Goal: Task Accomplishment & Management: Use online tool/utility

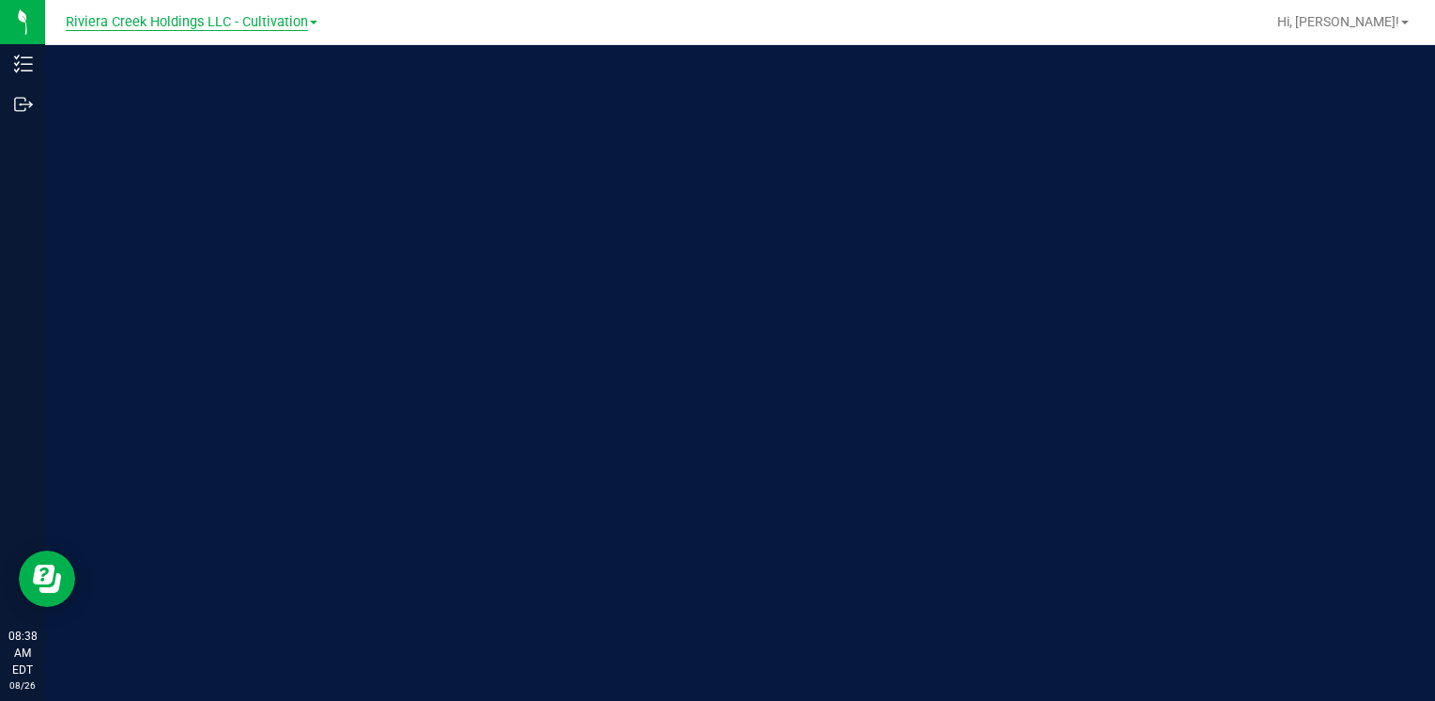
click at [210, 20] on span "Riviera Creek Holdings LLC - Cultivation" at bounding box center [187, 22] width 242 height 17
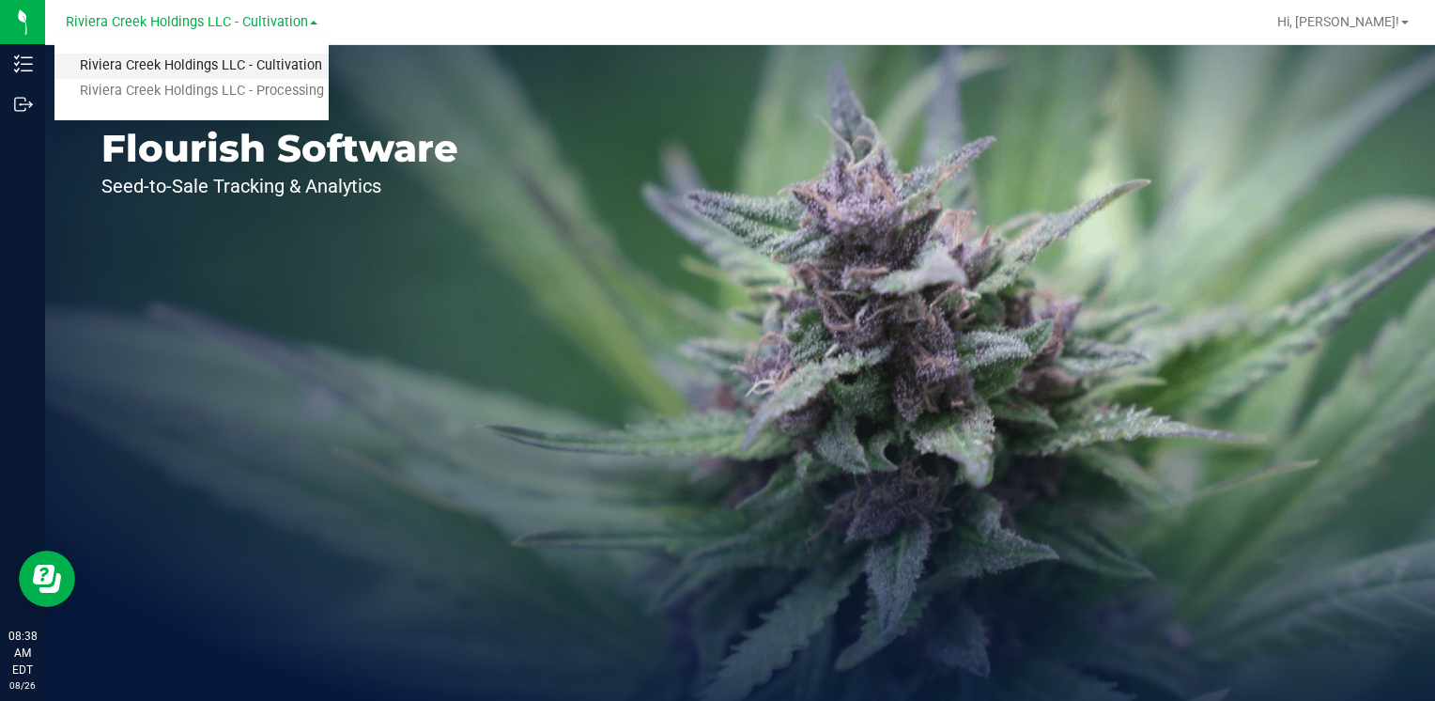
click at [277, 73] on link "Riviera Creek Holdings LLC - Cultivation" at bounding box center [191, 66] width 274 height 25
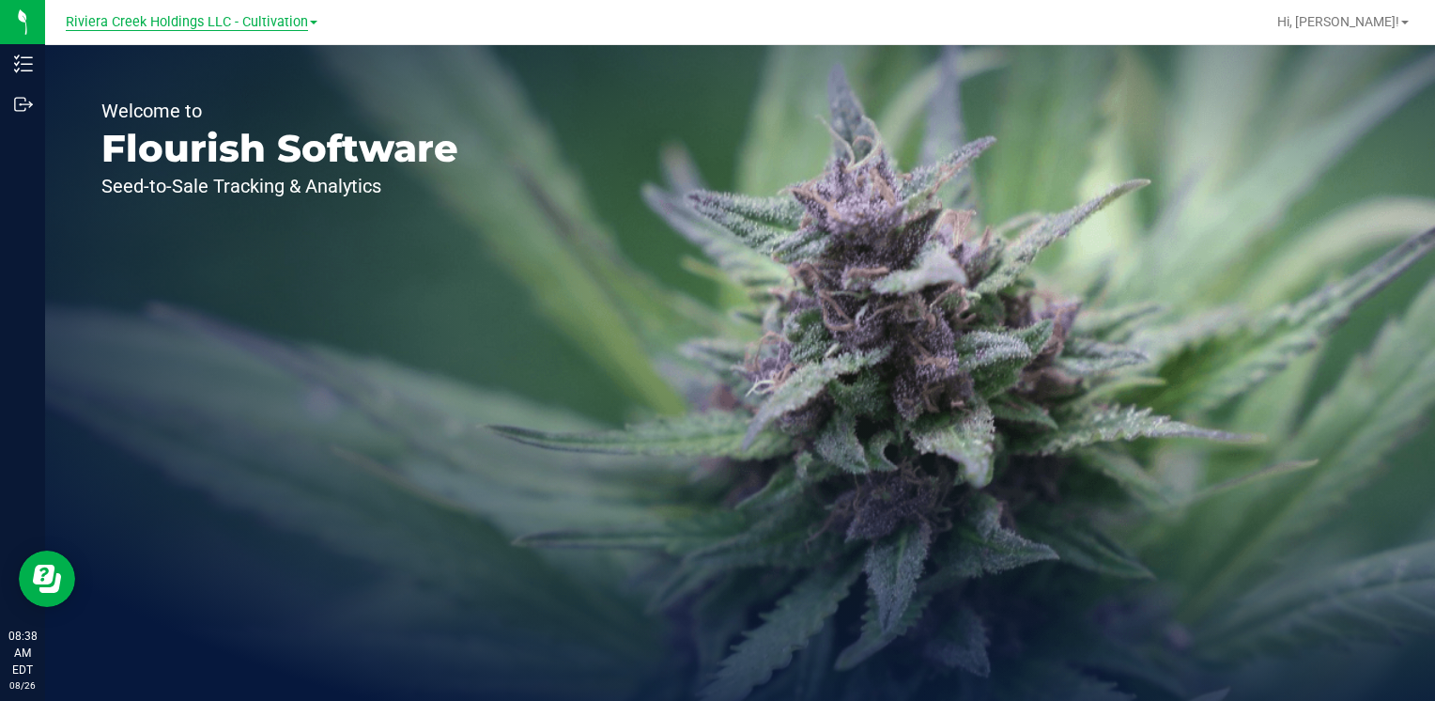
click at [263, 15] on span "Riviera Creek Holdings LLC - Cultivation" at bounding box center [187, 22] width 242 height 17
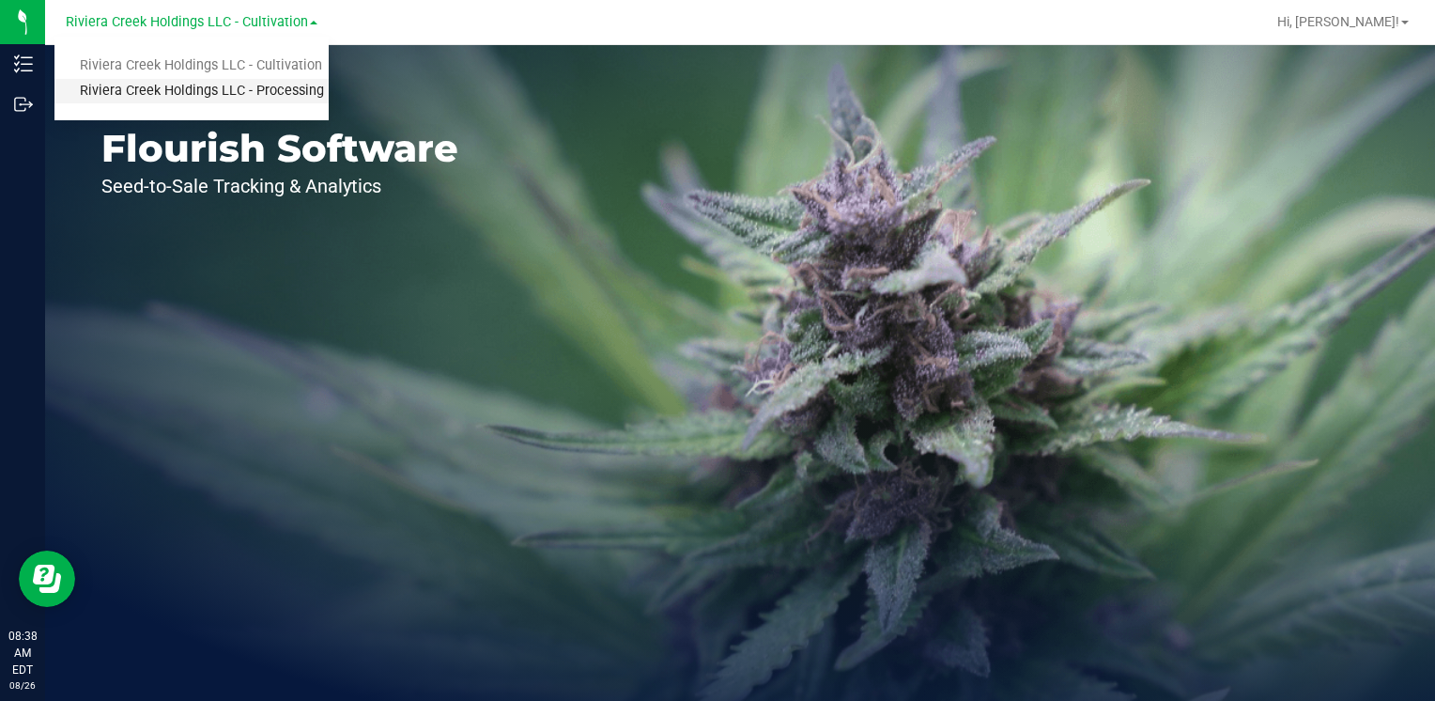
click at [301, 88] on link "Riviera Creek Holdings LLC - Processing" at bounding box center [191, 91] width 274 height 25
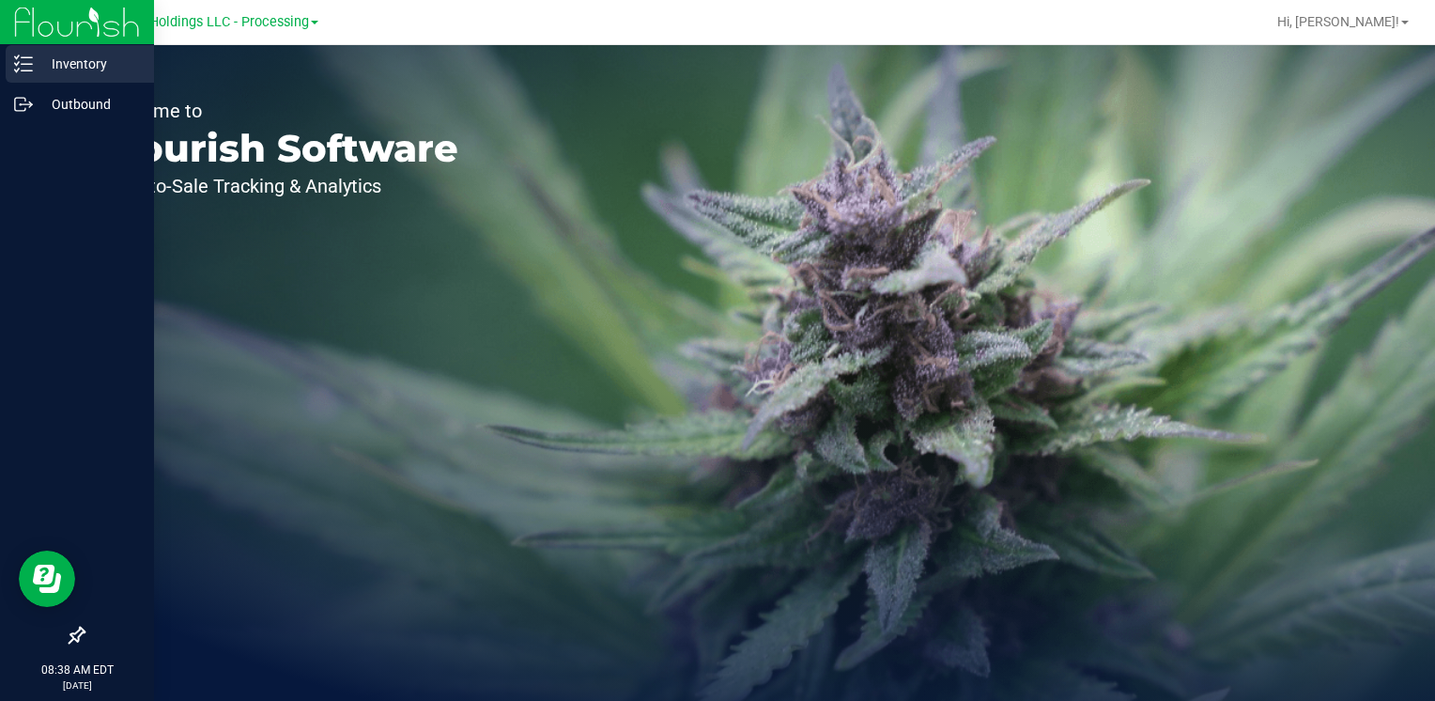
click at [72, 69] on p "Inventory" at bounding box center [89, 64] width 113 height 23
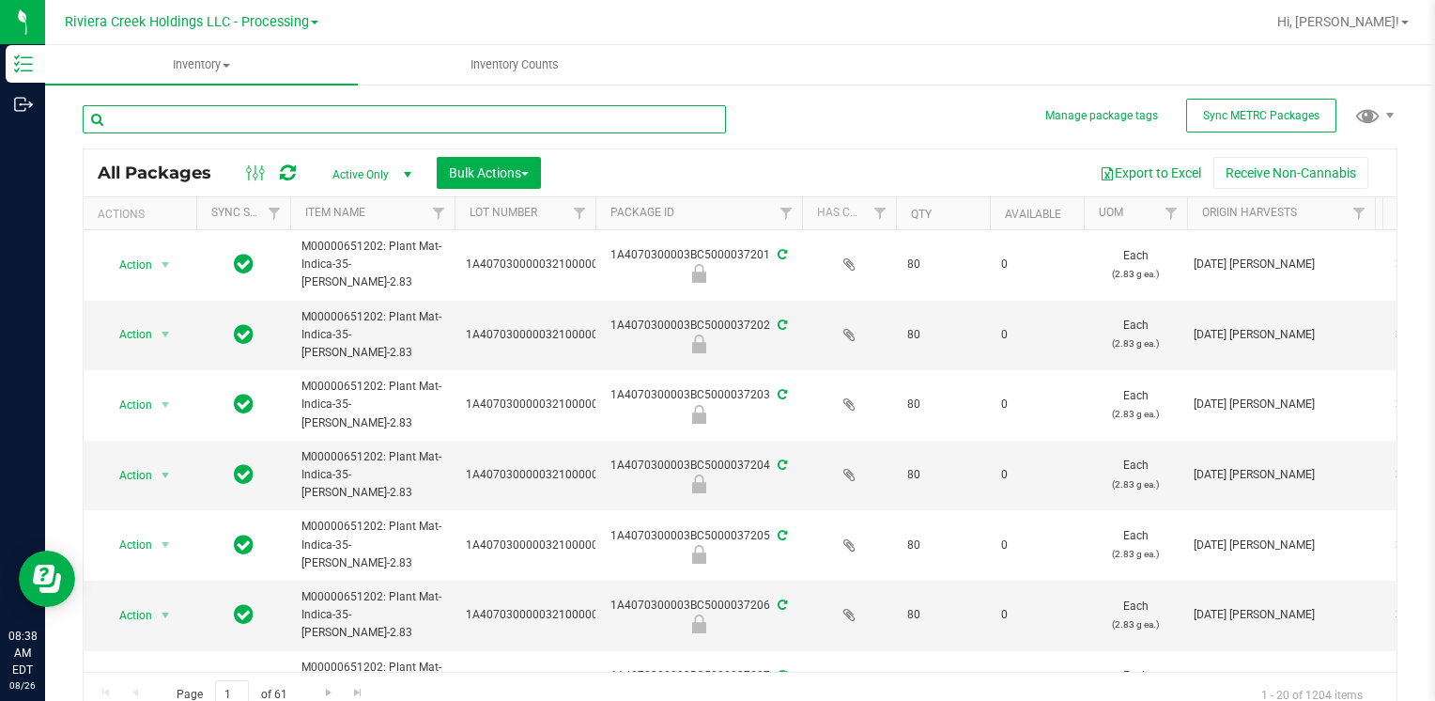
click at [346, 116] on input "text" at bounding box center [404, 119] width 643 height 28
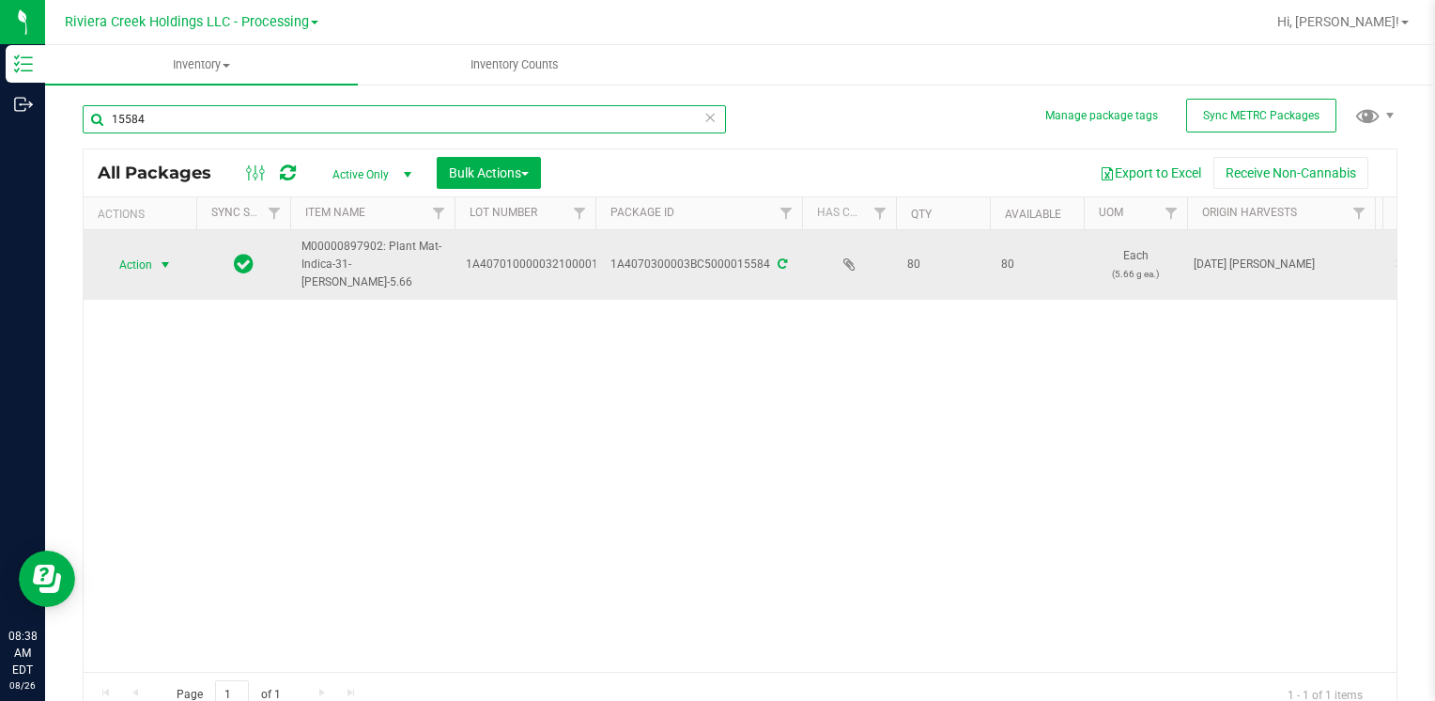
type input "15584"
click at [149, 261] on span "Action" at bounding box center [127, 265] width 51 height 26
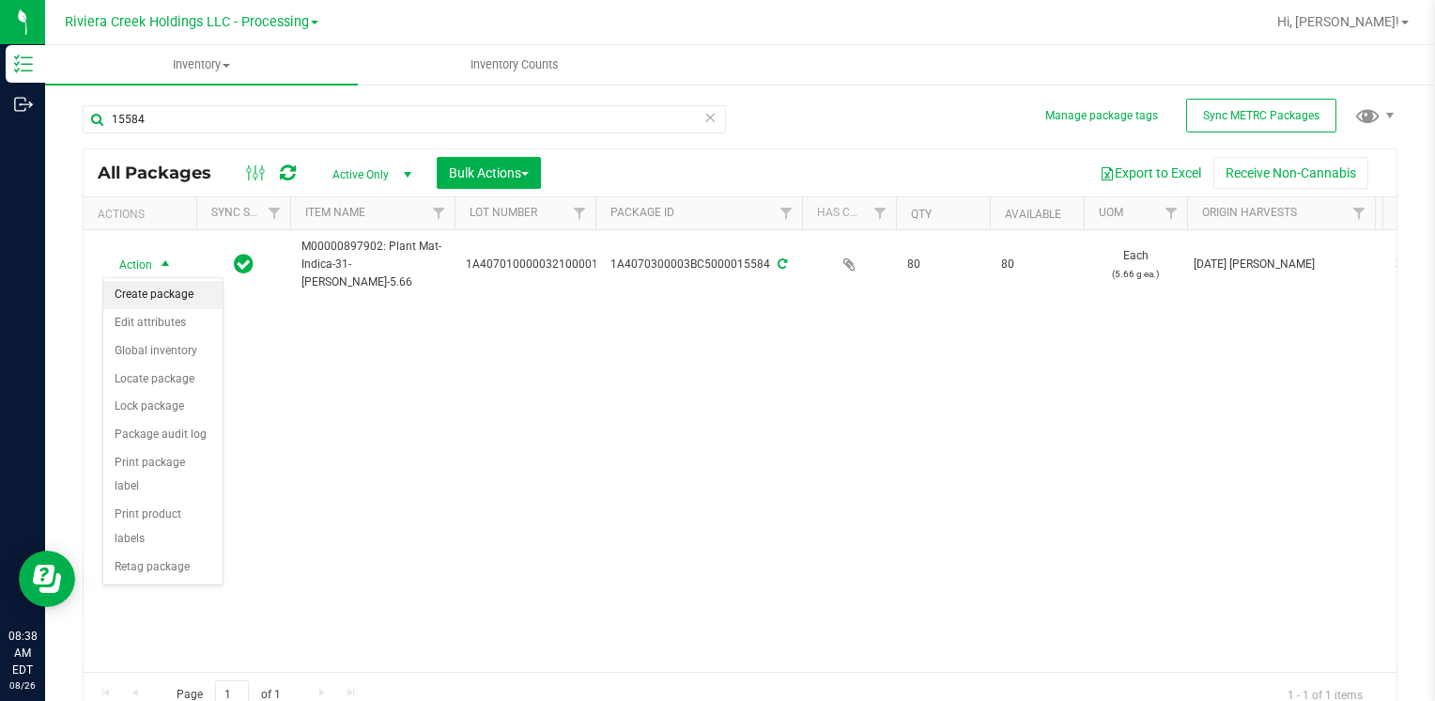
click at [186, 294] on li "Create package" at bounding box center [162, 295] width 119 height 28
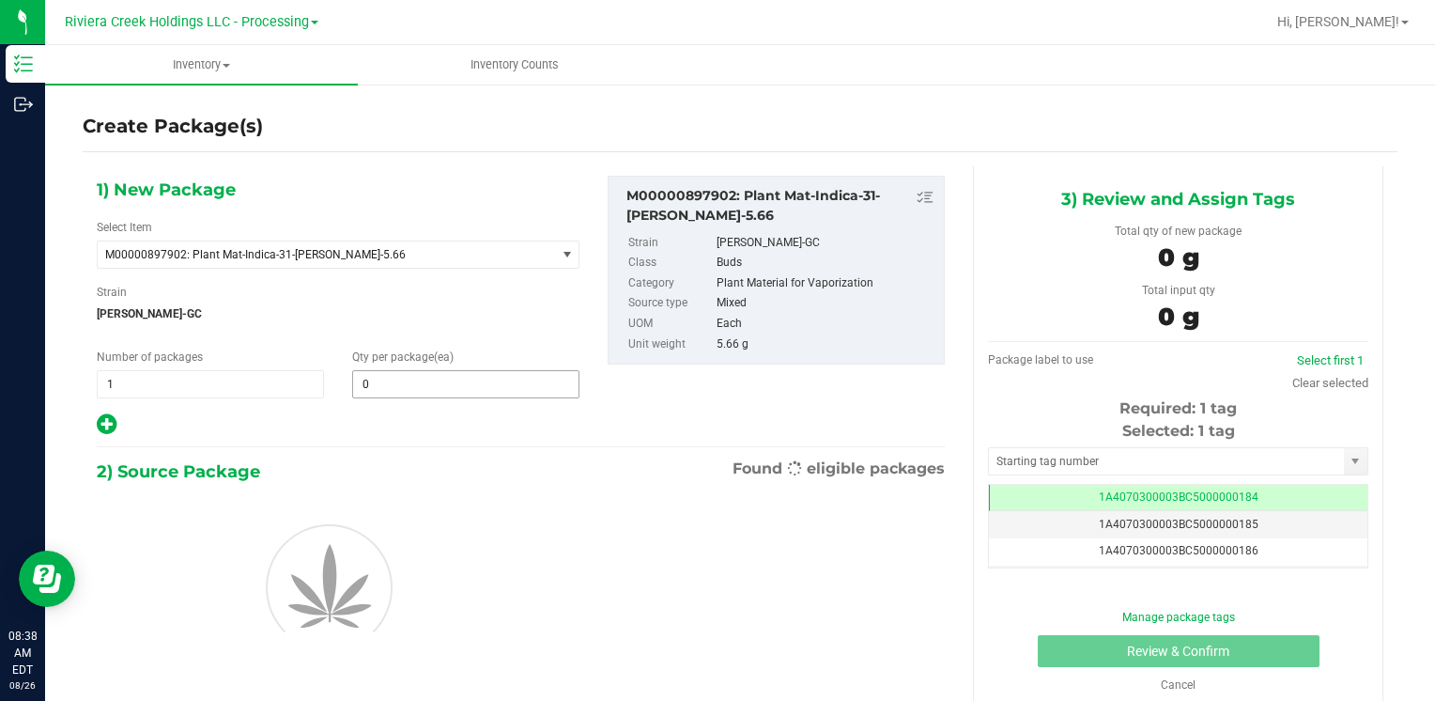
click at [402, 377] on input "0" at bounding box center [465, 384] width 225 height 26
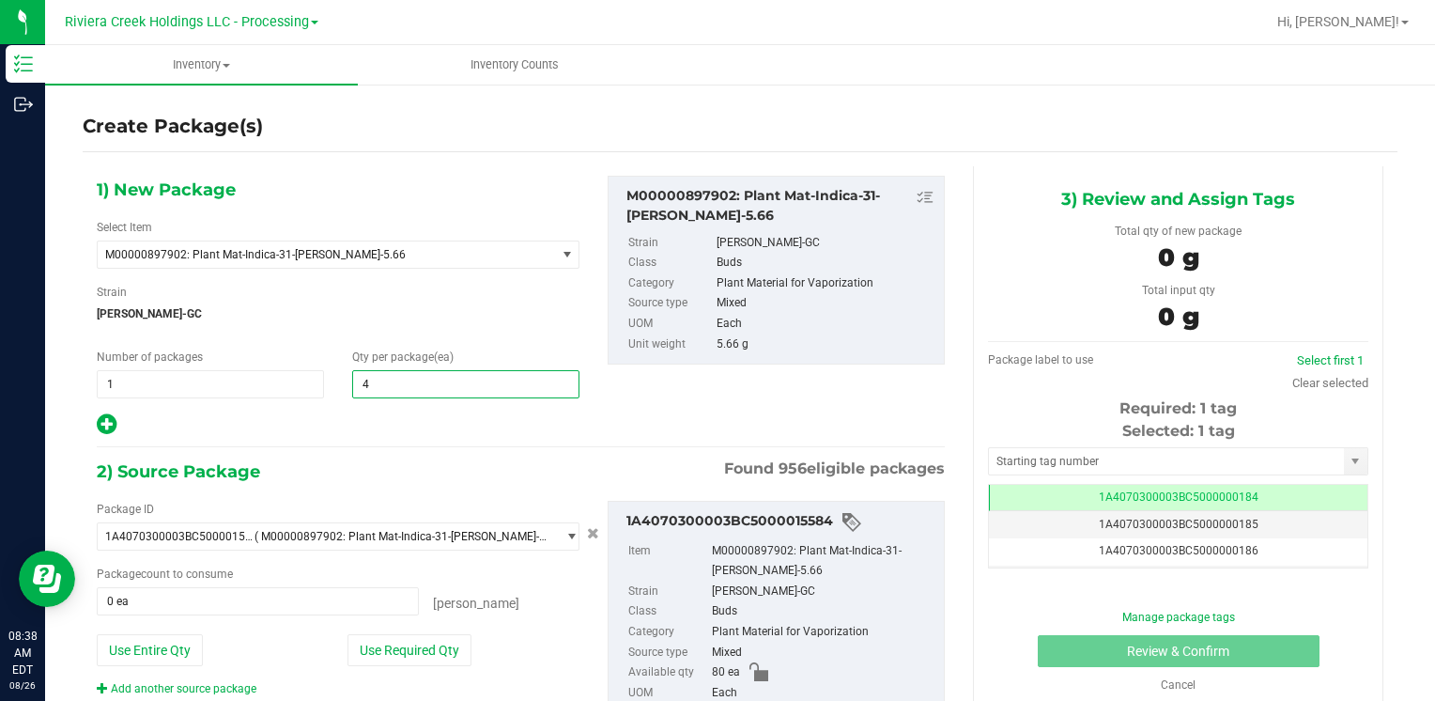
type input "40"
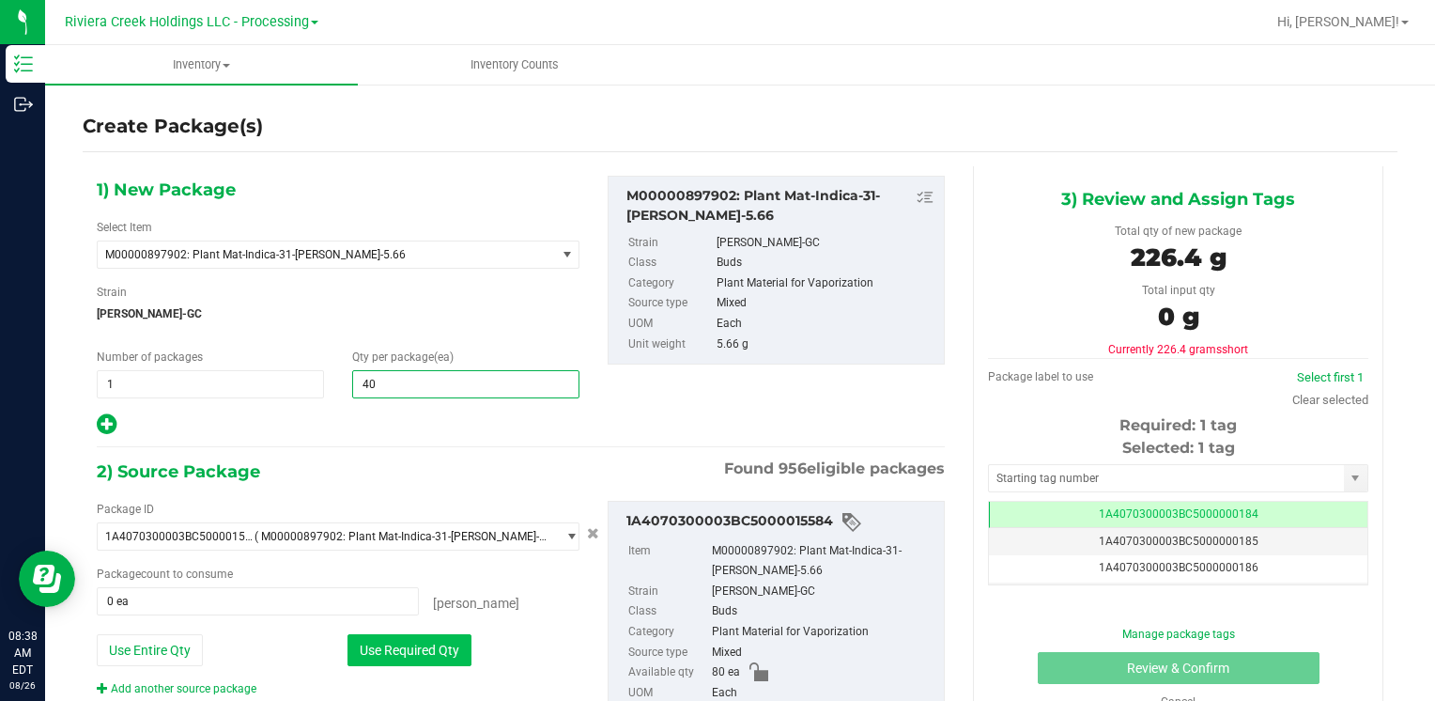
type input "40"
click at [377, 637] on button "Use Required Qty" at bounding box center [409, 650] width 124 height 32
type input "40 ea"
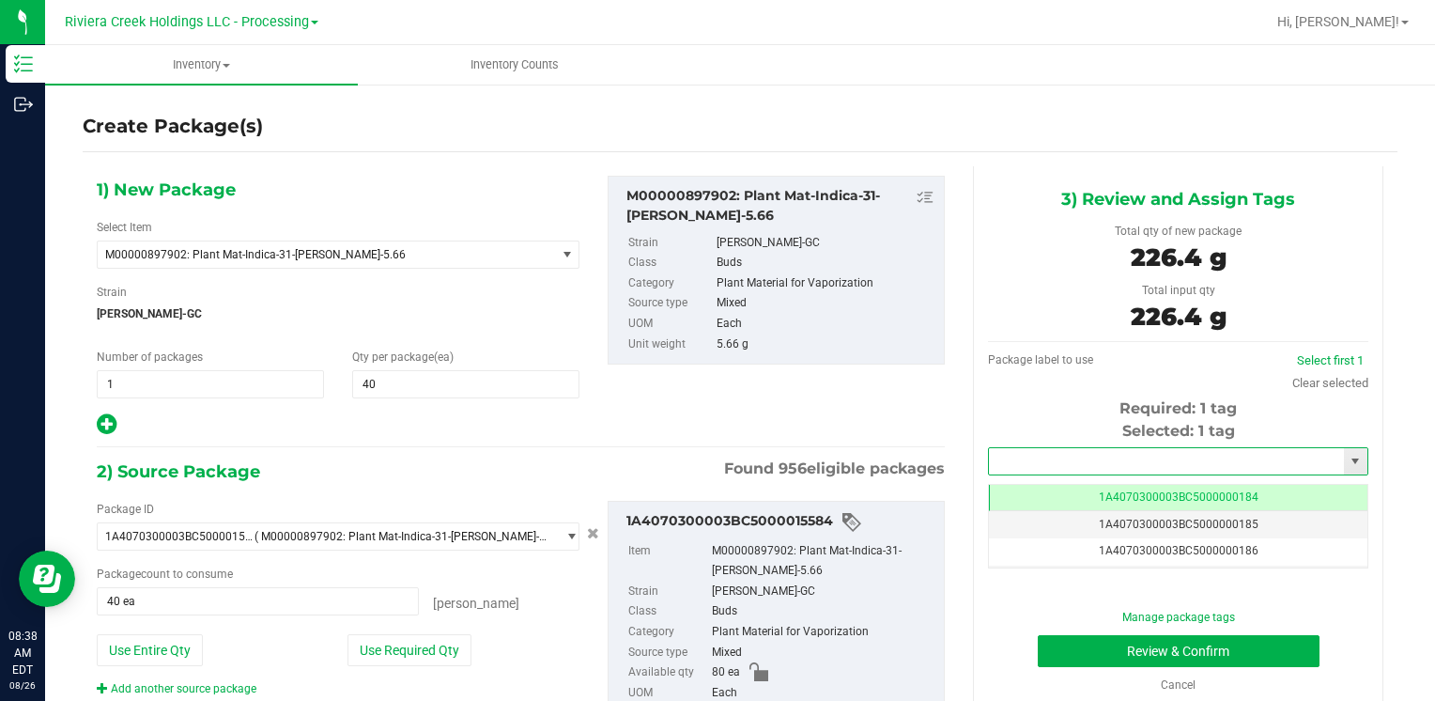
click at [1022, 459] on input "text" at bounding box center [1166, 461] width 355 height 26
click at [1022, 484] on li "1A4070300003BC5000036458" at bounding box center [1167, 493] width 374 height 28
type input "1A4070300003BC5000036458"
click at [1066, 649] on button "Review & Confirm" at bounding box center [1179, 651] width 282 height 32
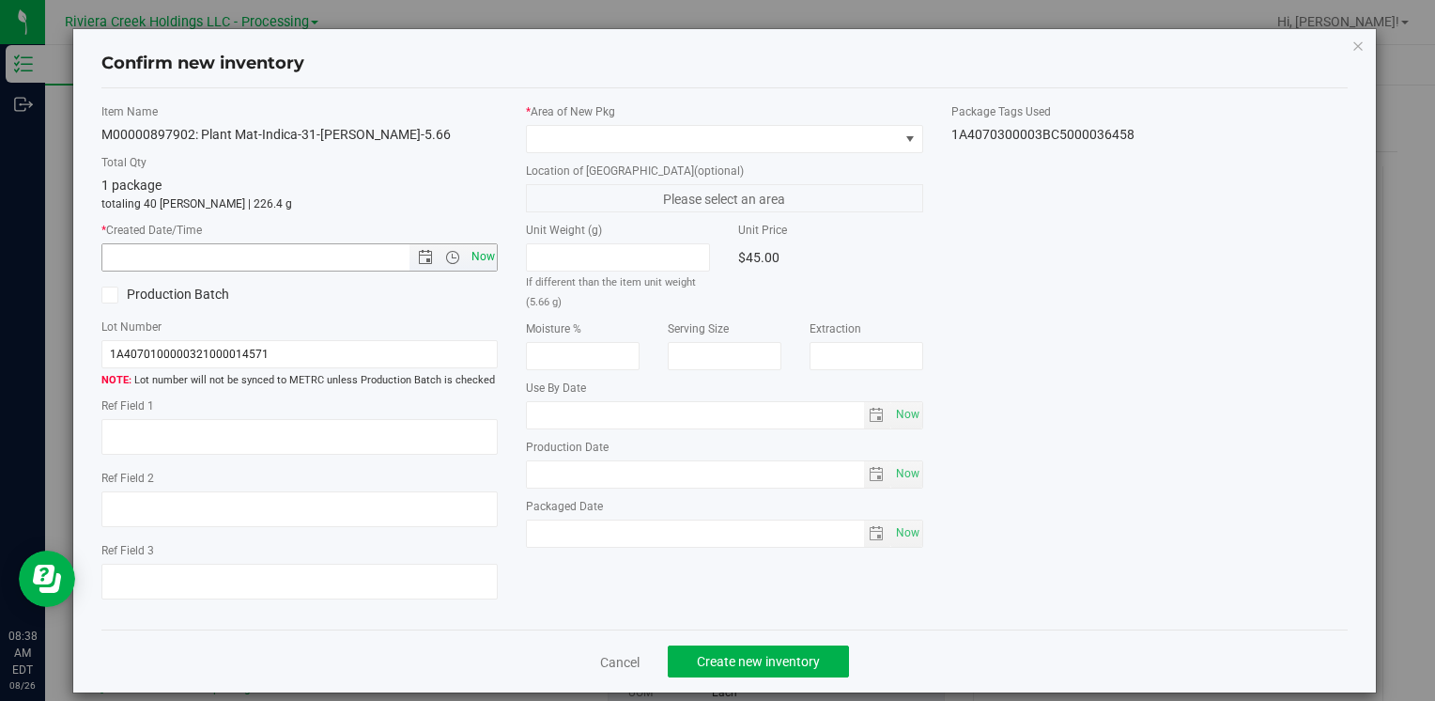
click at [473, 260] on span "Now" at bounding box center [483, 256] width 32 height 27
type input "[DATE] 8:38 AM"
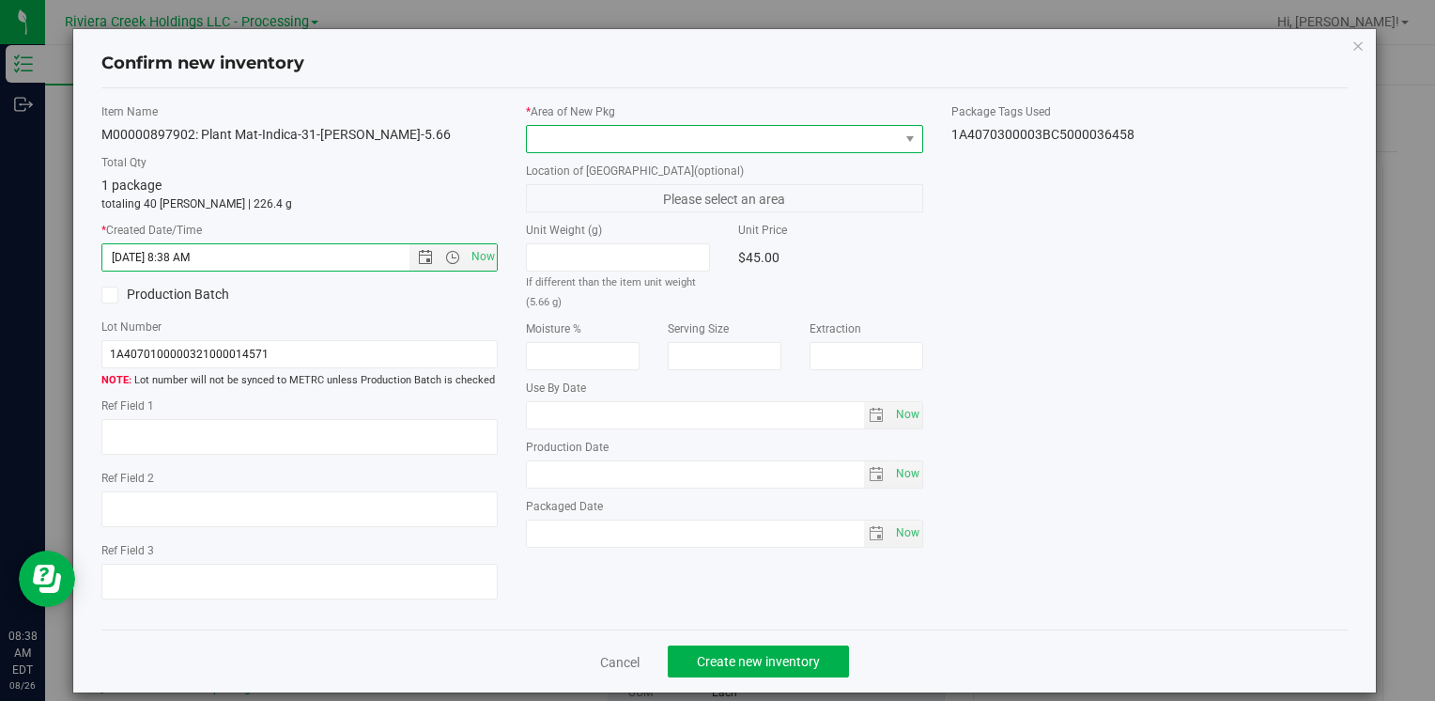
click at [550, 135] on span at bounding box center [712, 139] width 371 height 26
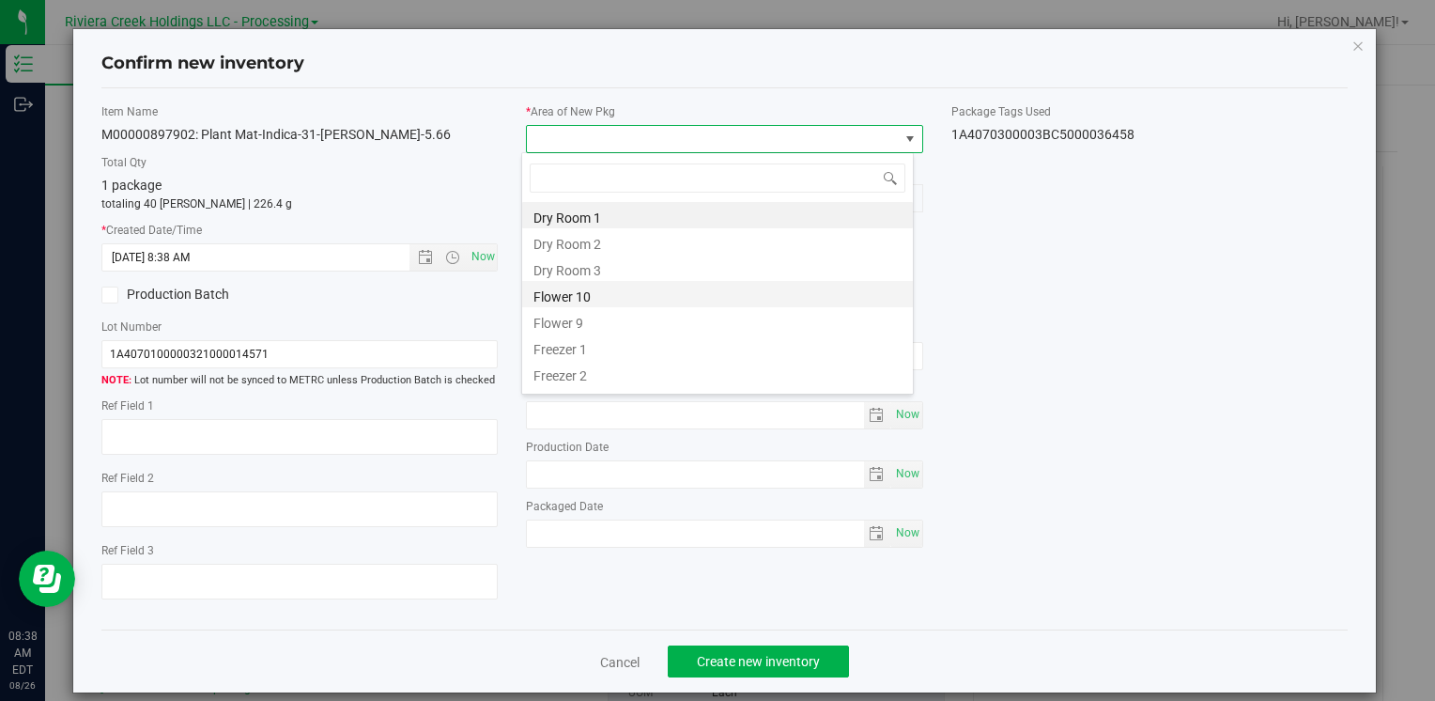
click at [603, 291] on li "Flower 10" at bounding box center [717, 294] width 391 height 26
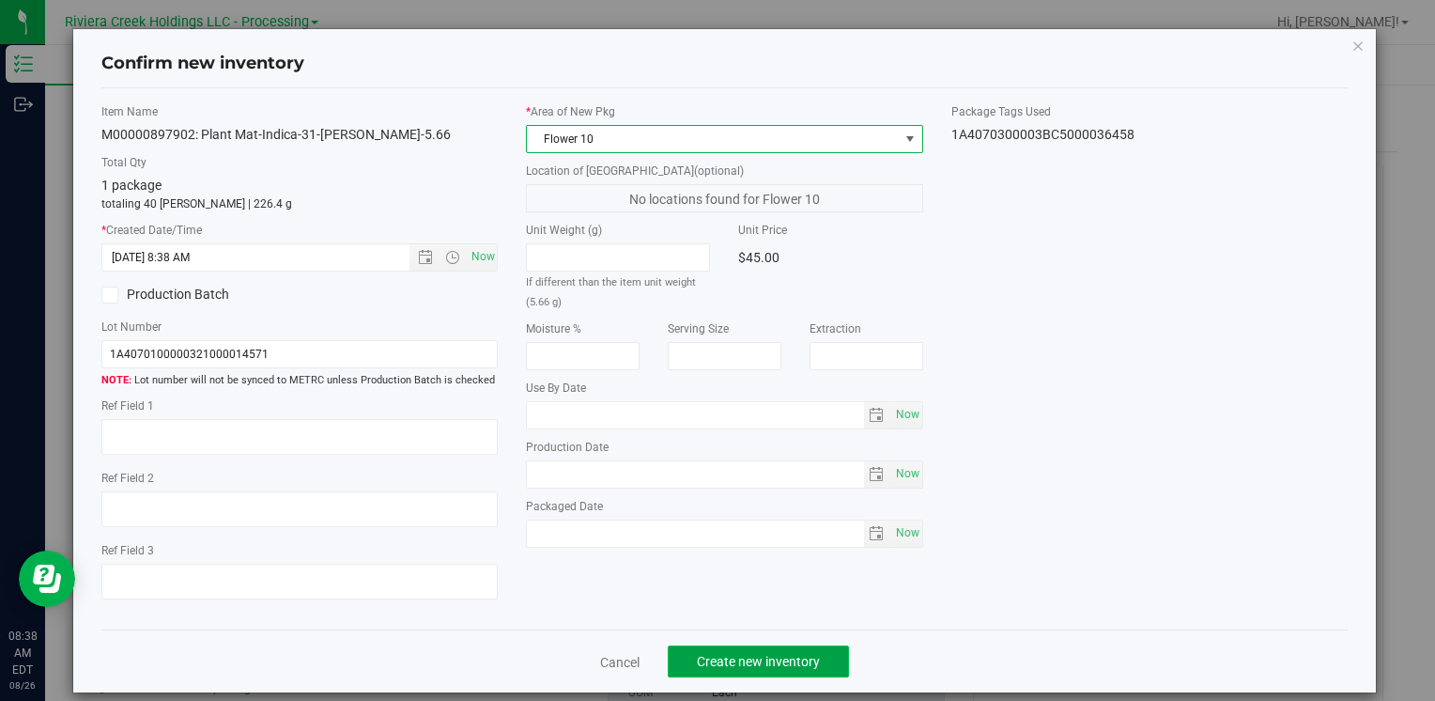
click at [717, 661] on span "Create new inventory" at bounding box center [758, 661] width 123 height 15
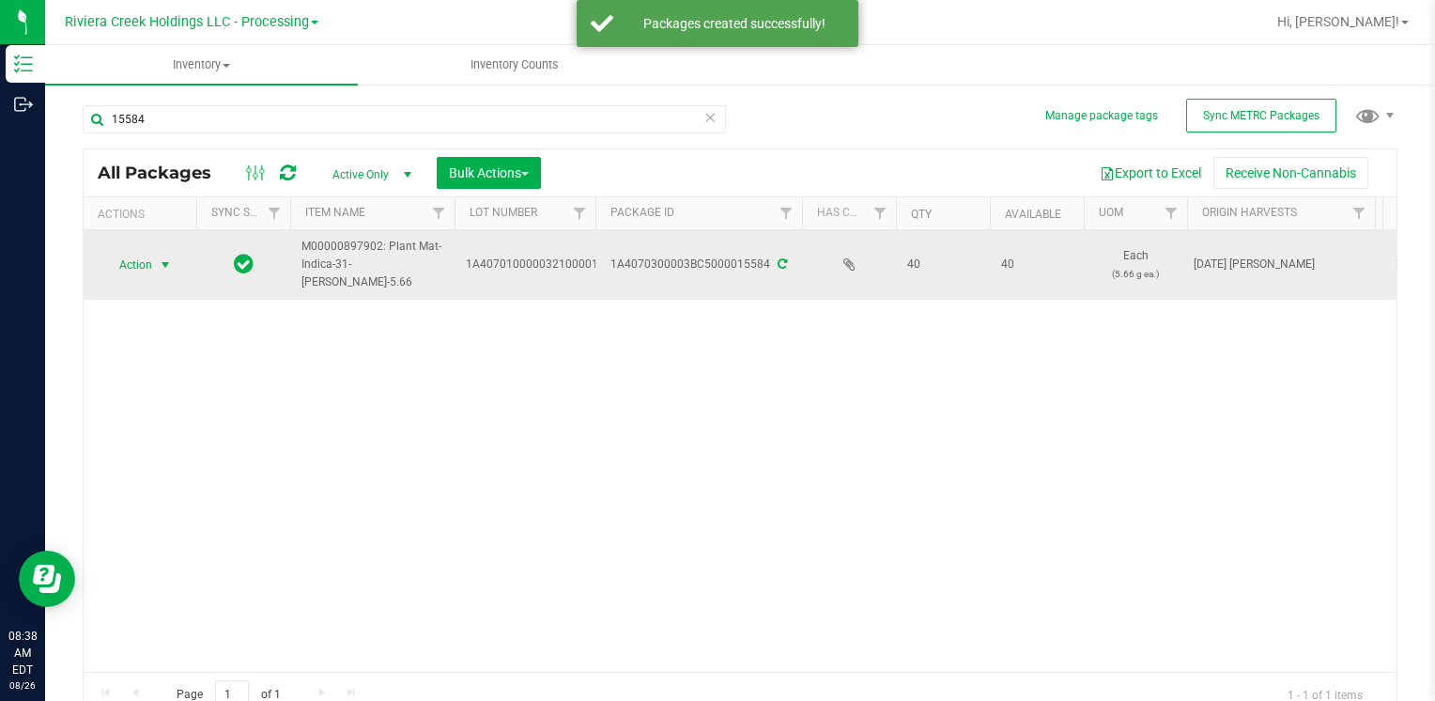
click at [135, 263] on span "Action" at bounding box center [127, 265] width 51 height 26
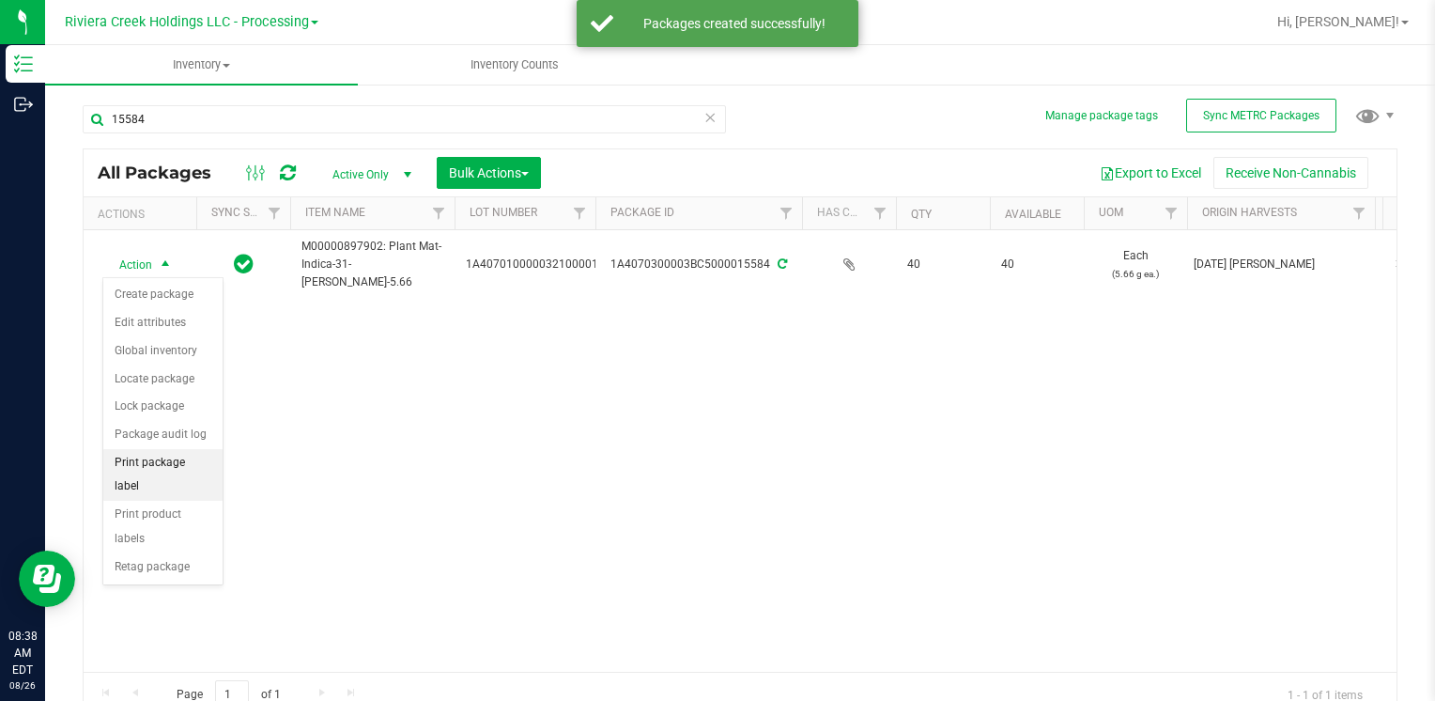
click at [178, 456] on li "Print package label" at bounding box center [162, 475] width 119 height 52
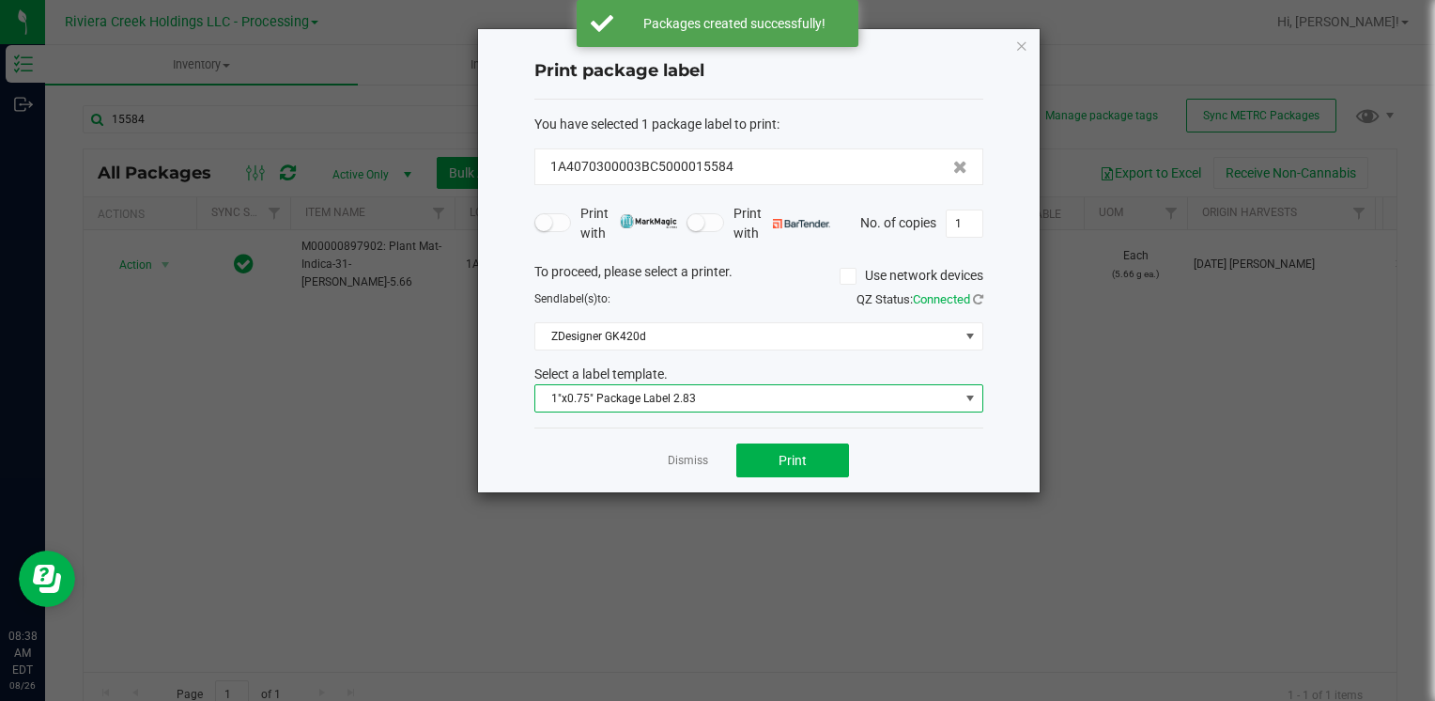
click at [734, 398] on span "1"x0.75" Package Label 2.83" at bounding box center [747, 398] width 424 height 26
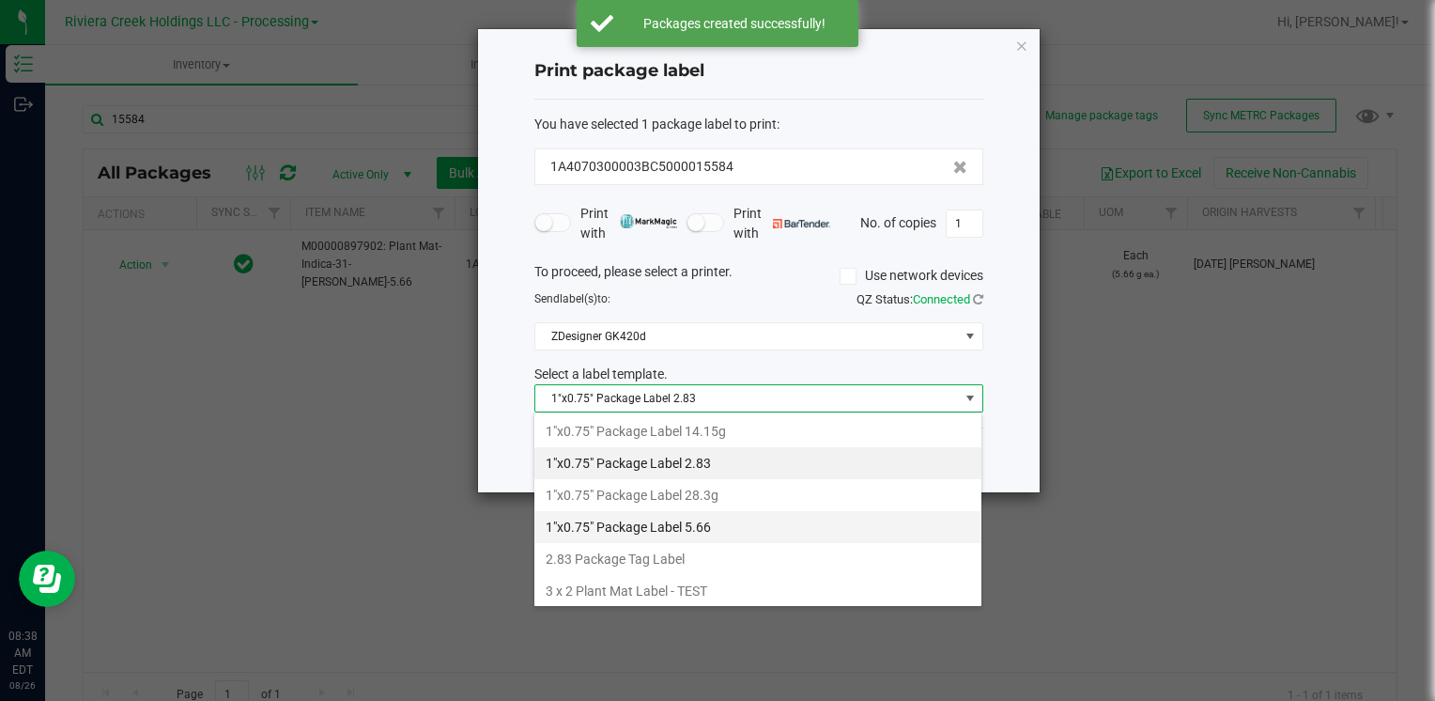
click at [727, 528] on li "1"x0.75" Package Label 5.66" at bounding box center [757, 527] width 447 height 32
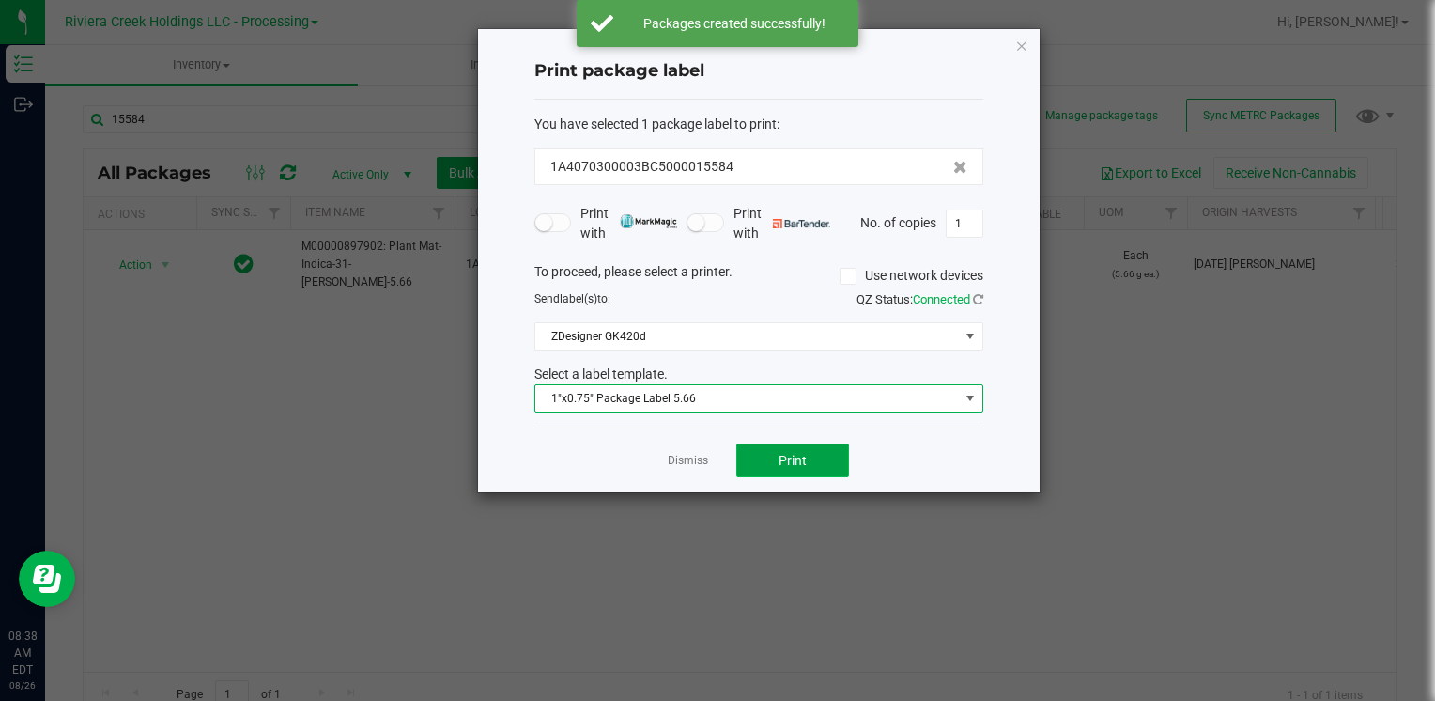
click at [796, 455] on span "Print" at bounding box center [793, 460] width 28 height 15
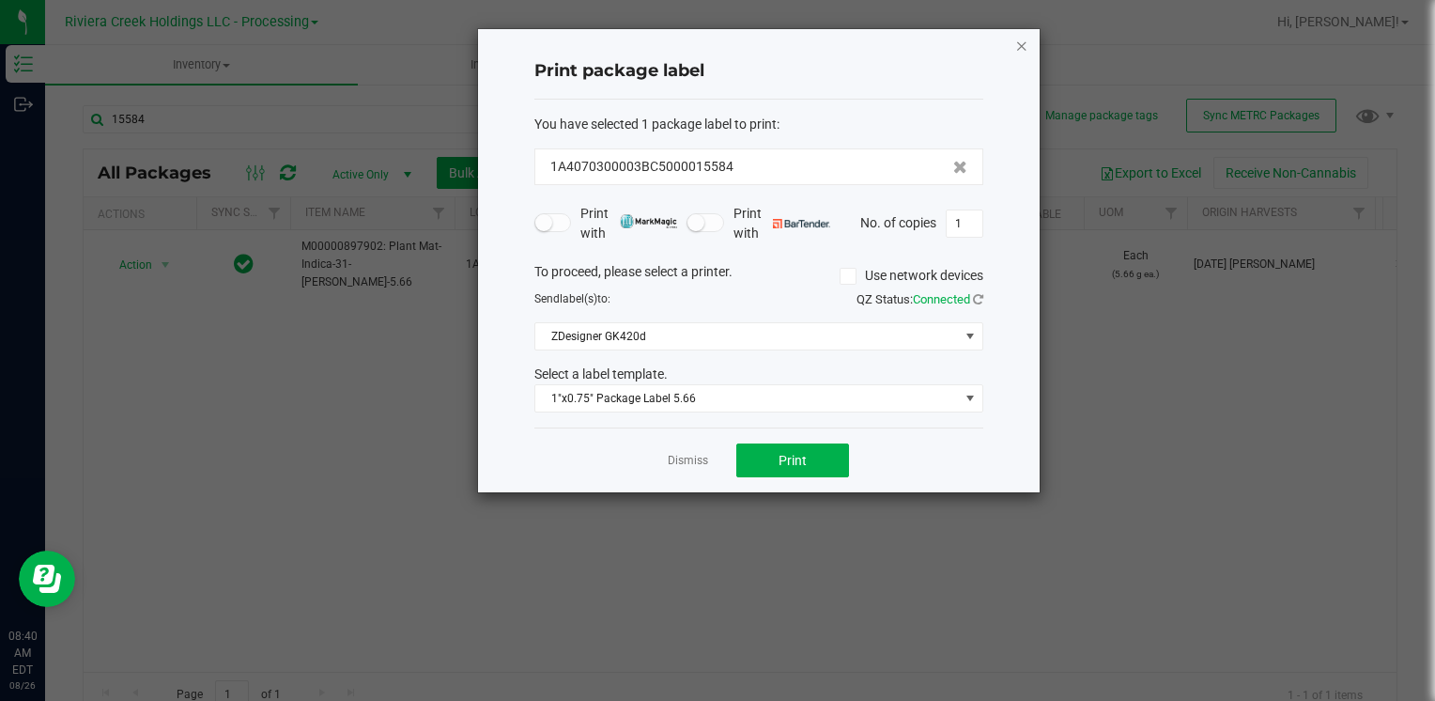
click at [1022, 48] on icon "button" at bounding box center [1021, 45] width 13 height 23
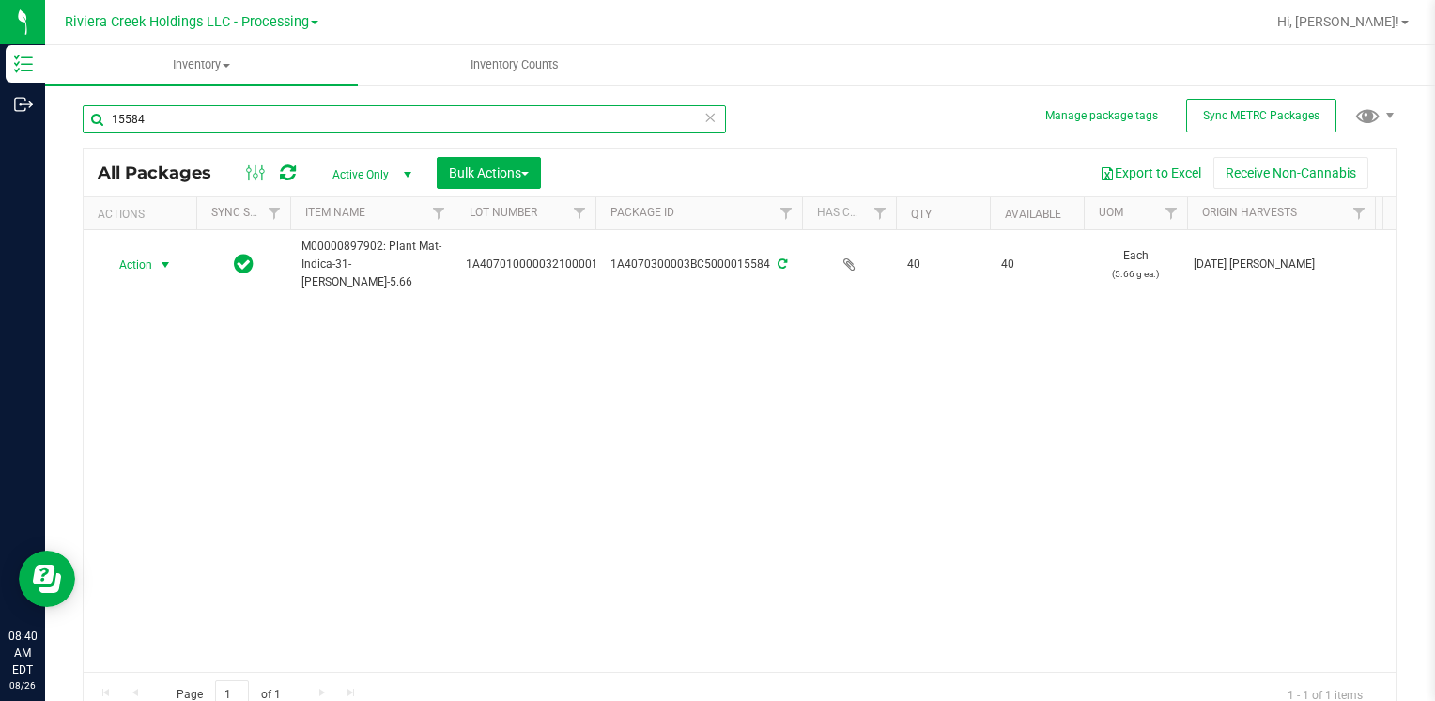
click at [216, 126] on input "15584" at bounding box center [404, 119] width 643 height 28
click at [214, 131] on input "15584" at bounding box center [404, 119] width 643 height 28
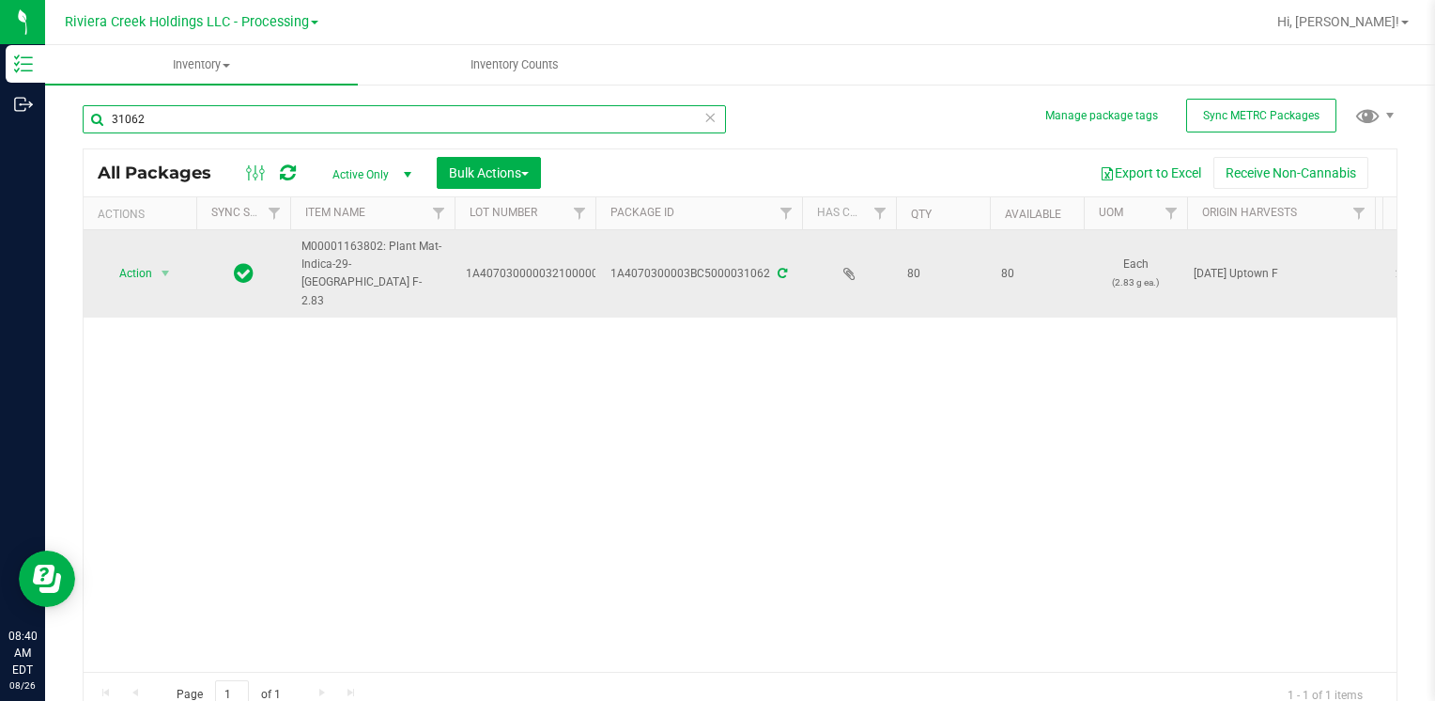
type input "31062"
click at [134, 268] on span "Action" at bounding box center [127, 273] width 51 height 26
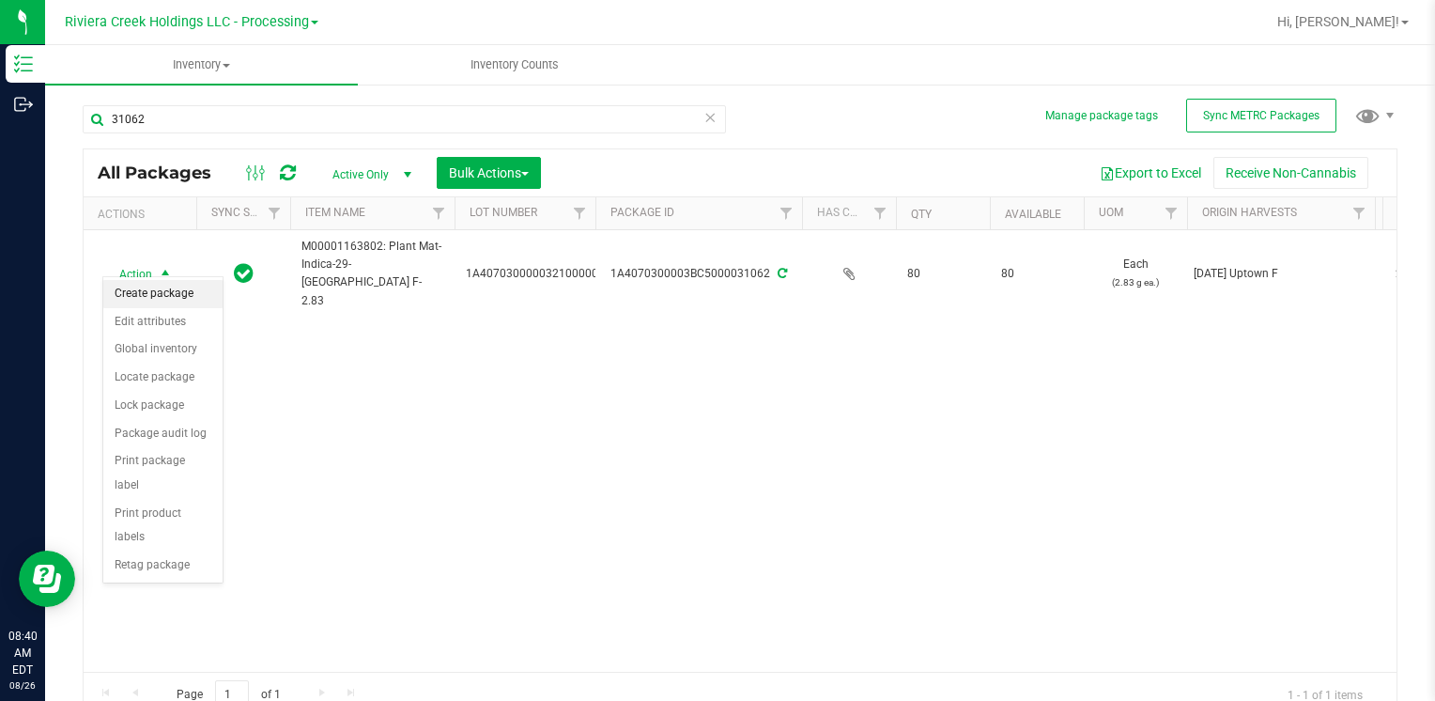
click at [154, 286] on li "Create package" at bounding box center [162, 294] width 119 height 28
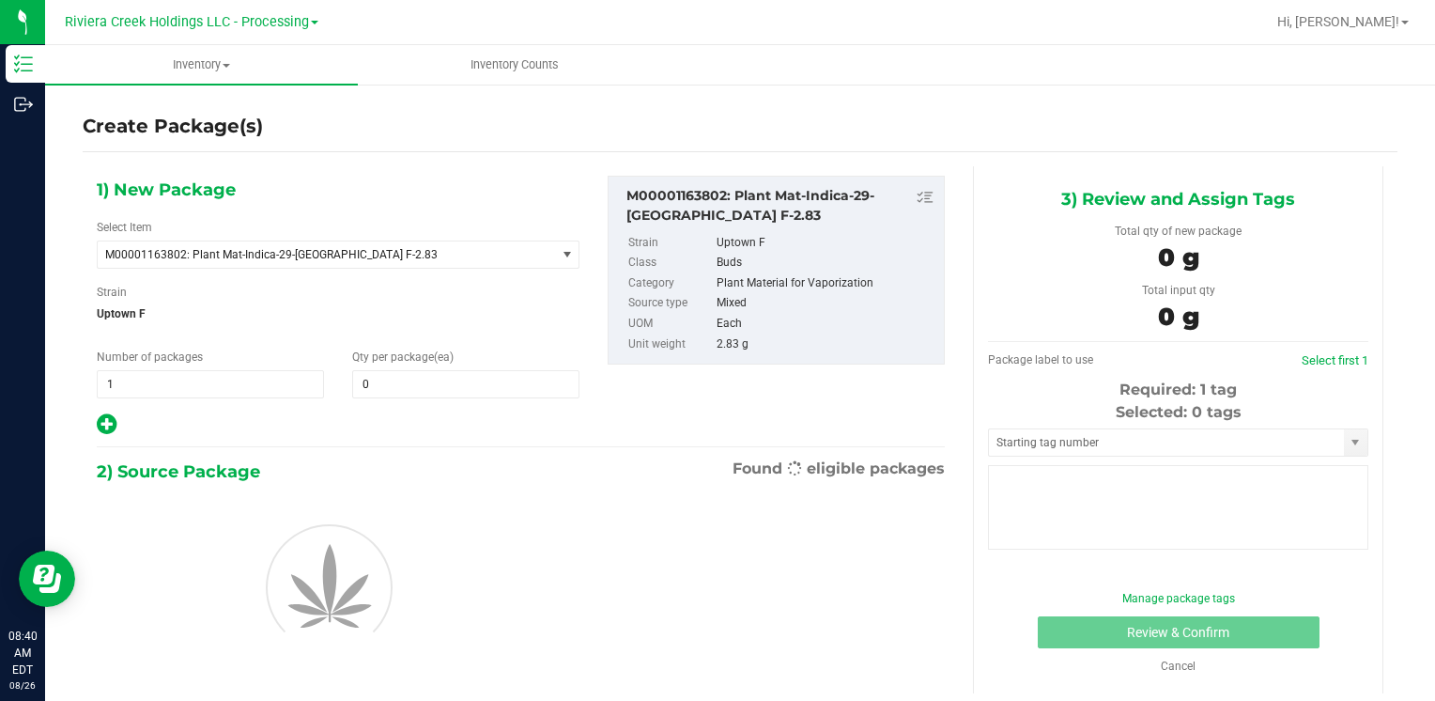
type input "0"
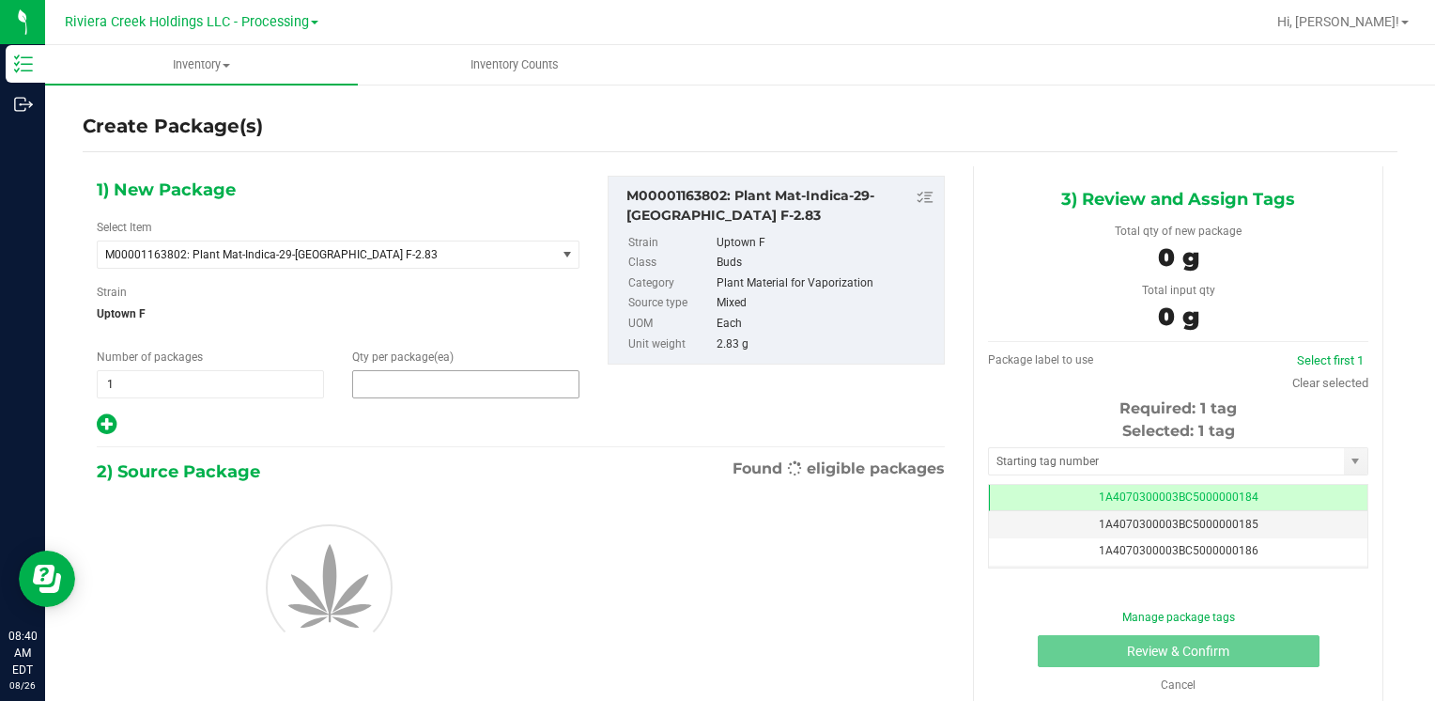
click at [427, 387] on span at bounding box center [465, 384] width 227 height 28
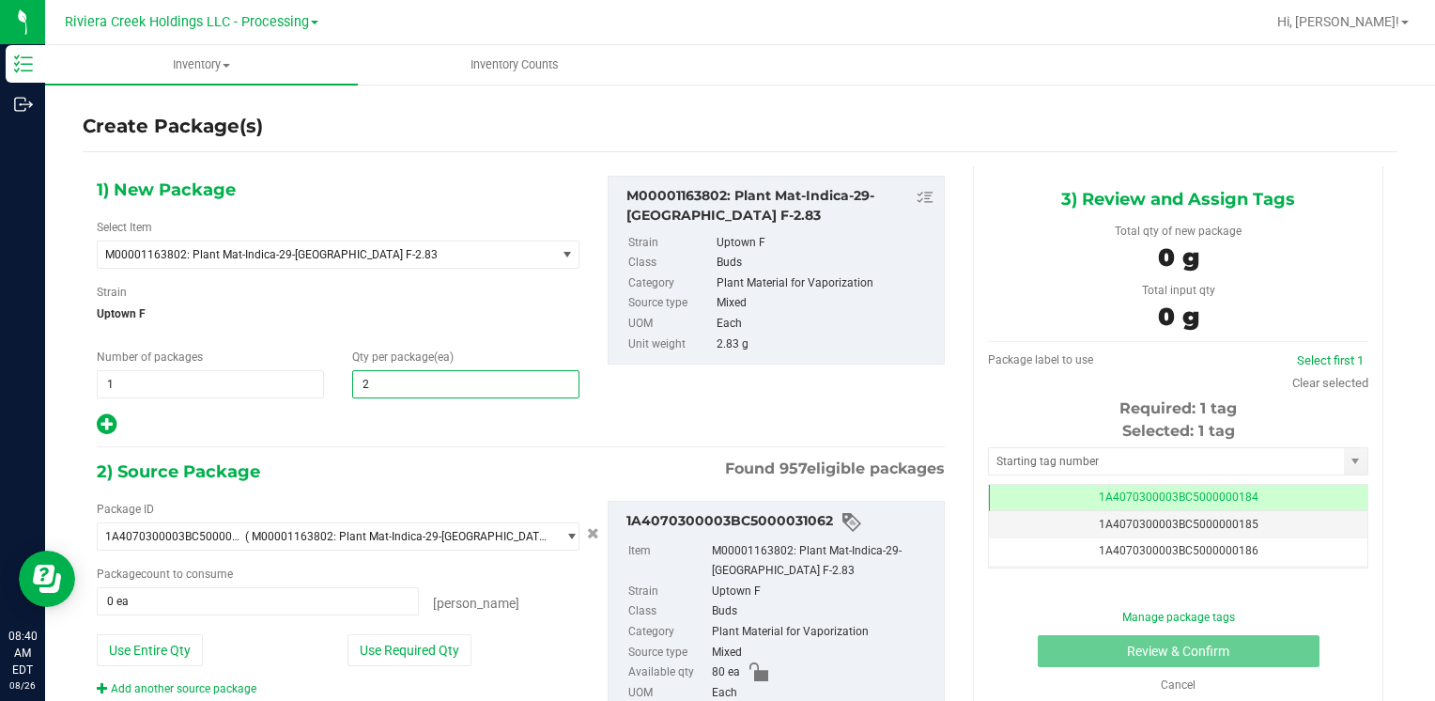
type input "20"
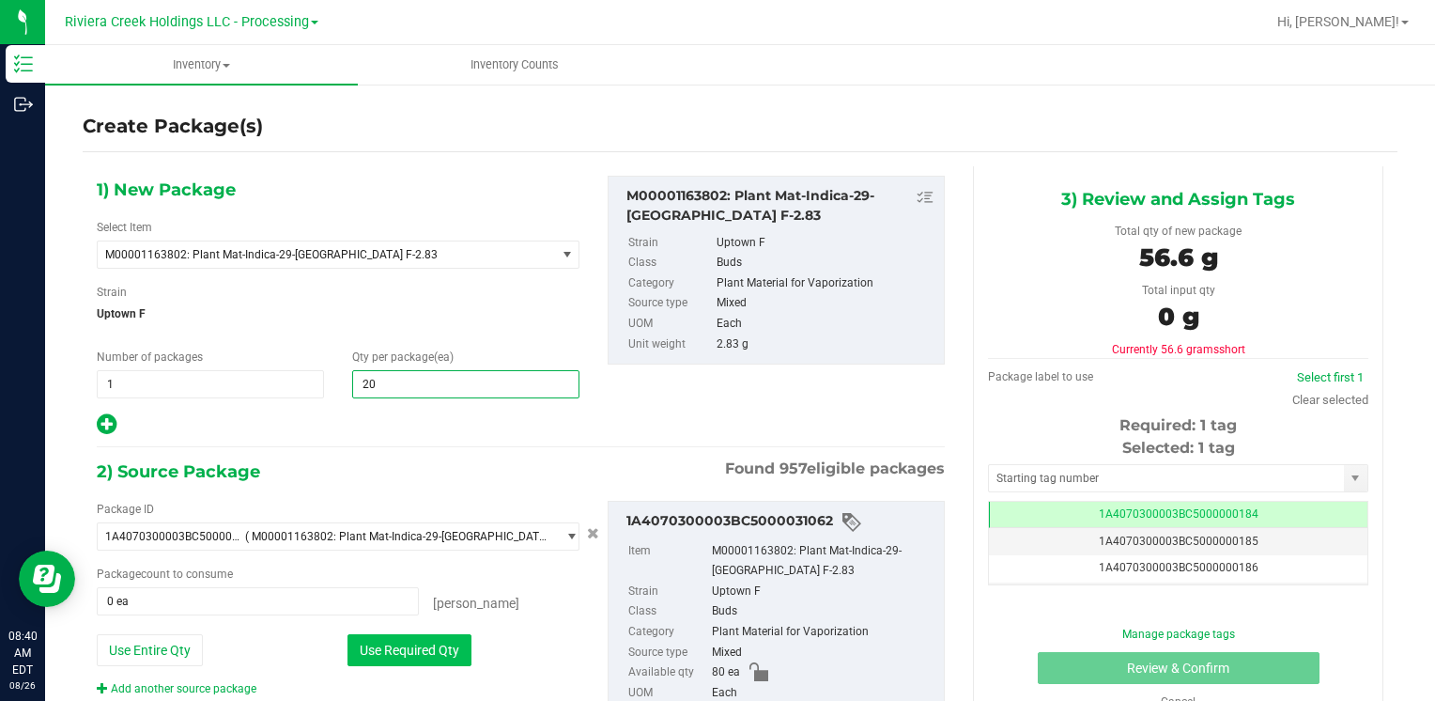
type input "20"
click at [377, 652] on button "Use Required Qty" at bounding box center [409, 650] width 124 height 32
type input "20 ea"
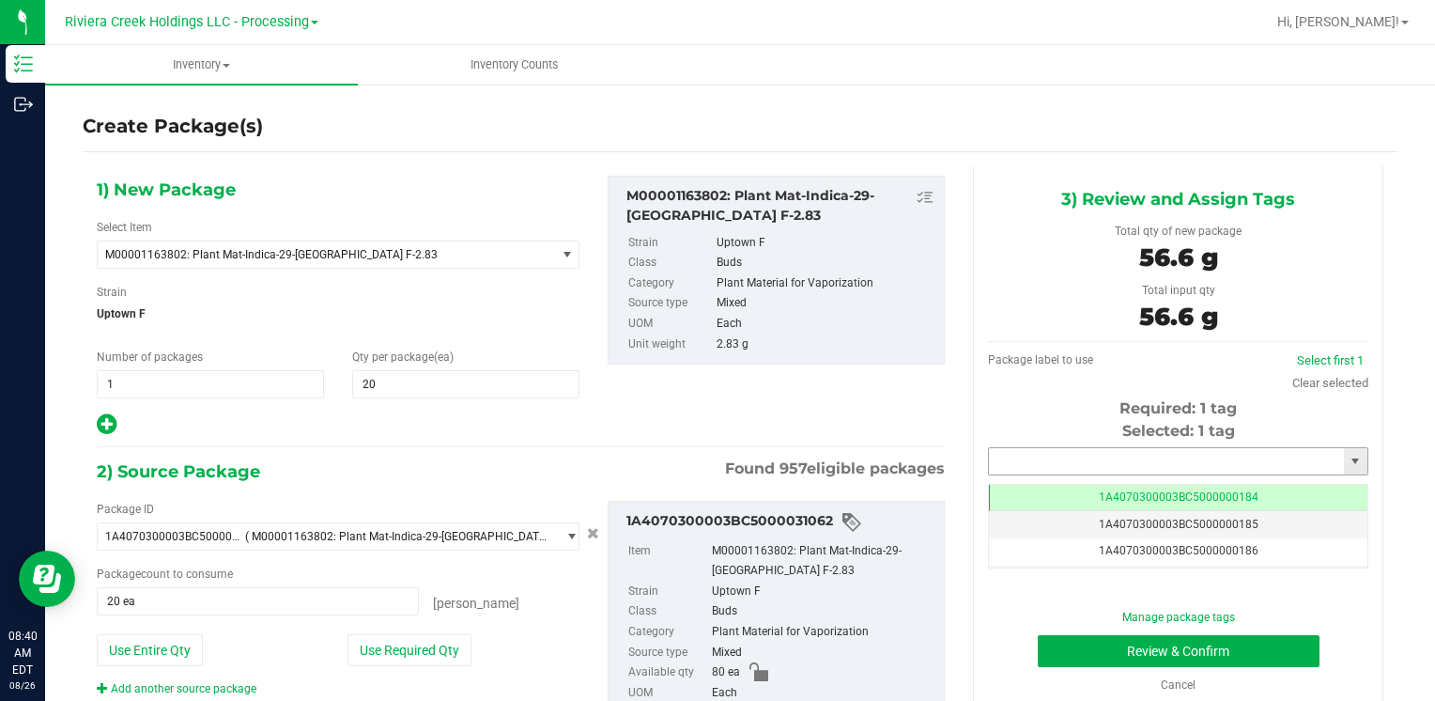
click at [1003, 461] on input "text" at bounding box center [1166, 461] width 355 height 26
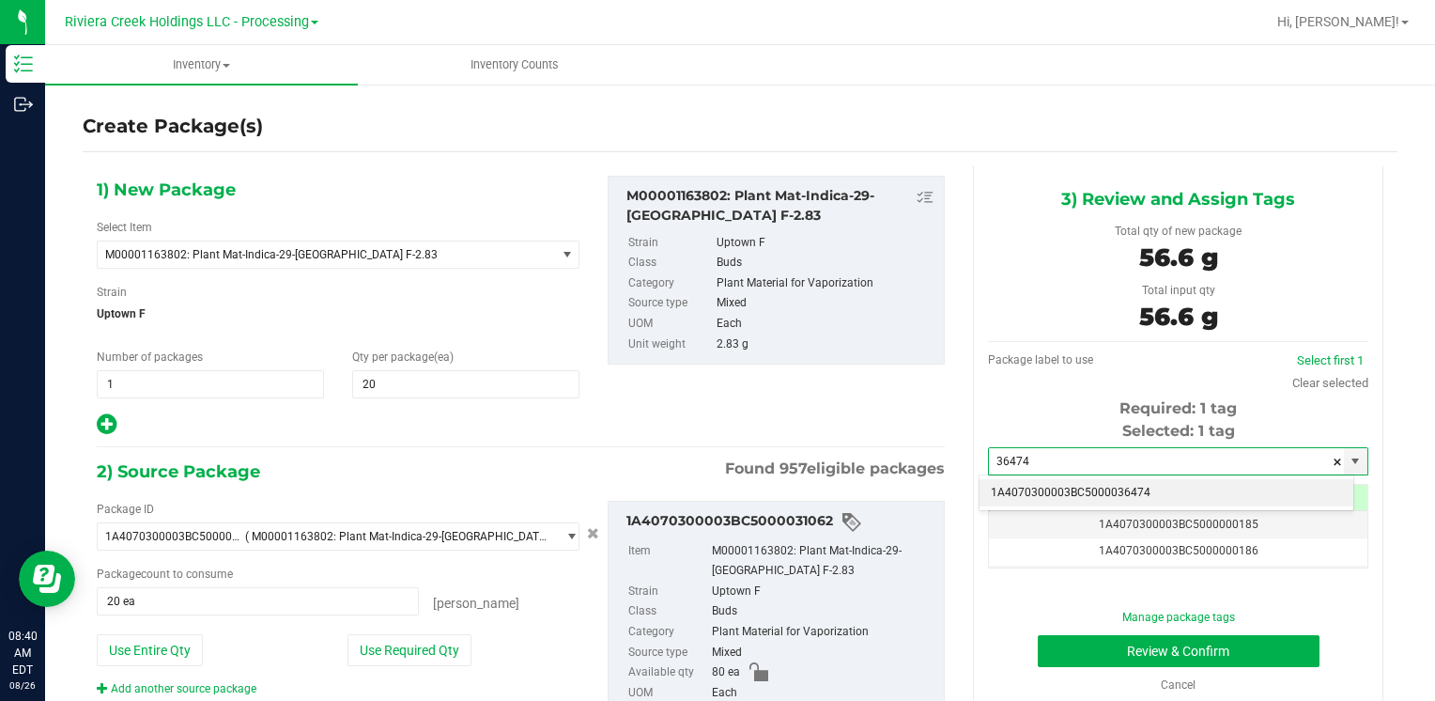
click at [1009, 482] on li "1A4070300003BC5000036474" at bounding box center [1167, 493] width 374 height 28
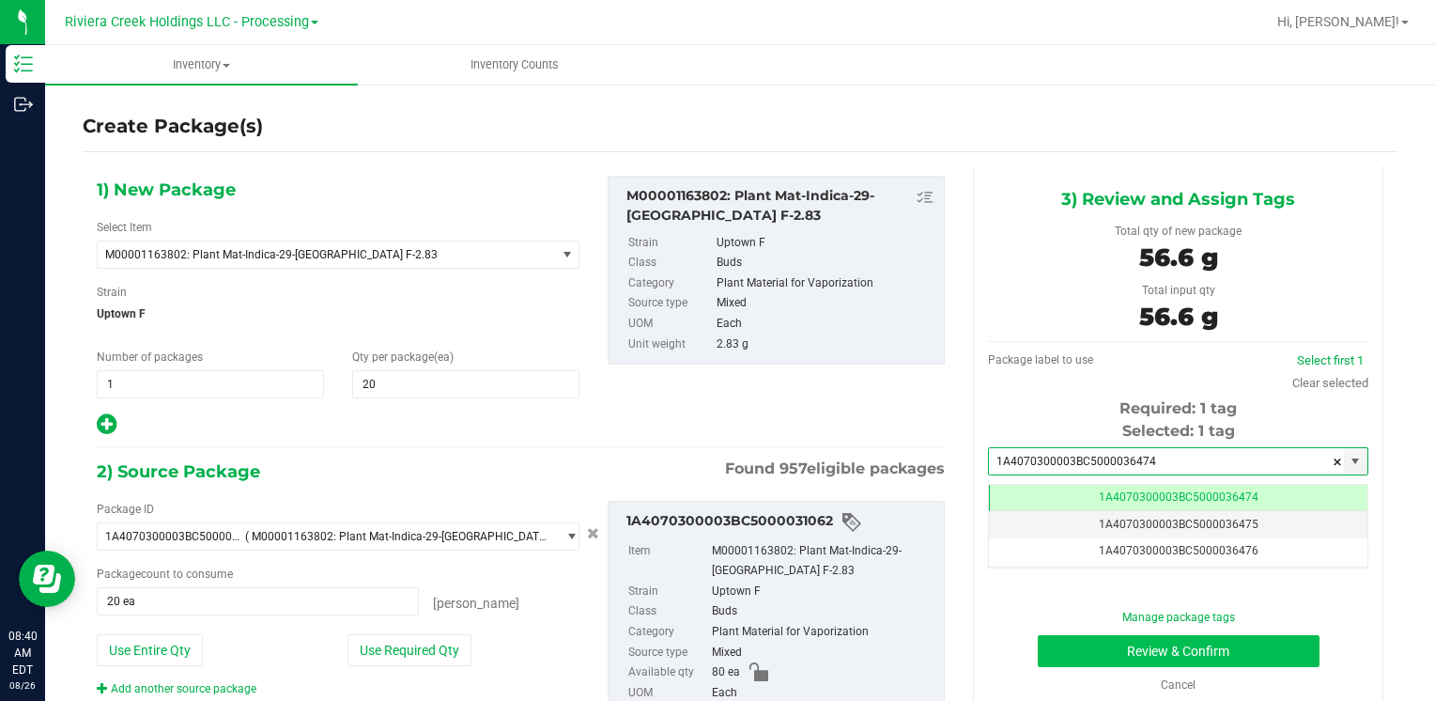
type input "1A4070300003BC5000036474"
click at [1073, 646] on button "Review & Confirm" at bounding box center [1179, 651] width 282 height 32
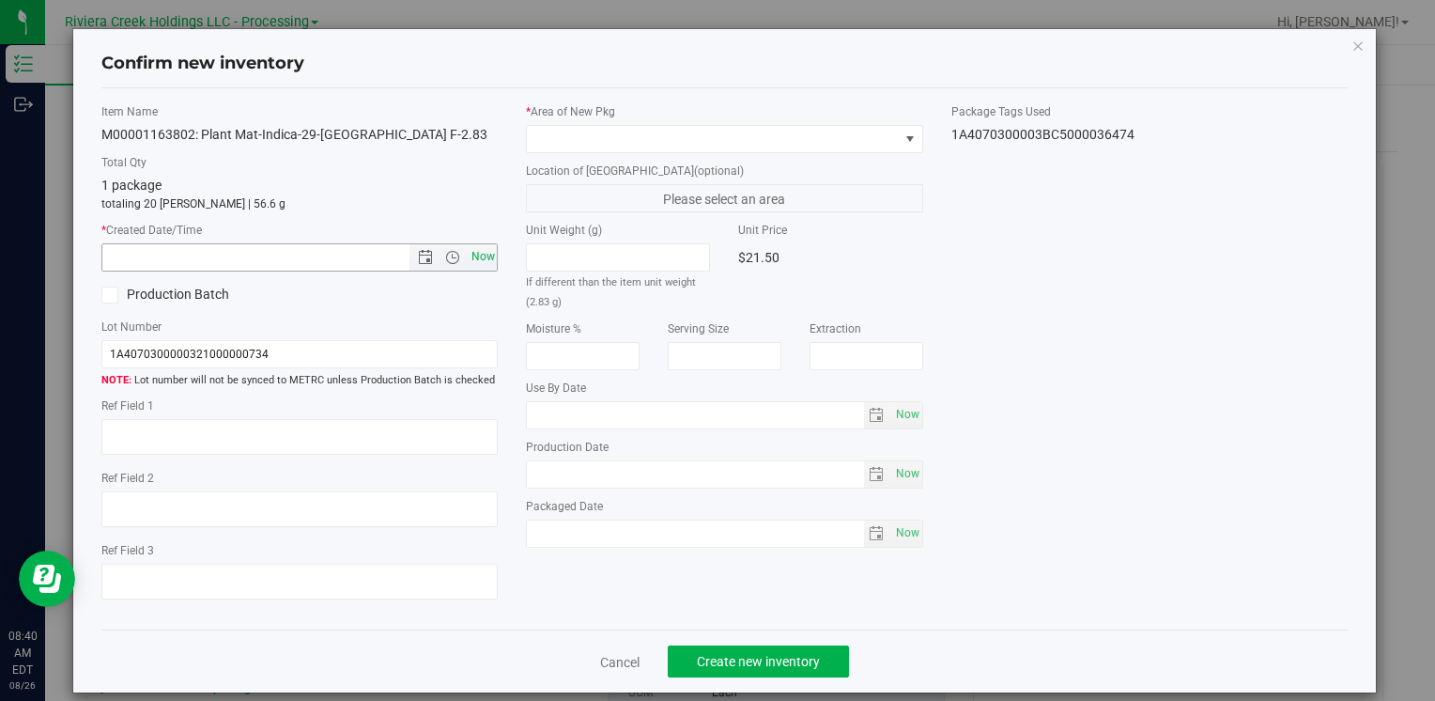
click at [469, 263] on span "Now" at bounding box center [483, 256] width 32 height 27
type input "[DATE] 8:40 AM"
click at [569, 147] on span at bounding box center [712, 139] width 371 height 26
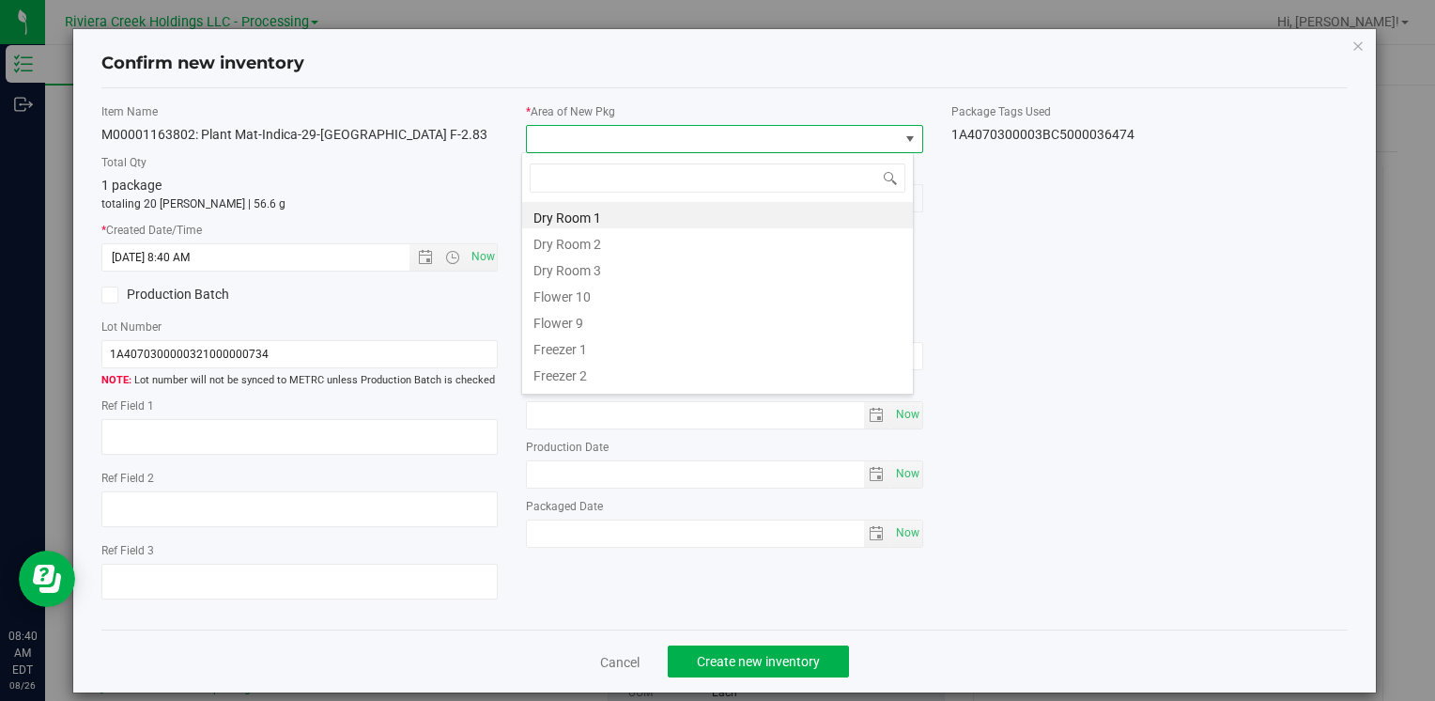
click at [627, 287] on li "Flower 10" at bounding box center [717, 294] width 391 height 26
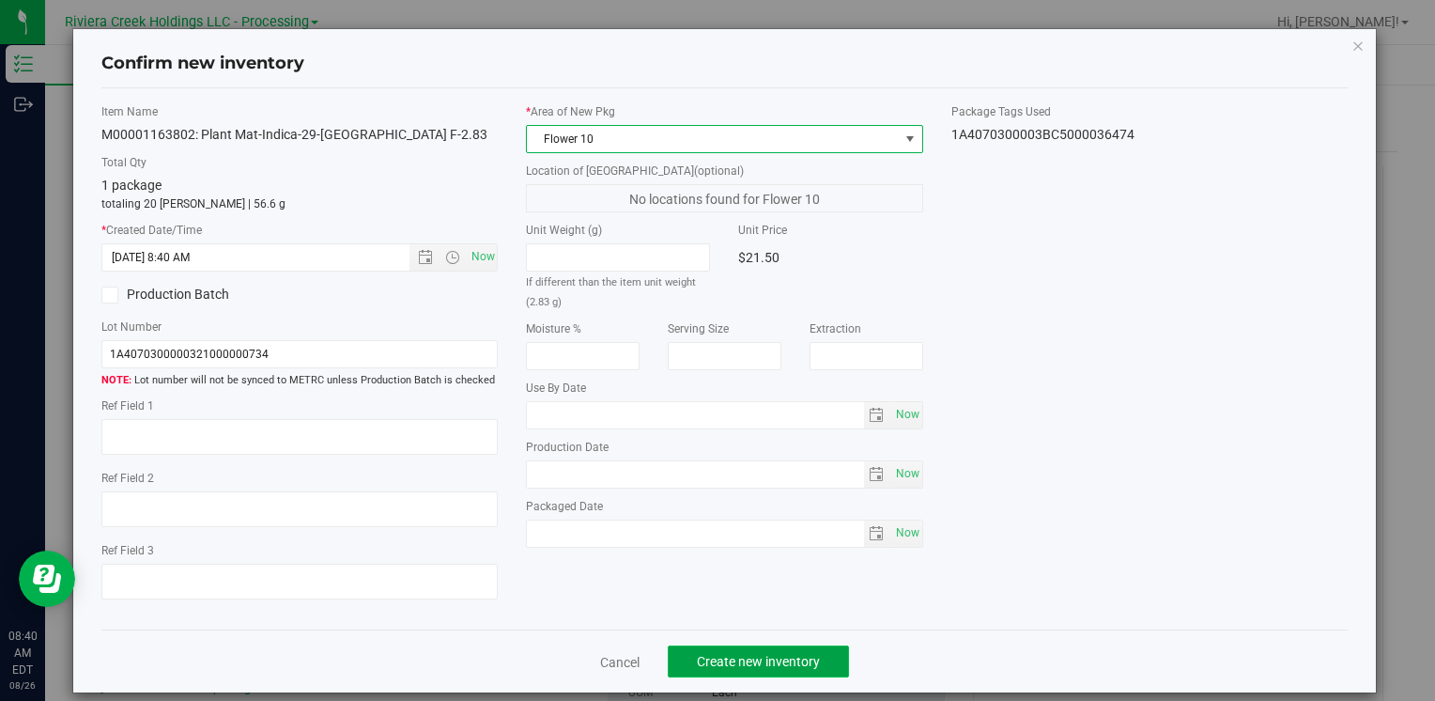
click at [753, 666] on span "Create new inventory" at bounding box center [758, 661] width 123 height 15
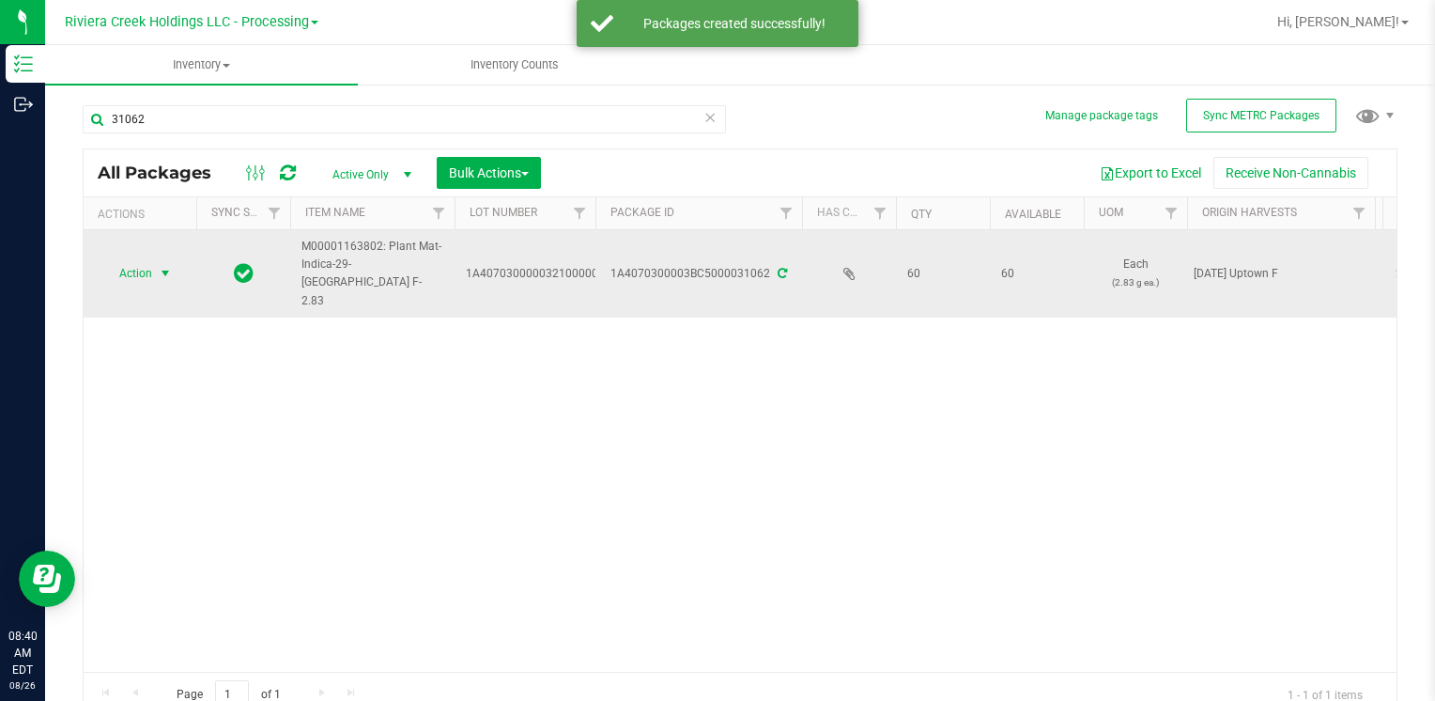
click at [160, 266] on span "select" at bounding box center [165, 273] width 15 height 15
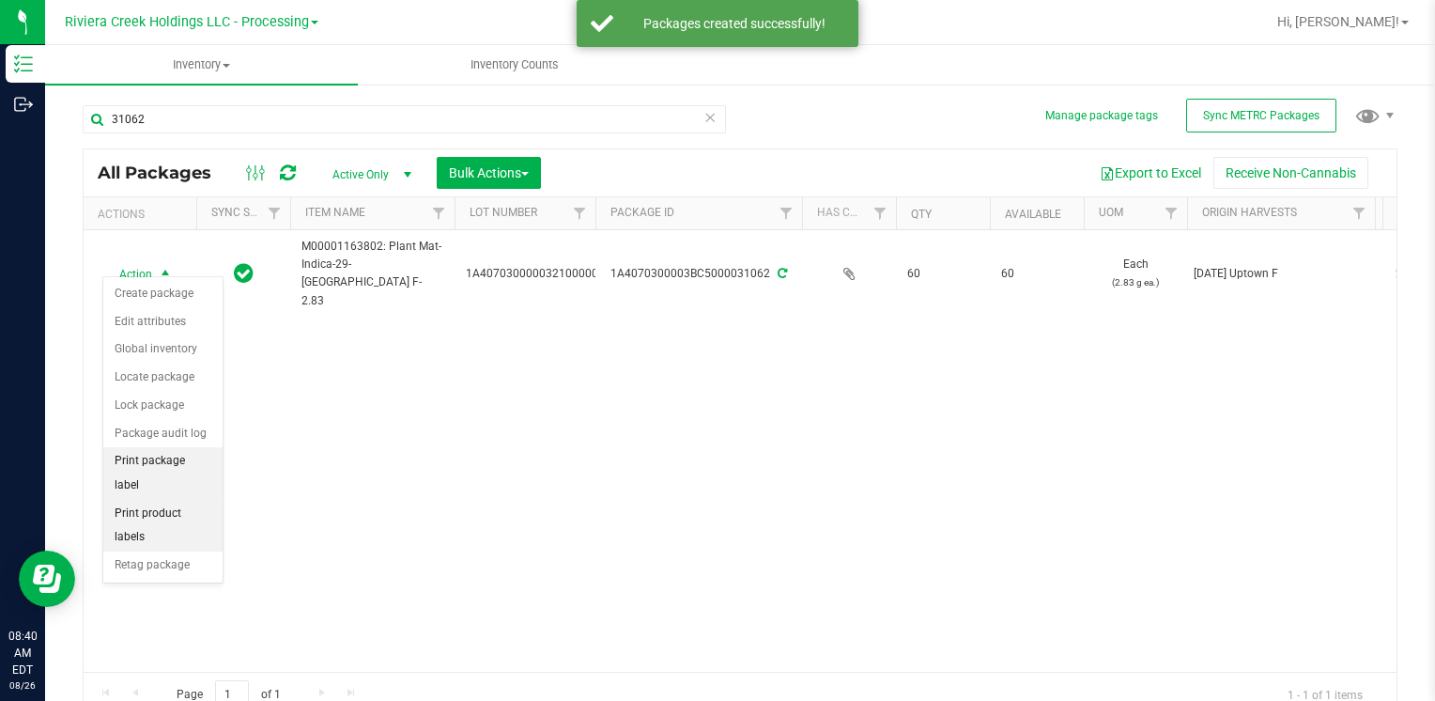
click at [204, 458] on li "Print package label" at bounding box center [162, 473] width 119 height 52
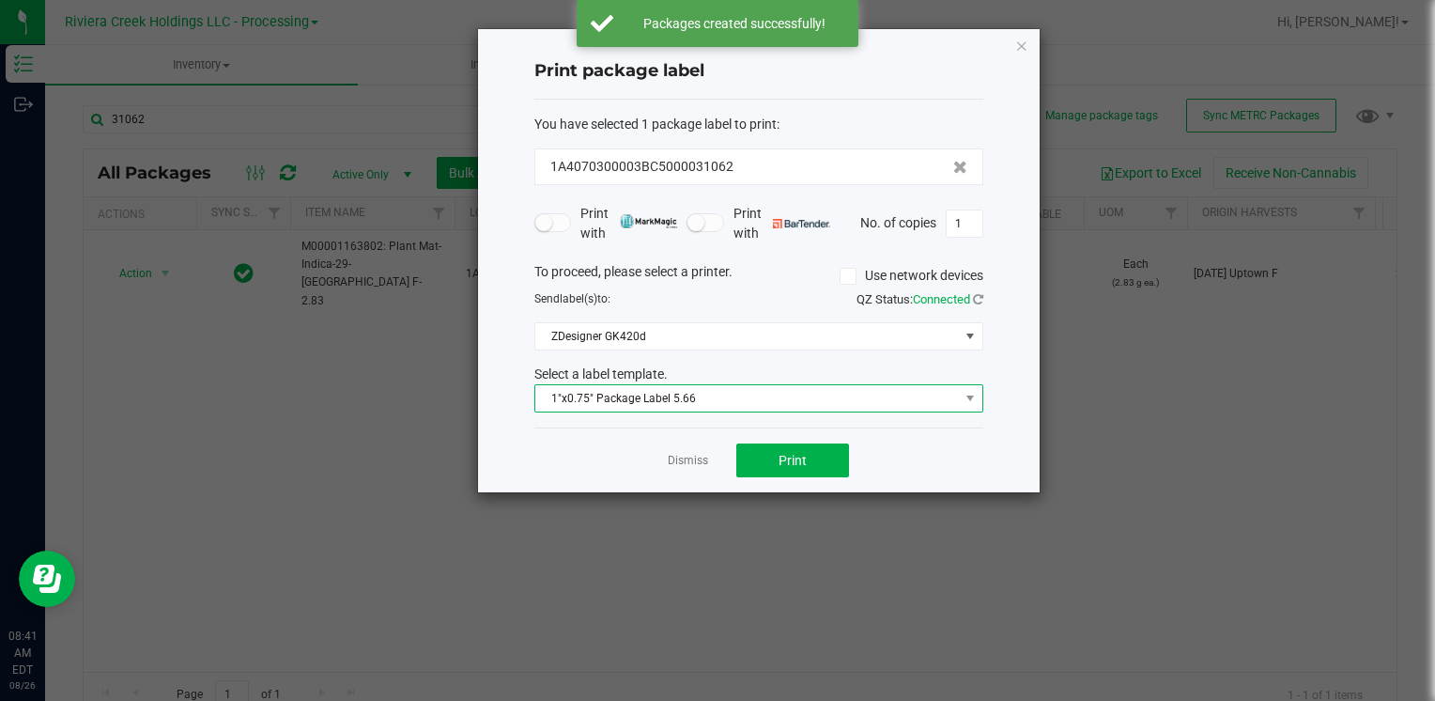
click at [713, 399] on span "1"x0.75" Package Label 5.66" at bounding box center [747, 398] width 424 height 26
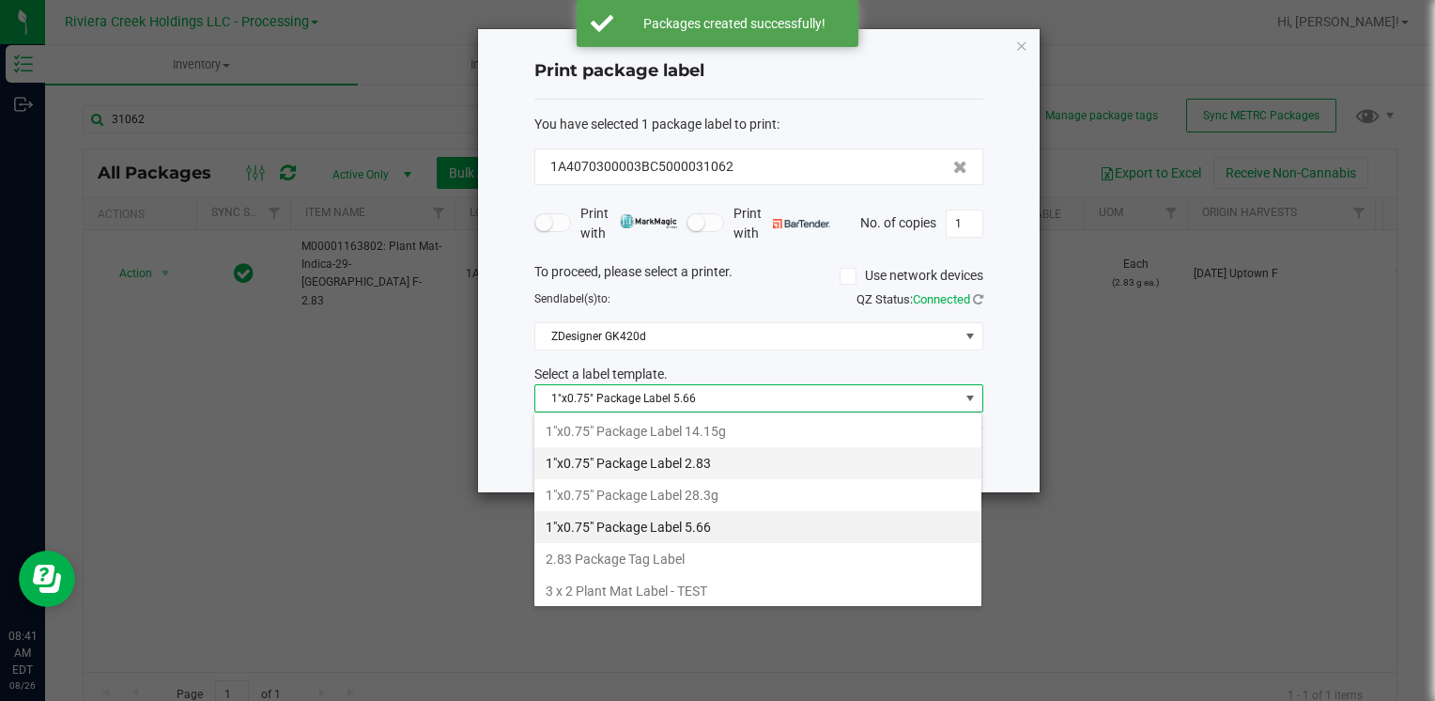
click at [713, 456] on li "1"x0.75" Package Label 2.83" at bounding box center [757, 463] width 447 height 32
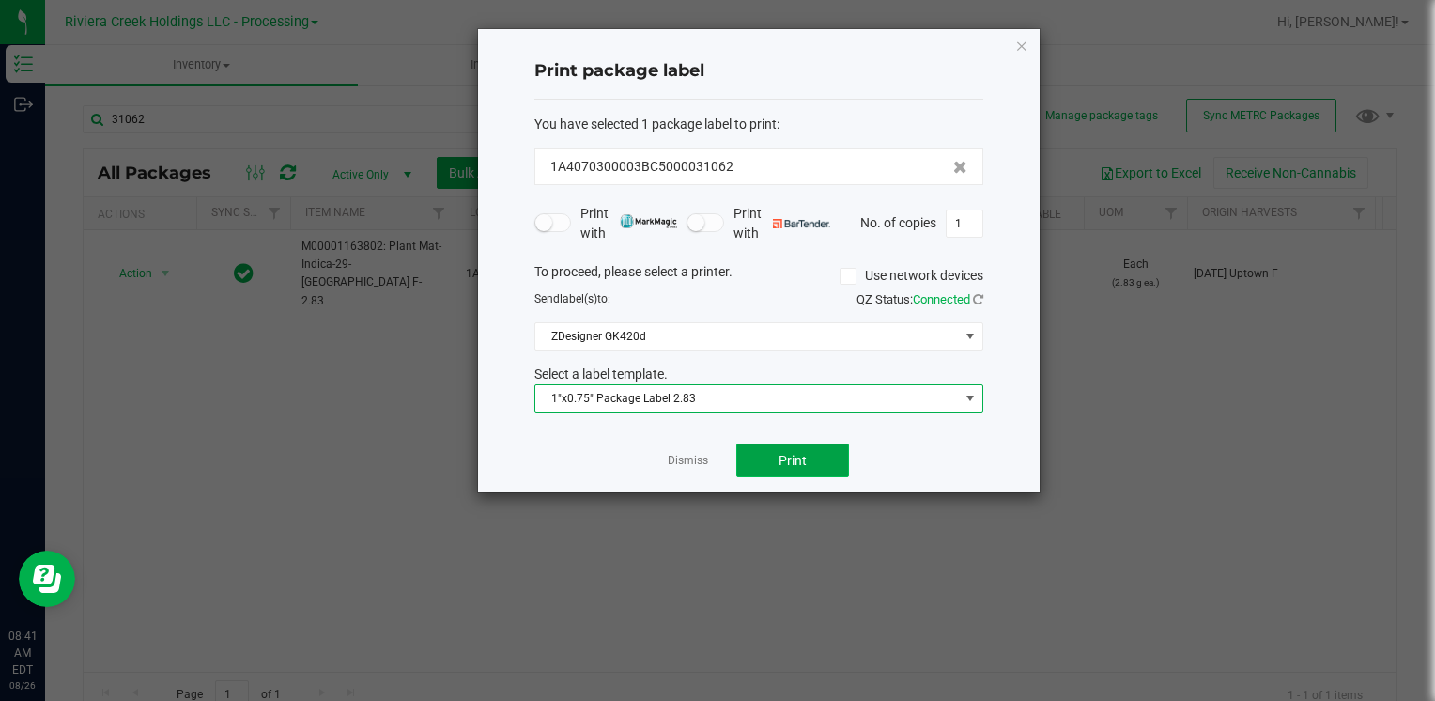
drag, startPoint x: 781, startPoint y: 454, endPoint x: 783, endPoint y: 467, distance: 13.3
click at [783, 467] on button "Print" at bounding box center [792, 460] width 113 height 34
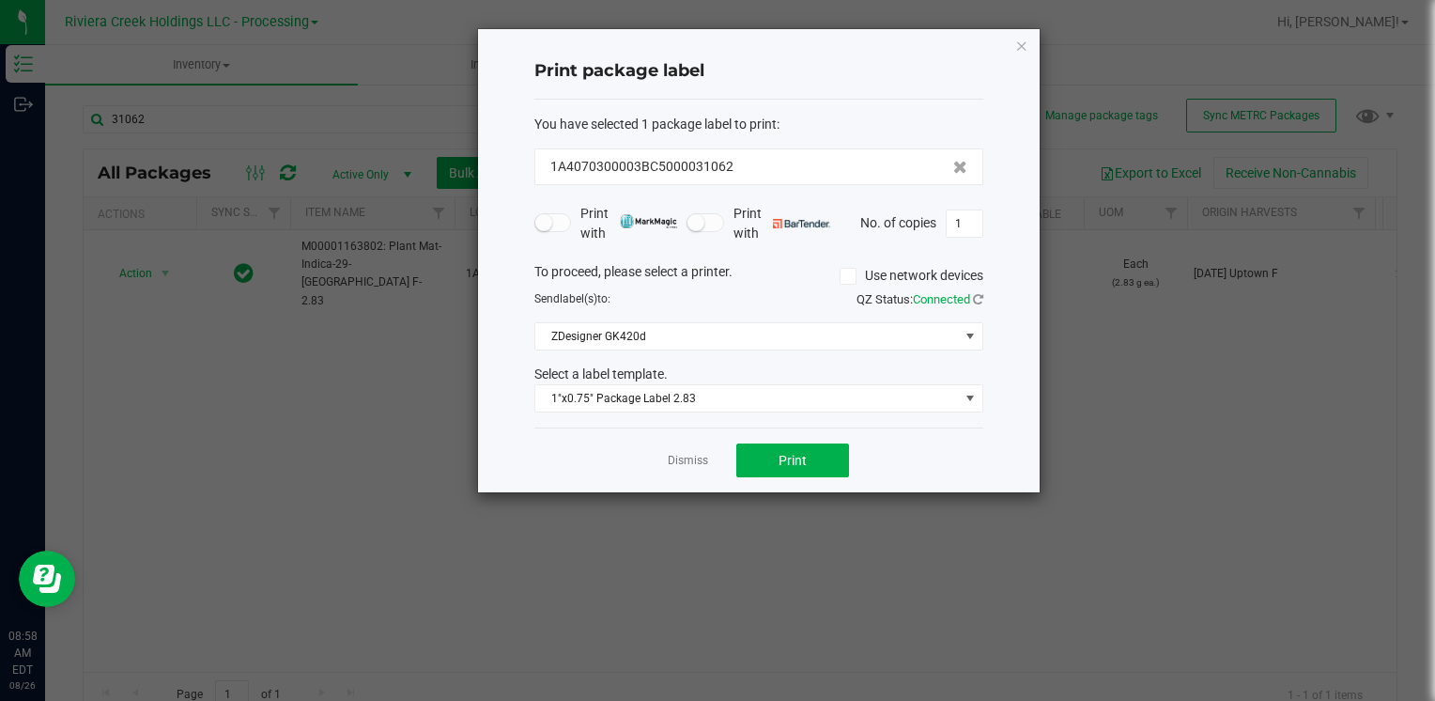
drag, startPoint x: 1026, startPoint y: 48, endPoint x: 622, endPoint y: 145, distance: 415.3
click at [1026, 48] on icon "button" at bounding box center [1021, 45] width 13 height 23
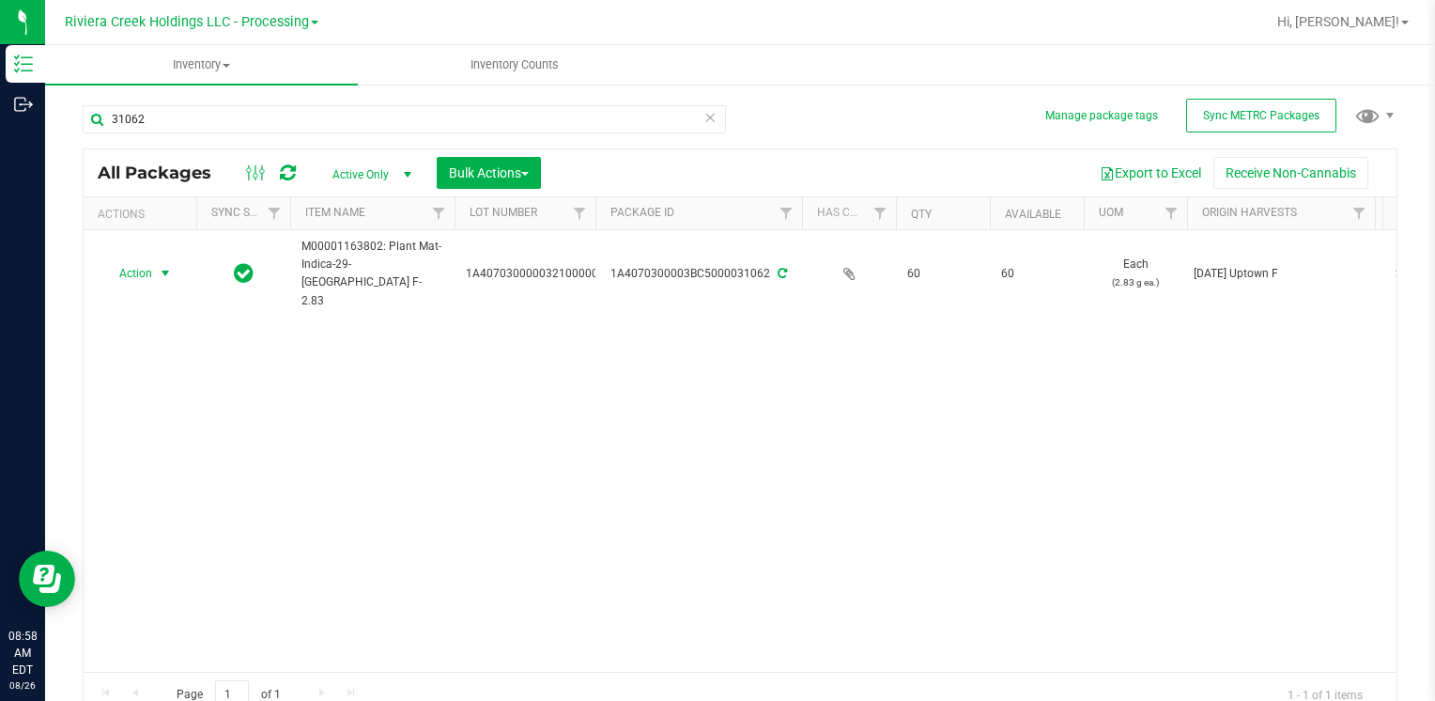
click at [218, 100] on div "31062" at bounding box center [411, 118] width 657 height 60
click at [214, 117] on input "31062" at bounding box center [404, 119] width 643 height 28
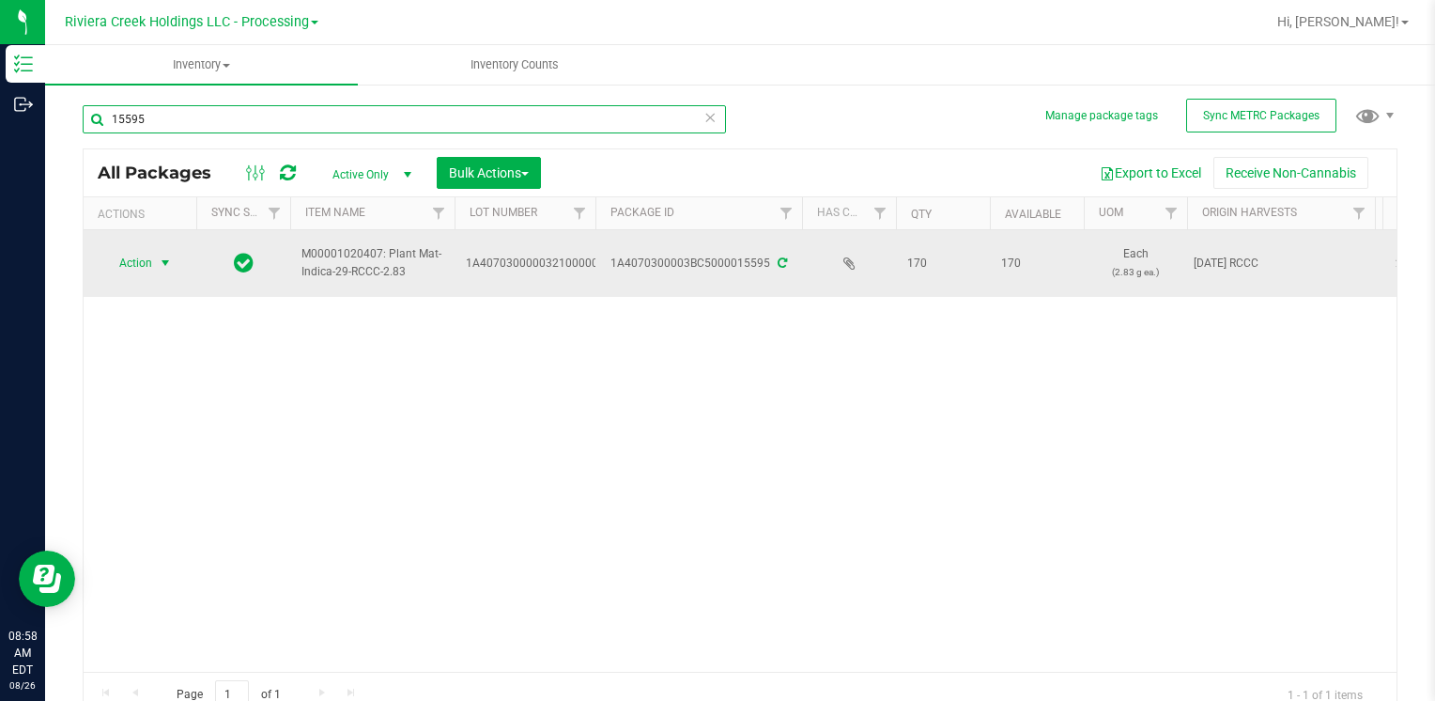
type input "15595"
click at [165, 260] on span "select" at bounding box center [165, 262] width 15 height 15
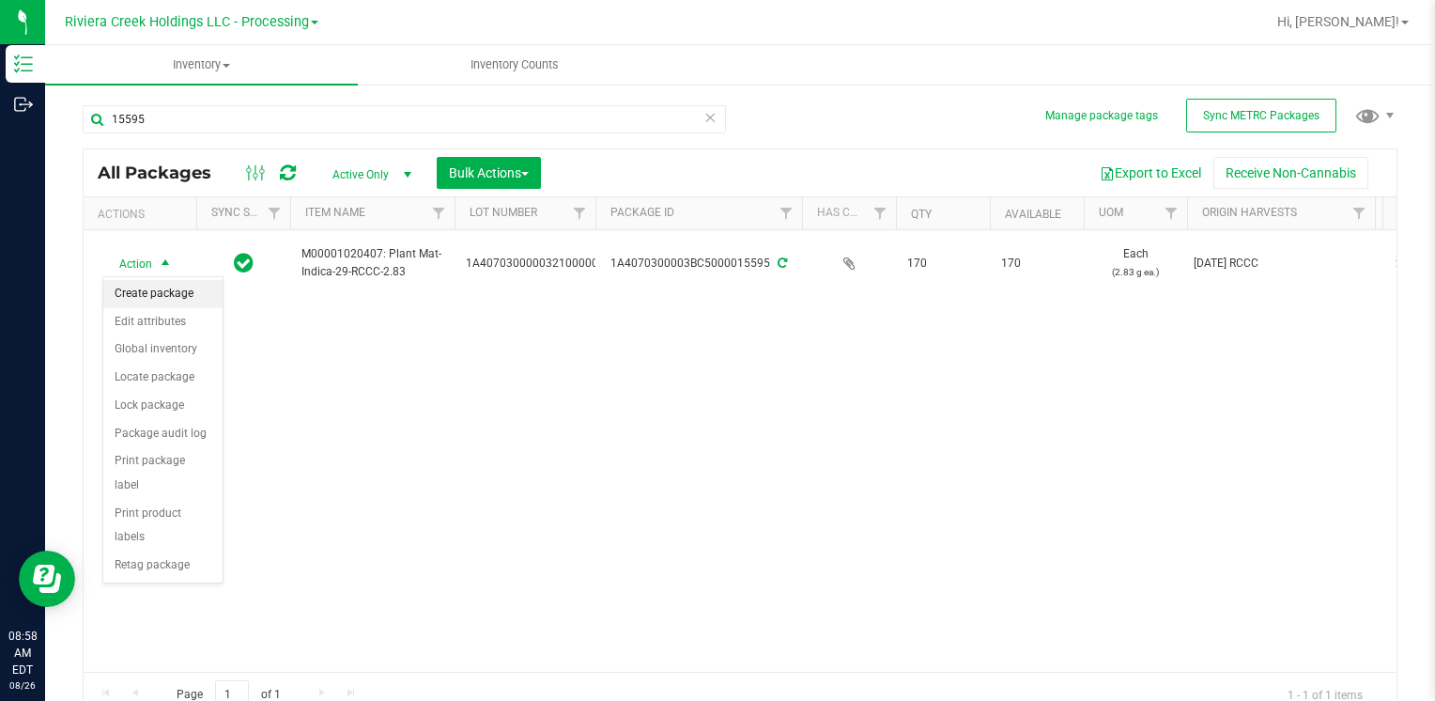
click at [157, 286] on li "Create package" at bounding box center [162, 294] width 119 height 28
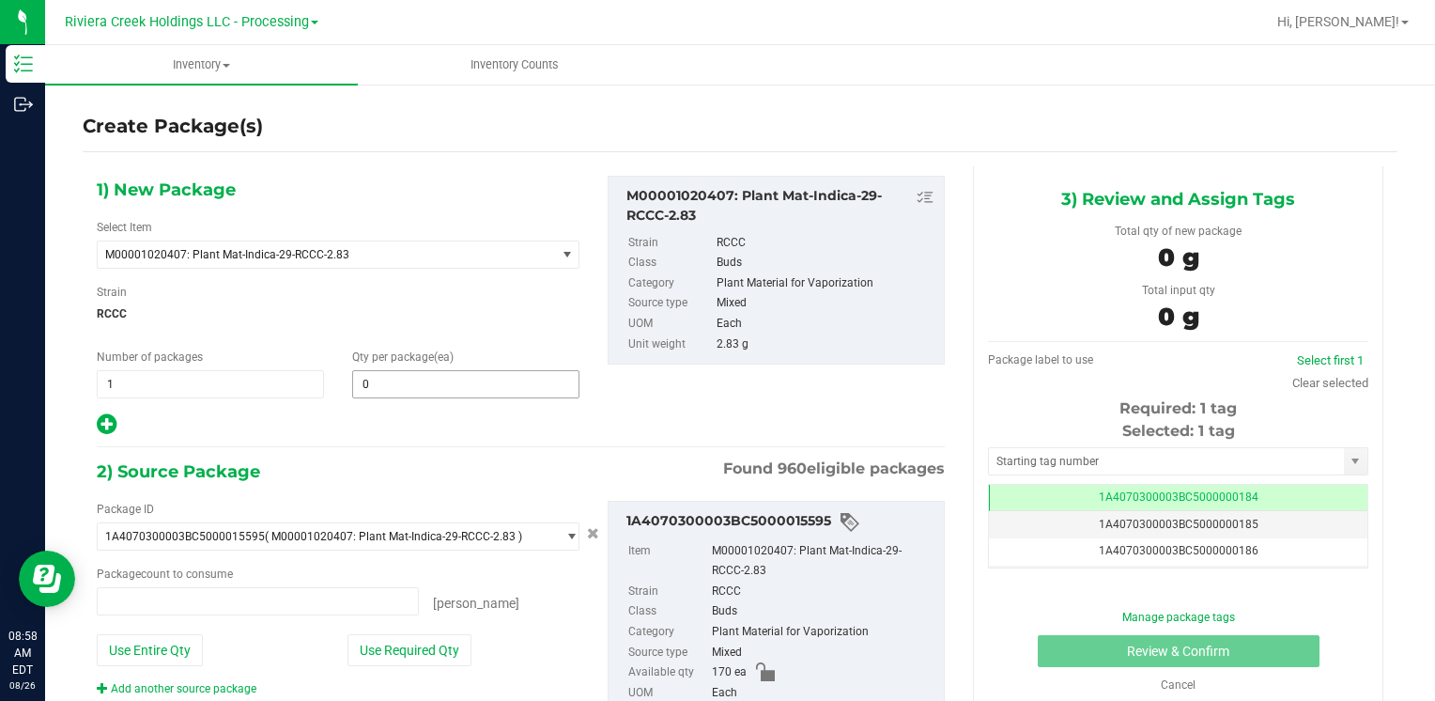
type input "0 ea"
click at [451, 393] on span at bounding box center [465, 384] width 227 height 28
type input "40"
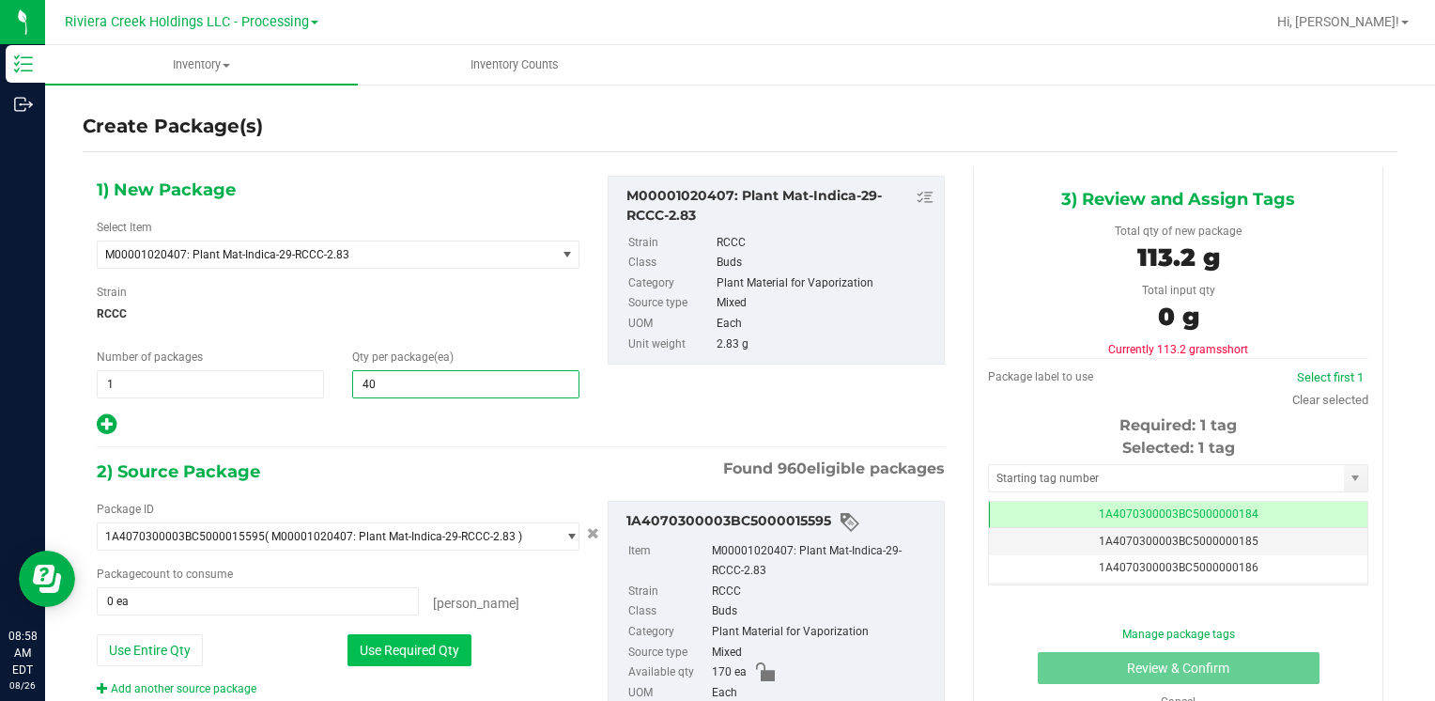
type input "40"
click at [370, 652] on button "Use Required Qty" at bounding box center [409, 650] width 124 height 32
type input "40 ea"
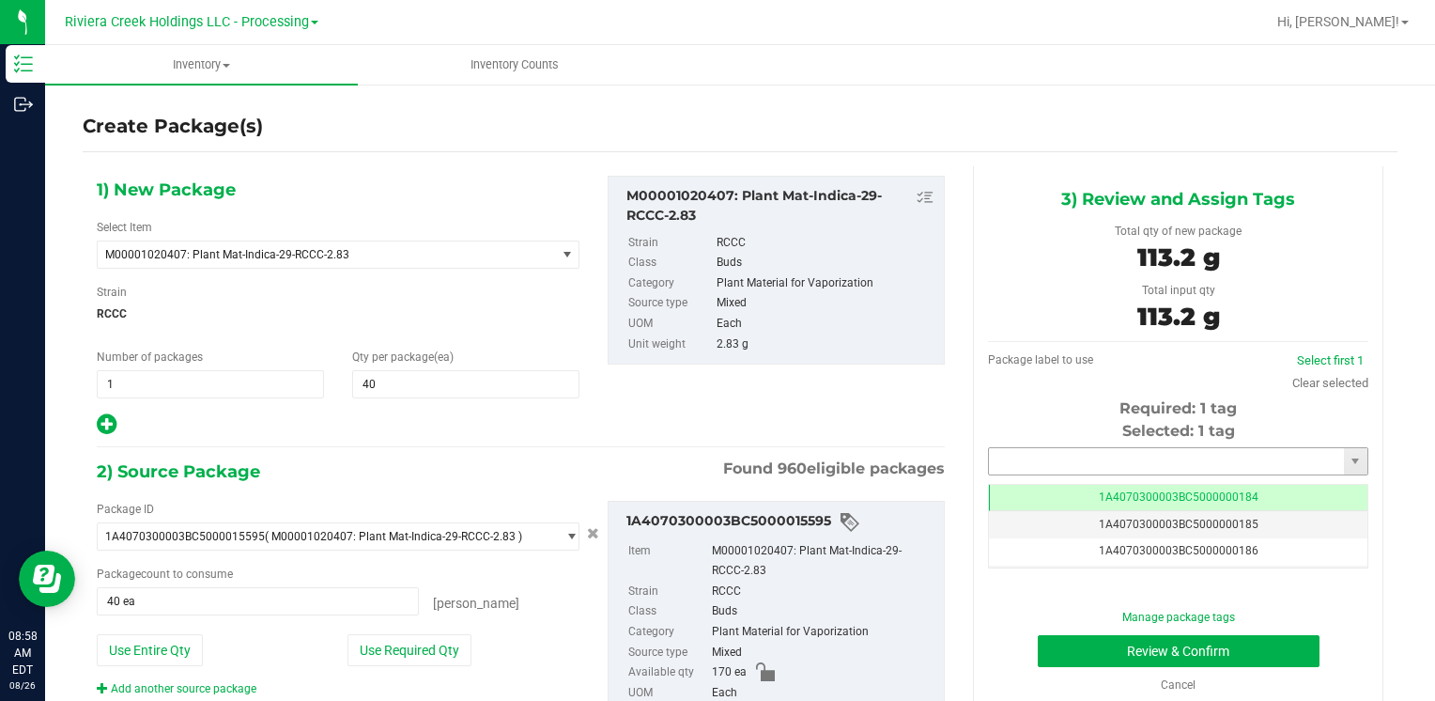
click at [1001, 471] on input "text" at bounding box center [1166, 461] width 355 height 26
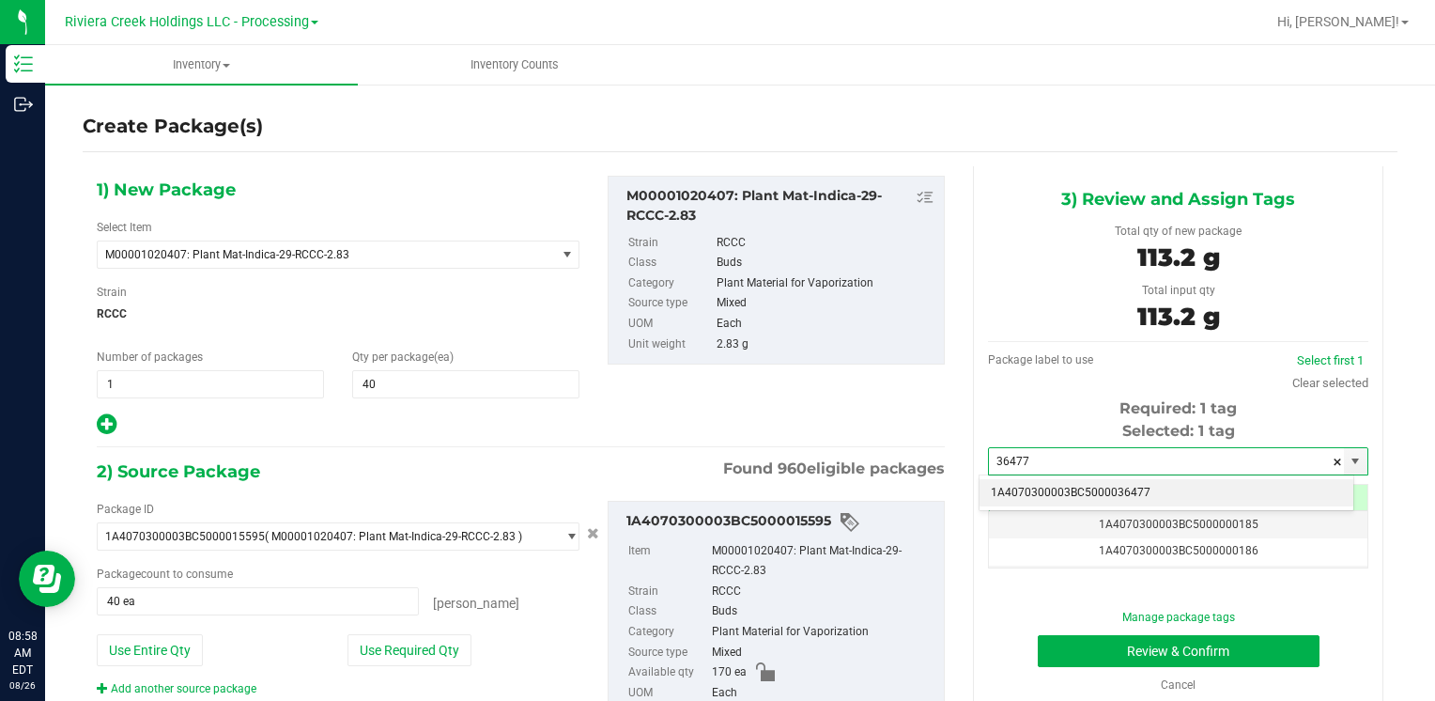
click at [1012, 490] on li "1A4070300003BC5000036477" at bounding box center [1167, 493] width 374 height 28
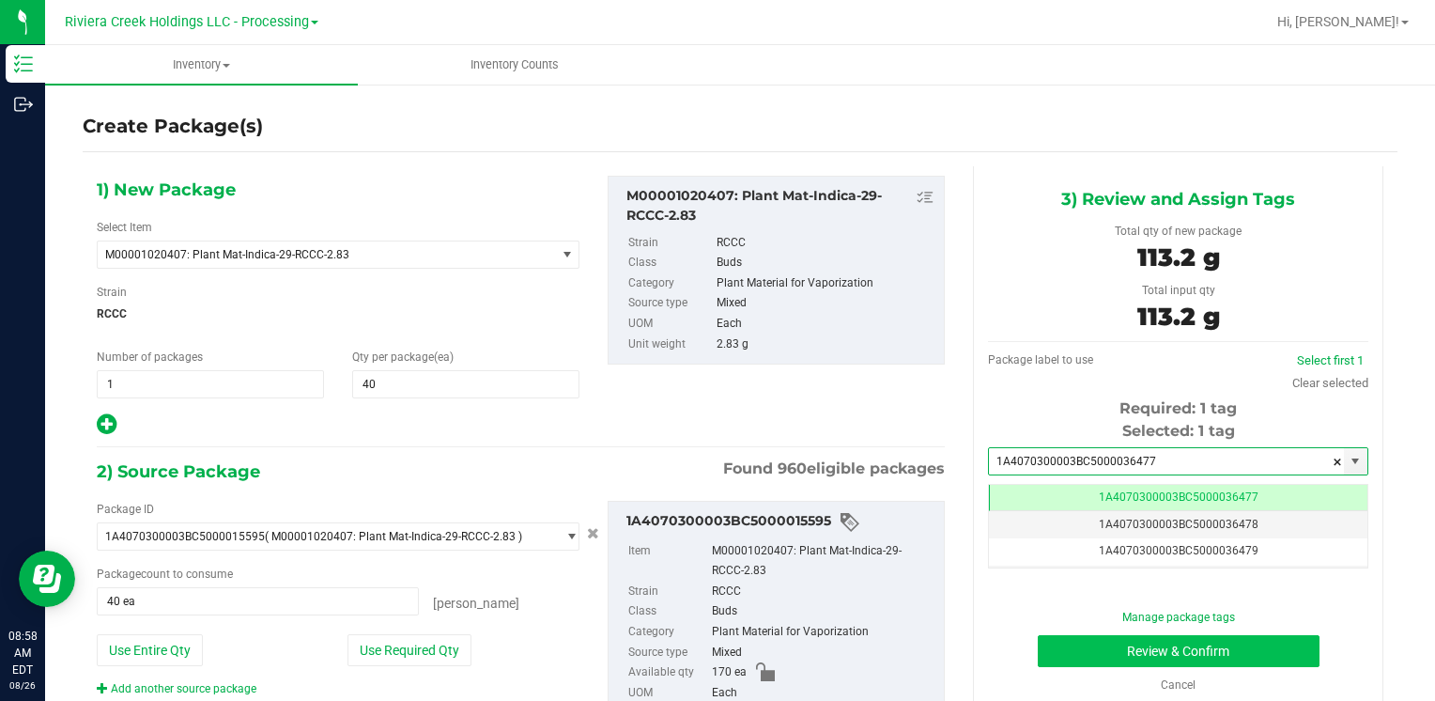
type input "1A4070300003BC5000036477"
click at [1073, 643] on button "Review & Confirm" at bounding box center [1179, 651] width 282 height 32
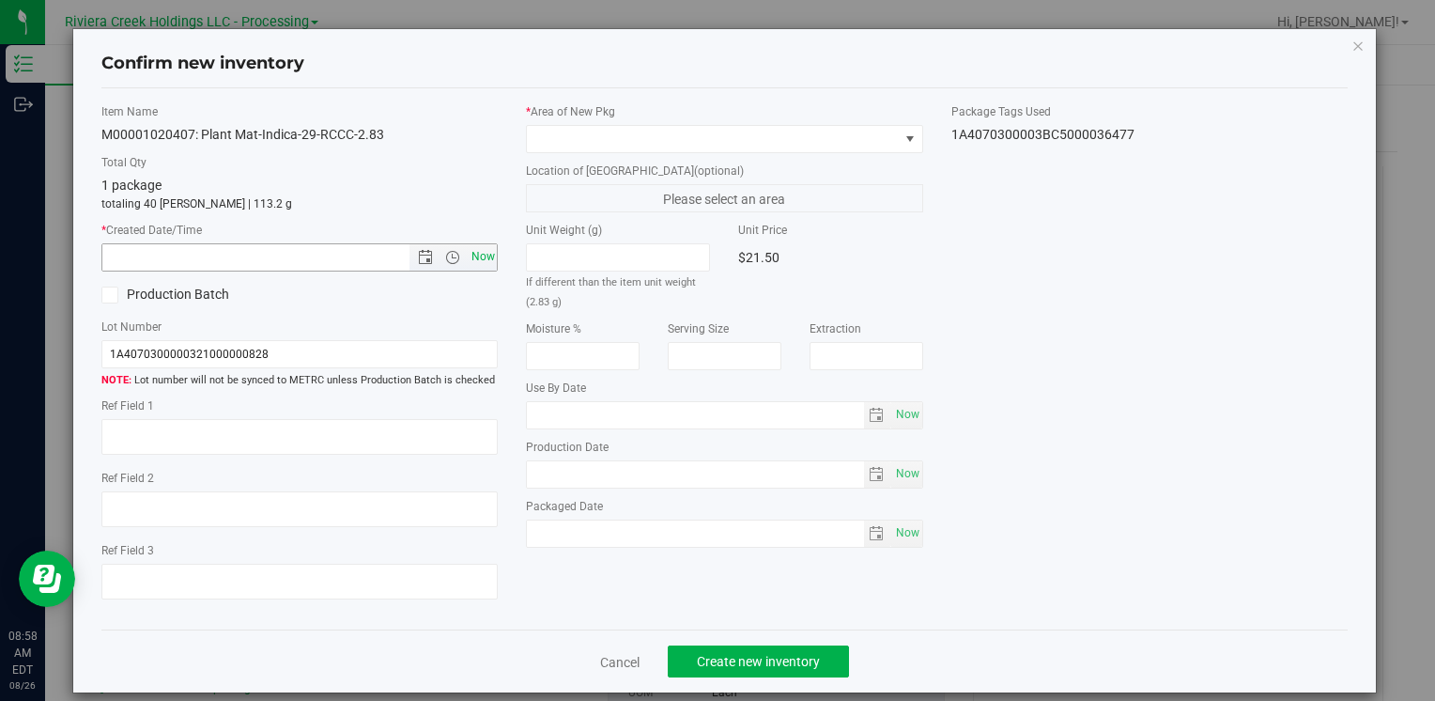
click at [473, 261] on span "Now" at bounding box center [483, 256] width 32 height 27
type input "[DATE] 8:58 AM"
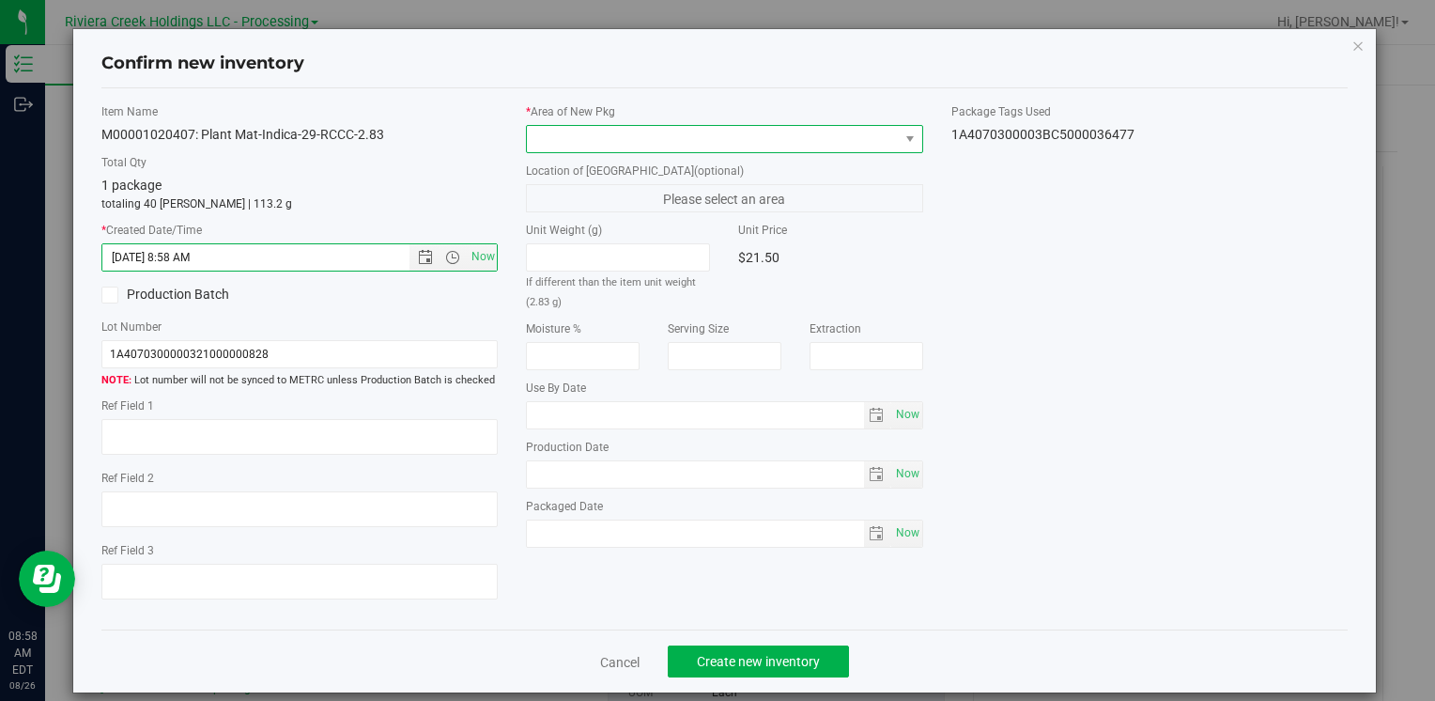
click at [567, 126] on span at bounding box center [712, 139] width 371 height 26
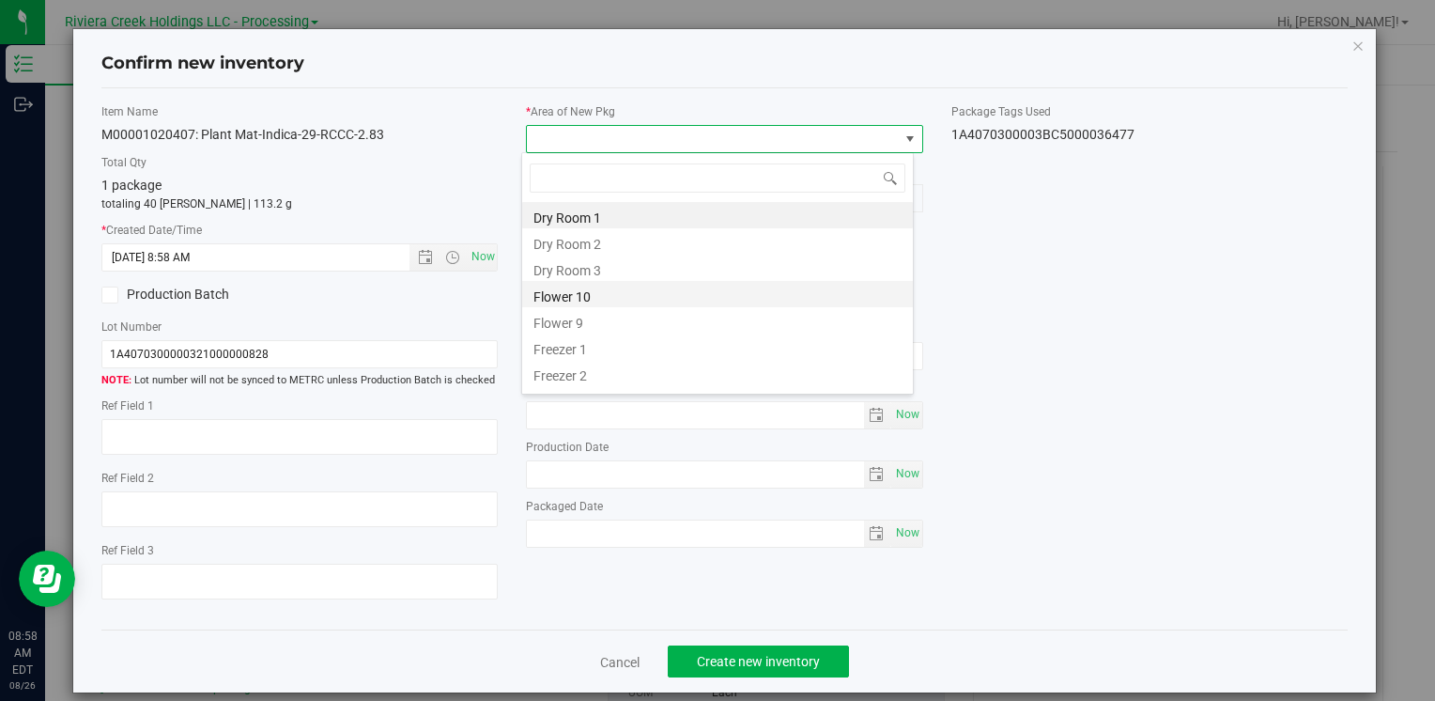
click at [614, 301] on li "Flower 10" at bounding box center [717, 294] width 391 height 26
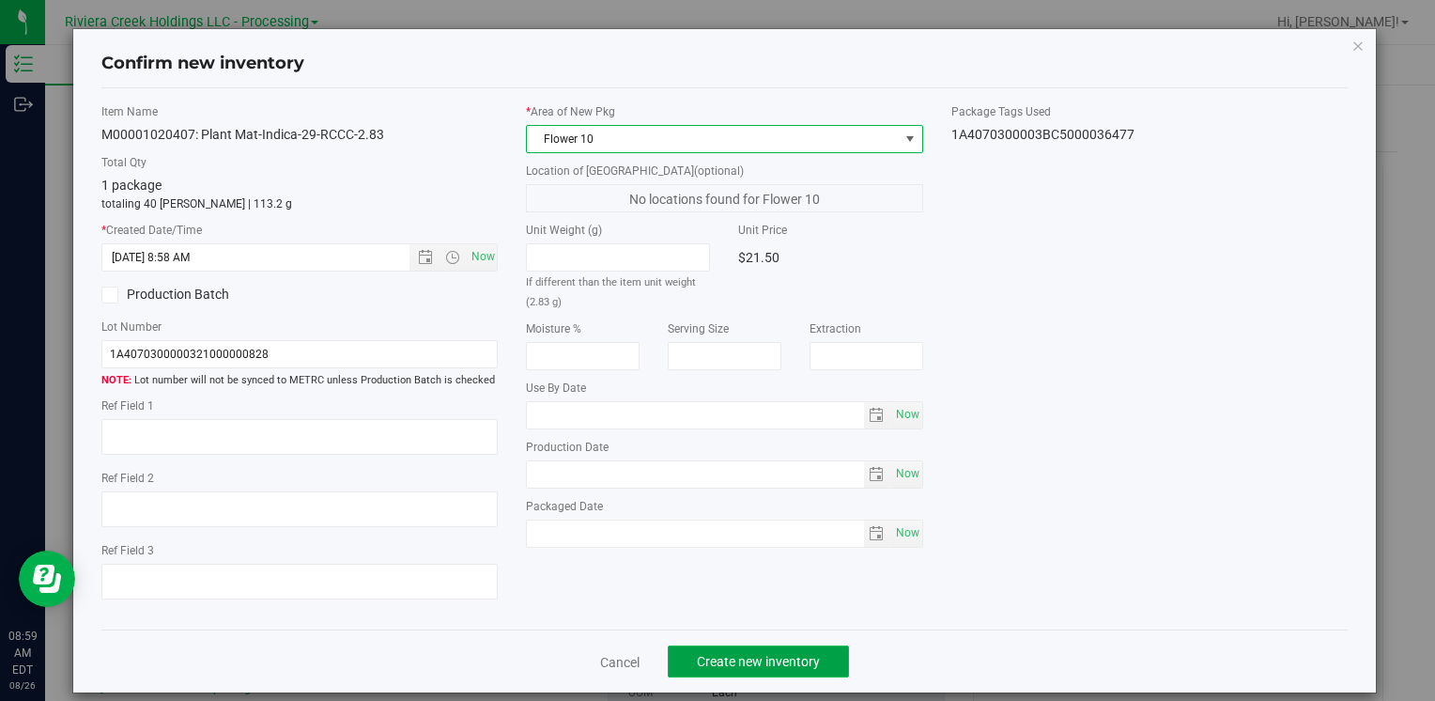
click at [734, 656] on span "Create new inventory" at bounding box center [758, 661] width 123 height 15
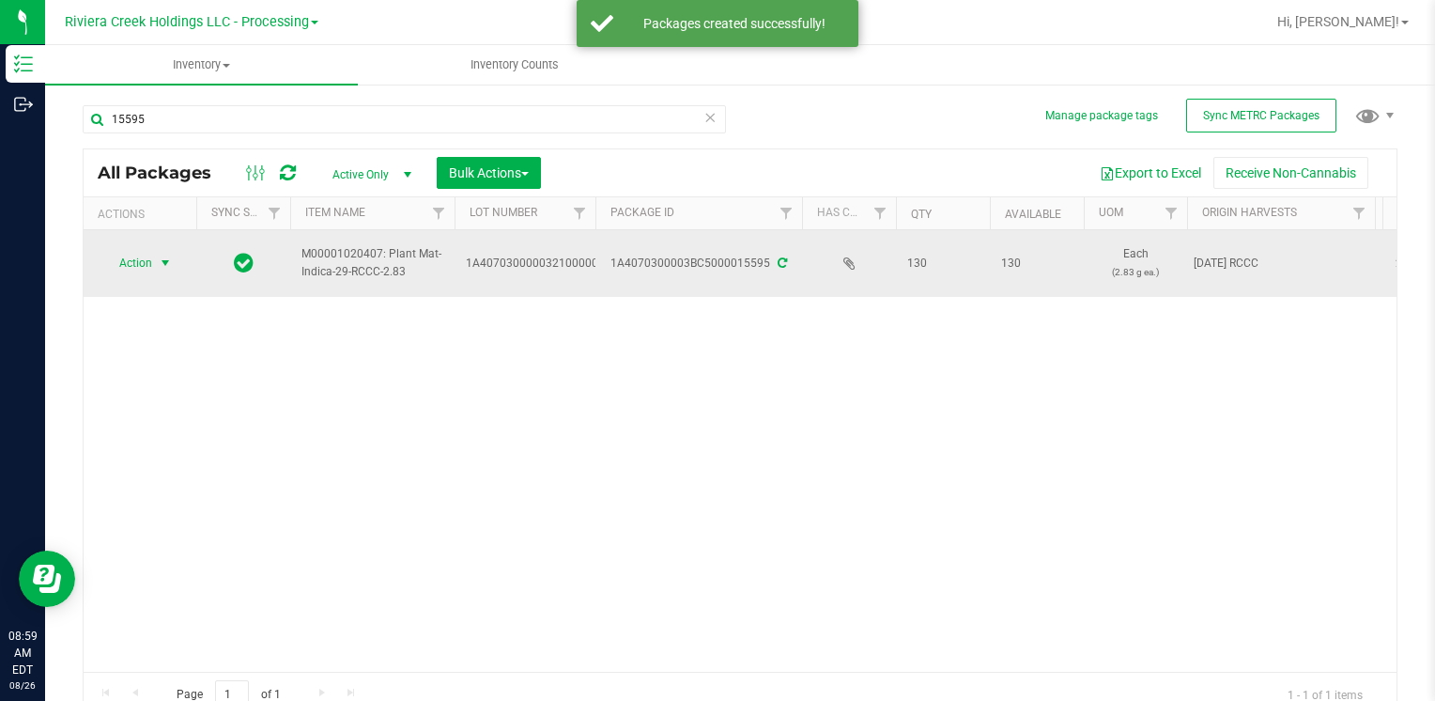
click at [158, 268] on span "select" at bounding box center [165, 262] width 15 height 15
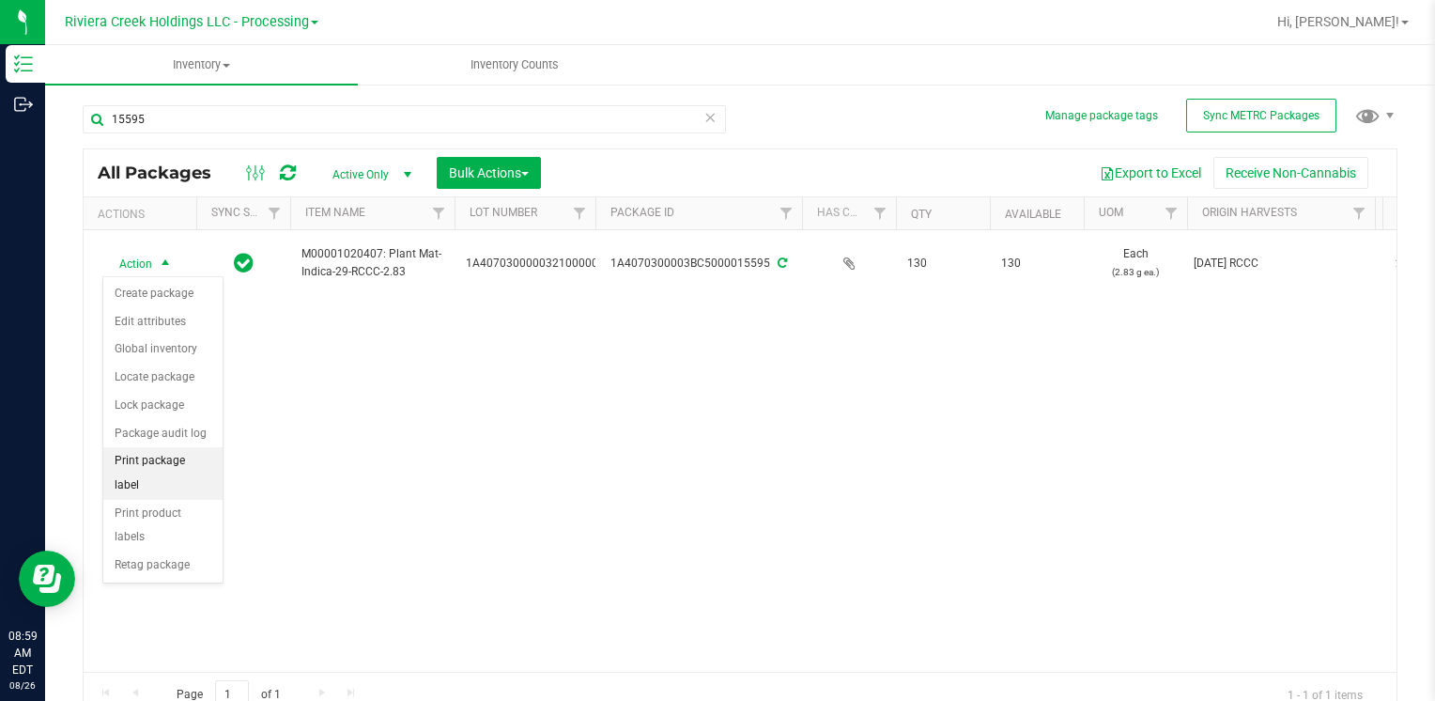
click at [184, 460] on li "Print package label" at bounding box center [162, 473] width 119 height 52
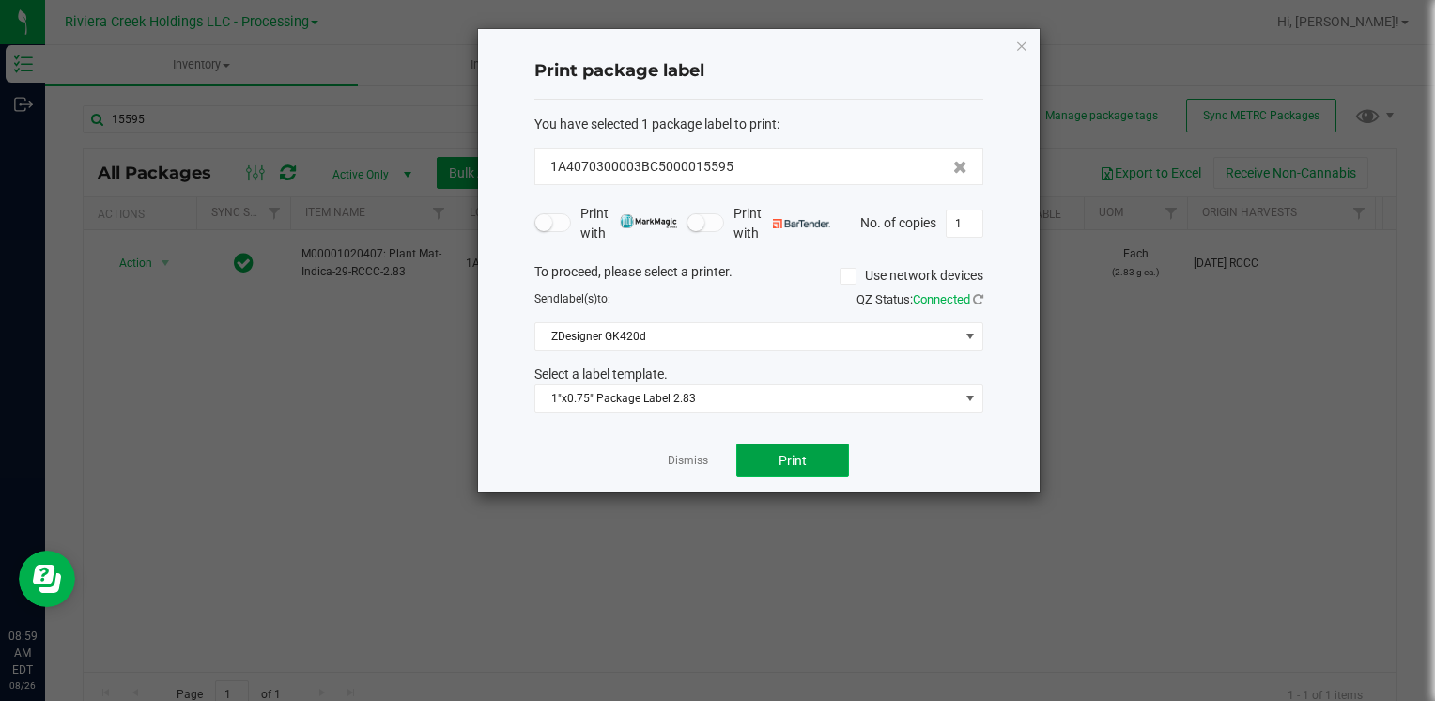
click at [777, 460] on button "Print" at bounding box center [792, 460] width 113 height 34
click at [1016, 41] on icon "button" at bounding box center [1021, 45] width 13 height 23
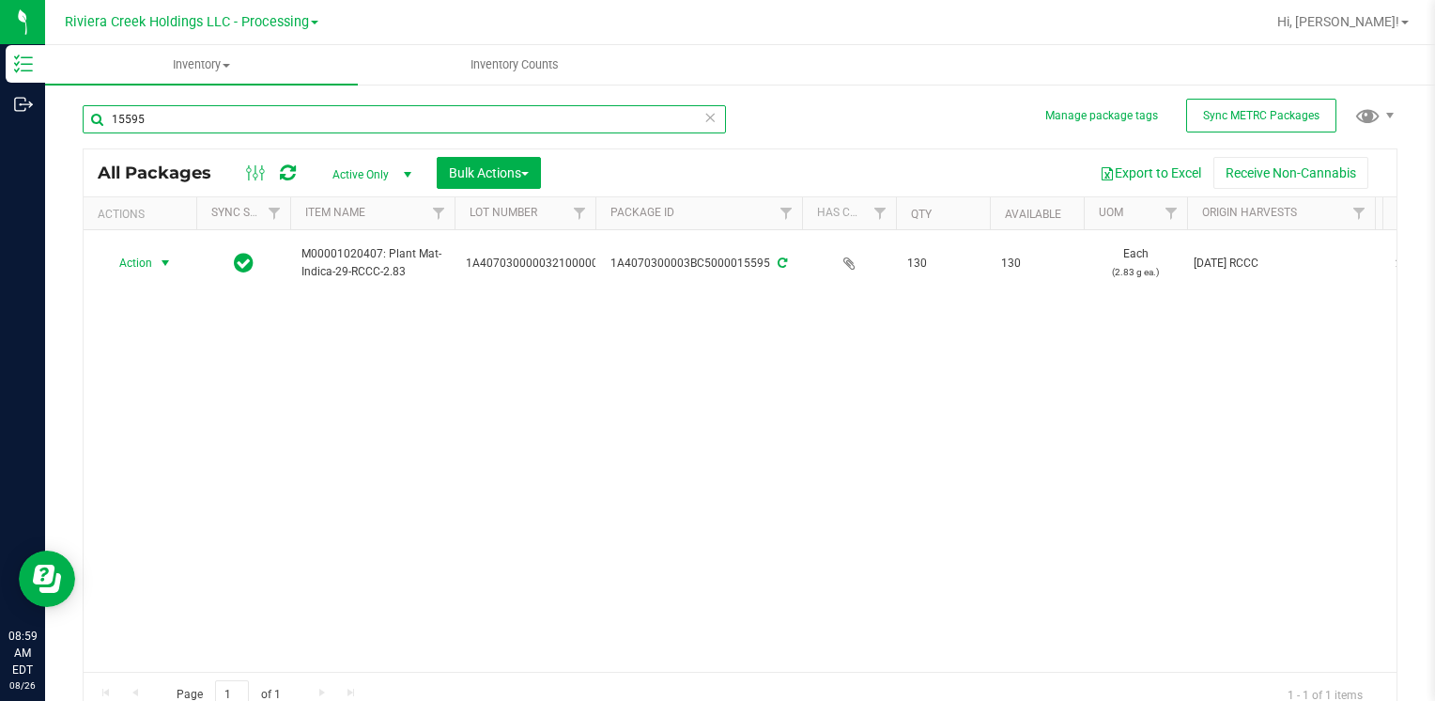
click at [174, 123] on input "15595" at bounding box center [404, 119] width 643 height 28
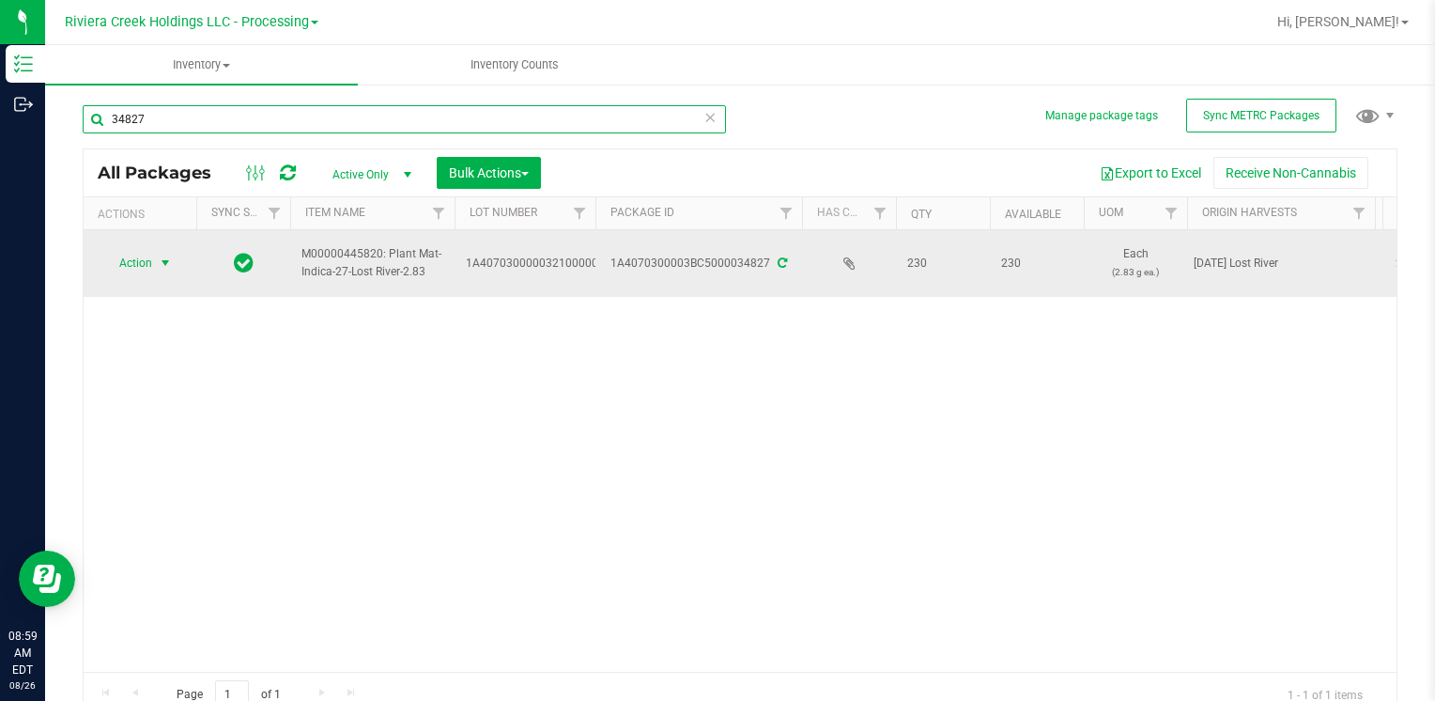
type input "34827"
click at [158, 259] on span "select" at bounding box center [165, 262] width 15 height 15
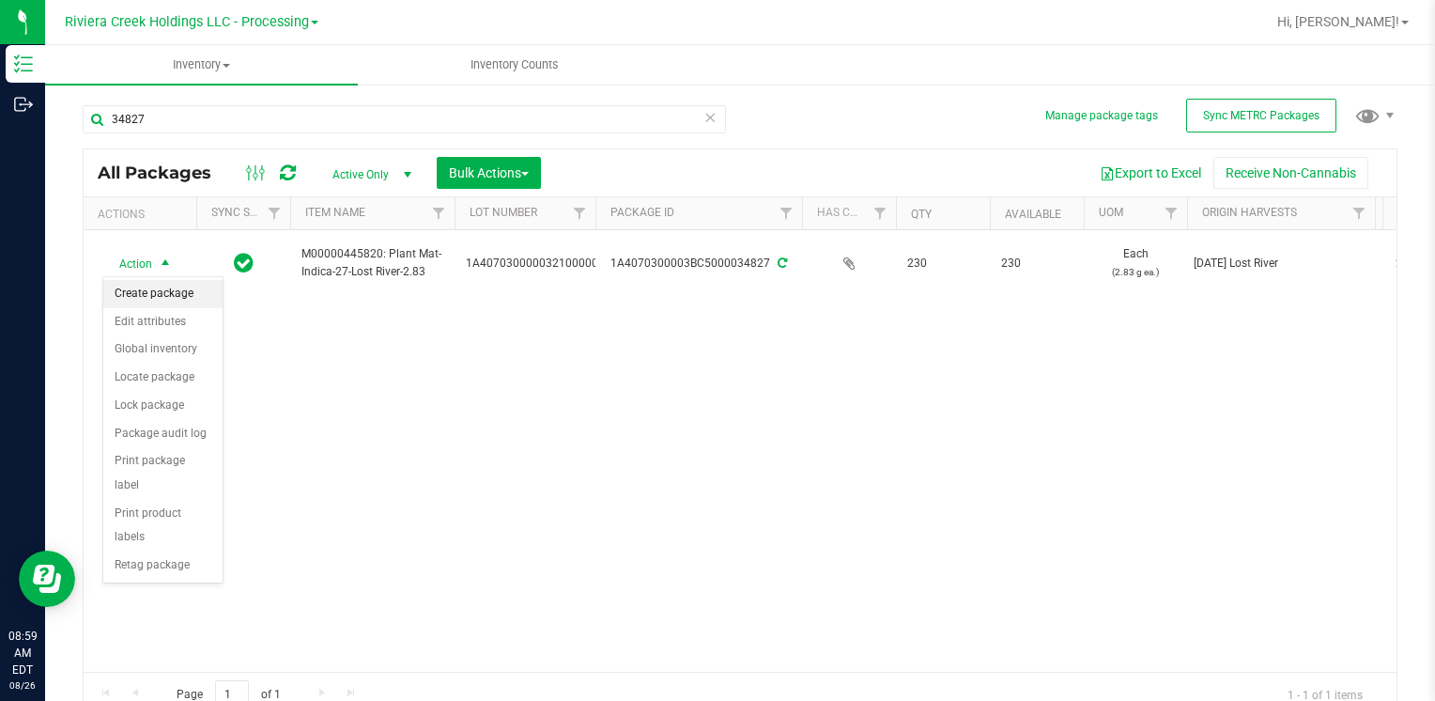
click at [160, 295] on li "Create package" at bounding box center [162, 294] width 119 height 28
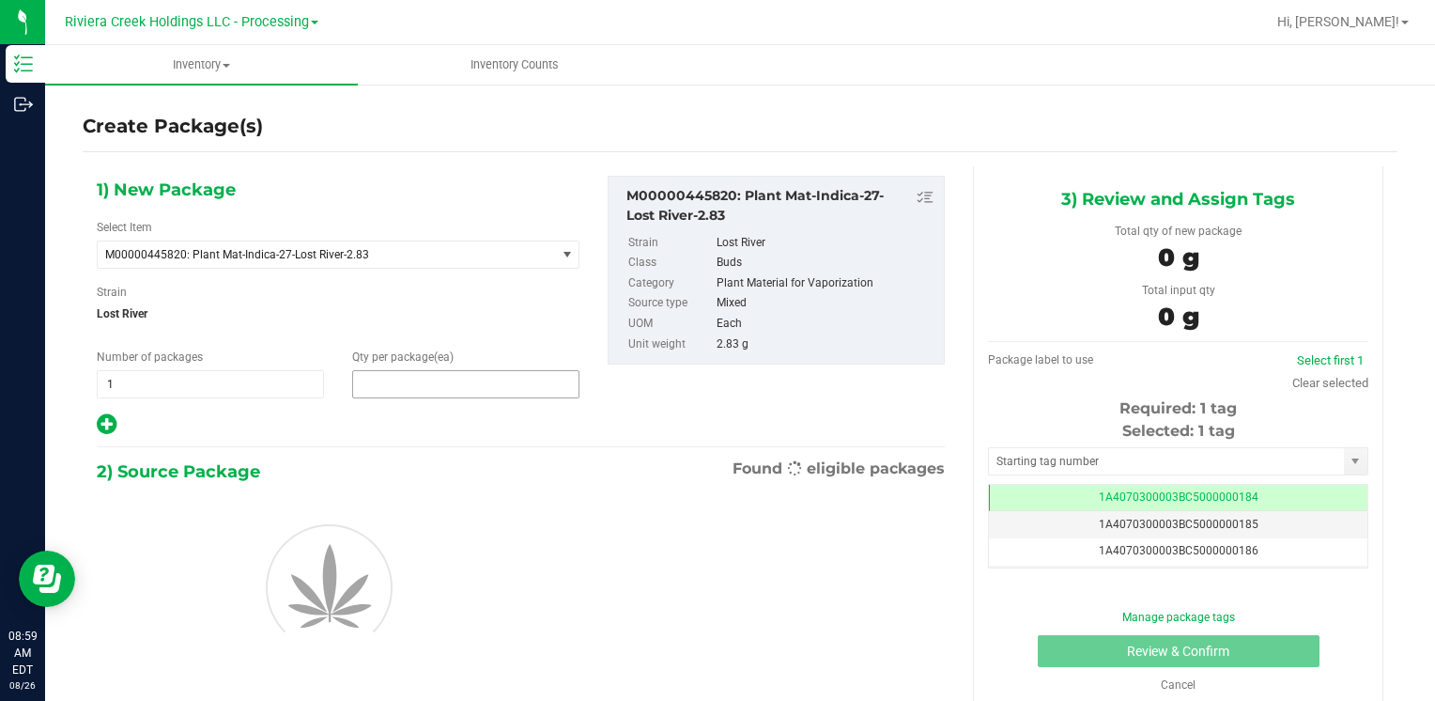
click at [447, 386] on span at bounding box center [465, 384] width 227 height 28
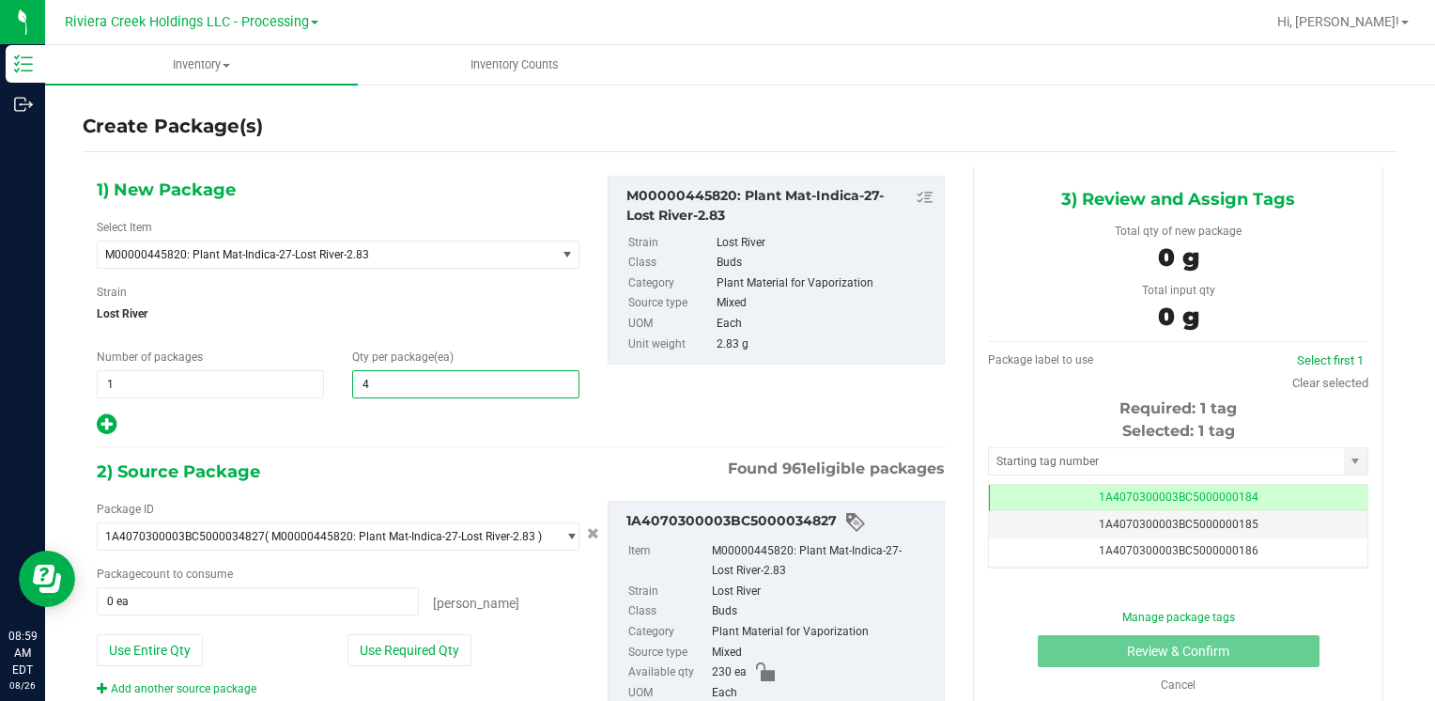
type input "40"
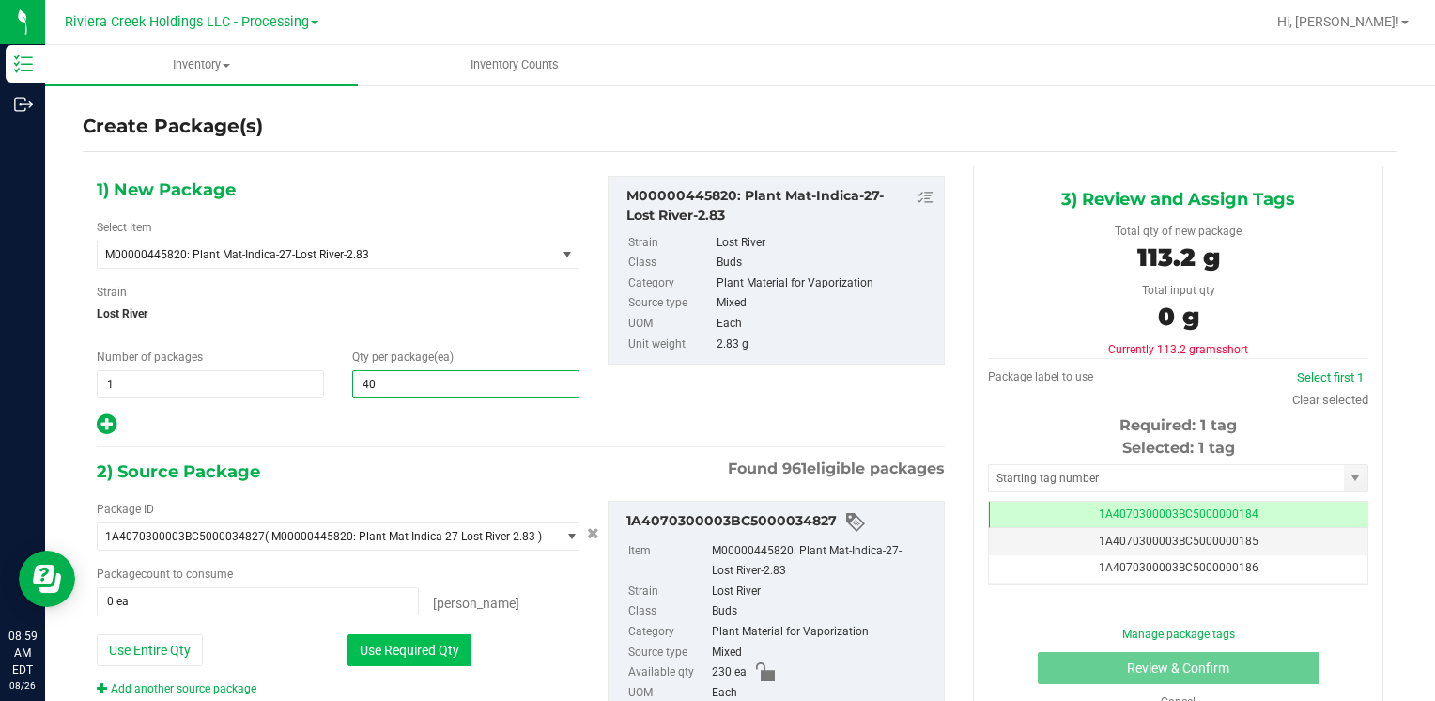
type input "40"
click at [355, 640] on button "Use Required Qty" at bounding box center [409, 650] width 124 height 32
type input "40 ea"
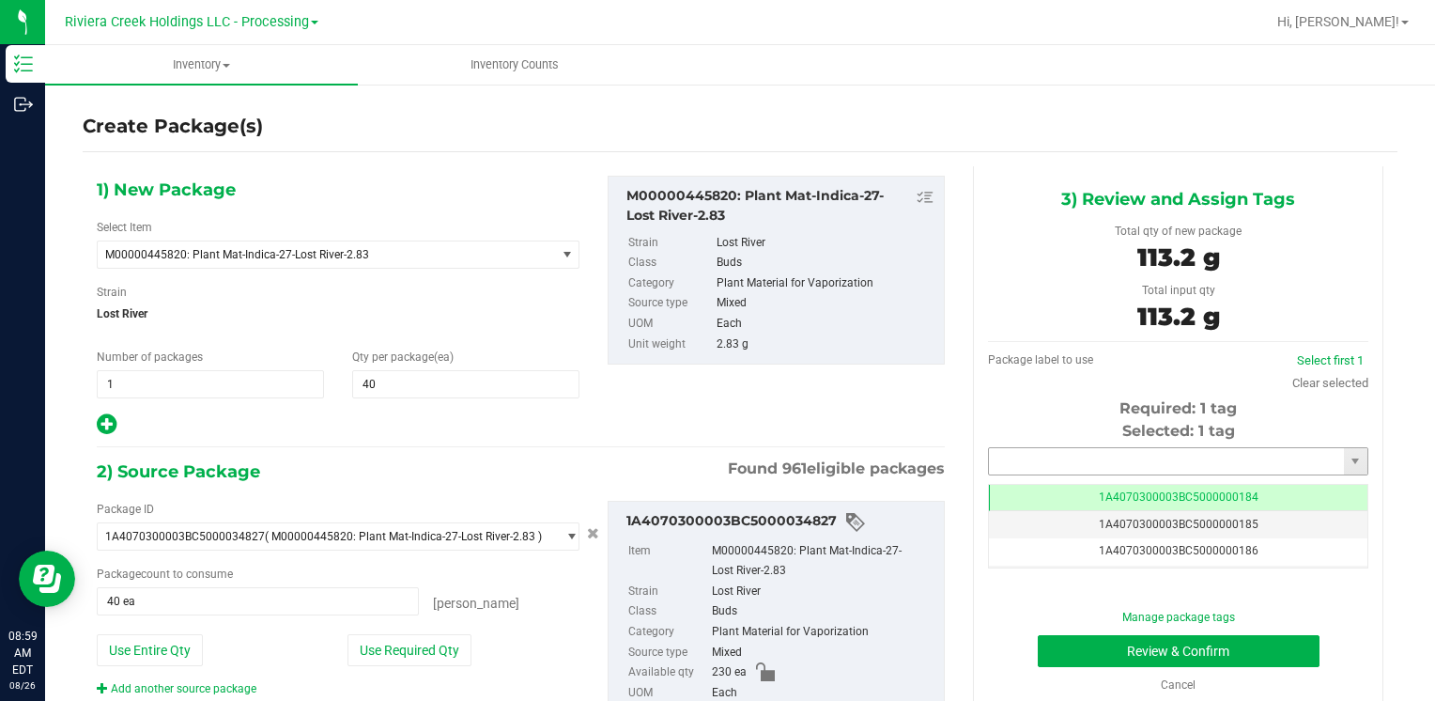
click at [1042, 470] on input "text" at bounding box center [1166, 461] width 355 height 26
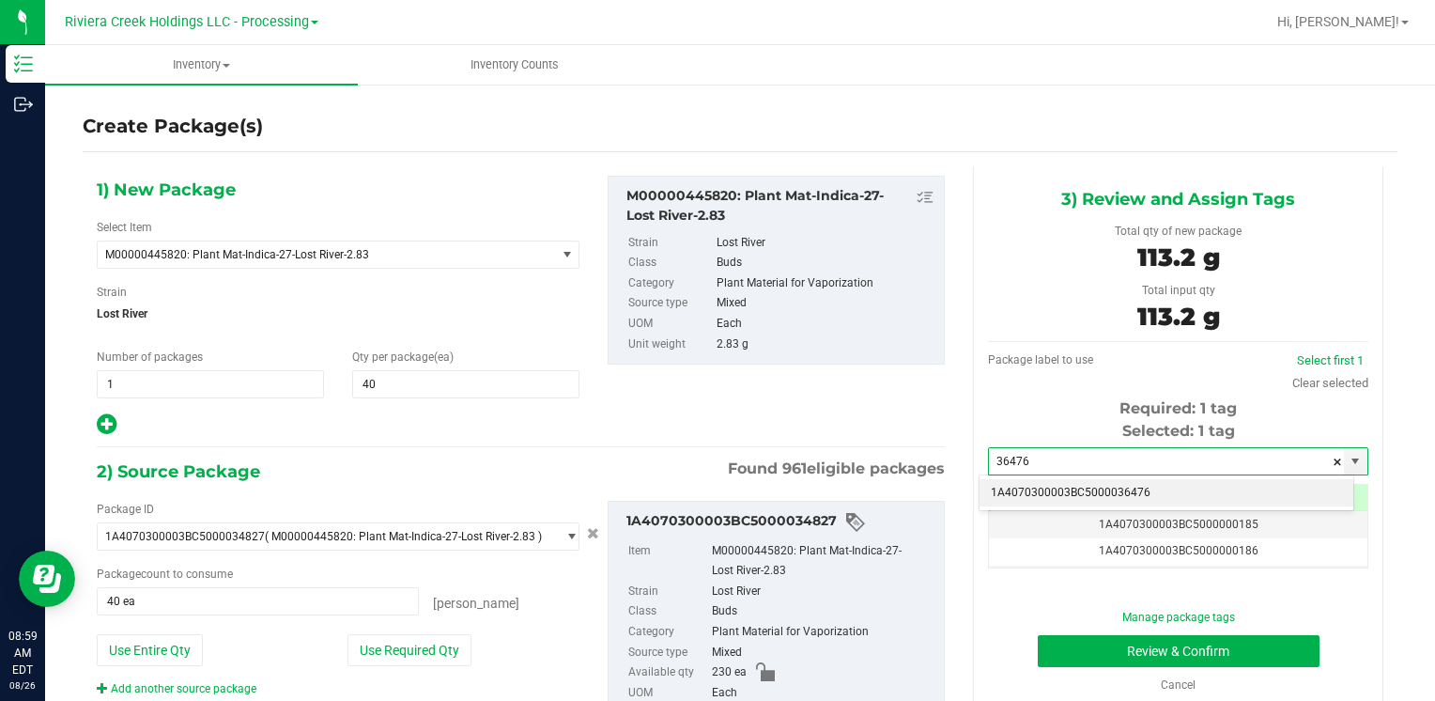
click at [1032, 486] on li "1A4070300003BC5000036476" at bounding box center [1167, 493] width 374 height 28
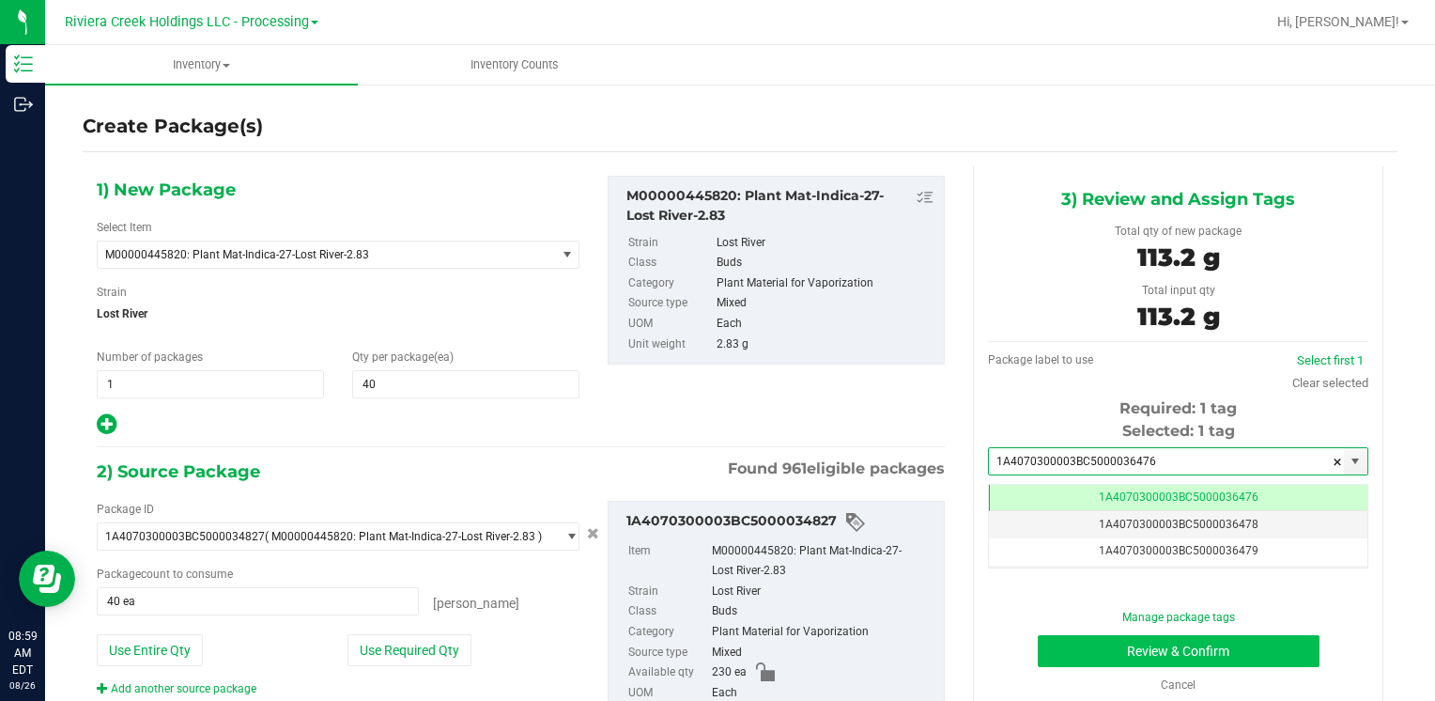
type input "1A4070300003BC5000036476"
click at [1058, 640] on button "Review & Confirm" at bounding box center [1179, 651] width 282 height 32
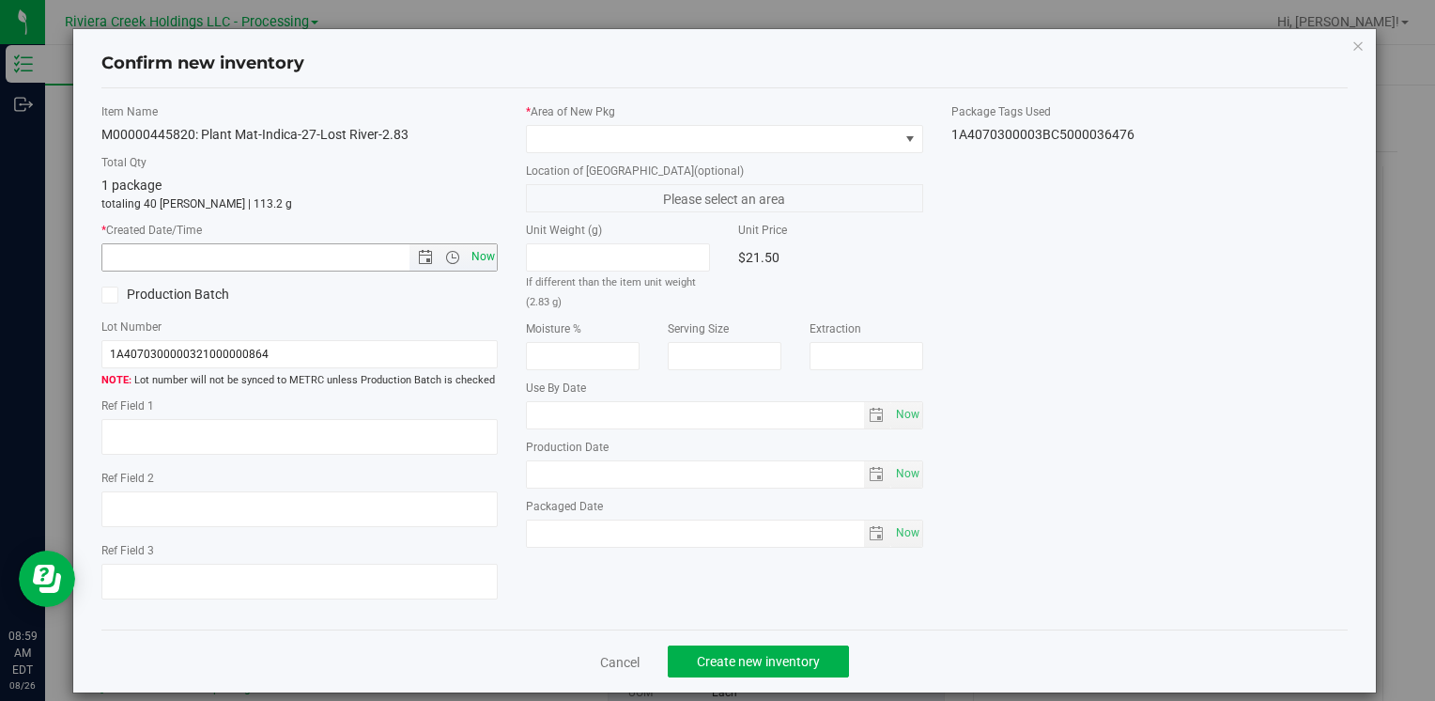
click at [485, 261] on span "Now" at bounding box center [483, 256] width 32 height 27
type input "[DATE] 8:59 AM"
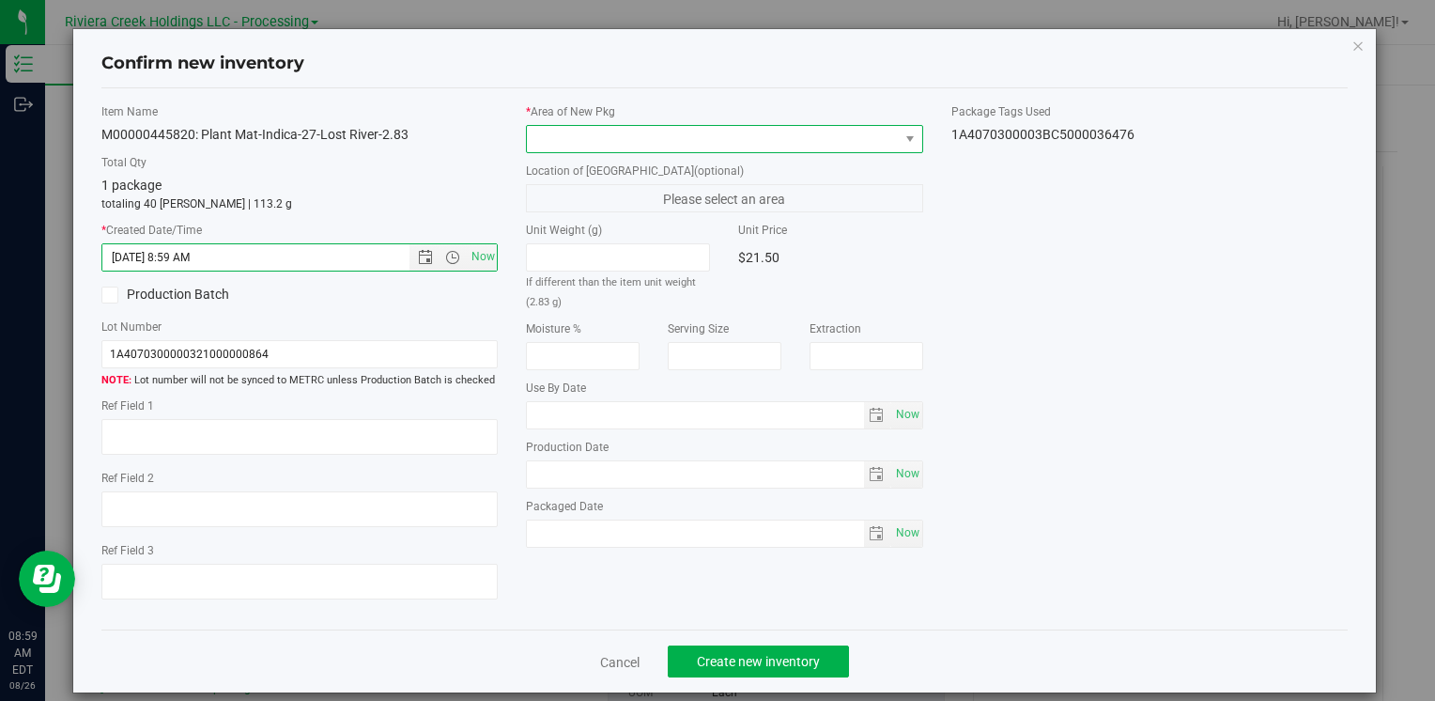
click at [551, 126] on span at bounding box center [712, 139] width 371 height 26
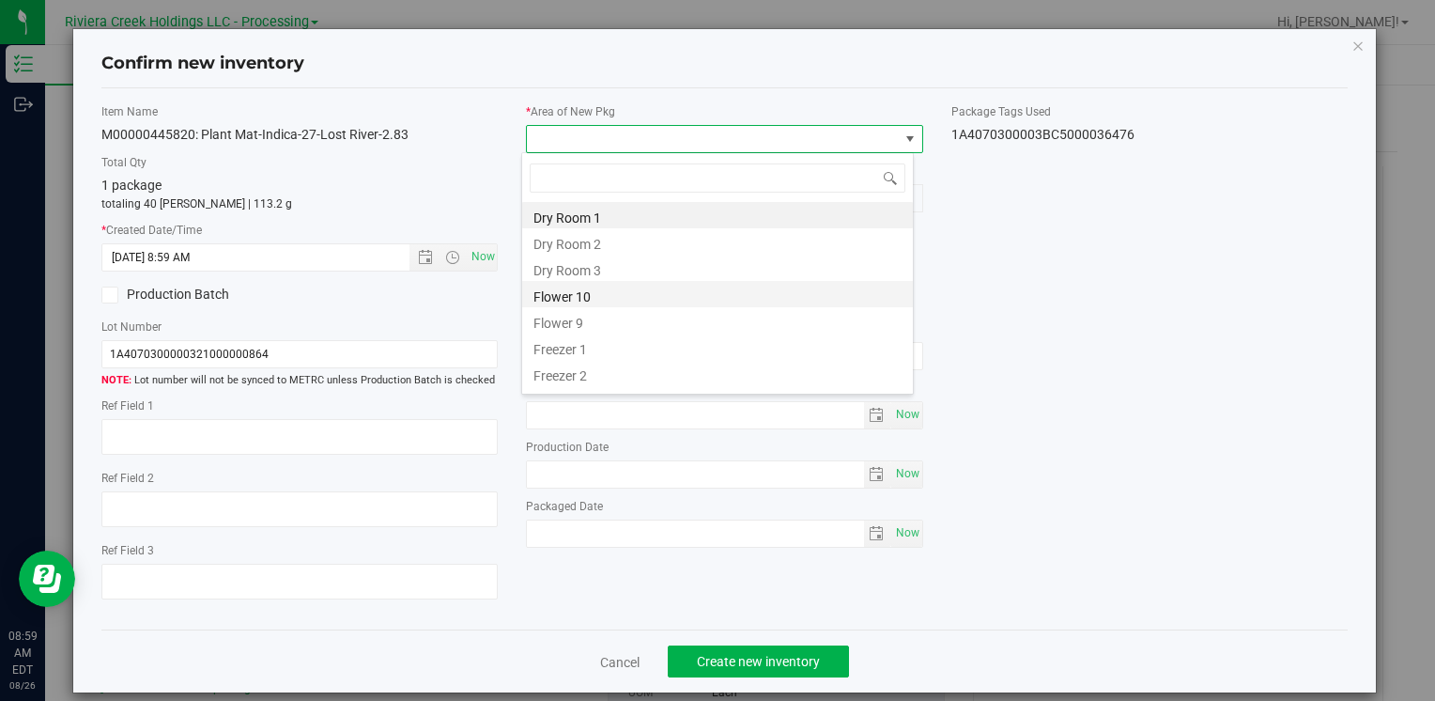
click at [594, 286] on li "Flower 10" at bounding box center [717, 294] width 391 height 26
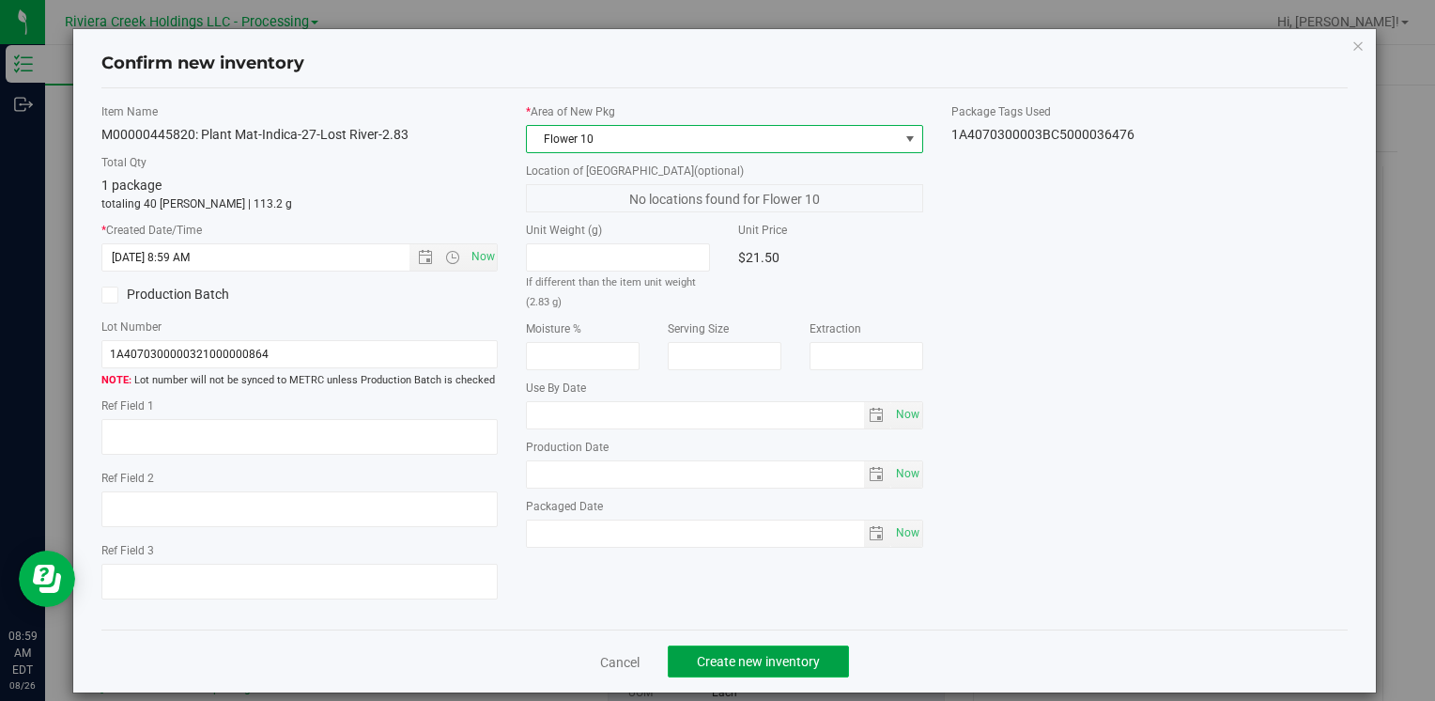
click at [732, 660] on span "Create new inventory" at bounding box center [758, 661] width 123 height 15
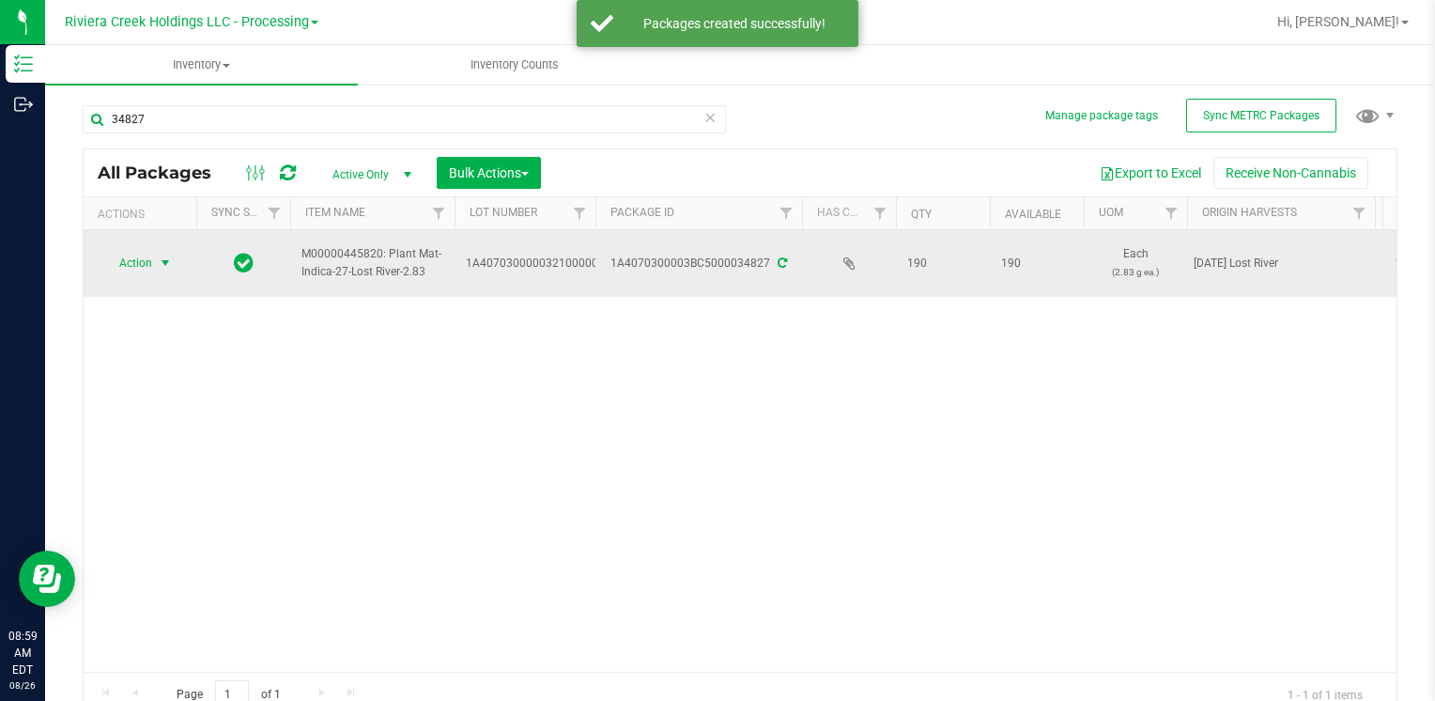
click at [143, 265] on span "Action" at bounding box center [127, 263] width 51 height 26
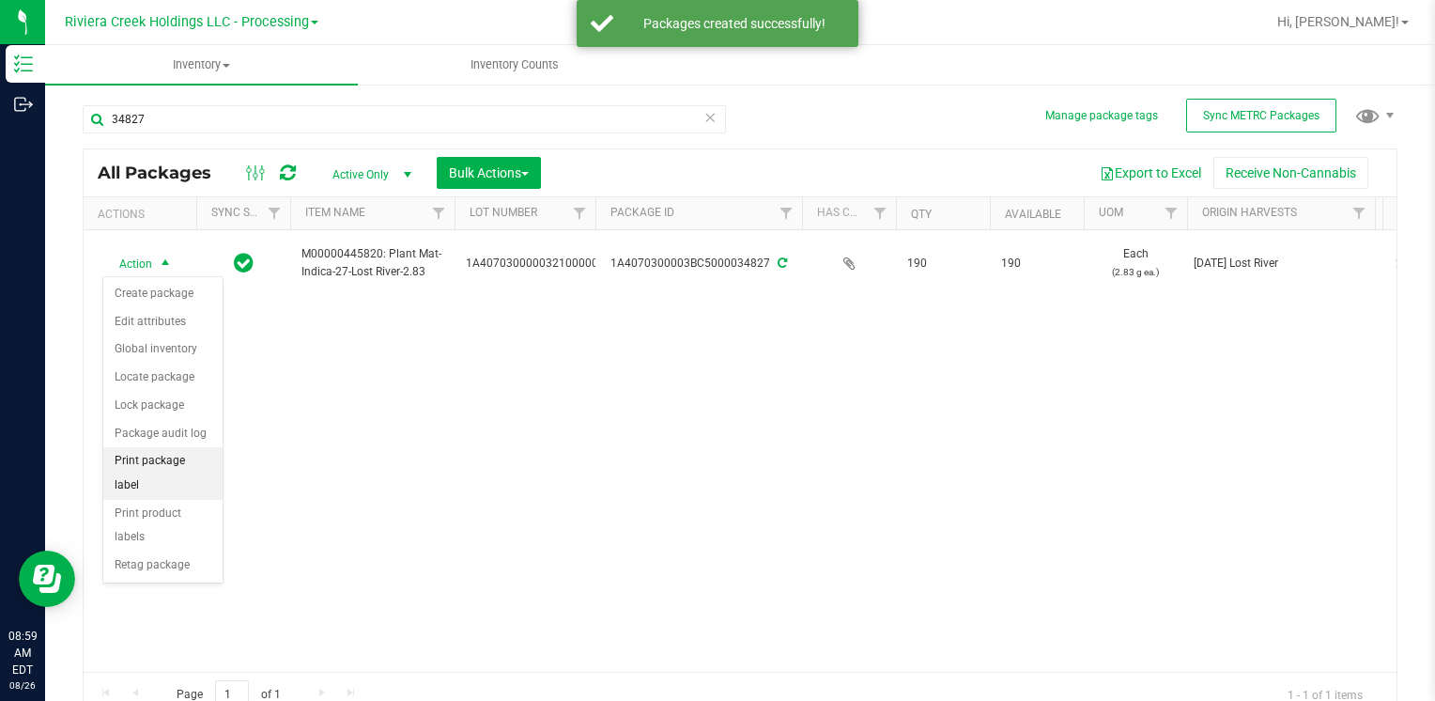
click at [207, 458] on li "Print package label" at bounding box center [162, 473] width 119 height 52
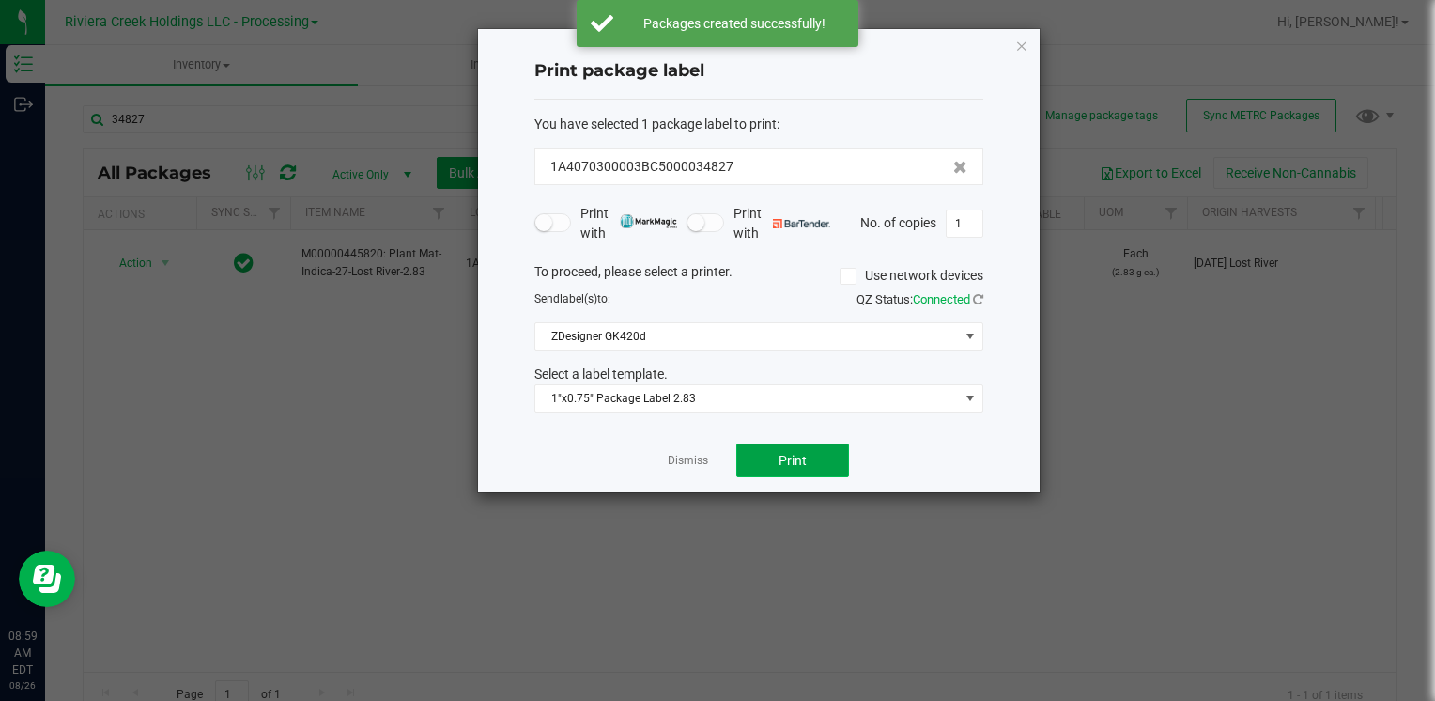
click at [794, 453] on span "Print" at bounding box center [793, 460] width 28 height 15
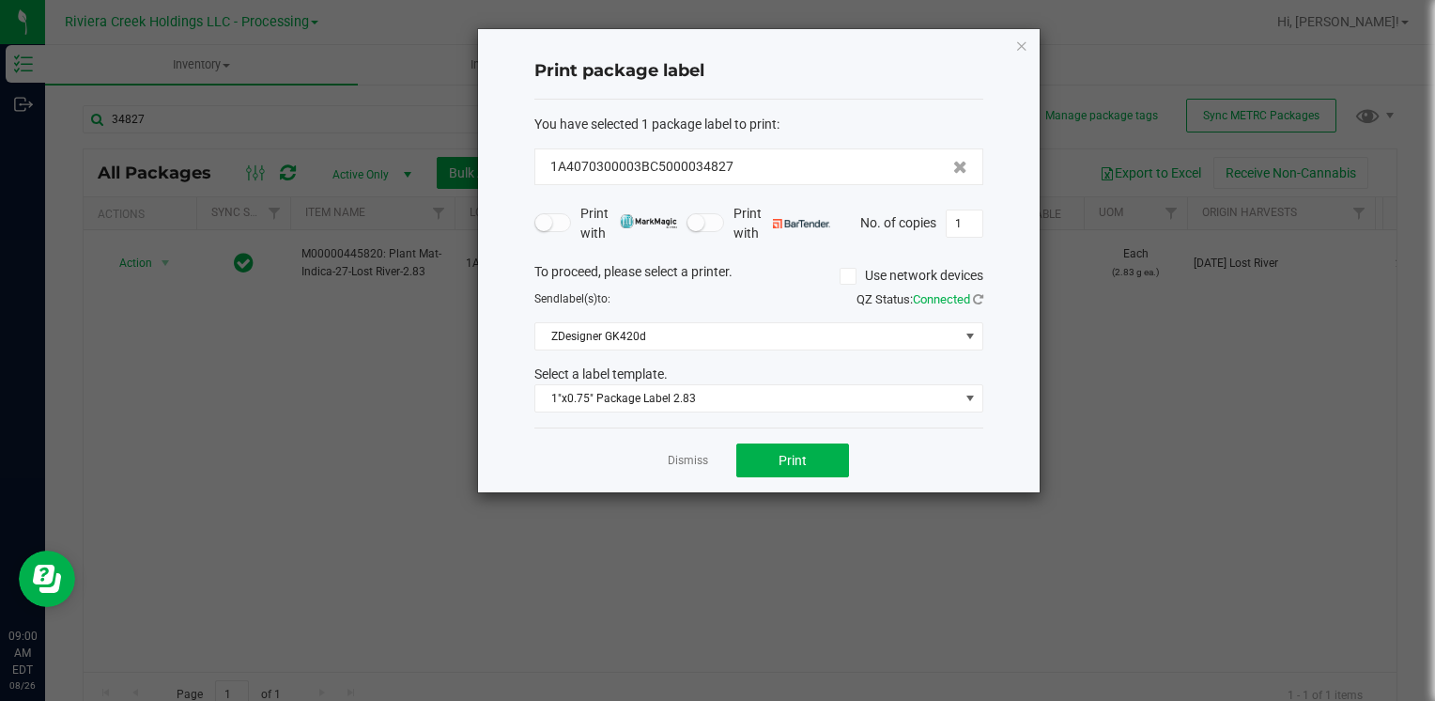
click at [1017, 43] on icon "button" at bounding box center [1021, 45] width 13 height 23
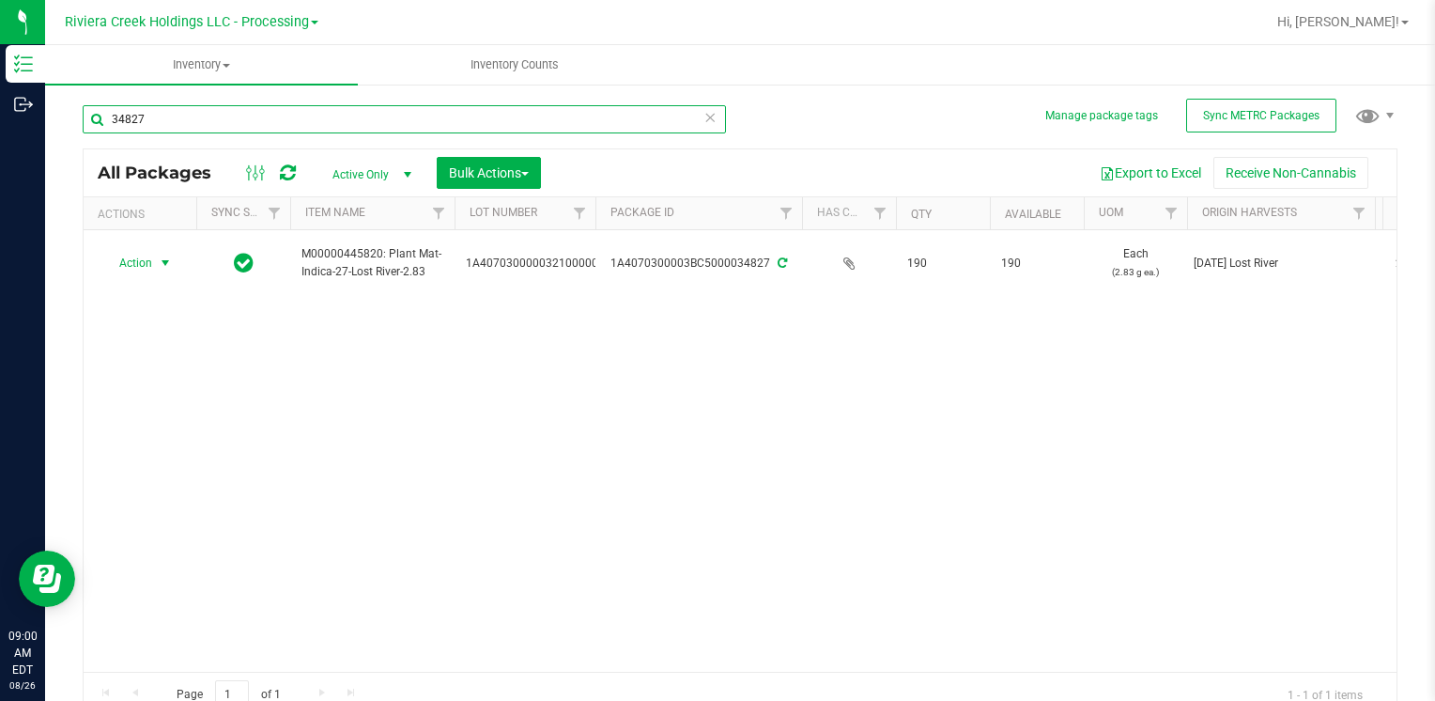
click at [190, 108] on input "34827" at bounding box center [404, 119] width 643 height 28
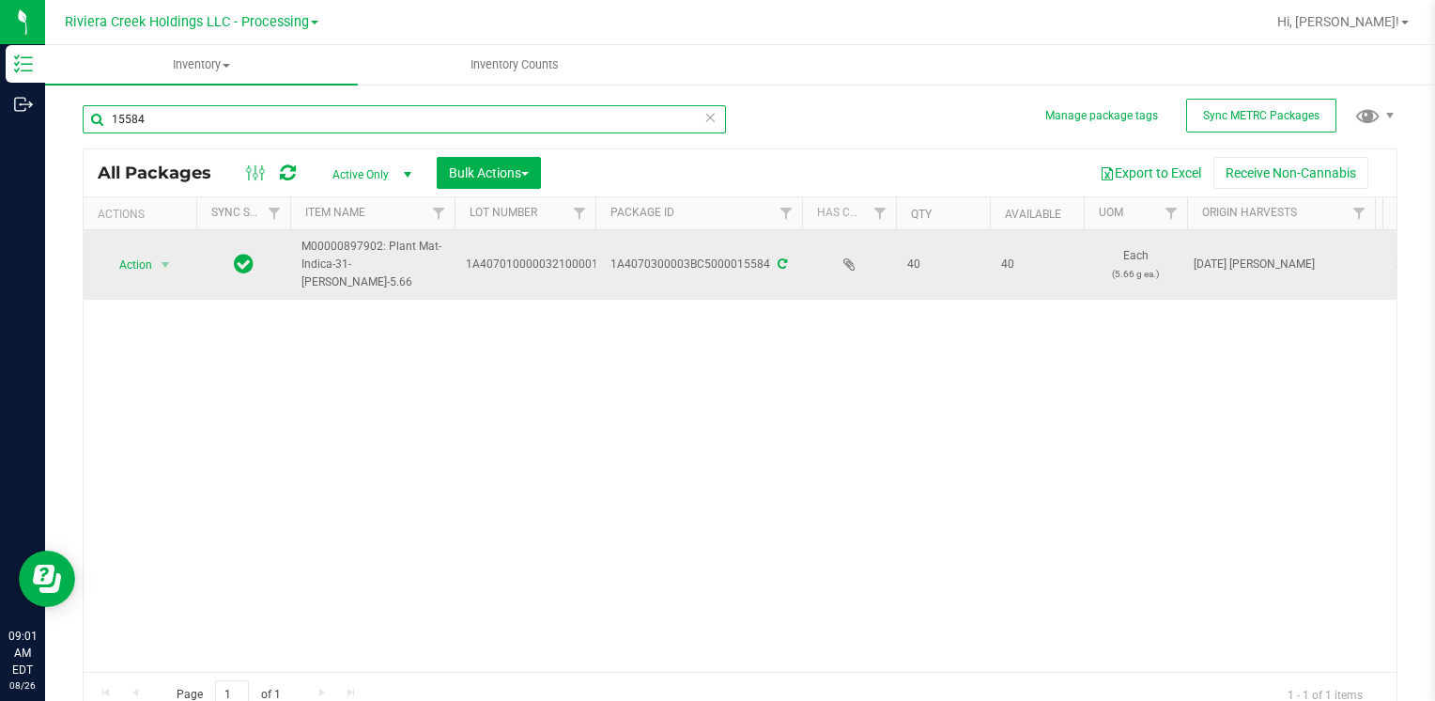
type input "15584"
click at [146, 256] on span "Action" at bounding box center [127, 265] width 51 height 26
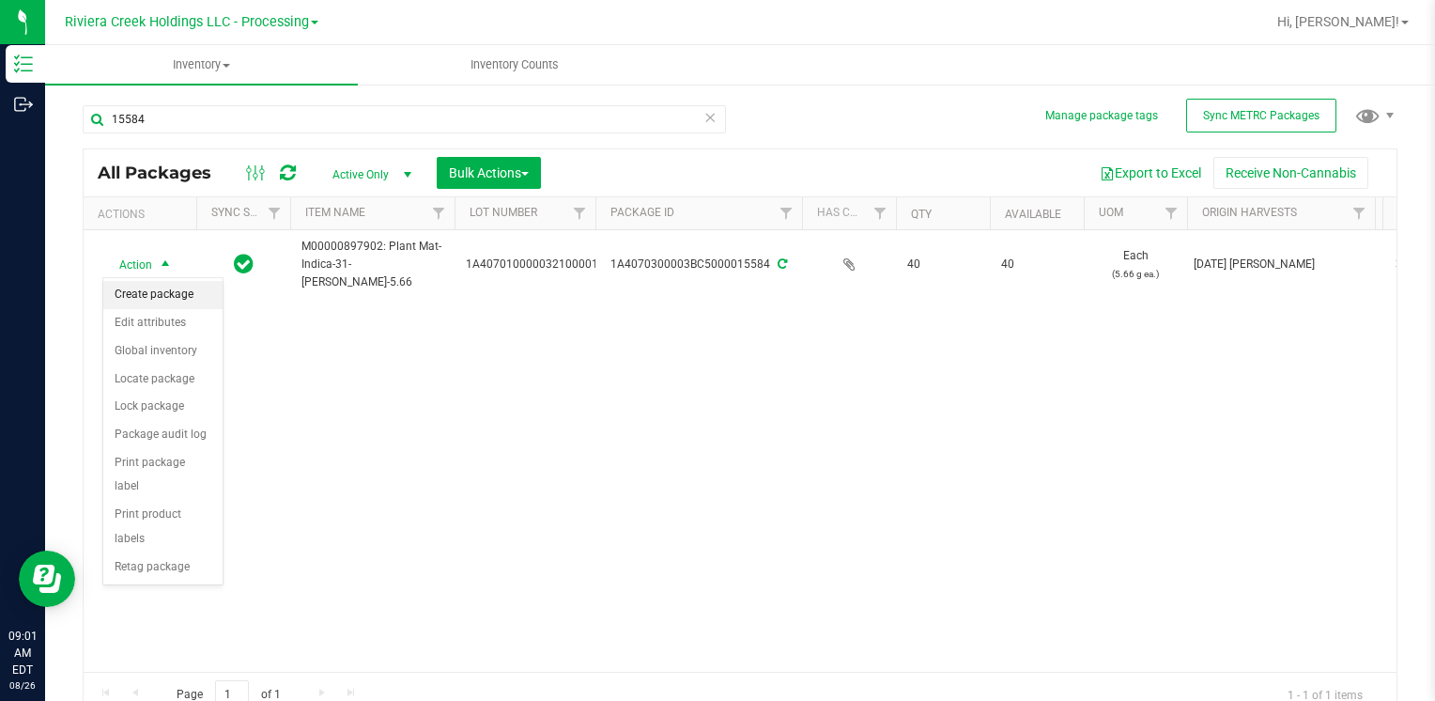
click at [154, 299] on li "Create package" at bounding box center [162, 295] width 119 height 28
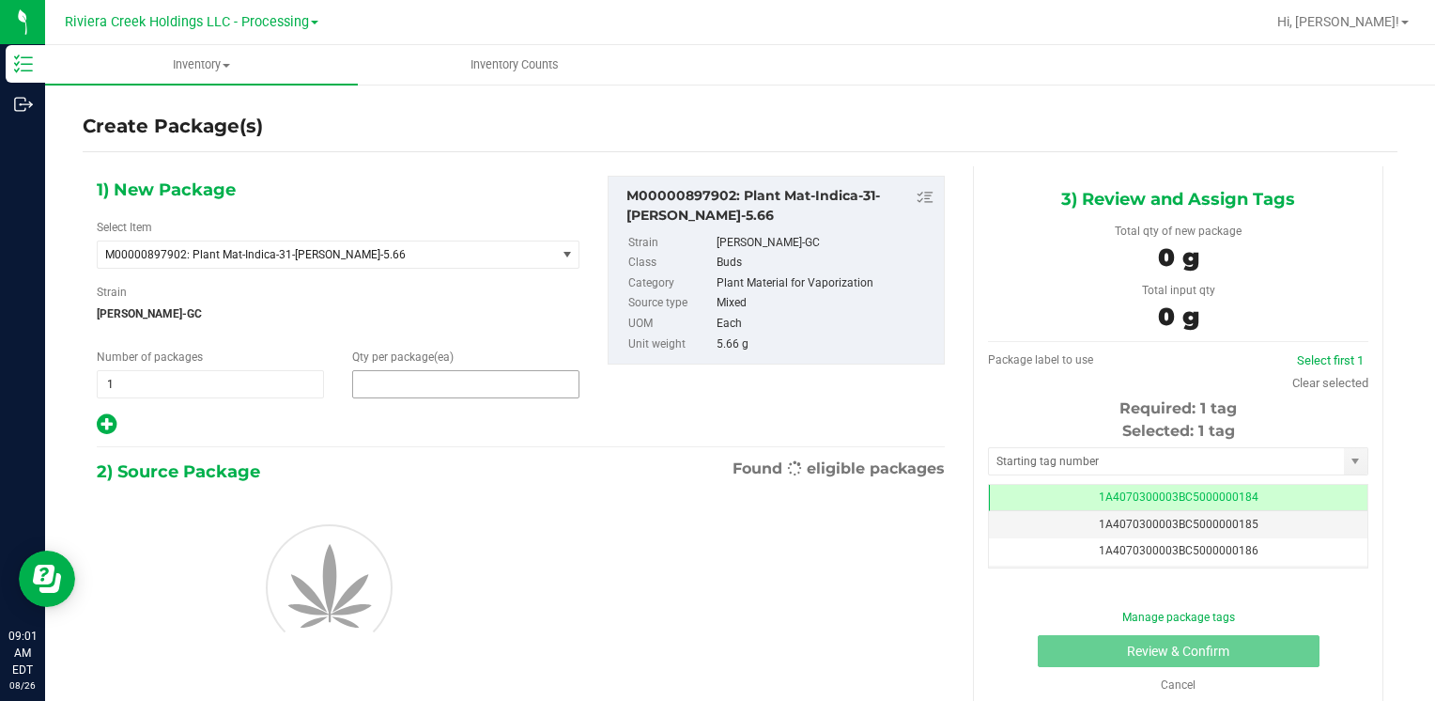
click at [468, 379] on span at bounding box center [465, 384] width 227 height 28
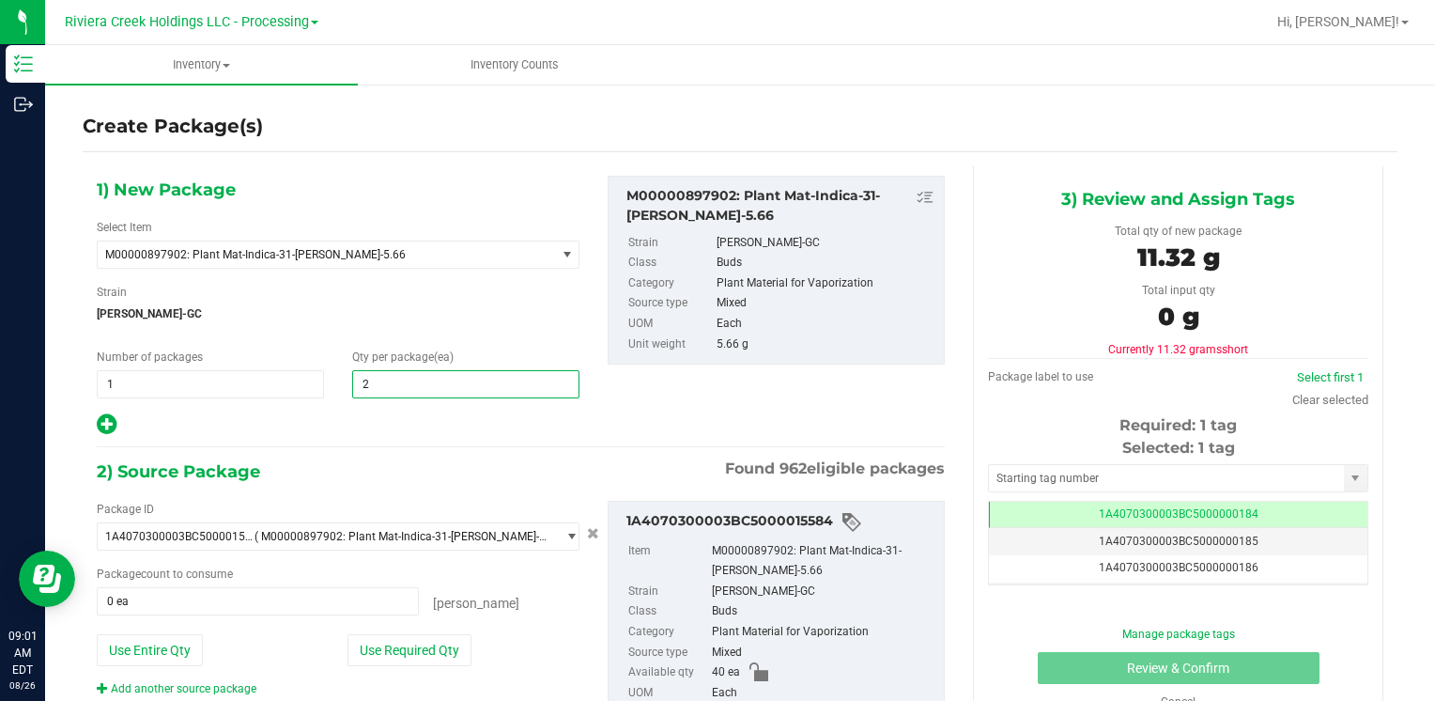
type input "20"
click at [439, 644] on button "Use Required Qty" at bounding box center [409, 650] width 124 height 32
type input "20 ea"
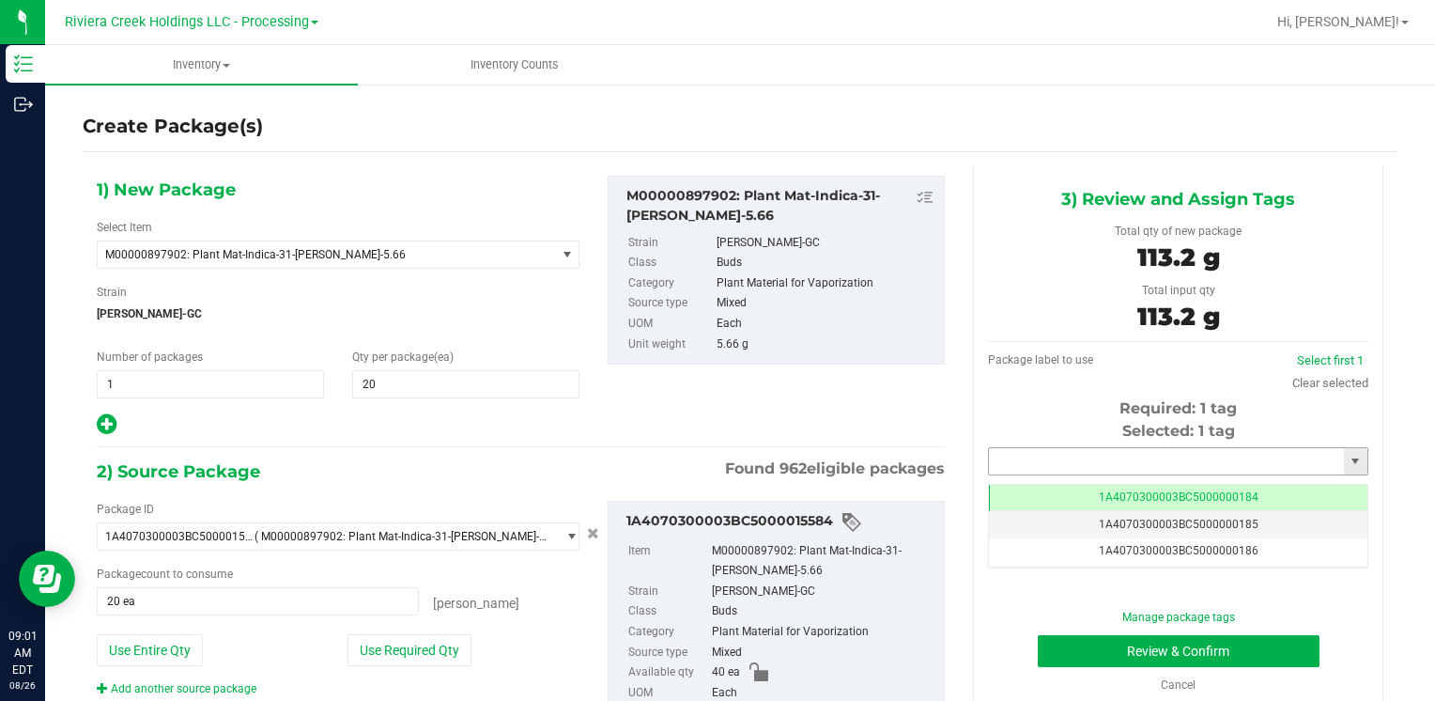
click at [1023, 461] on input "text" at bounding box center [1166, 461] width 355 height 26
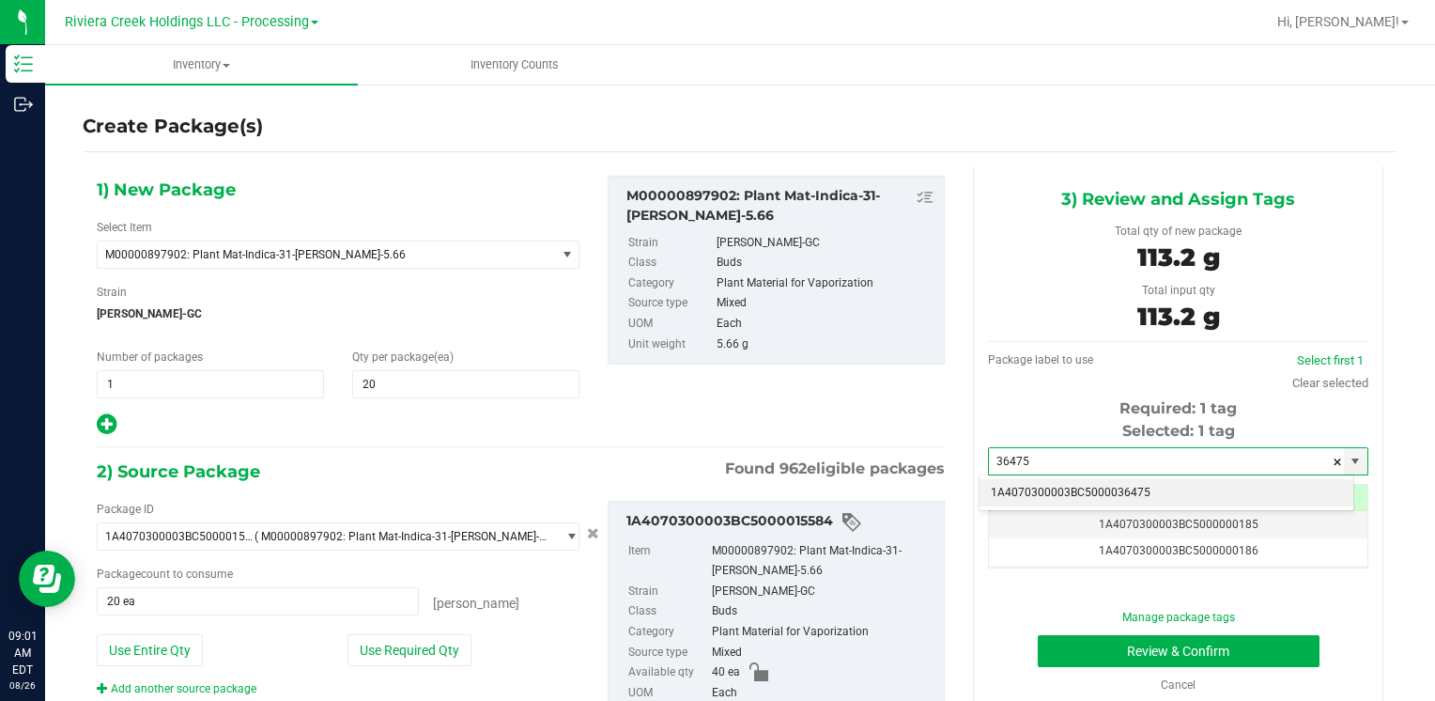
click at [1017, 479] on li "1A4070300003BC5000036475" at bounding box center [1167, 493] width 374 height 28
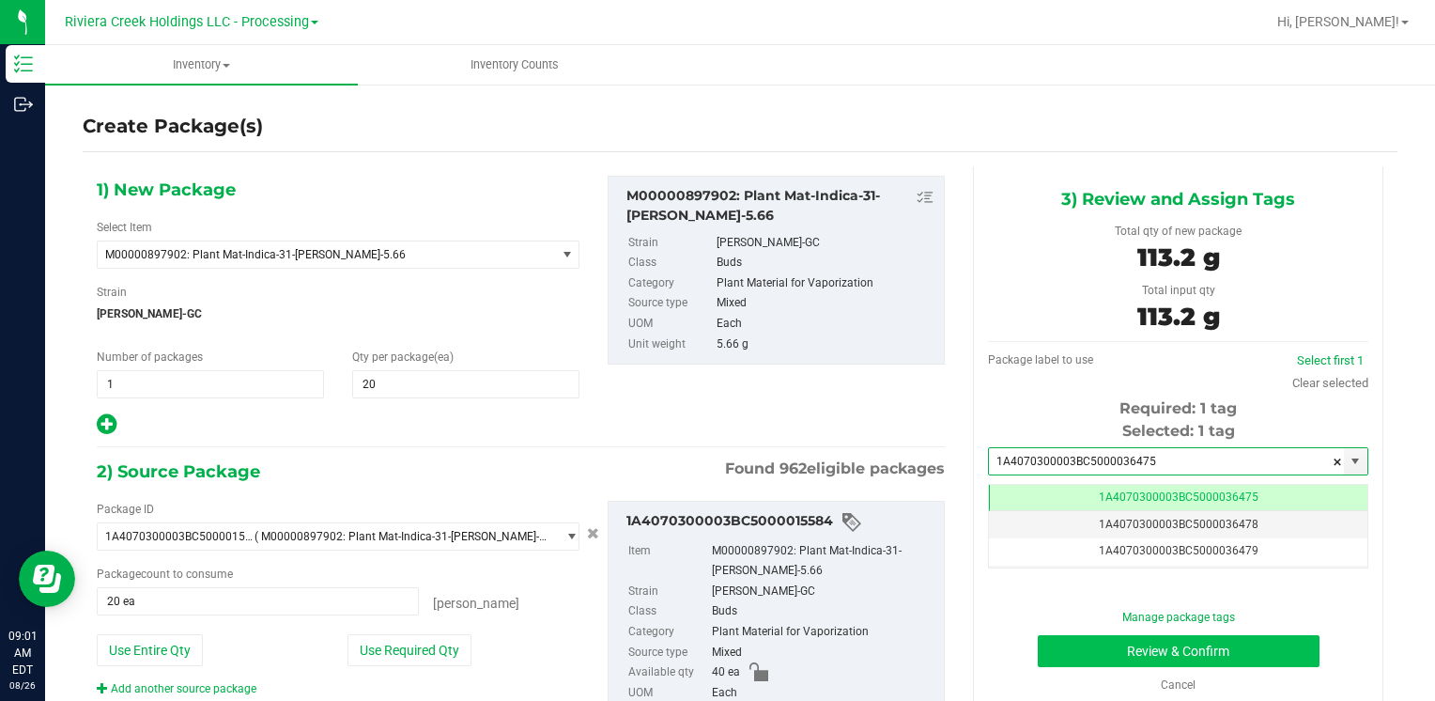
type input "1A4070300003BC5000036475"
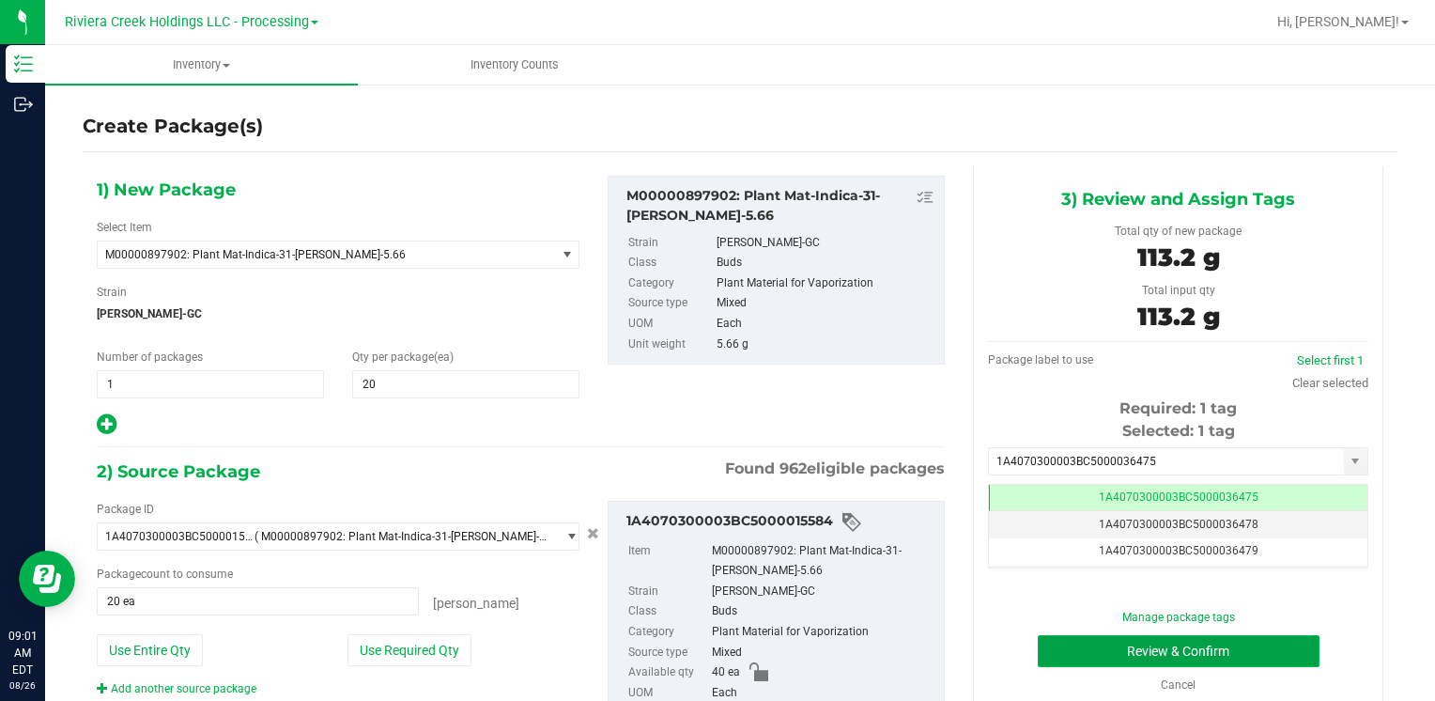
click at [1042, 645] on button "Review & Confirm" at bounding box center [1179, 651] width 282 height 32
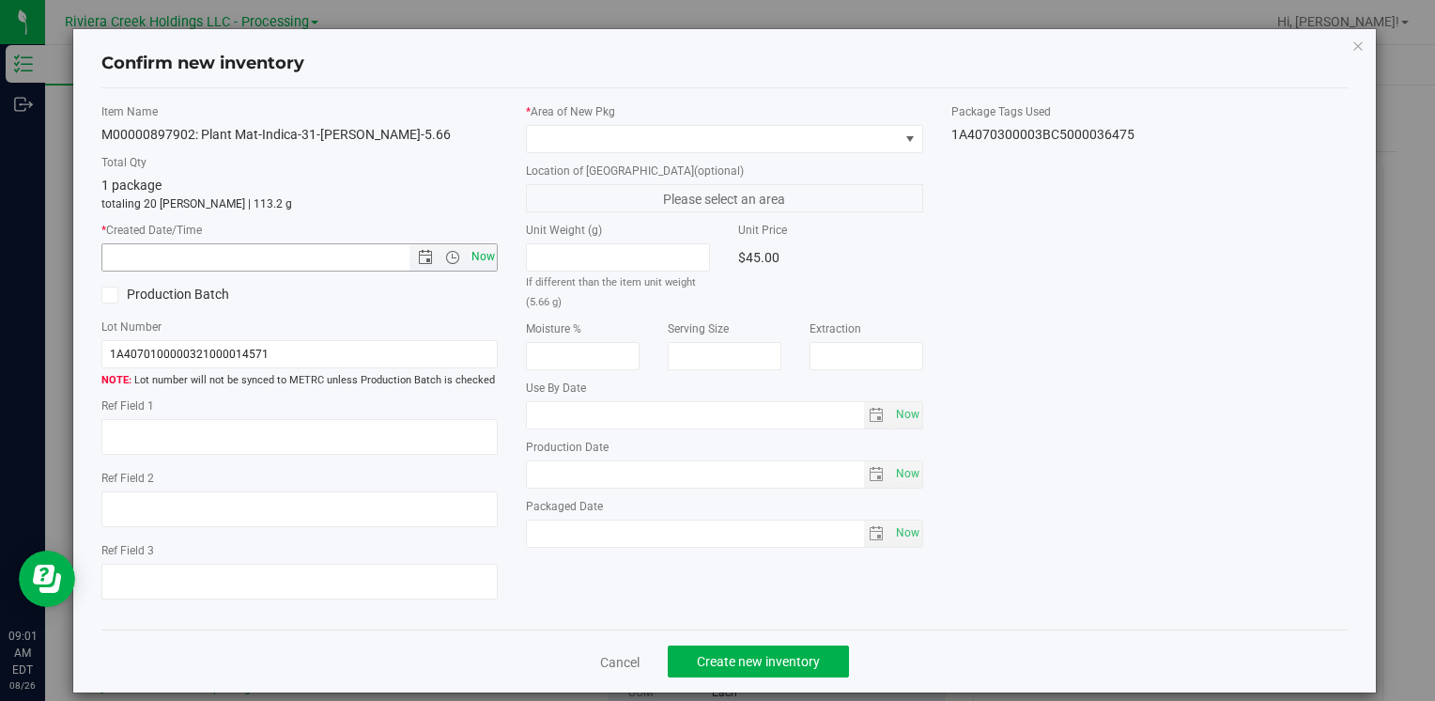
click at [490, 246] on span "Now" at bounding box center [483, 256] width 32 height 27
type input "[DATE] 9:01 AM"
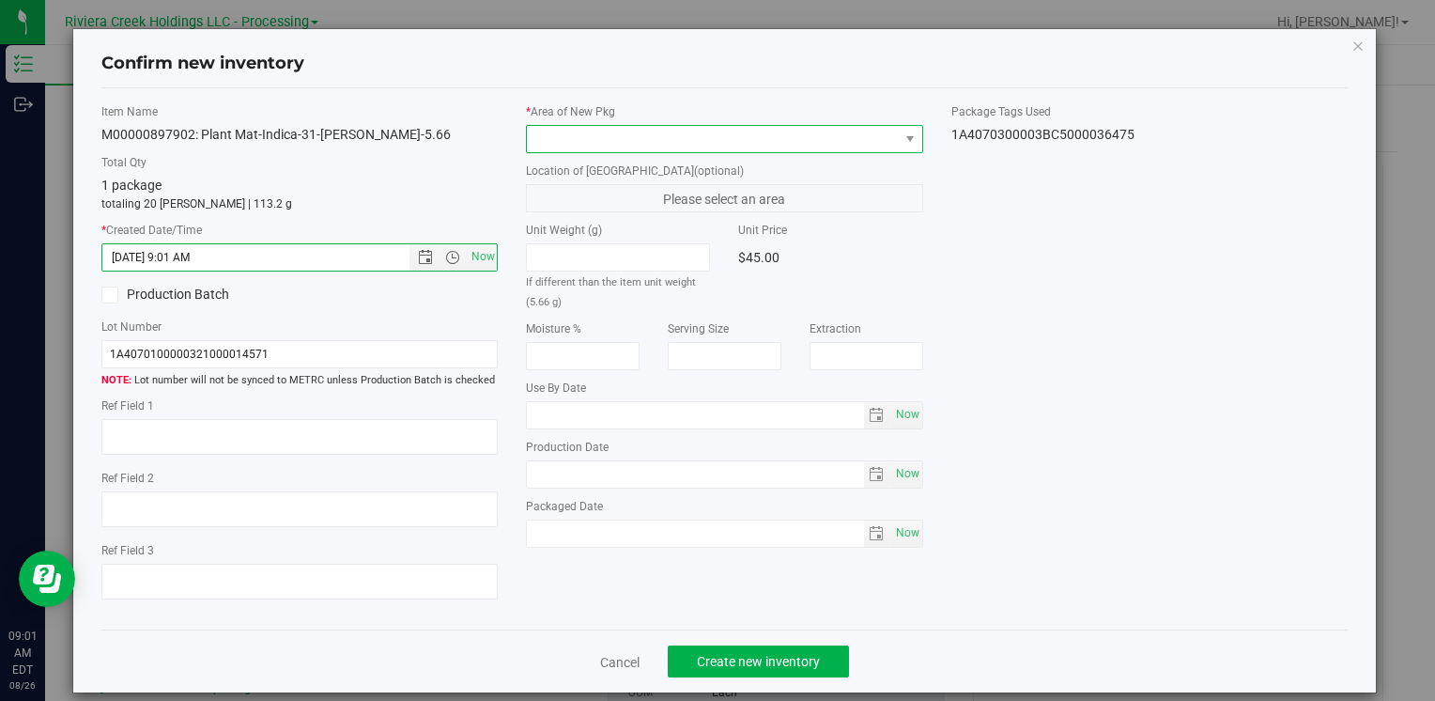
click at [566, 141] on span at bounding box center [712, 139] width 371 height 26
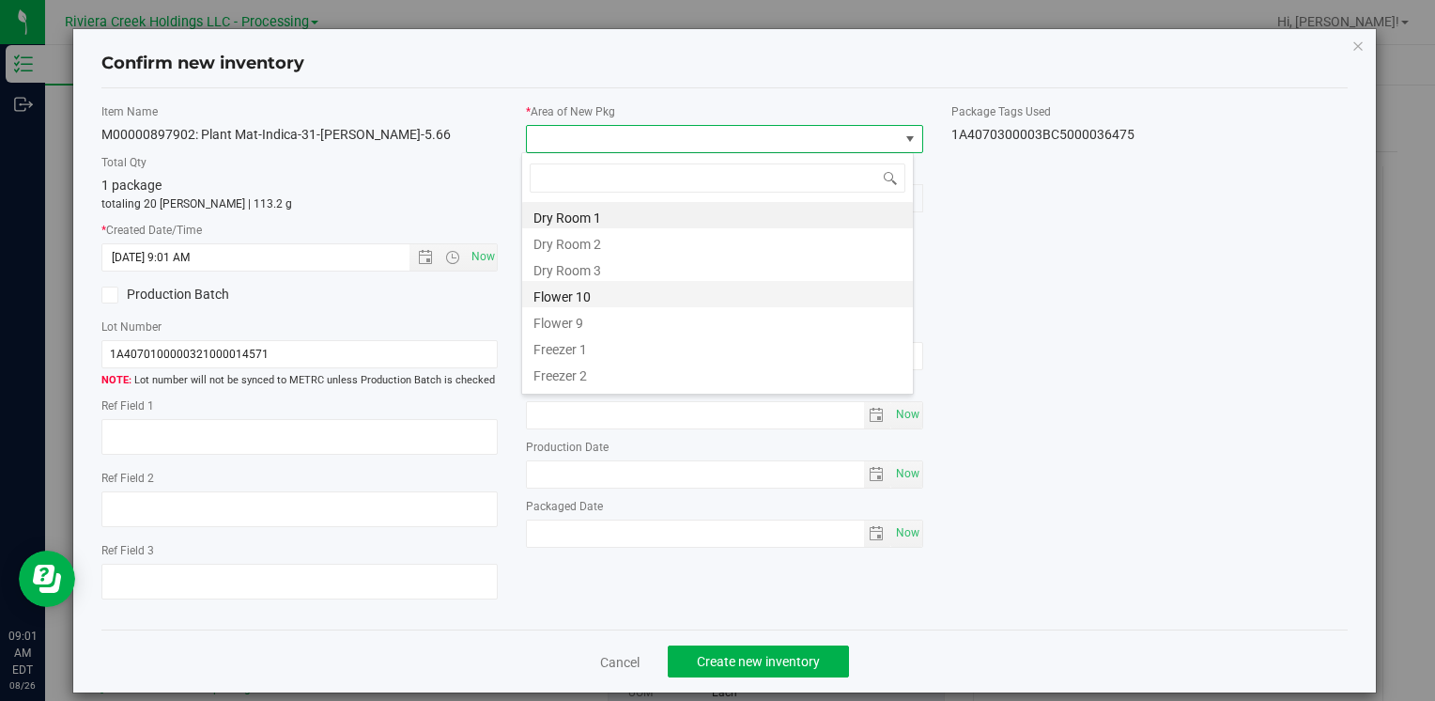
click at [625, 295] on li "Flower 10" at bounding box center [717, 294] width 391 height 26
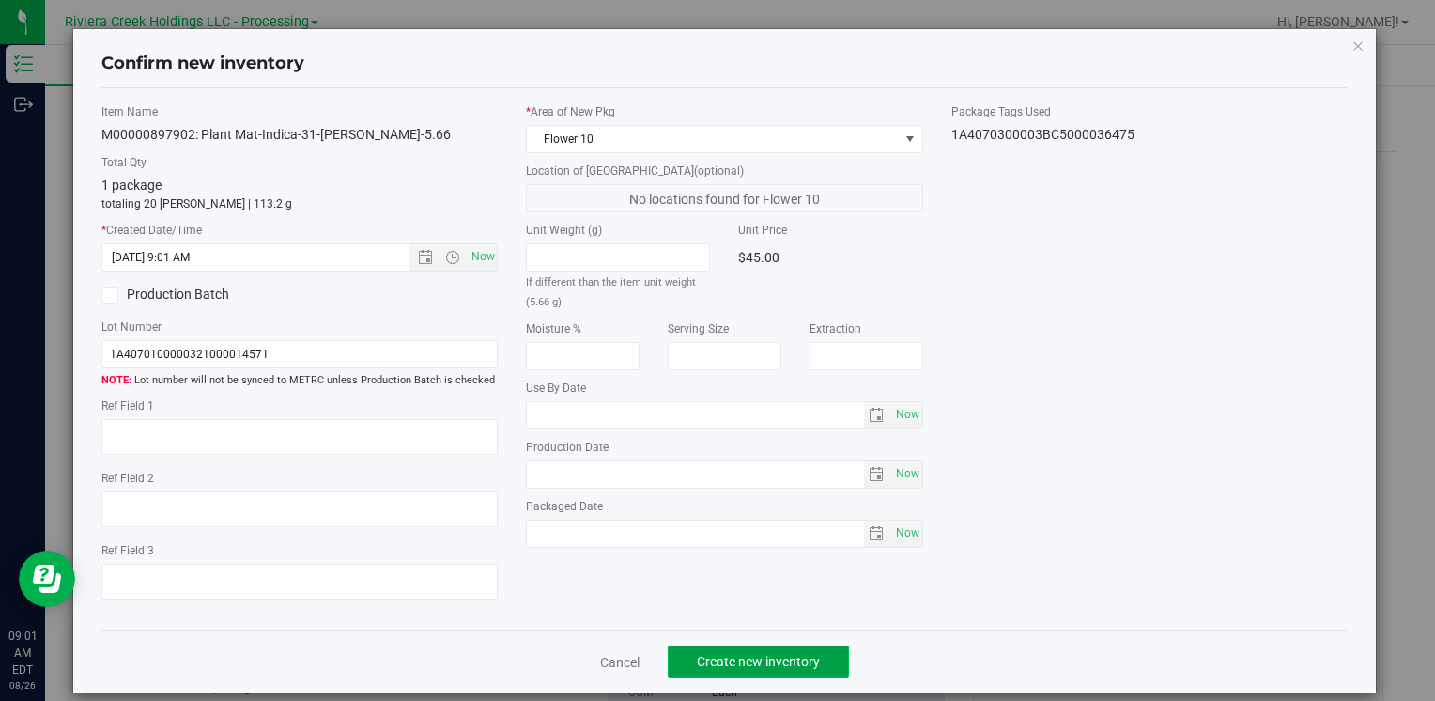
click at [744, 663] on span "Create new inventory" at bounding box center [758, 661] width 123 height 15
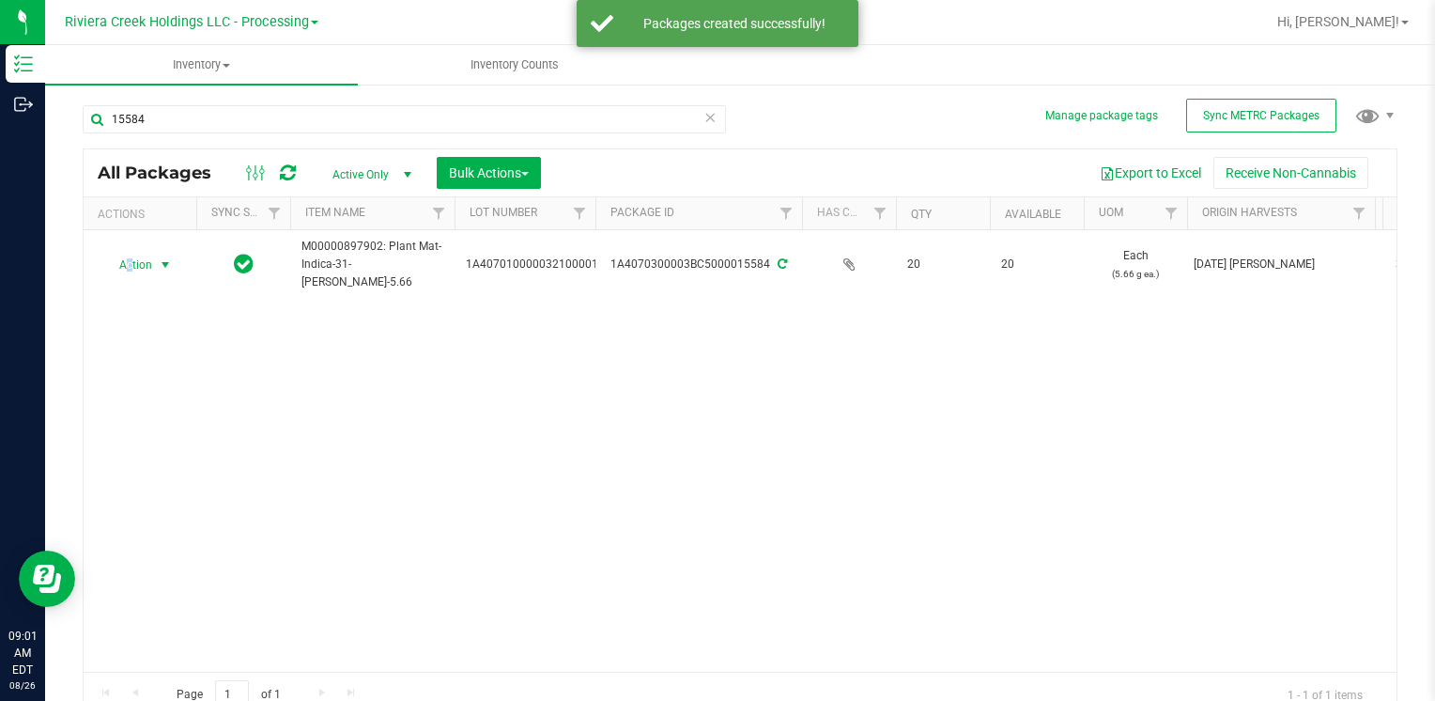
drag, startPoint x: 128, startPoint y: 256, endPoint x: 179, endPoint y: 317, distance: 80.0
click at [130, 256] on span "Action" at bounding box center [127, 265] width 51 height 26
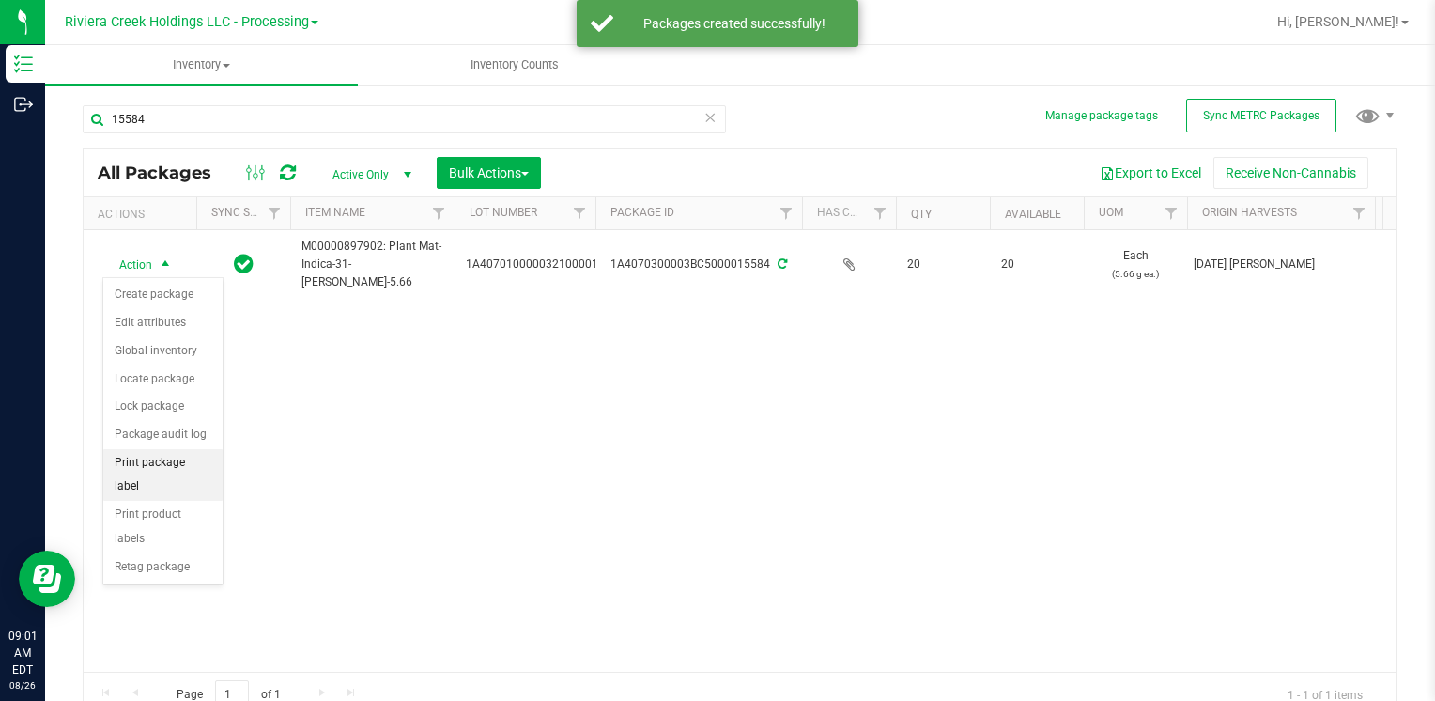
click at [193, 451] on li "Print package label" at bounding box center [162, 475] width 119 height 52
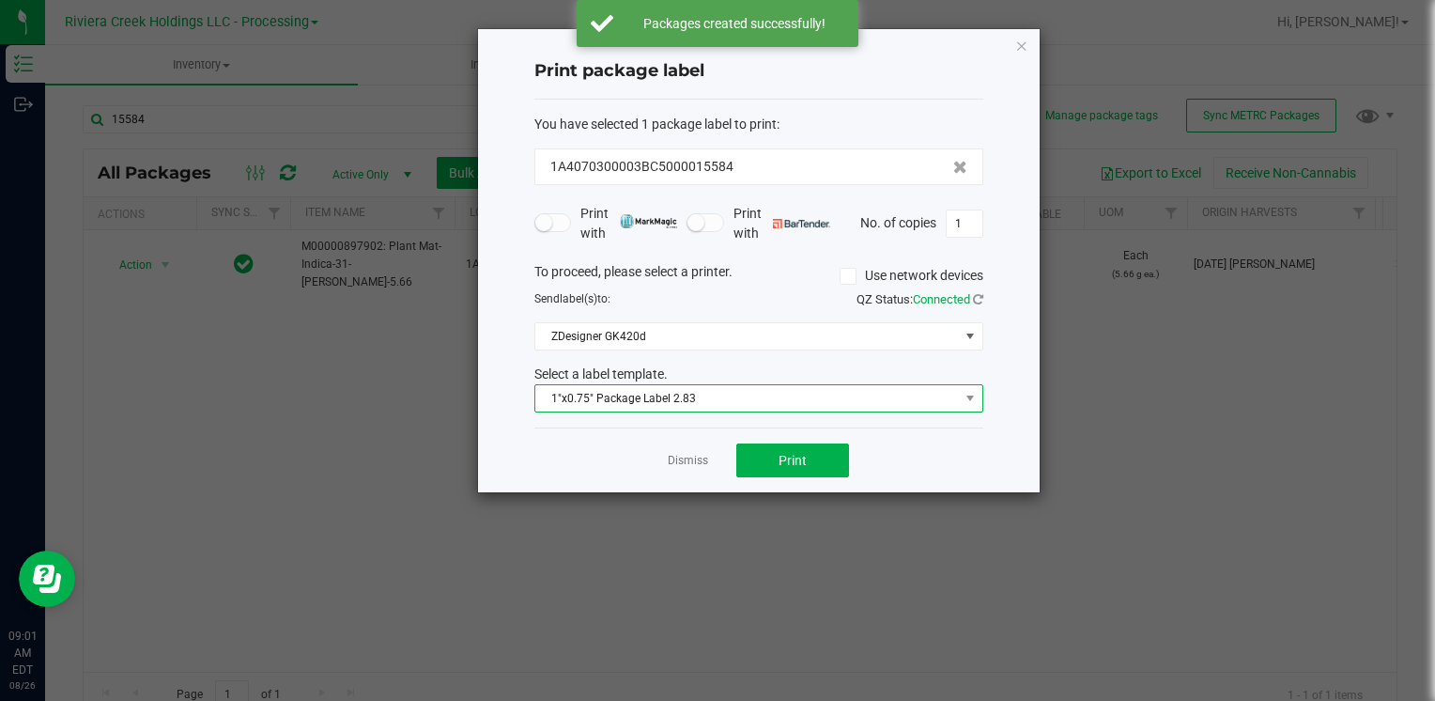
click at [671, 407] on span "1"x0.75" Package Label 2.83" at bounding box center [747, 398] width 424 height 26
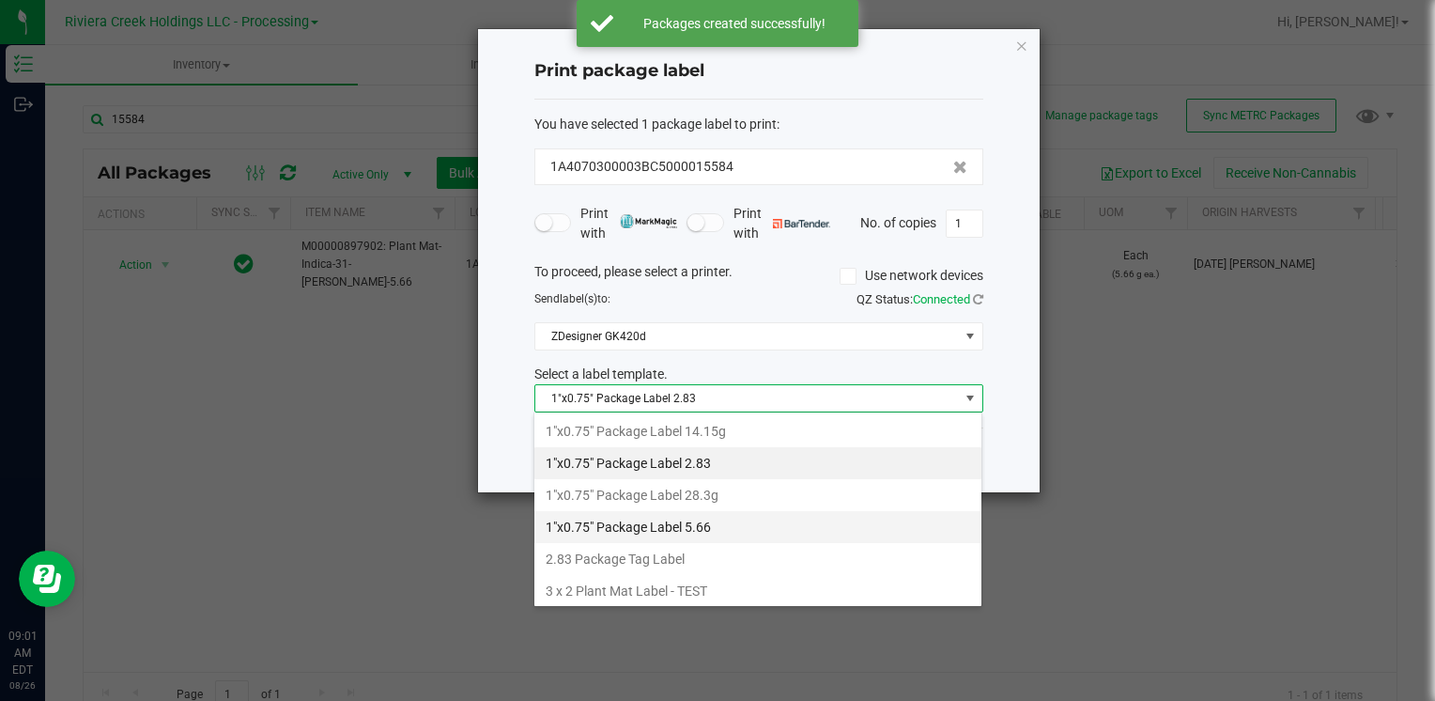
click at [736, 515] on li "1"x0.75" Package Label 5.66" at bounding box center [757, 527] width 447 height 32
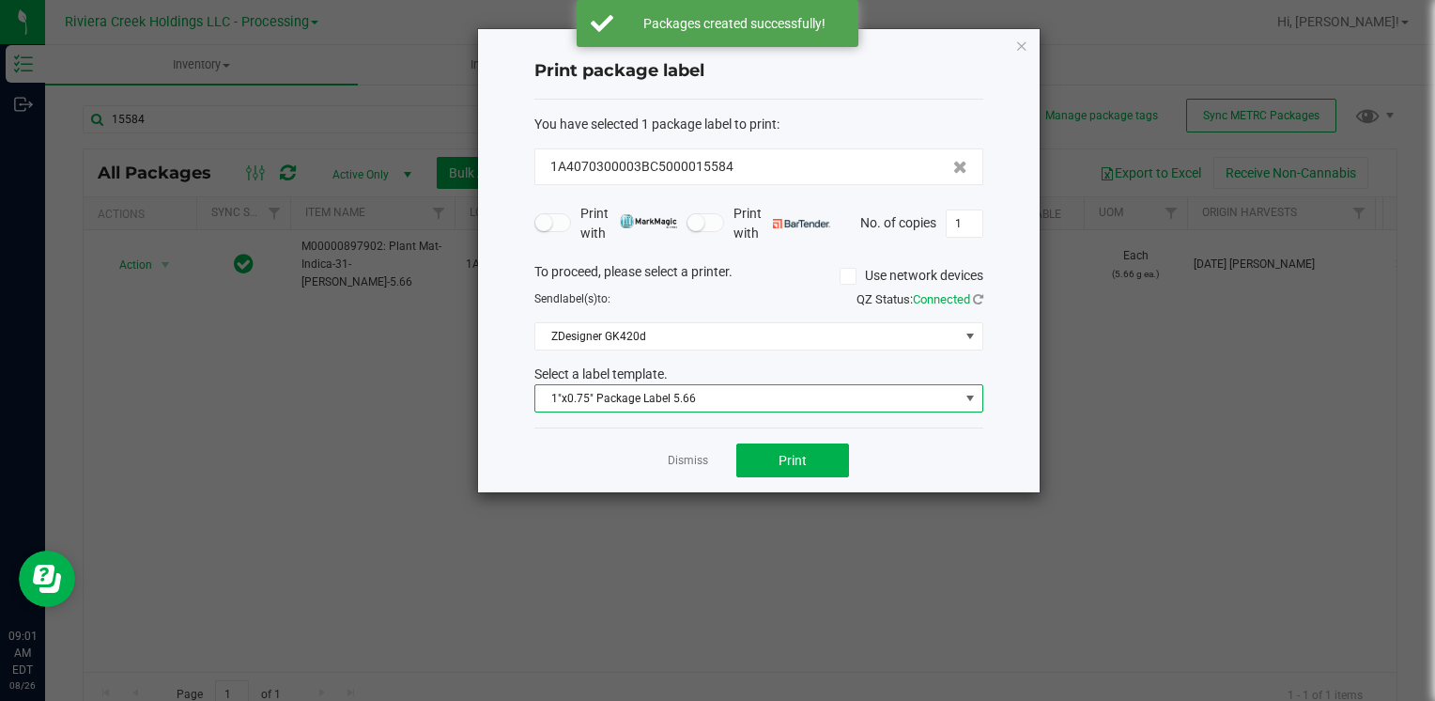
click at [788, 480] on div "Dismiss Print" at bounding box center [758, 459] width 449 height 65
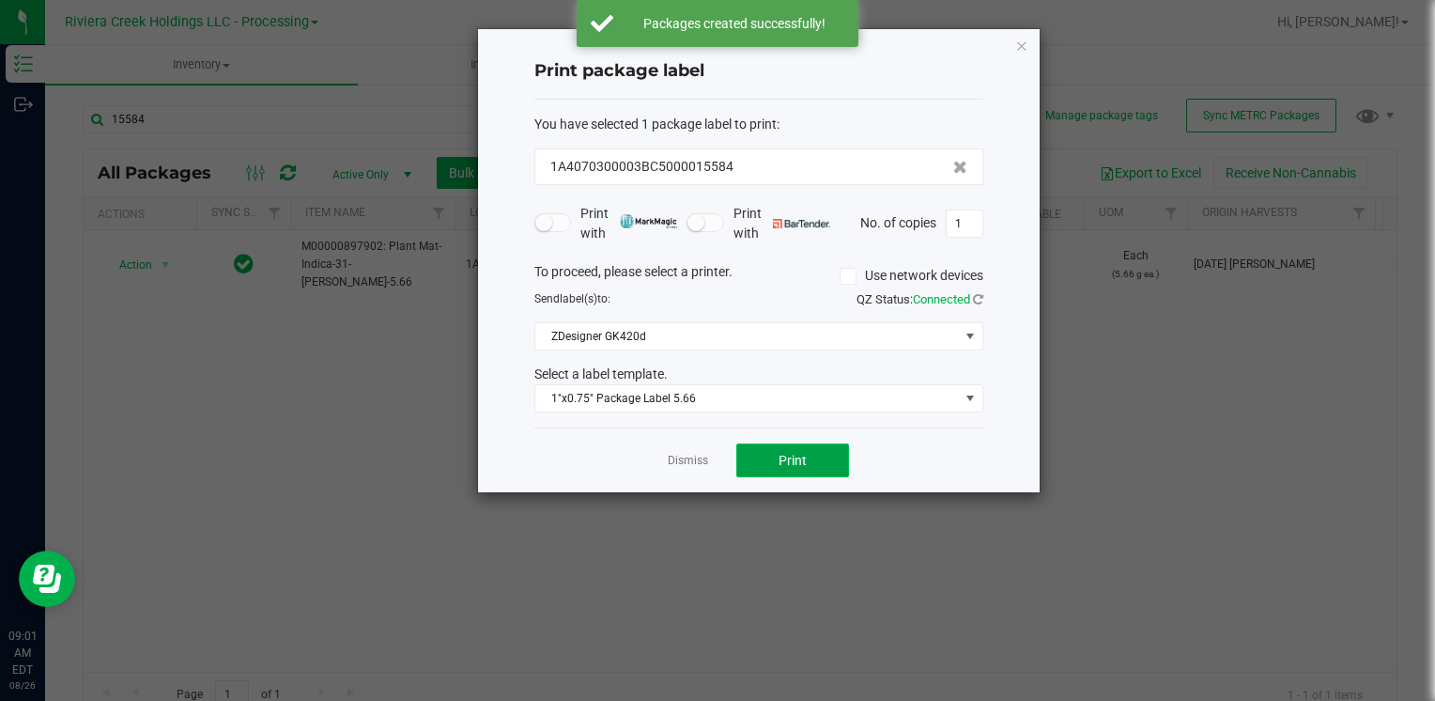
click at [798, 460] on span "Print" at bounding box center [793, 460] width 28 height 15
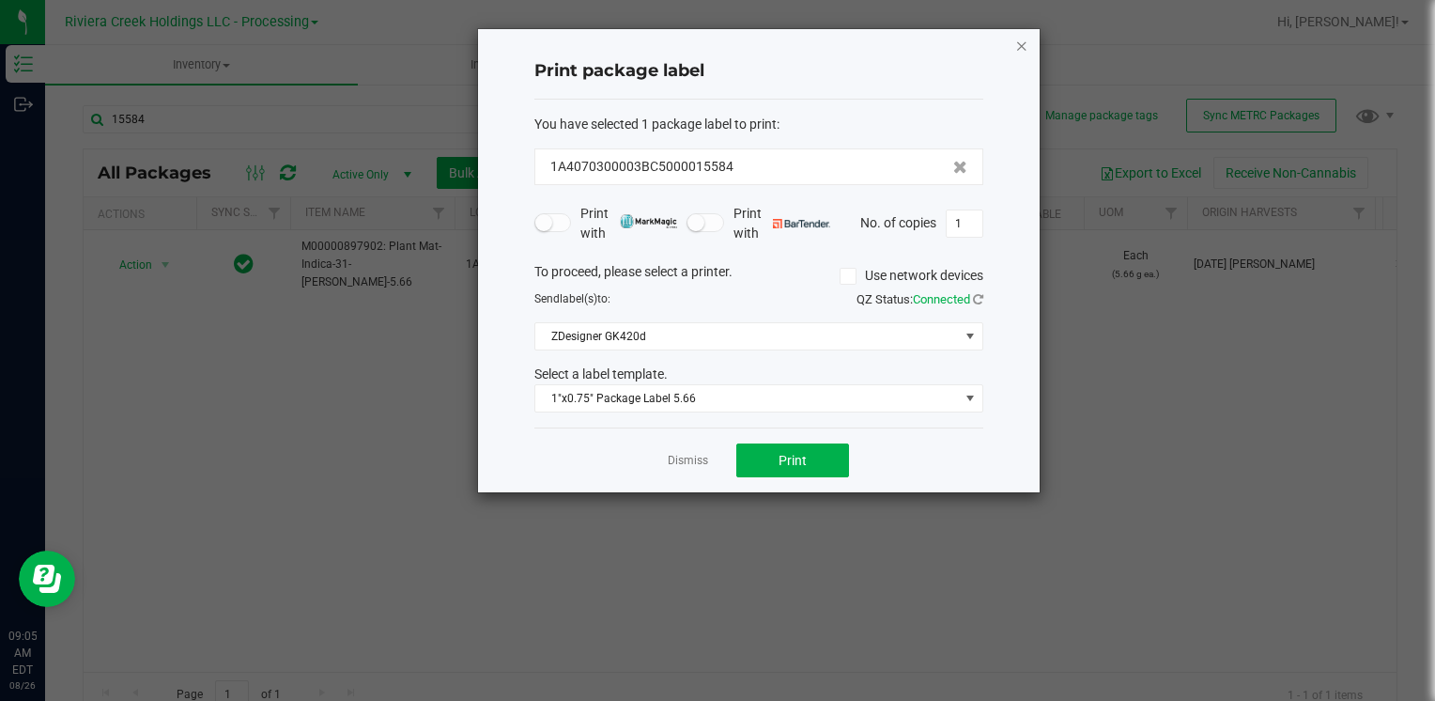
click at [1023, 45] on icon "button" at bounding box center [1021, 45] width 13 height 23
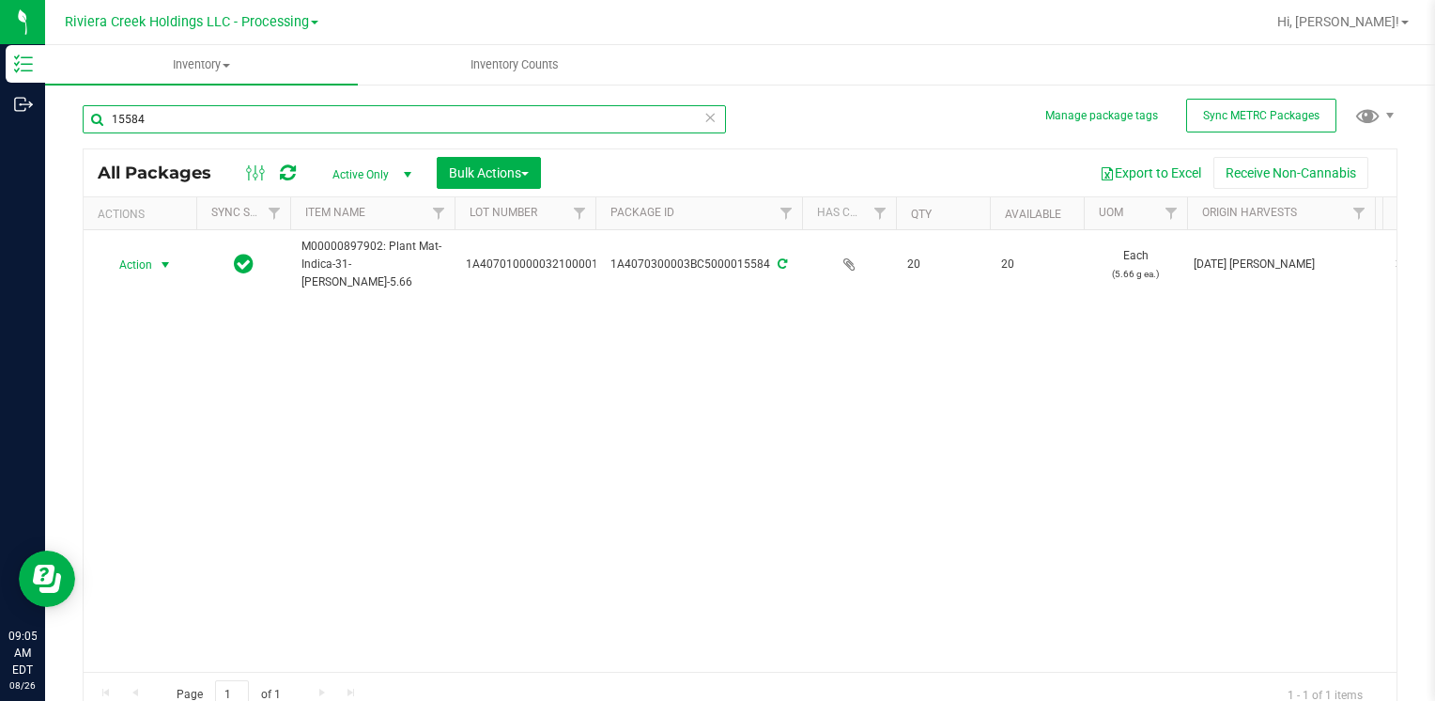
click at [349, 122] on input "15584" at bounding box center [404, 119] width 643 height 28
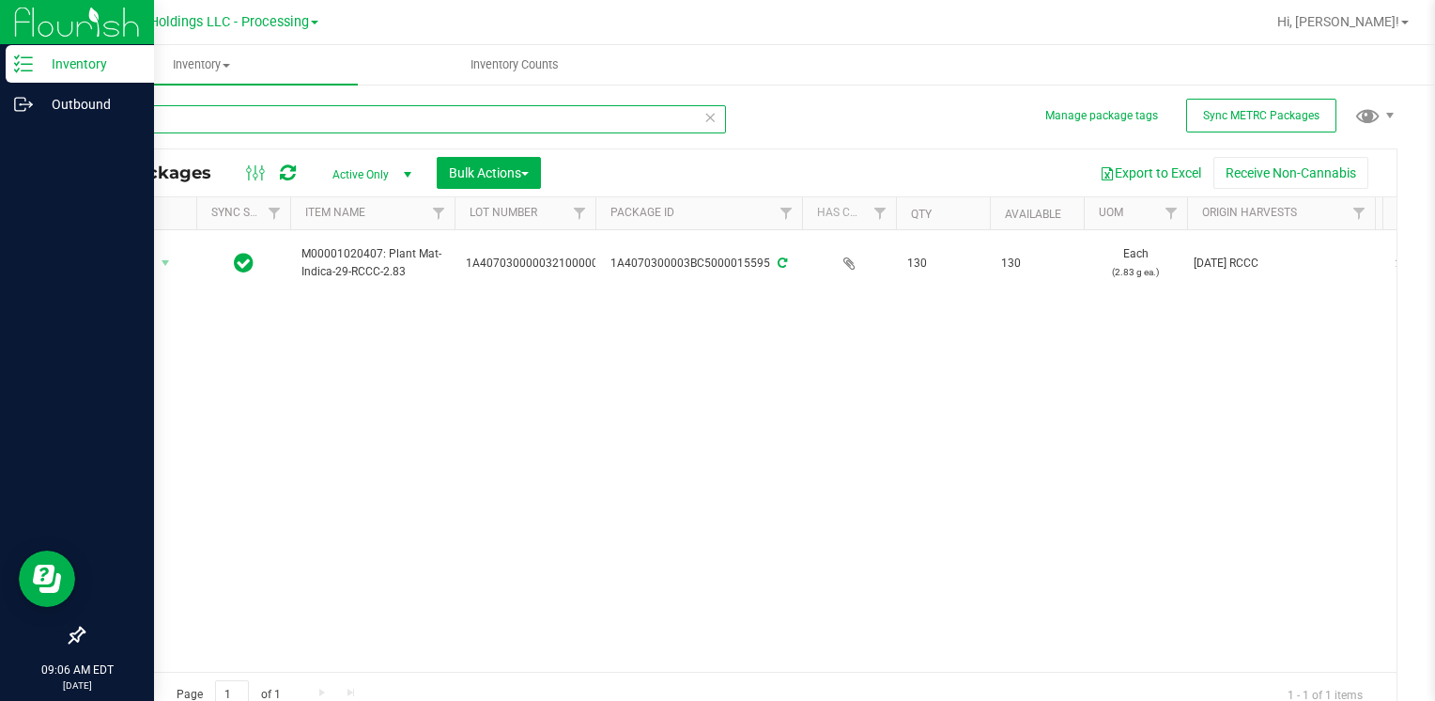
type input "15595"
click at [152, 254] on div at bounding box center [77, 371] width 154 height 491
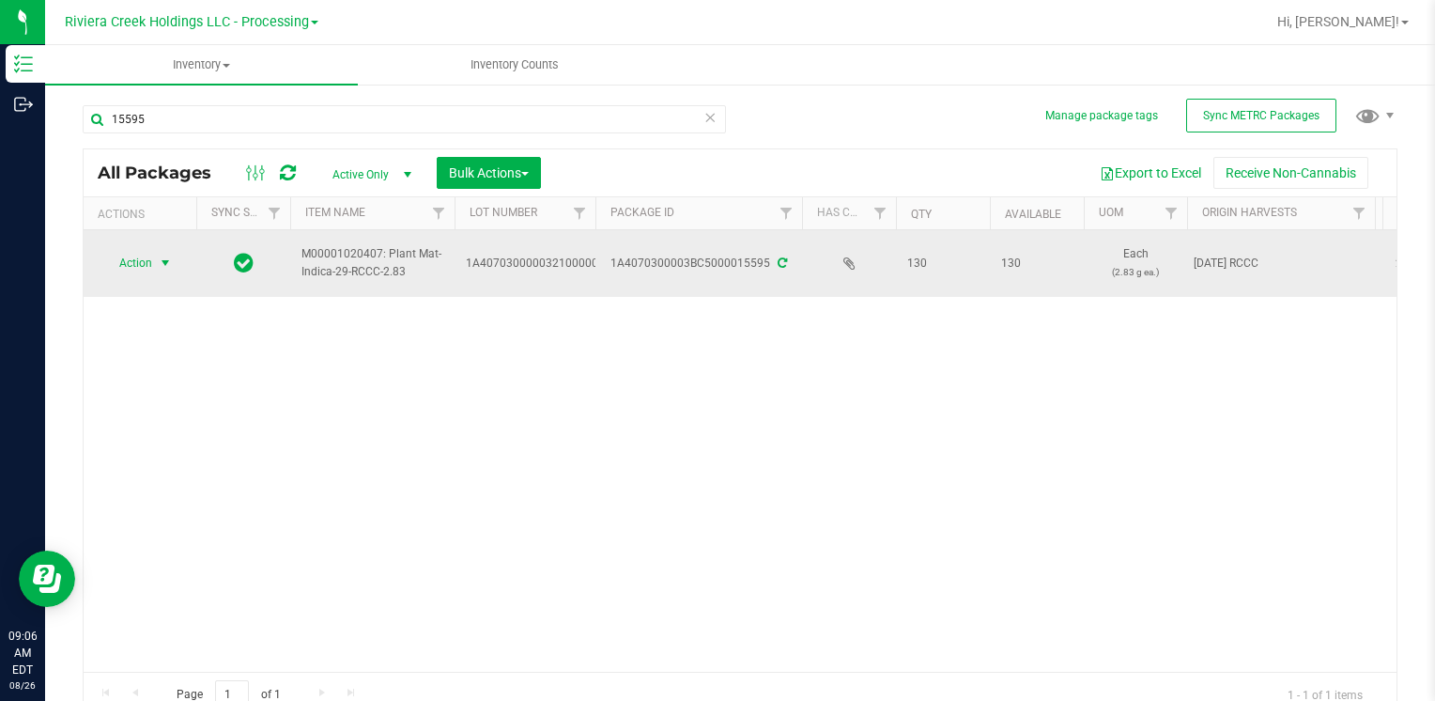
click at [169, 262] on span "select" at bounding box center [165, 262] width 15 height 15
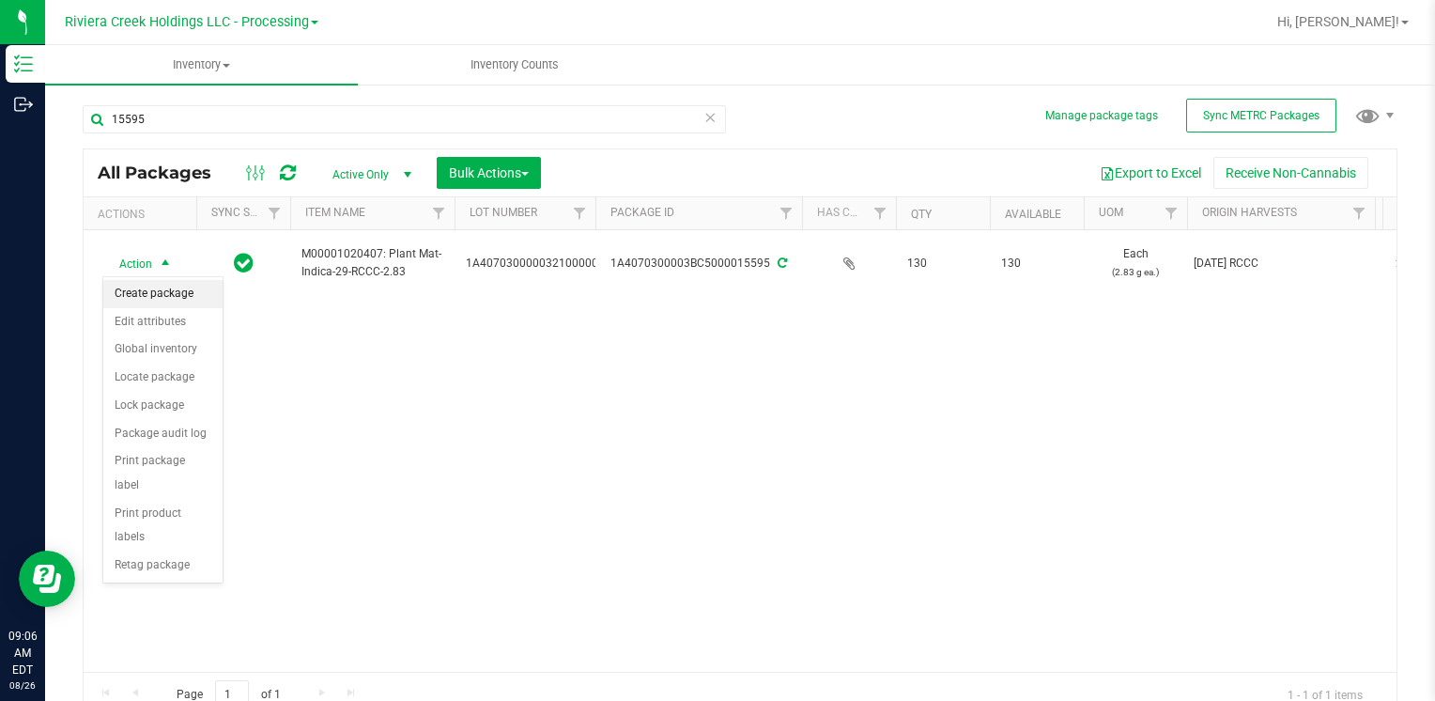
click at [177, 302] on li "Create package" at bounding box center [162, 294] width 119 height 28
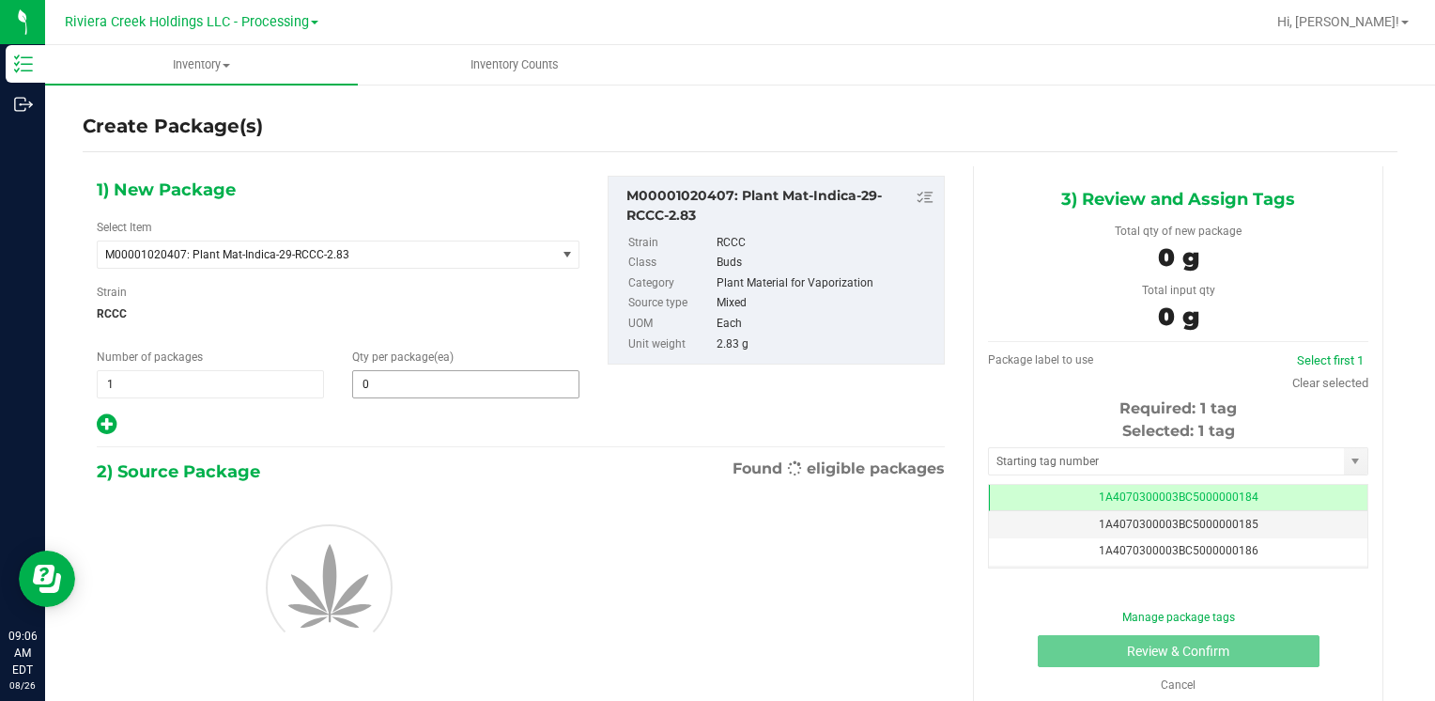
click at [427, 387] on span "0 0" at bounding box center [465, 384] width 227 height 28
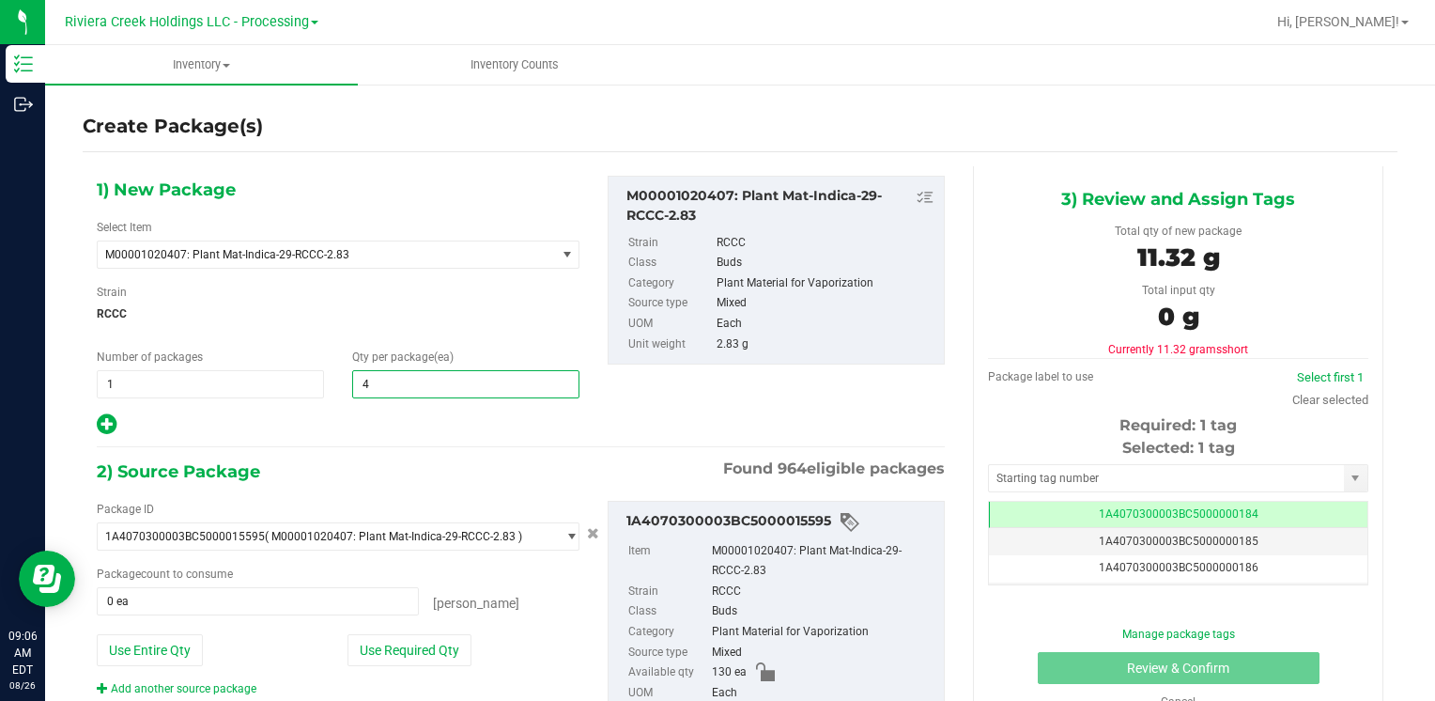
type input "40"
click at [370, 645] on button "Use Required Qty" at bounding box center [409, 650] width 124 height 32
type input "40 ea"
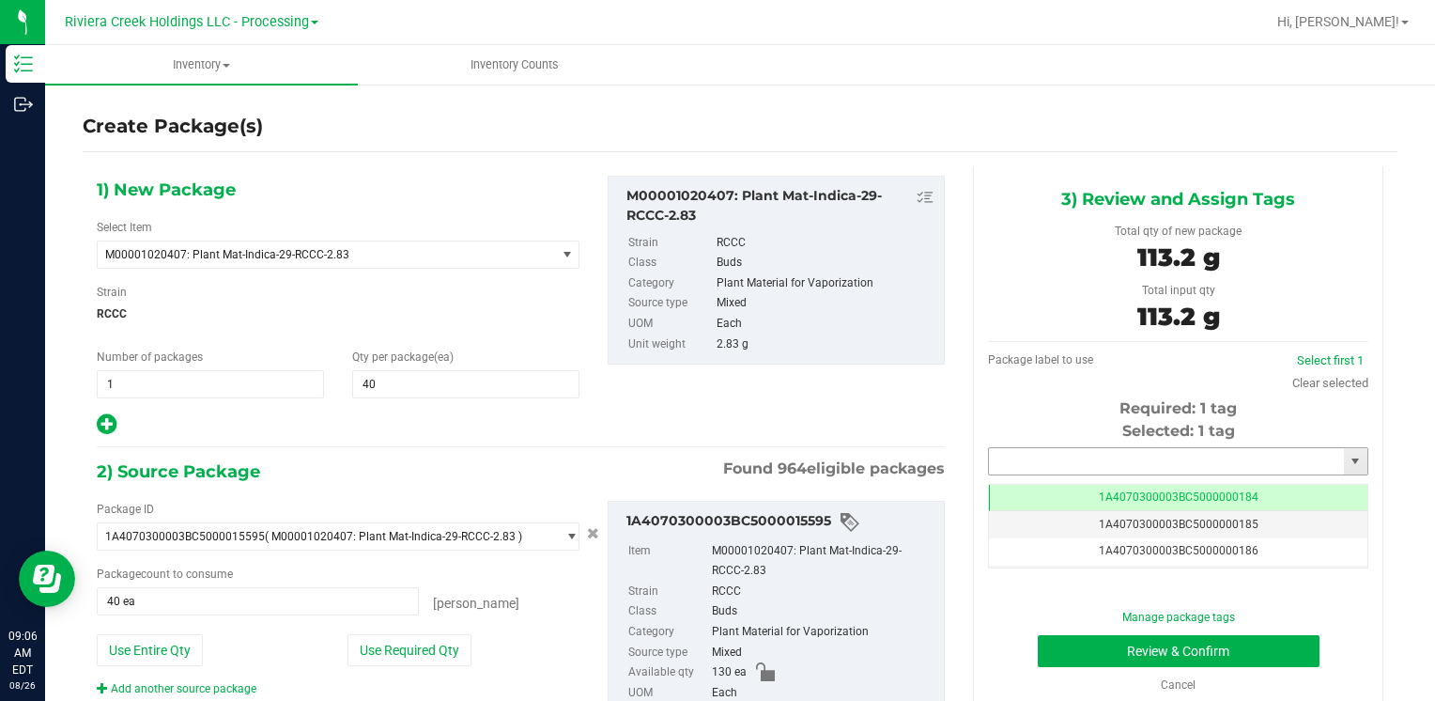
click at [1033, 464] on input "text" at bounding box center [1166, 461] width 355 height 26
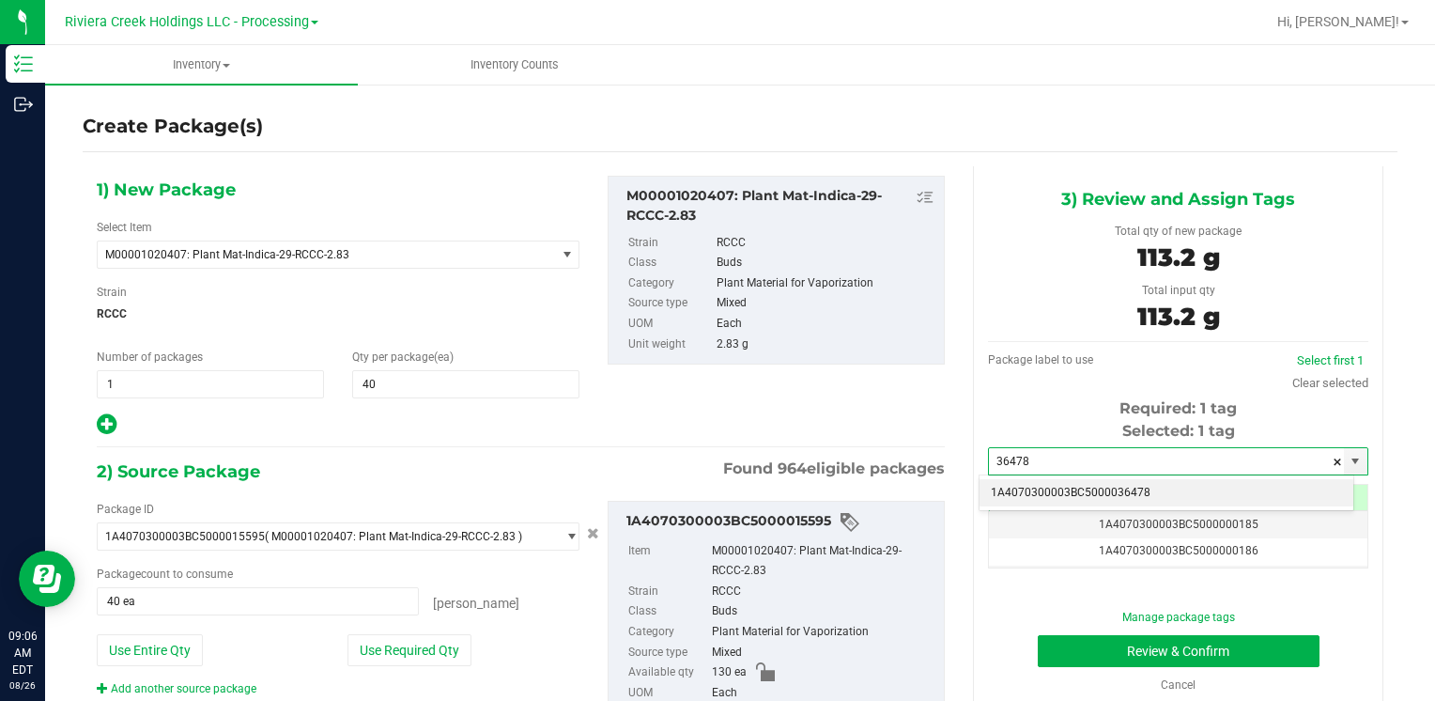
click at [1034, 483] on li "1A4070300003BC5000036478" at bounding box center [1167, 493] width 374 height 28
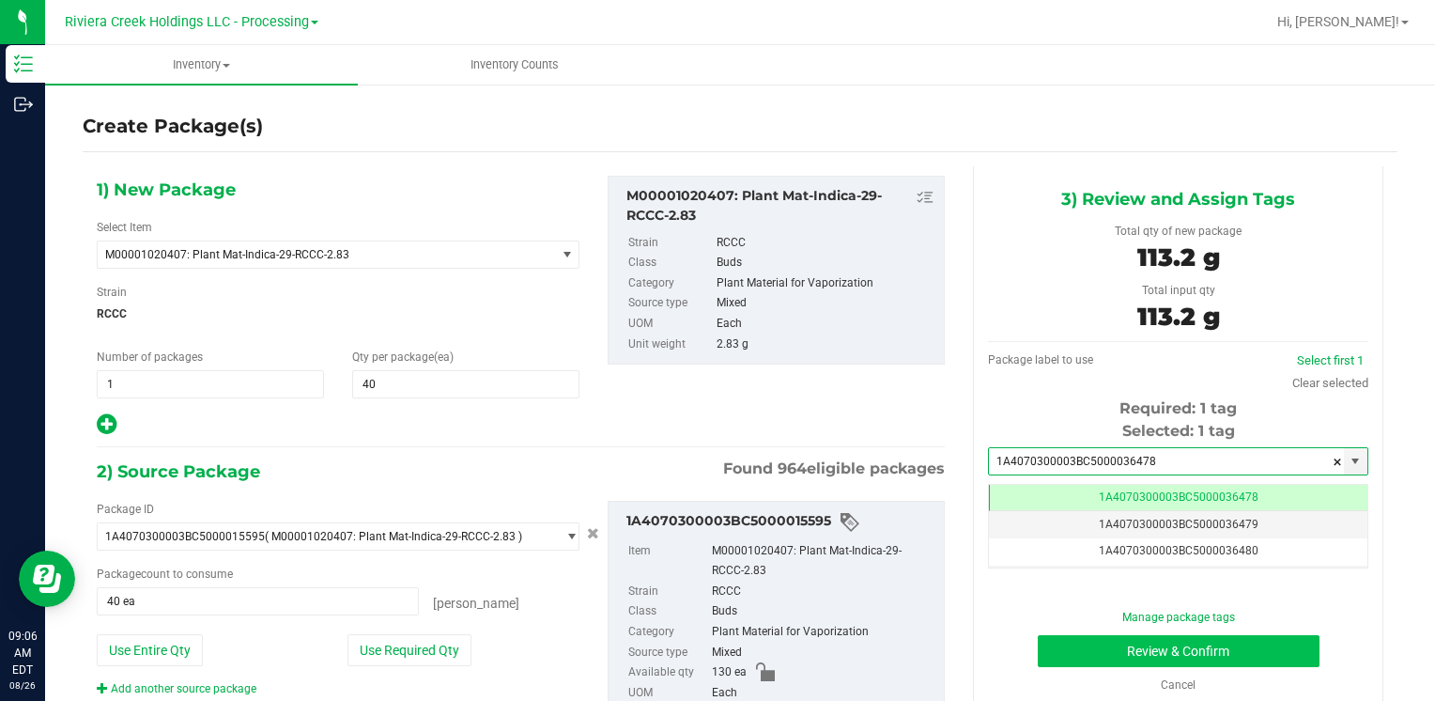
type input "1A4070300003BC5000036478"
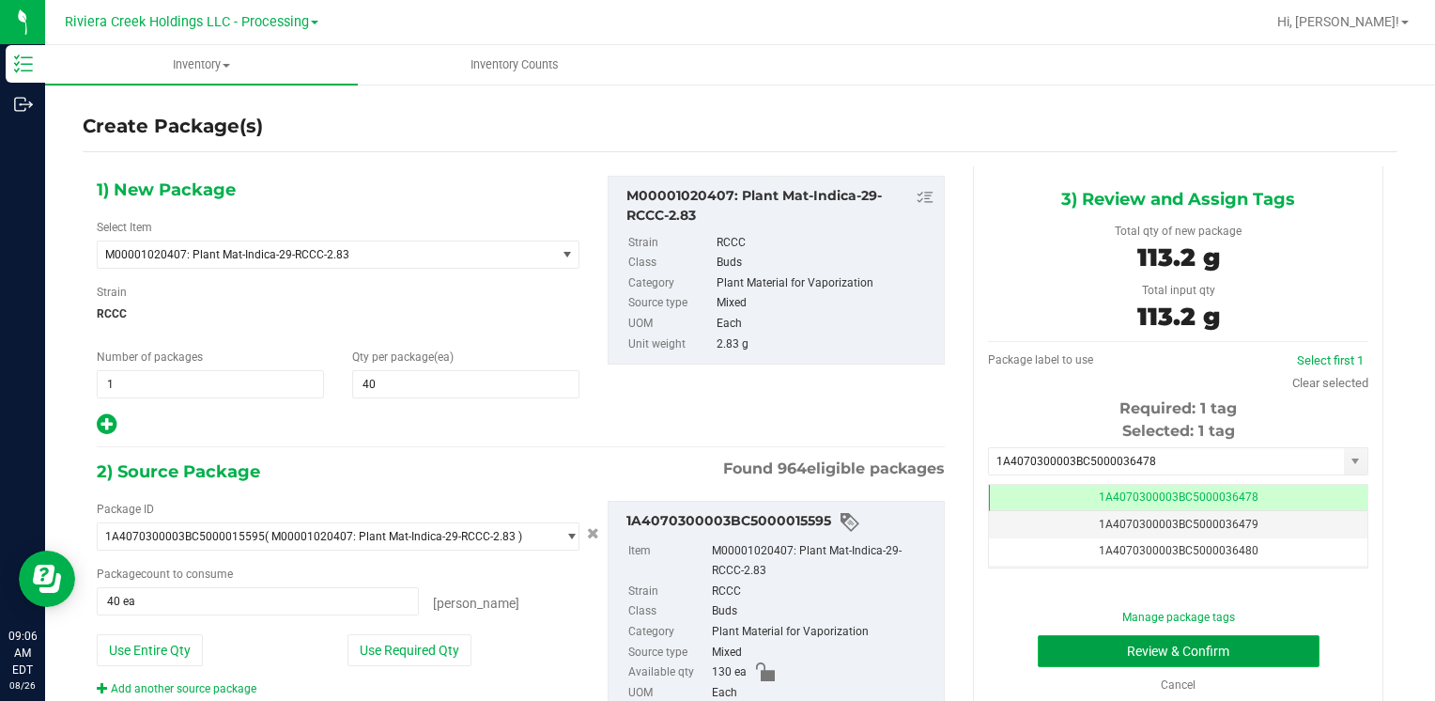
click at [1127, 654] on button "Review & Confirm" at bounding box center [1179, 651] width 282 height 32
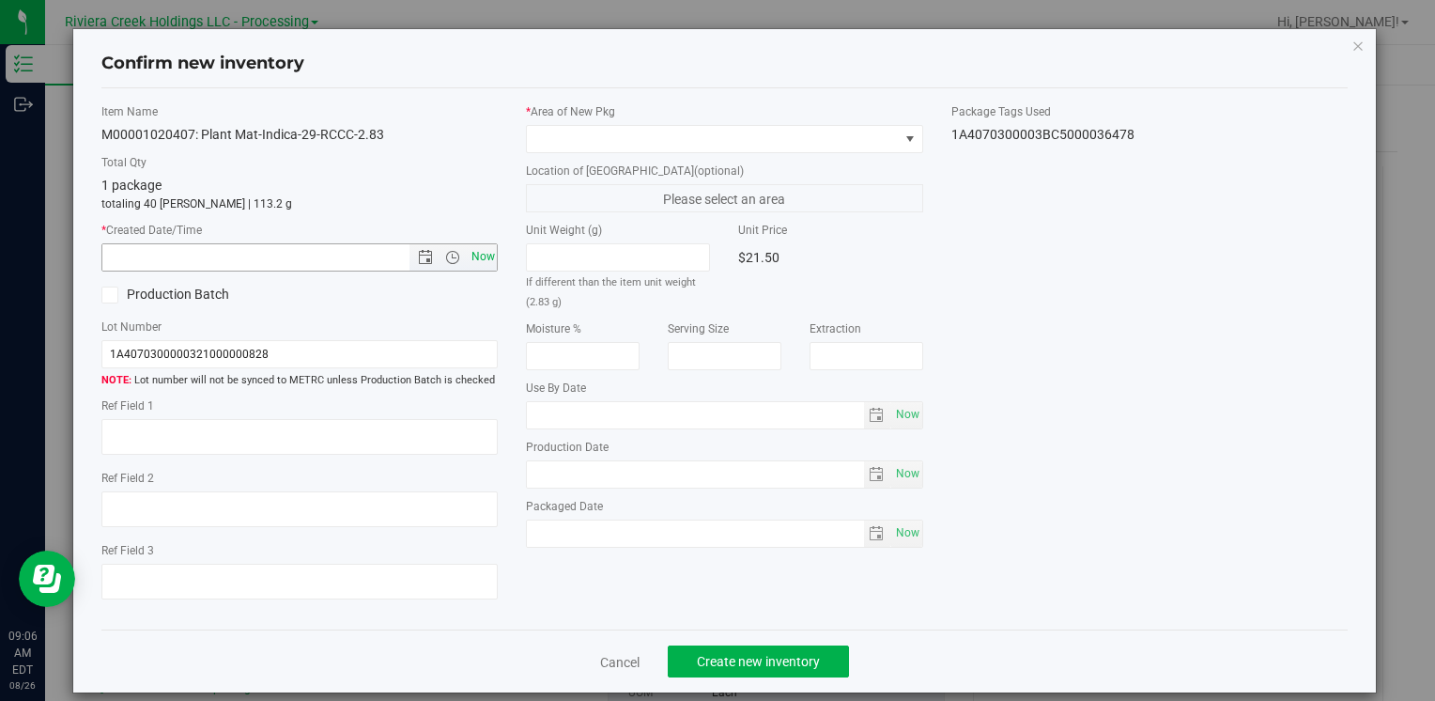
click at [481, 253] on span "Now" at bounding box center [483, 256] width 32 height 27
type input "[DATE] 9:06 AM"
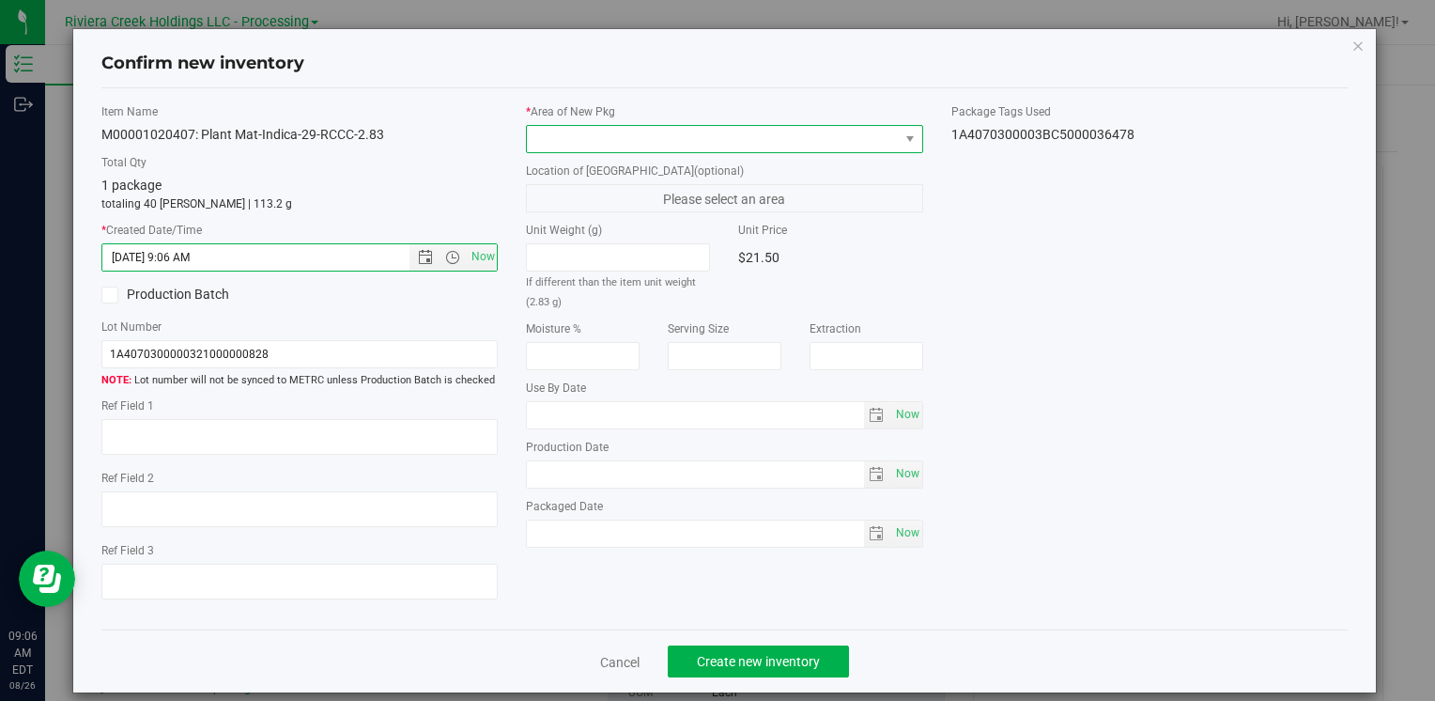
click at [563, 137] on span at bounding box center [712, 139] width 371 height 26
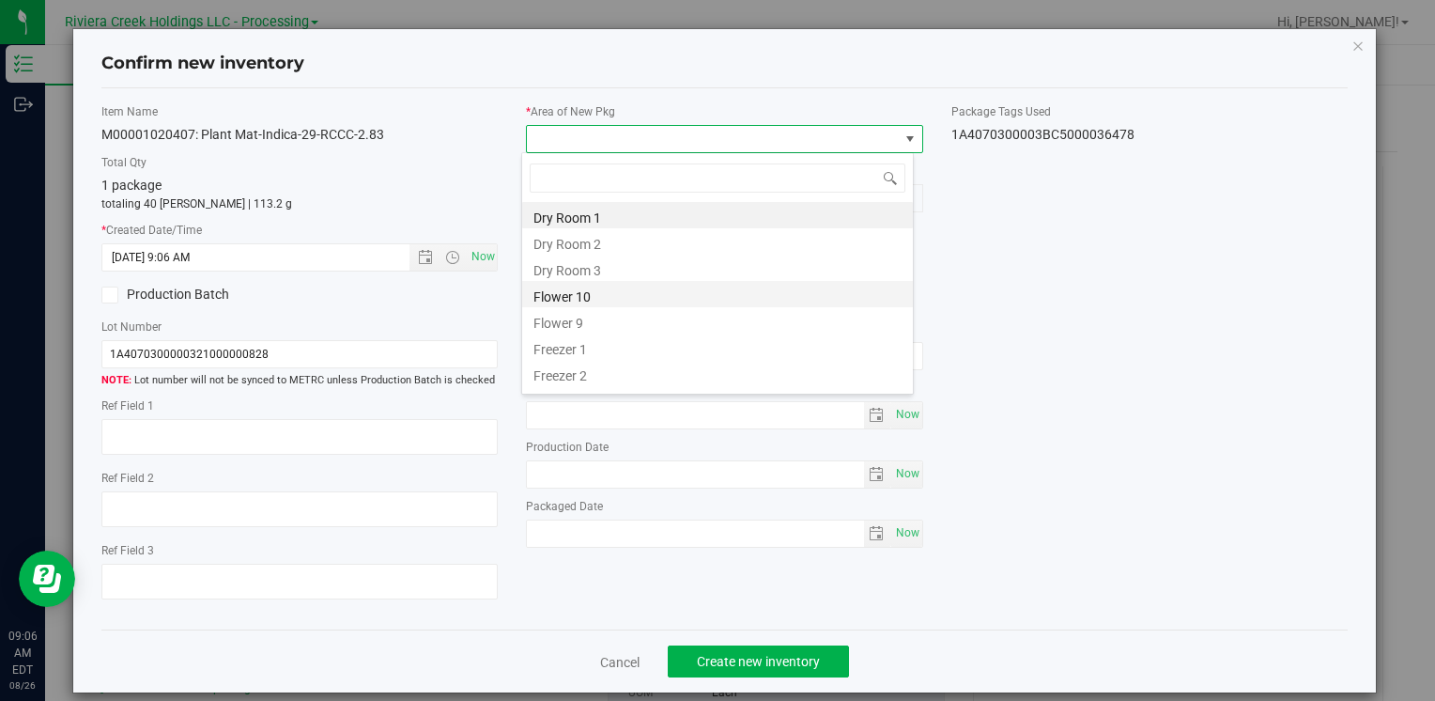
click at [611, 296] on li "Flower 10" at bounding box center [717, 294] width 391 height 26
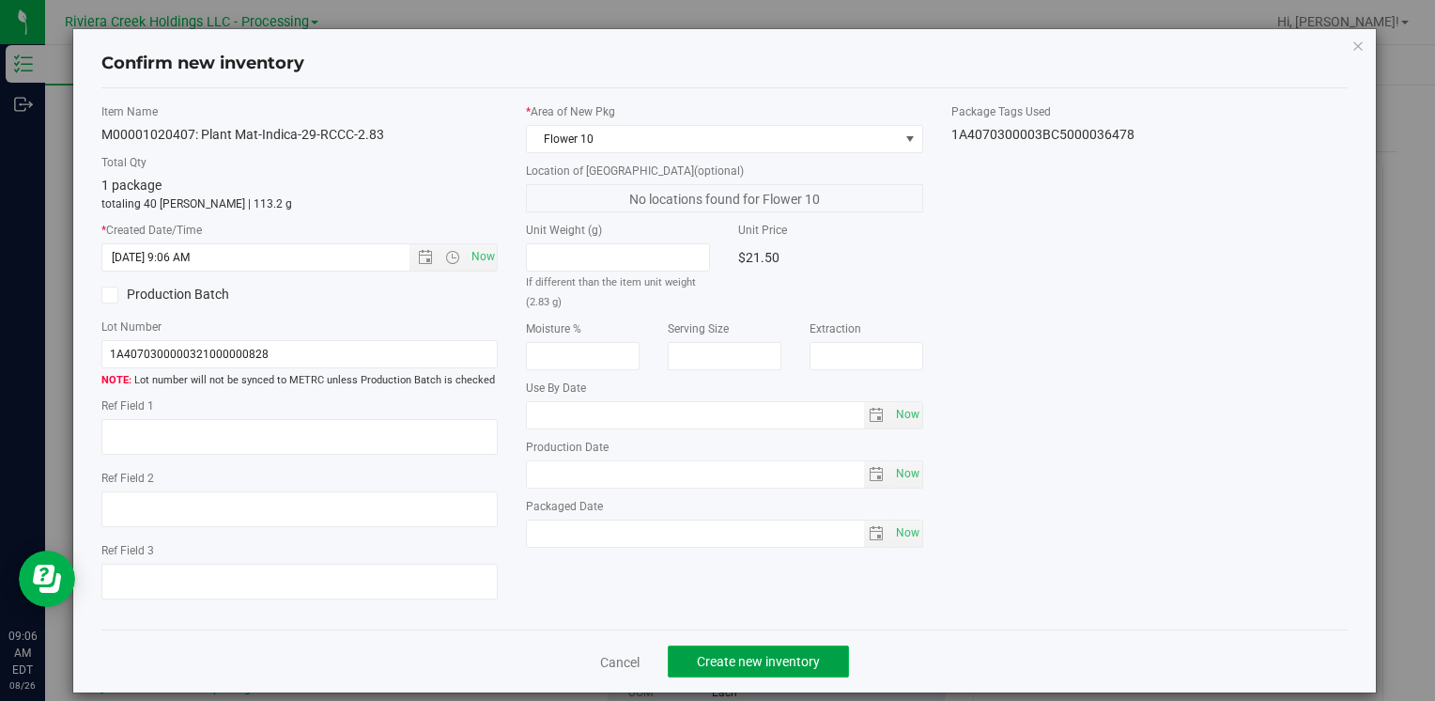
click at [715, 648] on button "Create new inventory" at bounding box center [758, 661] width 181 height 32
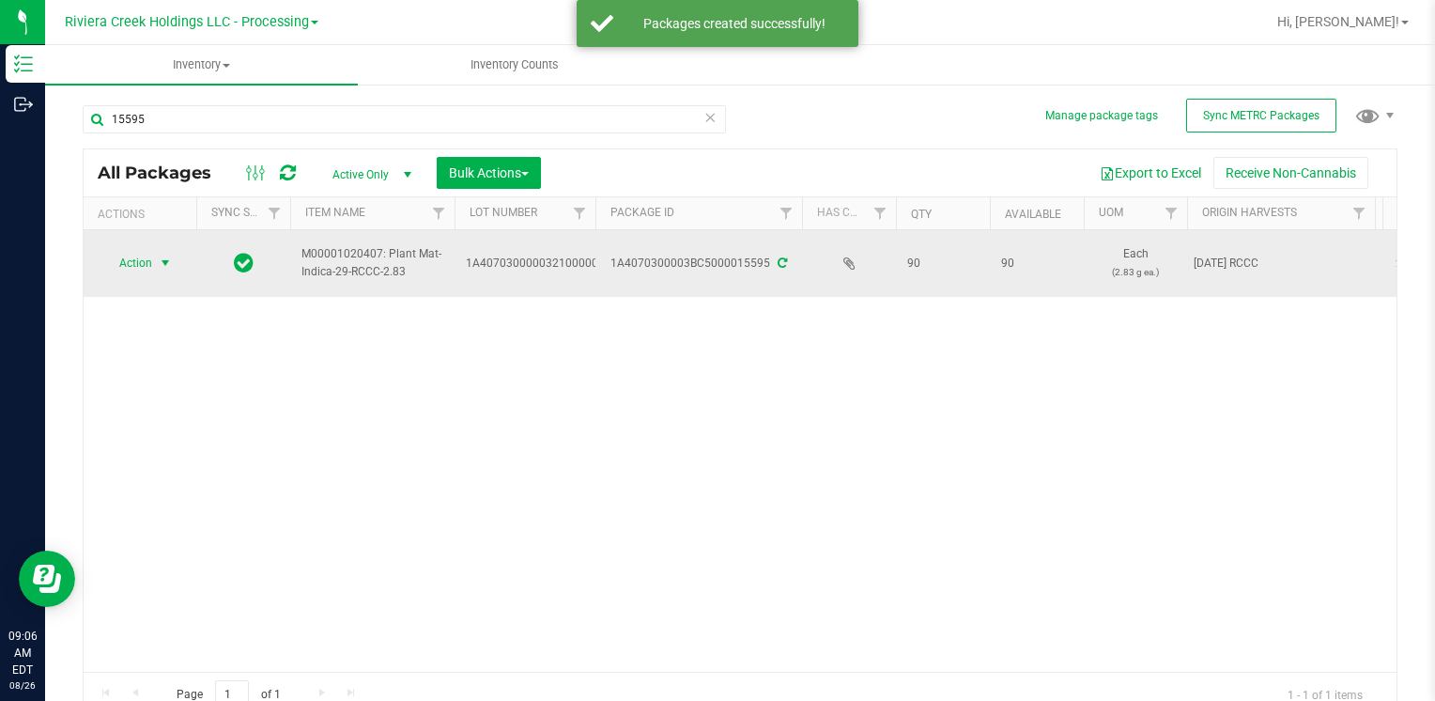
click at [150, 270] on span "Action" at bounding box center [127, 263] width 51 height 26
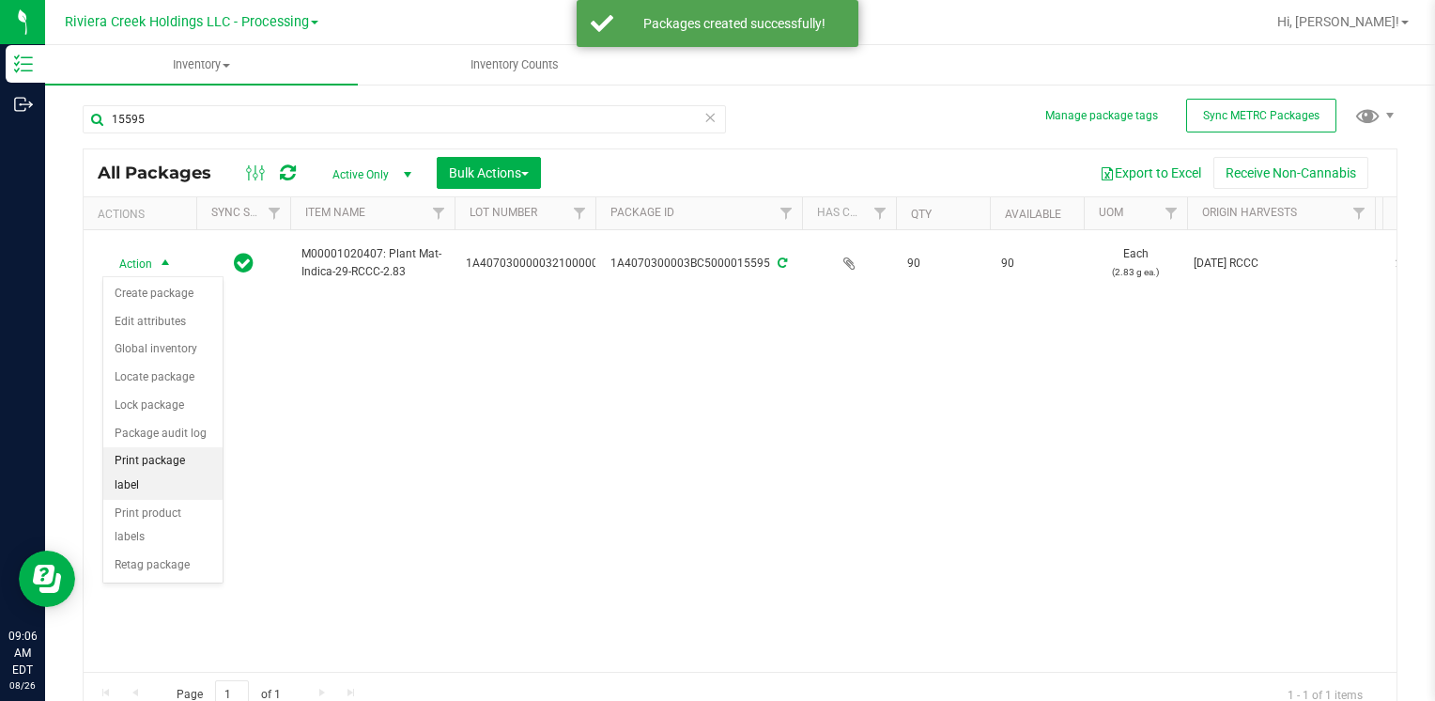
click at [186, 455] on li "Print package label" at bounding box center [162, 473] width 119 height 52
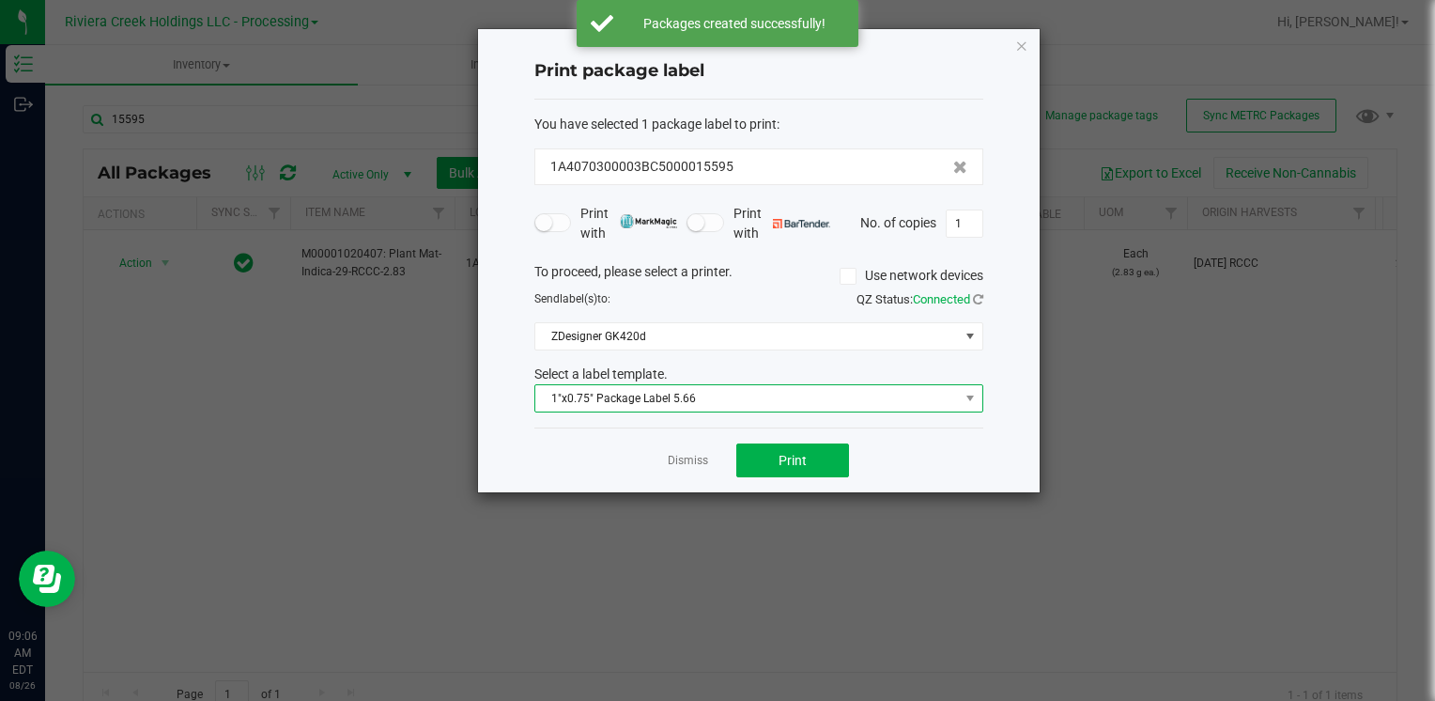
drag, startPoint x: 733, startPoint y: 397, endPoint x: 732, endPoint y: 408, distance: 10.4
click at [732, 399] on span "1"x0.75" Package Label 5.66" at bounding box center [747, 398] width 424 height 26
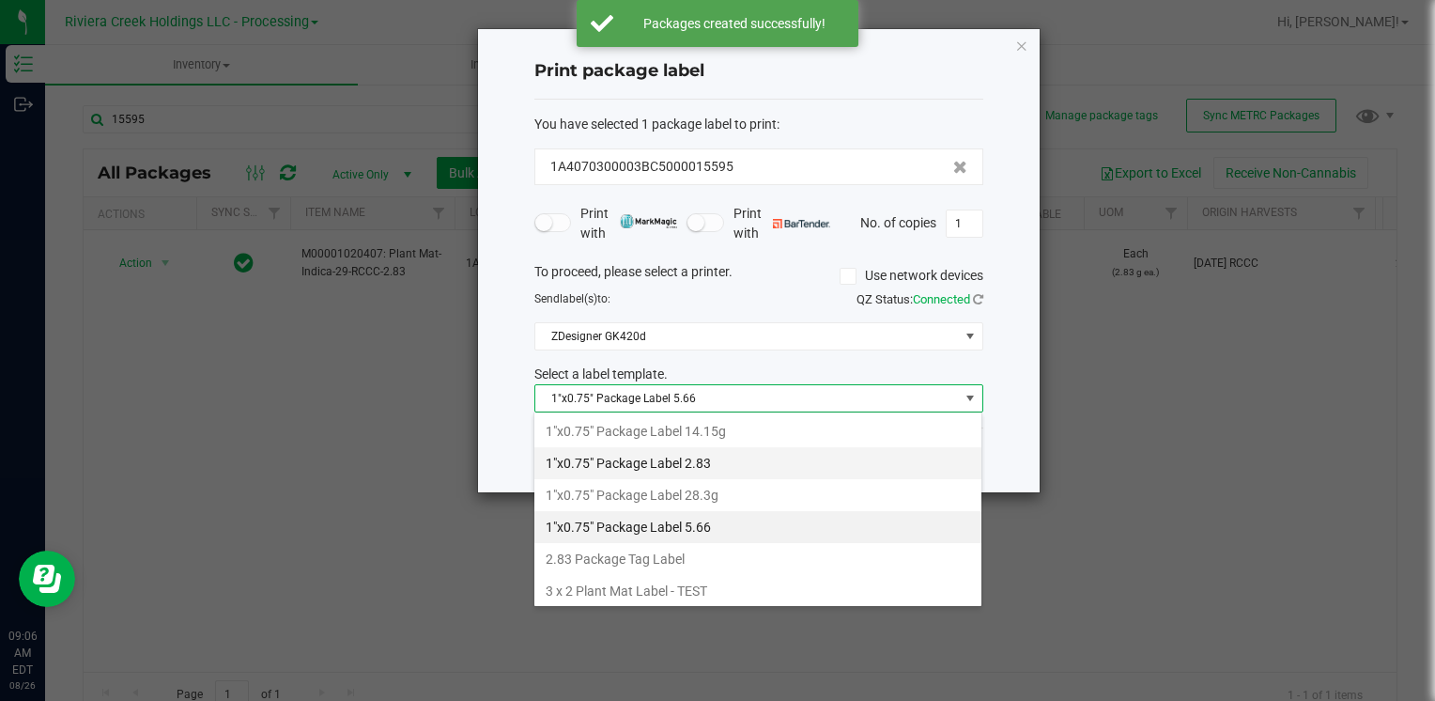
click at [726, 458] on li "1"x0.75" Package Label 2.83" at bounding box center [757, 463] width 447 height 32
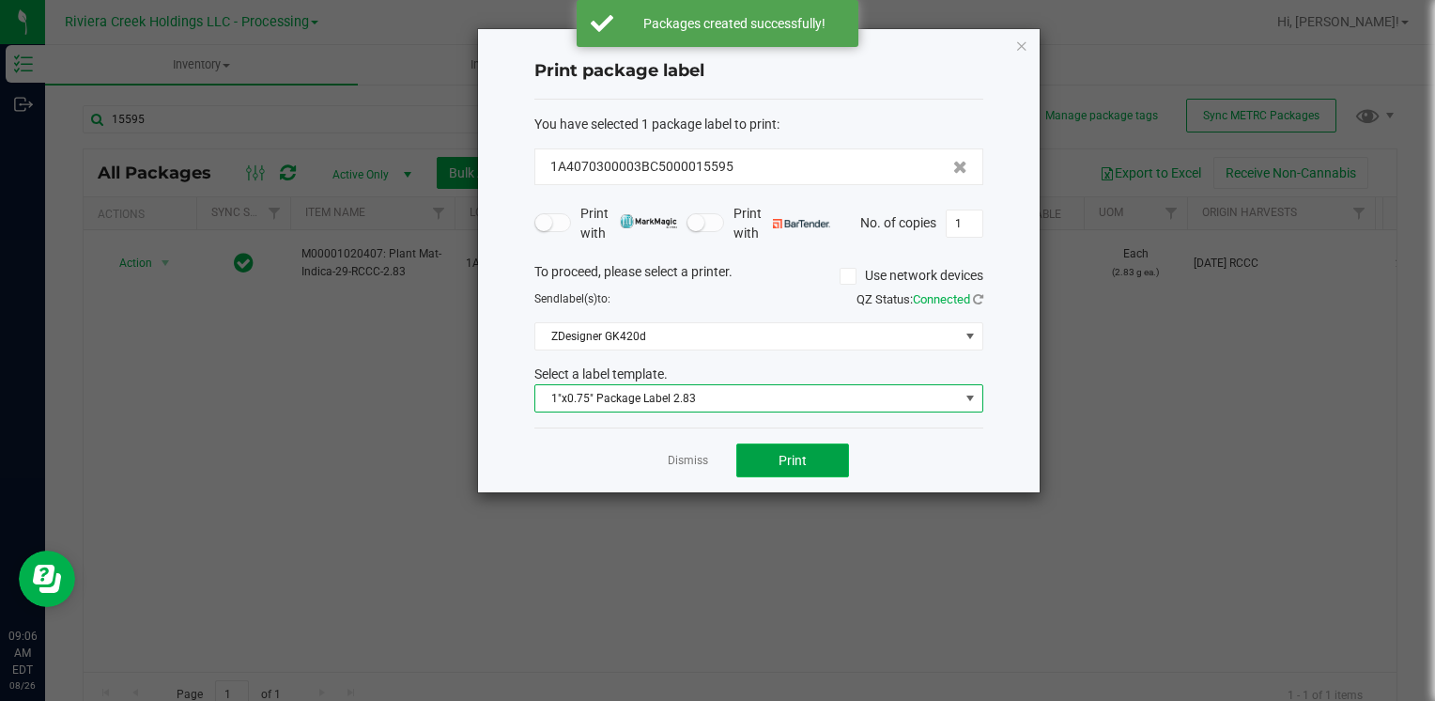
click at [767, 459] on button "Print" at bounding box center [792, 460] width 113 height 34
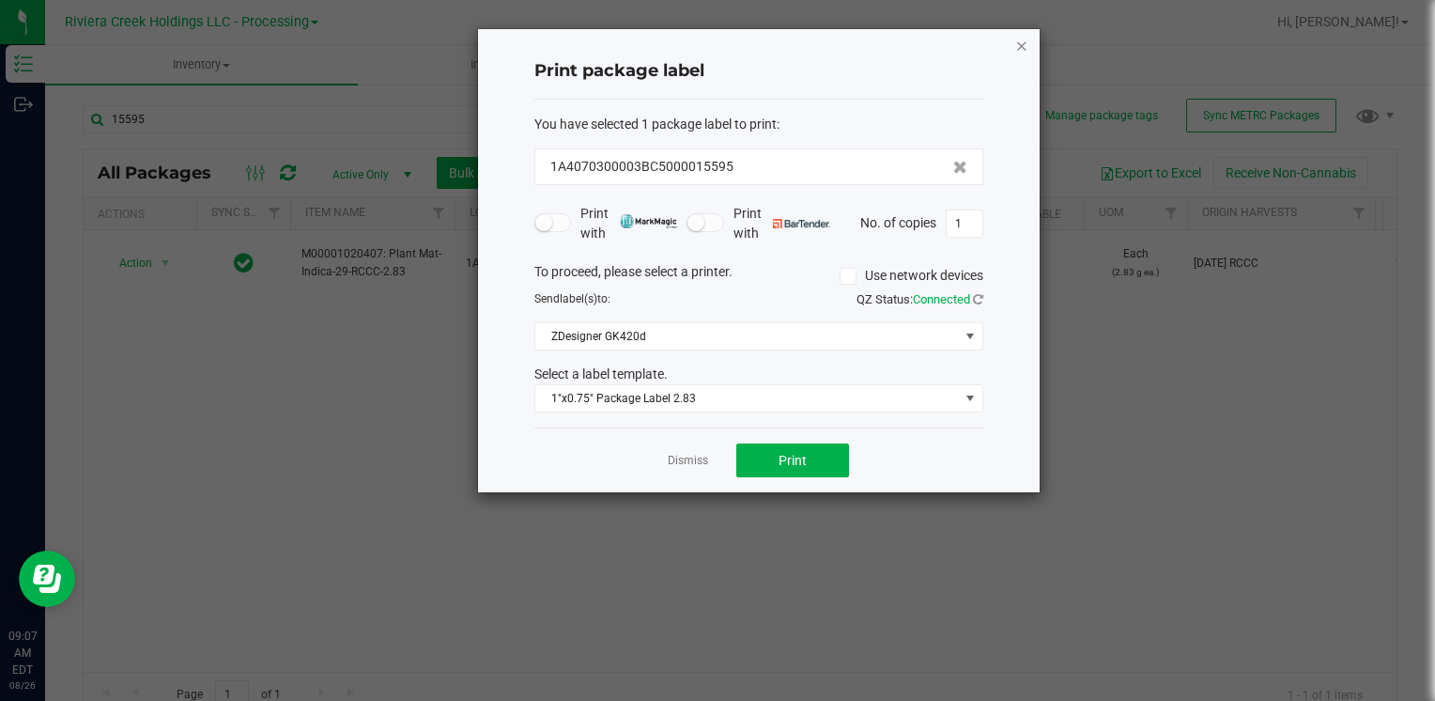
click at [1026, 39] on icon "button" at bounding box center [1021, 45] width 13 height 23
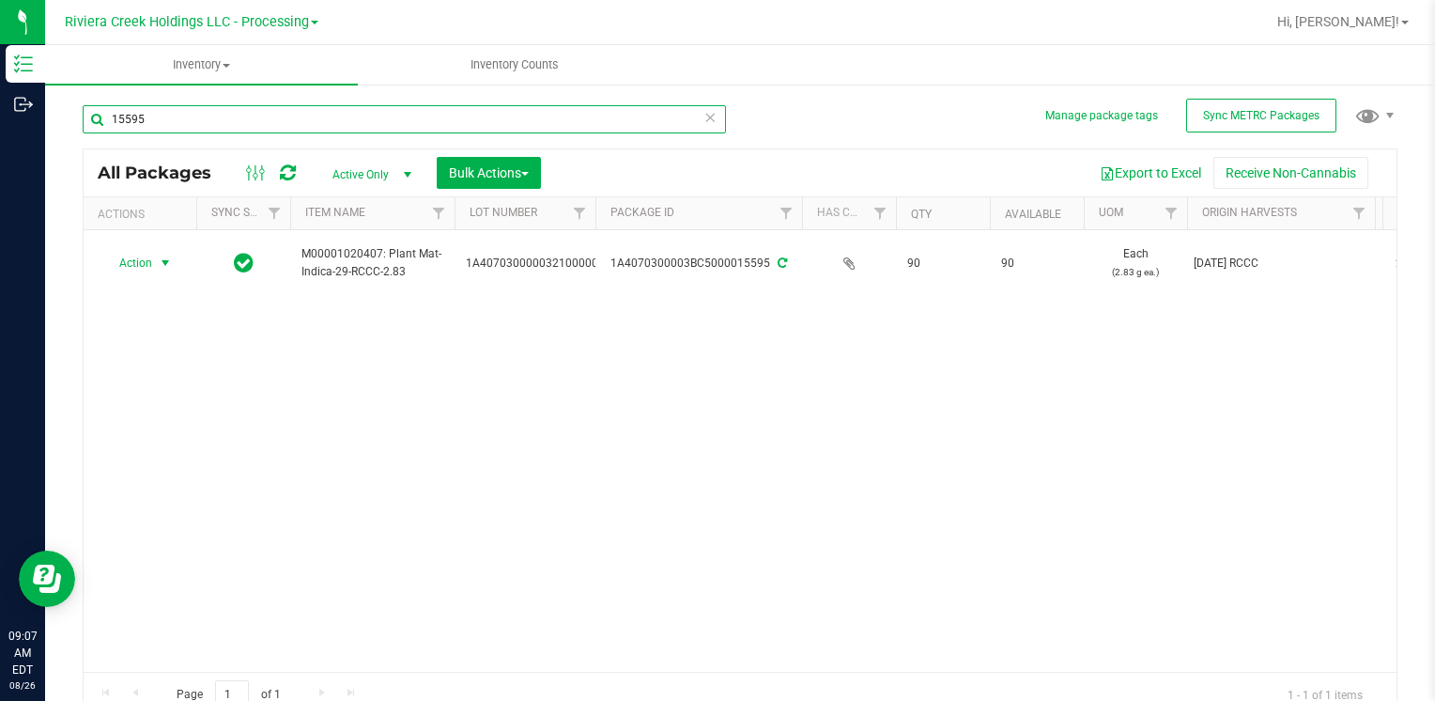
click at [203, 130] on input "15595" at bounding box center [404, 119] width 643 height 28
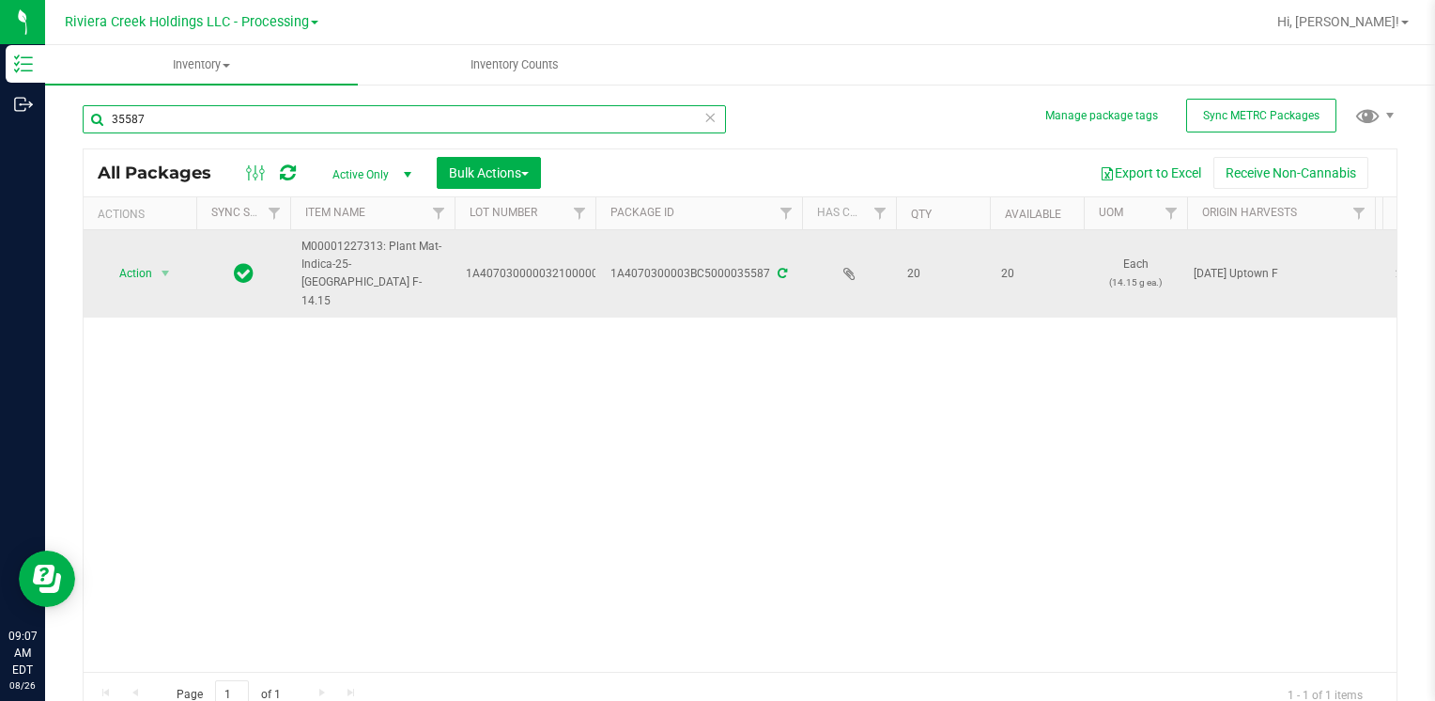
type input "35587"
click at [157, 263] on span "select" at bounding box center [165, 273] width 23 height 26
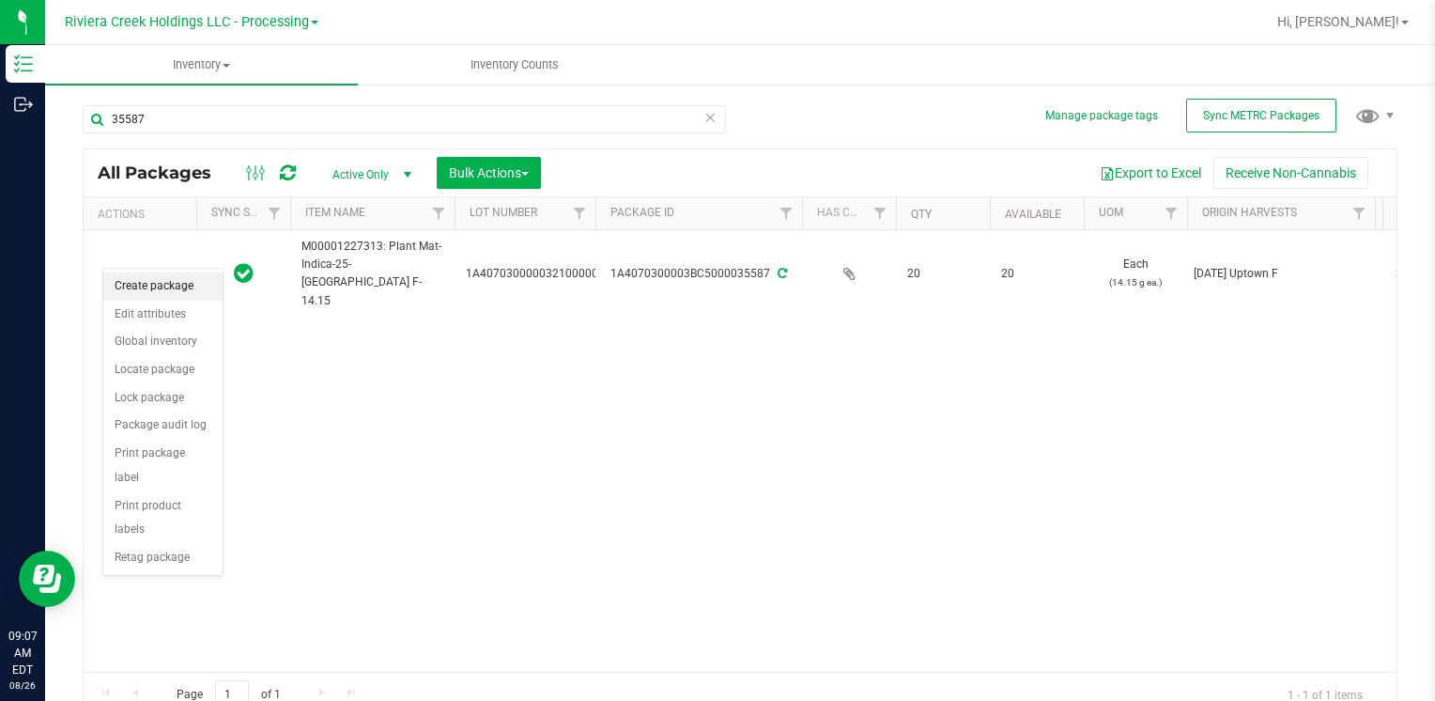
click at [164, 295] on li "Create package" at bounding box center [162, 286] width 119 height 28
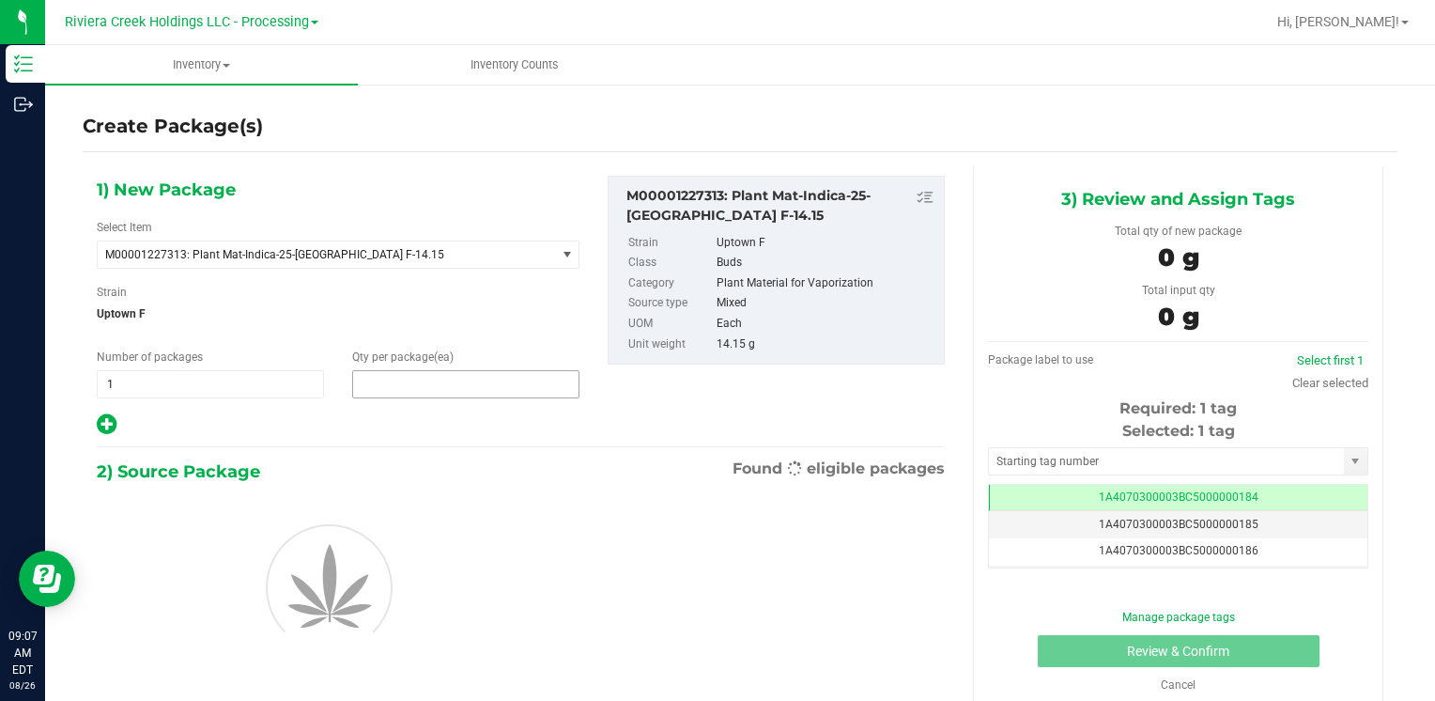
click at [406, 393] on span at bounding box center [465, 384] width 227 height 28
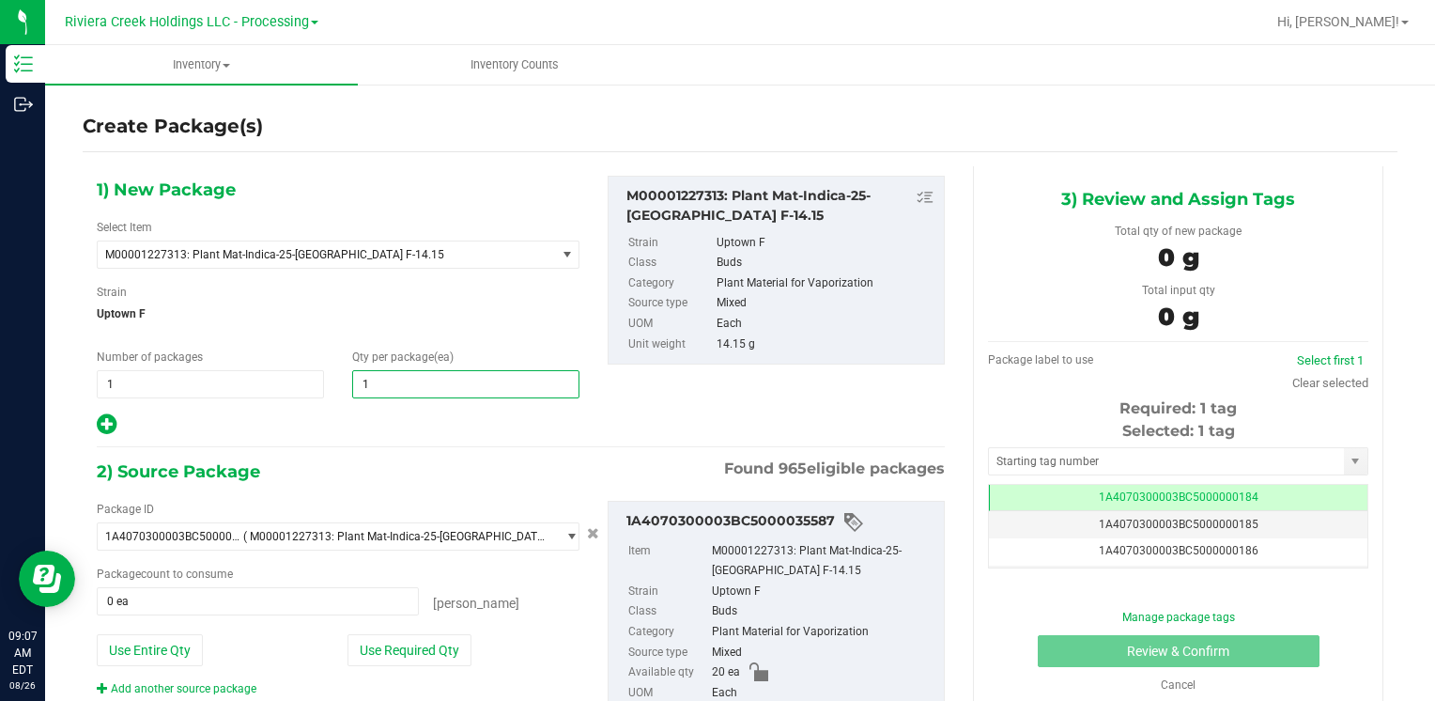
type input "10"
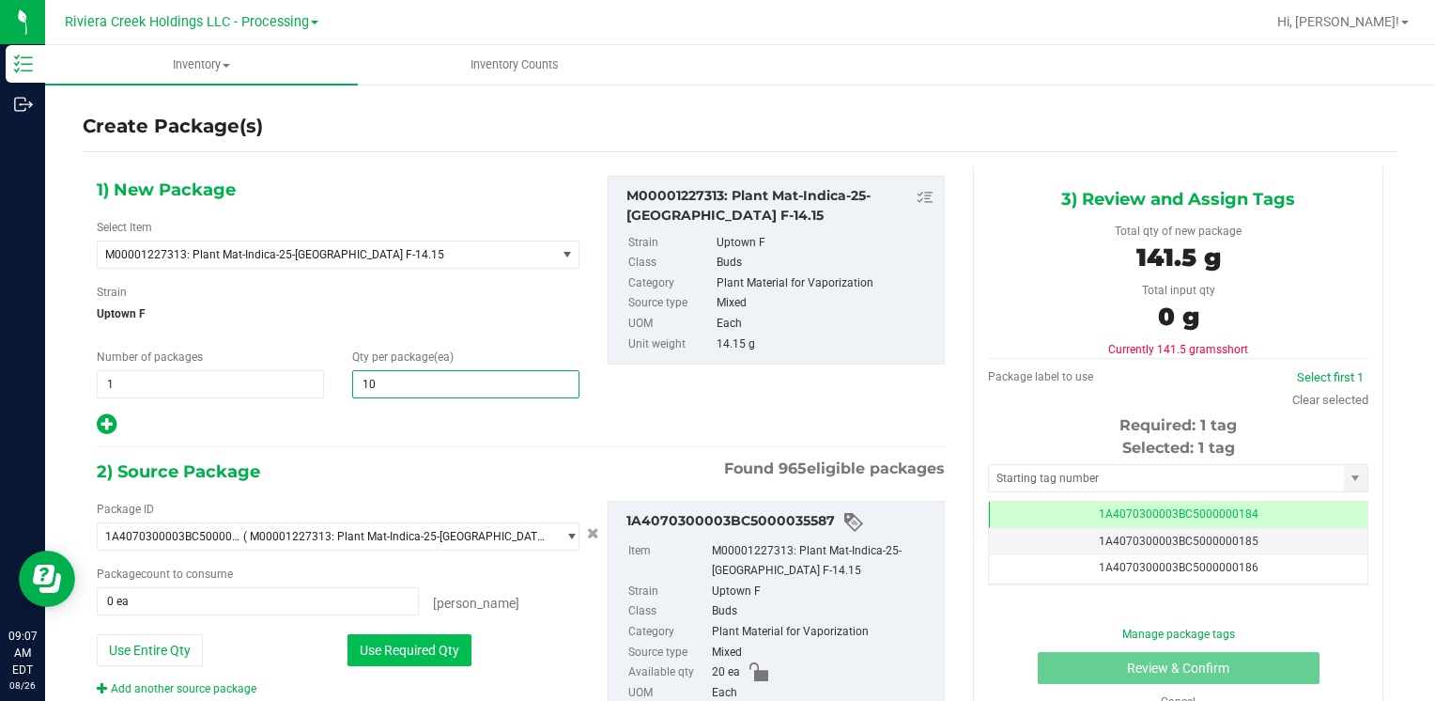
type input "10"
click at [375, 652] on button "Use Required Qty" at bounding box center [409, 650] width 124 height 32
type input "10 ea"
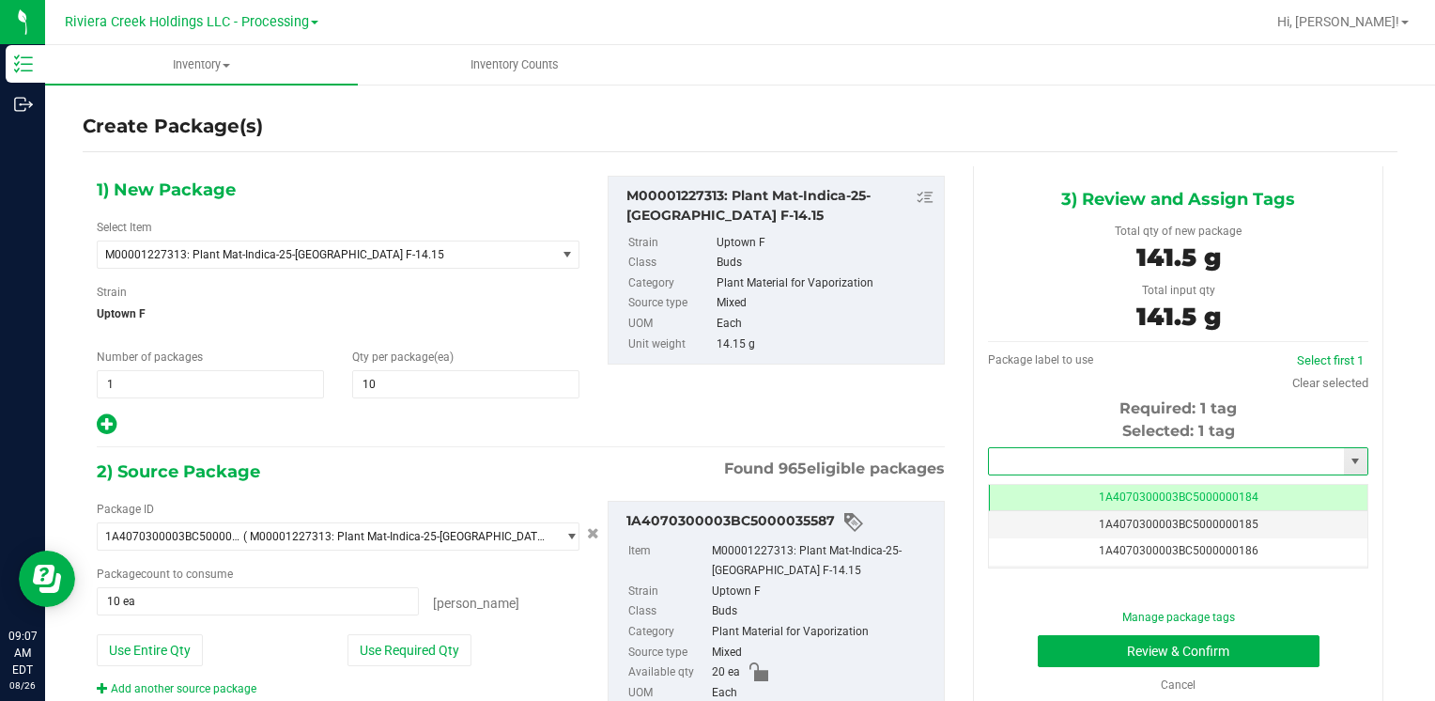
click at [1092, 463] on input "text" at bounding box center [1166, 461] width 355 height 26
click at [1062, 483] on li "1A4070300003BC5000036480" at bounding box center [1167, 493] width 374 height 28
type input "1A4070300003BC5000036480"
click at [1080, 652] on button "Review & Confirm" at bounding box center [1179, 651] width 282 height 32
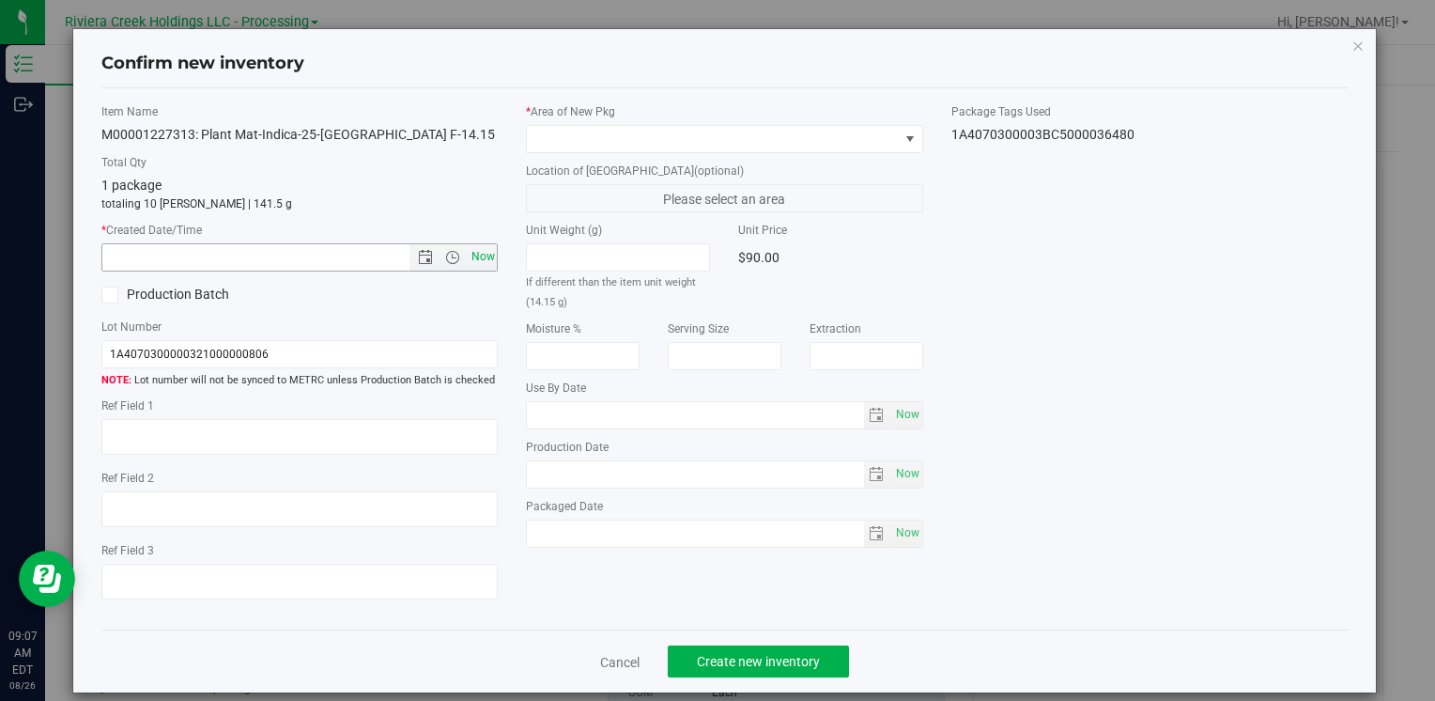
click at [477, 255] on span "Now" at bounding box center [483, 256] width 32 height 27
type input "[DATE] 9:07 AM"
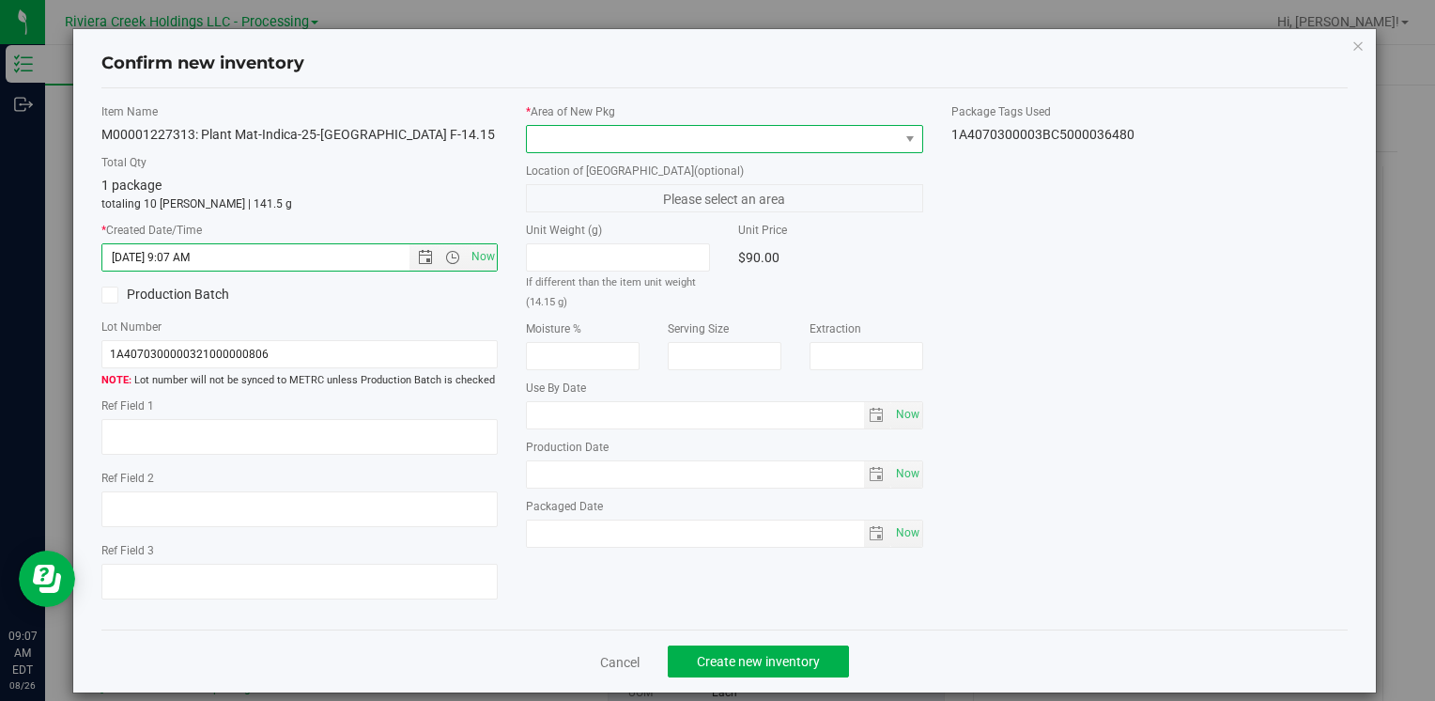
click at [591, 131] on span at bounding box center [712, 139] width 371 height 26
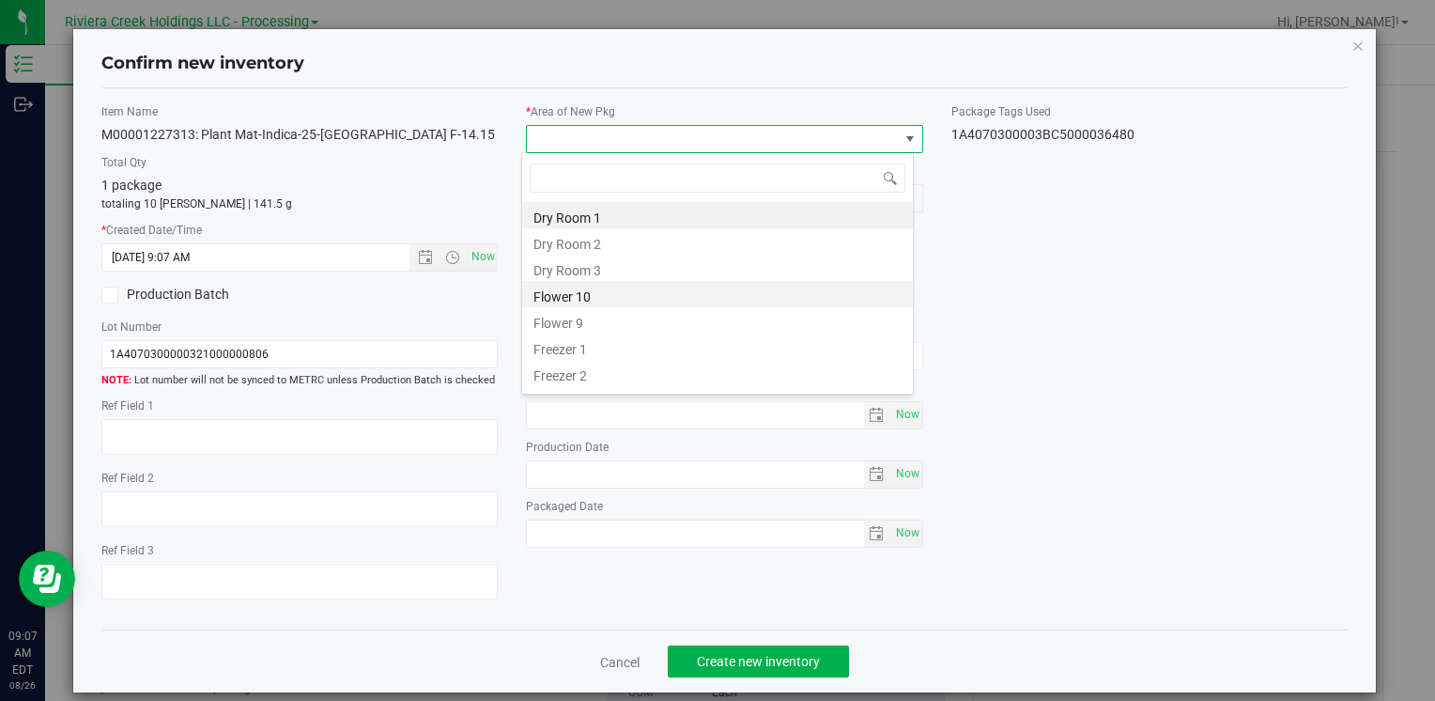
click at [601, 299] on li "Flower 10" at bounding box center [717, 294] width 391 height 26
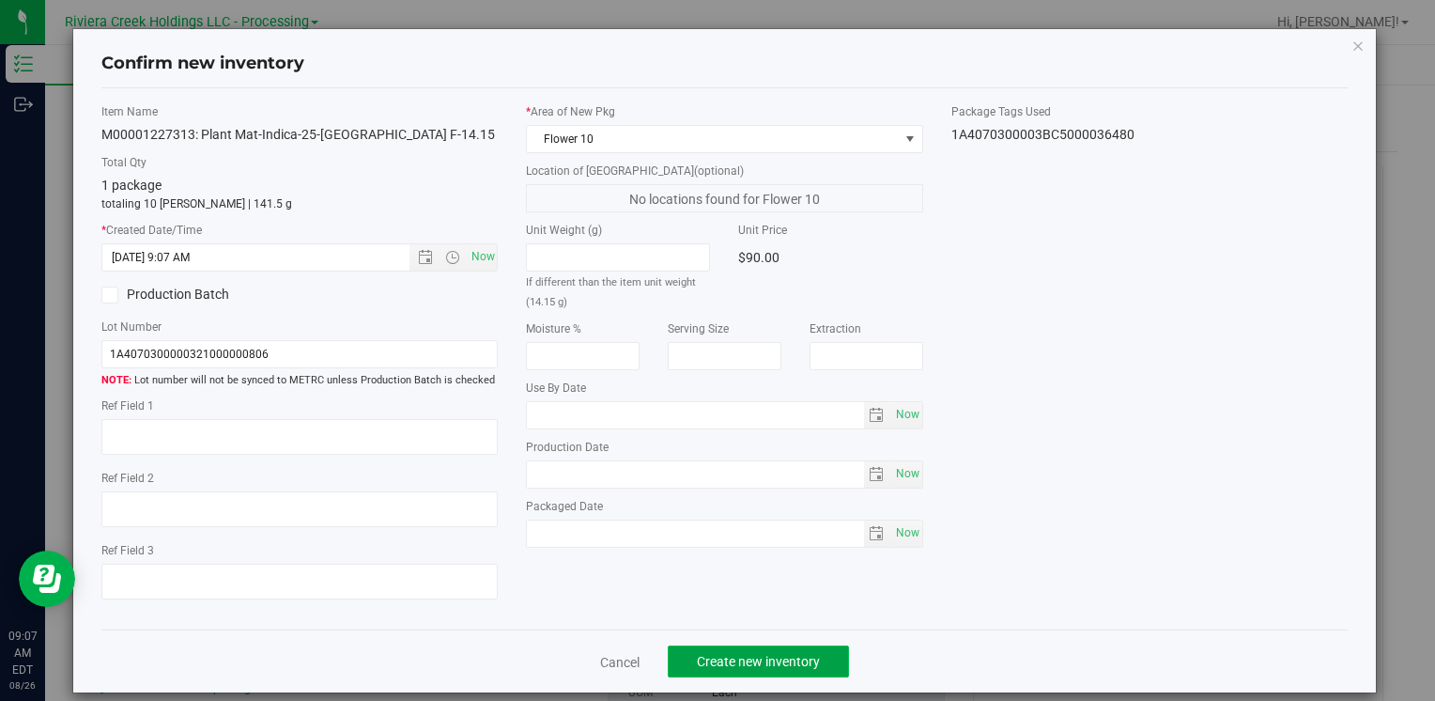
click at [753, 663] on span "Create new inventory" at bounding box center [758, 661] width 123 height 15
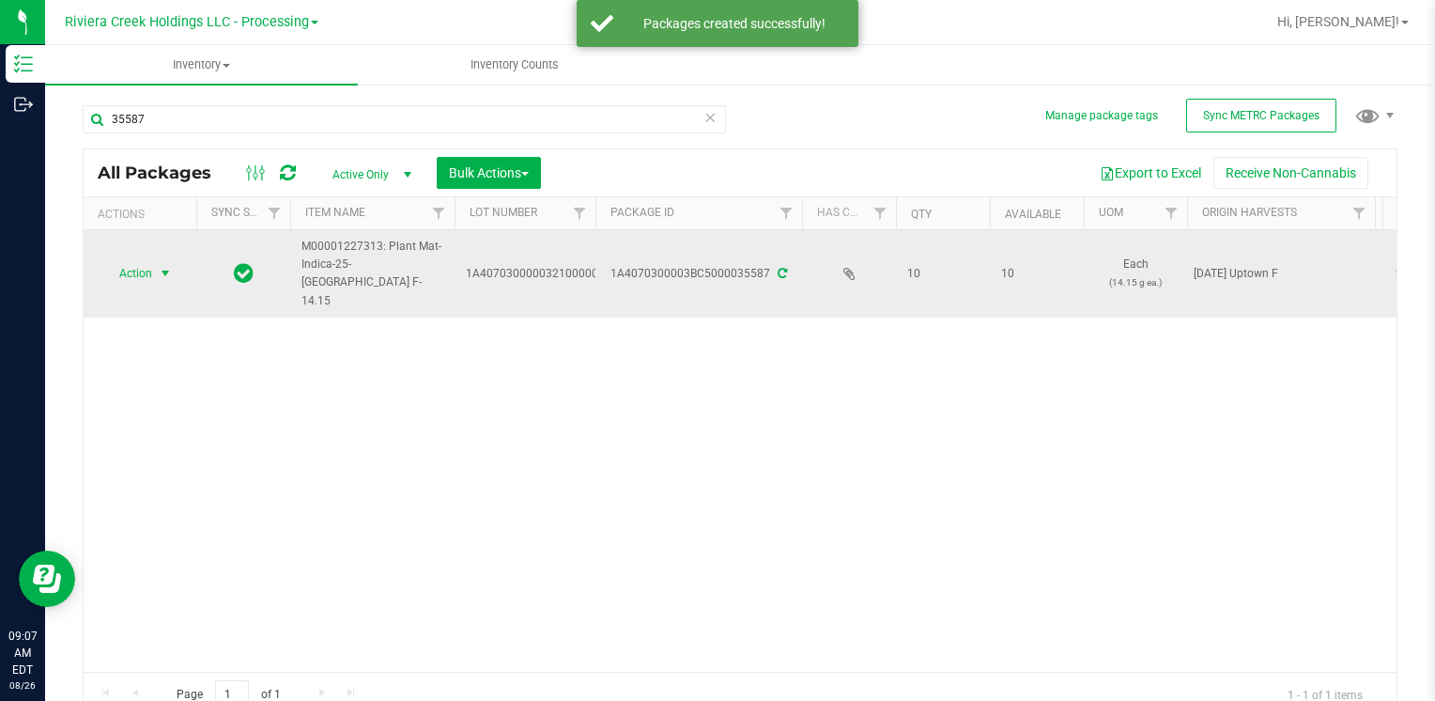
click at [148, 260] on span "Action" at bounding box center [127, 273] width 51 height 26
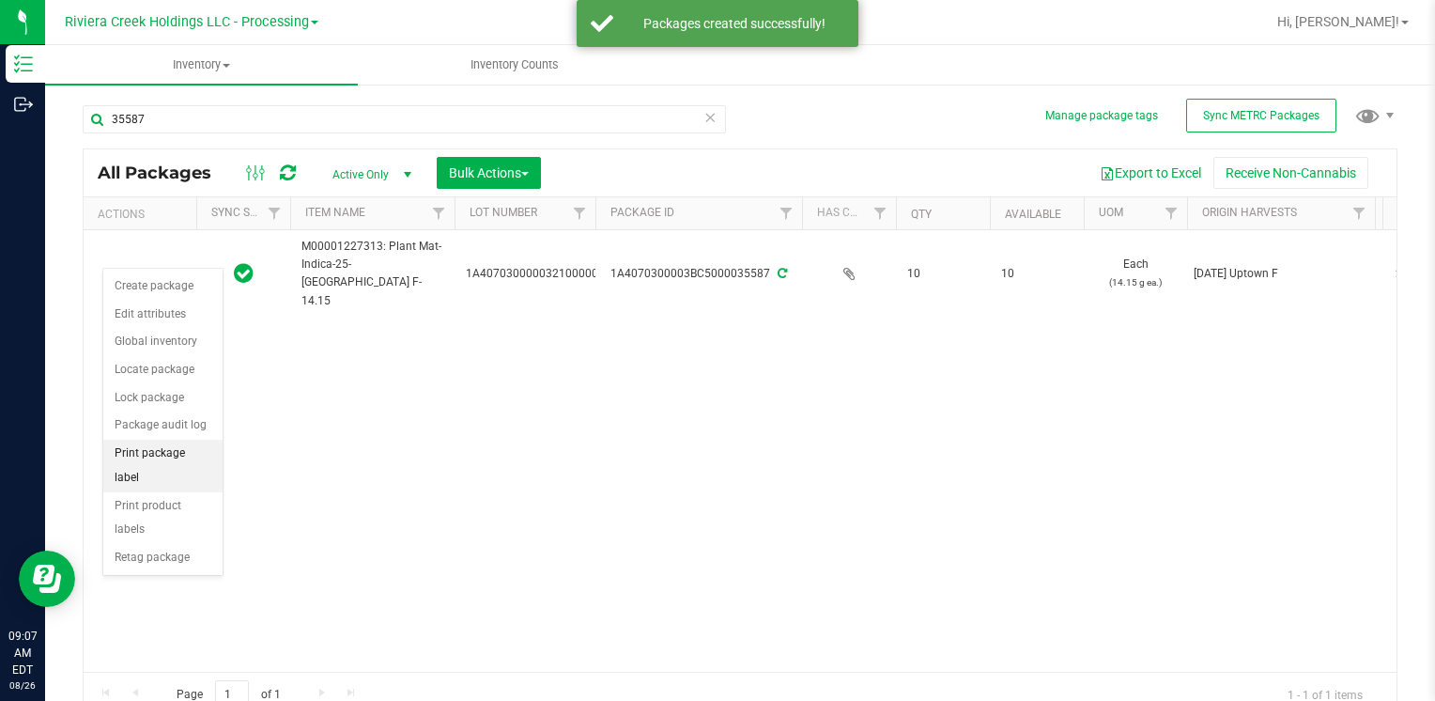
click at [207, 448] on li "Print package label" at bounding box center [162, 466] width 119 height 52
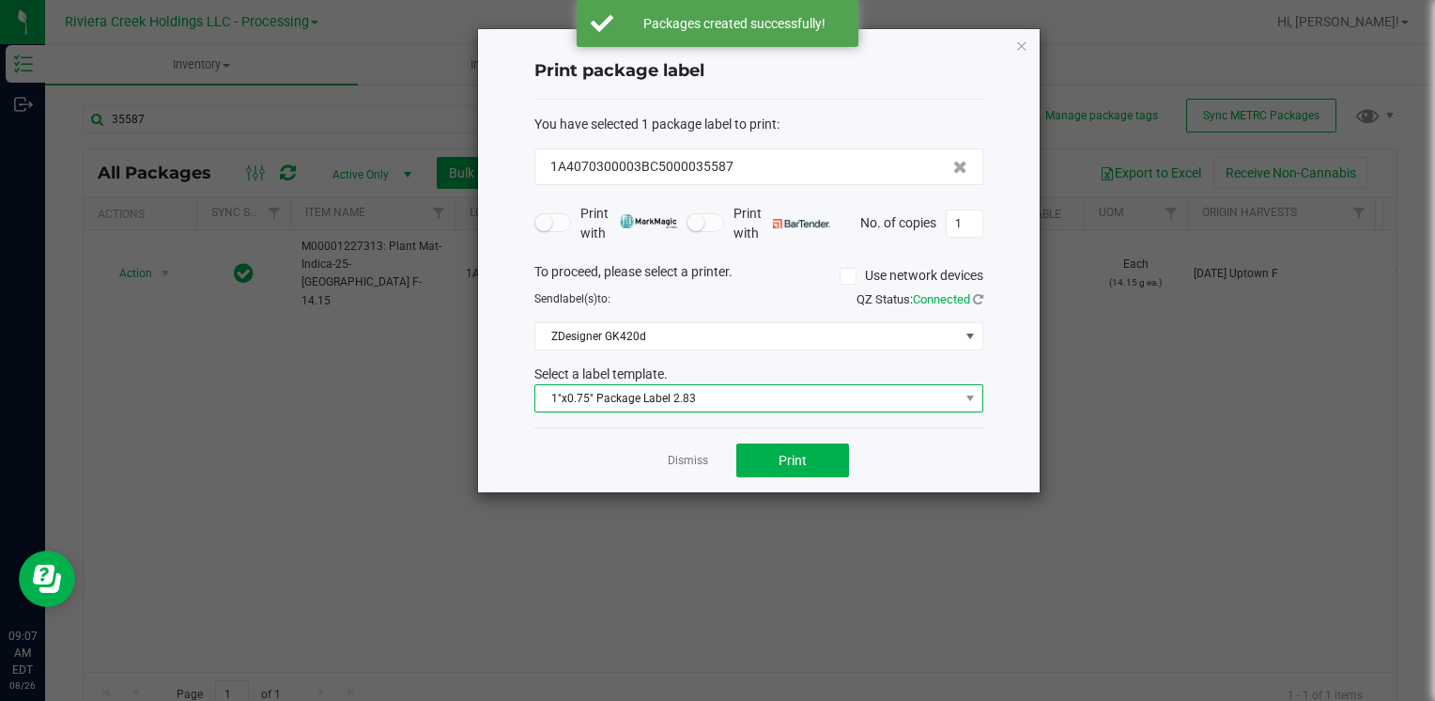
drag, startPoint x: 689, startPoint y: 391, endPoint x: 695, endPoint y: 401, distance: 11.8
click at [691, 393] on span "1"x0.75" Package Label 2.83" at bounding box center [747, 398] width 424 height 26
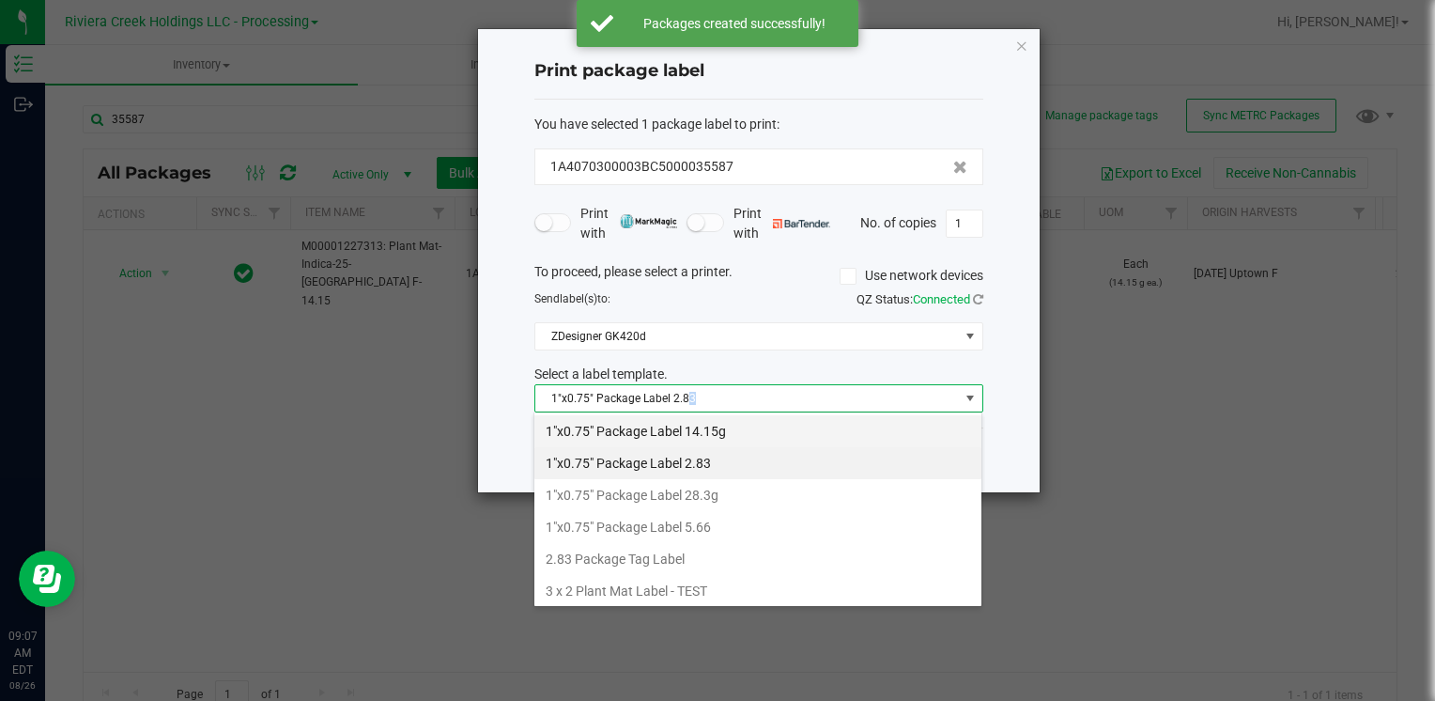
drag, startPoint x: 695, startPoint y: 401, endPoint x: 716, endPoint y: 438, distance: 42.1
click at [716, 438] on li "1"x0.75" Package Label 14.15g" at bounding box center [757, 431] width 447 height 32
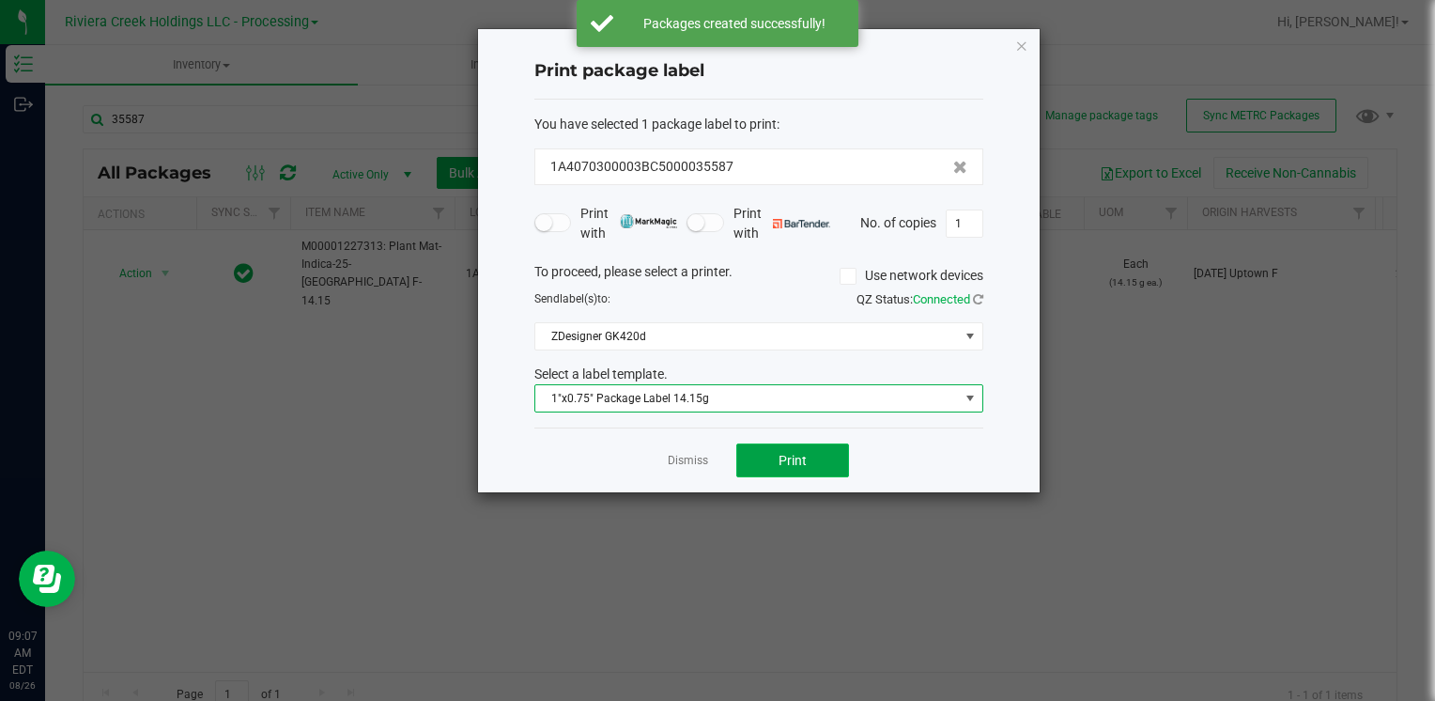
click at [765, 459] on button "Print" at bounding box center [792, 460] width 113 height 34
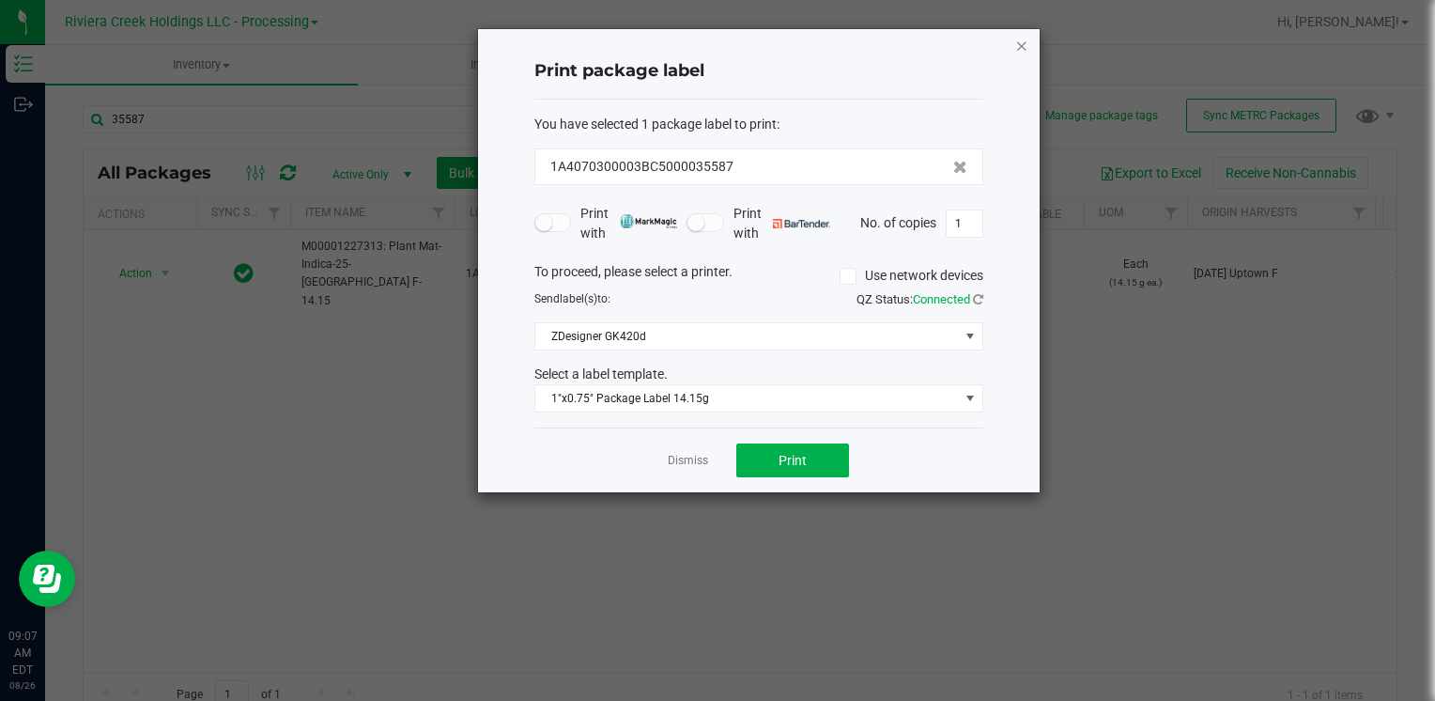
click at [1022, 44] on icon "button" at bounding box center [1021, 45] width 13 height 23
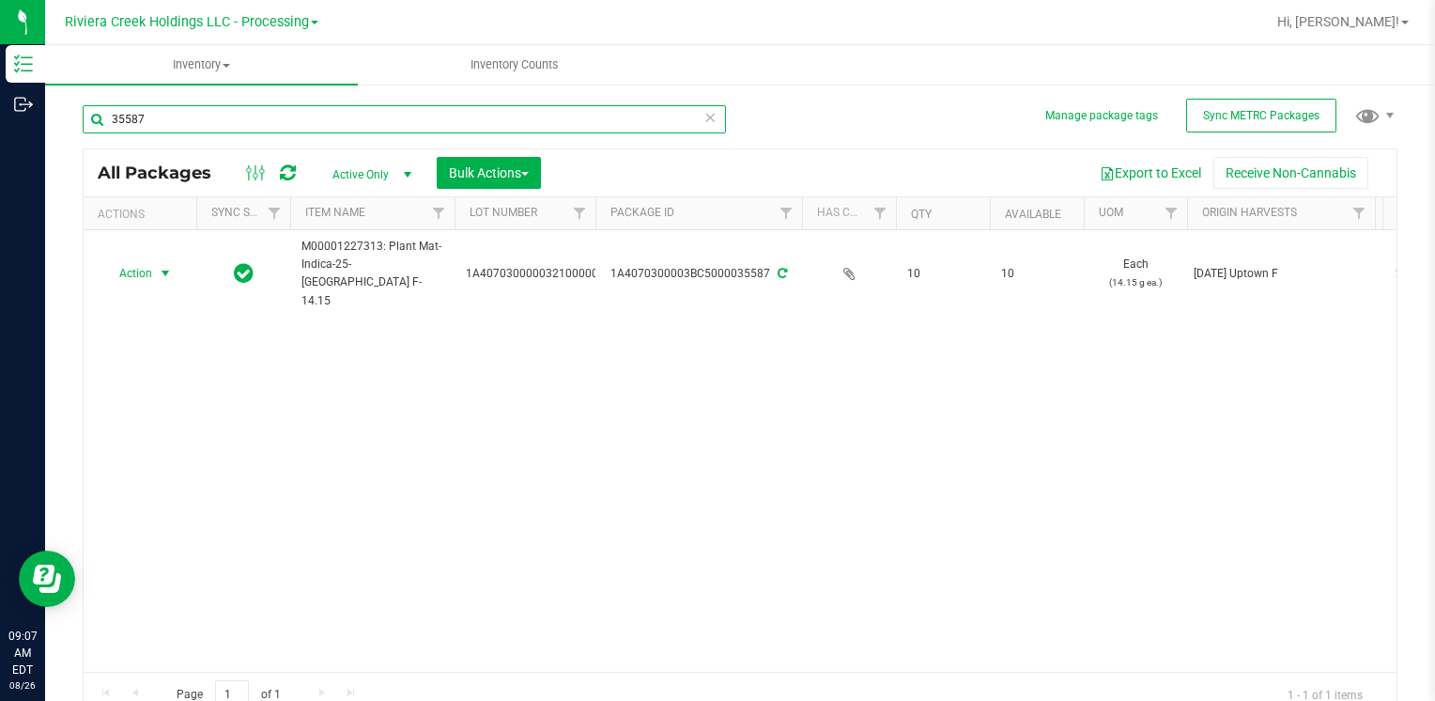
click at [170, 118] on input "35587" at bounding box center [404, 119] width 643 height 28
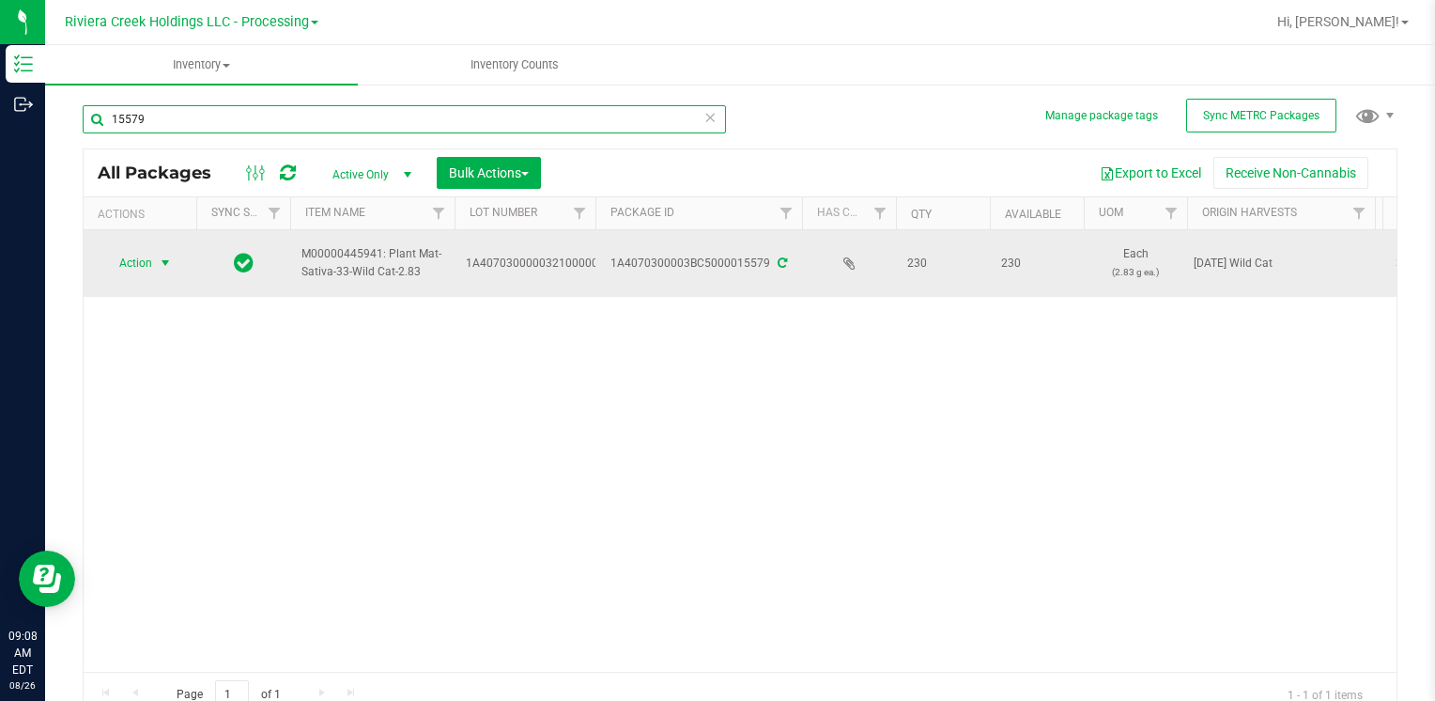
type input "15579"
click at [141, 261] on span "Action" at bounding box center [127, 263] width 51 height 26
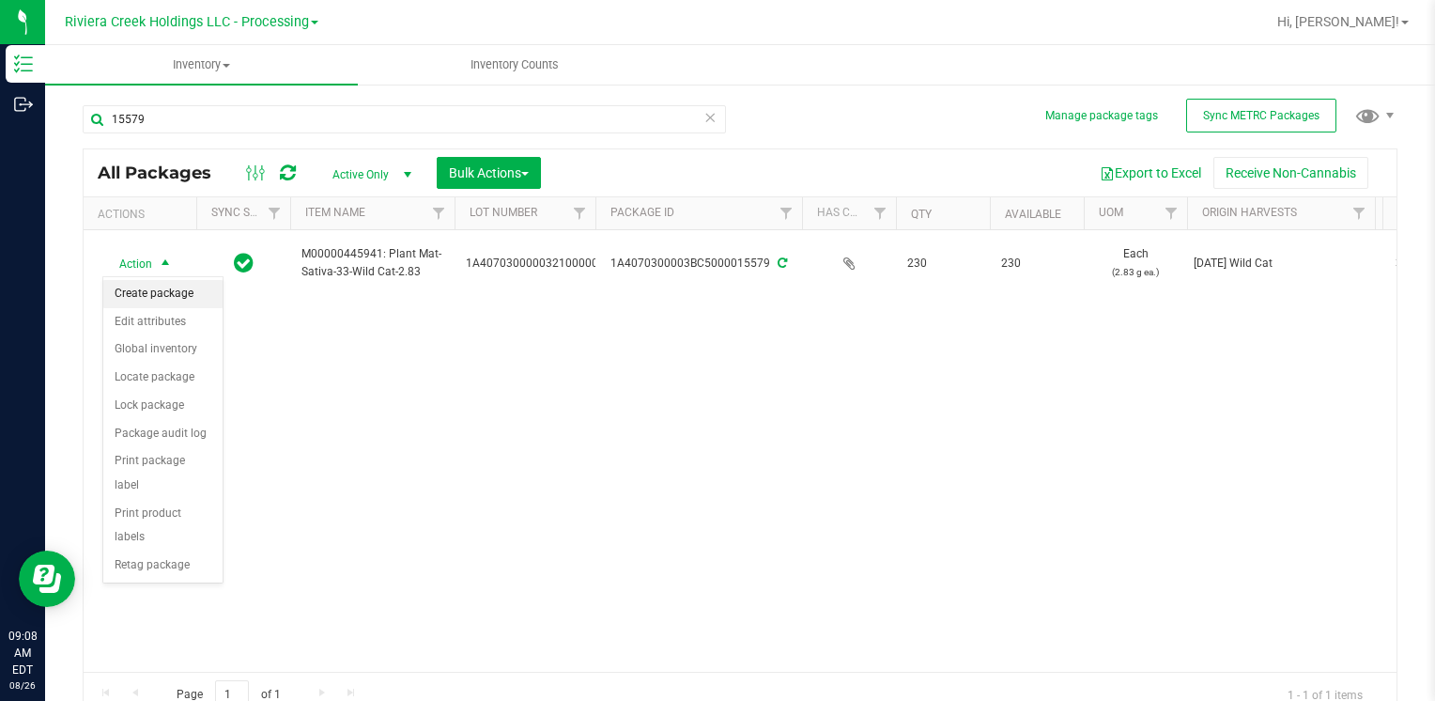
click at [192, 288] on li "Create package" at bounding box center [162, 294] width 119 height 28
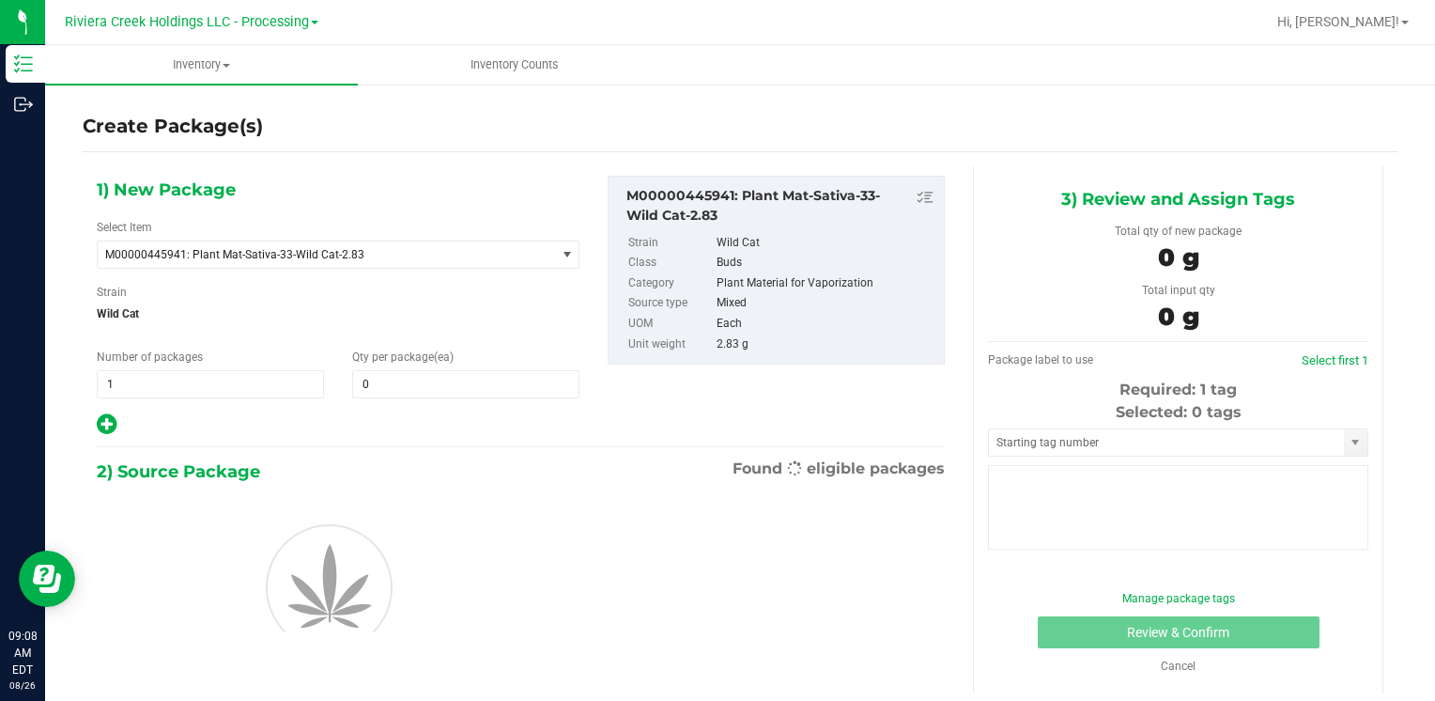
type input "0"
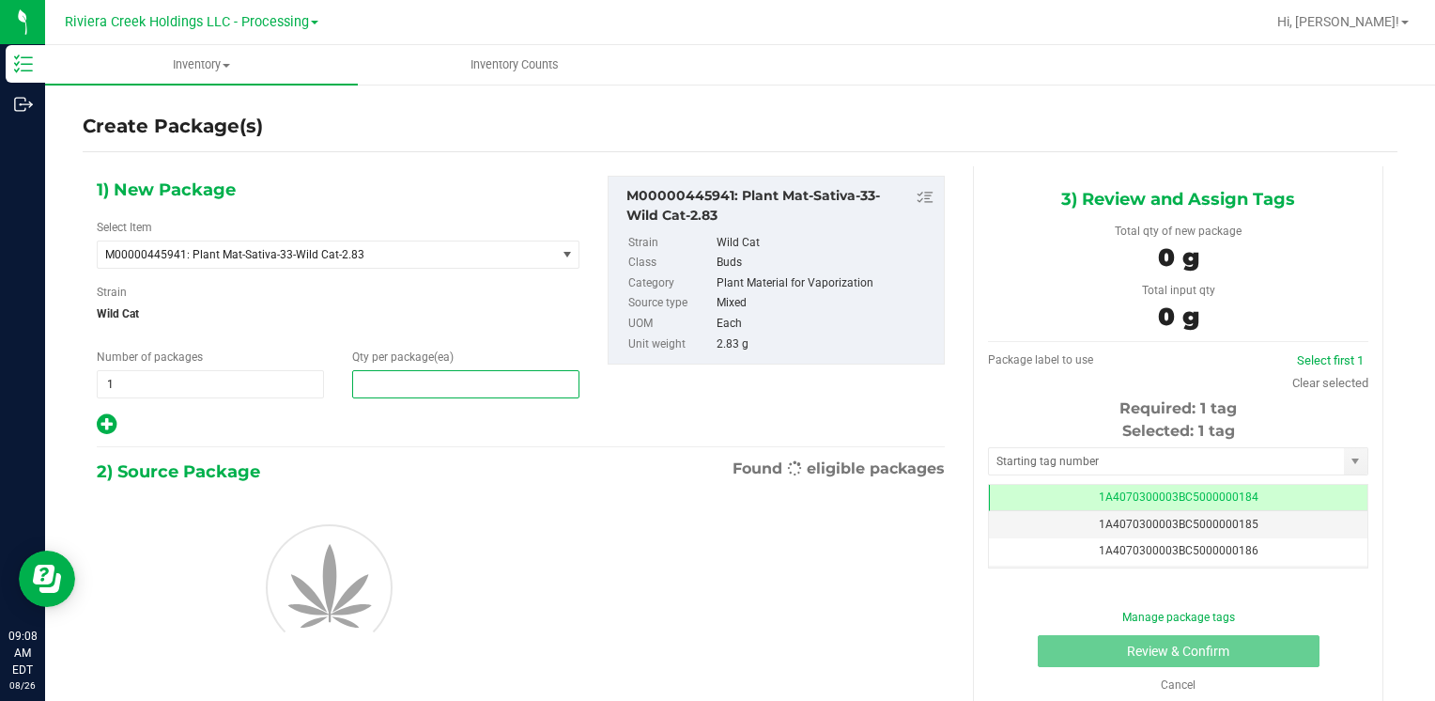
click at [394, 379] on span at bounding box center [465, 384] width 227 height 28
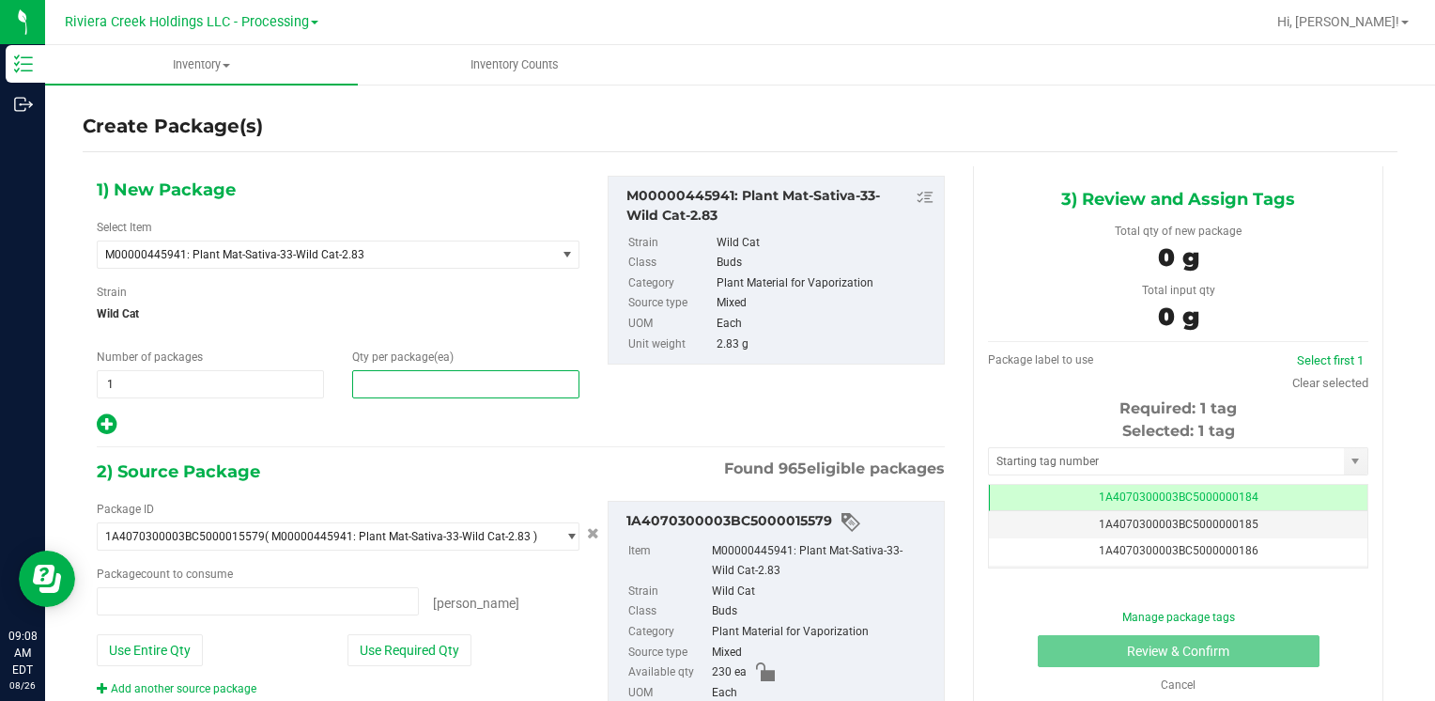
type input "0 ea"
type input "20"
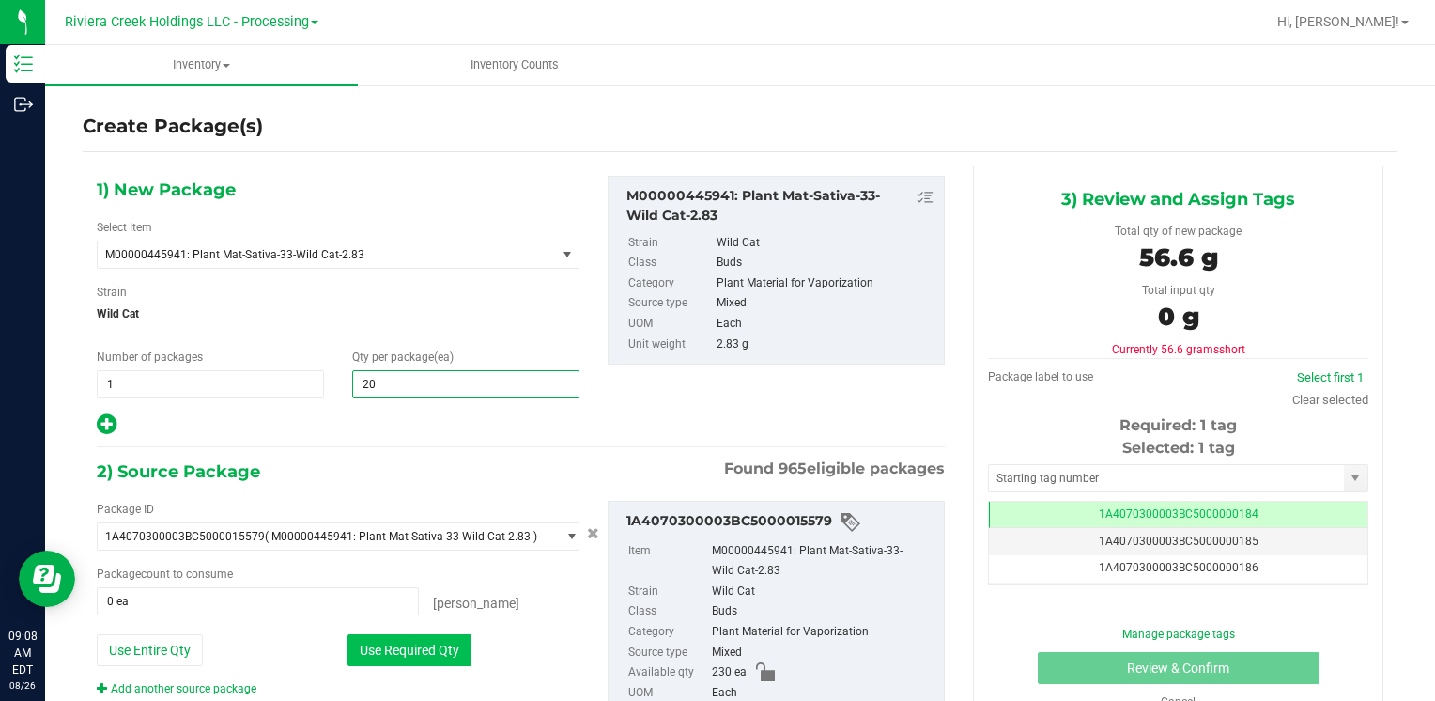
type input "20"
click at [373, 643] on button "Use Required Qty" at bounding box center [409, 650] width 124 height 32
type input "20 ea"
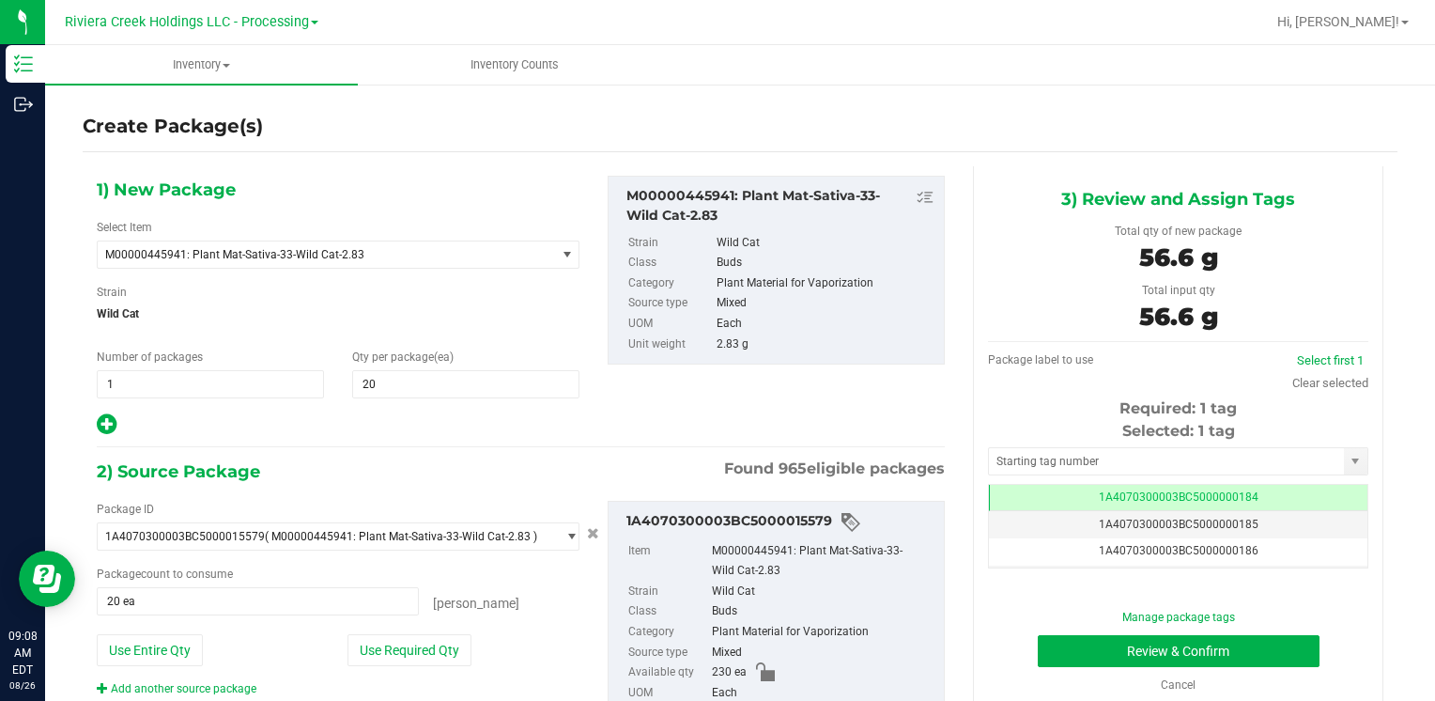
click at [1060, 439] on div "Selected: 1 tag" at bounding box center [1178, 431] width 380 height 23
click at [1060, 443] on div "Selected: 1 tag Tag 1A4070300003BC5000000184 1A4070300003BC5000000185 1A4070300…" at bounding box center [1178, 494] width 380 height 148
click at [1059, 458] on input "text" at bounding box center [1166, 461] width 355 height 26
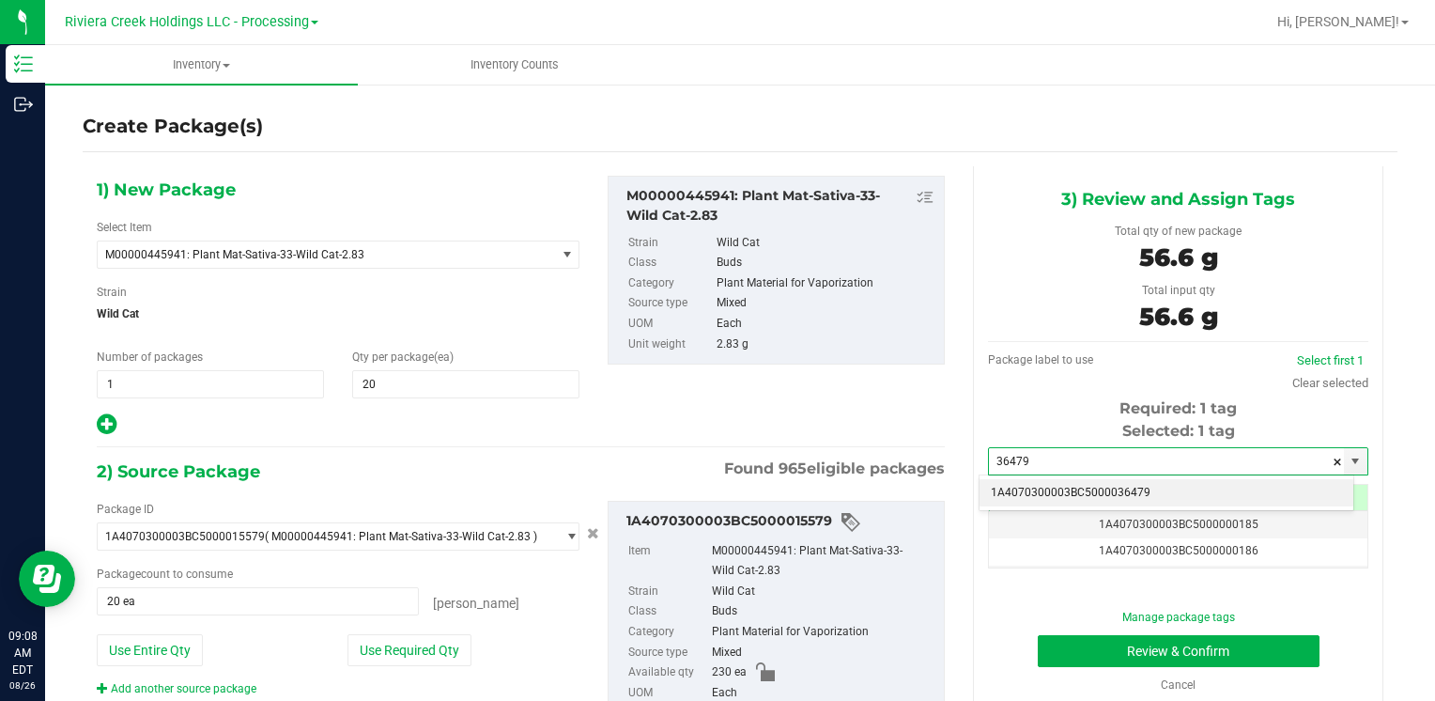
click at [1041, 488] on li "1A4070300003BC5000036479" at bounding box center [1167, 493] width 374 height 28
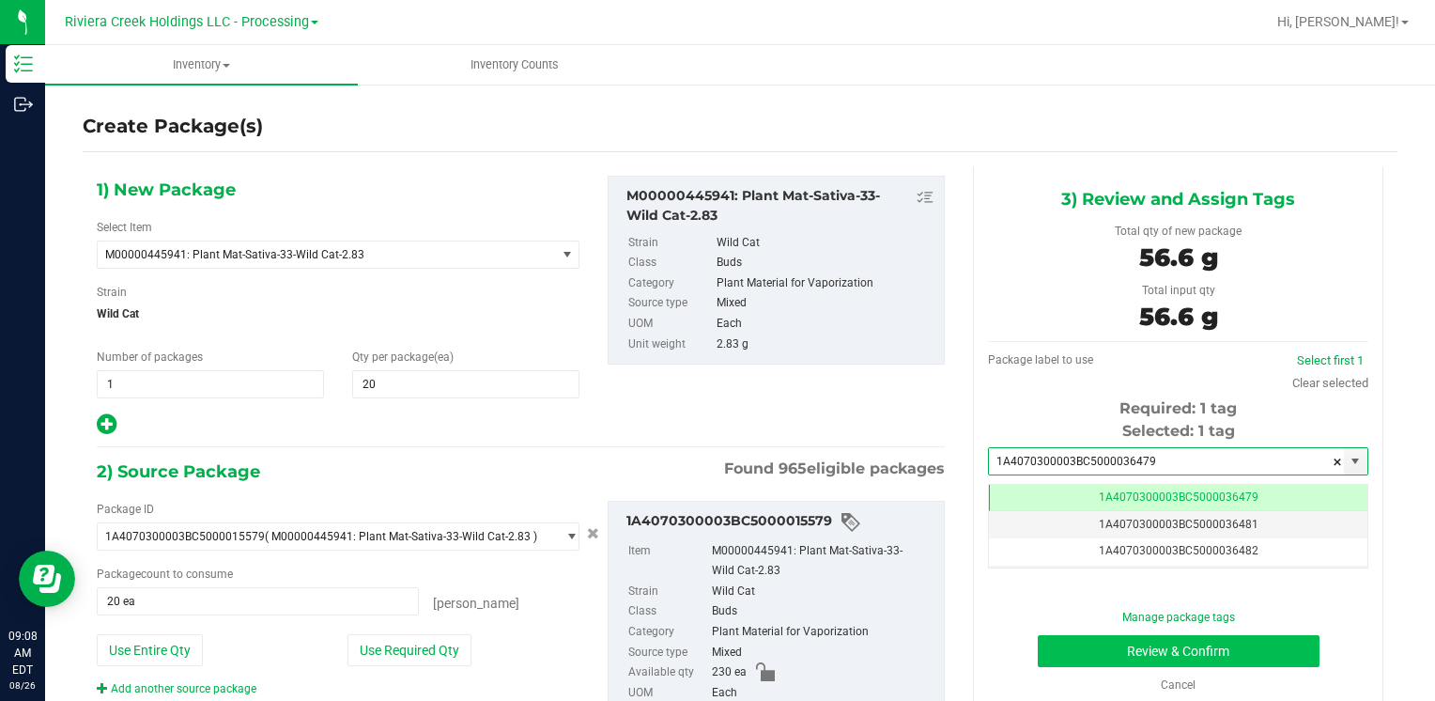
type input "1A4070300003BC5000036479"
click at [1073, 645] on button "Review & Confirm" at bounding box center [1179, 651] width 282 height 32
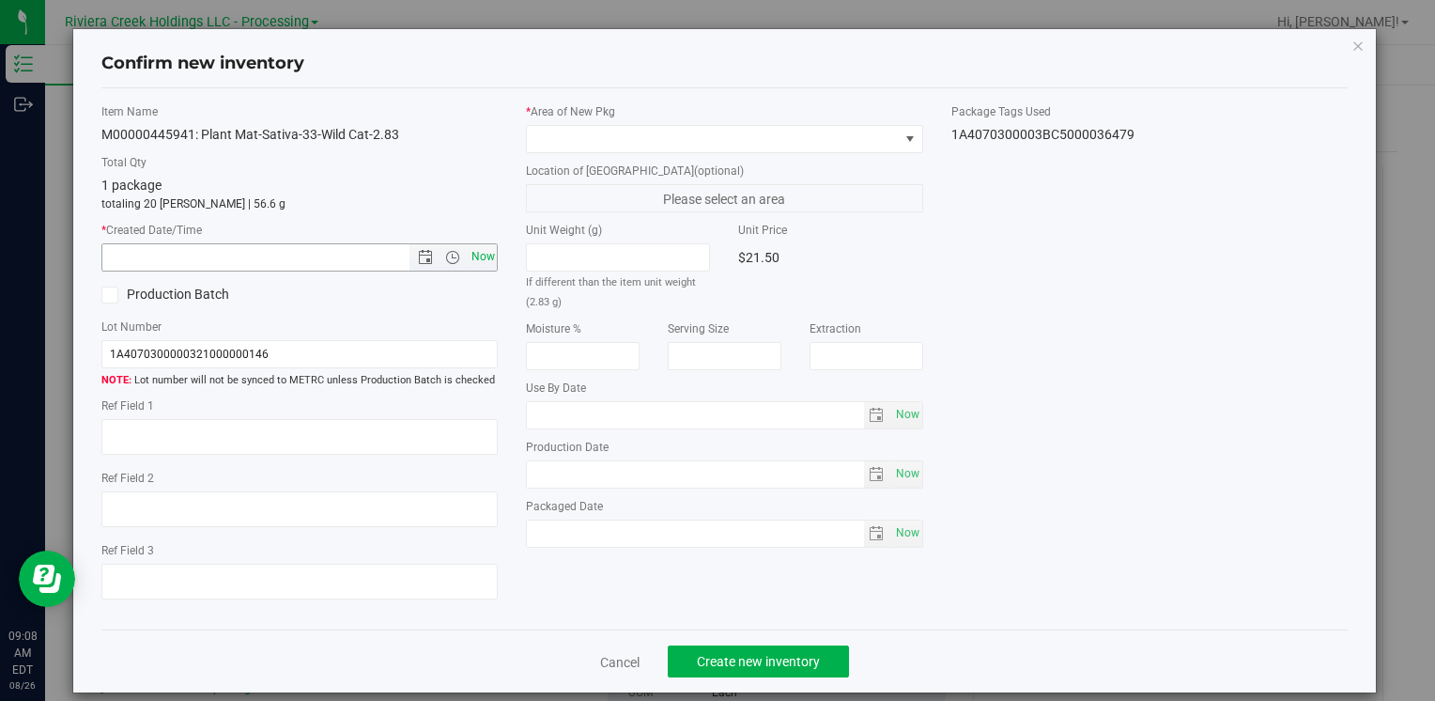
click at [486, 261] on span "Now" at bounding box center [483, 256] width 32 height 27
type input "[DATE] 9:08 AM"
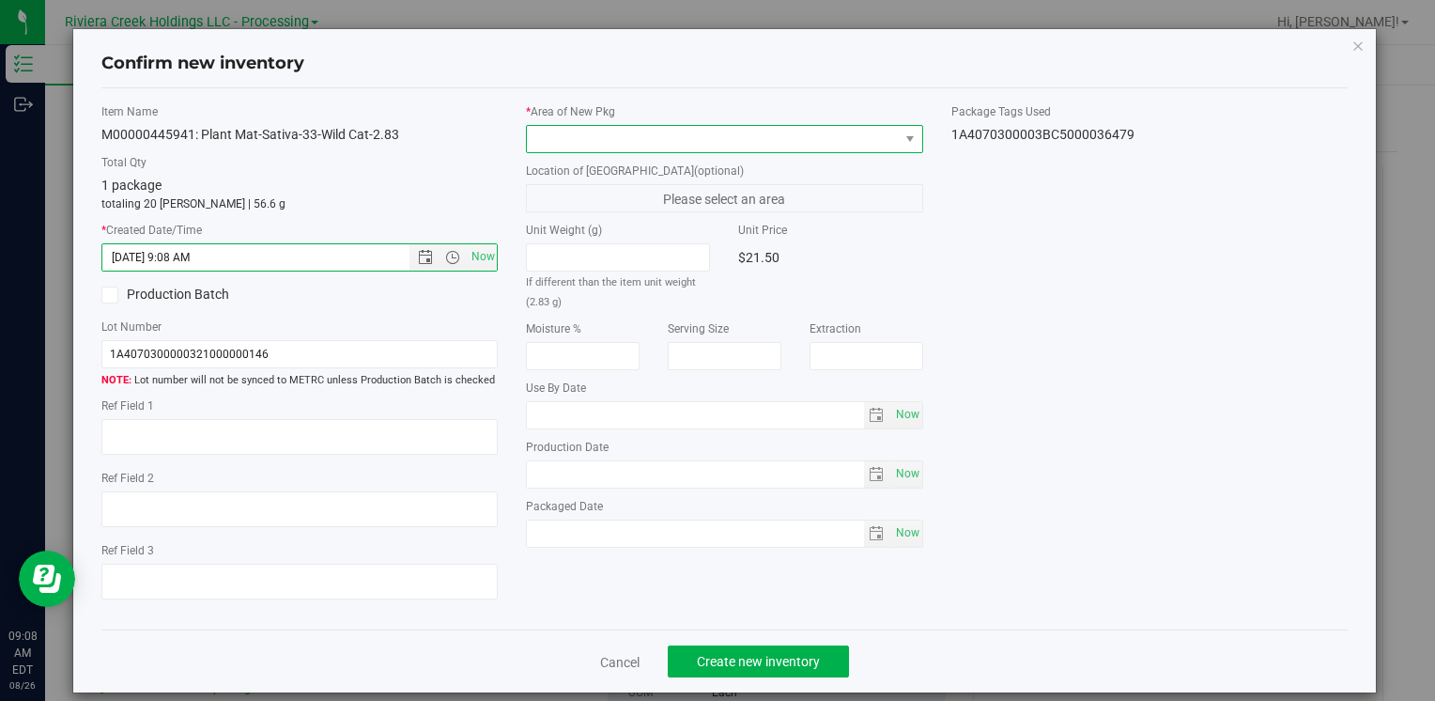
click at [560, 133] on span at bounding box center [712, 139] width 371 height 26
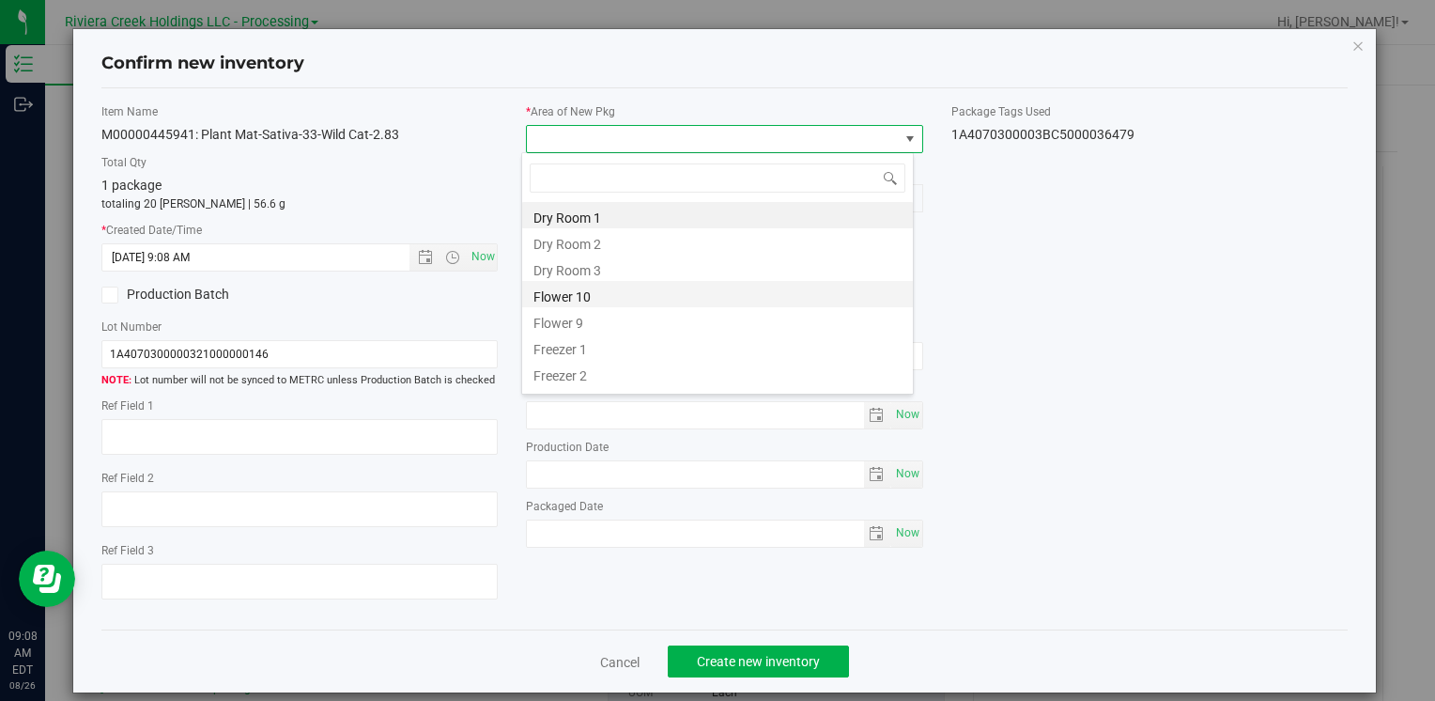
click at [604, 292] on li "Flower 10" at bounding box center [717, 294] width 391 height 26
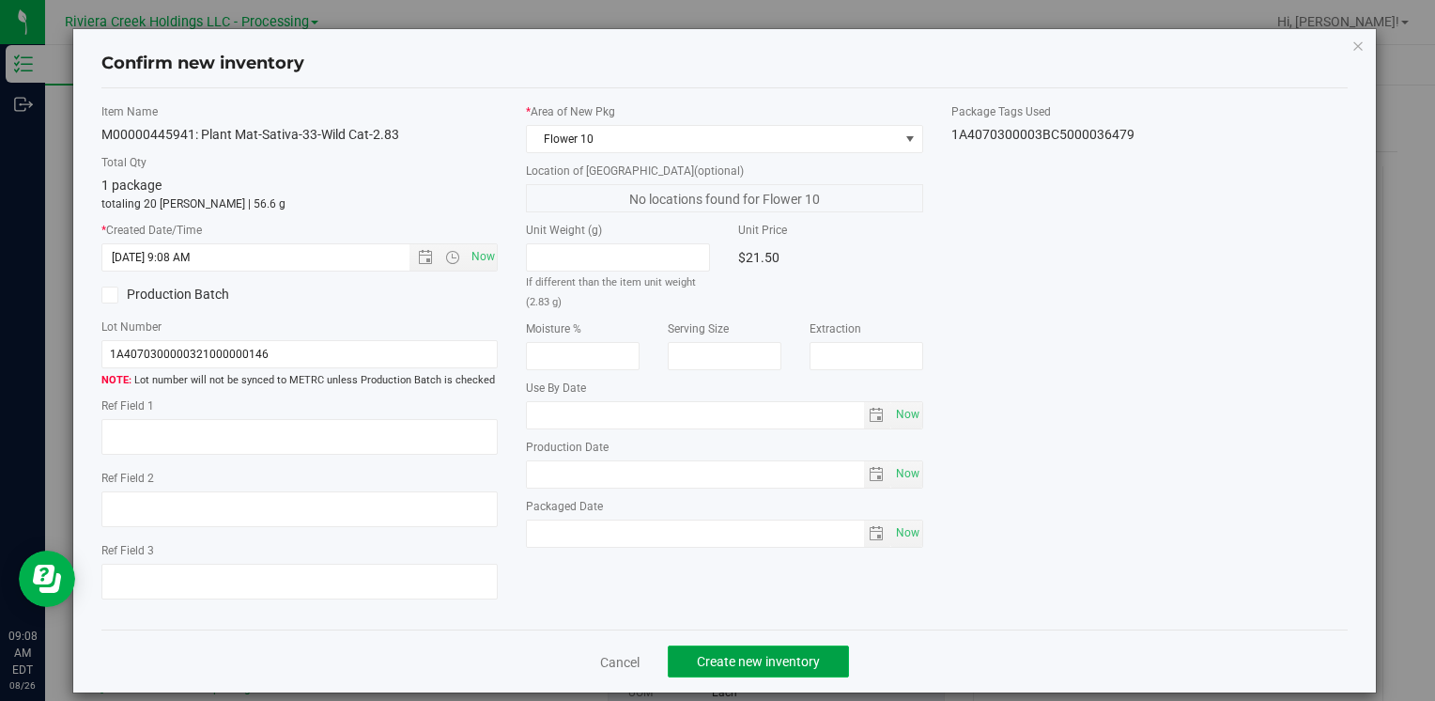
click at [751, 666] on span "Create new inventory" at bounding box center [758, 661] width 123 height 15
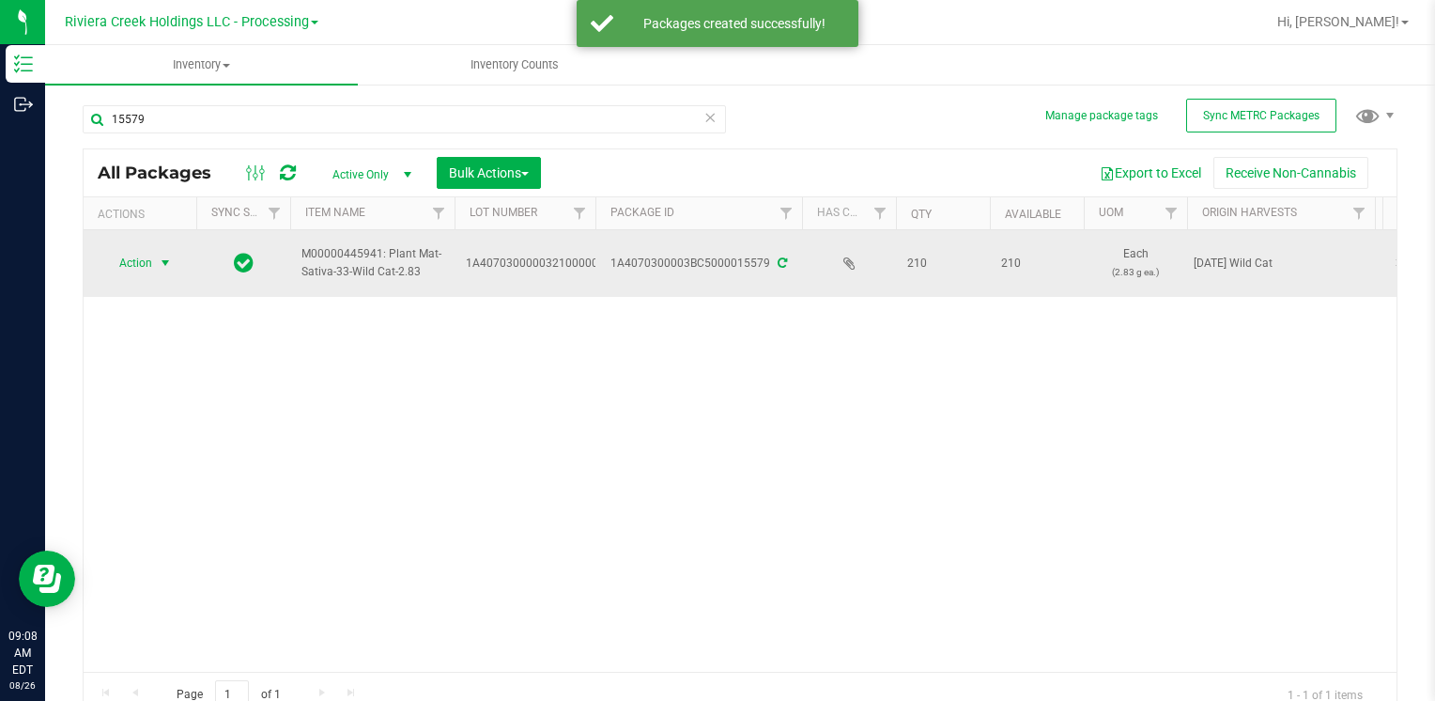
click at [163, 272] on span "select" at bounding box center [165, 263] width 23 height 26
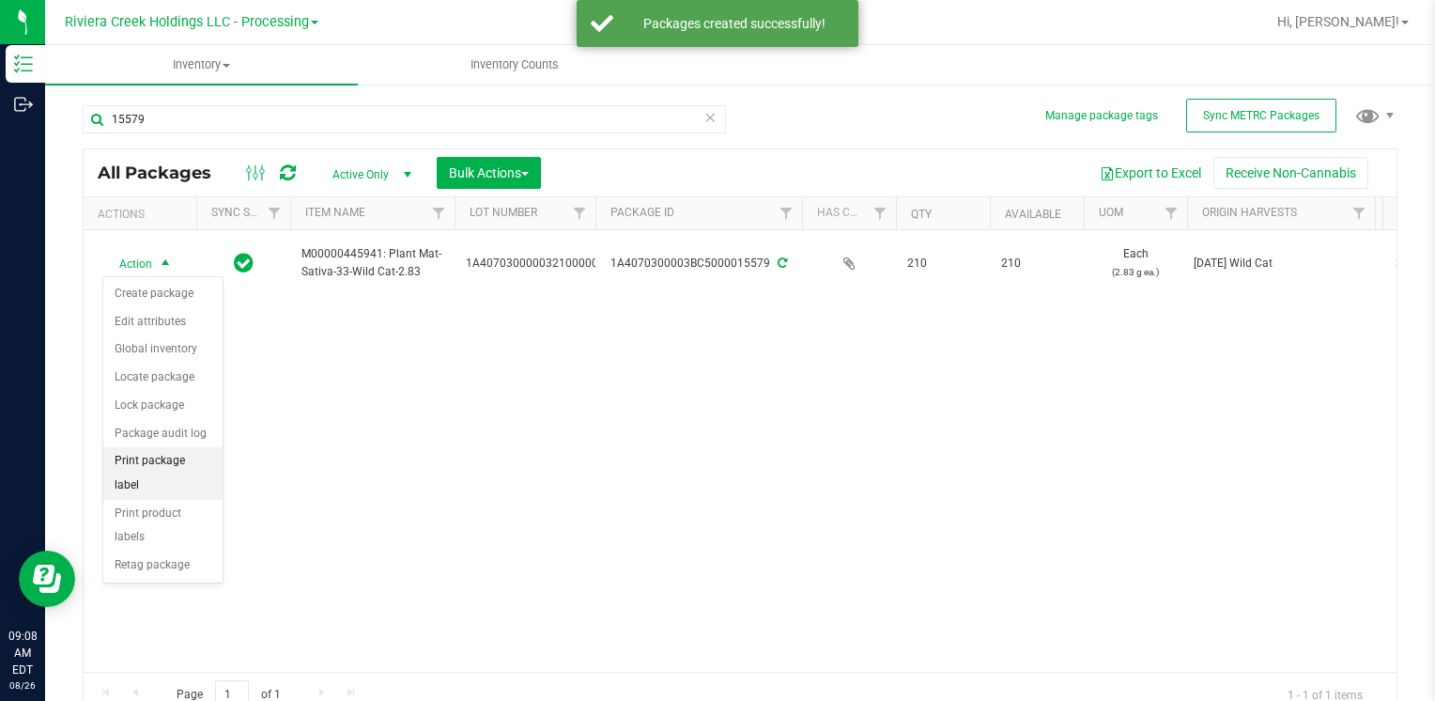
click at [205, 460] on li "Print package label" at bounding box center [162, 473] width 119 height 52
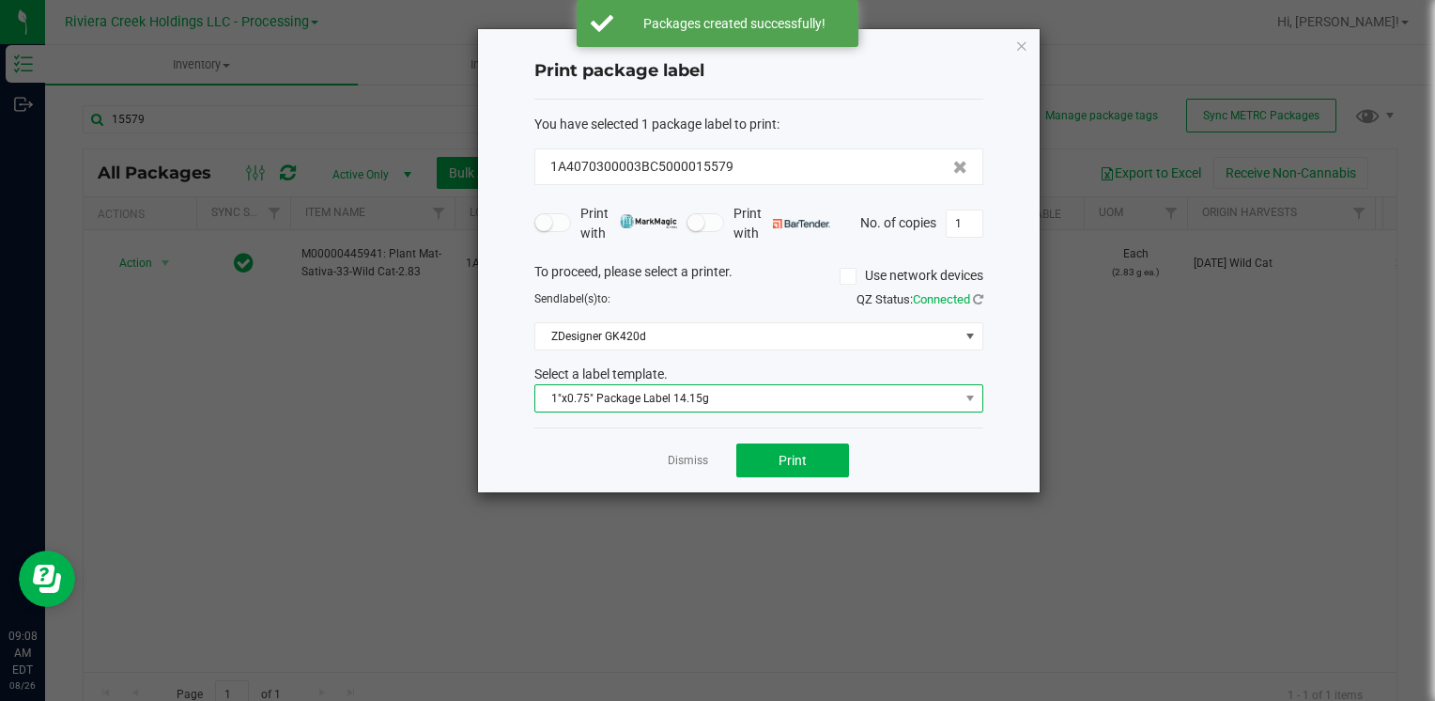
click at [697, 398] on span "1"x0.75" Package Label 14.15g" at bounding box center [747, 398] width 424 height 26
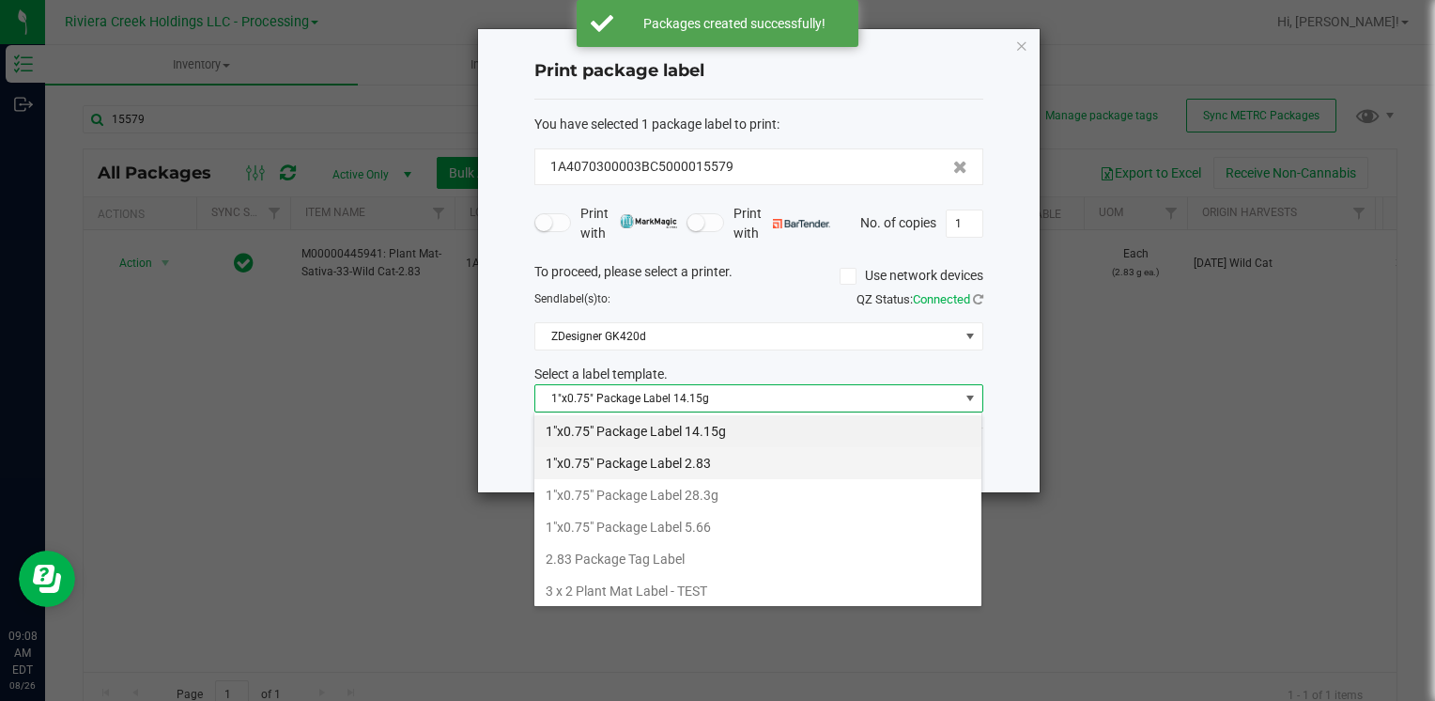
click at [724, 468] on li "1"x0.75" Package Label 2.83" at bounding box center [757, 463] width 447 height 32
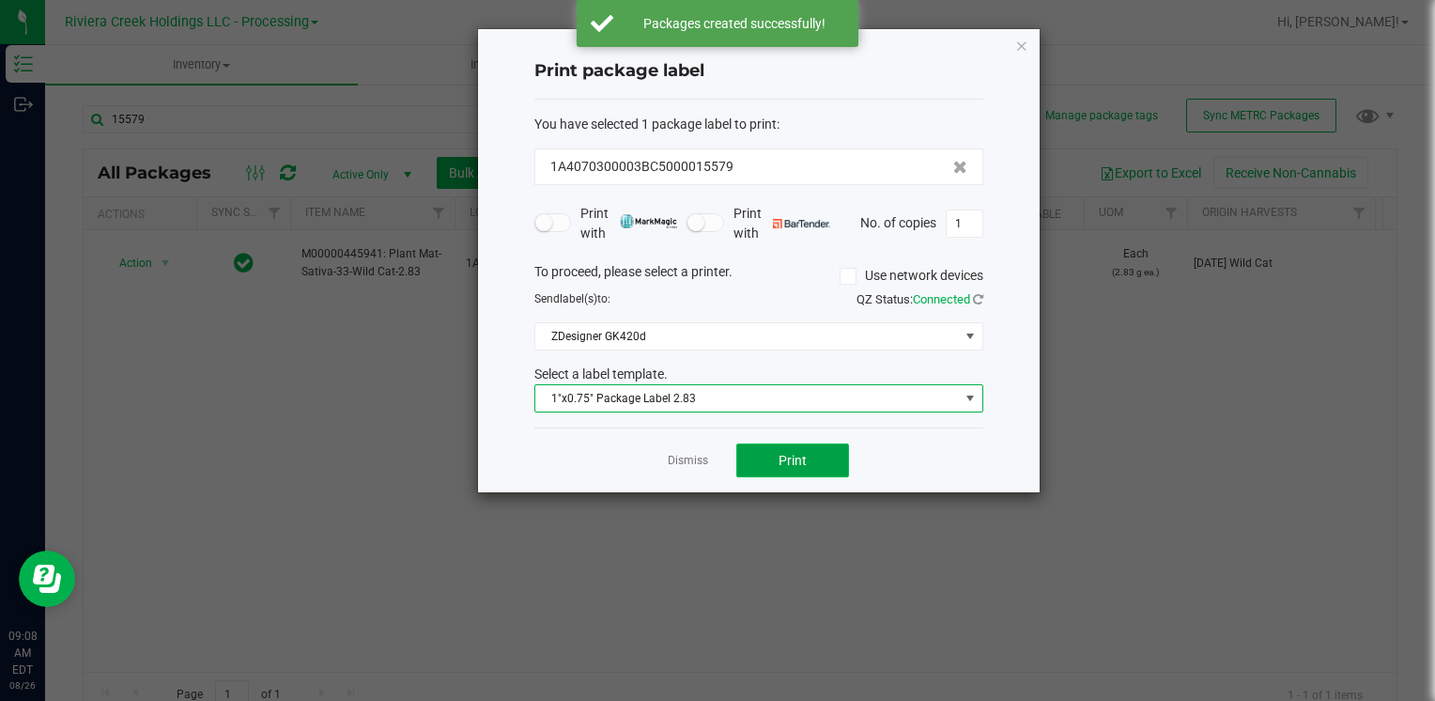
click at [785, 456] on span "Print" at bounding box center [793, 460] width 28 height 15
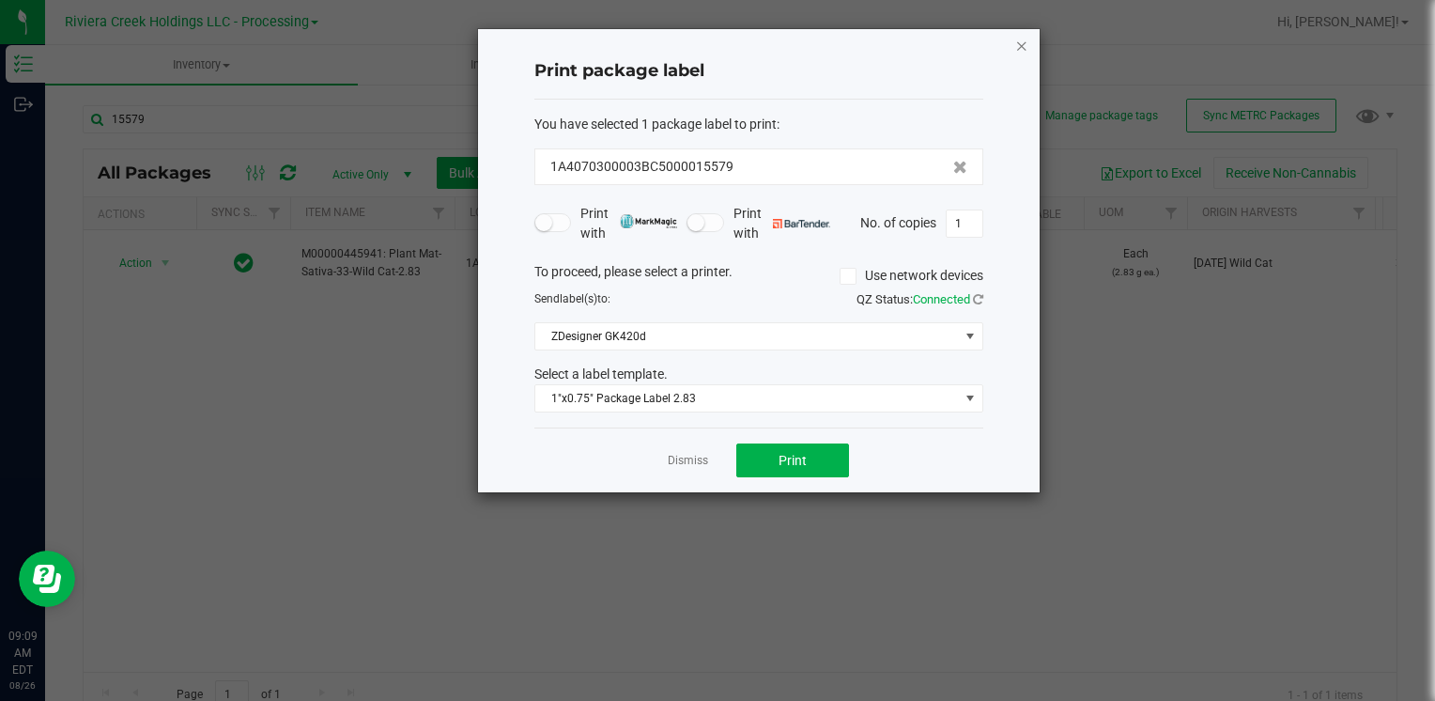
click at [1021, 43] on icon "button" at bounding box center [1021, 45] width 13 height 23
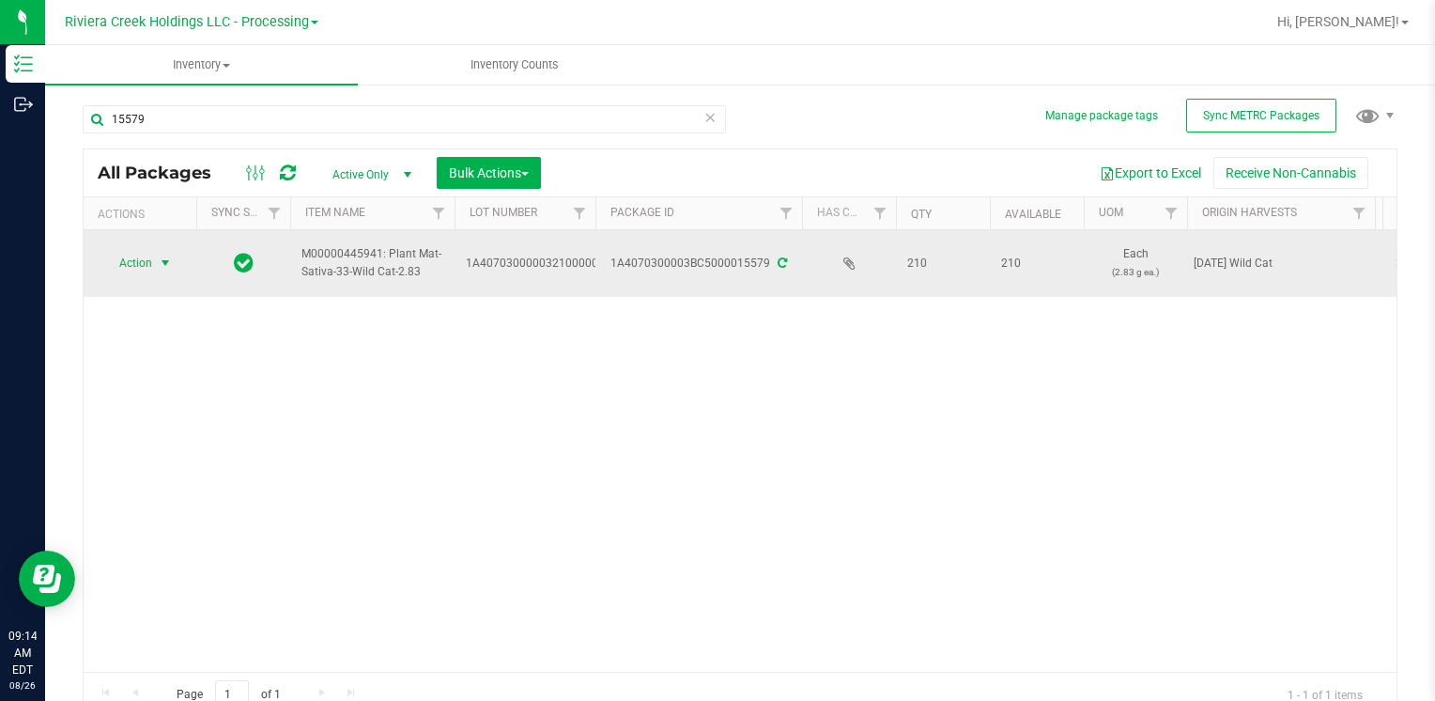
click at [116, 268] on span "Action" at bounding box center [127, 263] width 51 height 26
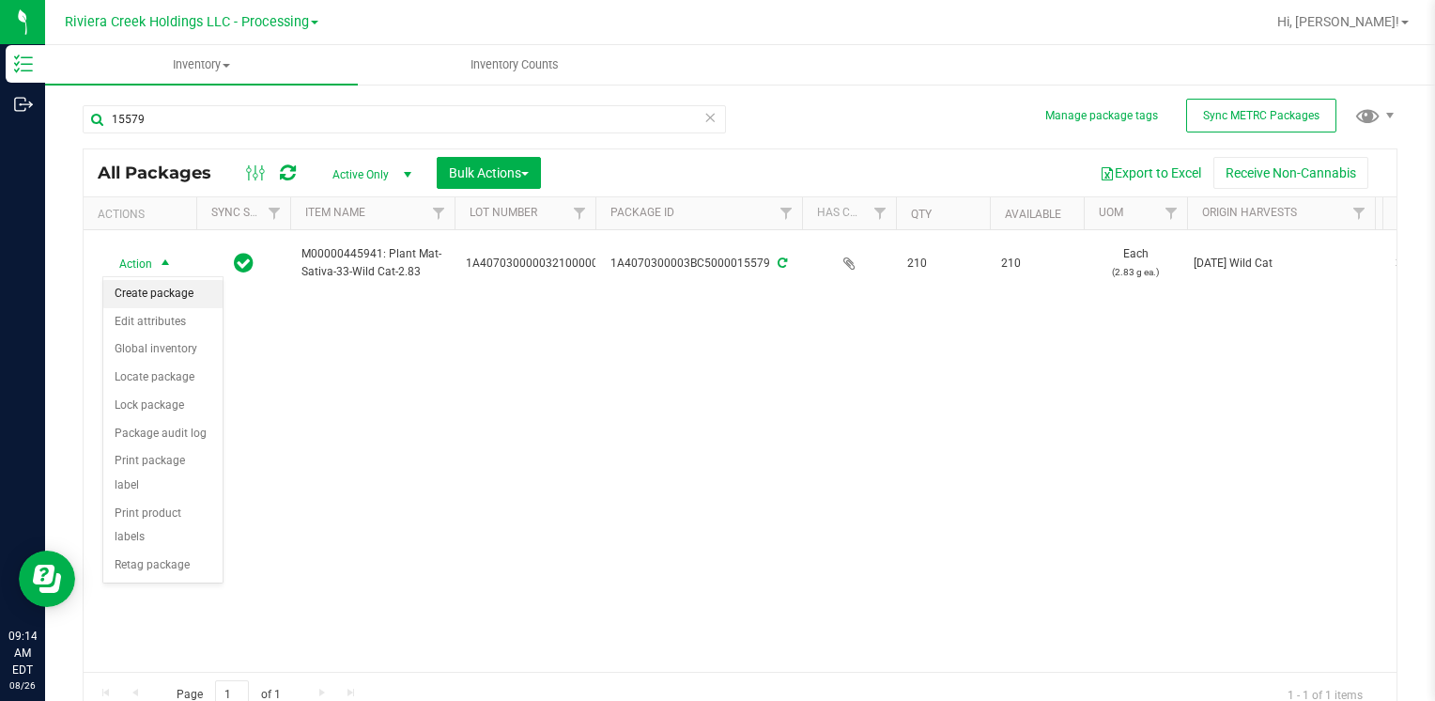
click at [160, 291] on li "Create package" at bounding box center [162, 294] width 119 height 28
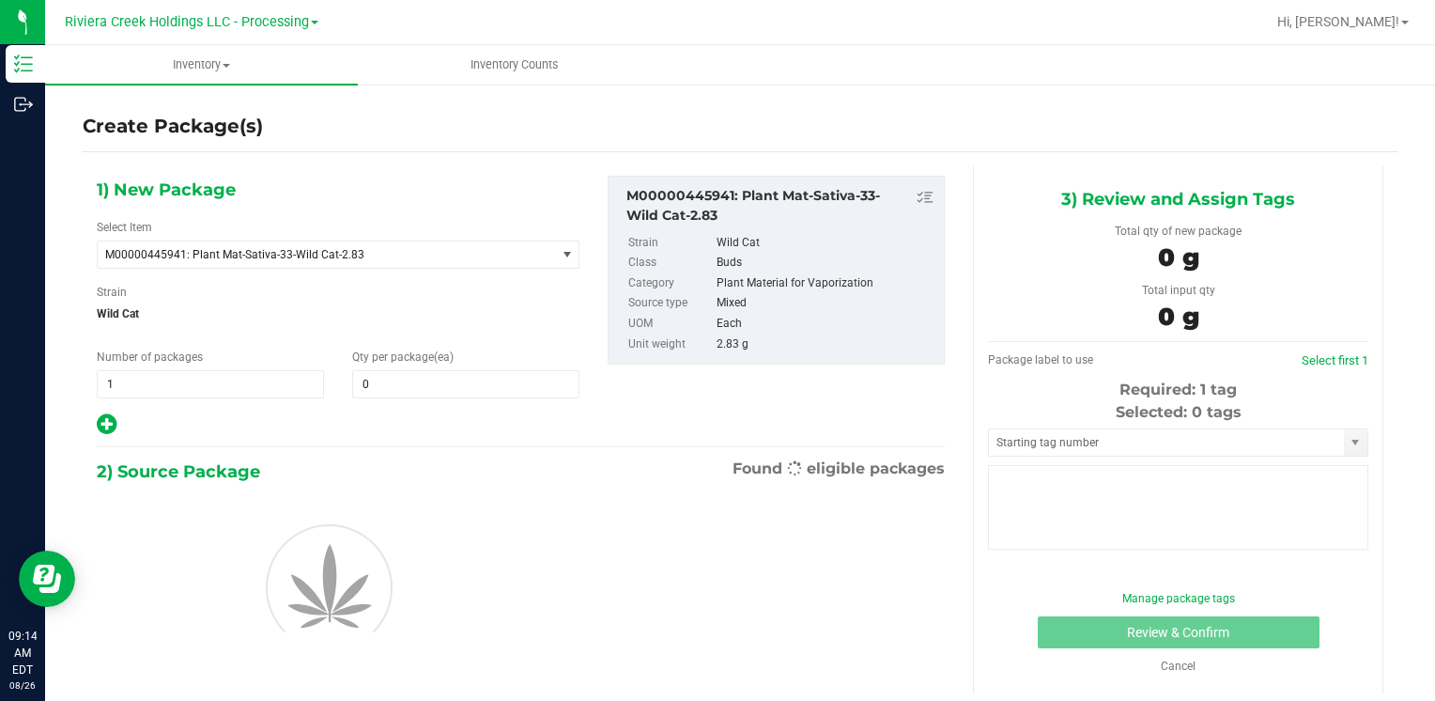
type input "0"
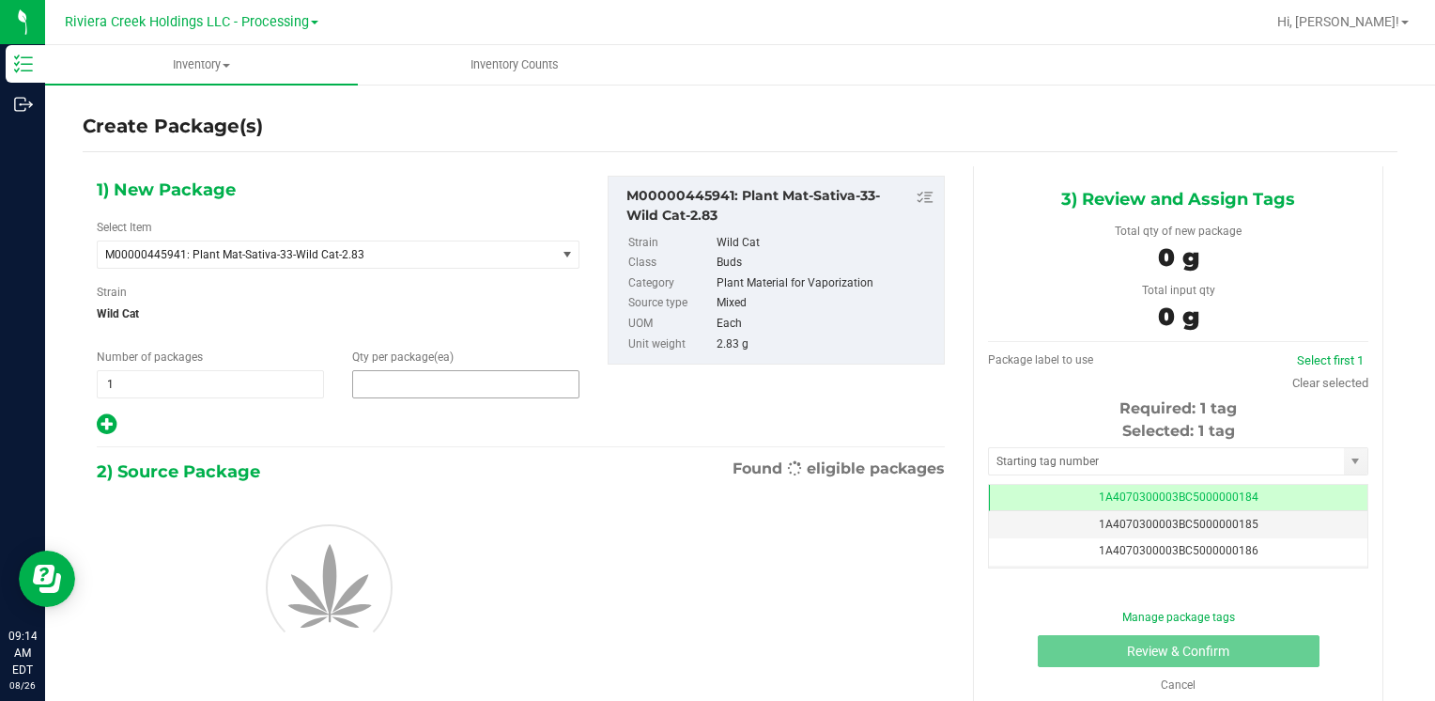
click at [409, 393] on span at bounding box center [465, 384] width 227 height 28
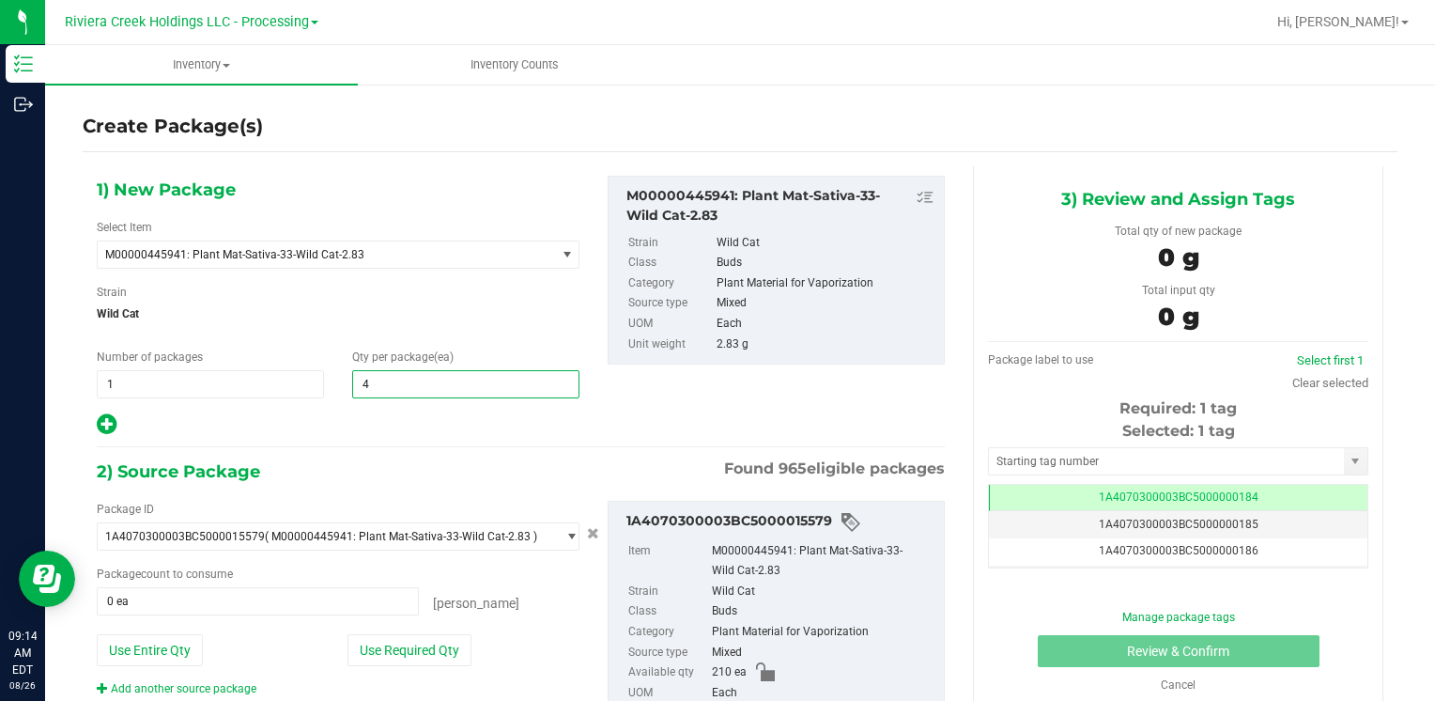
type input "40"
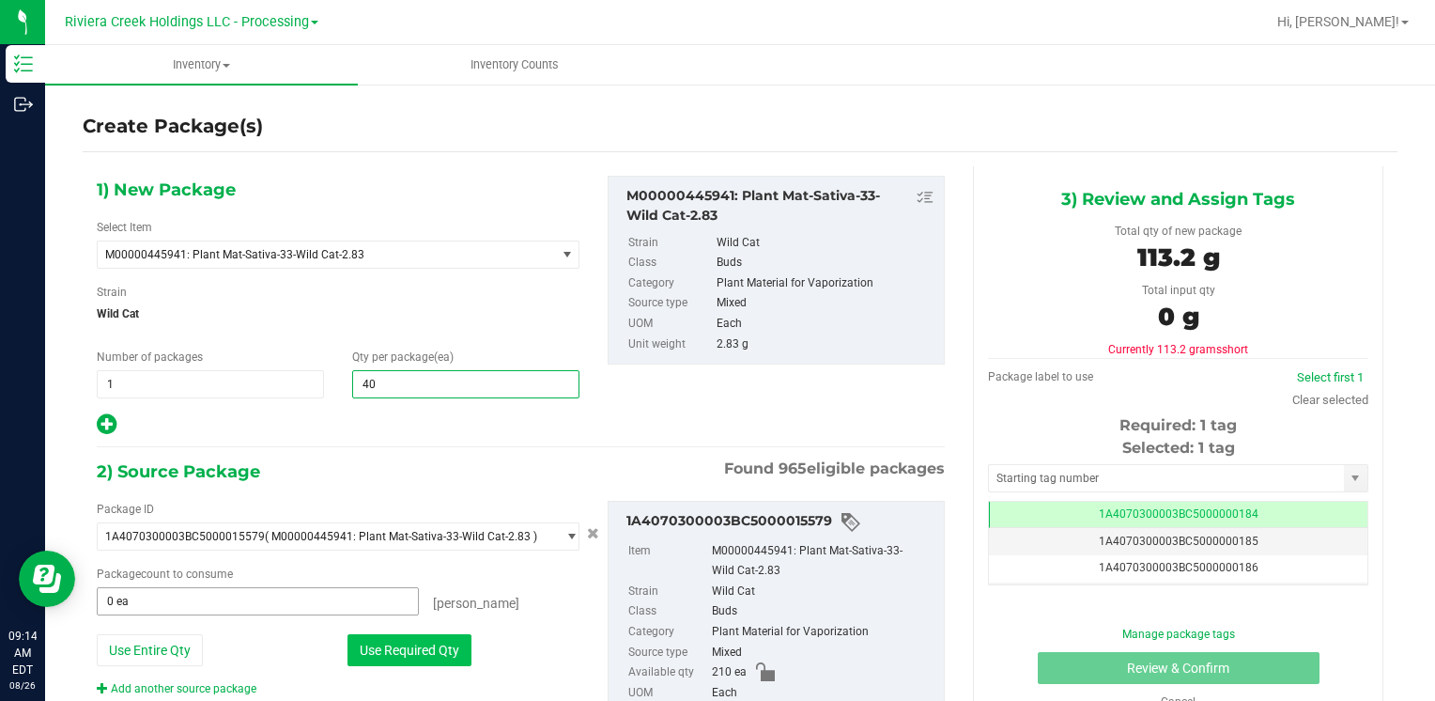
type input "40"
click at [367, 646] on button "Use Required Qty" at bounding box center [409, 650] width 124 height 32
type input "40 ea"
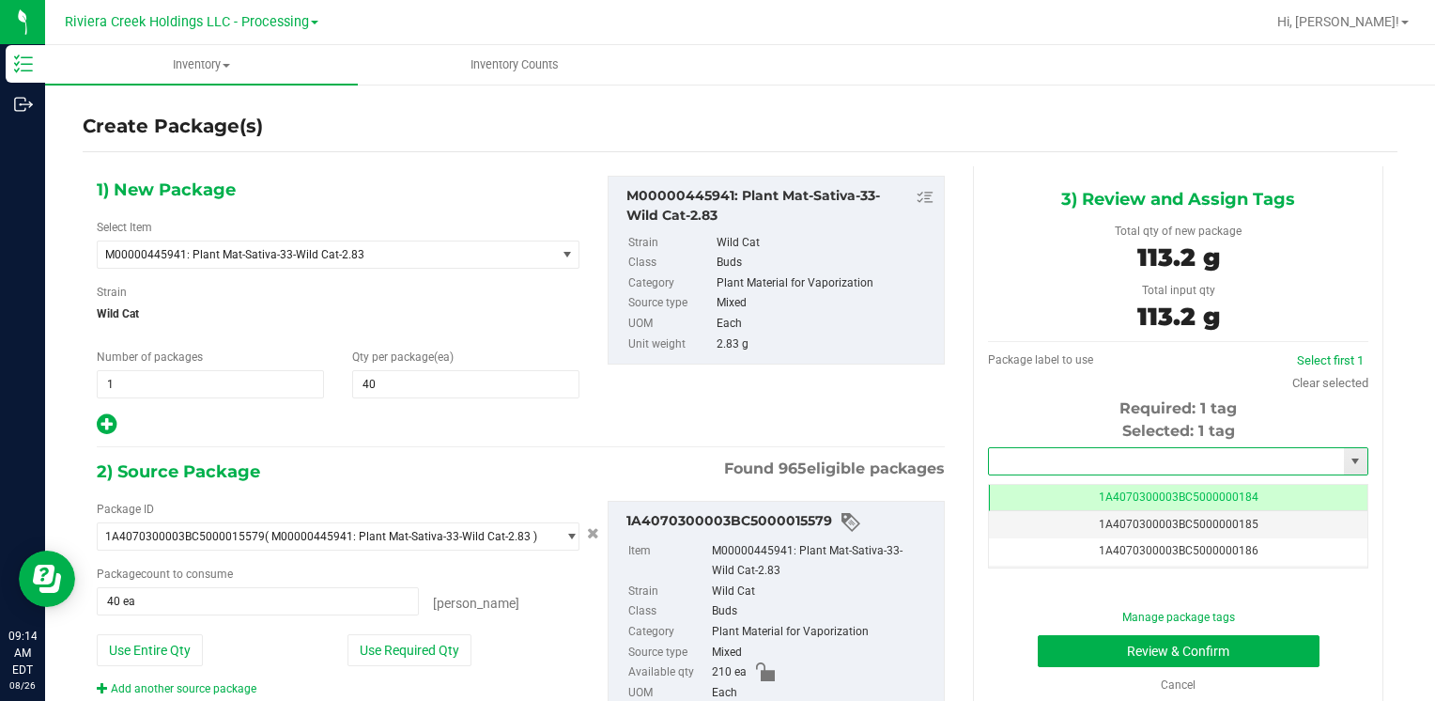
click at [1064, 448] on input "text" at bounding box center [1166, 461] width 355 height 26
click at [1030, 486] on li "1A4070300003BC5000036481" at bounding box center [1167, 493] width 374 height 28
type input "1A4070300003BC5000036481"
click at [1057, 640] on button "Review & Confirm" at bounding box center [1179, 651] width 282 height 32
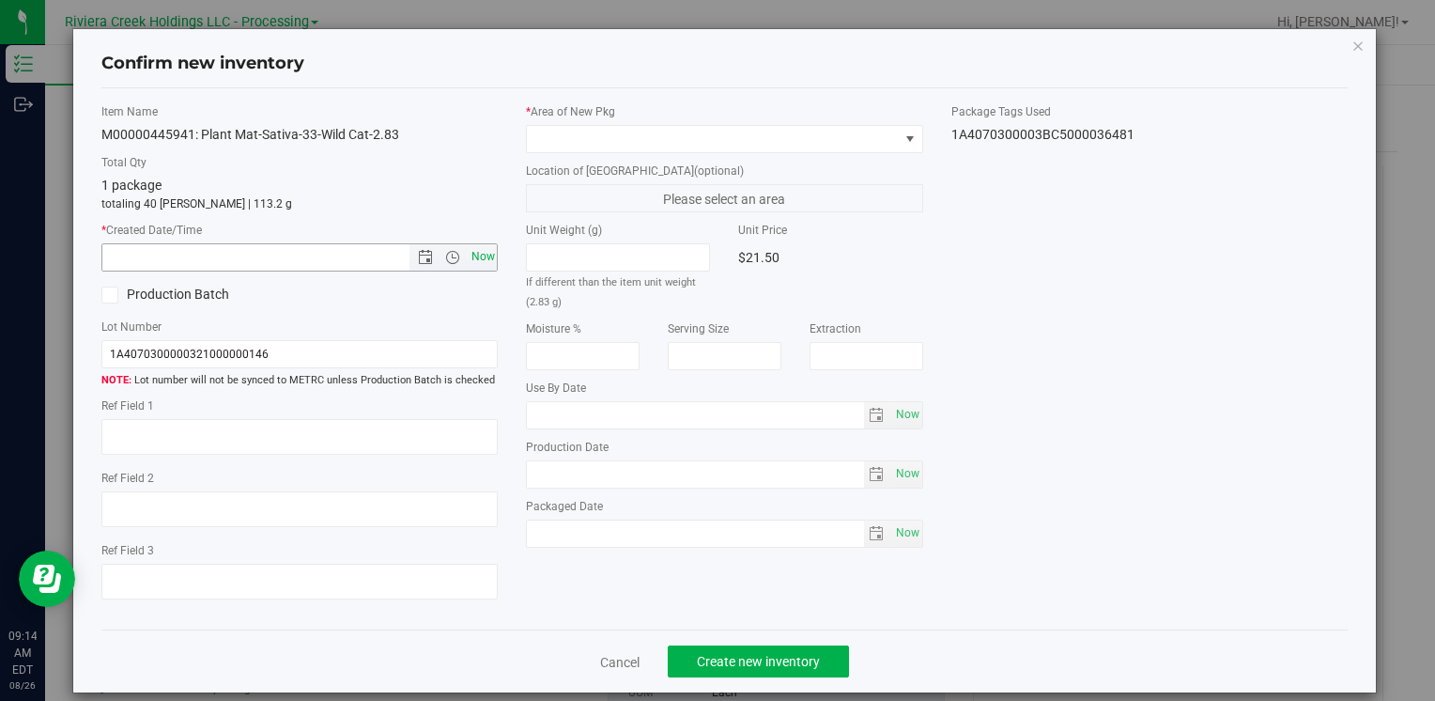
click at [482, 256] on span "Now" at bounding box center [483, 256] width 32 height 27
type input "[DATE] 9:14 AM"
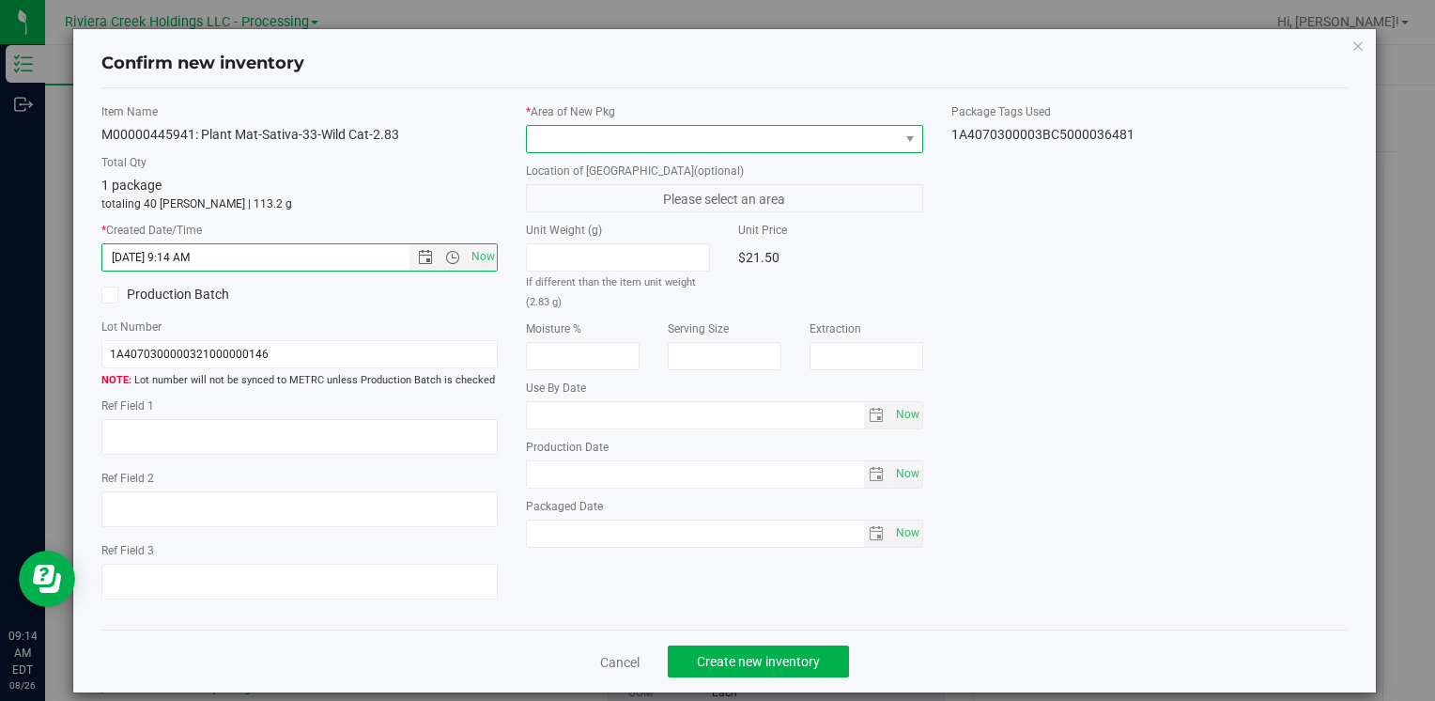
click at [574, 137] on span at bounding box center [712, 139] width 371 height 26
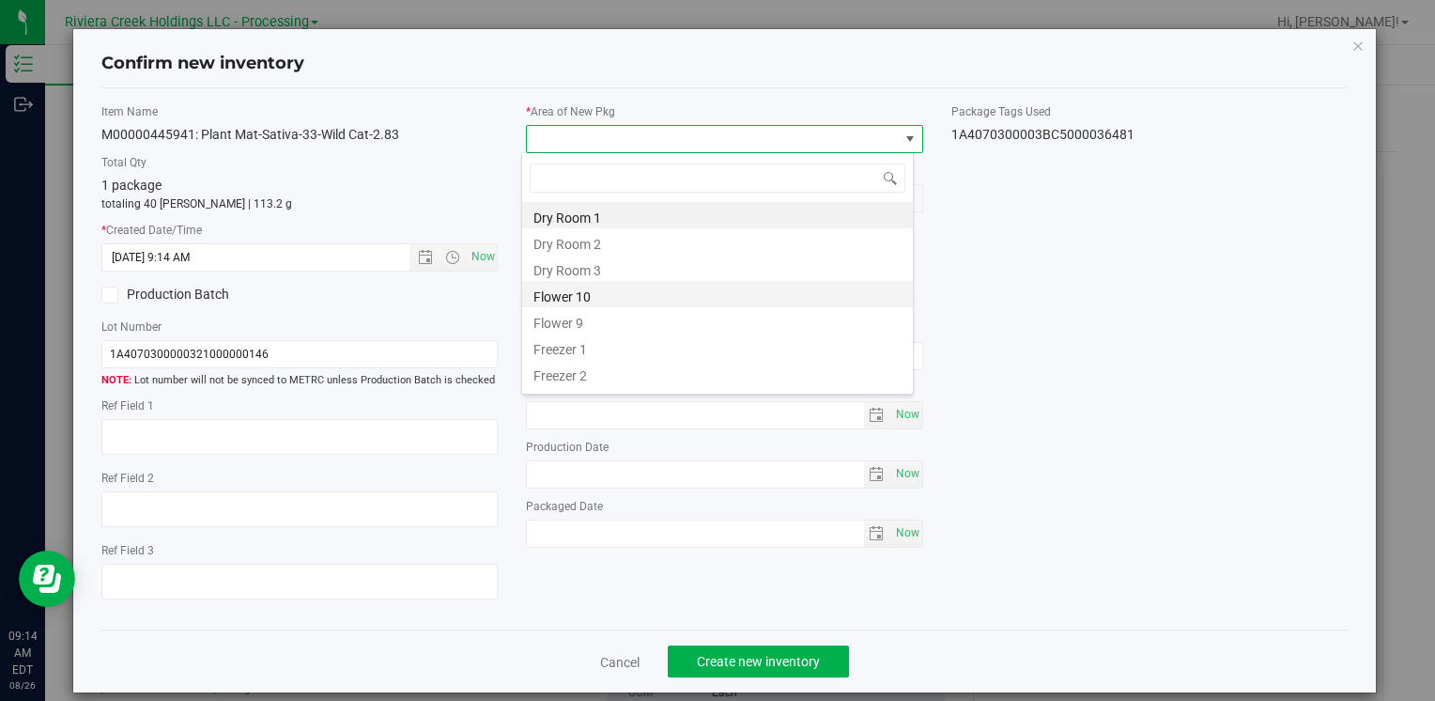
click at [614, 291] on li "Flower 10" at bounding box center [717, 294] width 391 height 26
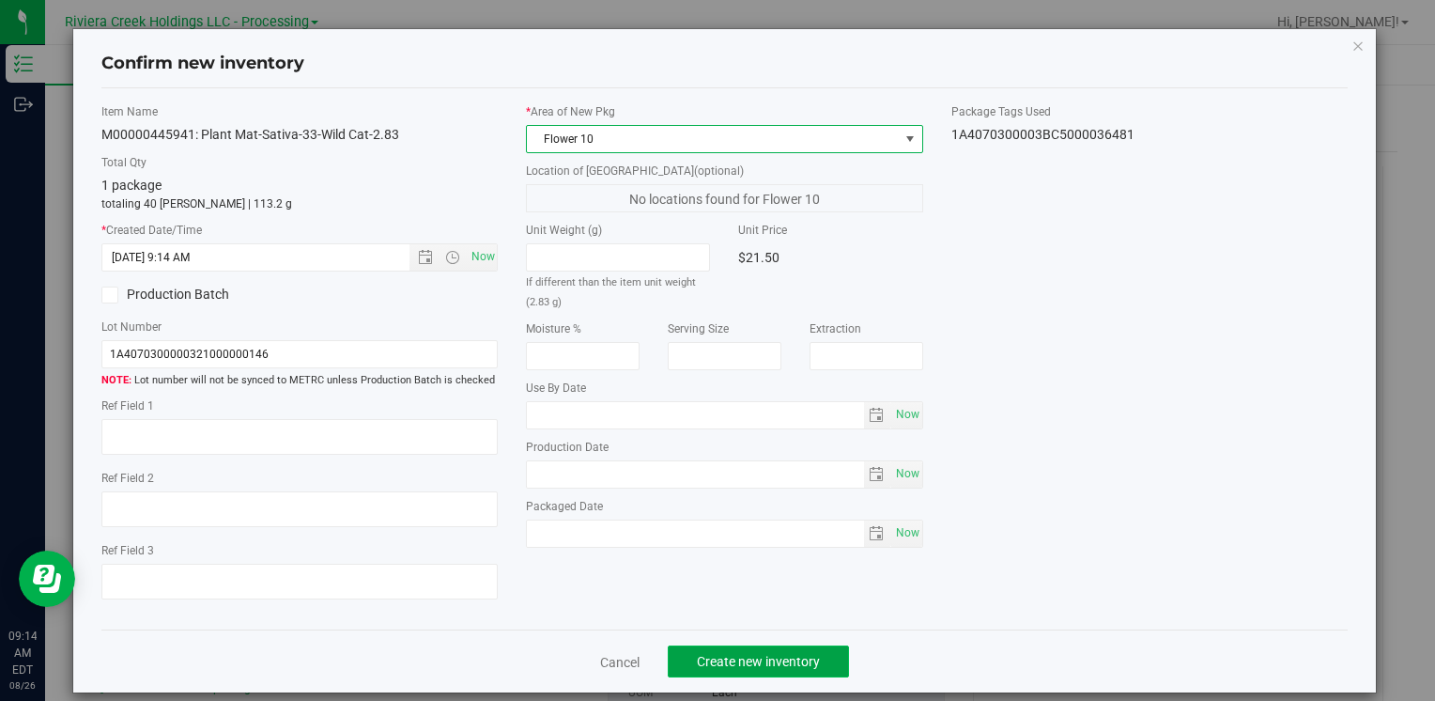
click at [718, 648] on button "Create new inventory" at bounding box center [758, 661] width 181 height 32
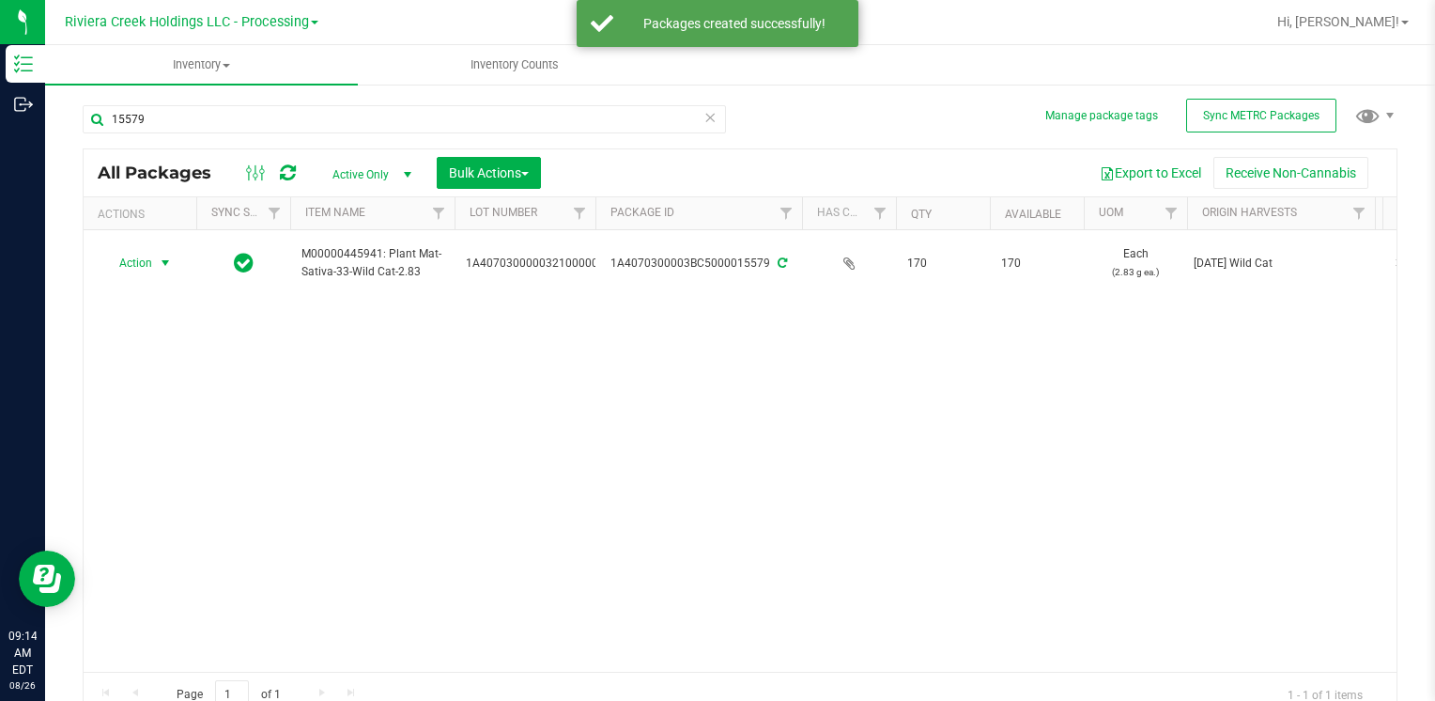
click at [135, 265] on span "Action" at bounding box center [127, 263] width 51 height 26
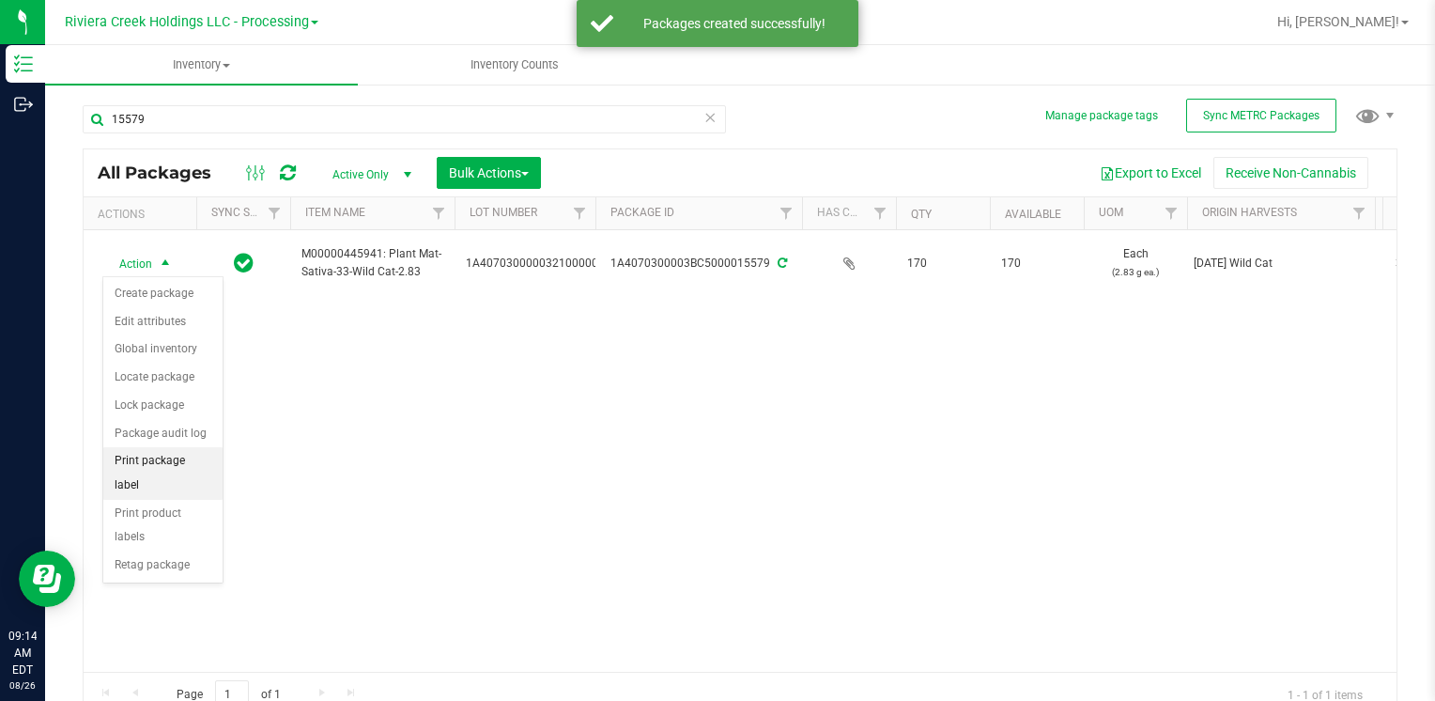
click at [191, 460] on li "Print package label" at bounding box center [162, 473] width 119 height 52
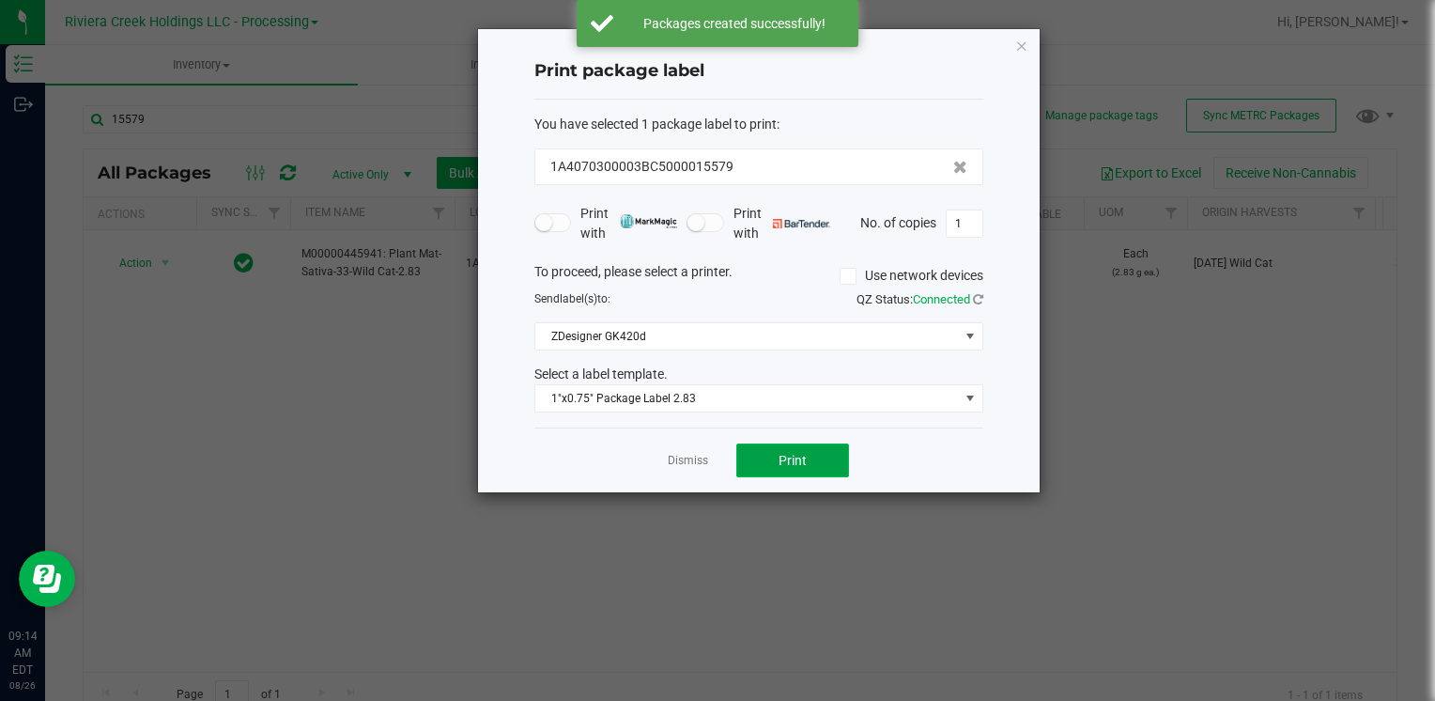
click at [765, 465] on button "Print" at bounding box center [792, 460] width 113 height 34
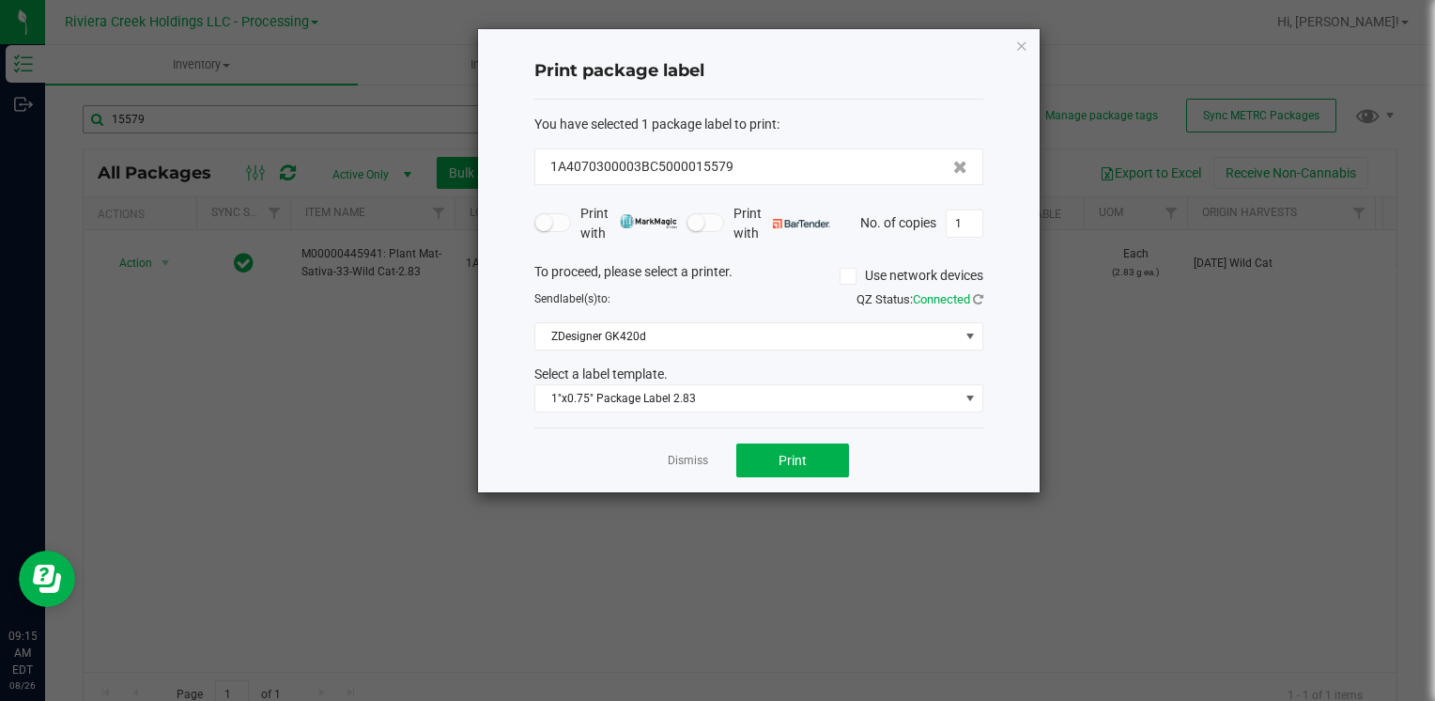
drag, startPoint x: 1022, startPoint y: 39, endPoint x: 612, endPoint y: 130, distance: 419.3
click at [1022, 40] on icon "button" at bounding box center [1021, 45] width 13 height 23
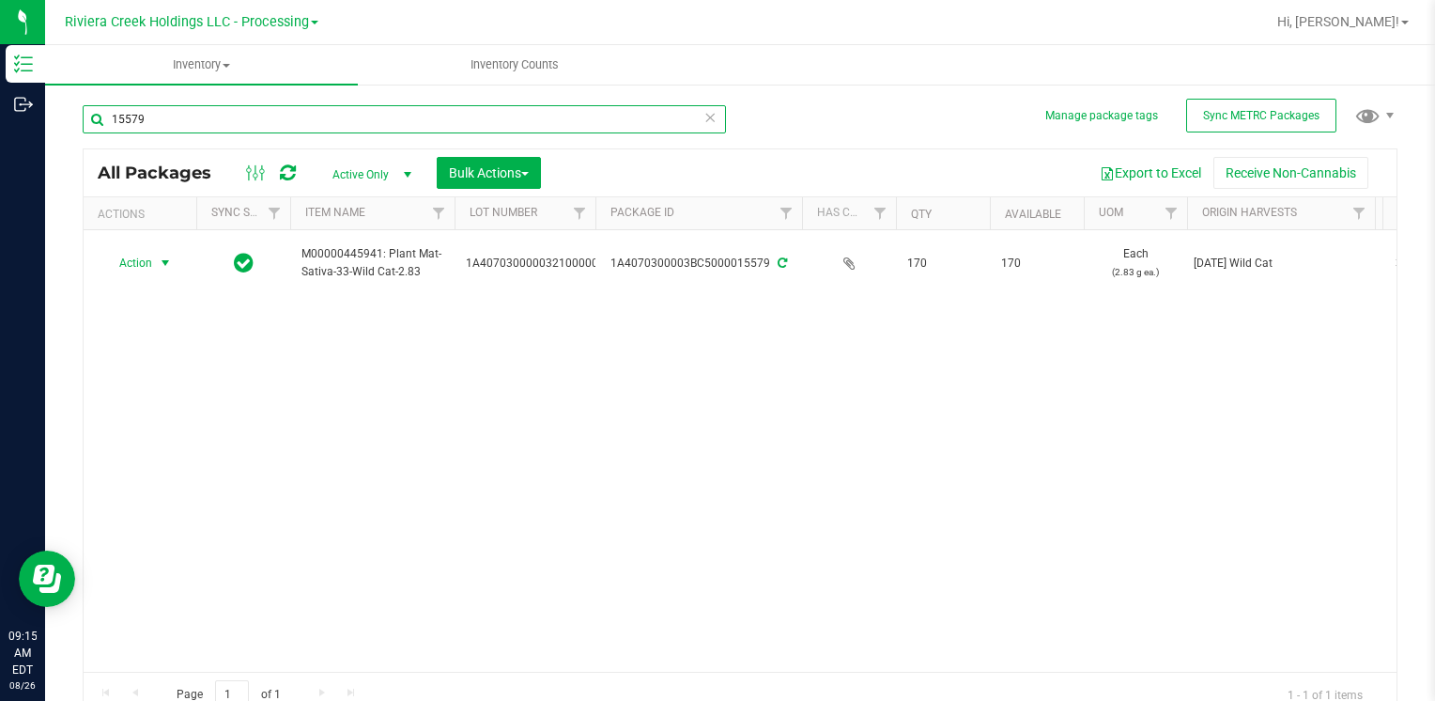
click at [261, 115] on input "15579" at bounding box center [404, 119] width 643 height 28
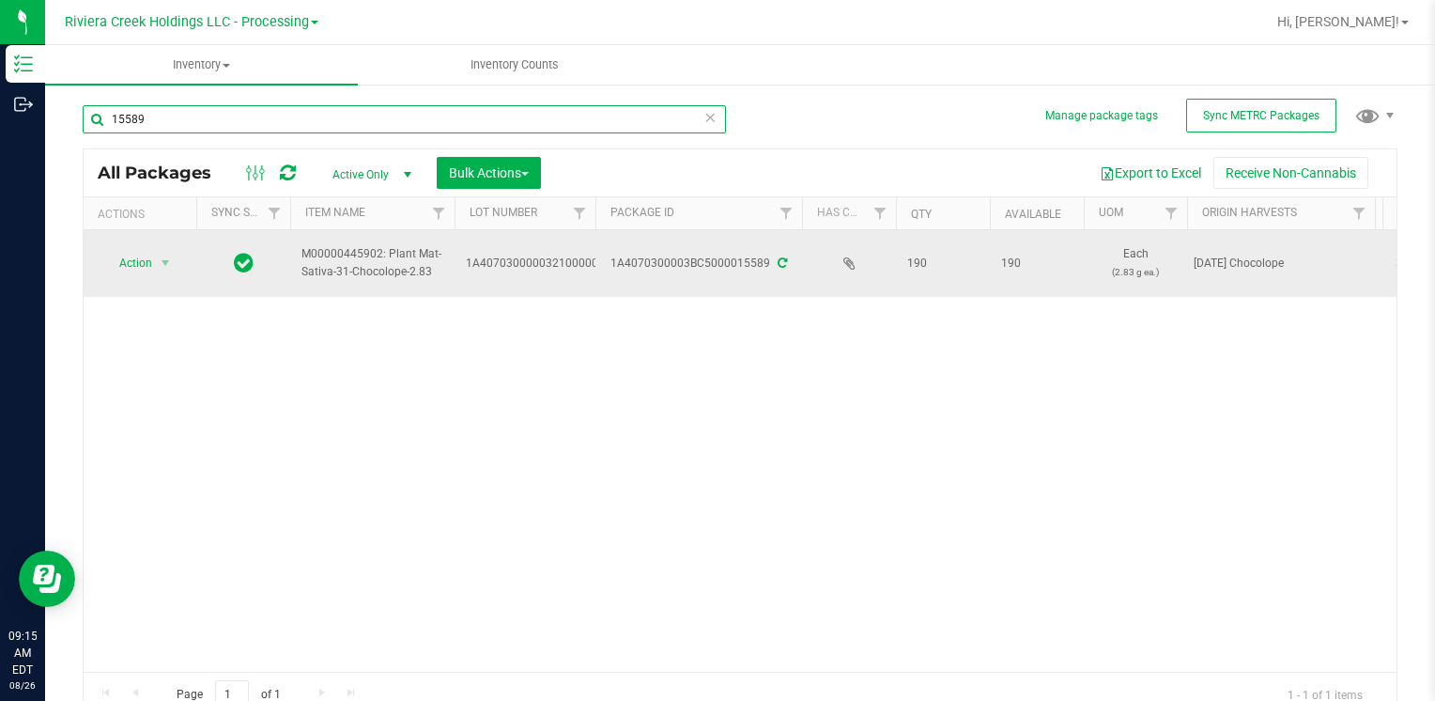
type input "15589"
click at [149, 263] on span "Action" at bounding box center [127, 263] width 51 height 26
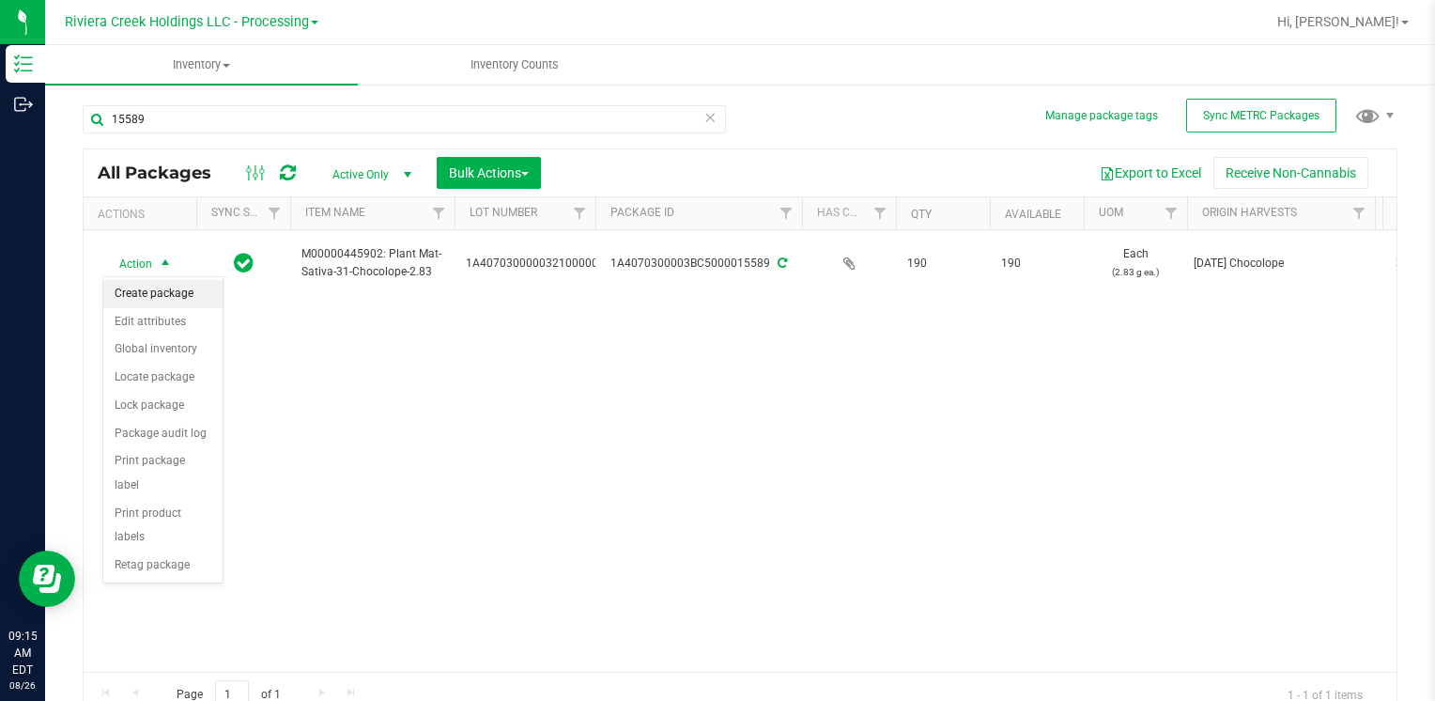
click at [161, 293] on li "Create package" at bounding box center [162, 294] width 119 height 28
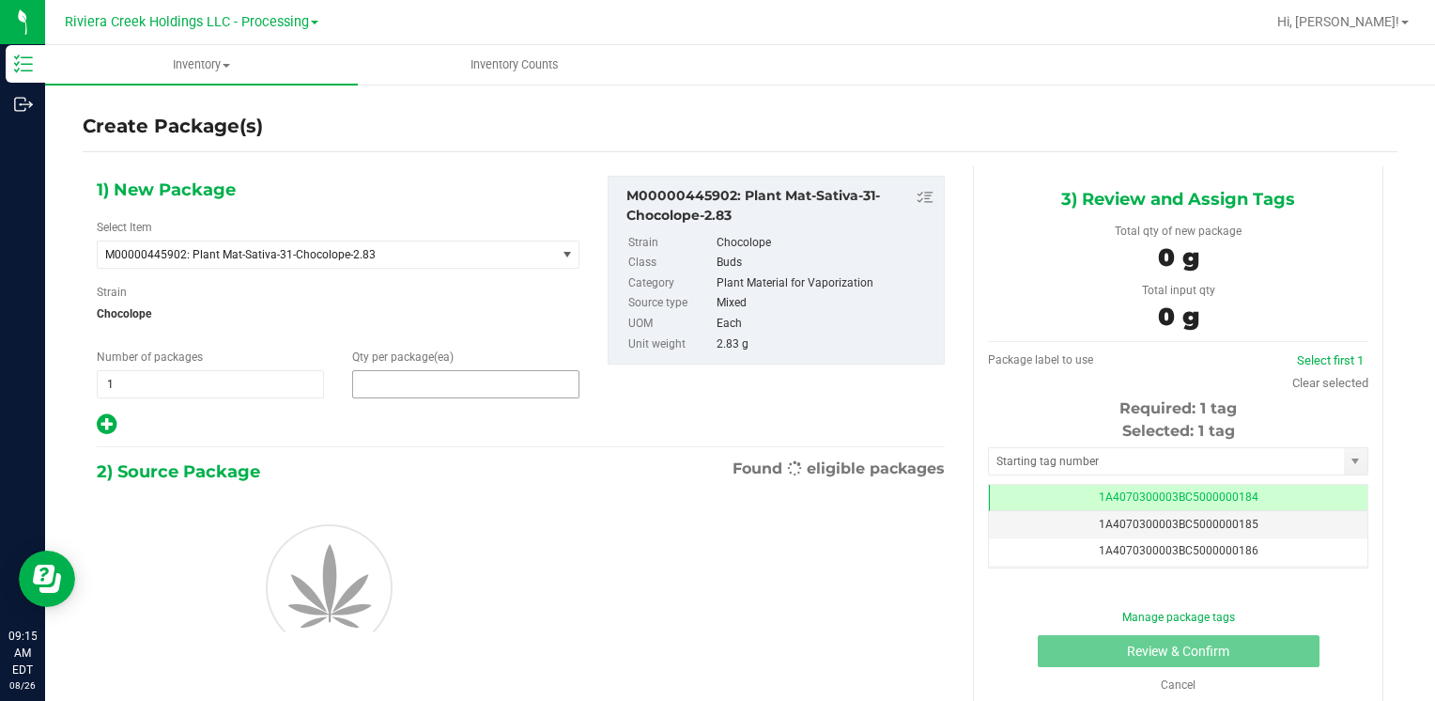
click at [482, 377] on span at bounding box center [465, 384] width 227 height 28
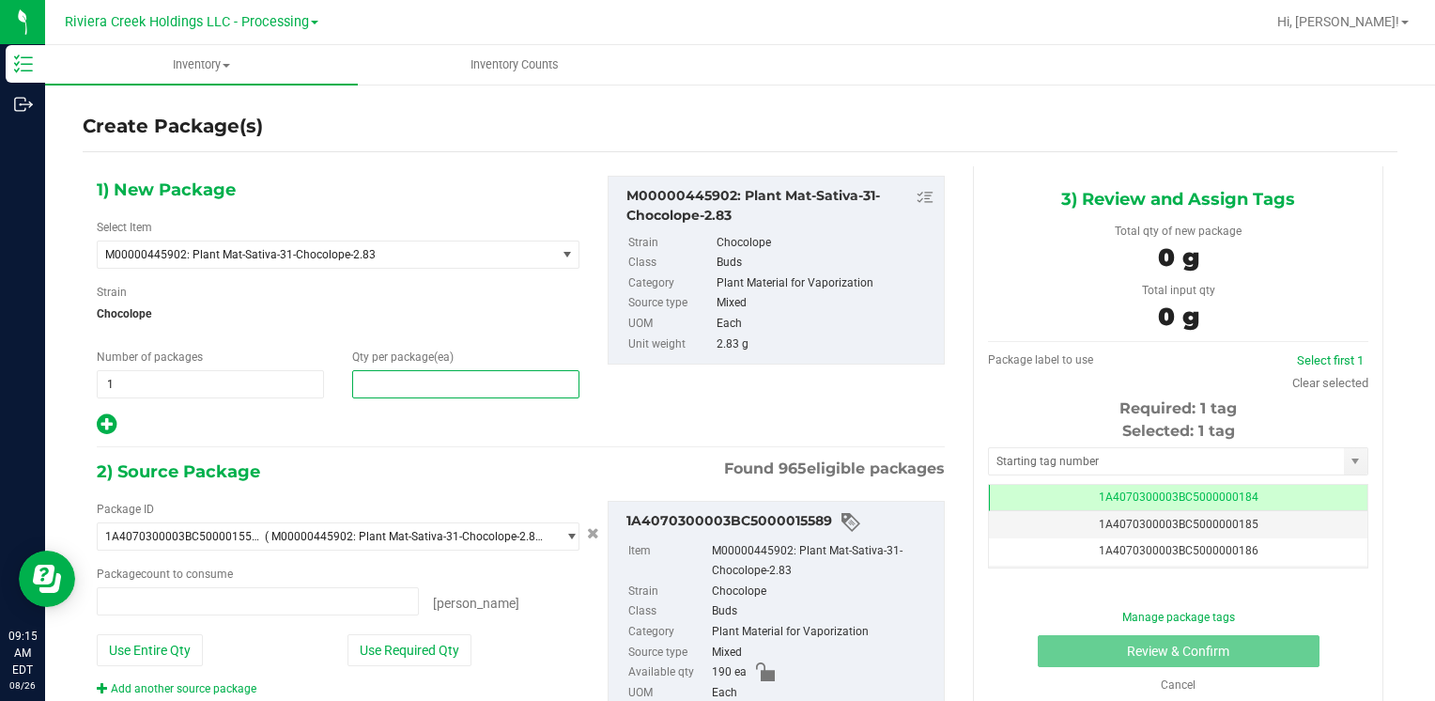
type input "0 ea"
type input "40"
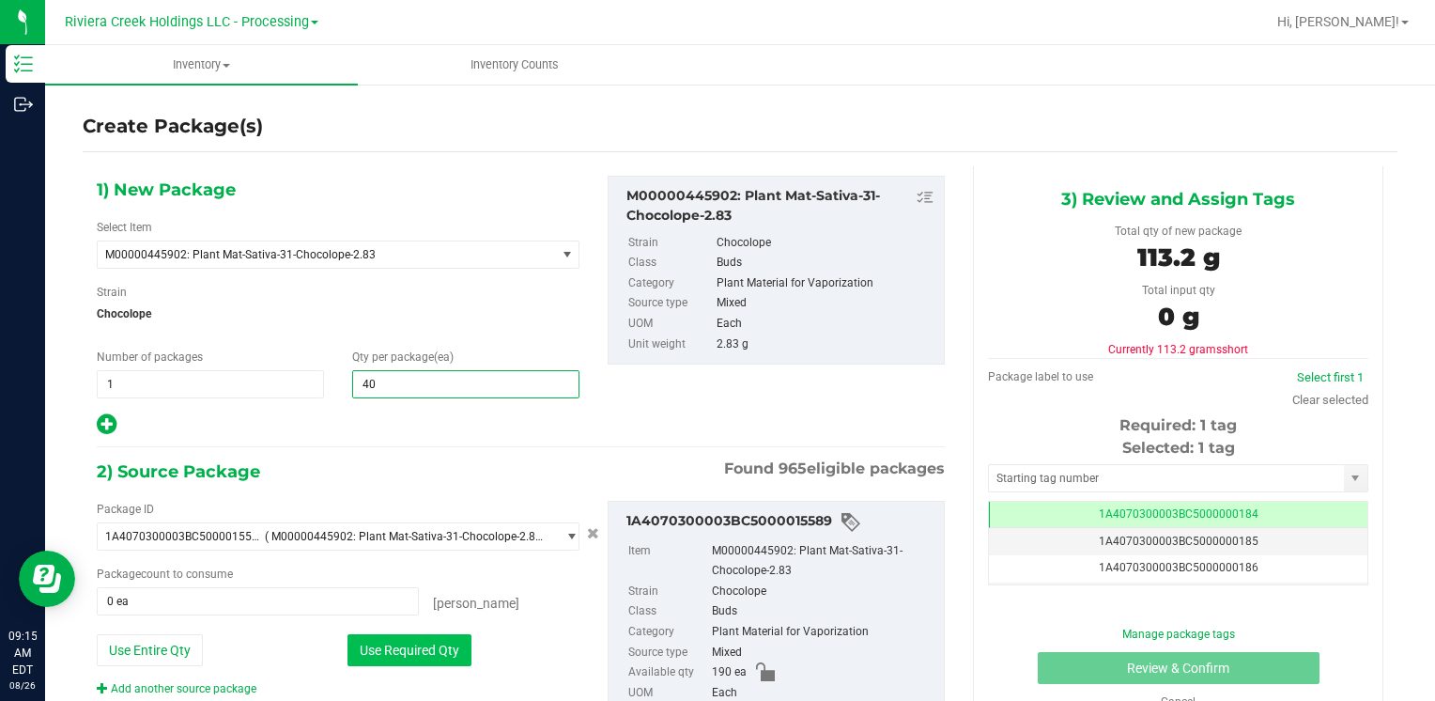
type input "40"
click at [373, 657] on button "Use Required Qty" at bounding box center [409, 650] width 124 height 32
type input "40 ea"
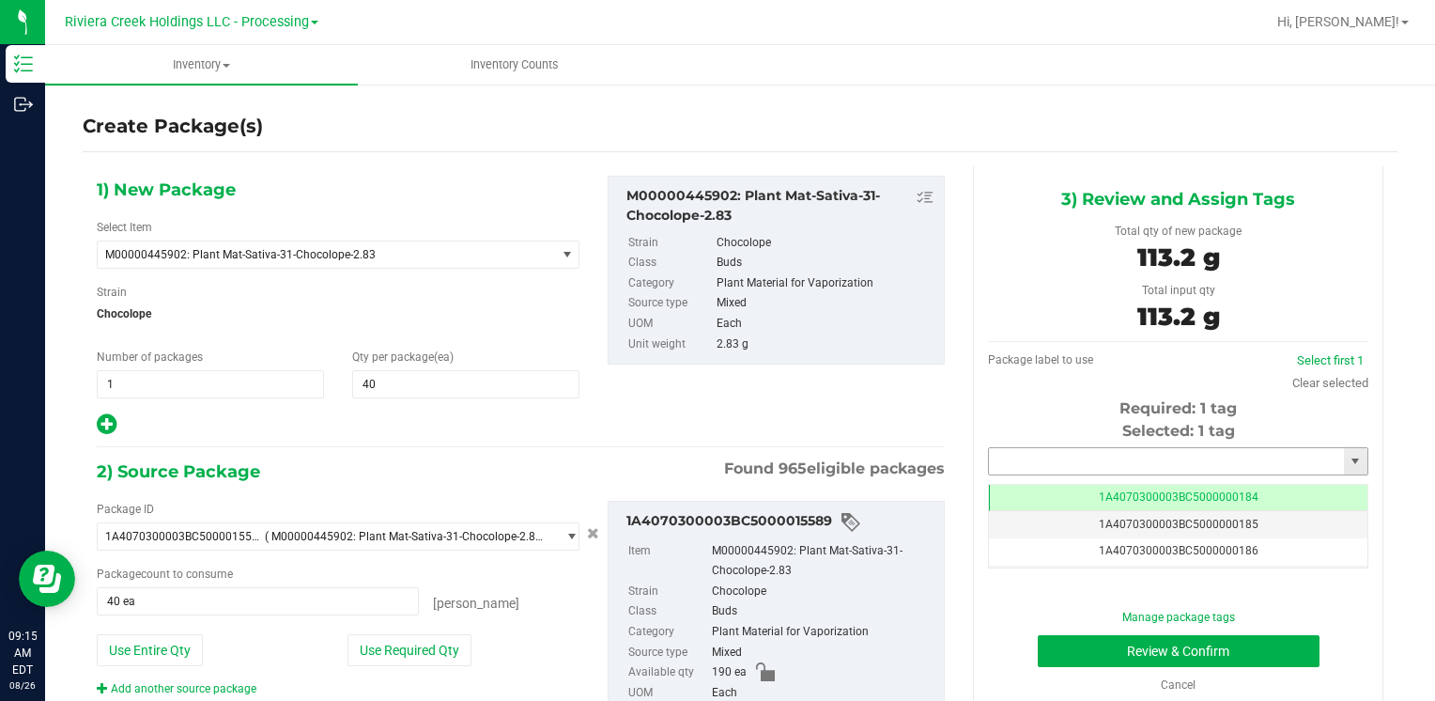
click at [1088, 468] on input "text" at bounding box center [1166, 461] width 355 height 26
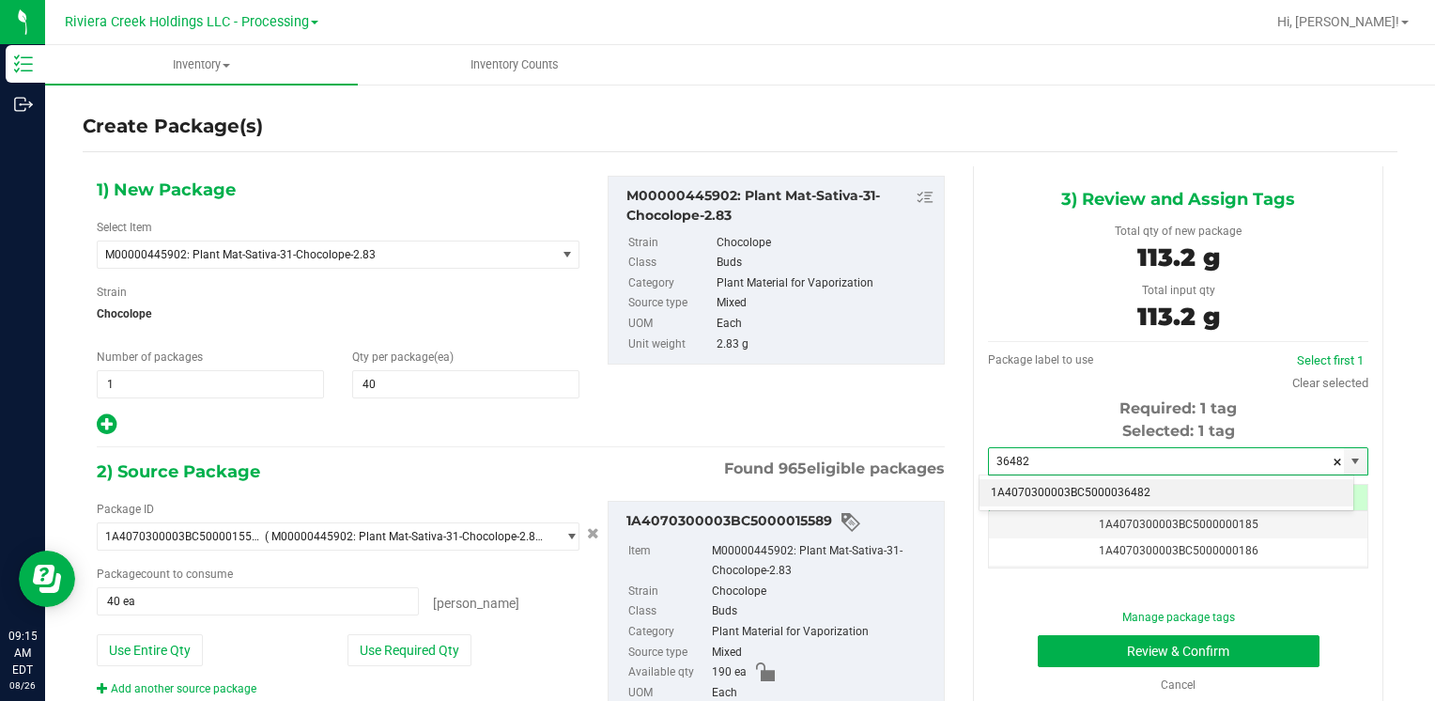
click at [1055, 484] on li "1A4070300003BC5000036482" at bounding box center [1167, 493] width 374 height 28
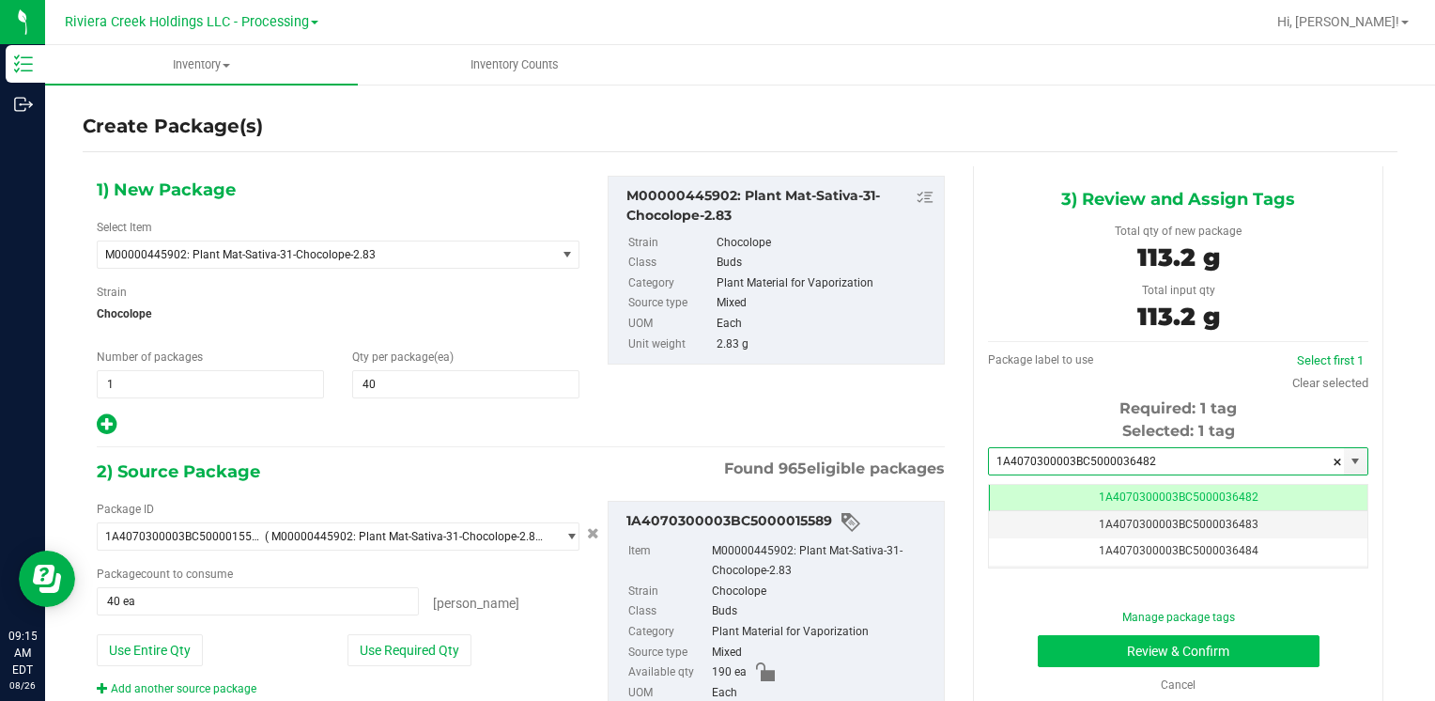
type input "1A4070300003BC5000036482"
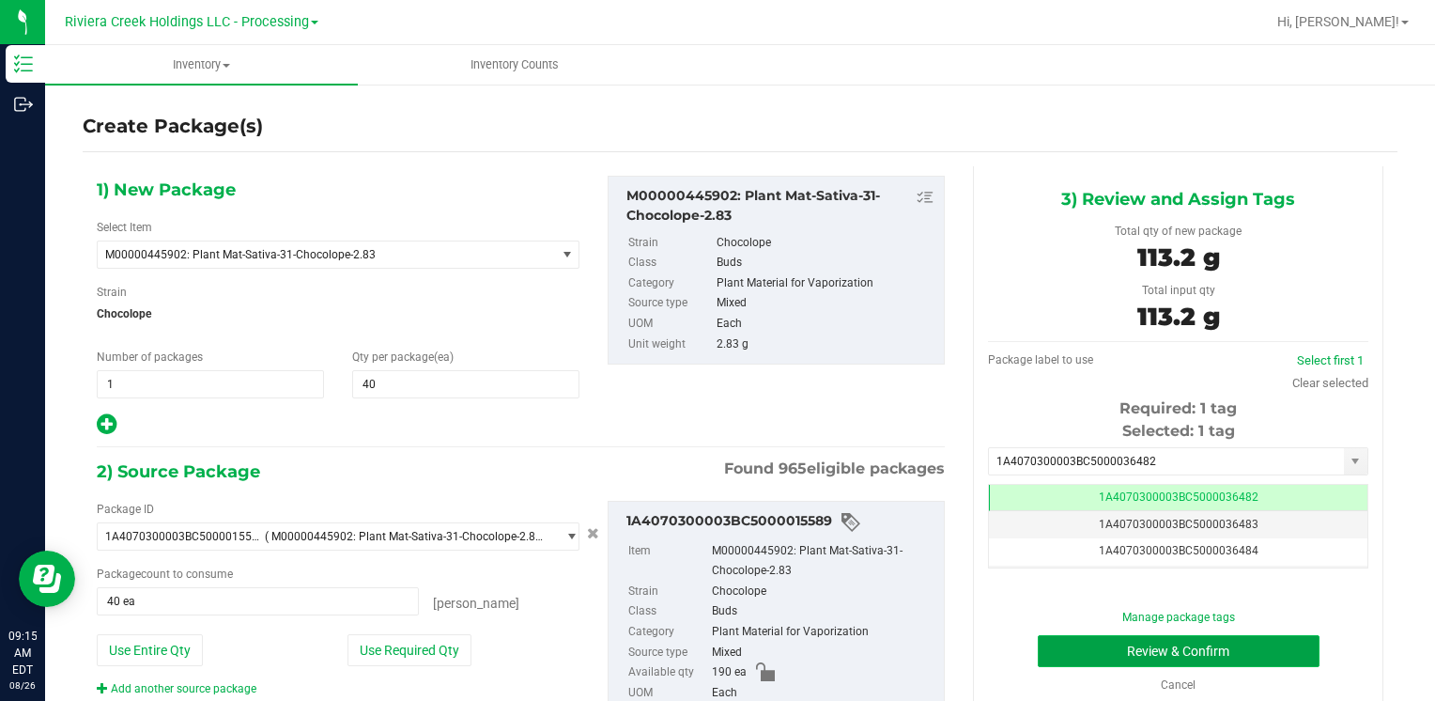
click at [1069, 656] on button "Review & Confirm" at bounding box center [1179, 651] width 282 height 32
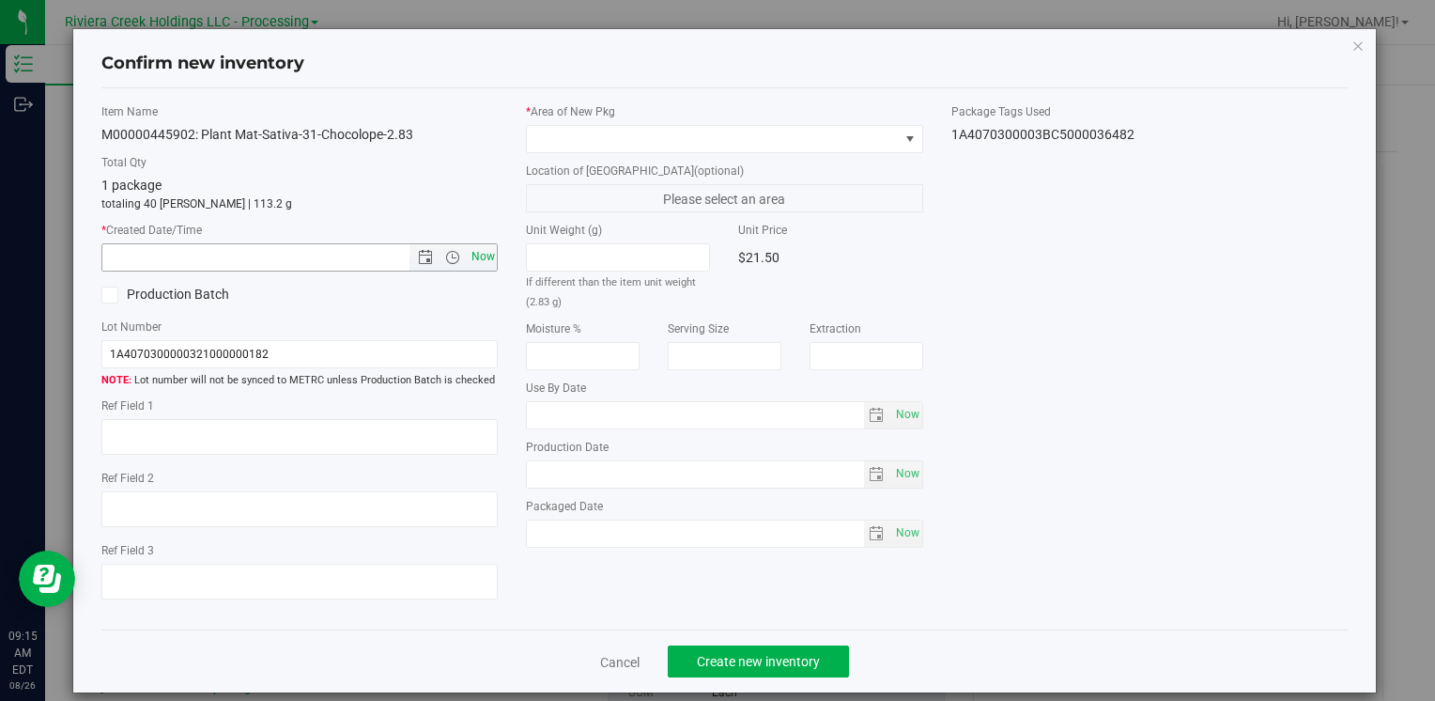
click at [474, 256] on span "Now" at bounding box center [483, 256] width 32 height 27
type input "[DATE] 9:15 AM"
click at [533, 141] on span at bounding box center [712, 139] width 371 height 26
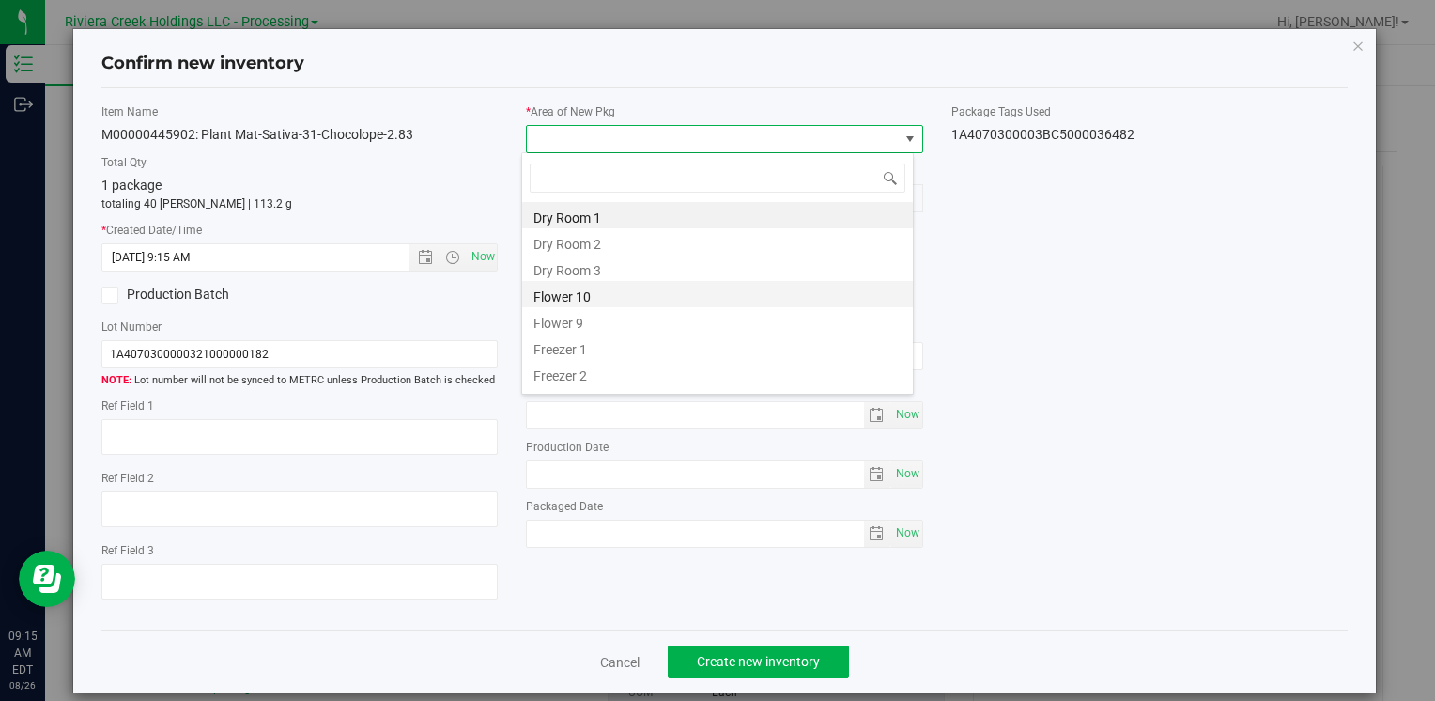
click at [620, 288] on li "Flower 10" at bounding box center [717, 294] width 391 height 26
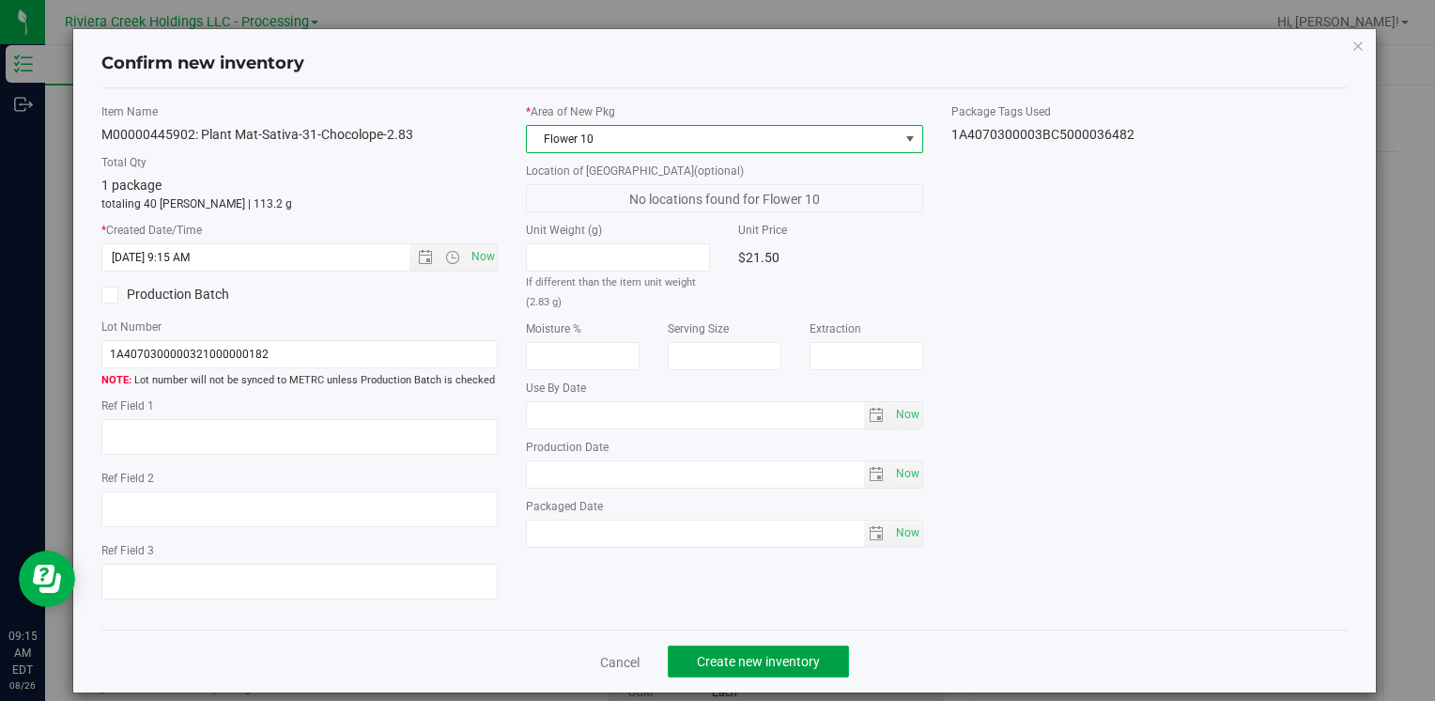
click at [714, 656] on span "Create new inventory" at bounding box center [758, 661] width 123 height 15
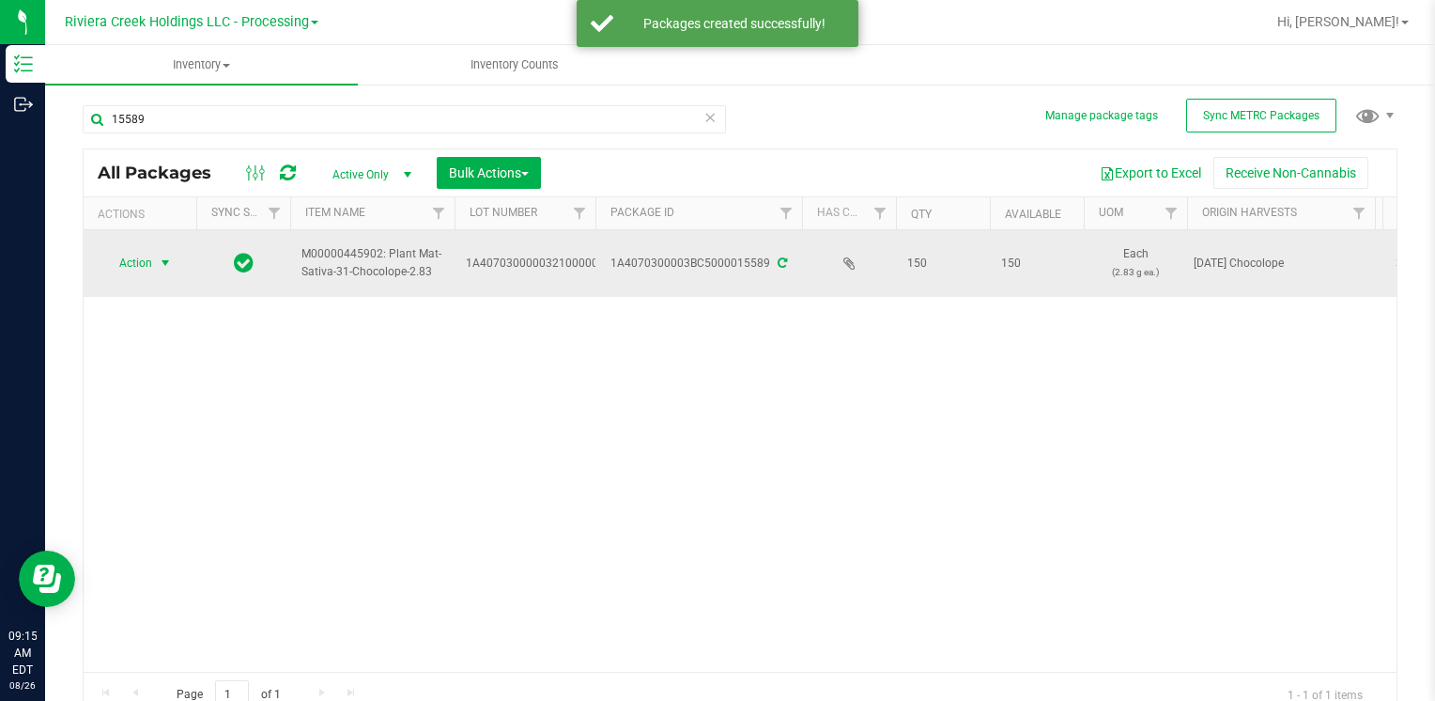
click at [158, 261] on span "select" at bounding box center [165, 262] width 15 height 15
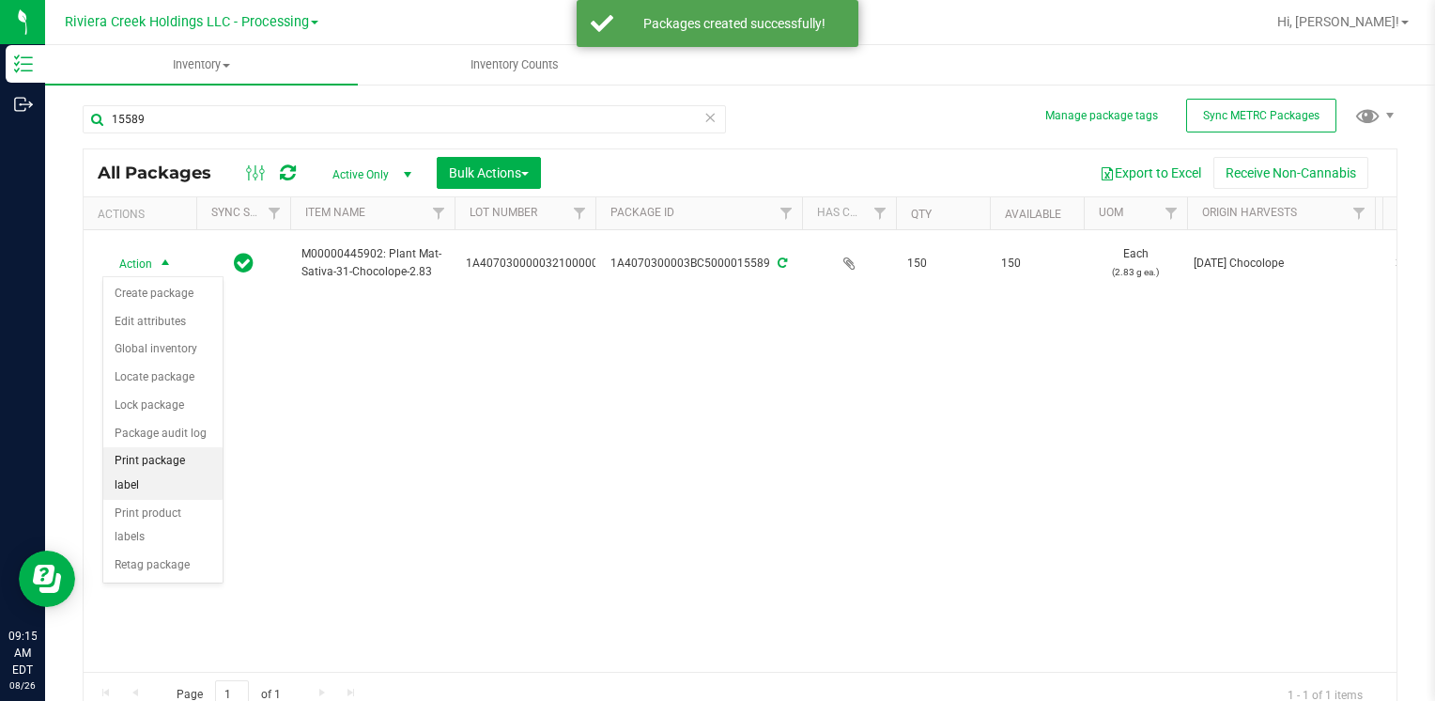
click at [198, 455] on li "Print package label" at bounding box center [162, 473] width 119 height 52
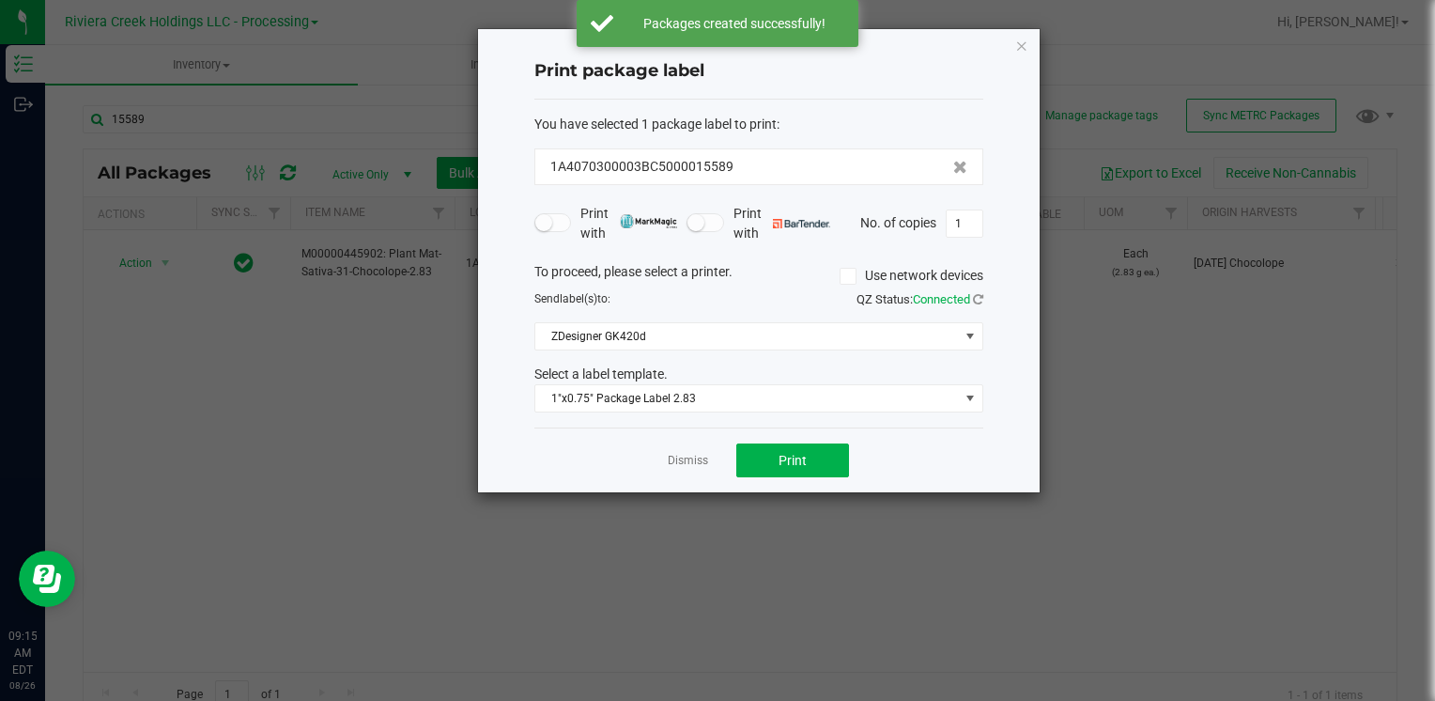
click at [850, 478] on div "Dismiss Print" at bounding box center [758, 459] width 449 height 65
click at [840, 471] on button "Print" at bounding box center [792, 460] width 113 height 34
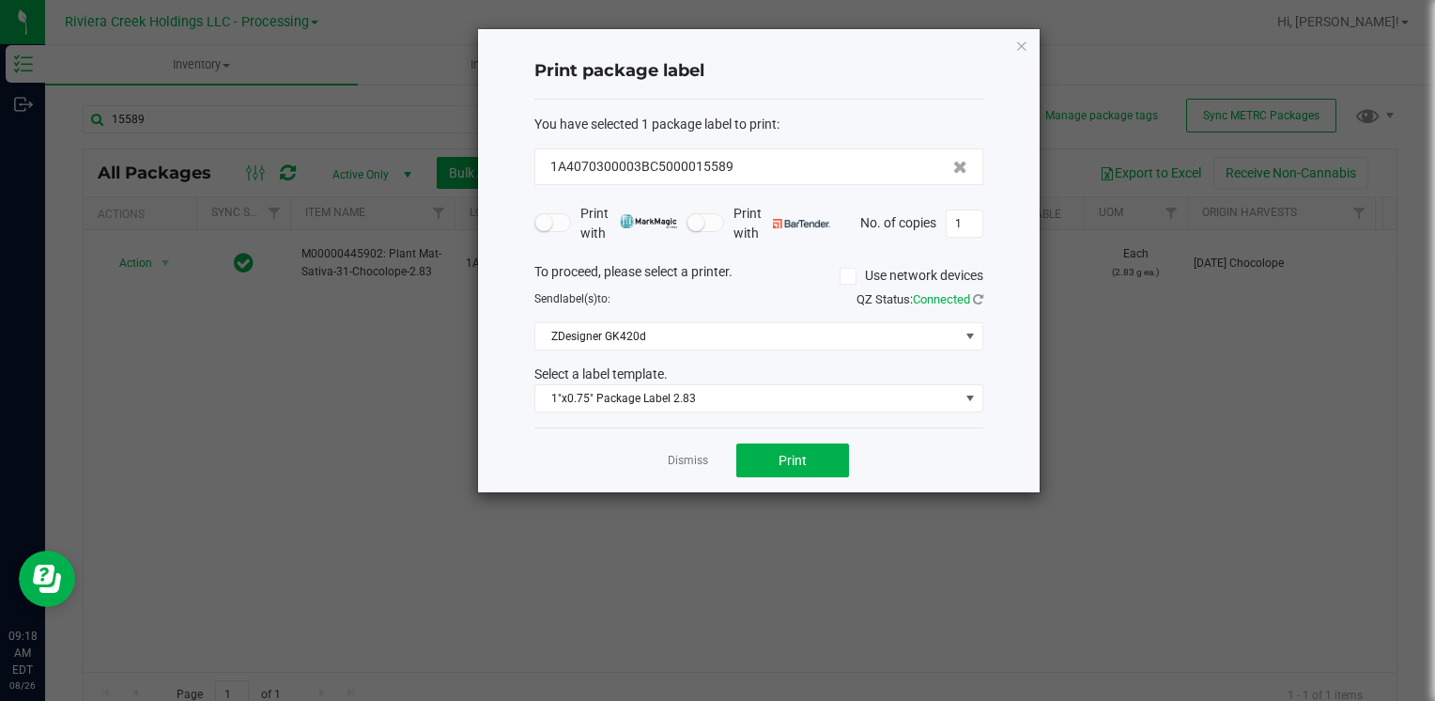
drag, startPoint x: 1027, startPoint y: 51, endPoint x: 969, endPoint y: 111, distance: 83.0
click at [1027, 50] on icon "button" at bounding box center [1021, 45] width 13 height 23
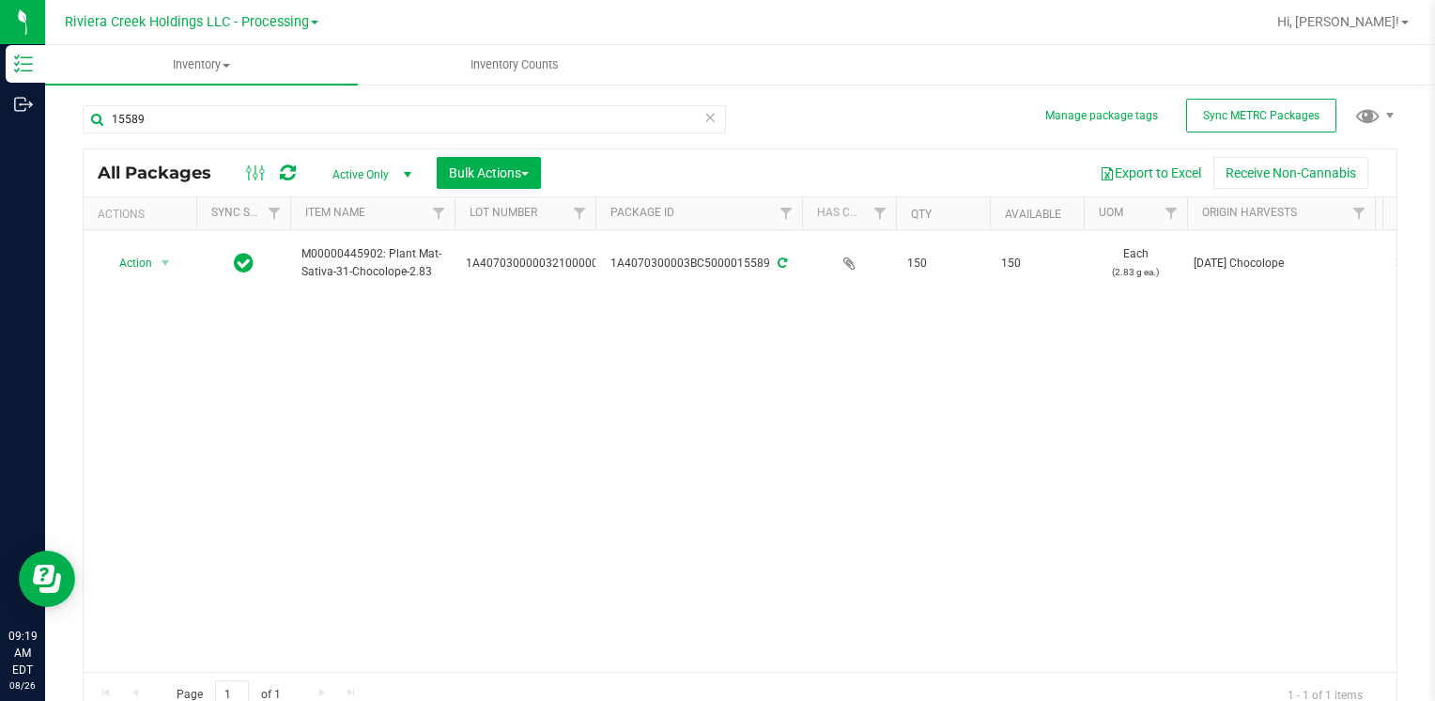
click at [417, 449] on div "Action Action Create package Edit attributes Global inventory Locate package Lo…" at bounding box center [740, 450] width 1313 height 441
click at [195, 114] on input "15589" at bounding box center [404, 119] width 643 height 28
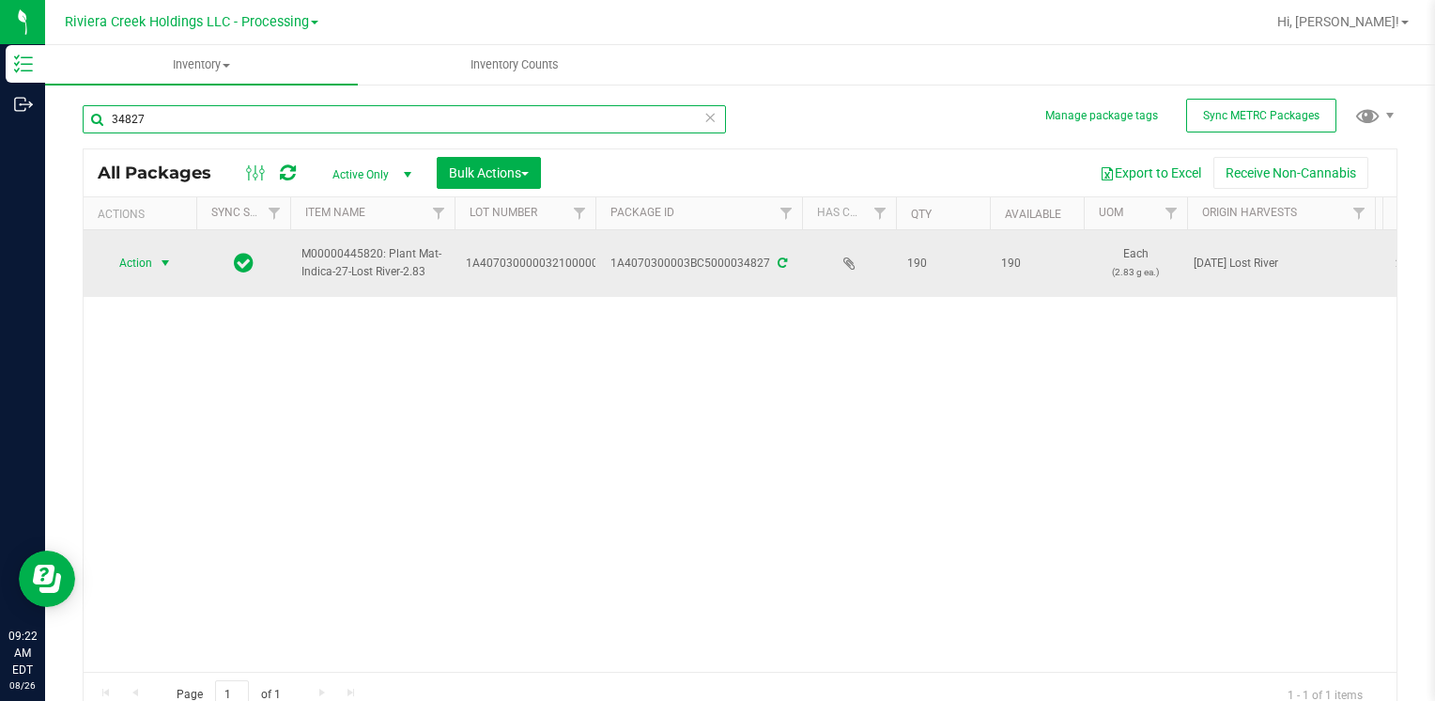
type input "34827"
click at [154, 263] on span "select" at bounding box center [165, 263] width 23 height 26
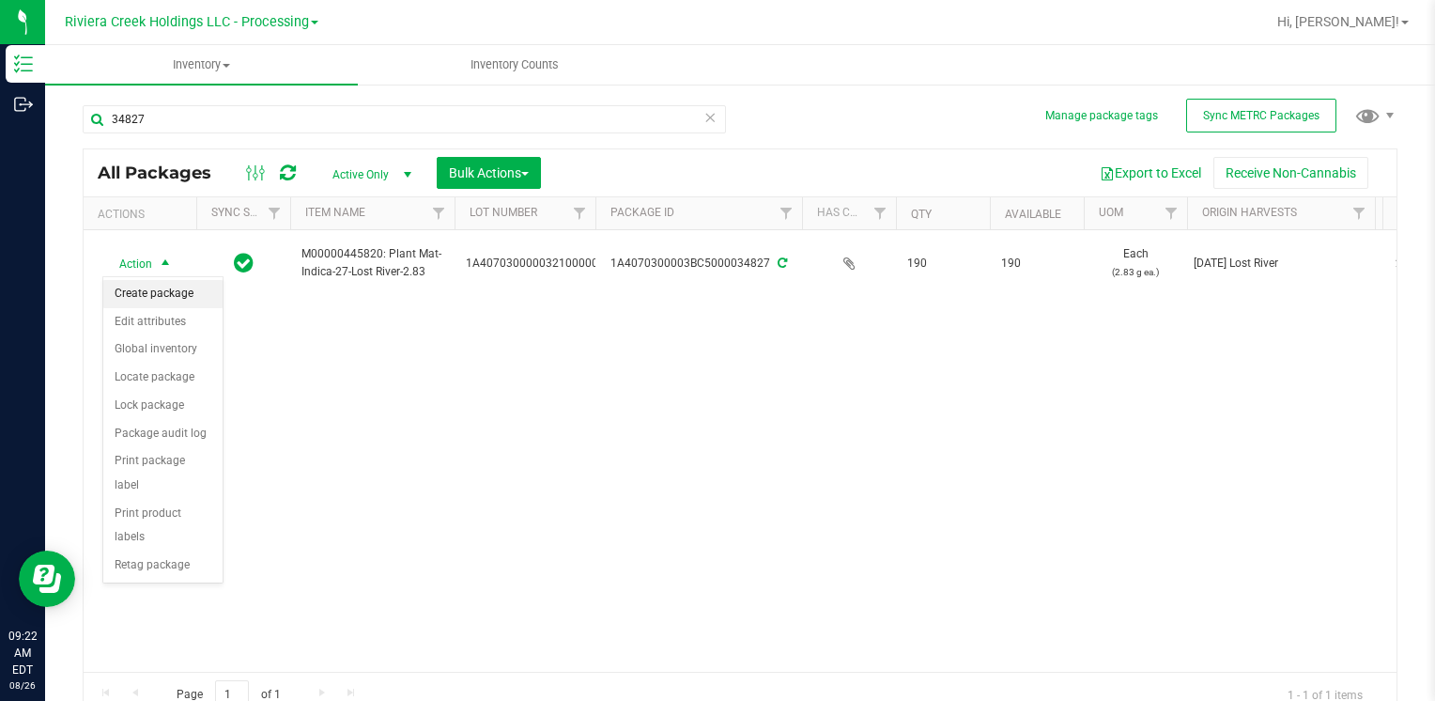
click at [177, 294] on li "Create package" at bounding box center [162, 294] width 119 height 28
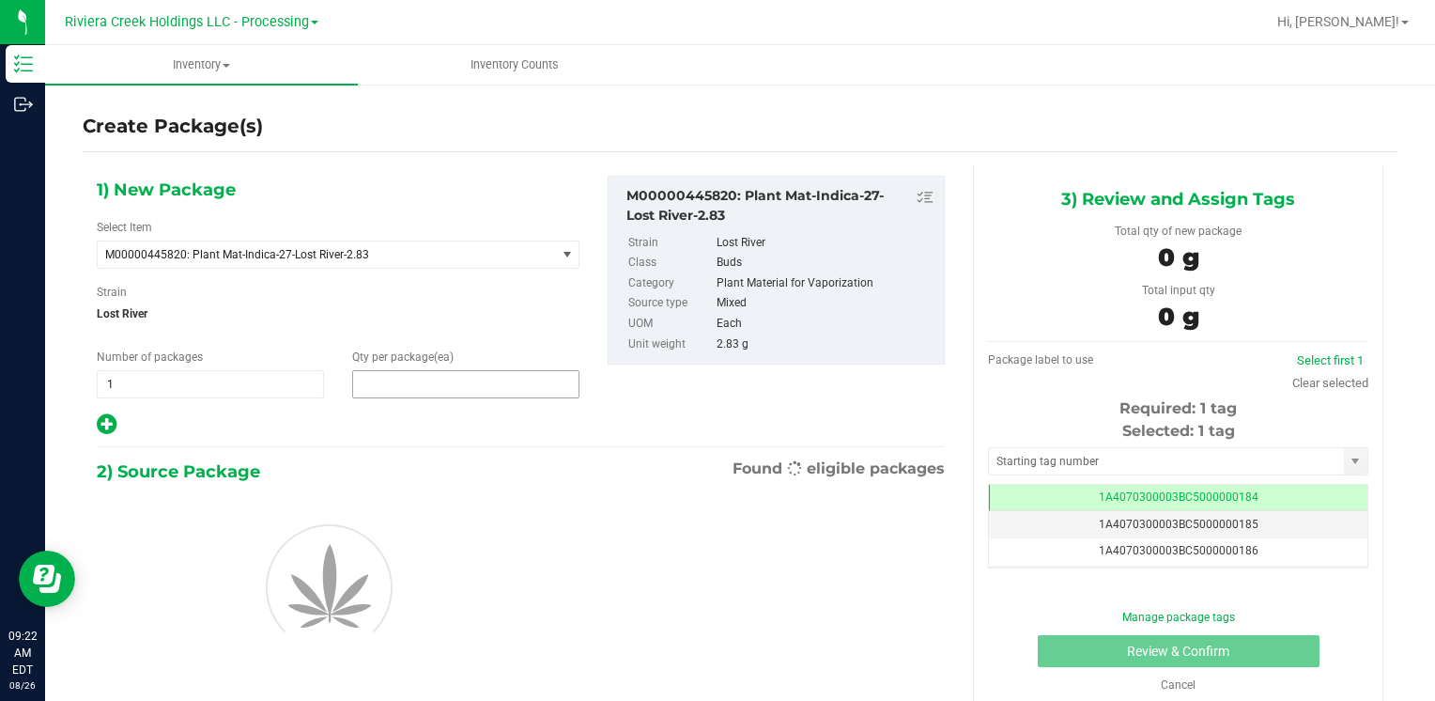
click at [363, 386] on span at bounding box center [465, 384] width 227 height 28
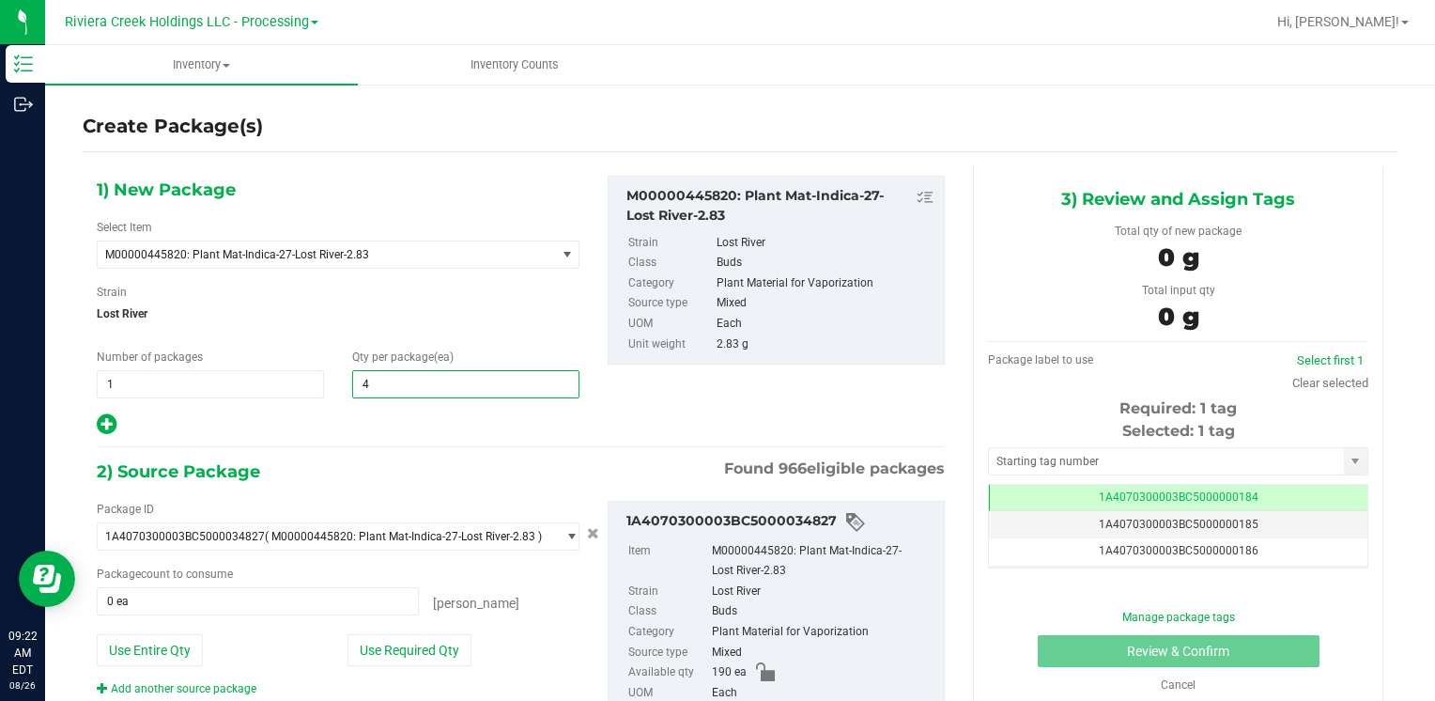
type input "40"
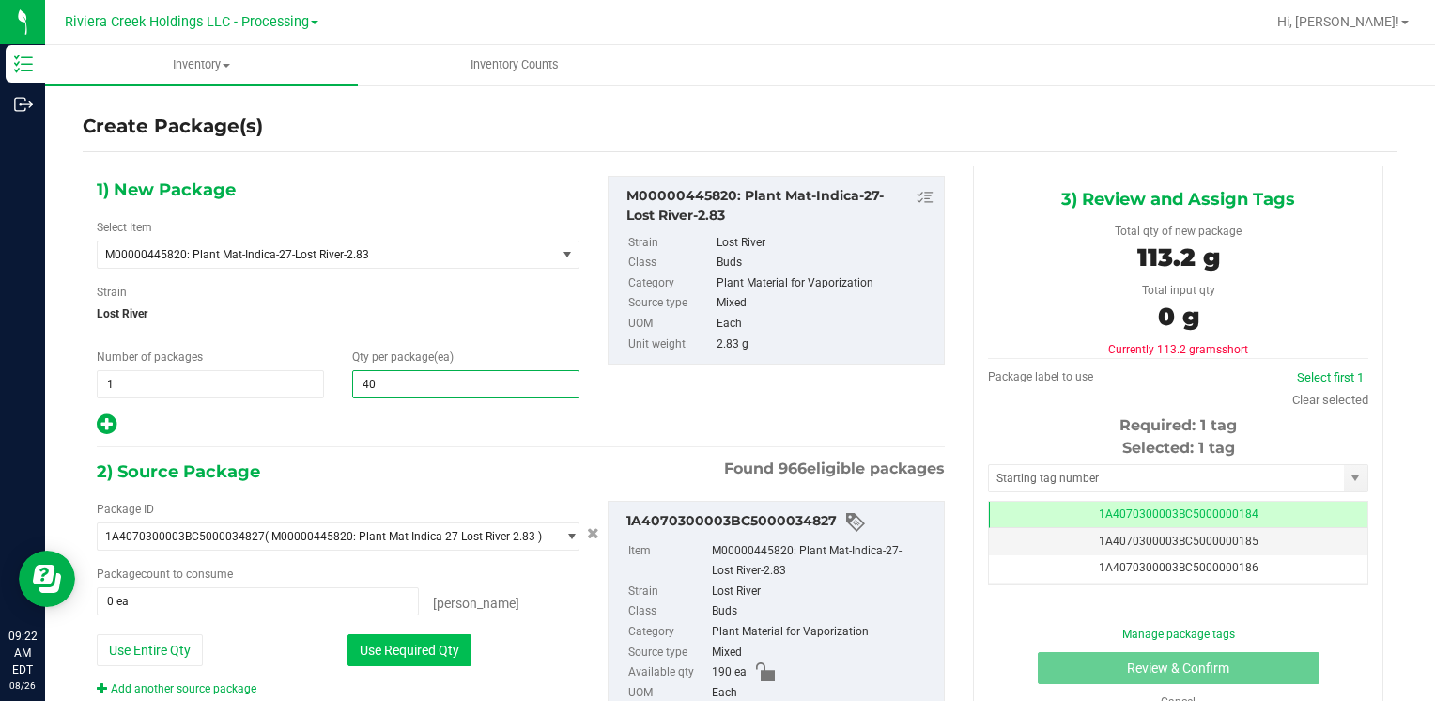
type input "40"
click at [357, 656] on button "Use Required Qty" at bounding box center [409, 650] width 124 height 32
type input "40 ea"
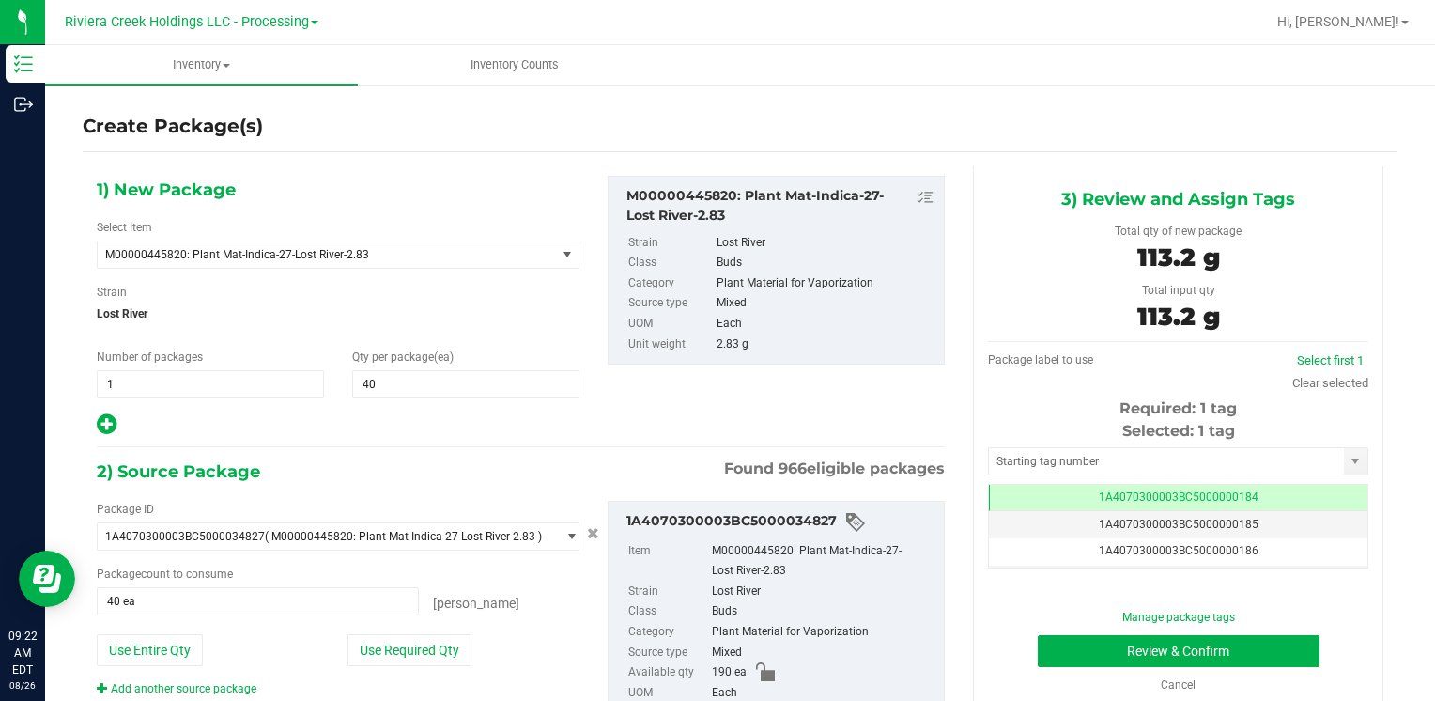
click at [1054, 443] on div "Selected: 1 tag Tag 1A4070300003BC5000000184 1A4070300003BC5000000185 1A4070300…" at bounding box center [1178, 494] width 380 height 148
click at [1056, 456] on input "text" at bounding box center [1166, 461] width 355 height 26
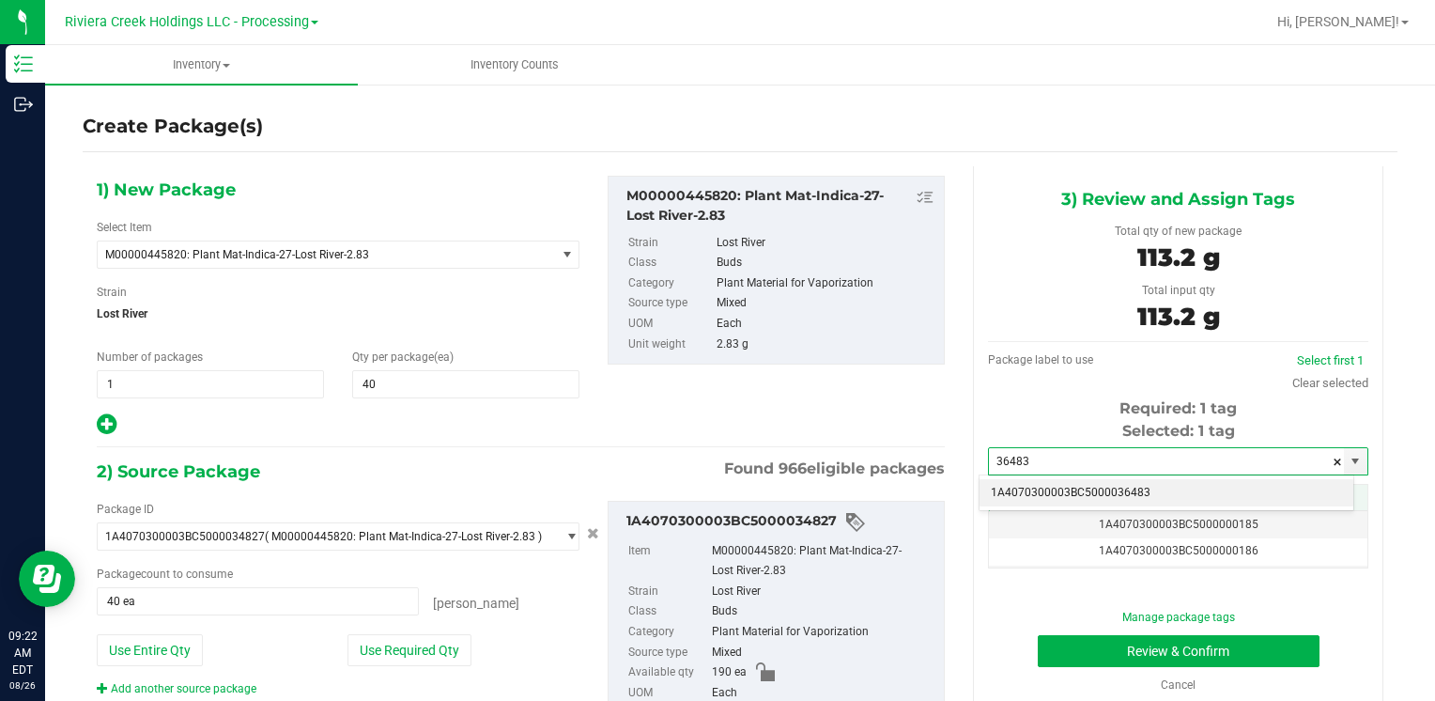
click at [1049, 495] on li "1A4070300003BC5000036483" at bounding box center [1167, 493] width 374 height 28
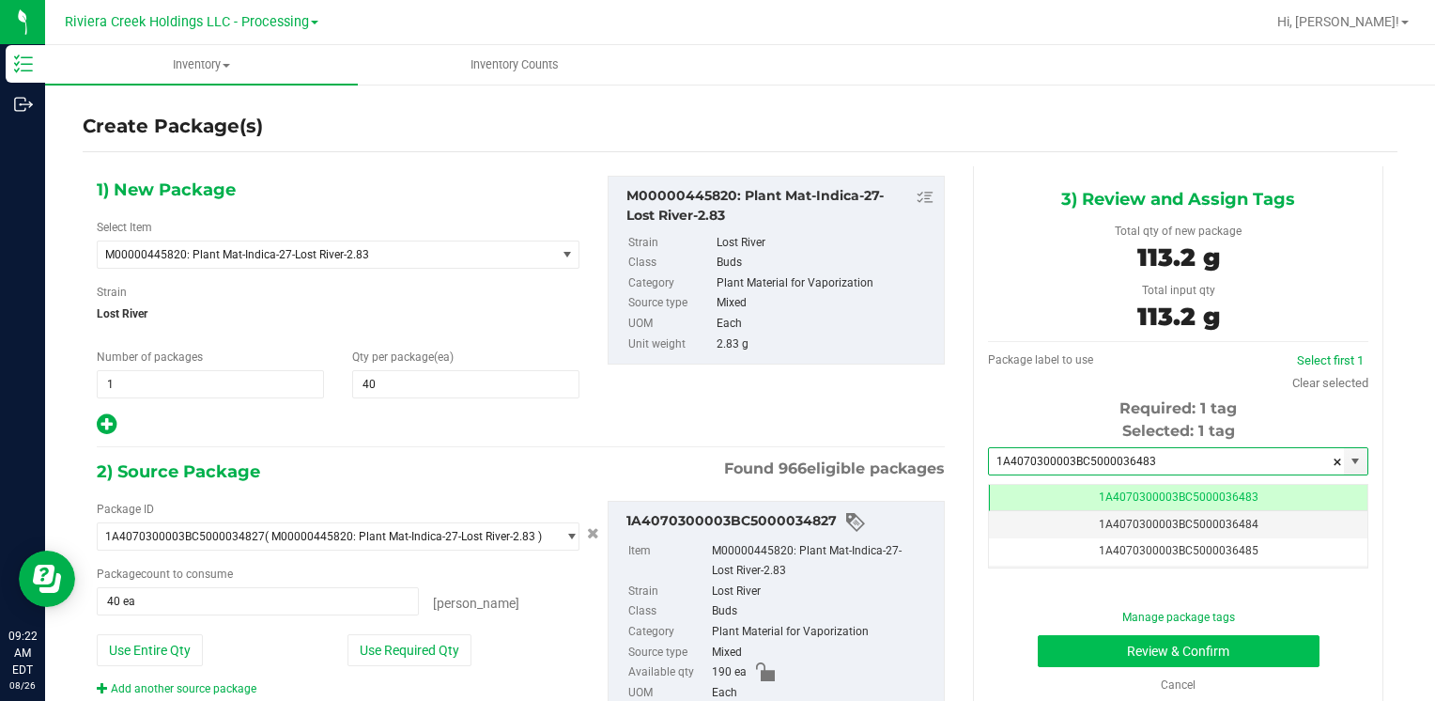
type input "1A4070300003BC5000036483"
click at [1072, 645] on button "Review & Confirm" at bounding box center [1179, 651] width 282 height 32
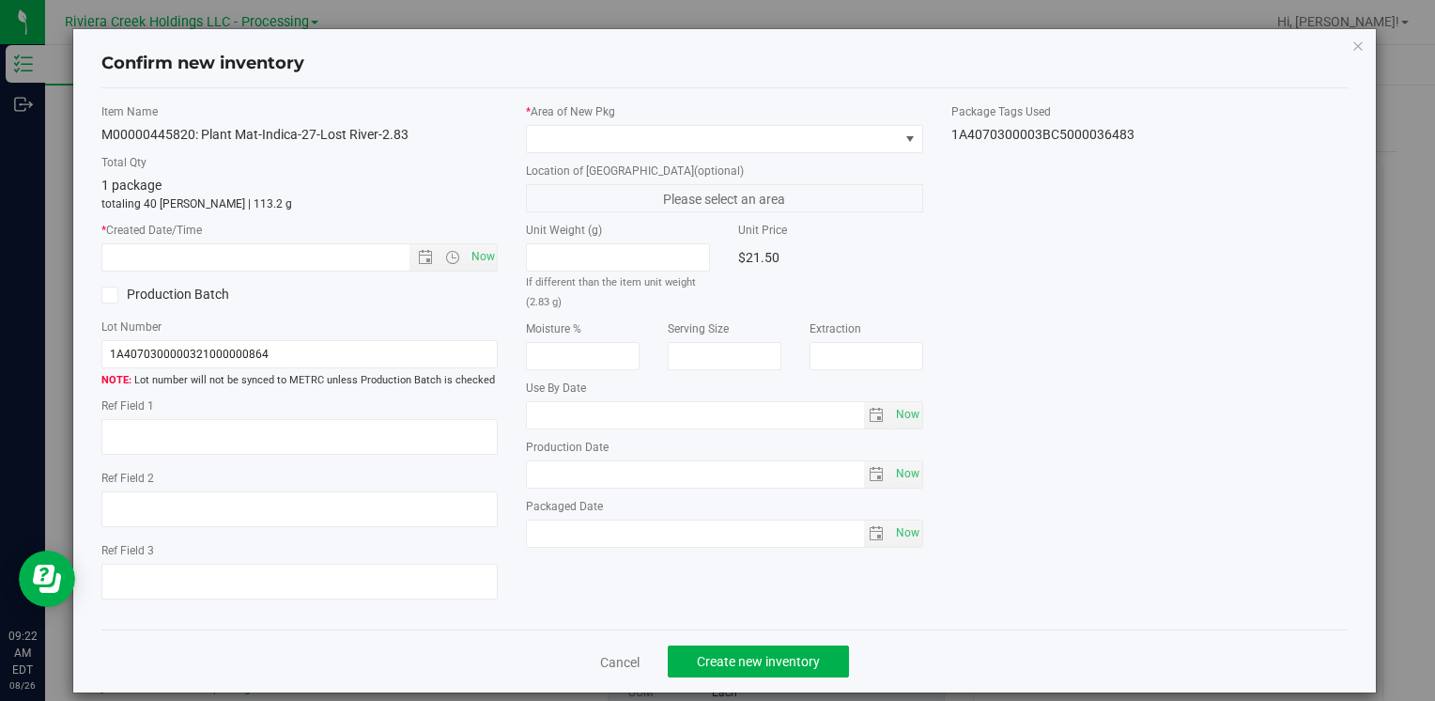
click at [470, 271] on div "Item Name M00000445820: Plant Mat-Indica-27-Lost River-2.83 Total Qty 1 package…" at bounding box center [299, 359] width 425 height 512
click at [473, 267] on span "Now" at bounding box center [483, 256] width 32 height 27
type input "[DATE] 9:22 AM"
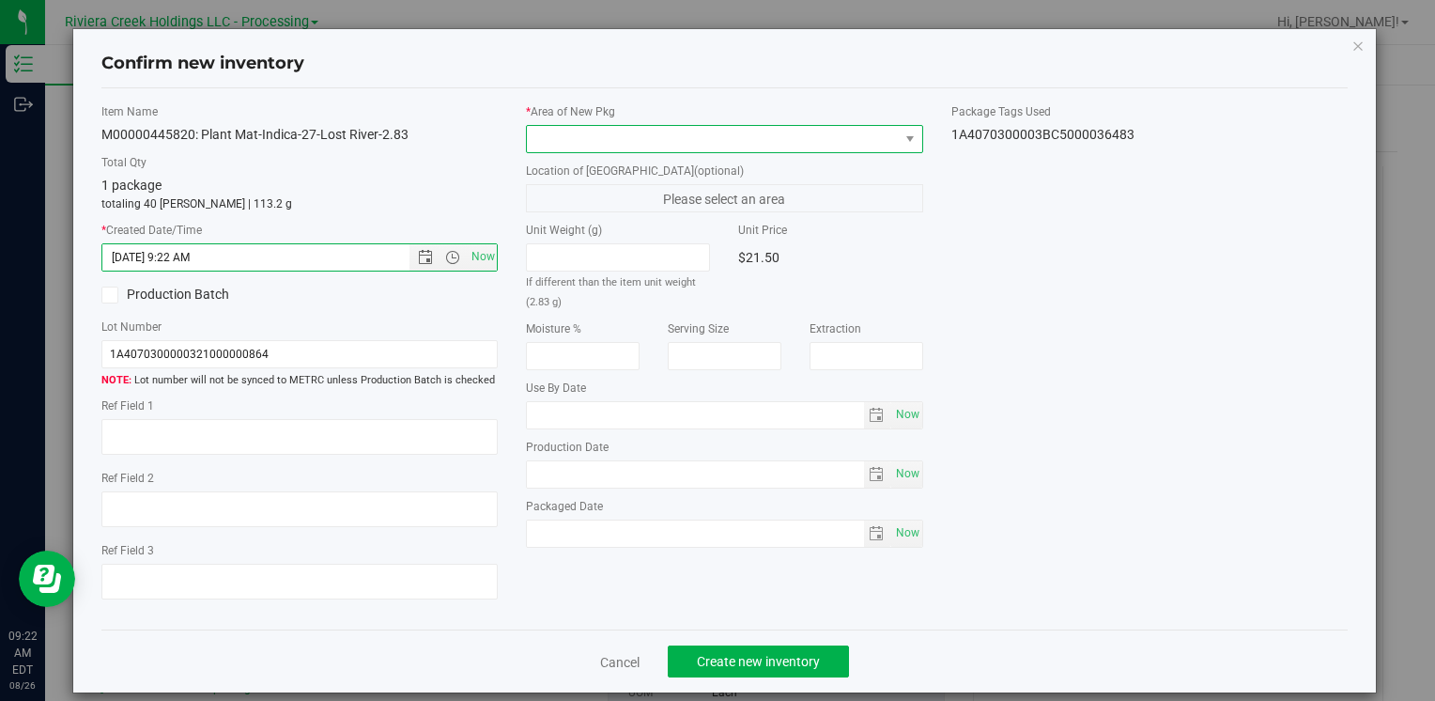
click at [571, 141] on span at bounding box center [712, 139] width 371 height 26
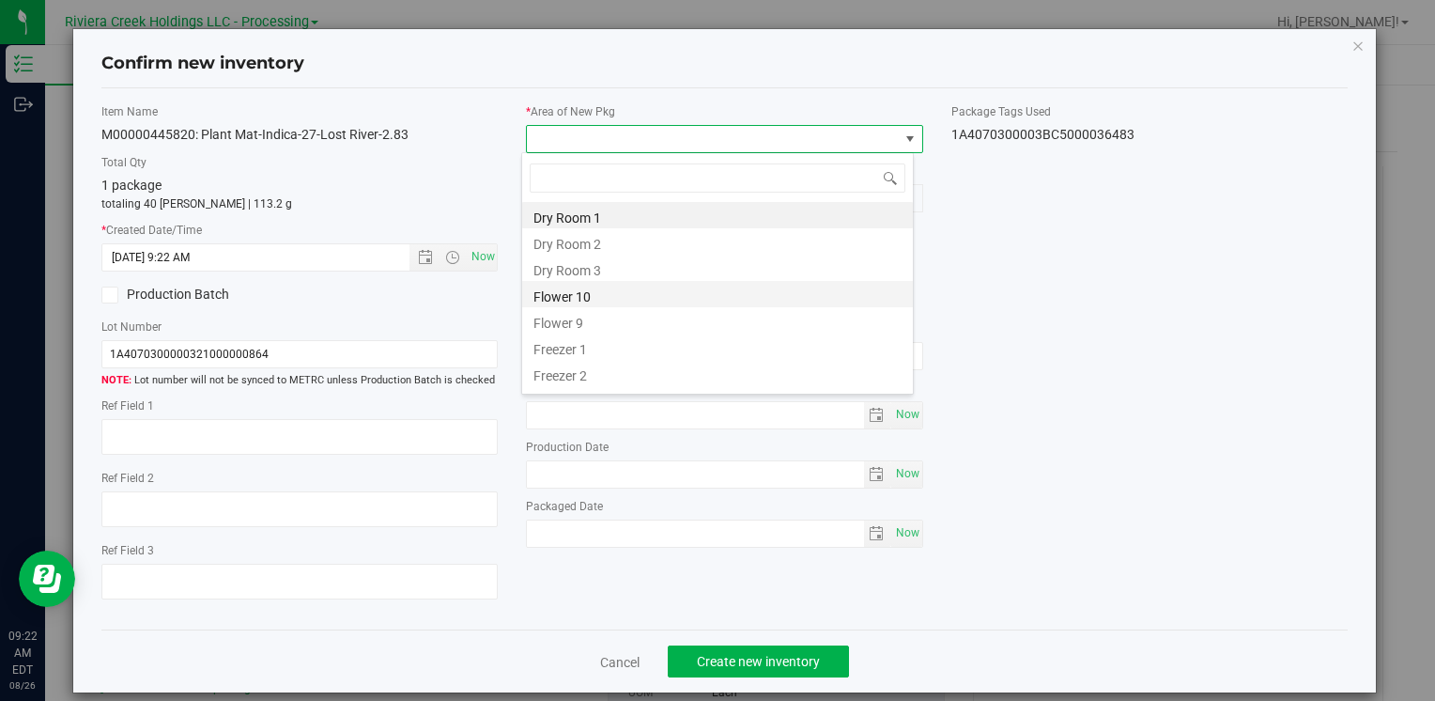
click at [599, 296] on li "Flower 10" at bounding box center [717, 294] width 391 height 26
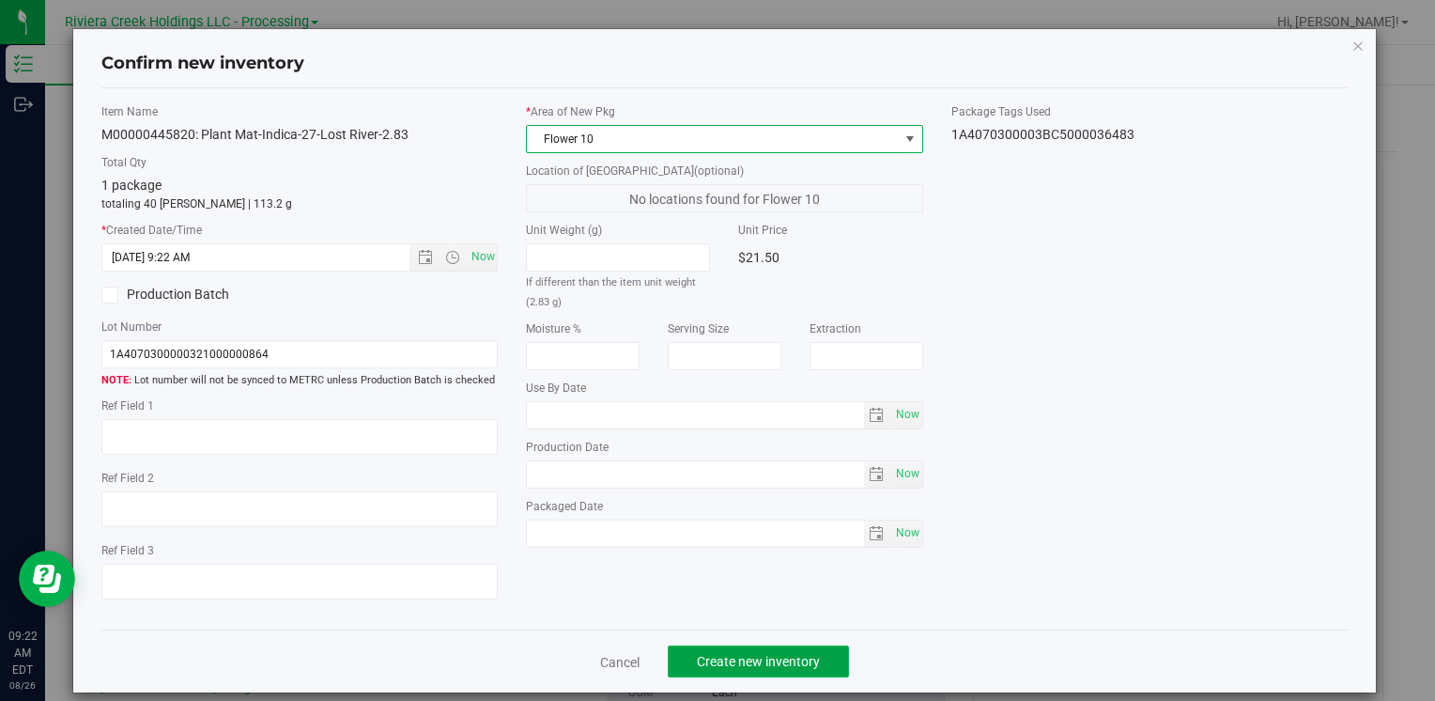
click at [697, 660] on span "Create new inventory" at bounding box center [758, 661] width 123 height 15
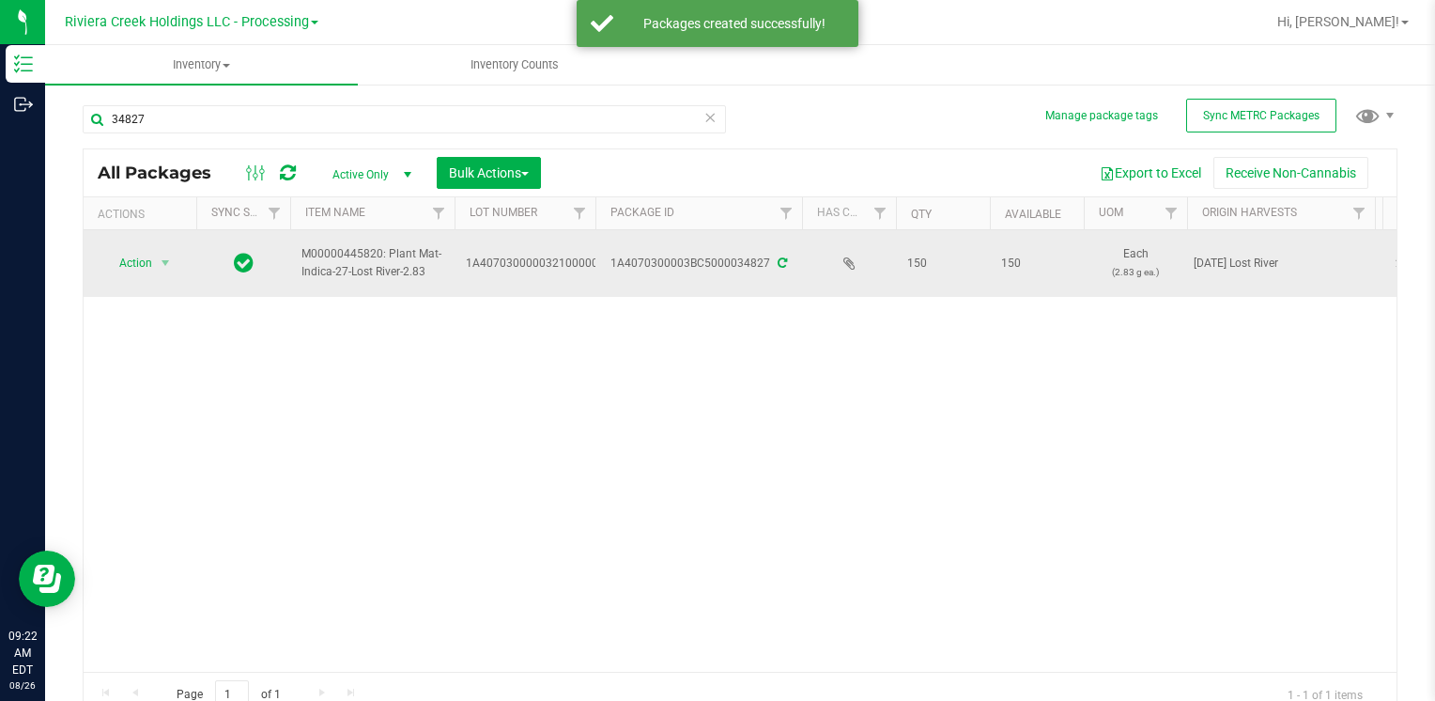
click at [154, 269] on span "select" at bounding box center [165, 263] width 23 height 26
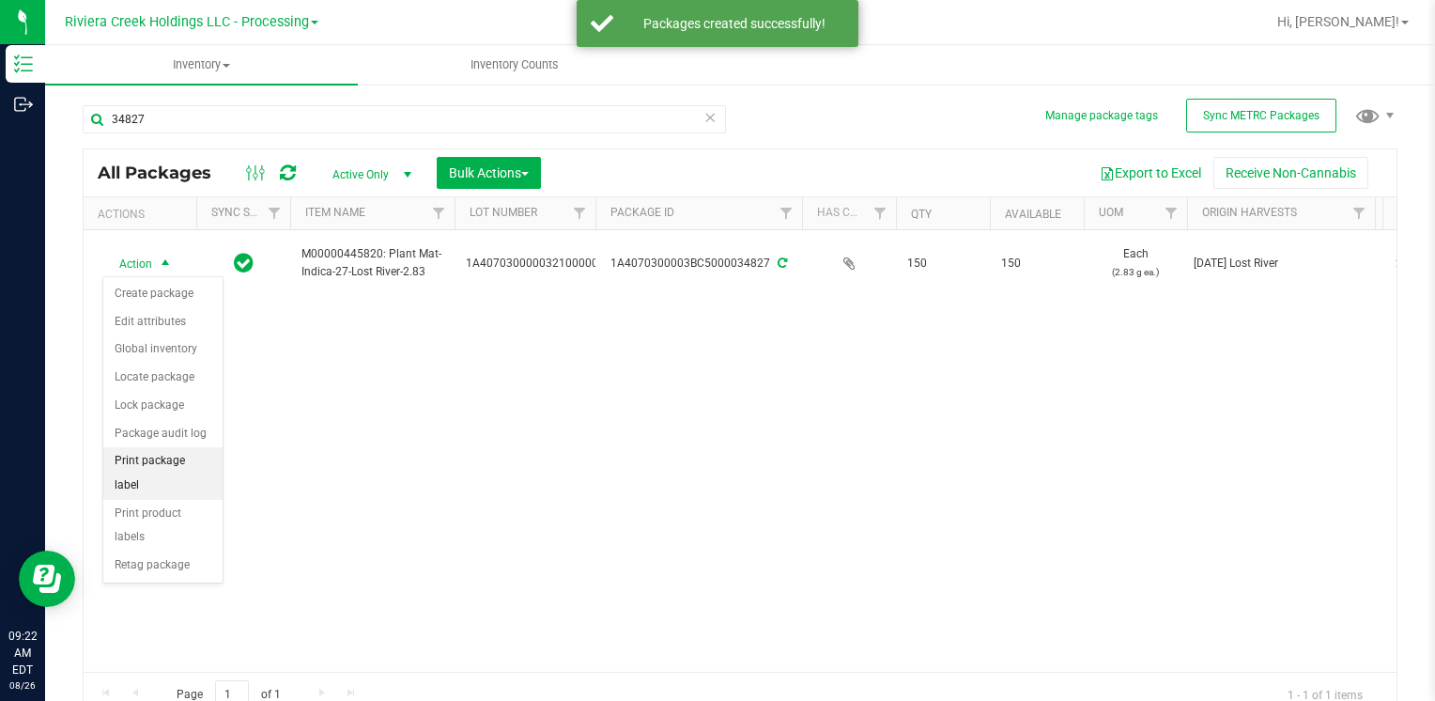
drag, startPoint x: 180, startPoint y: 457, endPoint x: 219, endPoint y: 461, distance: 38.7
click at [183, 457] on li "Print package label" at bounding box center [162, 473] width 119 height 52
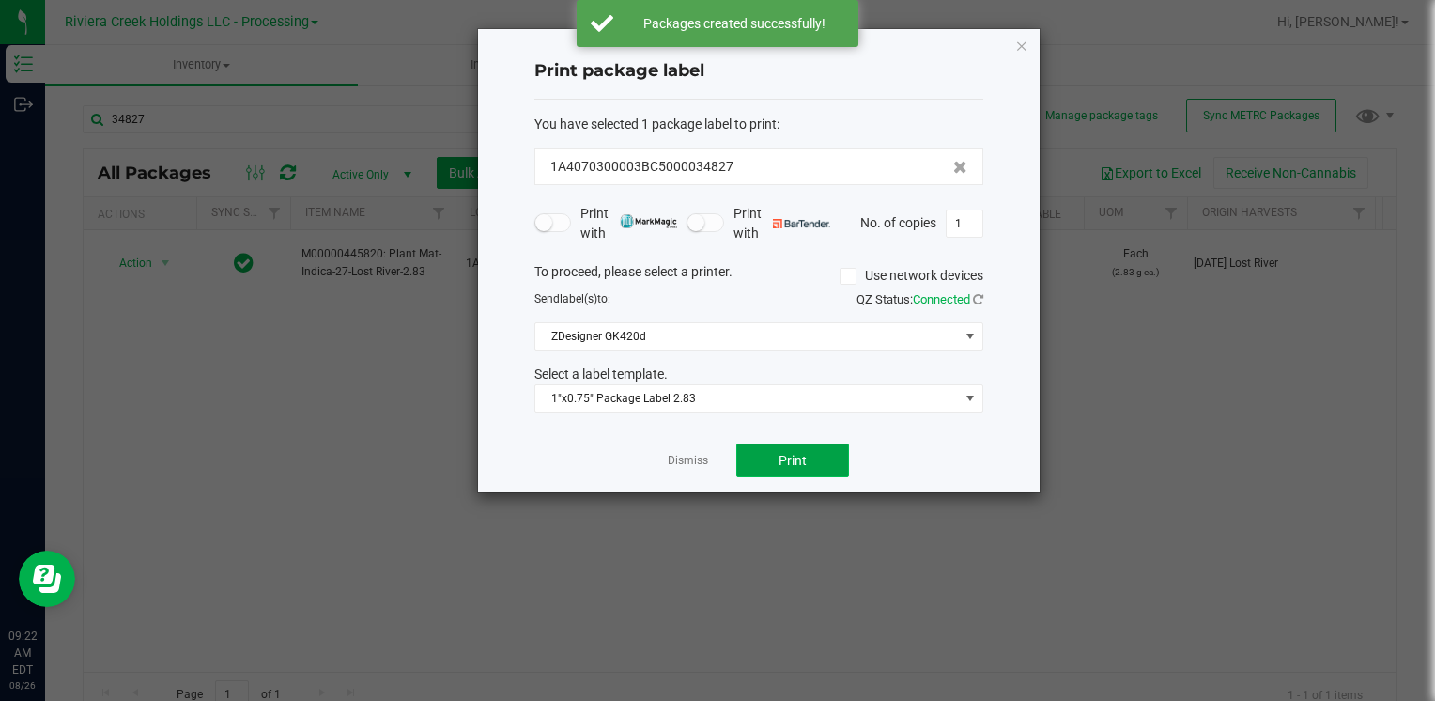
click at [791, 471] on button "Print" at bounding box center [792, 460] width 113 height 34
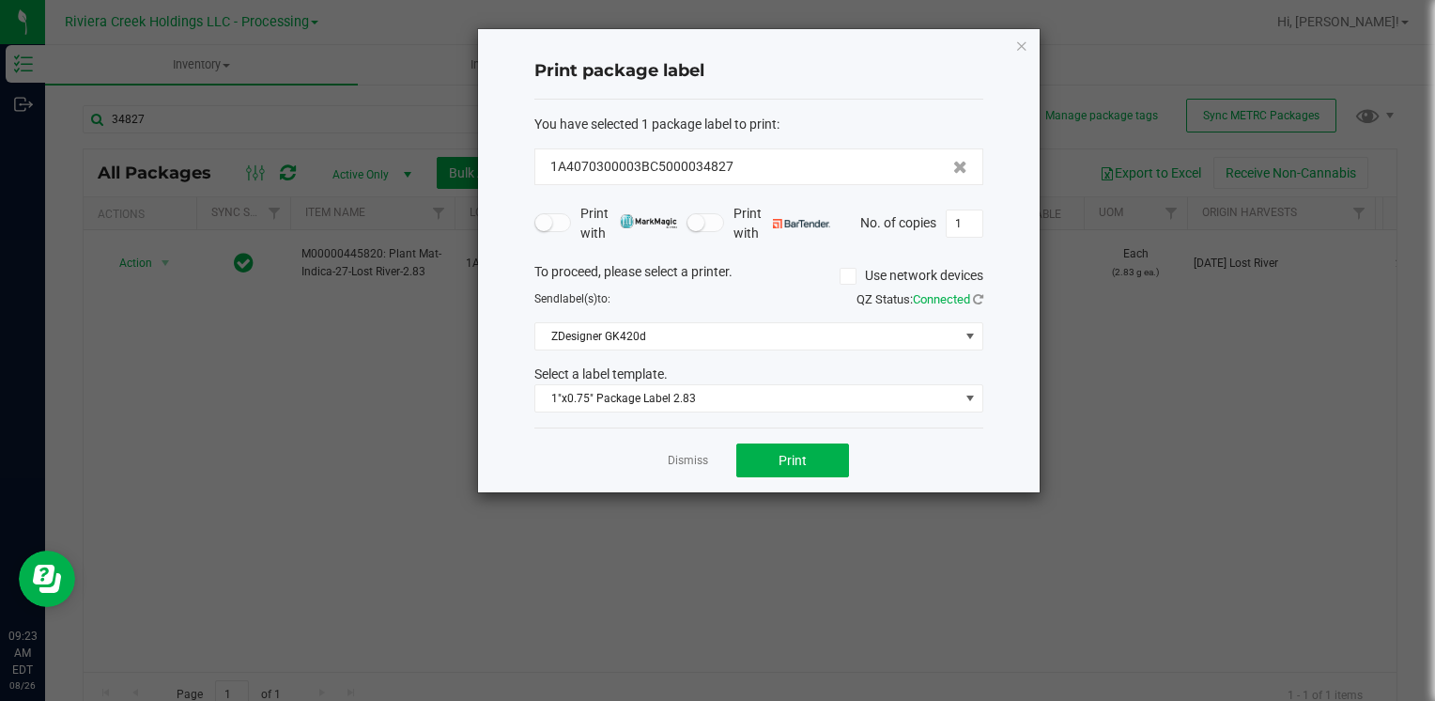
click at [1022, 46] on icon "button" at bounding box center [1021, 45] width 13 height 23
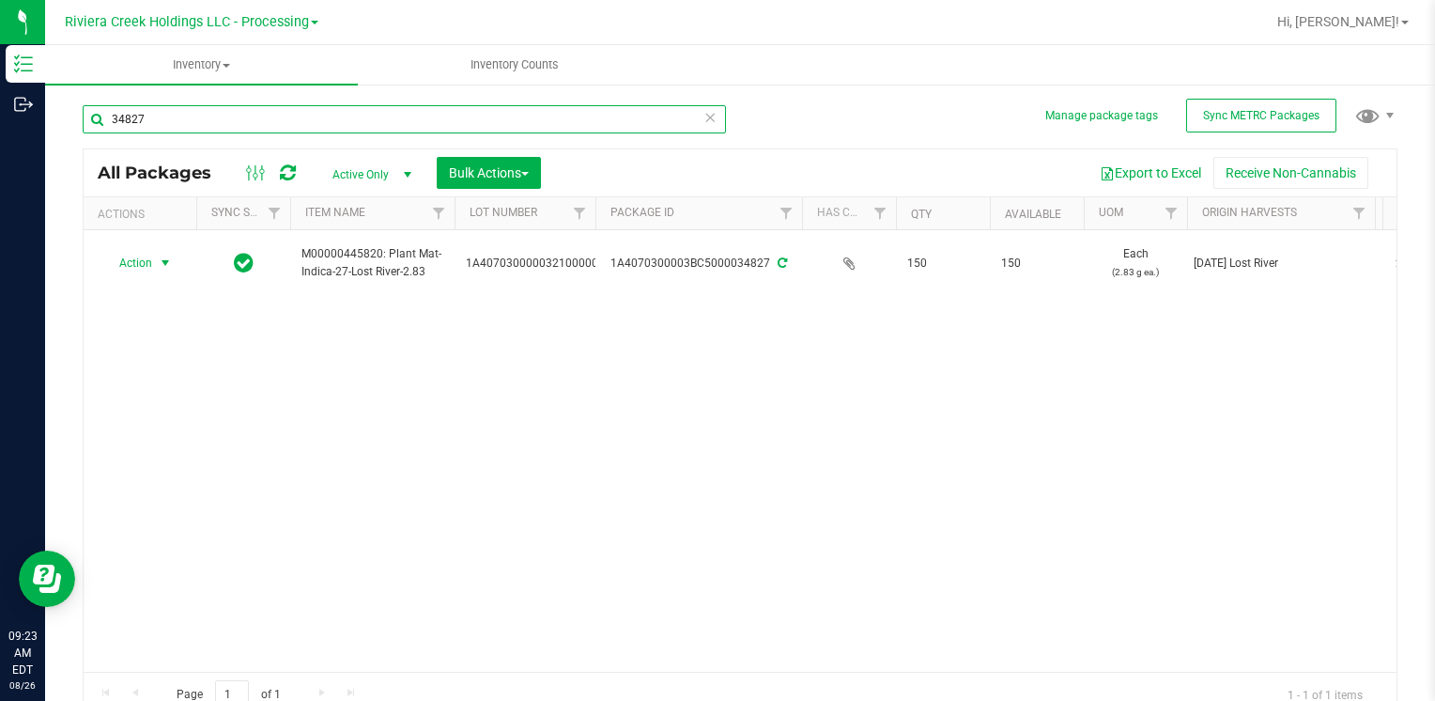
click at [293, 109] on input "34827" at bounding box center [404, 119] width 643 height 28
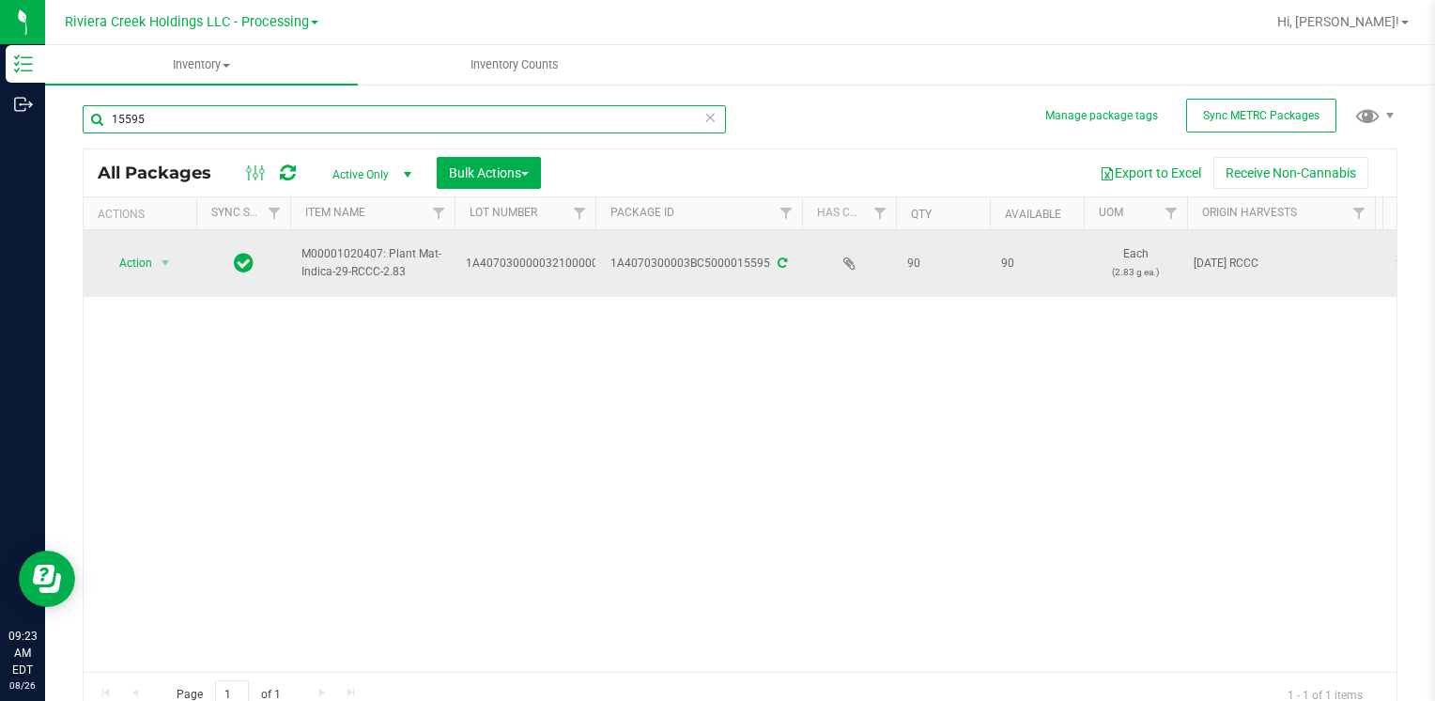
type input "15595"
click at [150, 255] on span "Action" at bounding box center [127, 263] width 51 height 26
click at [150, 260] on span "Action" at bounding box center [127, 263] width 51 height 26
click at [158, 270] on span "select" at bounding box center [165, 263] width 23 height 26
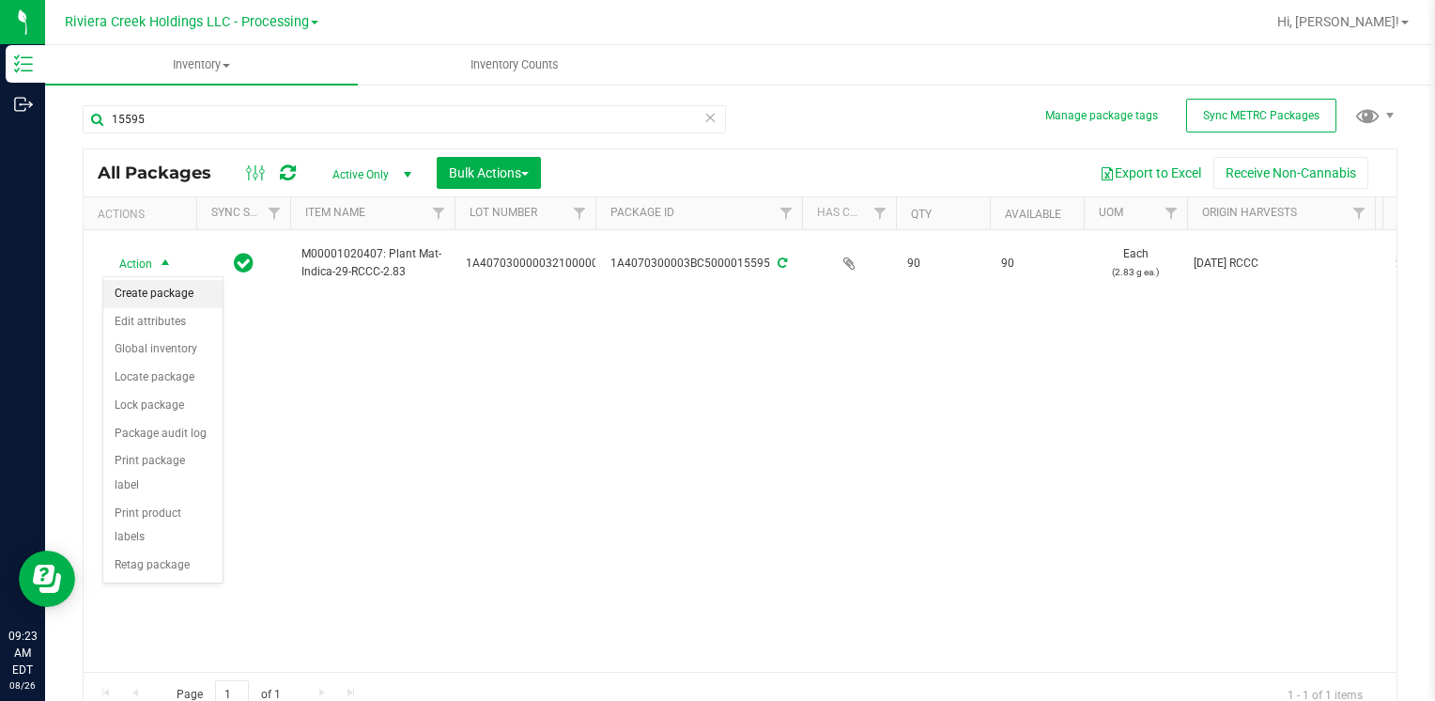
click at [181, 296] on li "Create package" at bounding box center [162, 294] width 119 height 28
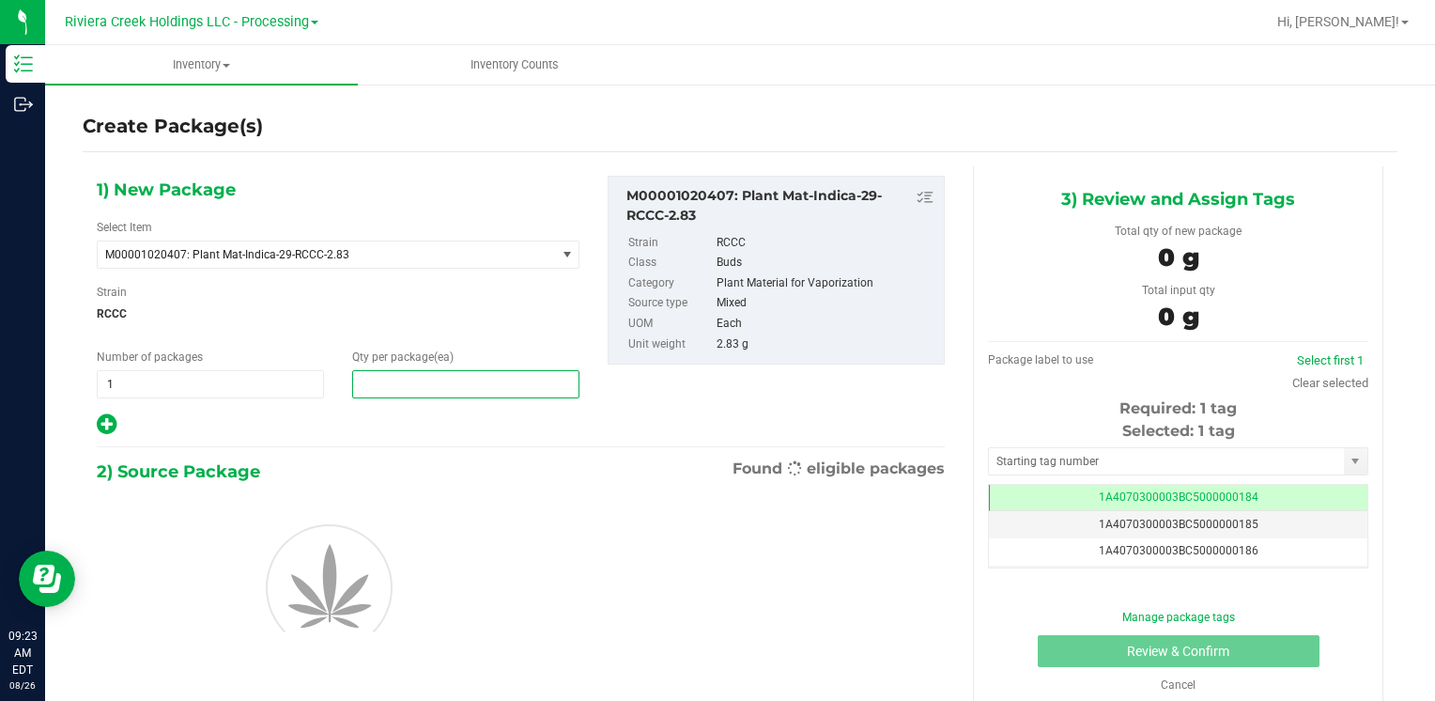
click at [412, 385] on span at bounding box center [465, 384] width 227 height 28
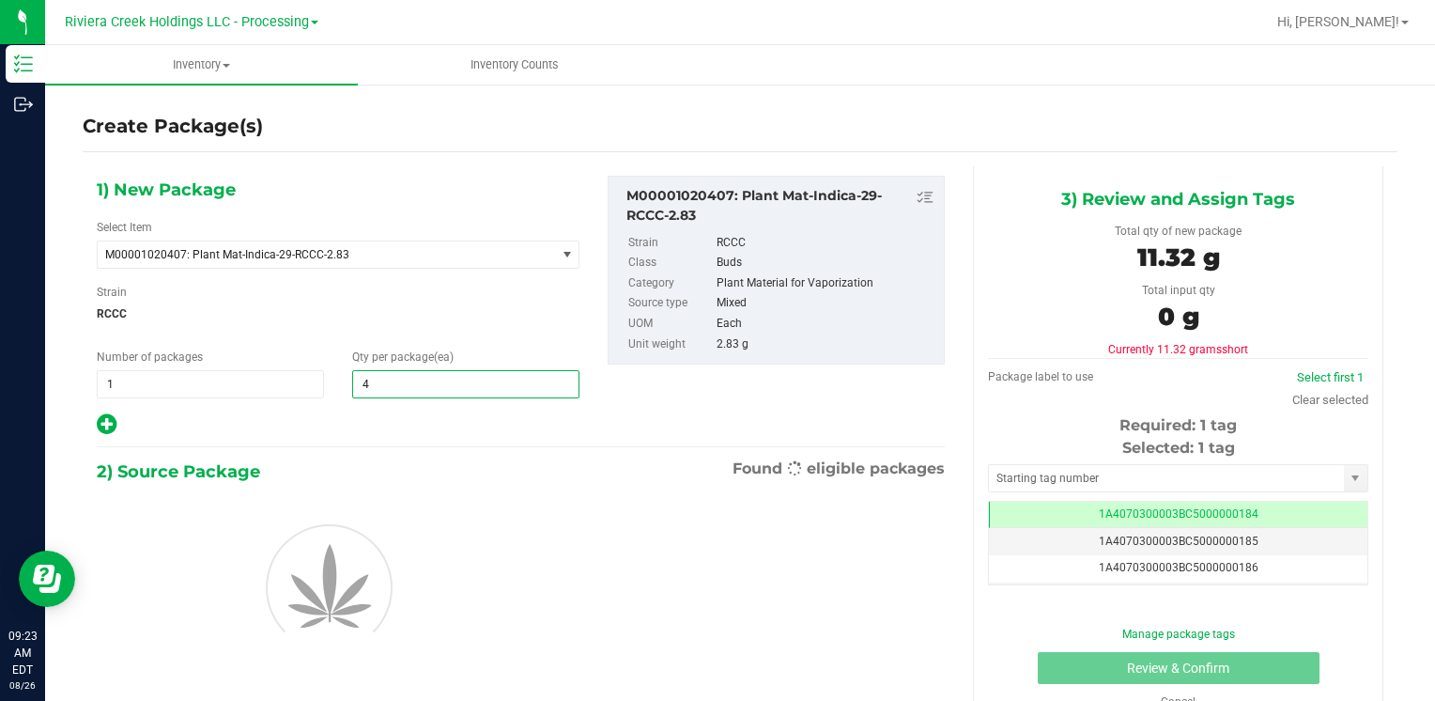
type input "40"
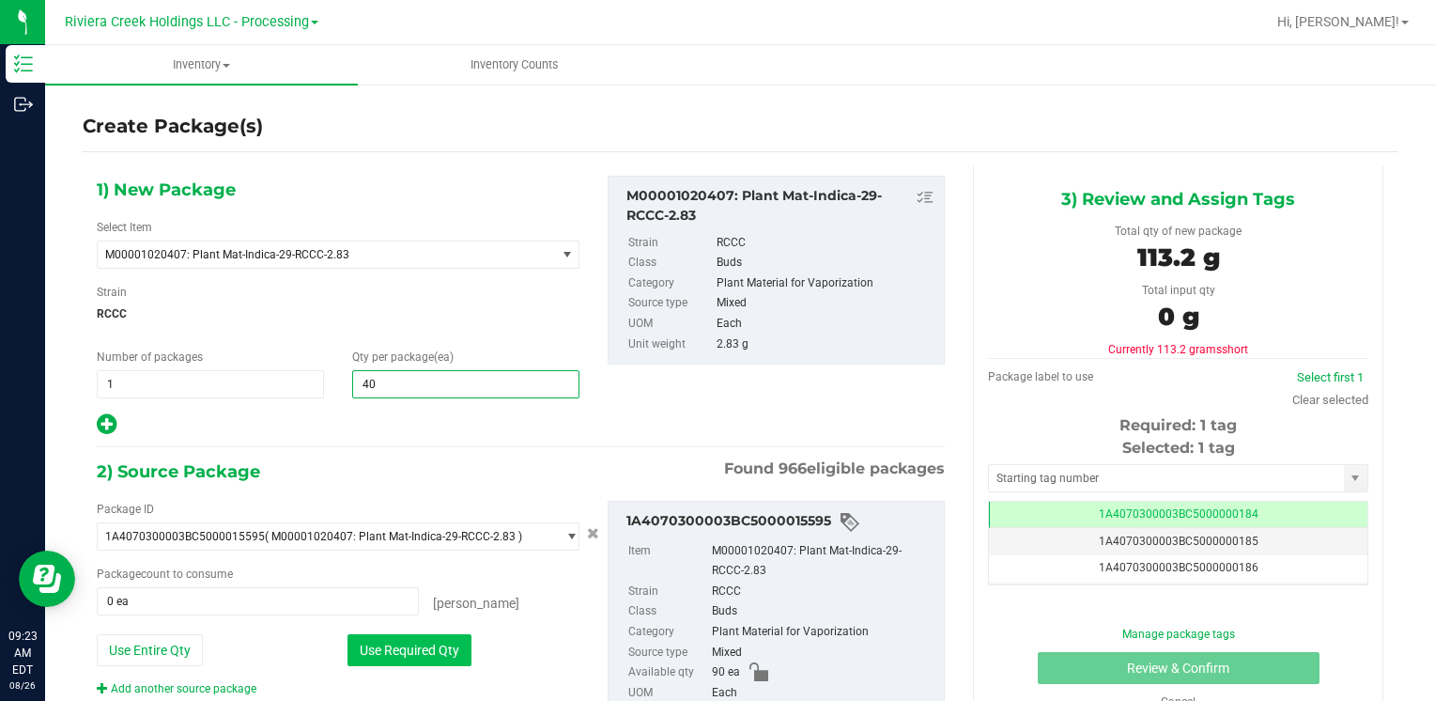
type input "40"
click at [376, 663] on button "Use Required Qty" at bounding box center [409, 650] width 124 height 32
type input "40 ea"
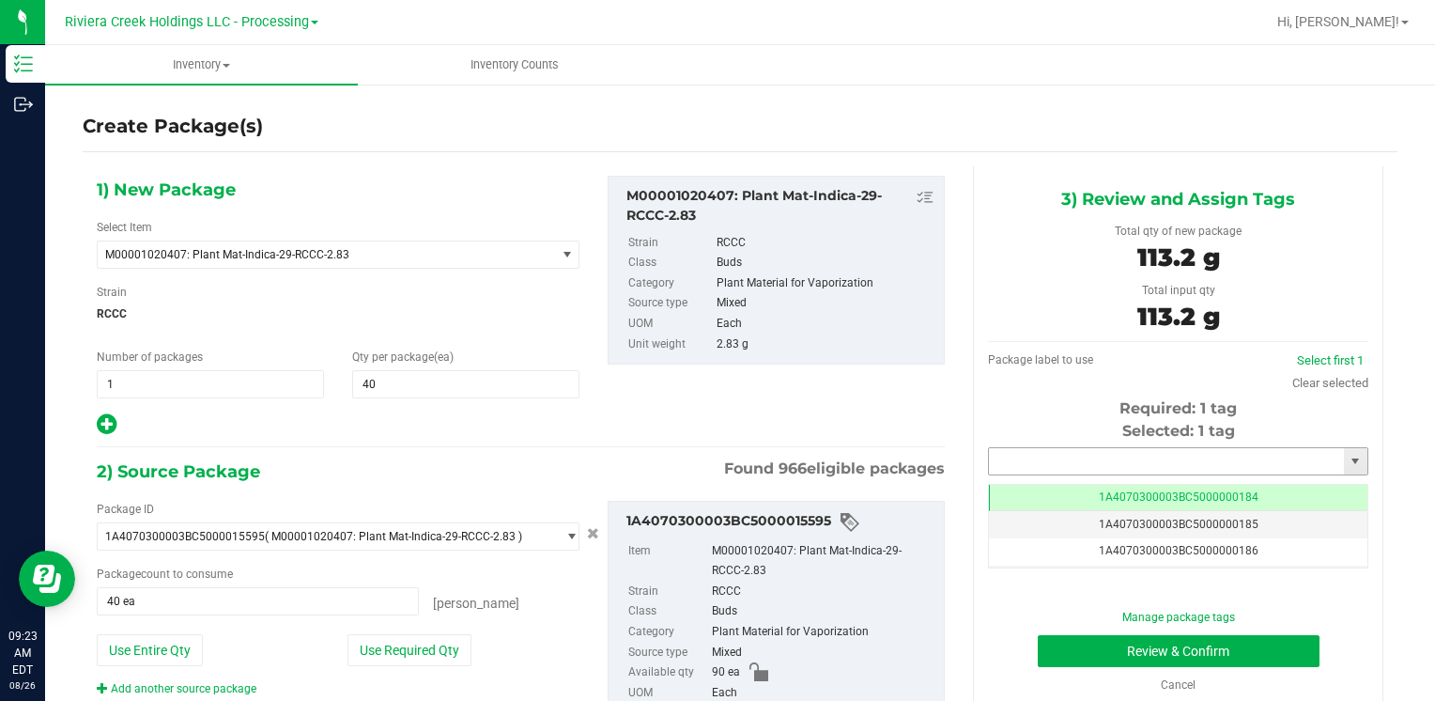
click at [1011, 455] on input "text" at bounding box center [1166, 461] width 355 height 26
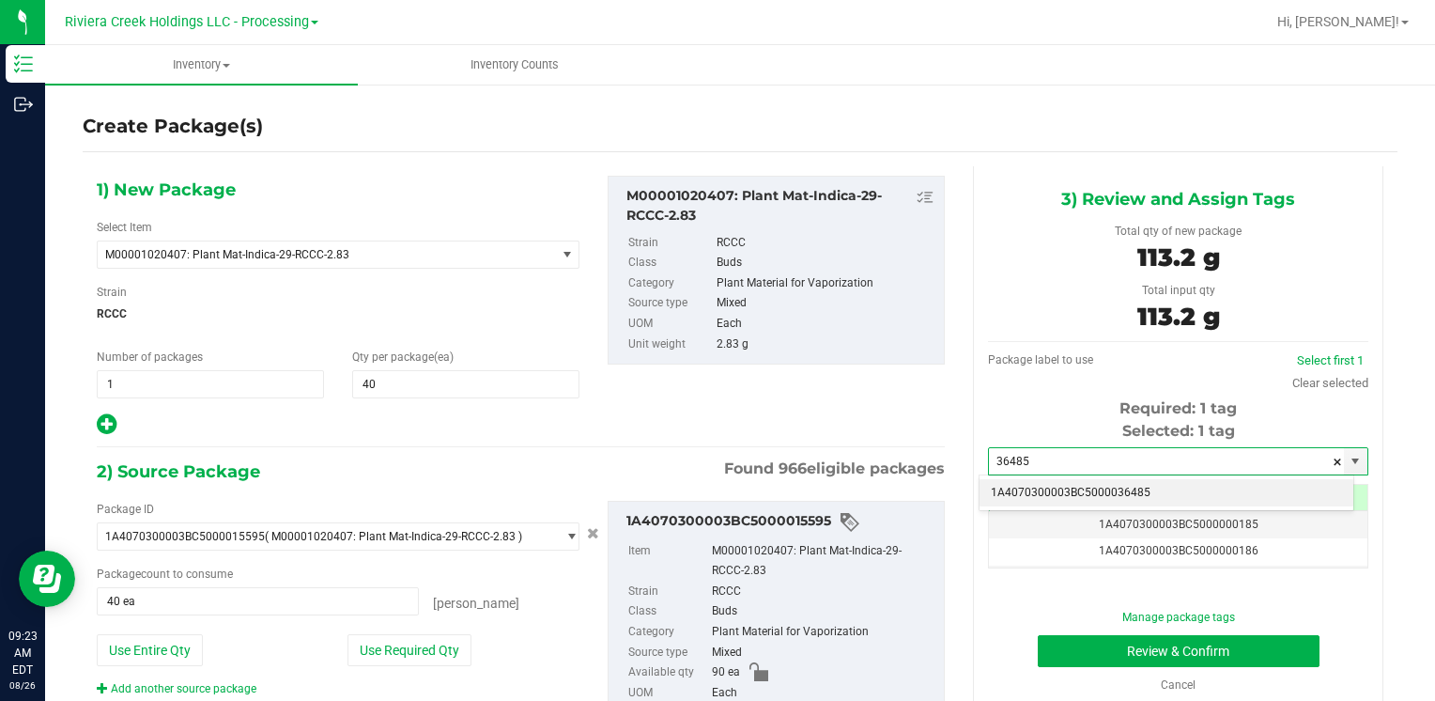
click at [1042, 486] on li "1A4070300003BC5000036485" at bounding box center [1167, 493] width 374 height 28
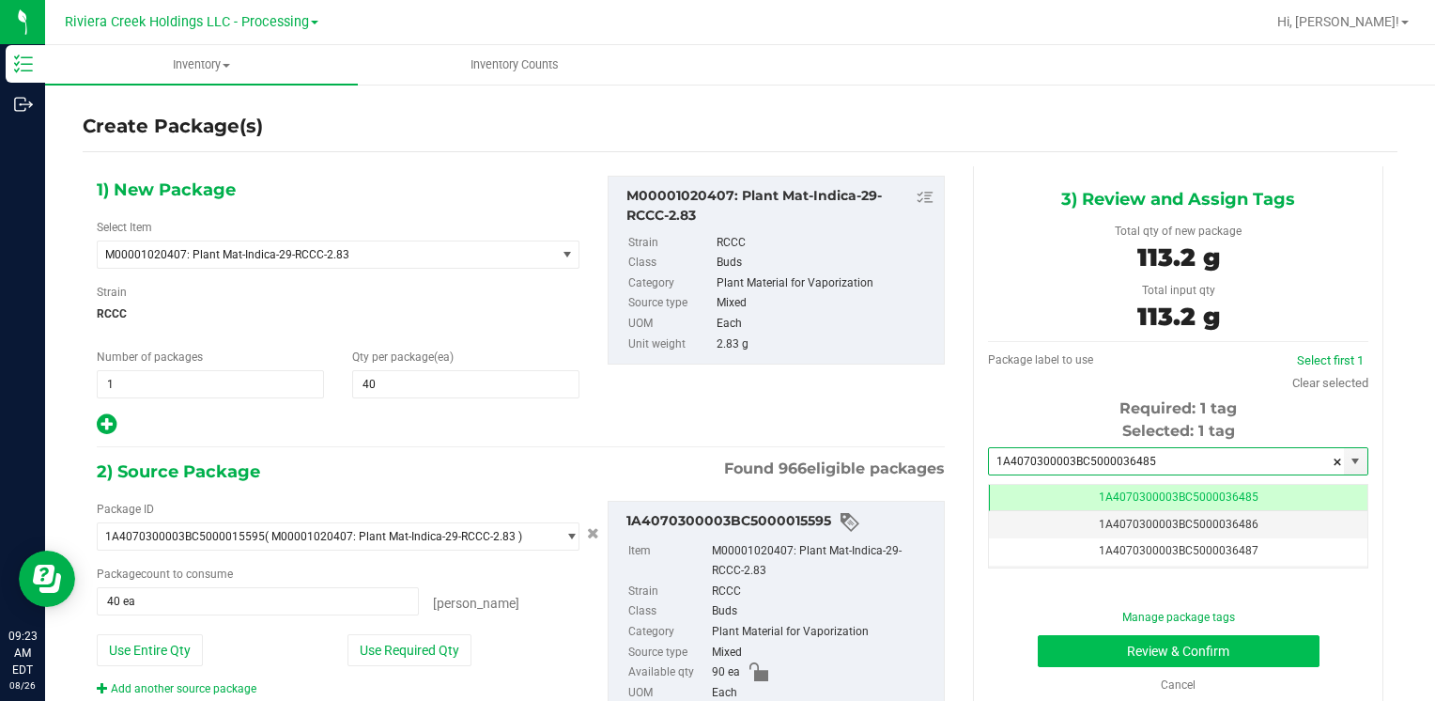
type input "1A4070300003BC5000036485"
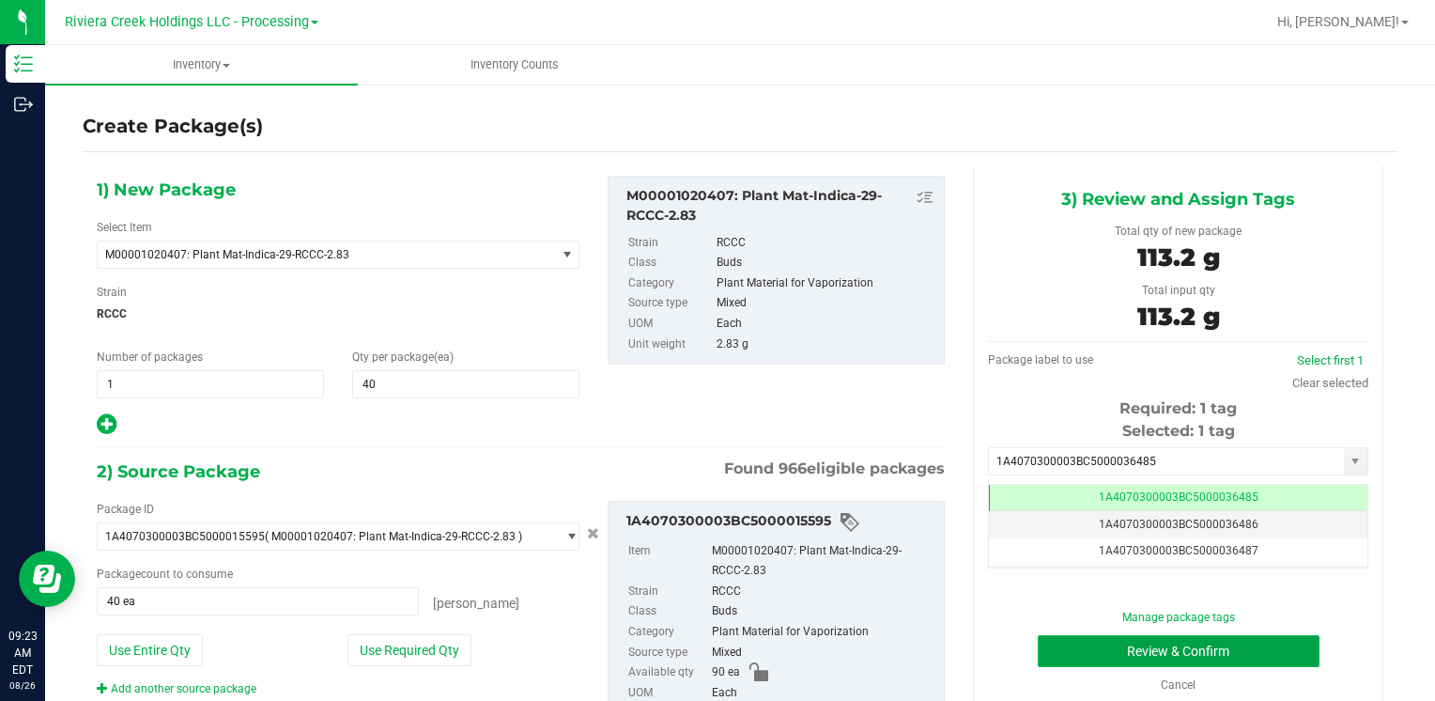
click at [1052, 641] on button "Review & Confirm" at bounding box center [1179, 651] width 282 height 32
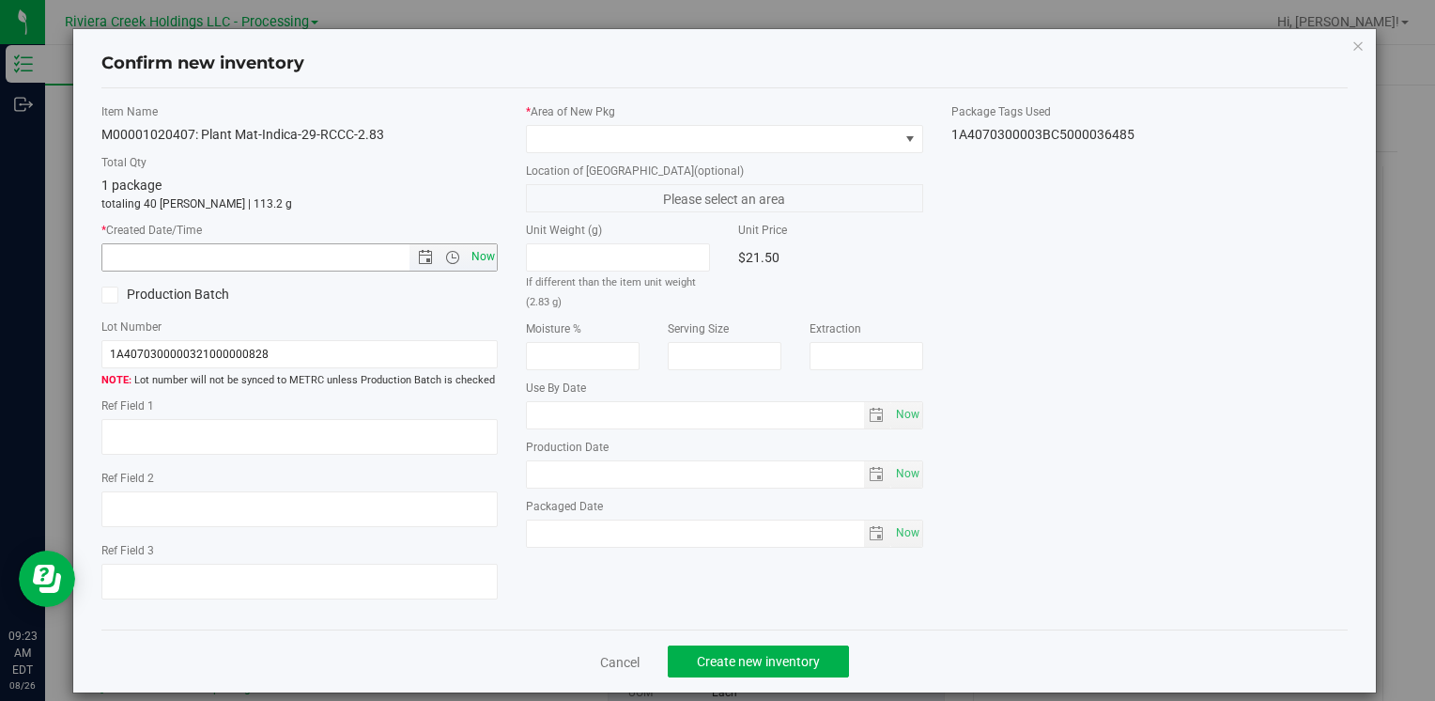
click at [475, 254] on span "Now" at bounding box center [483, 256] width 32 height 27
type input "[DATE] 9:23 AM"
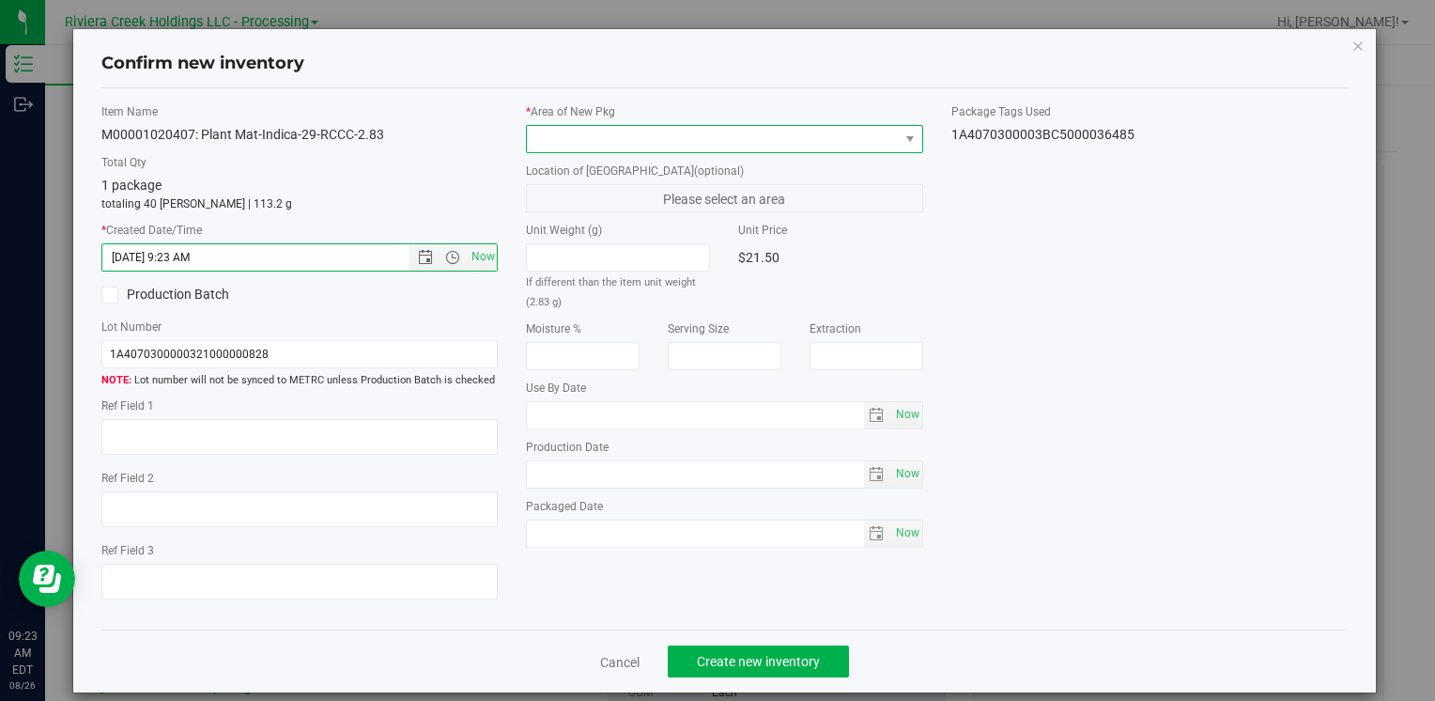
click at [579, 134] on span at bounding box center [712, 139] width 371 height 26
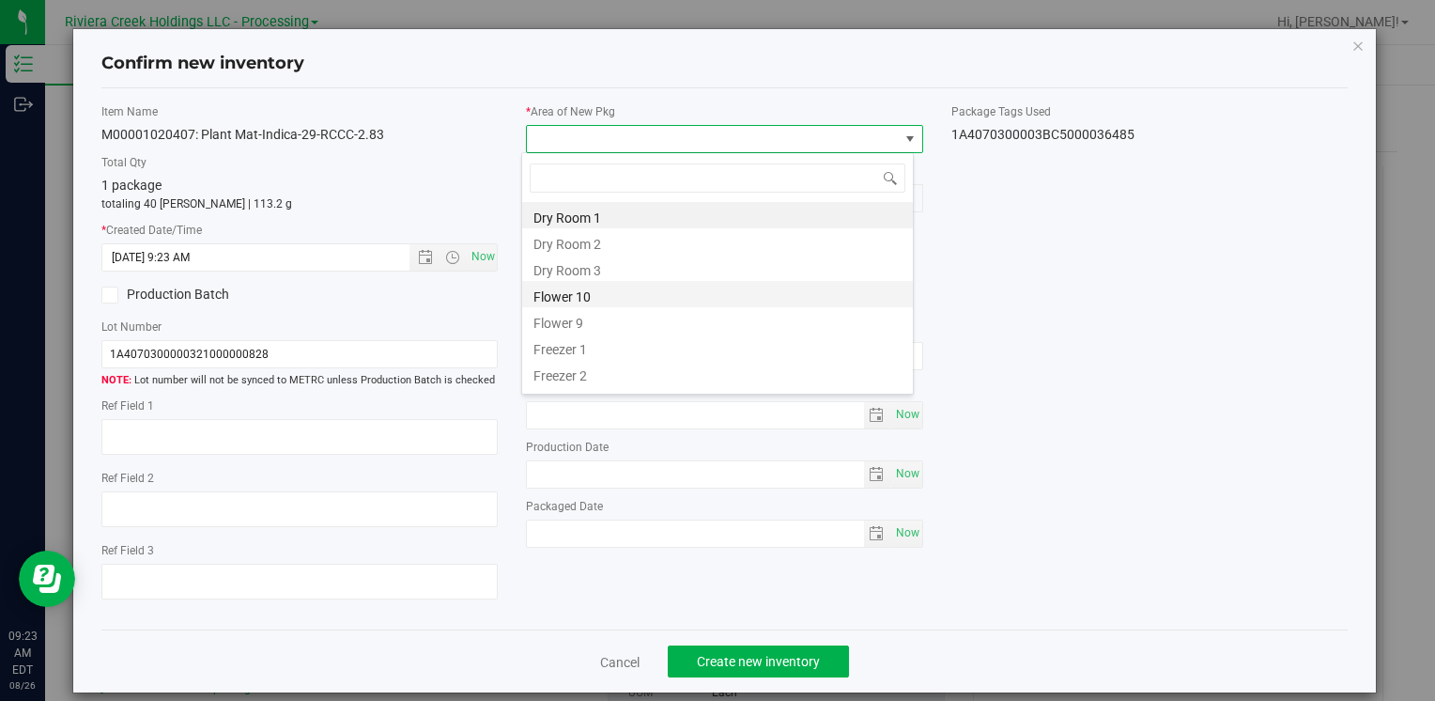
click at [603, 300] on li "Flower 10" at bounding box center [717, 294] width 391 height 26
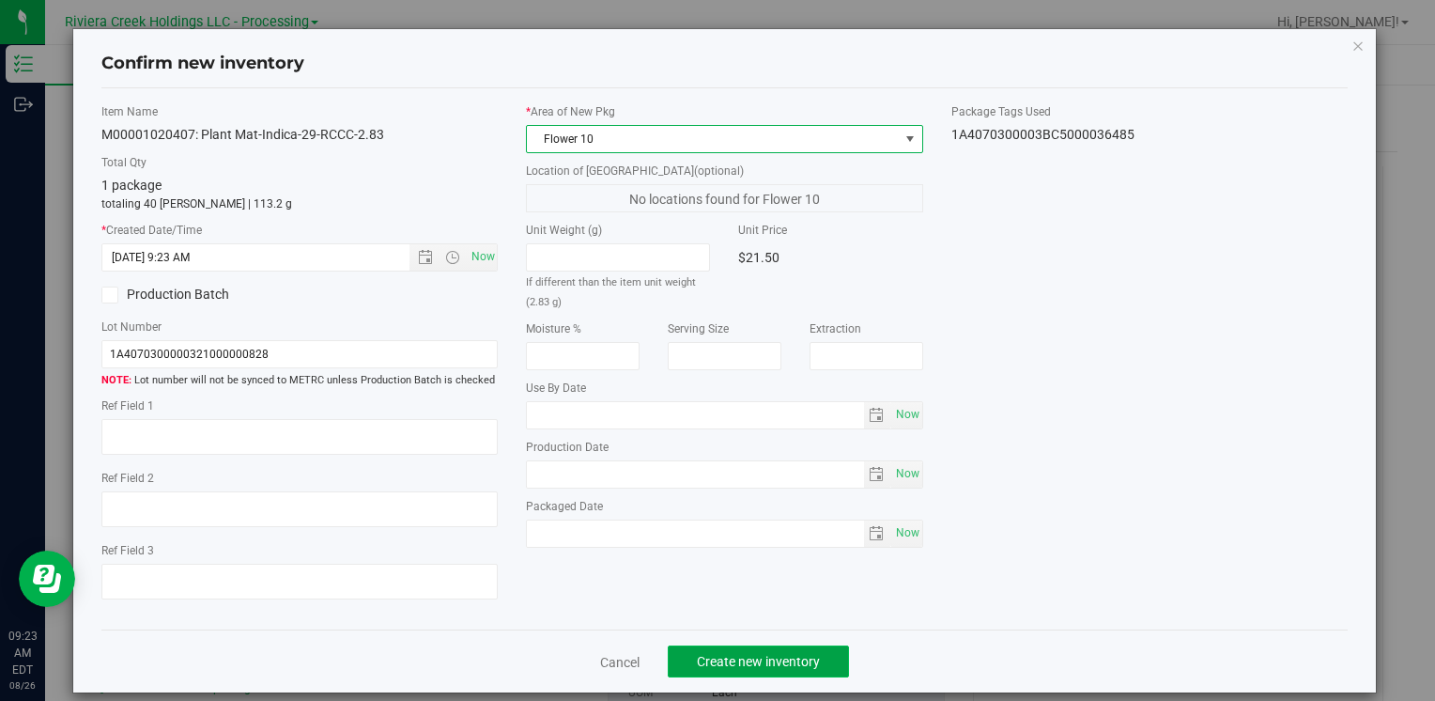
click at [715, 654] on span "Create new inventory" at bounding box center [758, 661] width 123 height 15
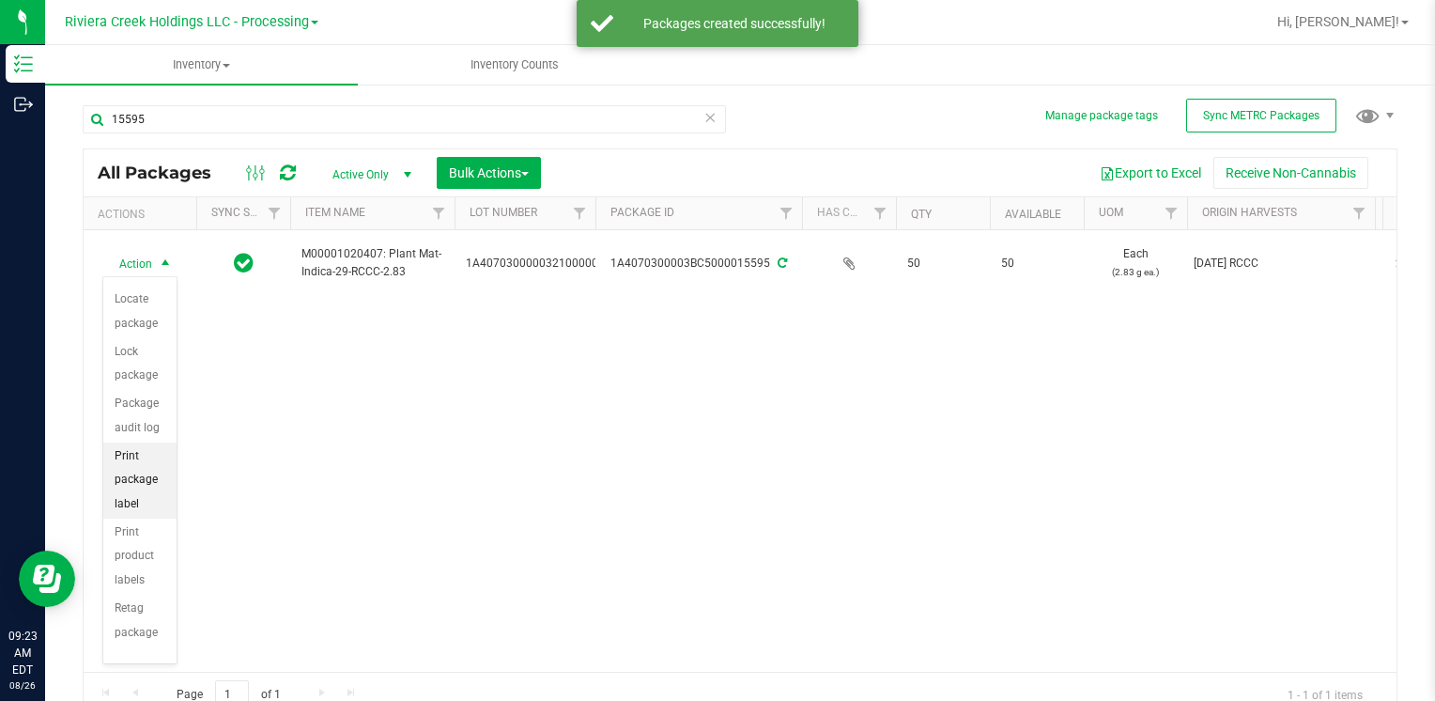
click at [154, 478] on li "Print package label" at bounding box center [139, 480] width 73 height 76
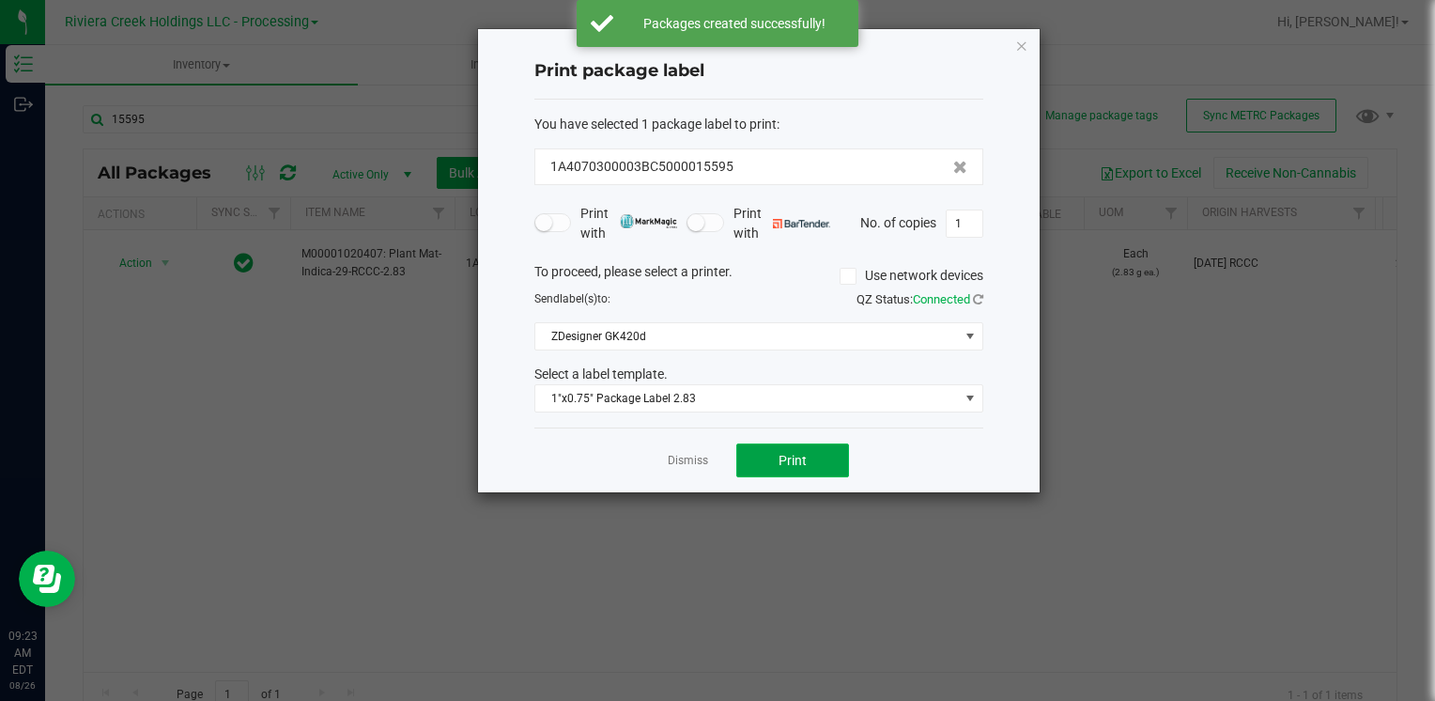
click at [780, 458] on span "Print" at bounding box center [793, 460] width 28 height 15
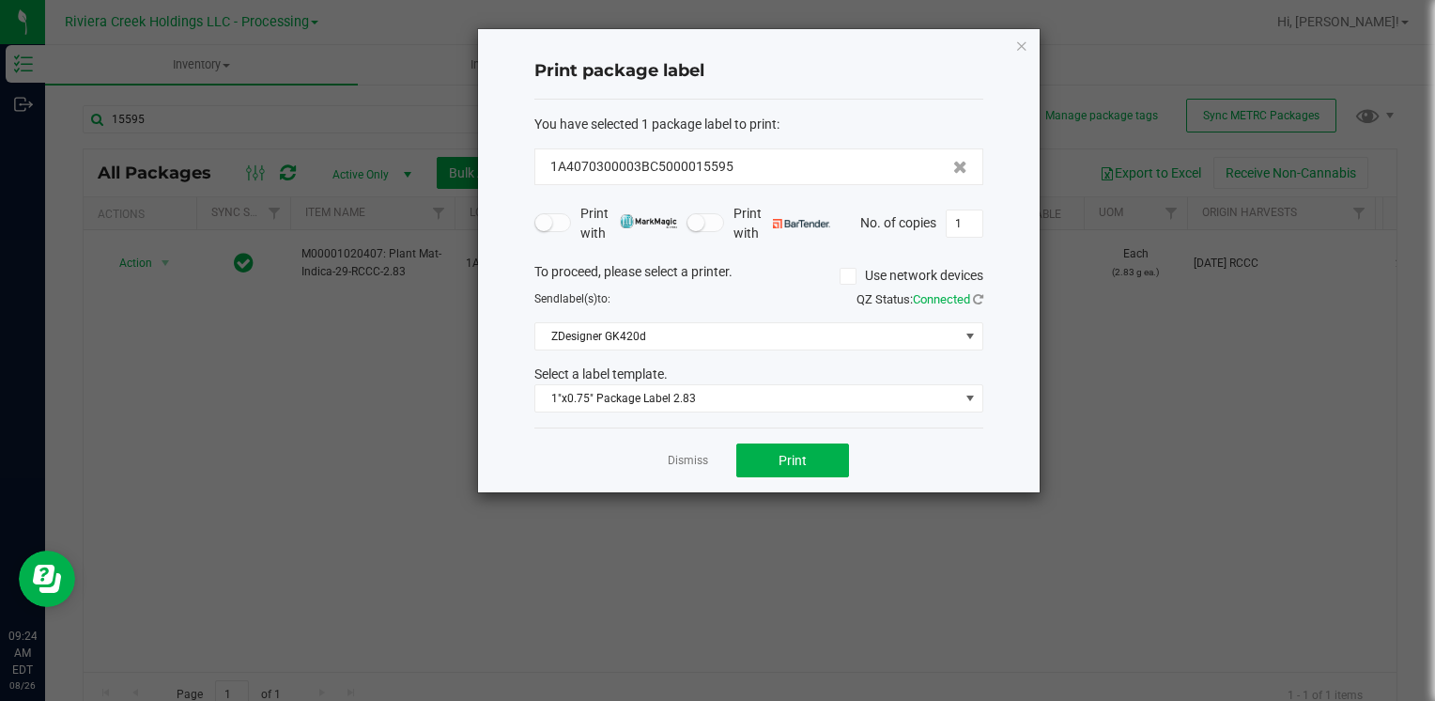
click at [1026, 52] on icon "button" at bounding box center [1021, 45] width 13 height 23
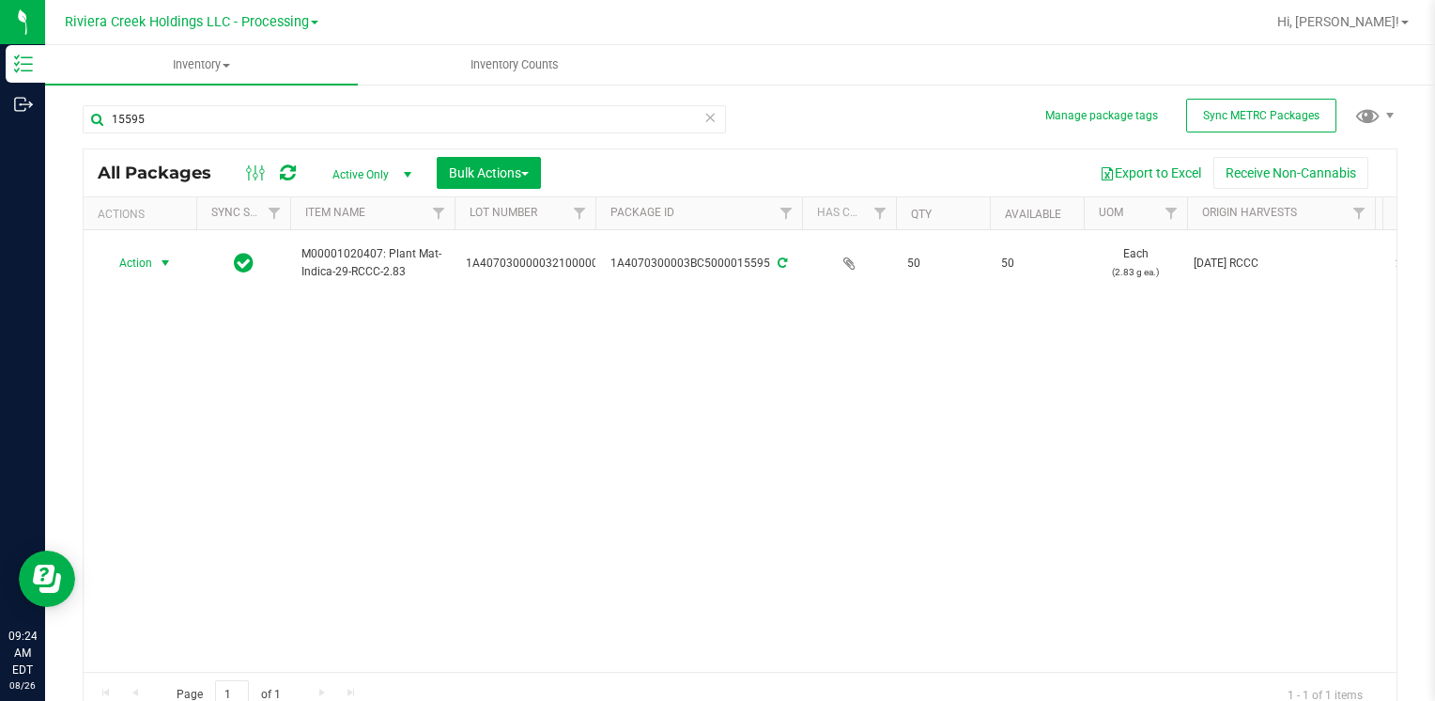
click at [218, 102] on div "15595" at bounding box center [411, 118] width 657 height 60
click at [218, 118] on input "15595" at bounding box center [404, 119] width 643 height 28
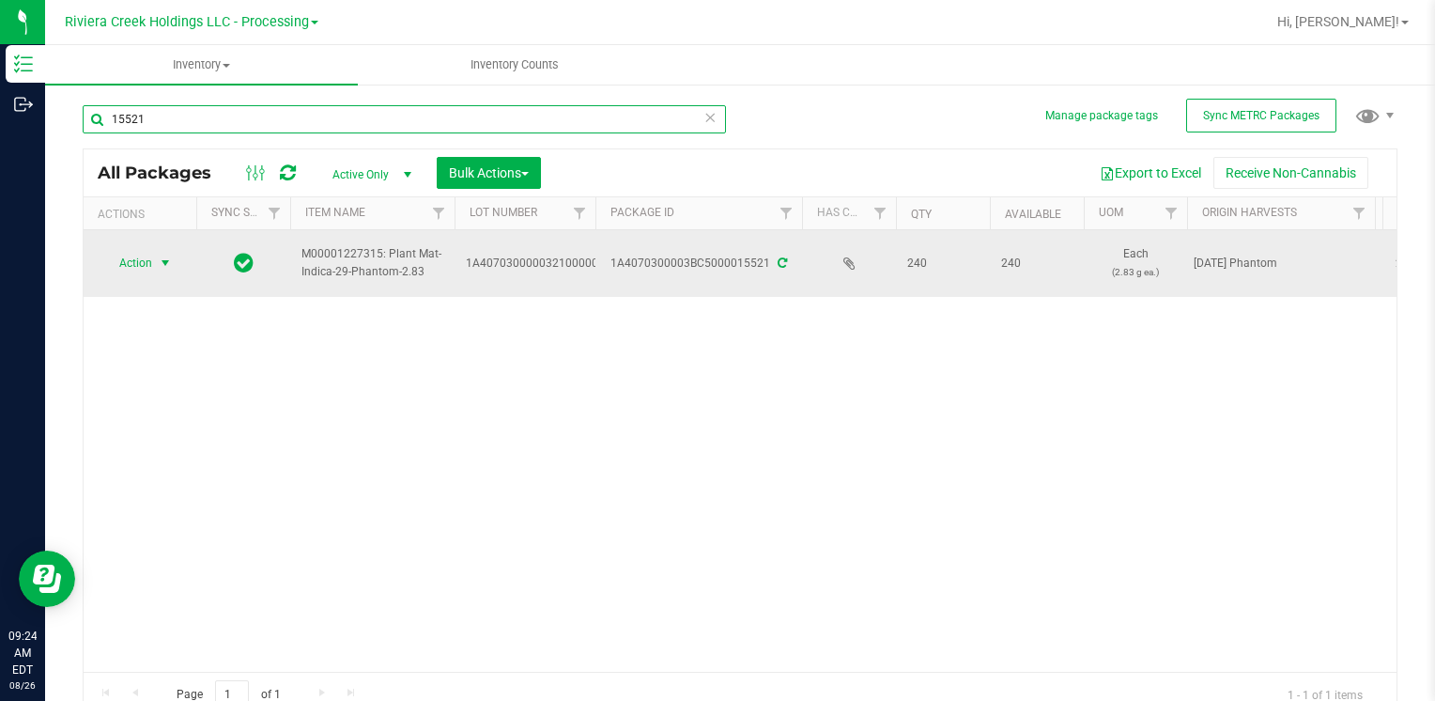
type input "15521"
click at [158, 256] on span "select" at bounding box center [165, 262] width 15 height 15
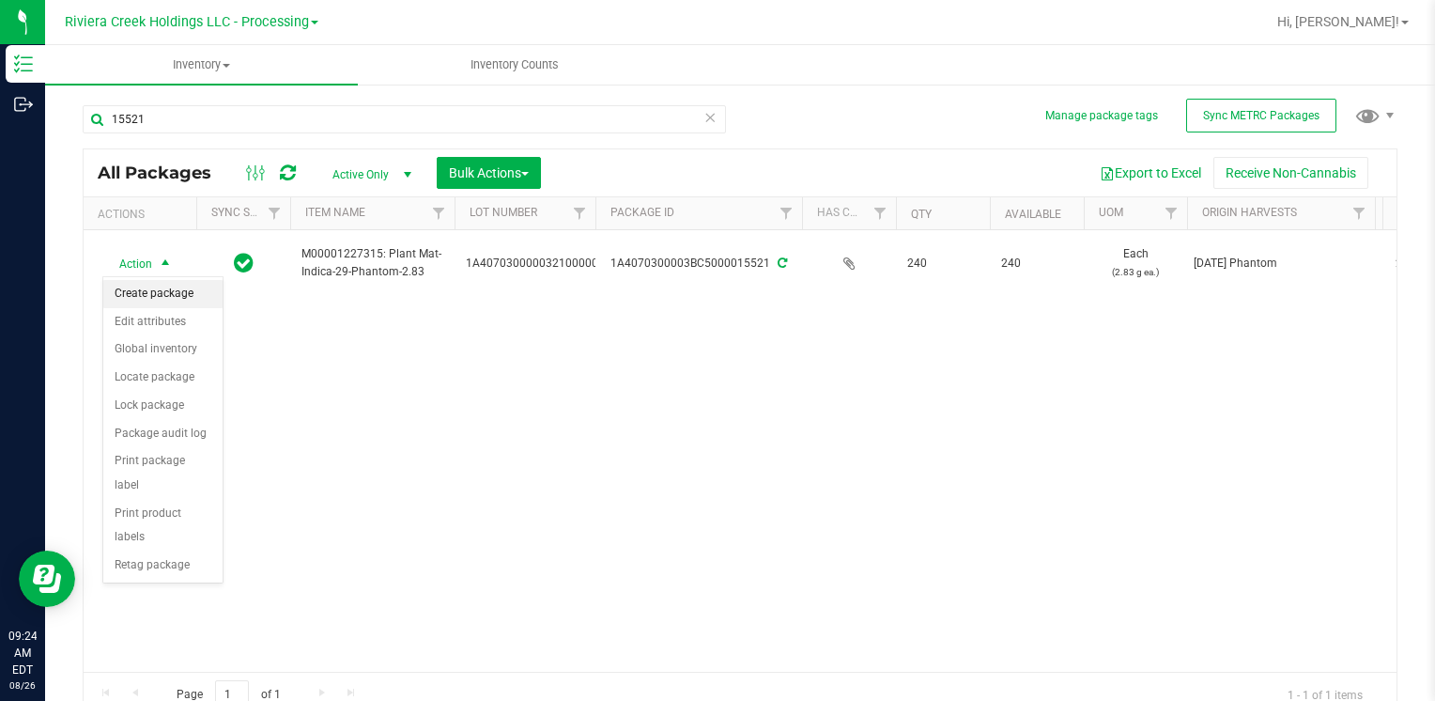
click at [150, 297] on li "Create package" at bounding box center [162, 294] width 119 height 28
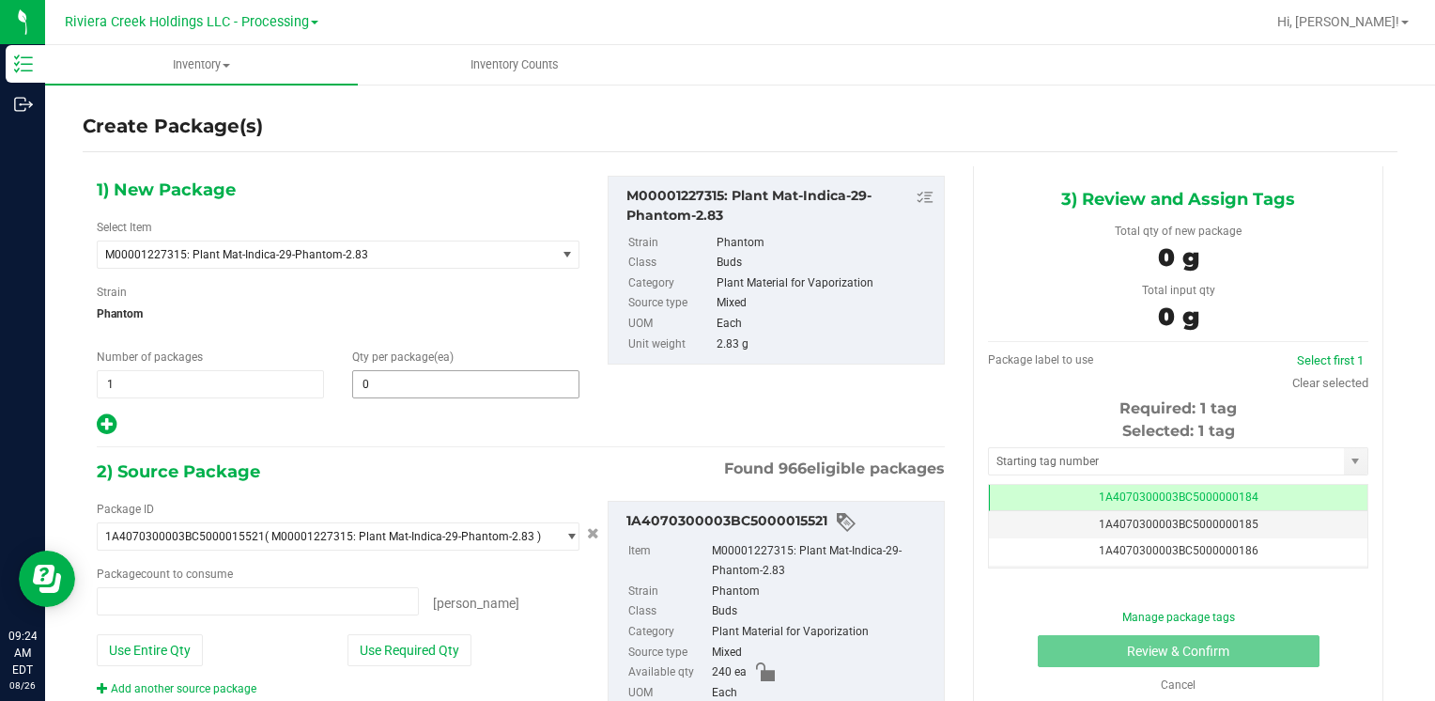
type input "0 ea"
click at [386, 388] on span at bounding box center [465, 384] width 227 height 28
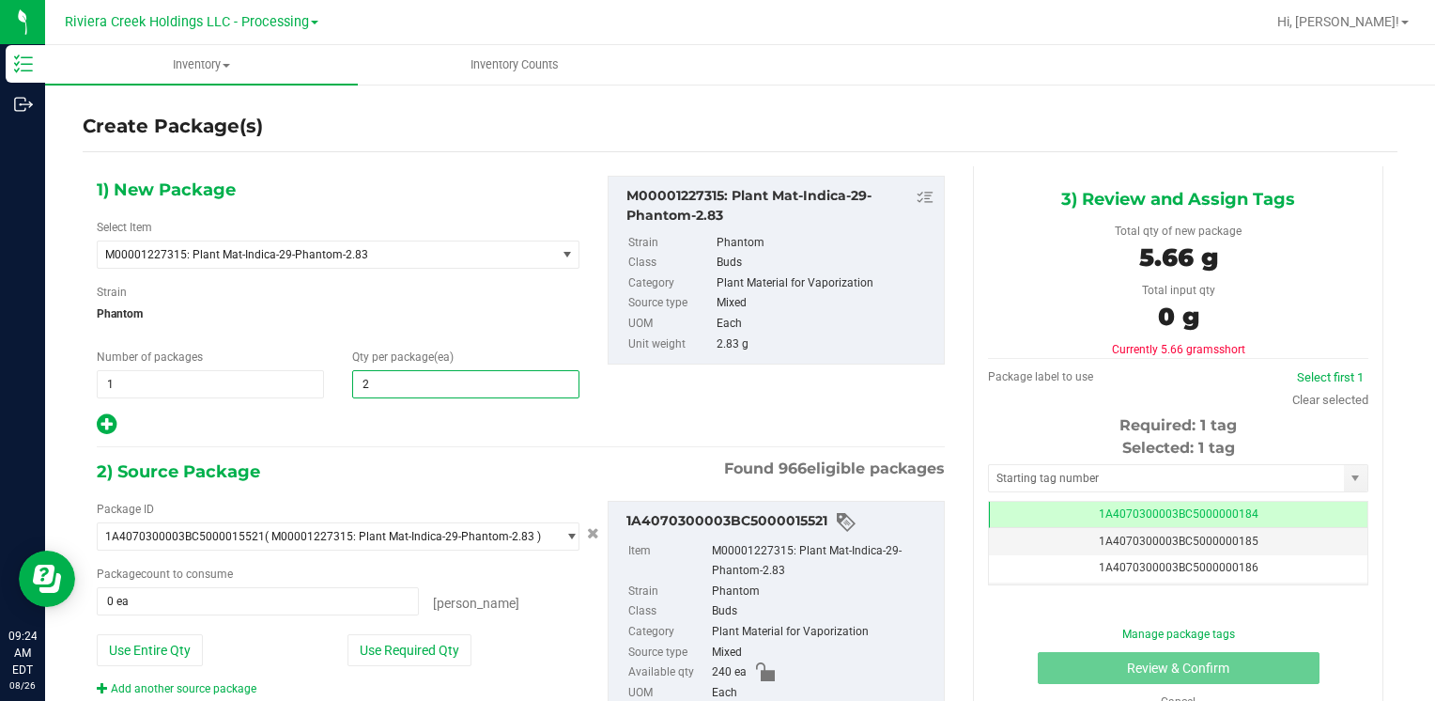
type input "20"
click at [388, 642] on button "Use Required Qty" at bounding box center [409, 650] width 124 height 32
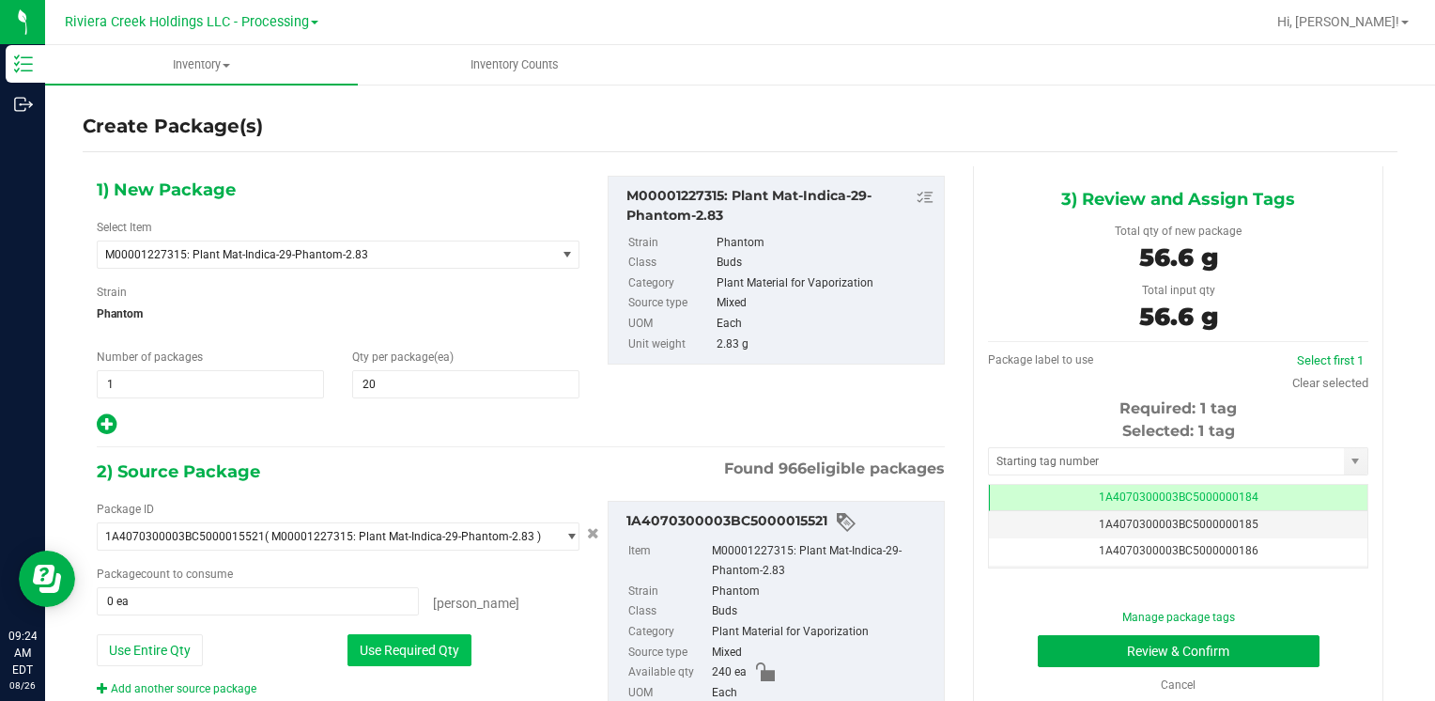
type input "20 ea"
click at [1082, 453] on input "text" at bounding box center [1166, 461] width 355 height 26
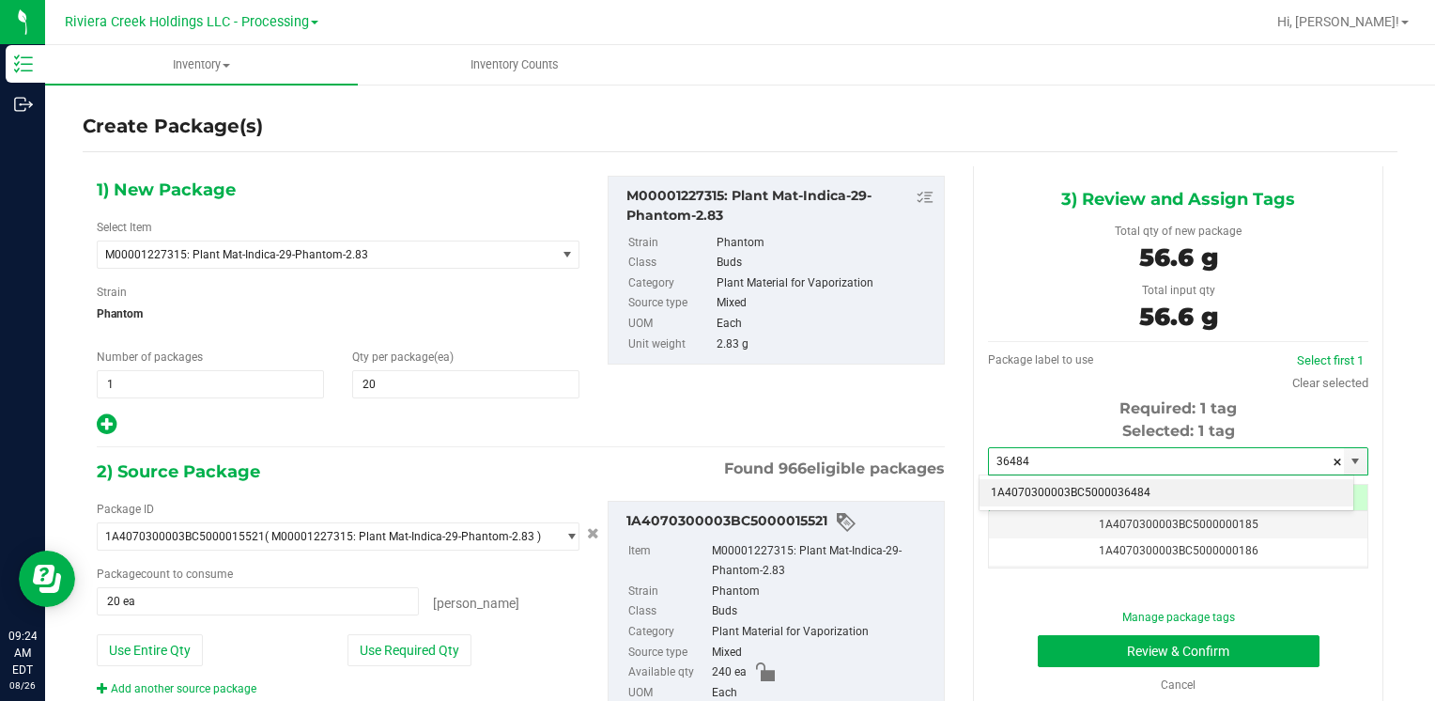
click at [1059, 484] on li "1A4070300003BC5000036484" at bounding box center [1167, 493] width 374 height 28
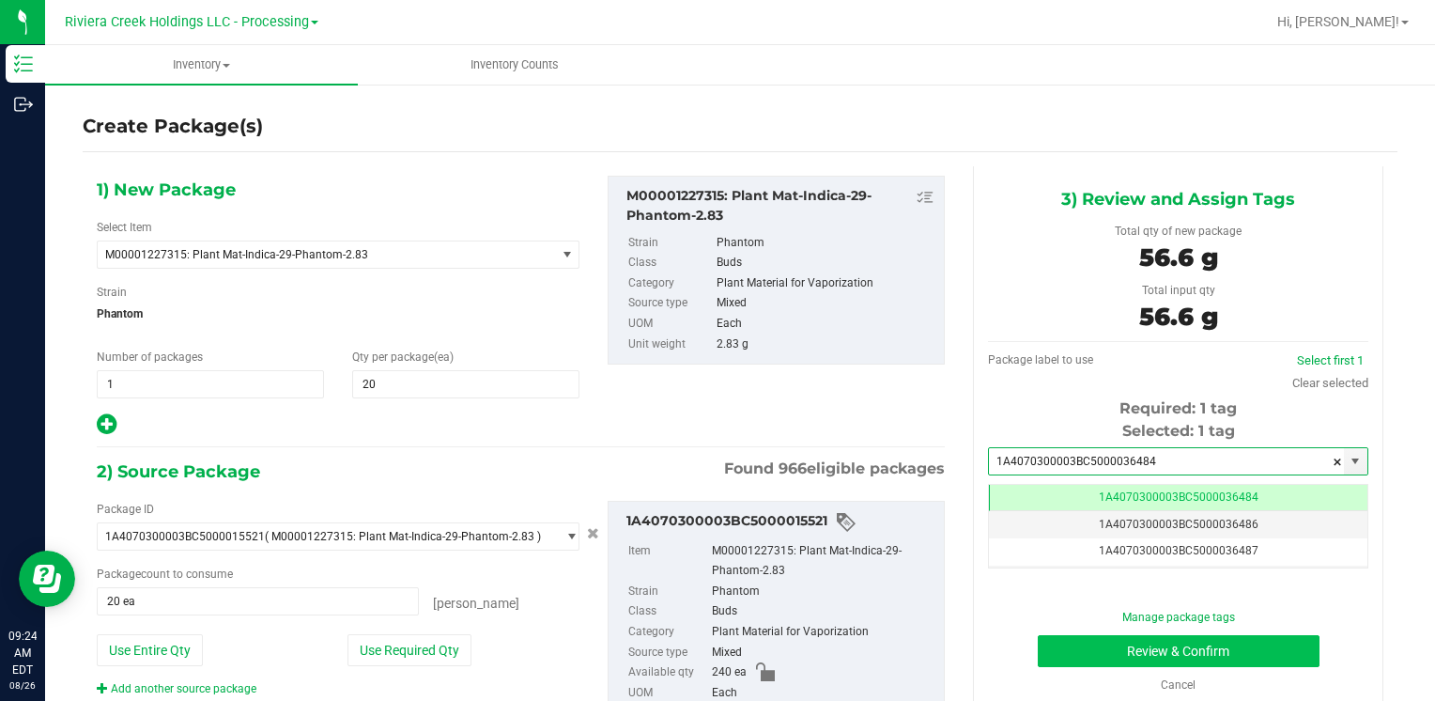
type input "1A4070300003BC5000036484"
click at [1061, 646] on button "Review & Confirm" at bounding box center [1179, 651] width 282 height 32
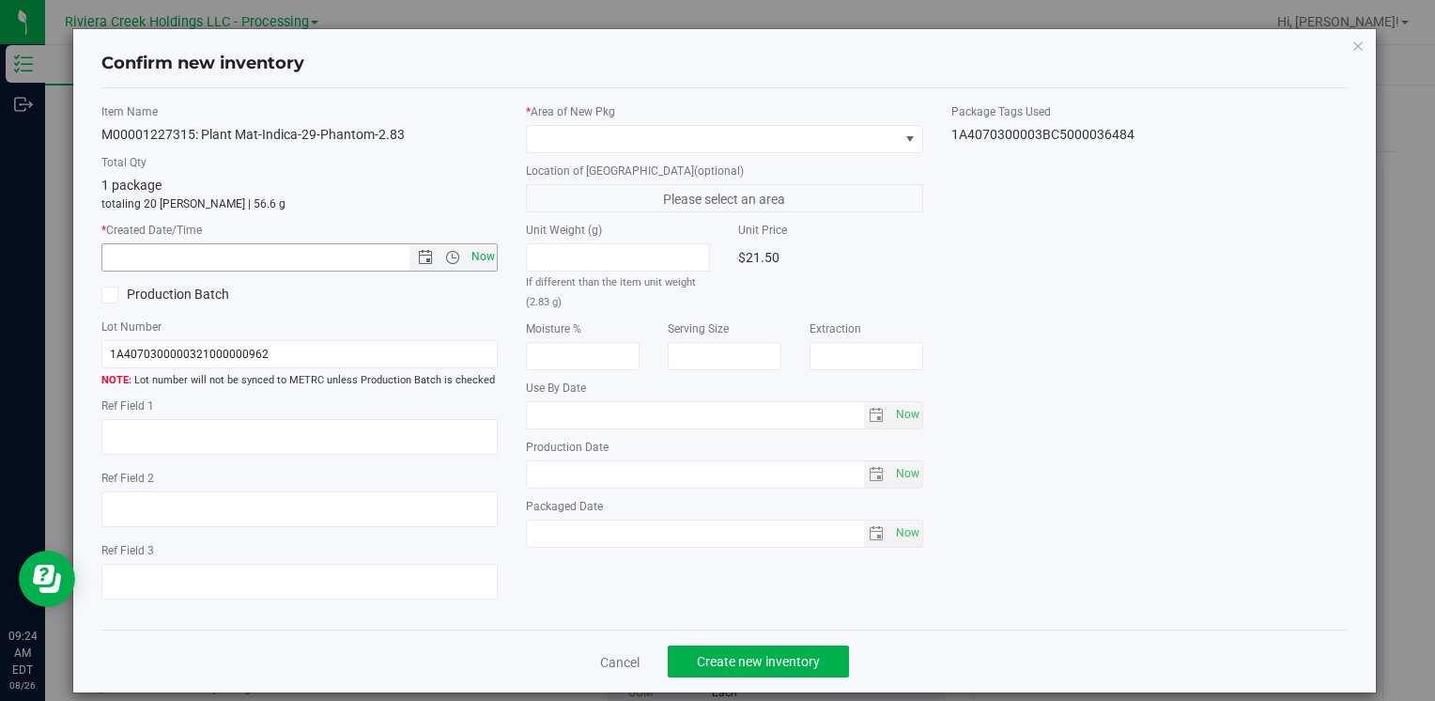
click at [473, 260] on span "Now" at bounding box center [483, 256] width 32 height 27
type input "[DATE] 9:24 AM"
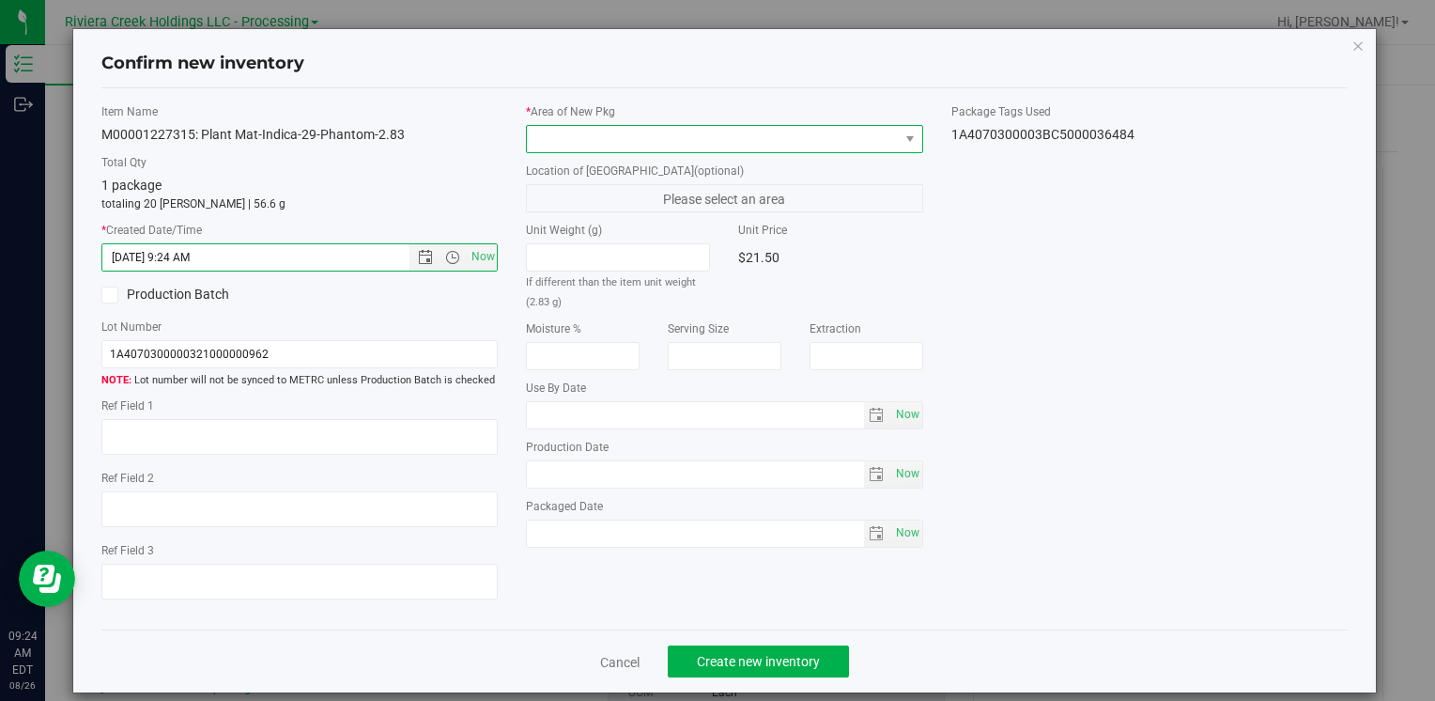
click at [548, 140] on span at bounding box center [712, 139] width 371 height 26
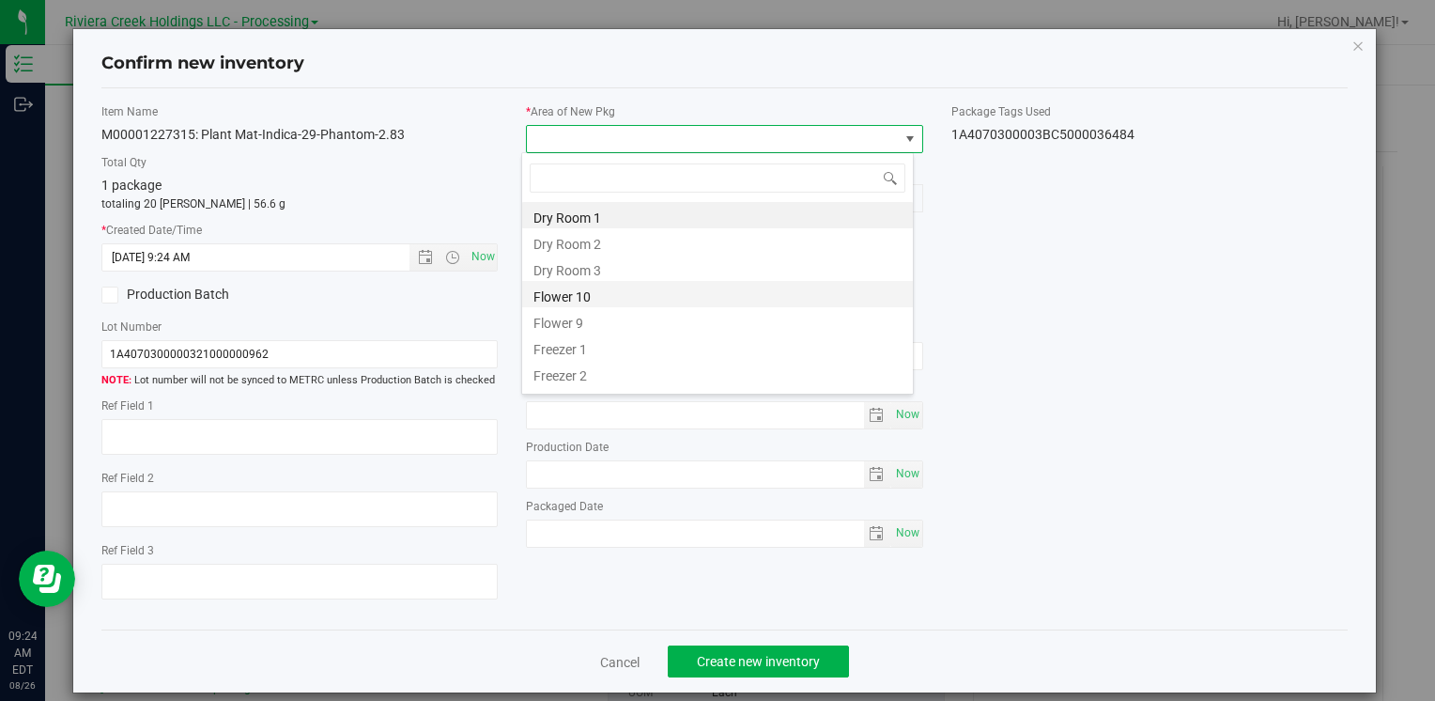
click at [625, 291] on li "Flower 10" at bounding box center [717, 294] width 391 height 26
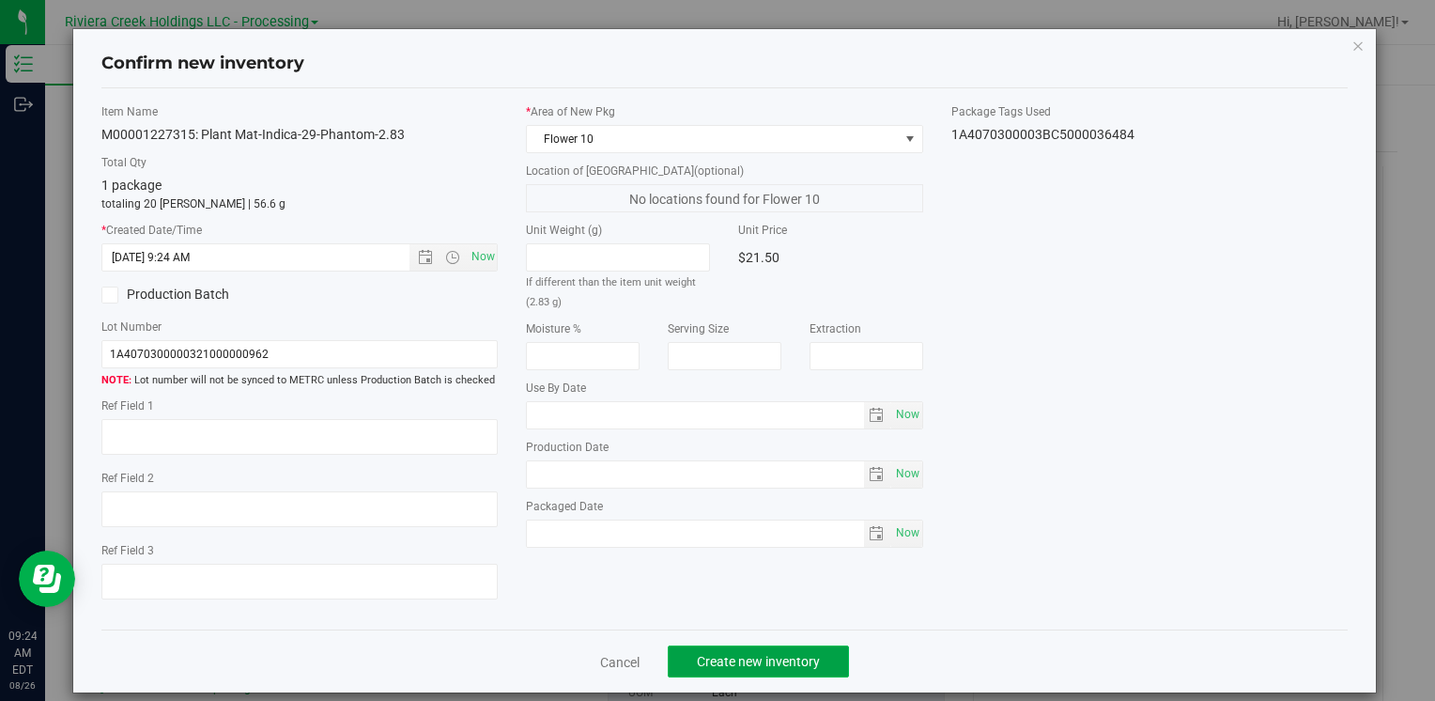
click at [729, 658] on span "Create new inventory" at bounding box center [758, 661] width 123 height 15
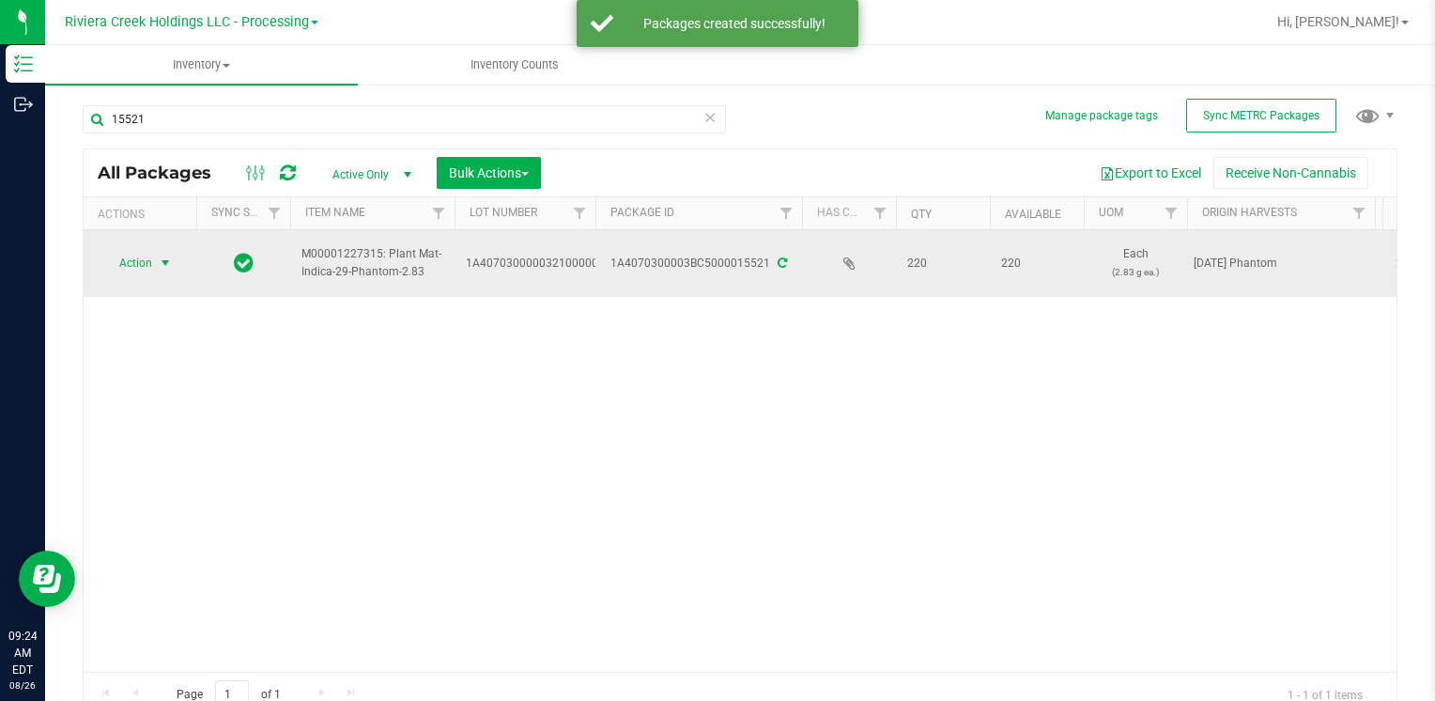
click at [140, 270] on span "Action" at bounding box center [127, 263] width 51 height 26
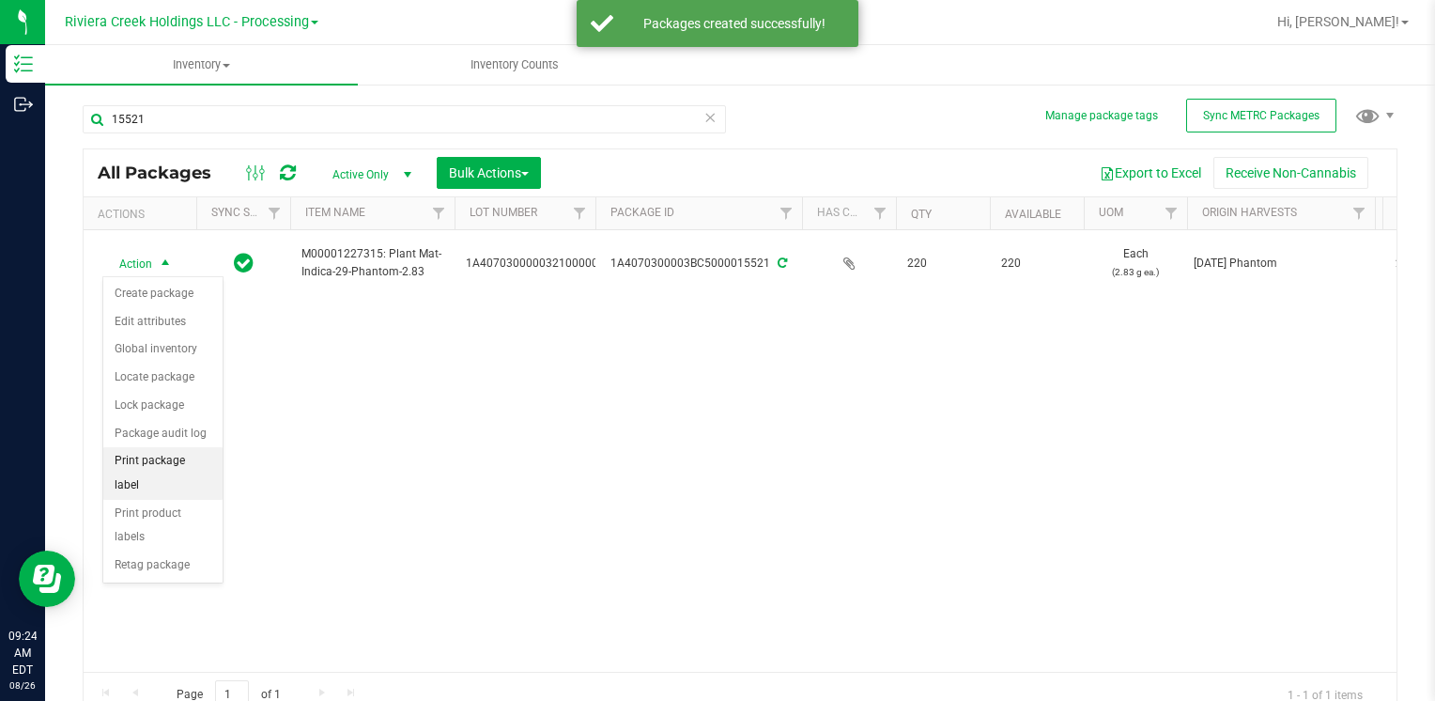
click at [201, 459] on li "Print package label" at bounding box center [162, 473] width 119 height 52
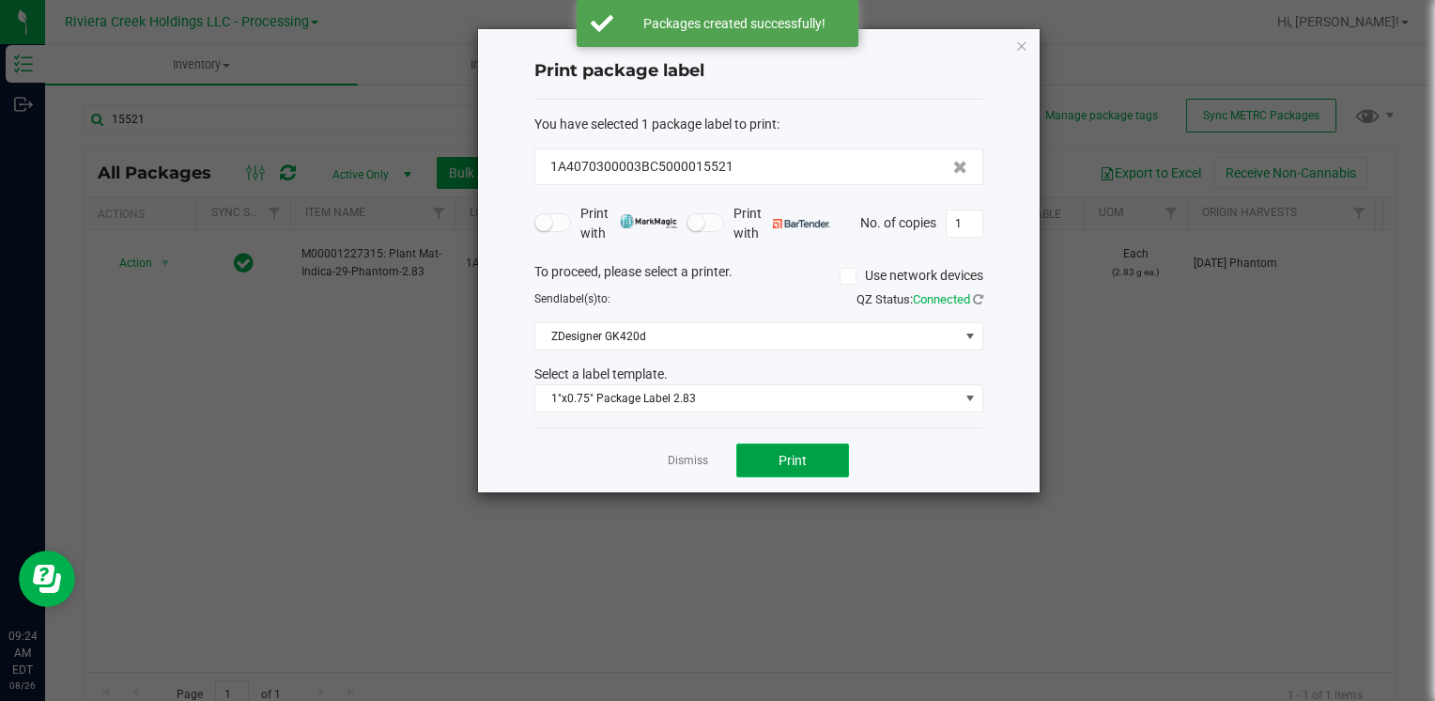
click at [826, 458] on button "Print" at bounding box center [792, 460] width 113 height 34
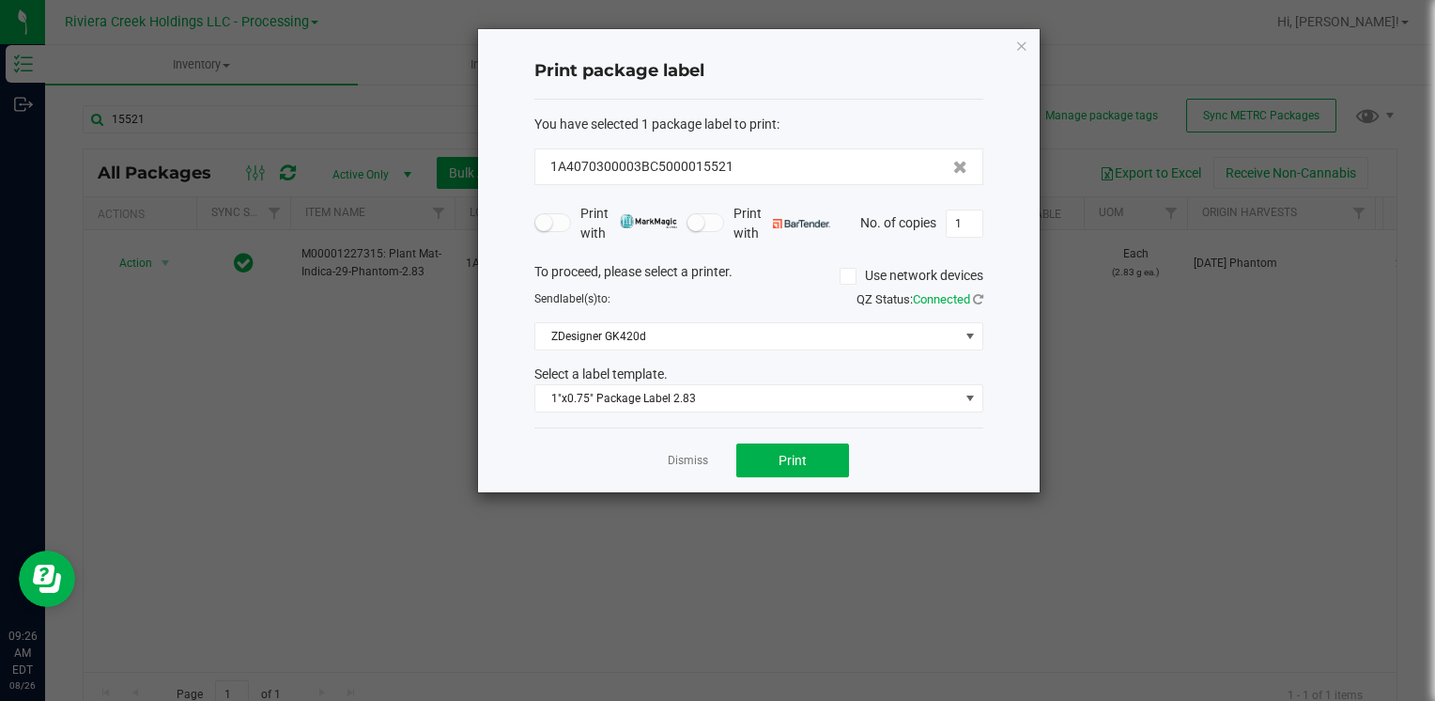
click at [1025, 42] on icon "button" at bounding box center [1021, 45] width 13 height 23
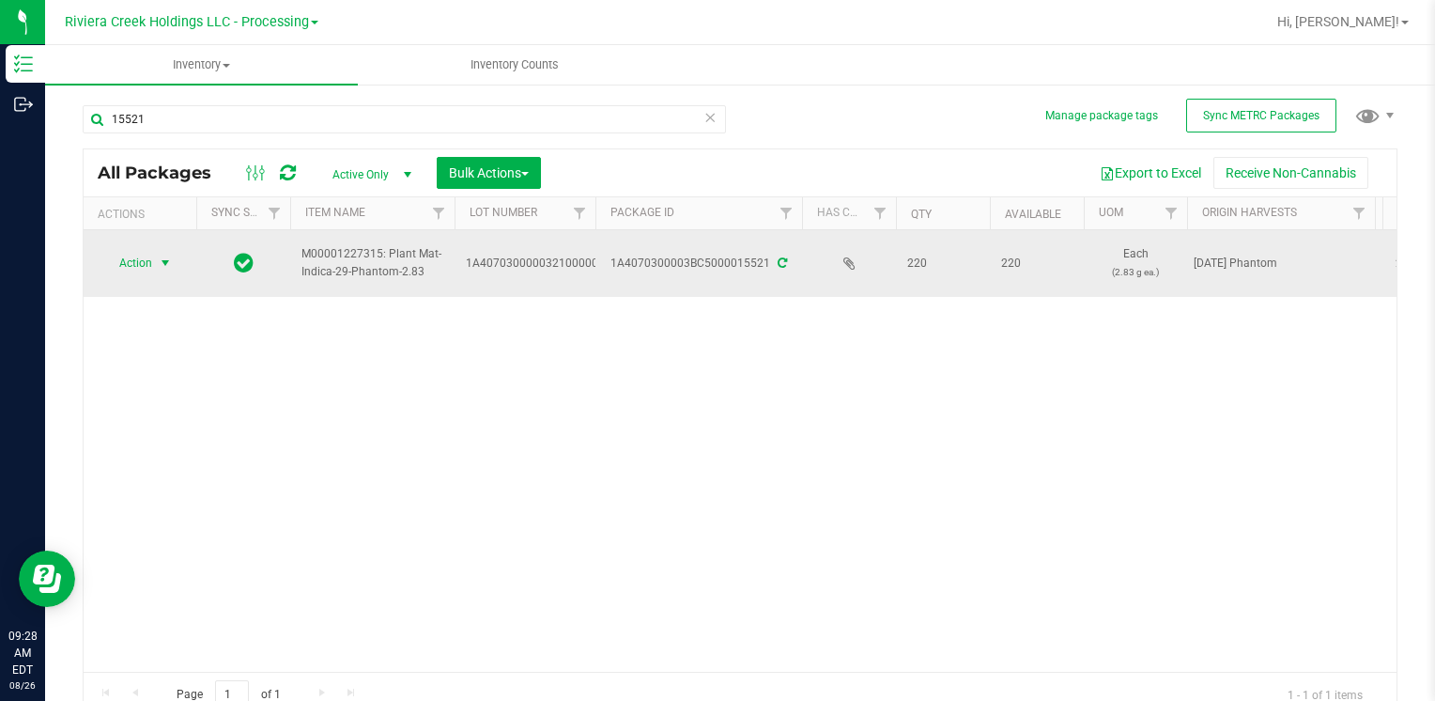
click at [135, 269] on span "Action" at bounding box center [127, 263] width 51 height 26
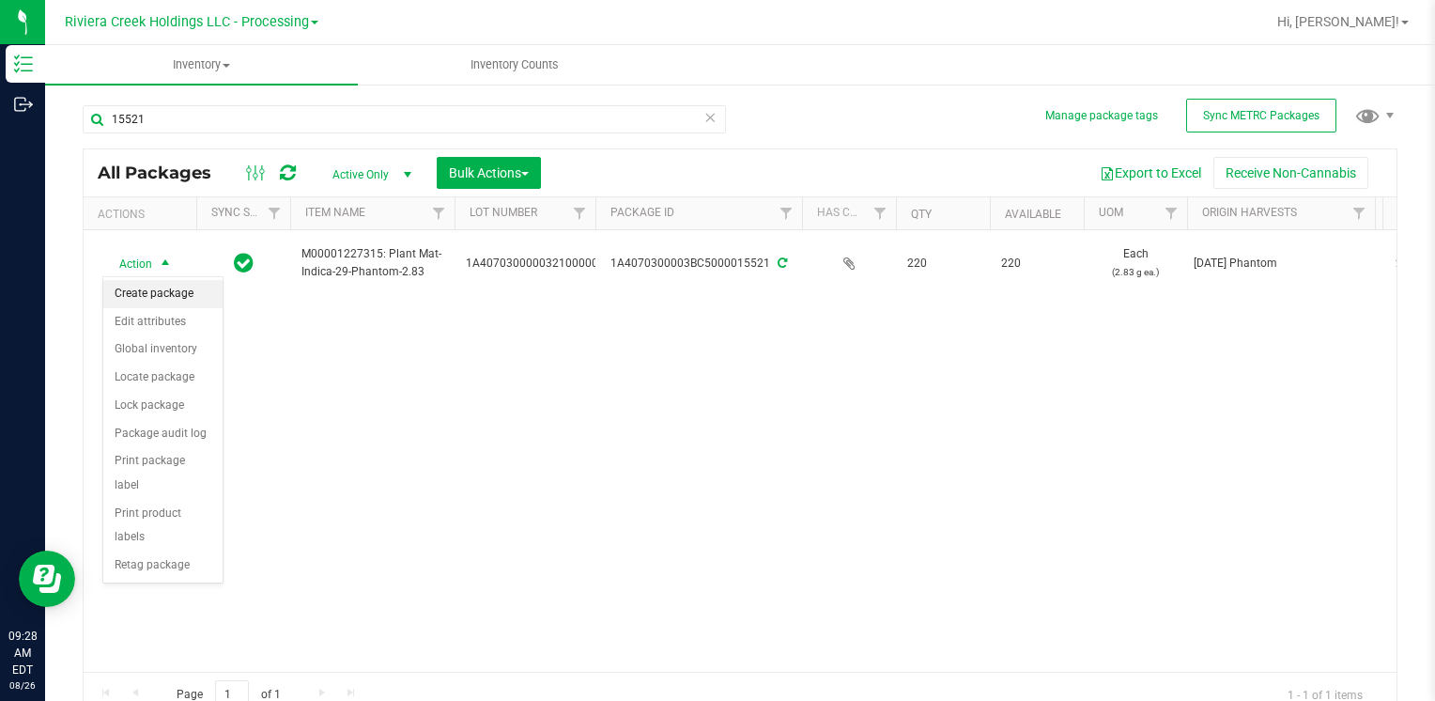
click at [156, 298] on li "Create package" at bounding box center [162, 294] width 119 height 28
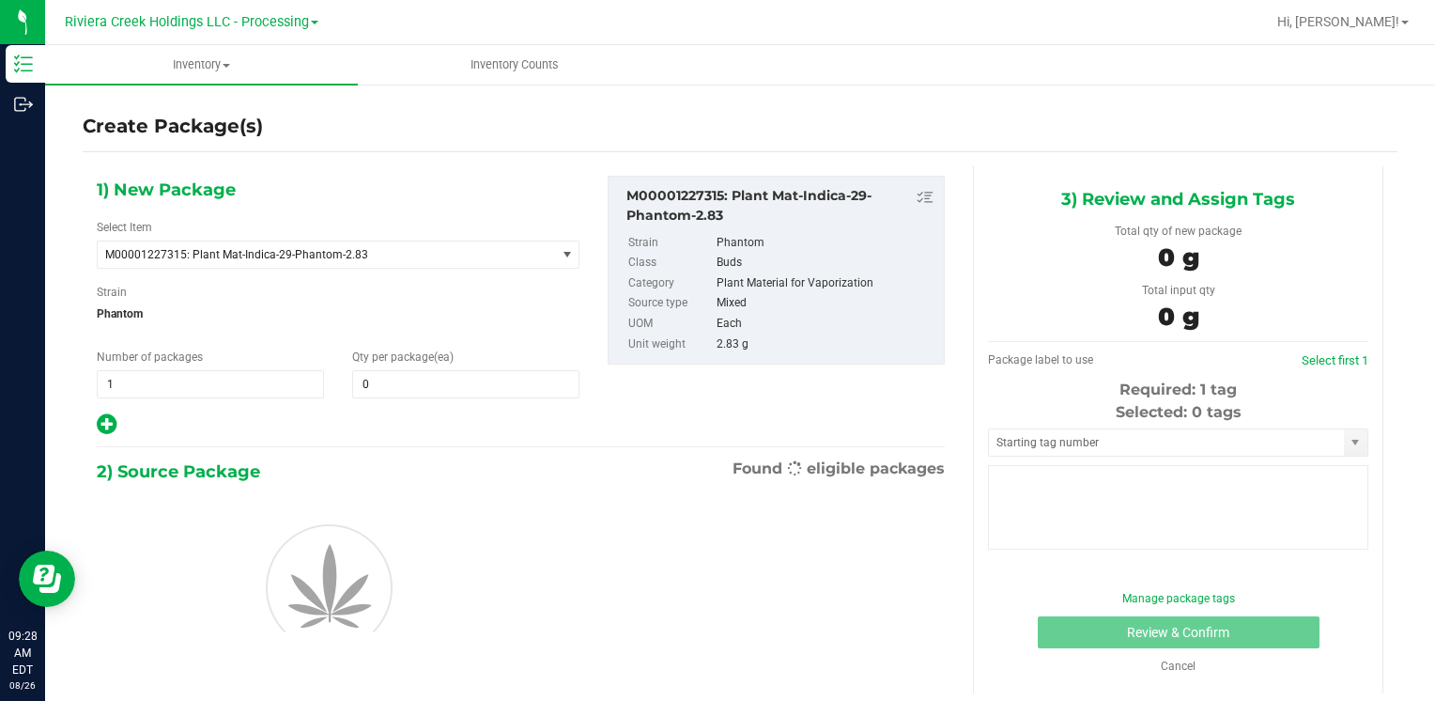
type input "0"
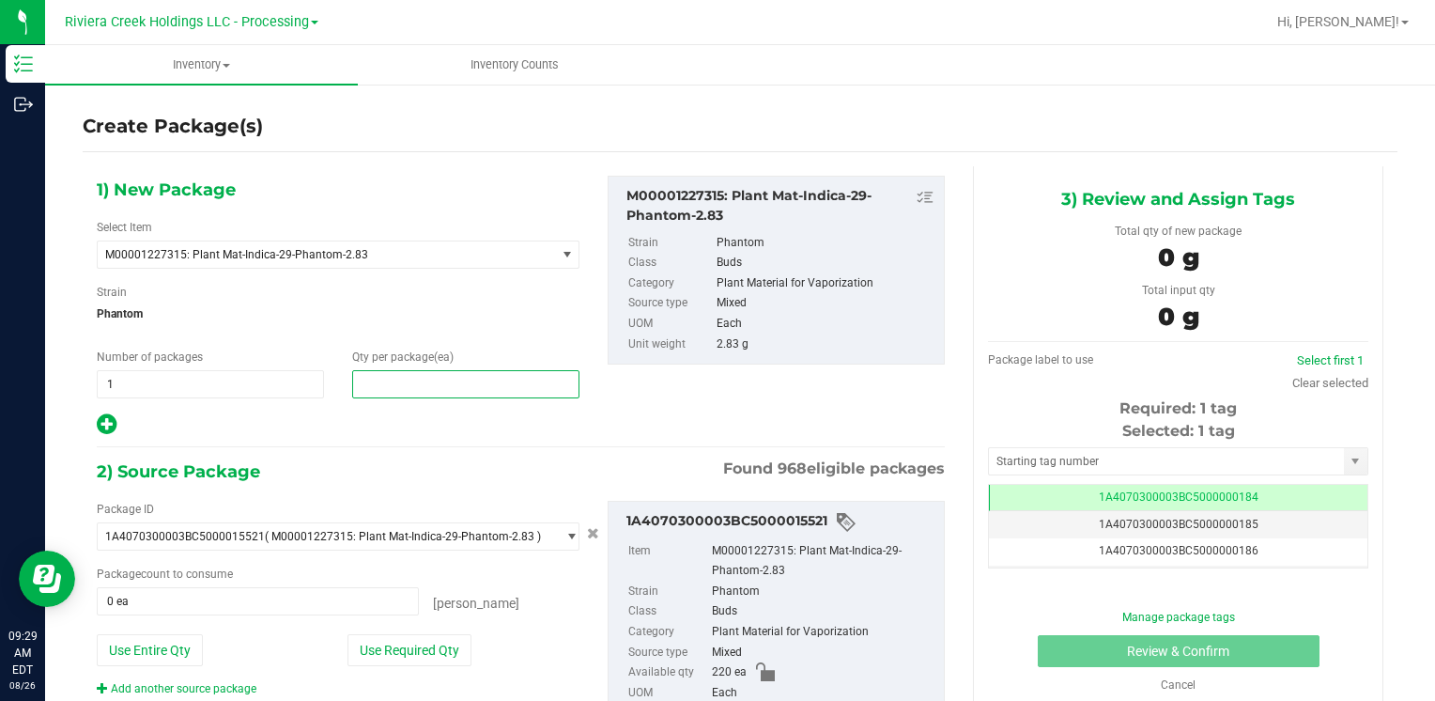
click at [398, 380] on span at bounding box center [465, 384] width 227 height 28
type input "40"
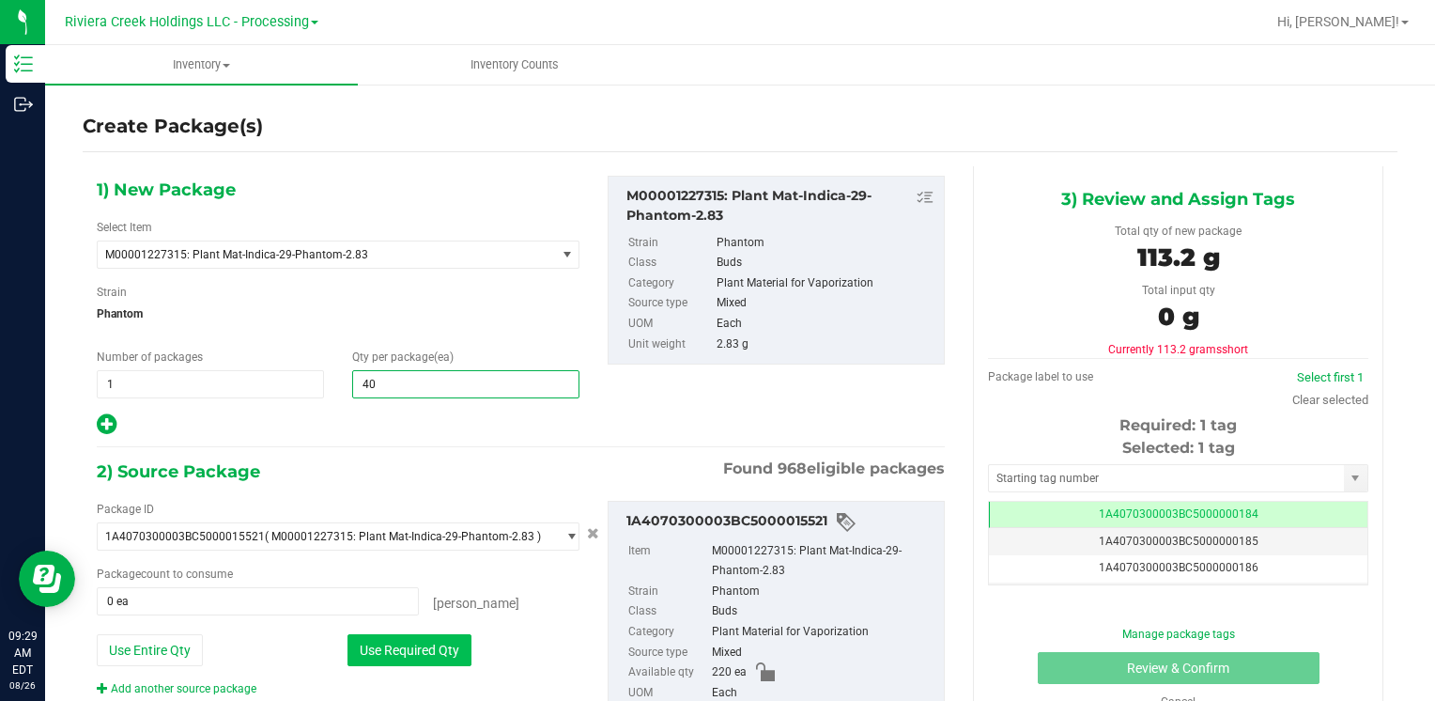
type input "40"
click at [386, 653] on button "Use Required Qty" at bounding box center [409, 650] width 124 height 32
type input "40 ea"
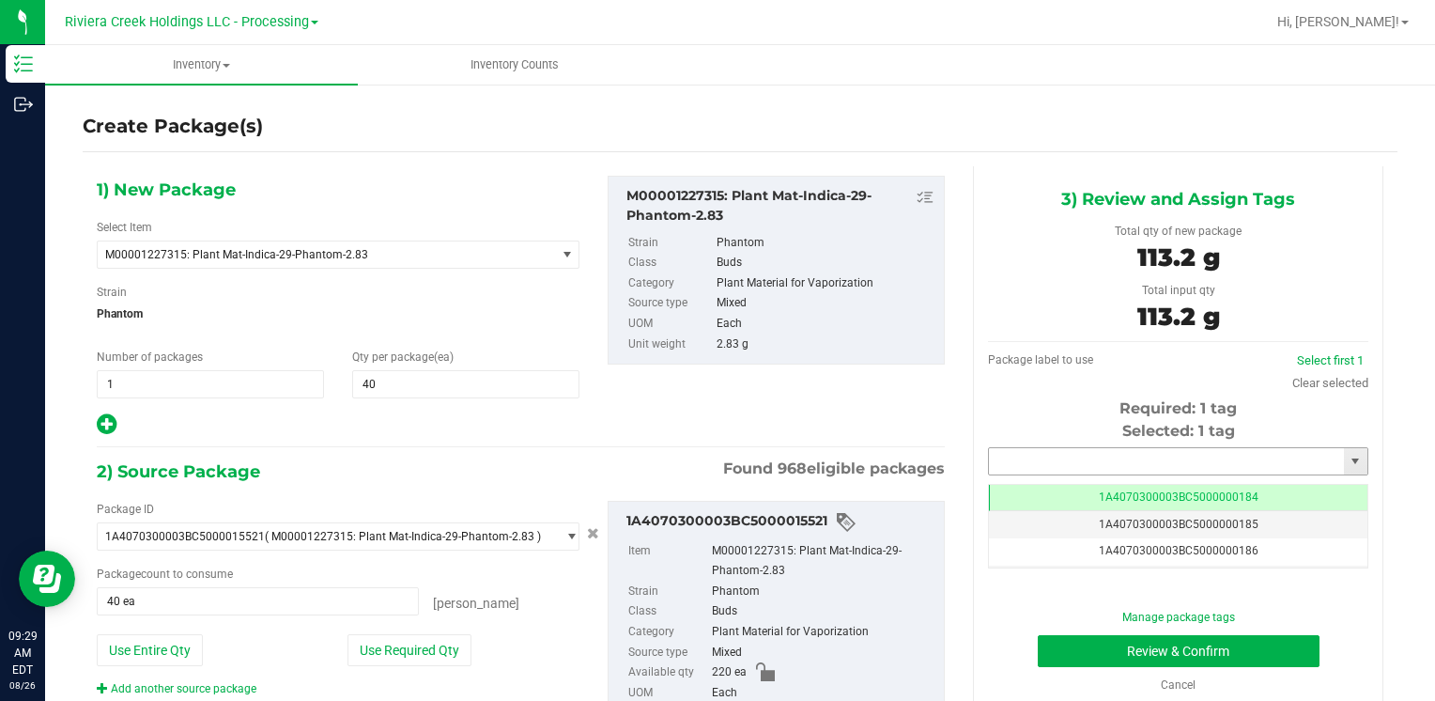
click at [1025, 468] on input "text" at bounding box center [1166, 461] width 355 height 26
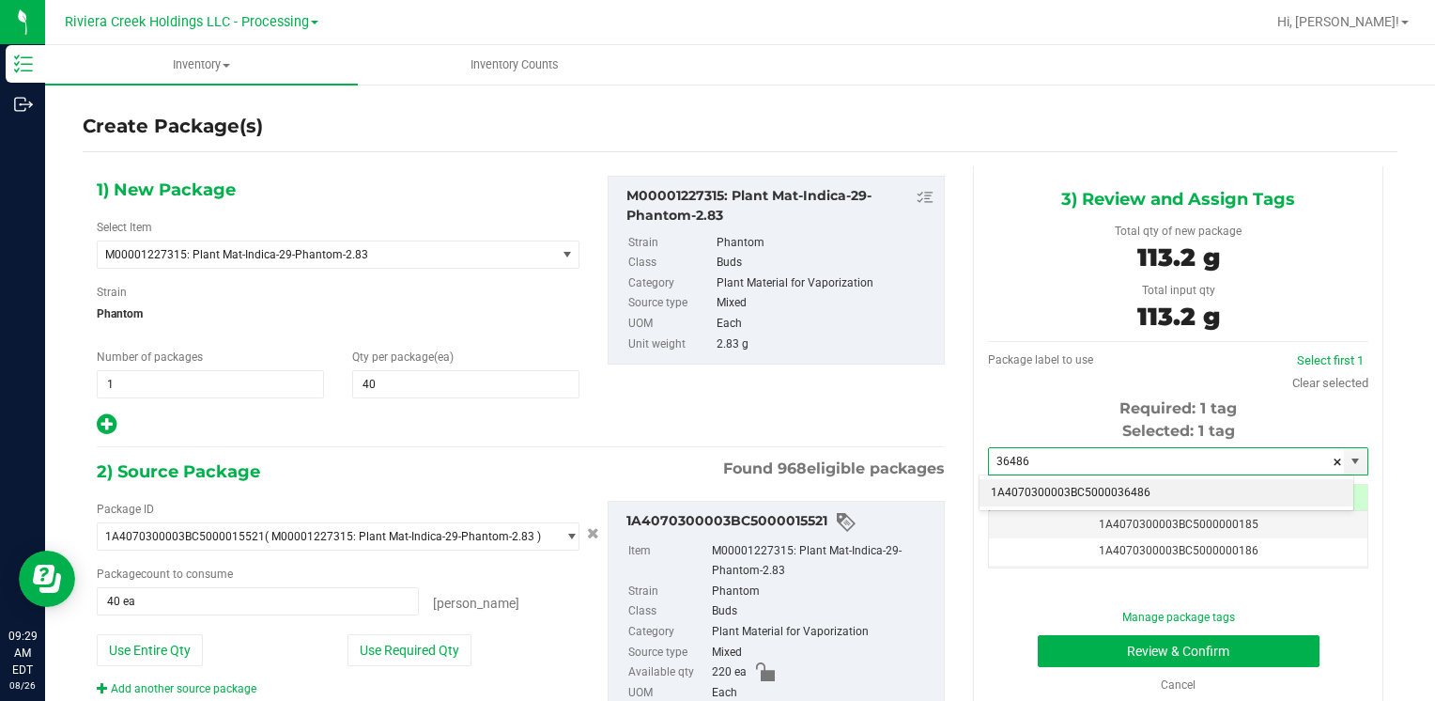
click at [1020, 486] on li "1A4070300003BC5000036486" at bounding box center [1167, 493] width 374 height 28
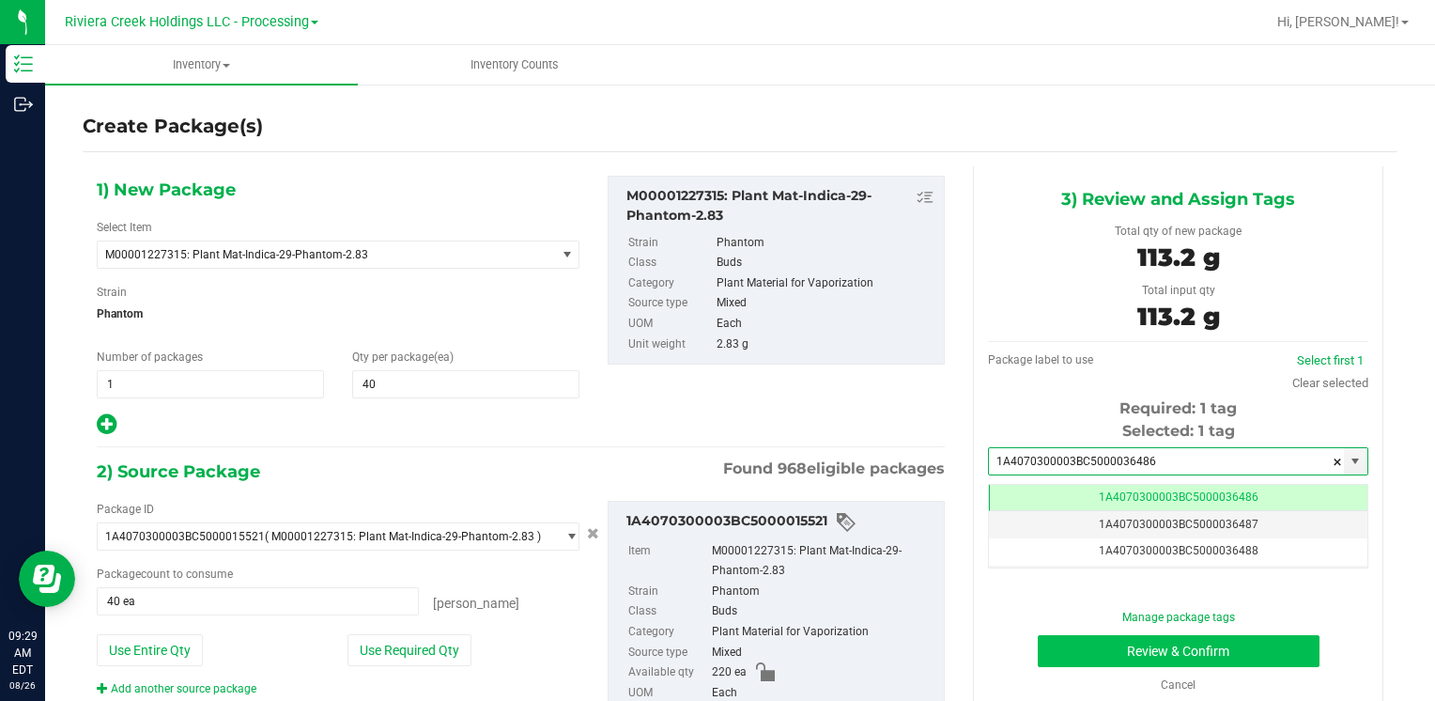
type input "1A4070300003BC5000036486"
click at [1053, 655] on button "Review & Confirm" at bounding box center [1179, 651] width 282 height 32
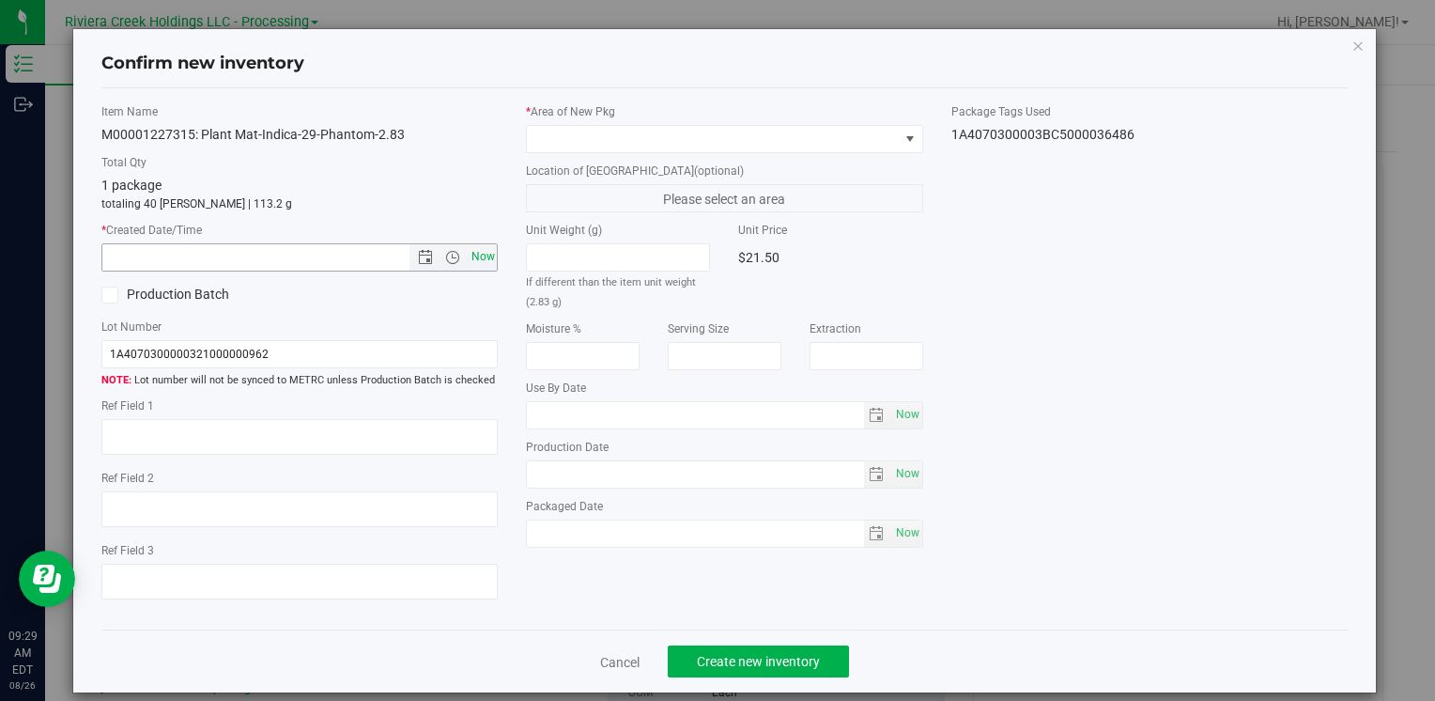
click at [471, 250] on span "Now" at bounding box center [483, 256] width 32 height 27
type input "[DATE] 9:29 AM"
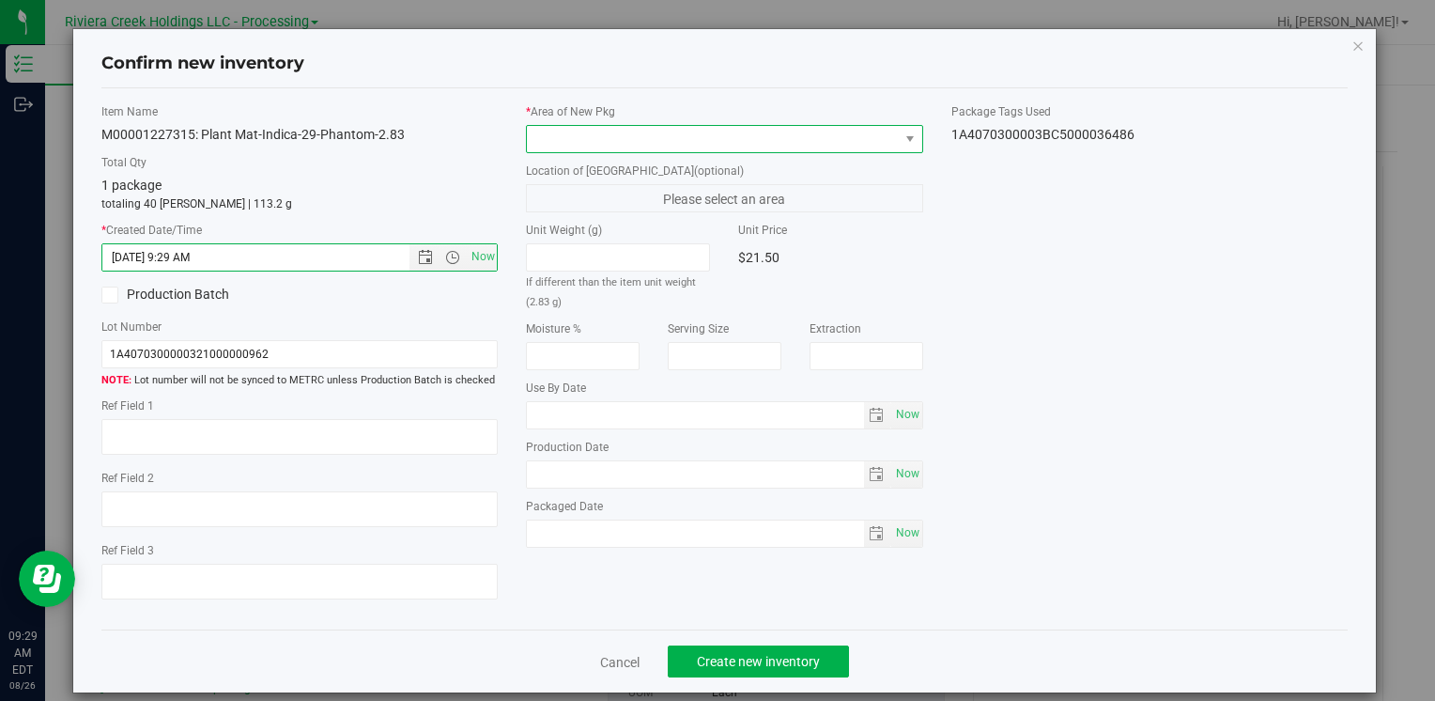
click at [550, 145] on span at bounding box center [712, 139] width 371 height 26
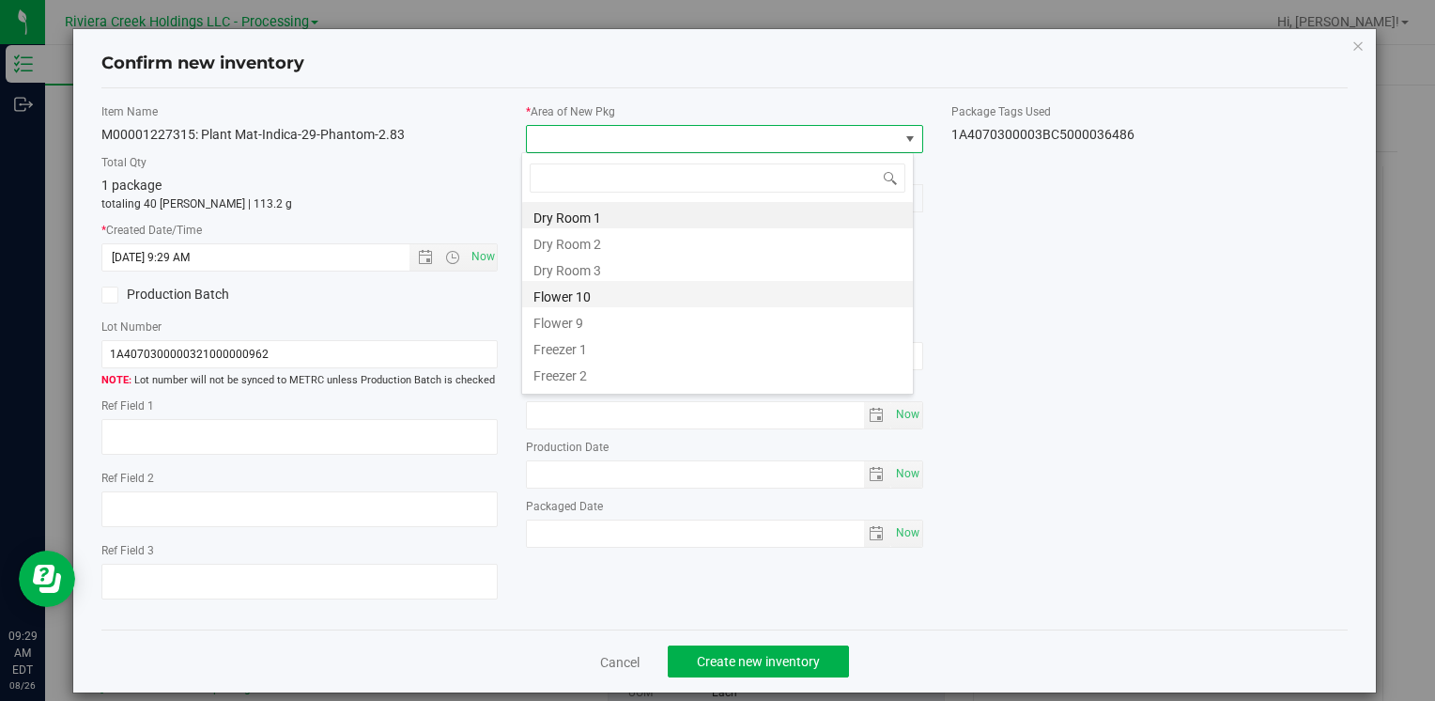
click at [627, 299] on li "Flower 10" at bounding box center [717, 294] width 391 height 26
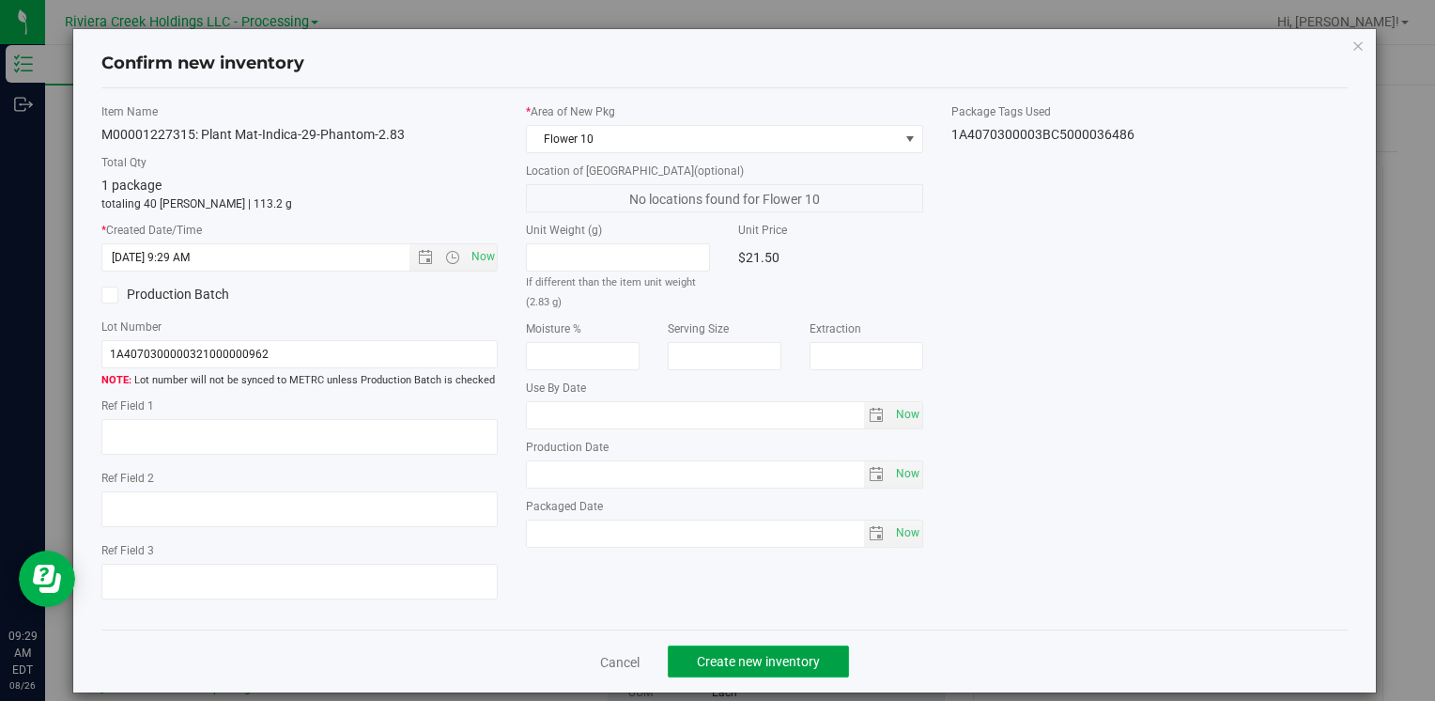
click at [733, 649] on button "Create new inventory" at bounding box center [758, 661] width 181 height 32
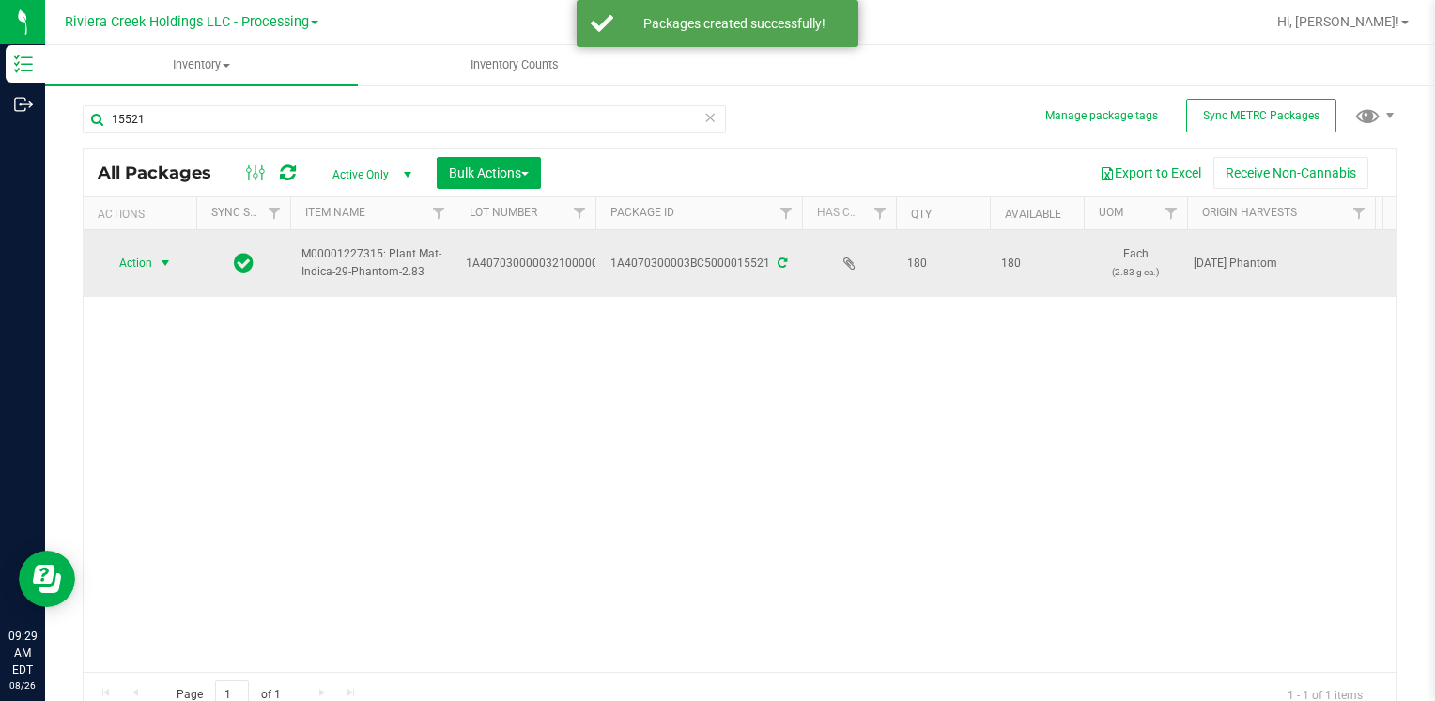
click at [147, 260] on span "Action" at bounding box center [127, 263] width 51 height 26
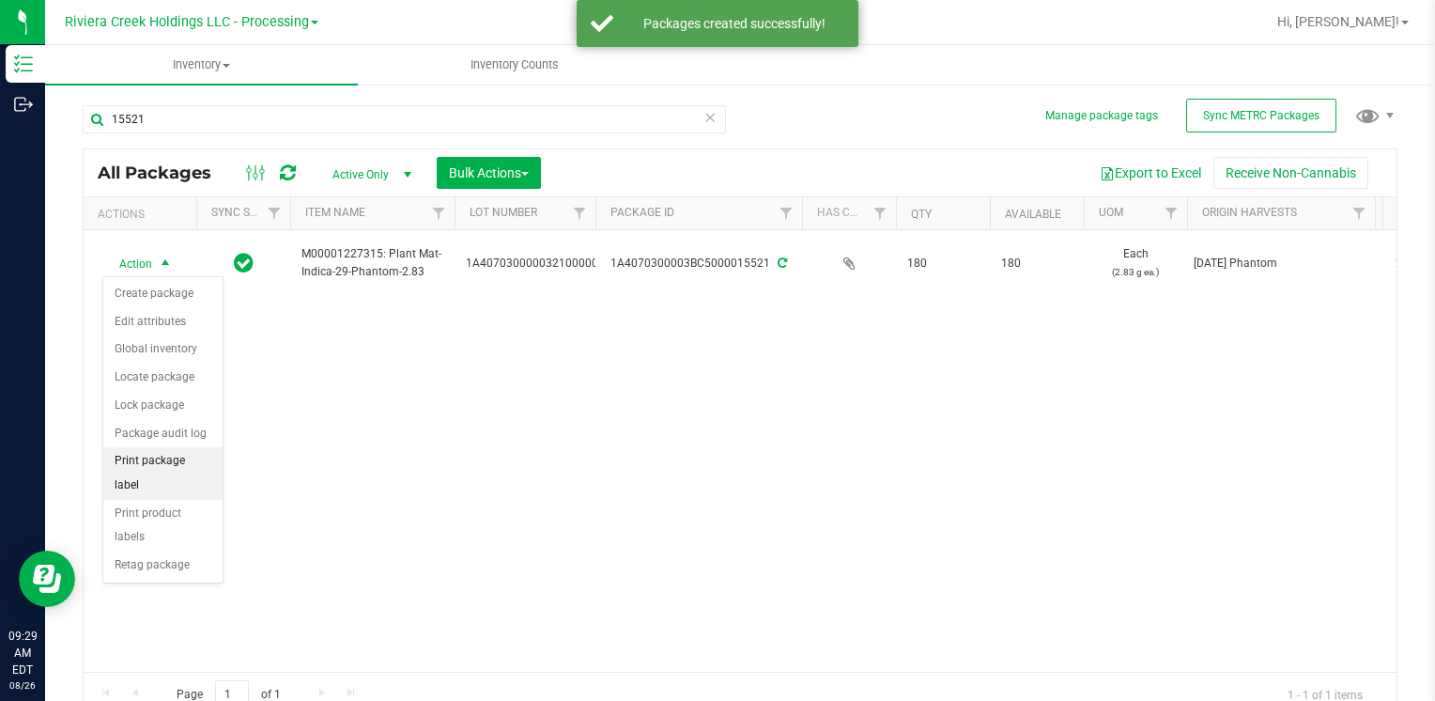
click at [173, 458] on li "Print package label" at bounding box center [162, 473] width 119 height 52
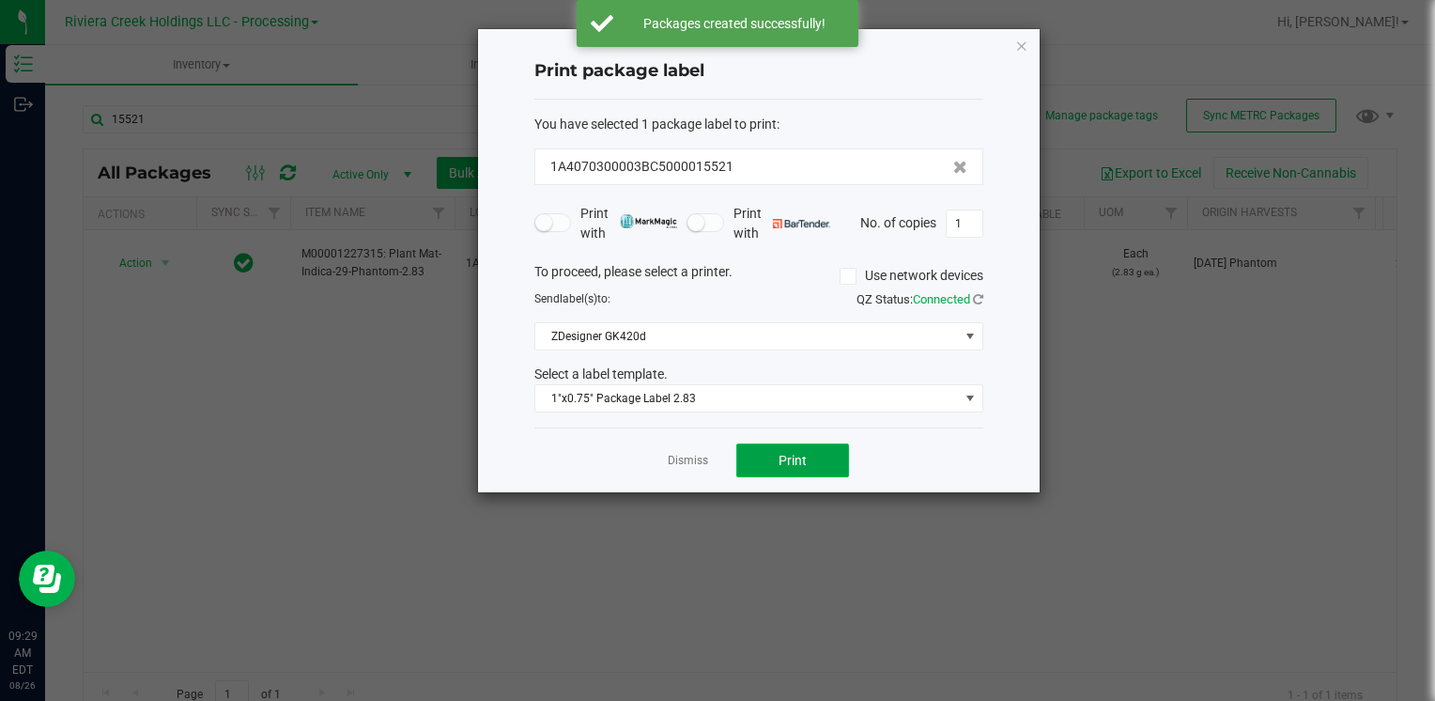
click at [779, 453] on span "Print" at bounding box center [793, 460] width 28 height 15
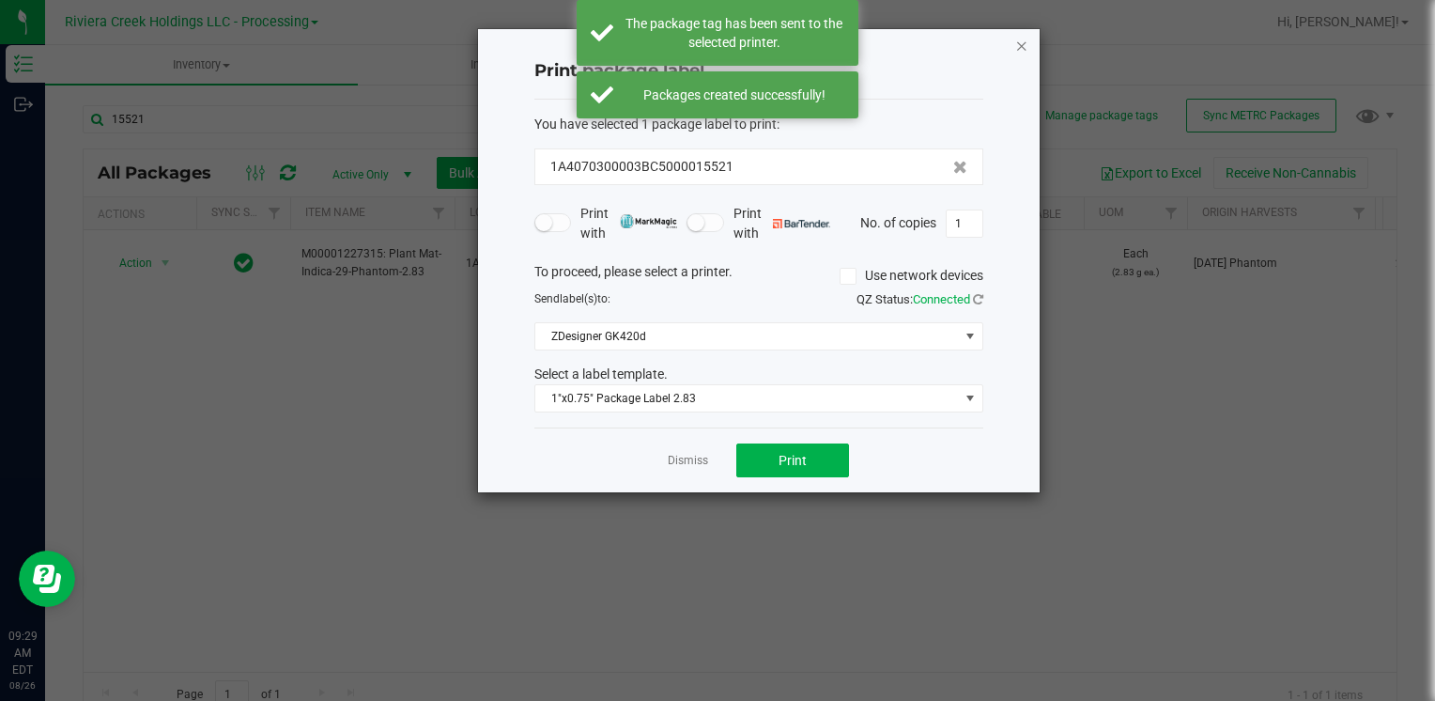
click at [1023, 44] on icon "button" at bounding box center [1021, 45] width 13 height 23
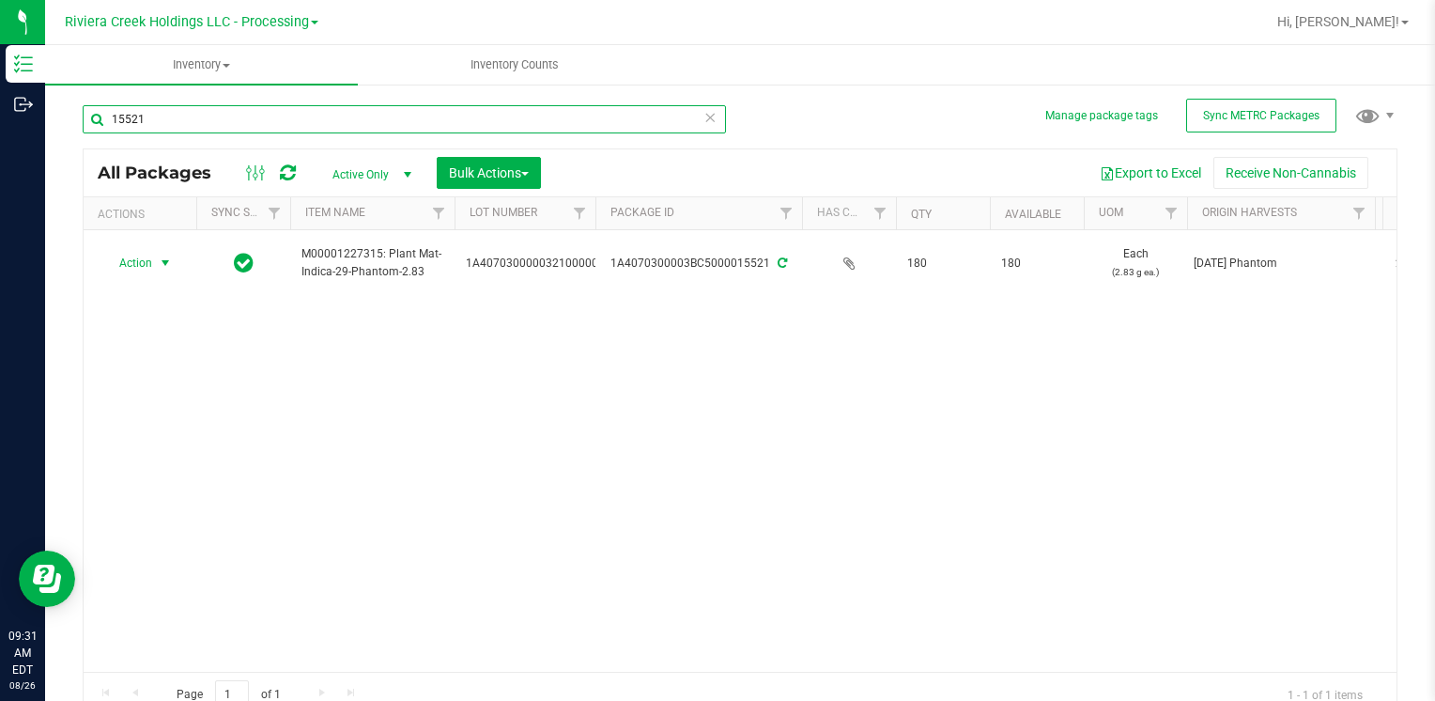
click at [238, 114] on input "15521" at bounding box center [404, 119] width 643 height 28
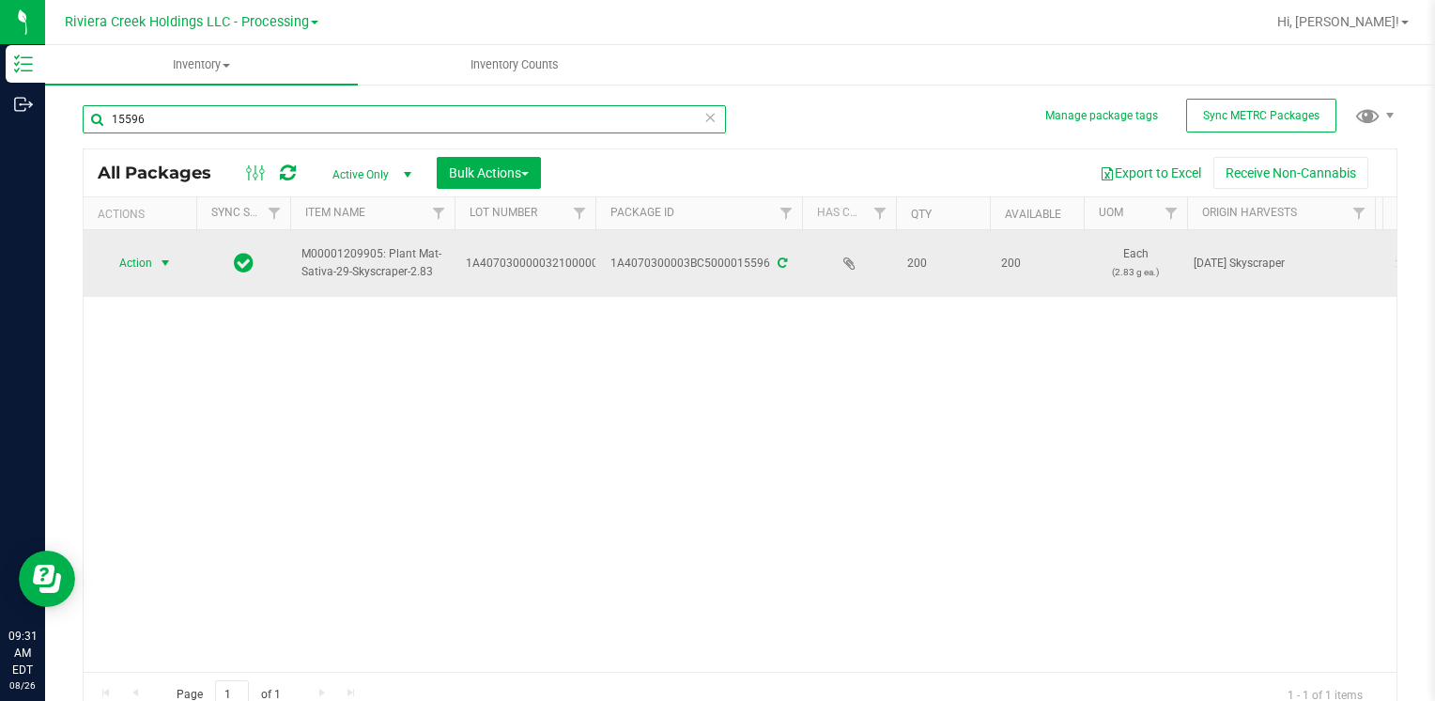
type input "15596"
click at [158, 264] on span "select" at bounding box center [165, 262] width 15 height 15
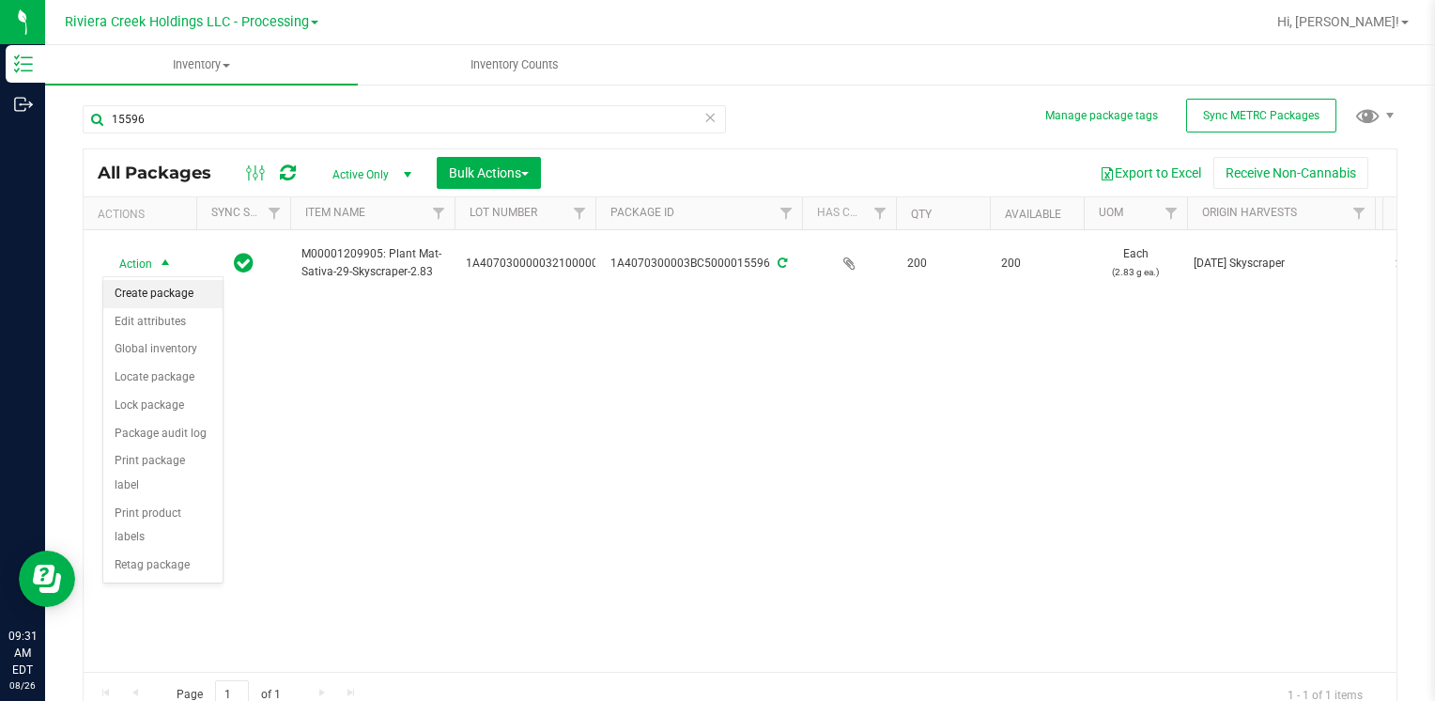
click at [161, 296] on li "Create package" at bounding box center [162, 294] width 119 height 28
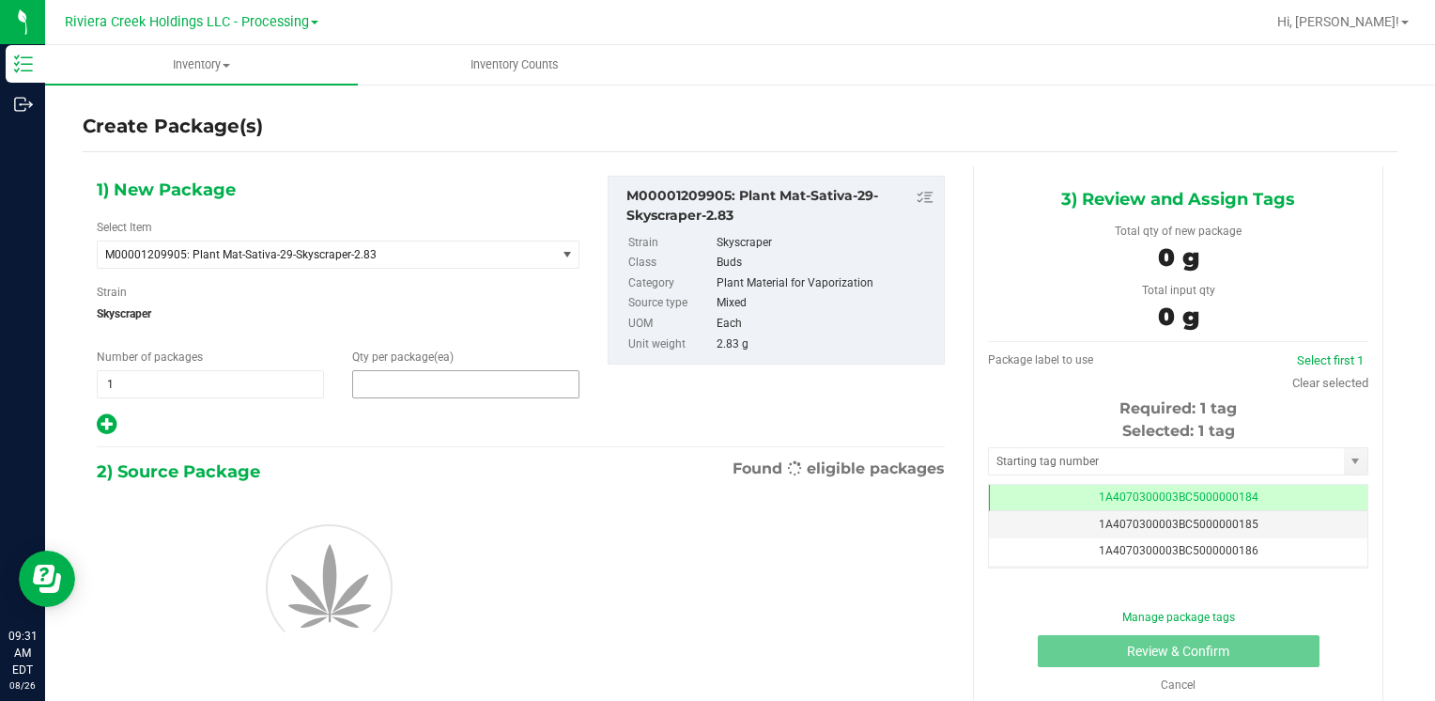
click at [454, 385] on span at bounding box center [465, 384] width 227 height 28
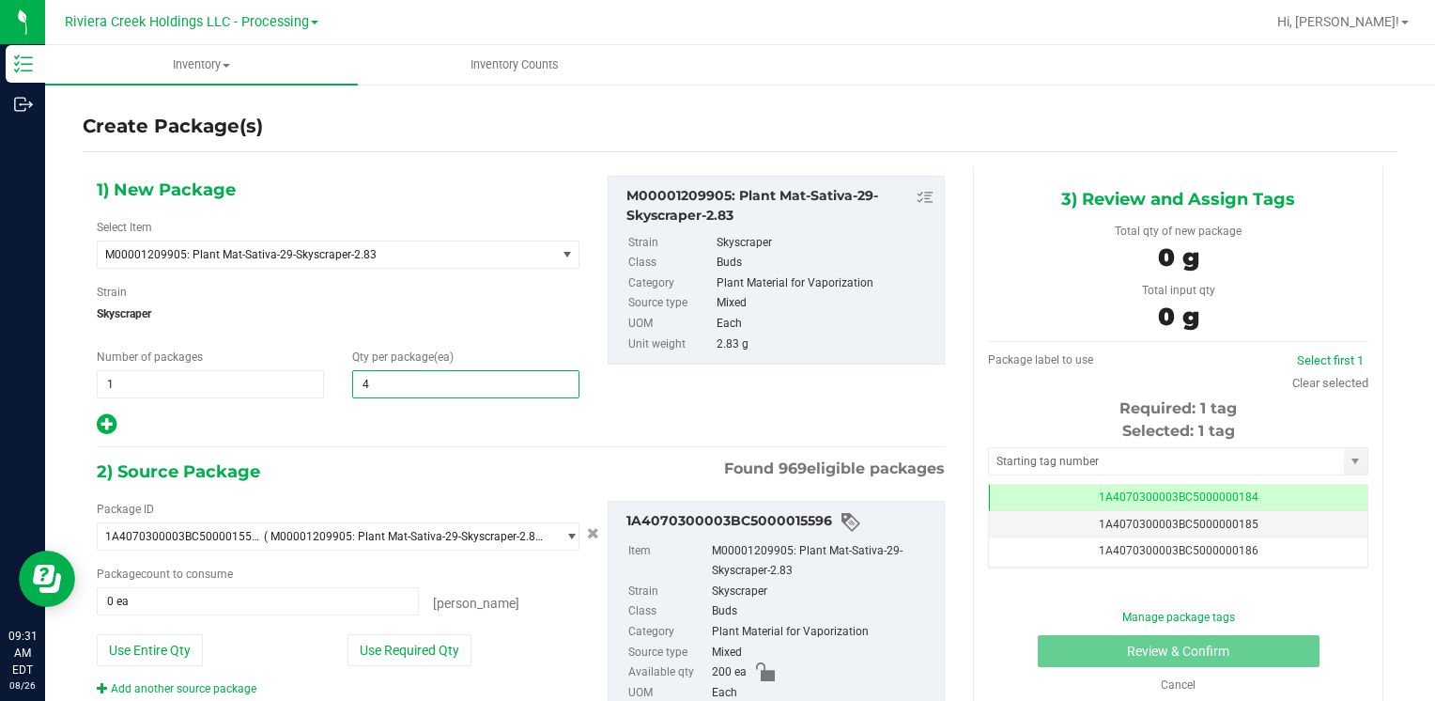
type input "40"
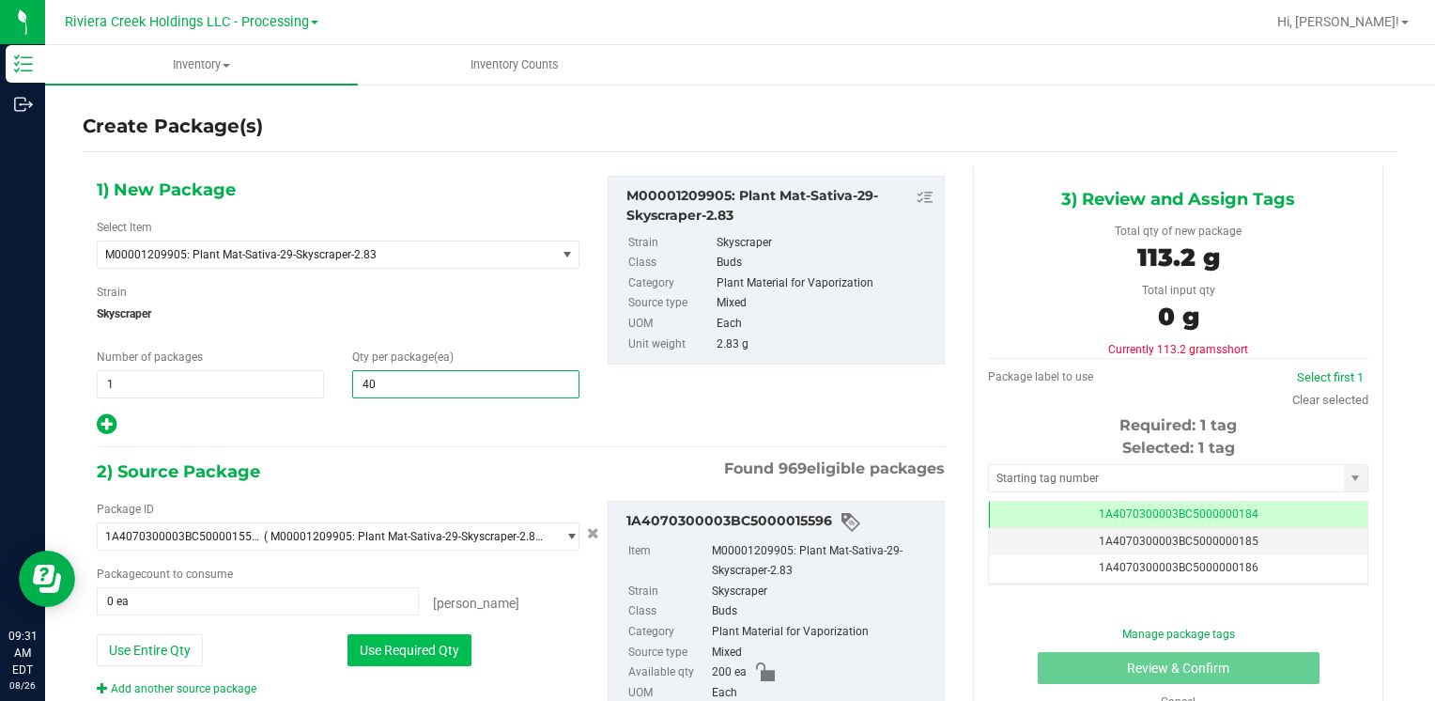
type input "40"
click at [372, 649] on button "Use Required Qty" at bounding box center [409, 650] width 124 height 32
type input "40 ea"
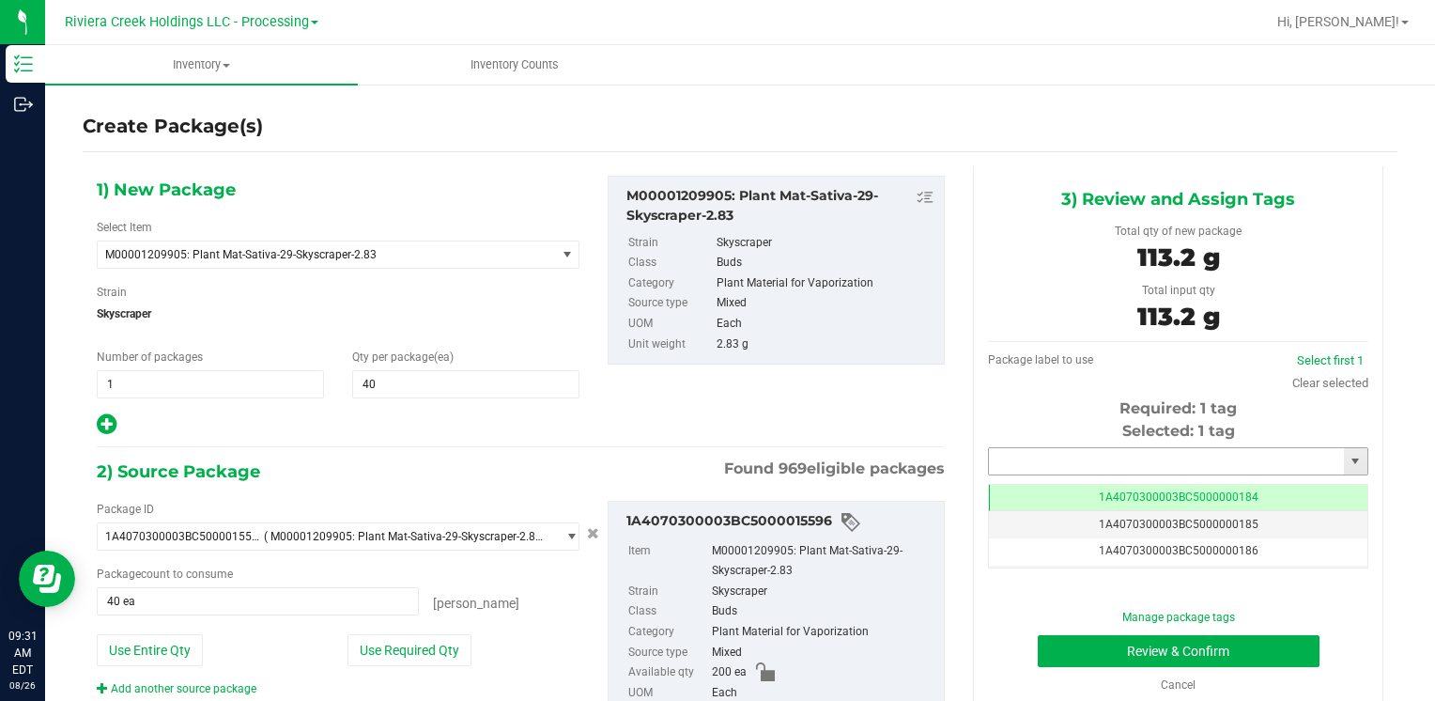
click at [1039, 461] on input "text" at bounding box center [1166, 461] width 355 height 26
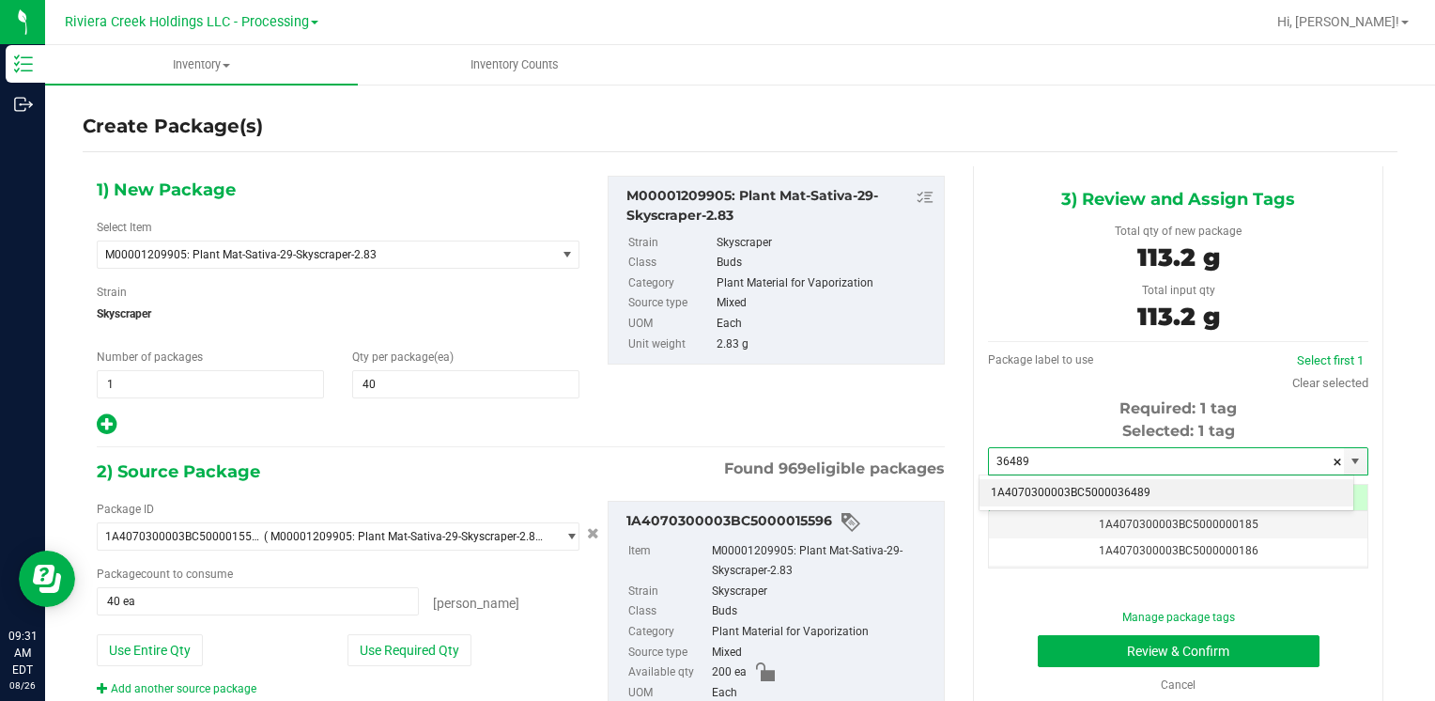
click at [1025, 486] on li "1A4070300003BC5000036489" at bounding box center [1167, 493] width 374 height 28
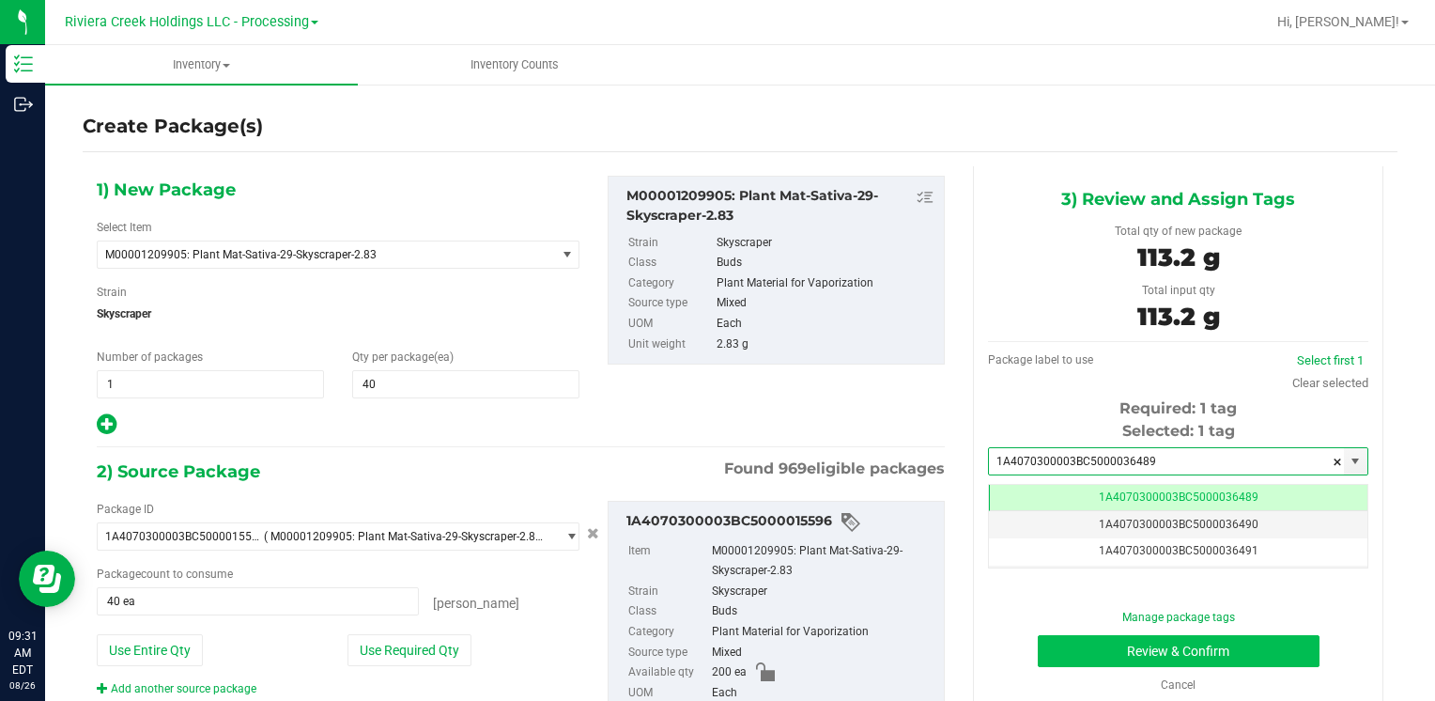
type input "1A4070300003BC5000036489"
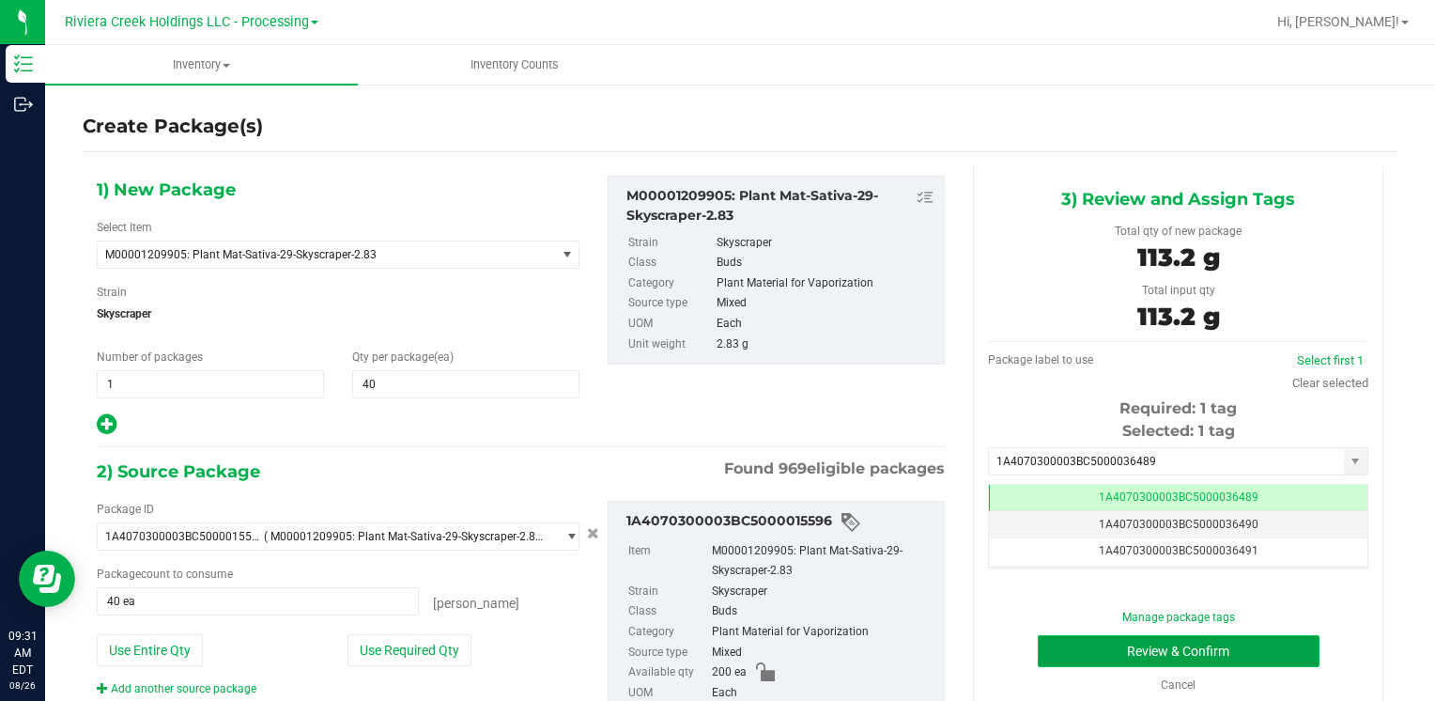
click at [1038, 652] on button "Review & Confirm" at bounding box center [1179, 651] width 282 height 32
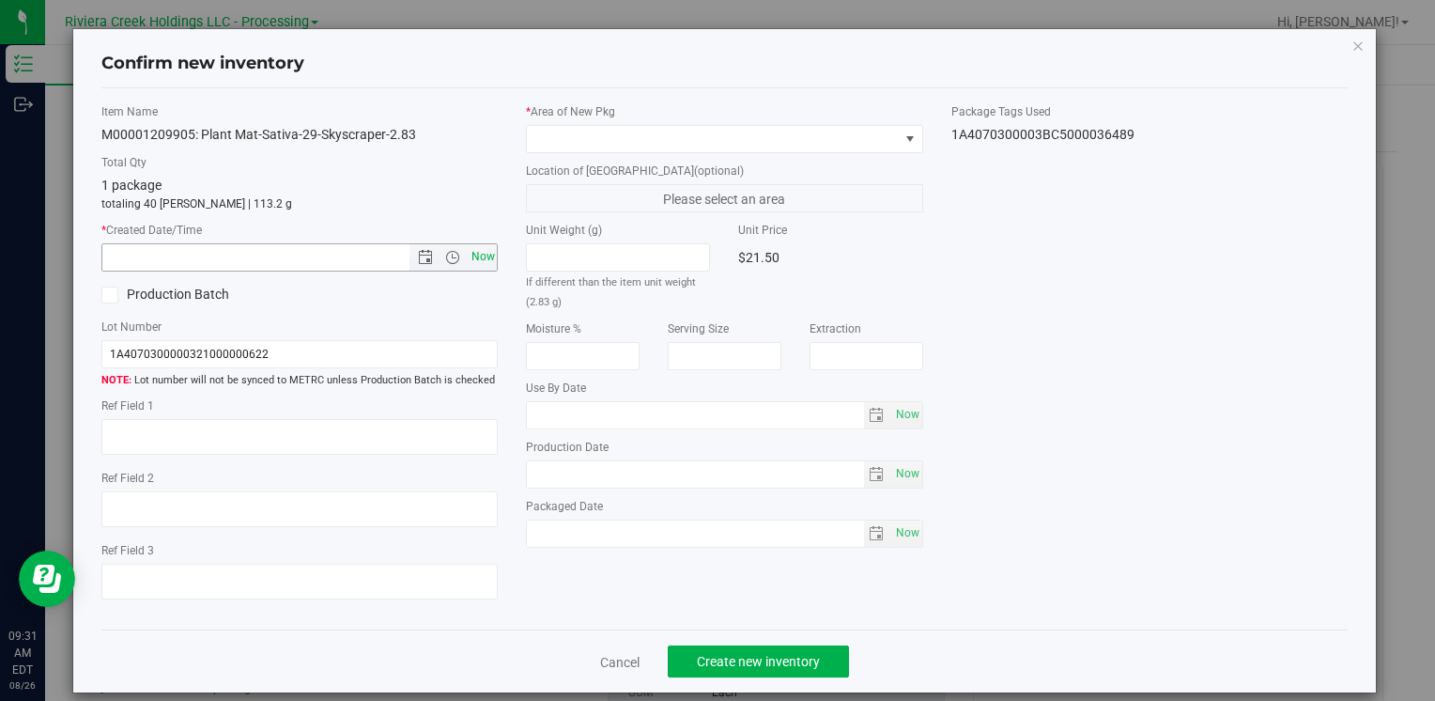
click at [482, 258] on span "Now" at bounding box center [483, 256] width 32 height 27
type input "[DATE] 9:31 AM"
click at [560, 133] on span at bounding box center [712, 139] width 371 height 26
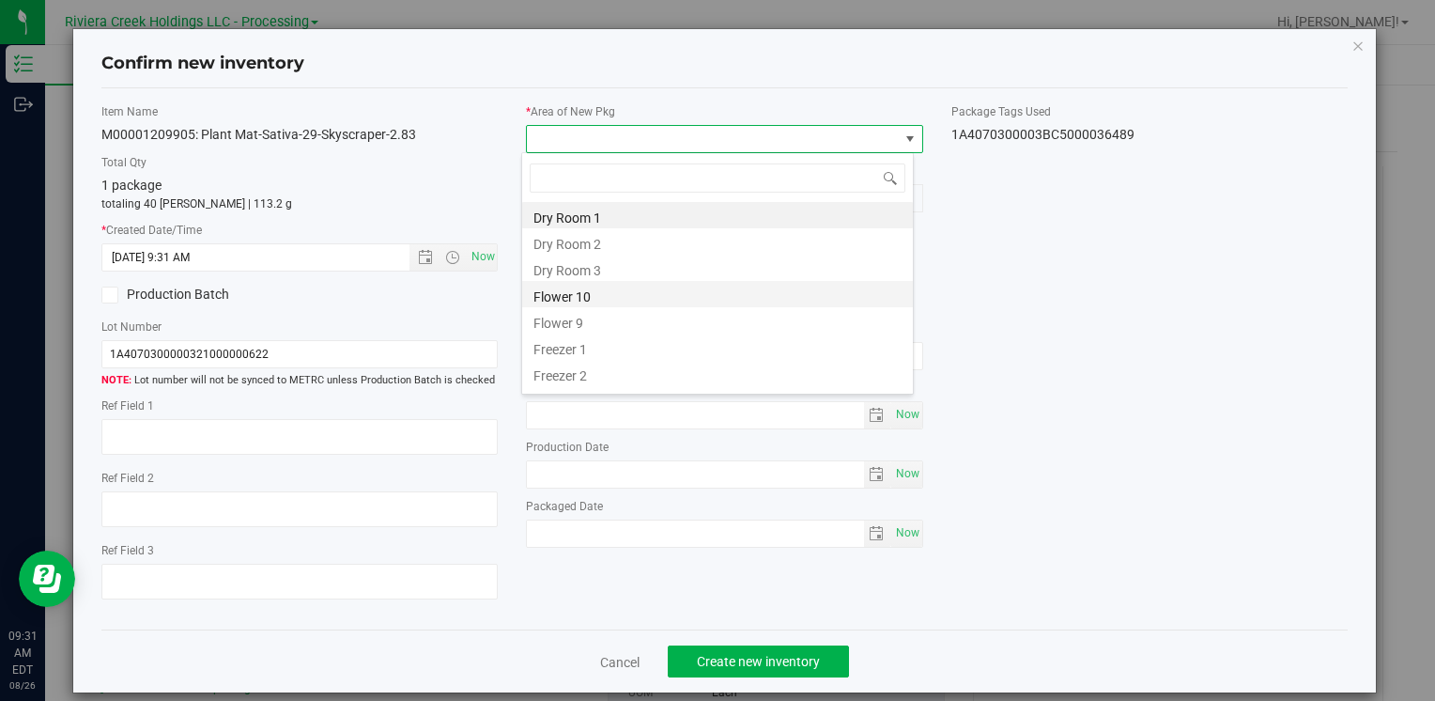
click at [637, 295] on li "Flower 10" at bounding box center [717, 294] width 391 height 26
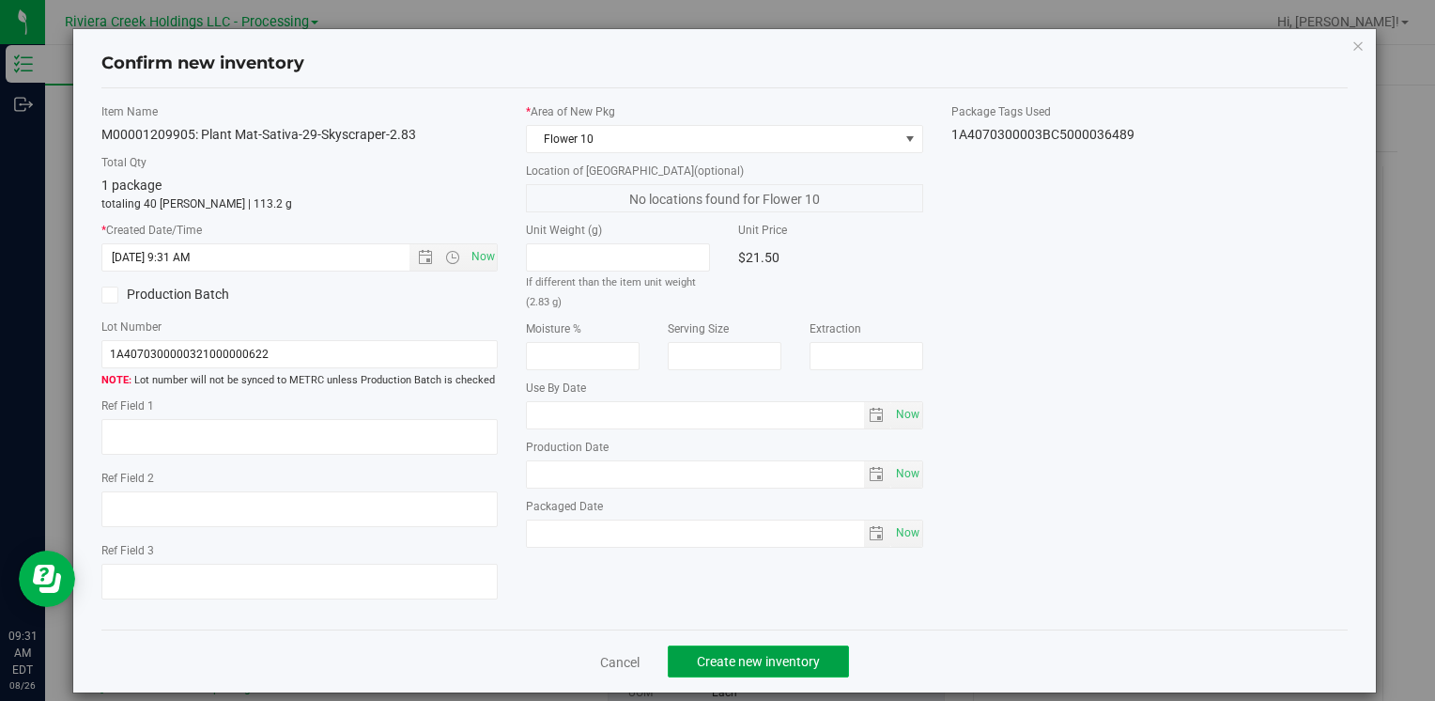
click at [722, 663] on span "Create new inventory" at bounding box center [758, 661] width 123 height 15
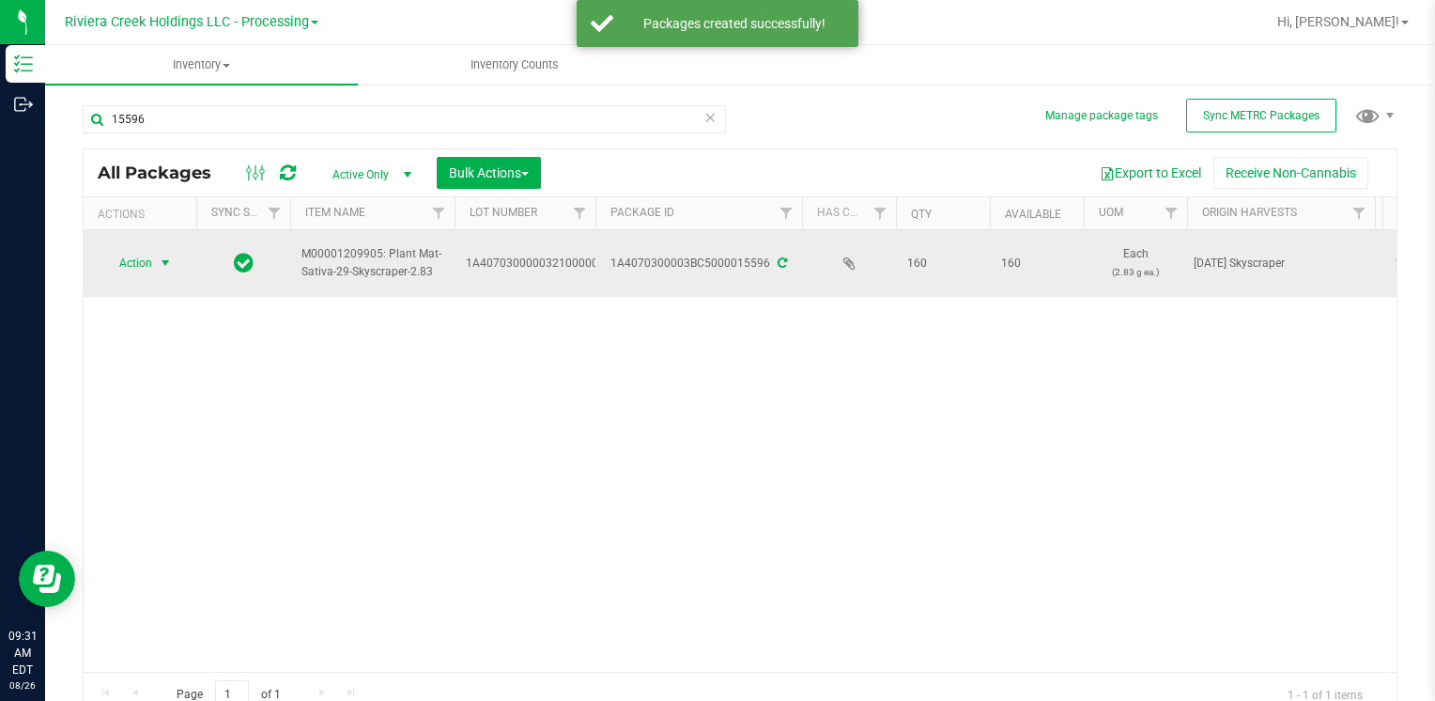
click at [150, 257] on span "Action" at bounding box center [127, 263] width 51 height 26
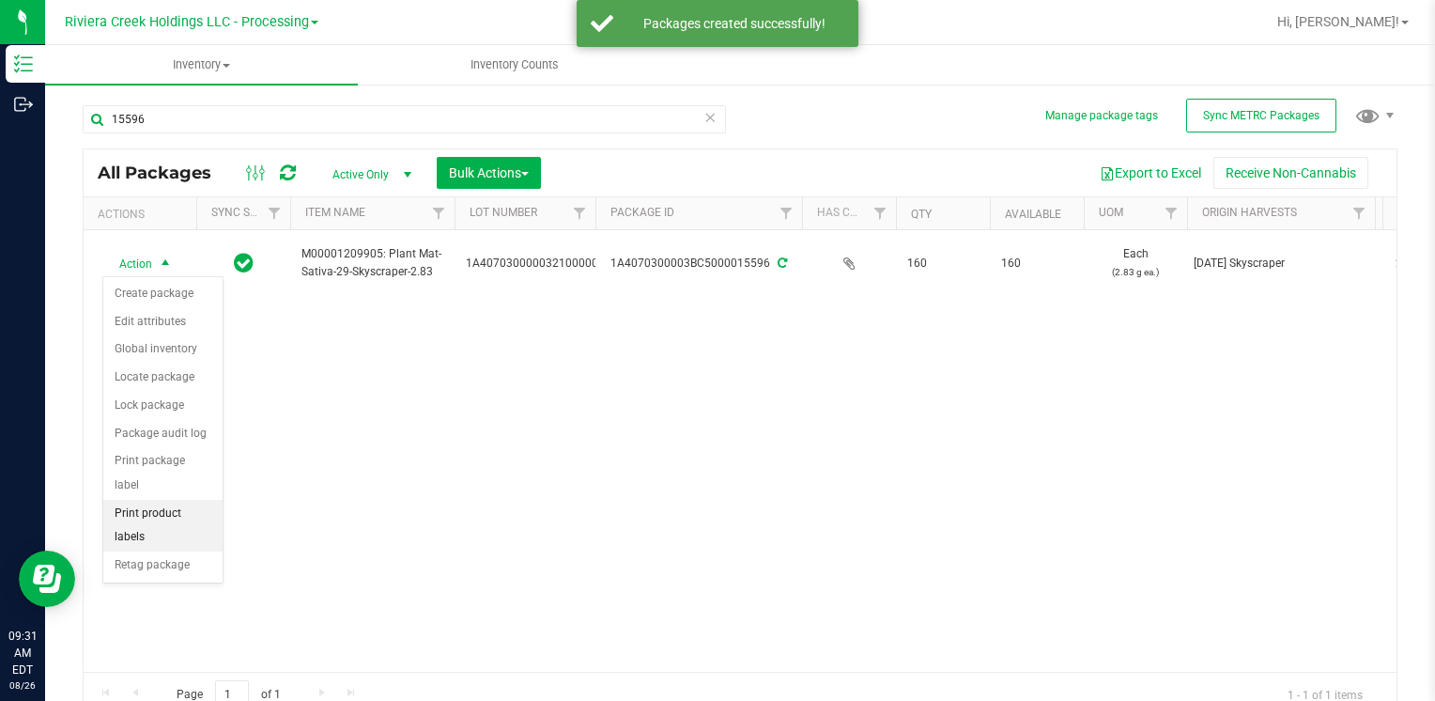
click at [197, 500] on li "Print product labels" at bounding box center [162, 526] width 119 height 52
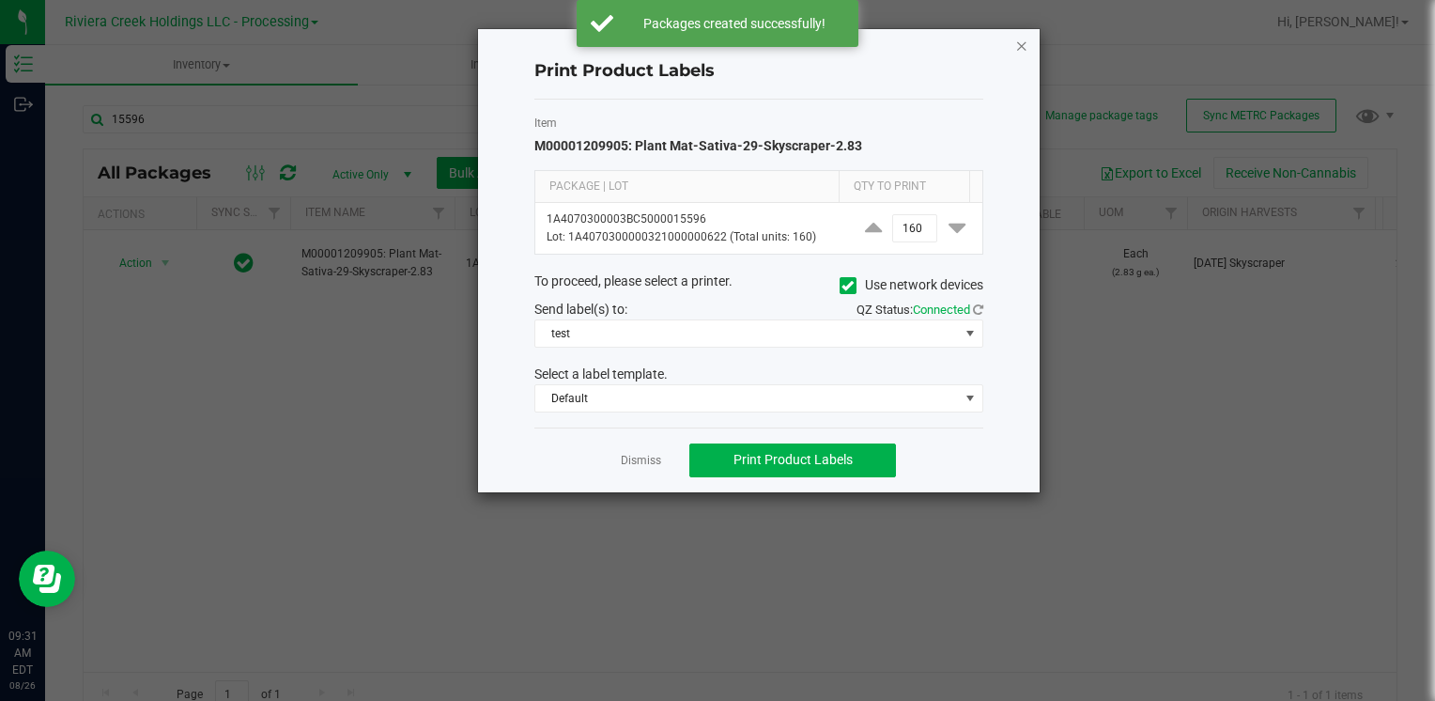
click at [1028, 49] on div "Print Product Labels Item M00001209905: Plant Mat-Sativa-29-Skyscraper-2.83 Pac…" at bounding box center [759, 260] width 562 height 463
click at [1018, 46] on icon "button" at bounding box center [1021, 45] width 13 height 23
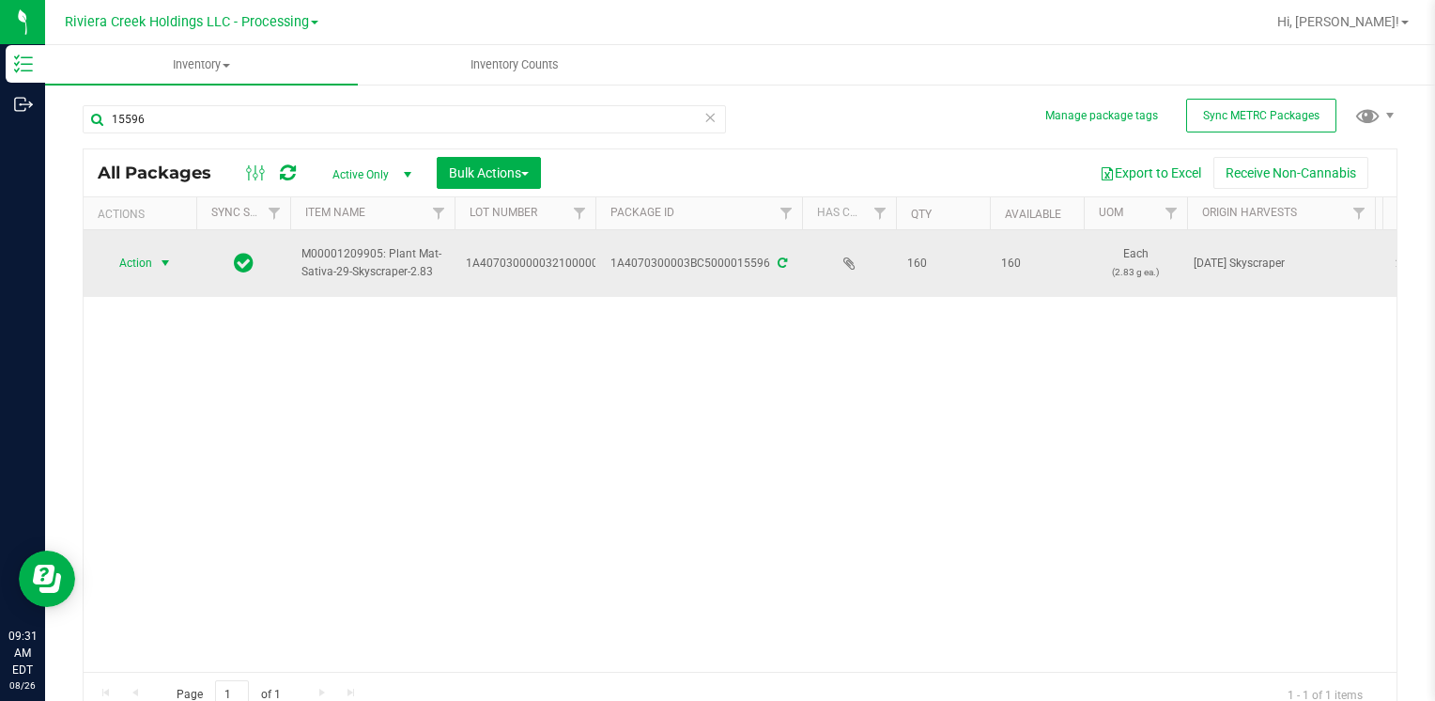
click at [124, 267] on span "Action" at bounding box center [127, 263] width 51 height 26
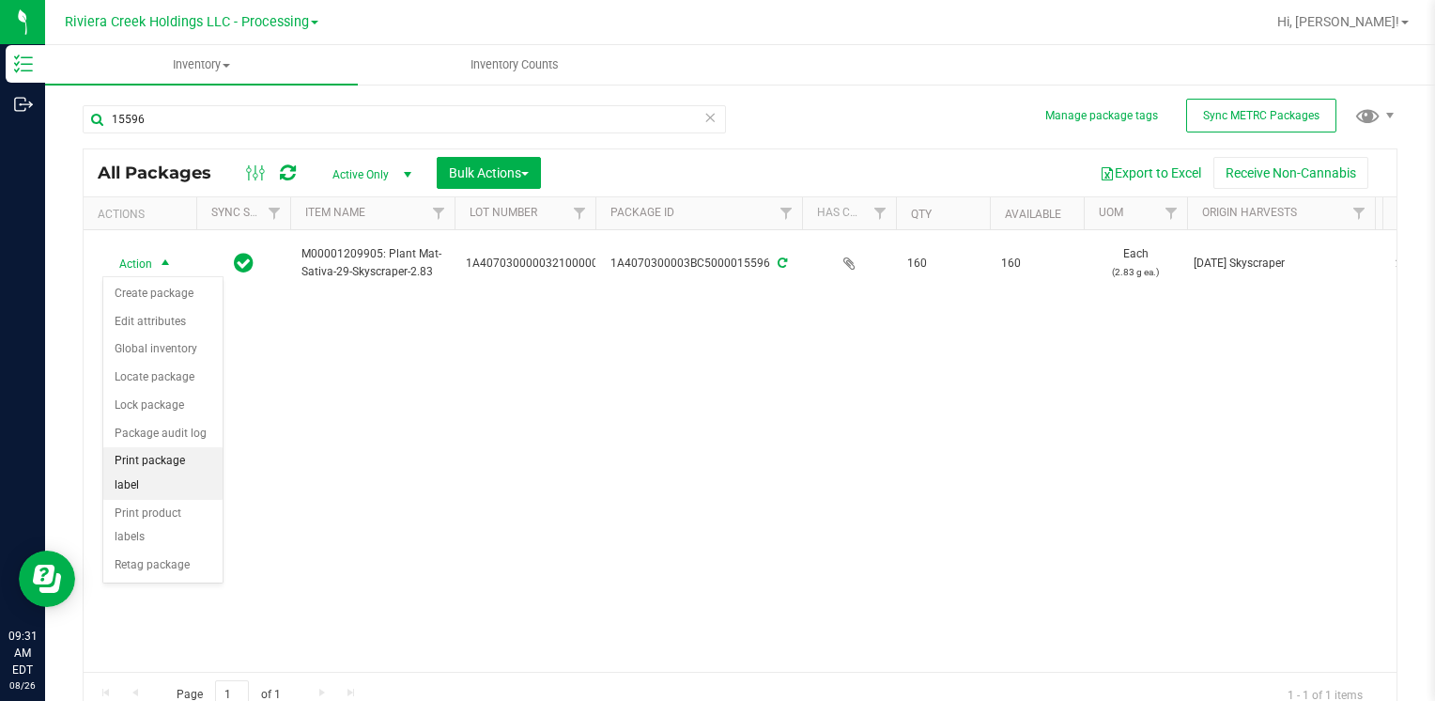
click at [184, 453] on li "Print package label" at bounding box center [162, 473] width 119 height 52
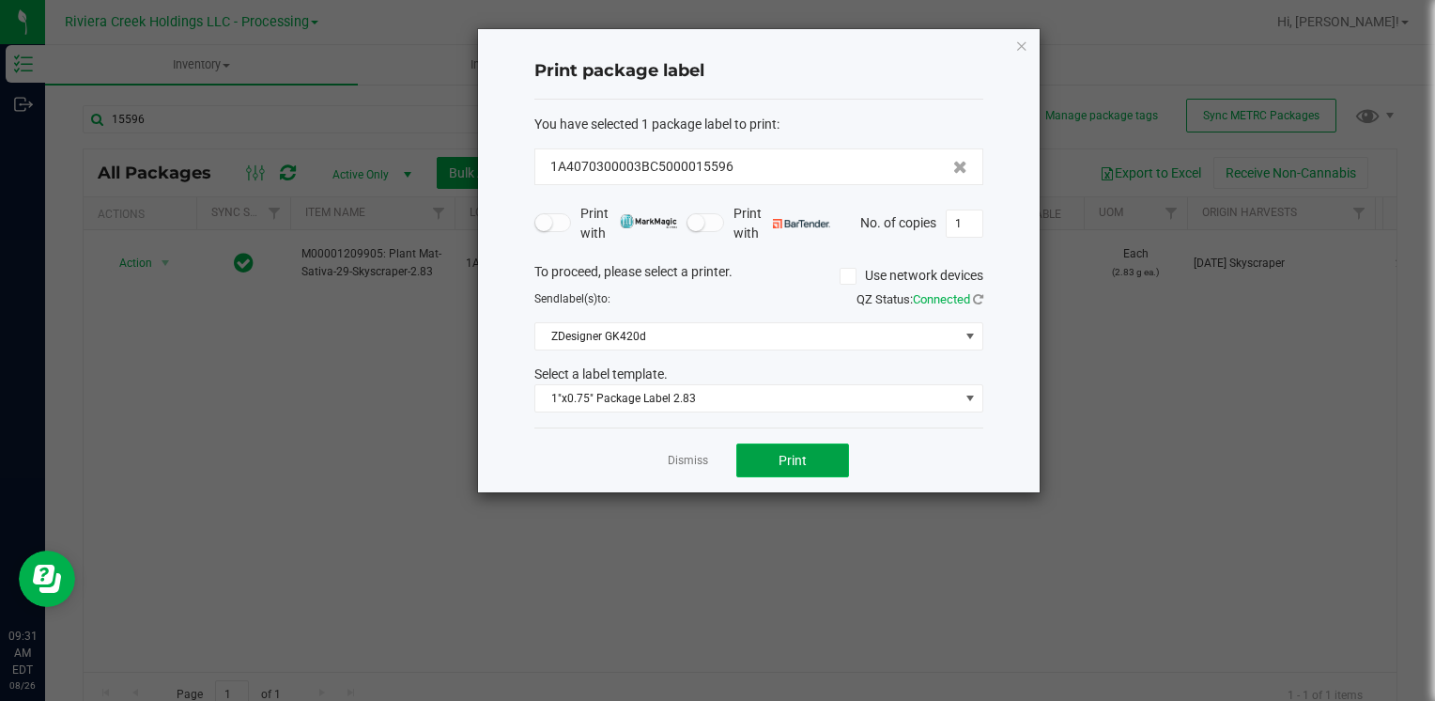
click at [766, 456] on button "Print" at bounding box center [792, 460] width 113 height 34
click at [1024, 44] on icon "button" at bounding box center [1021, 45] width 13 height 23
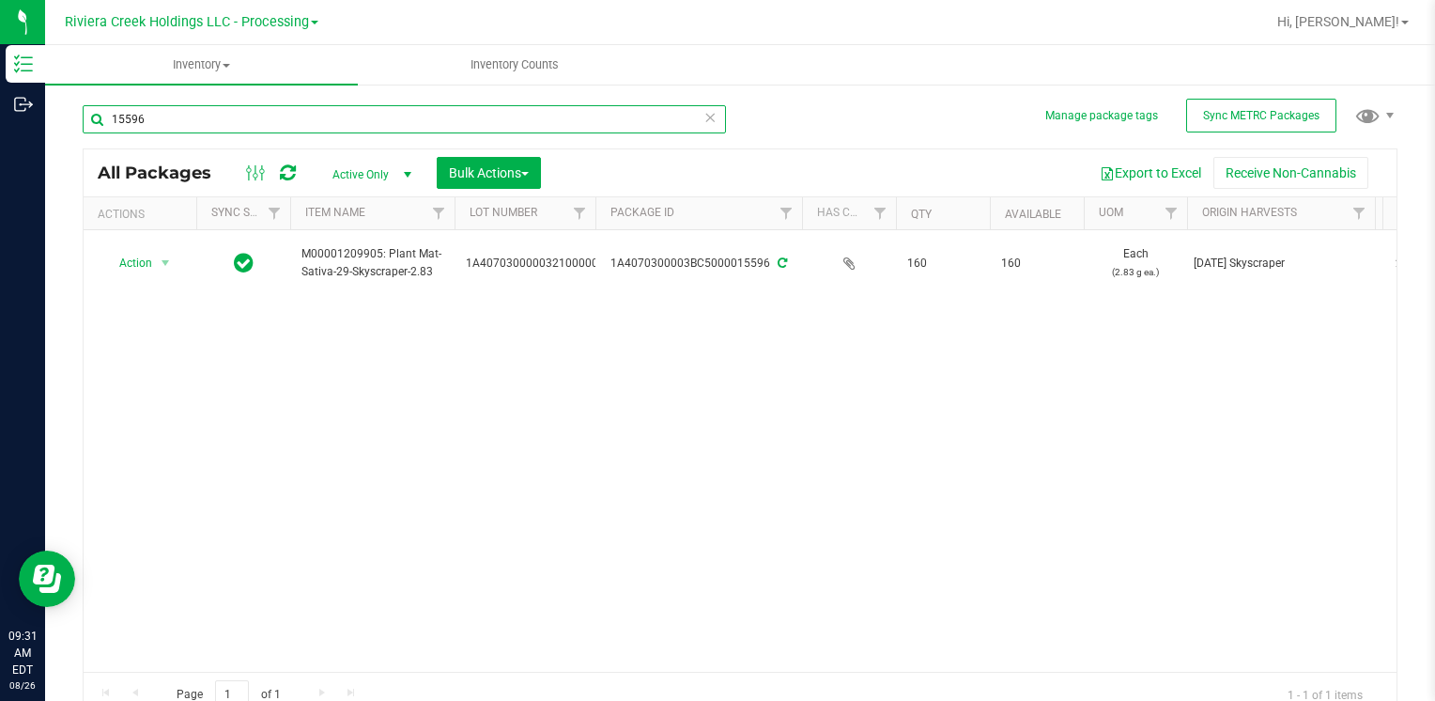
click at [385, 126] on input "15596" at bounding box center [404, 119] width 643 height 28
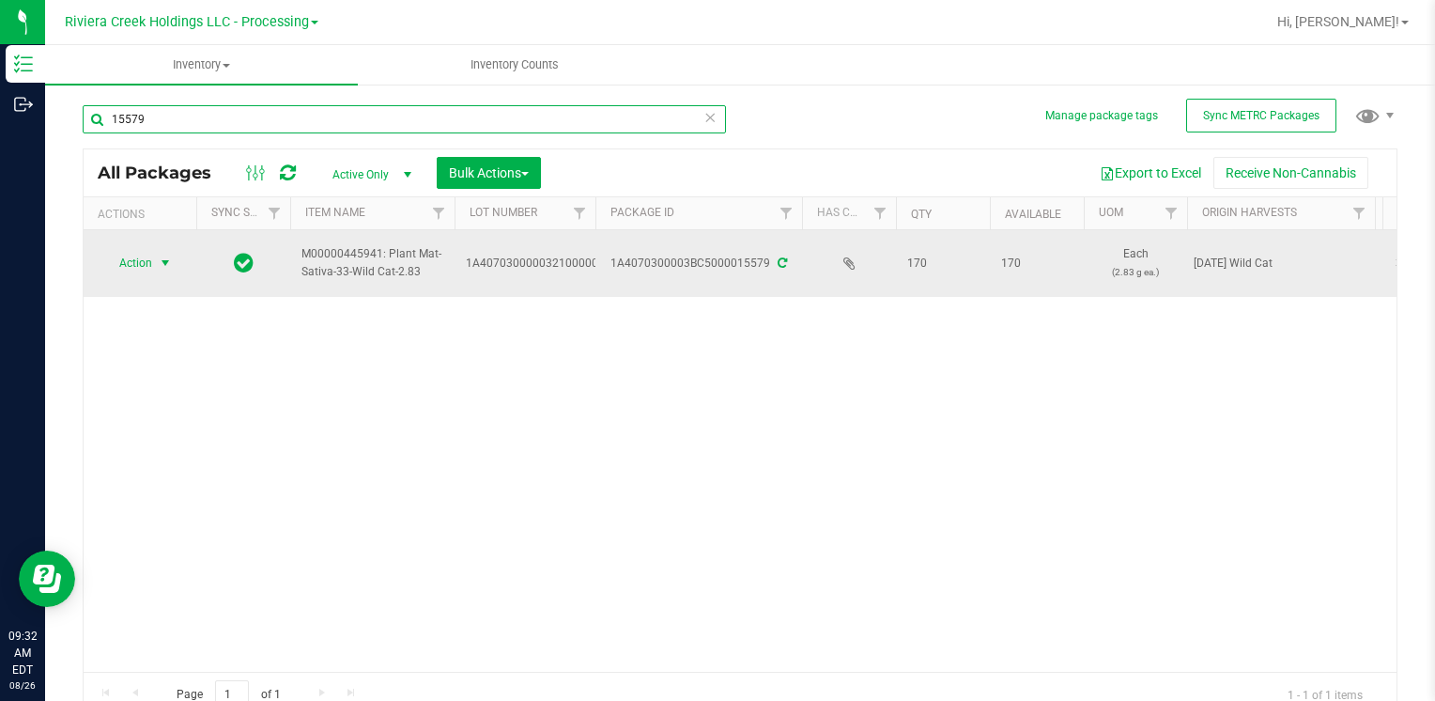
type input "15579"
click at [165, 269] on span "select" at bounding box center [165, 262] width 15 height 15
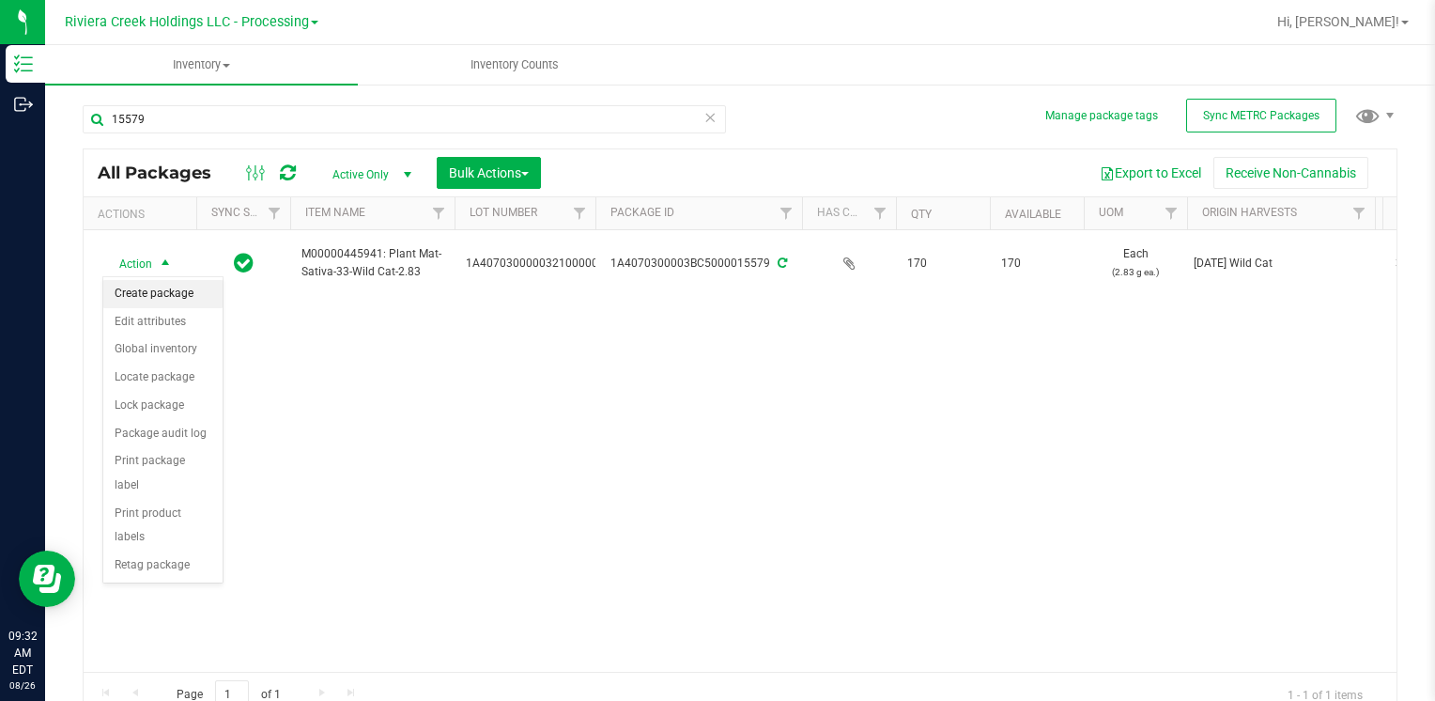
click at [170, 285] on li "Create package" at bounding box center [162, 294] width 119 height 28
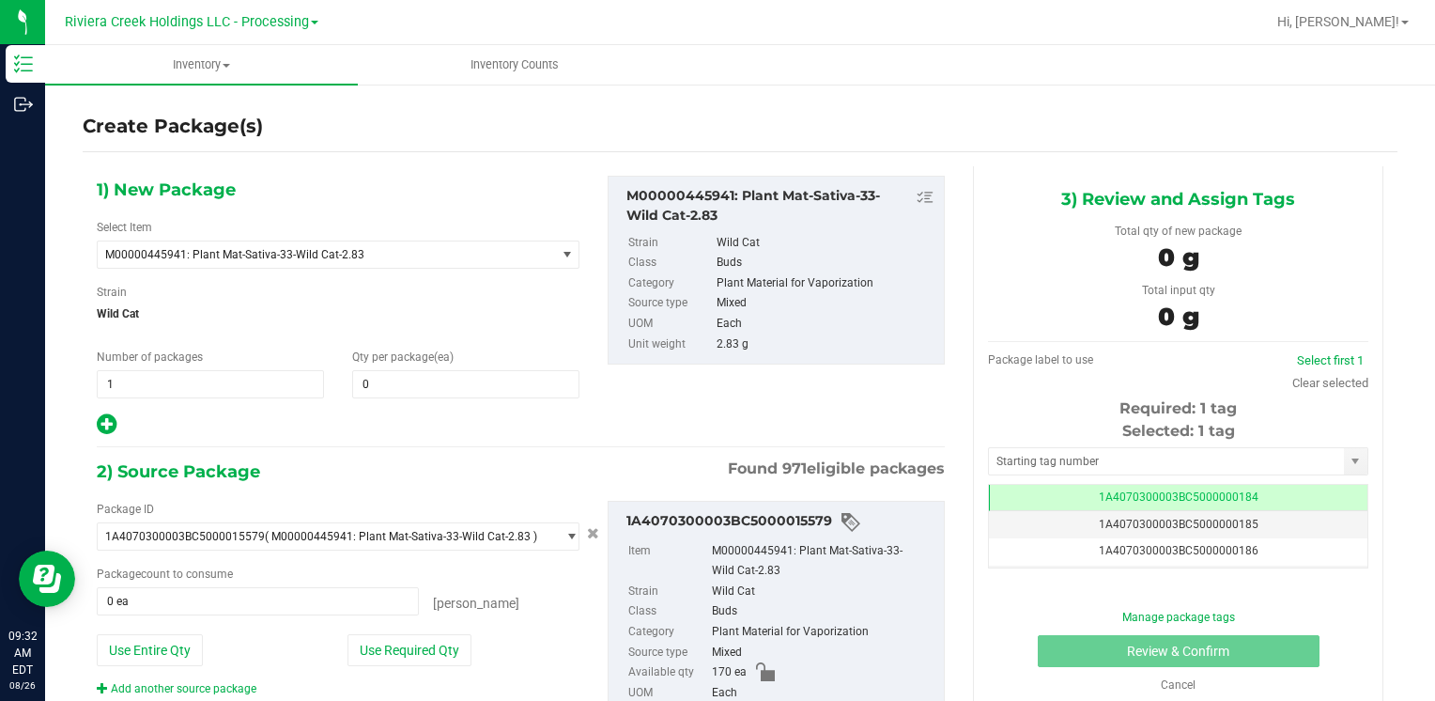
click at [422, 401] on div "1) New Package Select Item M00000445941: Plant Mat-Sativa-33-Wild Cat-2.83 M000…" at bounding box center [338, 306] width 511 height 261
click at [423, 396] on span "0 0" at bounding box center [465, 384] width 227 height 28
click at [442, 382] on span at bounding box center [465, 384] width 227 height 28
type input "80"
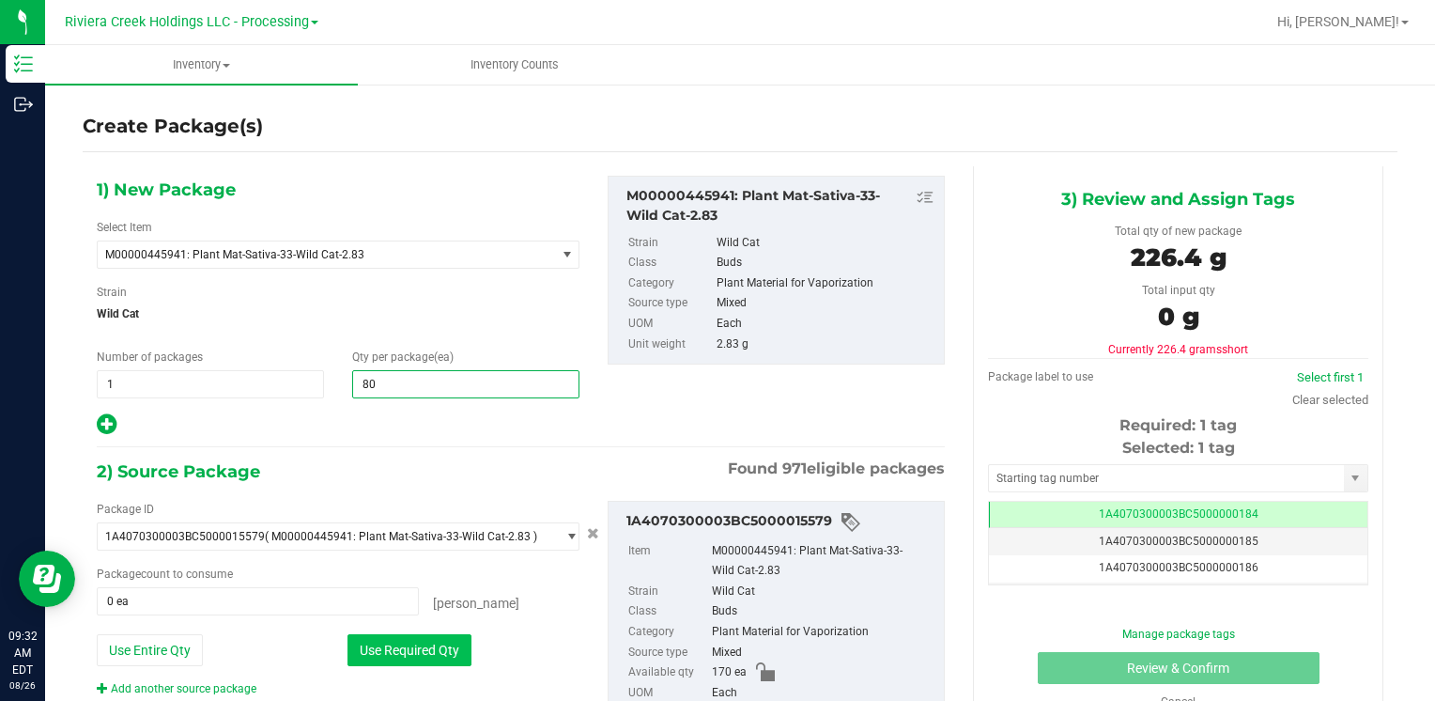
type input "80"
click at [372, 646] on button "Use Required Qty" at bounding box center [409, 650] width 124 height 32
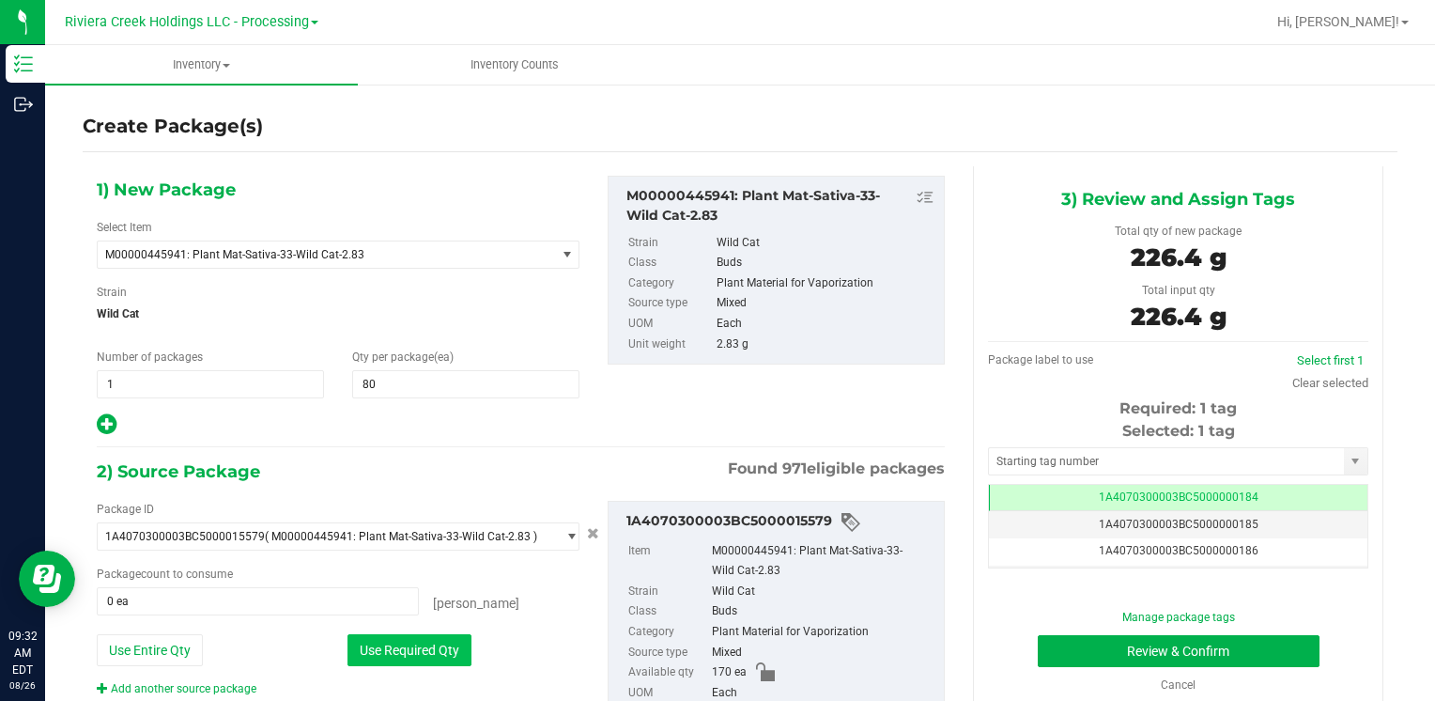
type input "80 ea"
click at [1059, 442] on div "Selected: 1 tag Tag 1A4070300003BC5000000184 1A4070300003BC5000000185 1A4070300…" at bounding box center [1178, 494] width 380 height 148
drag, startPoint x: 1059, startPoint y: 442, endPoint x: 1056, endPoint y: 460, distance: 18.2
click at [1056, 460] on input "text" at bounding box center [1166, 461] width 355 height 26
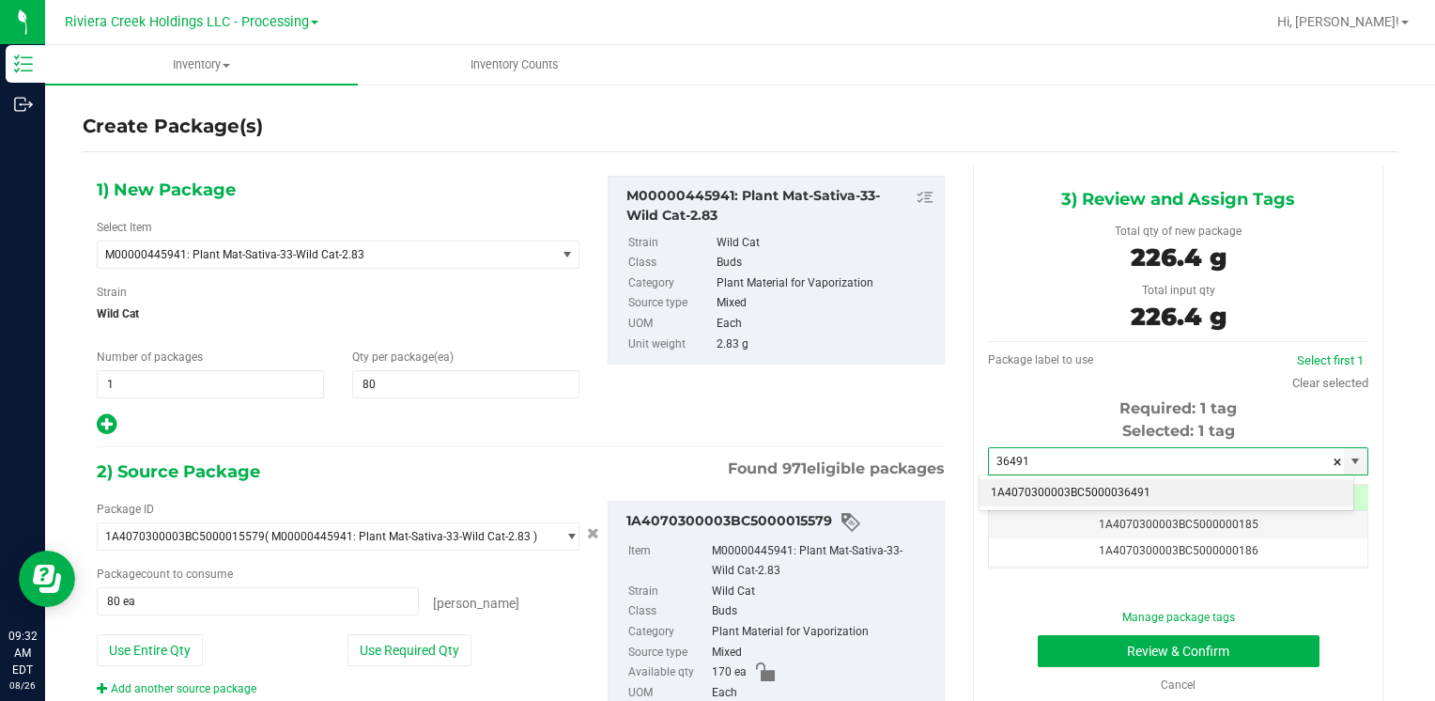
click at [1060, 483] on li "1A4070300003BC5000036491" at bounding box center [1167, 493] width 374 height 28
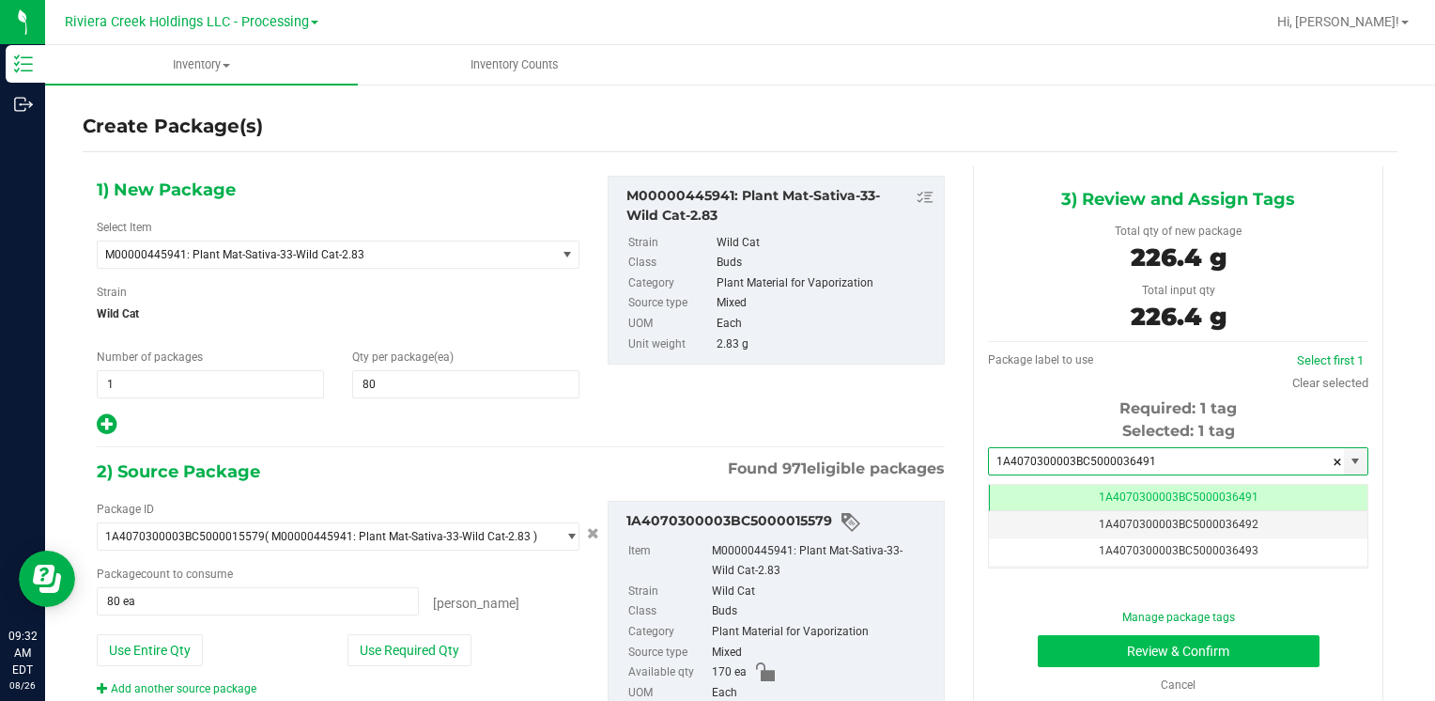
type input "1A4070300003BC5000036491"
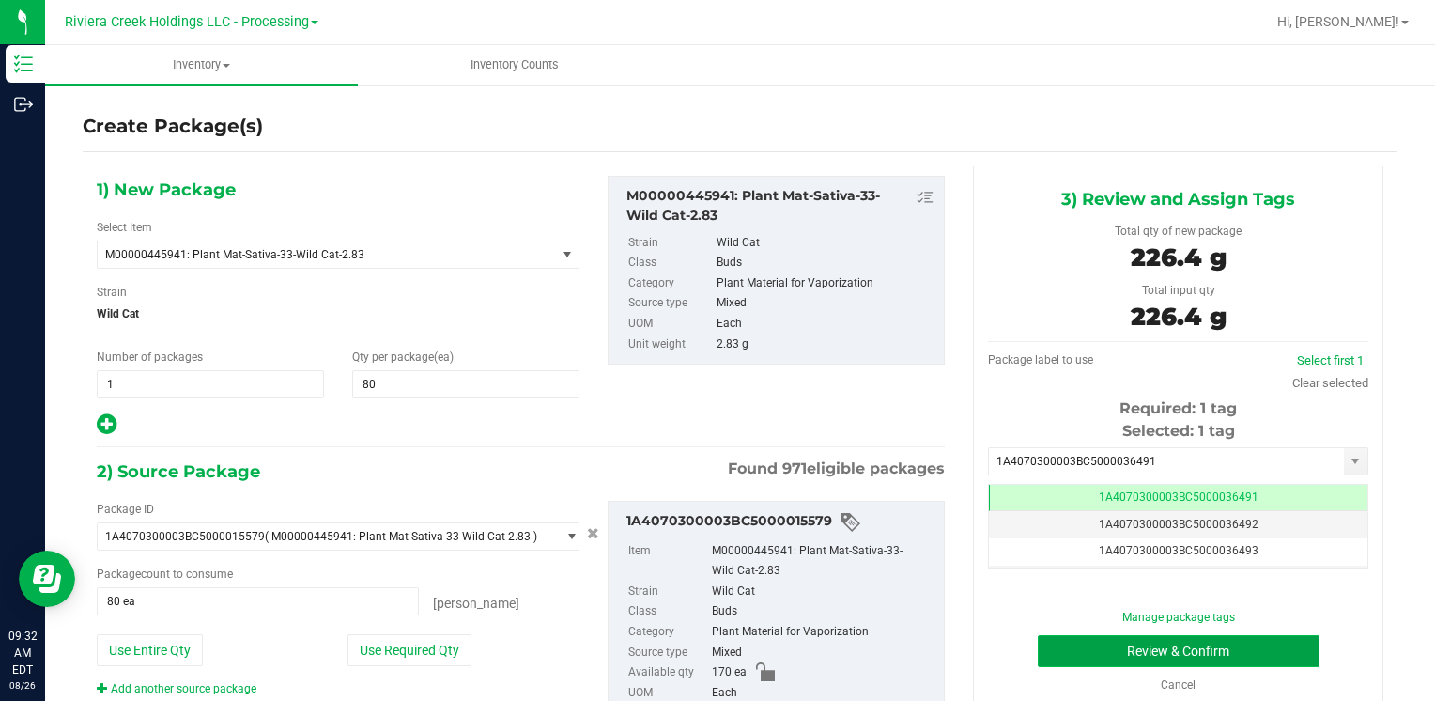
click at [1064, 649] on button "Review & Confirm" at bounding box center [1179, 651] width 282 height 32
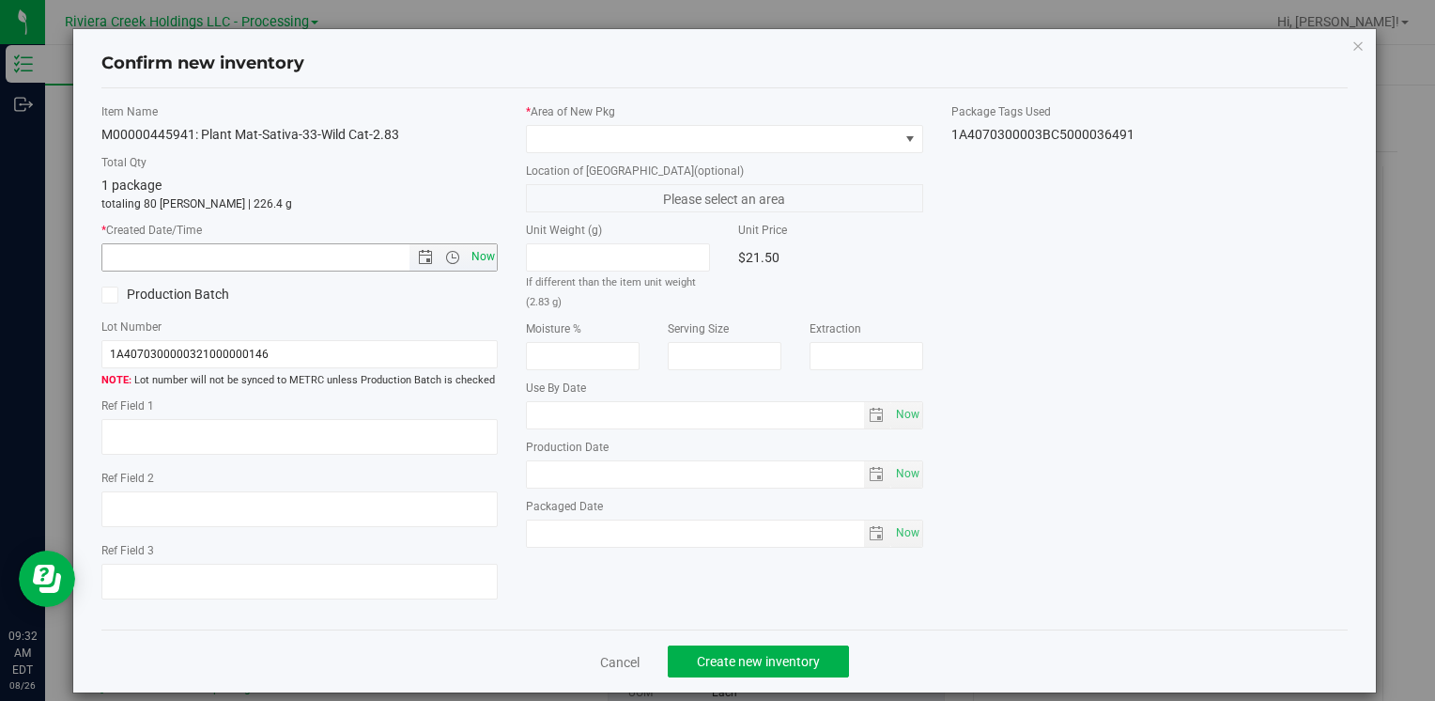
click at [484, 249] on span "Now" at bounding box center [483, 256] width 32 height 27
type input "[DATE] 9:32 AM"
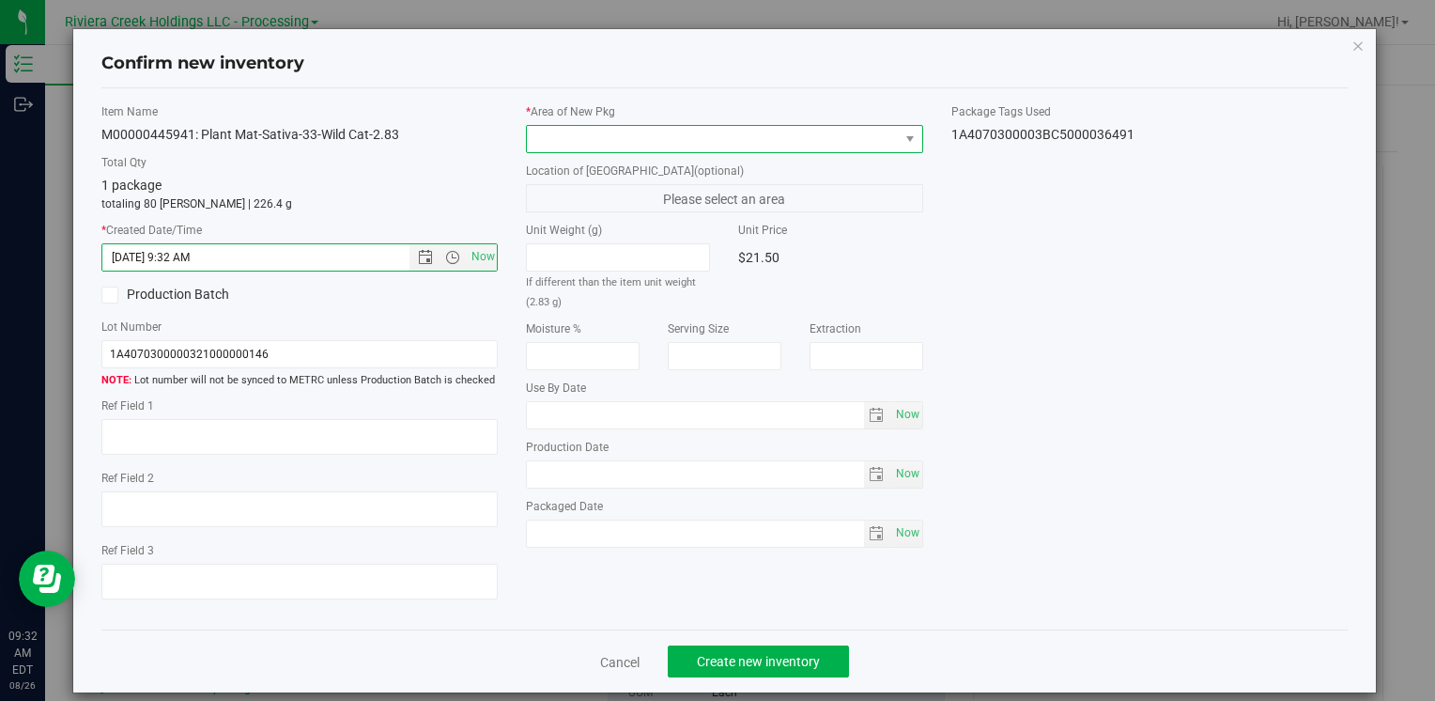
click at [548, 136] on span at bounding box center [712, 139] width 371 height 26
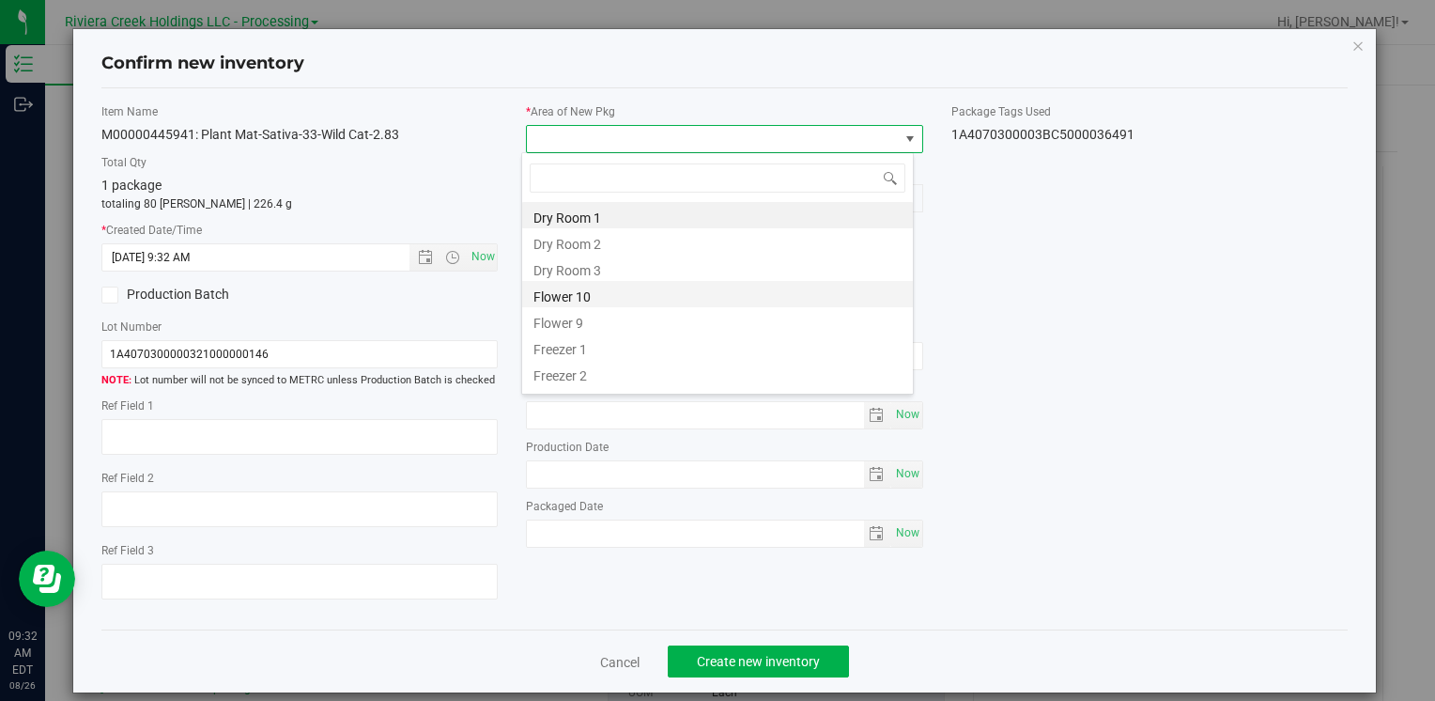
click at [598, 304] on li "Flower 10" at bounding box center [717, 294] width 391 height 26
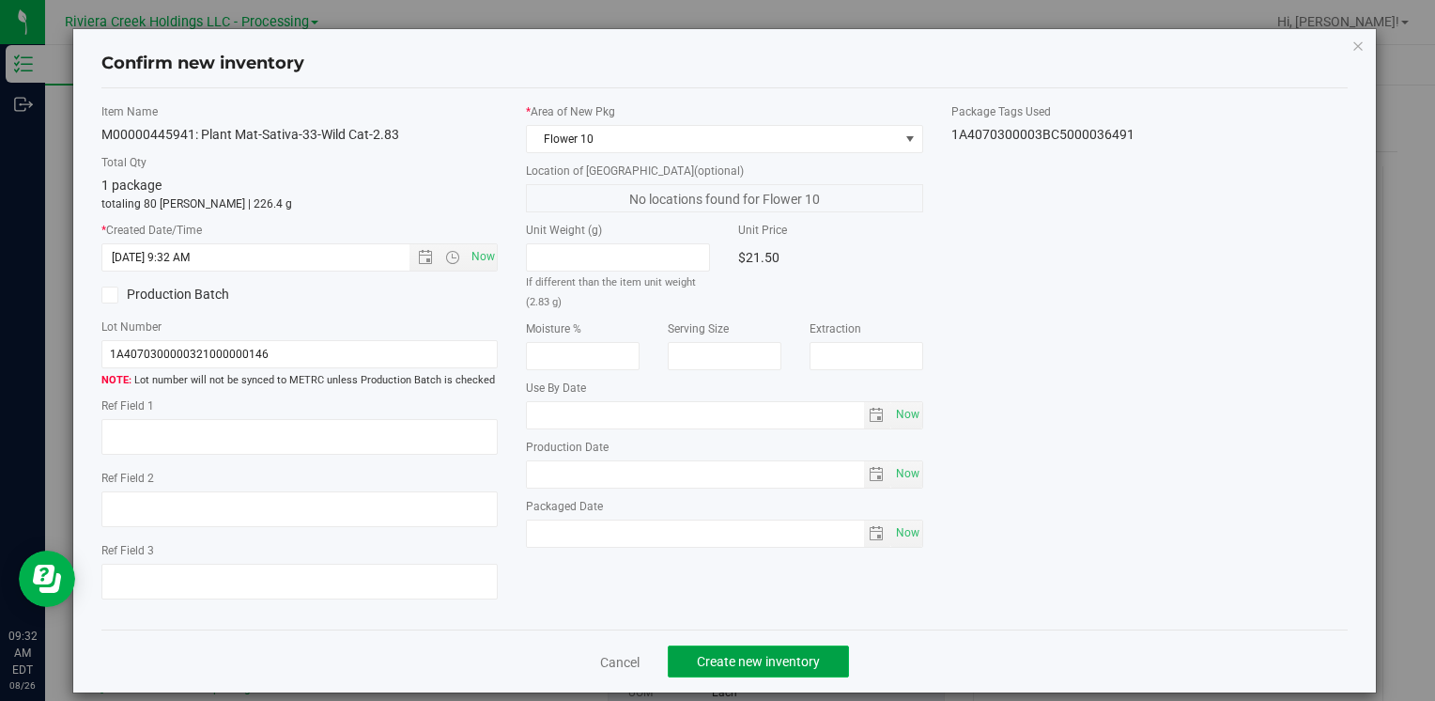
click at [728, 662] on span "Create new inventory" at bounding box center [758, 661] width 123 height 15
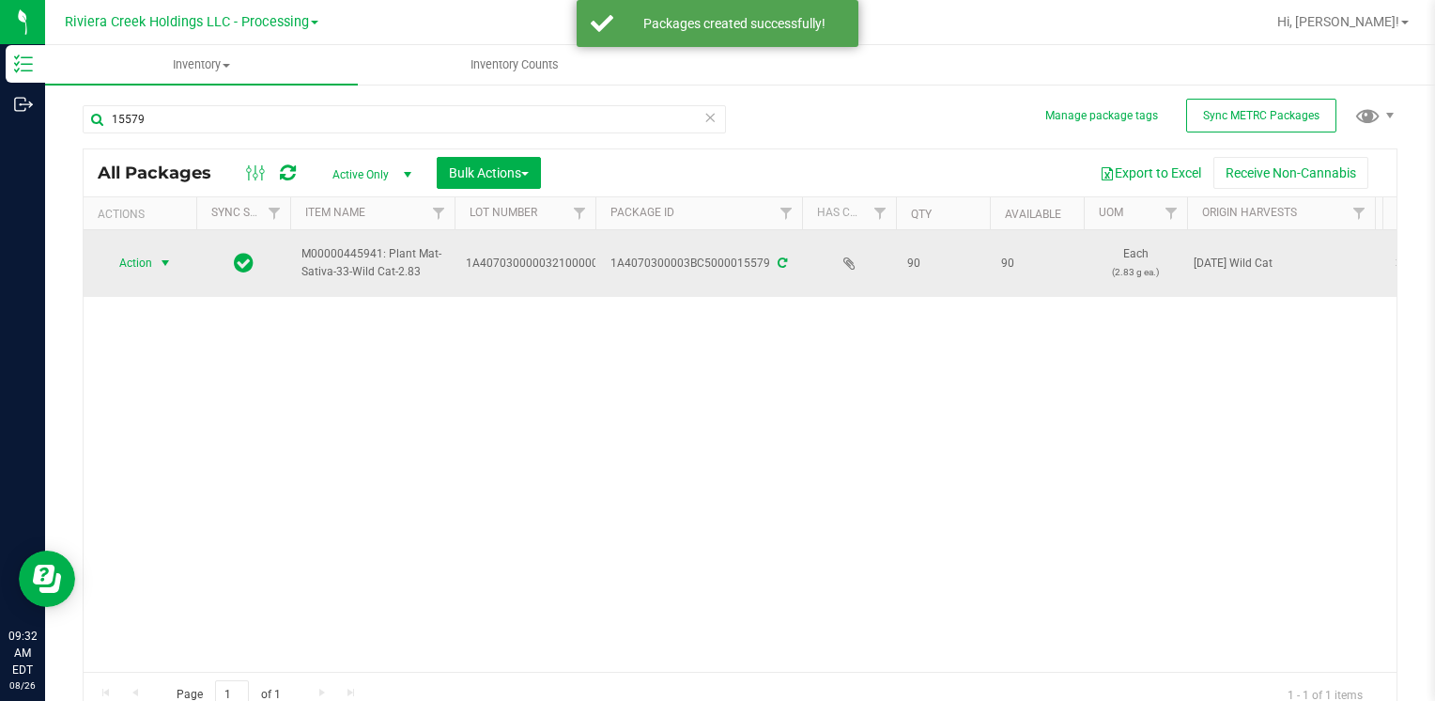
click at [122, 261] on span "Action" at bounding box center [127, 263] width 51 height 26
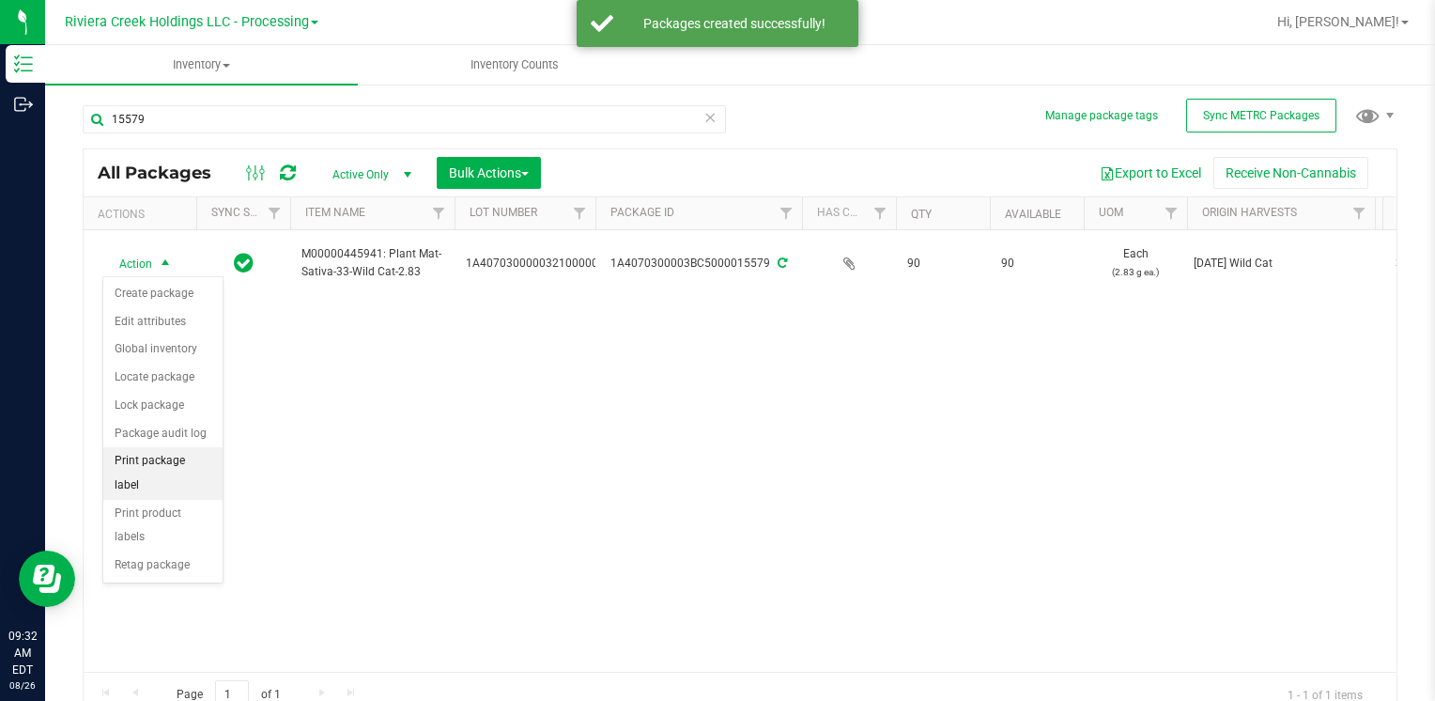
click at [196, 460] on li "Print package label" at bounding box center [162, 473] width 119 height 52
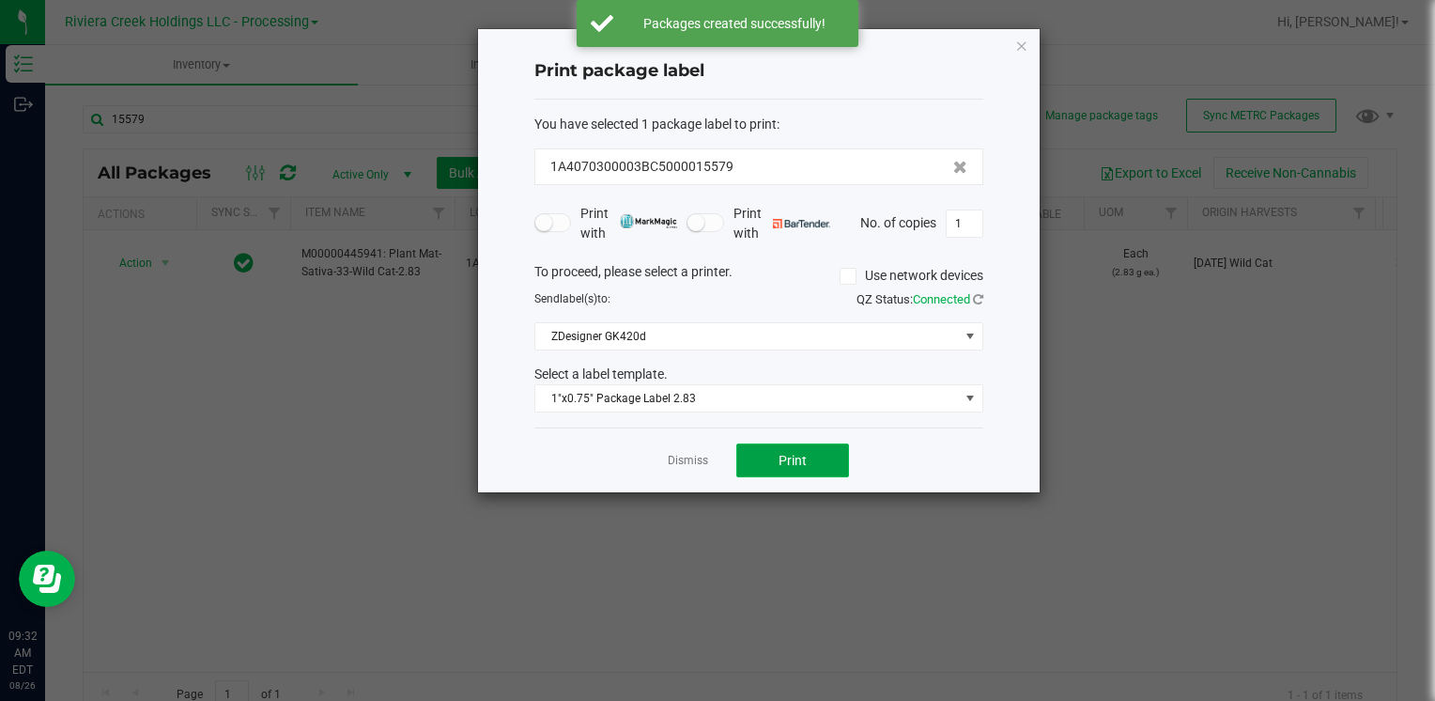
click at [763, 465] on button "Print" at bounding box center [792, 460] width 113 height 34
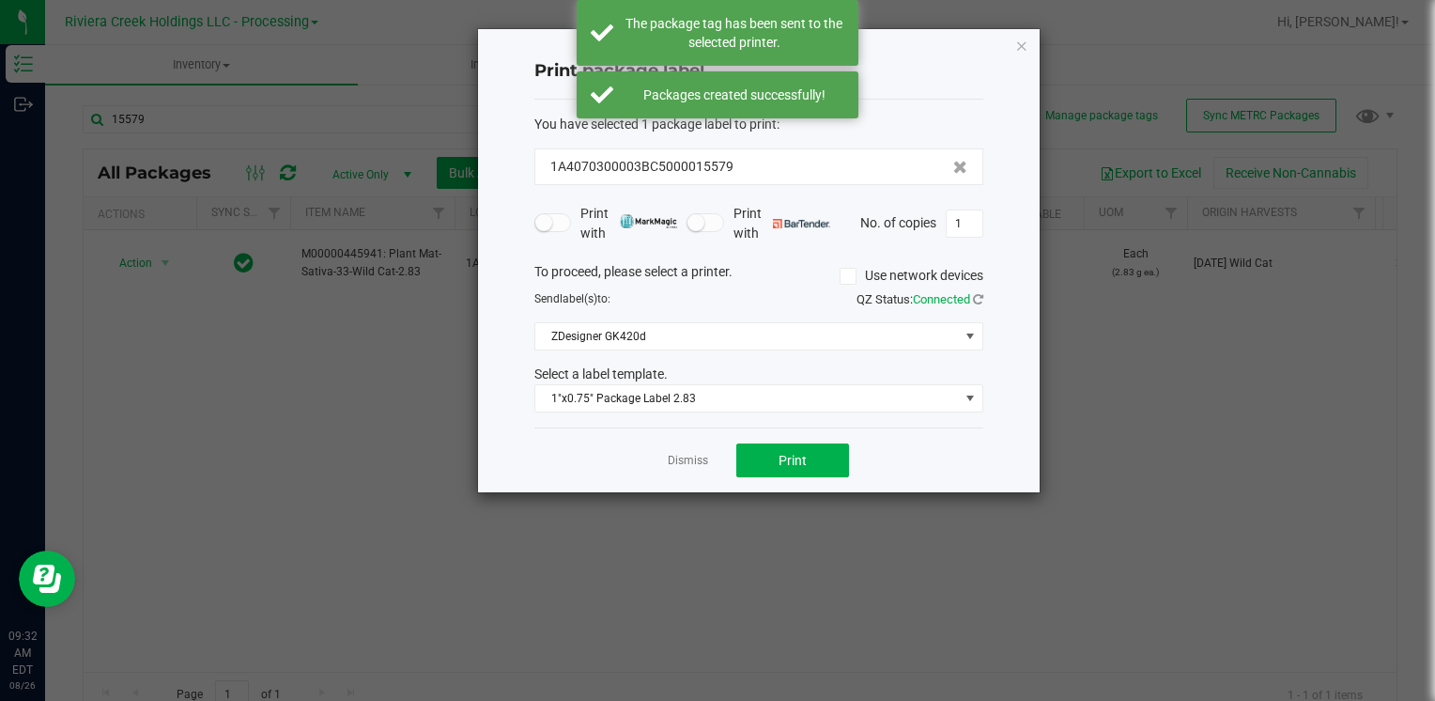
click at [1012, 46] on div "Print package label You have selected 1 package label to print : 1A4070300003BC…" at bounding box center [759, 260] width 562 height 463
click at [1017, 46] on div "Print package label You have selected 1 package label to print : 1A4070300003BC…" at bounding box center [759, 260] width 562 height 463
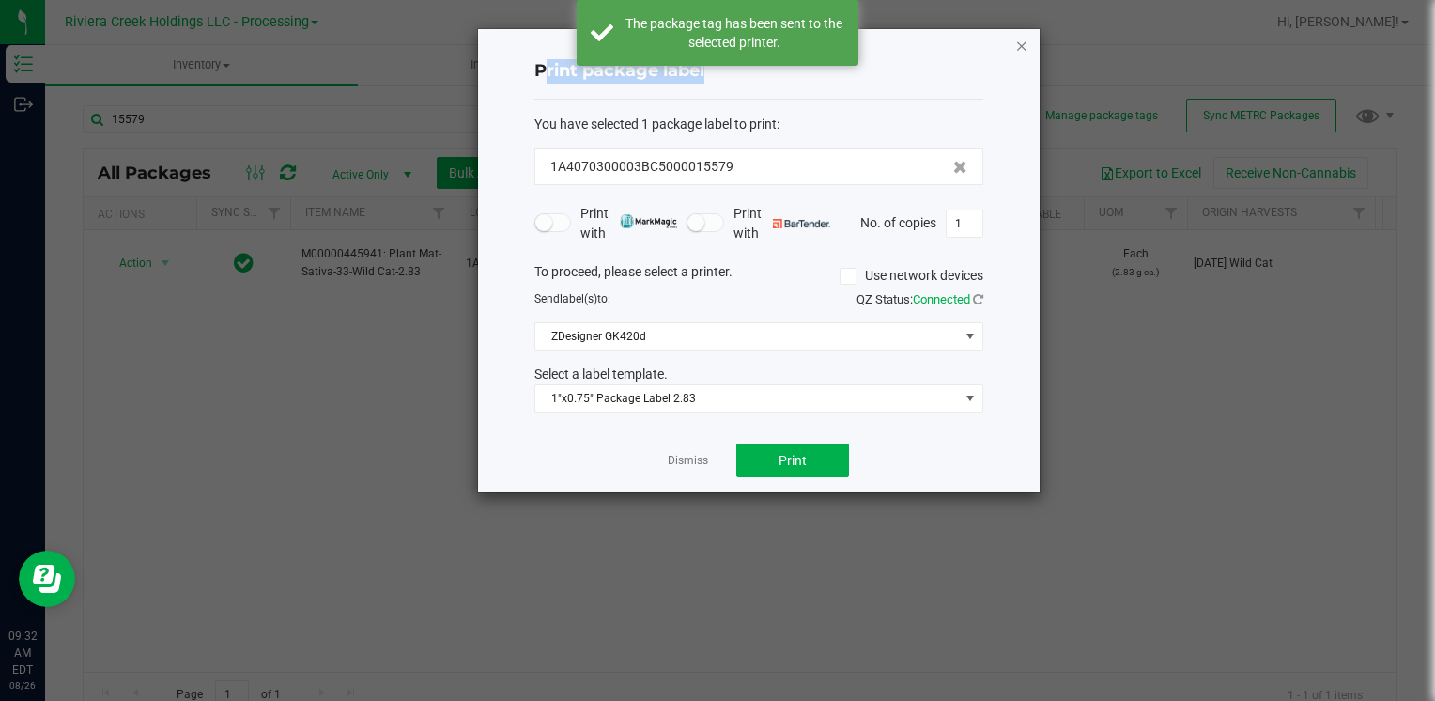
click at [1018, 46] on icon "button" at bounding box center [1021, 45] width 13 height 23
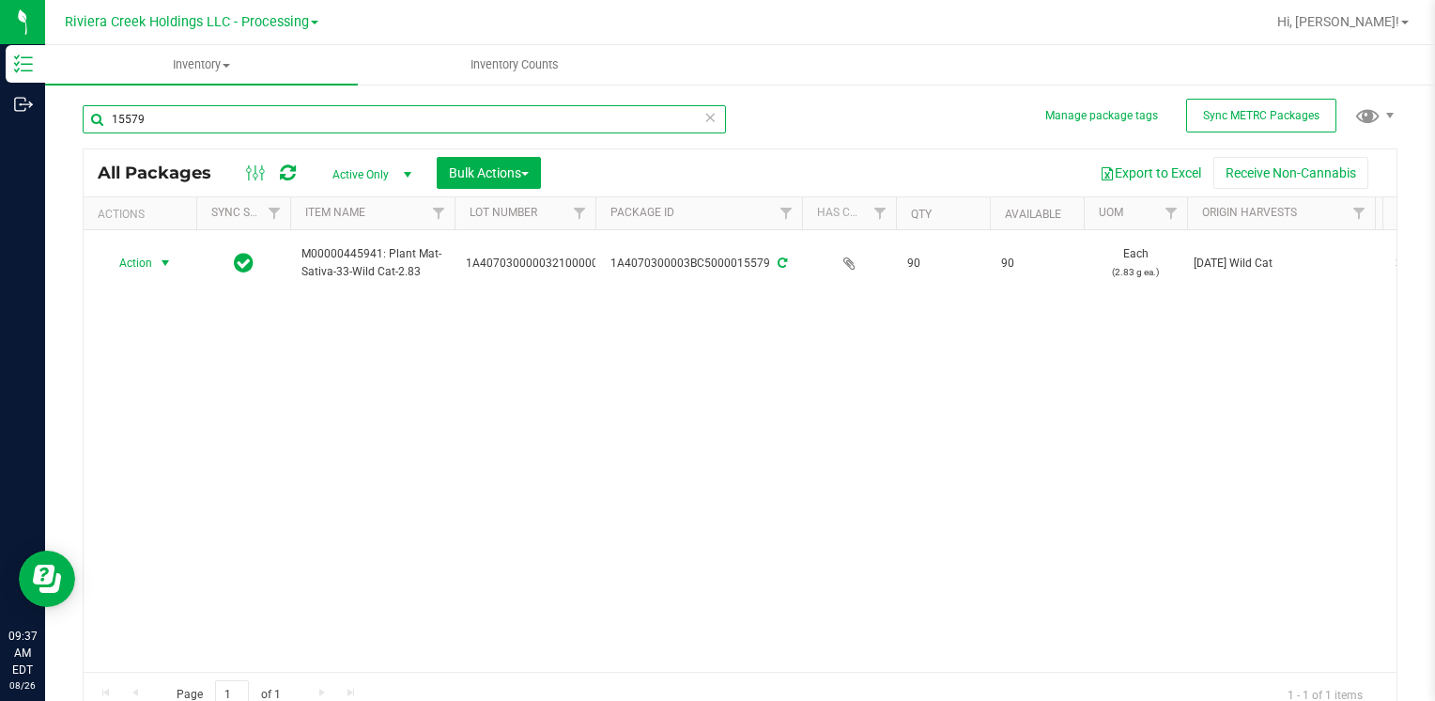
click at [224, 122] on input "15579" at bounding box center [404, 119] width 643 height 28
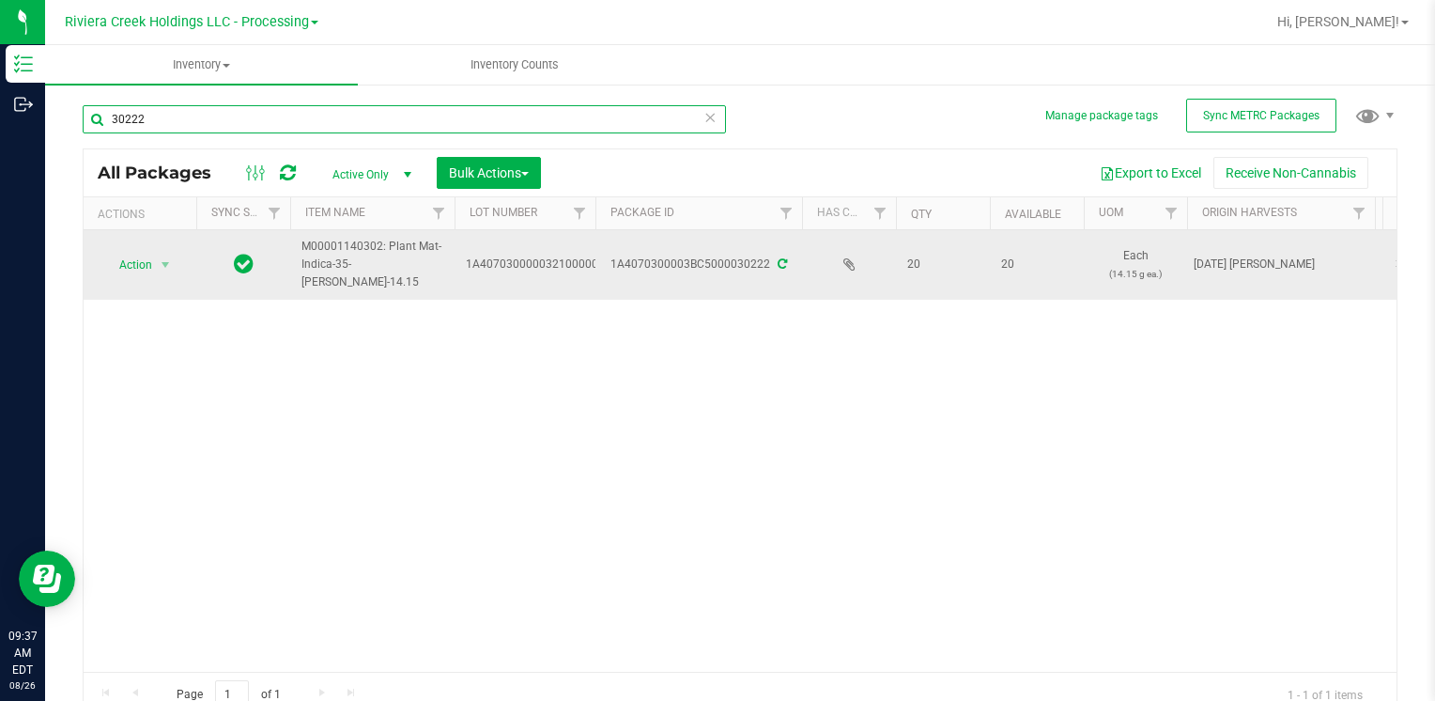
type input "30222"
click at [154, 255] on span "select" at bounding box center [165, 265] width 23 height 26
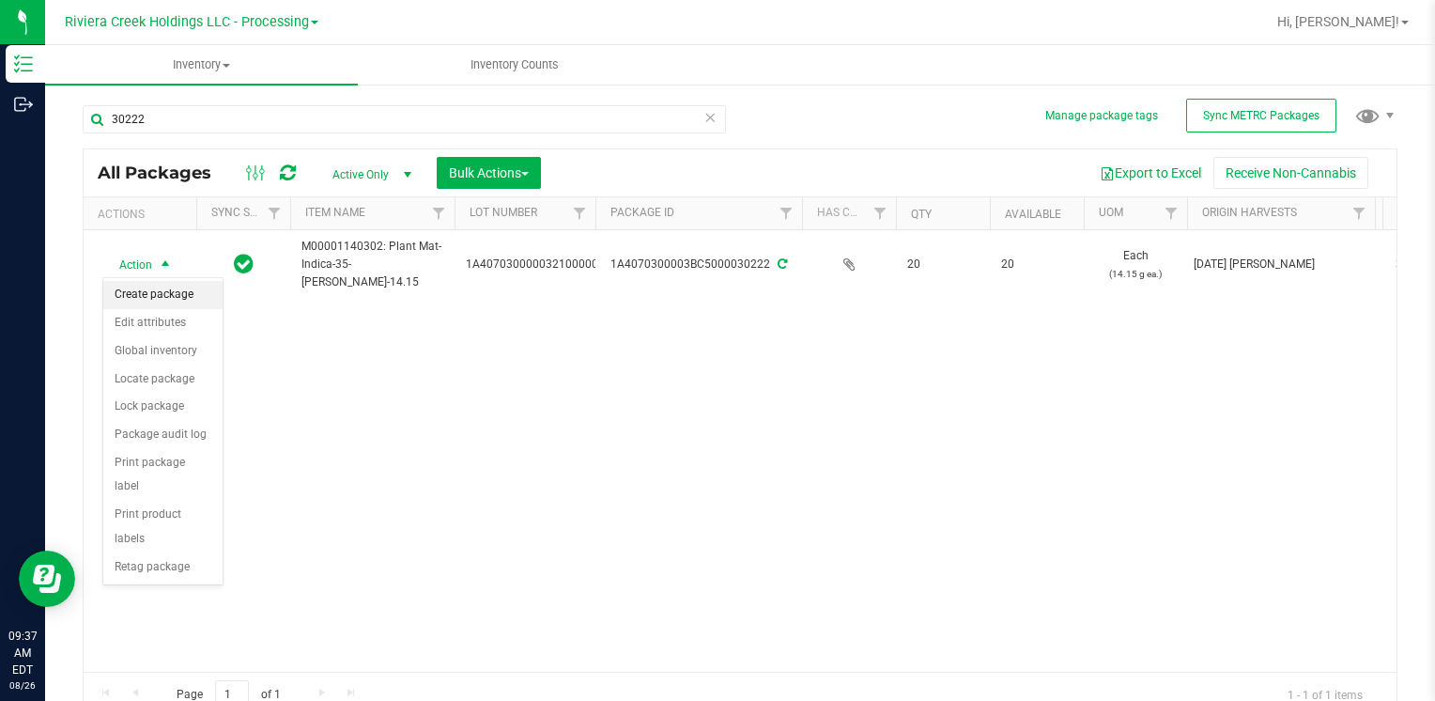
click at [172, 297] on li "Create package" at bounding box center [162, 295] width 119 height 28
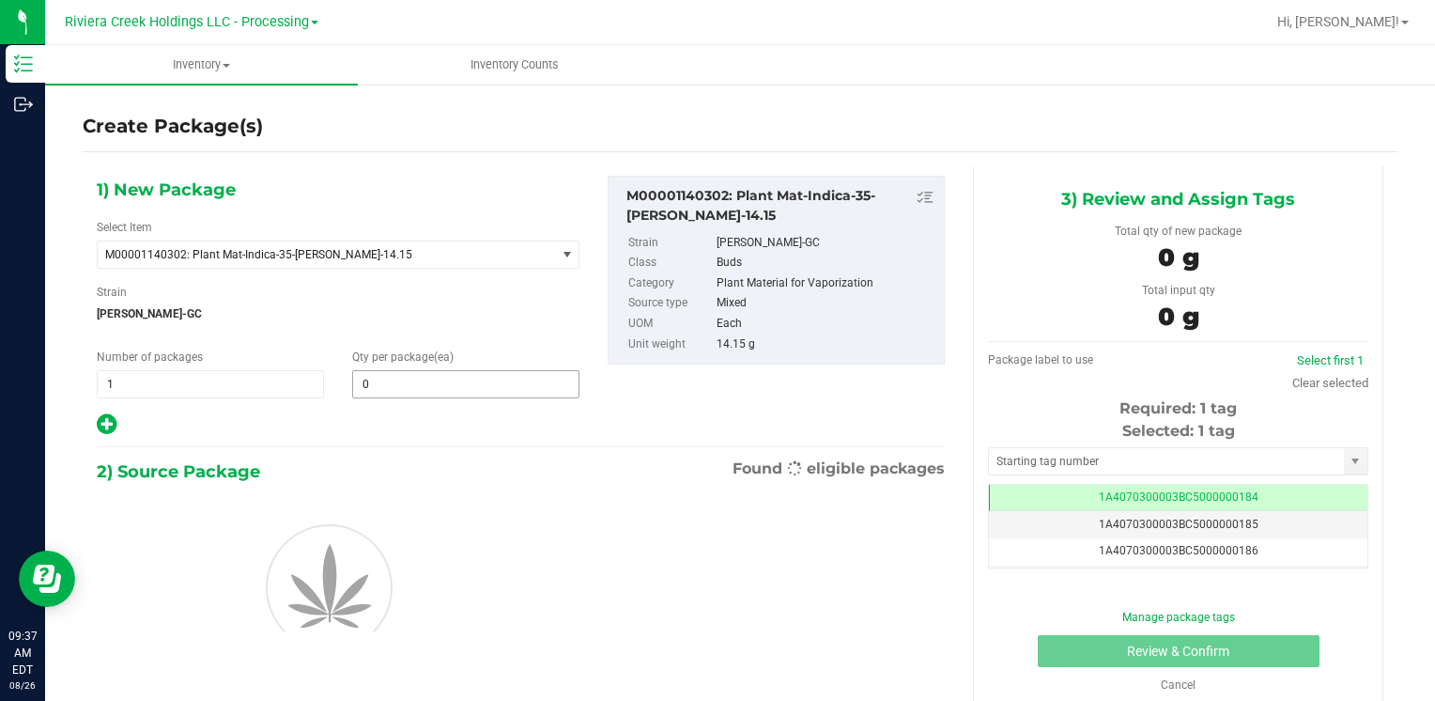
click at [482, 384] on input "0" at bounding box center [465, 384] width 225 height 26
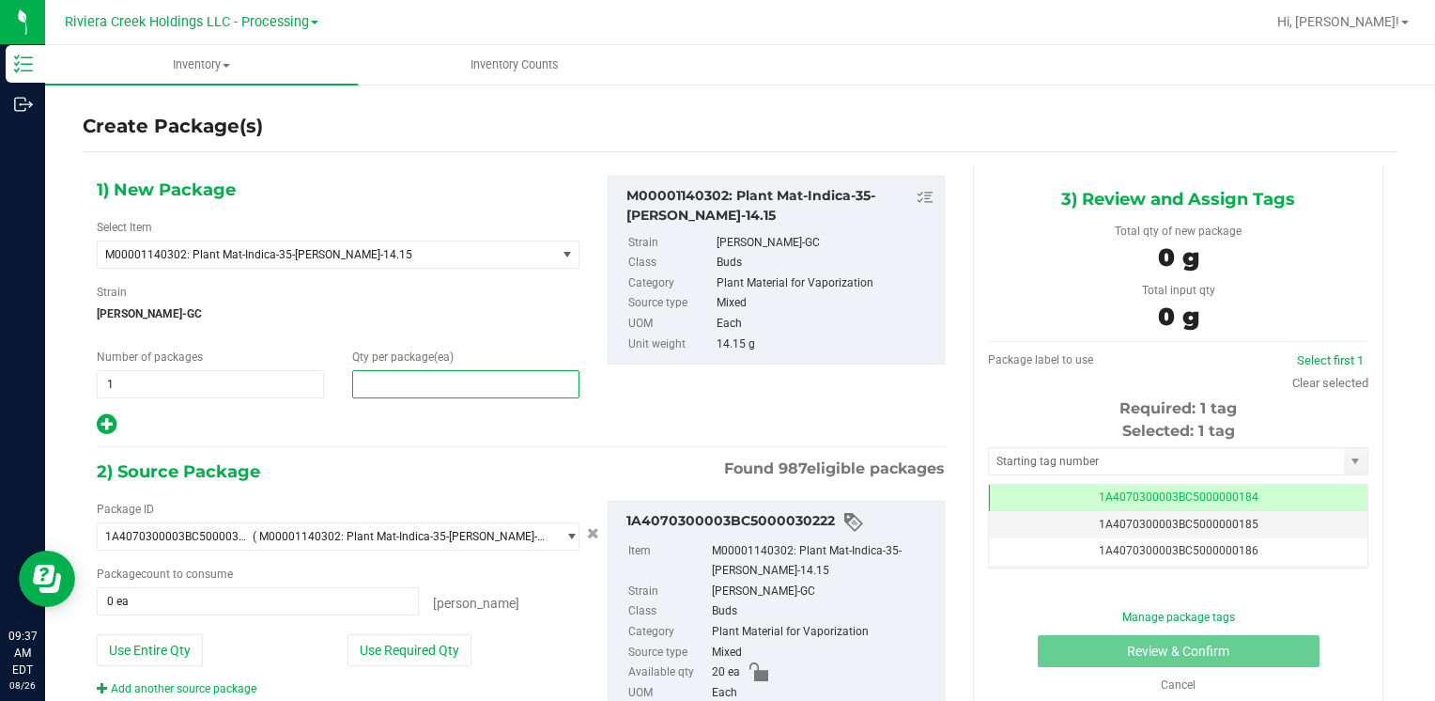
type input "8"
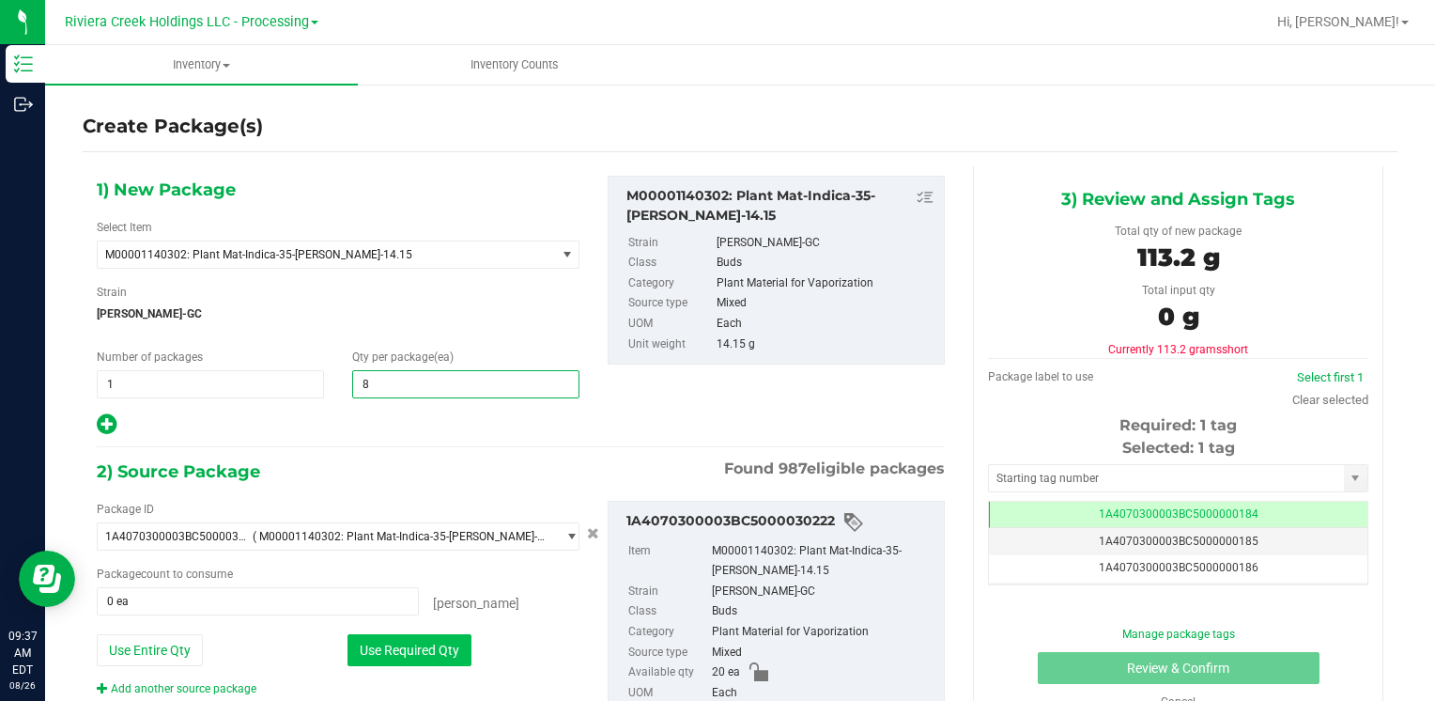
type input "8"
click at [357, 659] on button "Use Required Qty" at bounding box center [409, 650] width 124 height 32
type input "8 ea"
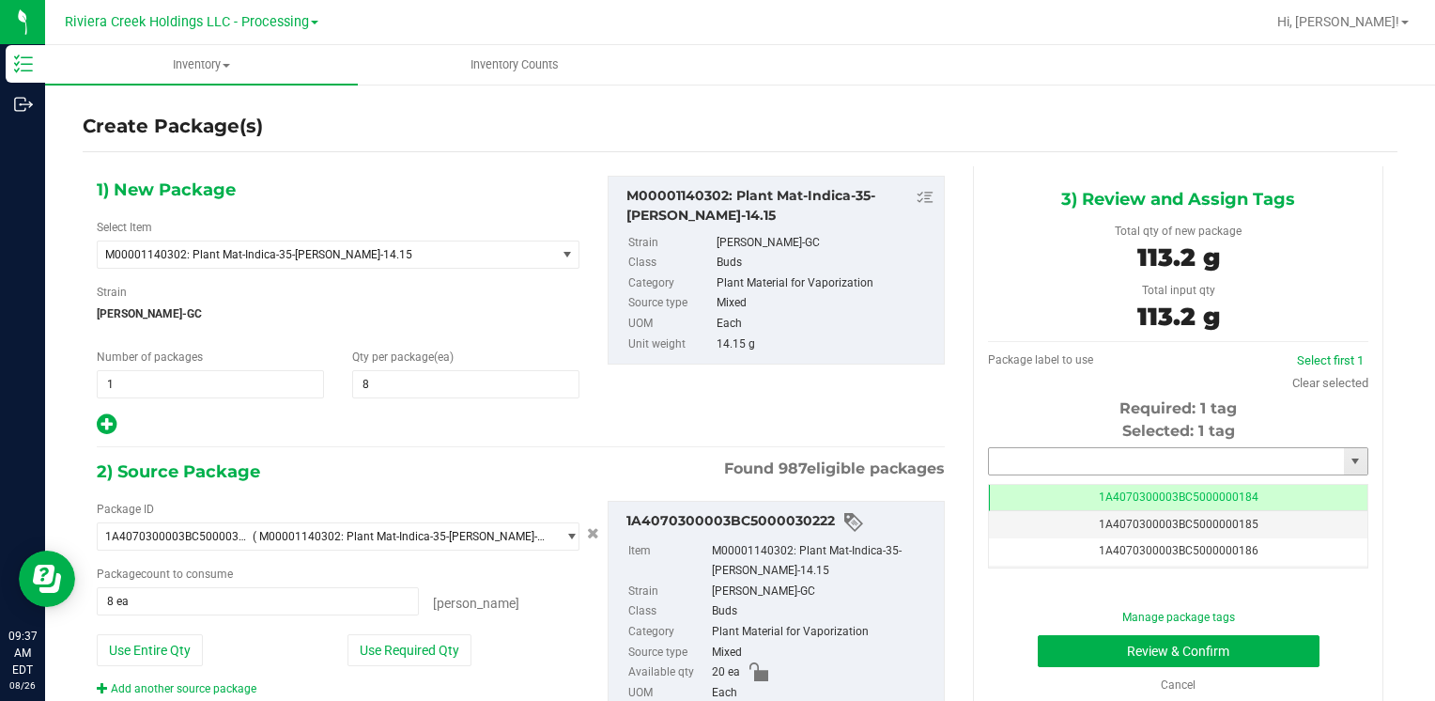
click at [1033, 457] on input "text" at bounding box center [1166, 461] width 355 height 26
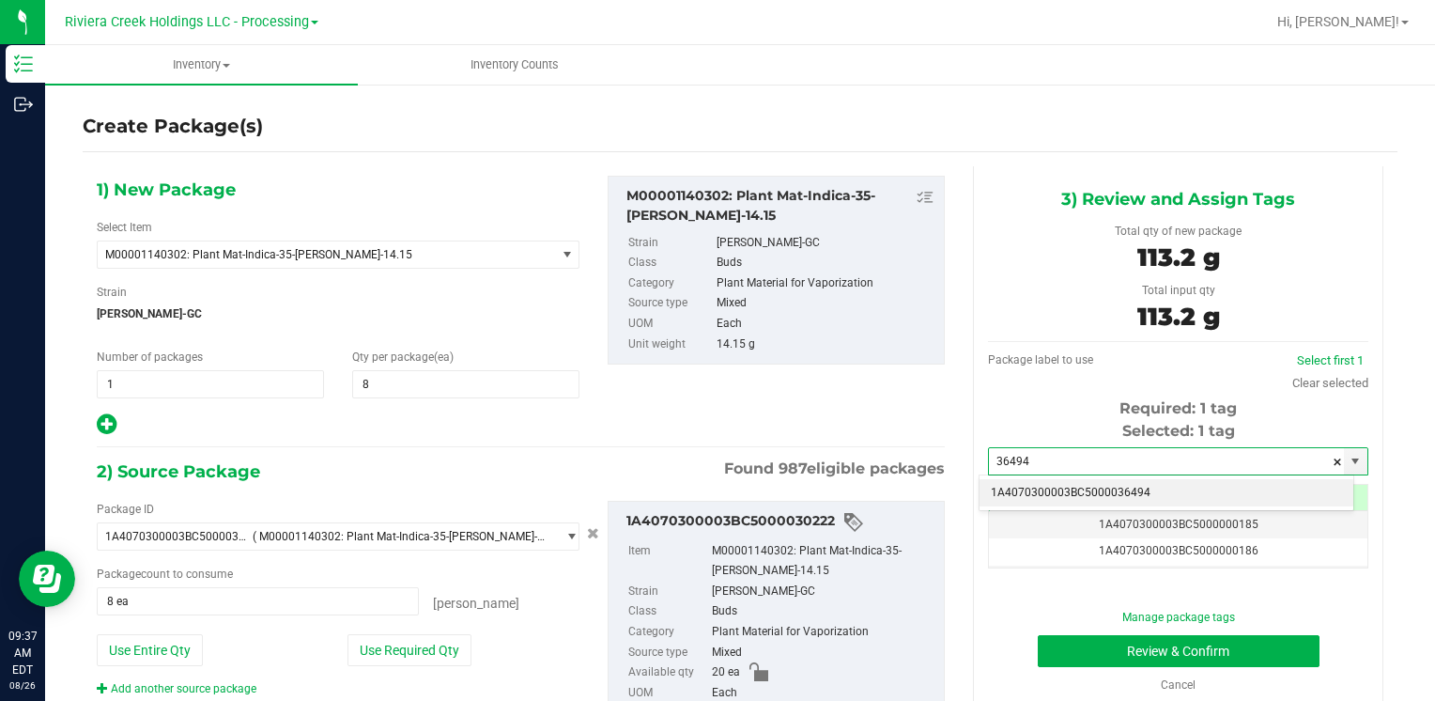
click at [1032, 488] on li "1A4070300003BC5000036494" at bounding box center [1167, 493] width 374 height 28
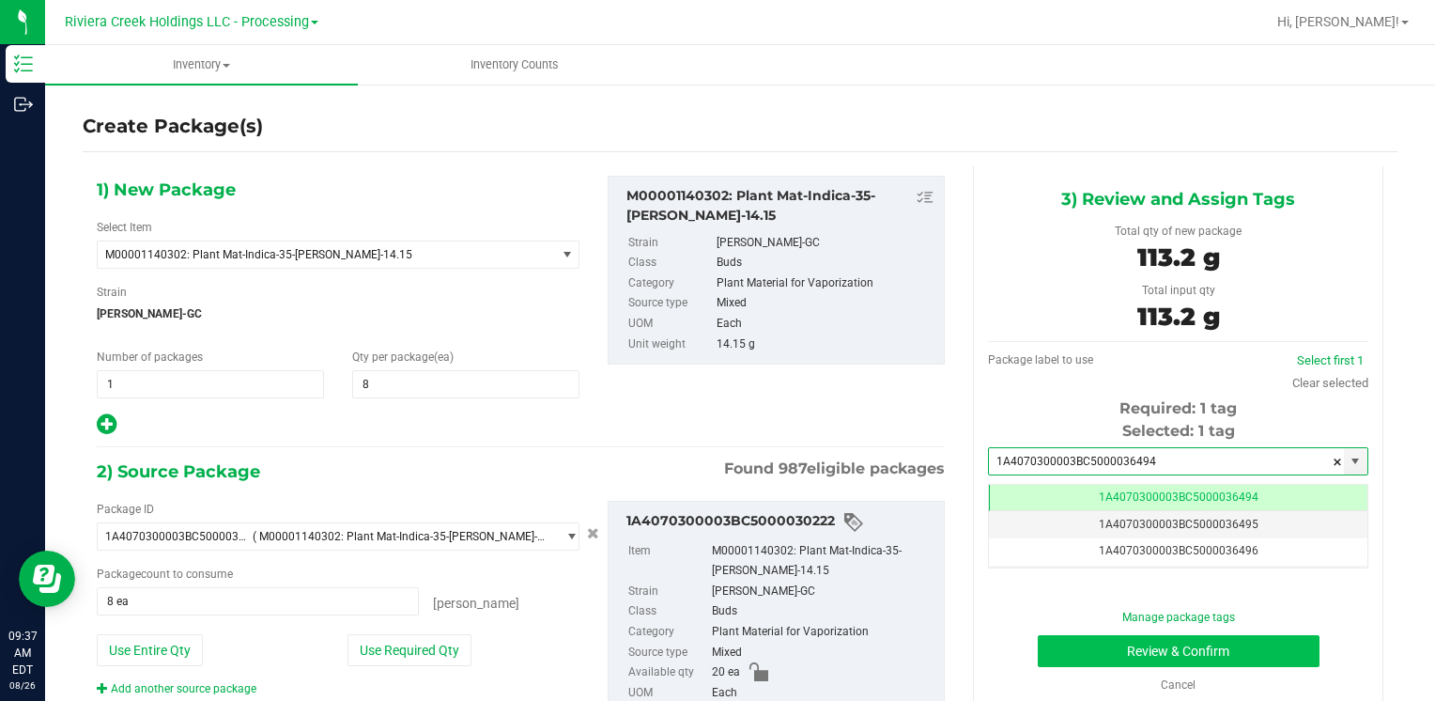
type input "1A4070300003BC5000036494"
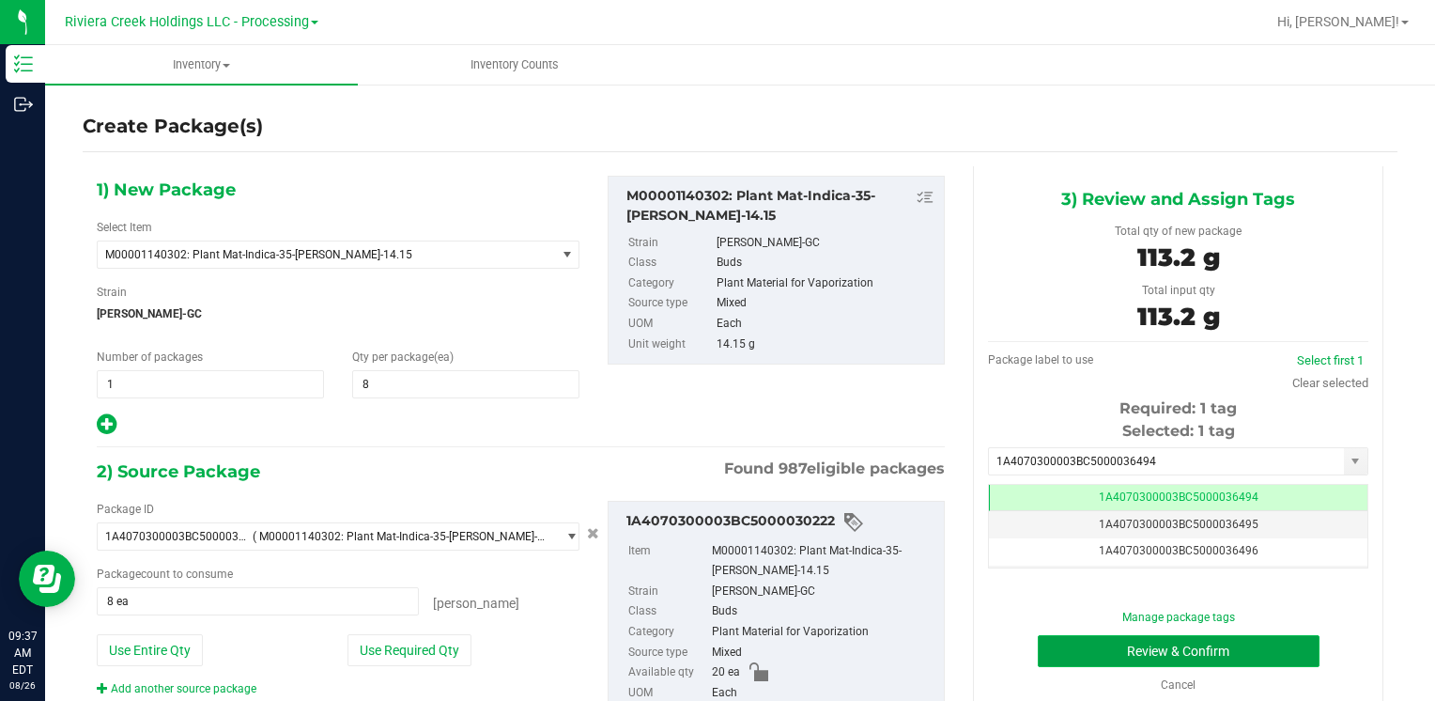
click at [1059, 641] on button "Review & Confirm" at bounding box center [1179, 651] width 282 height 32
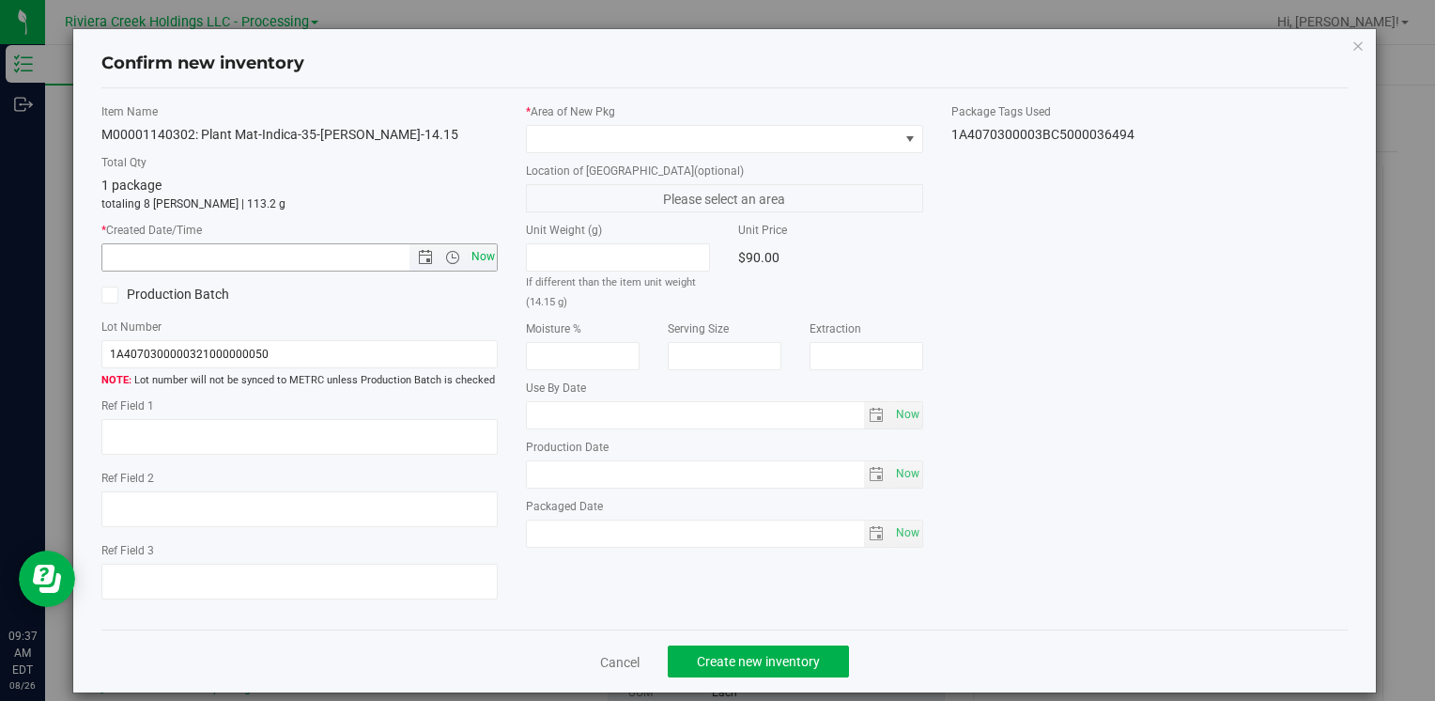
click at [482, 255] on span "Now" at bounding box center [483, 256] width 32 height 27
type input "[DATE] 9:37 AM"
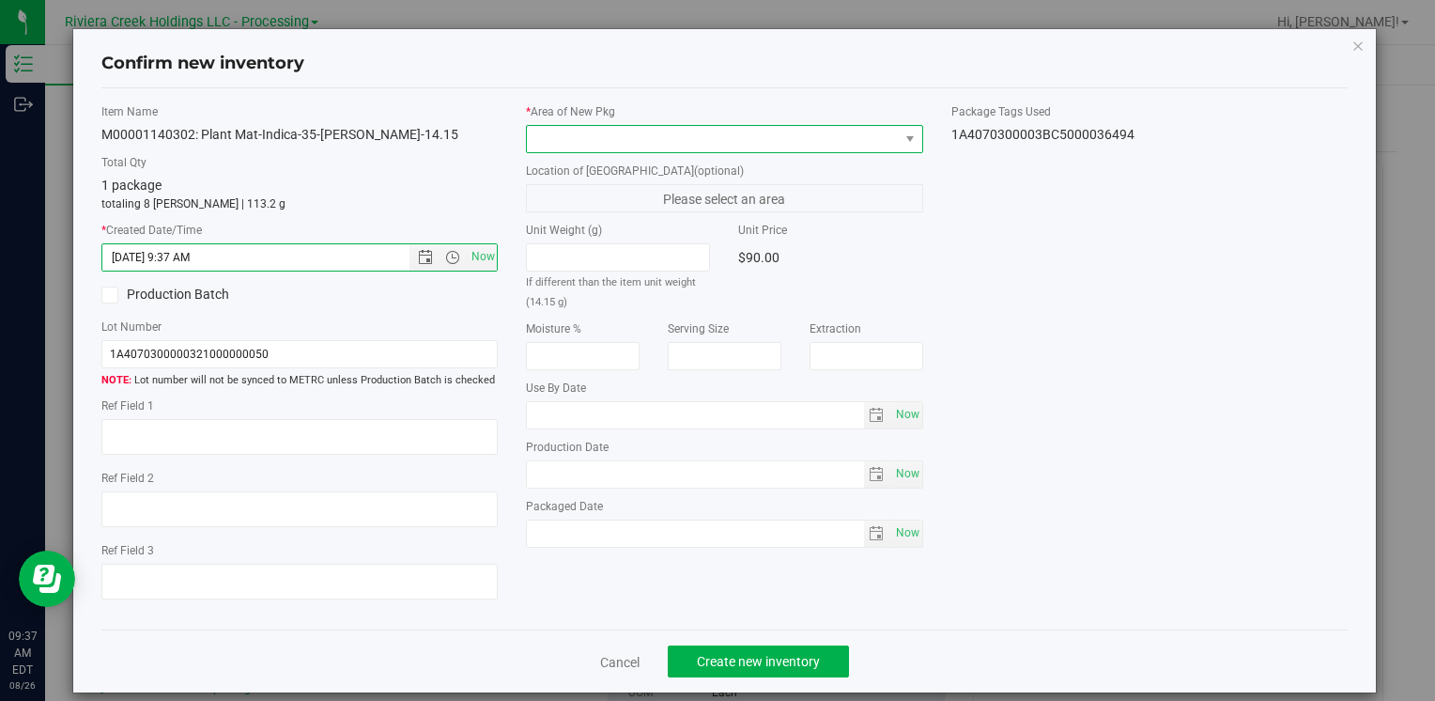
click at [595, 138] on span at bounding box center [712, 139] width 371 height 26
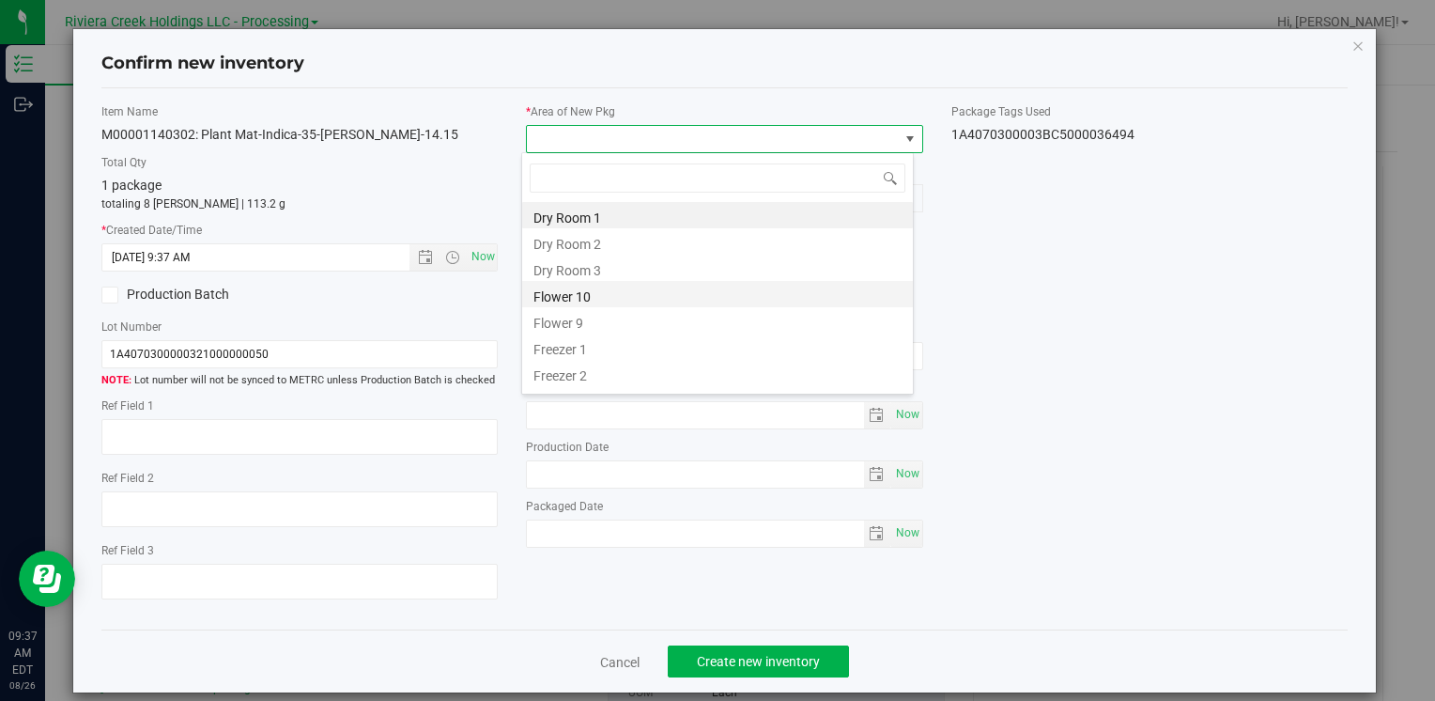
click at [607, 291] on li "Flower 10" at bounding box center [717, 294] width 391 height 26
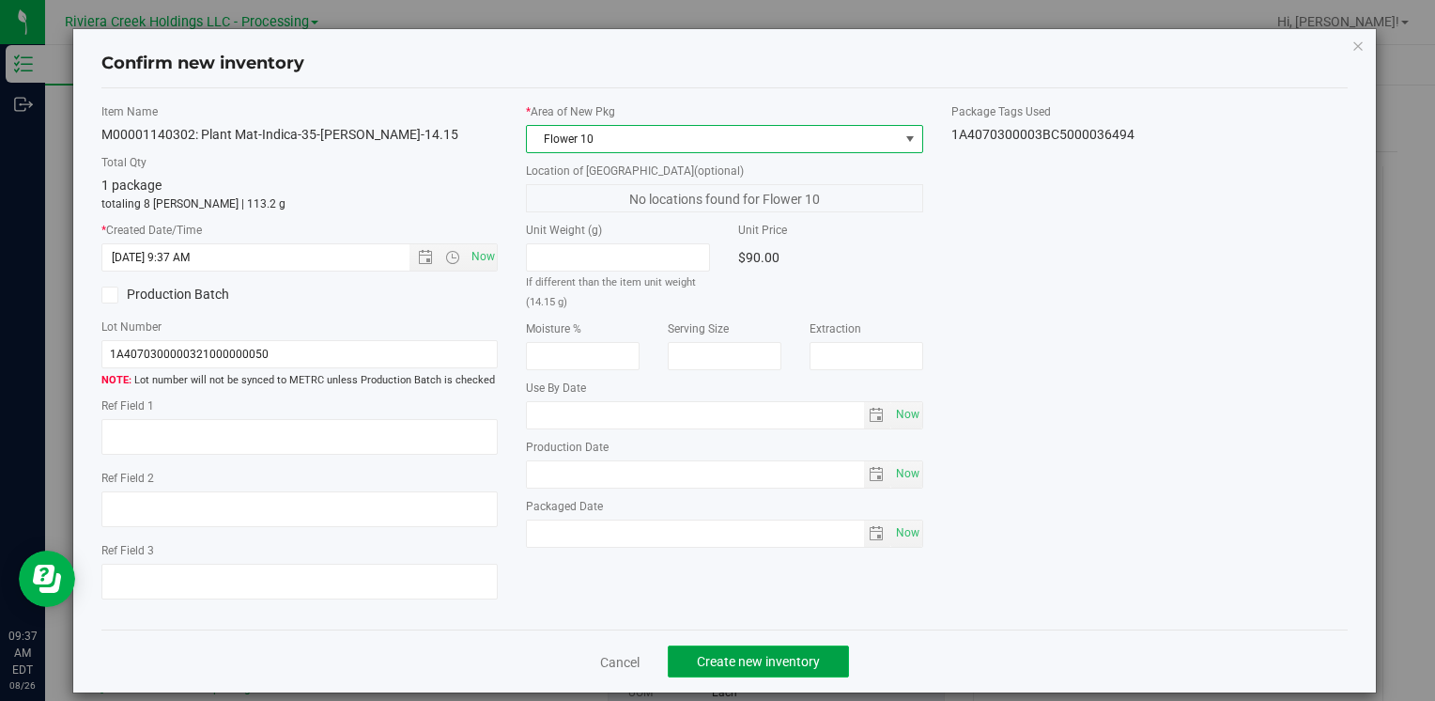
click at [752, 662] on span "Create new inventory" at bounding box center [758, 661] width 123 height 15
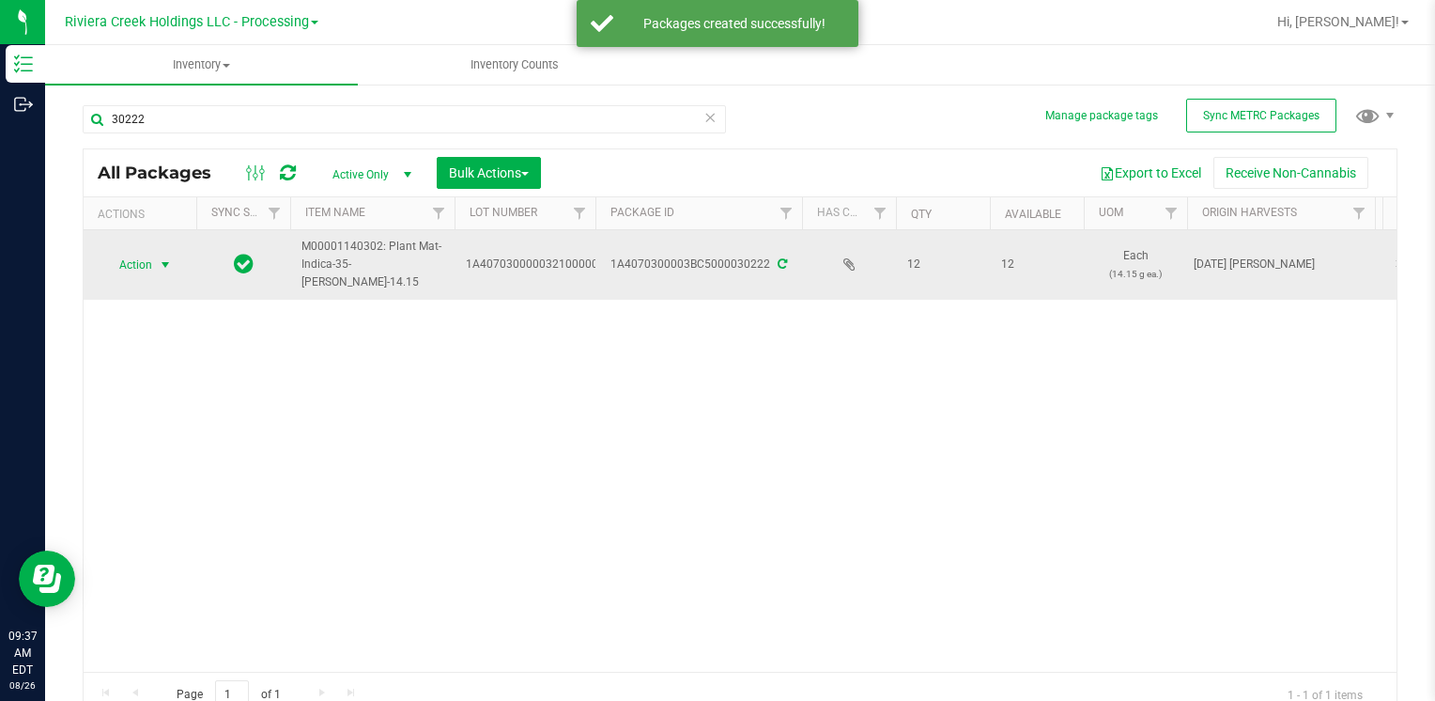
click at [147, 265] on span "Action" at bounding box center [127, 265] width 51 height 26
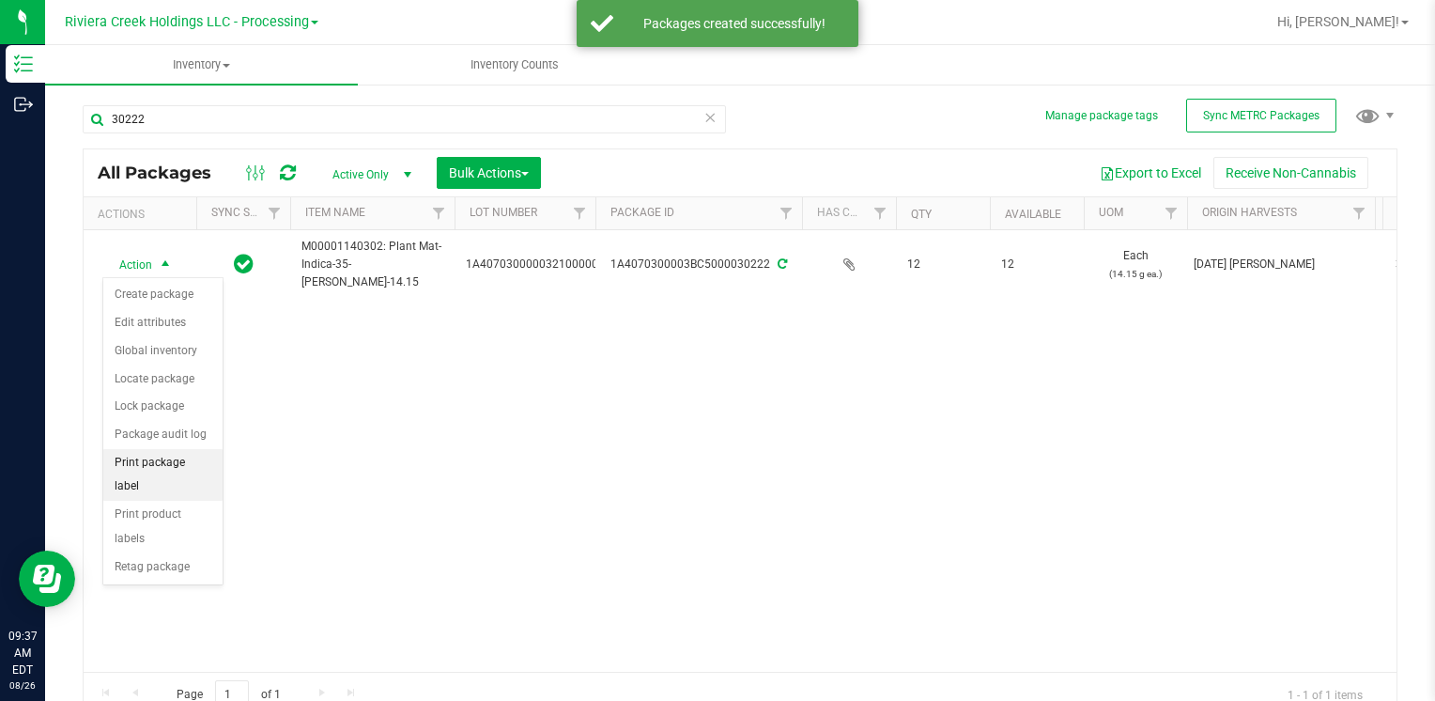
click at [193, 456] on li "Print package label" at bounding box center [162, 475] width 119 height 52
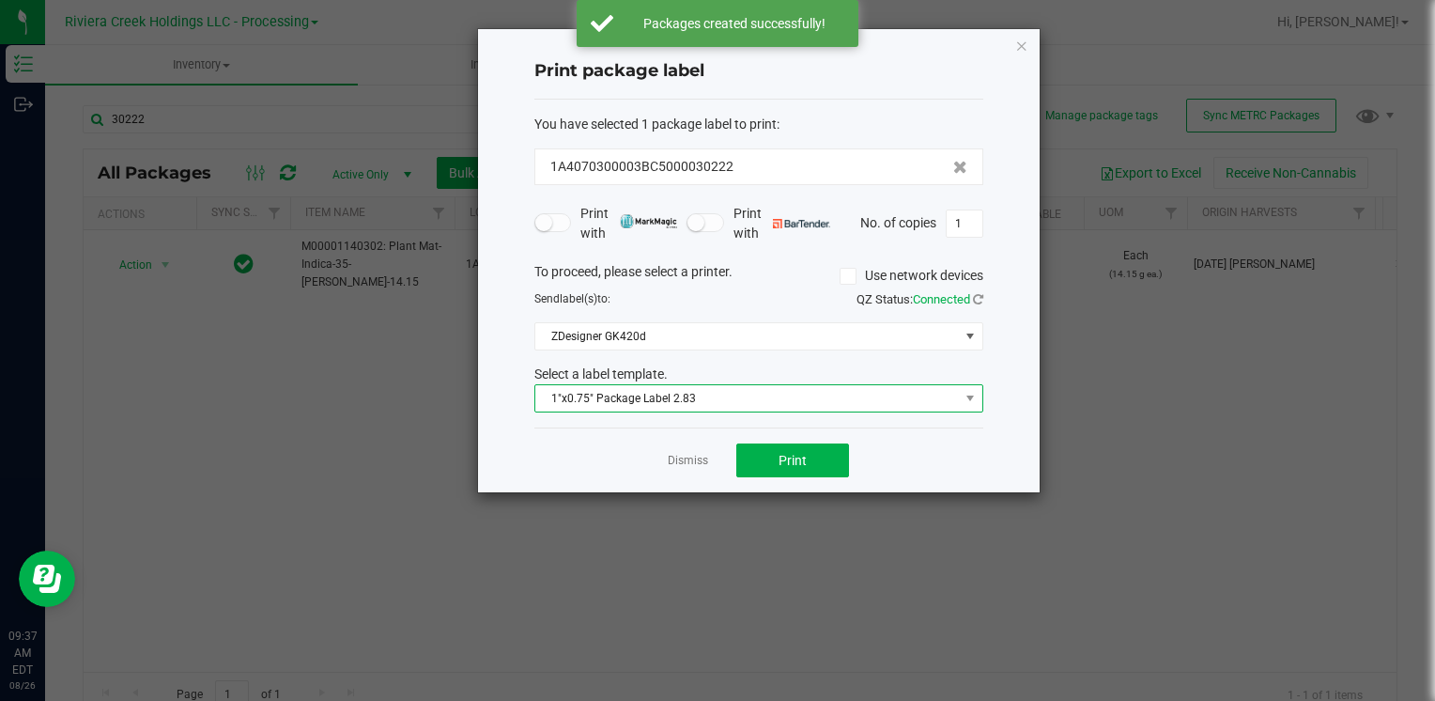
click at [587, 398] on span "1"x0.75" Package Label 2.83" at bounding box center [747, 398] width 424 height 26
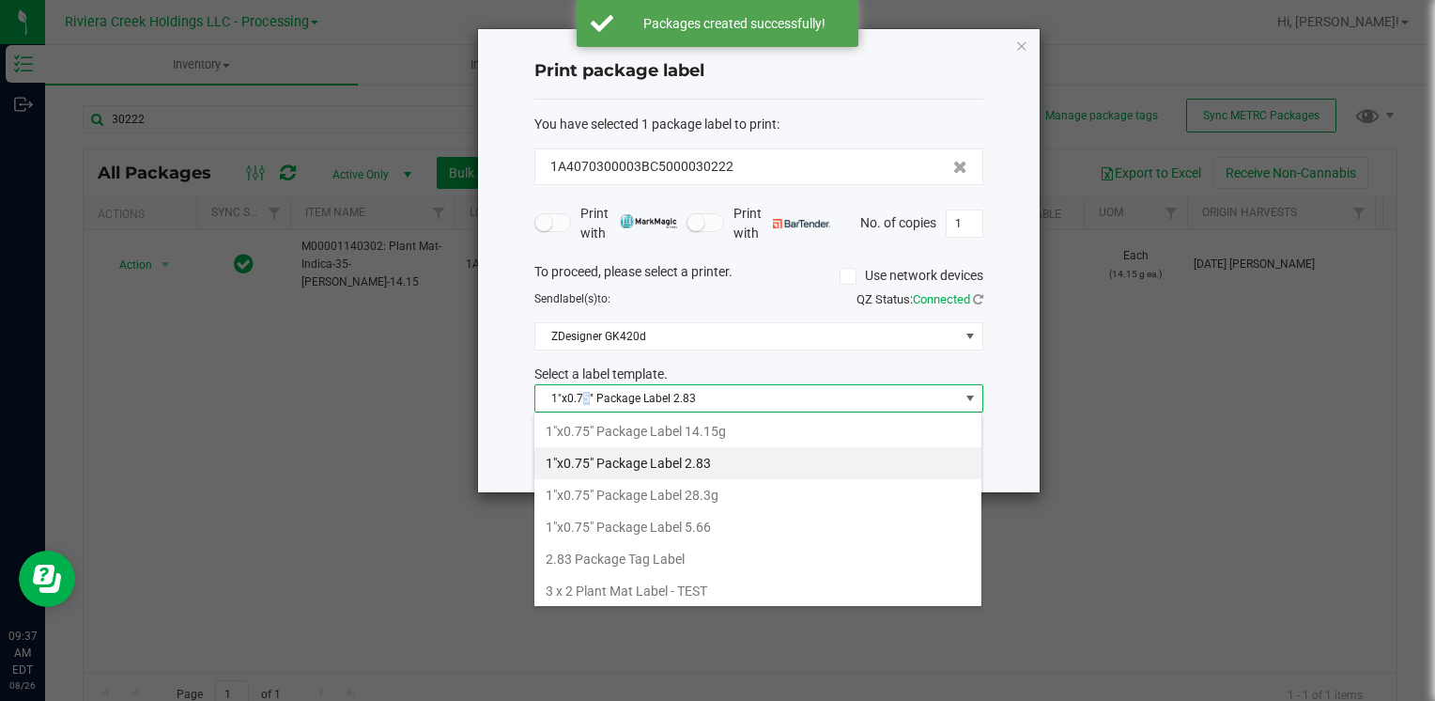
drag, startPoint x: 588, startPoint y: 398, endPoint x: 683, endPoint y: 431, distance: 100.4
click at [681, 430] on li "1"x0.75" Package Label 14.15g" at bounding box center [757, 431] width 447 height 32
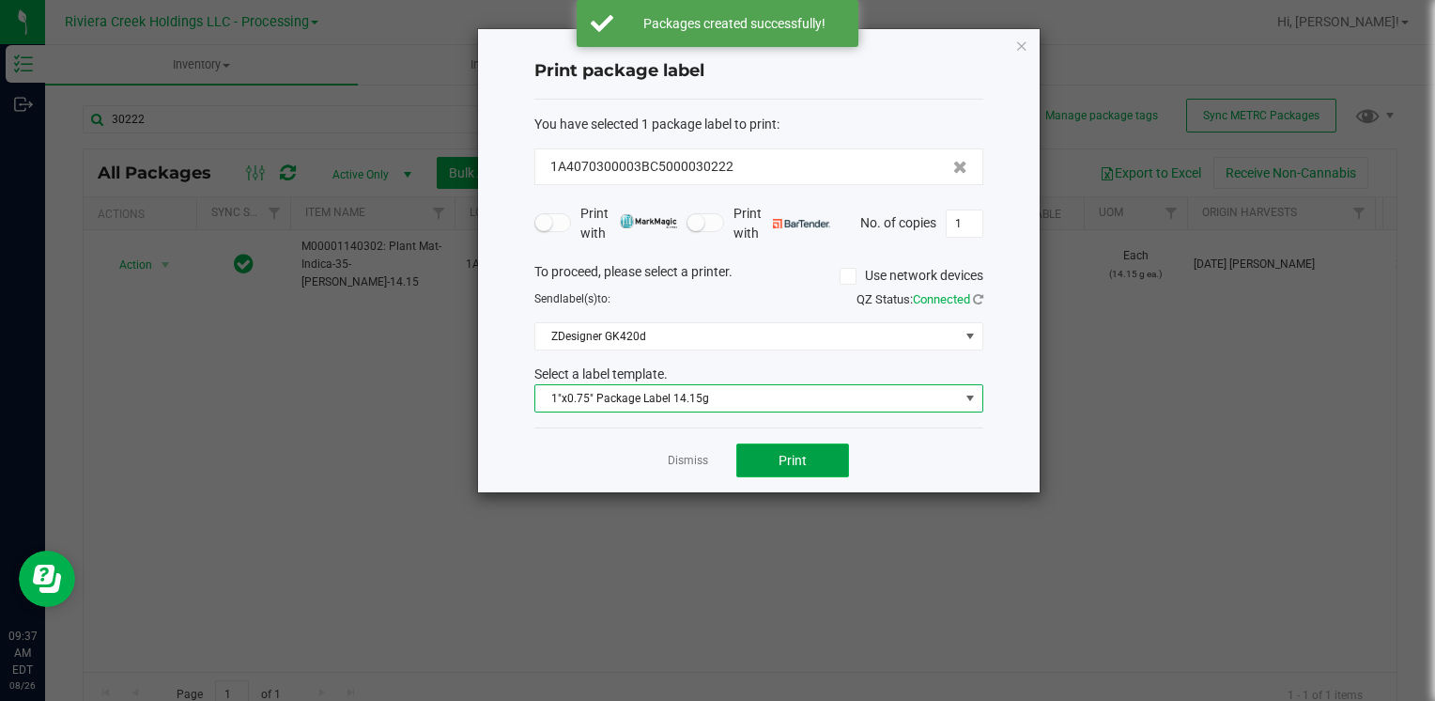
click at [785, 453] on span "Print" at bounding box center [793, 460] width 28 height 15
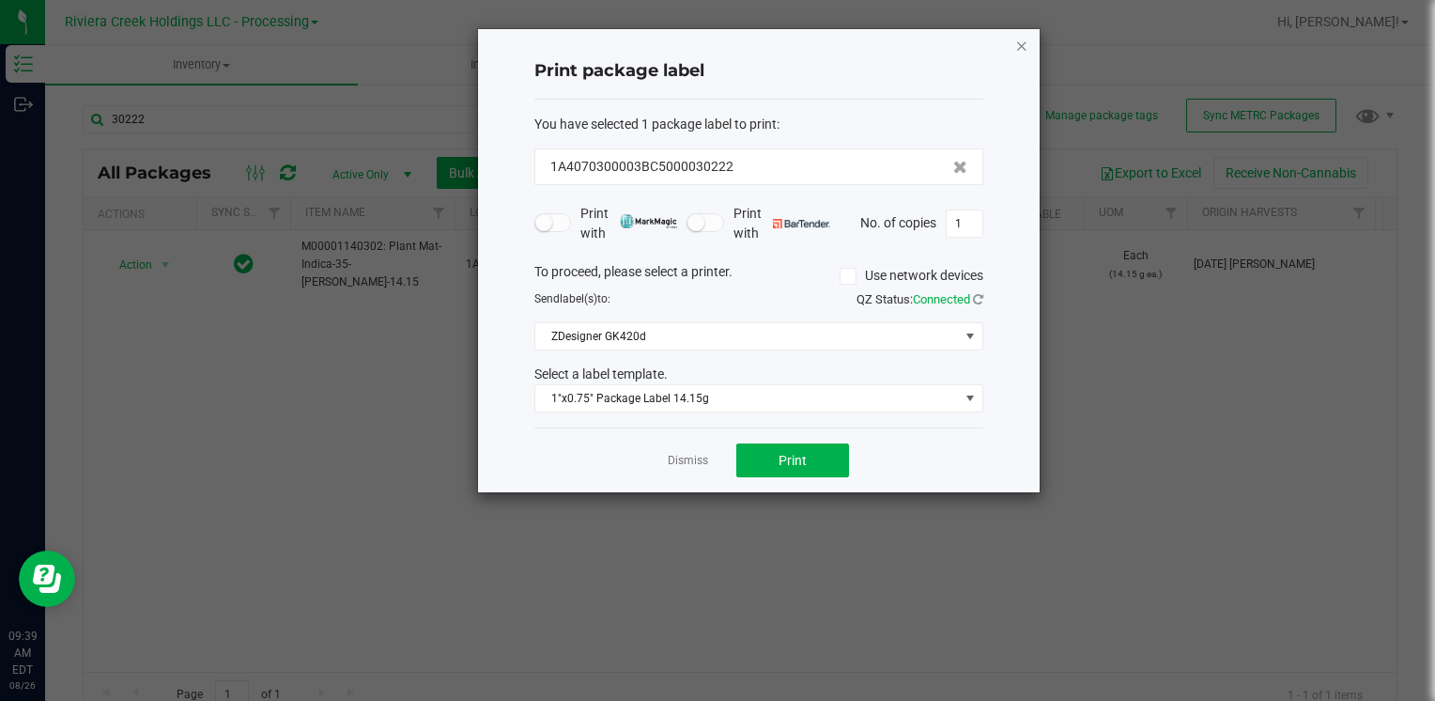
click at [1027, 43] on icon "button" at bounding box center [1021, 45] width 13 height 23
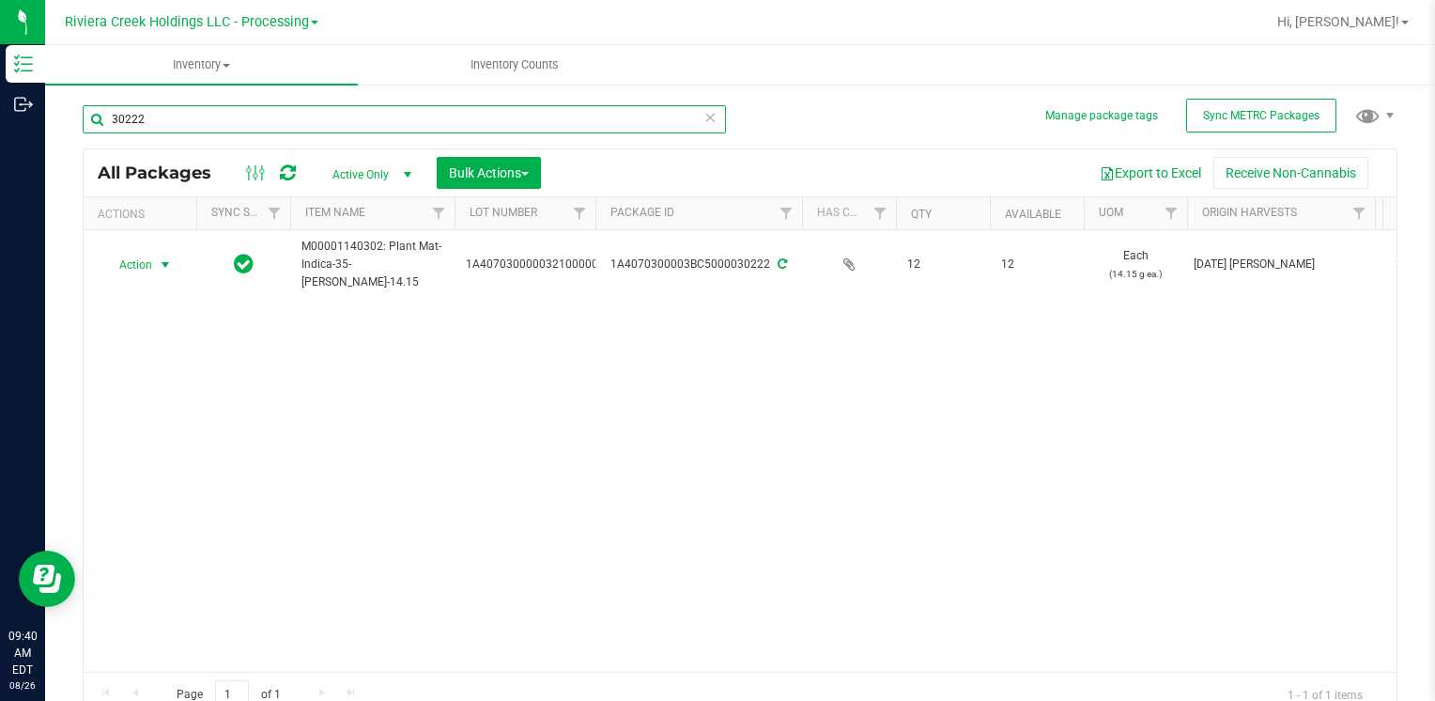
click at [199, 121] on input "30222" at bounding box center [404, 119] width 643 height 28
click at [199, 123] on input "30222" at bounding box center [404, 119] width 643 height 28
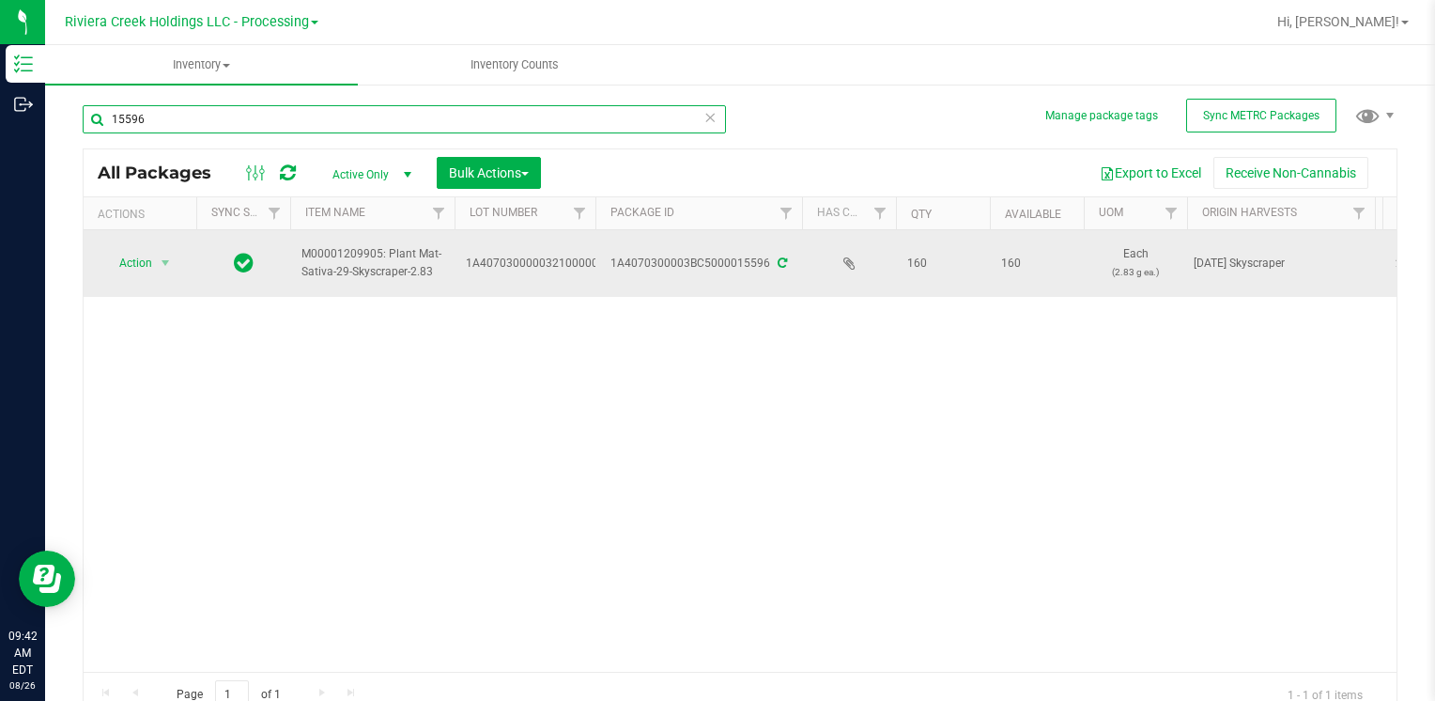
type input "15596"
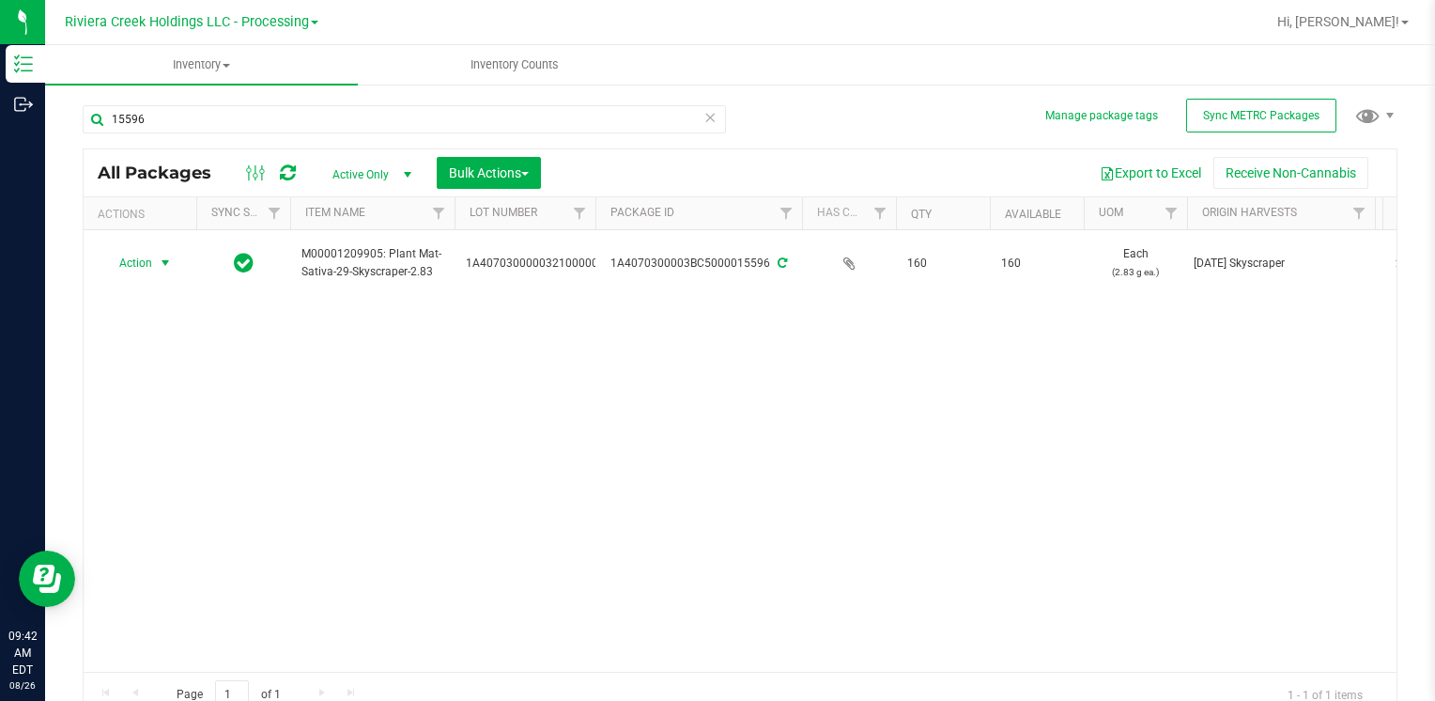
drag, startPoint x: 138, startPoint y: 265, endPoint x: 157, endPoint y: 342, distance: 79.3
click at [138, 265] on span "Action" at bounding box center [127, 263] width 51 height 26
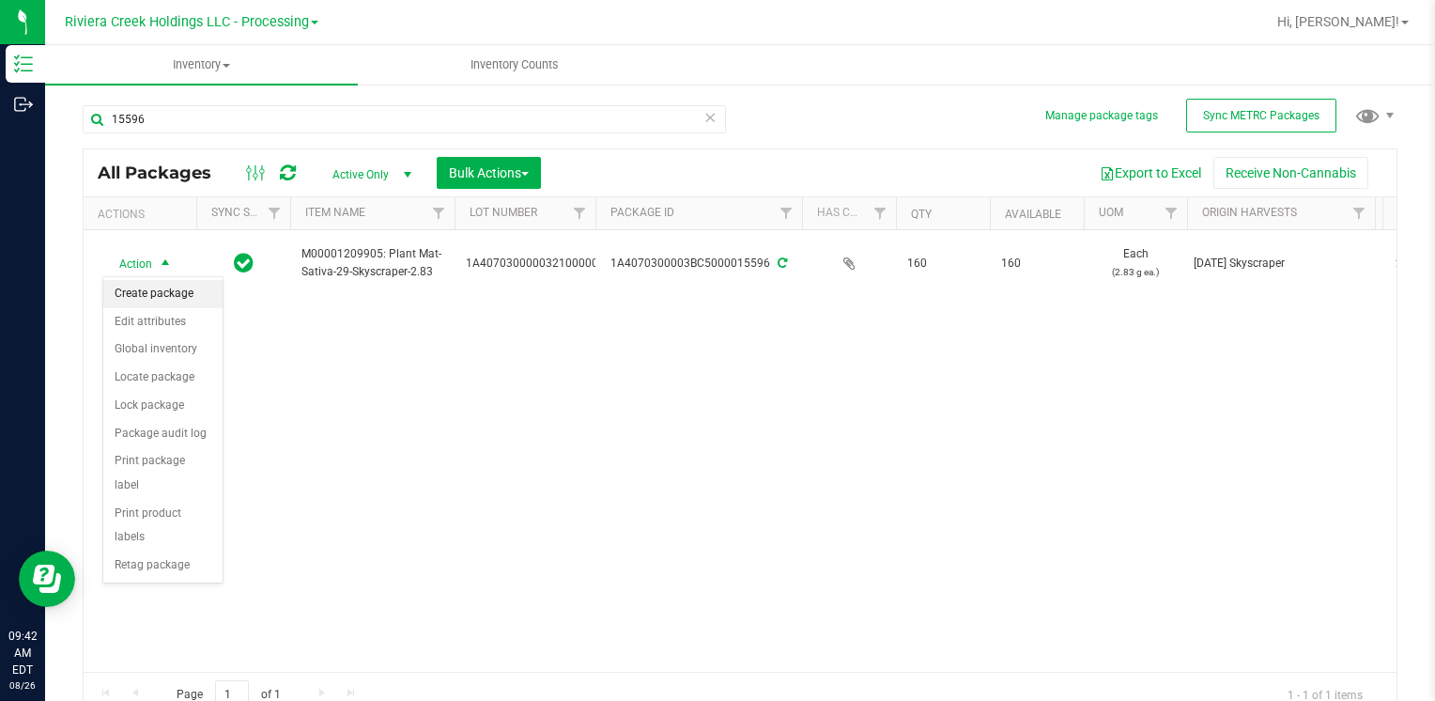
click at [169, 287] on li "Create package" at bounding box center [162, 294] width 119 height 28
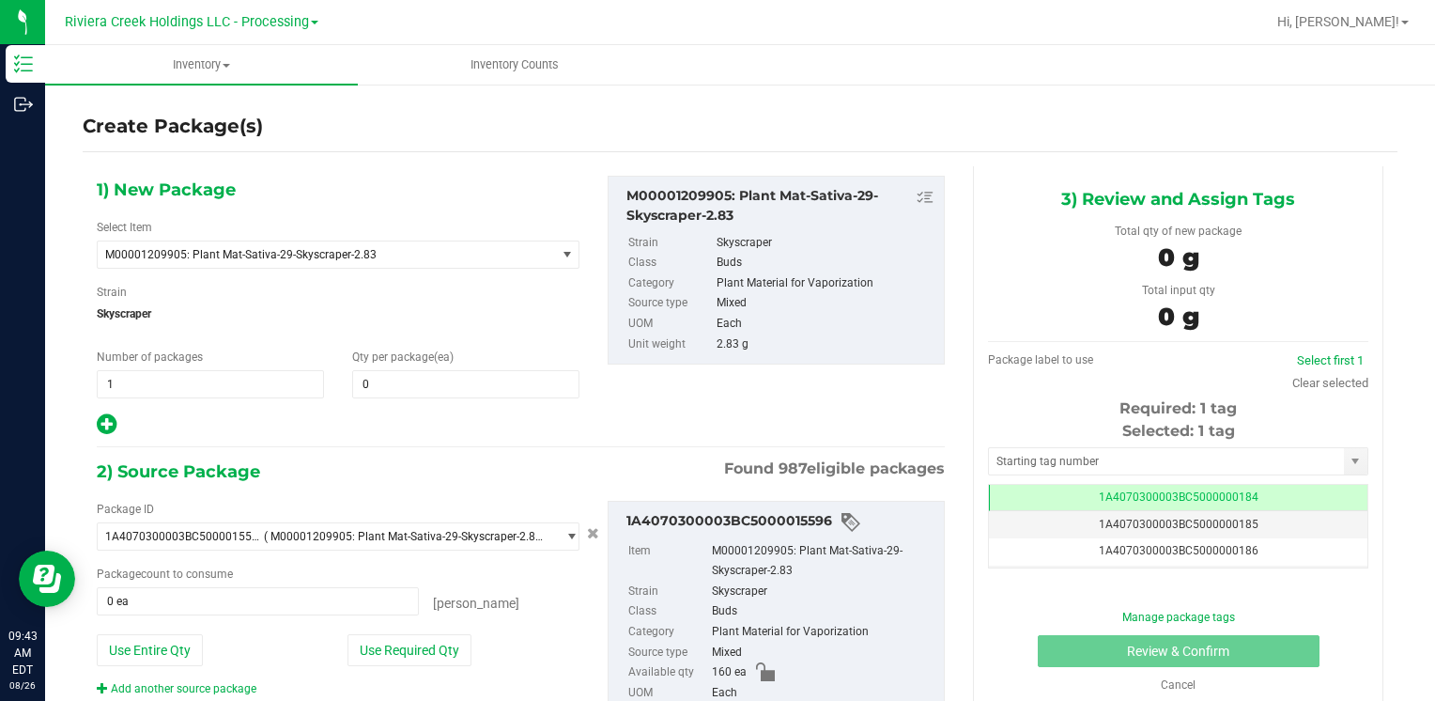
click at [416, 398] on div "1) New Package Select Item M00001209905: Plant Mat-Sativa-29-Skyscraper-2.83 M0…" at bounding box center [338, 306] width 511 height 261
click at [412, 385] on span at bounding box center [465, 384] width 227 height 28
type input "40"
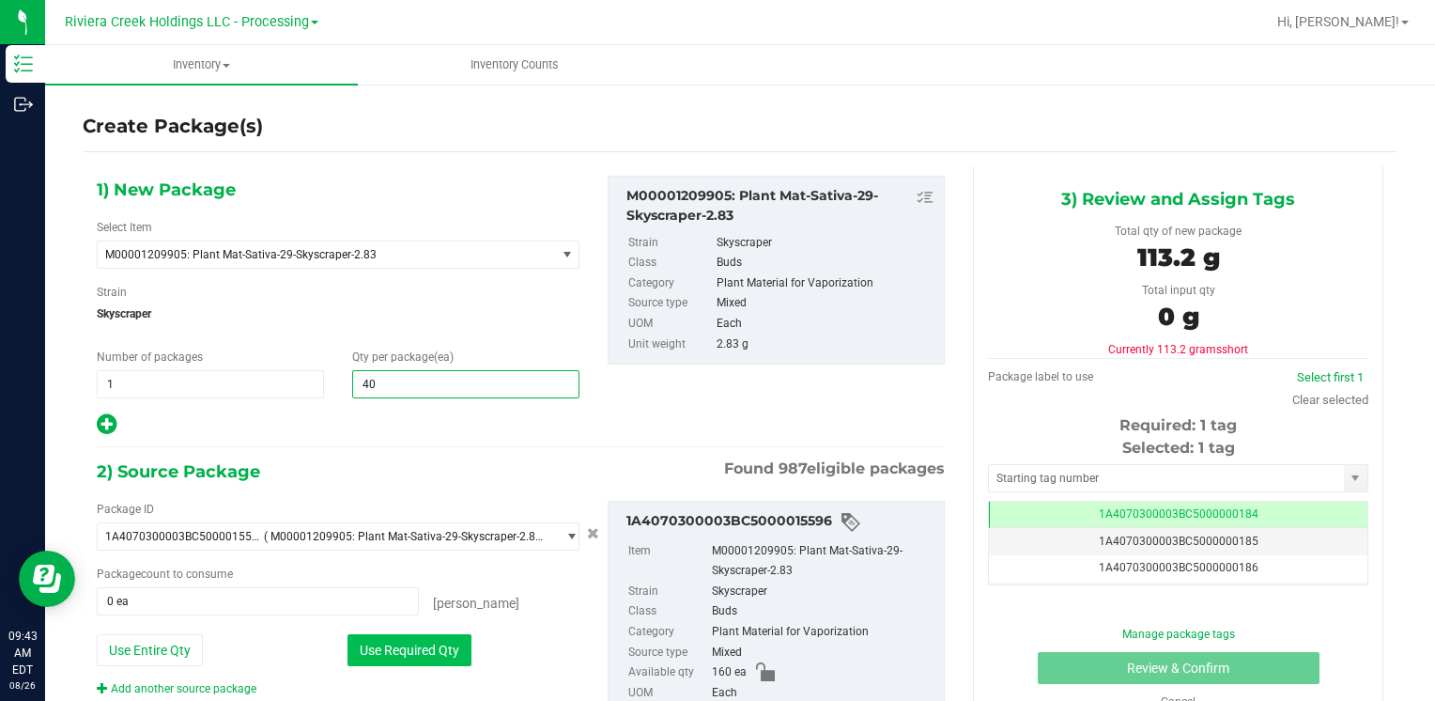
type input "40"
click at [417, 658] on button "Use Required Qty" at bounding box center [409, 650] width 124 height 32
type input "40 ea"
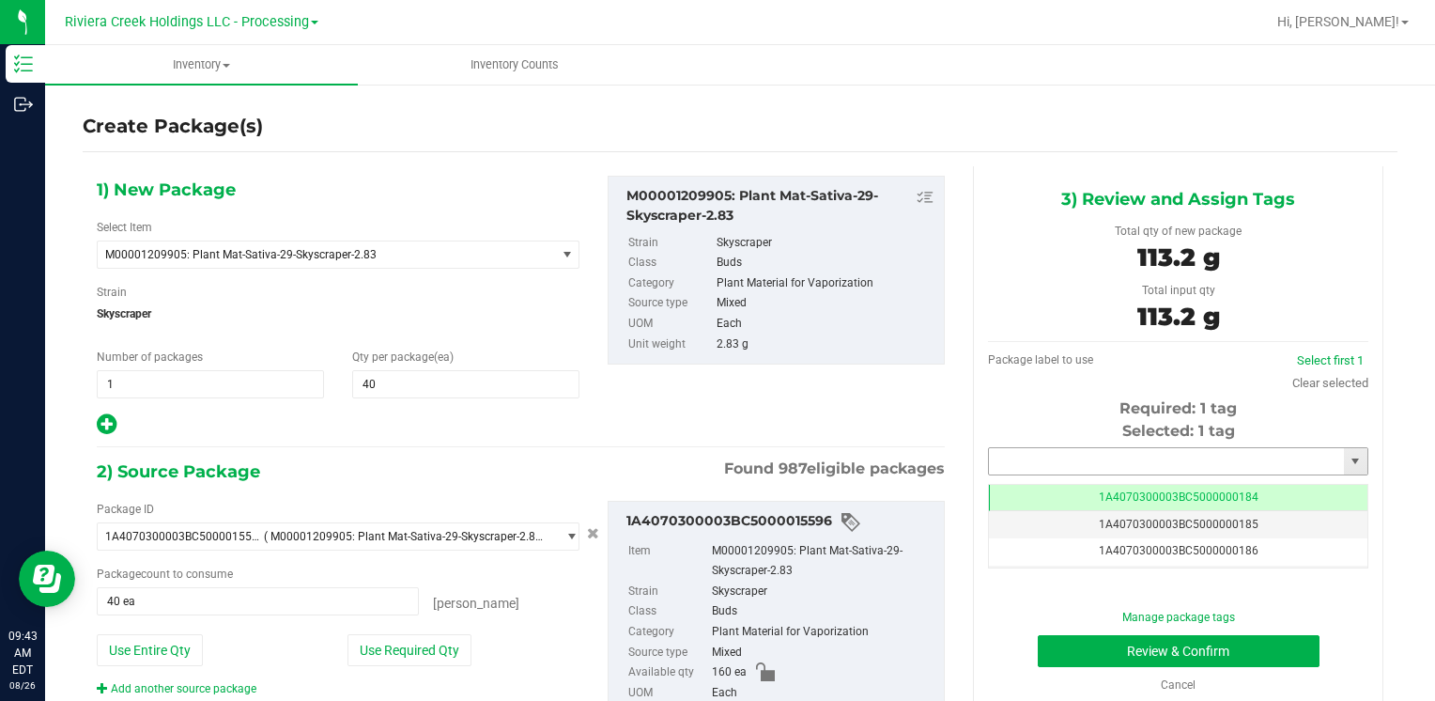
click at [1018, 457] on input "text" at bounding box center [1166, 461] width 355 height 26
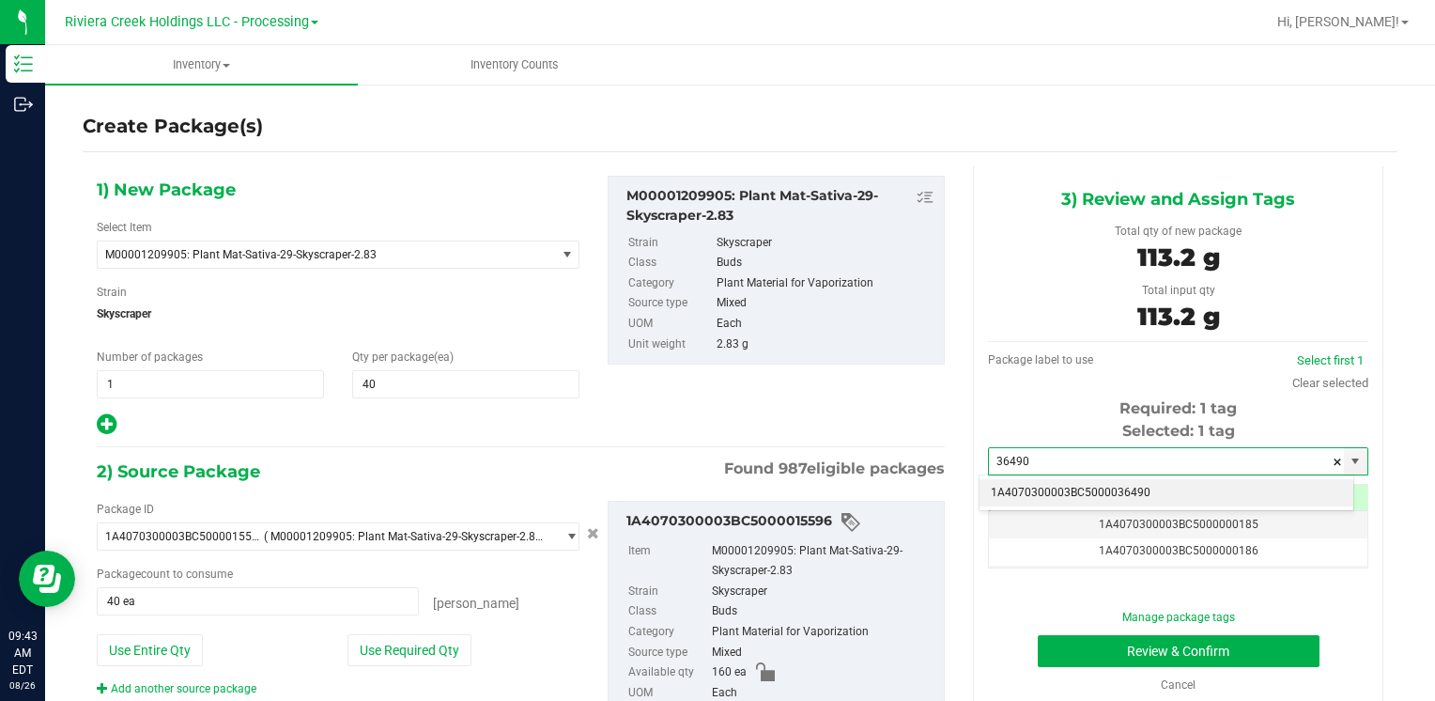
click at [1030, 486] on li "1A4070300003BC5000036490" at bounding box center [1167, 493] width 374 height 28
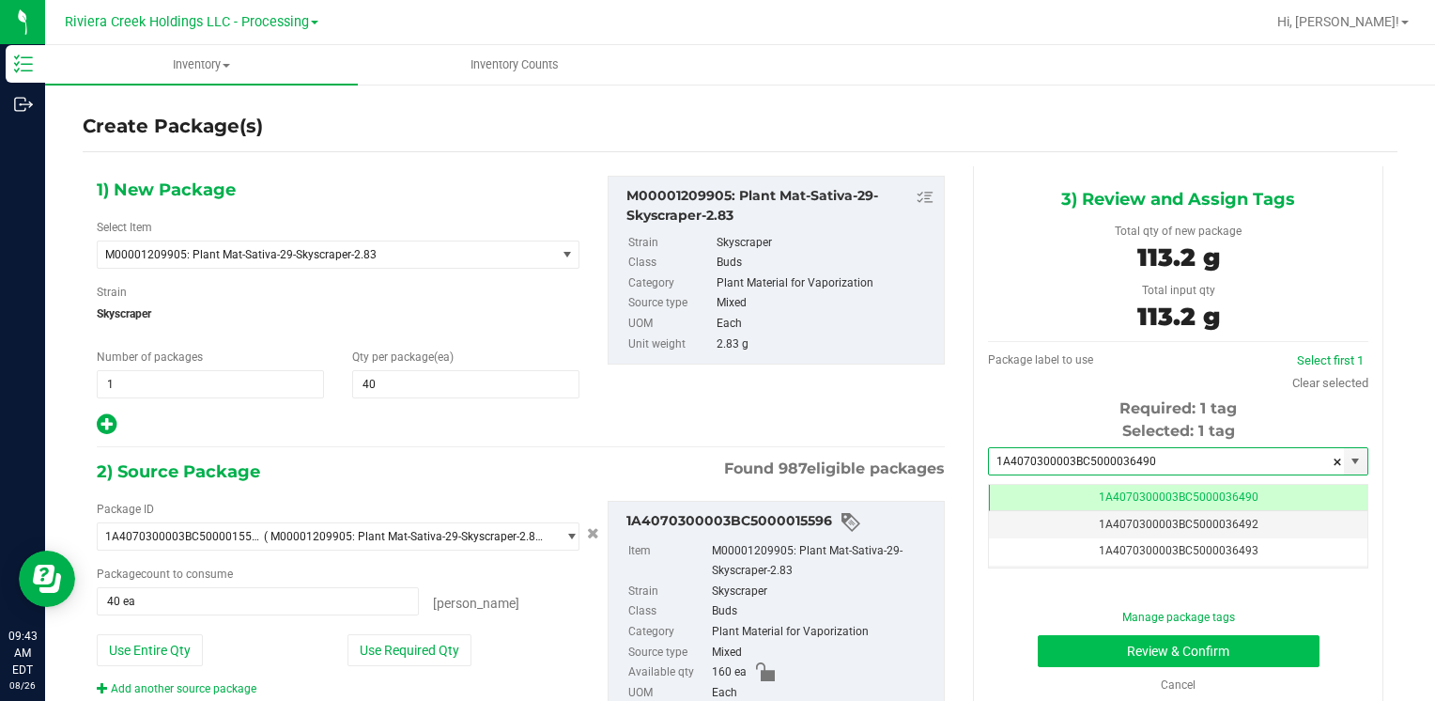
type input "1A4070300003BC5000036490"
click at [1089, 651] on button "Review & Confirm" at bounding box center [1179, 651] width 282 height 32
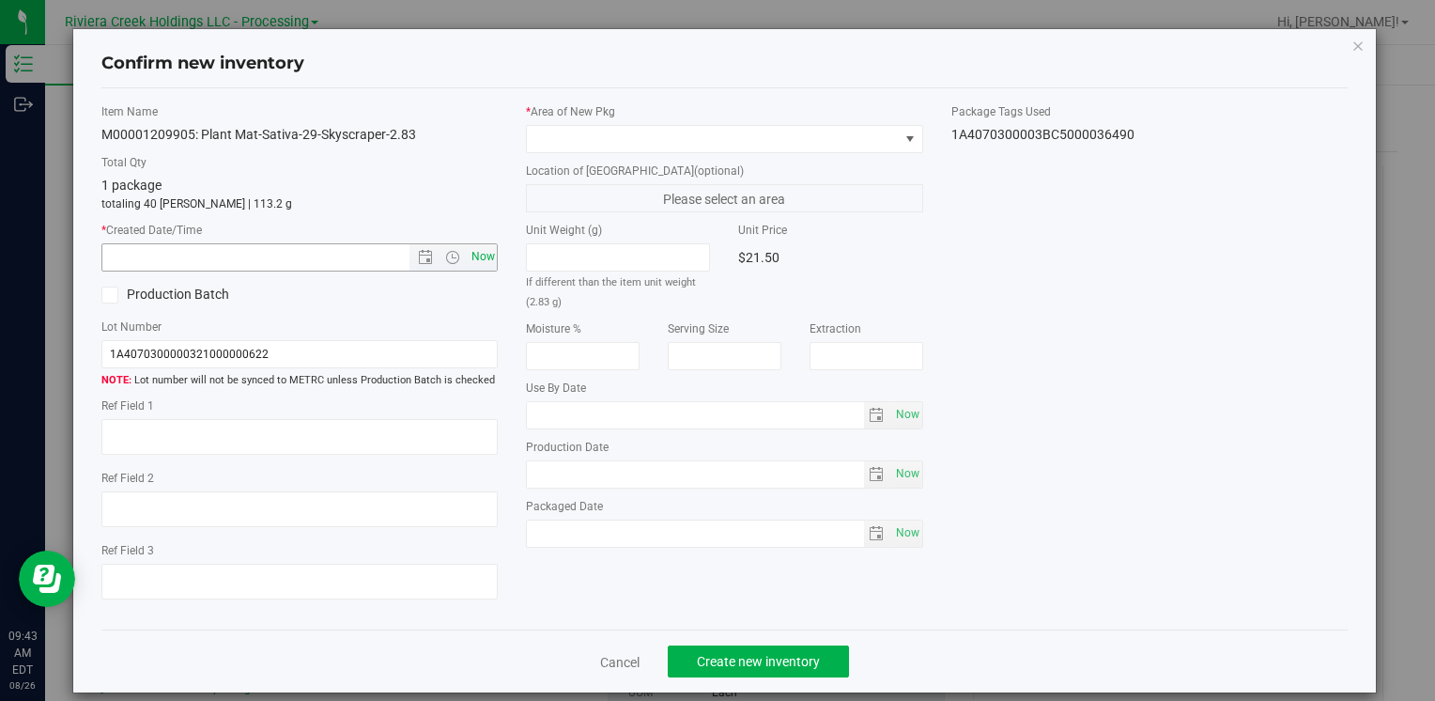
click at [481, 251] on span "Now" at bounding box center [483, 256] width 32 height 27
type input "[DATE] 9:43 AM"
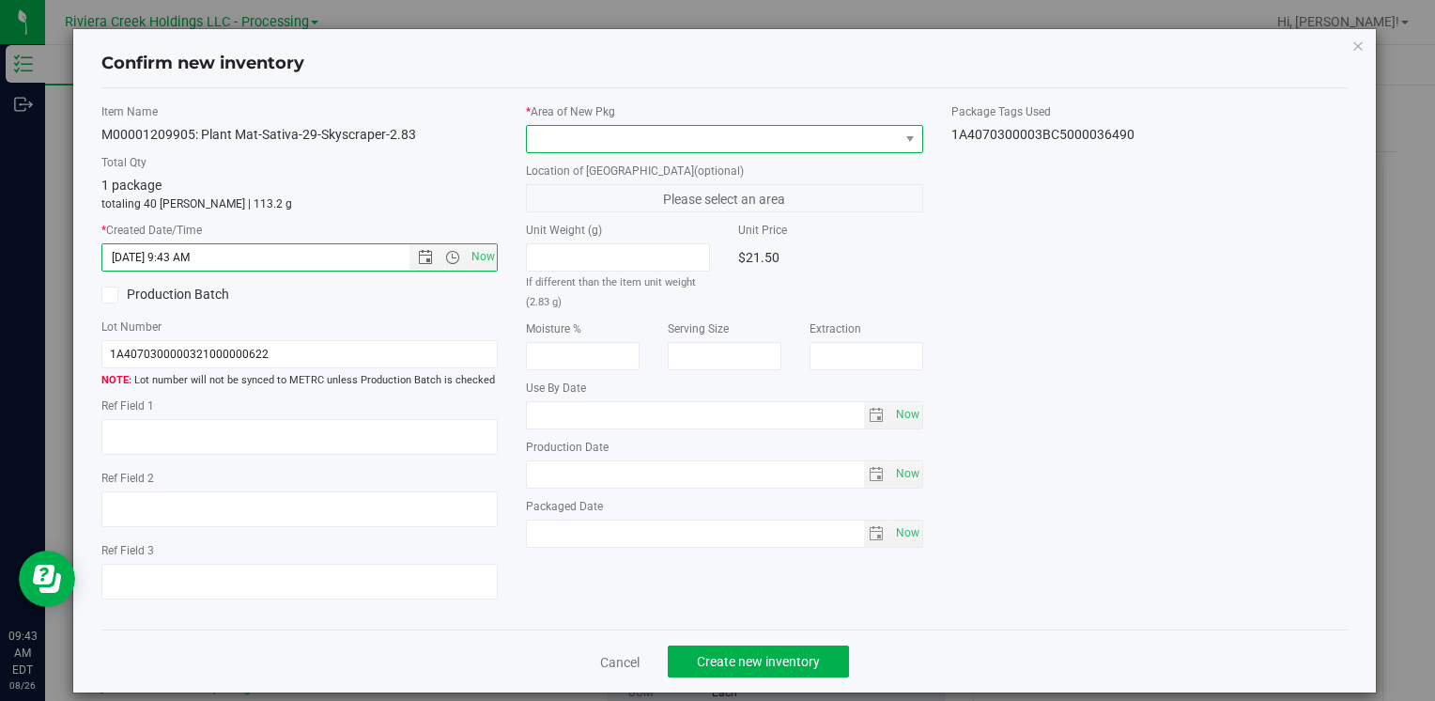
click at [567, 133] on span at bounding box center [712, 139] width 371 height 26
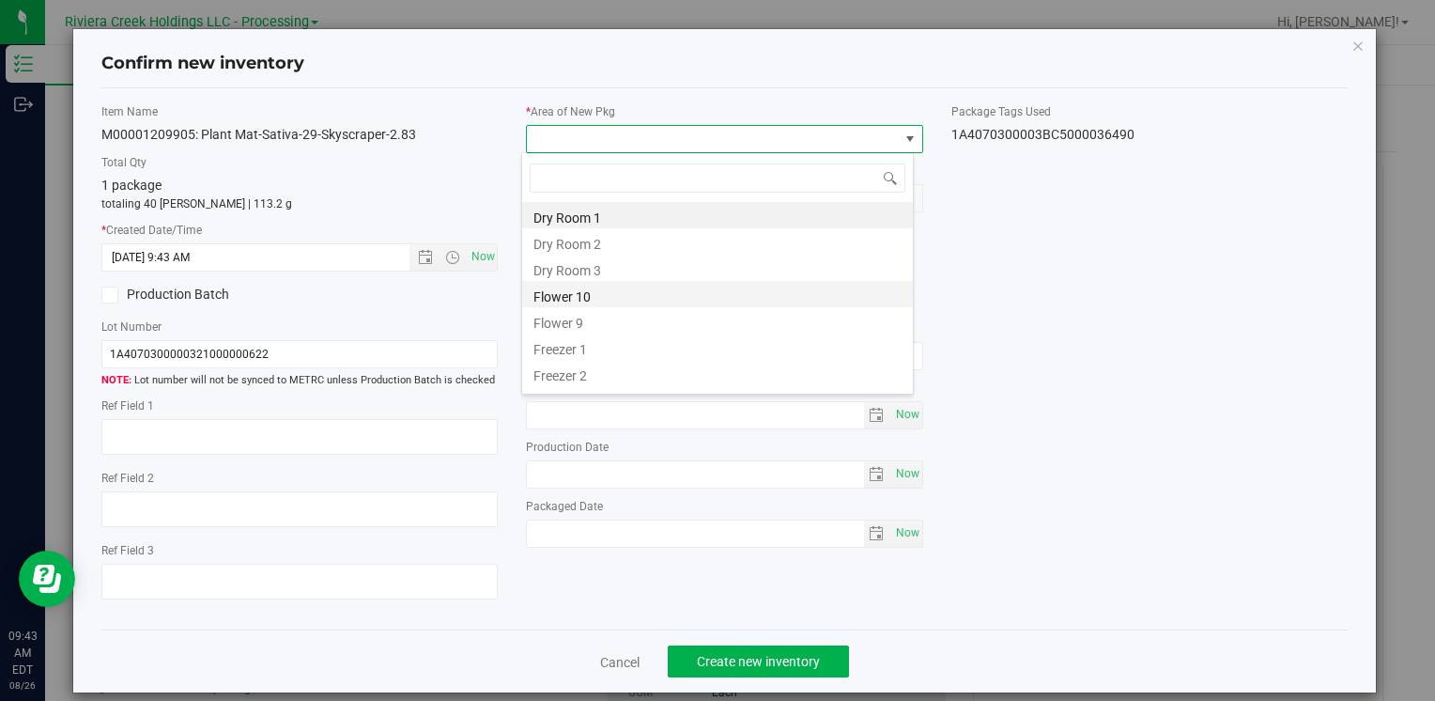
click at [632, 302] on li "Flower 10" at bounding box center [717, 294] width 391 height 26
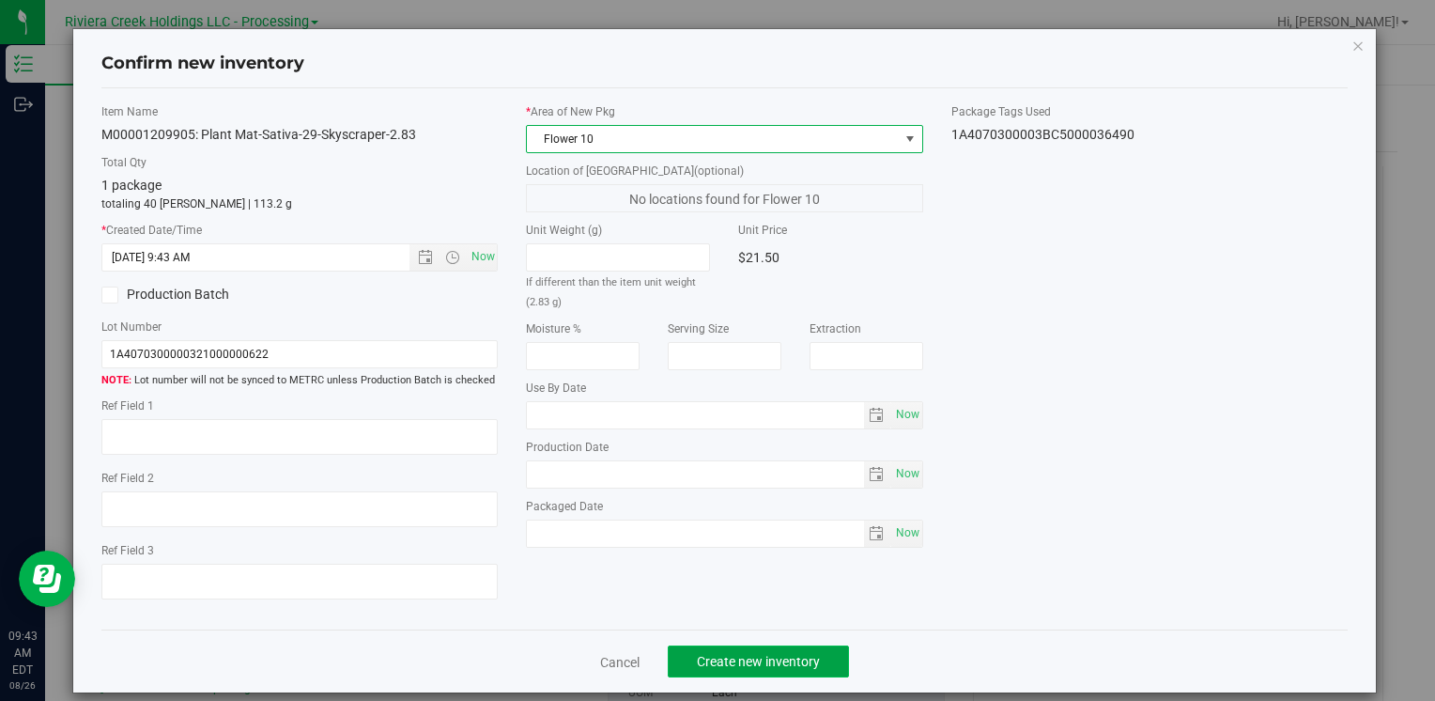
click at [745, 663] on span "Create new inventory" at bounding box center [758, 661] width 123 height 15
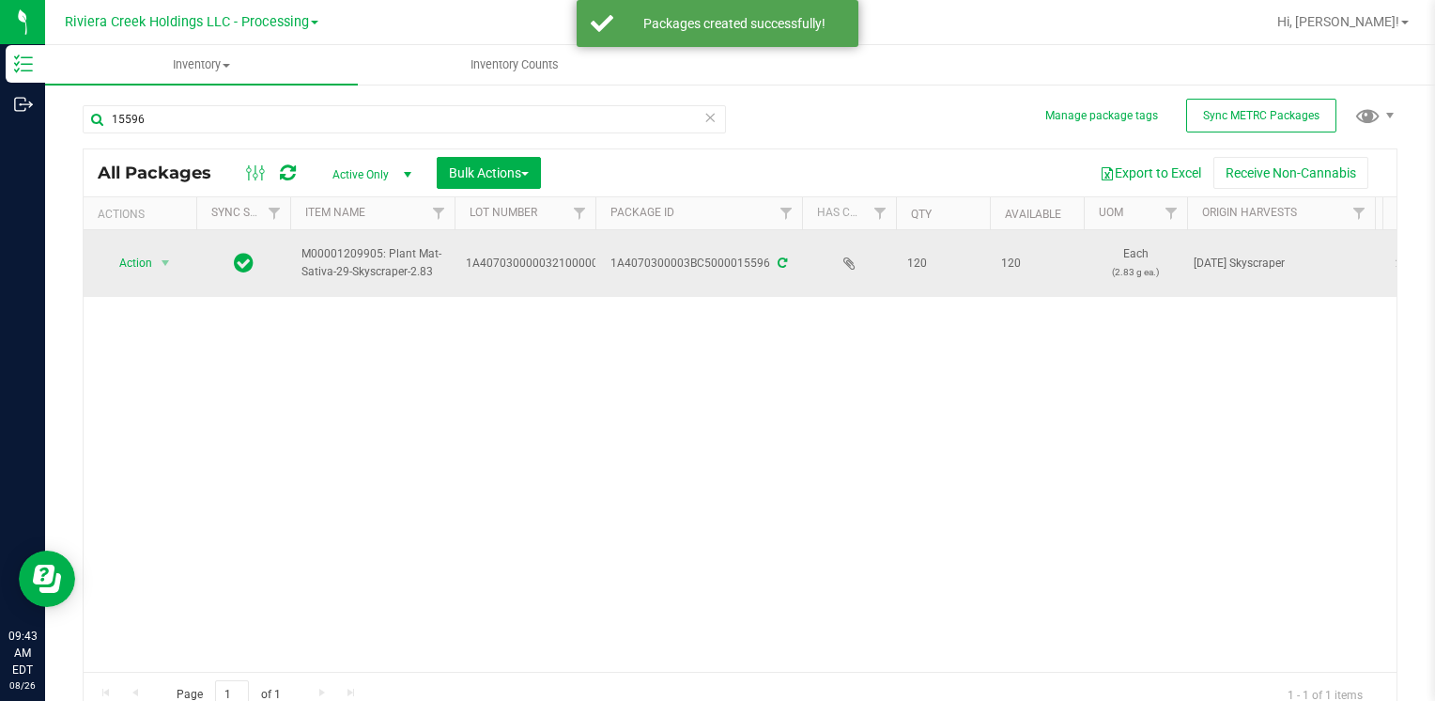
drag, startPoint x: 147, startPoint y: 257, endPoint x: 180, endPoint y: 308, distance: 60.4
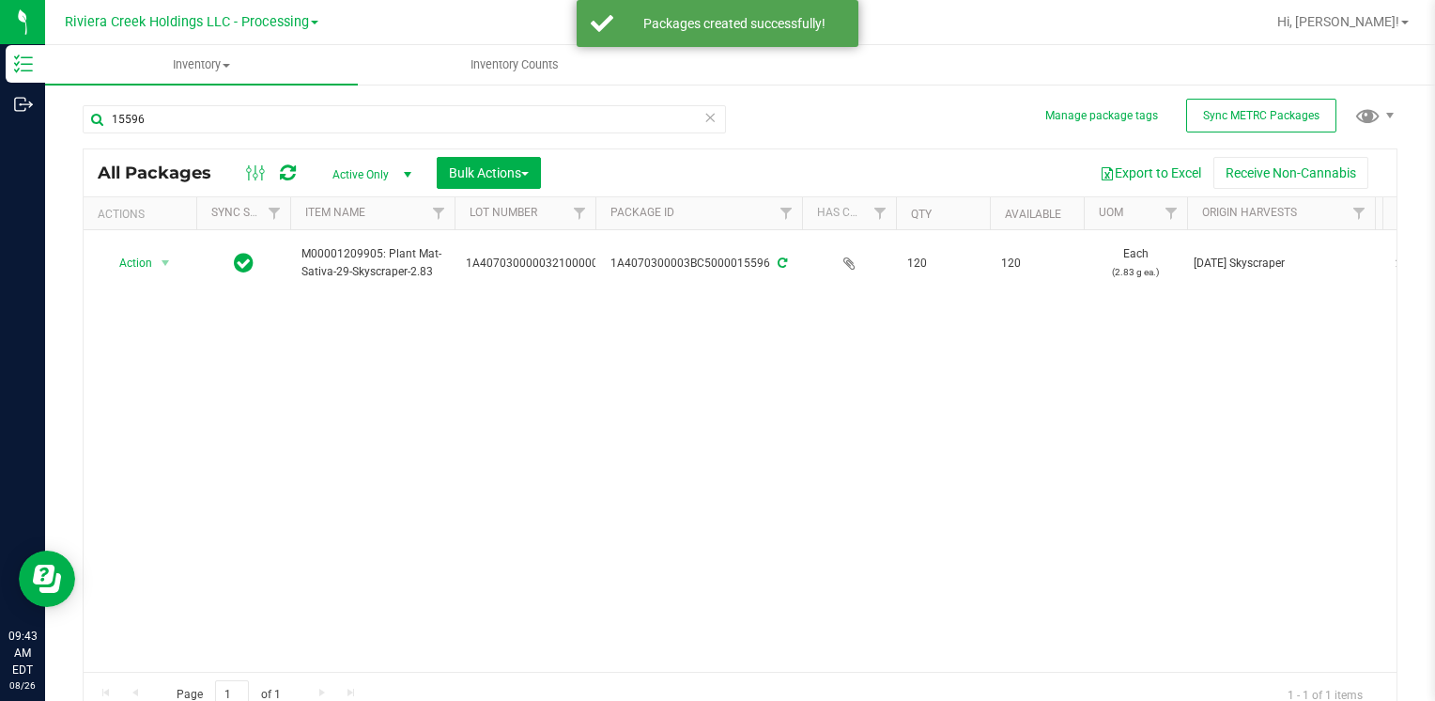
click at [148, 257] on span "Action" at bounding box center [127, 263] width 51 height 26
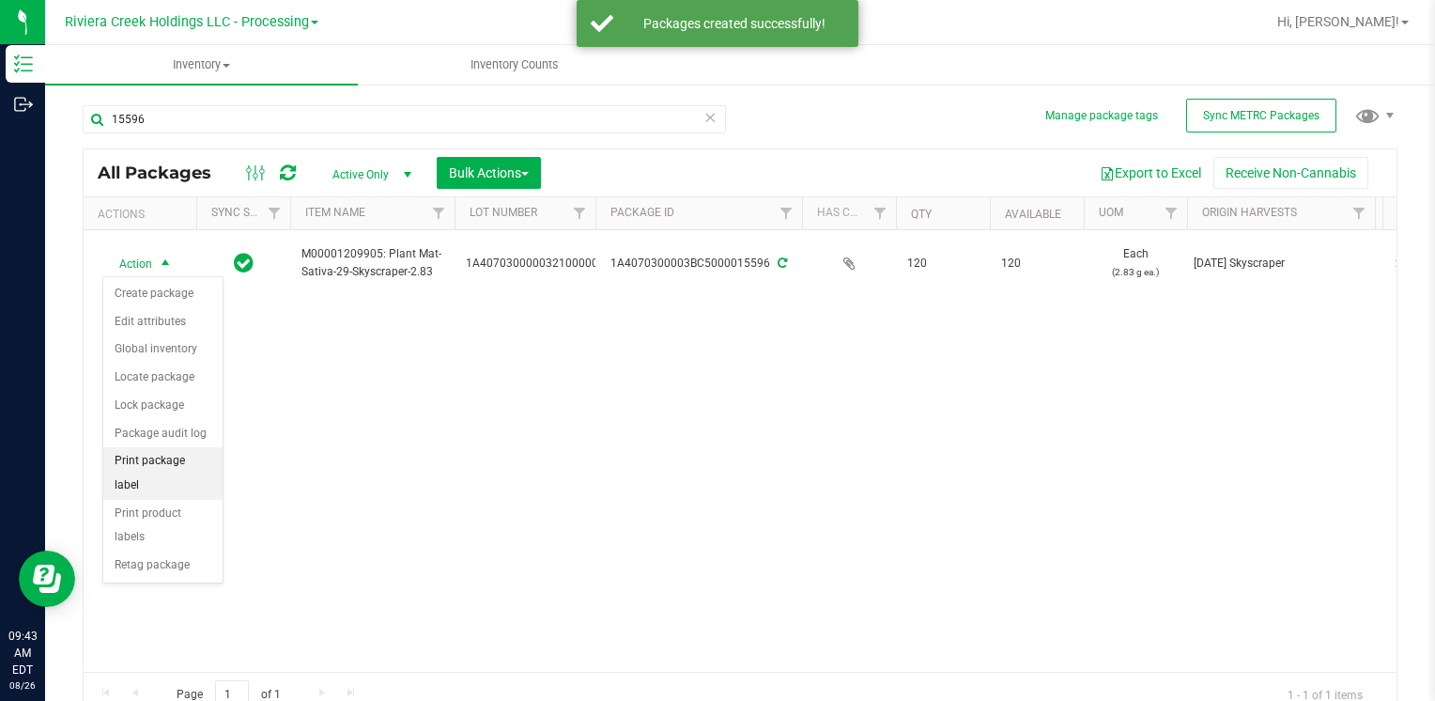
click at [192, 463] on li "Print package label" at bounding box center [162, 473] width 119 height 52
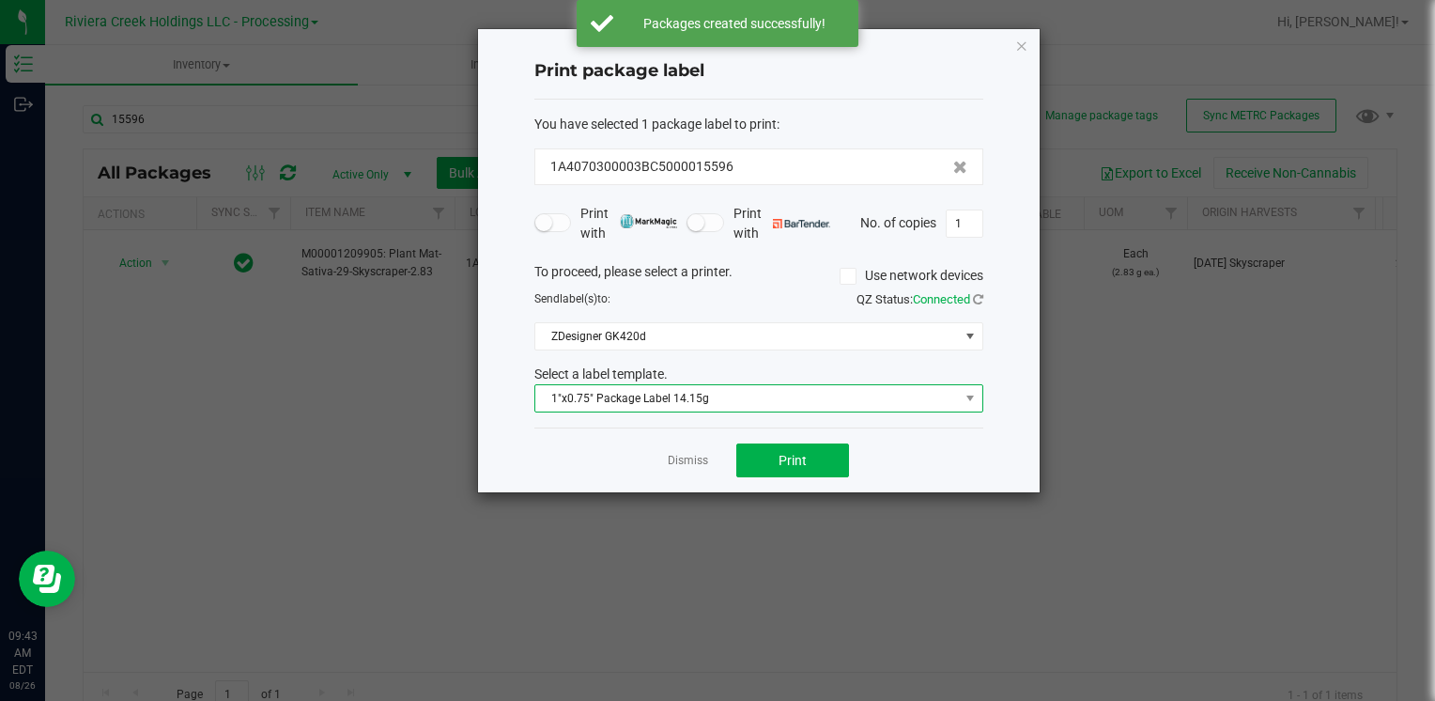
click at [736, 396] on span "1"x0.75" Package Label 14.15g" at bounding box center [747, 398] width 424 height 26
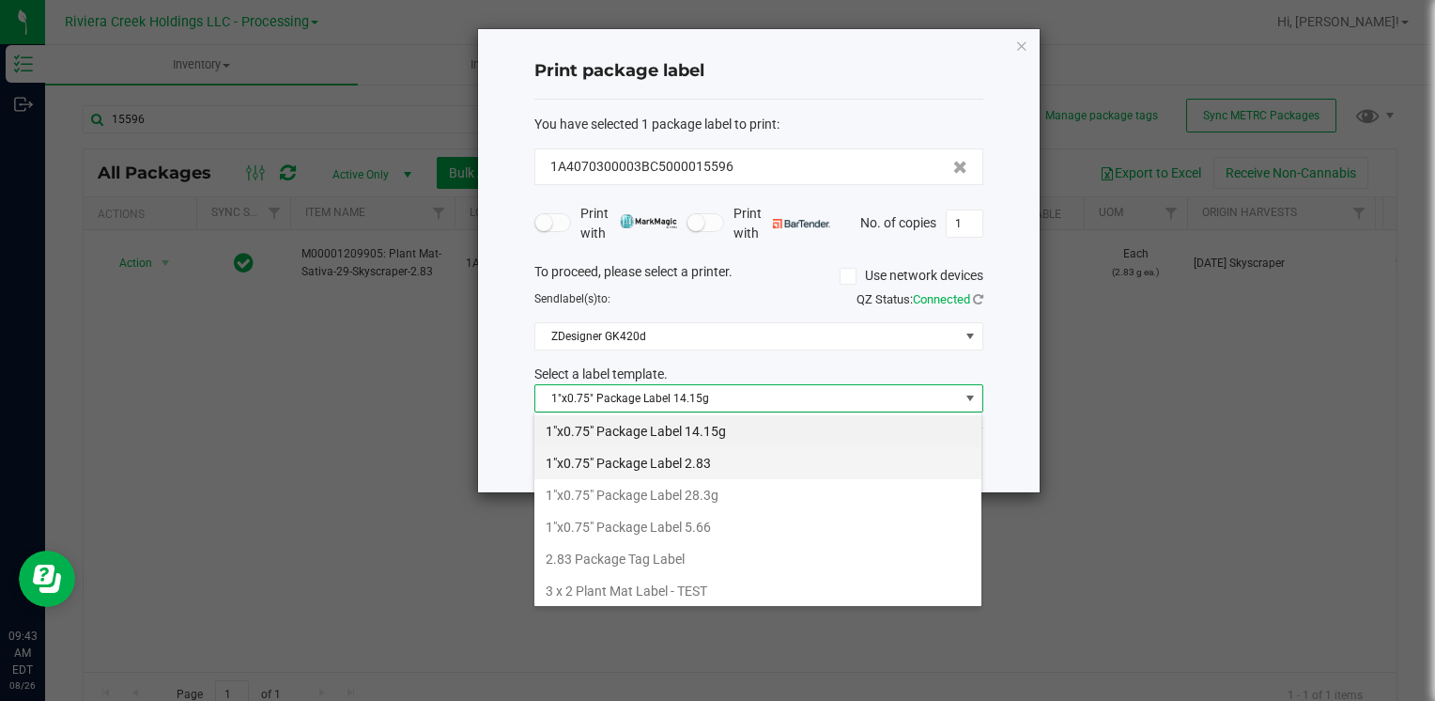
click at [718, 462] on li "1"x0.75" Package Label 2.83" at bounding box center [757, 463] width 447 height 32
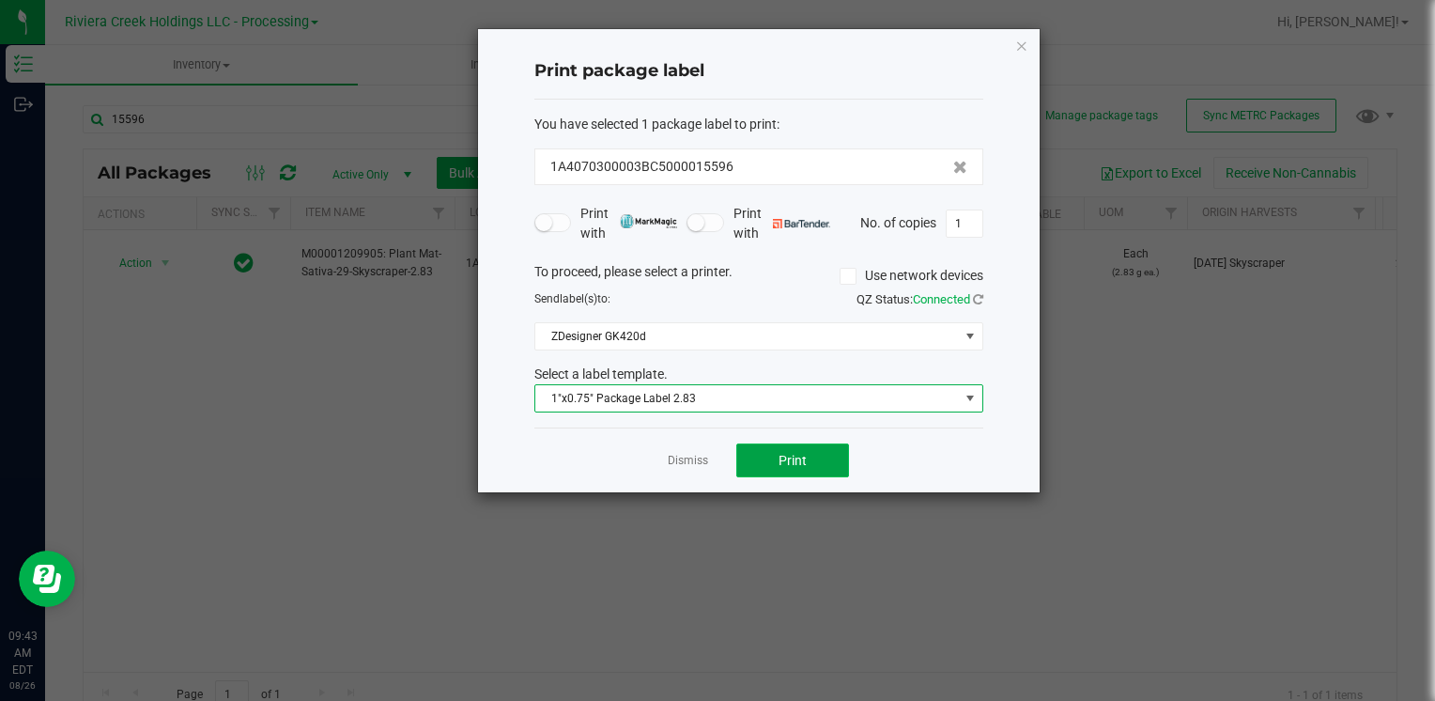
click at [769, 464] on button "Print" at bounding box center [792, 460] width 113 height 34
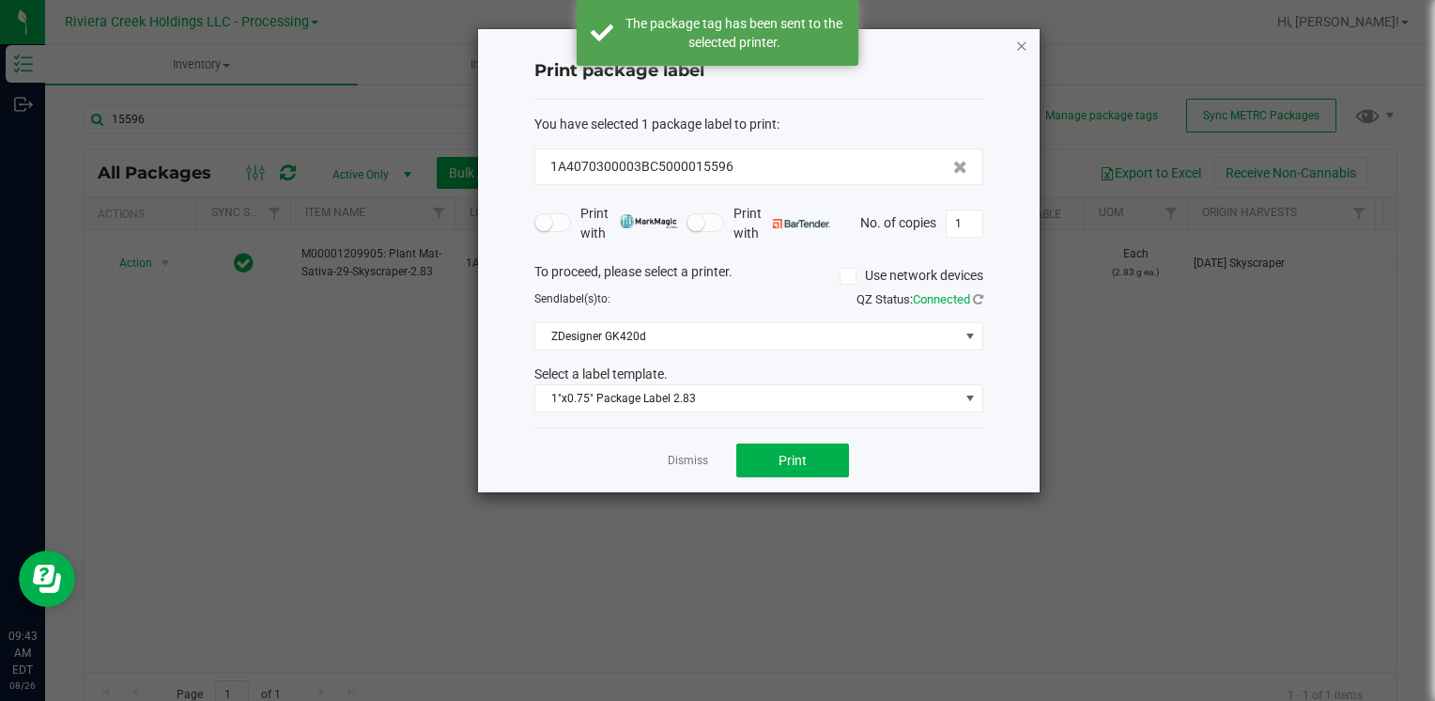
click at [1026, 43] on icon "button" at bounding box center [1021, 45] width 13 height 23
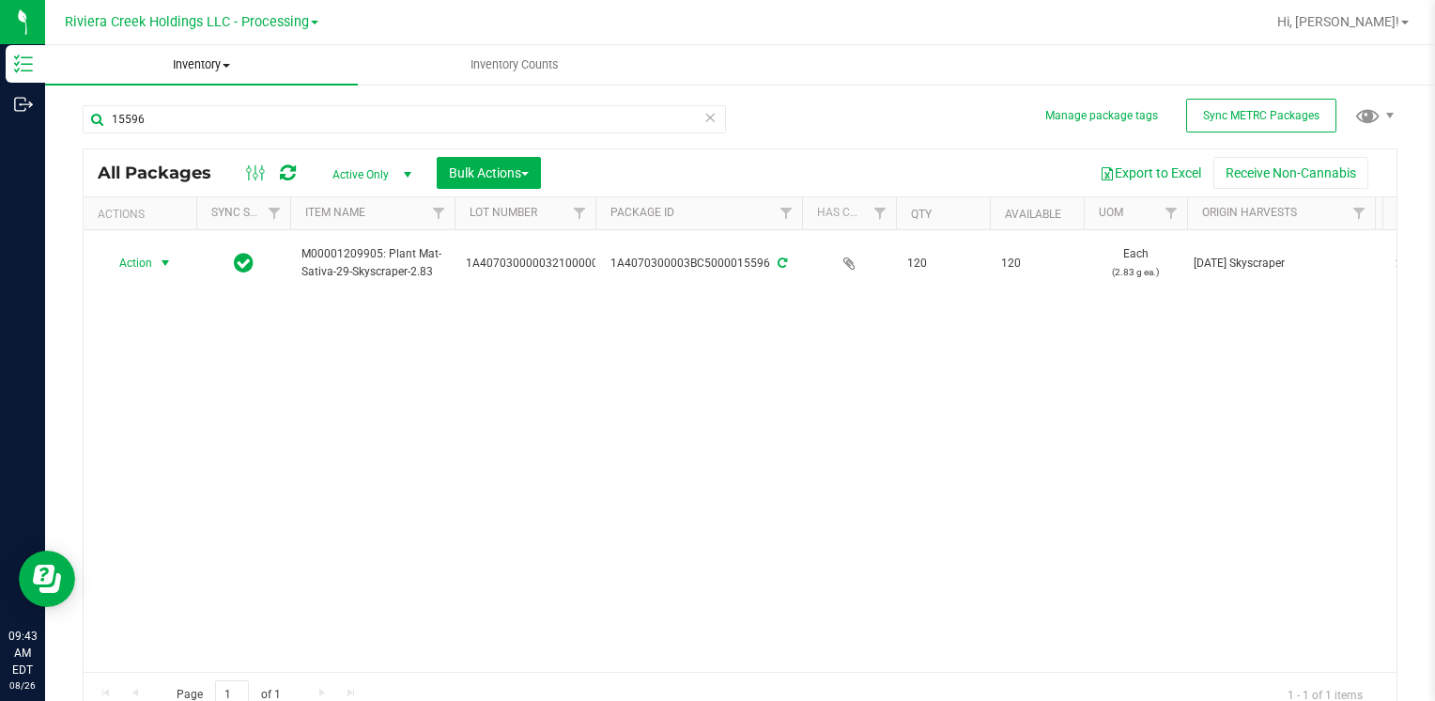
click at [171, 81] on uib-tab-heading "Inventory All packages All inventory Waste log Create inventory" at bounding box center [201, 64] width 313 height 39
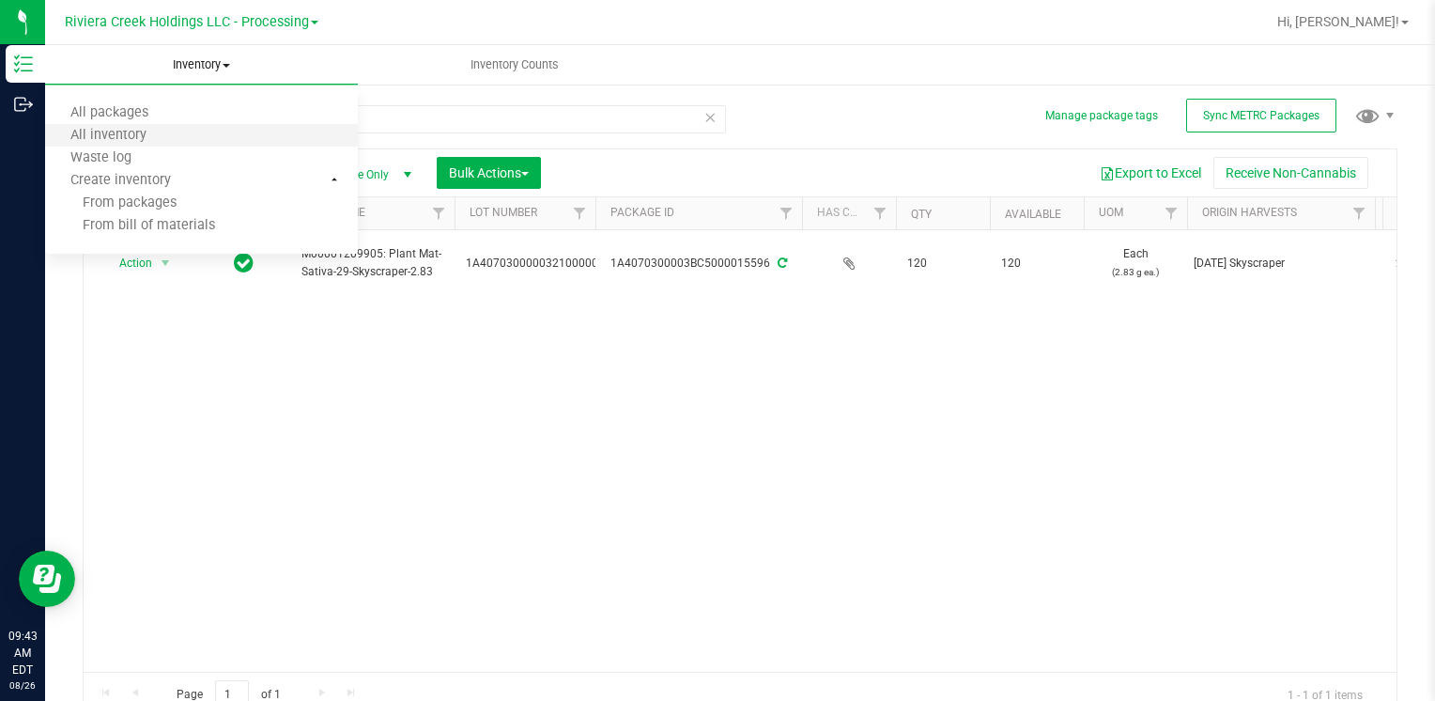
click at [180, 125] on li "All inventory" at bounding box center [201, 136] width 313 height 23
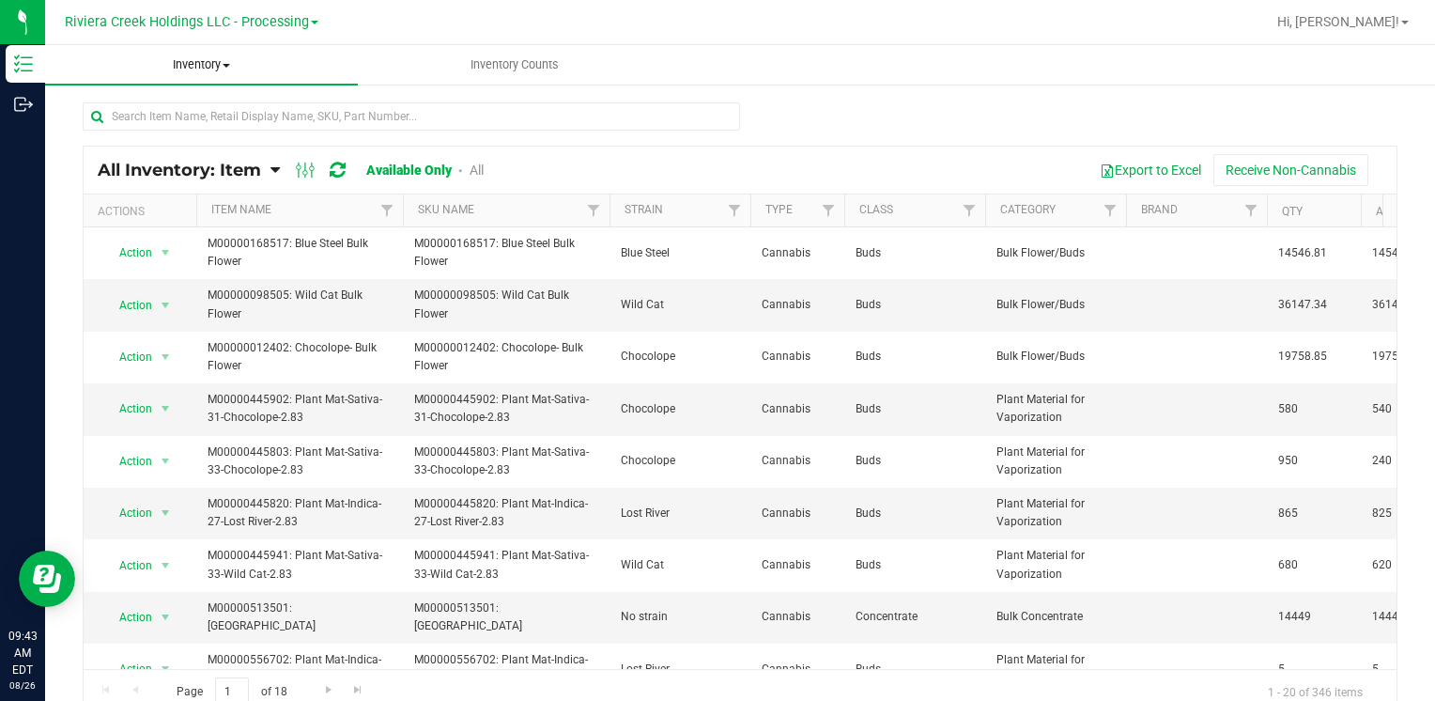
click at [222, 61] on span "Inventory" at bounding box center [201, 64] width 313 height 17
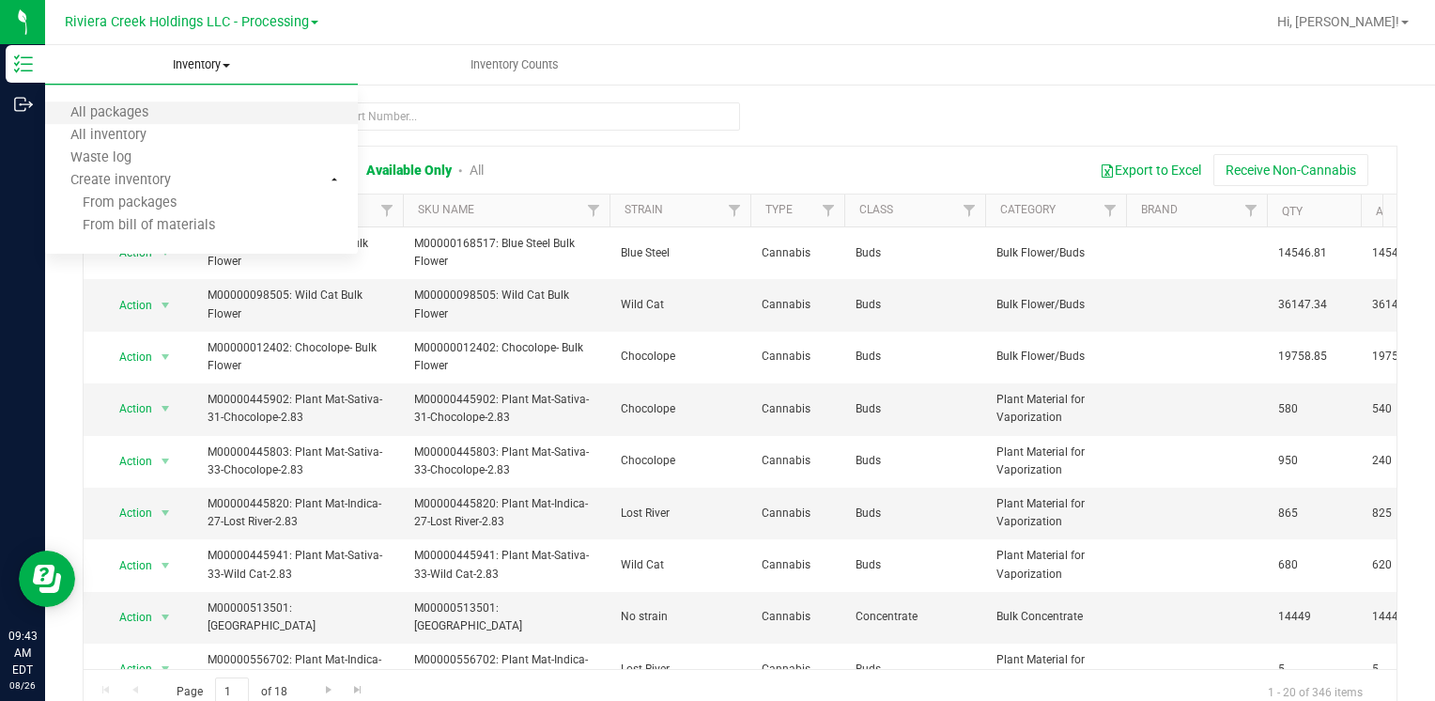
click at [186, 117] on li "All packages" at bounding box center [201, 113] width 313 height 23
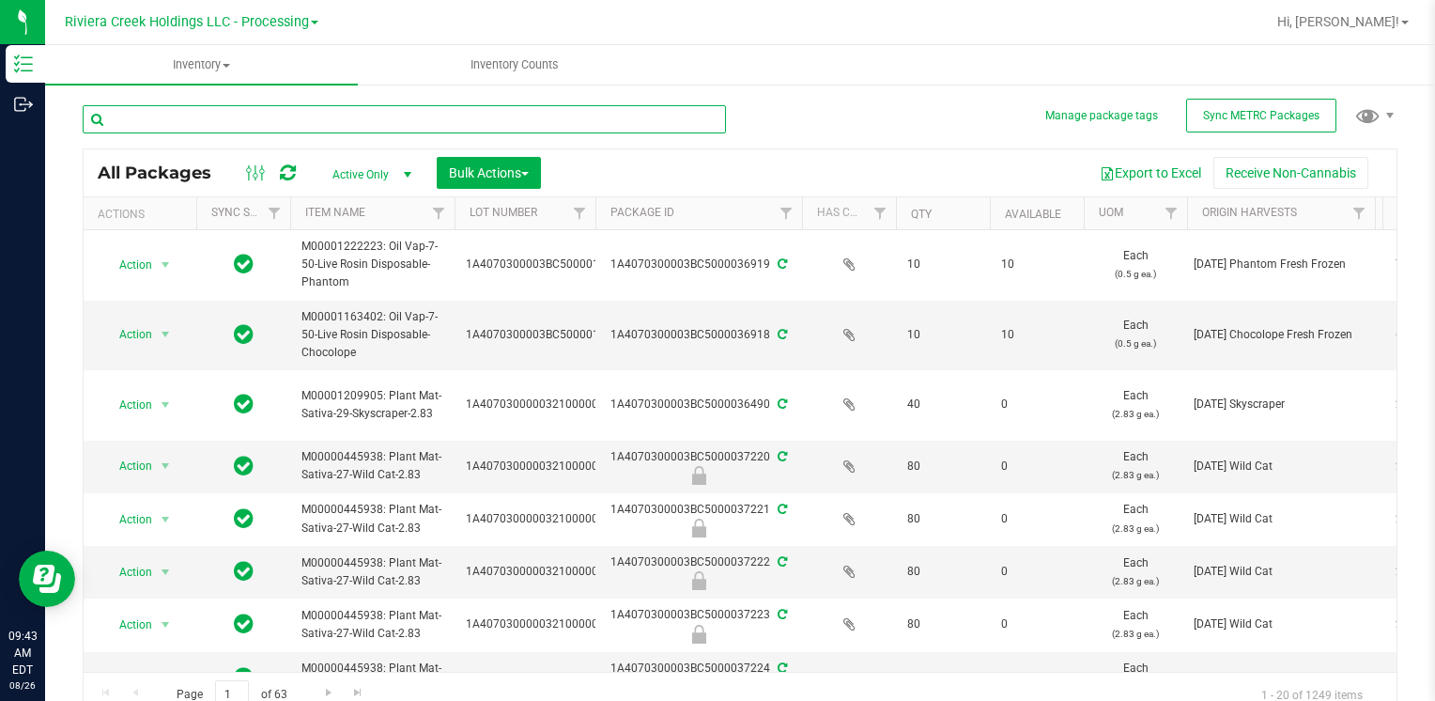
click at [223, 112] on input "text" at bounding box center [404, 119] width 643 height 28
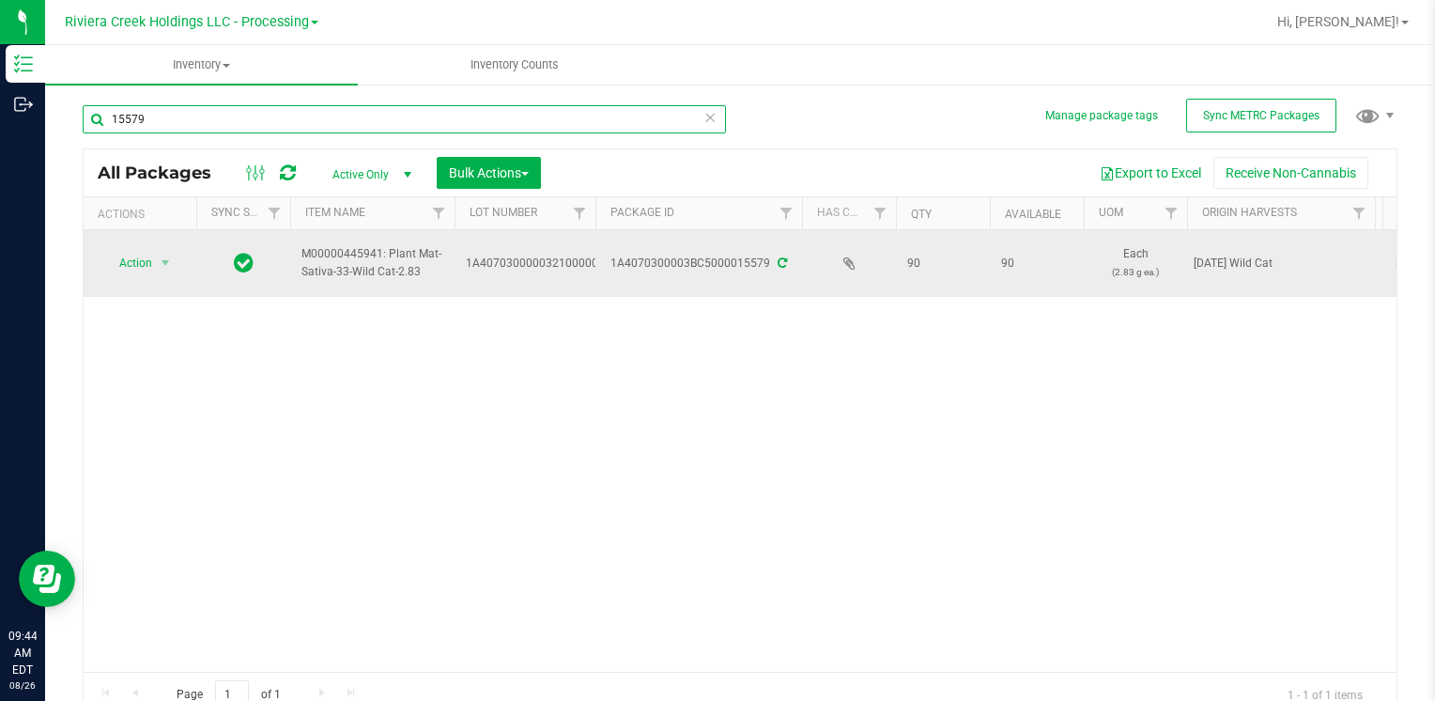
type input "15579"
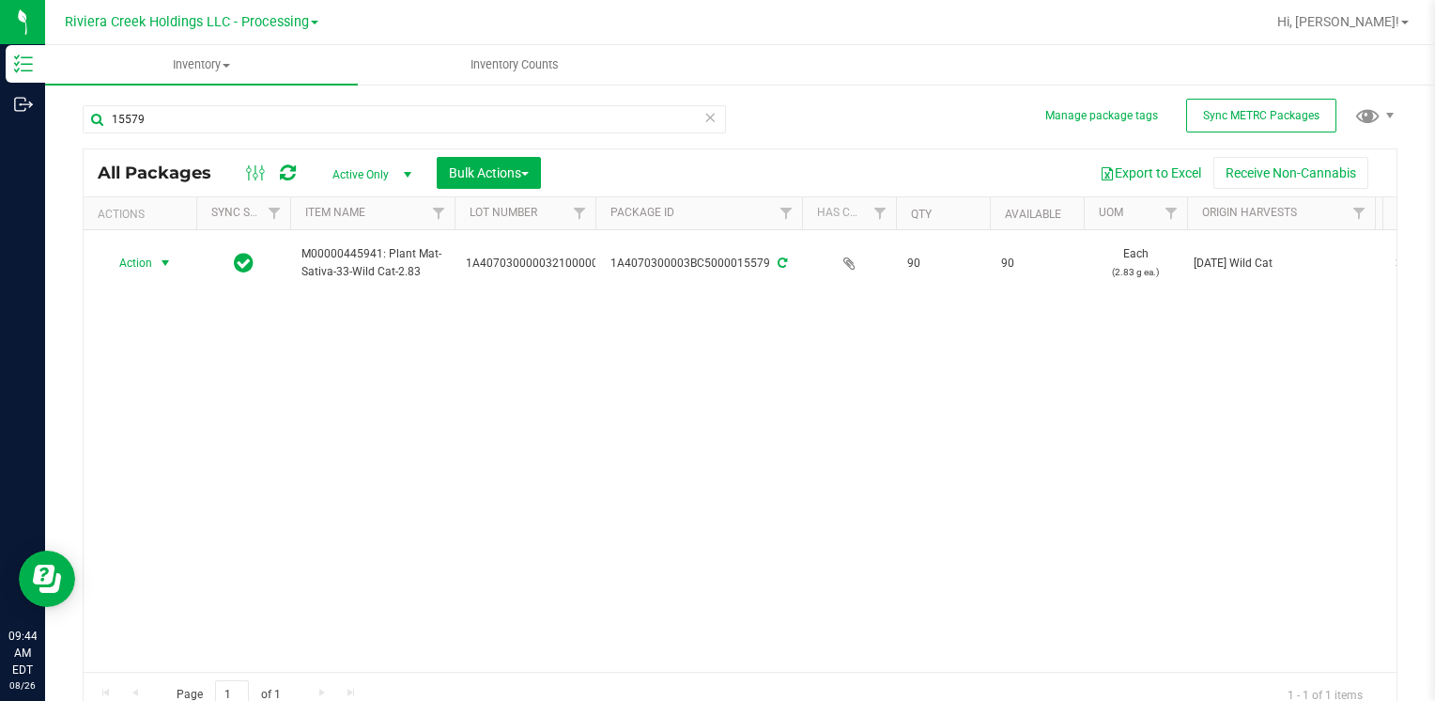
drag, startPoint x: 131, startPoint y: 256, endPoint x: 189, endPoint y: 397, distance: 152.4
click at [131, 257] on span "Action" at bounding box center [127, 263] width 51 height 26
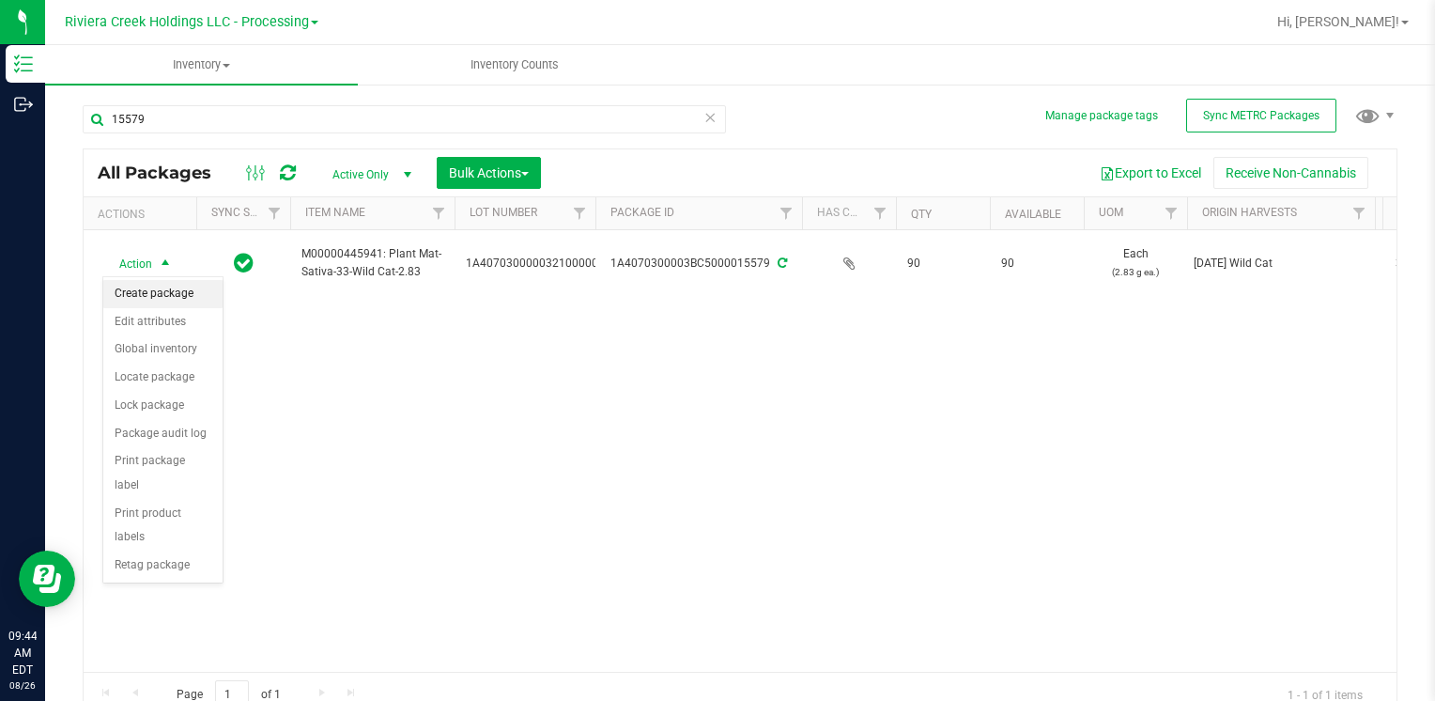
click at [160, 295] on li "Create package" at bounding box center [162, 294] width 119 height 28
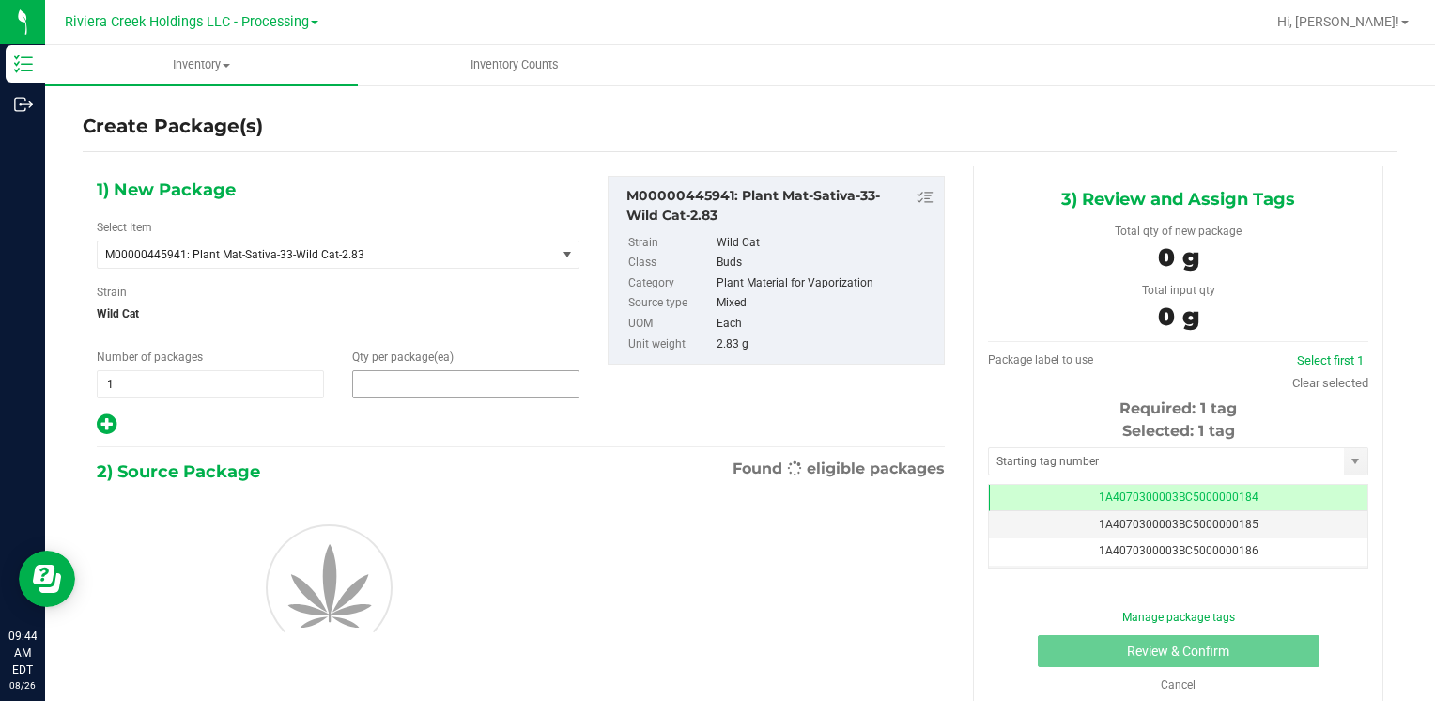
click at [395, 385] on span at bounding box center [465, 384] width 227 height 28
type input "40"
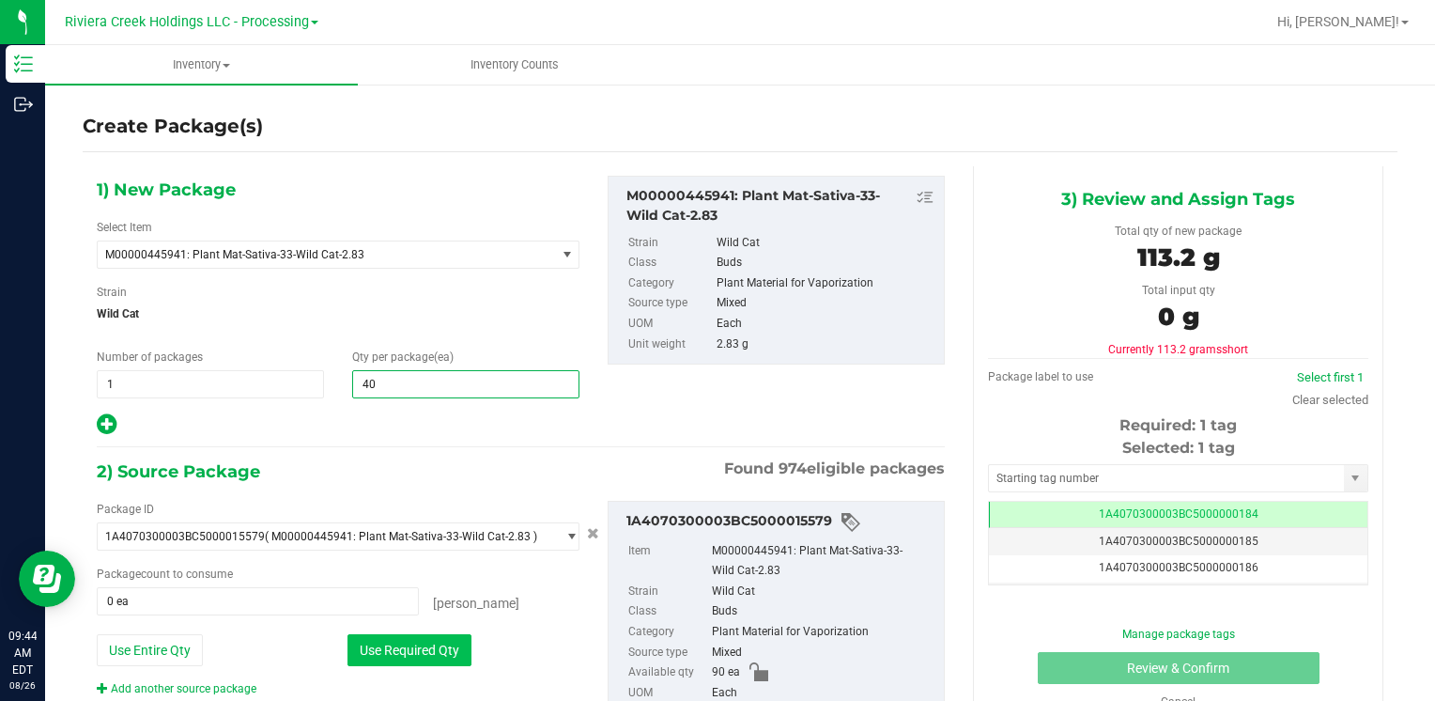
type input "40"
click at [372, 641] on button "Use Required Qty" at bounding box center [409, 650] width 124 height 32
type input "40 ea"
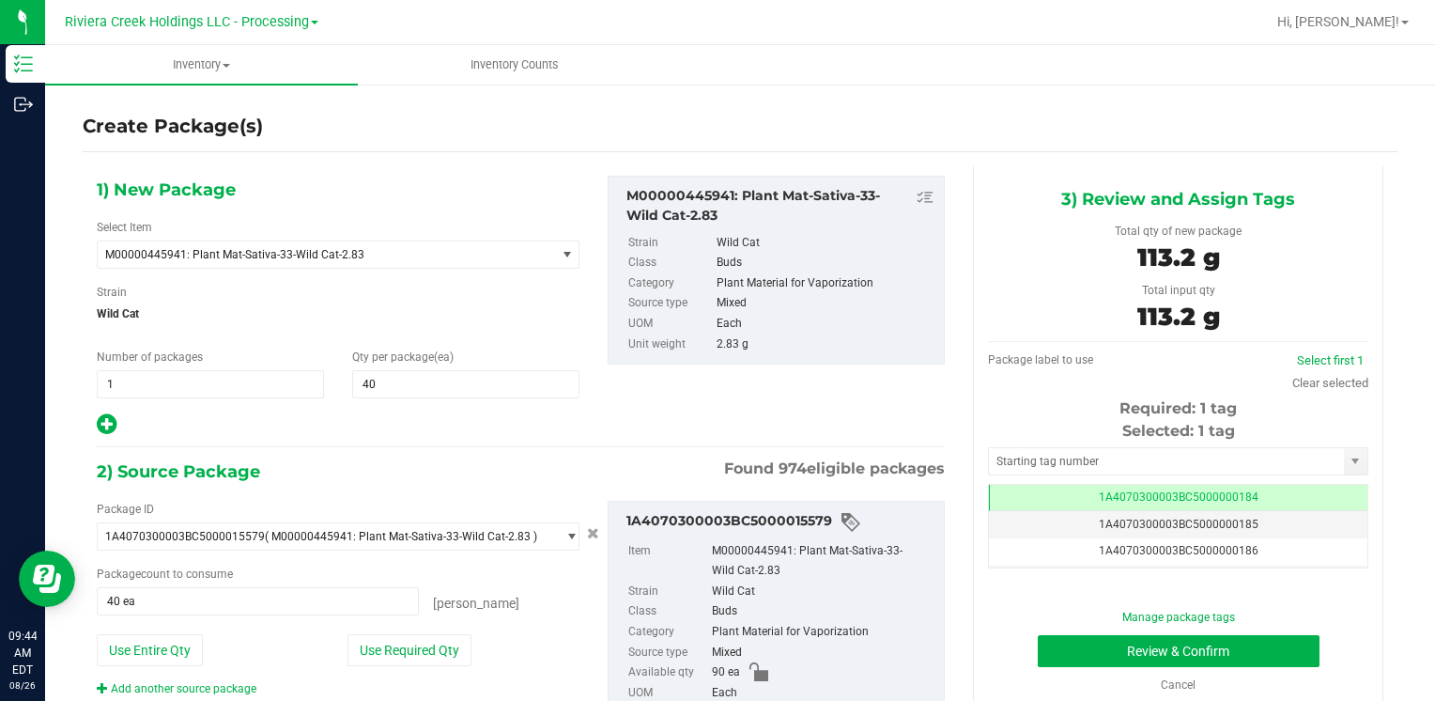
click at [1041, 439] on div "Selected: 1 tag" at bounding box center [1178, 431] width 380 height 23
click at [1032, 459] on input "text" at bounding box center [1166, 461] width 355 height 26
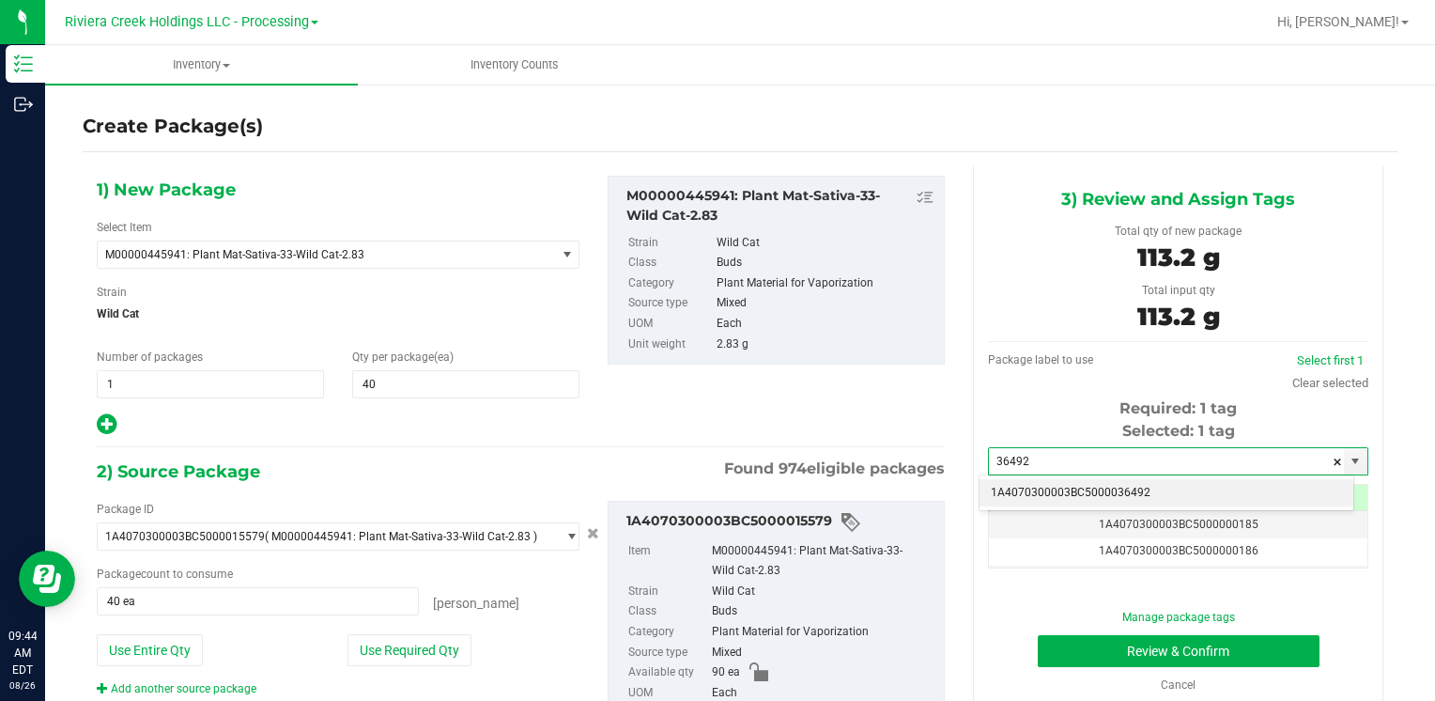
click at [1033, 483] on li "1A4070300003BC5000036492" at bounding box center [1167, 493] width 374 height 28
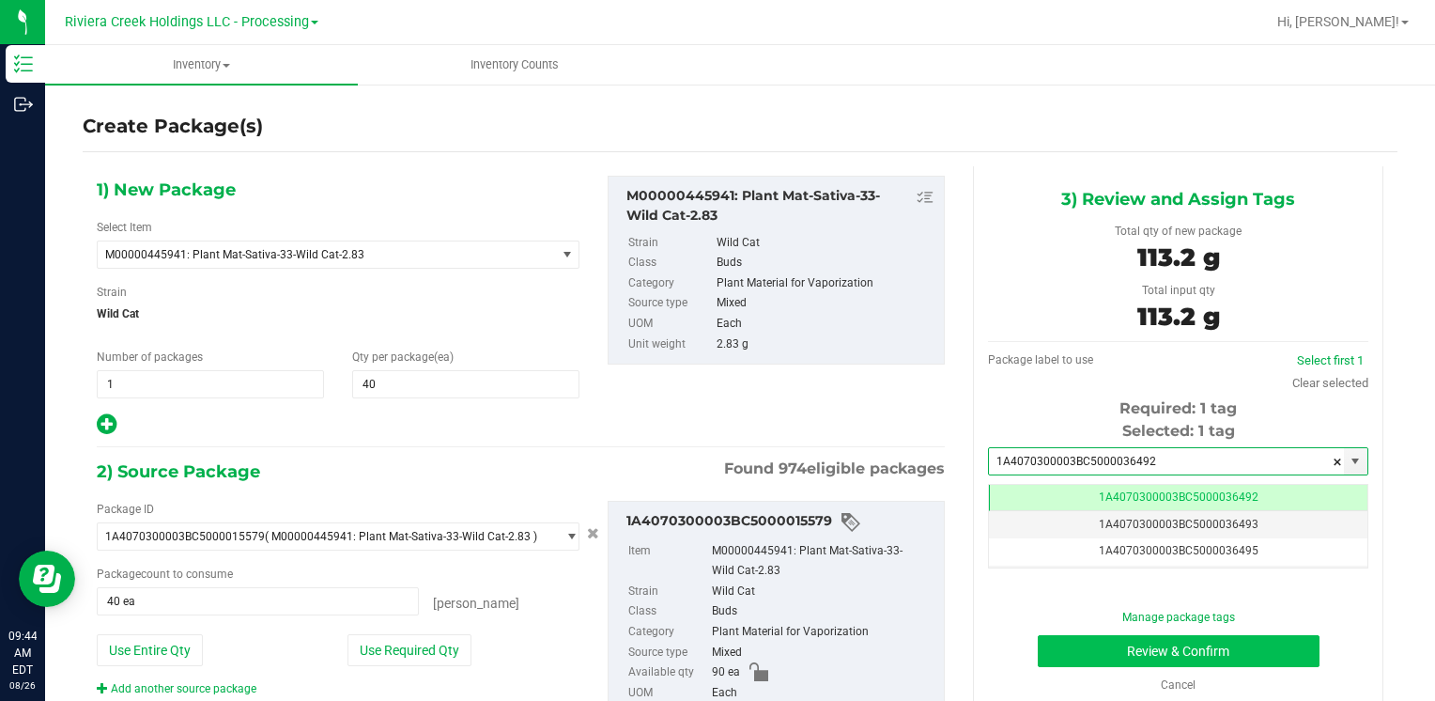
type input "1A4070300003BC5000036492"
click at [1051, 647] on button "Review & Confirm" at bounding box center [1179, 651] width 282 height 32
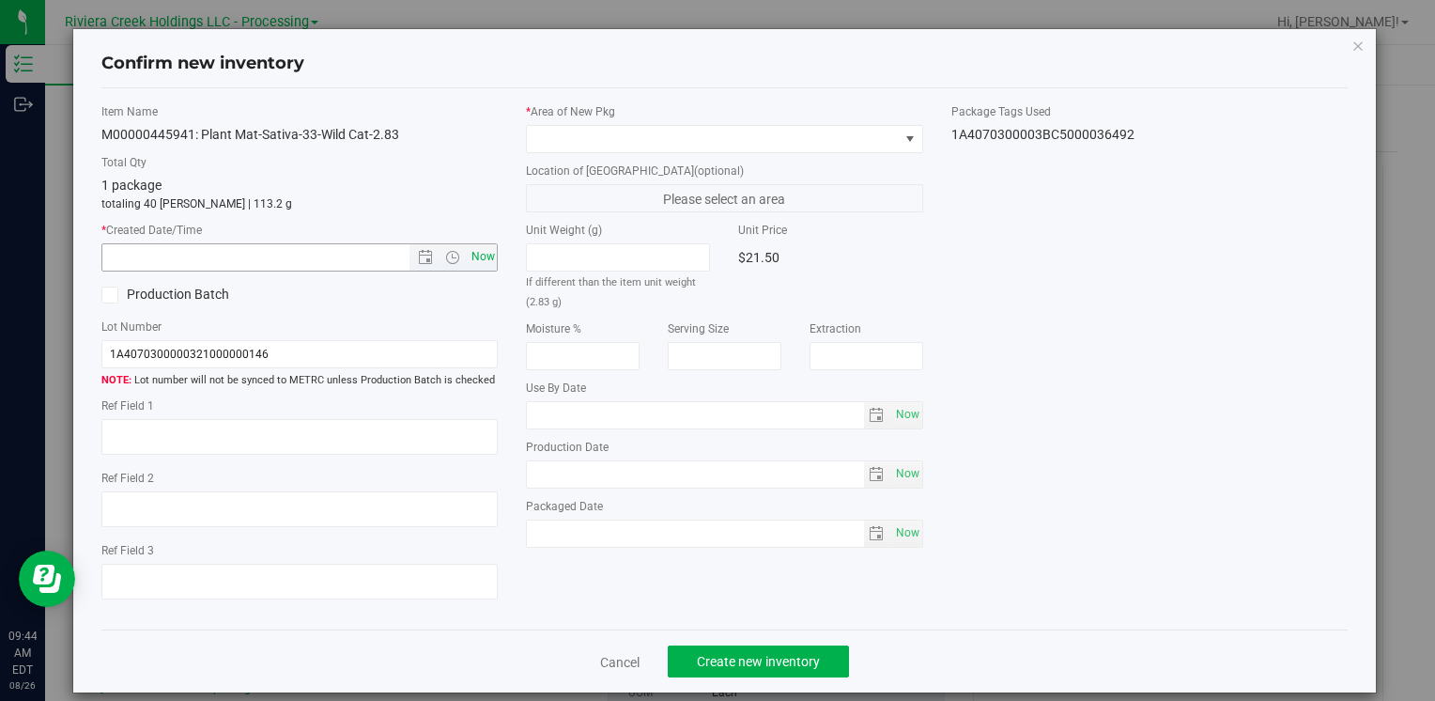
click at [481, 255] on span "Now" at bounding box center [483, 256] width 32 height 27
type input "[DATE] 9:44 AM"
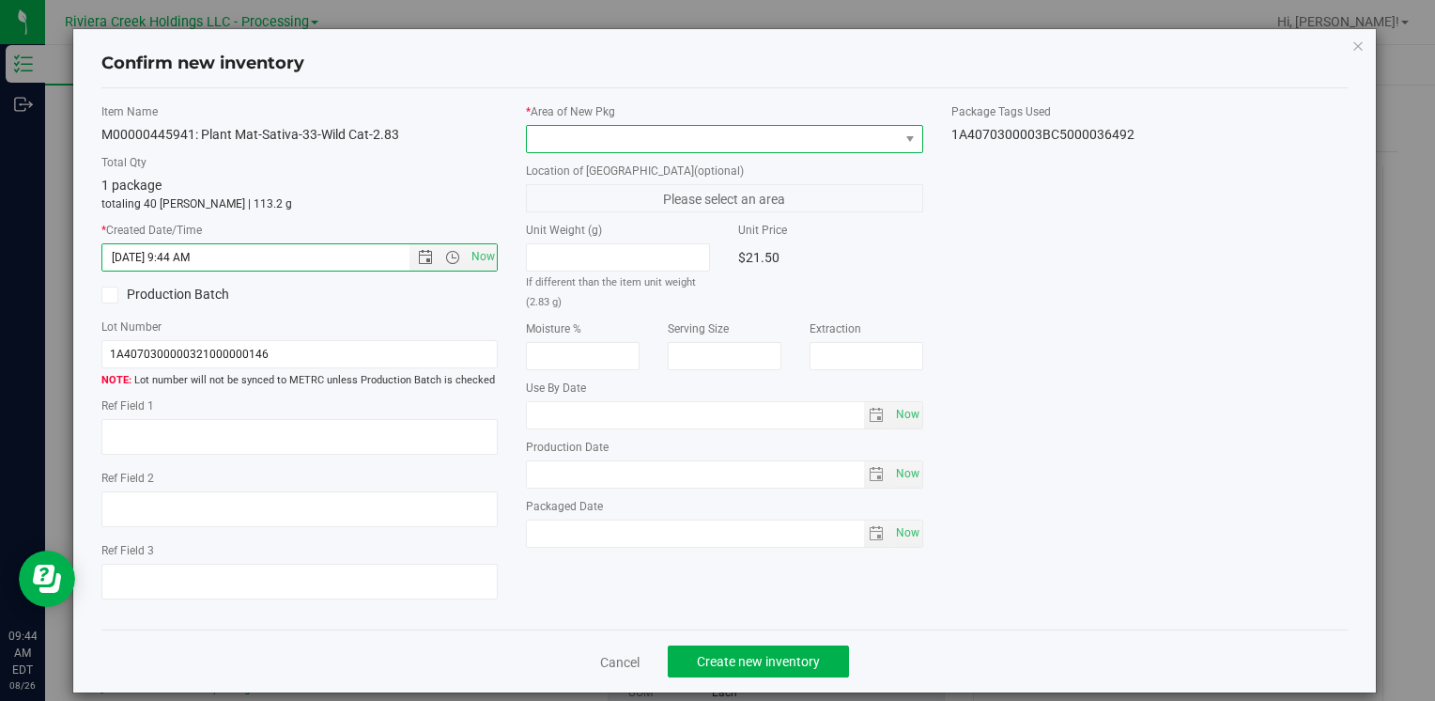
click at [583, 136] on span at bounding box center [712, 139] width 371 height 26
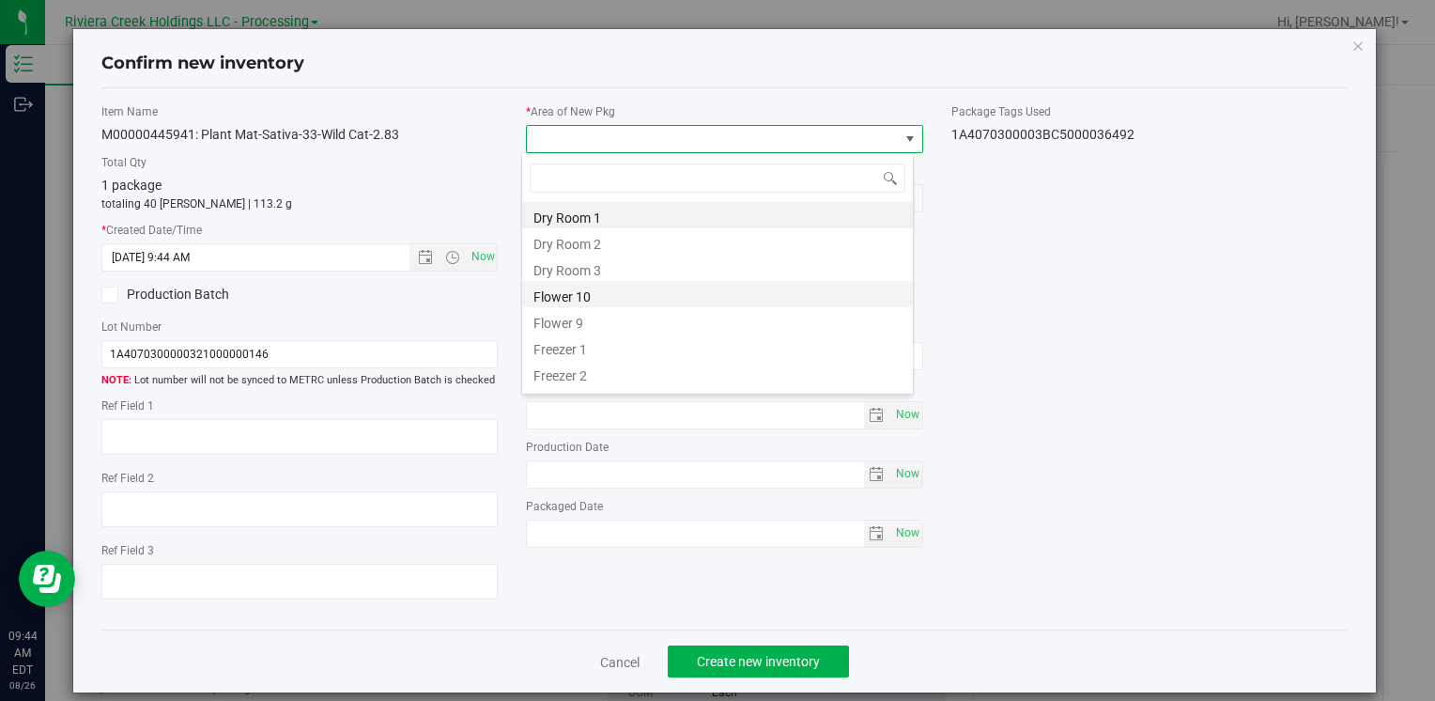
click at [629, 295] on li "Flower 10" at bounding box center [717, 294] width 391 height 26
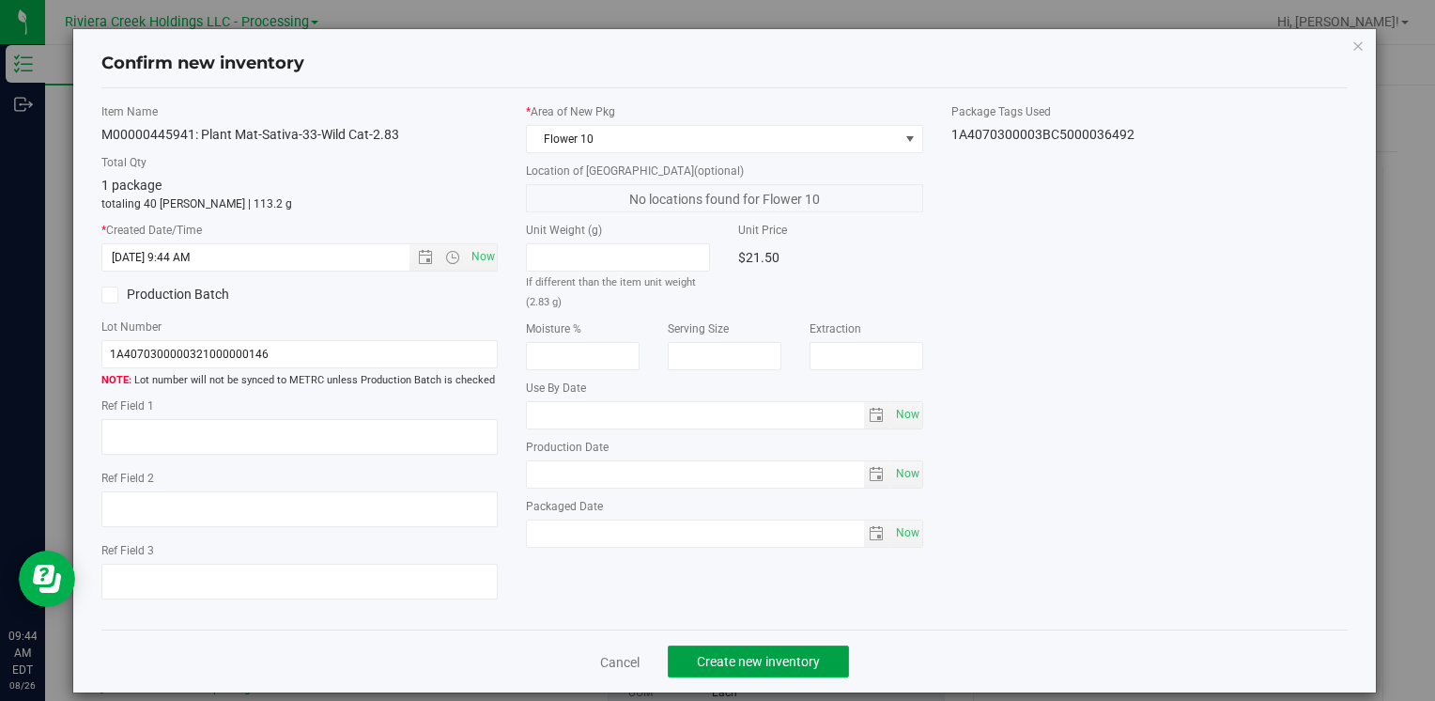
click at [729, 659] on span "Create new inventory" at bounding box center [758, 661] width 123 height 15
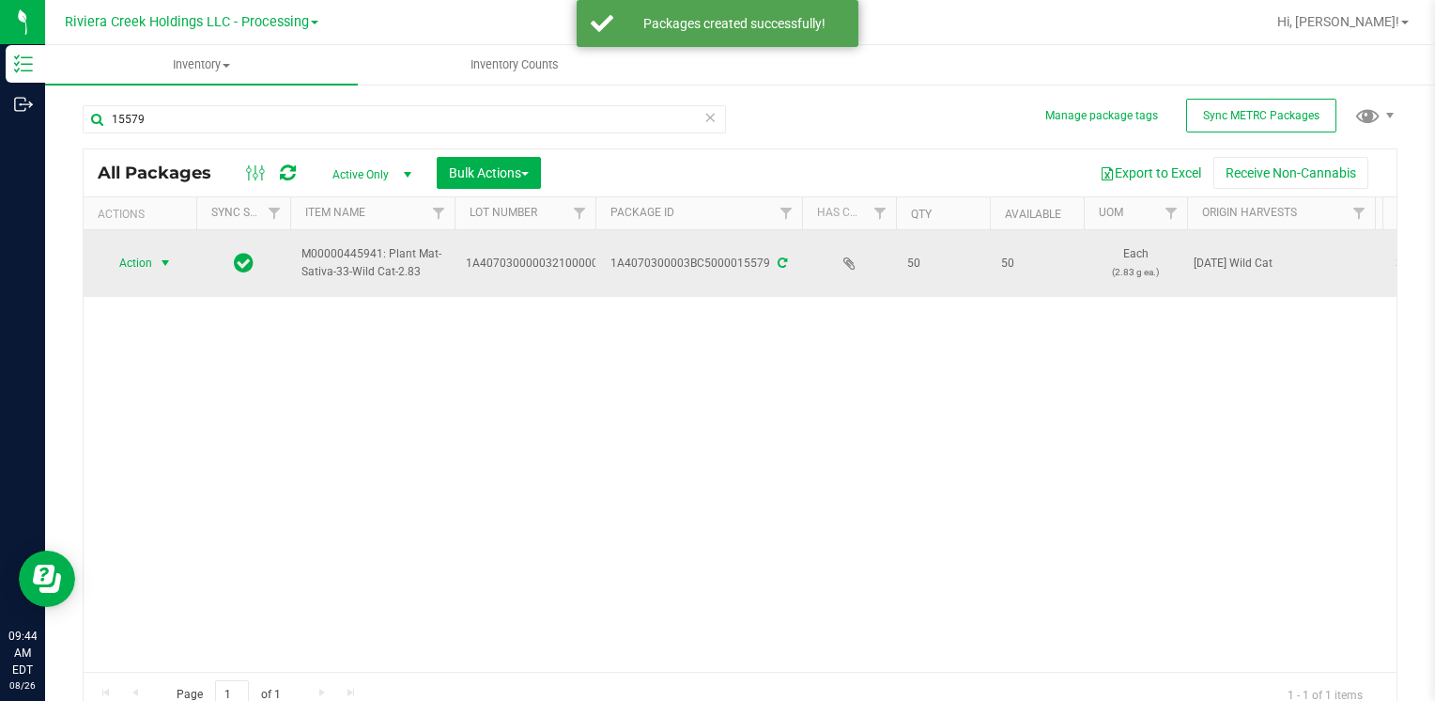
click at [120, 261] on span "Action" at bounding box center [127, 263] width 51 height 26
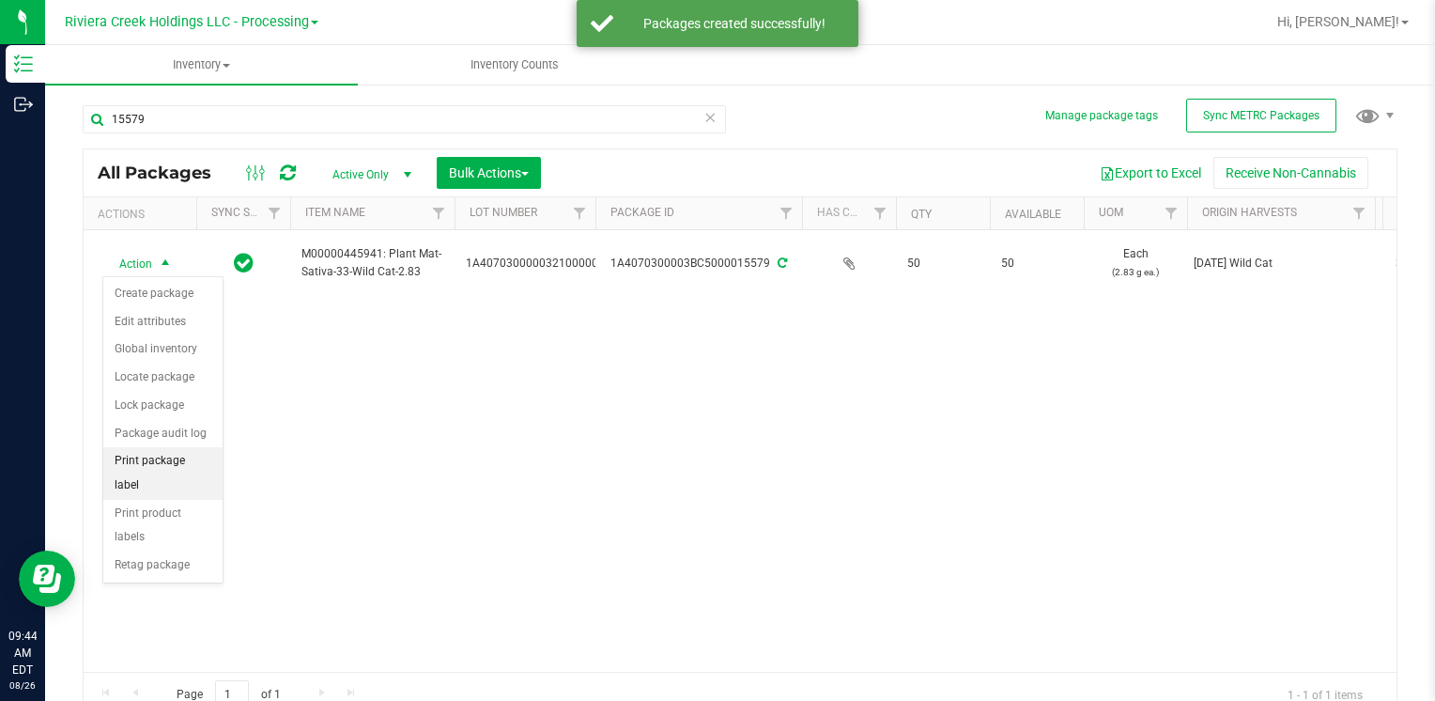
click at [191, 449] on li "Print package label" at bounding box center [162, 473] width 119 height 52
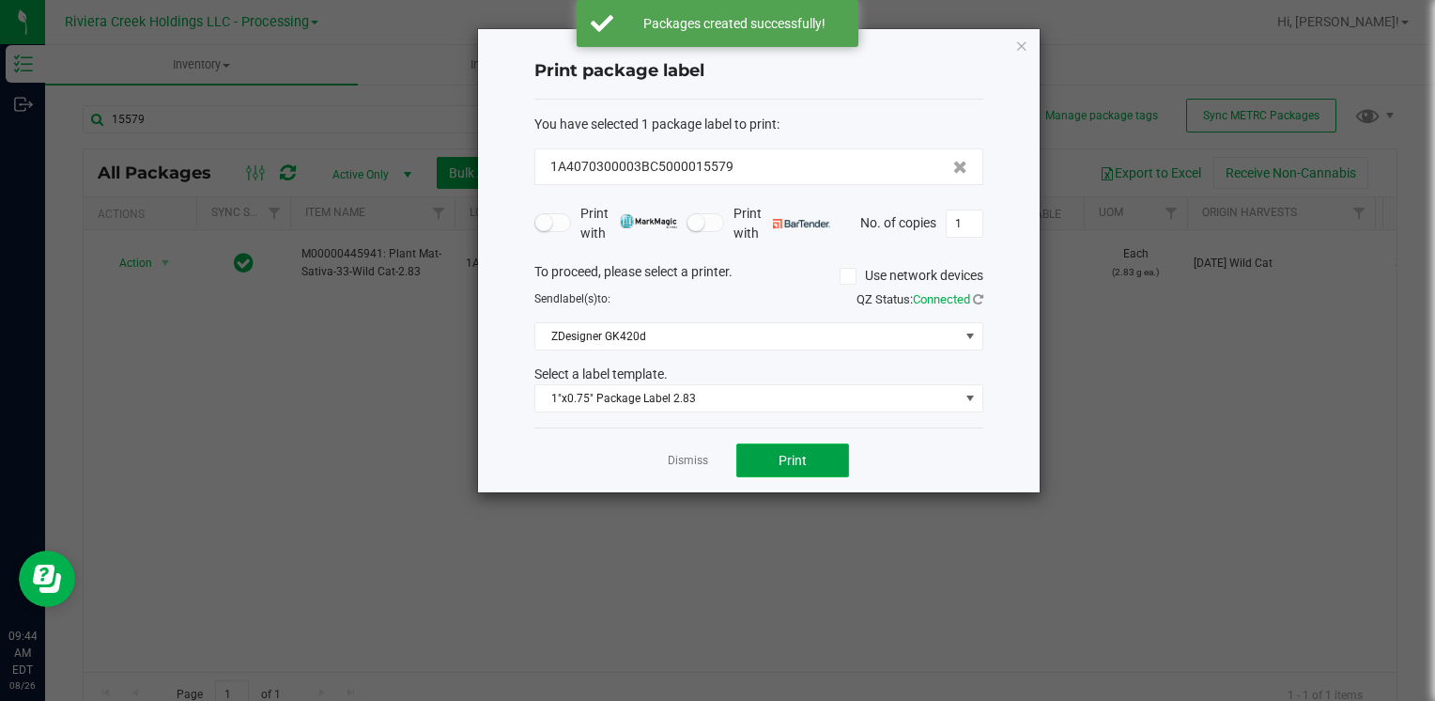
click at [773, 454] on button "Print" at bounding box center [792, 460] width 113 height 34
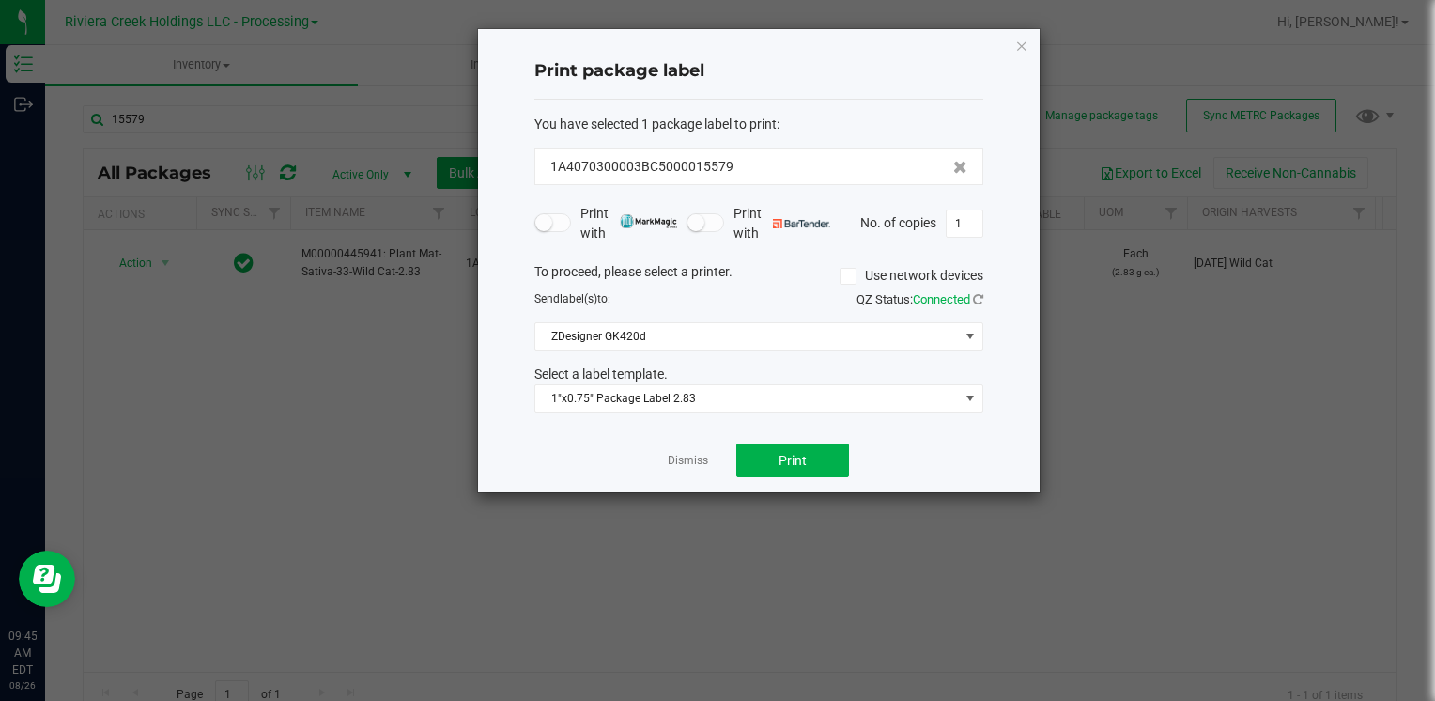
click at [1029, 34] on div "Print package label You have selected 1 package label to print : 1A4070300003BC…" at bounding box center [759, 260] width 562 height 463
click at [1025, 38] on icon "button" at bounding box center [1021, 45] width 13 height 23
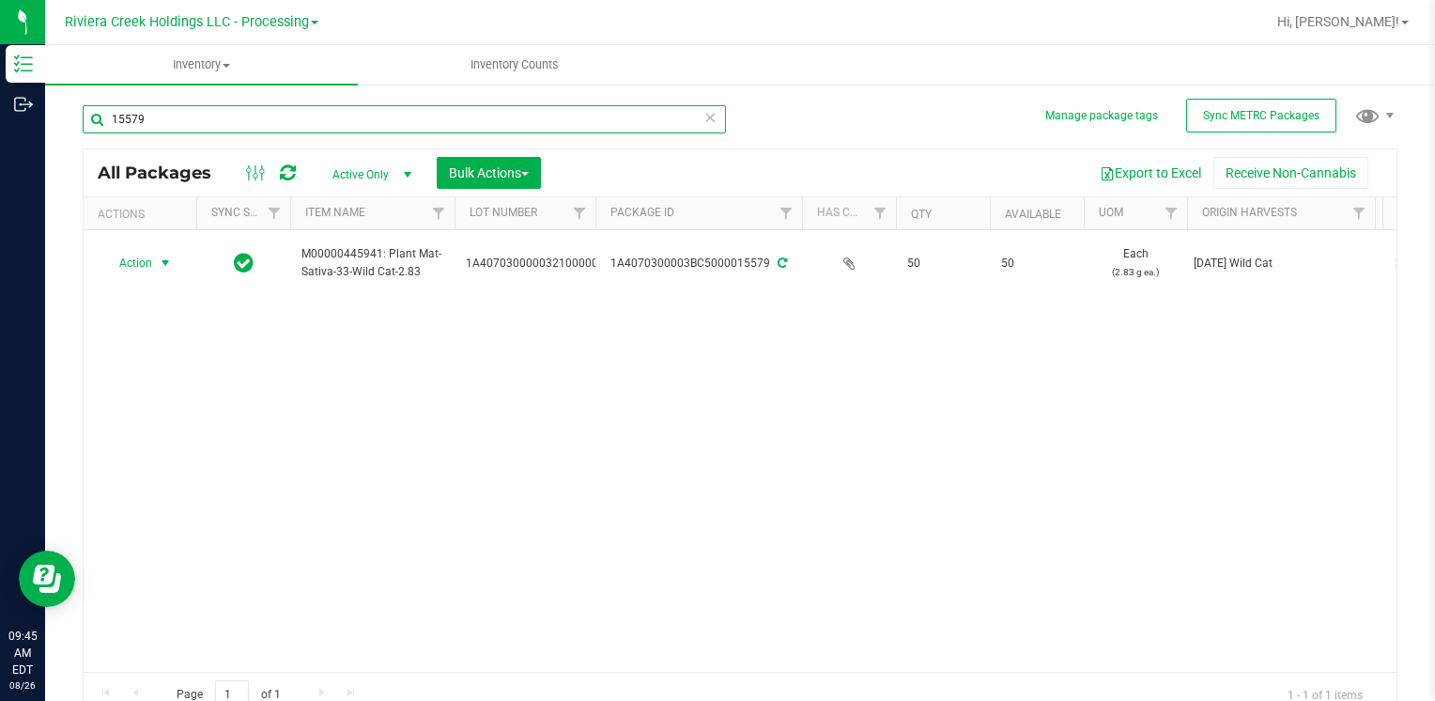
click at [170, 128] on input "15579" at bounding box center [404, 119] width 643 height 28
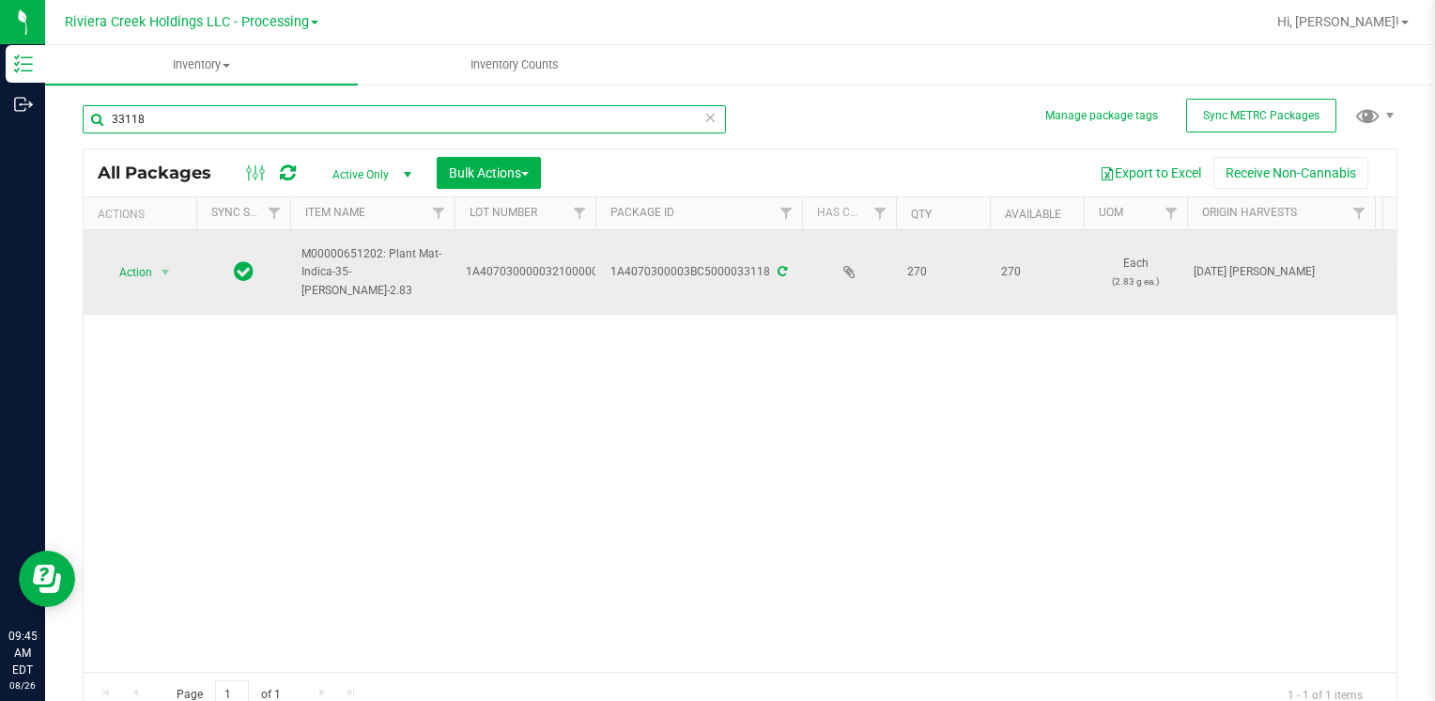
type input "33118"
click at [146, 278] on span "Action" at bounding box center [127, 272] width 51 height 26
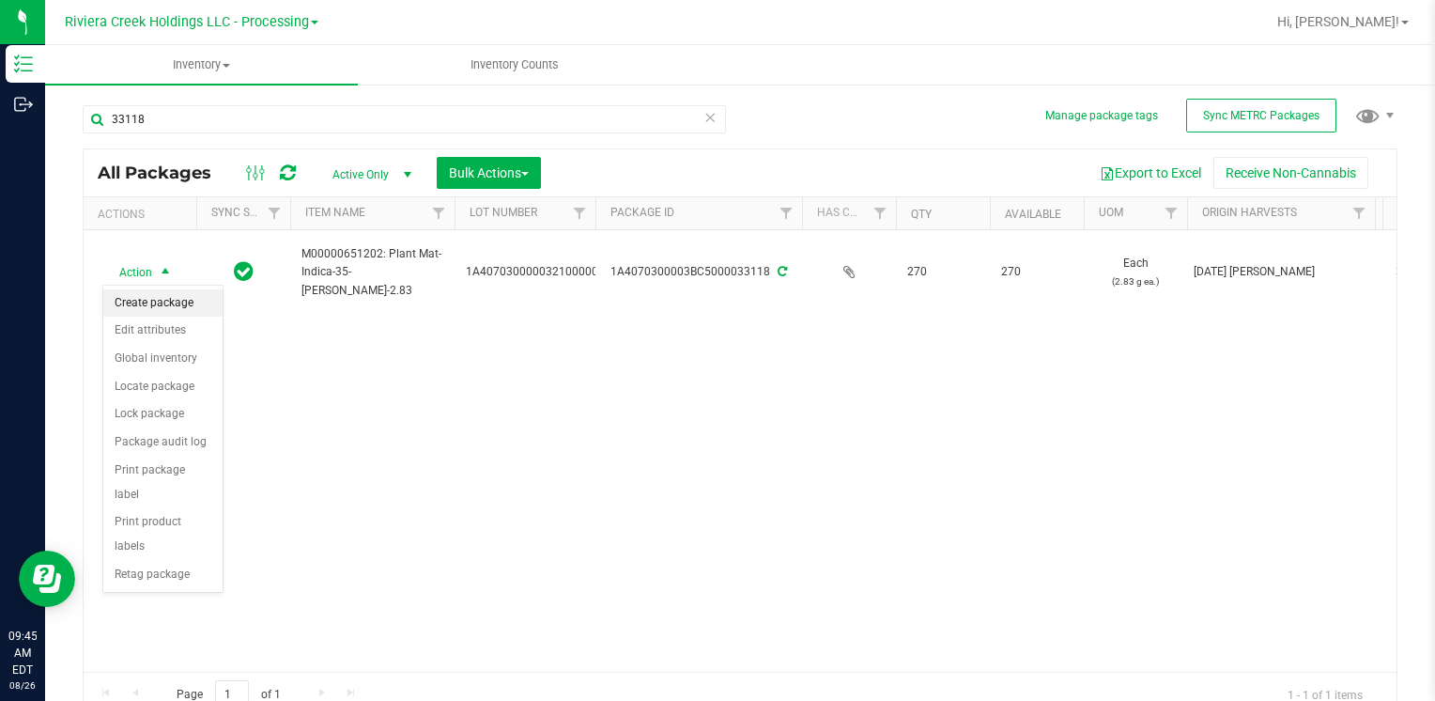
click at [170, 301] on li "Create package" at bounding box center [162, 303] width 119 height 28
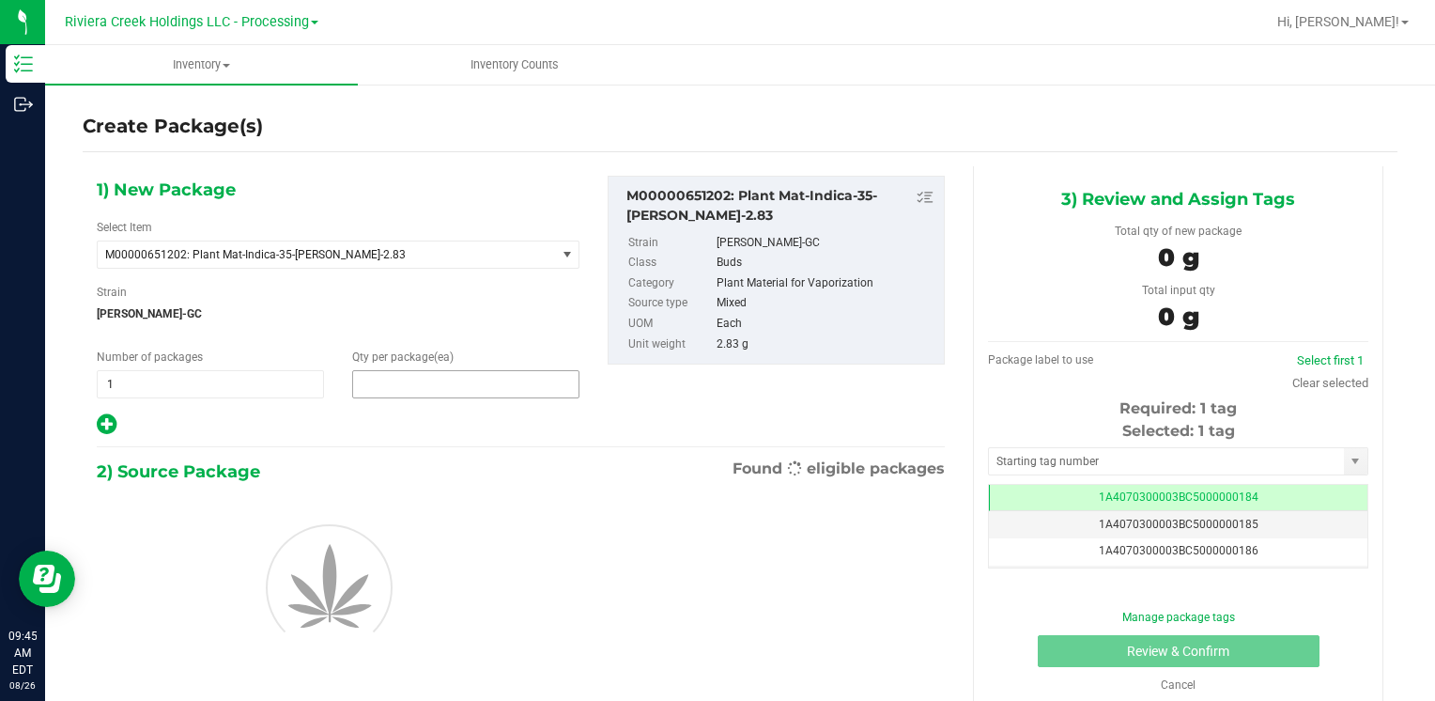
click at [397, 377] on span at bounding box center [465, 384] width 227 height 28
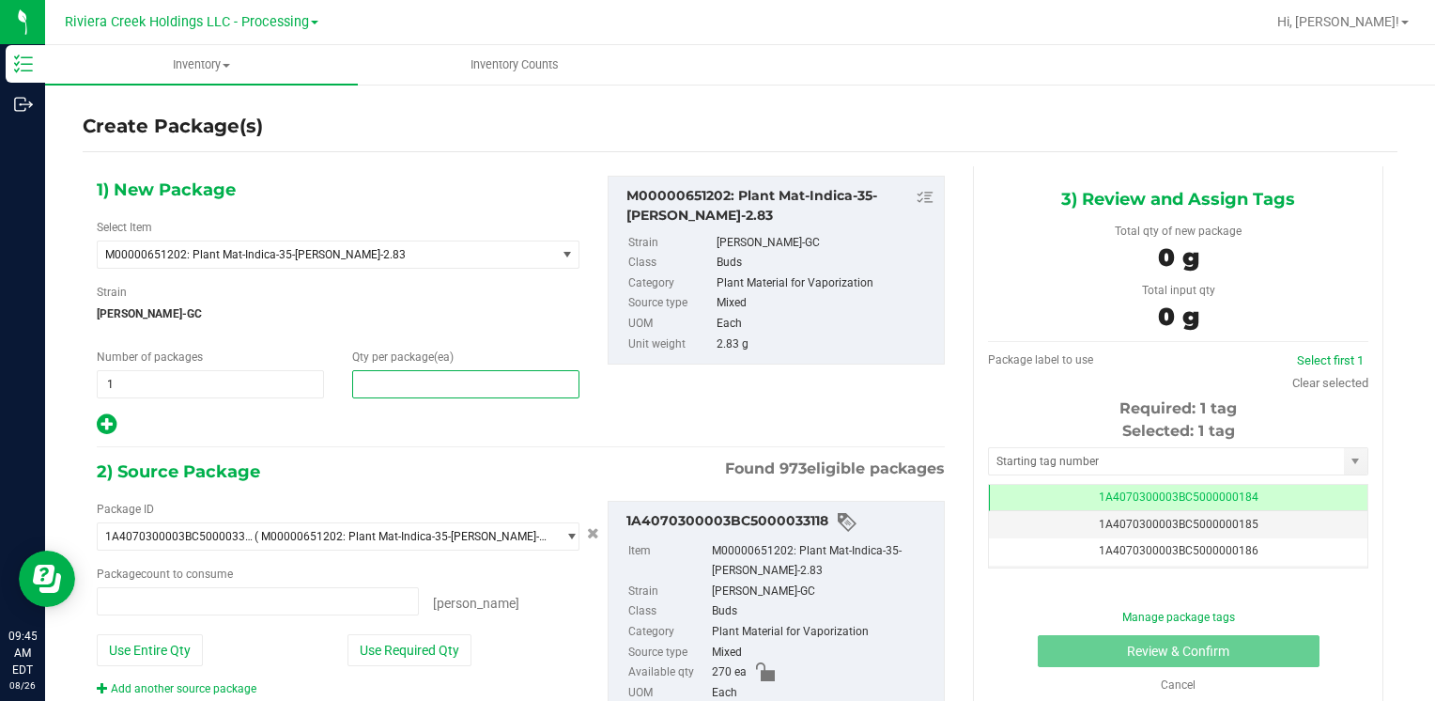
type input "0 ea"
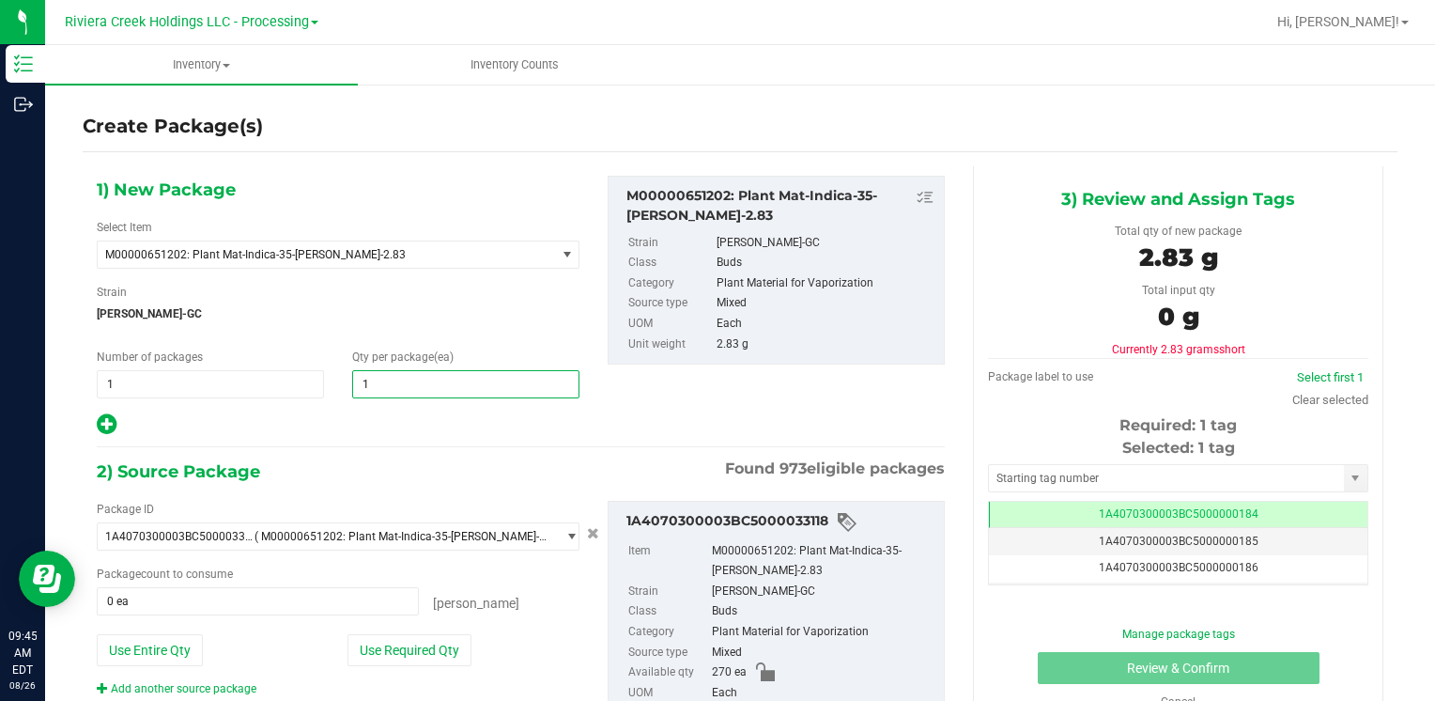
type input "10"
click at [425, 655] on button "Use Required Qty" at bounding box center [409, 650] width 124 height 32
type input "10 ea"
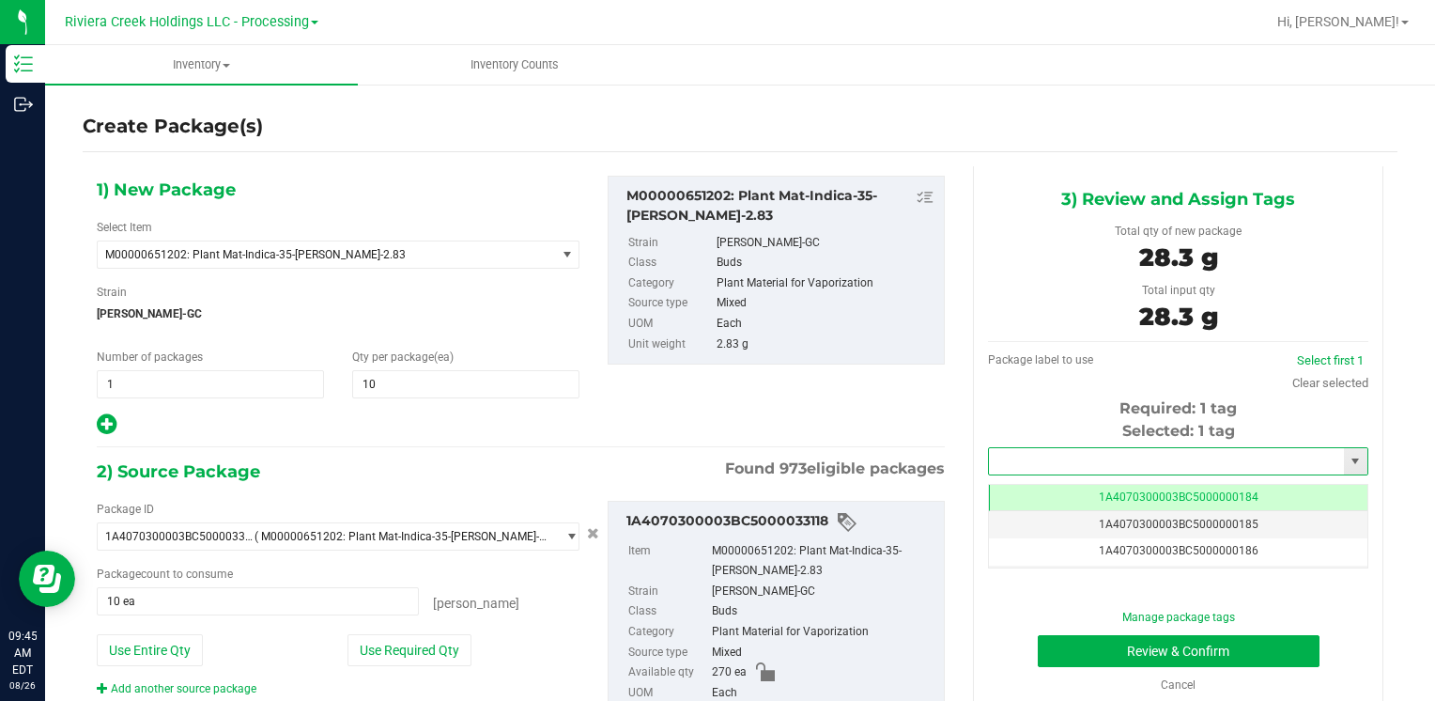
click at [1088, 471] on input "text" at bounding box center [1166, 461] width 355 height 26
click at [1082, 480] on li "1A4070300003BC5000036493" at bounding box center [1167, 493] width 374 height 28
type input "1A4070300003BC5000036493"
click at [1052, 645] on button "Review & Confirm" at bounding box center [1179, 651] width 282 height 32
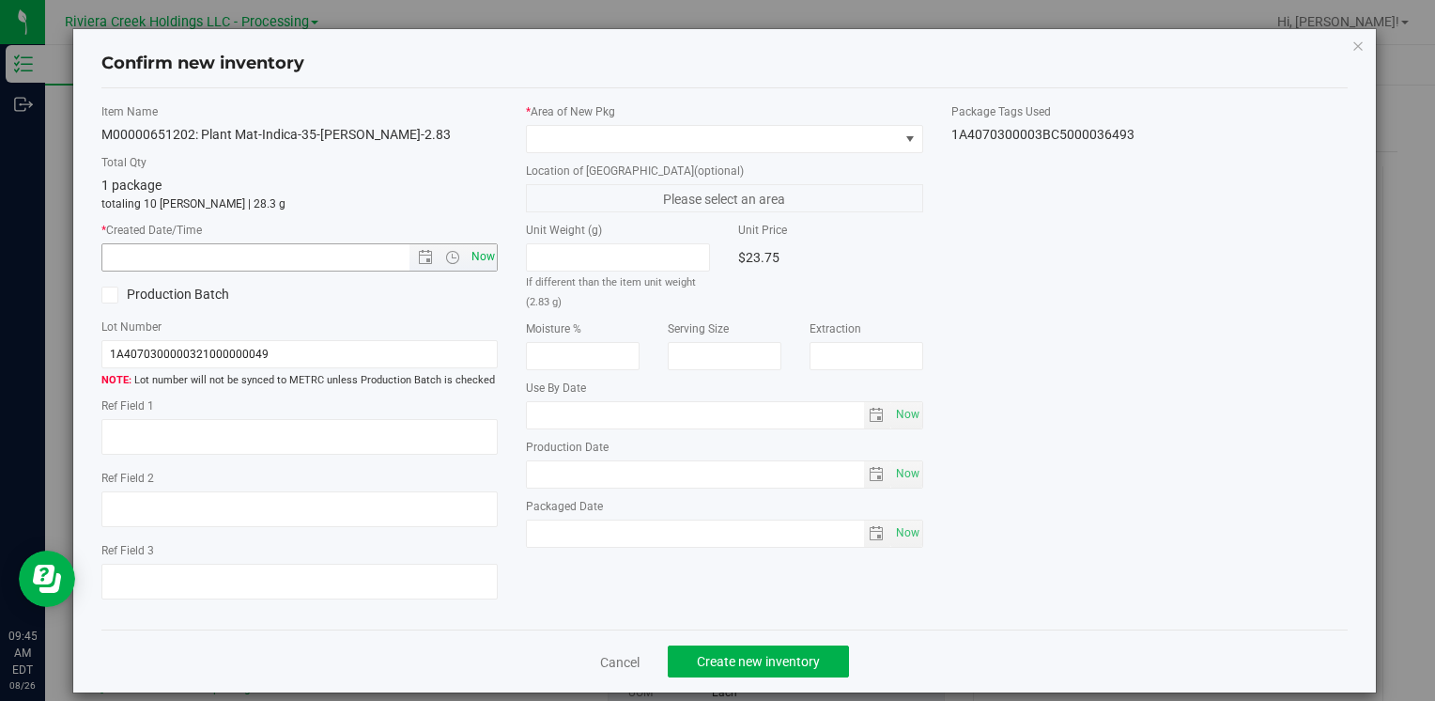
click at [480, 260] on span "Now" at bounding box center [483, 256] width 32 height 27
type input "[DATE] 9:45 AM"
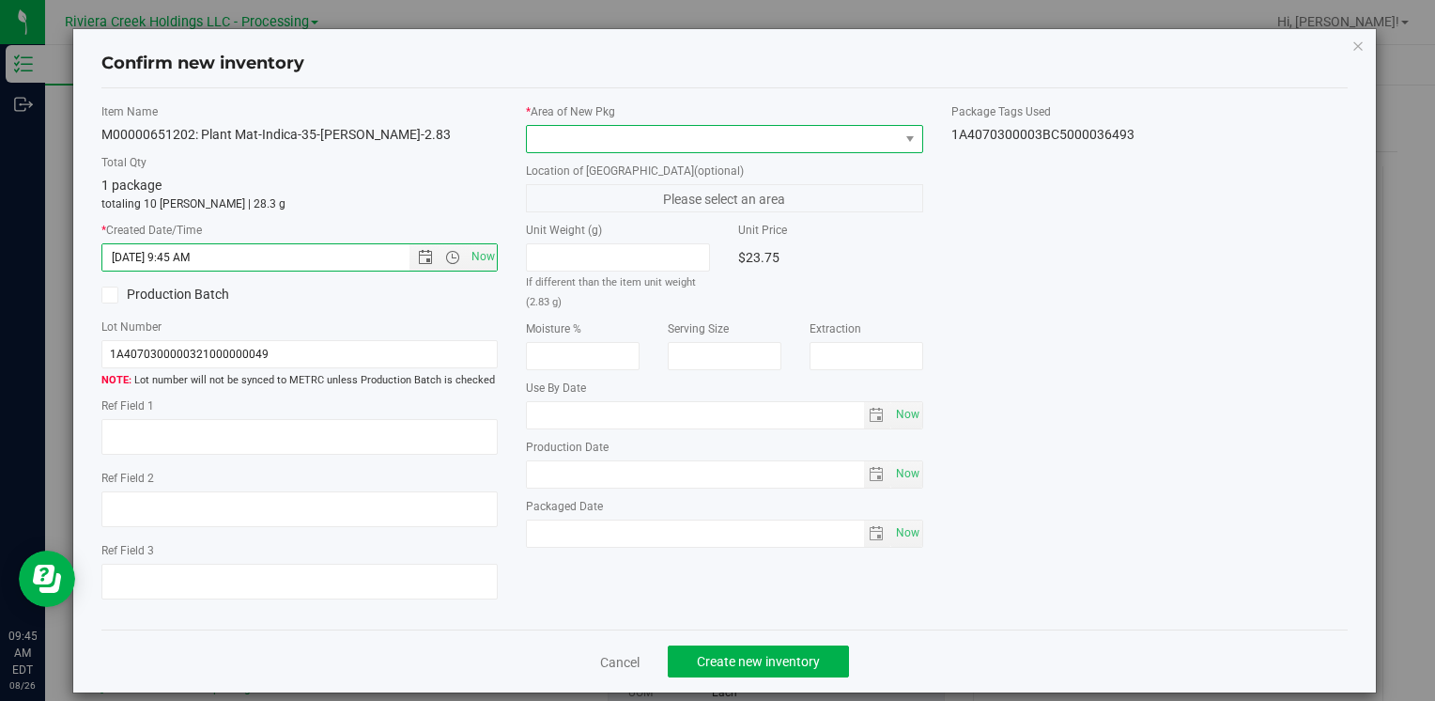
click at [551, 133] on span at bounding box center [712, 139] width 371 height 26
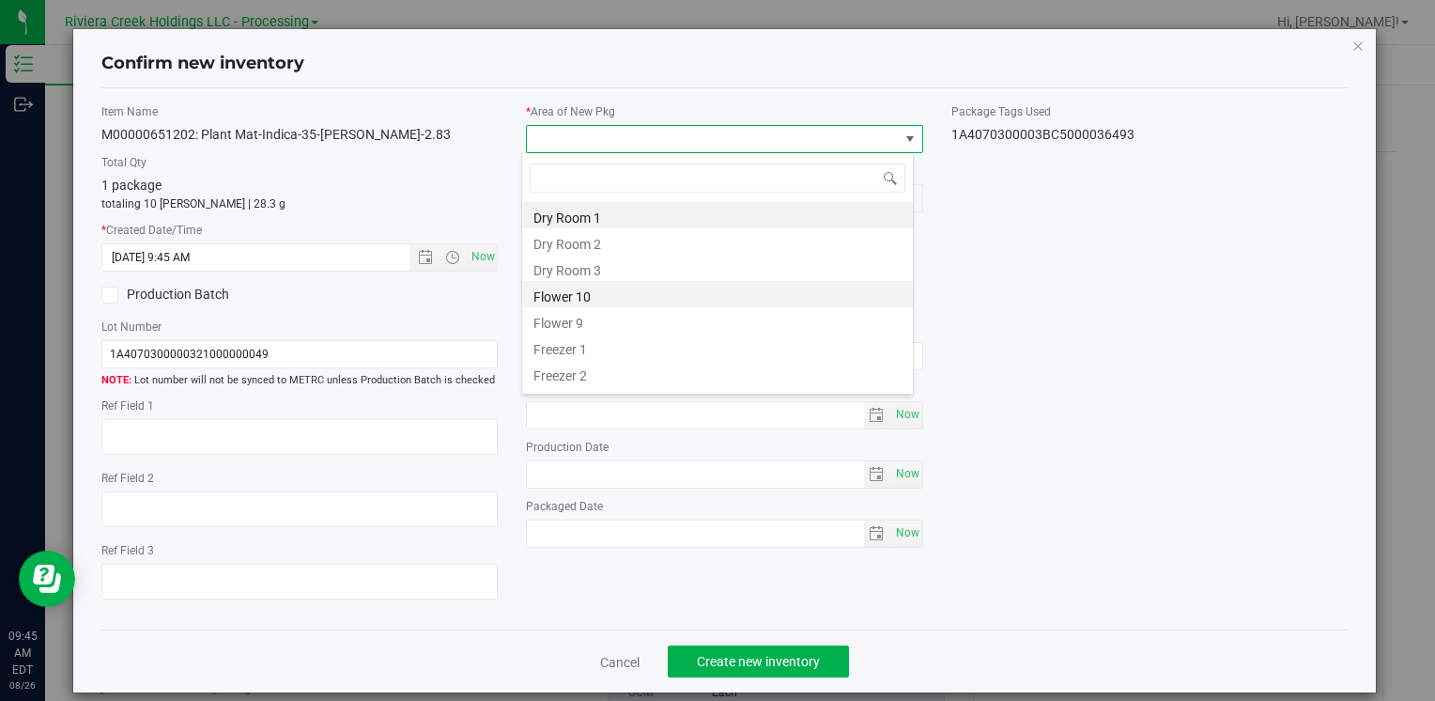
click at [614, 301] on li "Flower 10" at bounding box center [717, 294] width 391 height 26
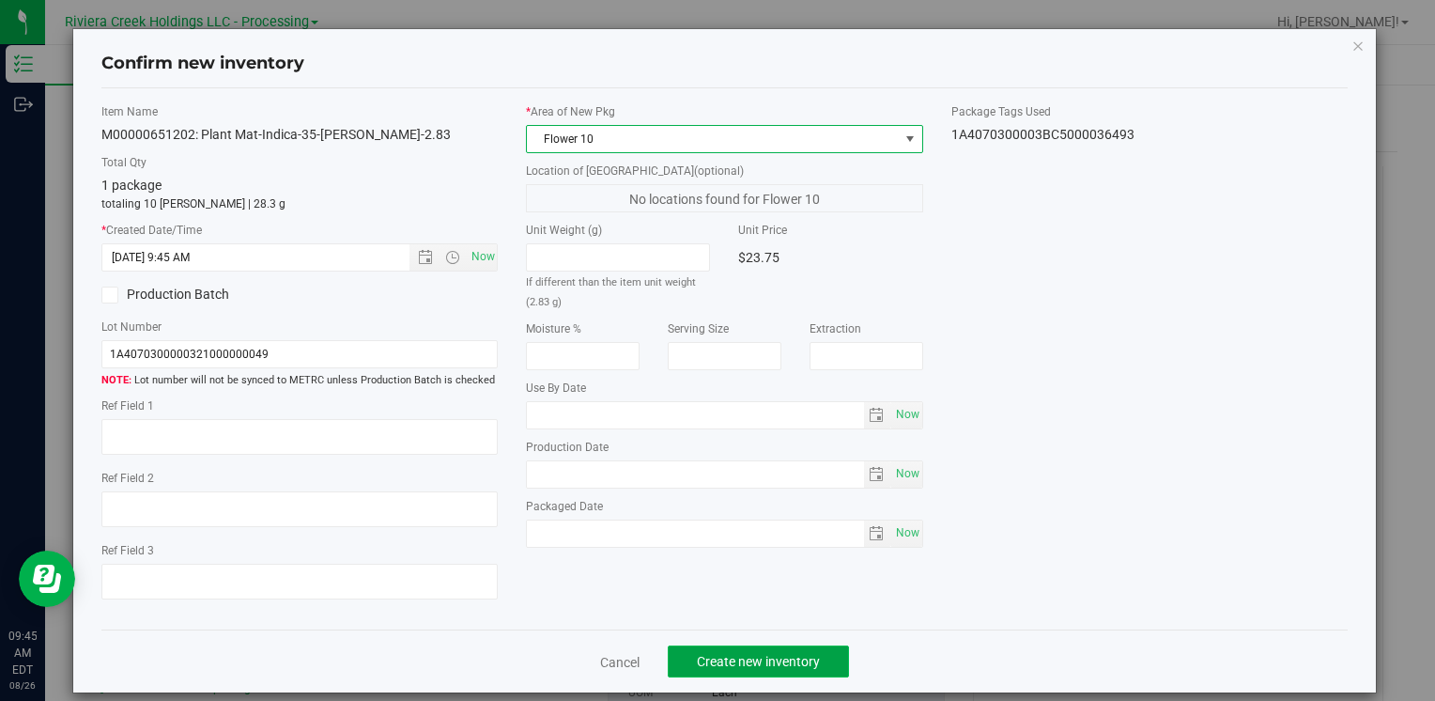
click at [729, 662] on span "Create new inventory" at bounding box center [758, 661] width 123 height 15
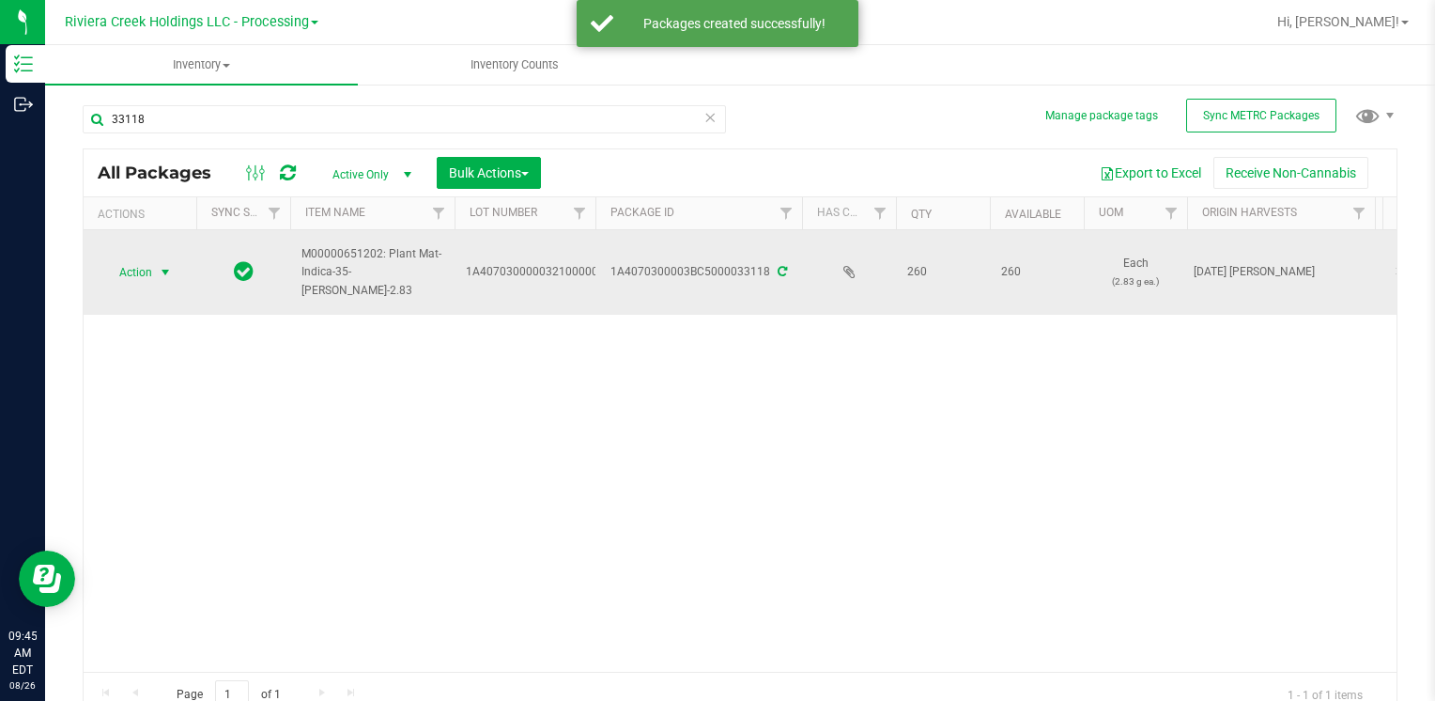
click at [141, 272] on span "Action" at bounding box center [127, 272] width 51 height 26
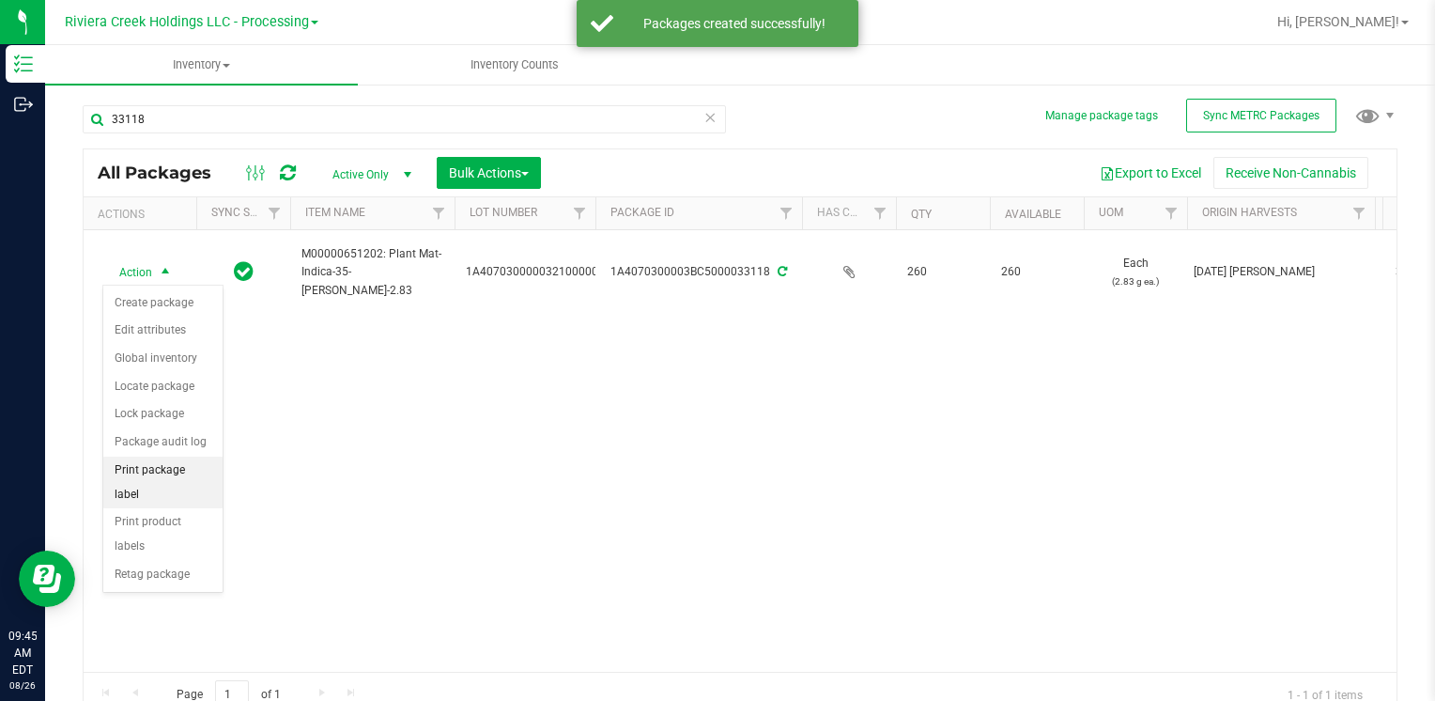
click at [186, 468] on li "Print package label" at bounding box center [162, 482] width 119 height 52
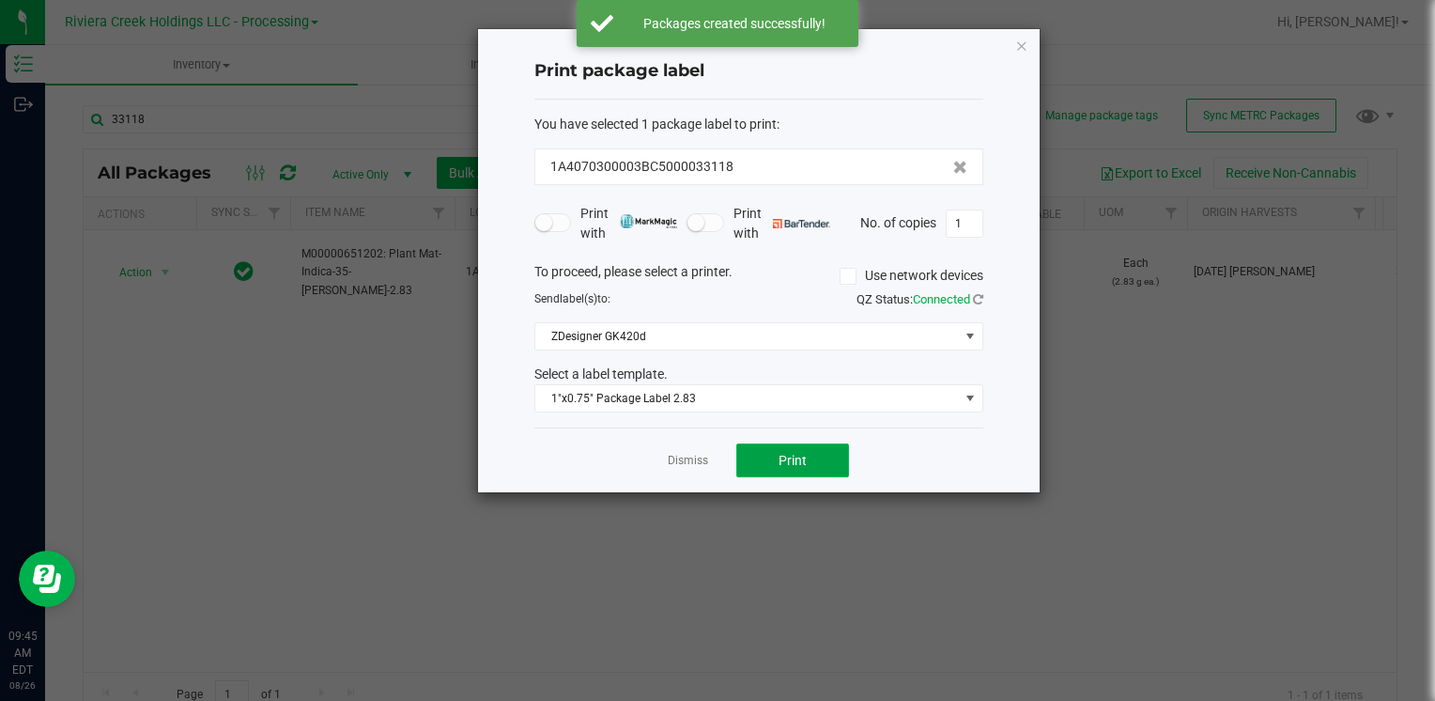
click at [793, 462] on span "Print" at bounding box center [793, 460] width 28 height 15
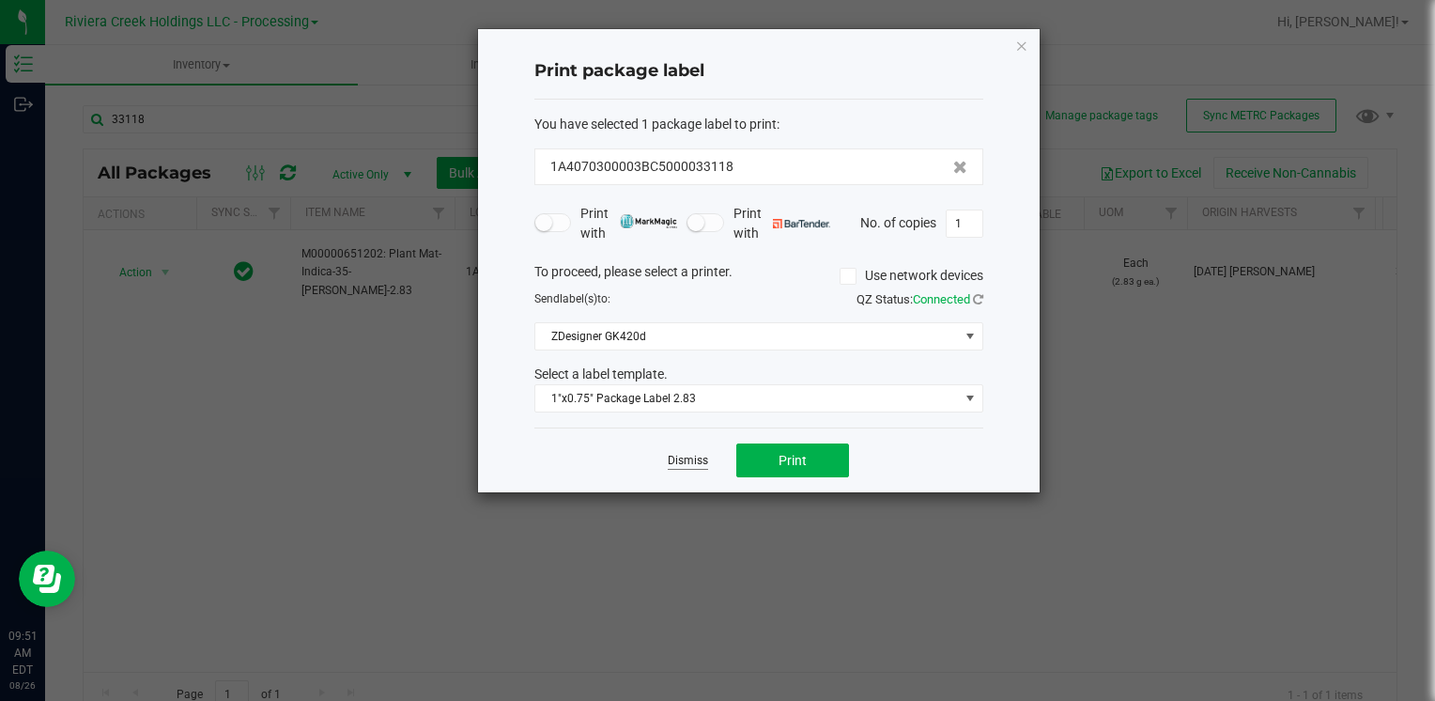
click at [688, 461] on link "Dismiss" at bounding box center [688, 461] width 40 height 16
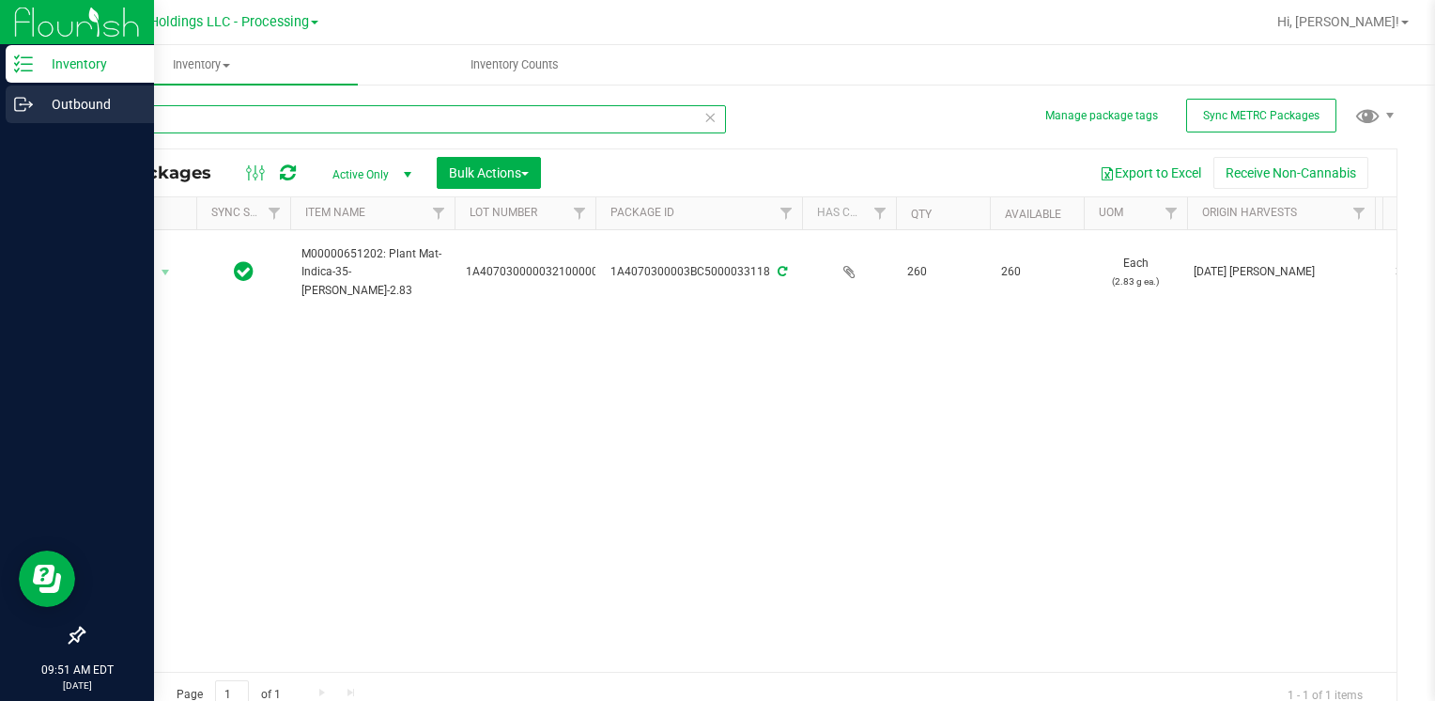
drag, startPoint x: 165, startPoint y: 112, endPoint x: 4, endPoint y: 118, distance: 161.7
click at [4, 118] on div "Inventory Outbound 09:51 AM EDT [DATE] 08/26 Riviera Creek Holdings LLC - Proce…" at bounding box center [717, 350] width 1435 height 701
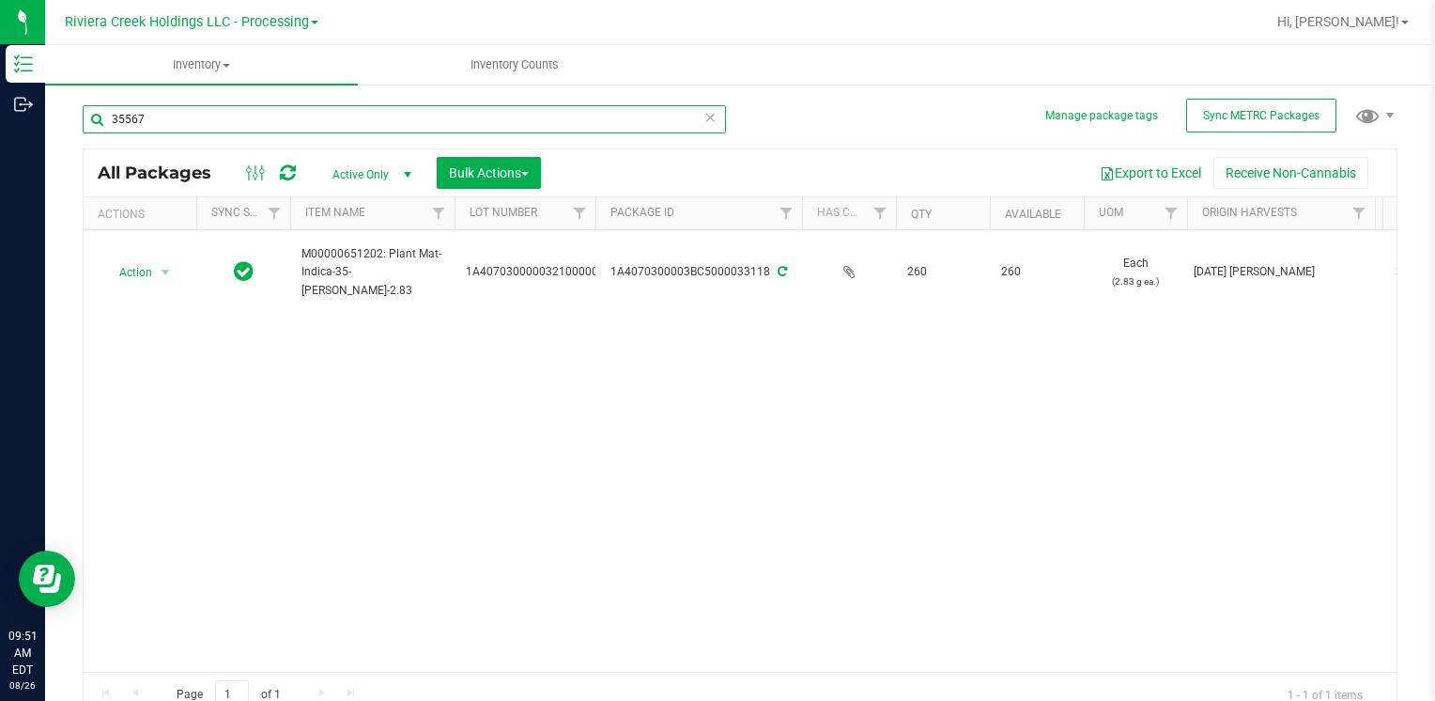
type input "35567"
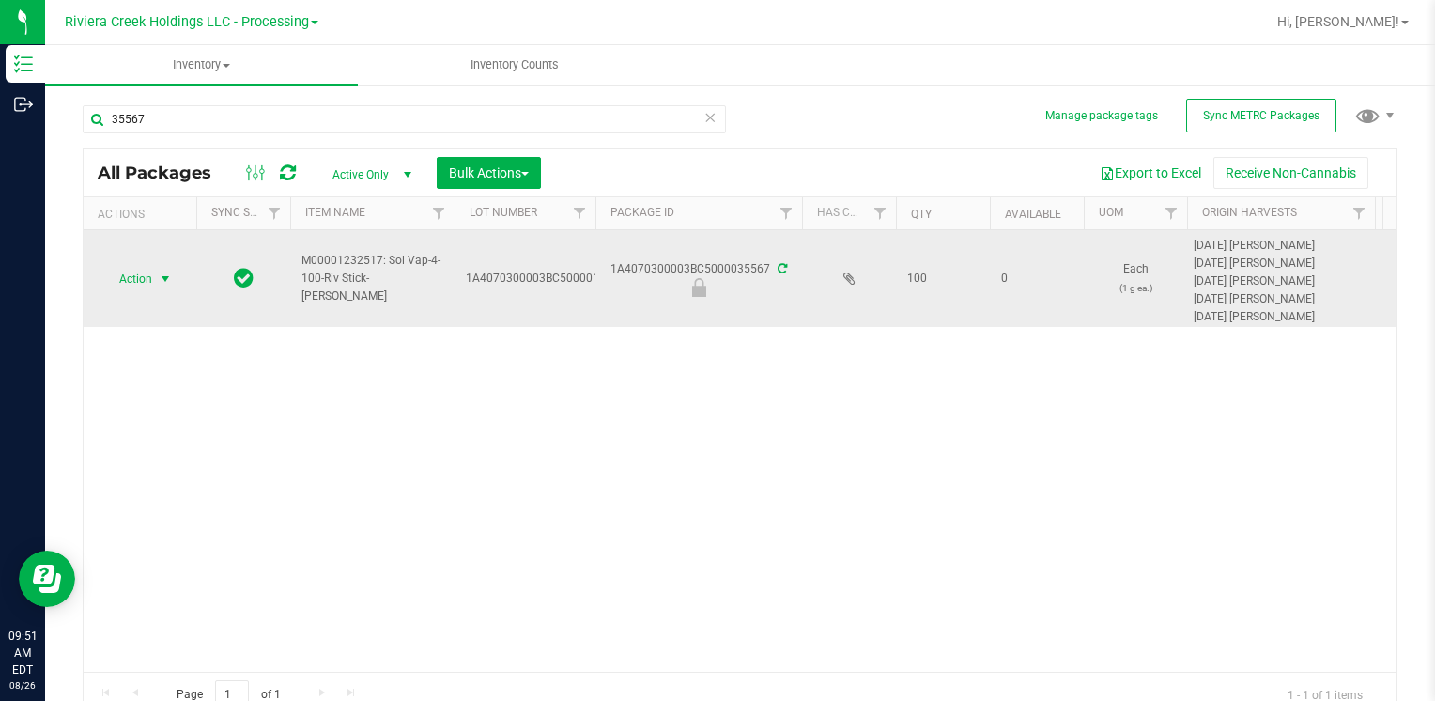
click at [131, 276] on span "Action" at bounding box center [127, 279] width 51 height 26
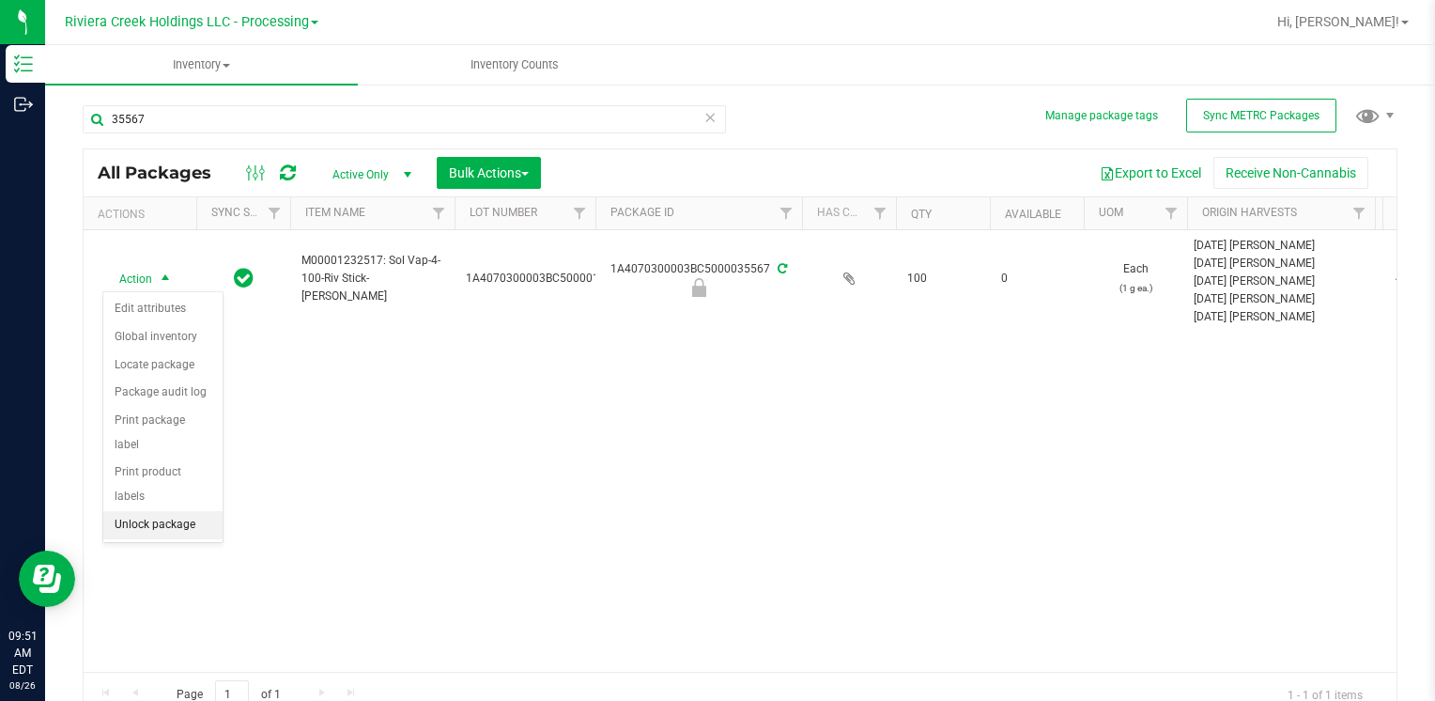
click at [202, 511] on li "Unlock package" at bounding box center [162, 525] width 119 height 28
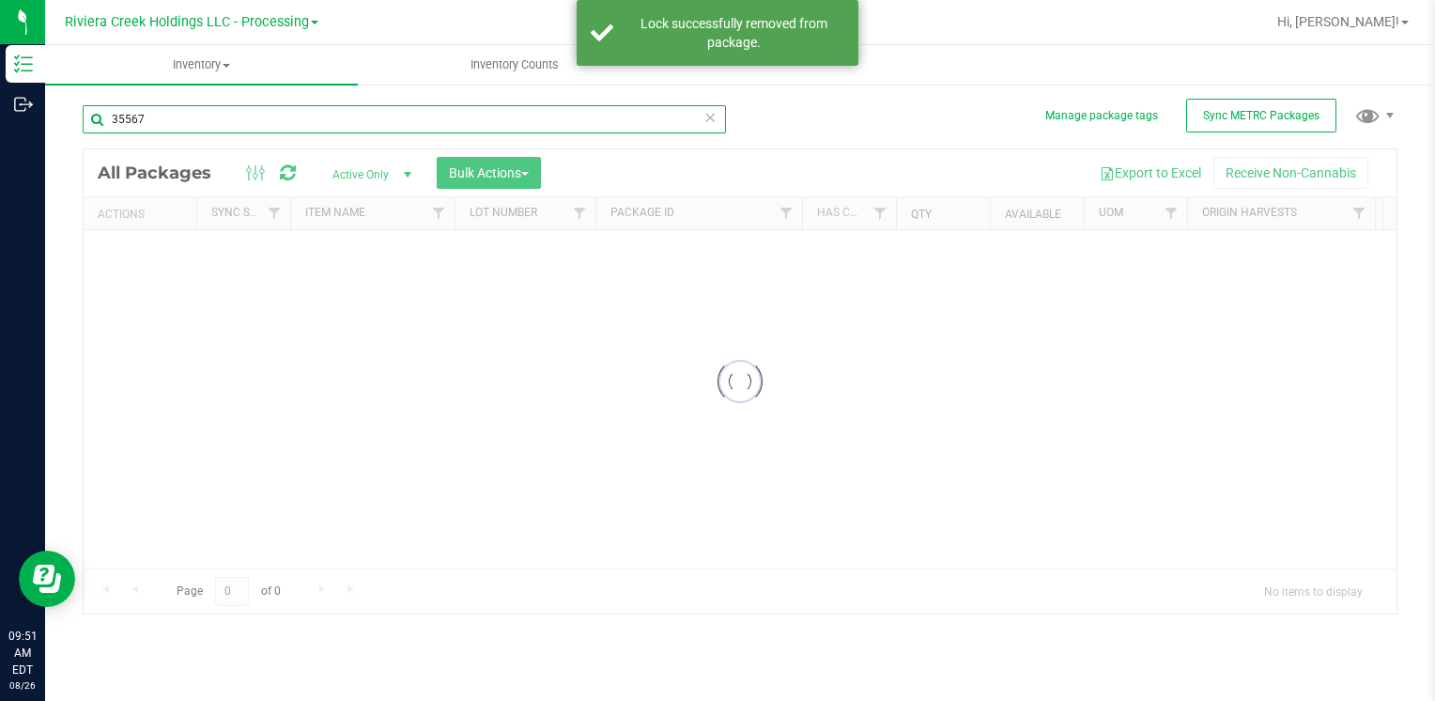
click at [172, 118] on input "35567" at bounding box center [404, 119] width 643 height 28
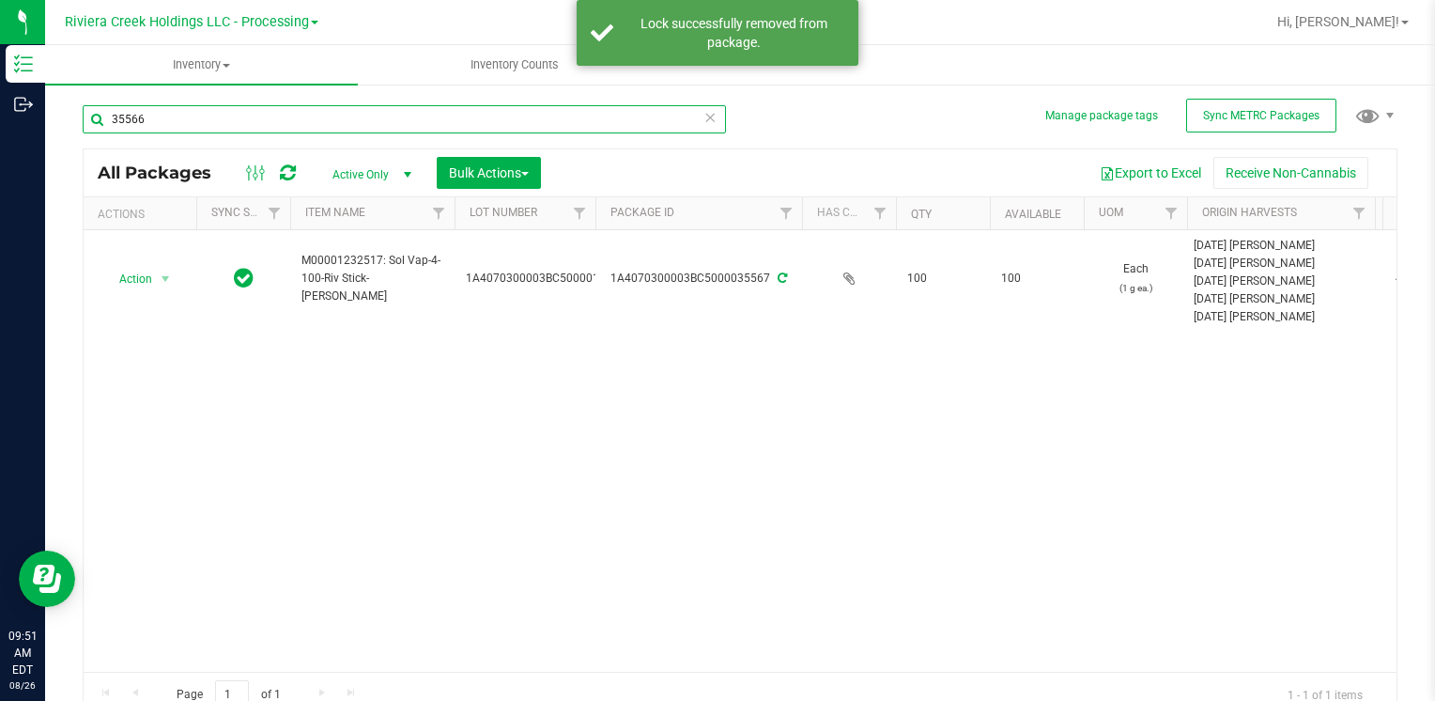
type input "35566"
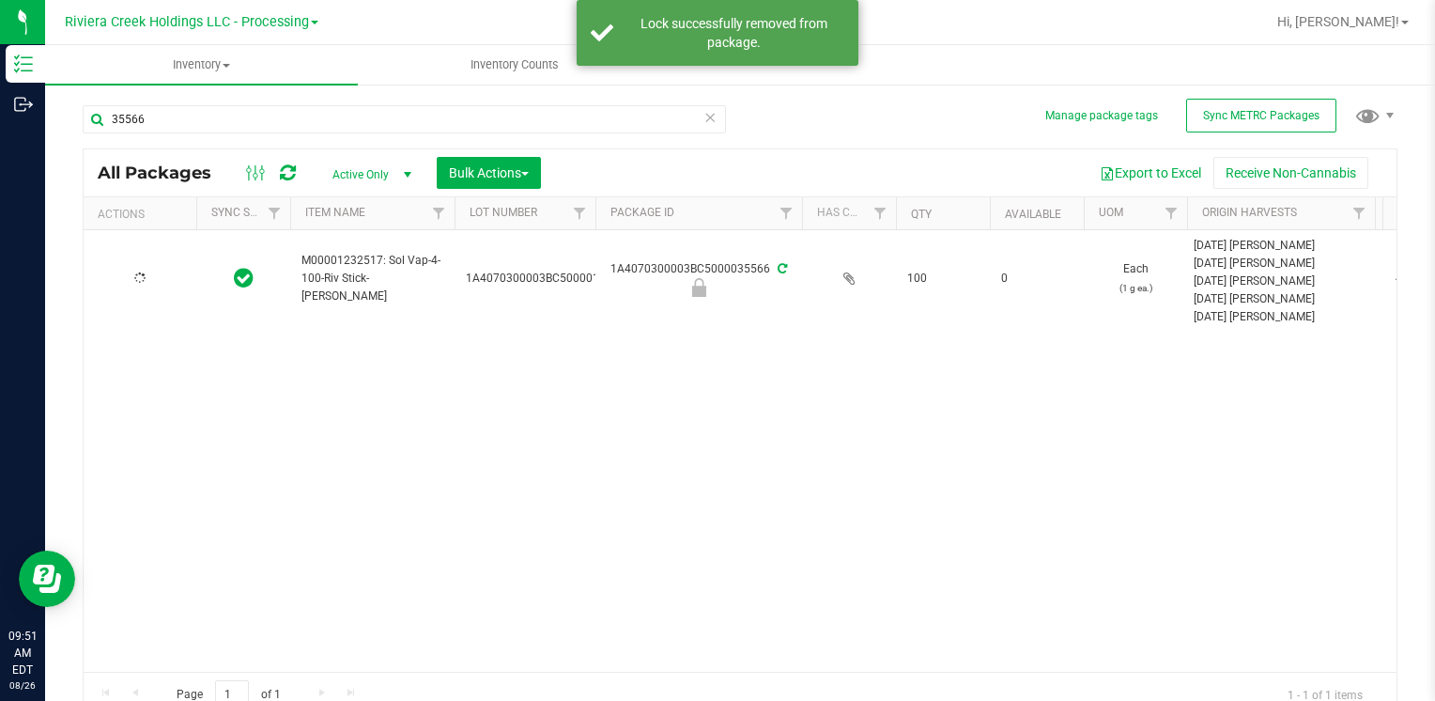
click at [138, 280] on icon at bounding box center [139, 277] width 14 height 14
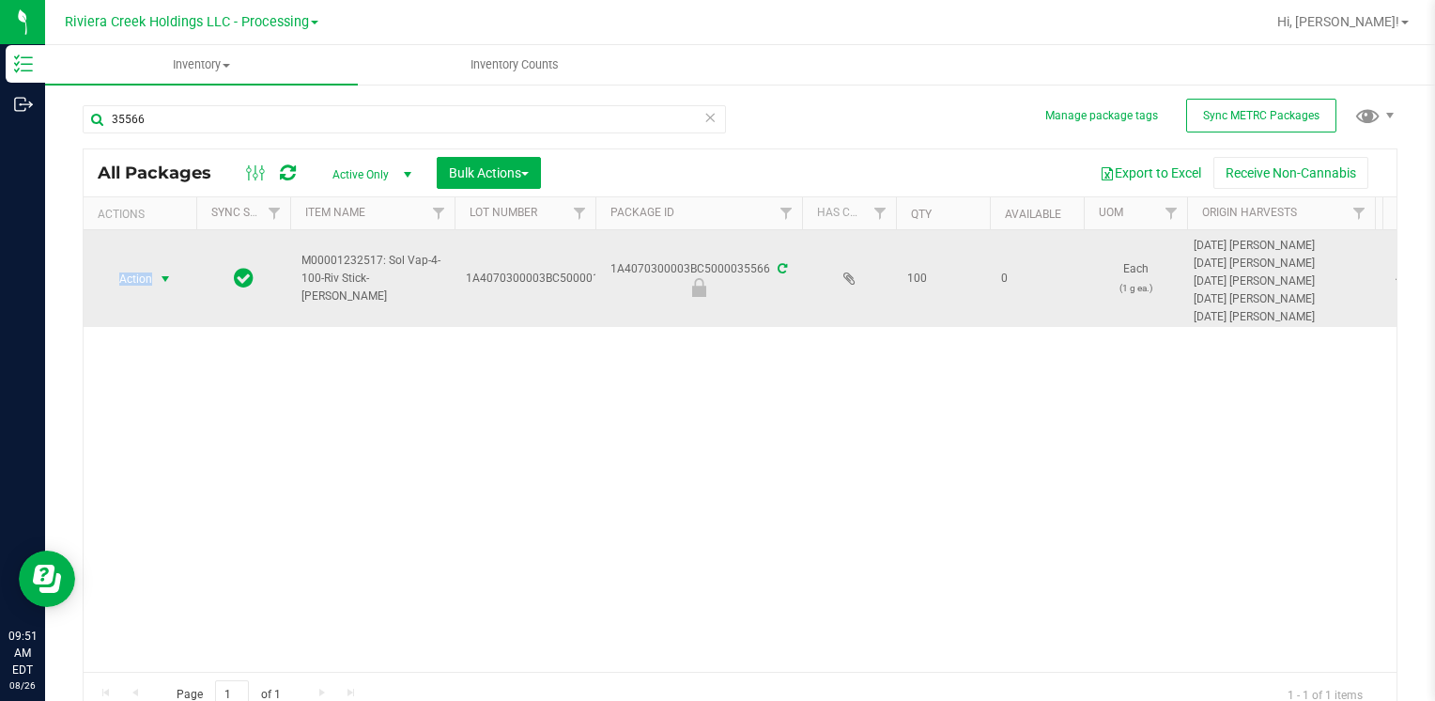
click at [139, 280] on span "Action" at bounding box center [127, 279] width 51 height 26
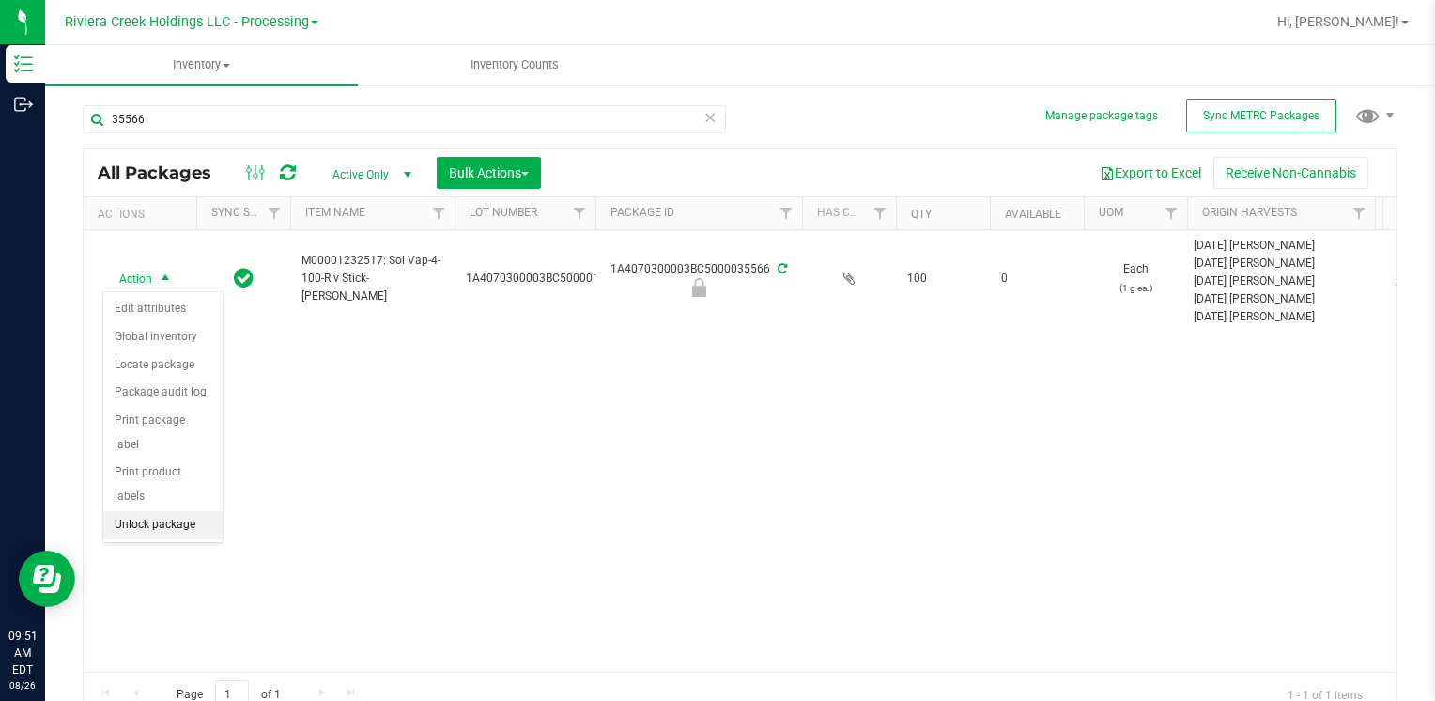
click at [203, 511] on li "Unlock package" at bounding box center [162, 525] width 119 height 28
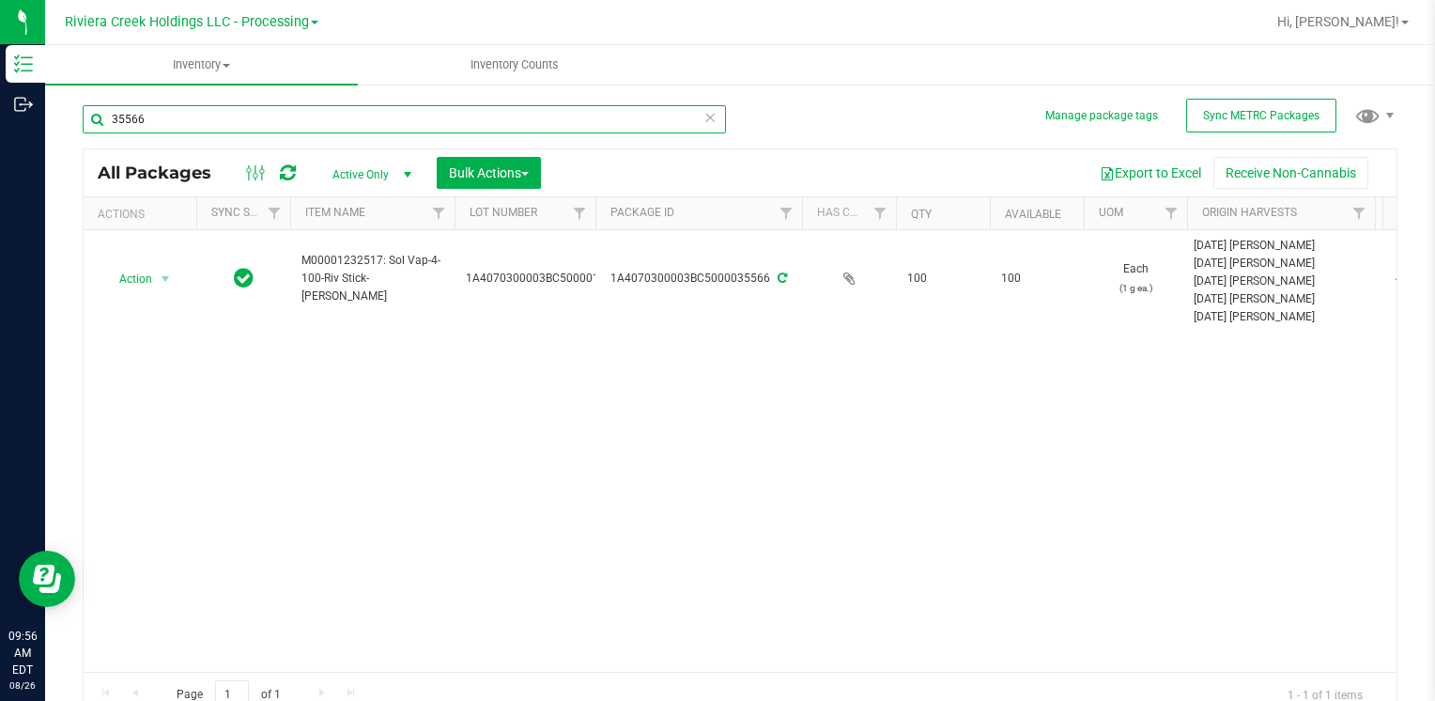
click at [185, 120] on input "35566" at bounding box center [404, 119] width 643 height 28
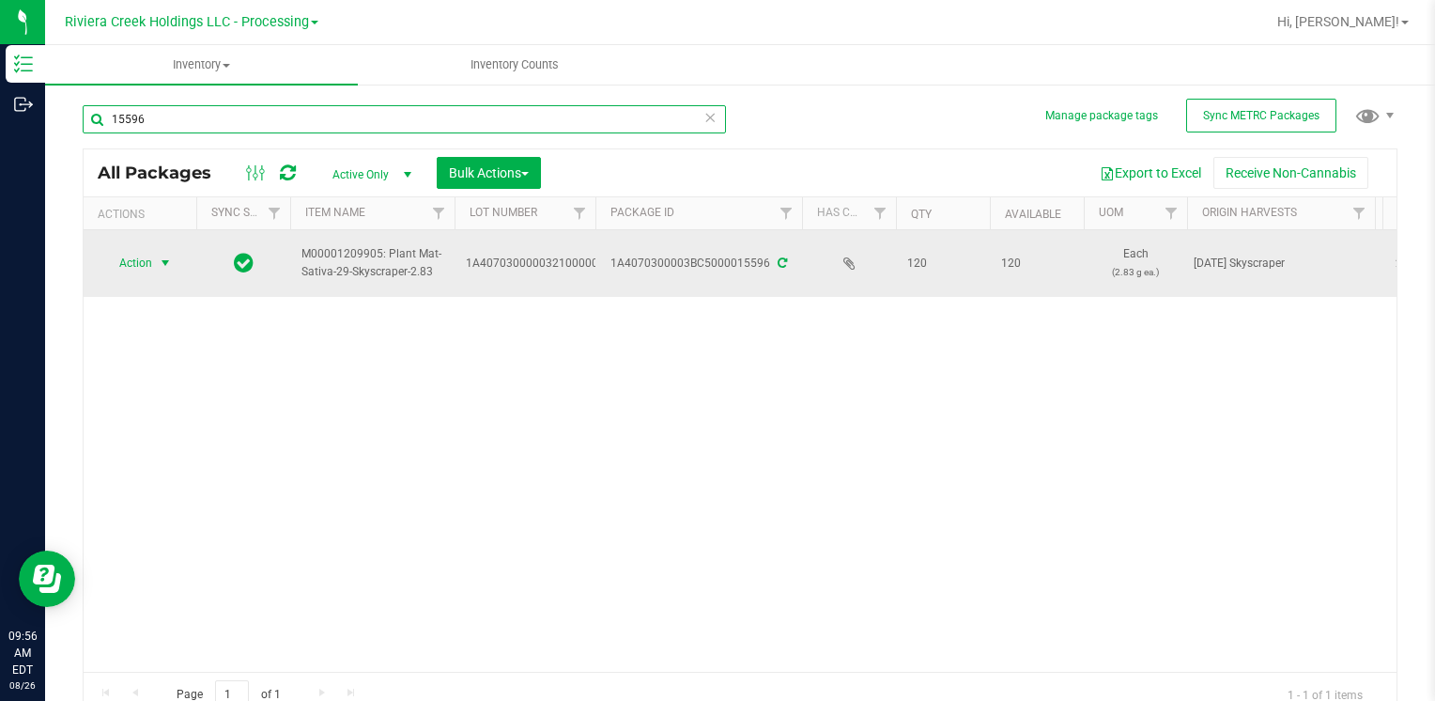
type input "15596"
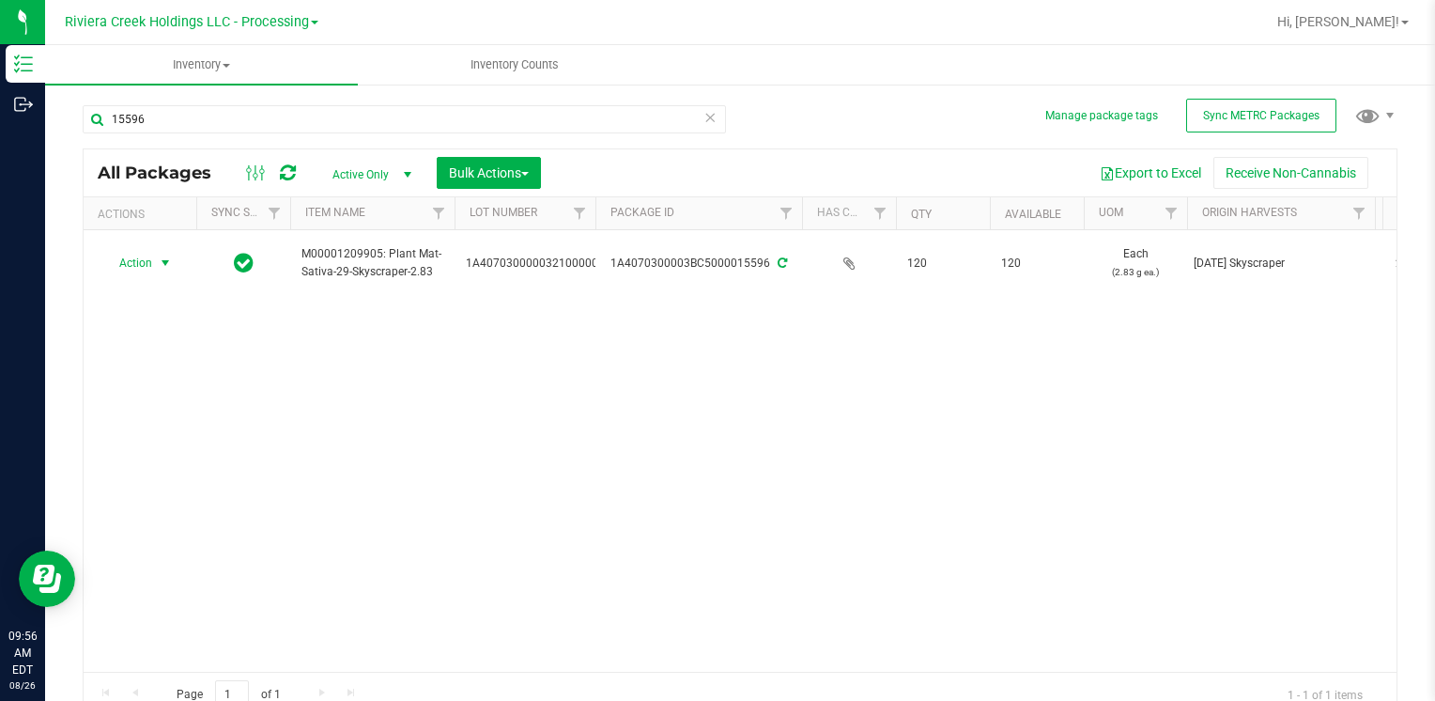
drag, startPoint x: 135, startPoint y: 255, endPoint x: 133, endPoint y: 333, distance: 78.9
click at [135, 255] on span "Action" at bounding box center [127, 263] width 51 height 26
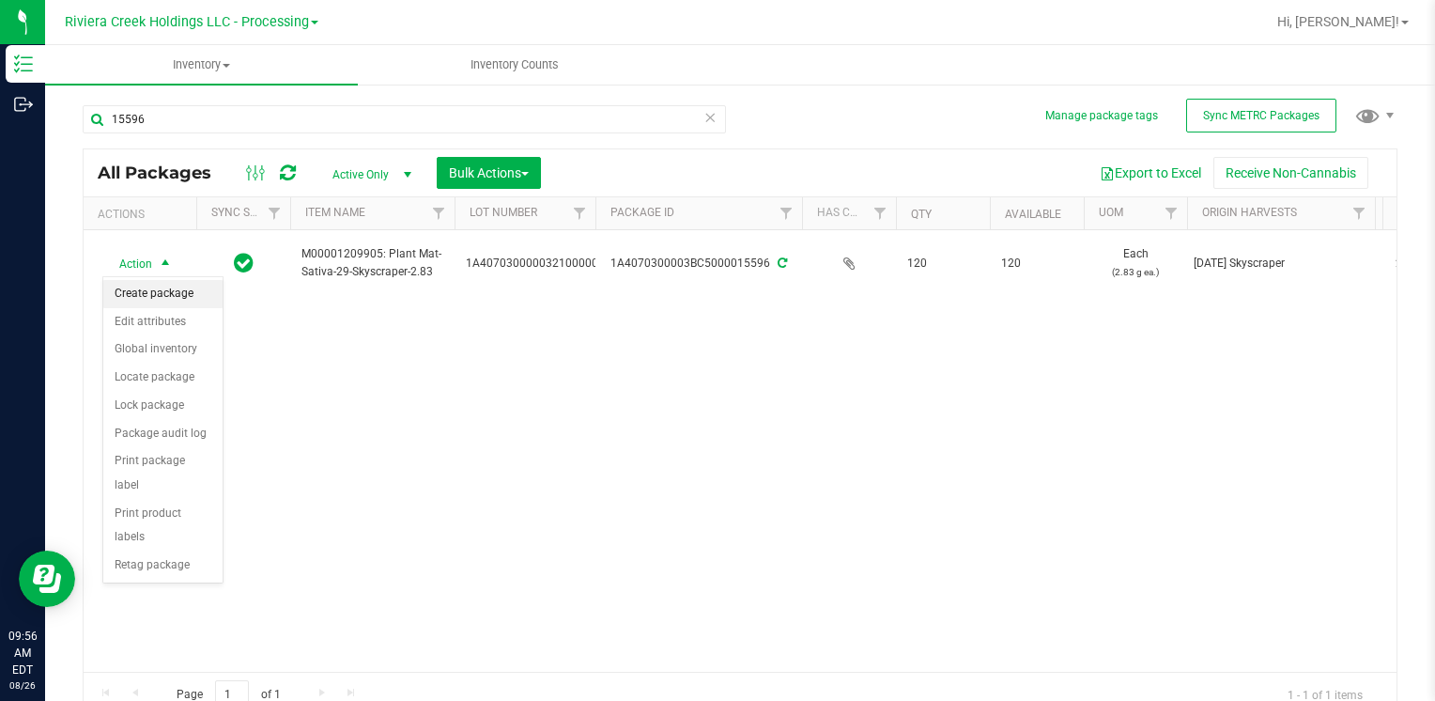
click at [147, 292] on li "Create package" at bounding box center [162, 294] width 119 height 28
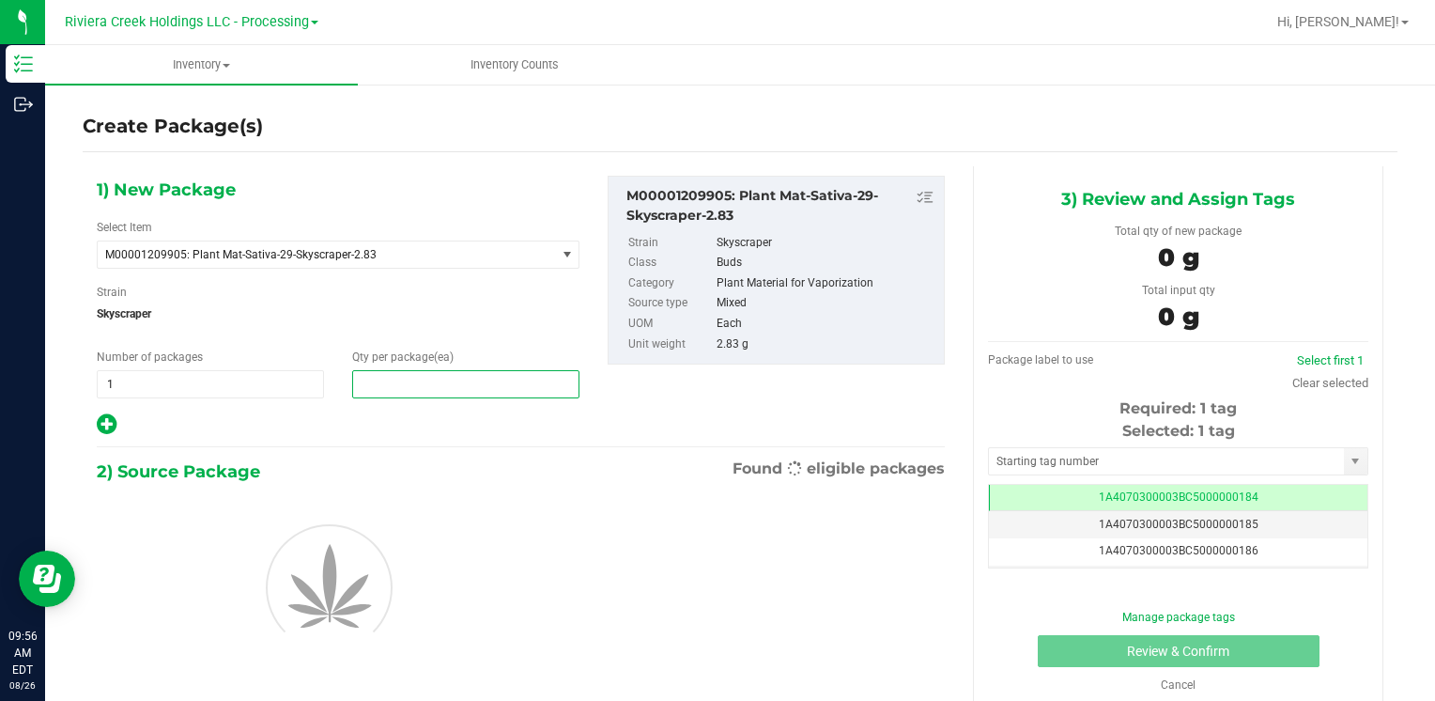
click at [446, 375] on span at bounding box center [465, 384] width 227 height 28
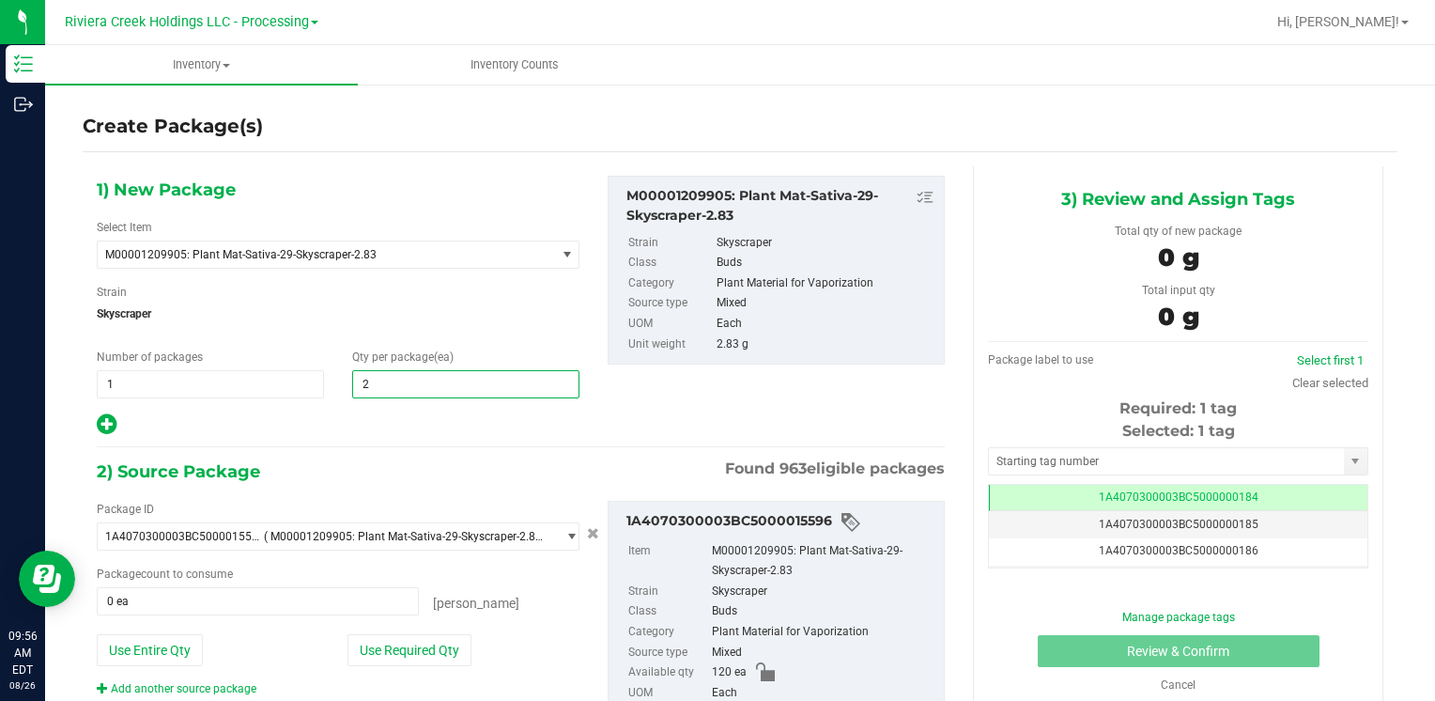
type input "25"
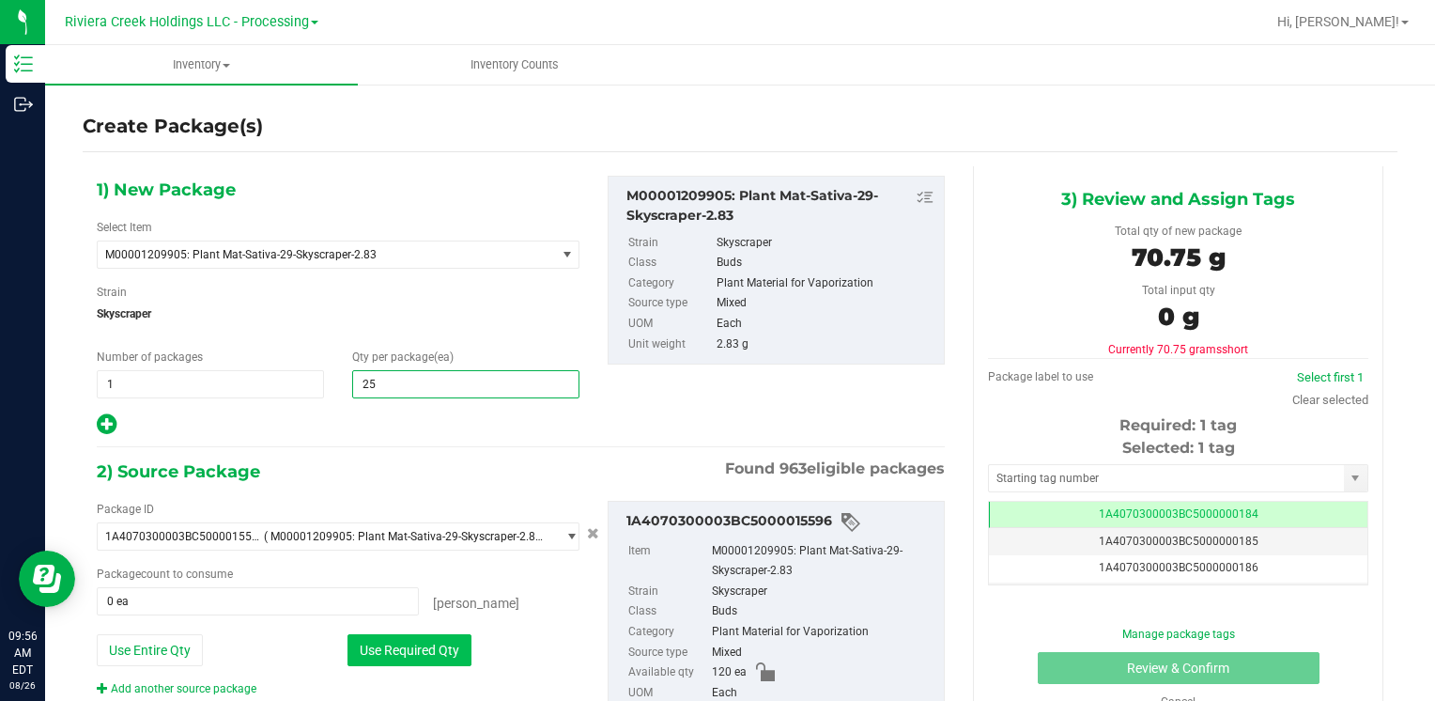
type input "25"
click at [388, 656] on button "Use Required Qty" at bounding box center [409, 650] width 124 height 32
type input "25 ea"
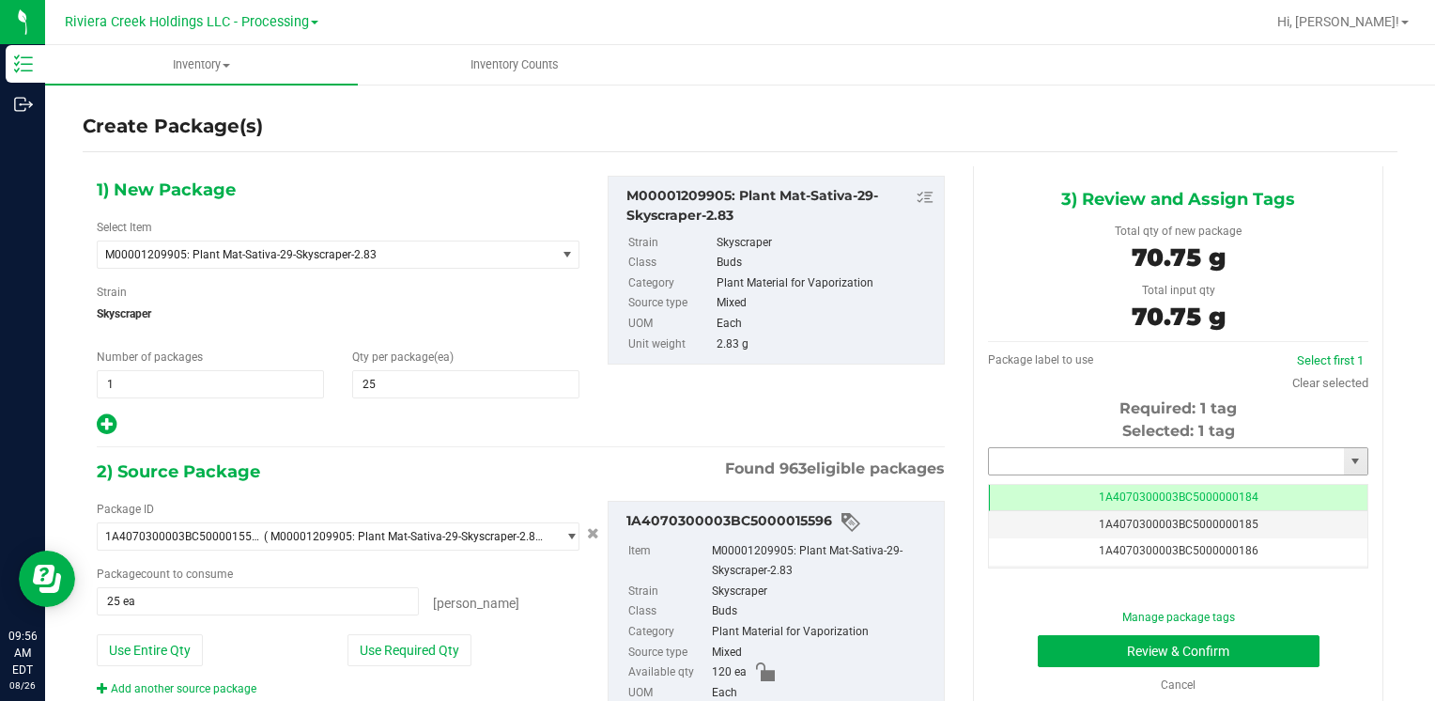
click at [1056, 463] on input "text" at bounding box center [1166, 461] width 355 height 26
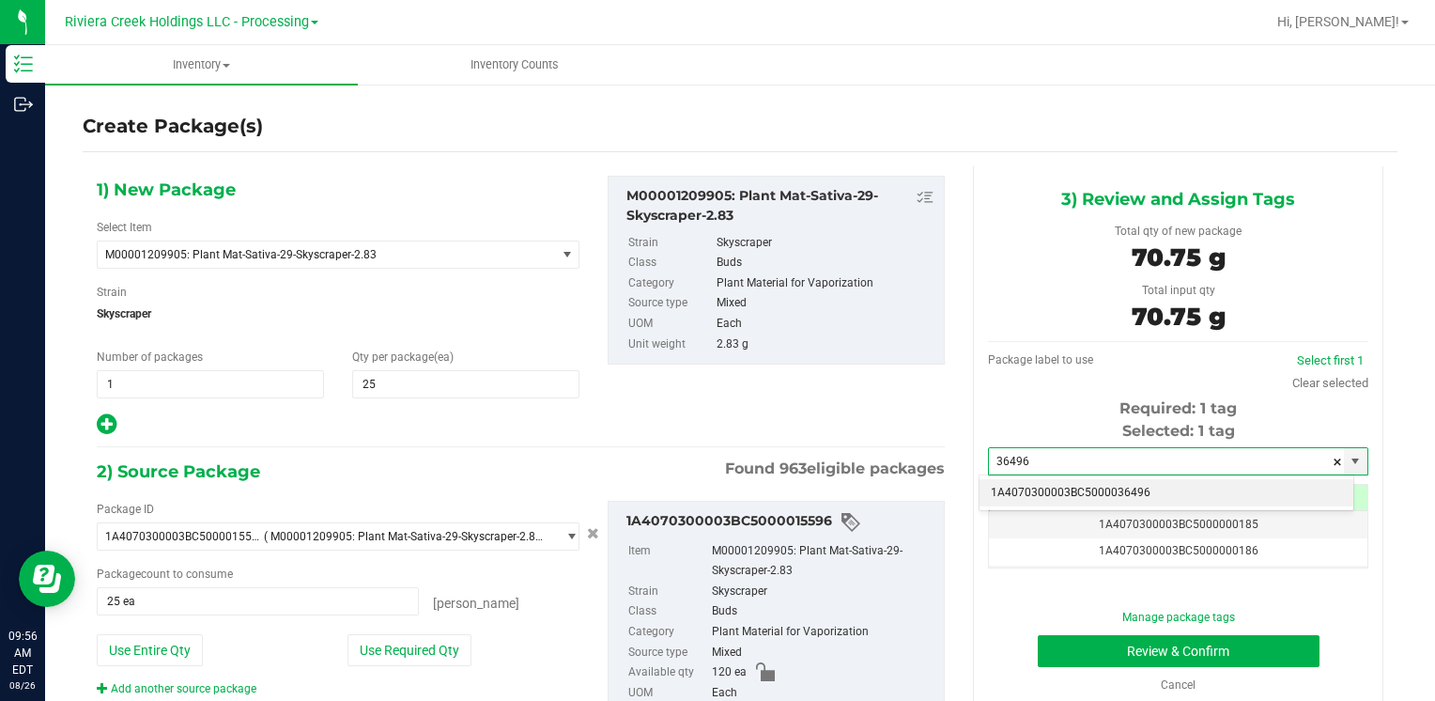
click at [1043, 487] on li "1A4070300003BC5000036496" at bounding box center [1167, 493] width 374 height 28
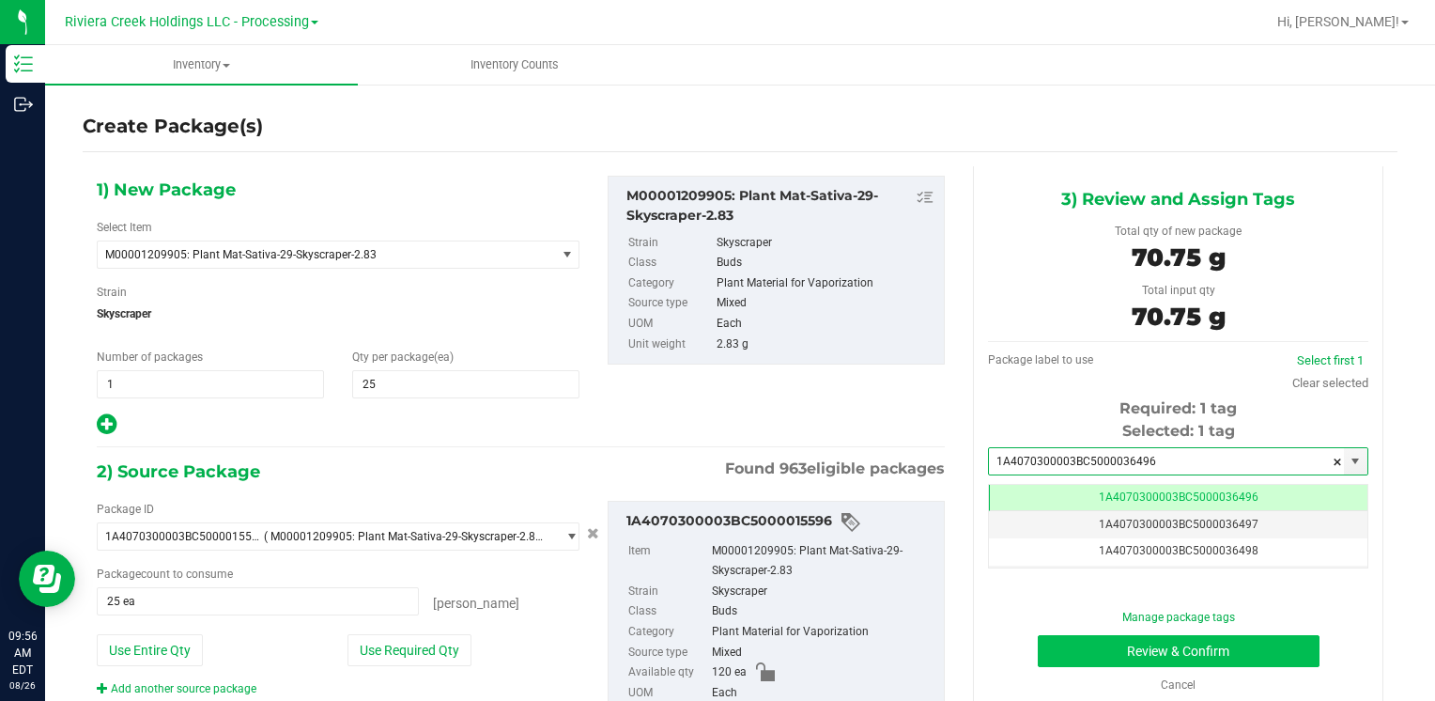
type input "1A4070300003BC5000036496"
click at [1073, 652] on button "Review & Confirm" at bounding box center [1179, 651] width 282 height 32
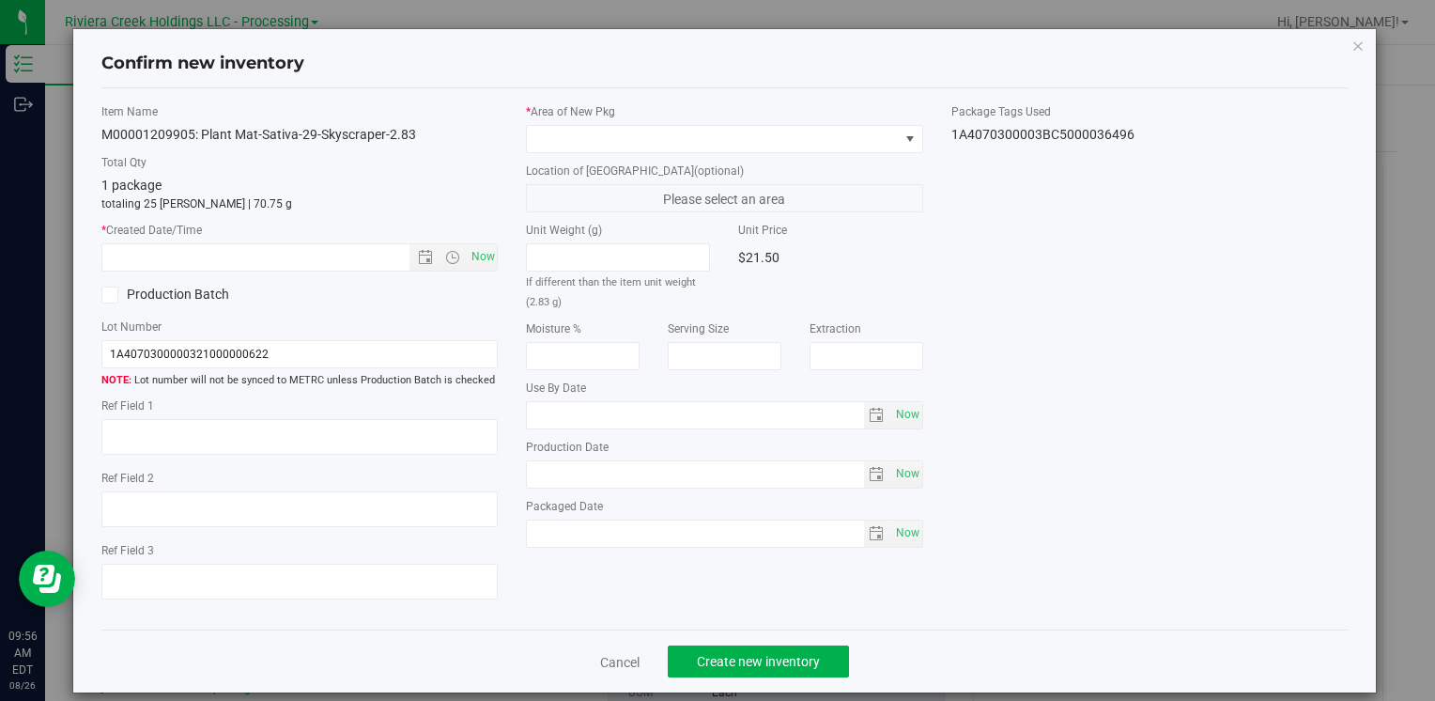
click at [461, 235] on label "* Created Date/Time" at bounding box center [299, 230] width 396 height 17
click at [476, 255] on span "Now" at bounding box center [483, 256] width 32 height 27
type input "[DATE] 9:56 AM"
click at [567, 137] on span at bounding box center [712, 139] width 371 height 26
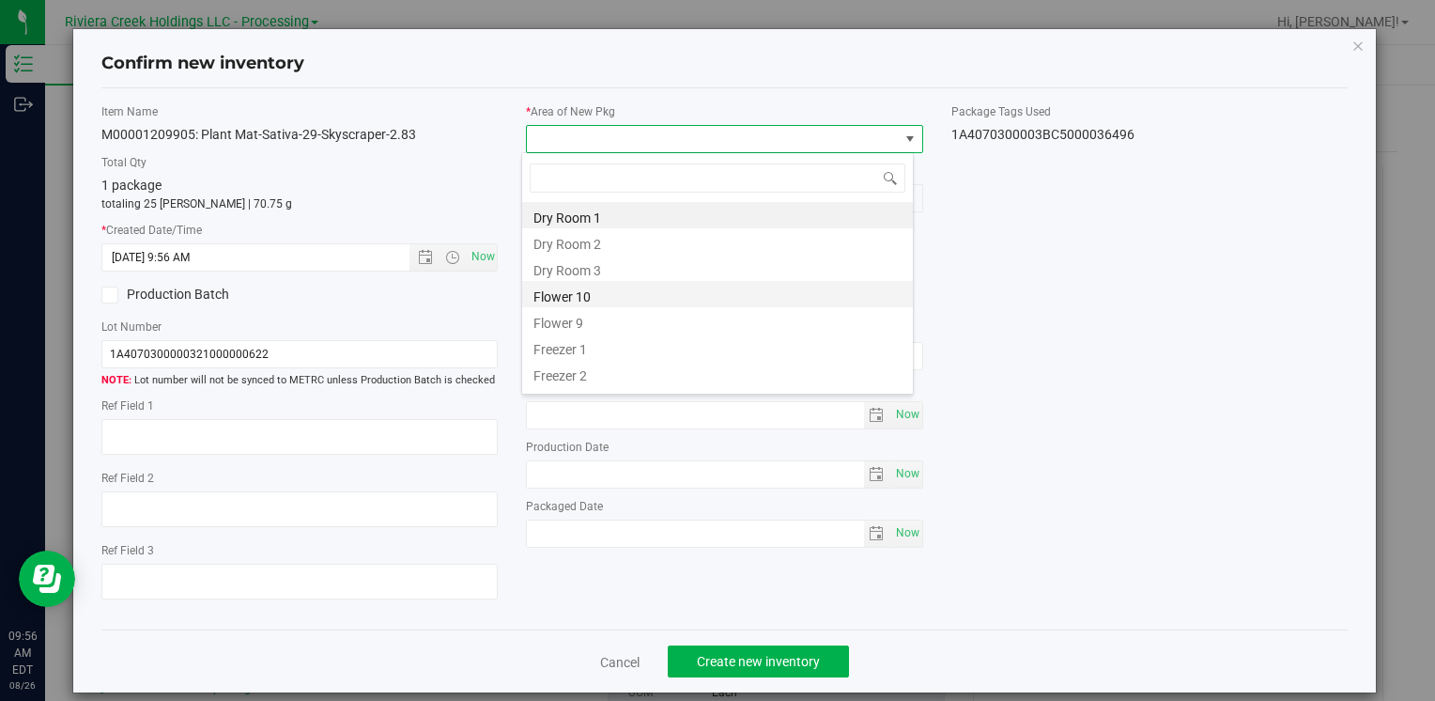
click at [617, 295] on li "Flower 10" at bounding box center [717, 294] width 391 height 26
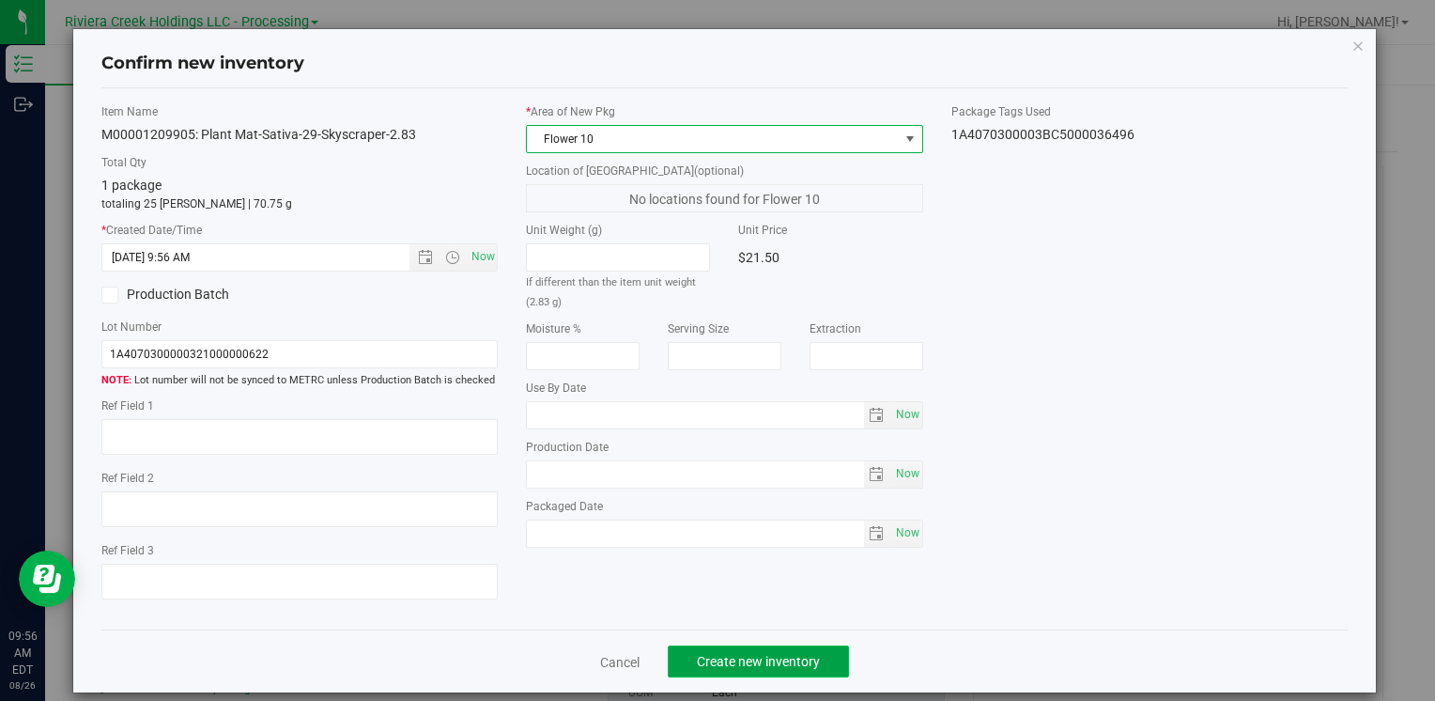
click at [748, 656] on span "Create new inventory" at bounding box center [758, 661] width 123 height 15
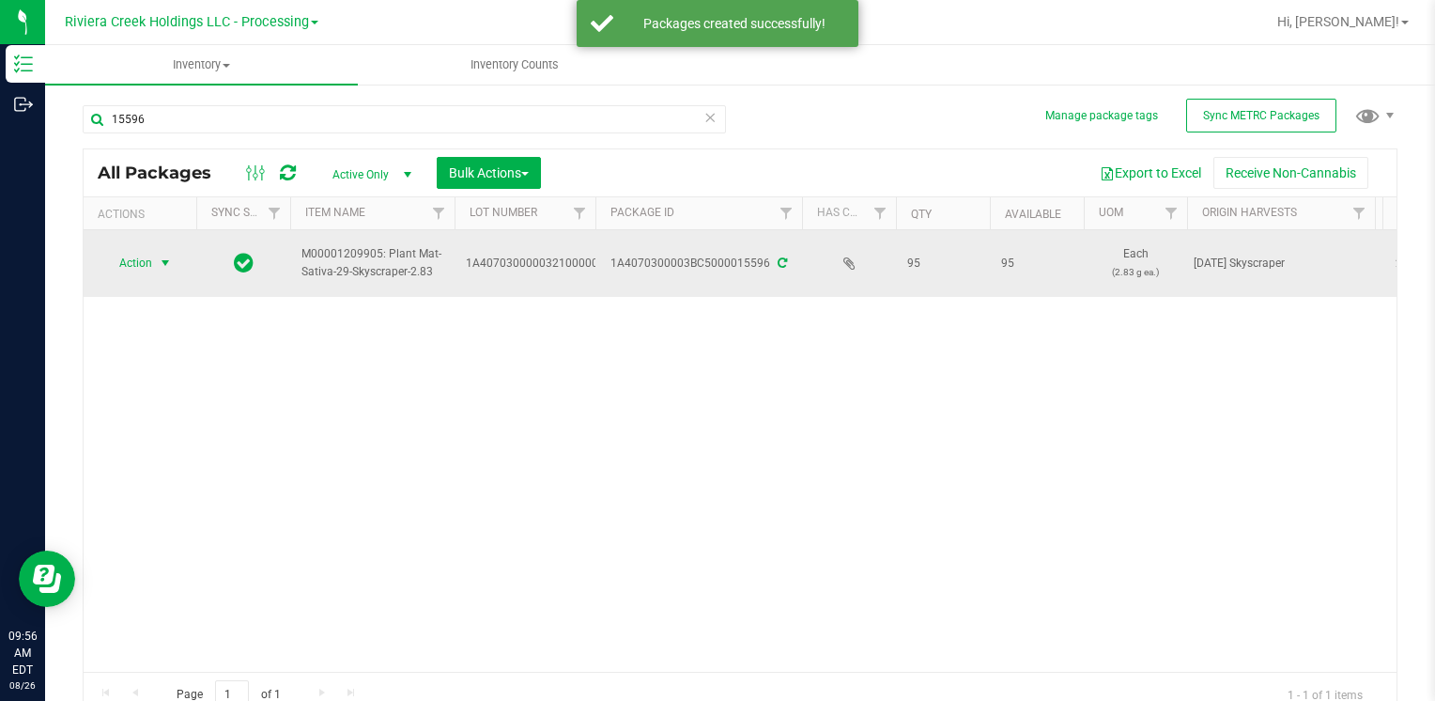
click at [135, 265] on span "Action" at bounding box center [127, 263] width 51 height 26
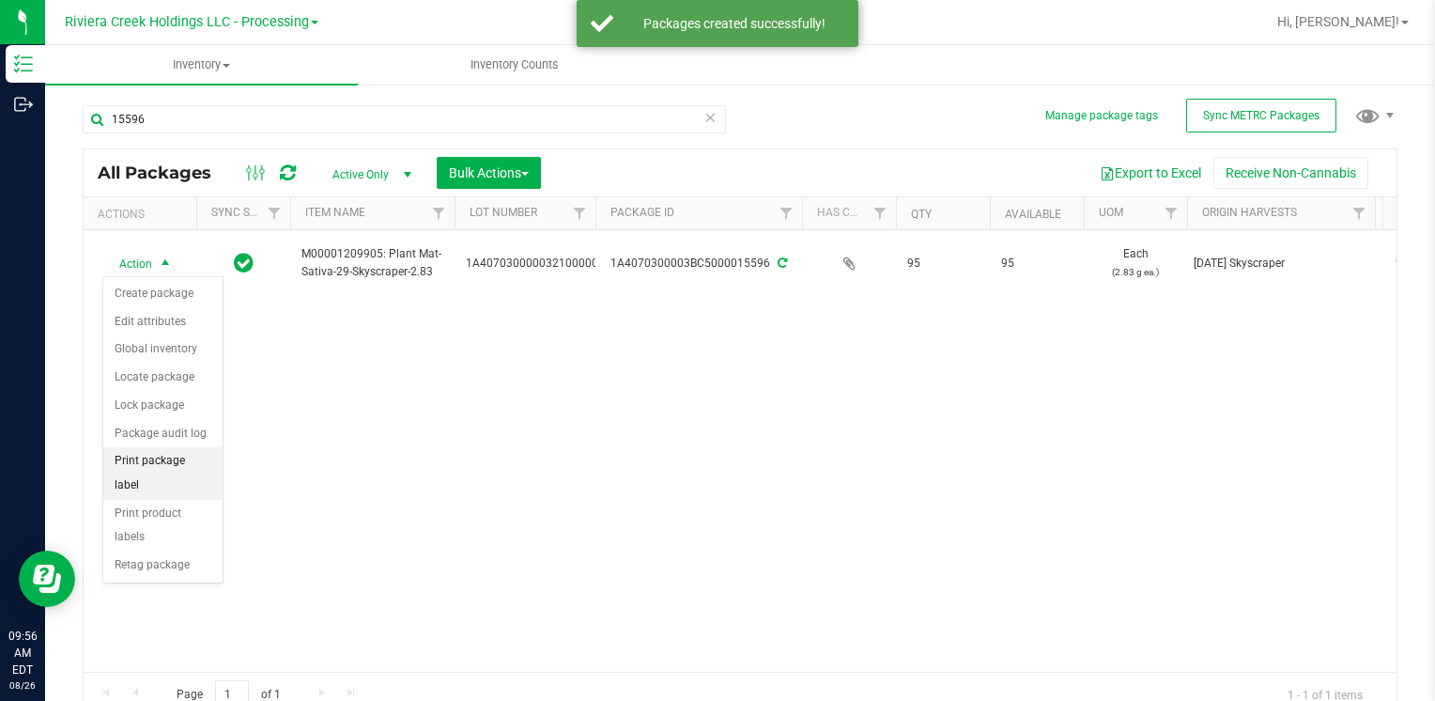
click at [176, 466] on li "Print package label" at bounding box center [162, 473] width 119 height 52
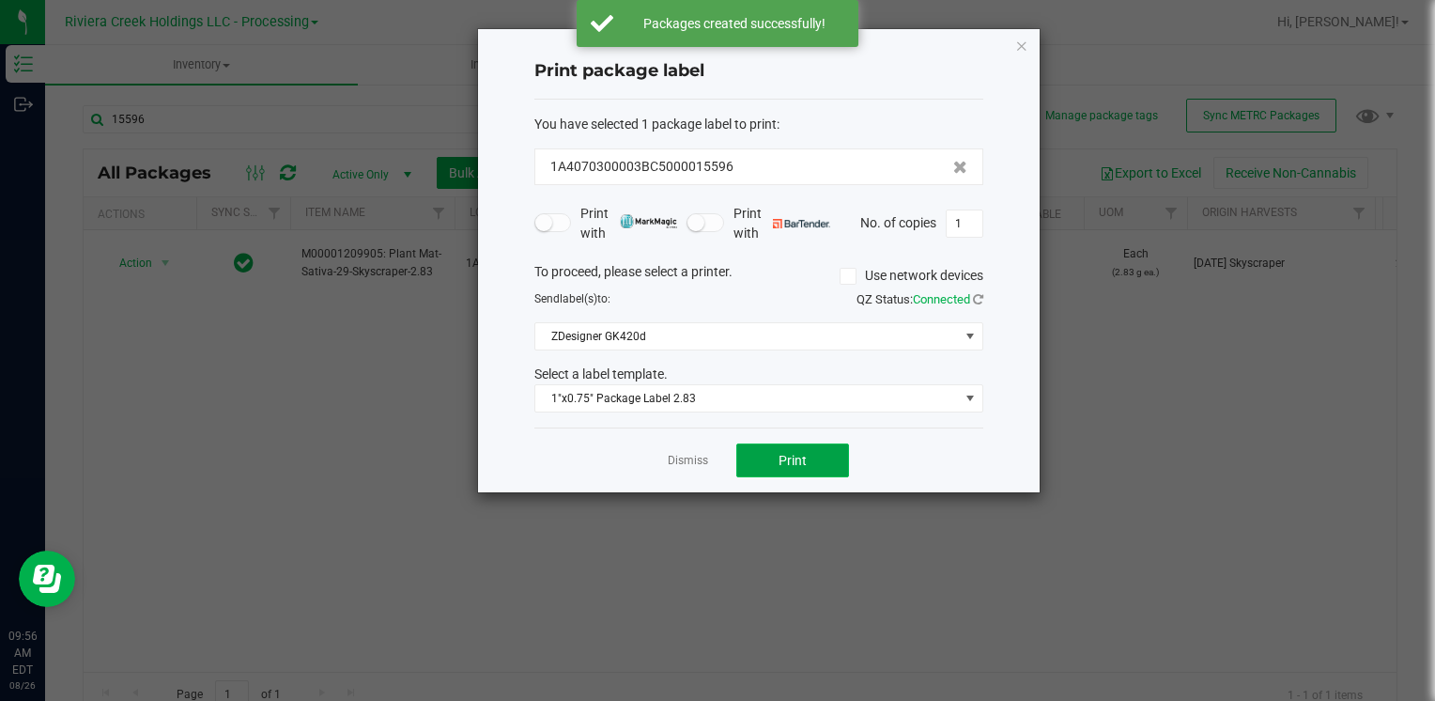
click at [800, 444] on button "Print" at bounding box center [792, 460] width 113 height 34
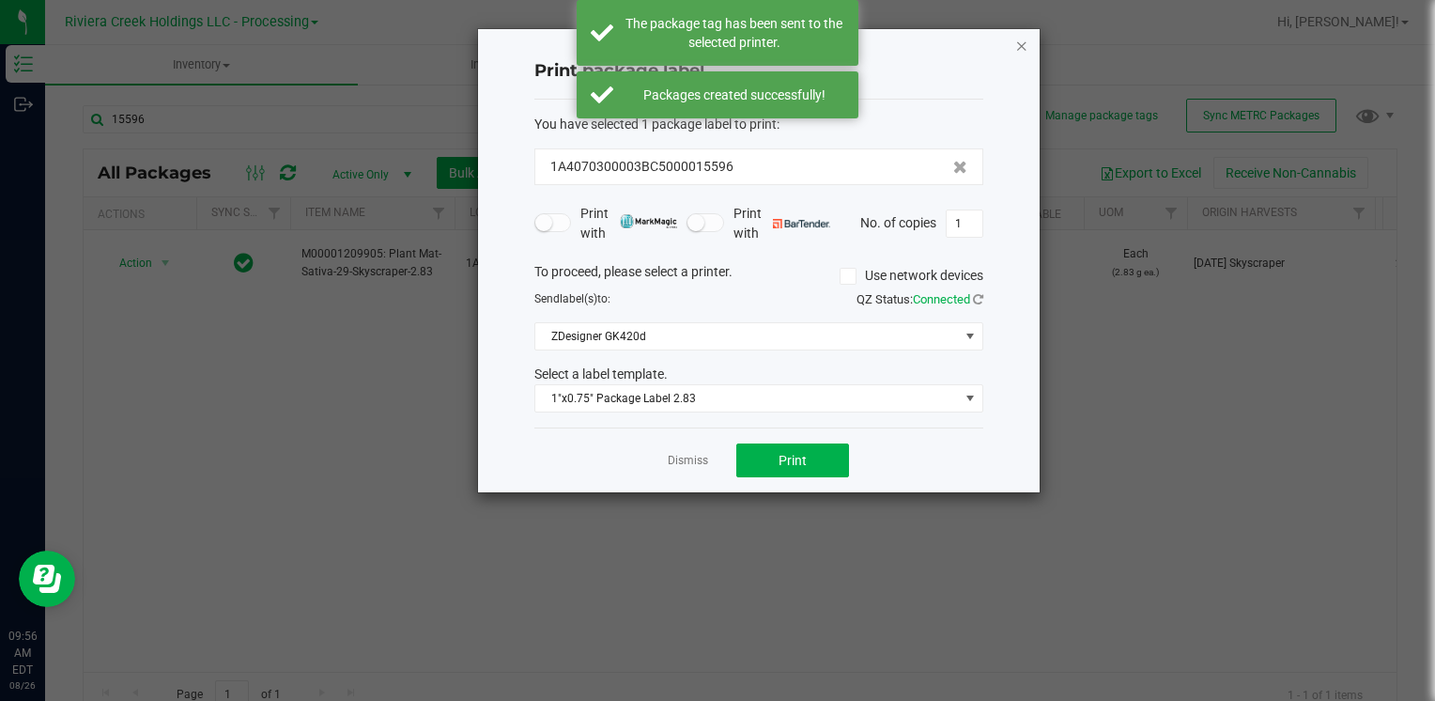
click at [1026, 47] on icon "button" at bounding box center [1021, 45] width 13 height 23
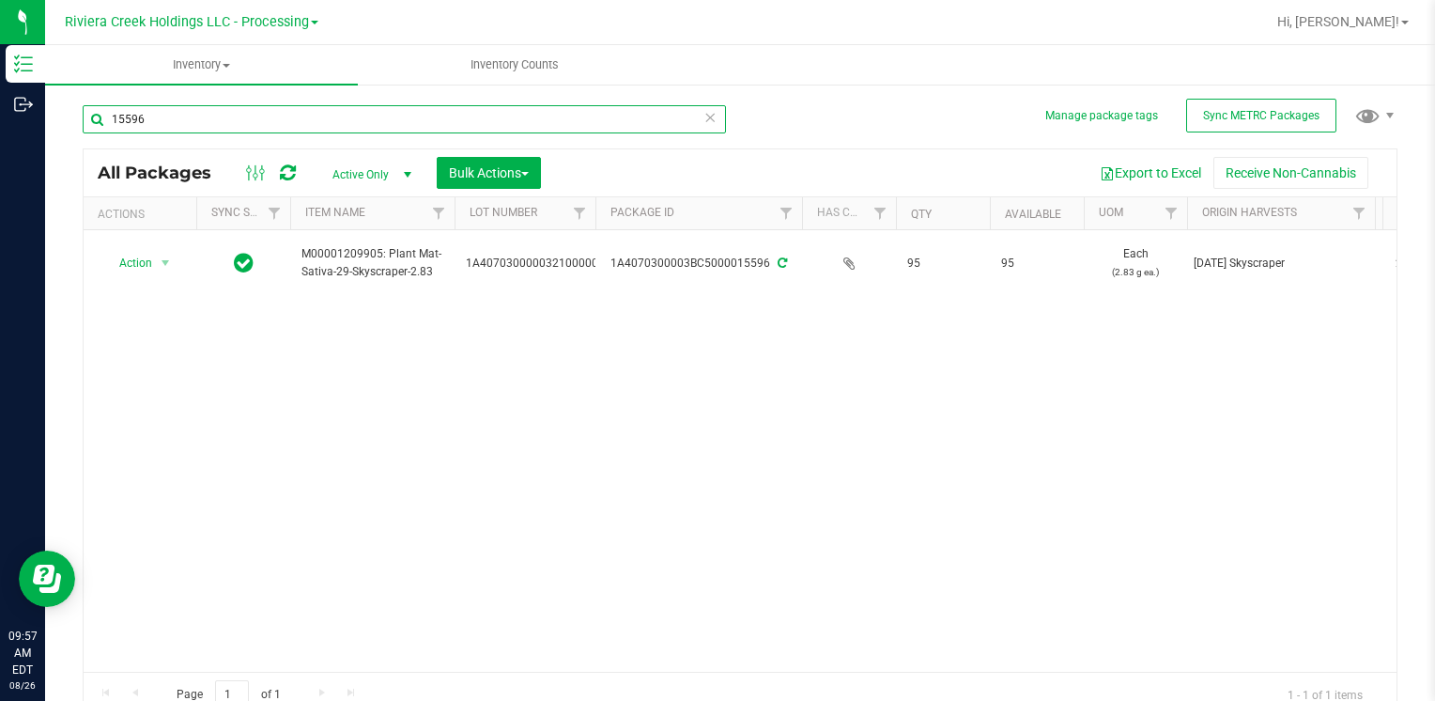
click at [304, 119] on input "15596" at bounding box center [404, 119] width 643 height 28
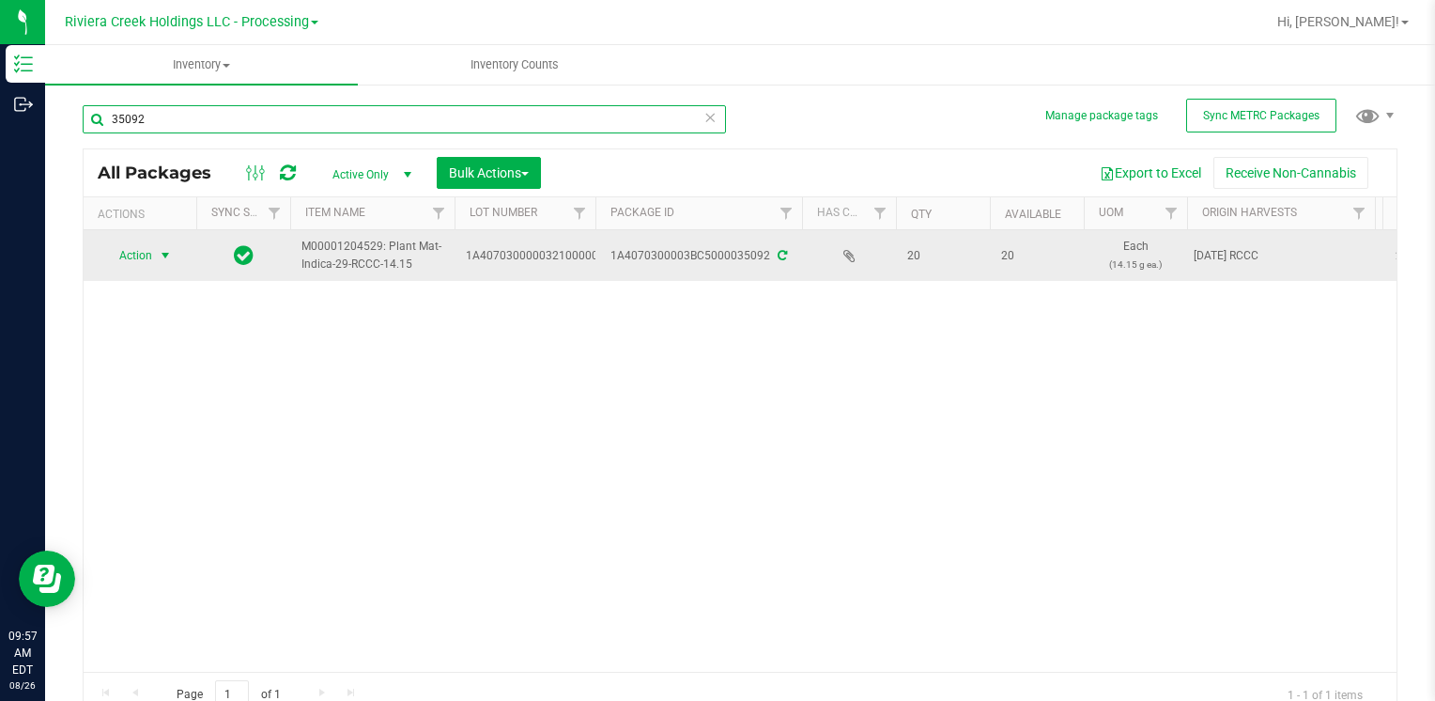
type input "35092"
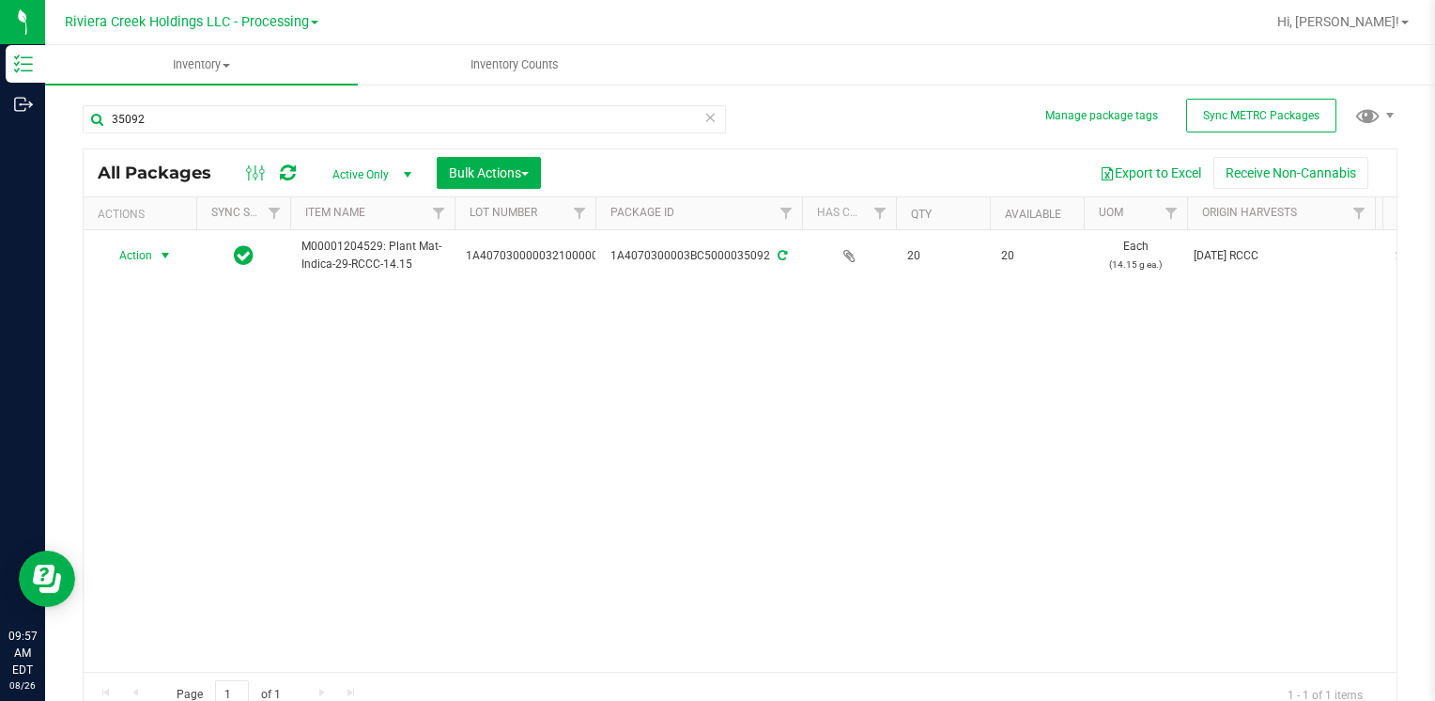
drag, startPoint x: 164, startPoint y: 250, endPoint x: 160, endPoint y: 314, distance: 64.0
click at [162, 251] on span "select" at bounding box center [165, 255] width 15 height 15
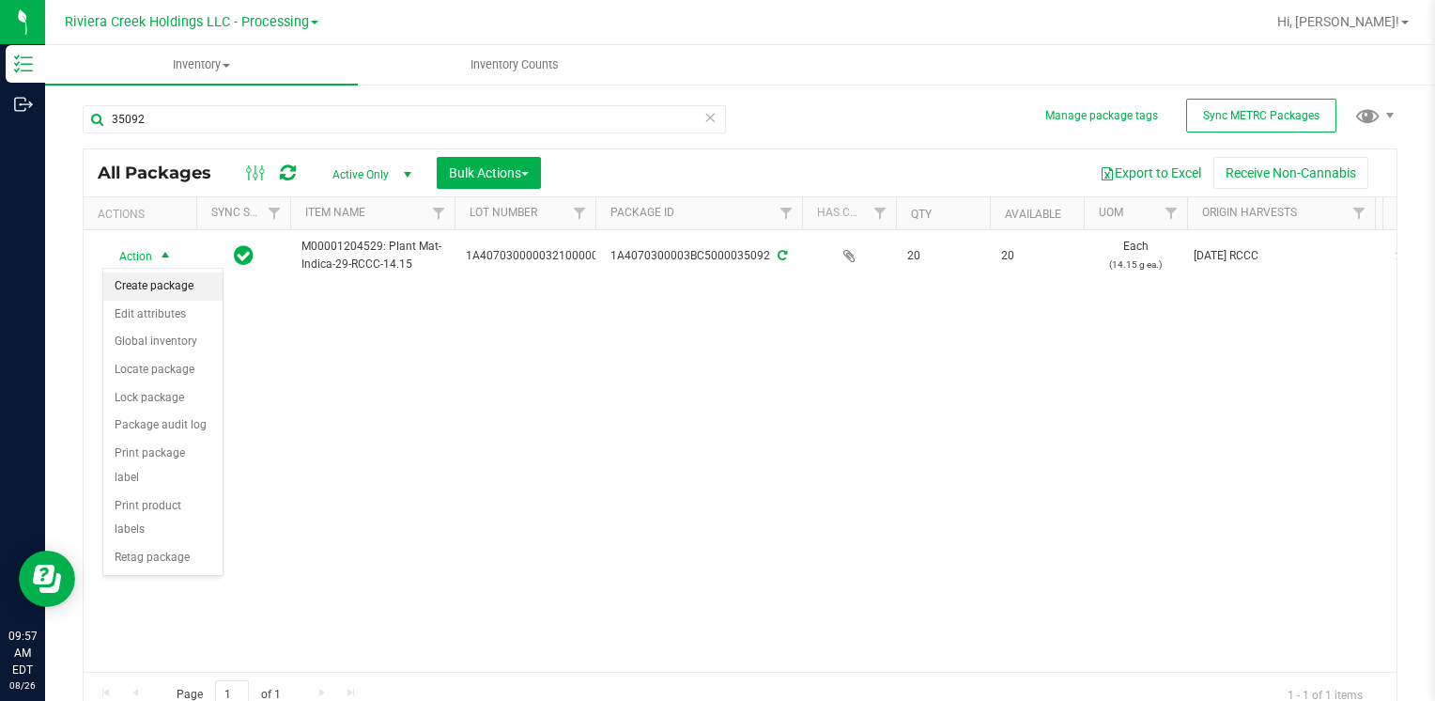
click at [151, 282] on li "Create package" at bounding box center [162, 286] width 119 height 28
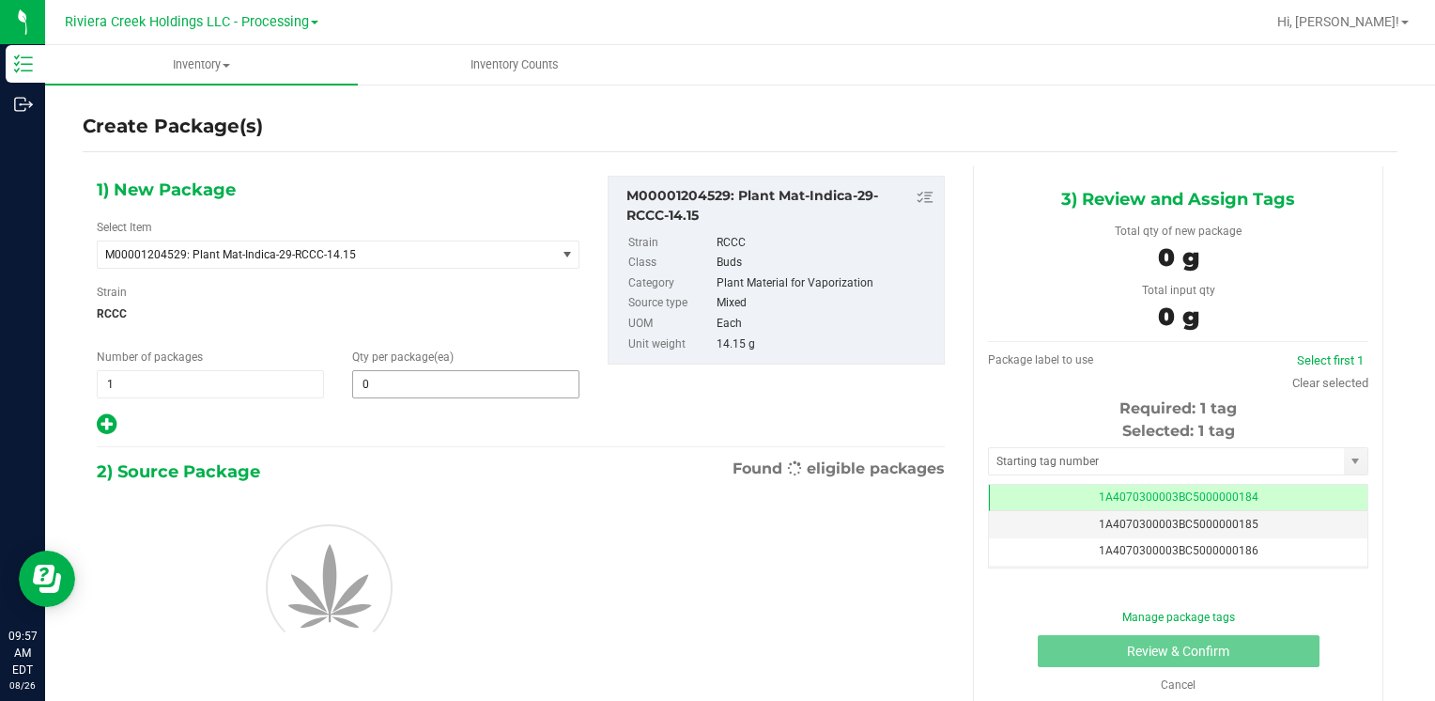
click at [383, 396] on span "0 0" at bounding box center [465, 384] width 227 height 28
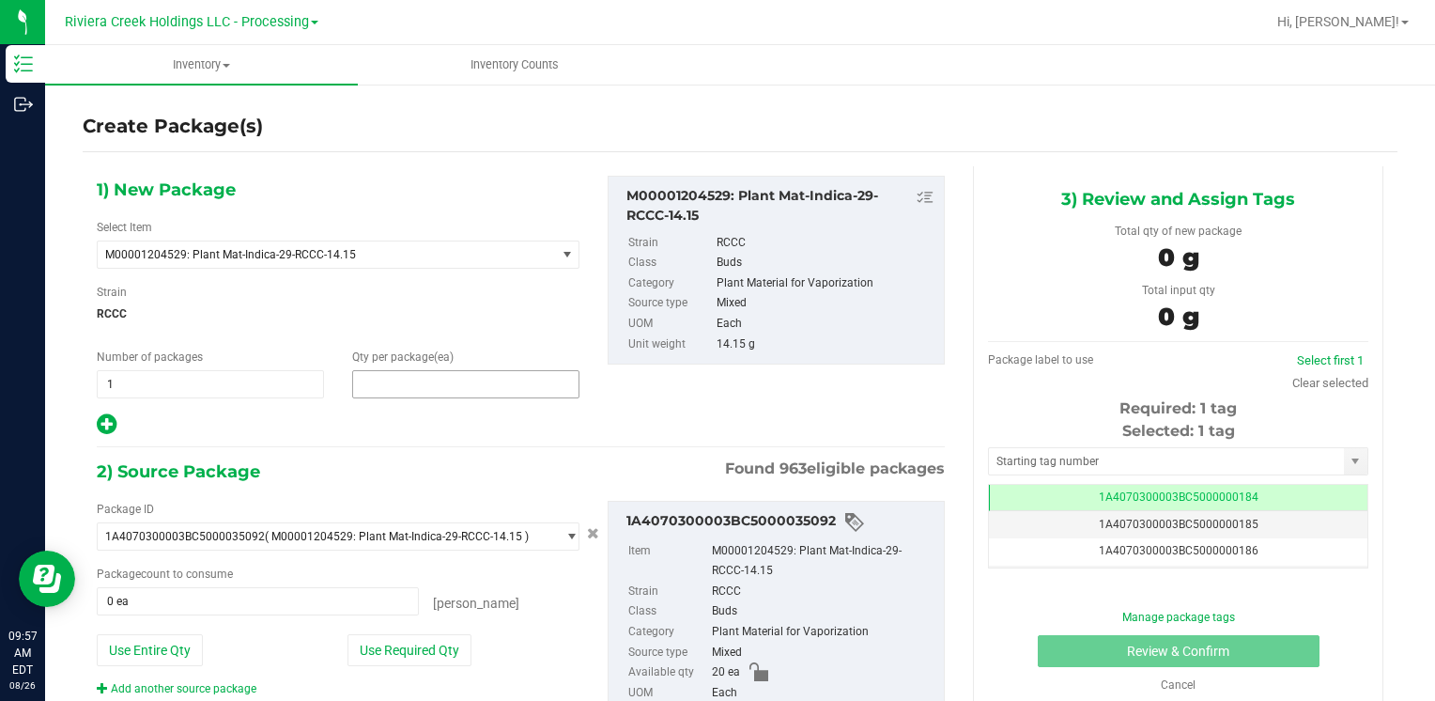
click at [384, 395] on span at bounding box center [465, 384] width 227 height 28
click at [385, 391] on input "text" at bounding box center [465, 384] width 225 height 26
type input "10"
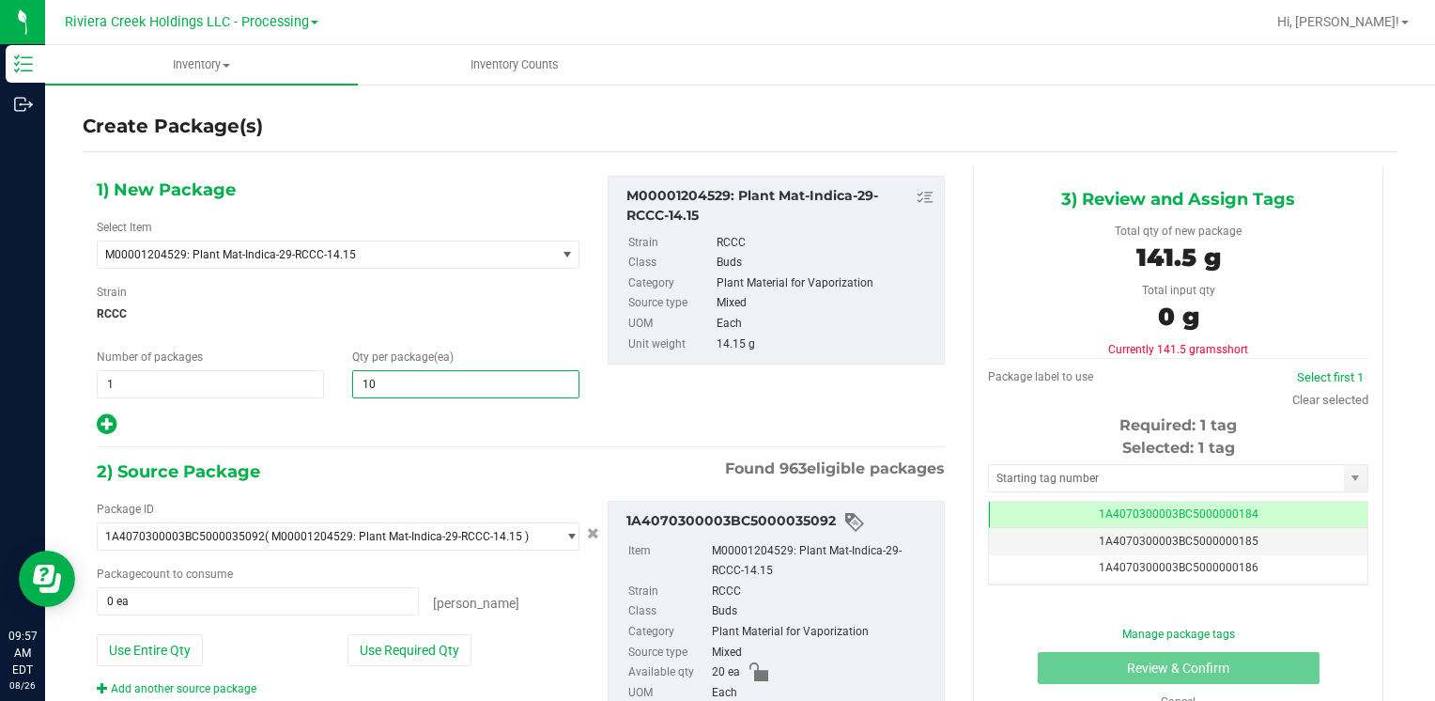
type input "10"
click at [372, 665] on div "Package ID 1A4070300003BC5000035092 ( M00001204529: Plant Mat-Indica-29-RCCC-14…" at bounding box center [338, 599] width 511 height 196
click at [373, 656] on button "Use Required Qty" at bounding box center [409, 650] width 124 height 32
type input "10 ea"
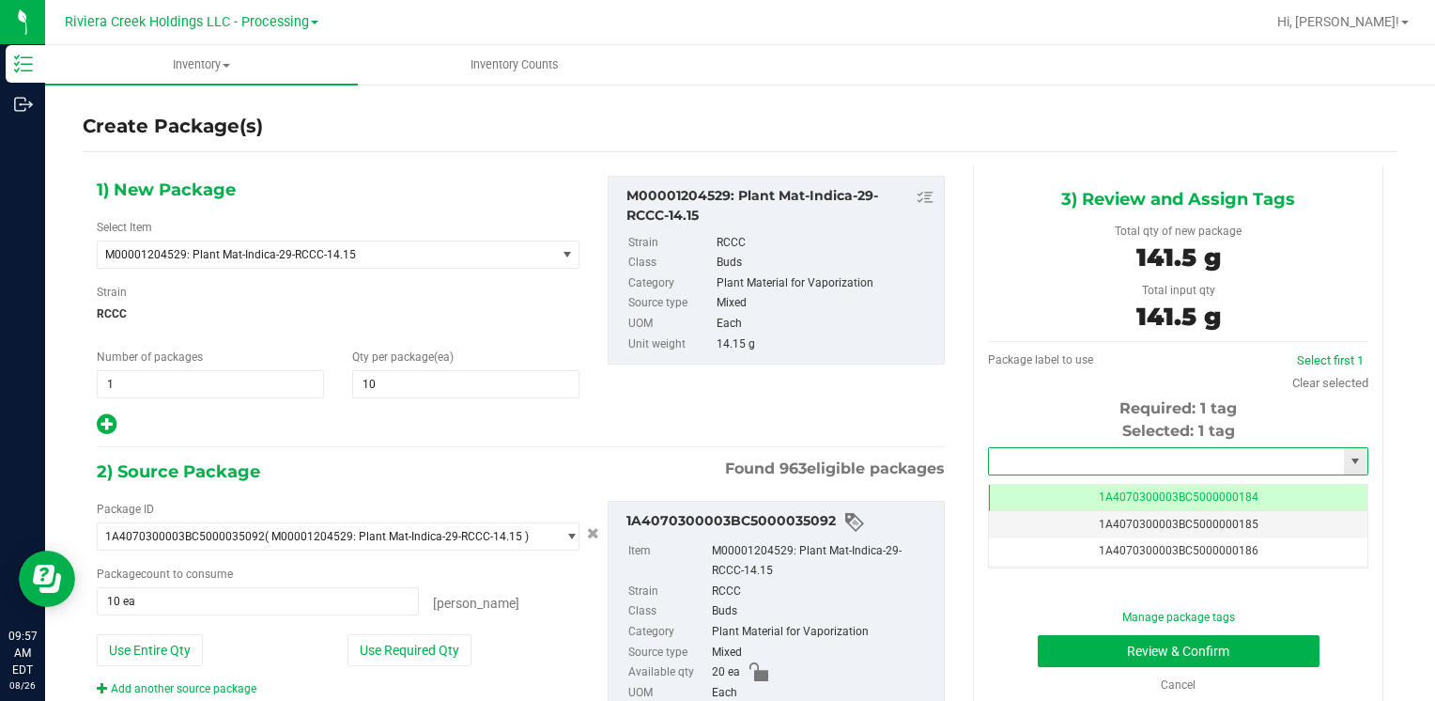
click at [1004, 468] on input "text" at bounding box center [1166, 461] width 355 height 26
click at [1006, 483] on li "1A4070300003BC5000036498" at bounding box center [1167, 493] width 374 height 28
type input "1A4070300003BC5000036498"
click at [1067, 651] on button "Review & Confirm" at bounding box center [1179, 651] width 282 height 32
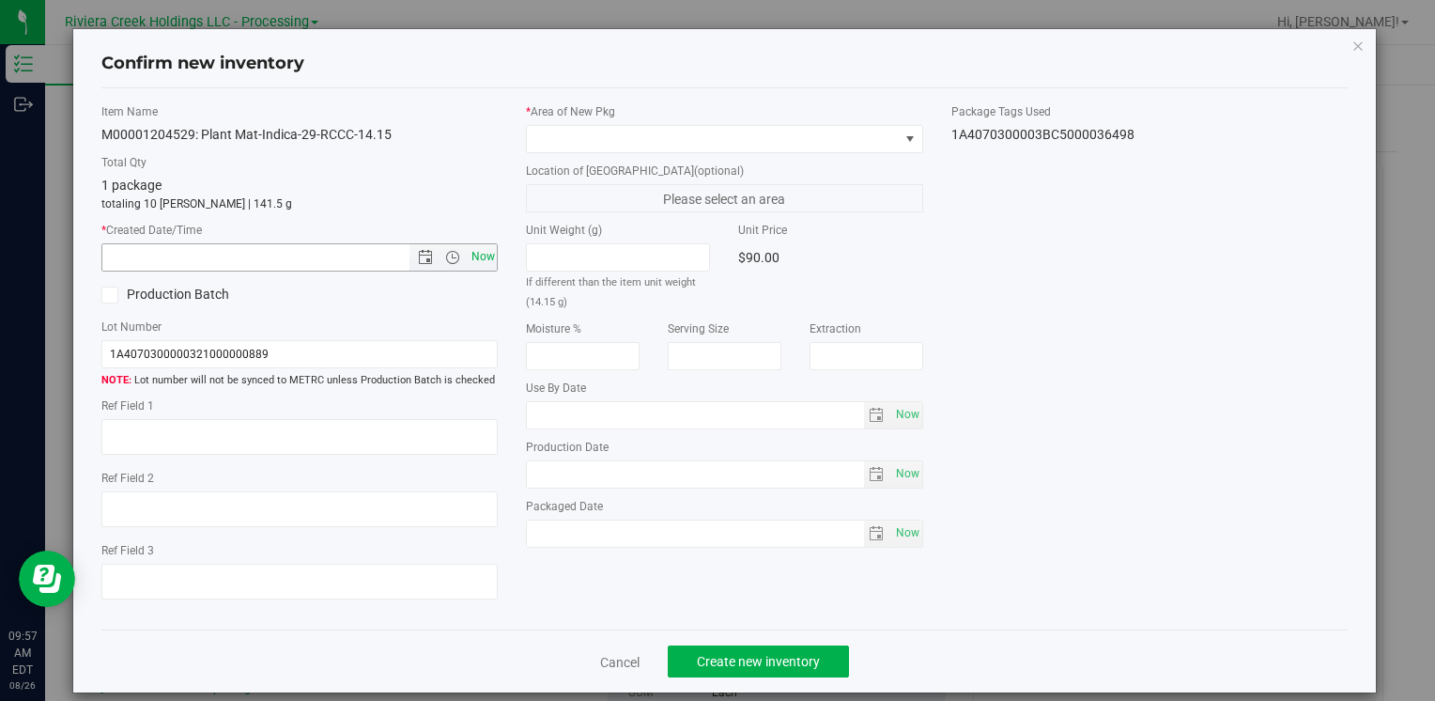
click at [477, 265] on span "Now" at bounding box center [483, 256] width 32 height 27
type input "[DATE] 9:57 AM"
click at [546, 136] on span at bounding box center [712, 139] width 371 height 26
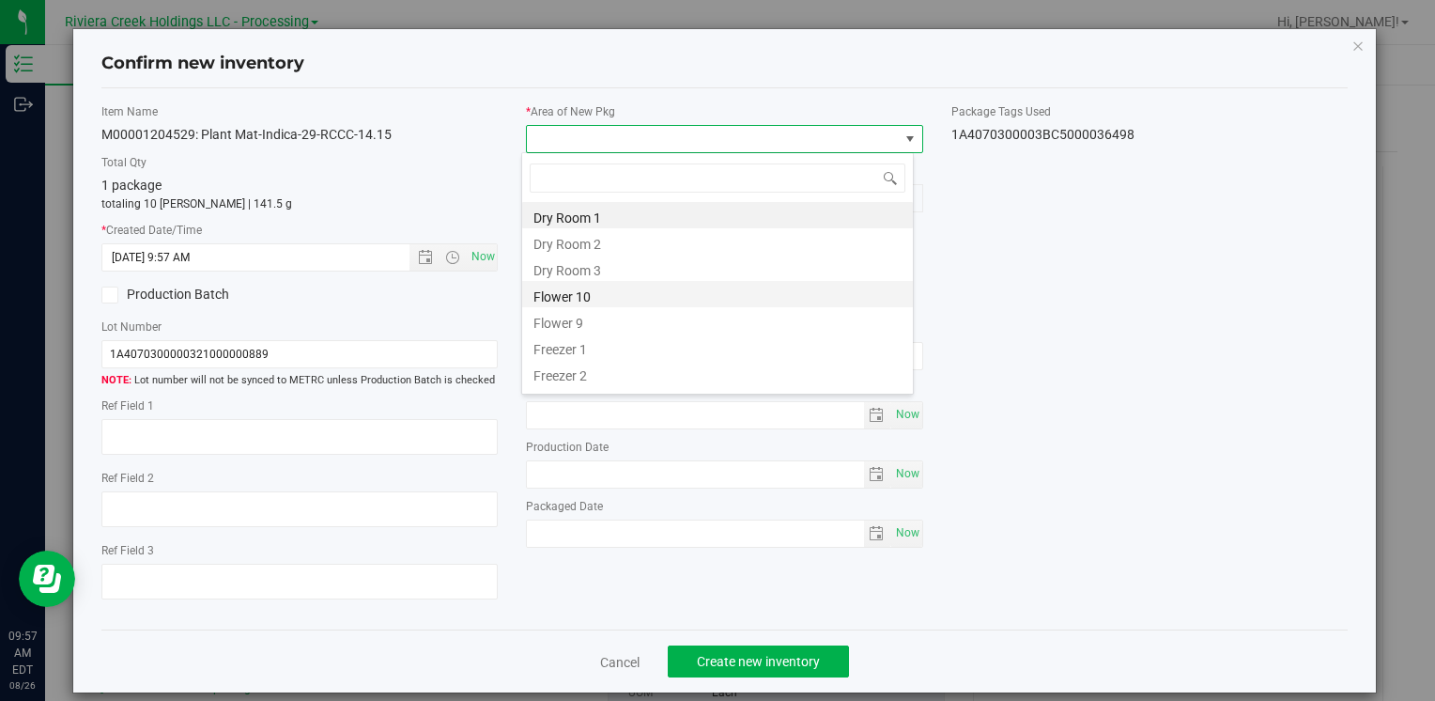
click at [612, 289] on li "Flower 10" at bounding box center [717, 294] width 391 height 26
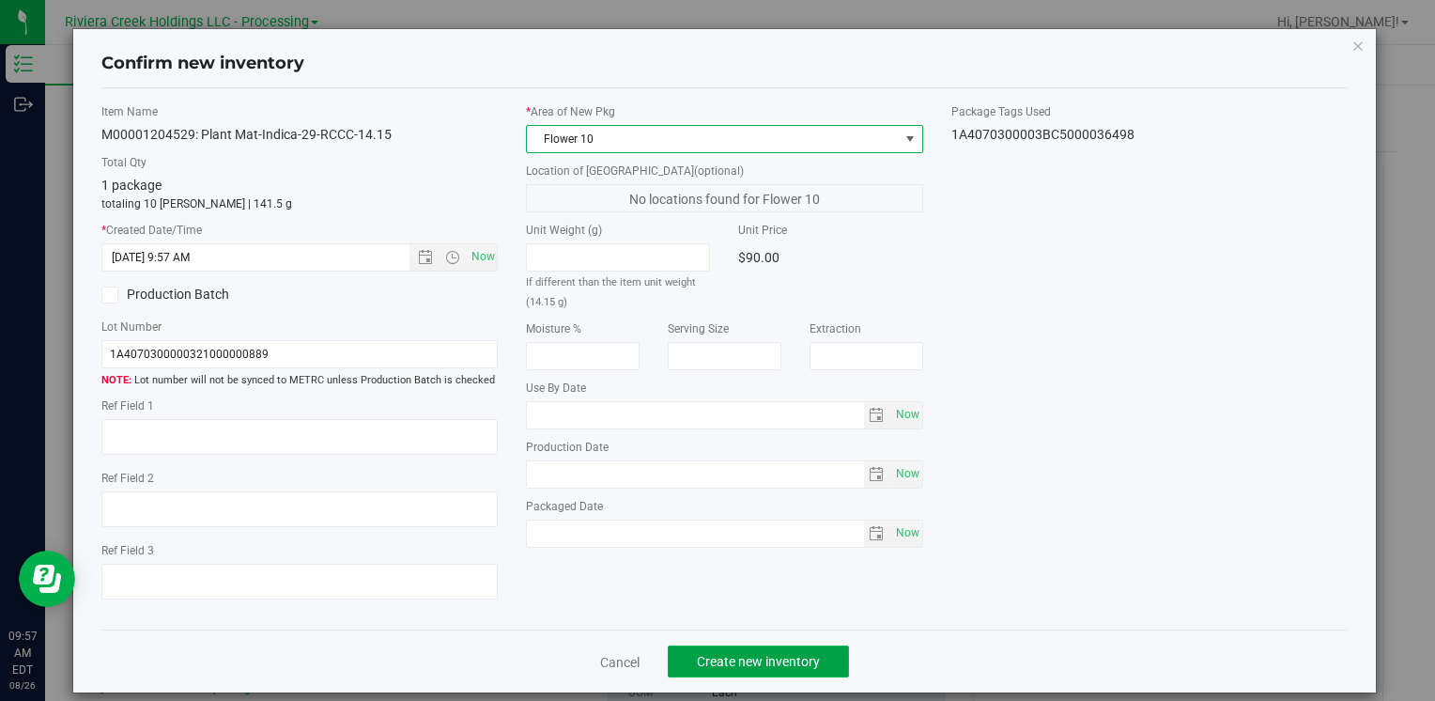
click at [718, 673] on button "Create new inventory" at bounding box center [758, 661] width 181 height 32
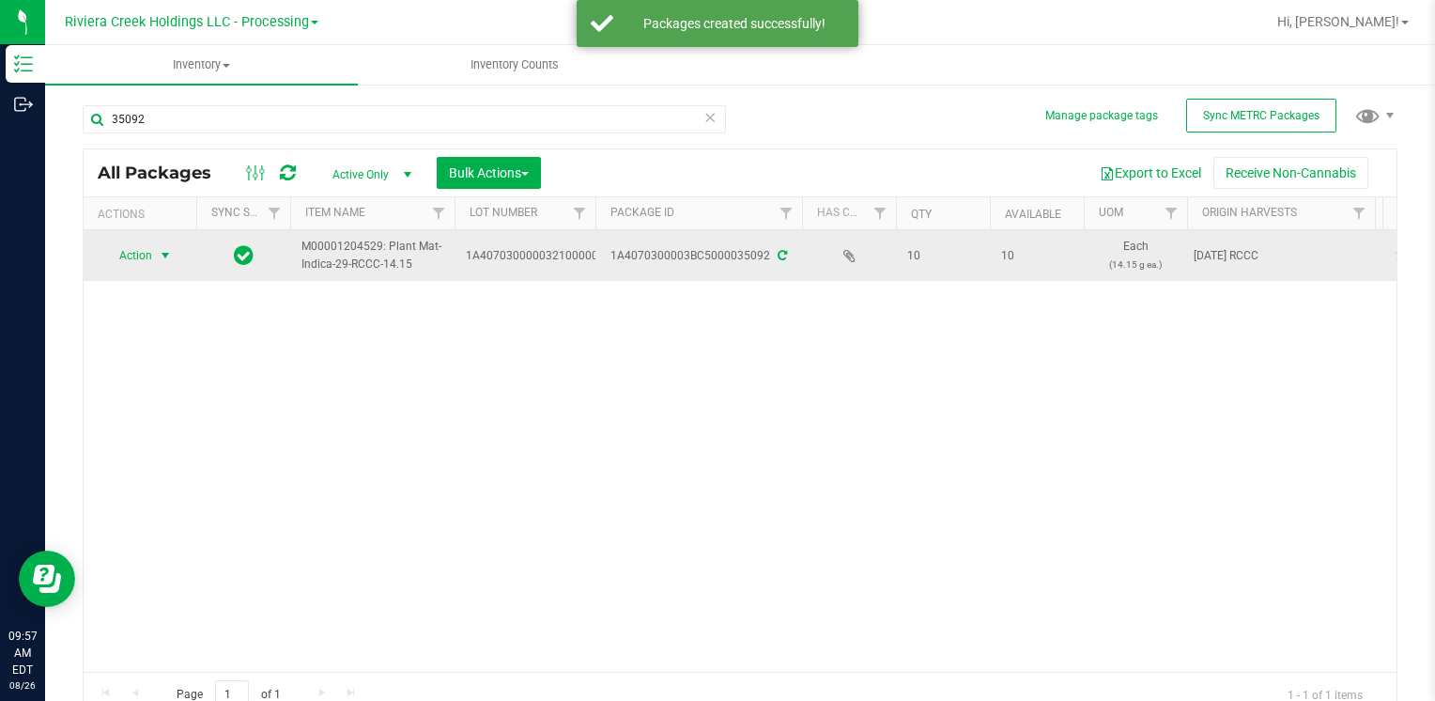
click at [147, 250] on span "Action" at bounding box center [127, 255] width 51 height 26
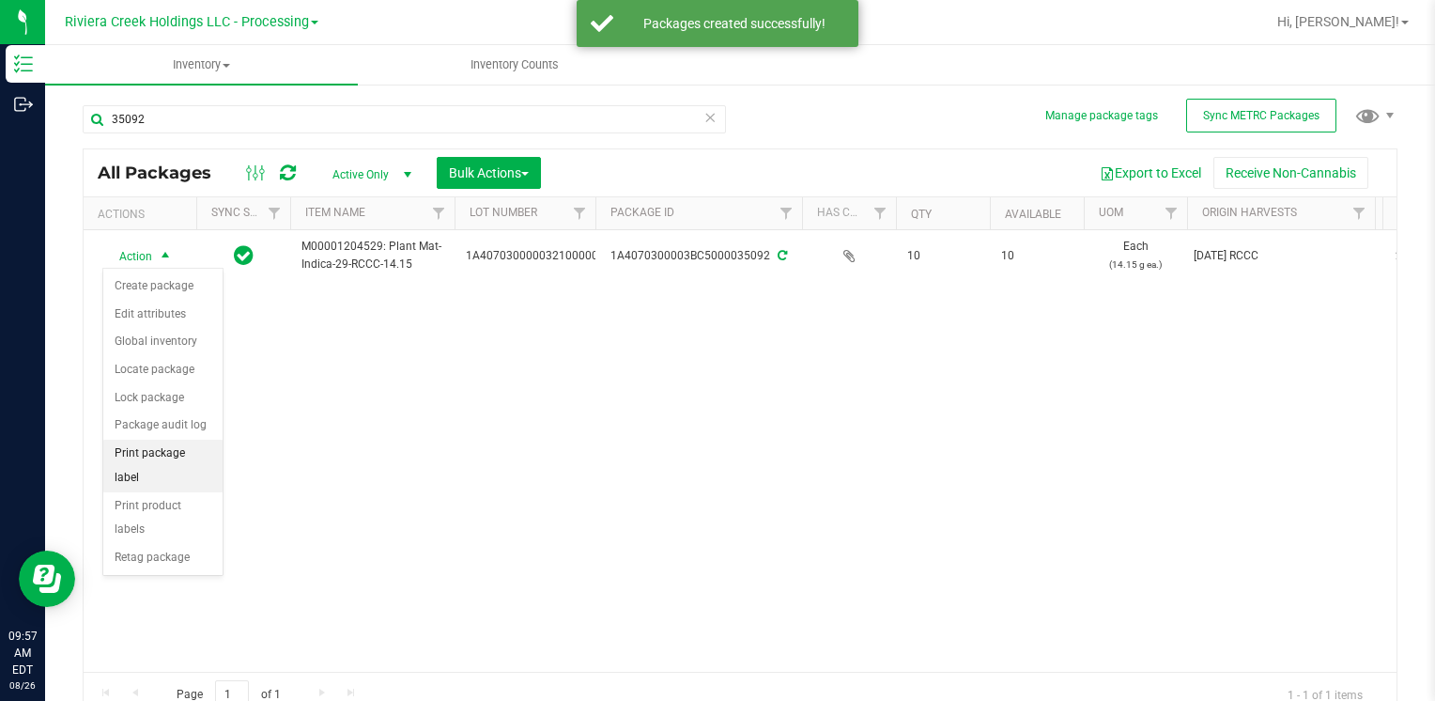
click at [202, 455] on li "Print package label" at bounding box center [162, 466] width 119 height 52
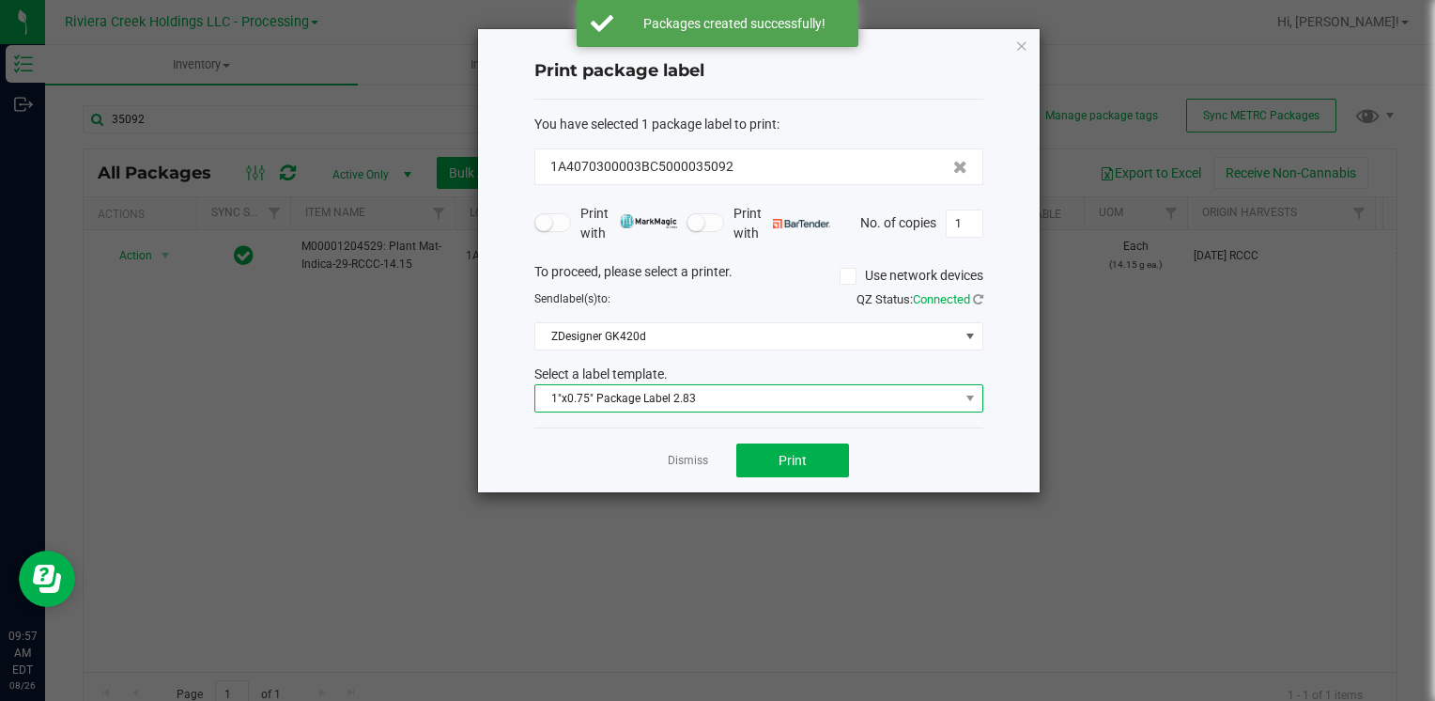
click at [695, 385] on span "1"x0.75" Package Label 2.83" at bounding box center [747, 398] width 424 height 26
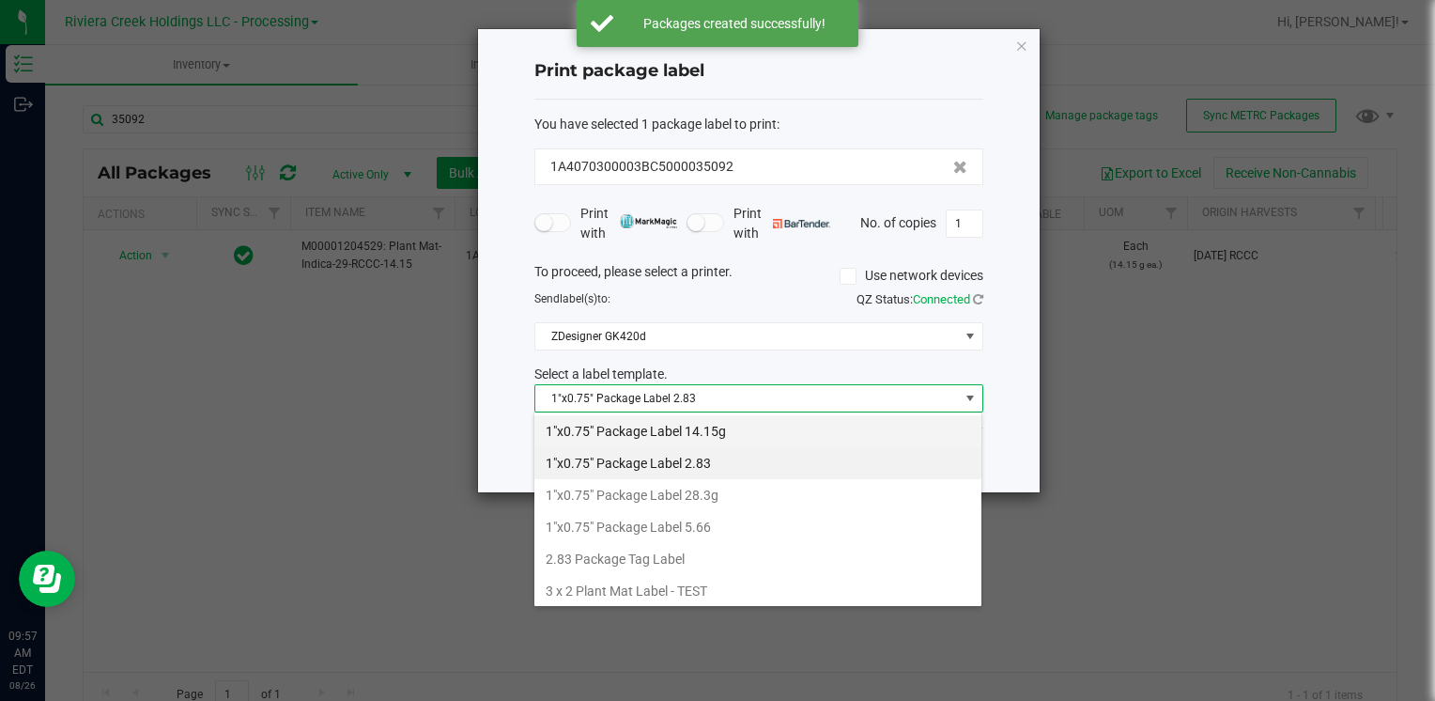
click at [720, 422] on li "1"x0.75" Package Label 14.15g" at bounding box center [757, 431] width 447 height 32
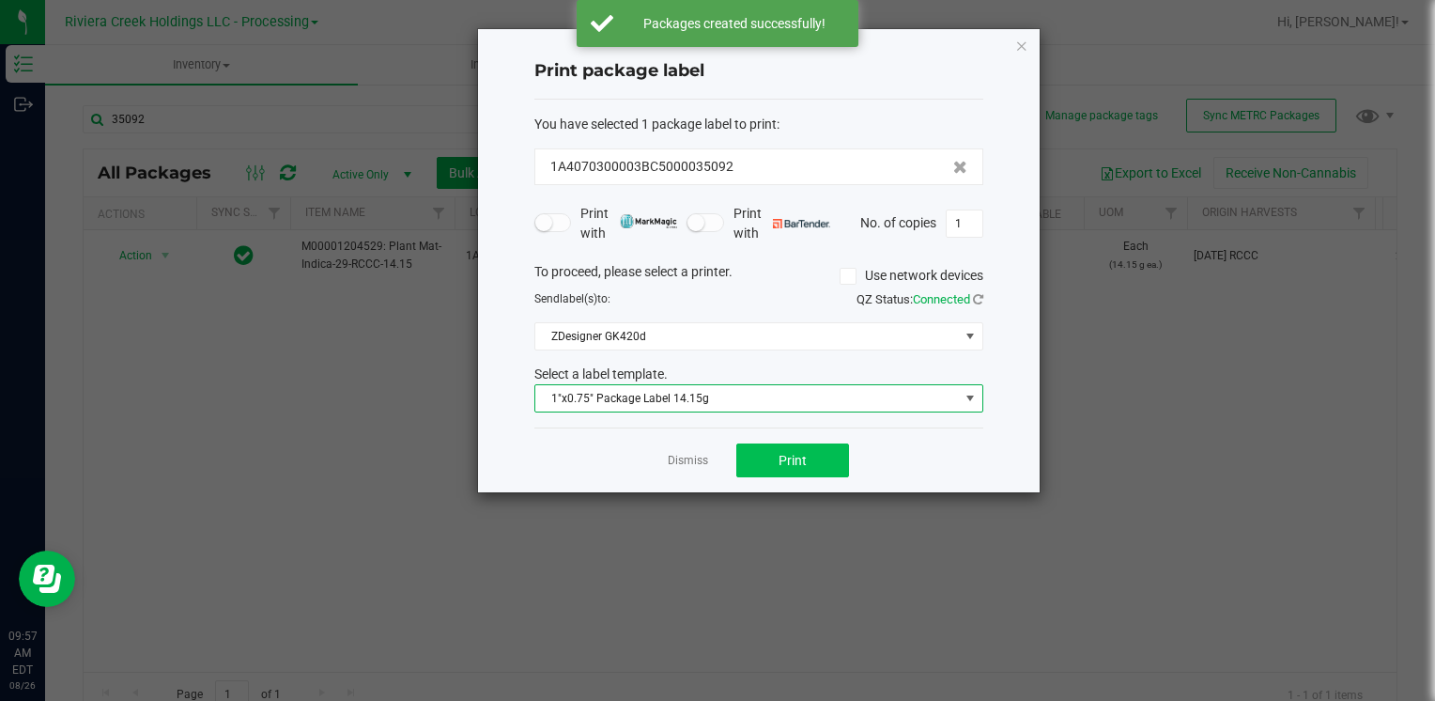
click at [757, 441] on div "Dismiss Print" at bounding box center [758, 459] width 449 height 65
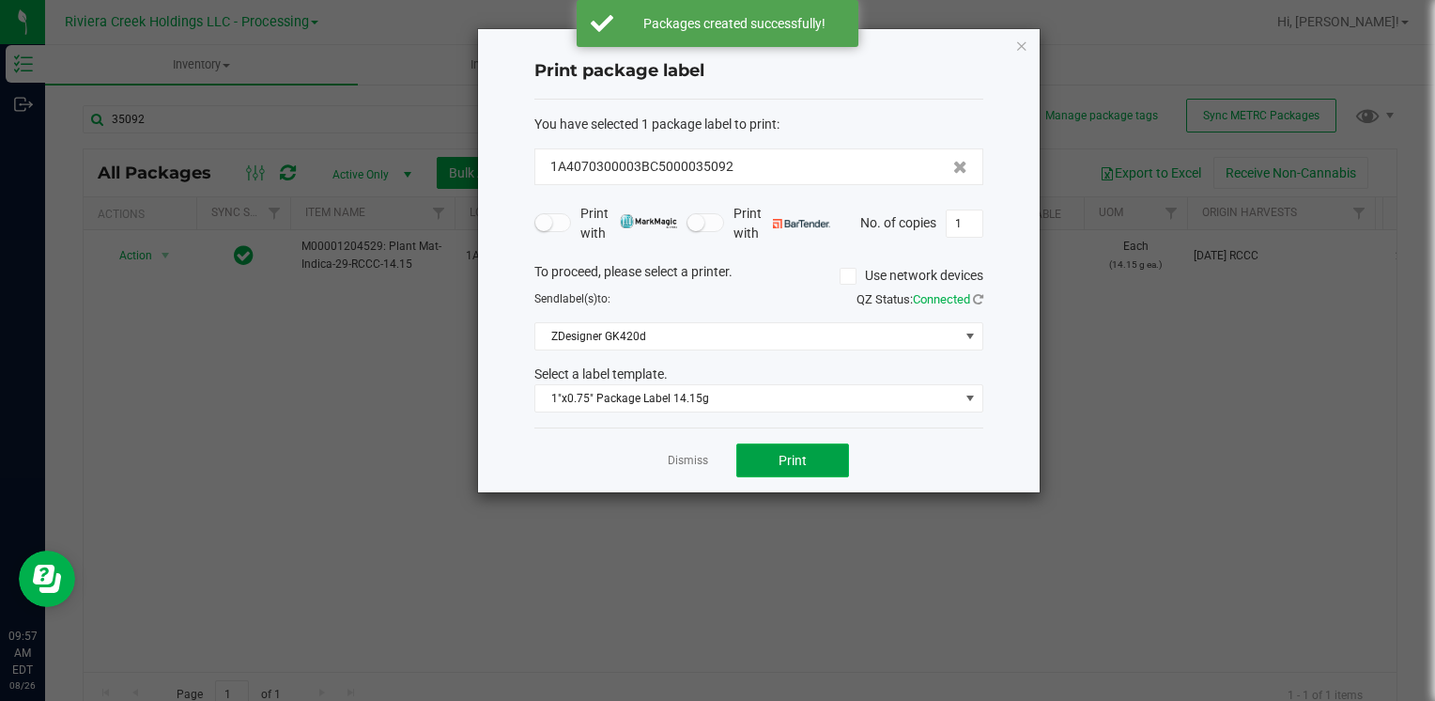
click at [759, 445] on button "Print" at bounding box center [792, 460] width 113 height 34
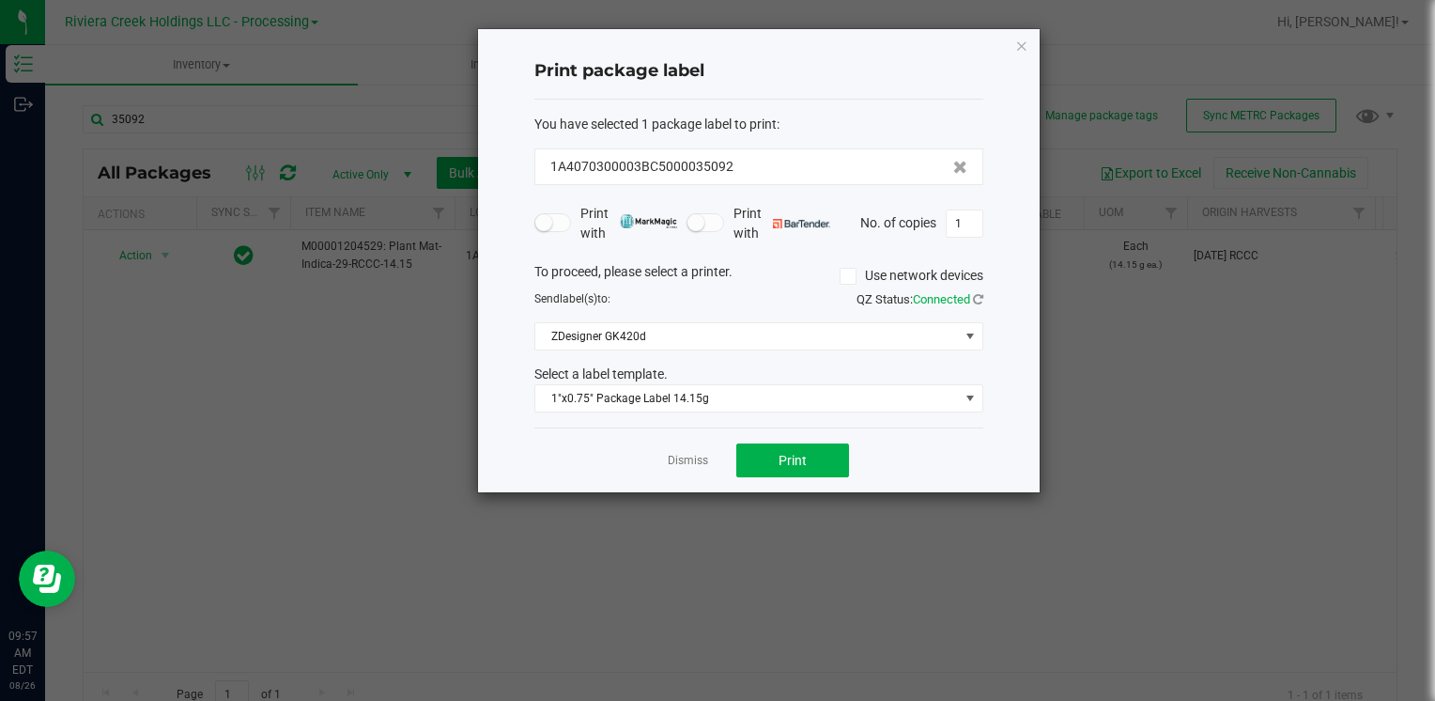
click at [1025, 56] on div "Print package label You have selected 1 package label to print : 1A4070300003BC…" at bounding box center [759, 260] width 562 height 463
drag, startPoint x: 1026, startPoint y: 48, endPoint x: 765, endPoint y: 98, distance: 264.9
click at [1024, 52] on icon "button" at bounding box center [1021, 45] width 13 height 23
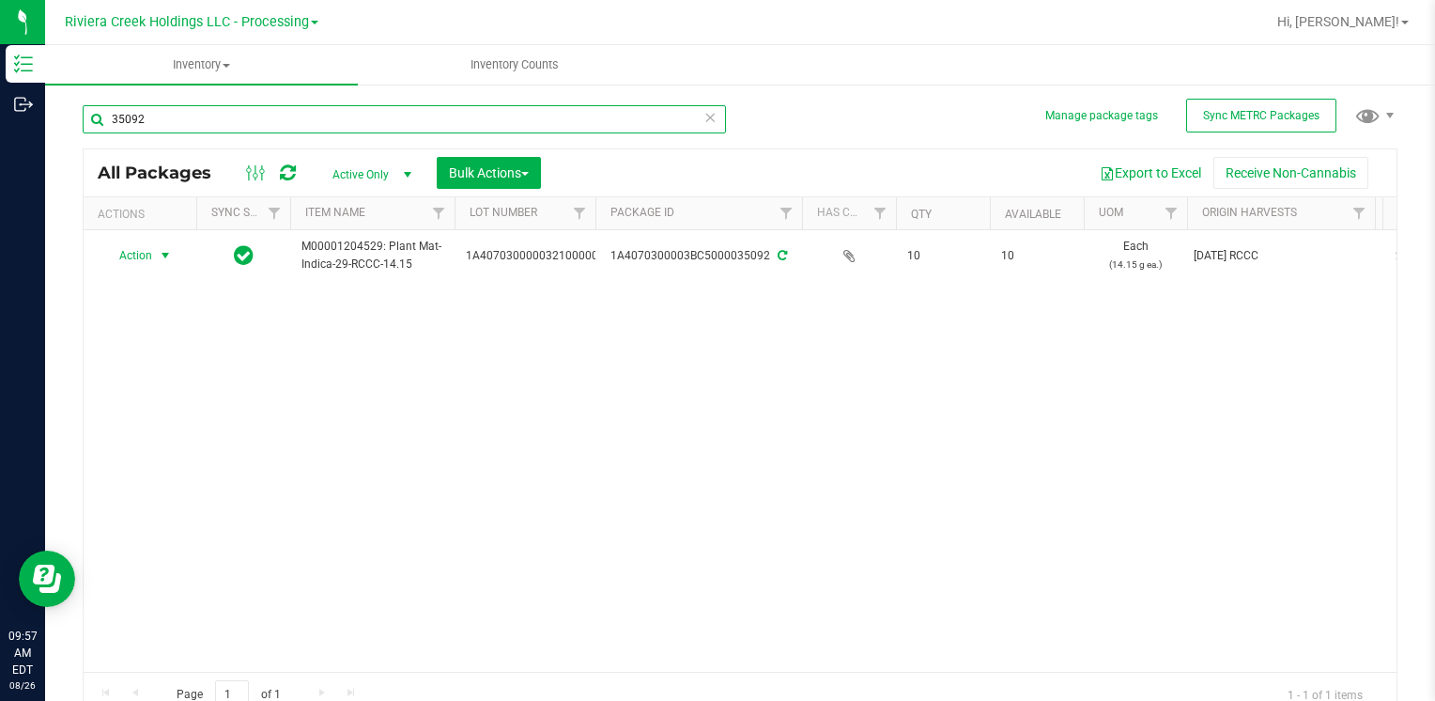
click at [502, 127] on input "35092" at bounding box center [404, 119] width 643 height 28
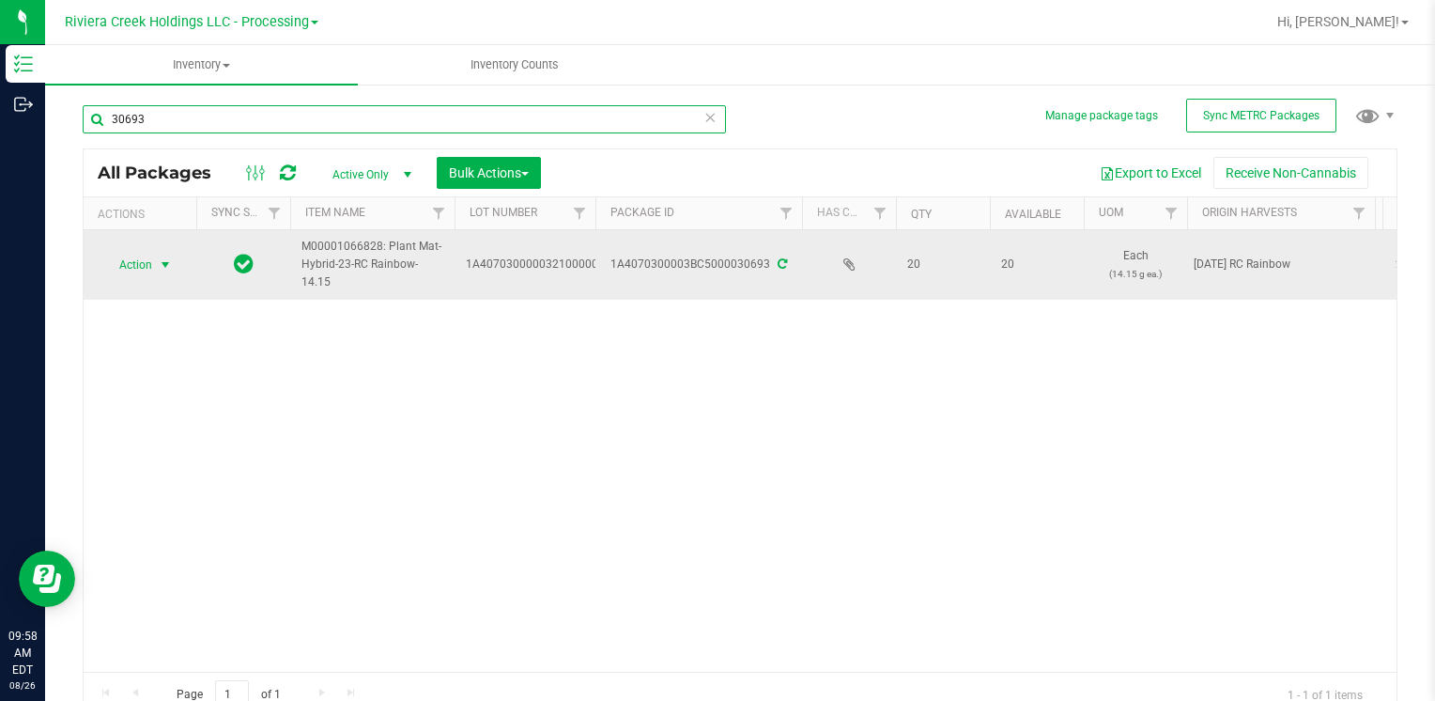
type input "30693"
click at [165, 264] on span "select" at bounding box center [165, 264] width 15 height 15
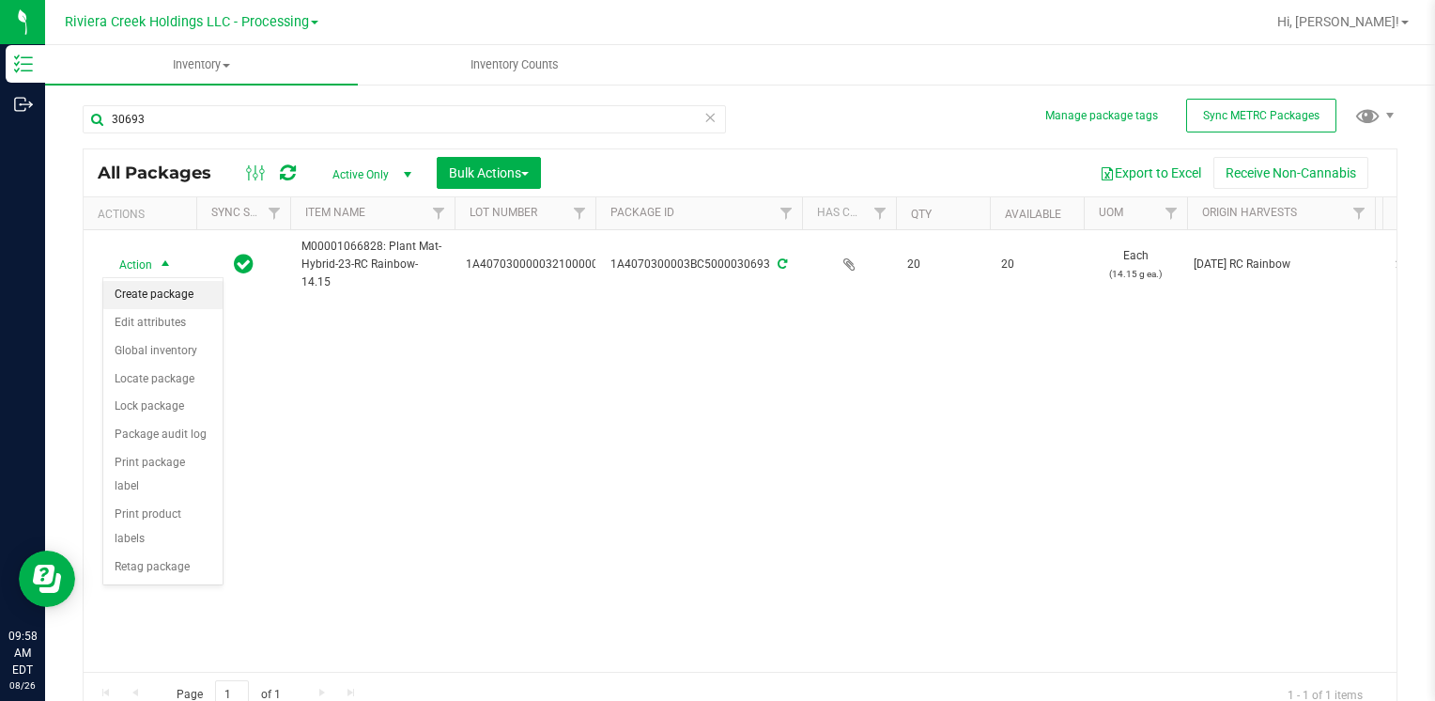
click at [171, 283] on li "Create package" at bounding box center [162, 295] width 119 height 28
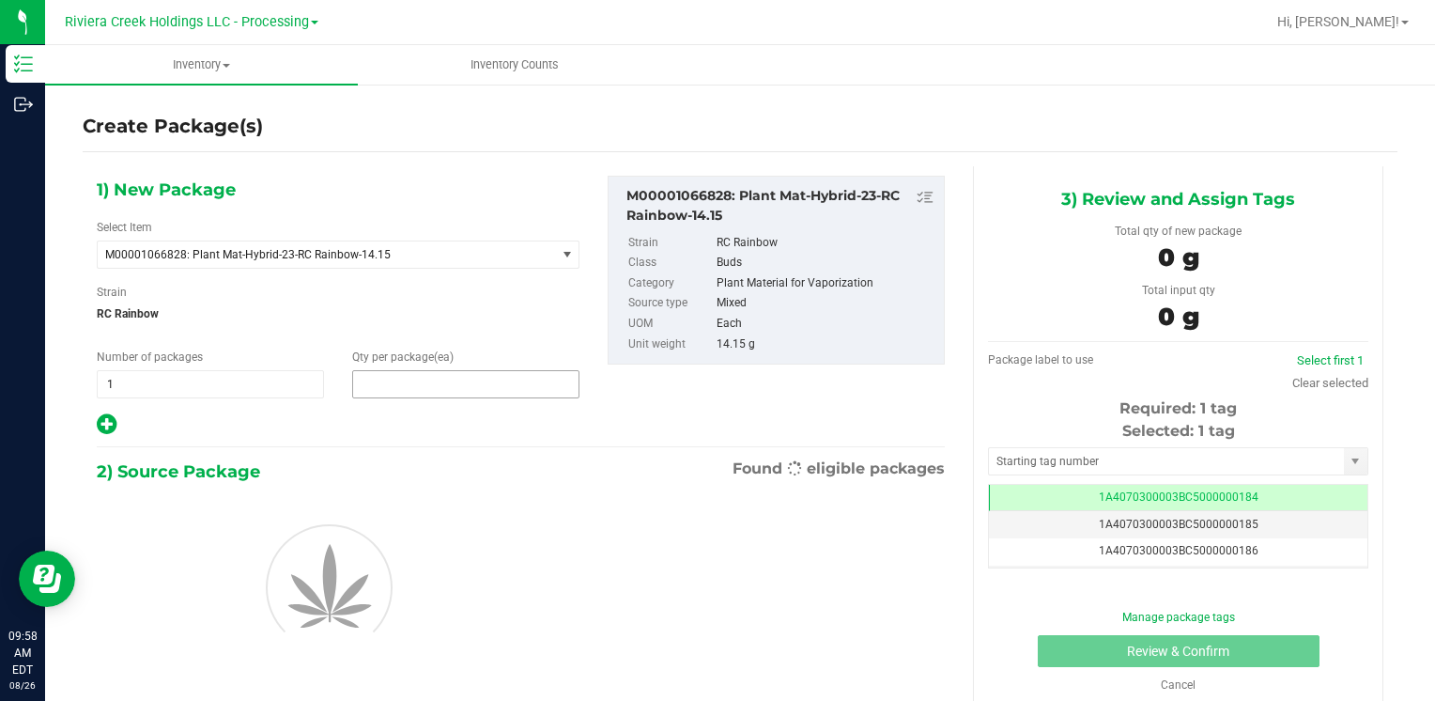
click at [370, 385] on span at bounding box center [465, 384] width 227 height 28
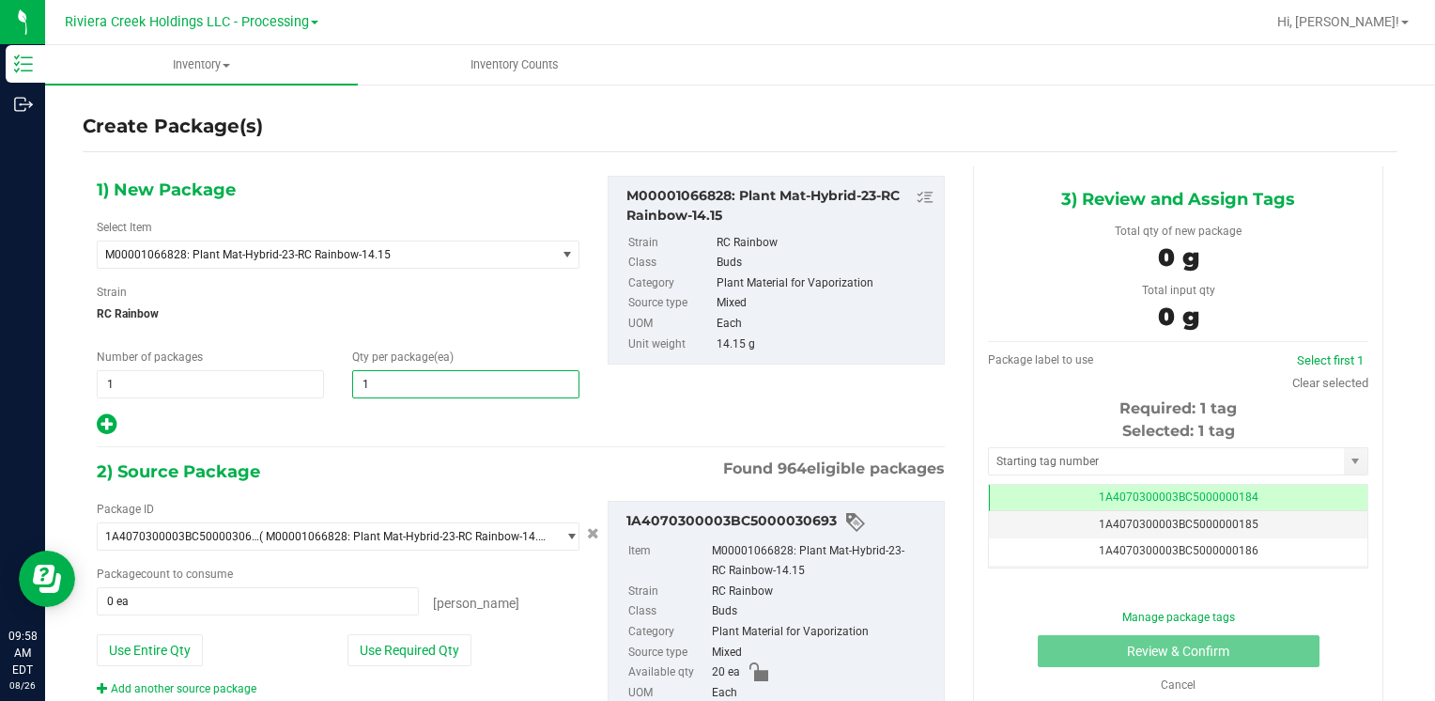
type input "10"
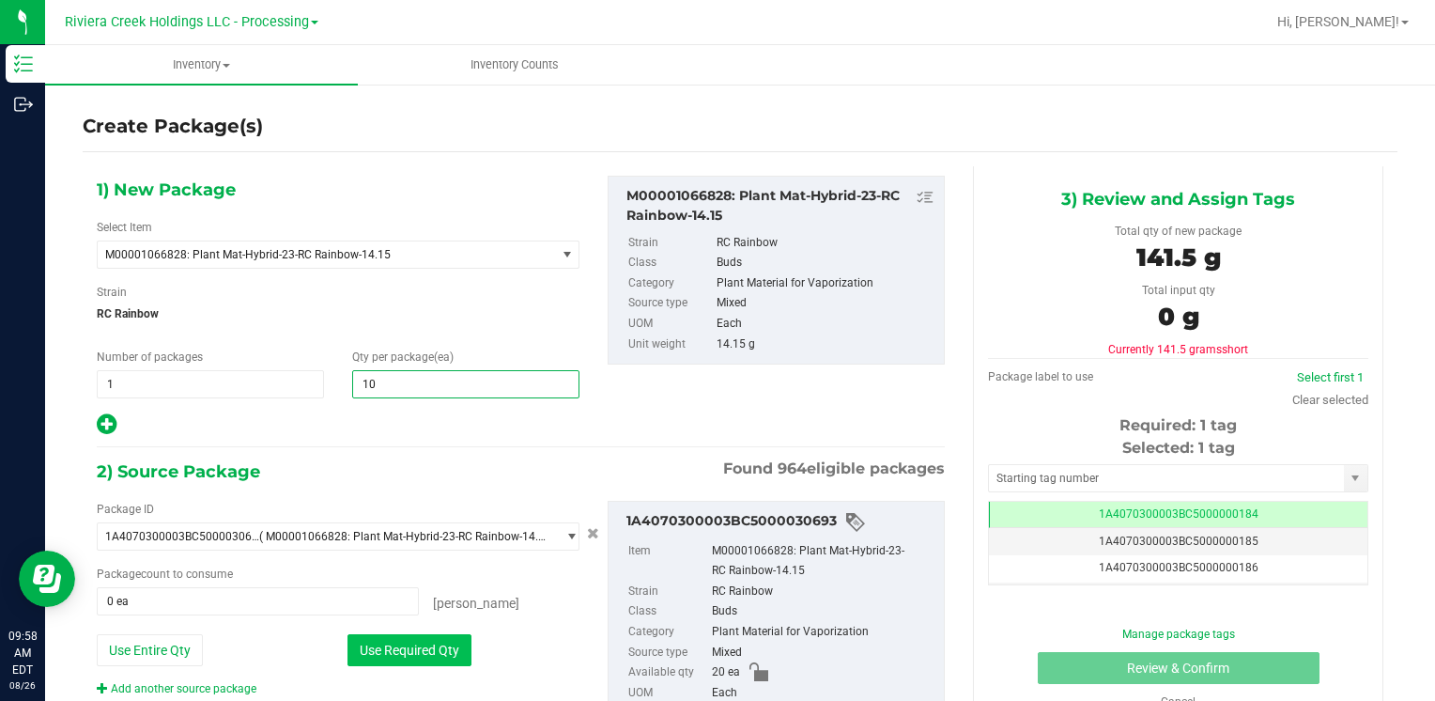
type input "10"
click at [355, 637] on button "Use Required Qty" at bounding box center [409, 650] width 124 height 32
type input "10 ea"
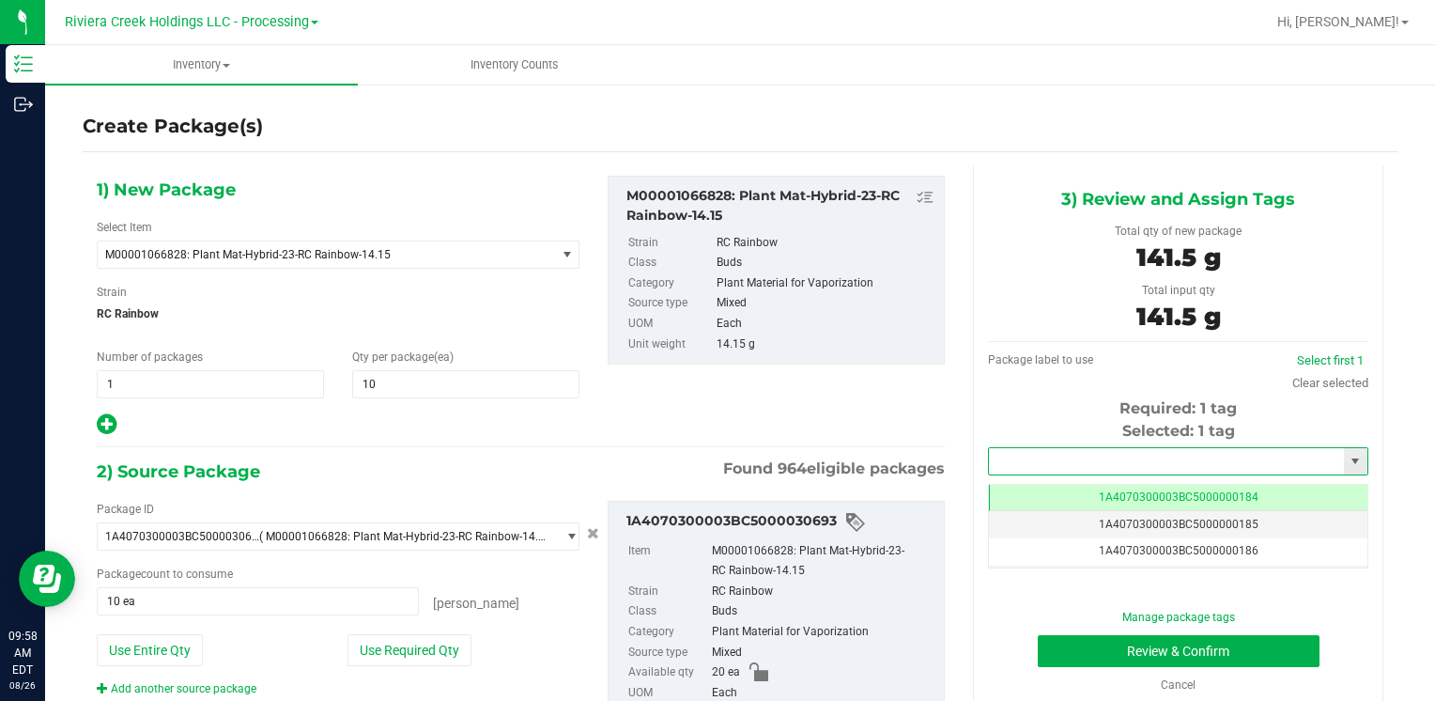
click at [1024, 453] on input "text" at bounding box center [1166, 461] width 355 height 26
click at [1012, 483] on li "1A4070300003BC5000036499" at bounding box center [1167, 493] width 374 height 28
type input "1A4070300003BC5000036499"
click at [1055, 643] on button "Review & Confirm" at bounding box center [1179, 651] width 282 height 32
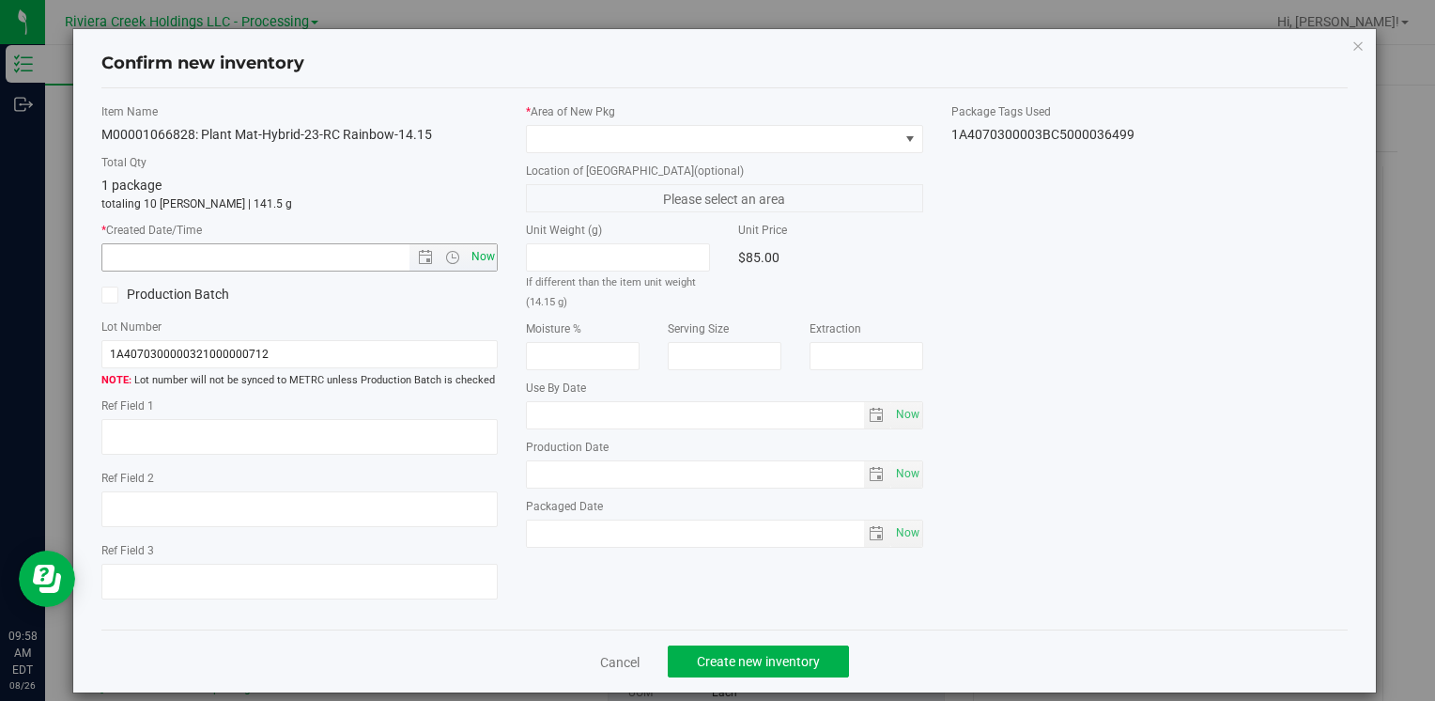
click at [485, 259] on span "Now" at bounding box center [483, 256] width 32 height 27
type input "[DATE] 9:58 AM"
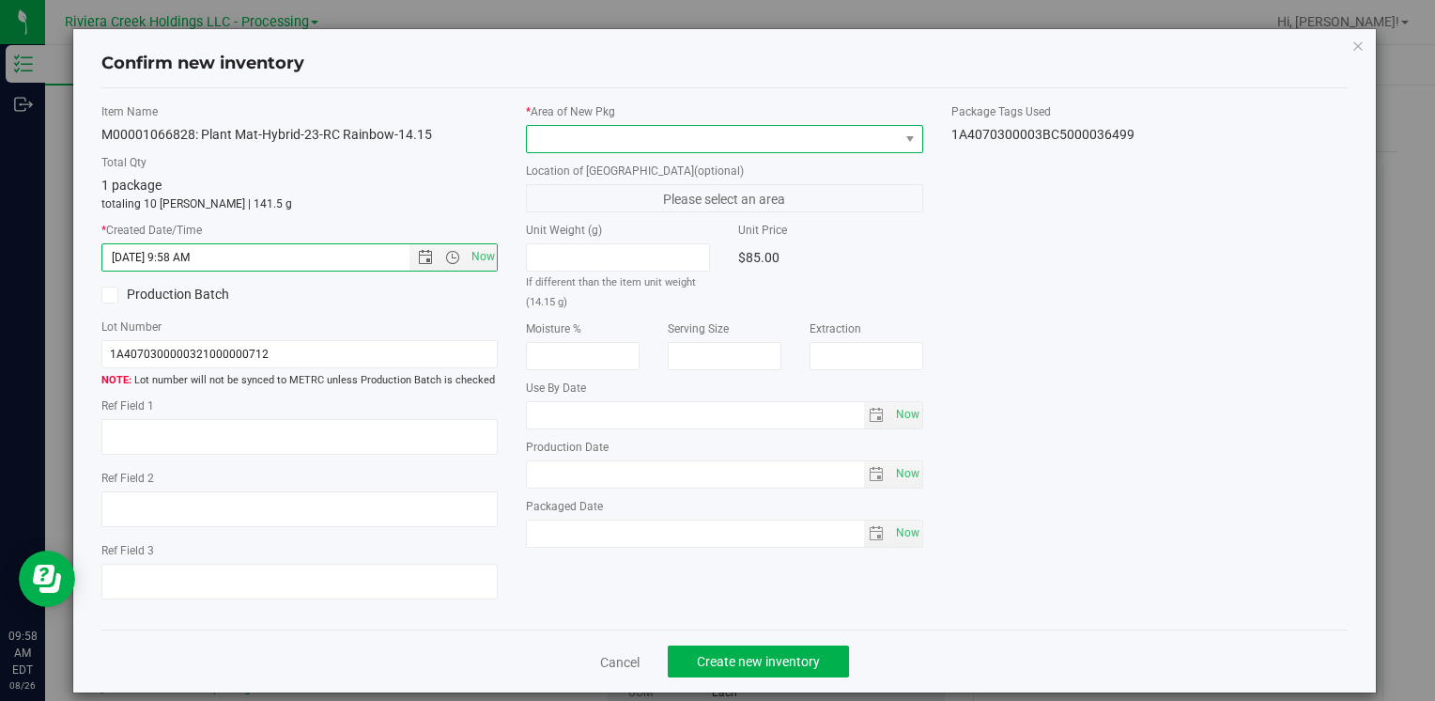
click at [562, 139] on span at bounding box center [712, 139] width 371 height 26
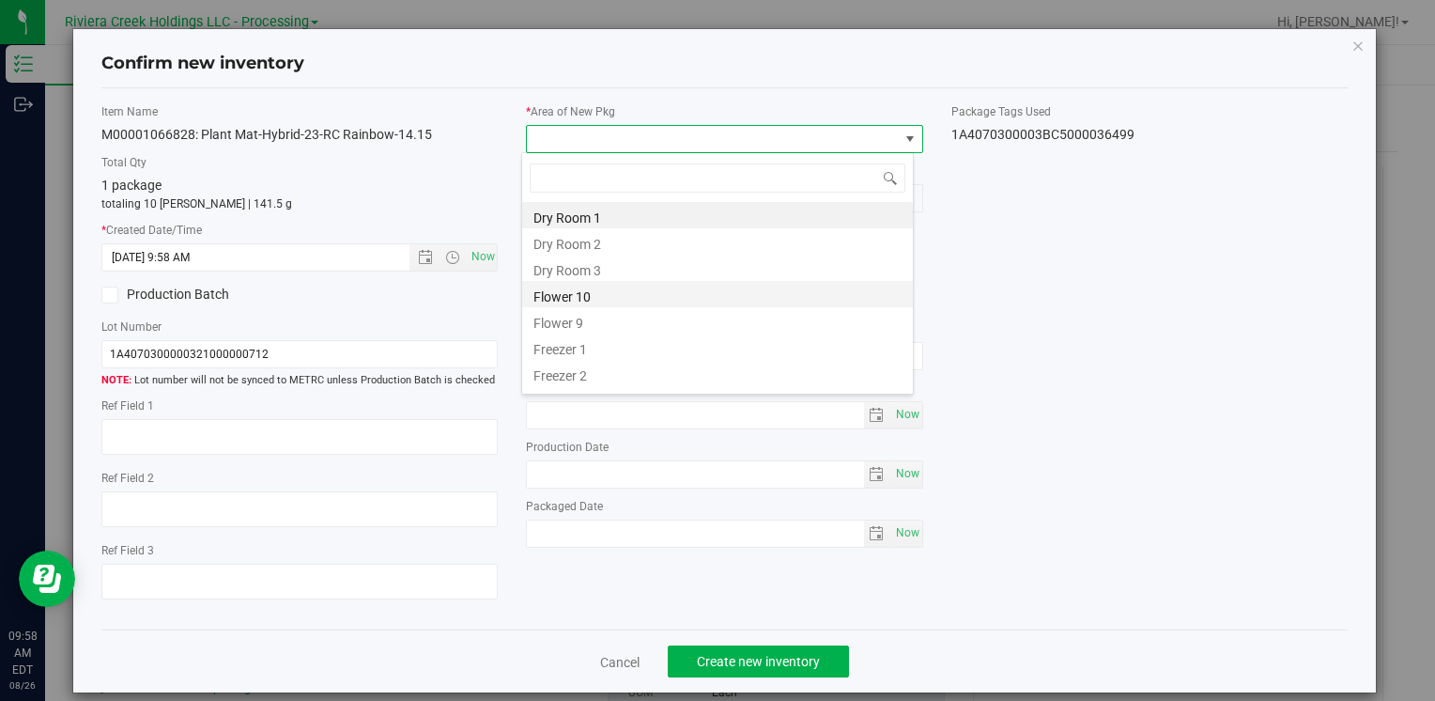
click at [626, 293] on li "Flower 10" at bounding box center [717, 294] width 391 height 26
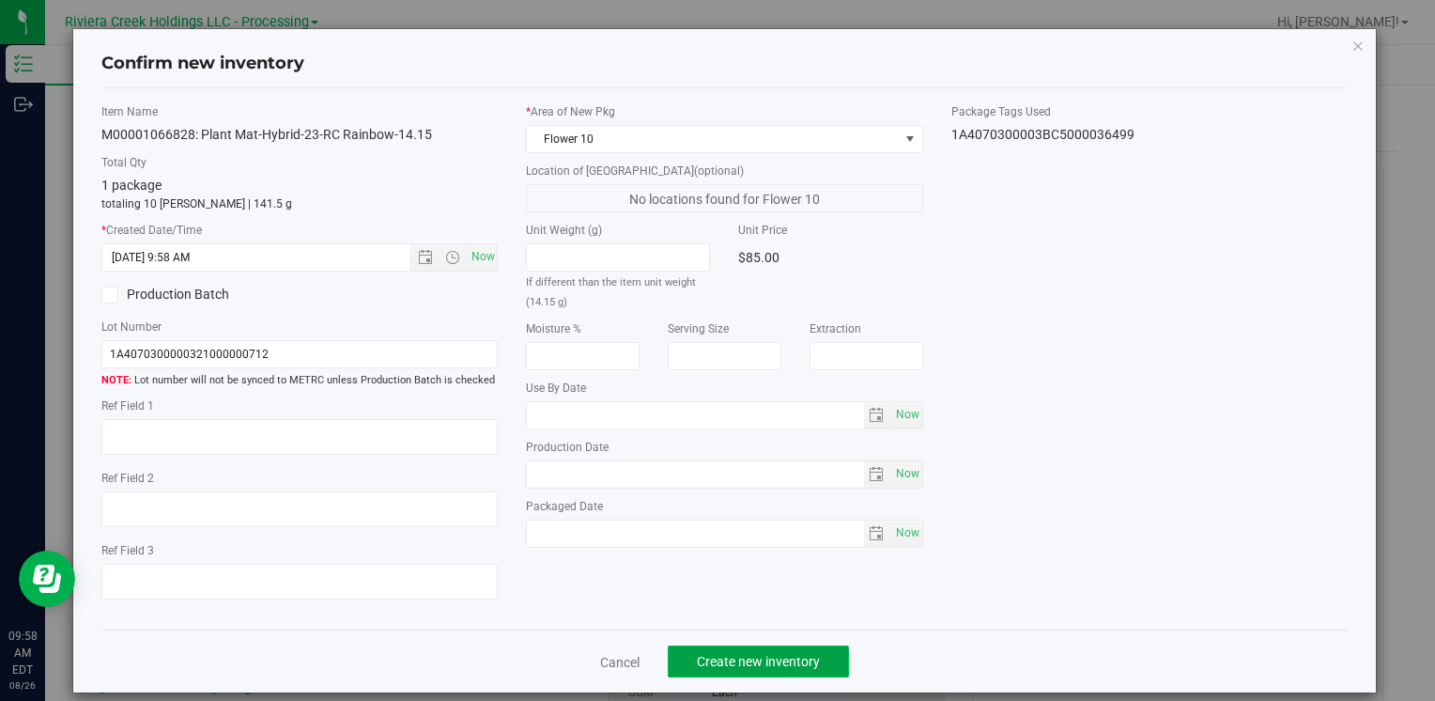
click at [757, 670] on button "Create new inventory" at bounding box center [758, 661] width 181 height 32
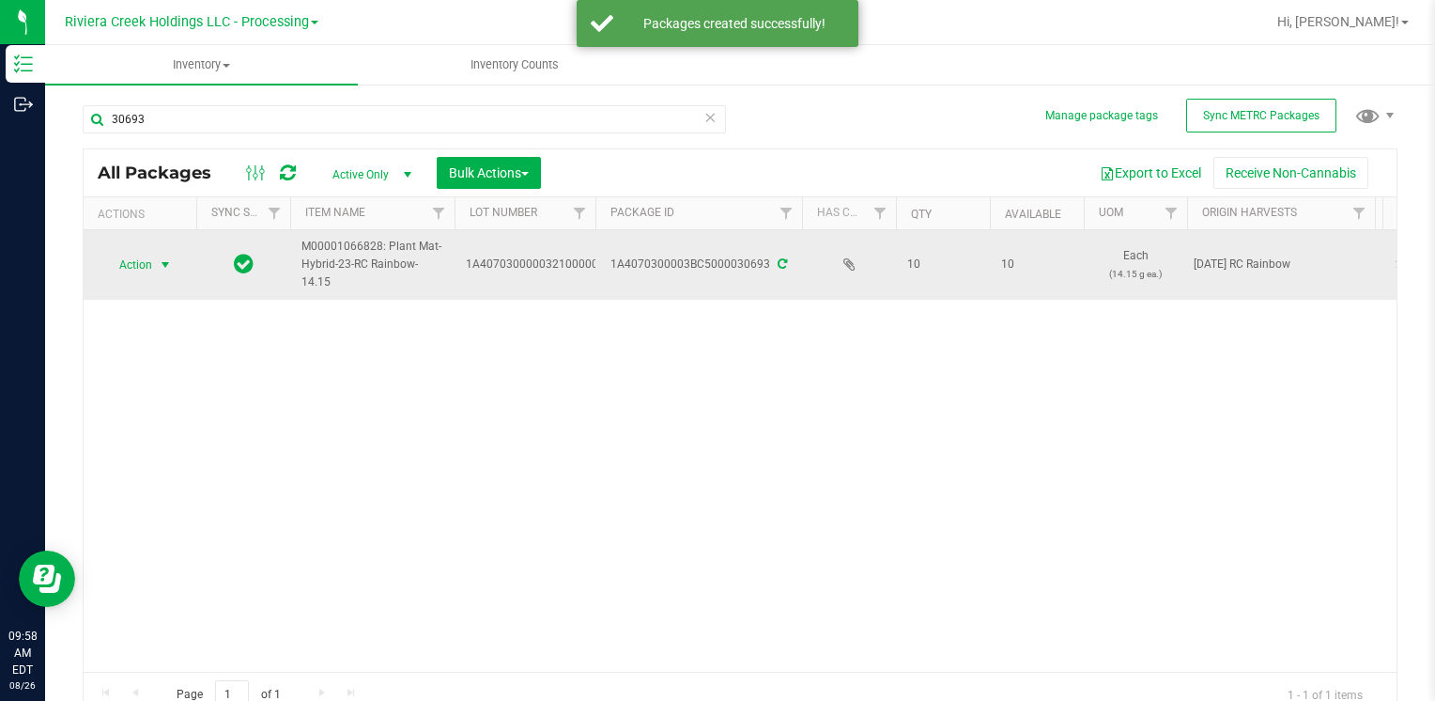
click at [145, 260] on span "Action" at bounding box center [127, 265] width 51 height 26
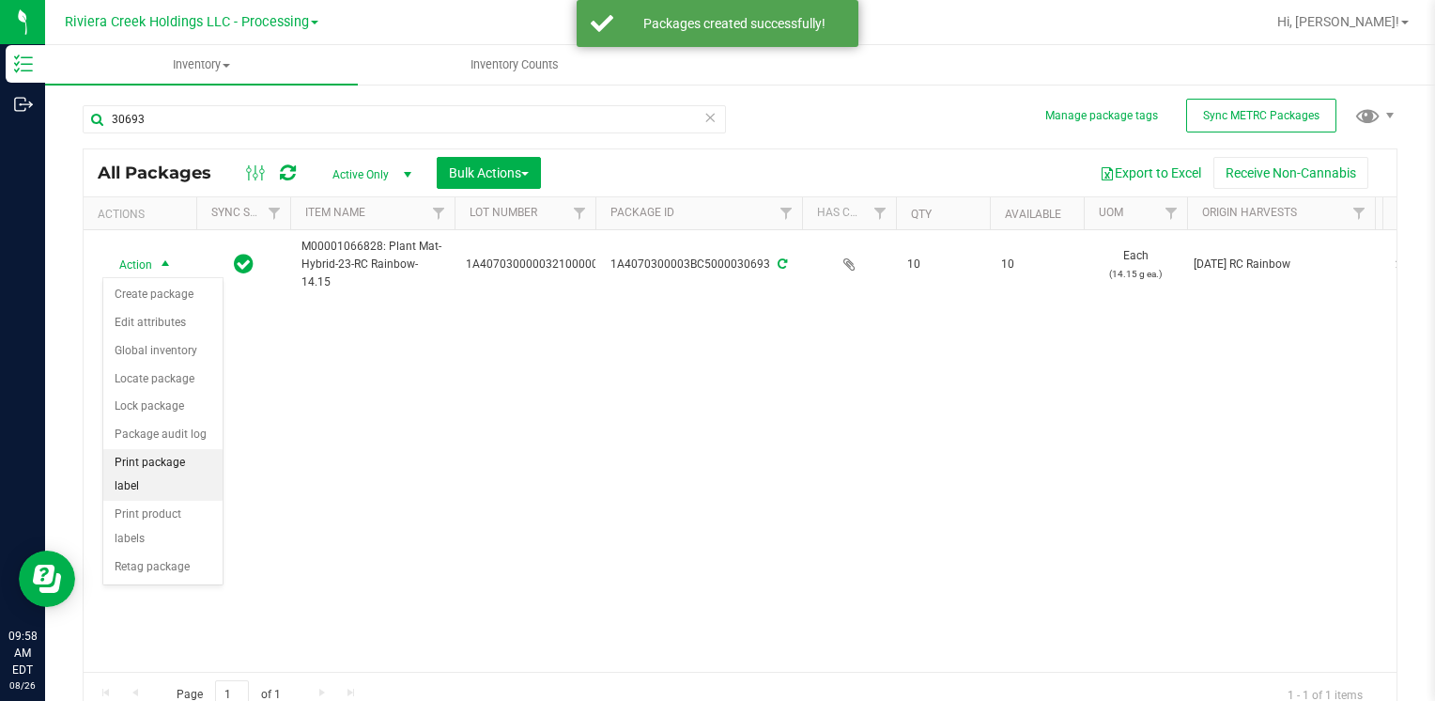
click at [182, 451] on li "Print package label" at bounding box center [162, 475] width 119 height 52
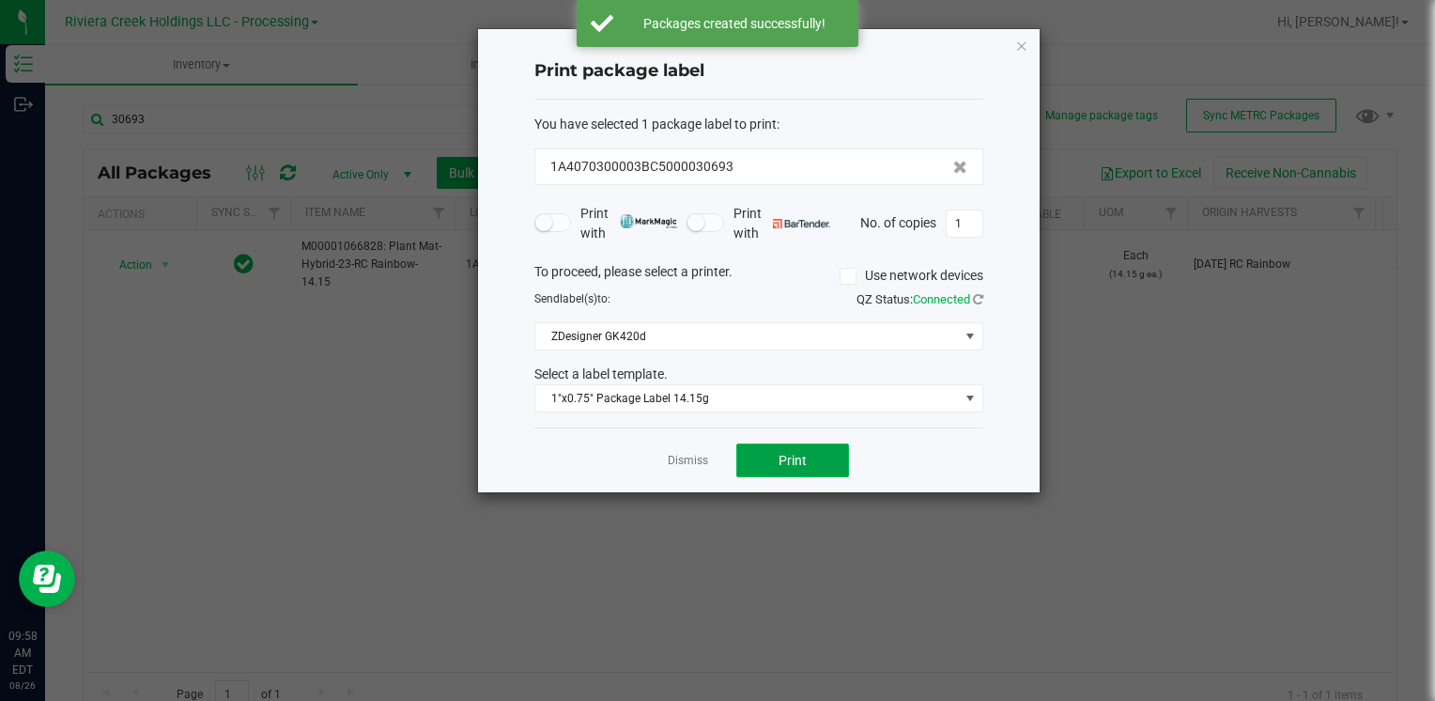
click at [770, 465] on button "Print" at bounding box center [792, 460] width 113 height 34
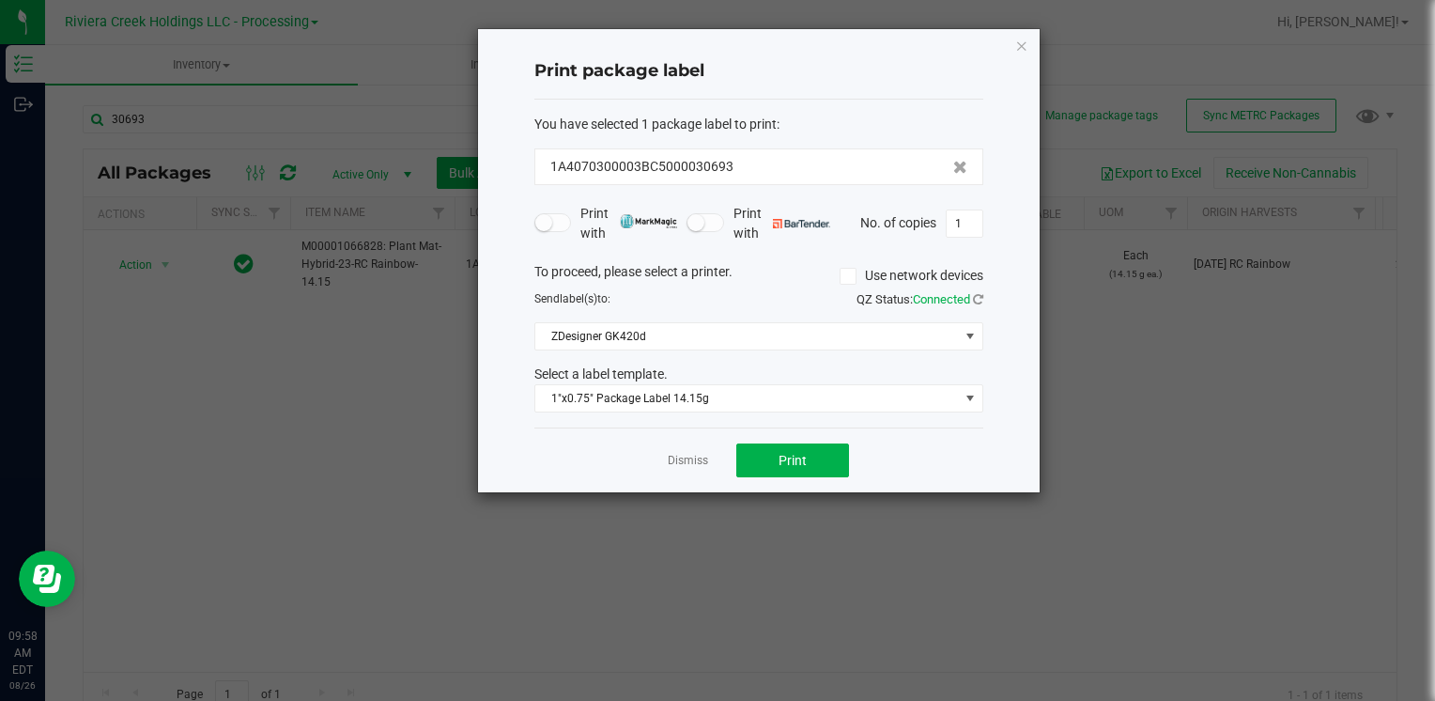
click at [1019, 39] on icon "button" at bounding box center [1021, 45] width 13 height 23
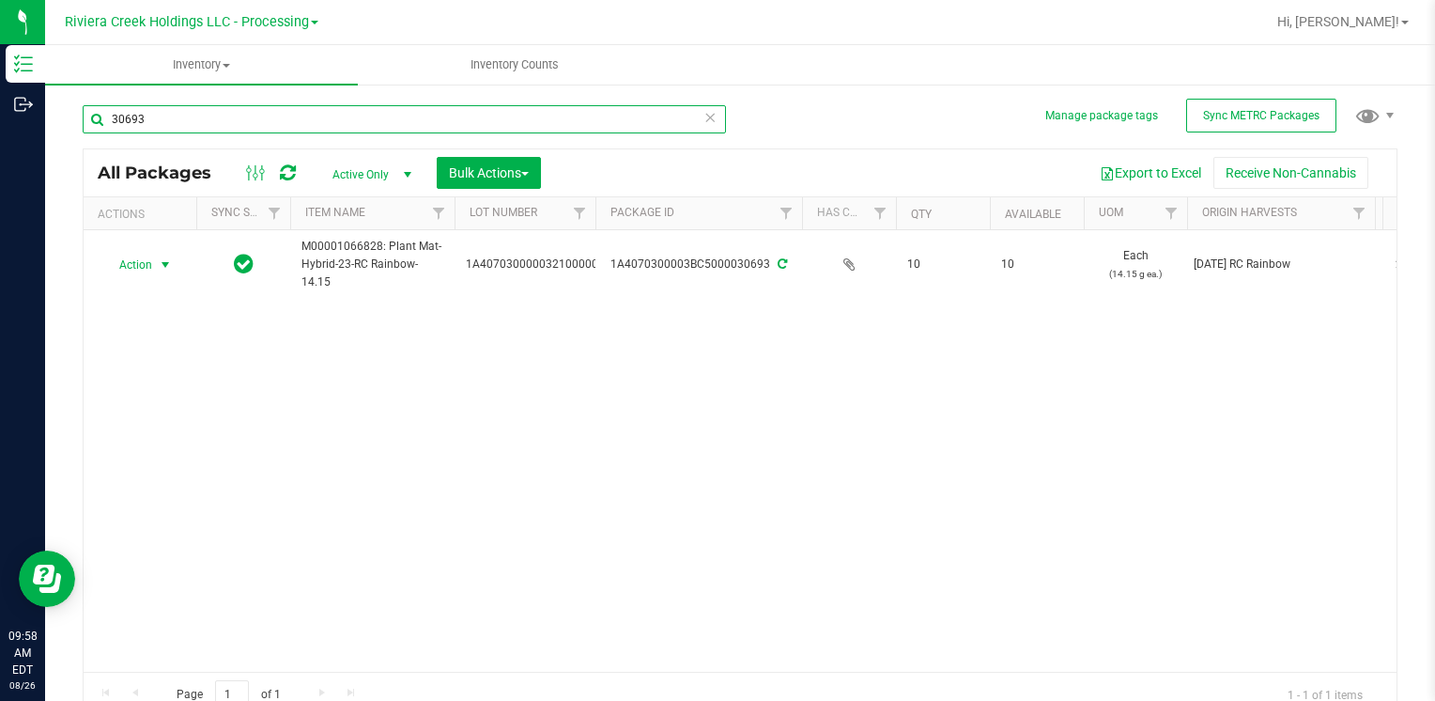
click at [210, 119] on input "30693" at bounding box center [404, 119] width 643 height 28
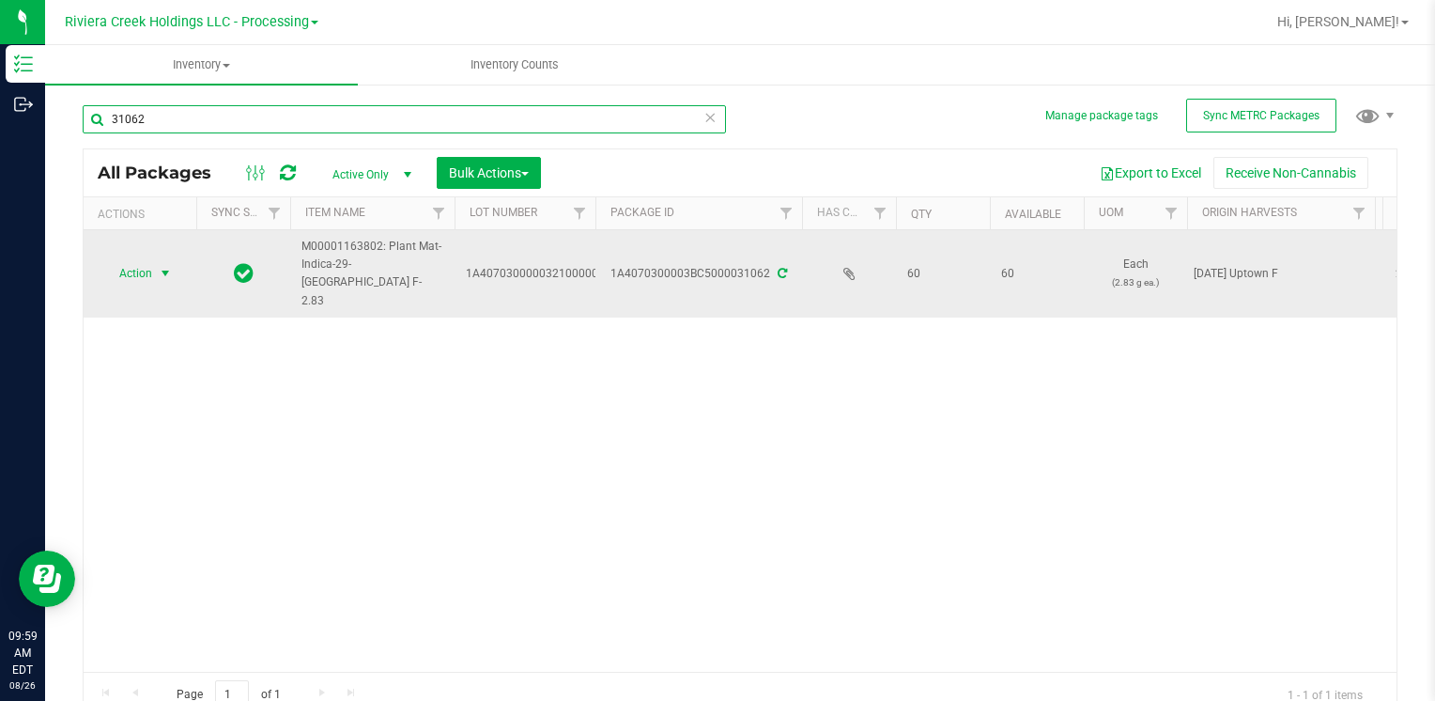
type input "31062"
click at [128, 260] on span "Action" at bounding box center [127, 273] width 51 height 26
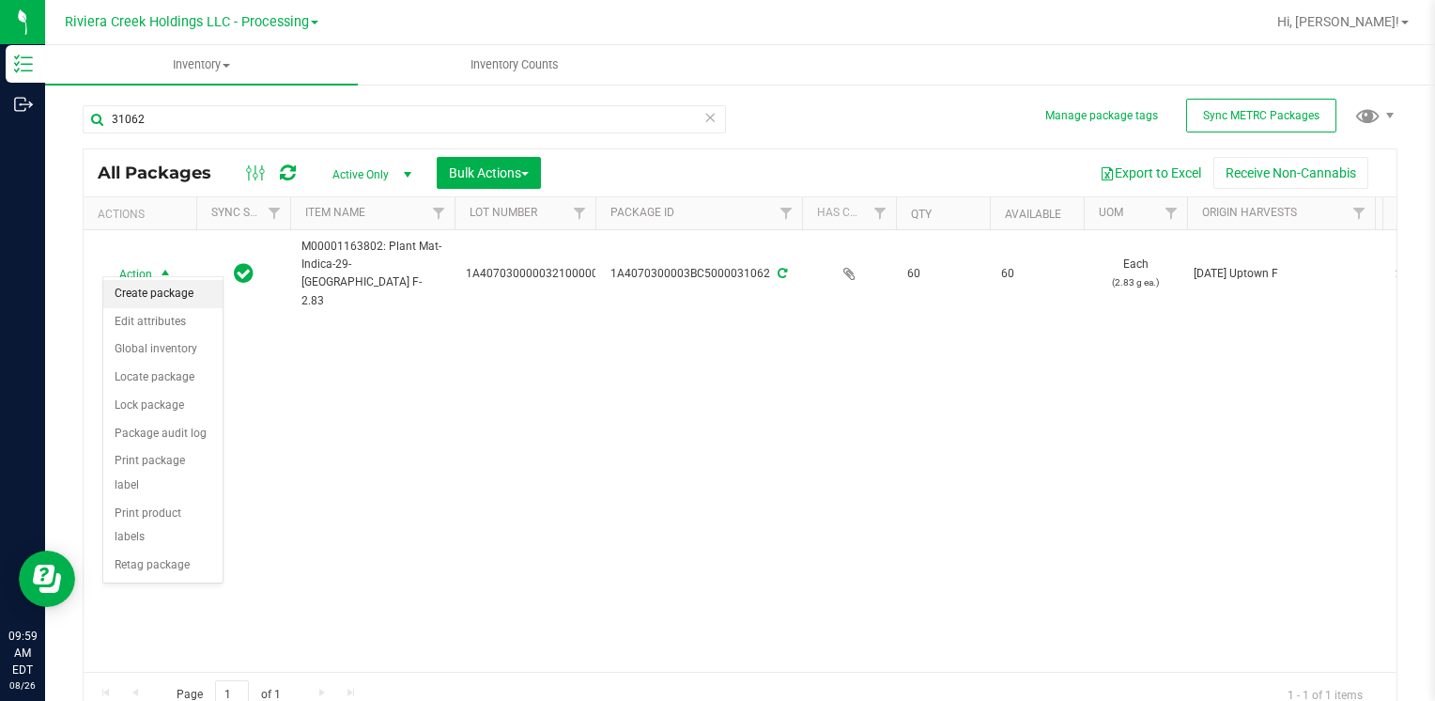
click at [171, 293] on li "Create package" at bounding box center [162, 294] width 119 height 28
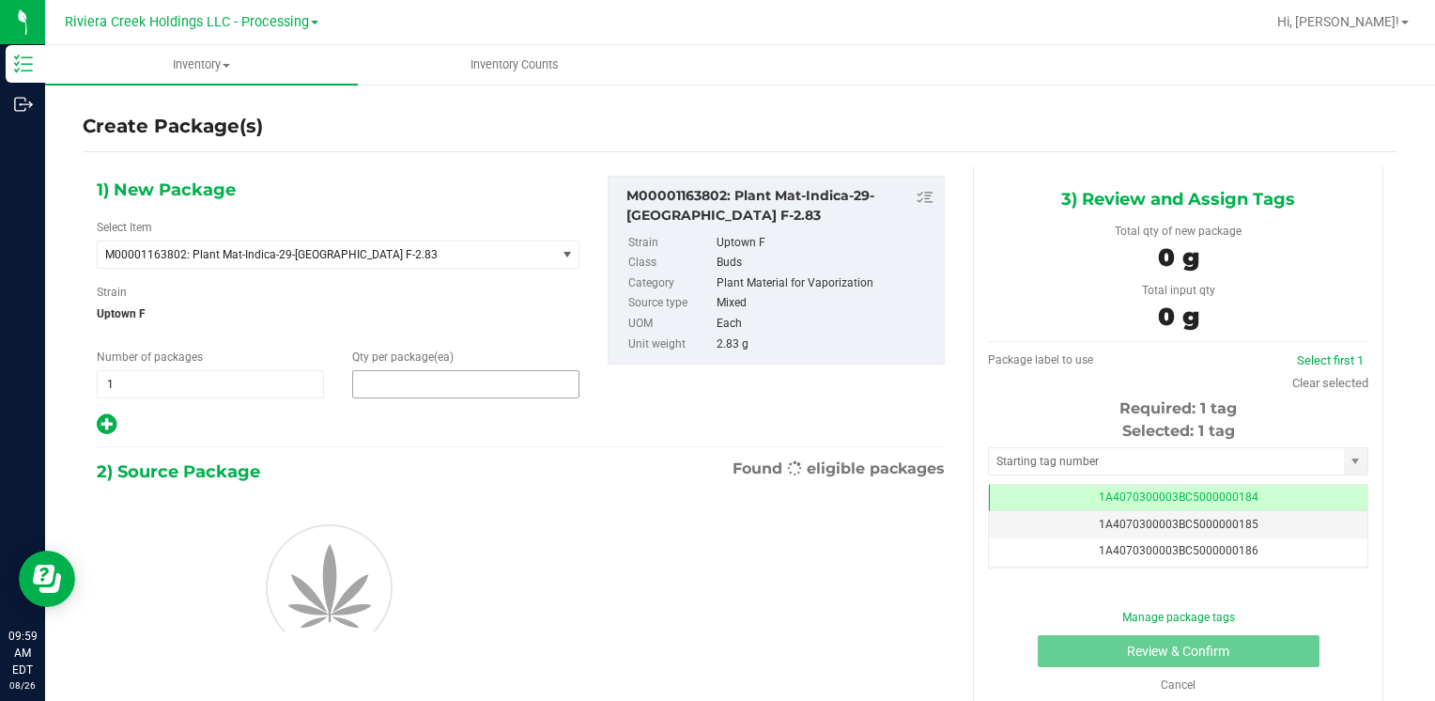
click at [380, 394] on span at bounding box center [465, 384] width 227 height 28
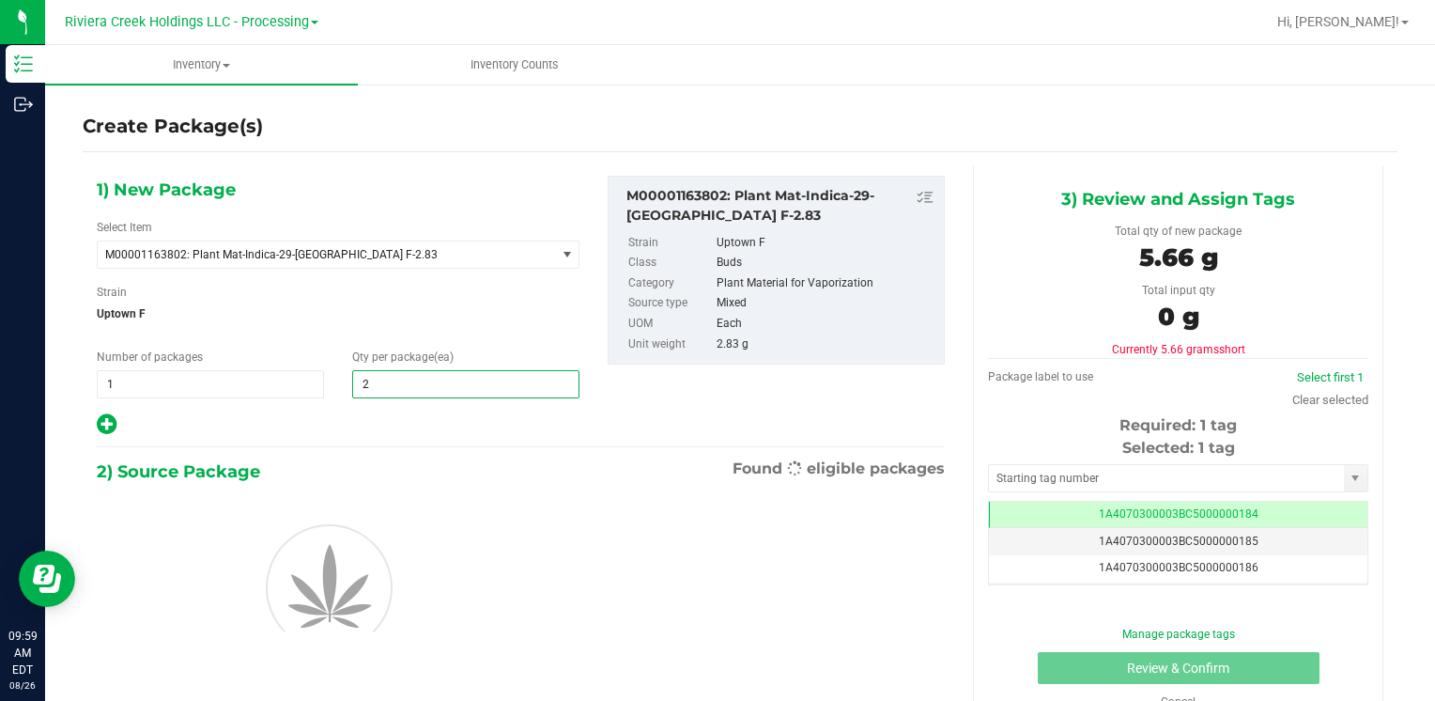
type input "25"
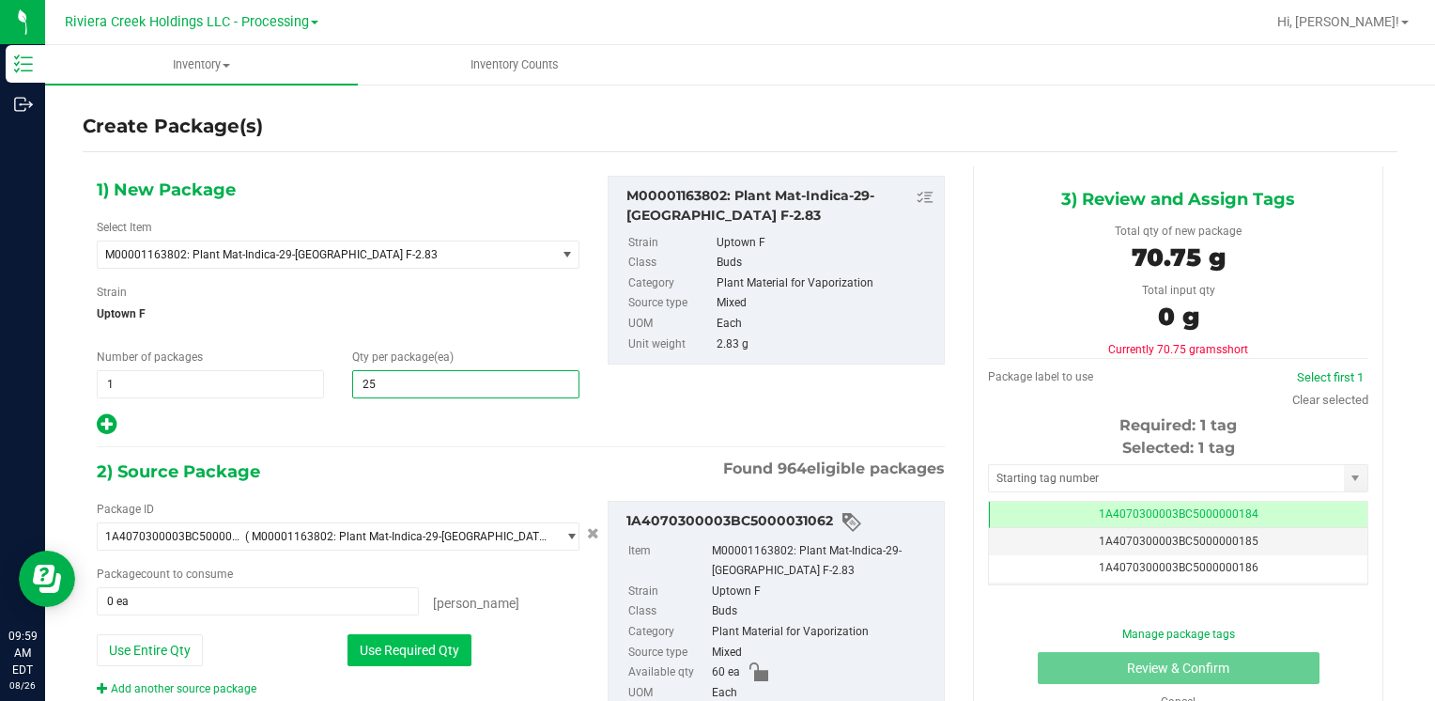
type input "25"
click at [385, 656] on button "Use Required Qty" at bounding box center [409, 650] width 124 height 32
type input "25 ea"
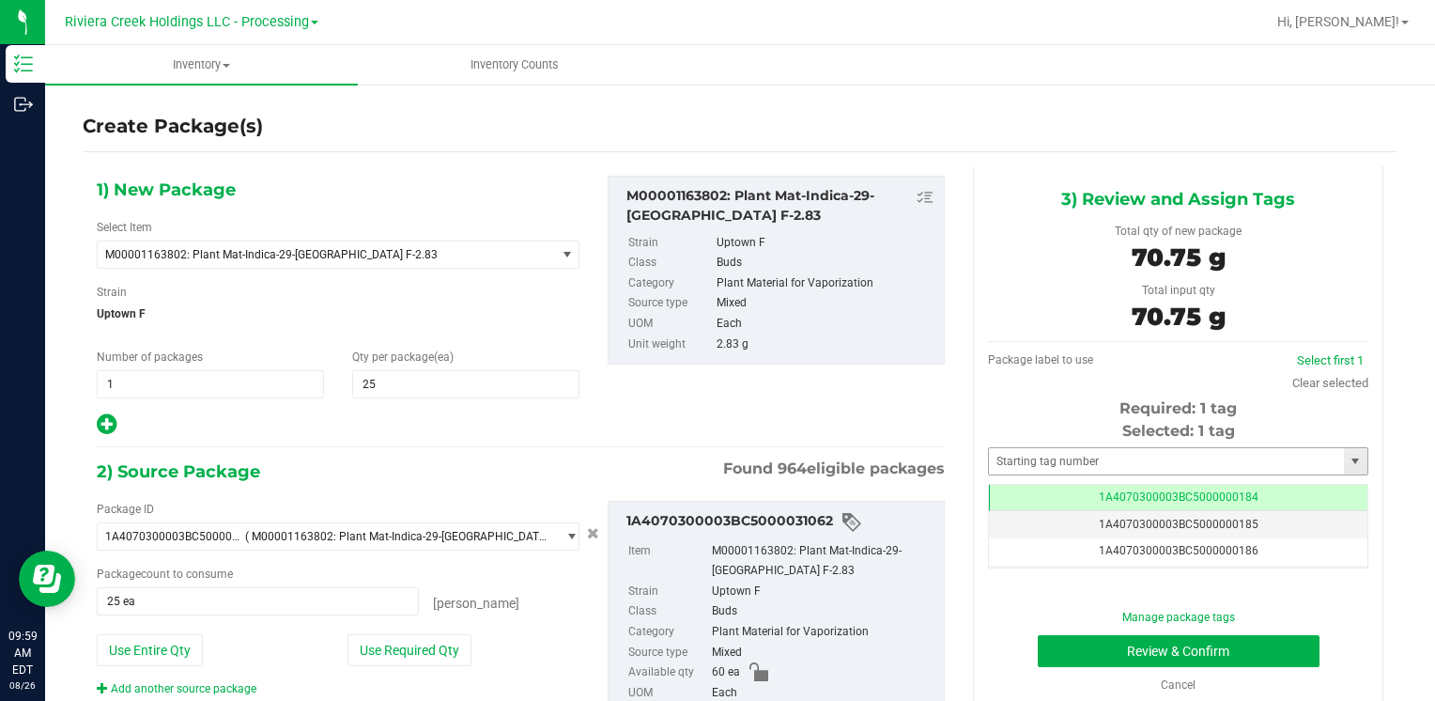
click at [1062, 444] on div "Selected: 1 tag Tag 1A4070300003BC5000000184 1A4070300003BC5000000185 1A4070300…" at bounding box center [1178, 494] width 380 height 148
click at [1063, 467] on input "text" at bounding box center [1166, 461] width 355 height 26
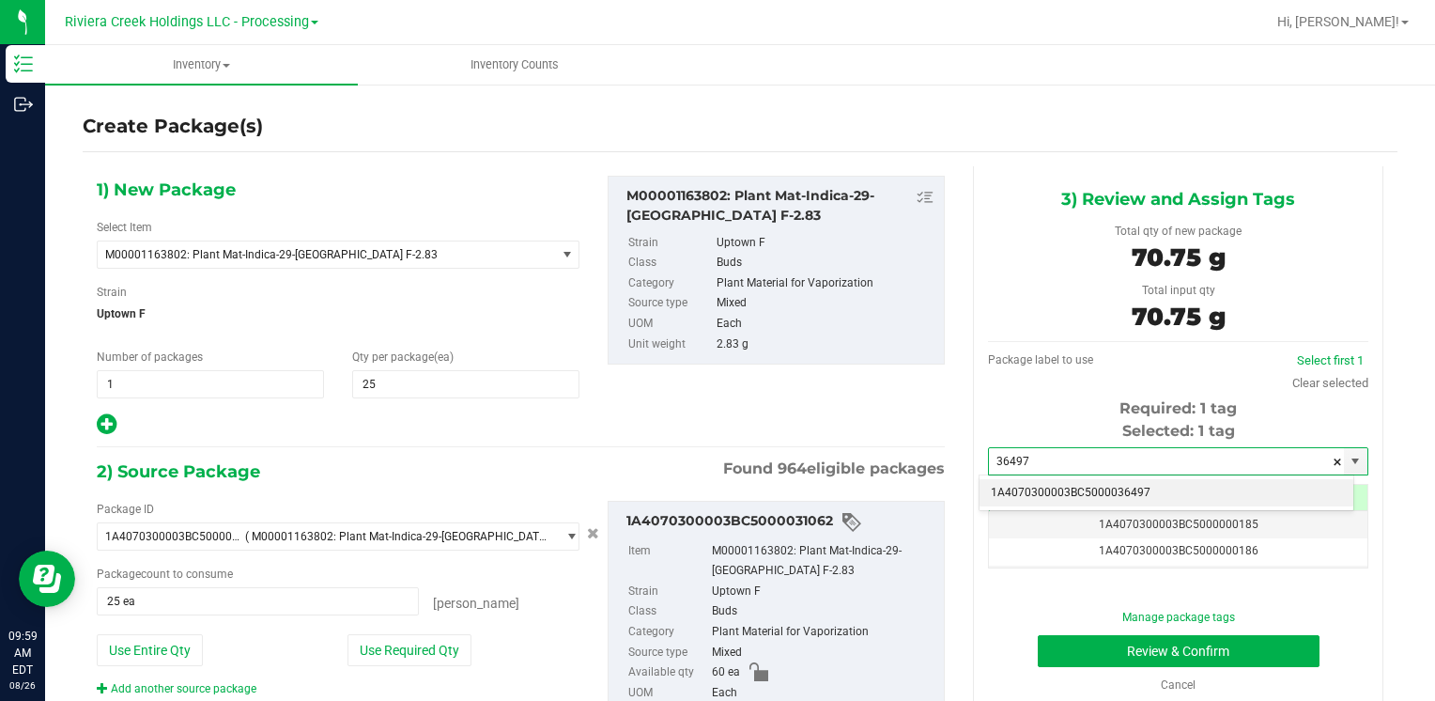
click at [1050, 486] on li "1A4070300003BC5000036497" at bounding box center [1167, 493] width 374 height 28
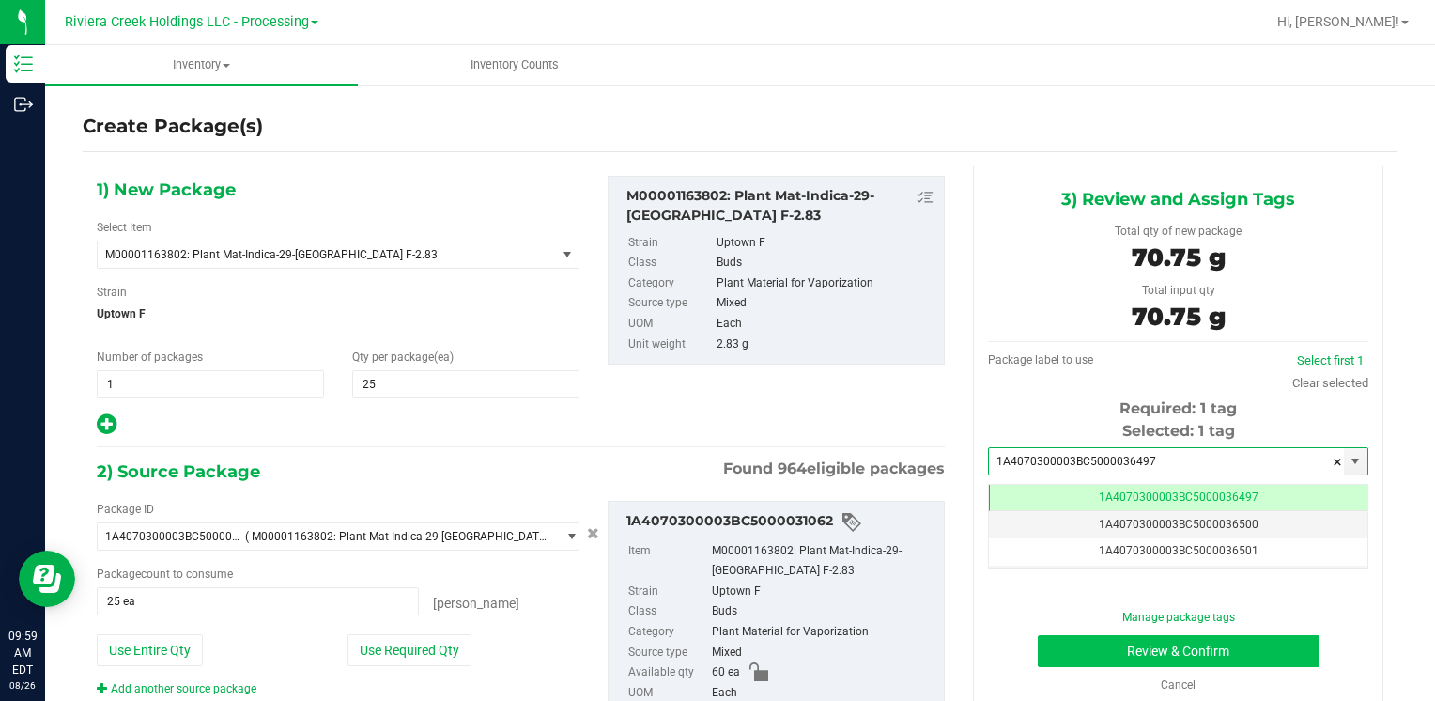
type input "1A4070300003BC5000036497"
click at [1048, 652] on button "Review & Confirm" at bounding box center [1179, 651] width 282 height 32
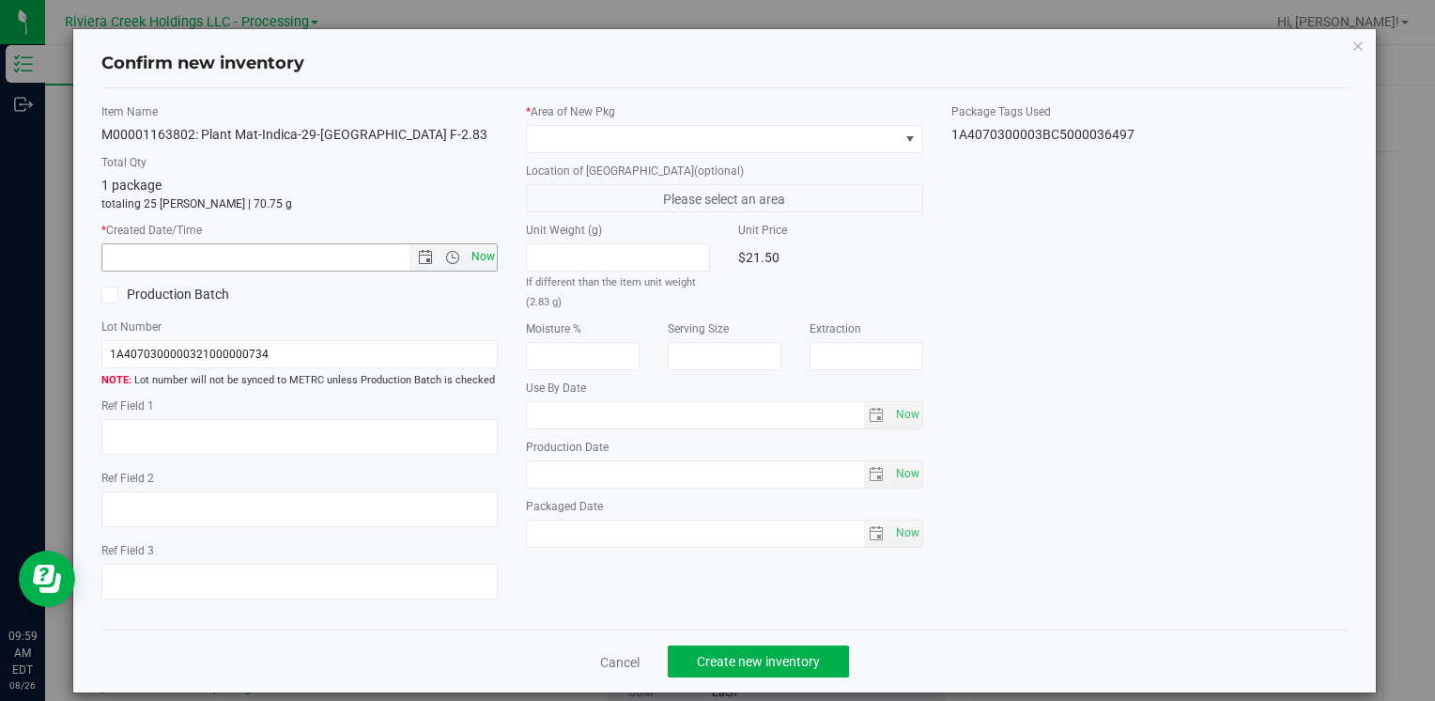
click at [488, 255] on span "Now" at bounding box center [483, 256] width 32 height 27
type input "[DATE] 9:59 AM"
click at [582, 127] on span at bounding box center [712, 139] width 371 height 26
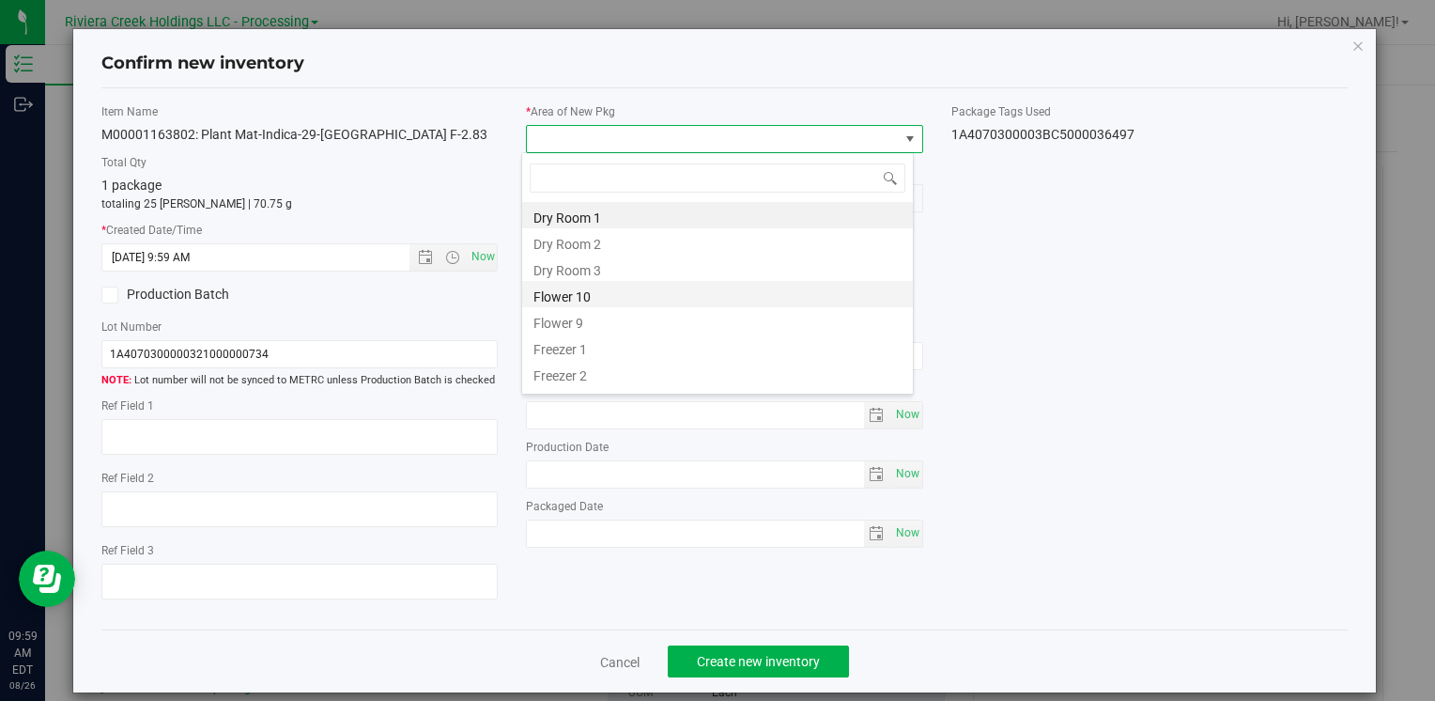
click at [615, 301] on li "Flower 10" at bounding box center [717, 294] width 391 height 26
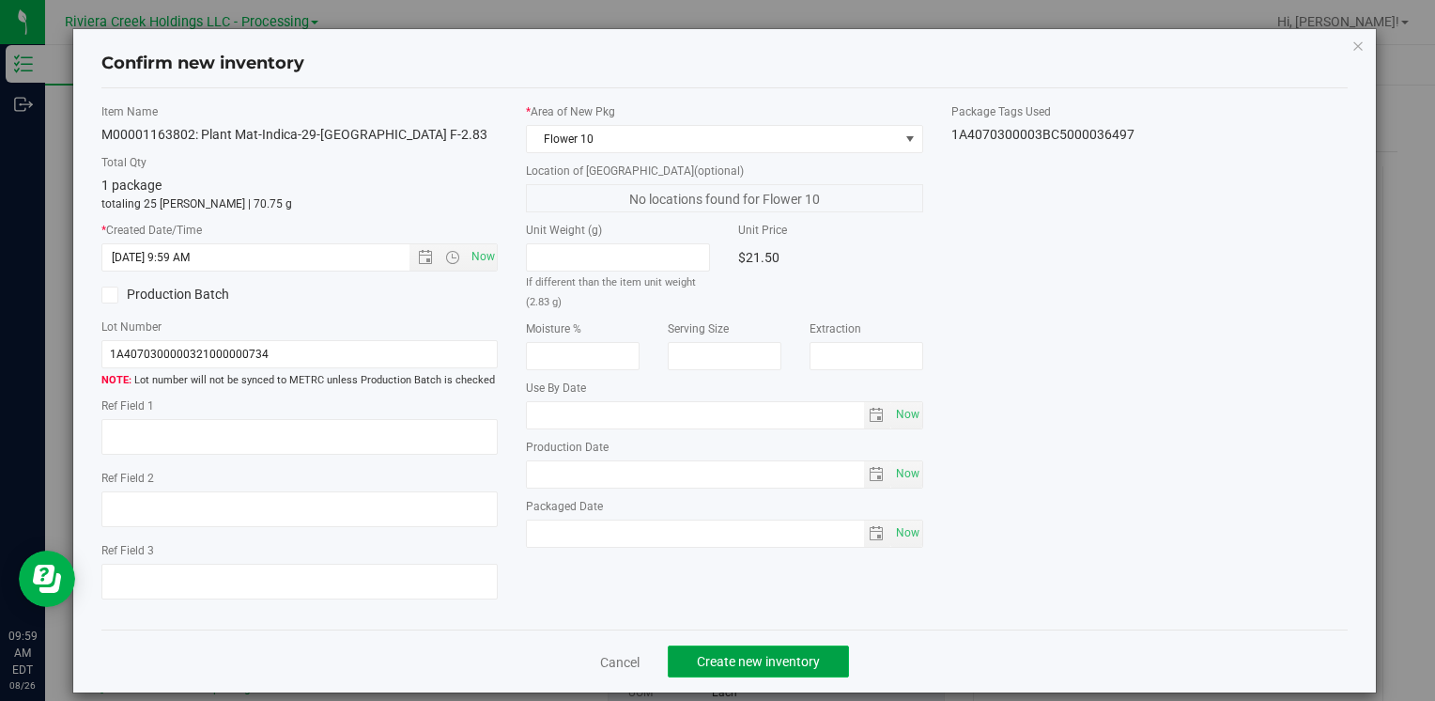
click at [706, 670] on button "Create new inventory" at bounding box center [758, 661] width 181 height 32
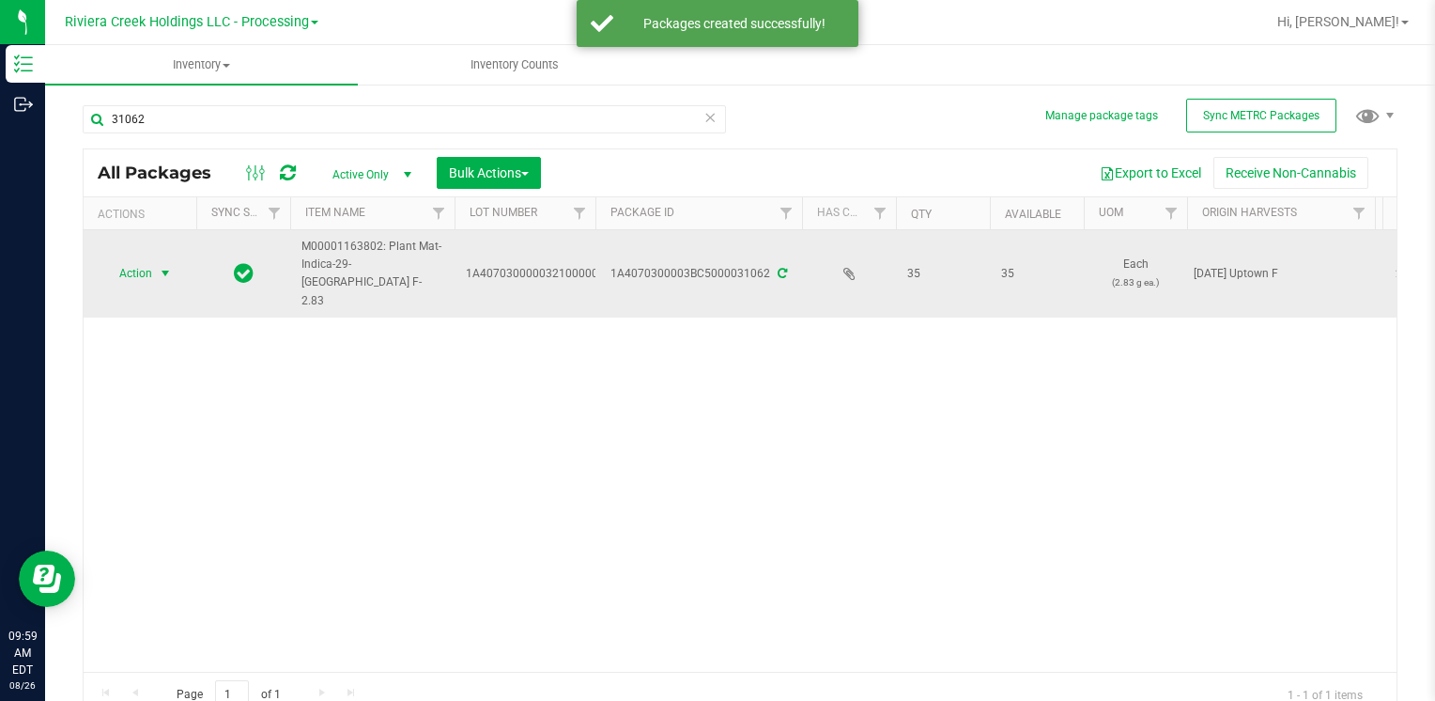
click at [130, 260] on span "Action" at bounding box center [127, 273] width 51 height 26
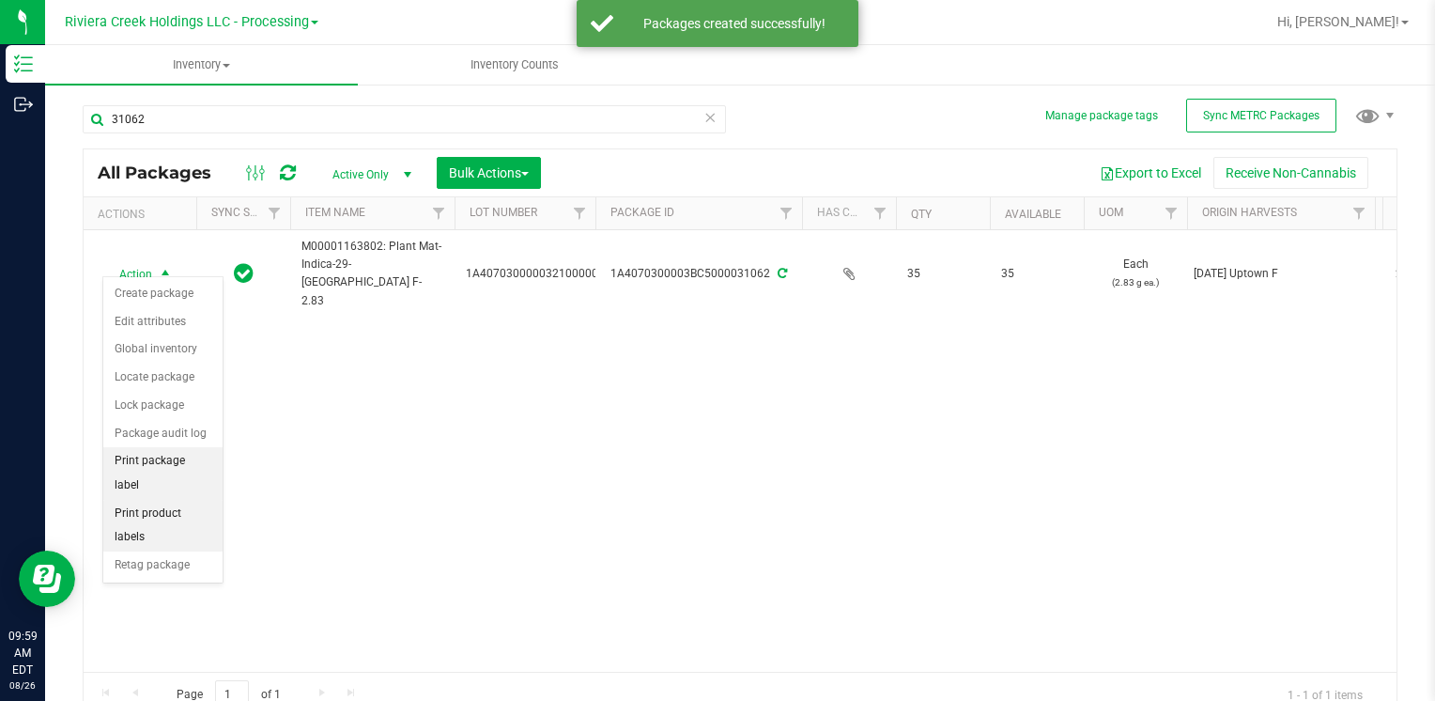
click at [193, 456] on li "Print package label" at bounding box center [162, 473] width 119 height 52
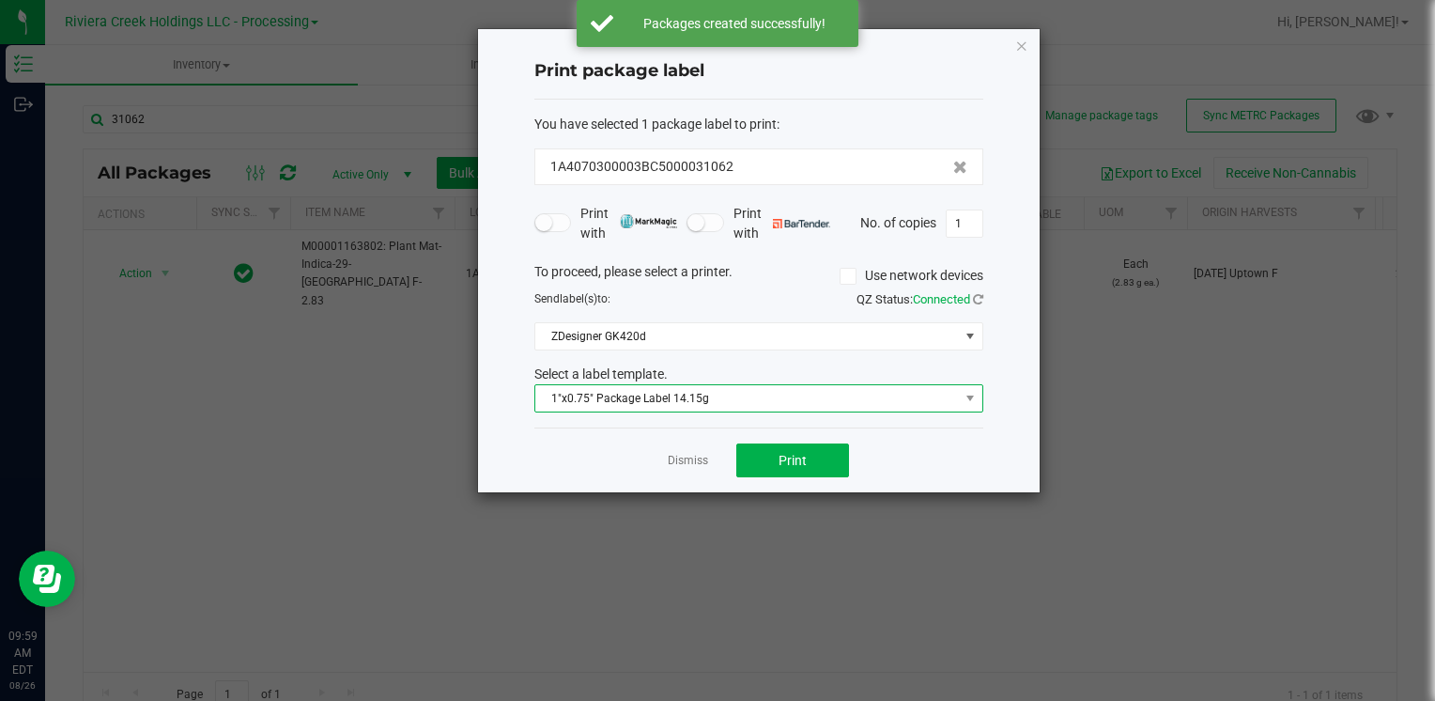
click at [749, 394] on span "1"x0.75" Package Label 14.15g" at bounding box center [747, 398] width 424 height 26
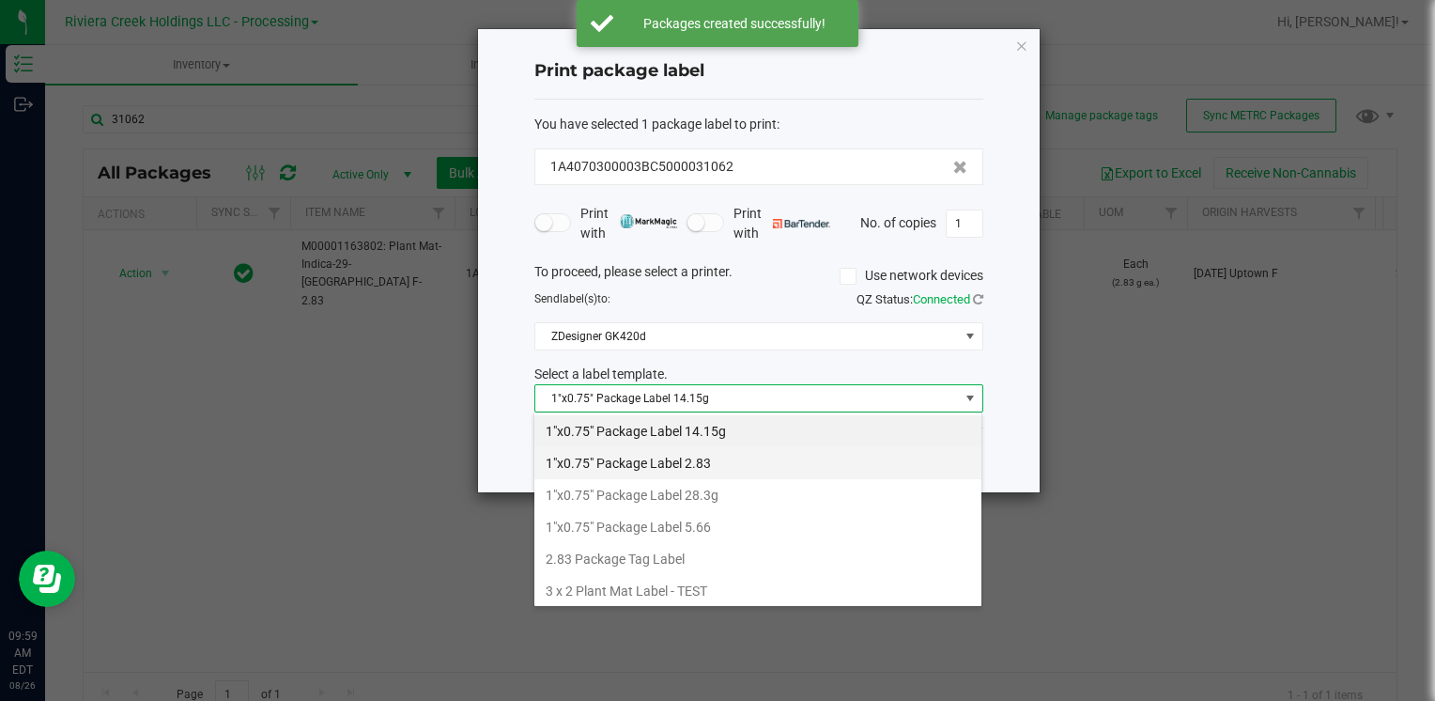
click at [745, 450] on li "1"x0.75" Package Label 2.83" at bounding box center [757, 463] width 447 height 32
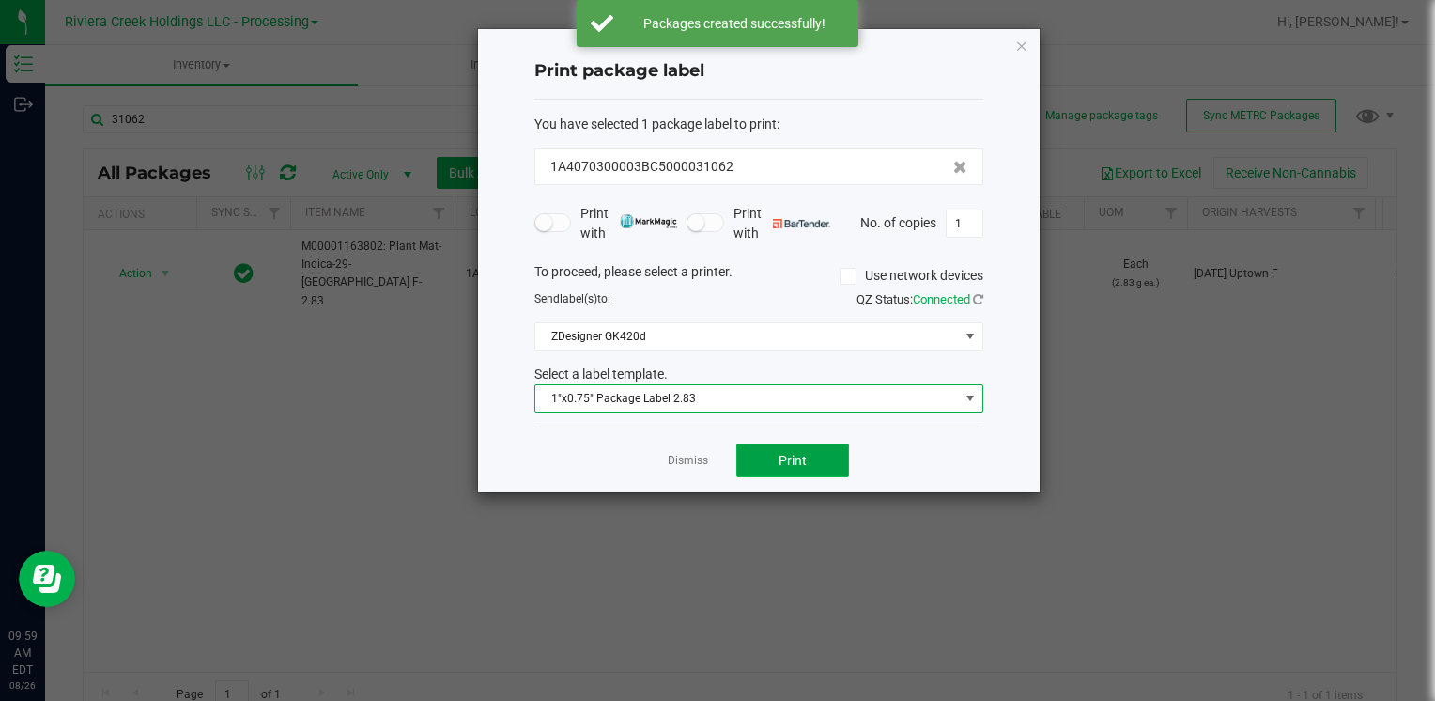
click at [771, 458] on button "Print" at bounding box center [792, 460] width 113 height 34
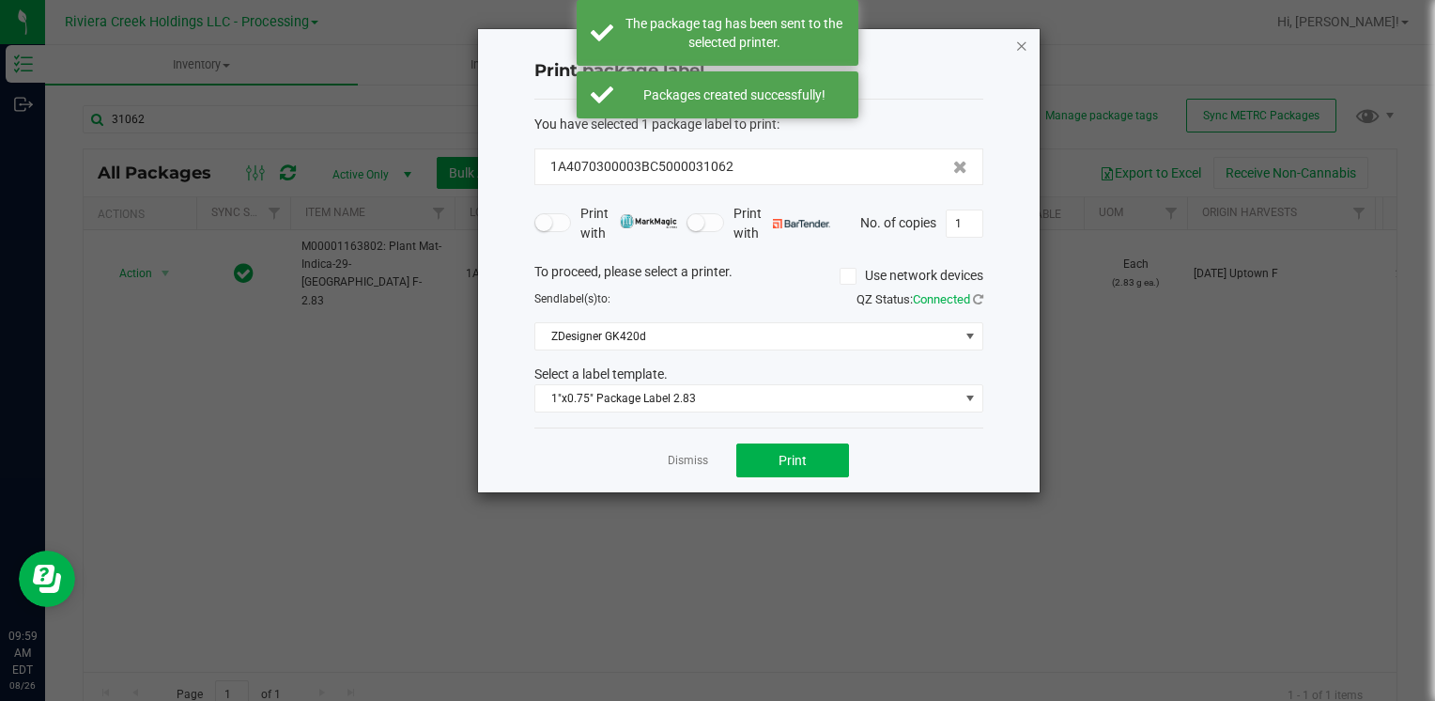
click at [1024, 42] on icon "button" at bounding box center [1021, 45] width 13 height 23
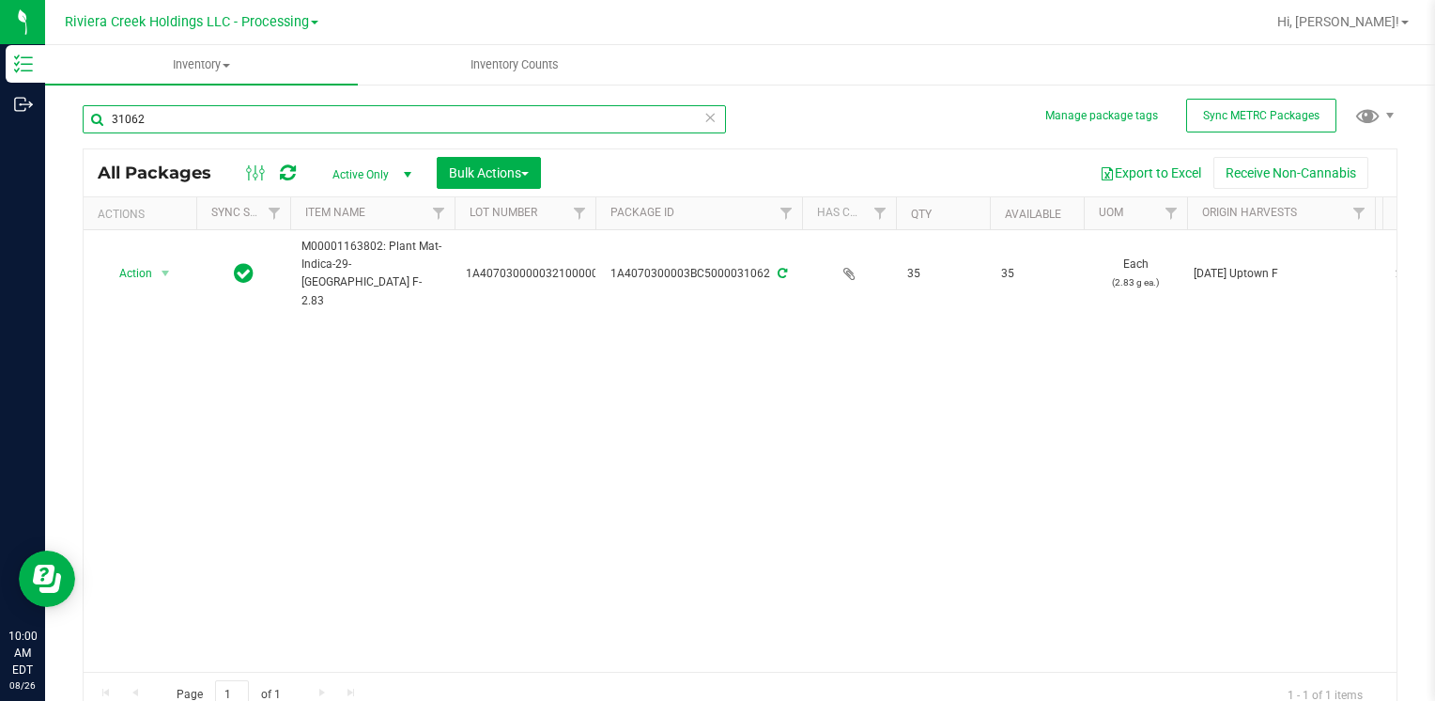
click at [191, 118] on input "31062" at bounding box center [404, 119] width 643 height 28
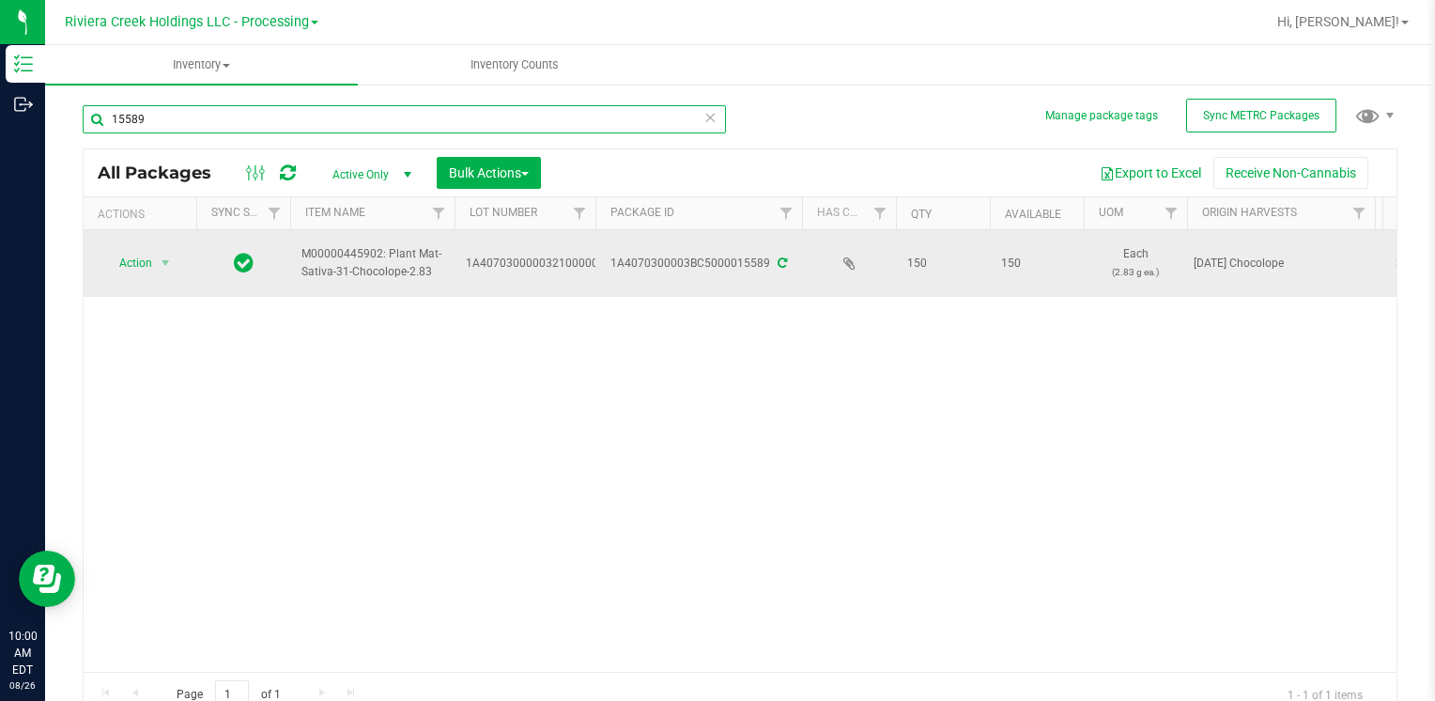
type input "15589"
click at [147, 267] on span "Action" at bounding box center [127, 263] width 51 height 26
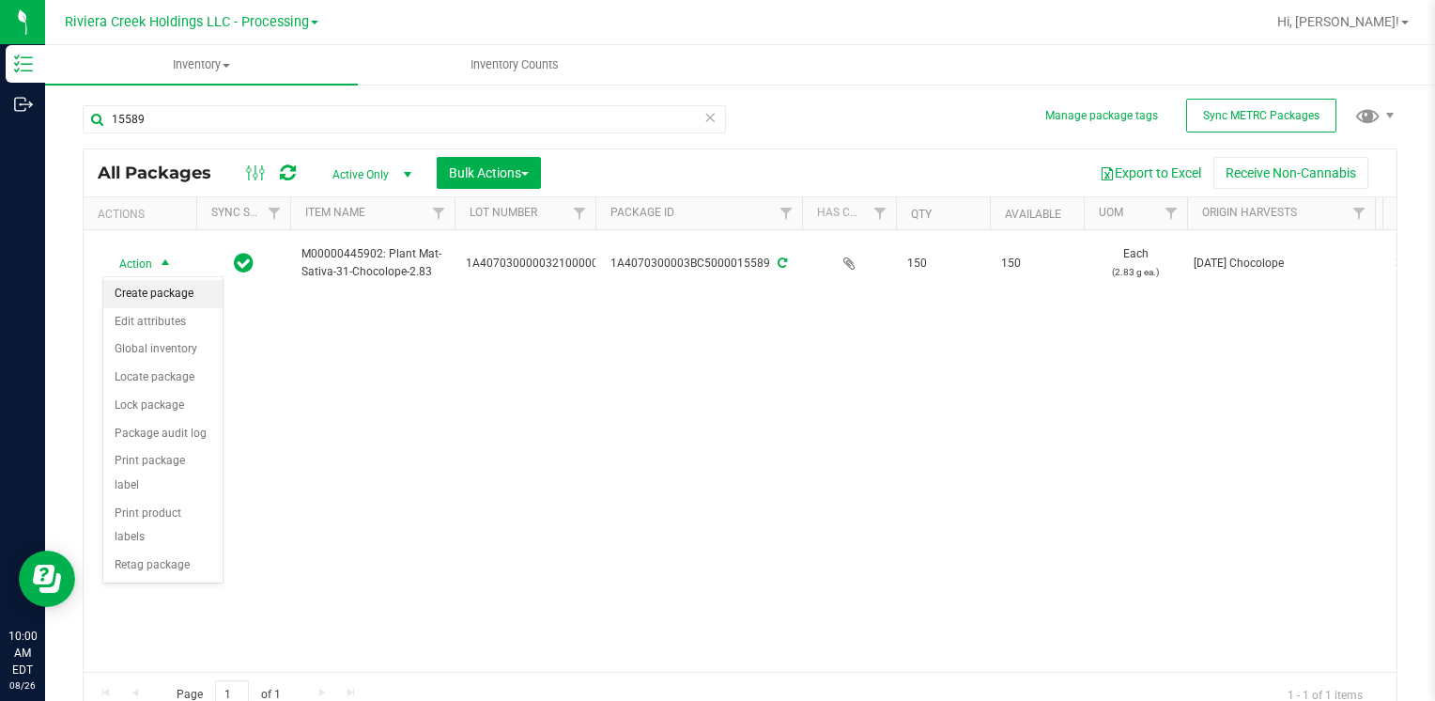
click at [166, 290] on li "Create package" at bounding box center [162, 294] width 119 height 28
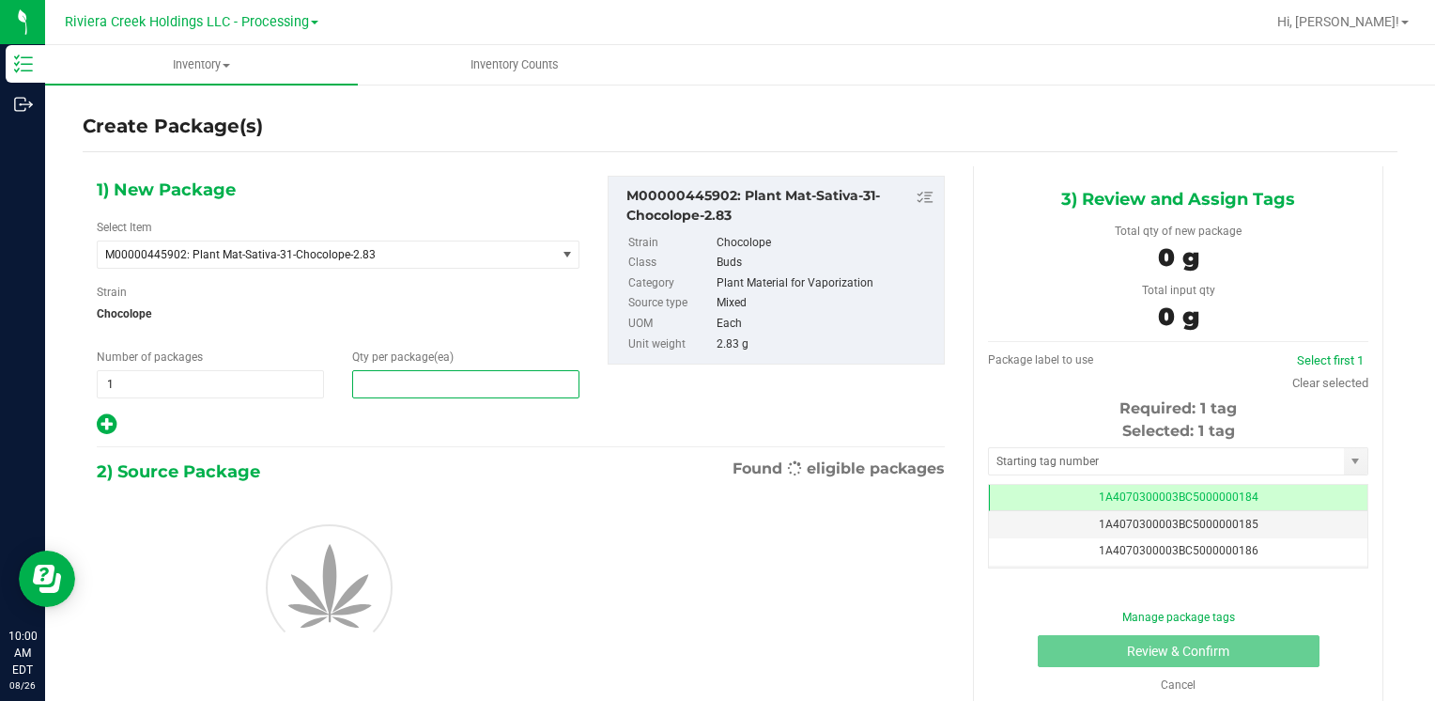
click at [409, 385] on span at bounding box center [465, 384] width 227 height 28
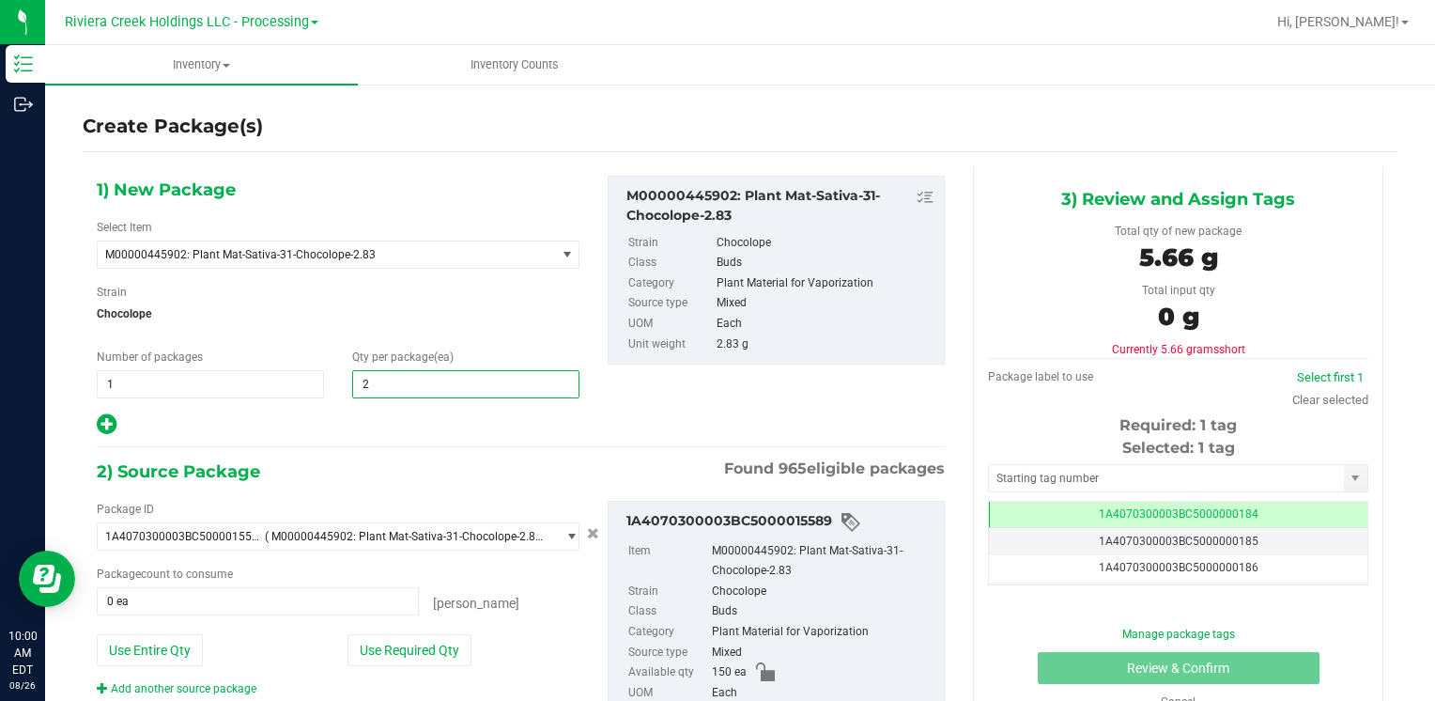
type input "25"
click at [377, 644] on button "Use Required Qty" at bounding box center [409, 650] width 124 height 32
type input "25 ea"
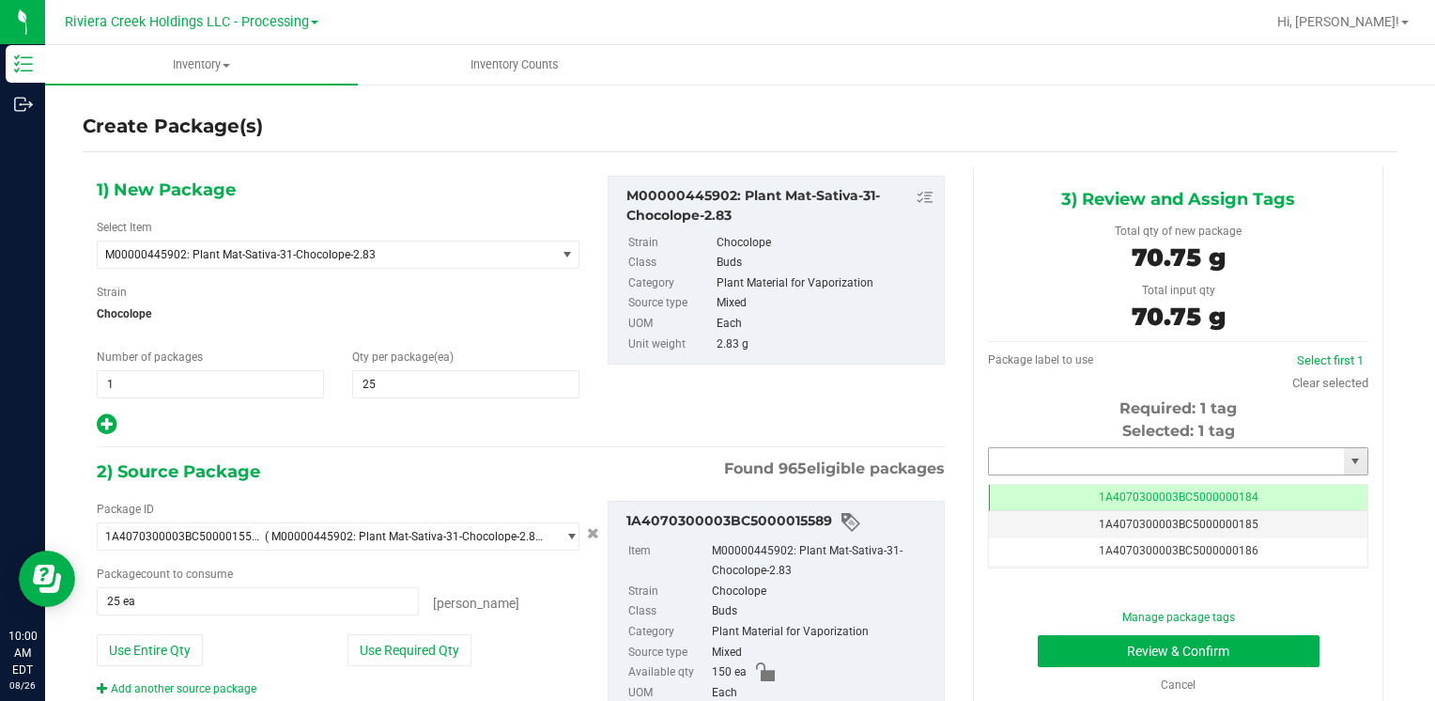
click at [1074, 455] on input "text" at bounding box center [1166, 461] width 355 height 26
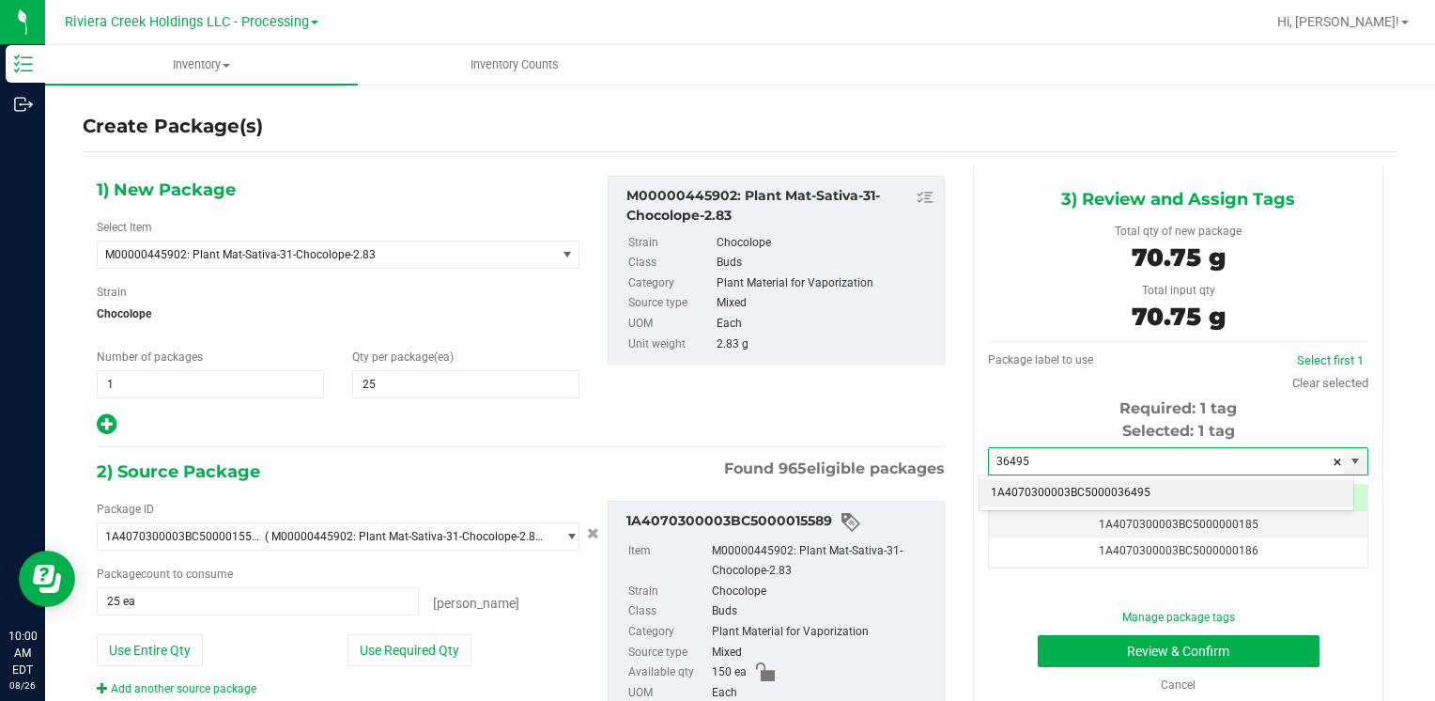
click at [1016, 489] on li "1A4070300003BC5000036495" at bounding box center [1167, 493] width 374 height 28
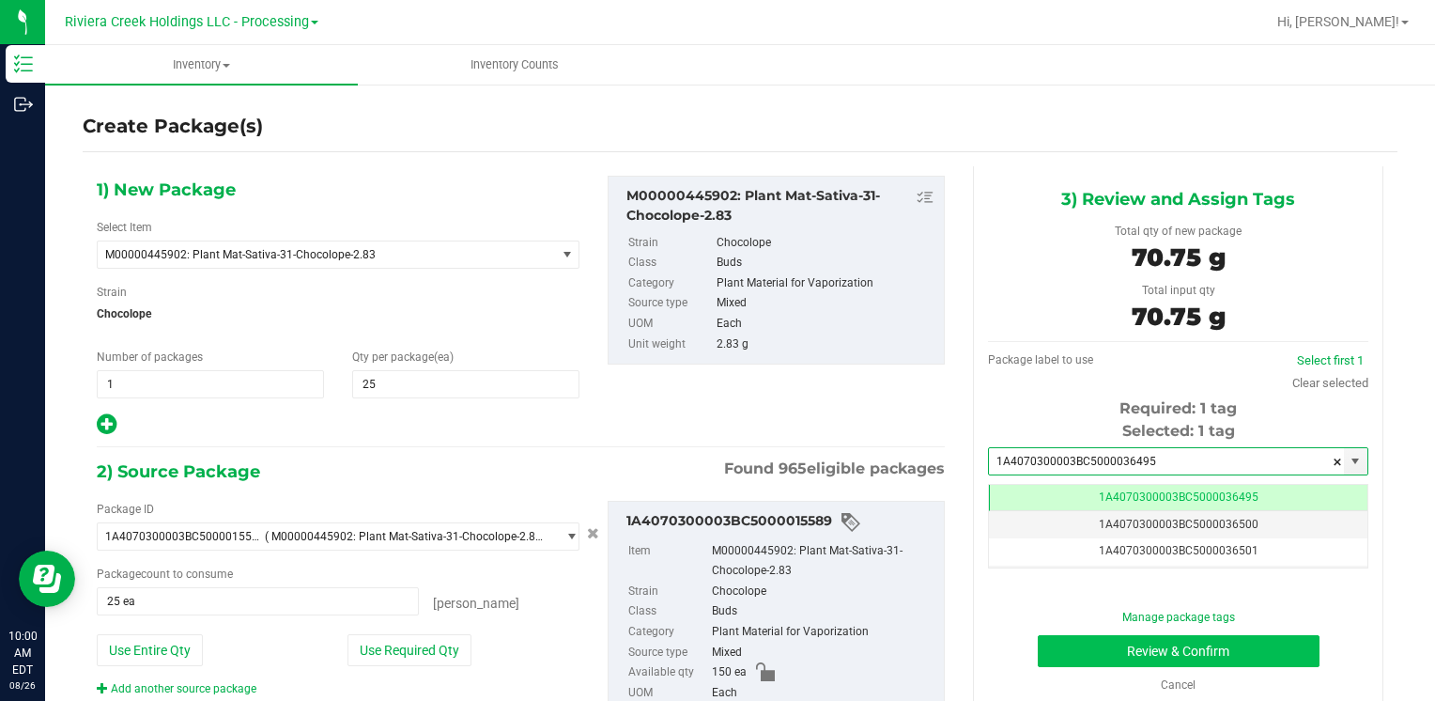
type input "1A4070300003BC5000036495"
click at [1057, 644] on button "Review & Confirm" at bounding box center [1179, 651] width 282 height 32
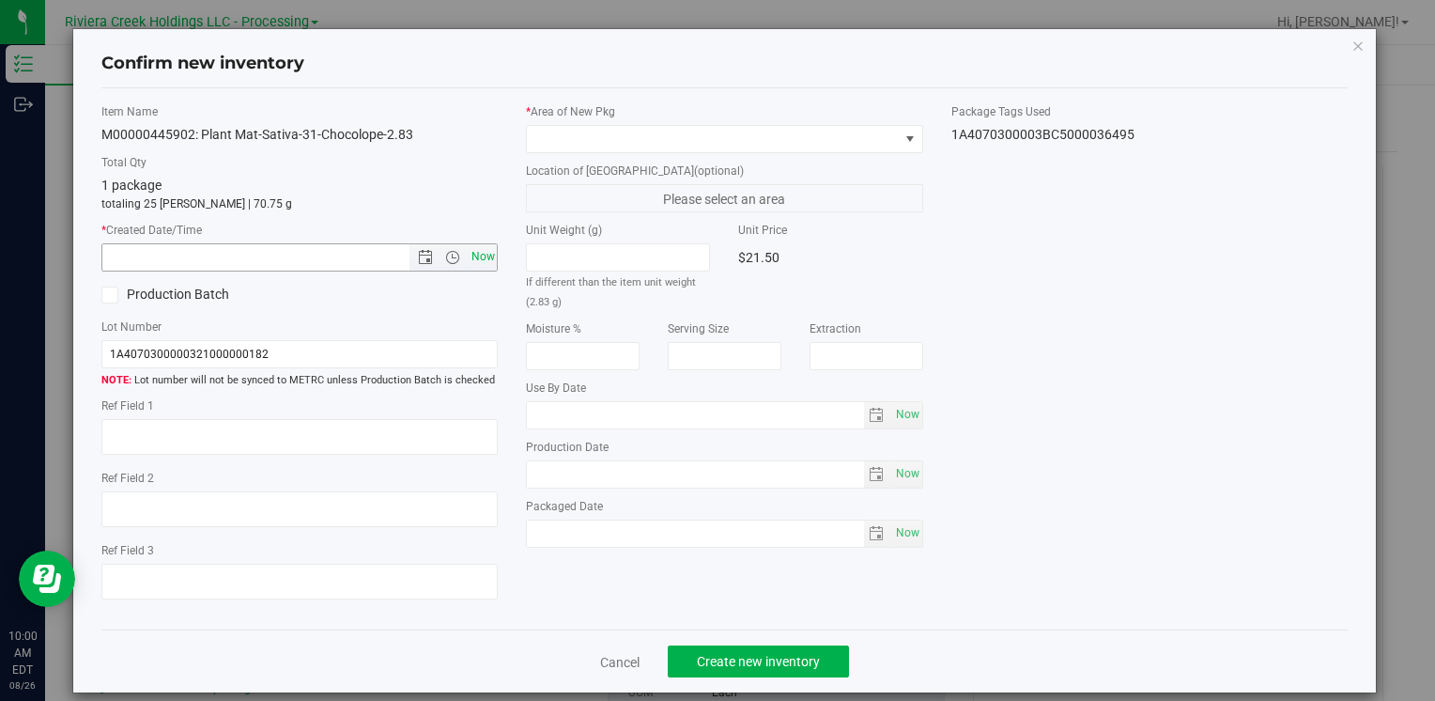
click at [468, 250] on span "Now" at bounding box center [483, 256] width 32 height 27
type input "[DATE] 10:00 AM"
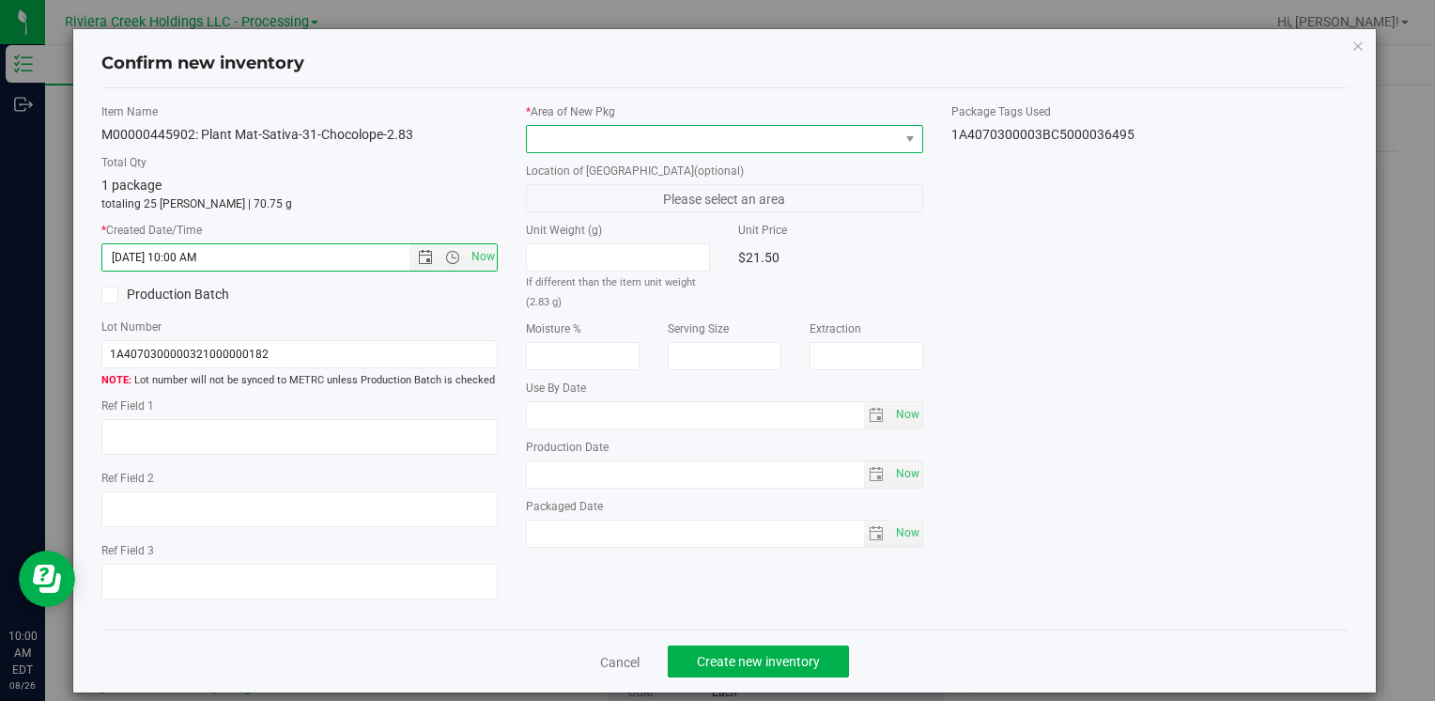
click at [568, 132] on span at bounding box center [712, 139] width 371 height 26
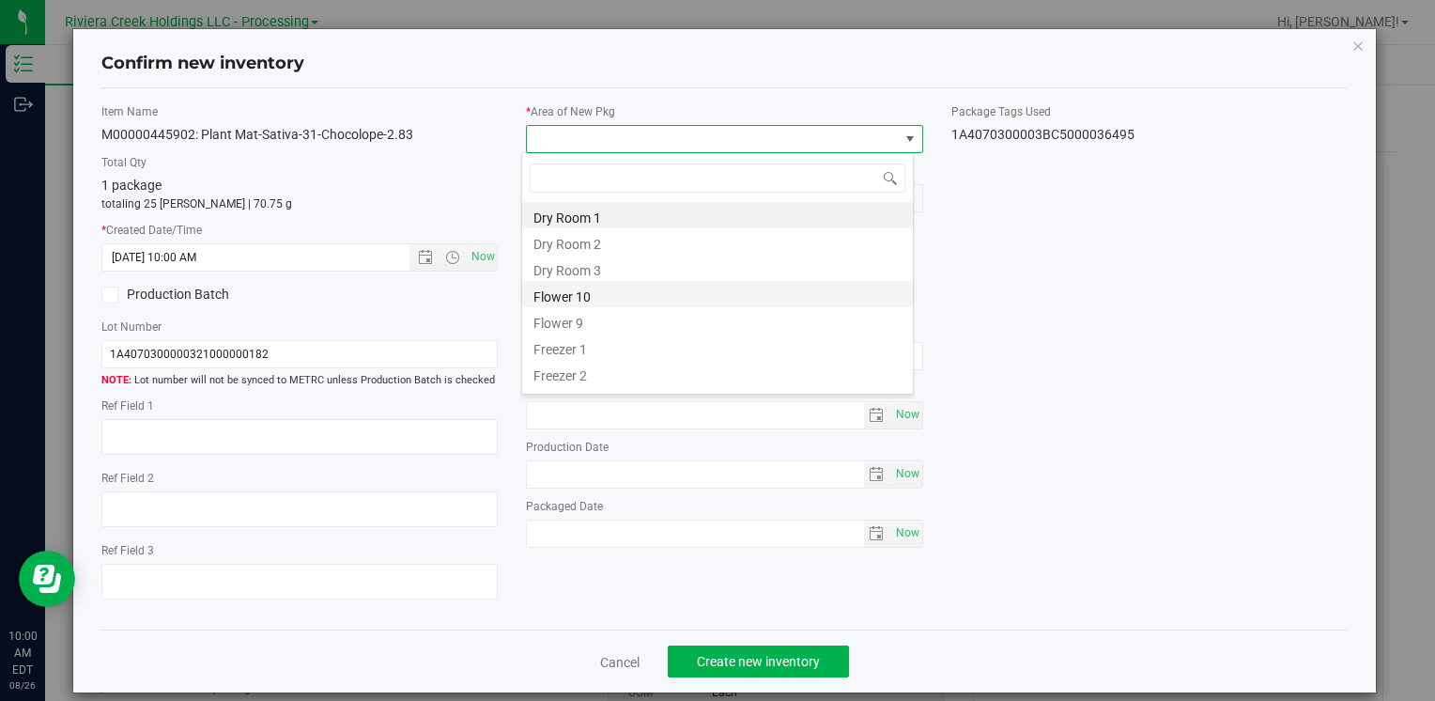
click at [639, 288] on li "Flower 10" at bounding box center [717, 294] width 391 height 26
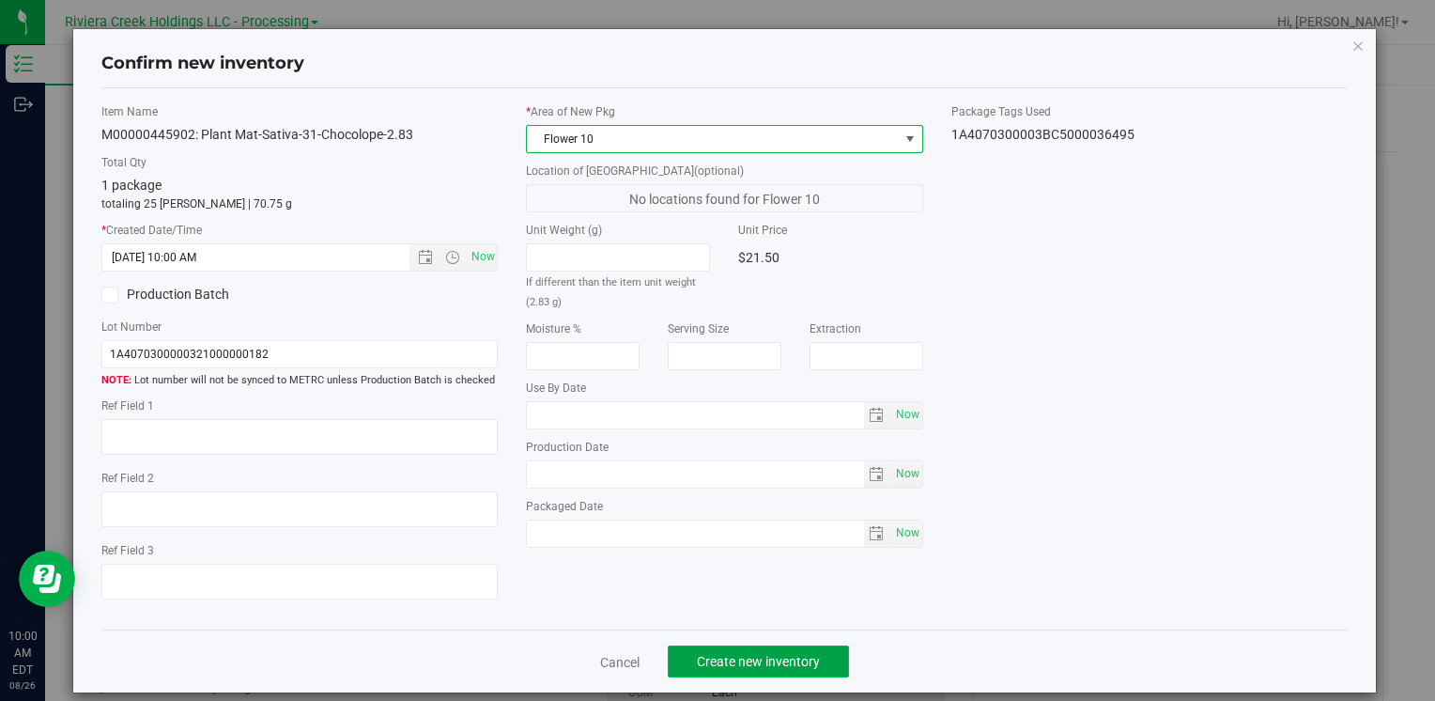
click at [725, 662] on span "Create new inventory" at bounding box center [758, 661] width 123 height 15
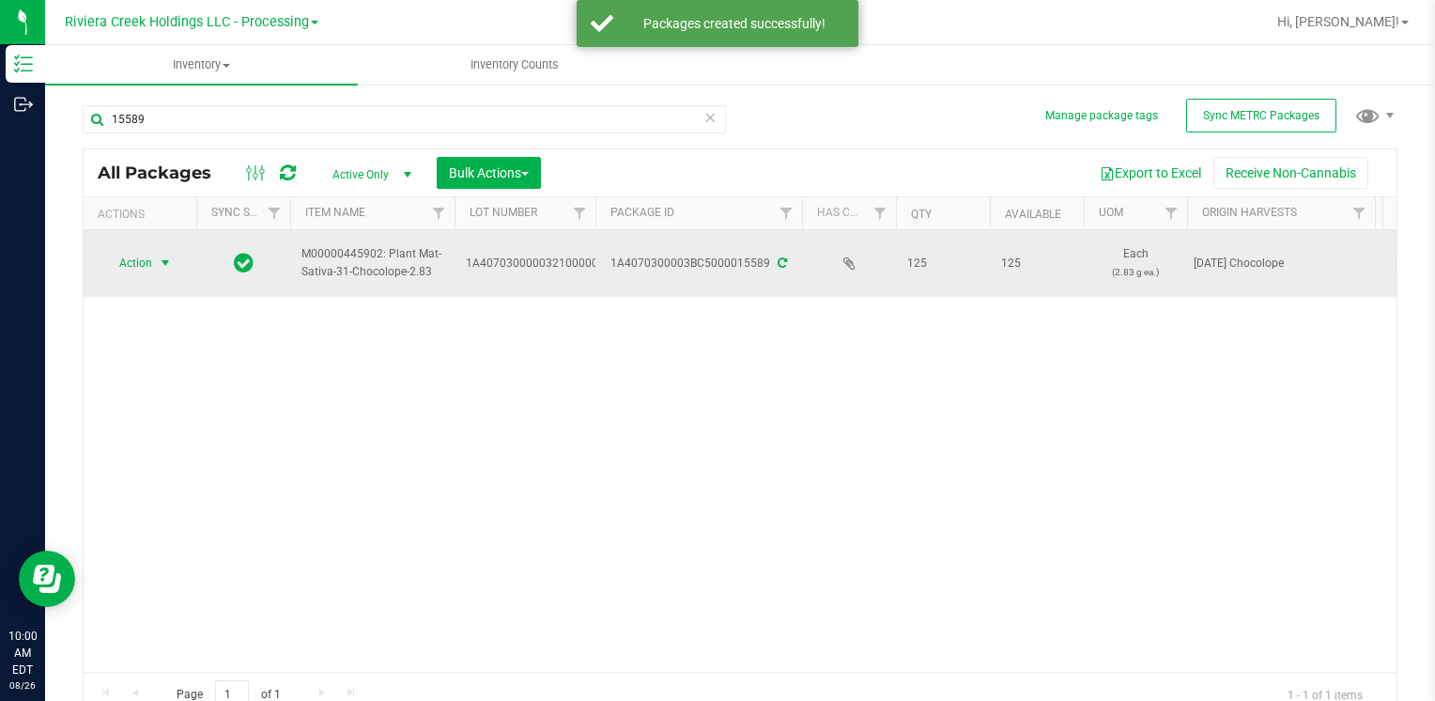
click at [134, 264] on span "Action" at bounding box center [127, 263] width 51 height 26
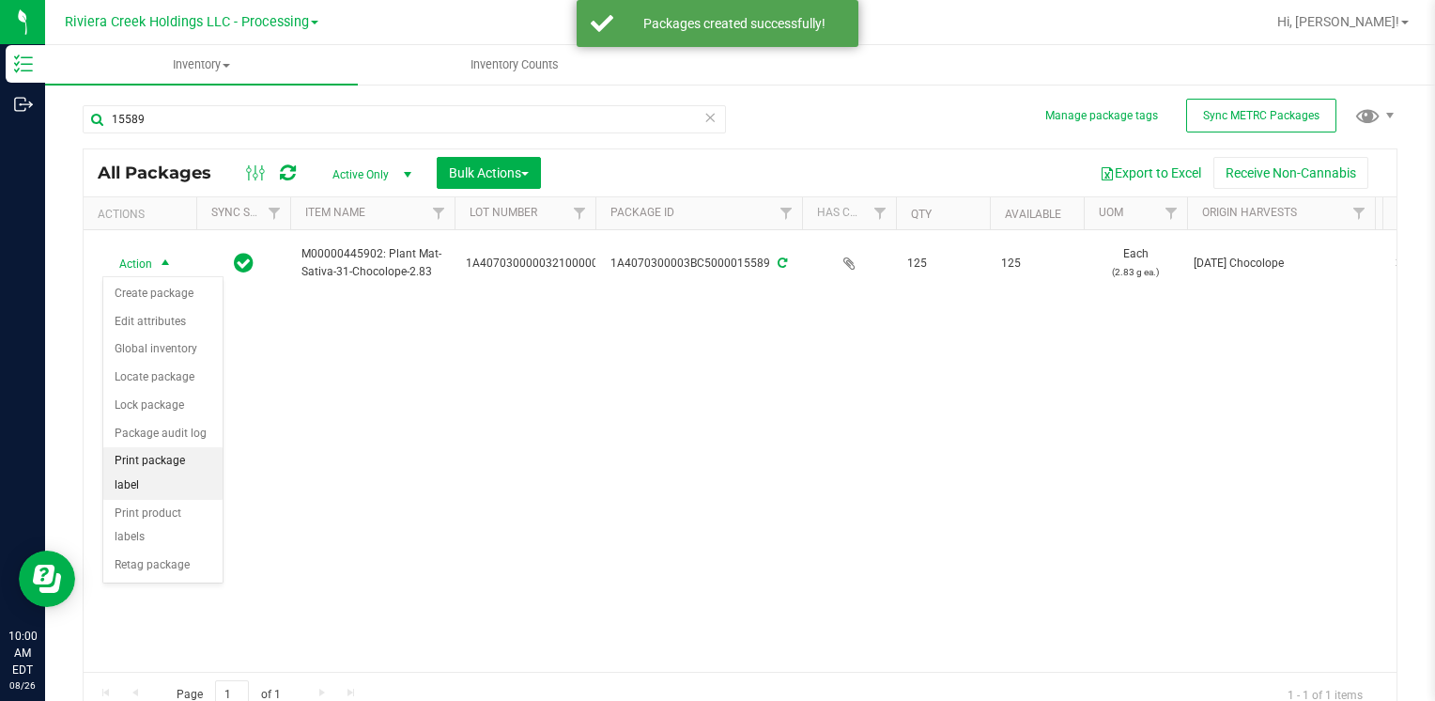
click at [192, 450] on li "Print package label" at bounding box center [162, 473] width 119 height 52
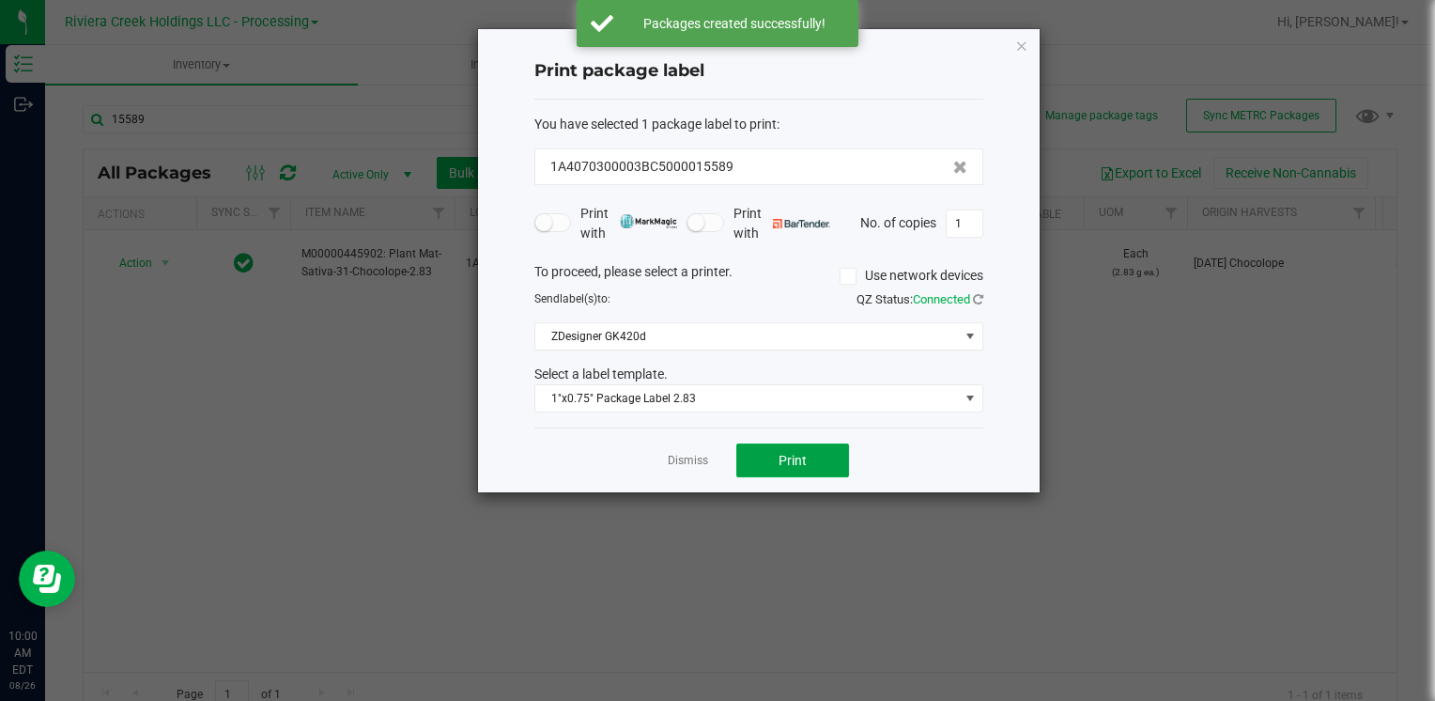
click at [792, 475] on button "Print" at bounding box center [792, 460] width 113 height 34
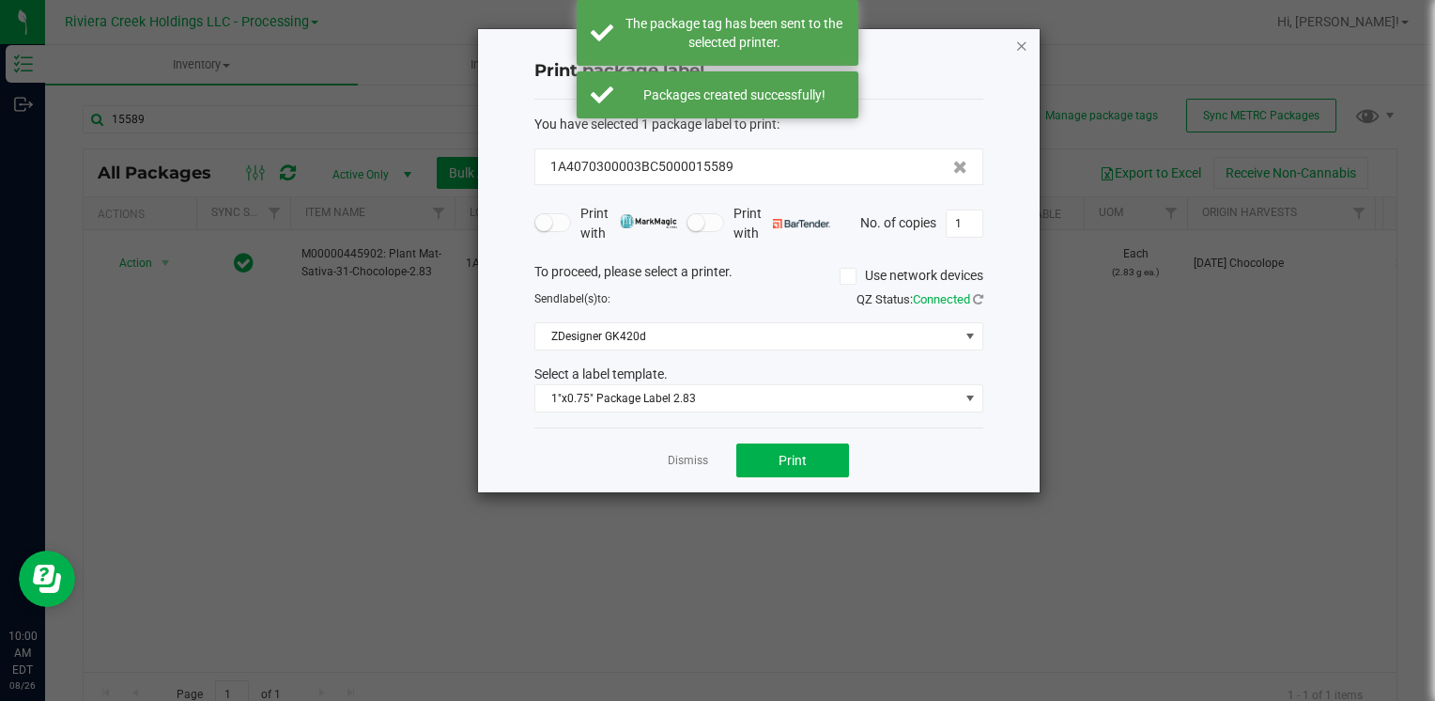
click at [1022, 37] on icon "button" at bounding box center [1021, 45] width 13 height 23
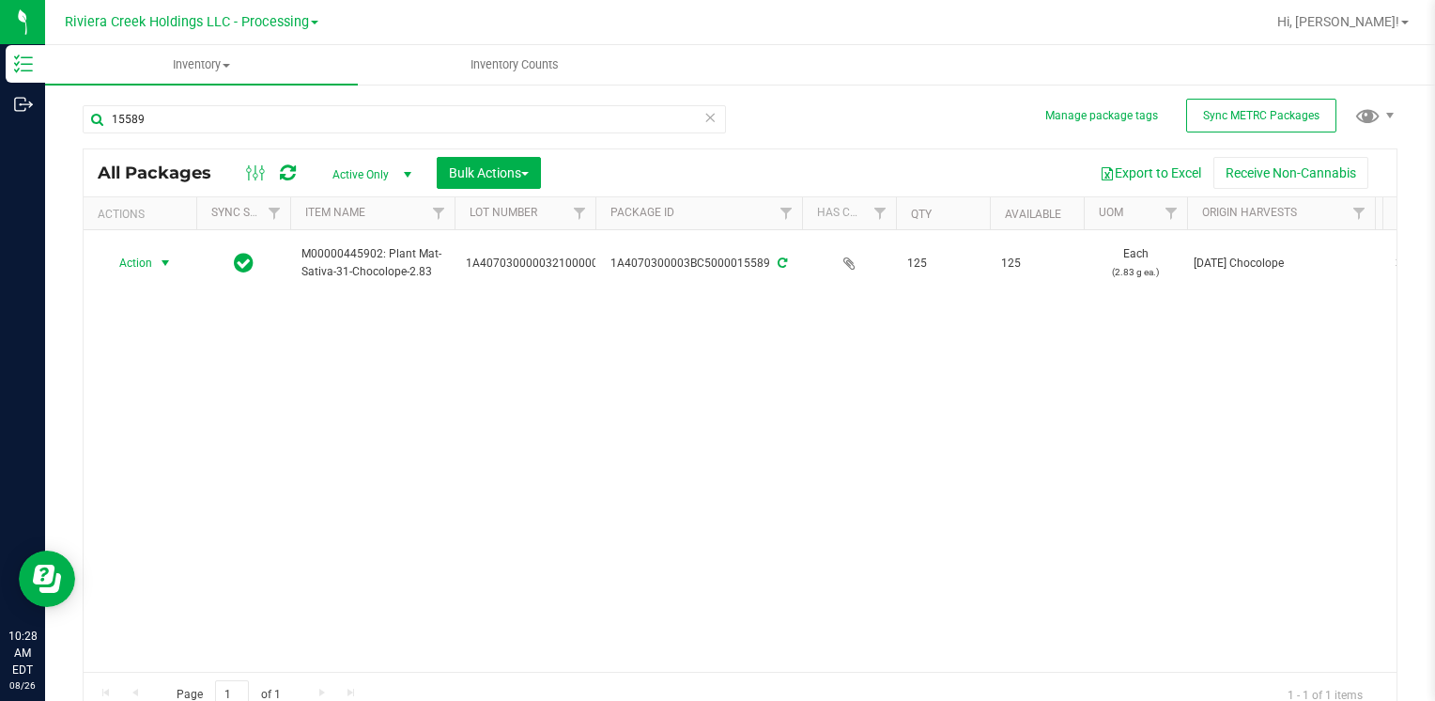
click at [162, 101] on div "15589" at bounding box center [411, 118] width 657 height 60
click at [165, 113] on input "15589" at bounding box center [404, 119] width 643 height 28
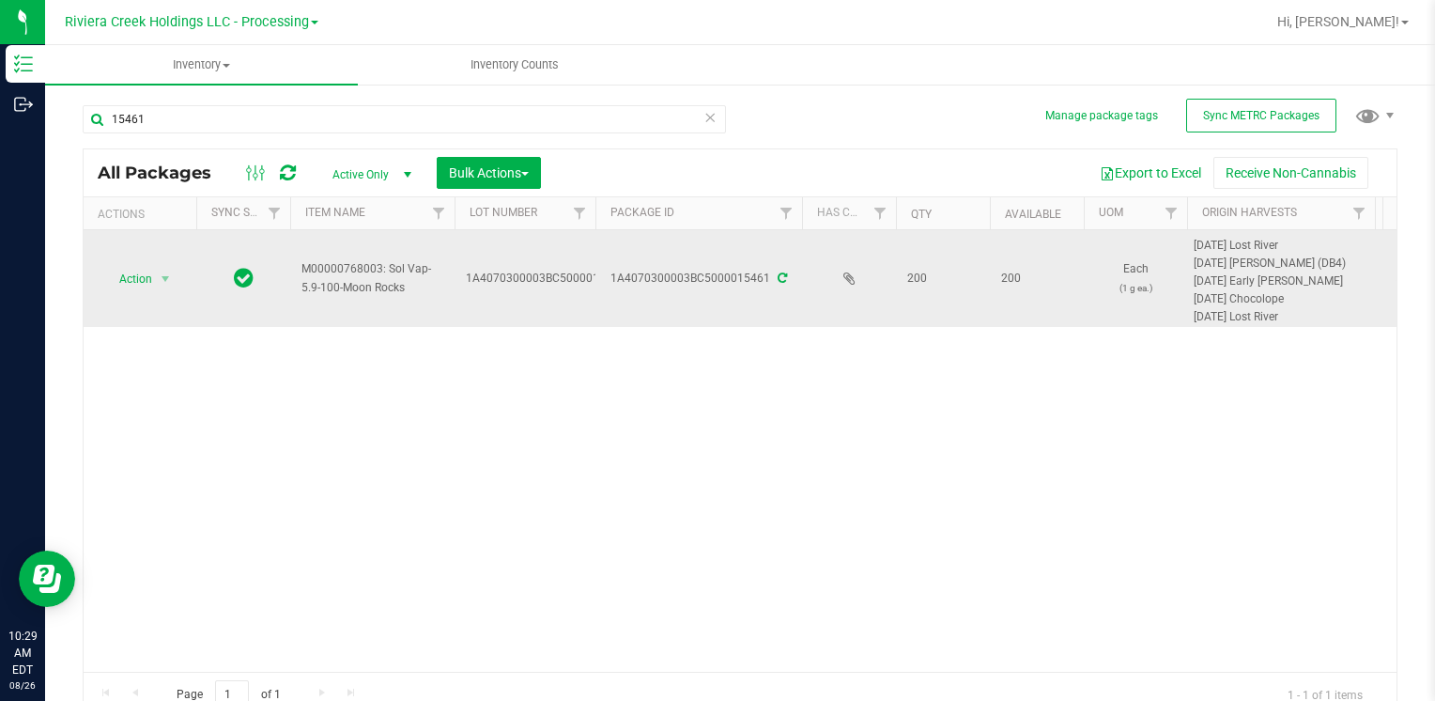
click at [781, 280] on icon at bounding box center [782, 277] width 9 height 11
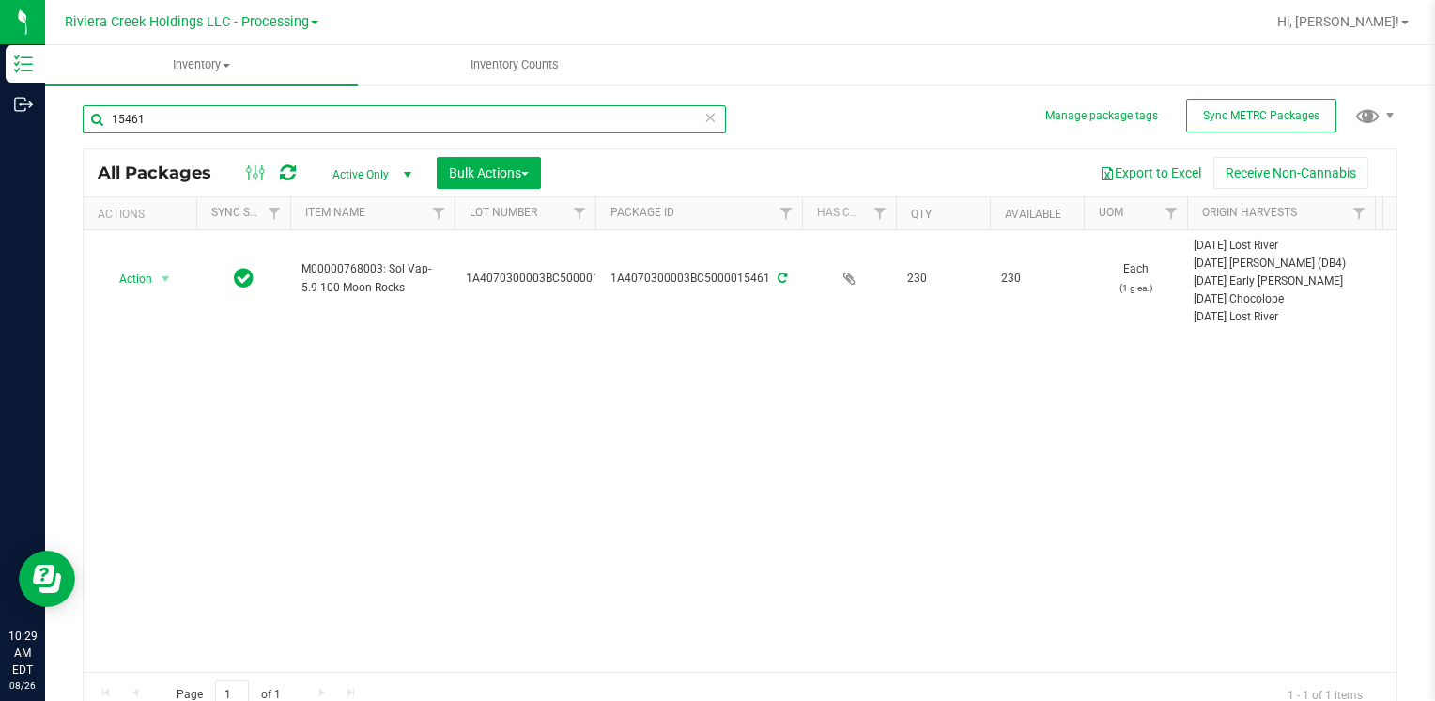
click at [225, 128] on input "15461" at bounding box center [404, 119] width 643 height 28
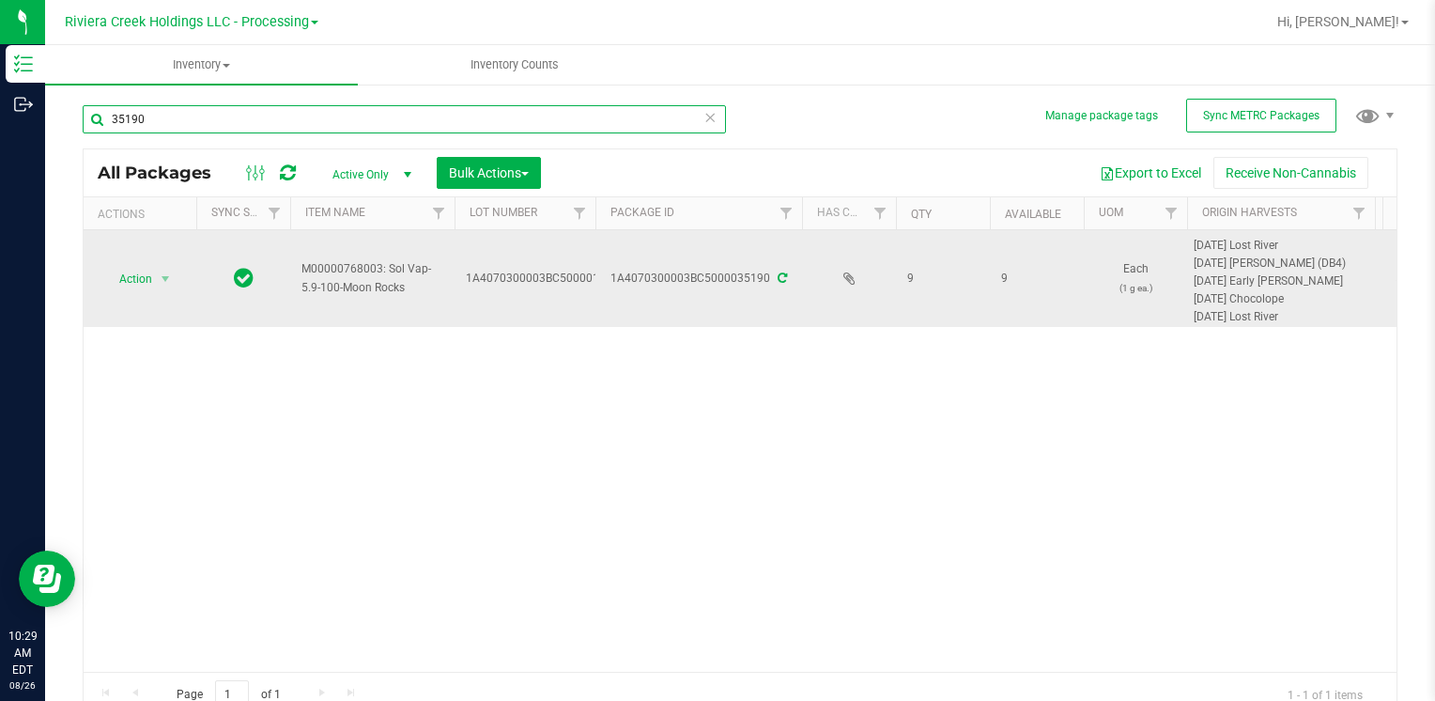
type input "35190"
click at [778, 277] on icon at bounding box center [782, 277] width 9 height 11
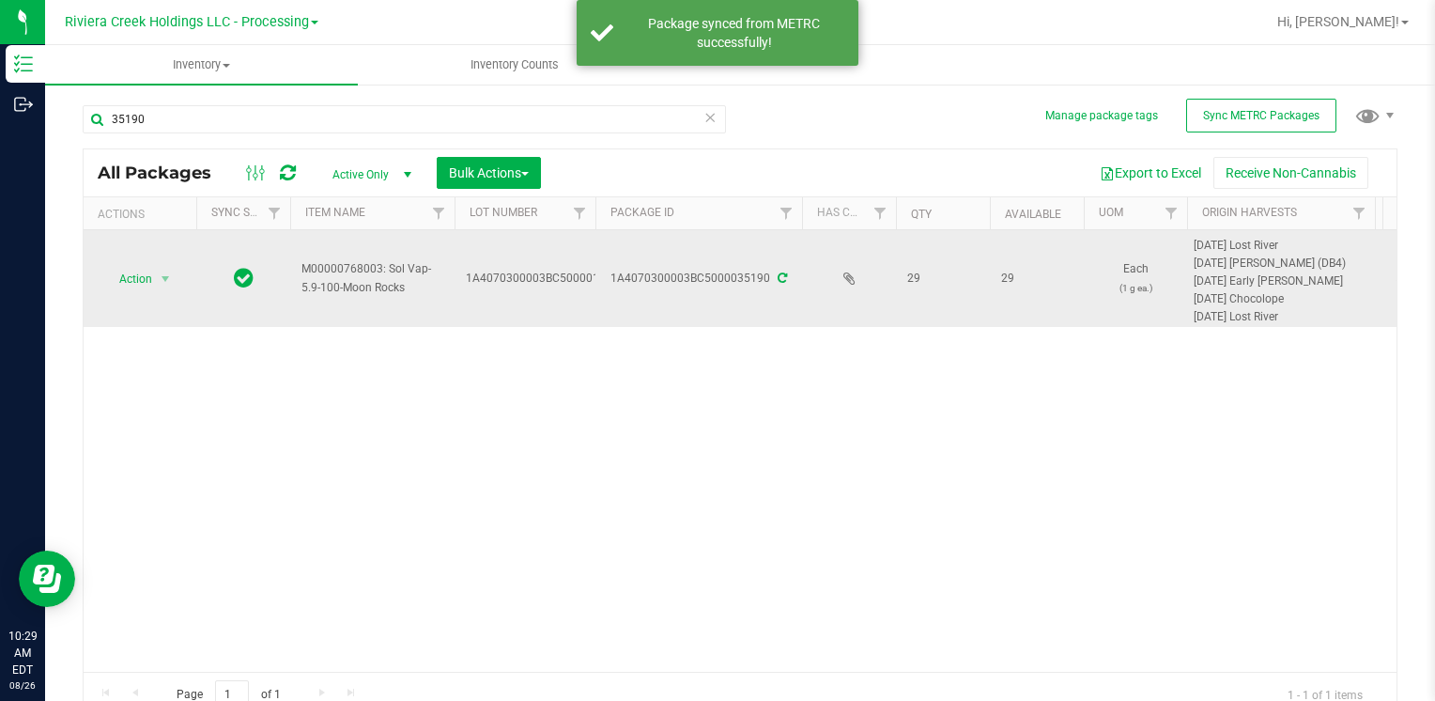
click at [154, 284] on span "select" at bounding box center [165, 279] width 23 height 26
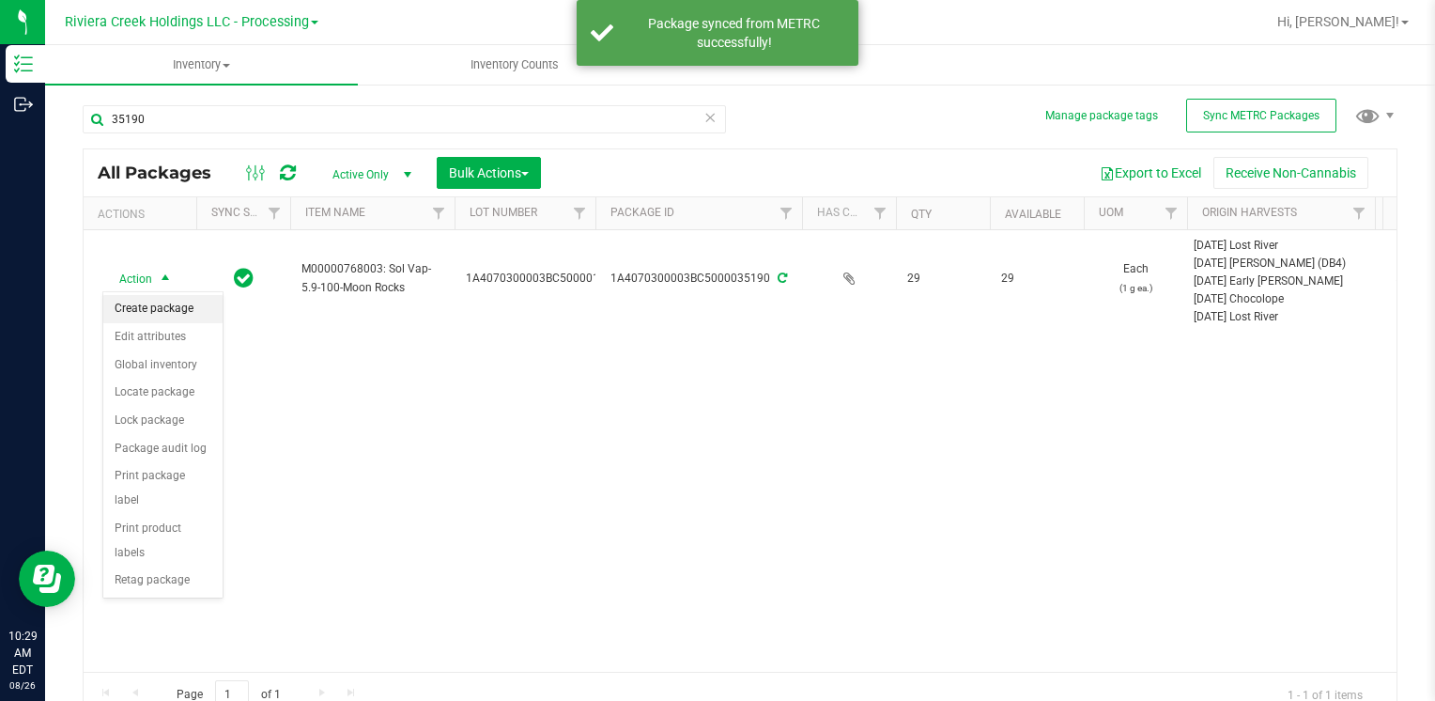
click at [182, 310] on li "Create package" at bounding box center [162, 309] width 119 height 28
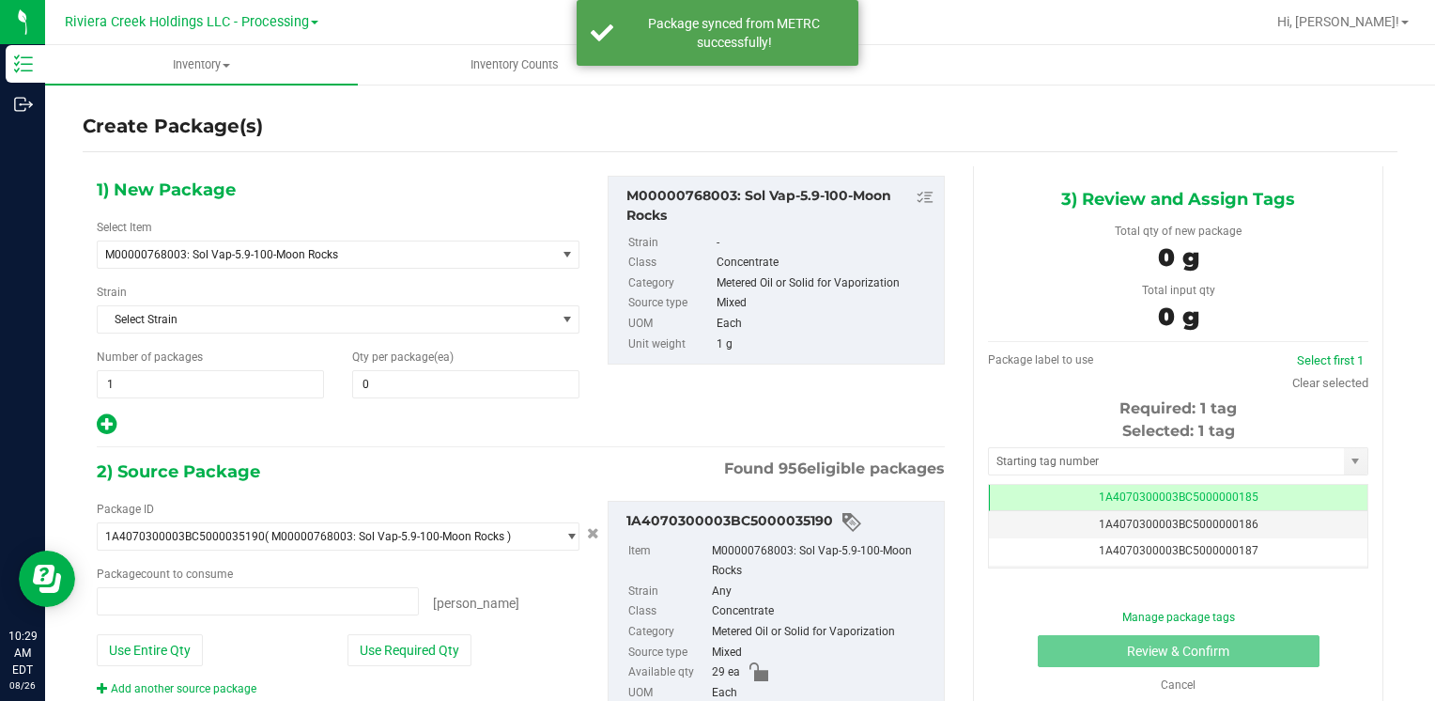
type input "0 ea"
click at [443, 393] on span at bounding box center [465, 384] width 227 height 28
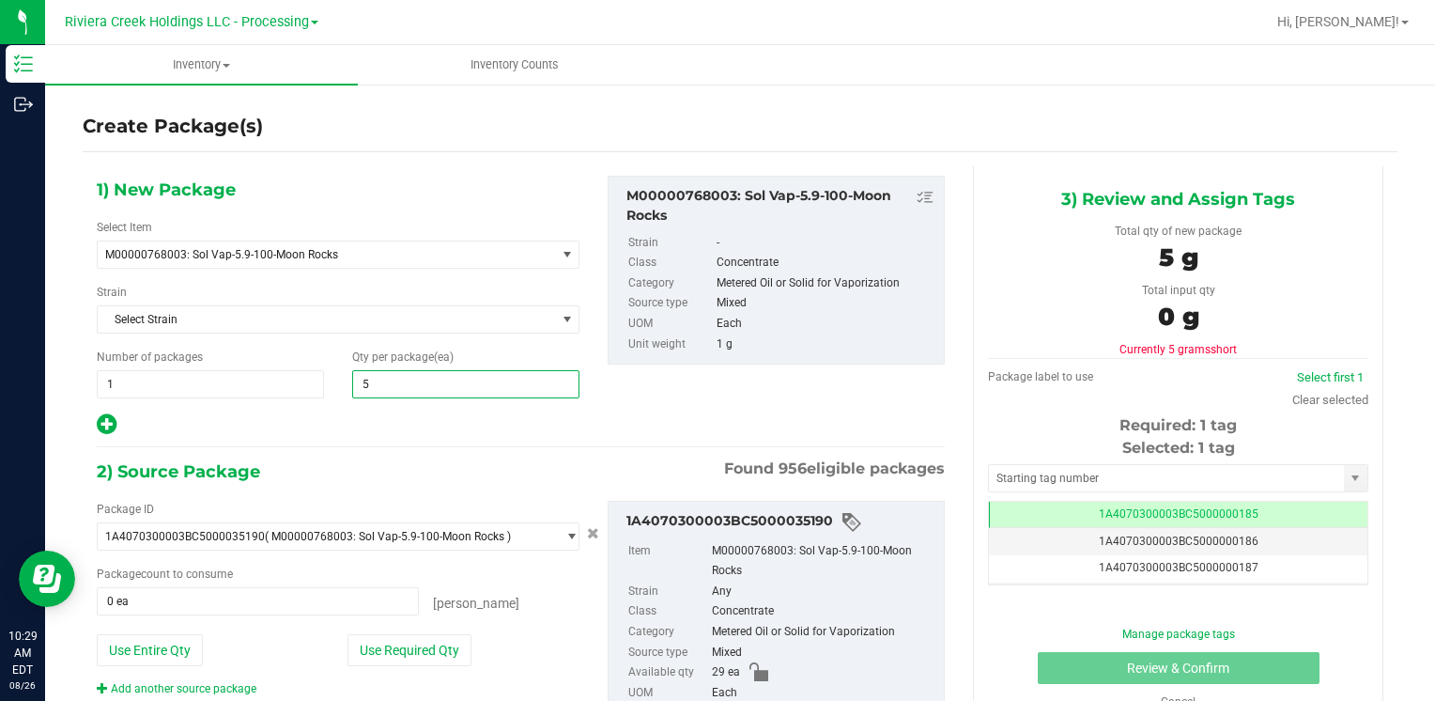
type input "50"
click at [760, 409] on div "1) New Package Select Item M00000768003: Sol Vap-5.9-100-Moon Rocks M0000001240…" at bounding box center [521, 306] width 876 height 261
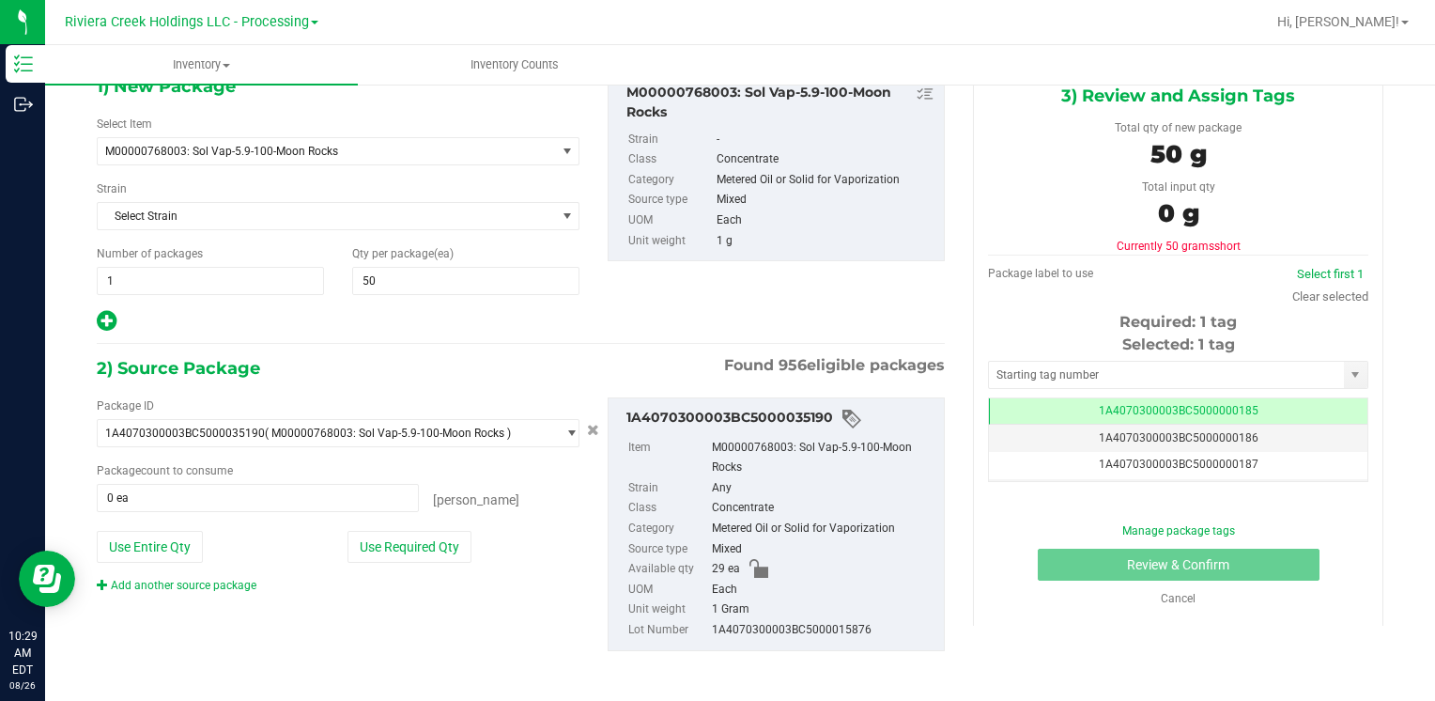
scroll to position [105, 0]
click at [230, 491] on span at bounding box center [258, 496] width 322 height 28
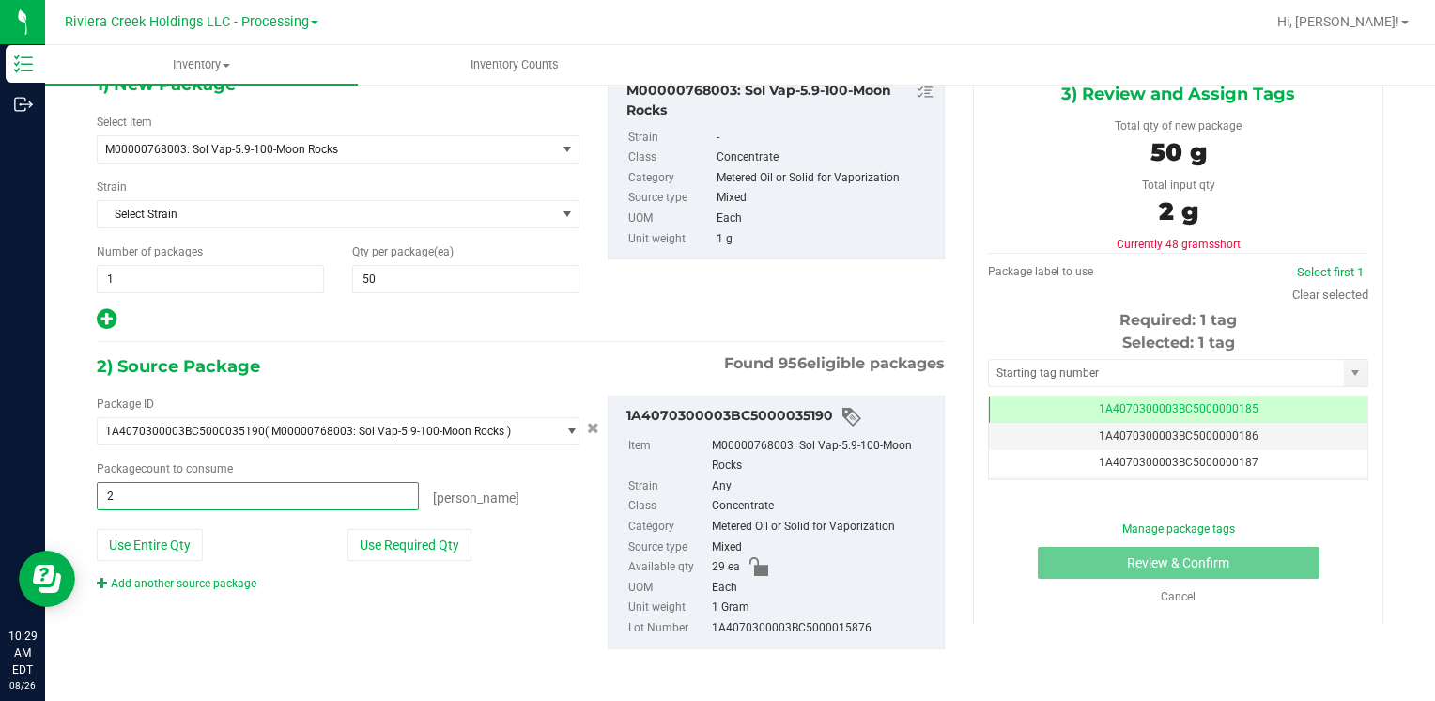
type input "20"
type input "20 ea"
click at [173, 585] on link "Add another source package" at bounding box center [177, 583] width 160 height 13
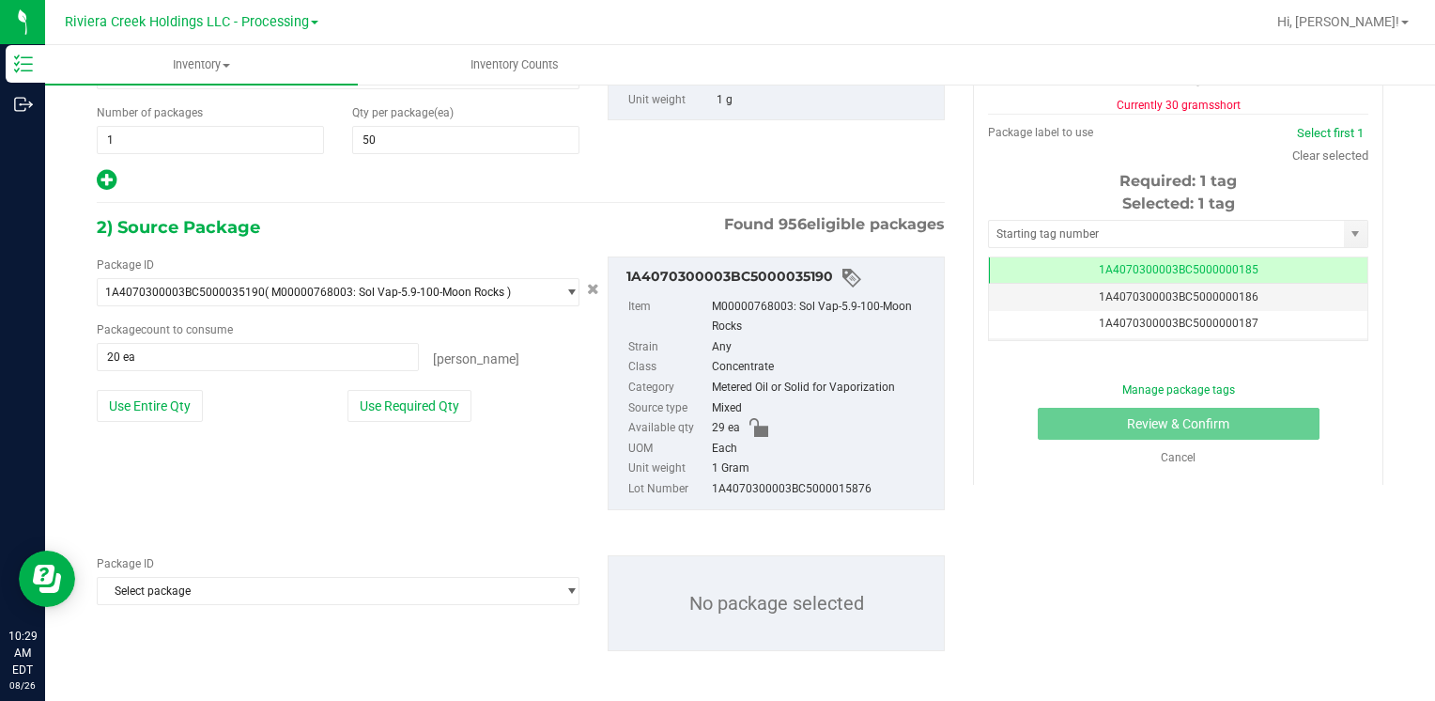
scroll to position [245, 0]
click at [177, 583] on span "Select package" at bounding box center [326, 590] width 457 height 26
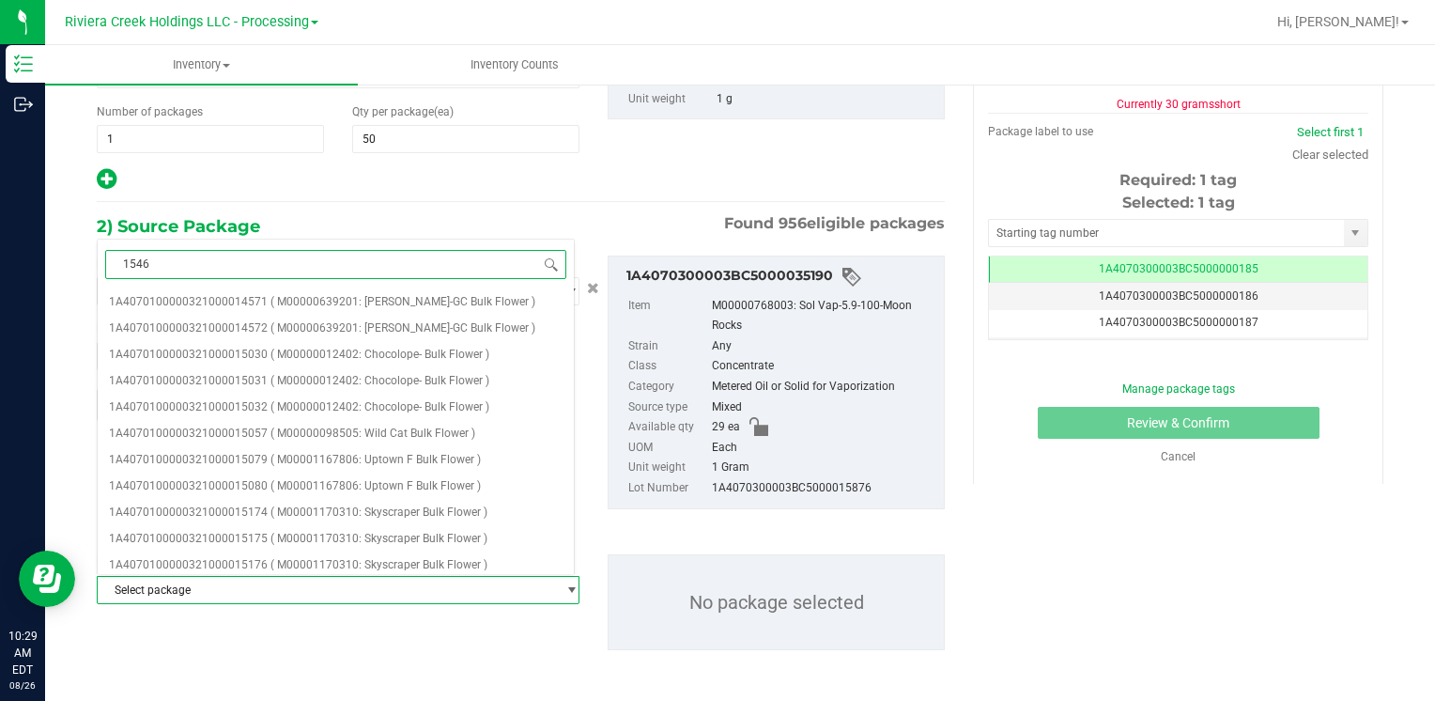
type input "15461"
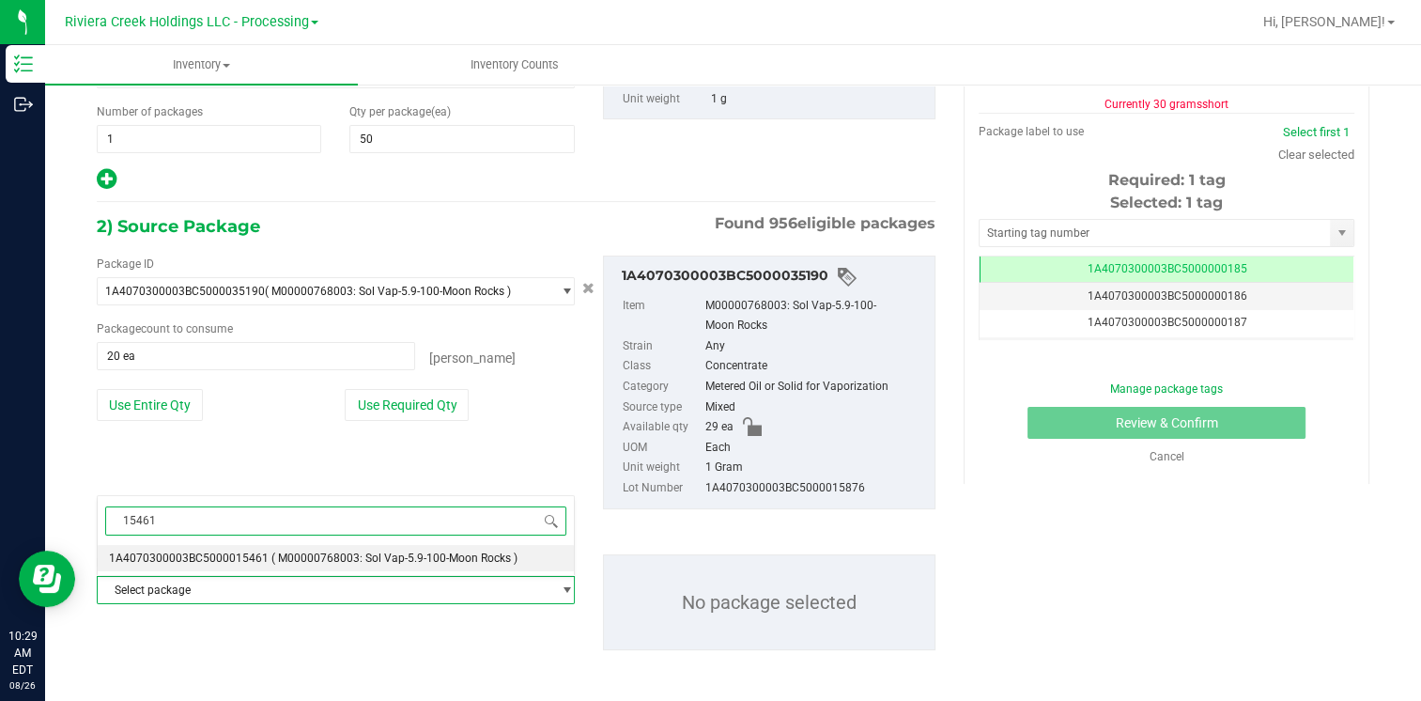
click at [212, 557] on span "1A4070300003BC5000015461" at bounding box center [189, 557] width 160 height 13
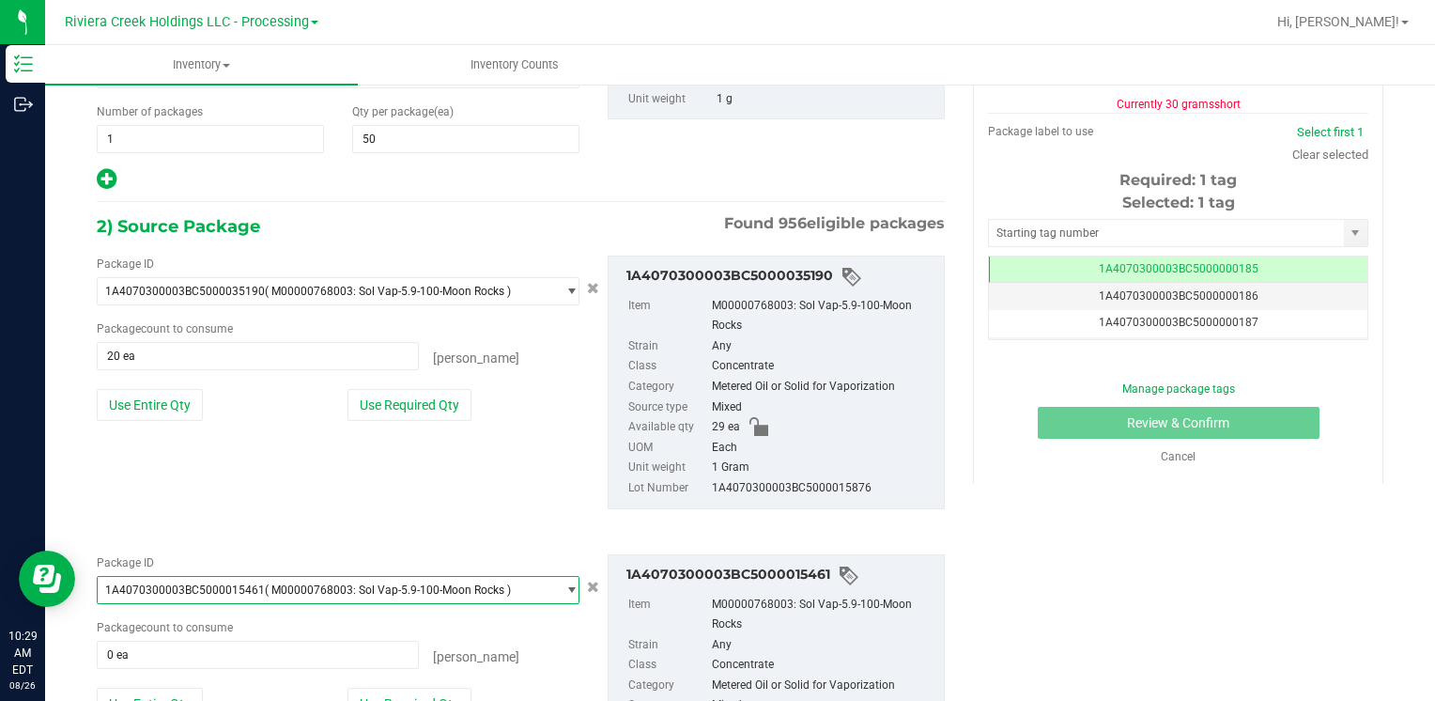
scroll to position [403, 0]
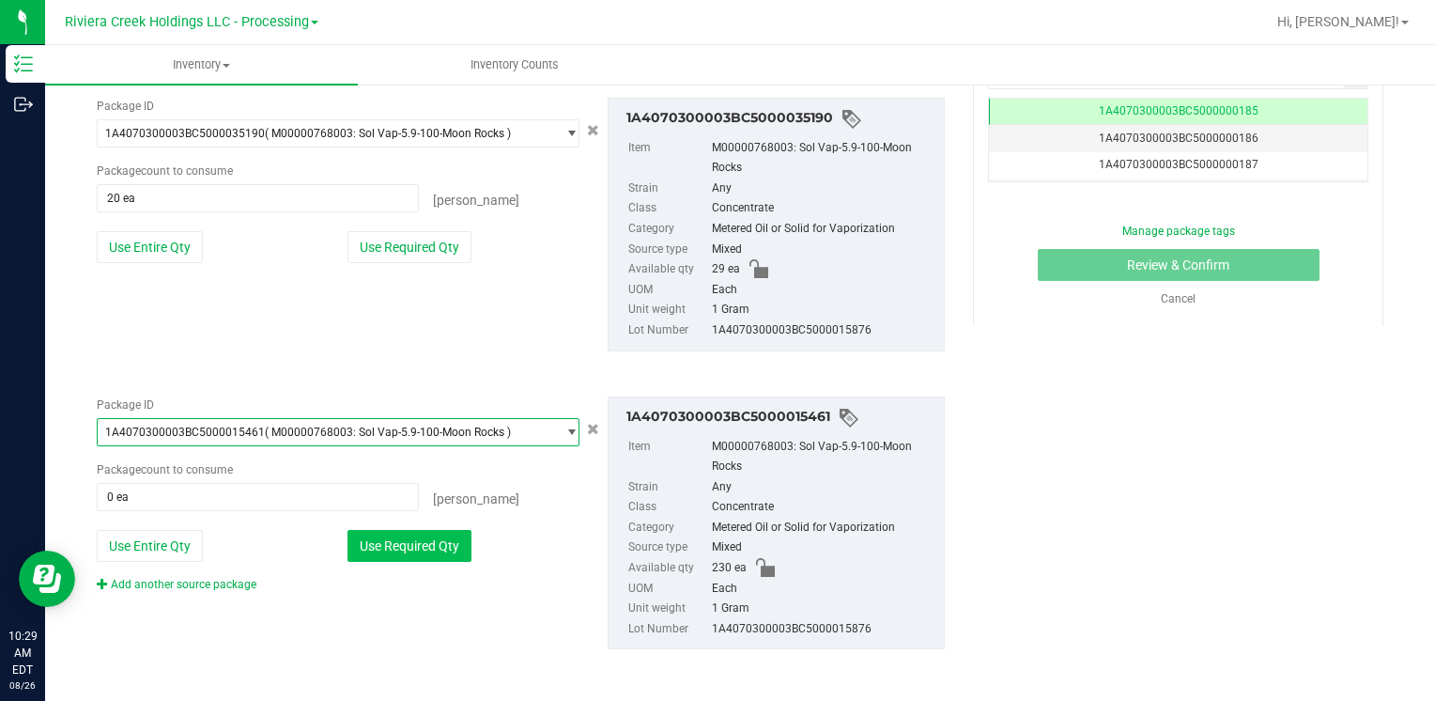
click at [434, 548] on button "Use Required Qty" at bounding box center [409, 546] width 124 height 32
type input "30 ea"
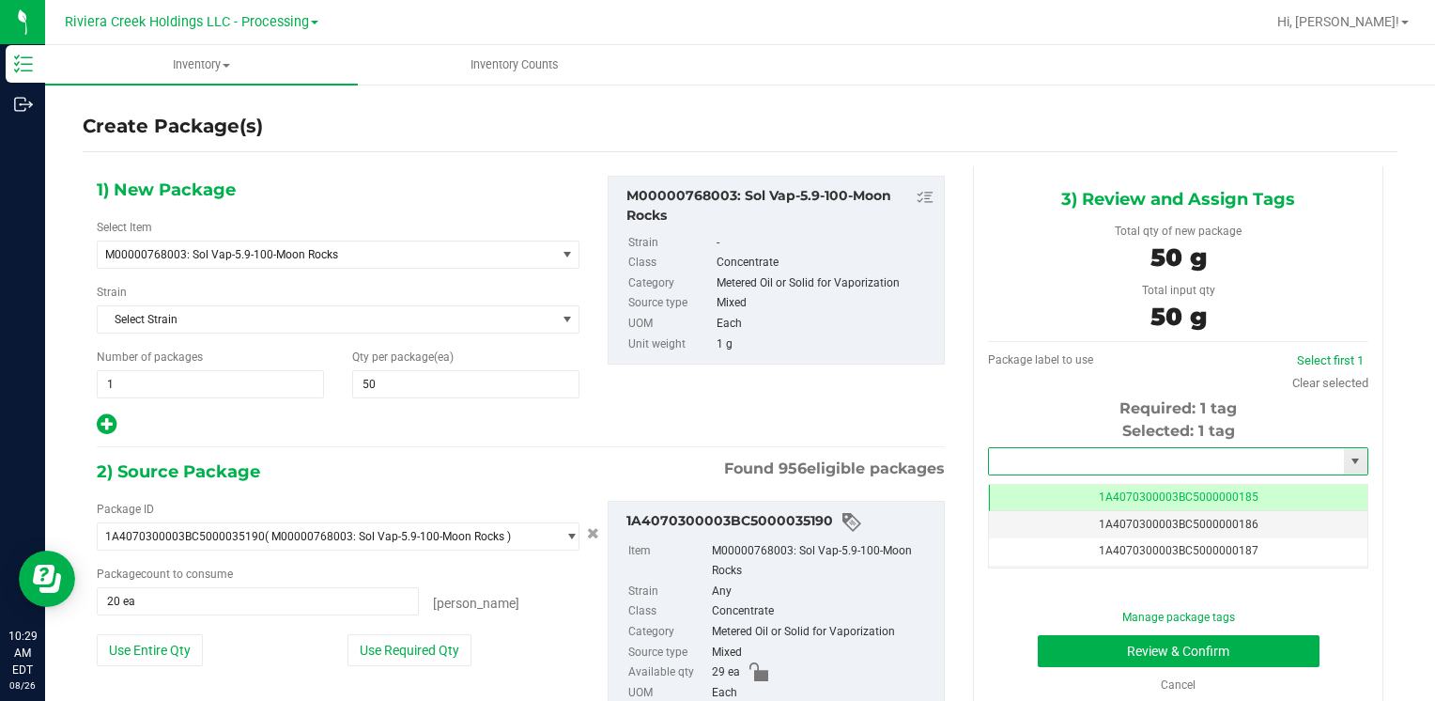
click at [1013, 471] on input "text" at bounding box center [1166, 461] width 355 height 26
click at [1011, 486] on li "1A4070300003BC5000036927" at bounding box center [1167, 493] width 374 height 28
type input "1A4070300003BC5000036927"
click at [1090, 642] on button "Review & Confirm" at bounding box center [1179, 651] width 282 height 32
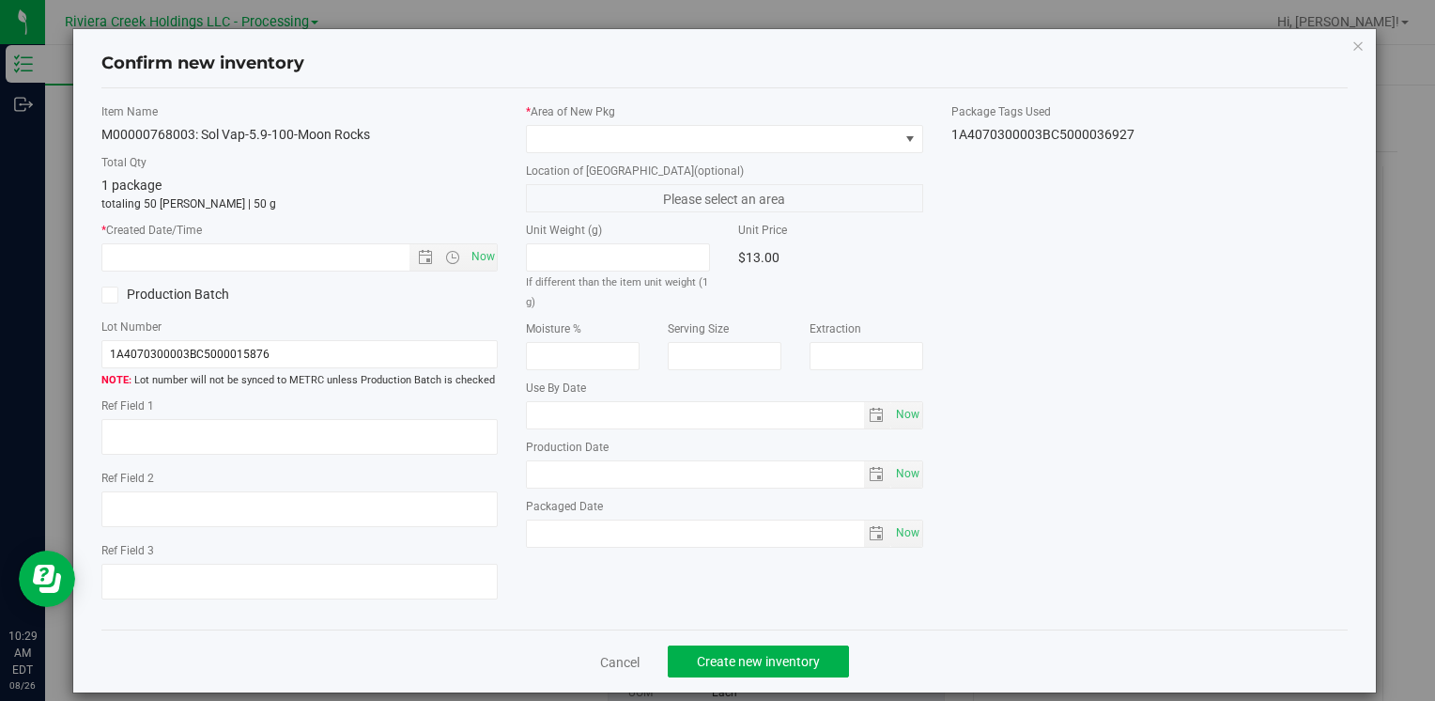
type input "[DATE]"
click at [486, 264] on span "Now" at bounding box center [483, 256] width 32 height 27
type input "[DATE] 10:29 AM"
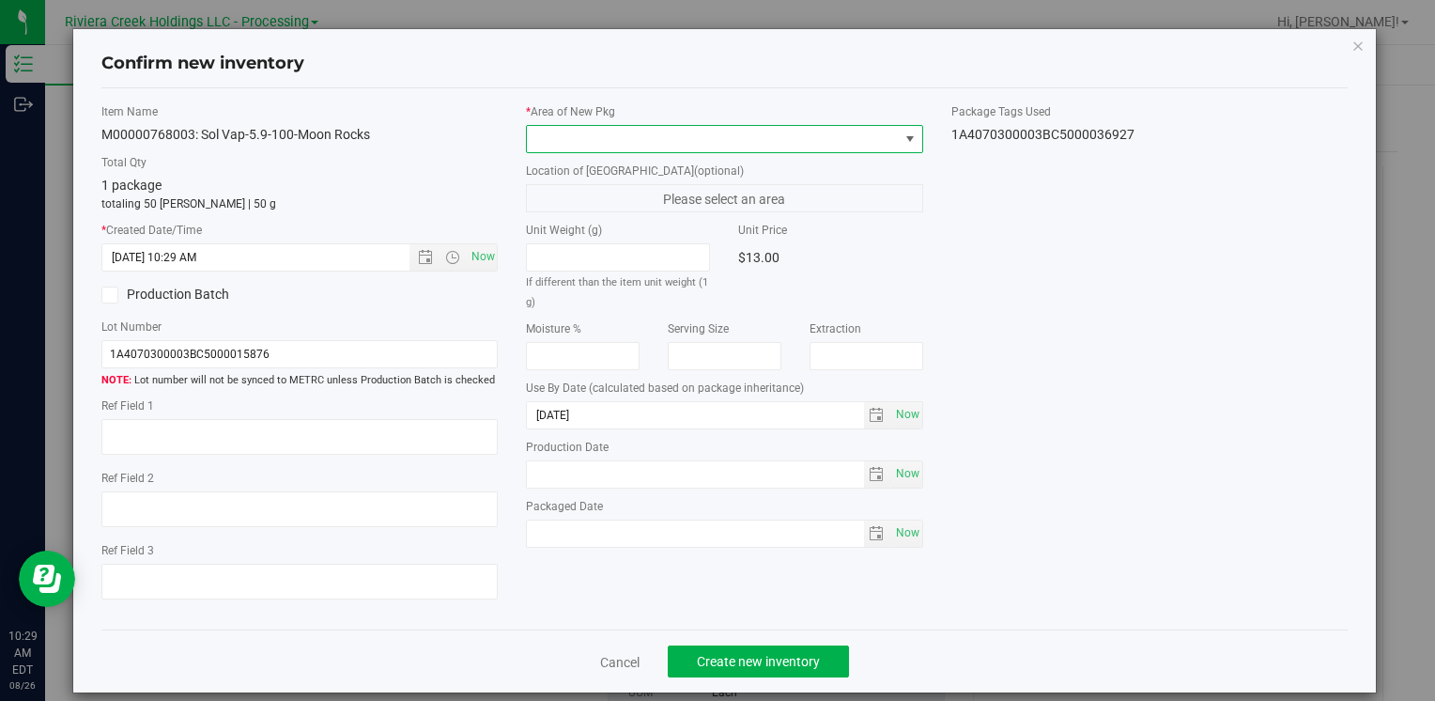
click at [546, 137] on span at bounding box center [712, 139] width 371 height 26
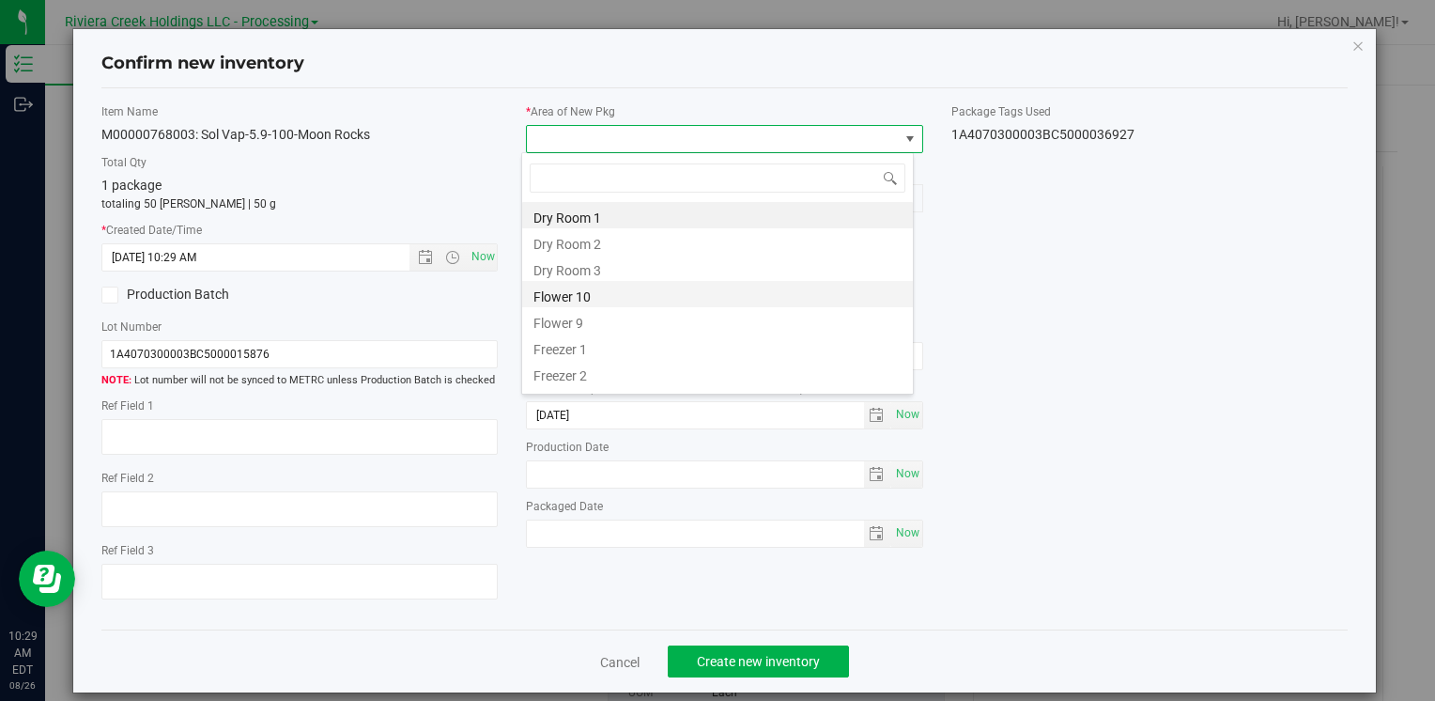
click at [629, 301] on li "Flower 10" at bounding box center [717, 294] width 391 height 26
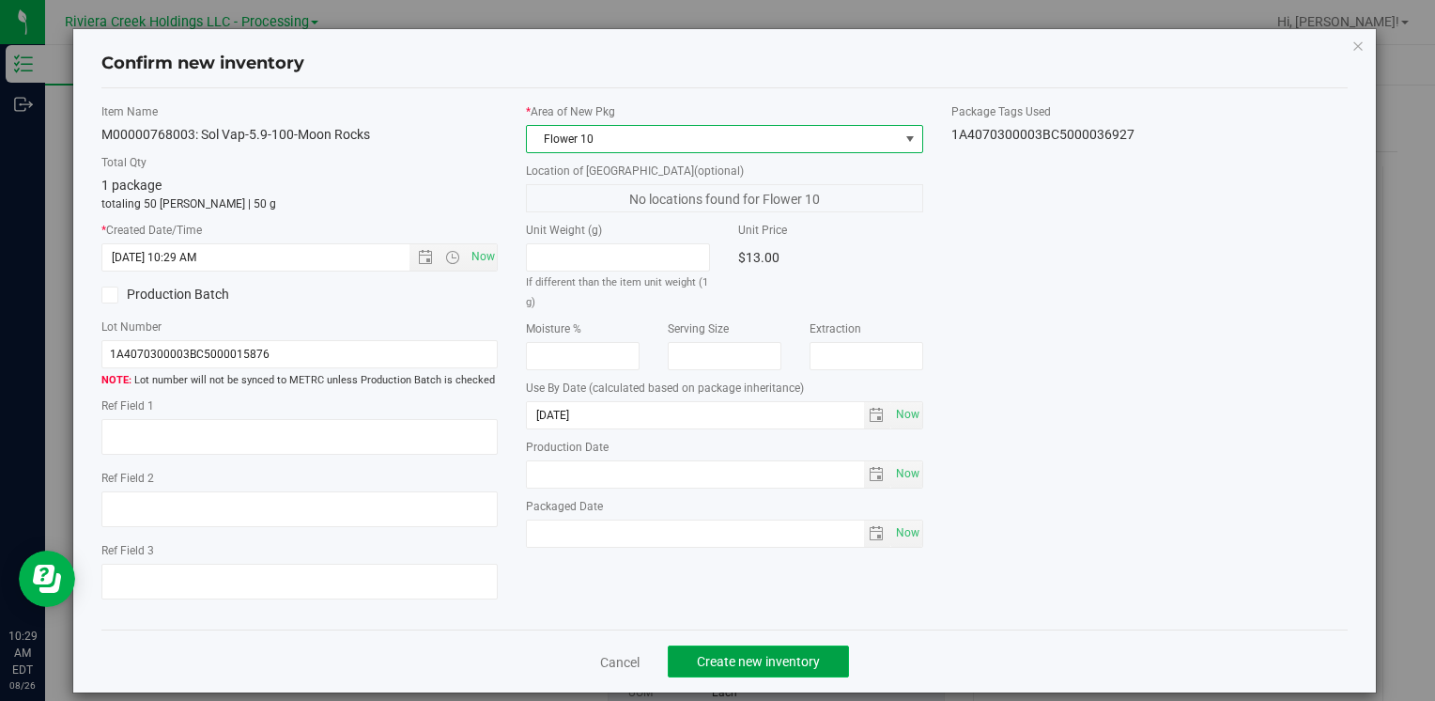
click at [740, 663] on span "Create new inventory" at bounding box center [758, 661] width 123 height 15
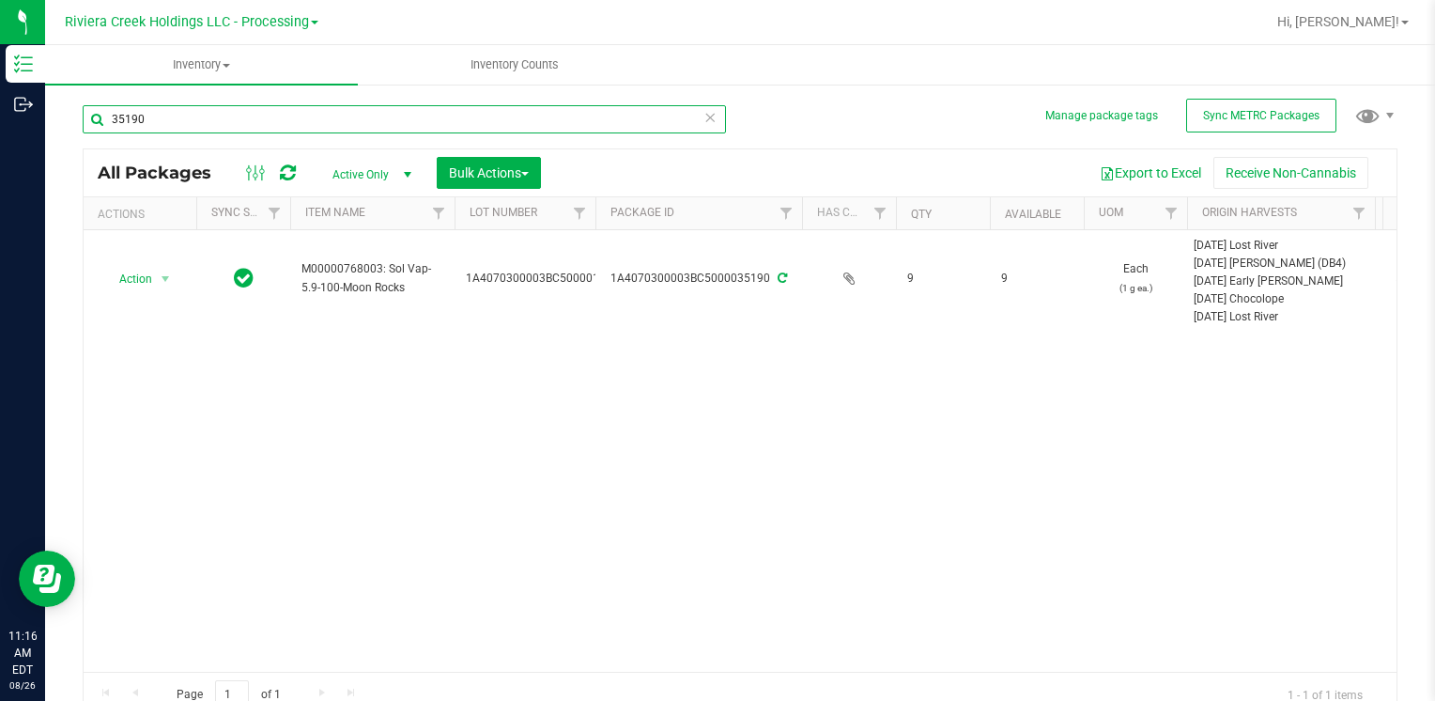
click at [258, 118] on input "35190" at bounding box center [404, 119] width 643 height 28
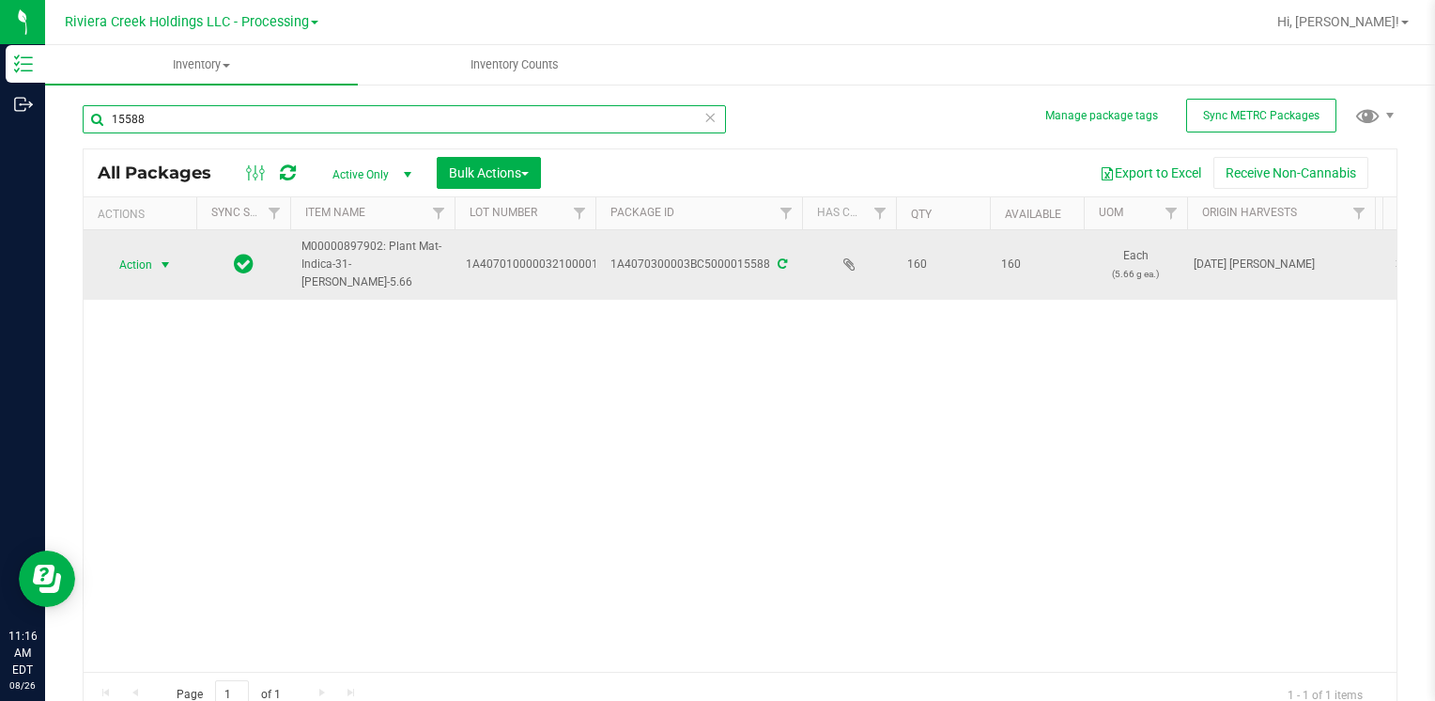
type input "15588"
click at [163, 259] on span "select" at bounding box center [165, 264] width 15 height 15
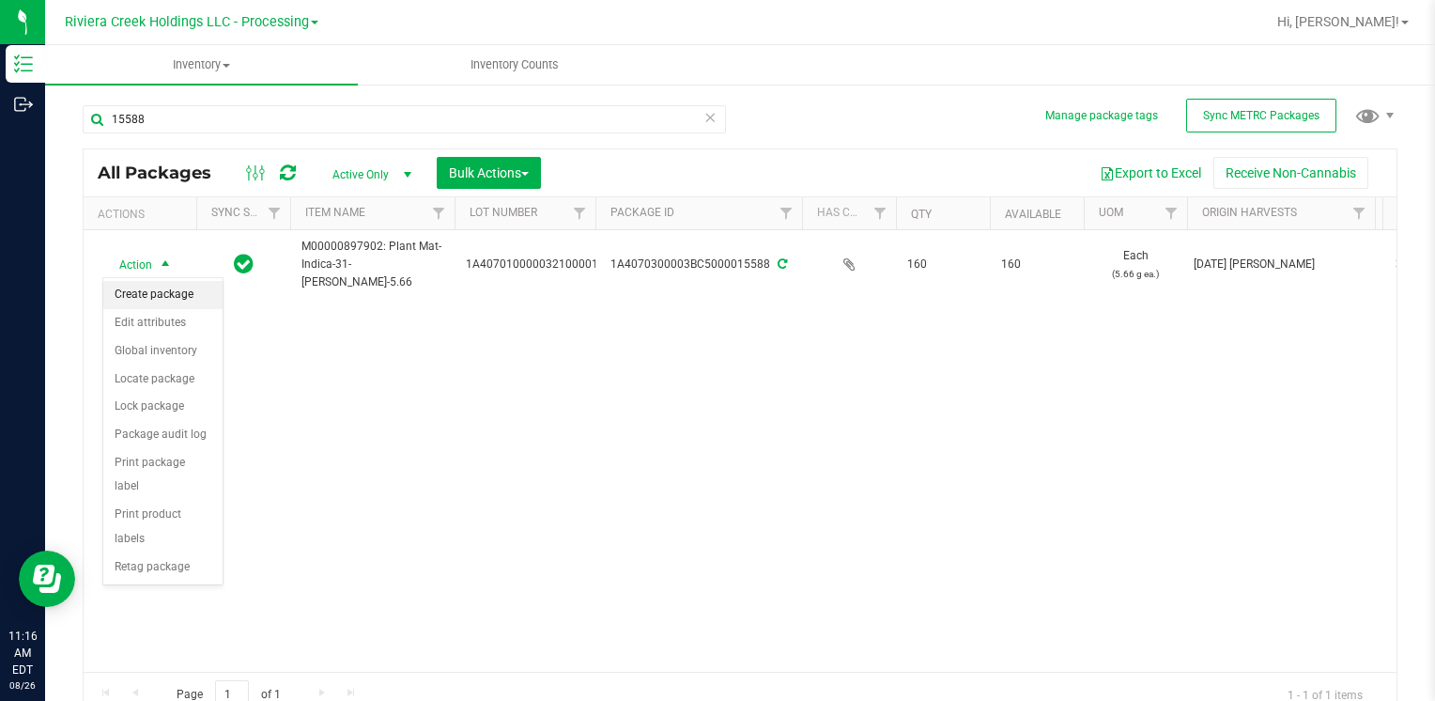
click at [180, 295] on li "Create package" at bounding box center [162, 295] width 119 height 28
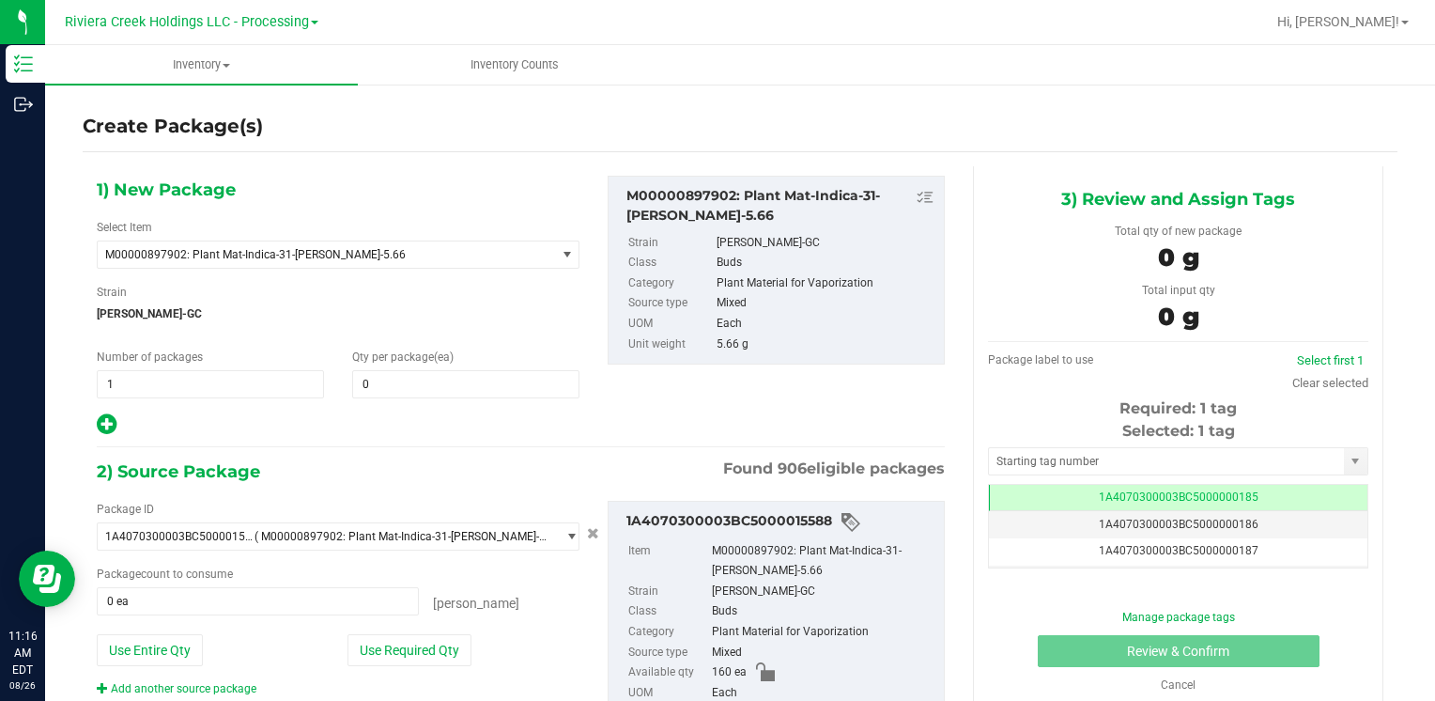
click at [388, 398] on div "1) New Package Select Item M00000897902: Plant Mat-Indica-31-[PERSON_NAME]-5.66…" at bounding box center [338, 306] width 511 height 261
click at [394, 377] on span at bounding box center [465, 384] width 227 height 28
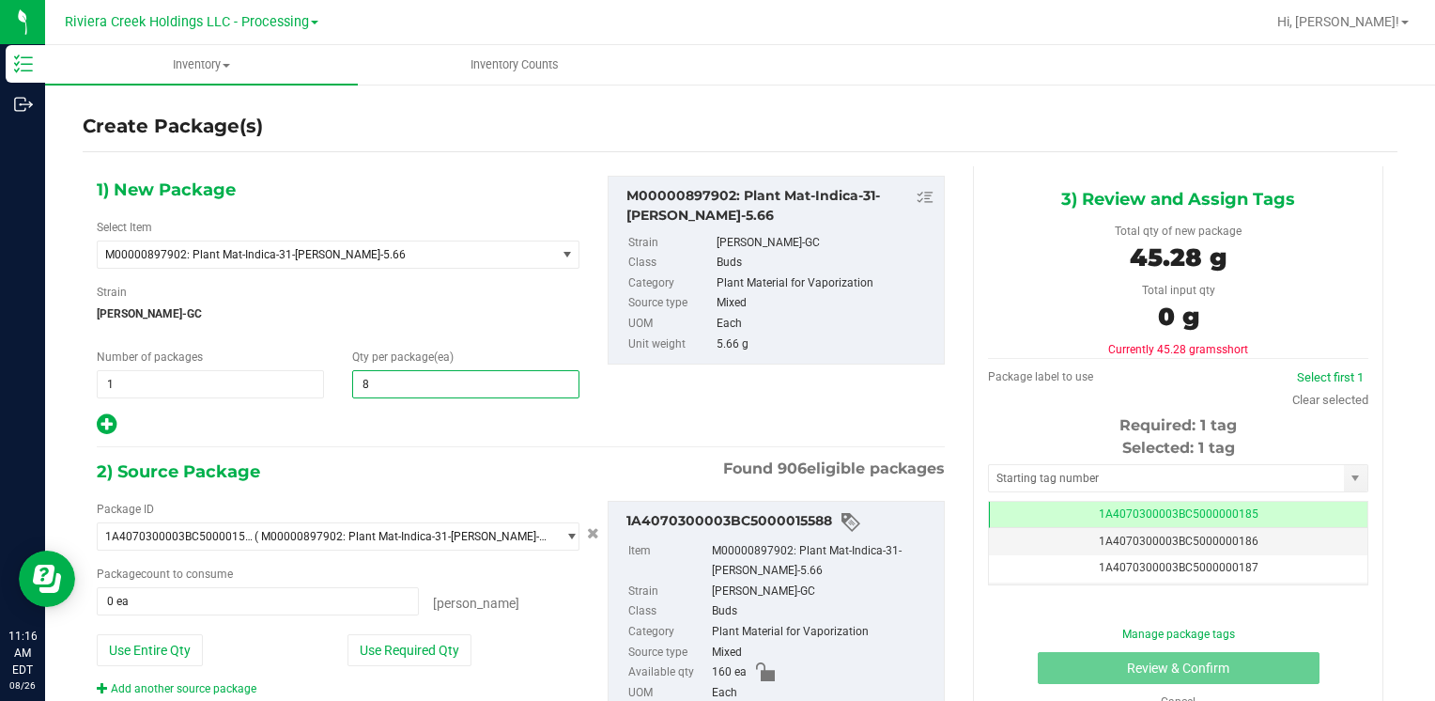
type input "80"
click at [432, 657] on button "Use Required Qty" at bounding box center [409, 650] width 124 height 32
type input "80 ea"
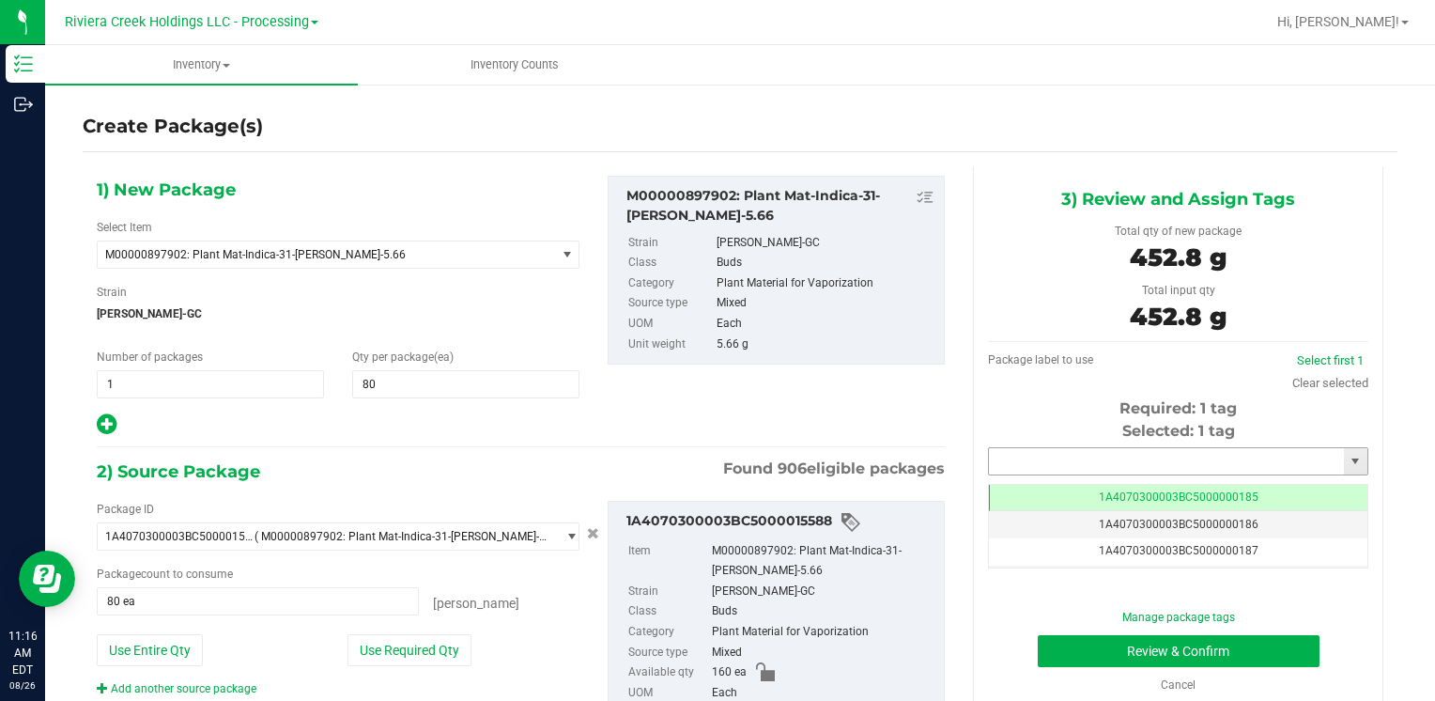
click at [1013, 460] on input "text" at bounding box center [1166, 461] width 355 height 26
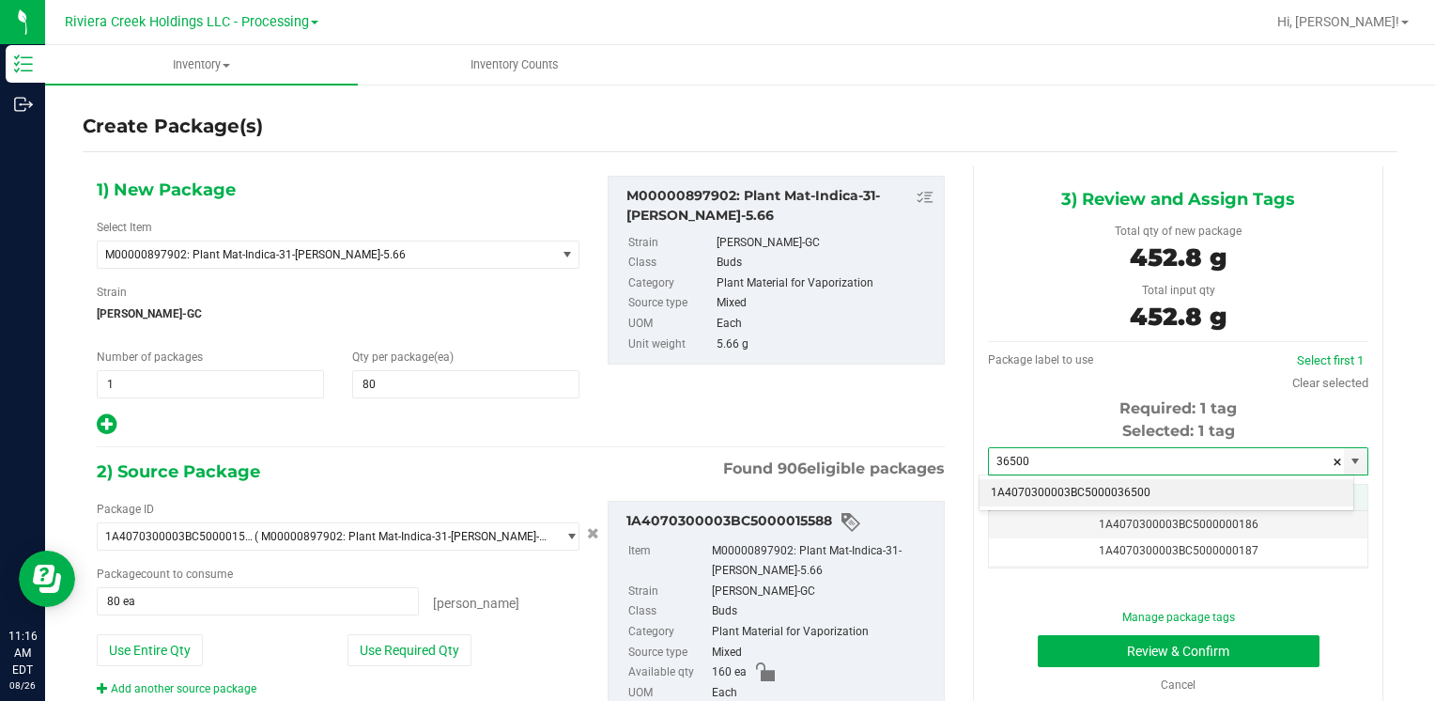
click at [1025, 487] on li "1A4070300003BC5000036500" at bounding box center [1167, 493] width 374 height 28
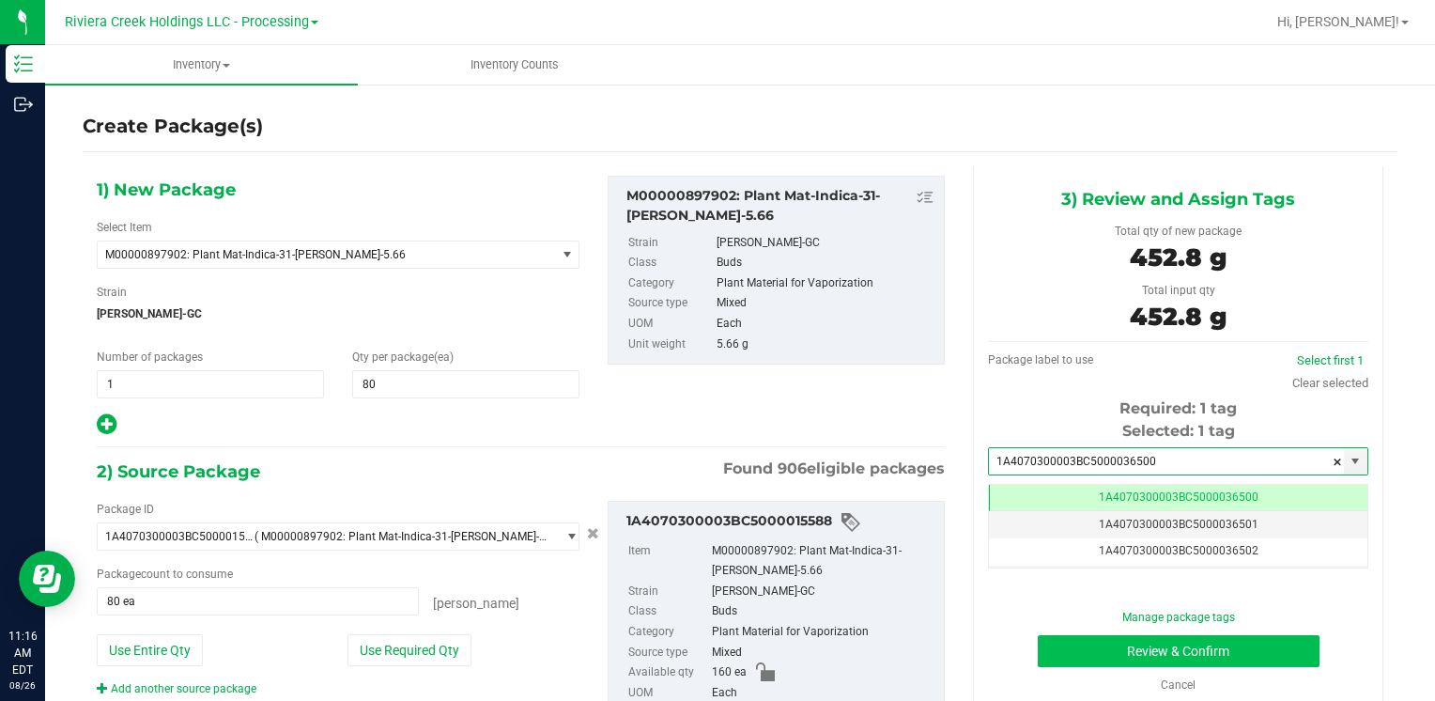
type input "1A4070300003BC5000036500"
click at [1088, 646] on button "Review & Confirm" at bounding box center [1179, 651] width 282 height 32
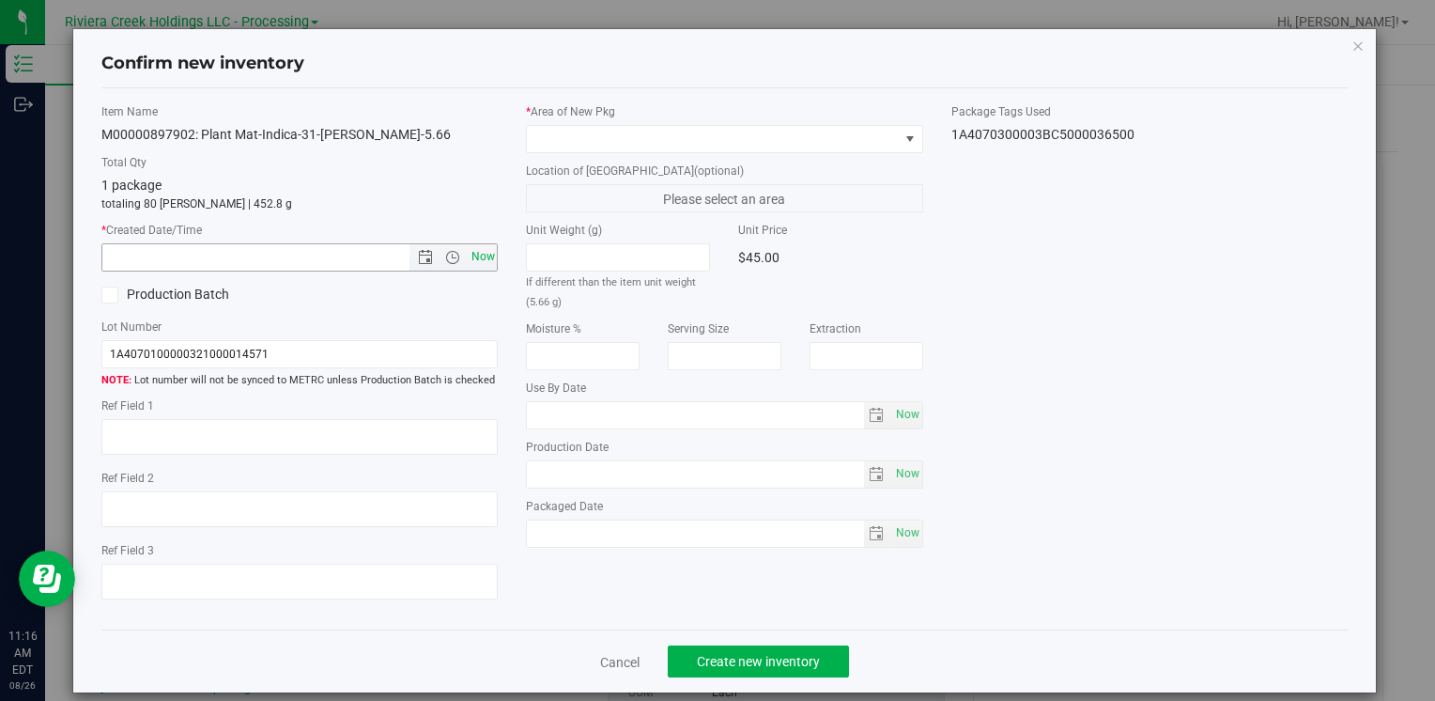
click at [487, 254] on span "Now" at bounding box center [483, 256] width 32 height 27
type input "[DATE] 11:16 AM"
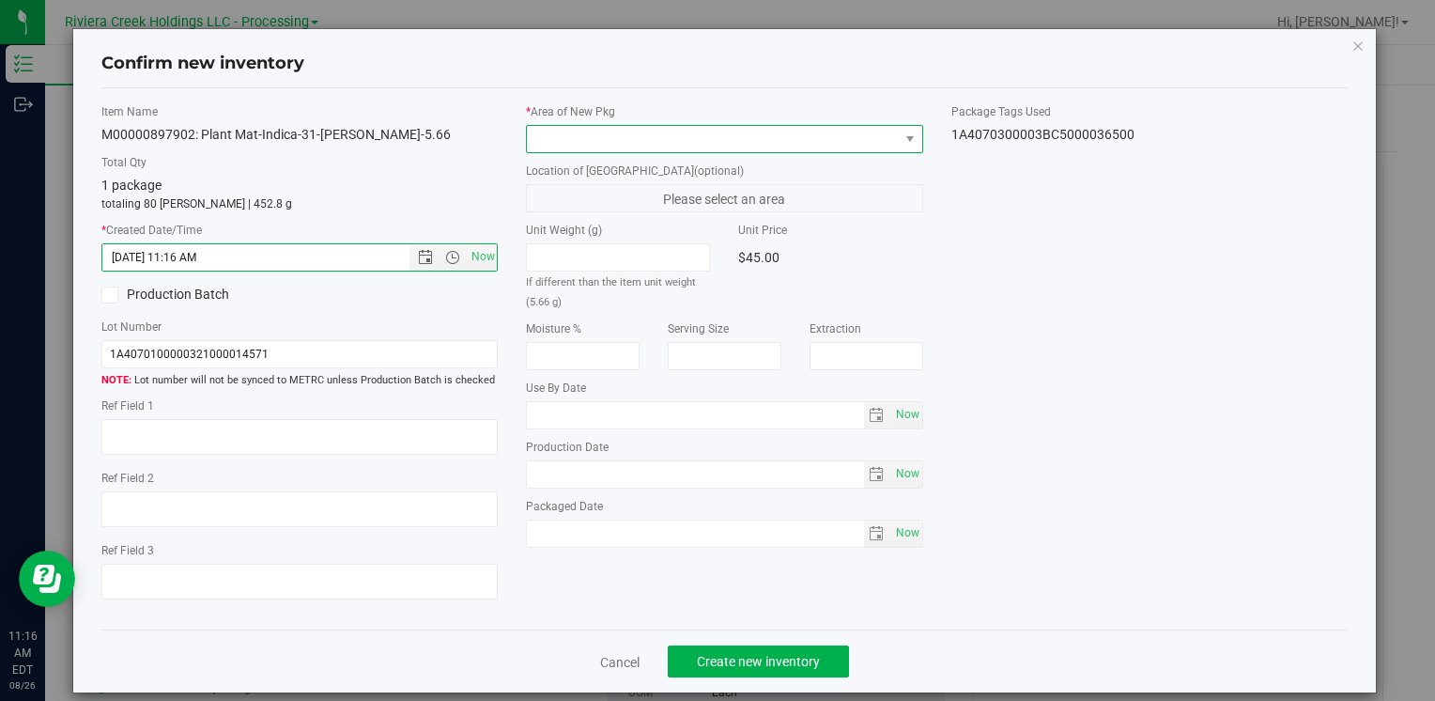
click at [601, 126] on span at bounding box center [712, 139] width 371 height 26
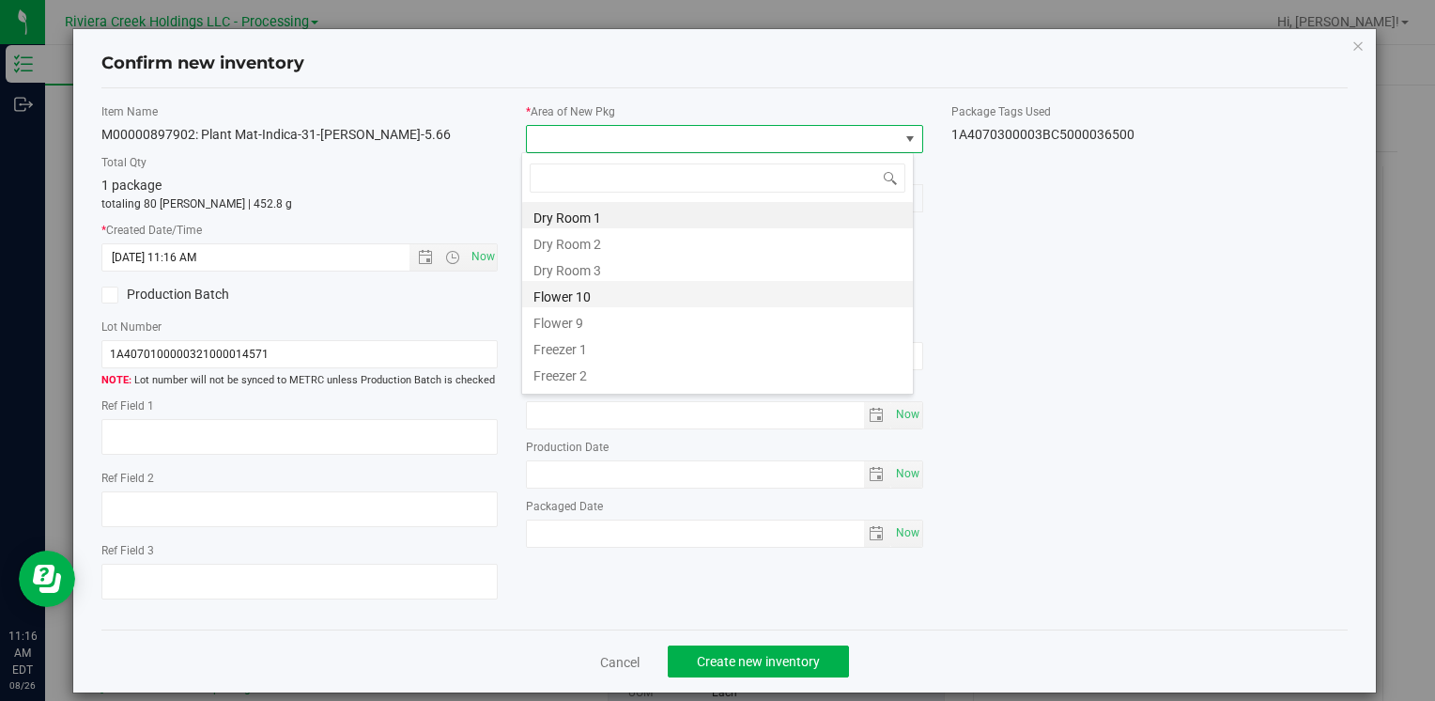
click at [611, 301] on li "Flower 10" at bounding box center [717, 294] width 391 height 26
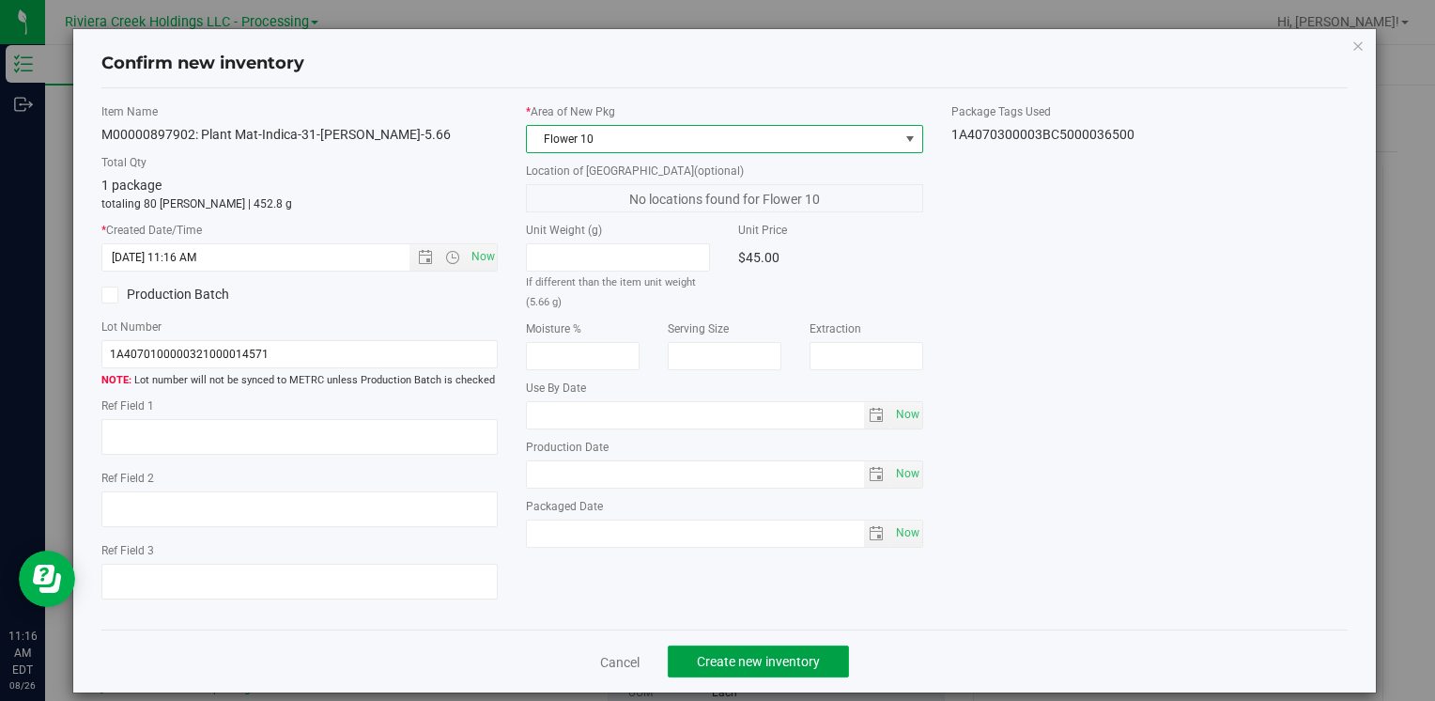
click at [768, 654] on span "Create new inventory" at bounding box center [758, 661] width 123 height 15
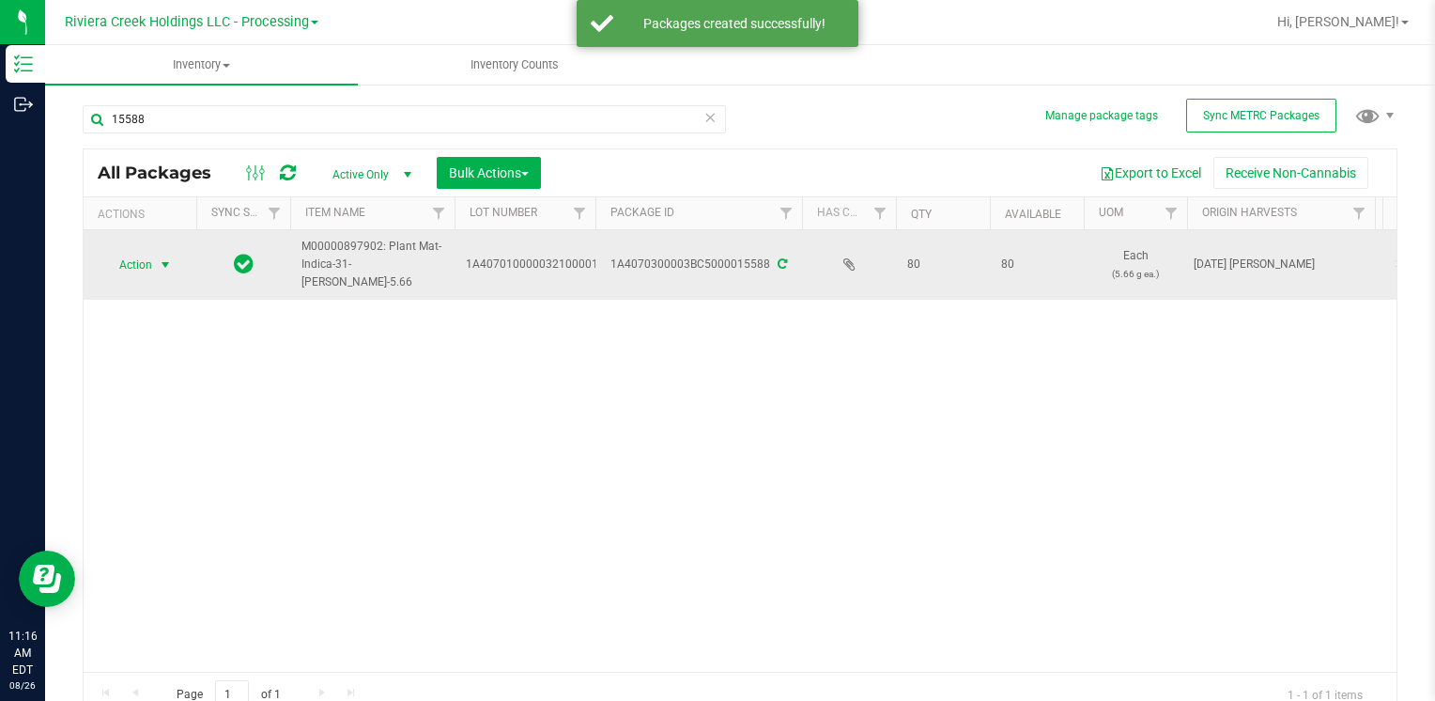
click at [142, 265] on span "Action" at bounding box center [127, 265] width 51 height 26
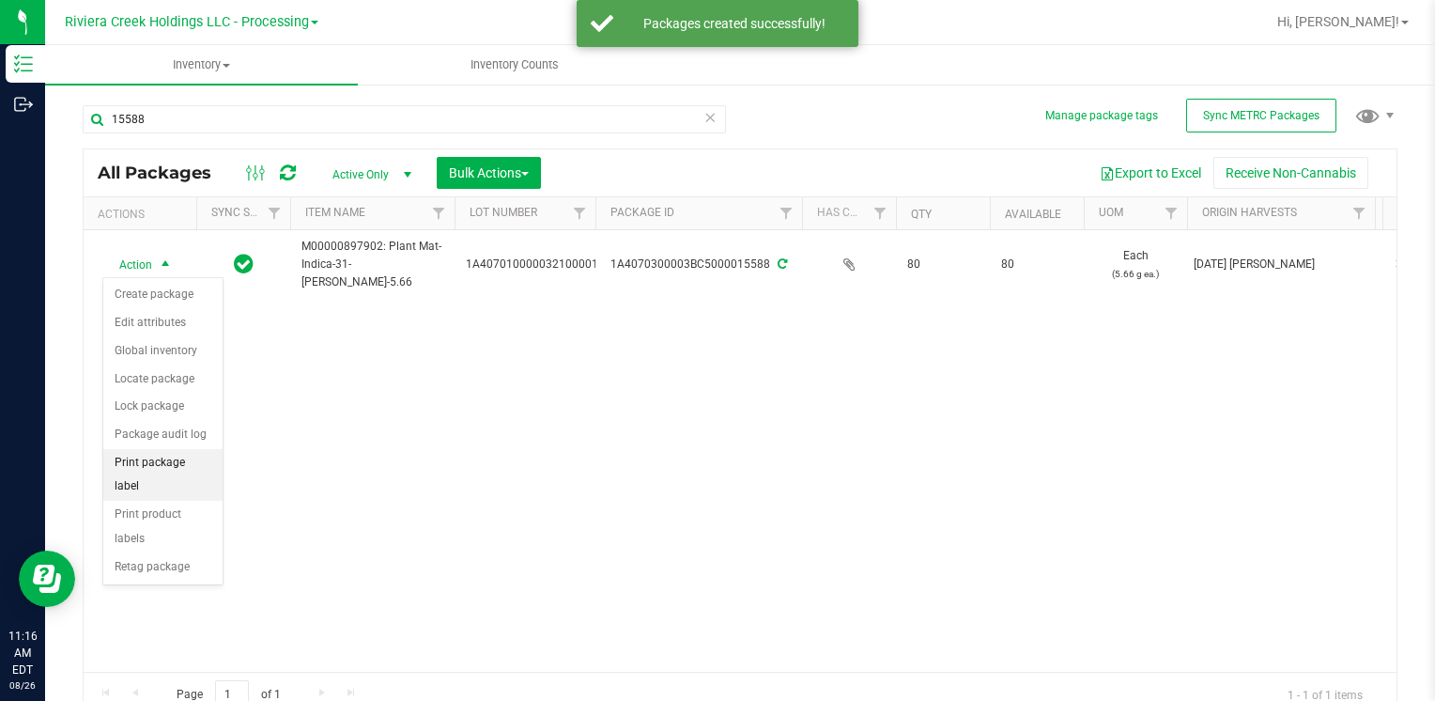
click at [201, 456] on li "Print package label" at bounding box center [162, 475] width 119 height 52
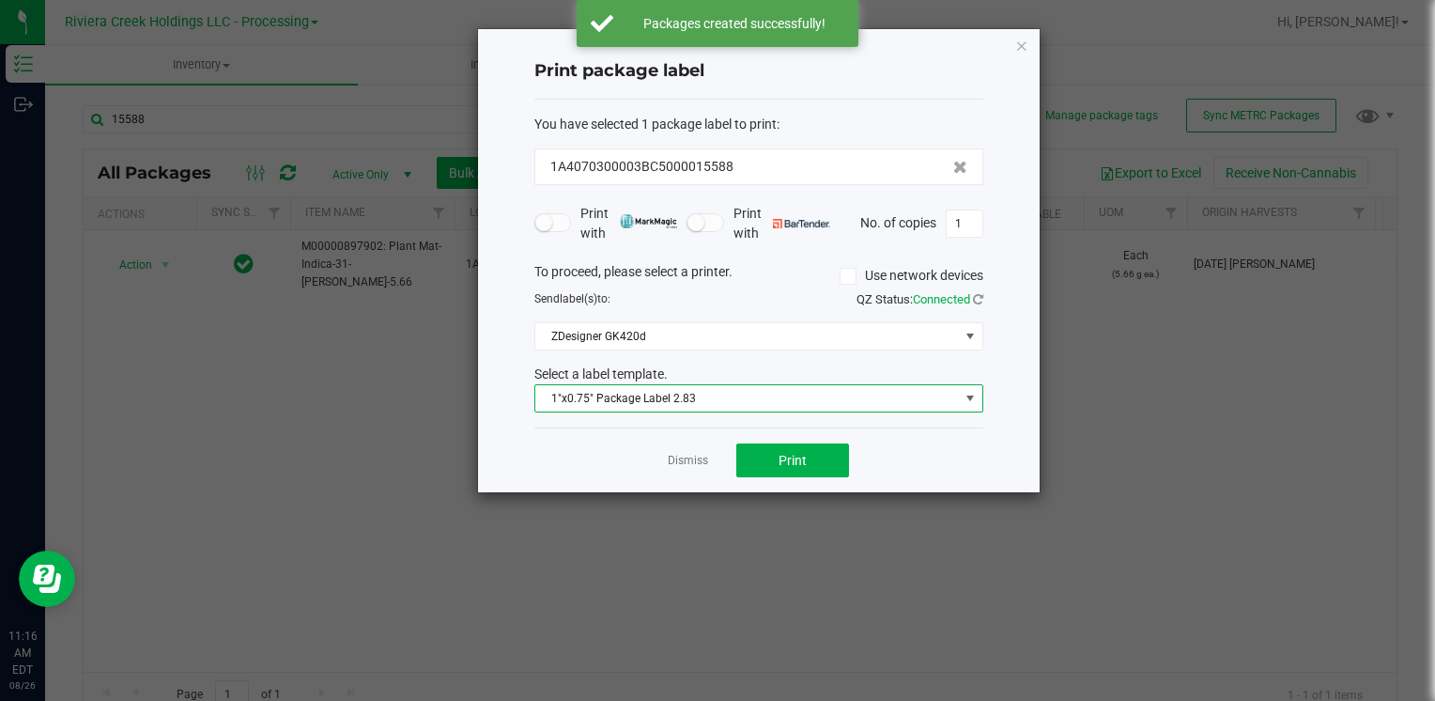
click at [605, 391] on span "1"x0.75" Package Label 2.83" at bounding box center [747, 398] width 424 height 26
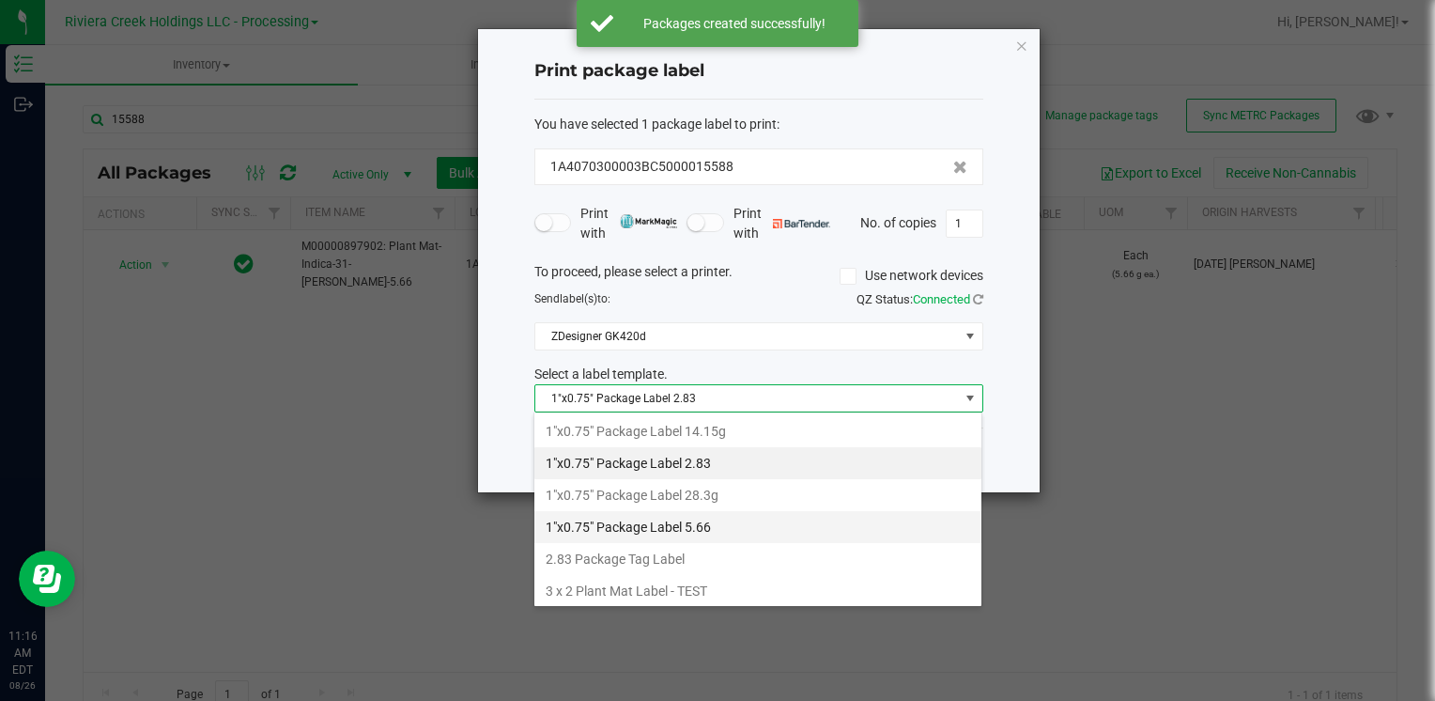
click at [675, 517] on li "1"x0.75" Package Label 5.66" at bounding box center [757, 527] width 447 height 32
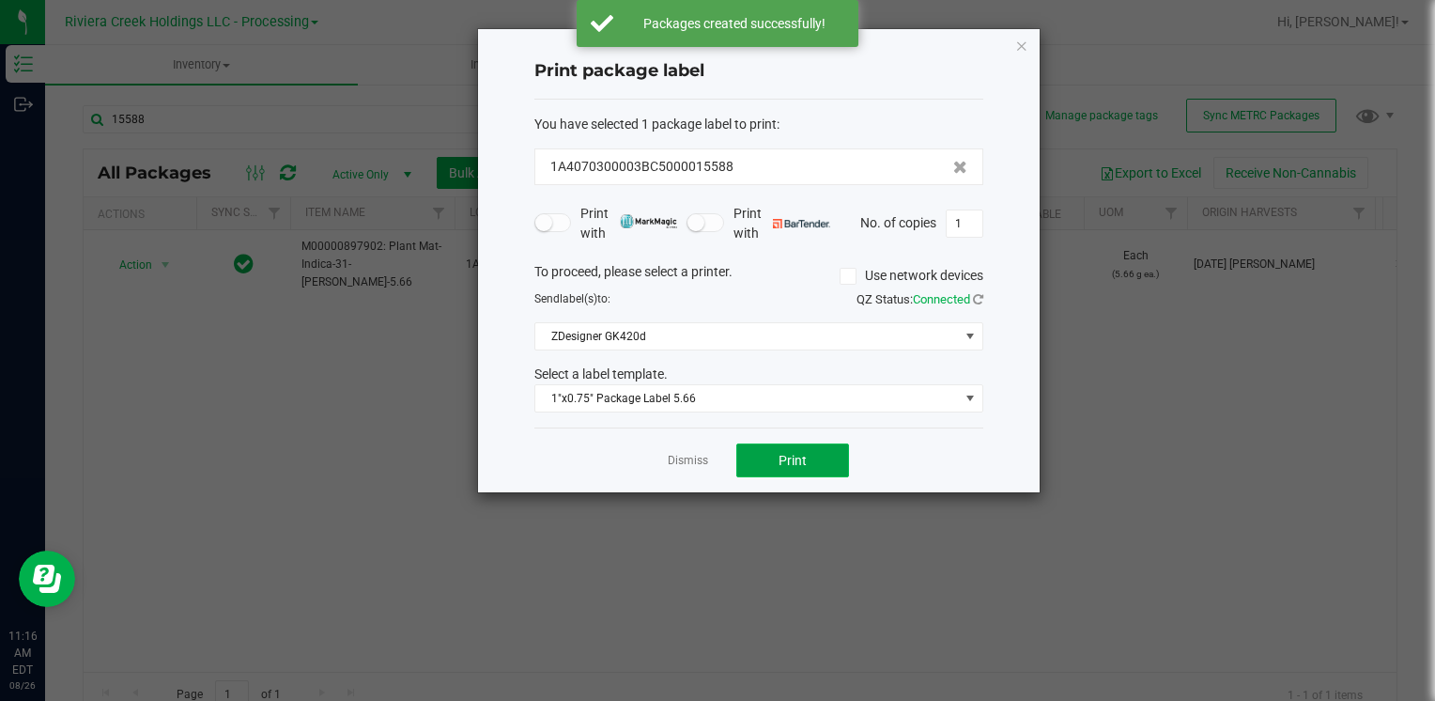
click at [753, 458] on button "Print" at bounding box center [792, 460] width 113 height 34
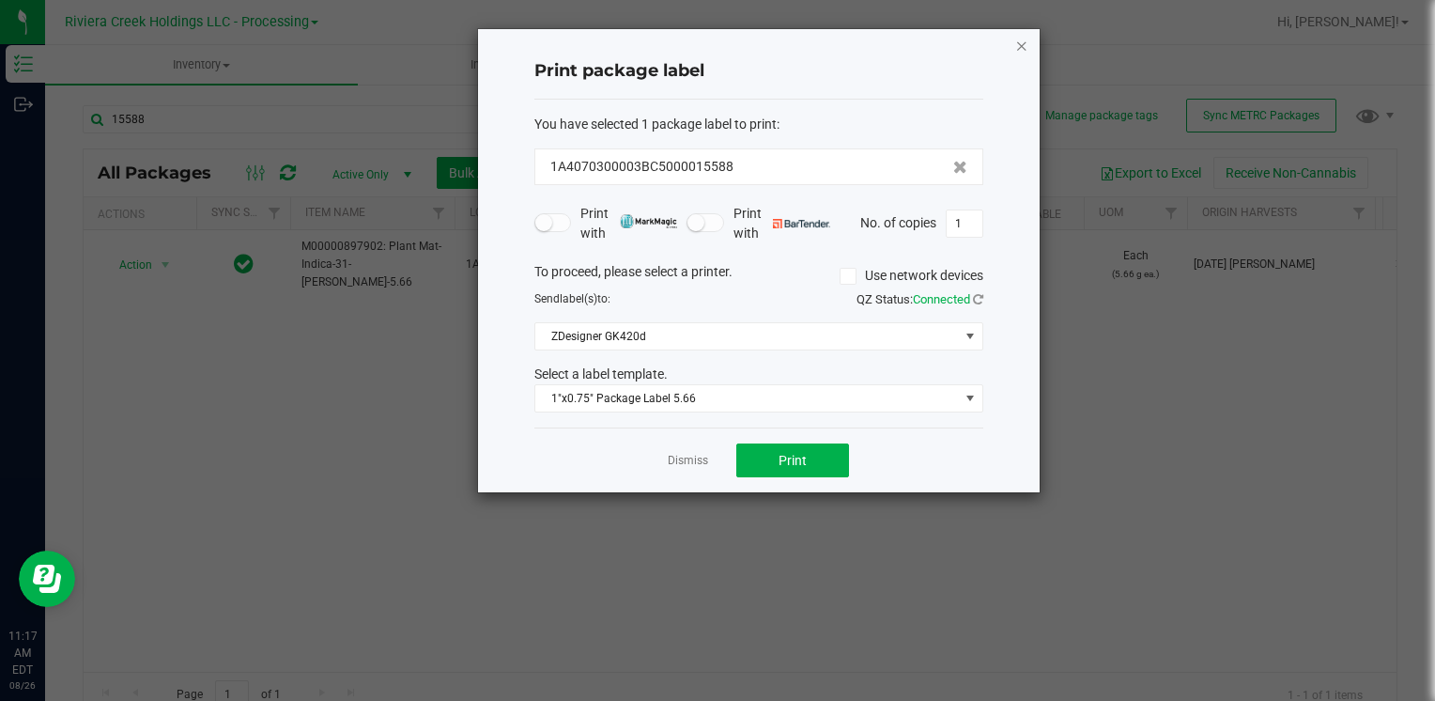
click at [1018, 45] on icon "button" at bounding box center [1021, 45] width 13 height 23
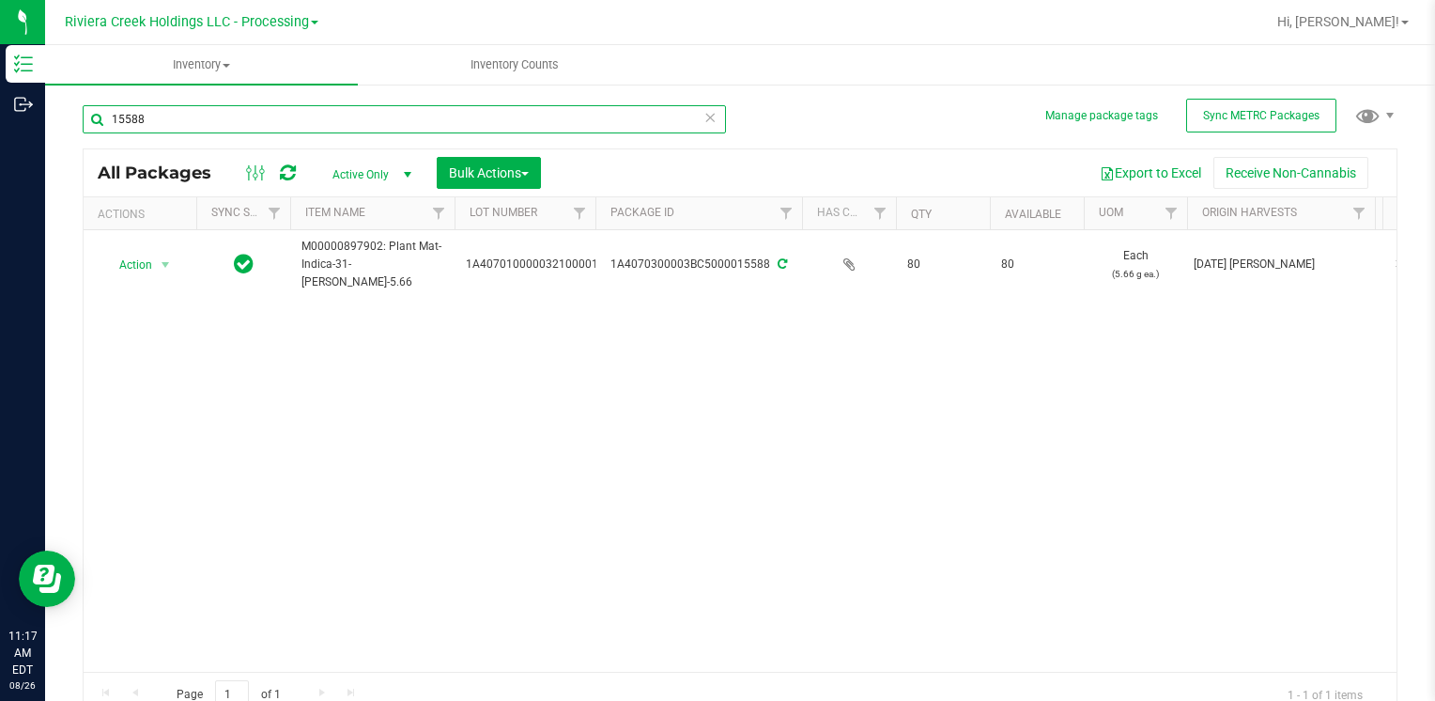
click at [259, 130] on input "15588" at bounding box center [404, 119] width 643 height 28
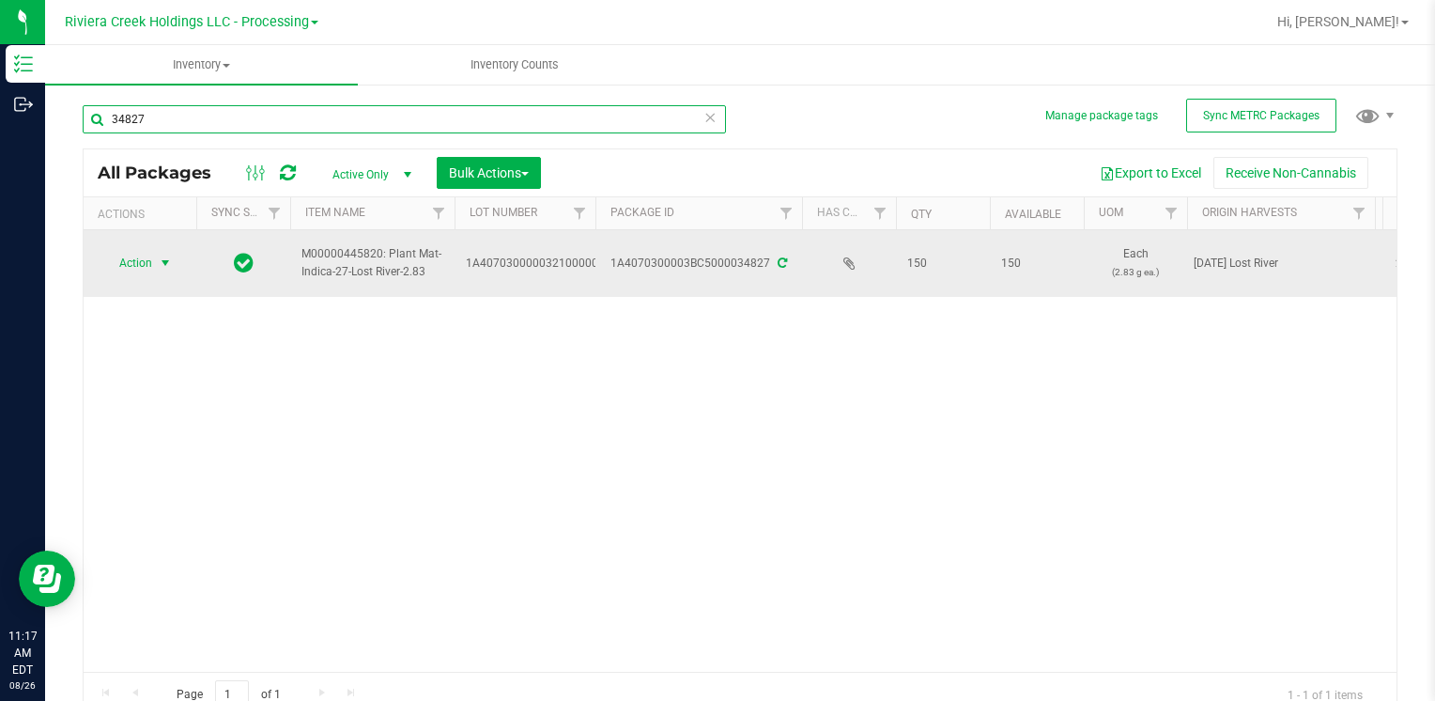
type input "34827"
click at [161, 262] on span "select" at bounding box center [165, 262] width 15 height 15
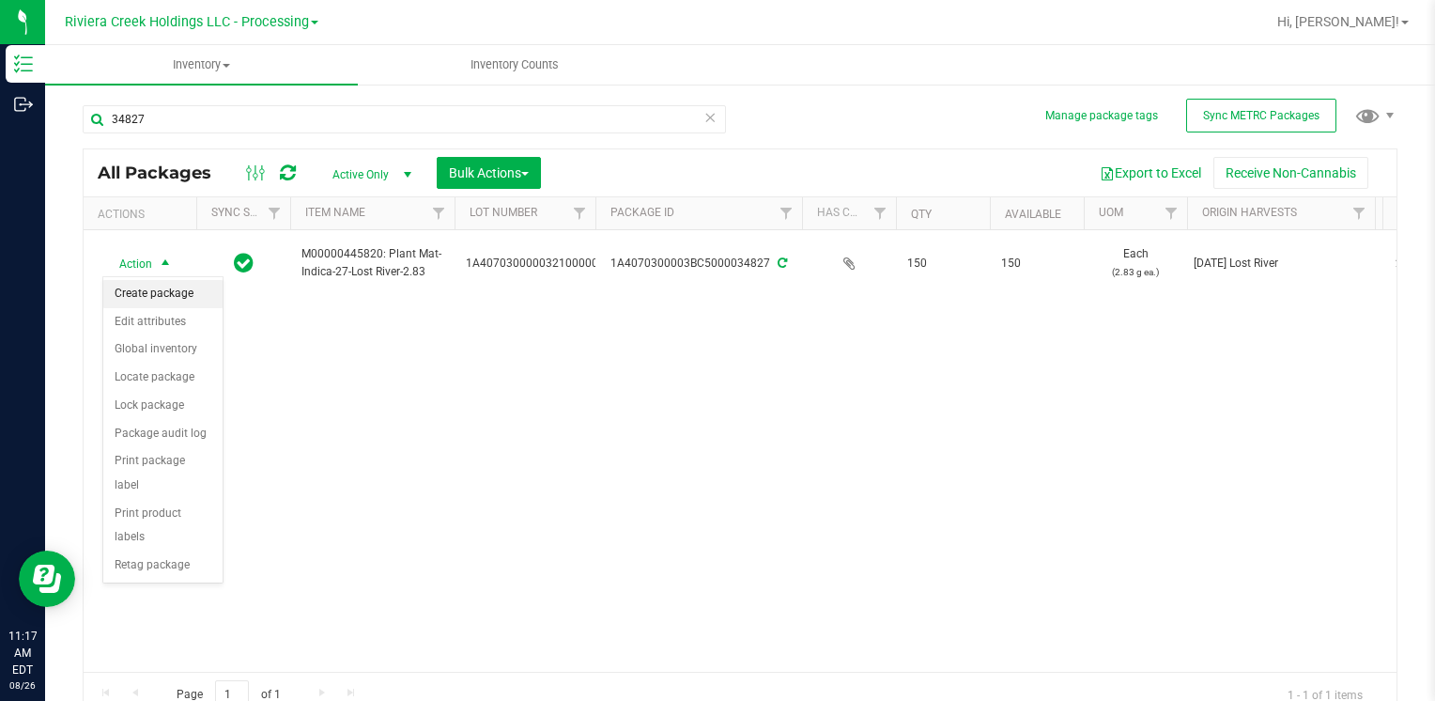
click at [165, 293] on li "Create package" at bounding box center [162, 294] width 119 height 28
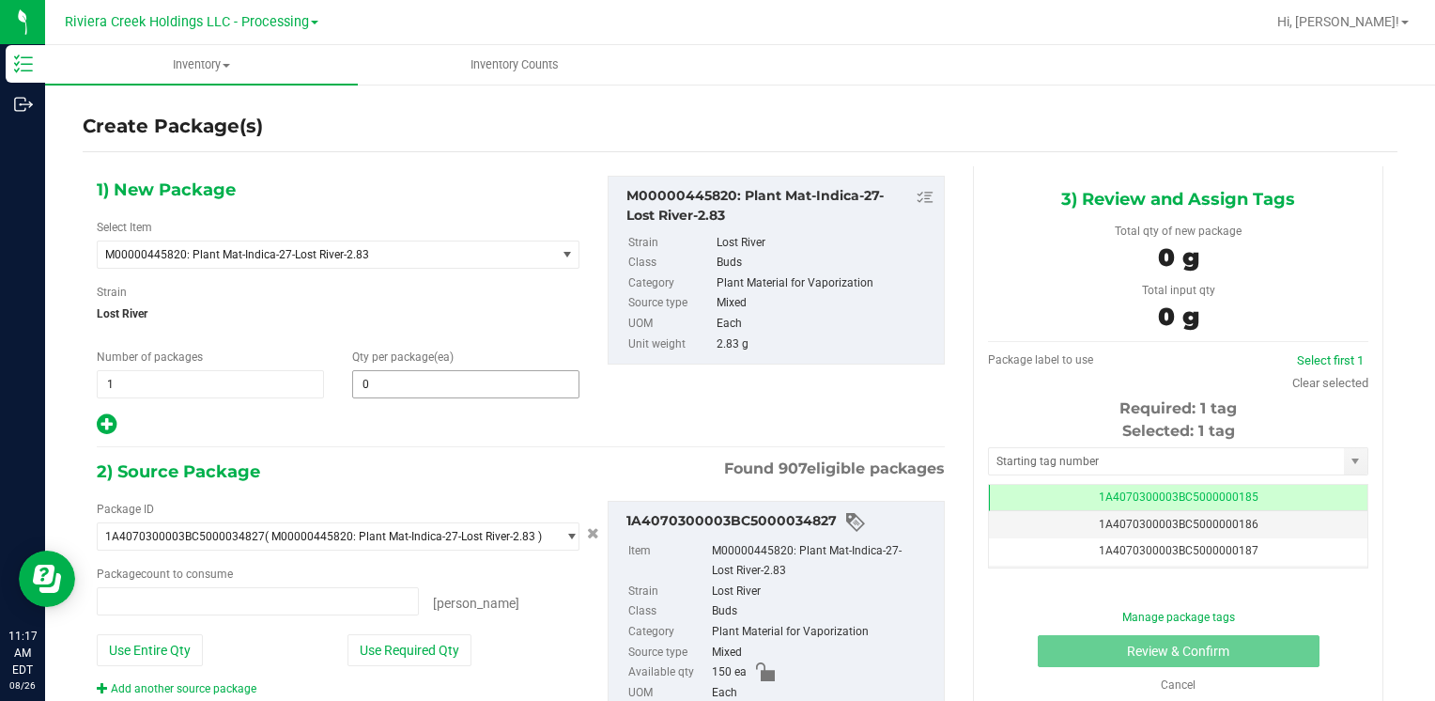
click at [425, 385] on span "0 0" at bounding box center [465, 384] width 227 height 28
type input "0 ea"
type input "40"
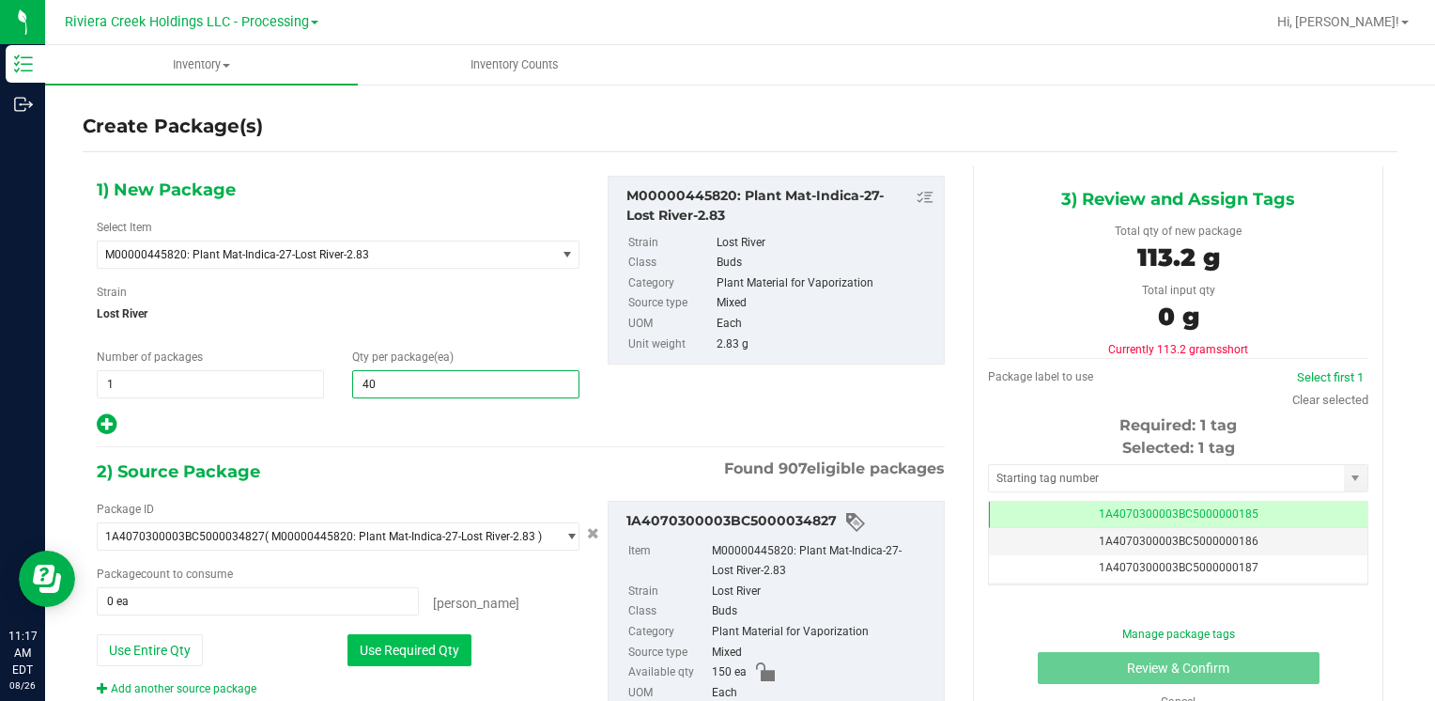
click at [389, 641] on button "Use Required Qty" at bounding box center [409, 650] width 124 height 32
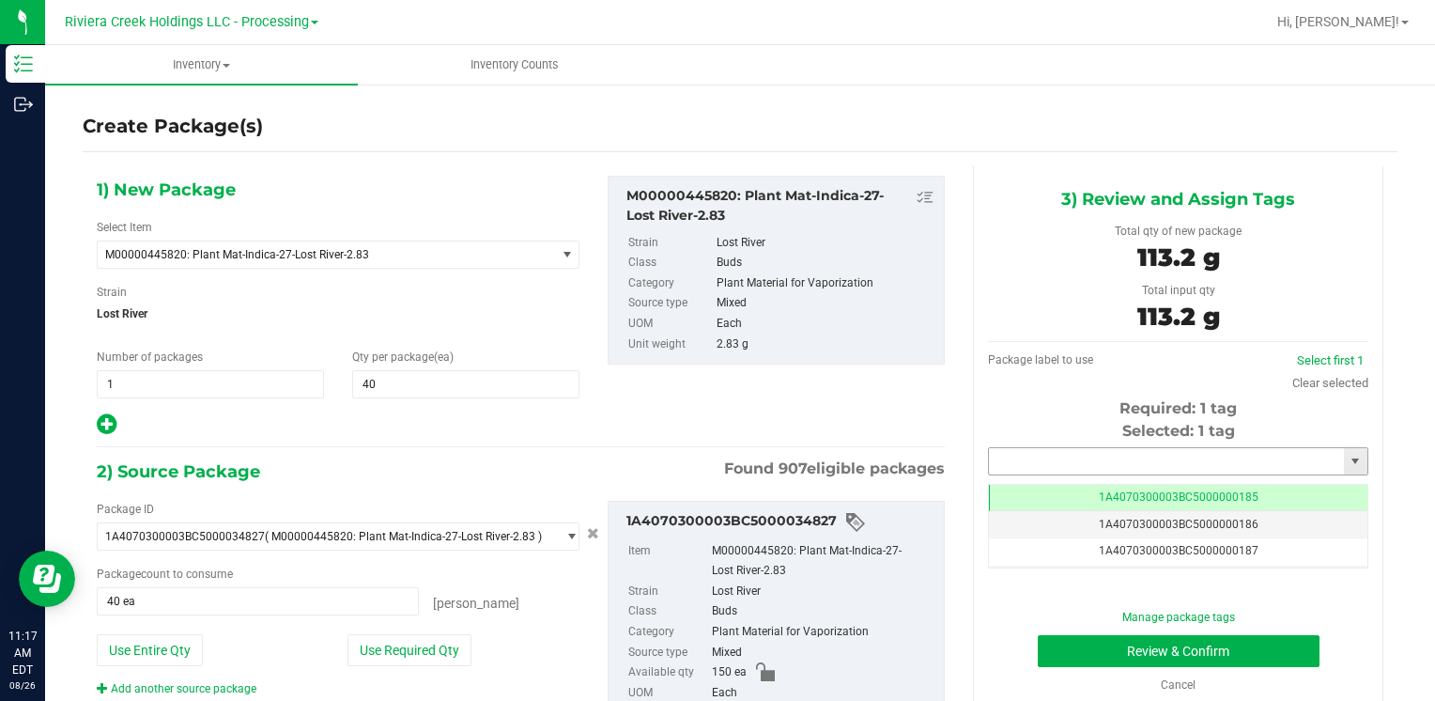
click at [996, 448] on input "text" at bounding box center [1166, 461] width 355 height 26
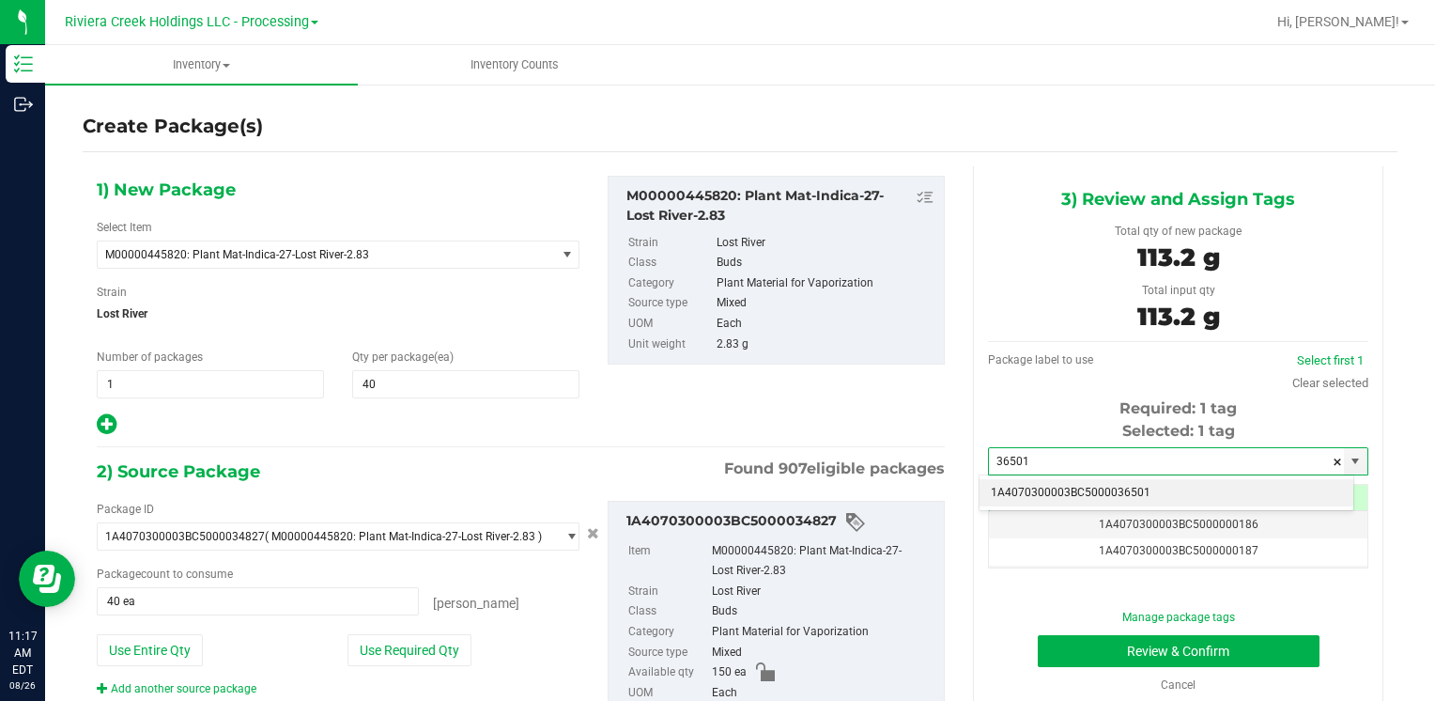
click at [1154, 494] on li "1A4070300003BC5000036501" at bounding box center [1167, 493] width 374 height 28
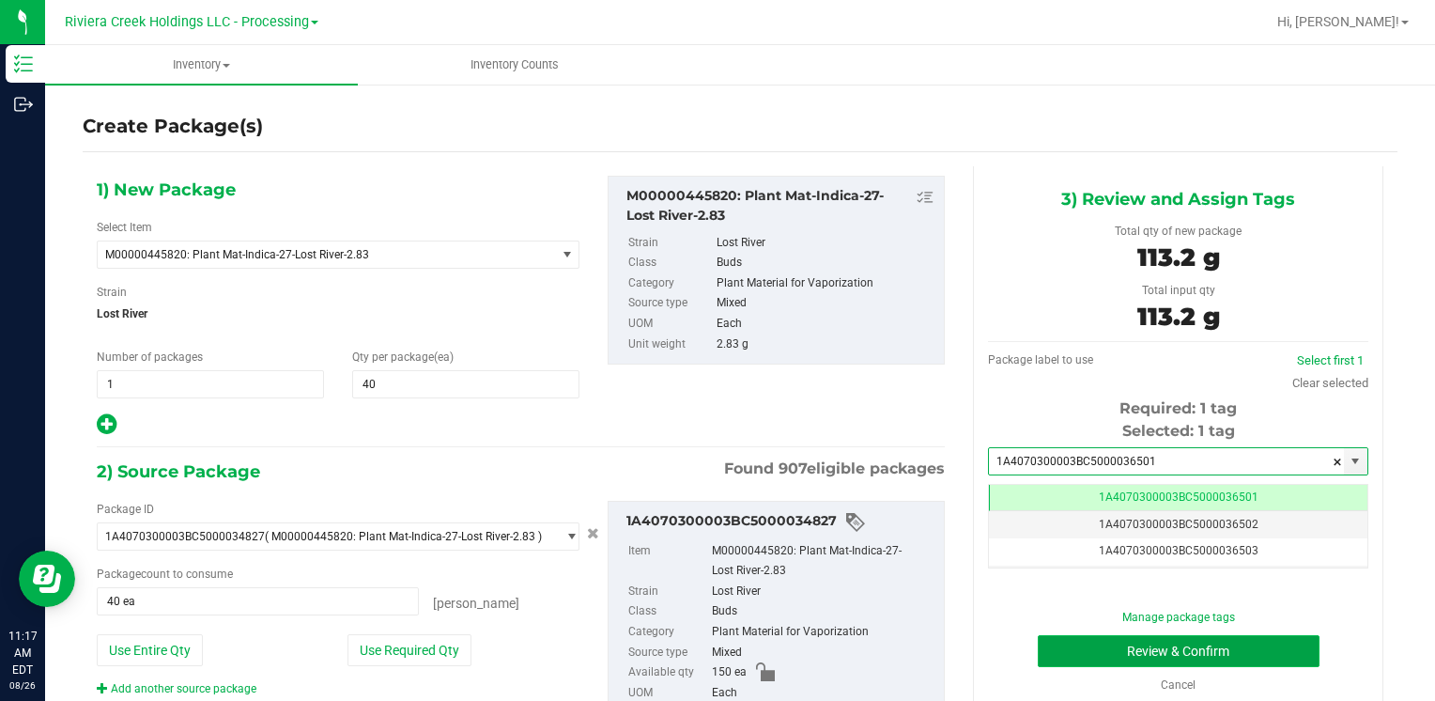
click at [1134, 637] on button "Review & Confirm" at bounding box center [1179, 651] width 282 height 32
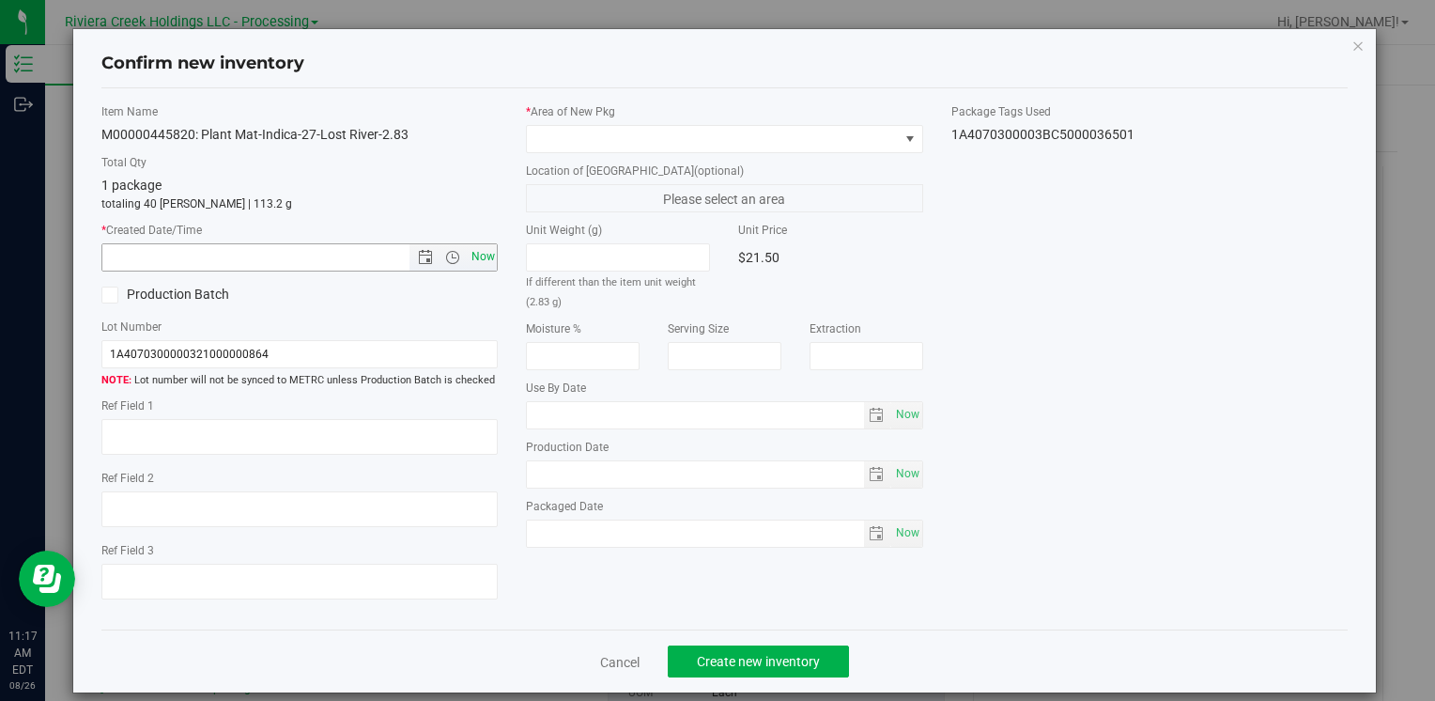
click at [467, 256] on span "Now" at bounding box center [483, 256] width 32 height 27
click at [548, 127] on span at bounding box center [712, 139] width 371 height 26
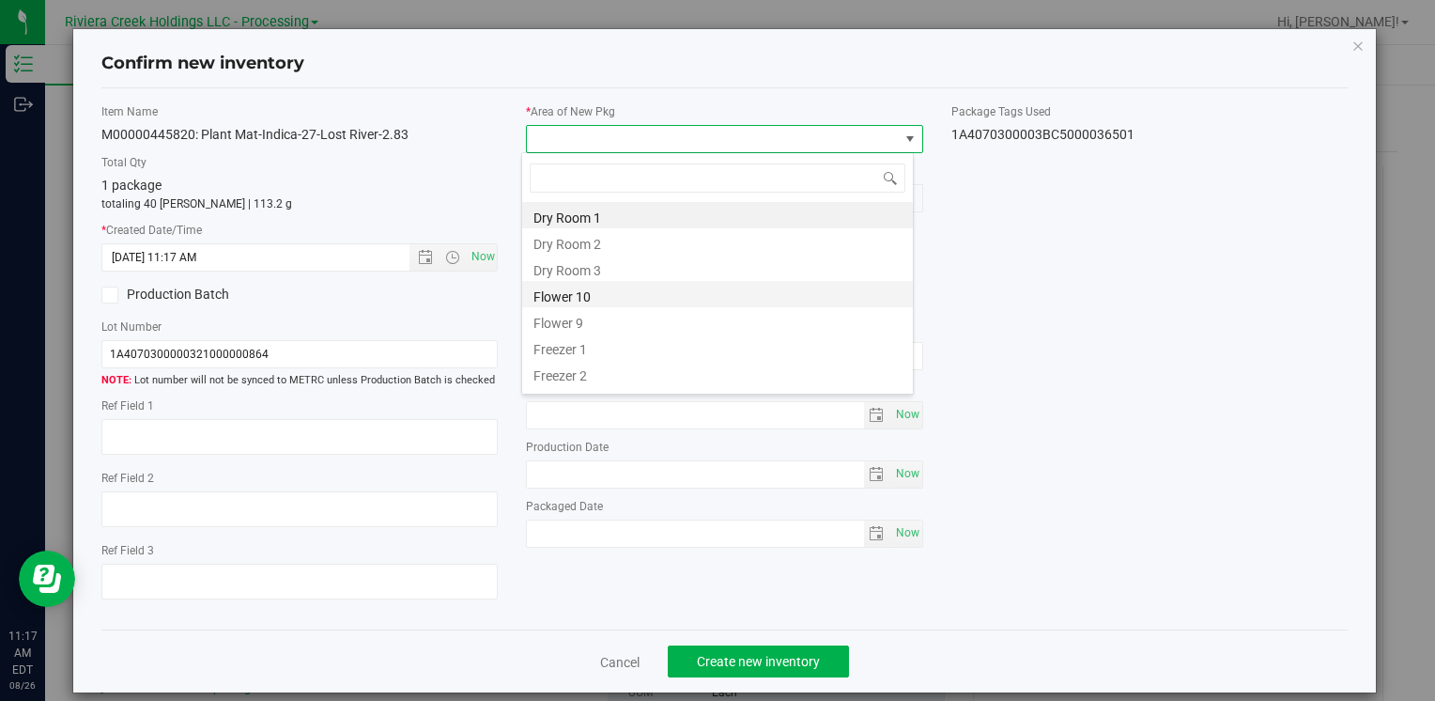
click at [602, 291] on li "Flower 10" at bounding box center [717, 294] width 391 height 26
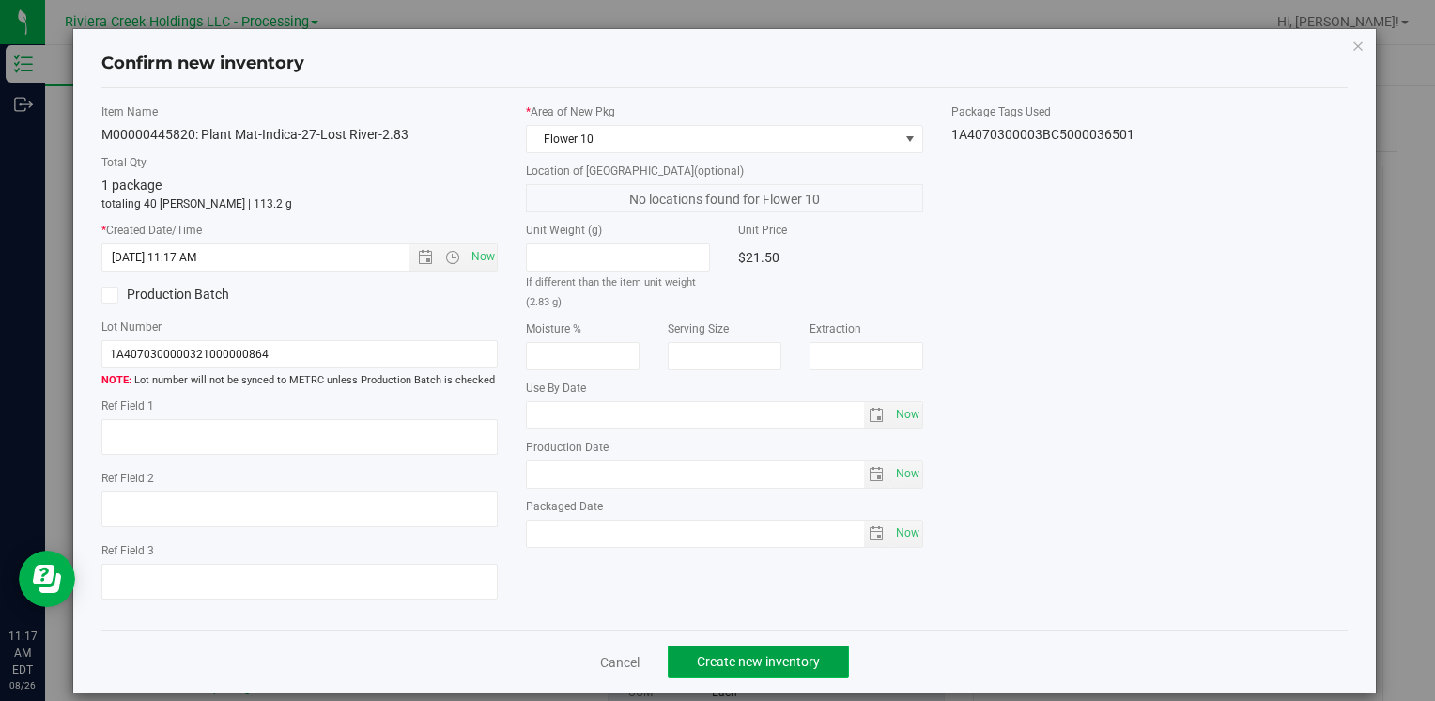
click at [718, 664] on span "Create new inventory" at bounding box center [758, 661] width 123 height 15
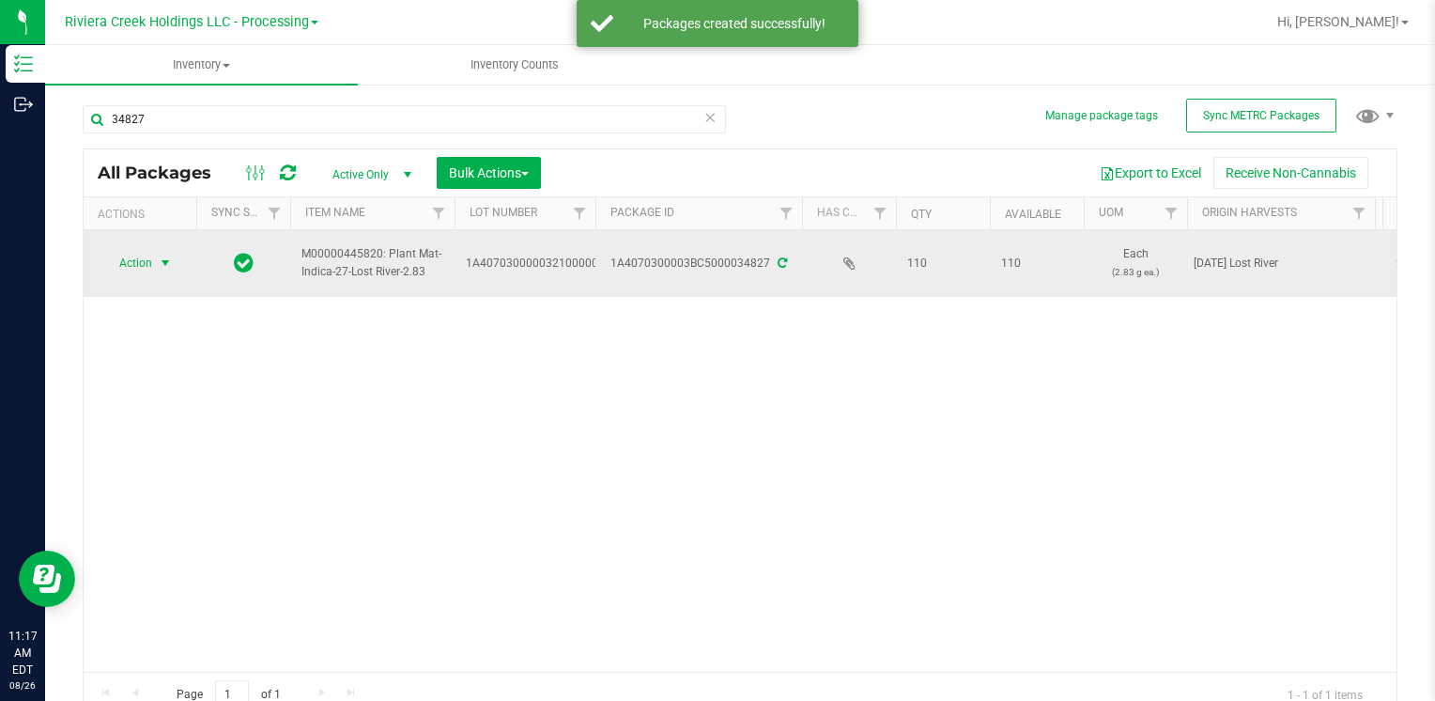
click at [143, 264] on span "Action" at bounding box center [127, 263] width 51 height 26
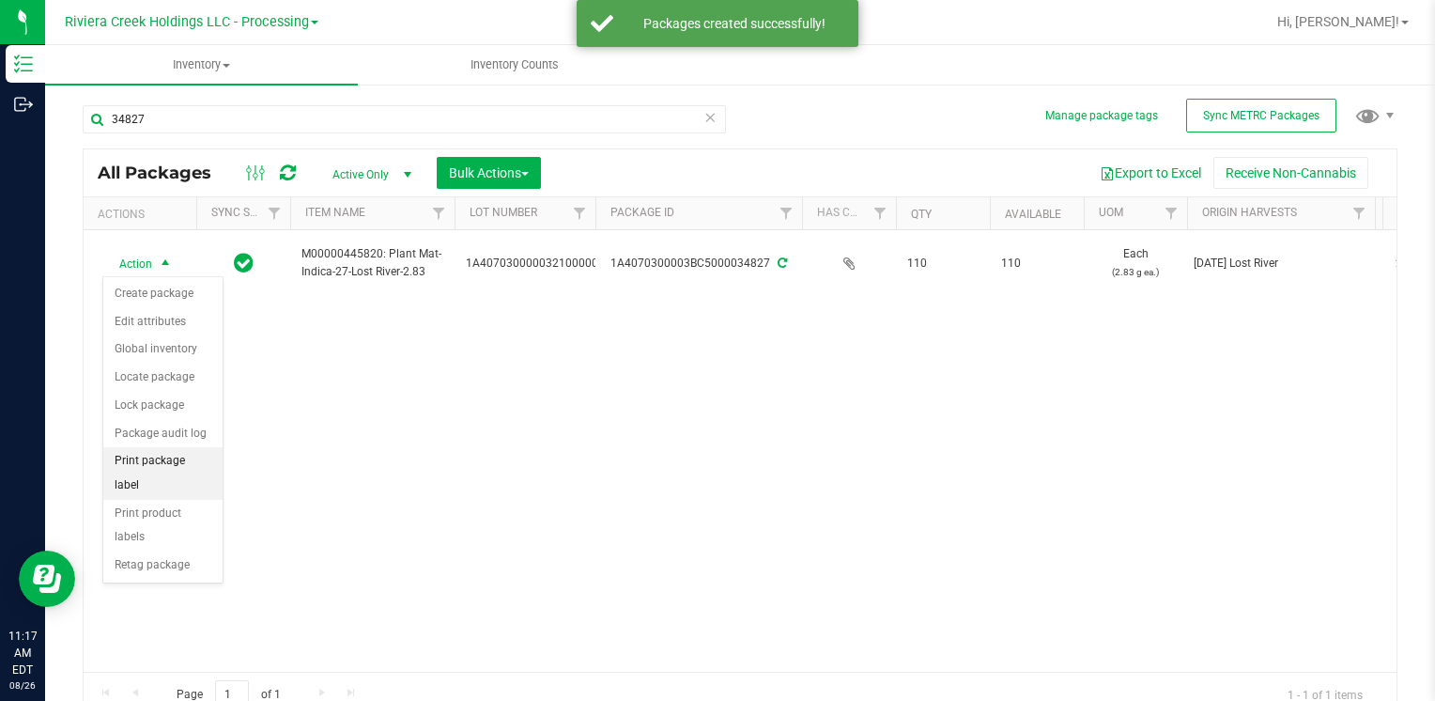
click at [182, 454] on li "Print package label" at bounding box center [162, 473] width 119 height 52
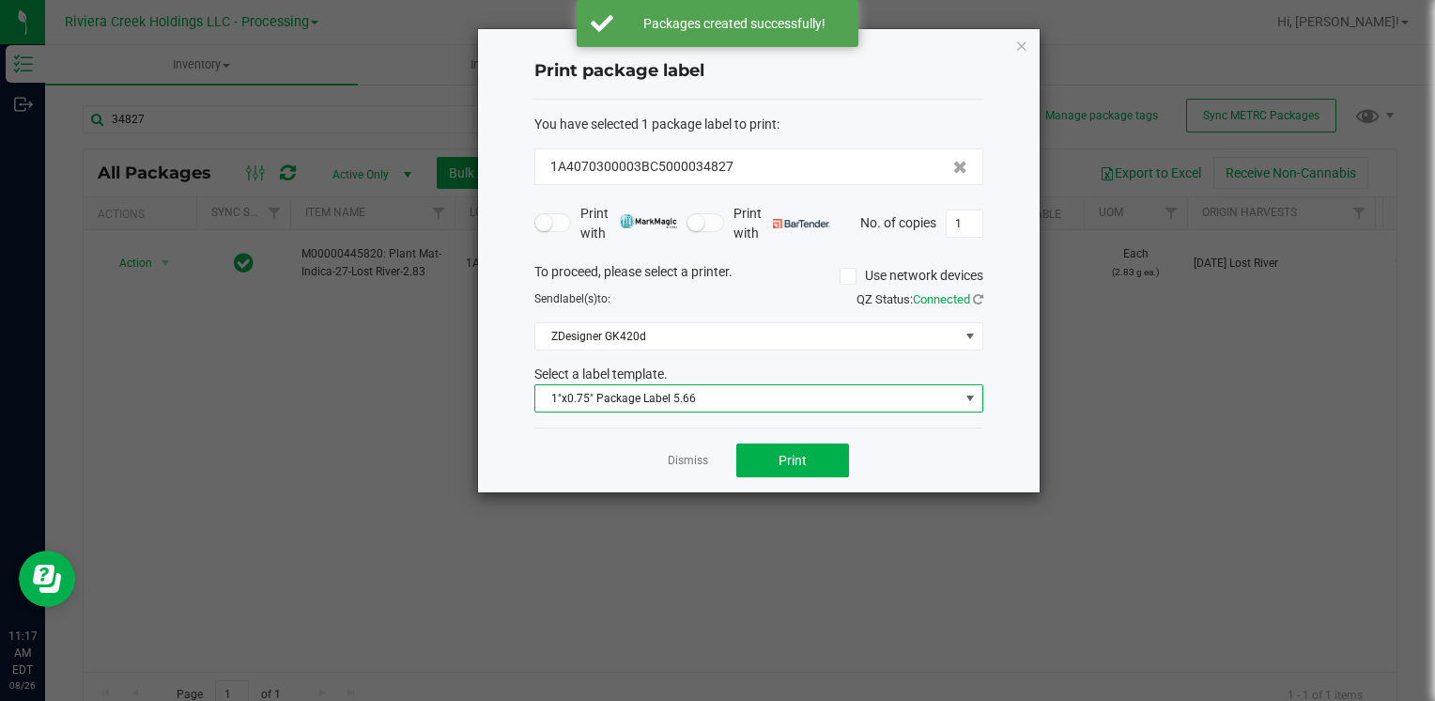
click at [689, 401] on span "1"x0.75" Package Label 5.66" at bounding box center [747, 398] width 424 height 26
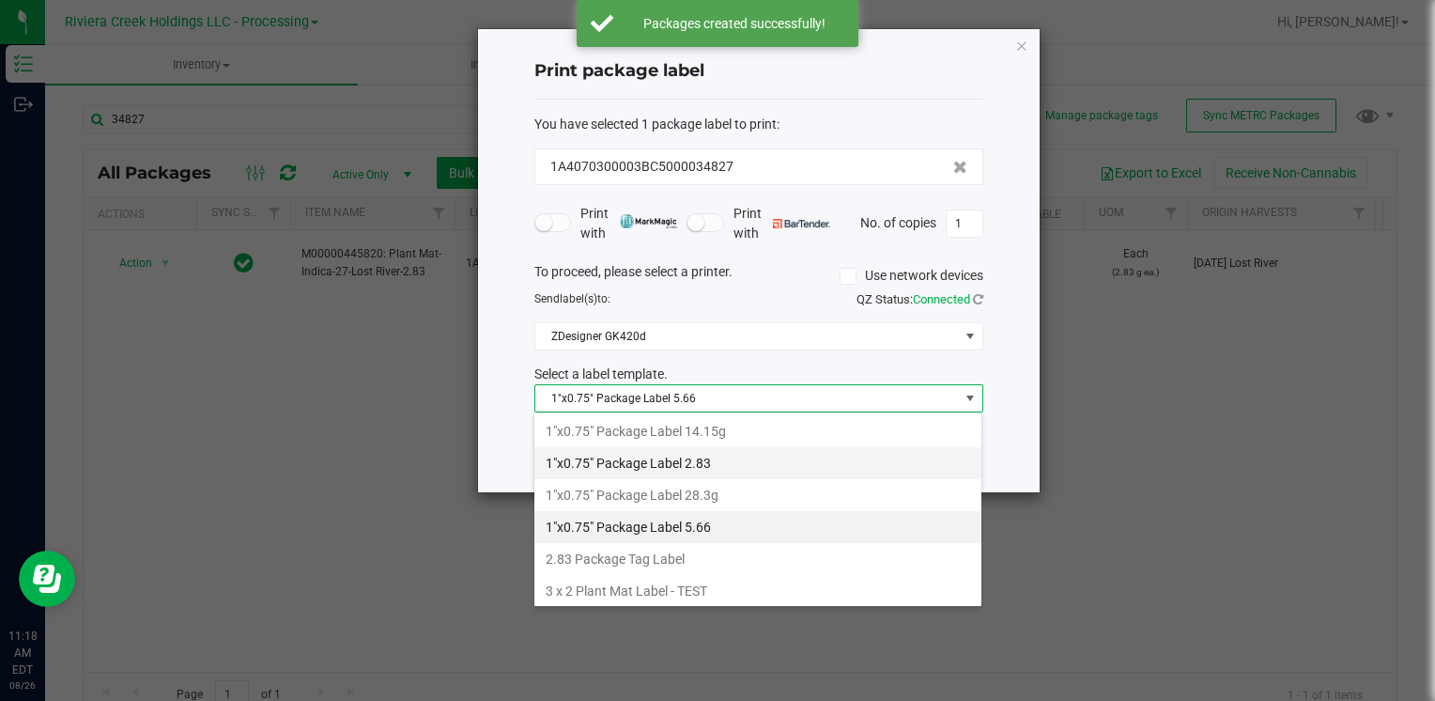
click at [707, 461] on li "1"x0.75" Package Label 2.83" at bounding box center [757, 463] width 447 height 32
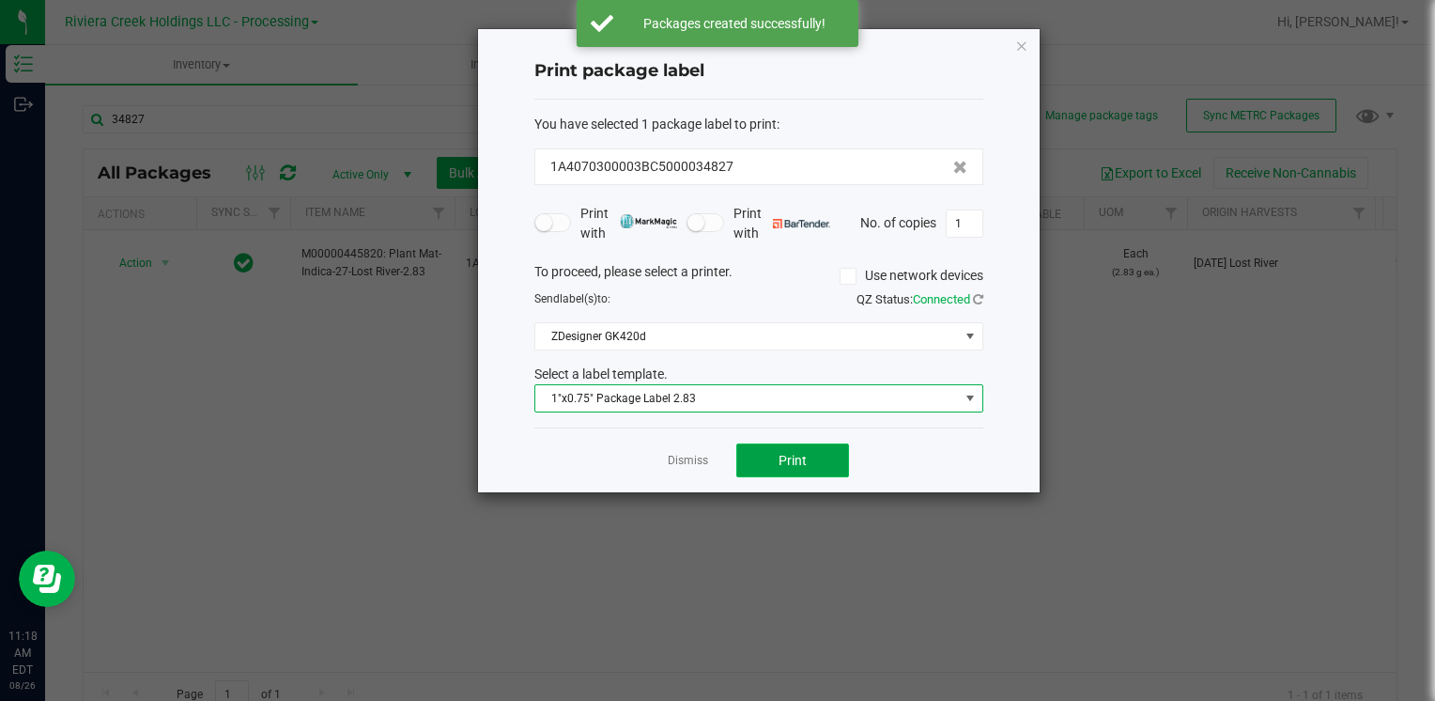
click at [763, 458] on button "Print" at bounding box center [792, 460] width 113 height 34
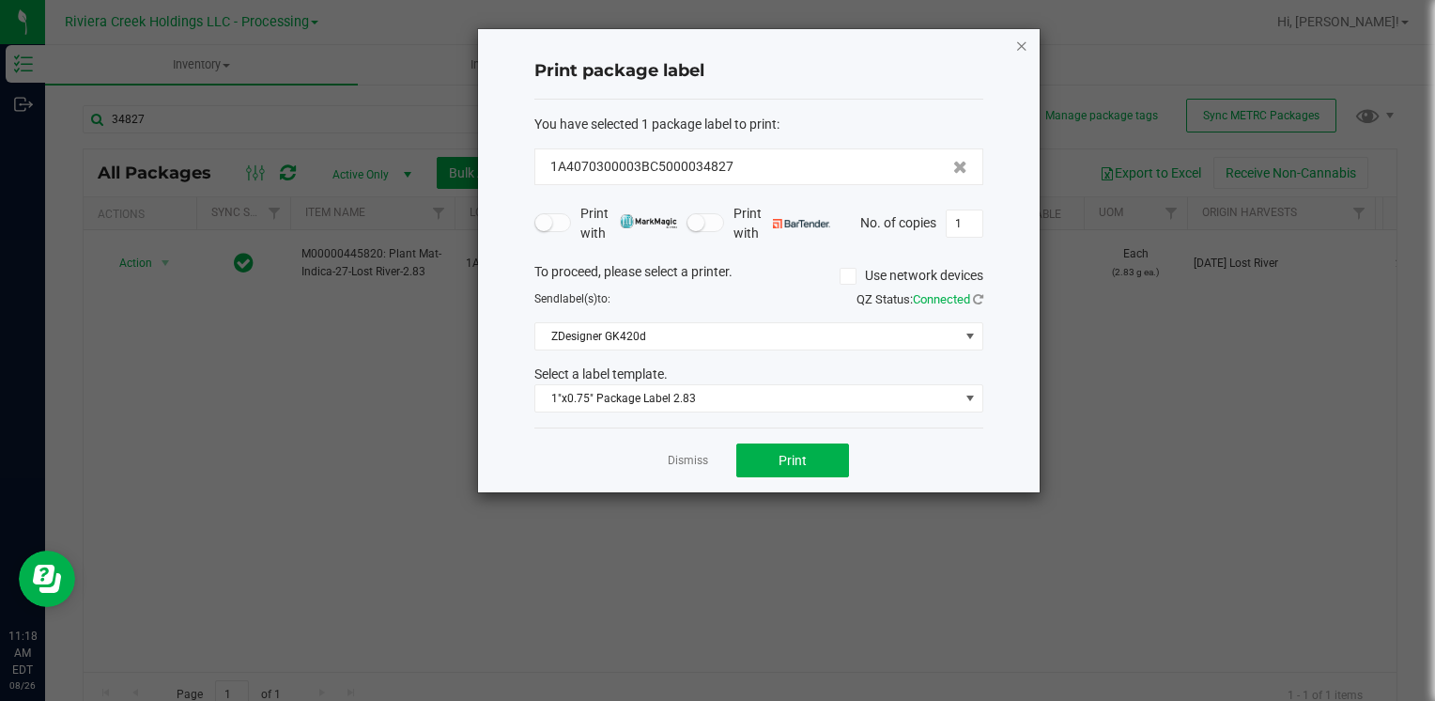
click at [1018, 37] on icon "button" at bounding box center [1021, 45] width 13 height 23
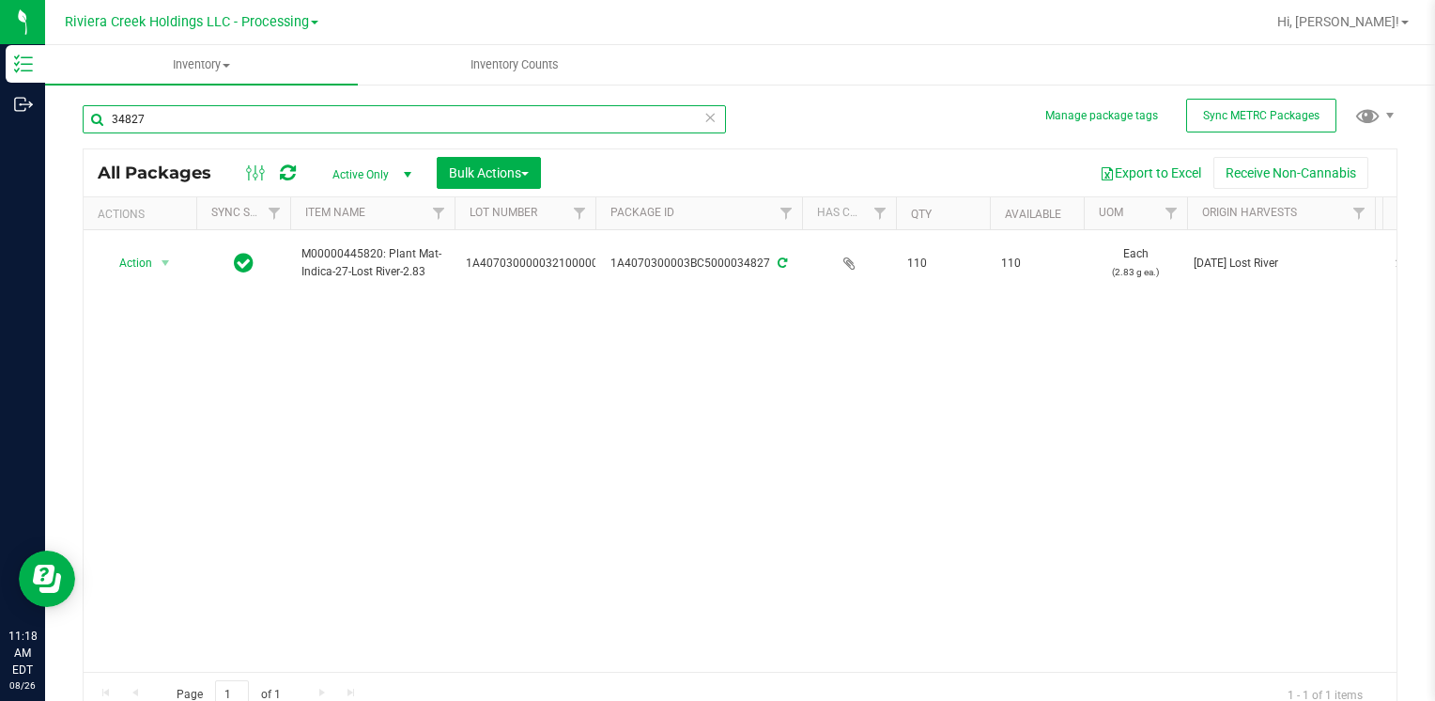
click at [418, 116] on input "34827" at bounding box center [404, 119] width 643 height 28
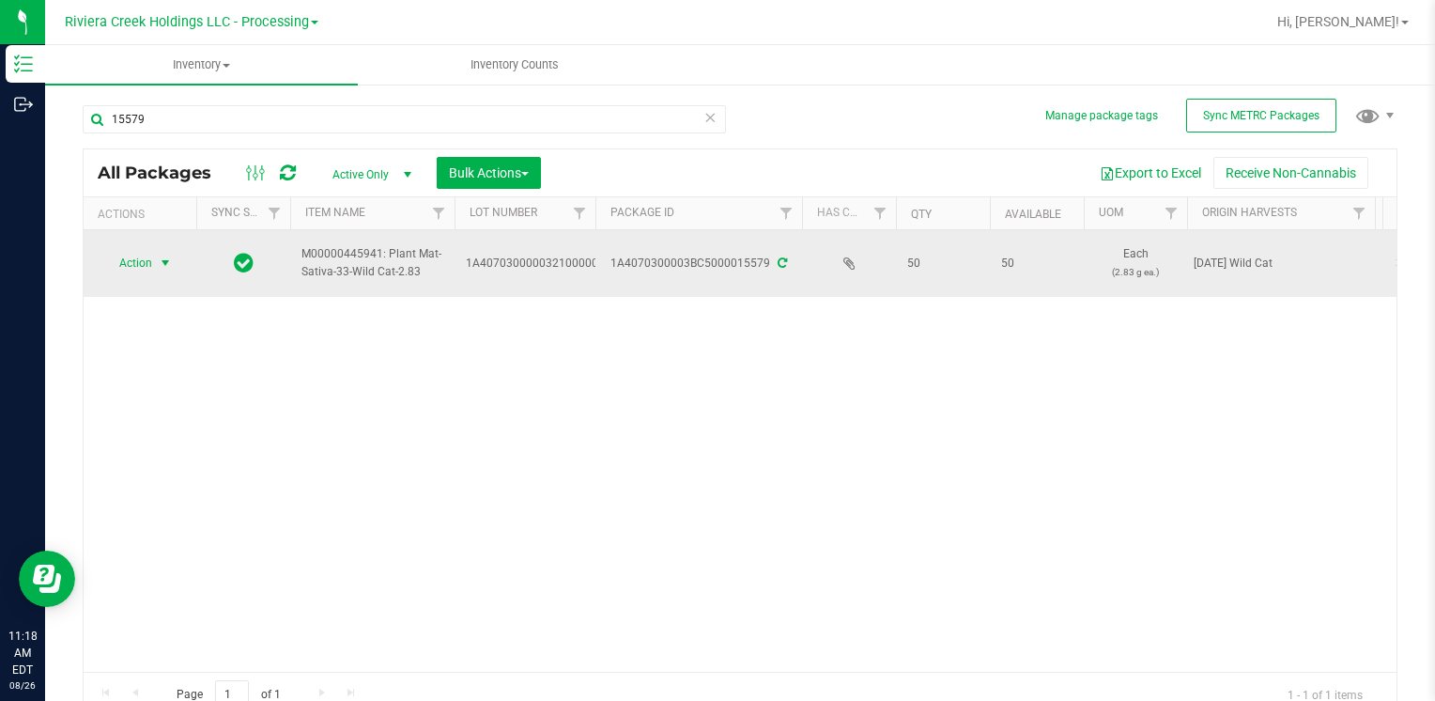
click at [139, 256] on span "Action" at bounding box center [127, 263] width 51 height 26
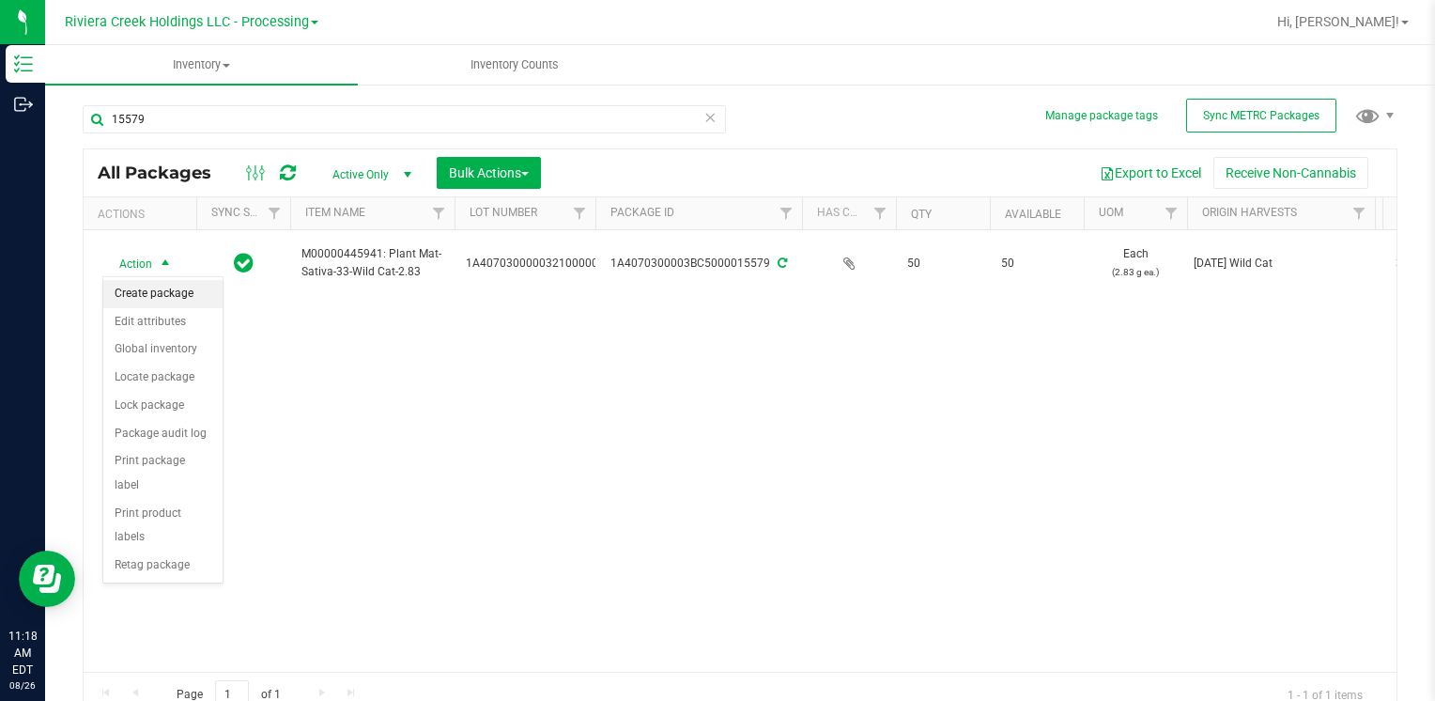
click at [158, 288] on li "Create package" at bounding box center [162, 294] width 119 height 28
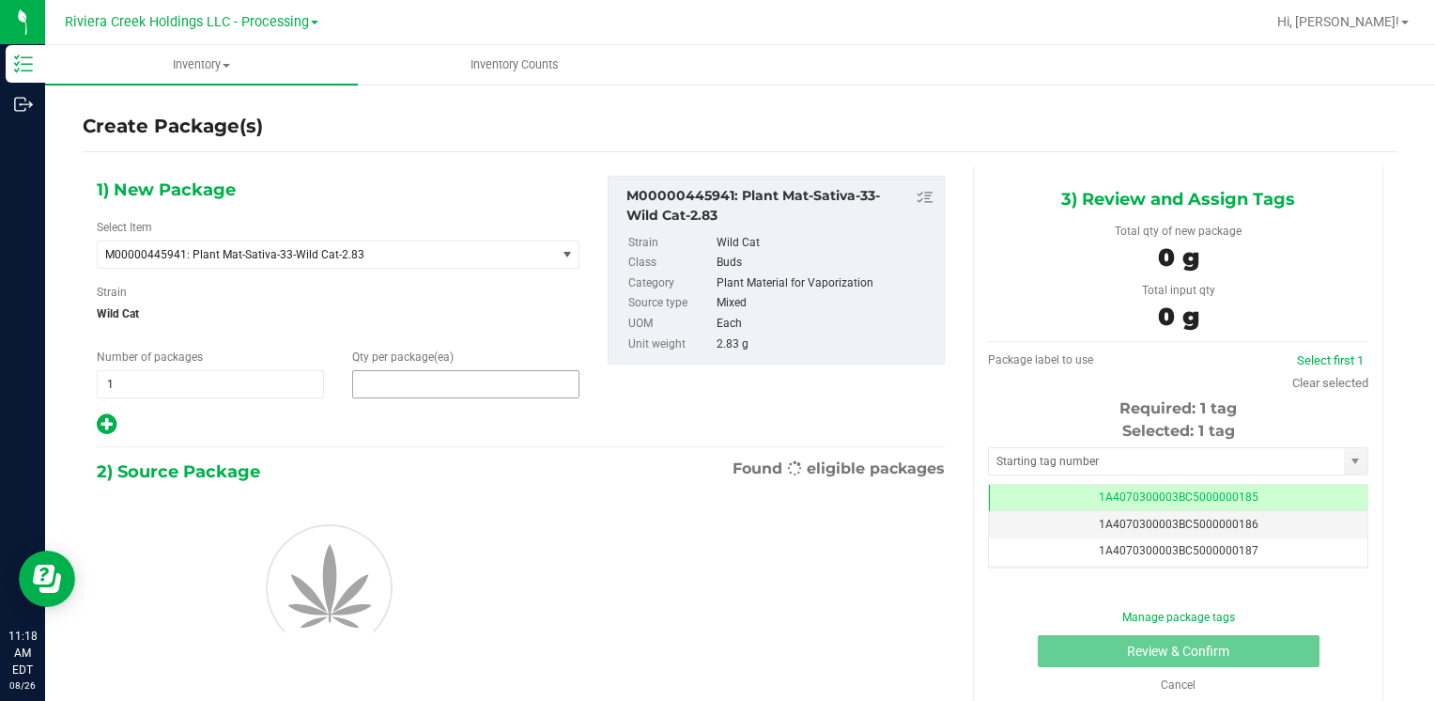
click at [368, 374] on span at bounding box center [465, 384] width 227 height 28
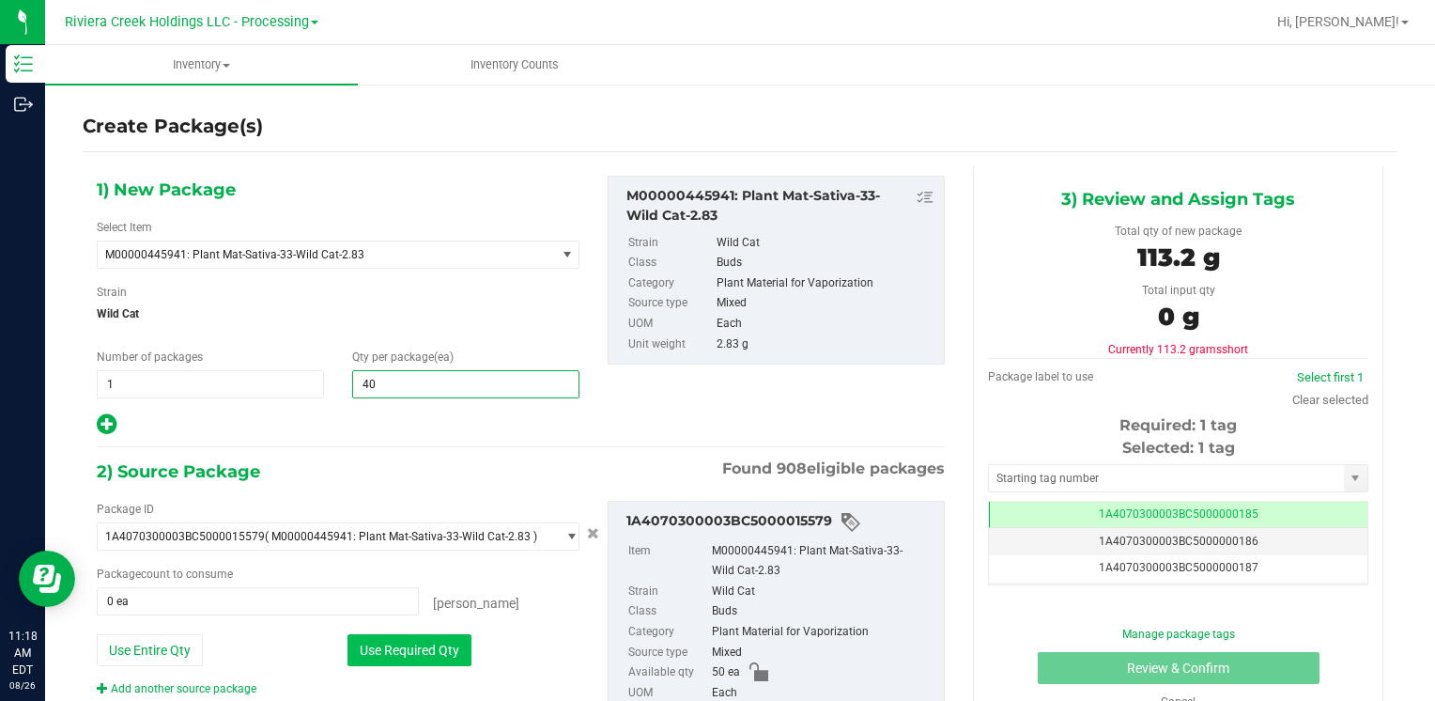
click at [372, 649] on button "Use Required Qty" at bounding box center [409, 650] width 124 height 32
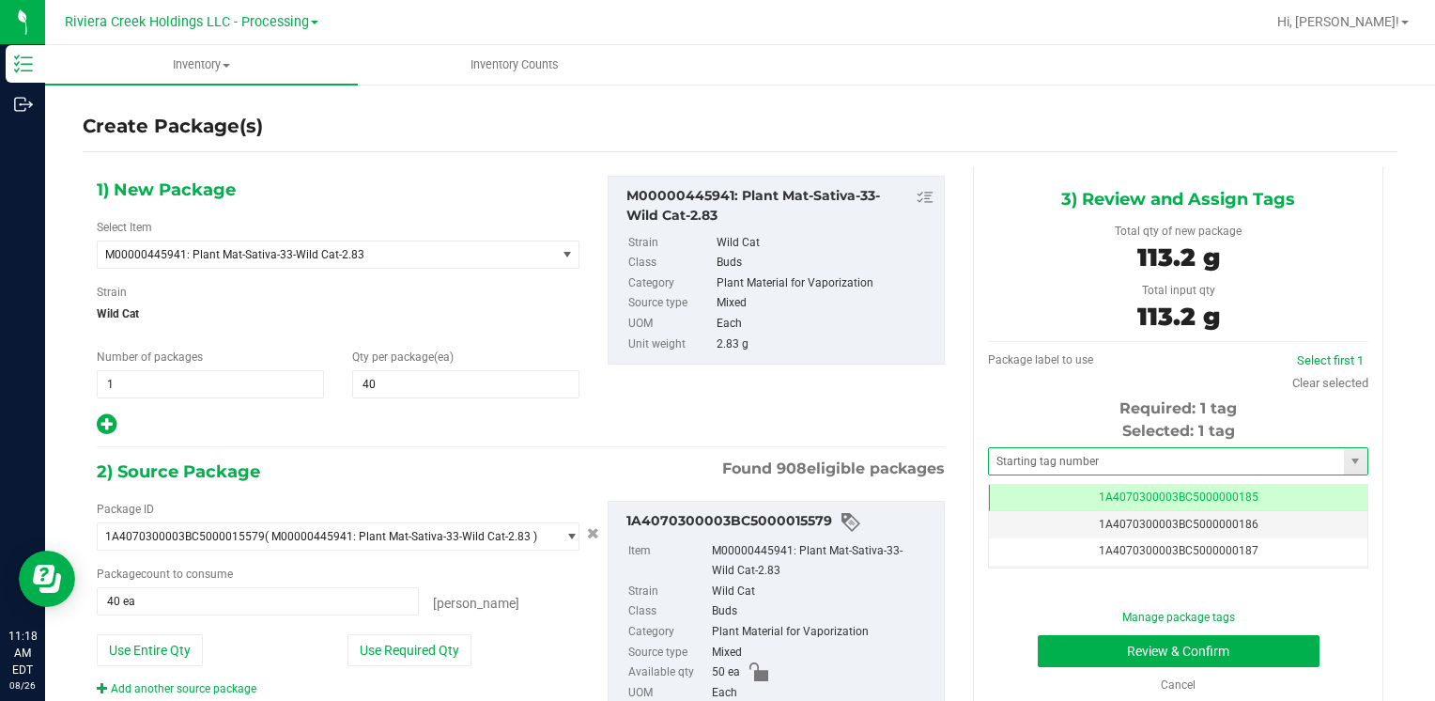
click at [1018, 447] on span at bounding box center [1178, 461] width 380 height 28
click at [1018, 449] on input "text" at bounding box center [1166, 461] width 355 height 26
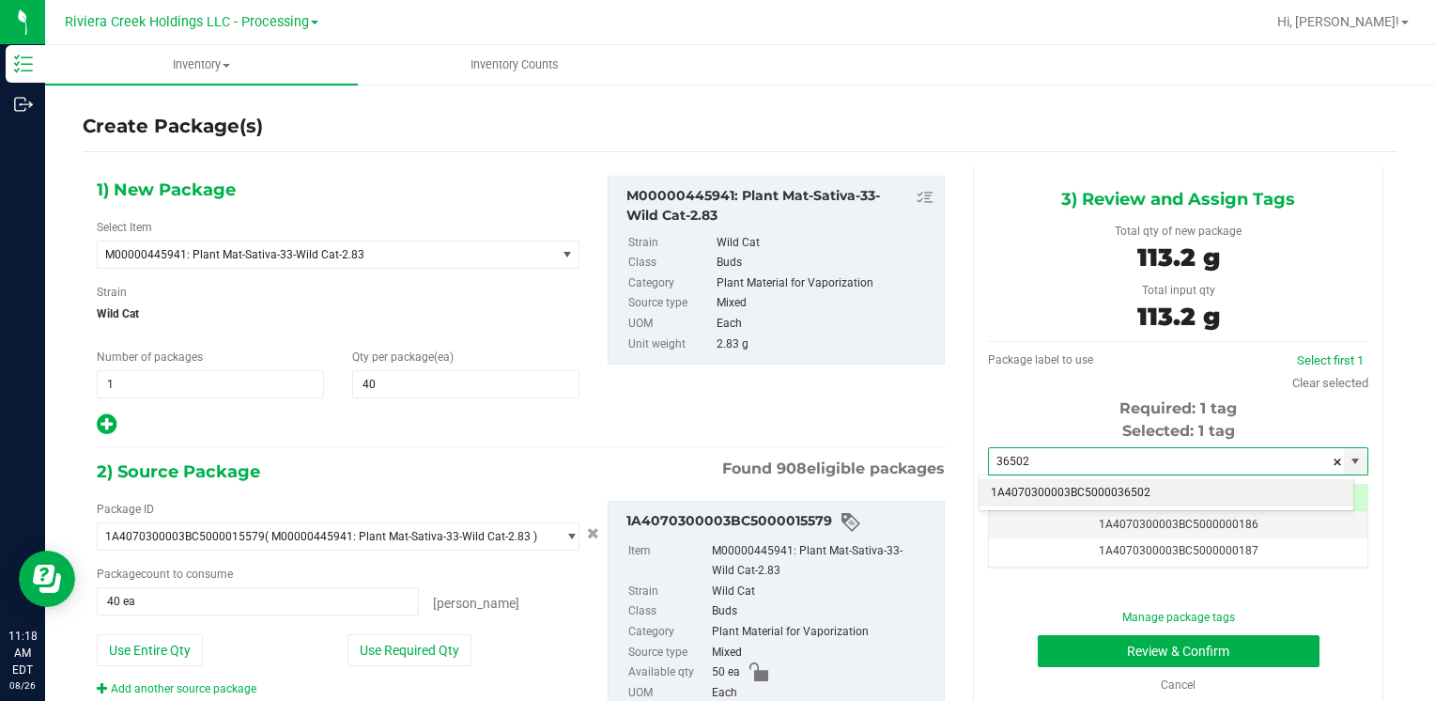
click at [1020, 483] on li "1A4070300003BC5000036502" at bounding box center [1167, 493] width 374 height 28
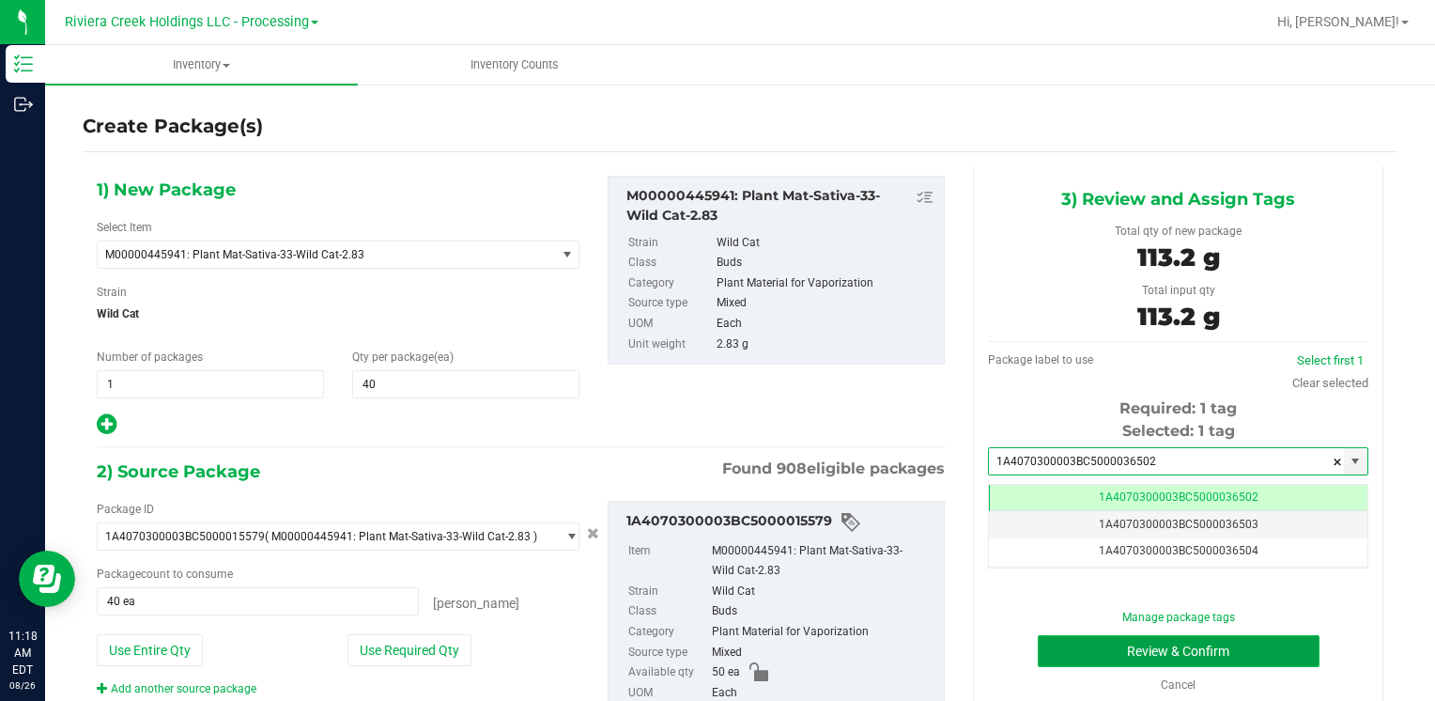
click at [1067, 651] on button "Review & Confirm" at bounding box center [1179, 651] width 282 height 32
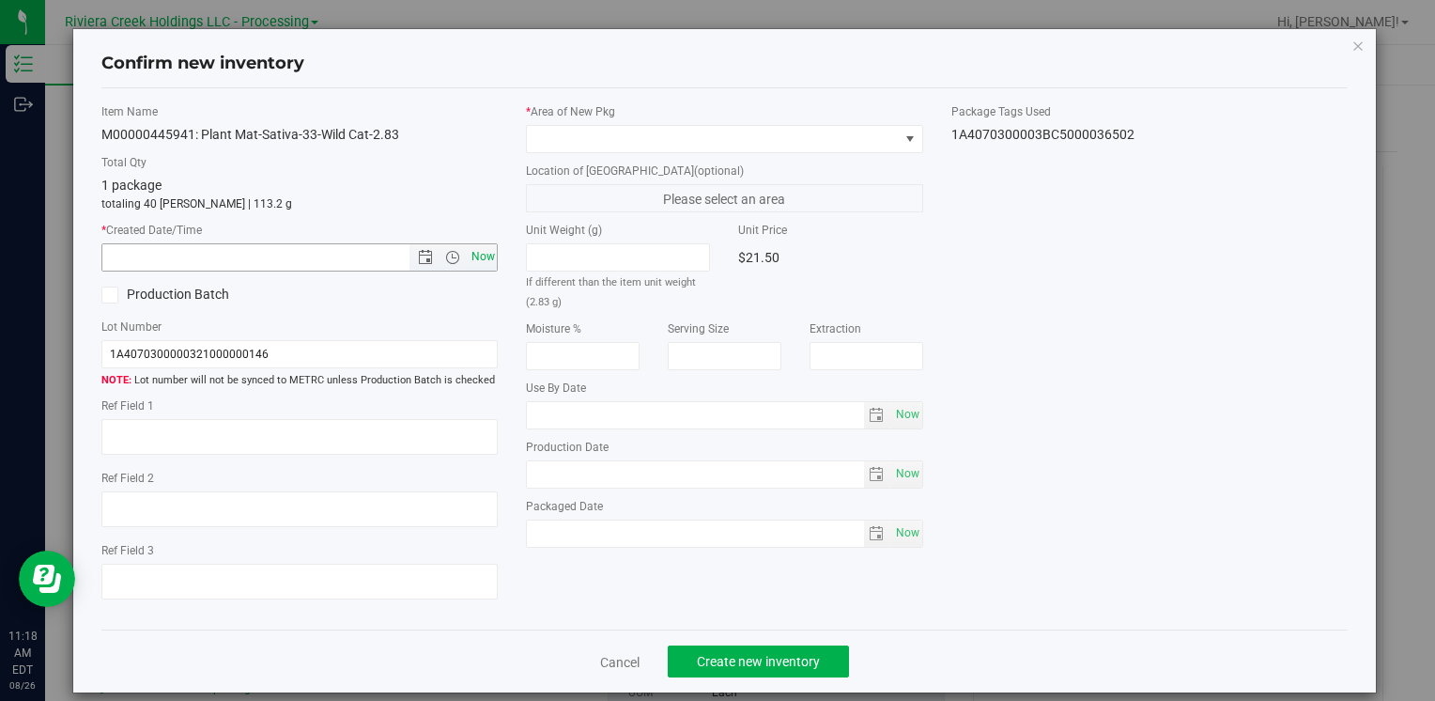
click at [486, 262] on span "Now" at bounding box center [483, 256] width 32 height 27
click at [558, 128] on span at bounding box center [712, 139] width 371 height 26
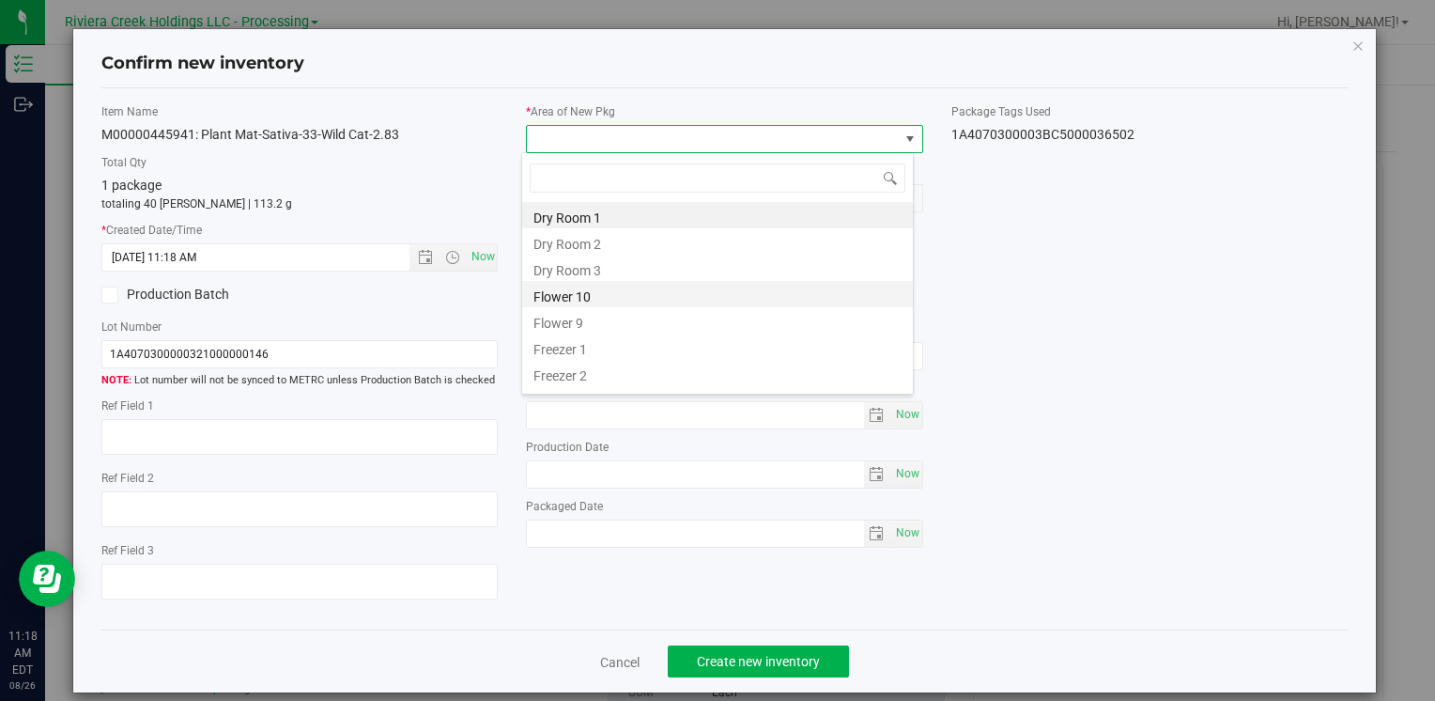
click at [579, 291] on li "Flower 10" at bounding box center [717, 294] width 391 height 26
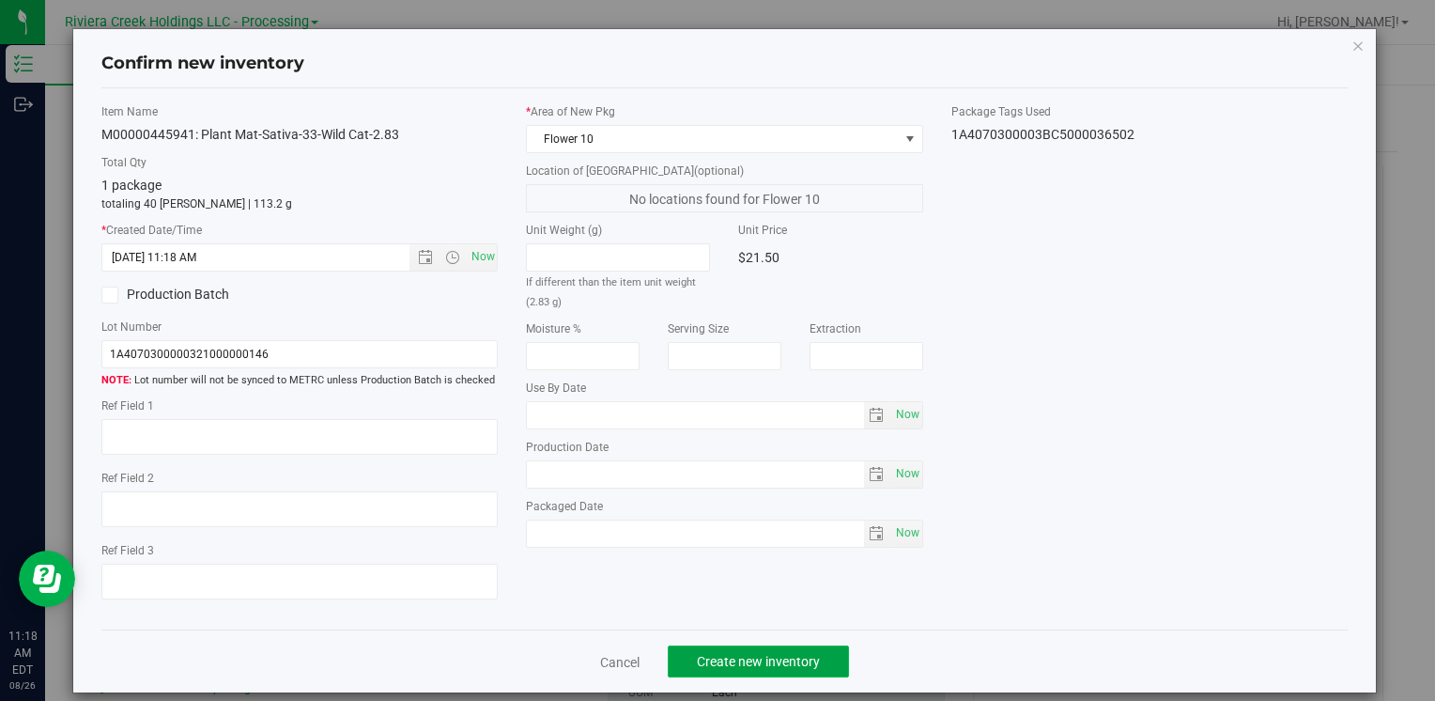
click at [730, 675] on button "Create new inventory" at bounding box center [758, 661] width 181 height 32
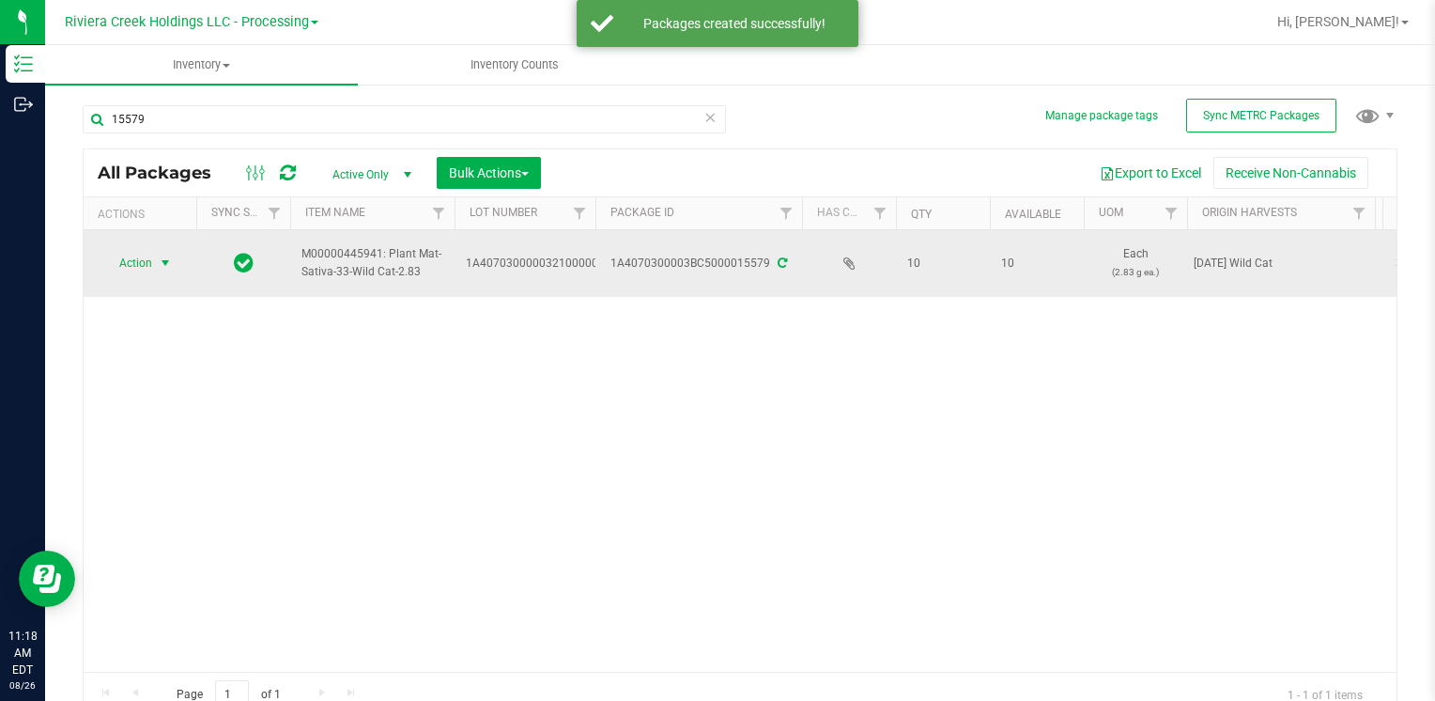
click at [132, 267] on span "Action" at bounding box center [127, 263] width 51 height 26
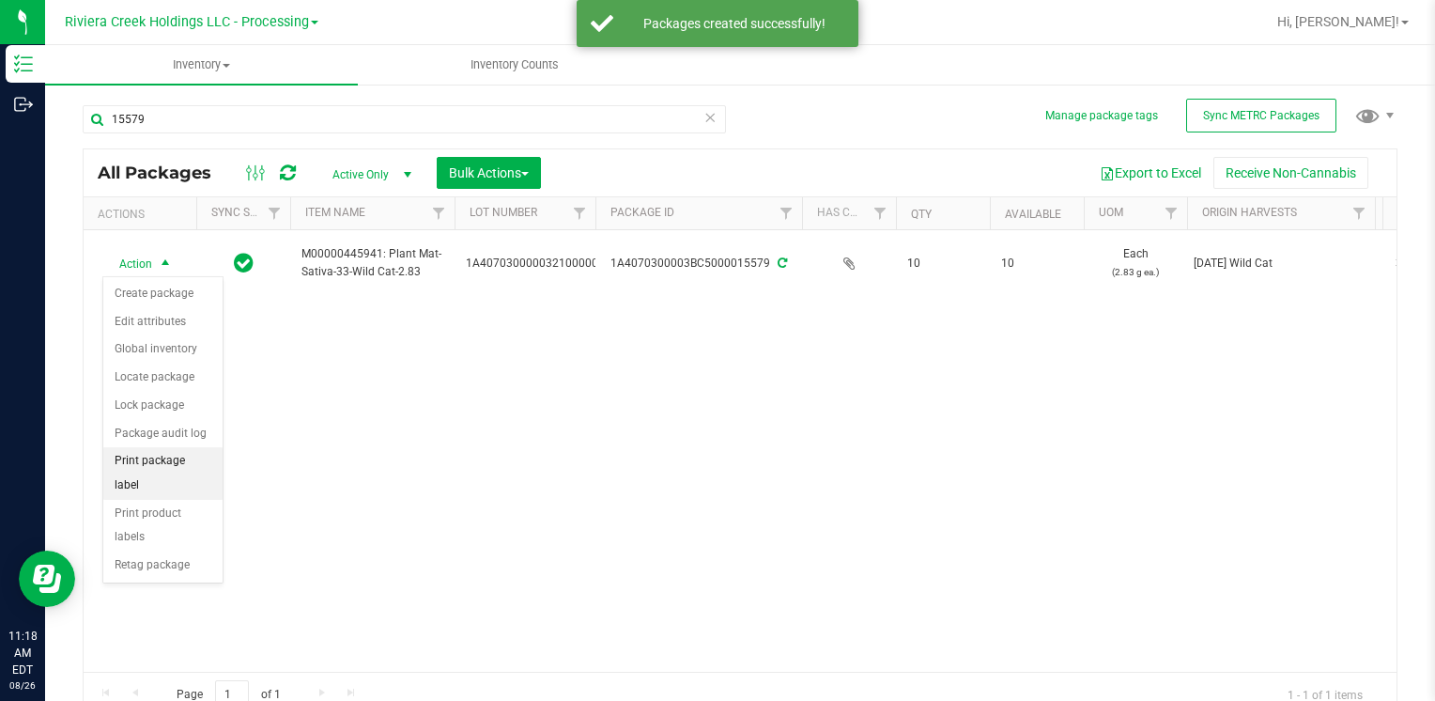
click at [199, 453] on li "Print package label" at bounding box center [162, 473] width 119 height 52
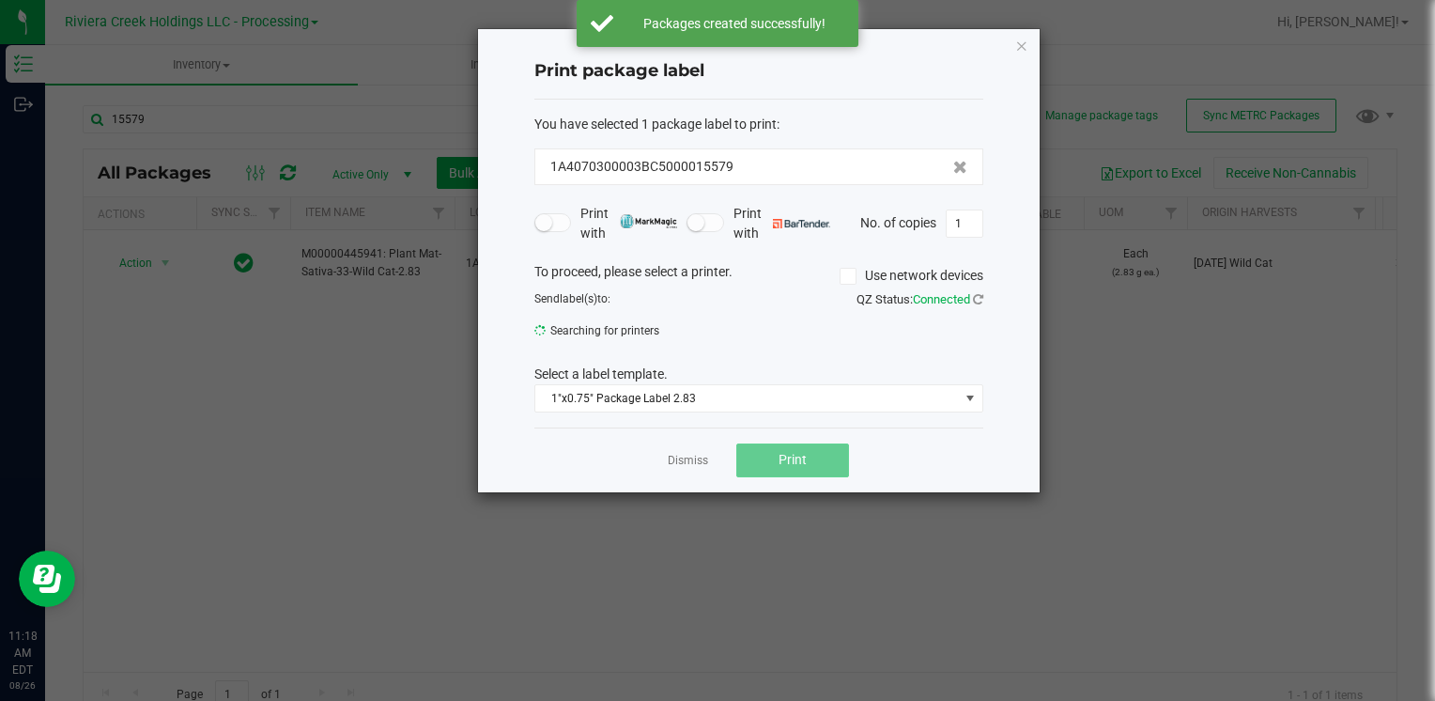
click at [763, 457] on button "Print" at bounding box center [792, 460] width 113 height 34
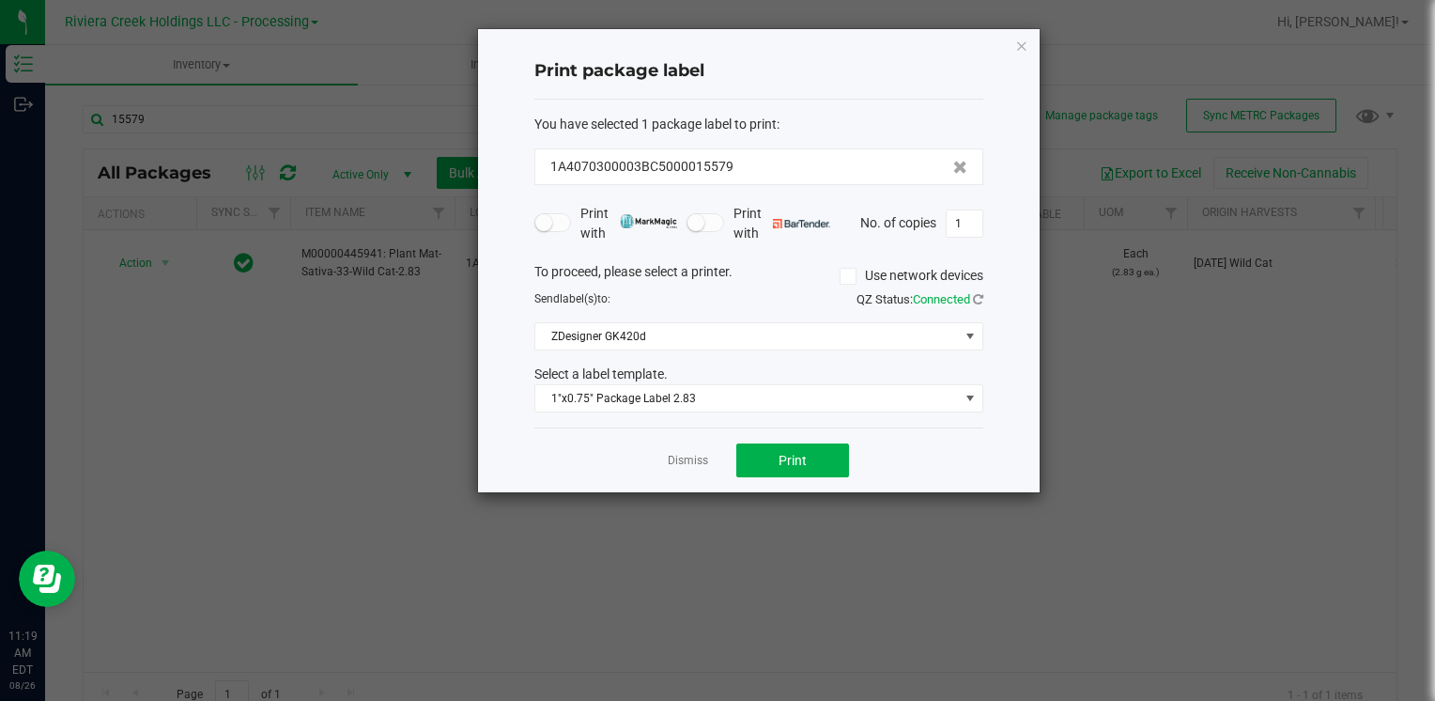
click at [1023, 43] on icon "button" at bounding box center [1021, 45] width 13 height 23
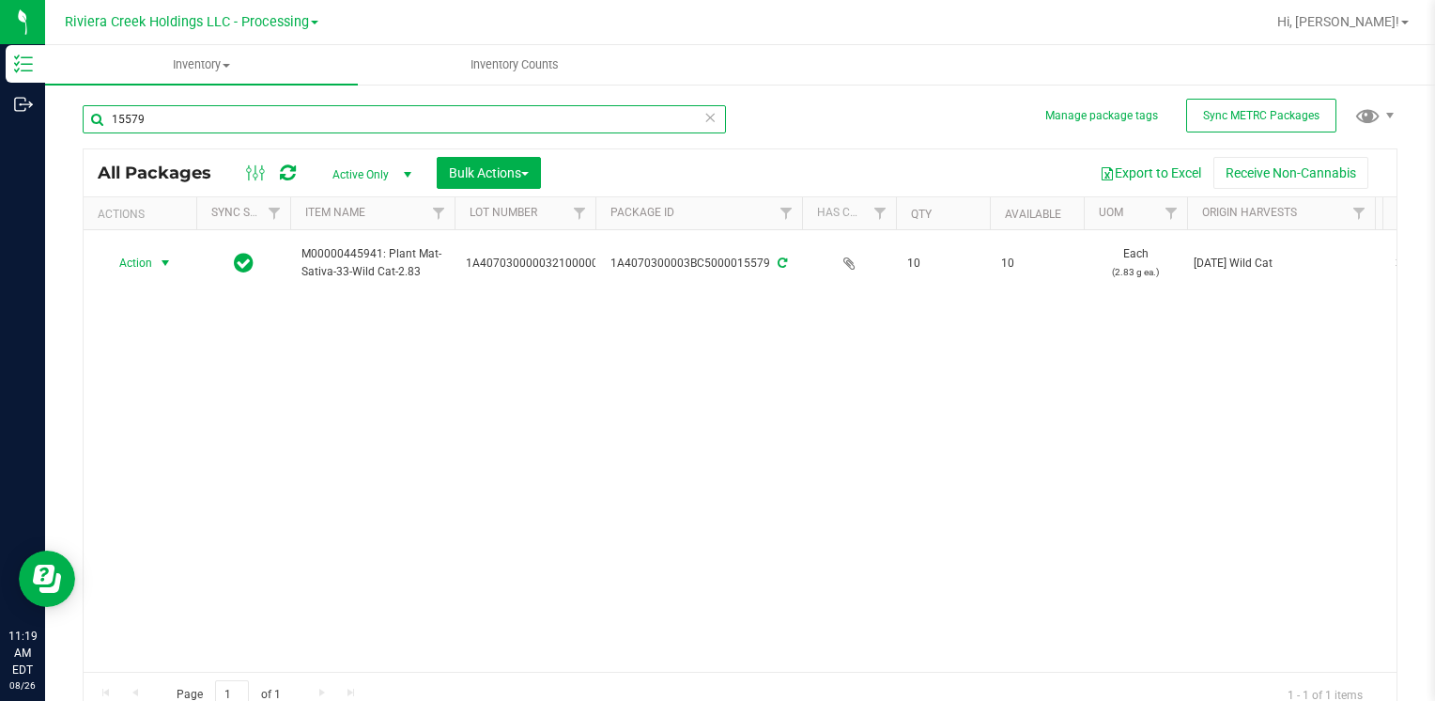
click at [219, 129] on input "15579" at bounding box center [404, 119] width 643 height 28
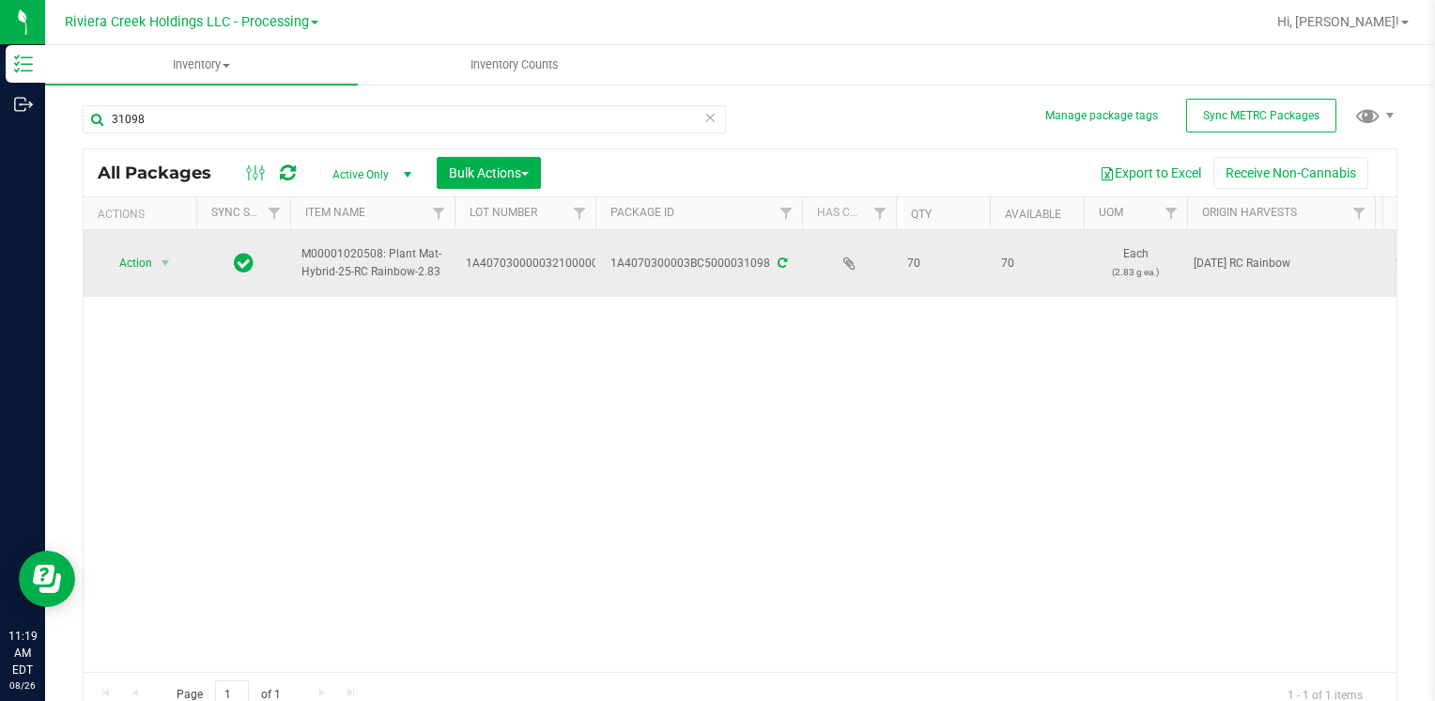
click at [143, 269] on span "Action" at bounding box center [127, 263] width 51 height 26
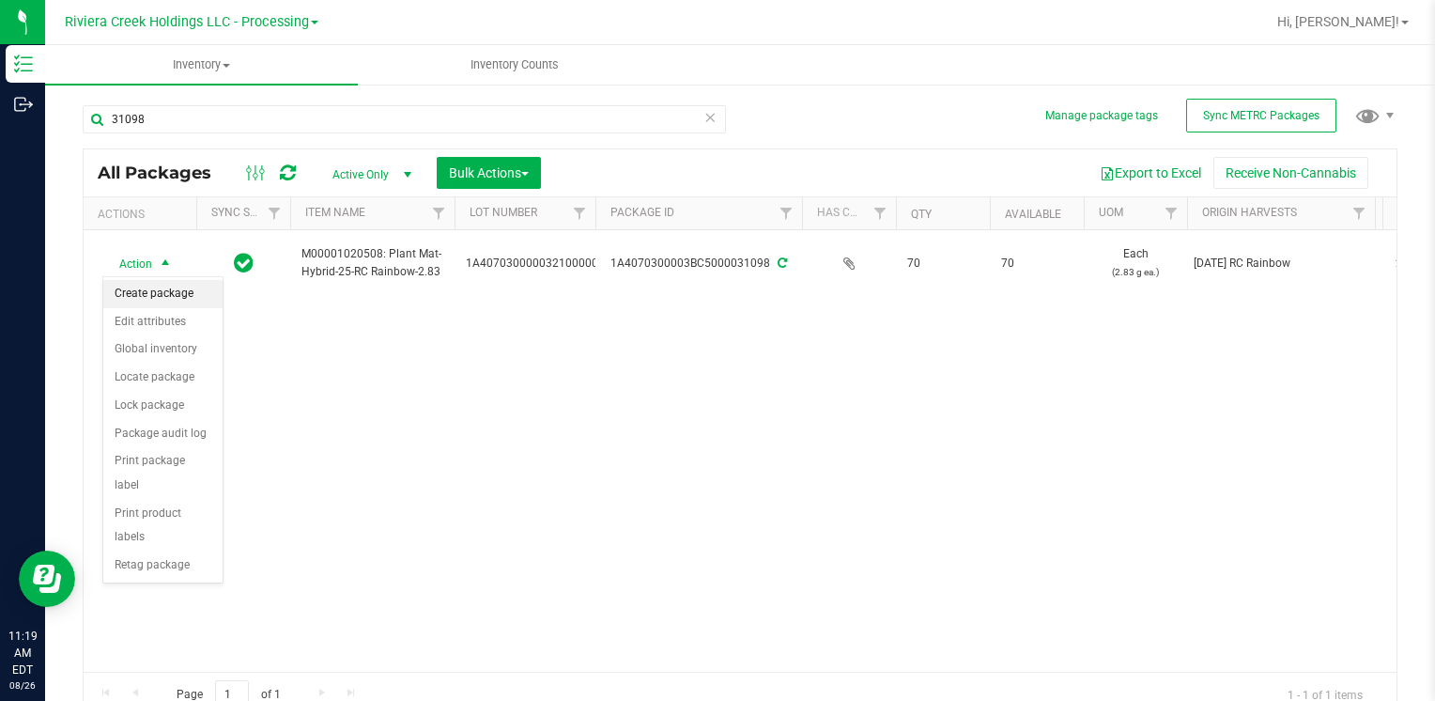
click at [170, 295] on li "Create package" at bounding box center [162, 294] width 119 height 28
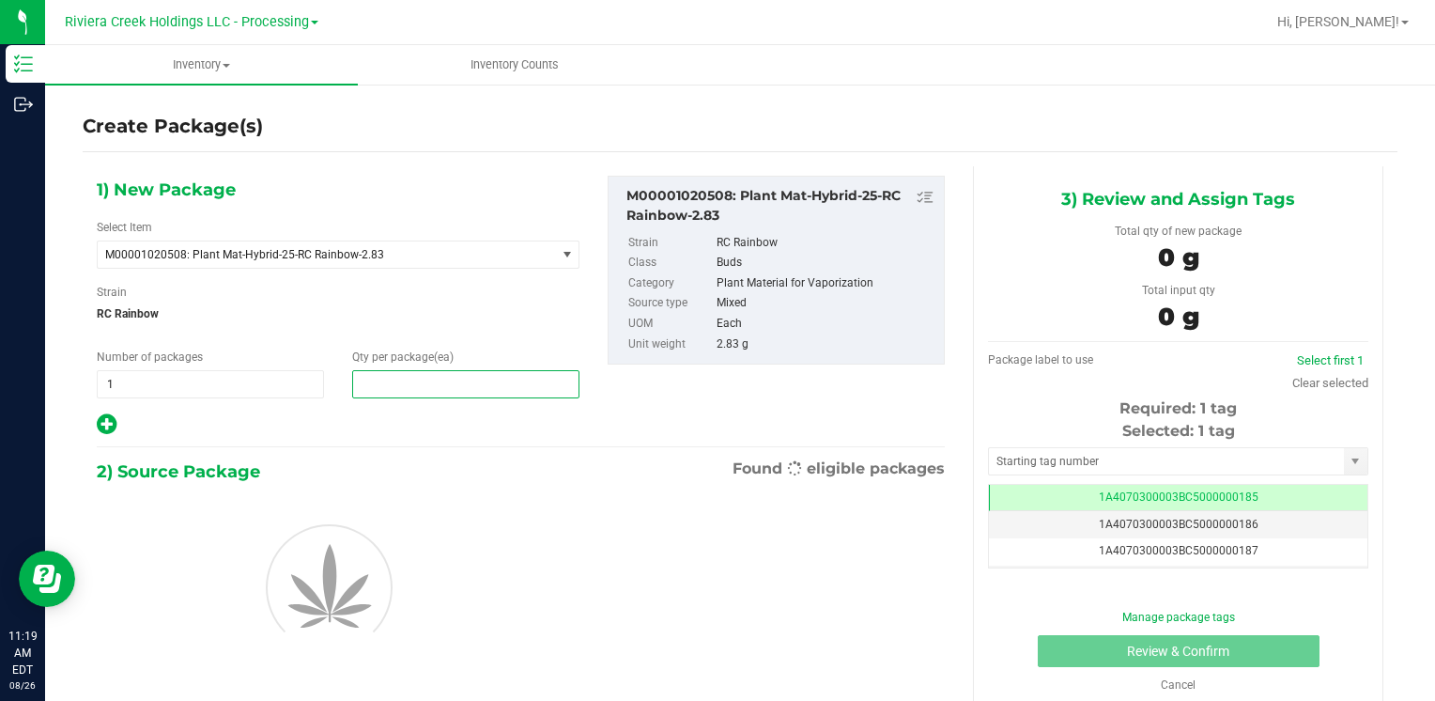
click at [389, 389] on span at bounding box center [465, 384] width 227 height 28
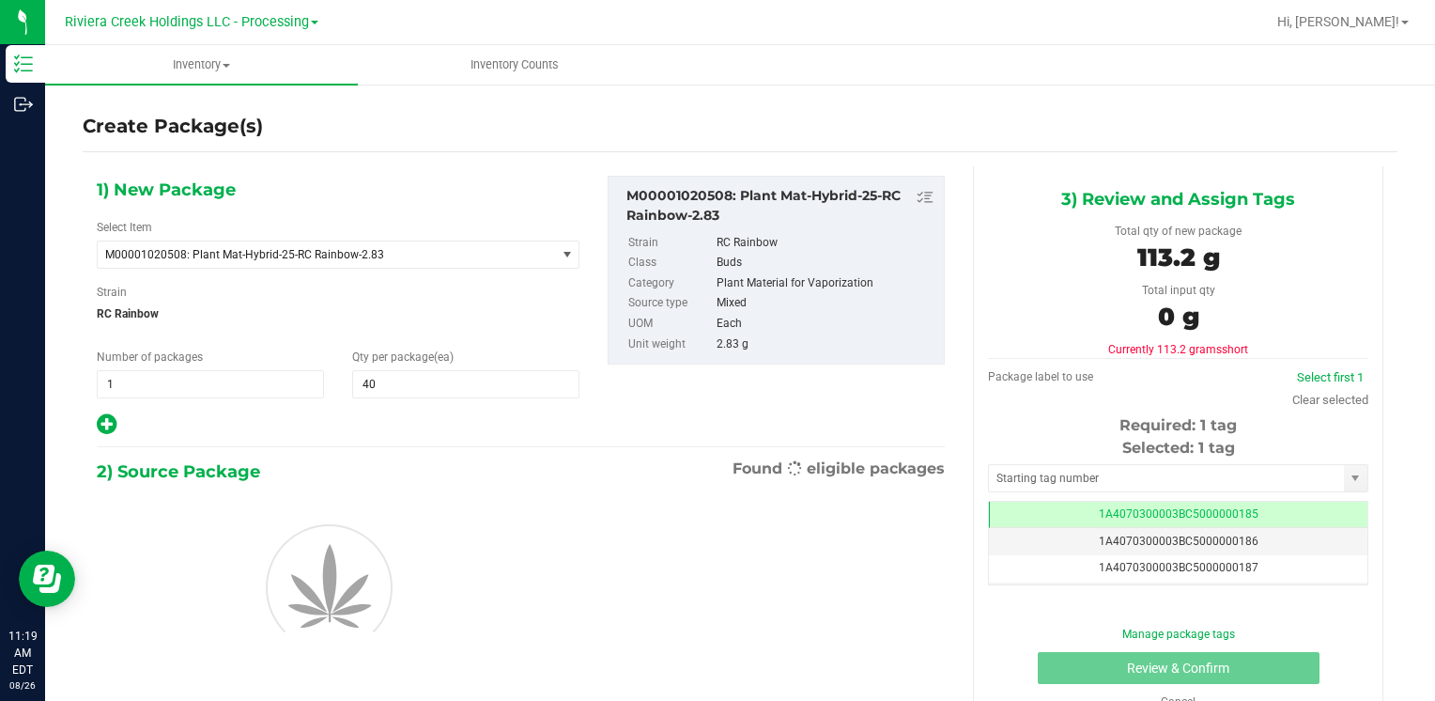
click at [370, 667] on div at bounding box center [338, 585] width 511 height 169
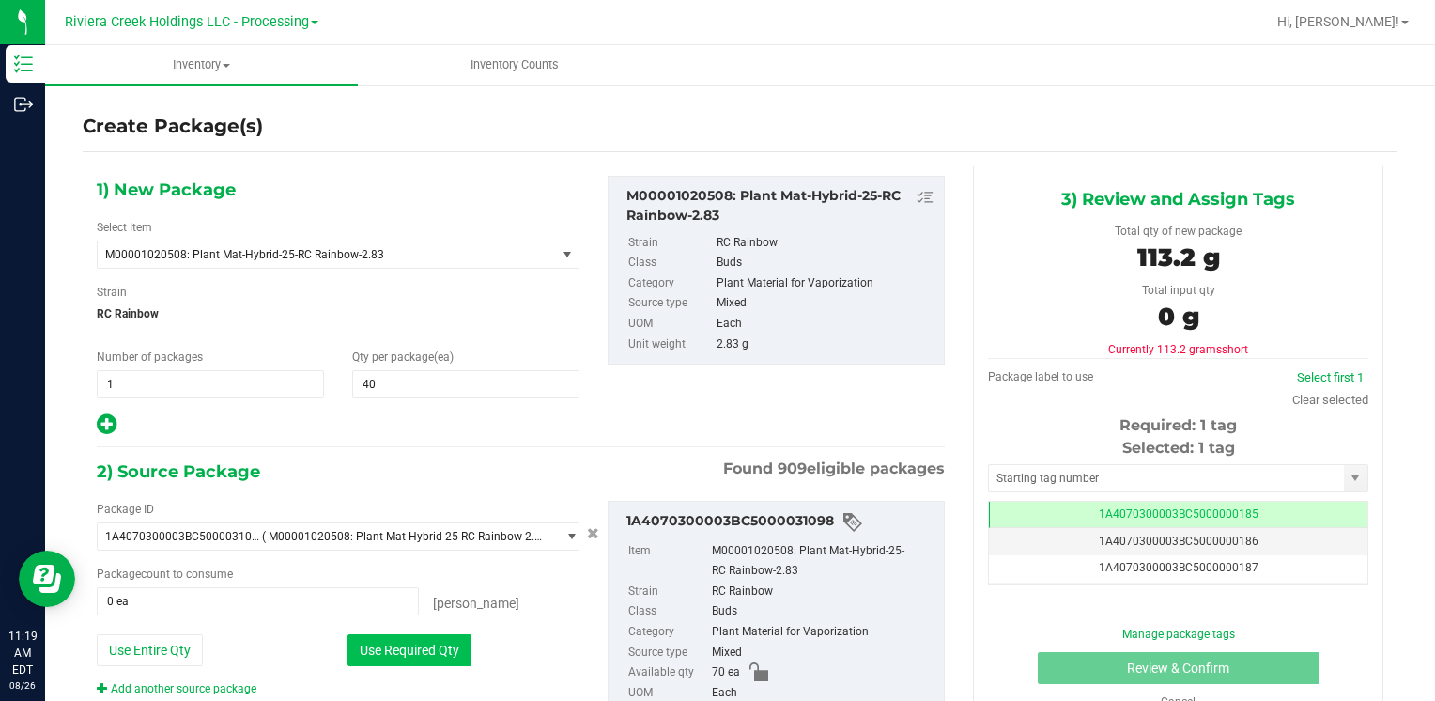
click at [391, 644] on button "Use Required Qty" at bounding box center [409, 650] width 124 height 32
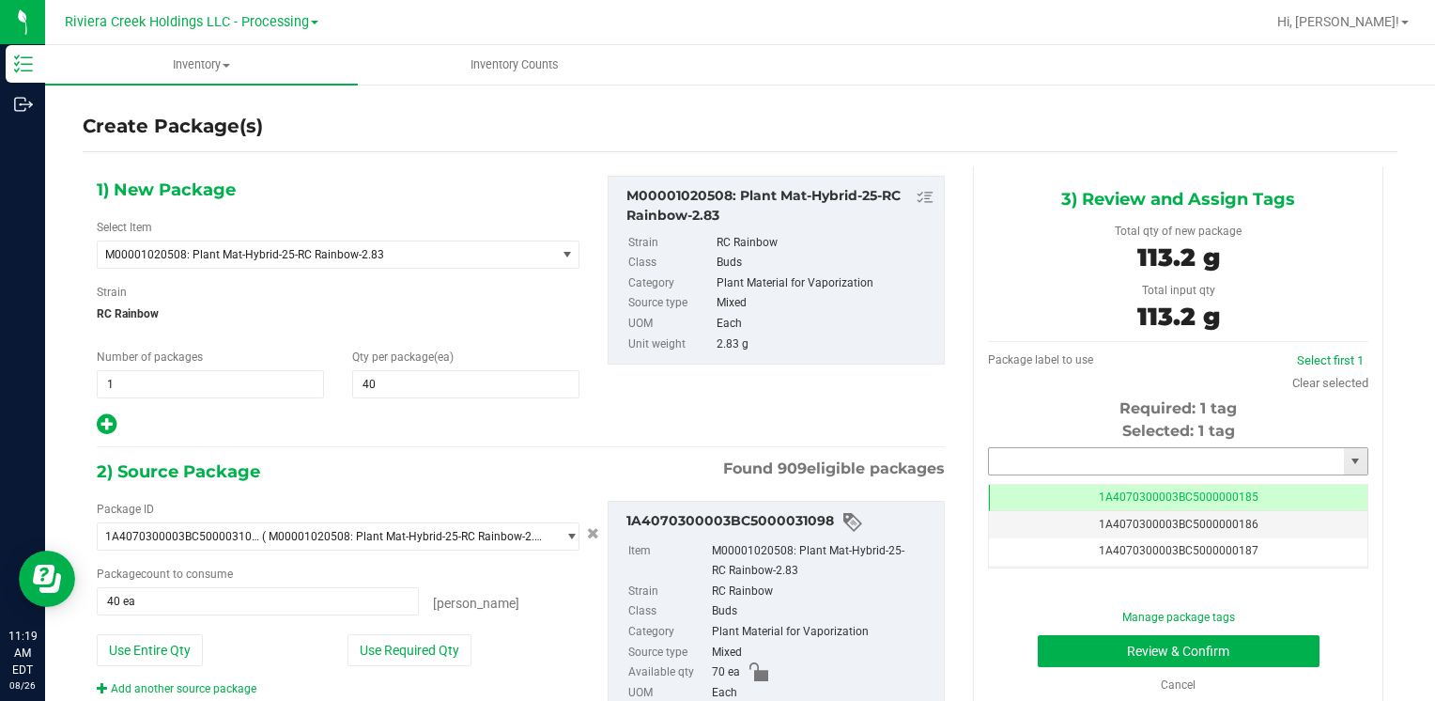
click at [1011, 448] on input "text" at bounding box center [1166, 461] width 355 height 26
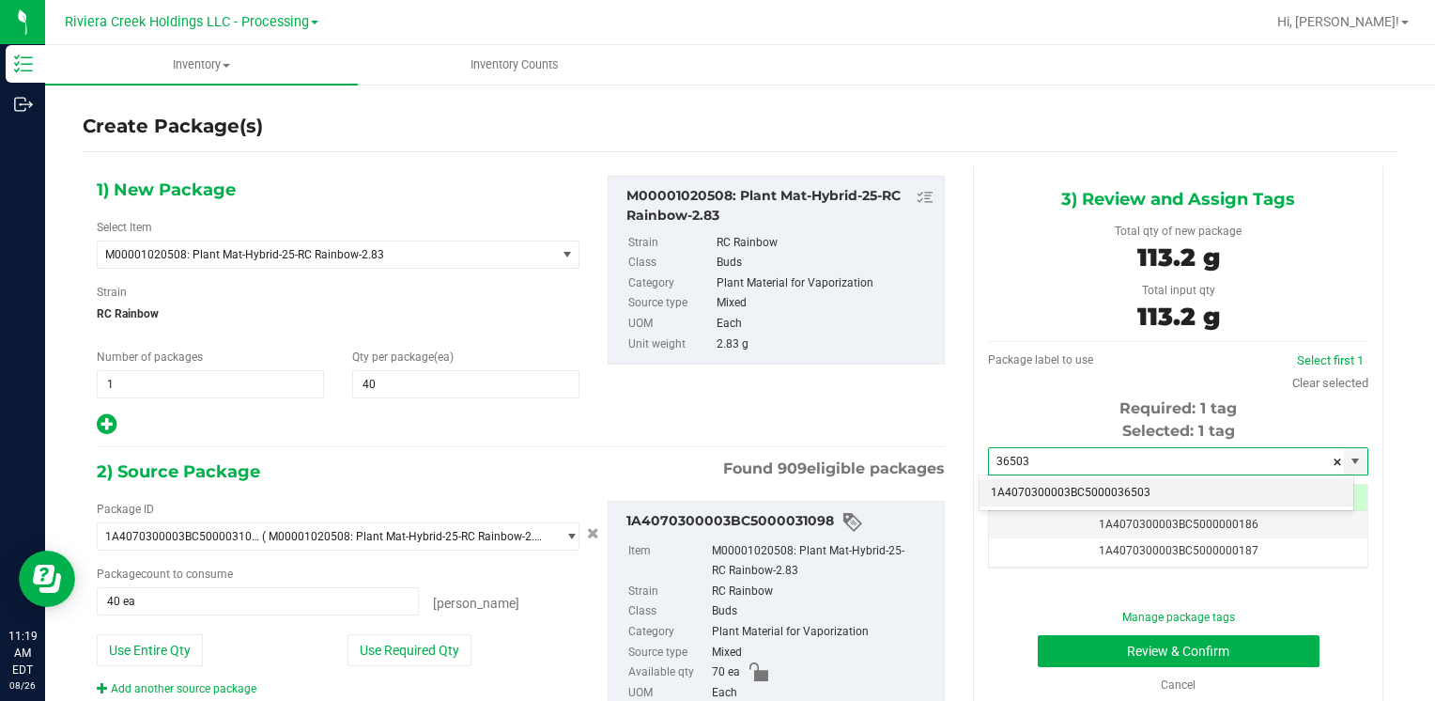
click at [1009, 479] on li "1A4070300003BC5000036503" at bounding box center [1167, 493] width 374 height 28
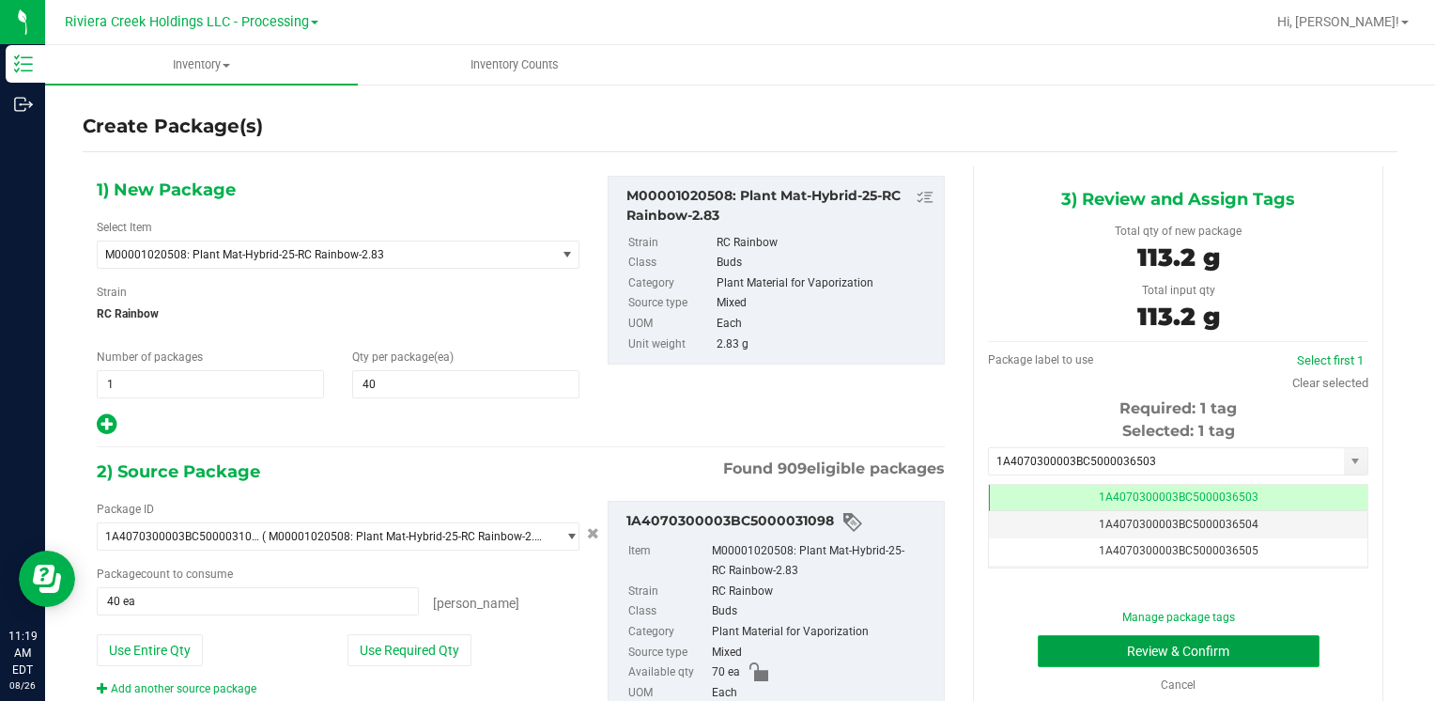
click at [1038, 636] on button "Review & Confirm" at bounding box center [1179, 651] width 282 height 32
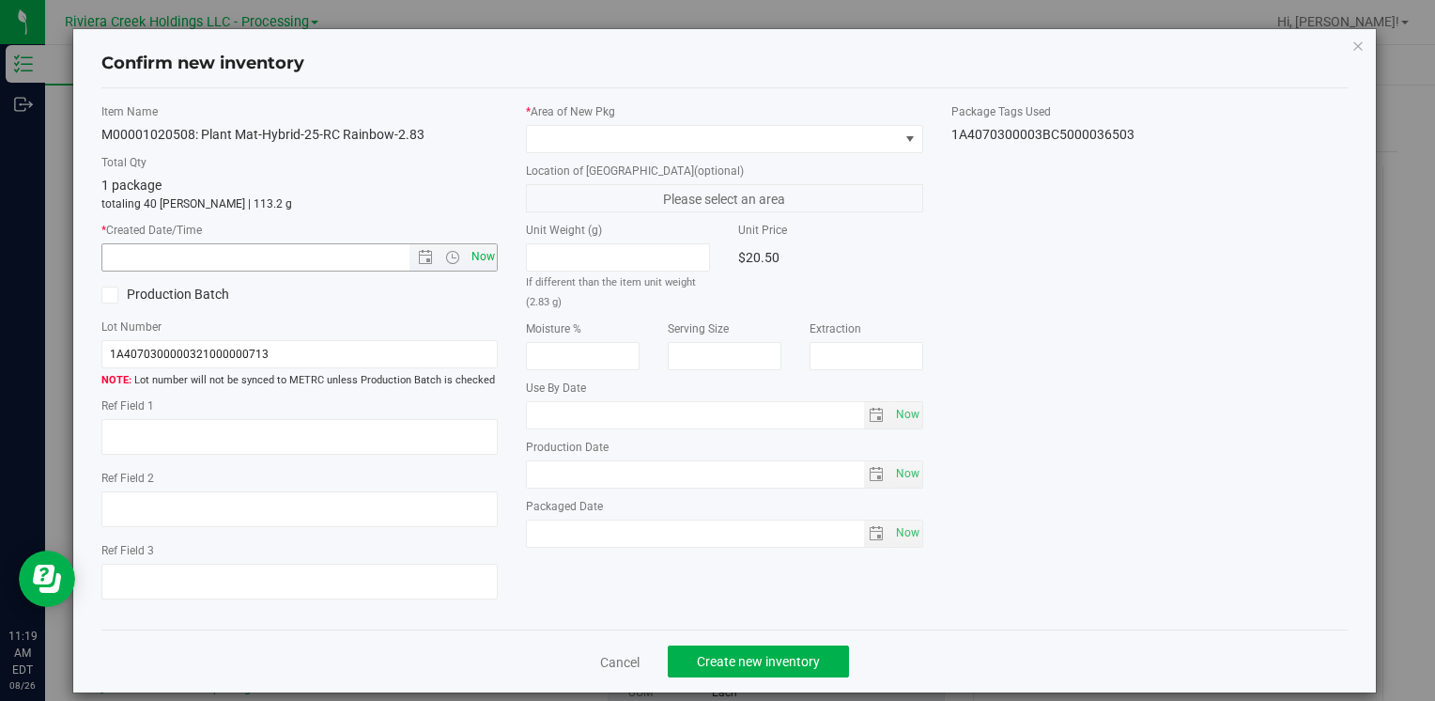
click at [477, 257] on span "Now" at bounding box center [483, 256] width 32 height 27
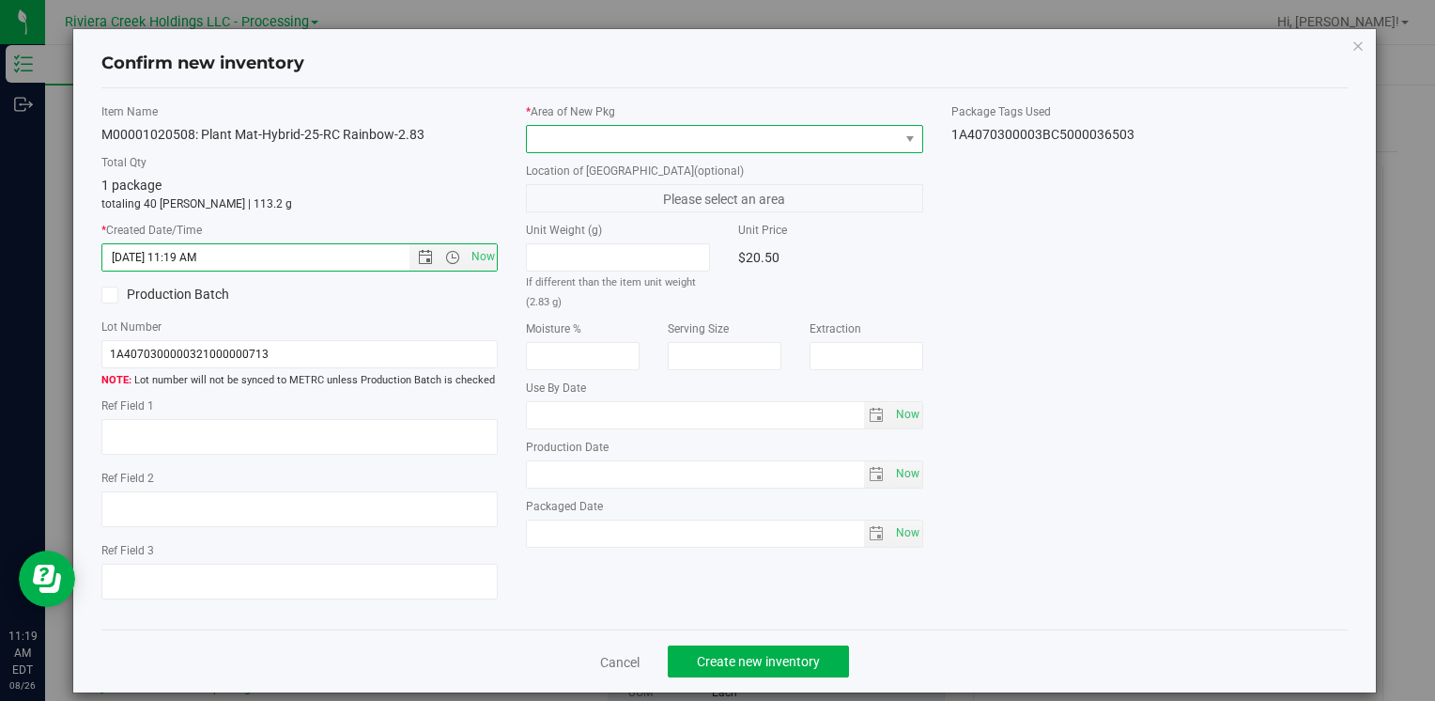
click at [556, 126] on span at bounding box center [712, 139] width 371 height 26
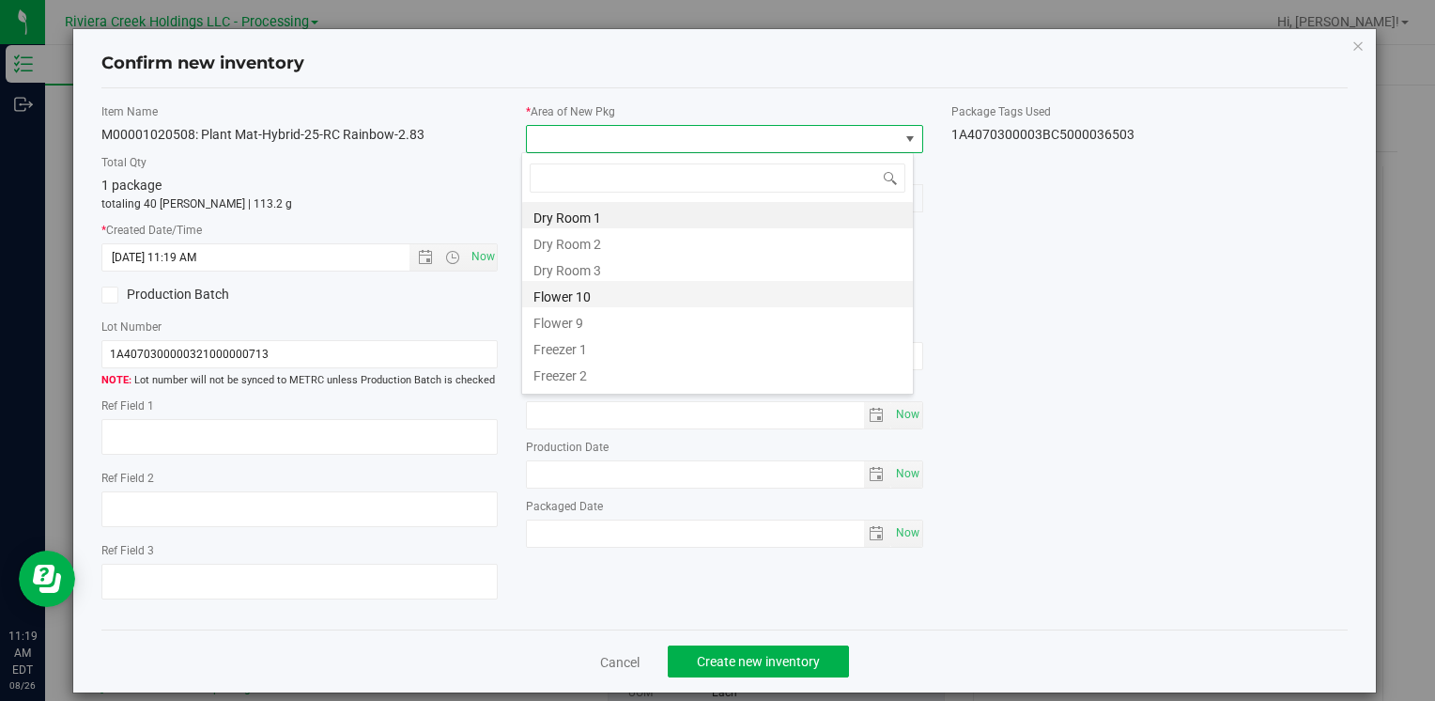
click at [612, 299] on li "Flower 10" at bounding box center [717, 294] width 391 height 26
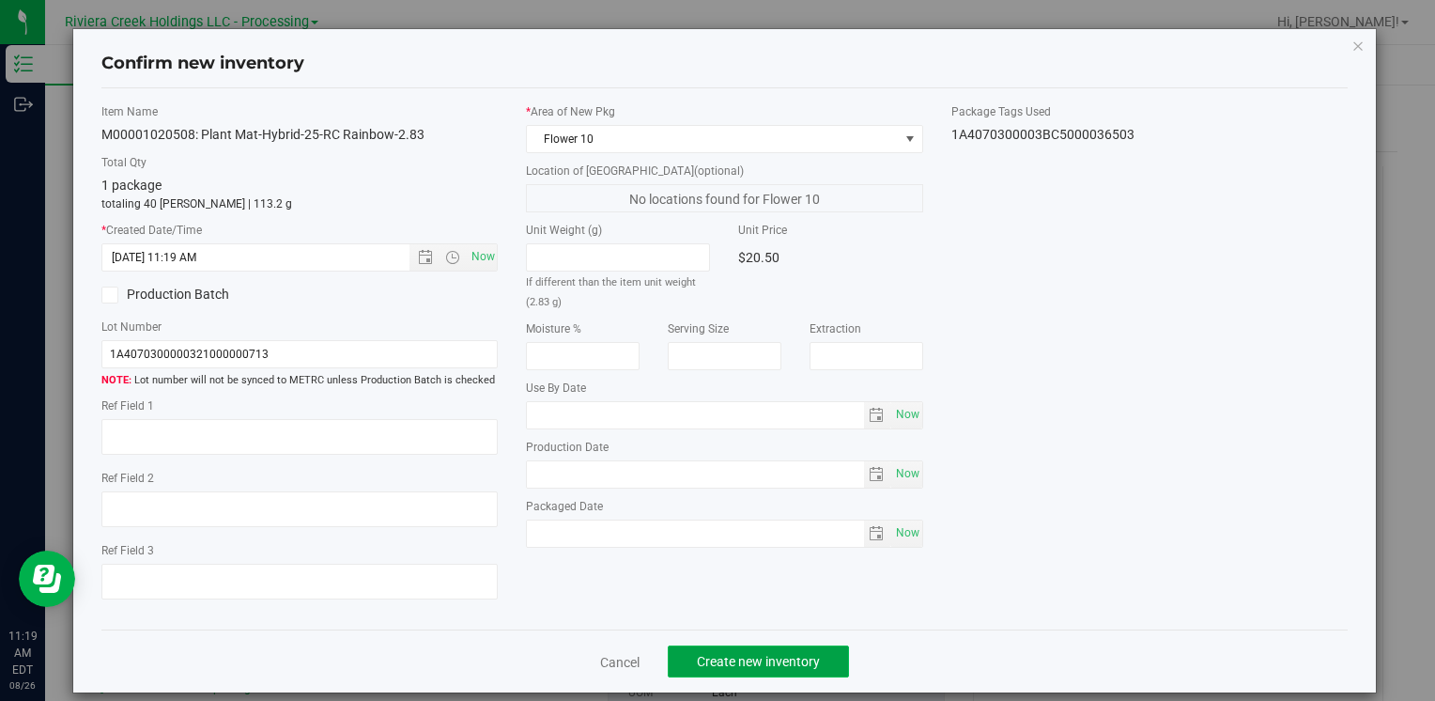
click at [710, 676] on button "Create new inventory" at bounding box center [758, 661] width 181 height 32
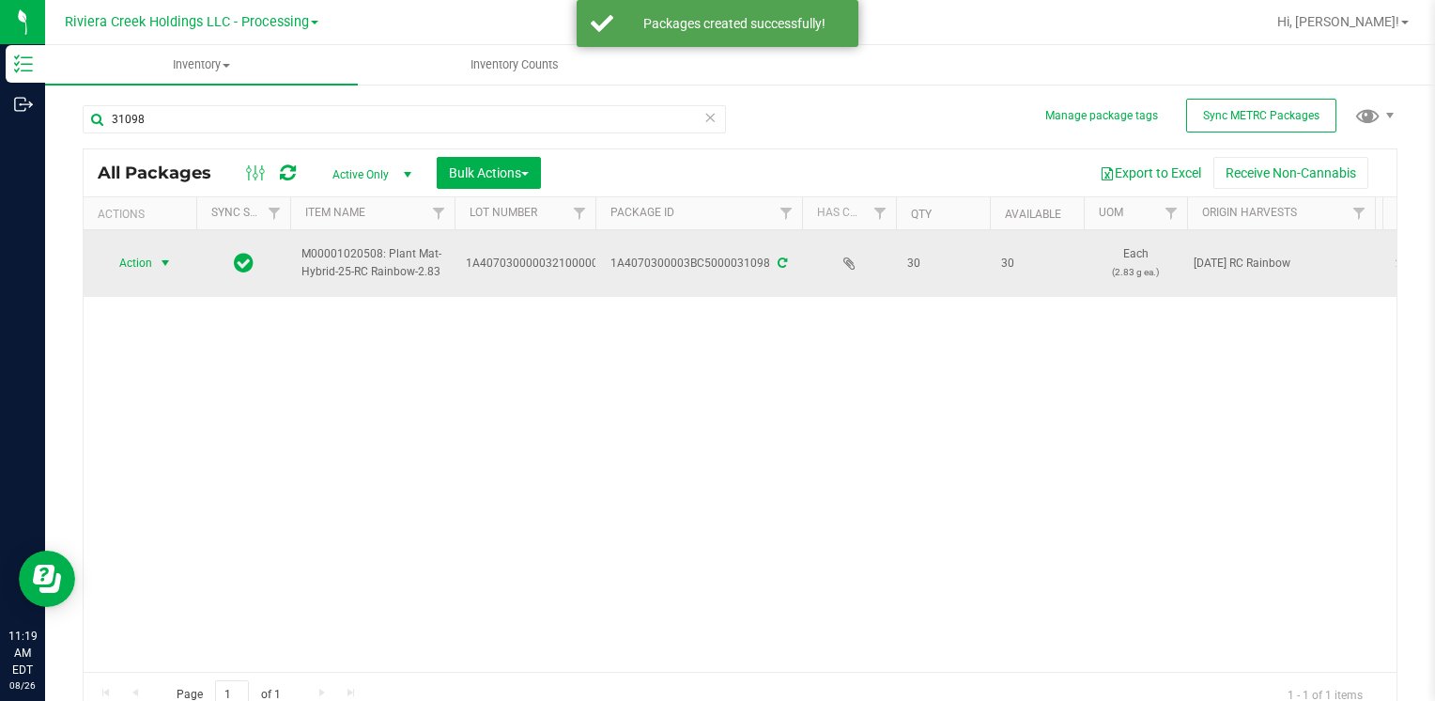
click at [147, 261] on span "Action" at bounding box center [127, 263] width 51 height 26
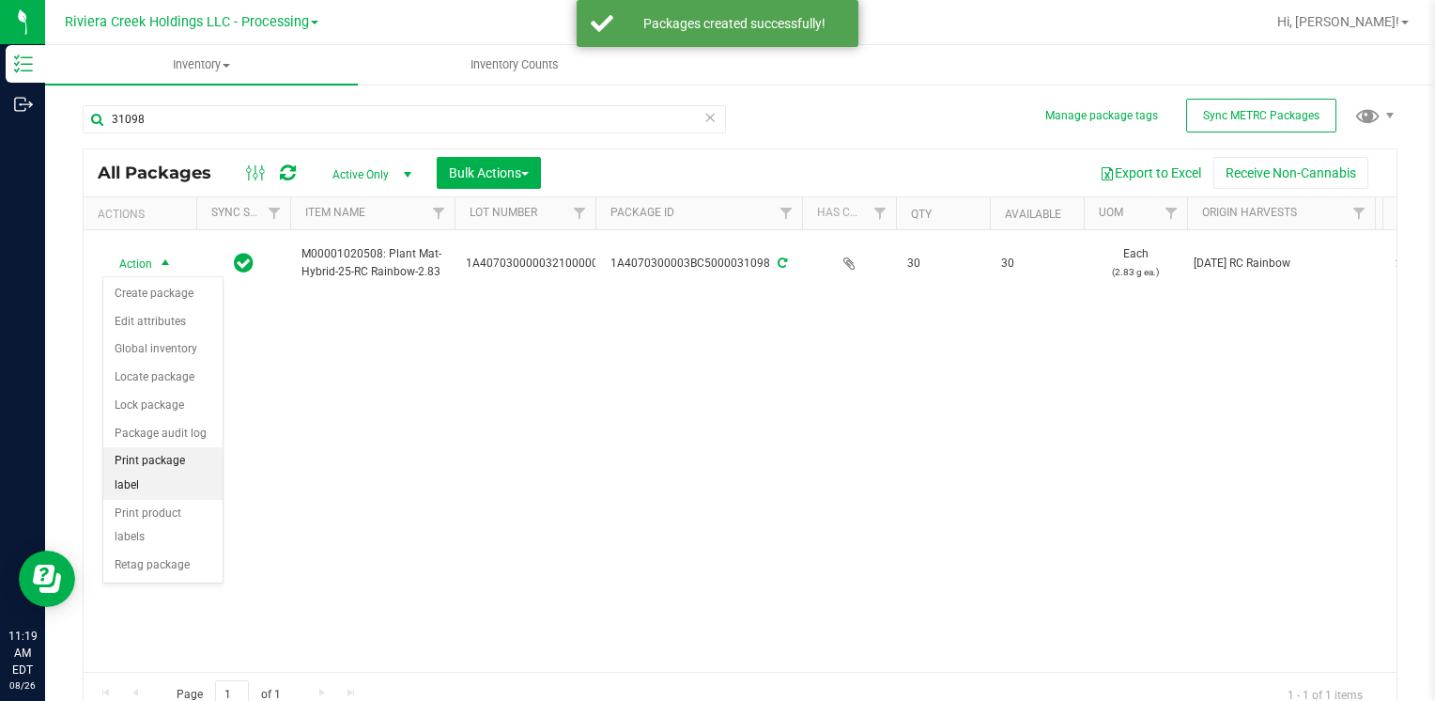
click at [181, 447] on li "Print package label" at bounding box center [162, 473] width 119 height 52
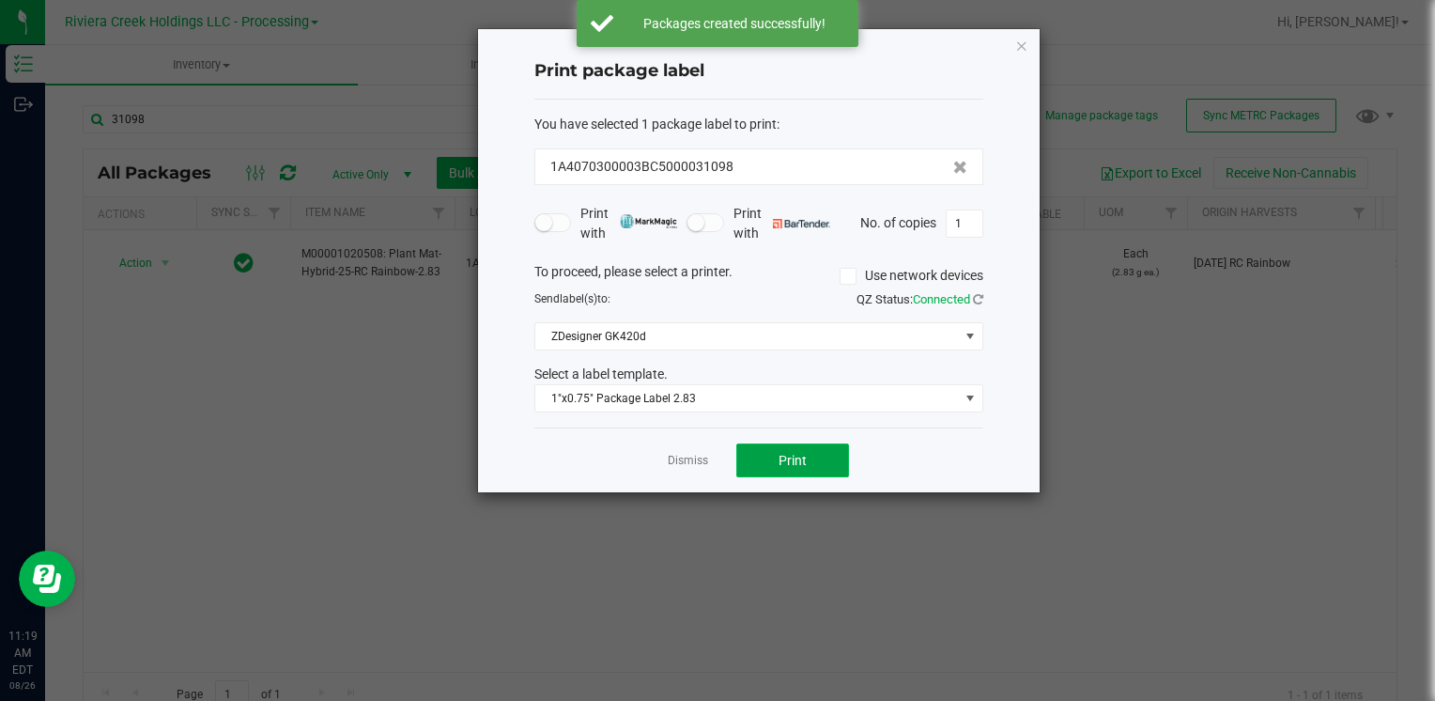
click at [779, 460] on span "Print" at bounding box center [793, 460] width 28 height 15
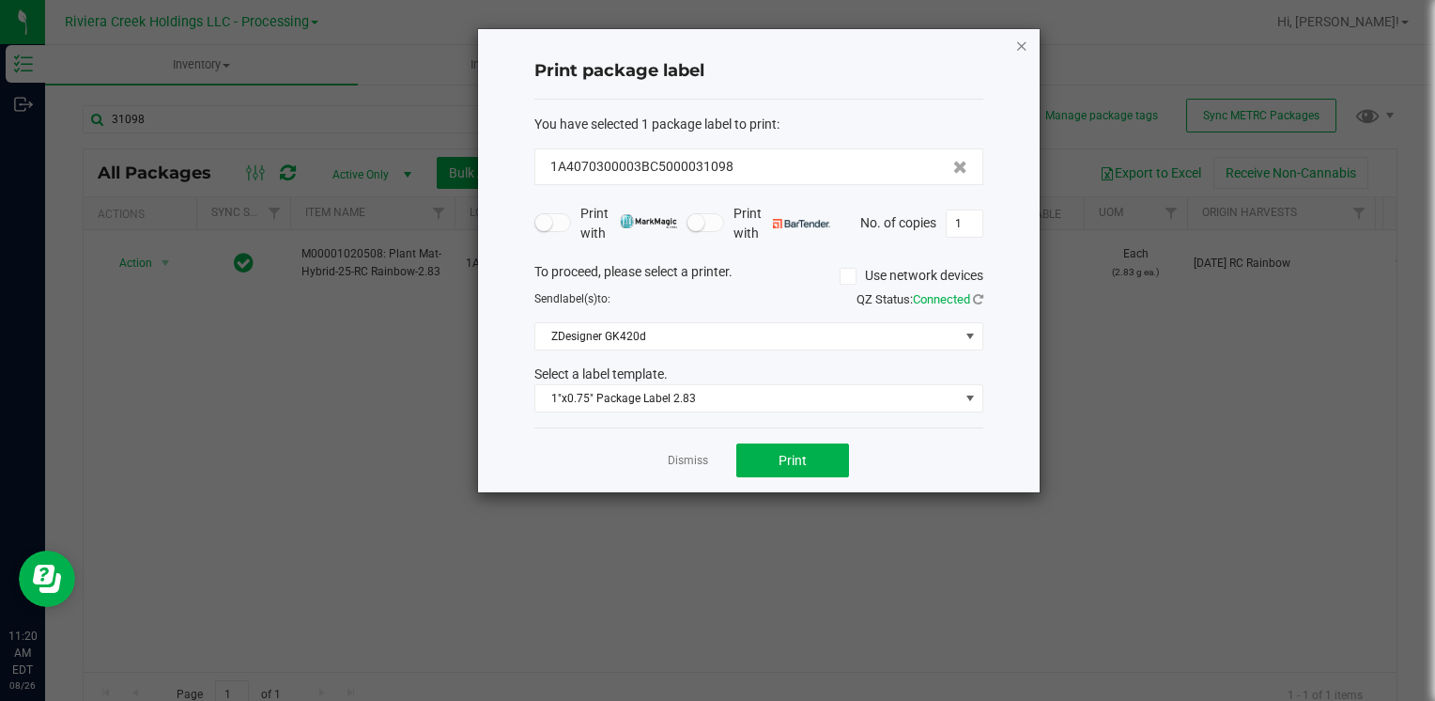
click at [1021, 42] on icon "button" at bounding box center [1021, 45] width 13 height 23
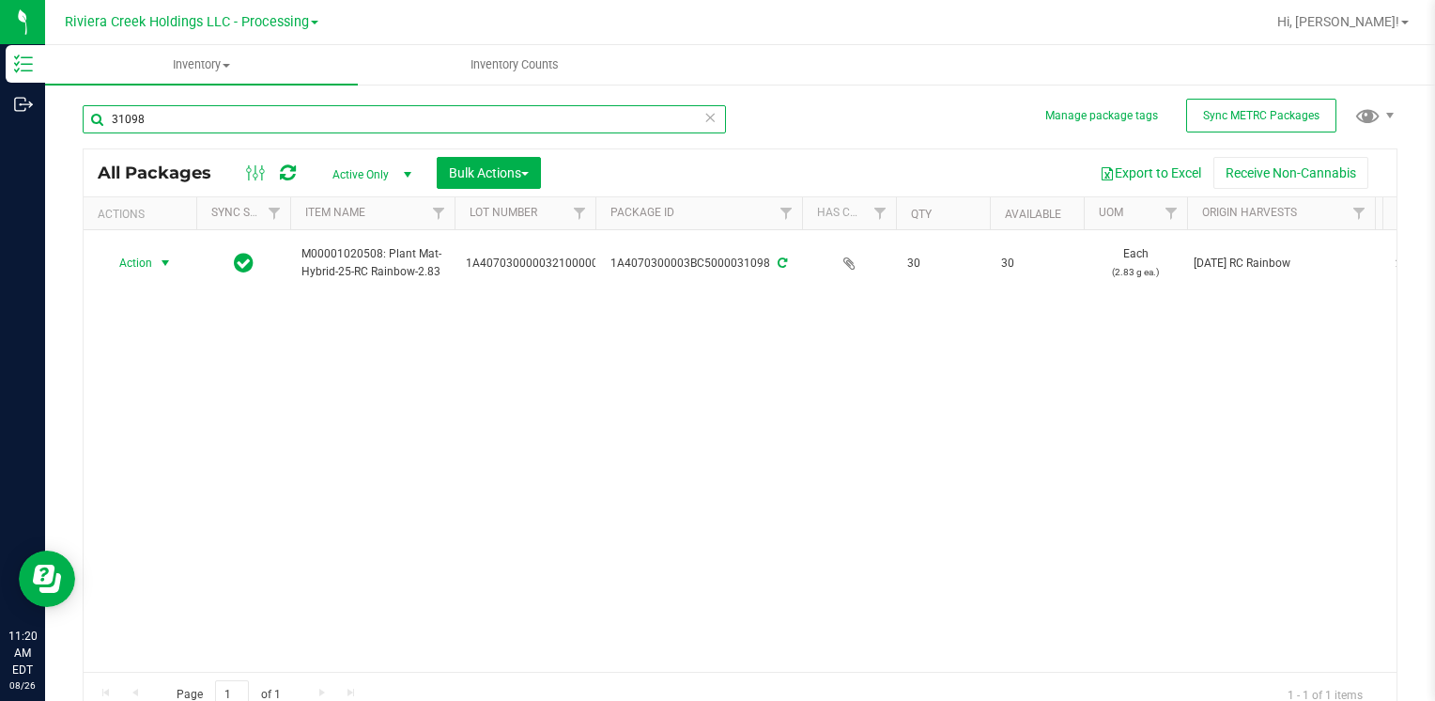
click at [207, 106] on input "31098" at bounding box center [404, 119] width 643 height 28
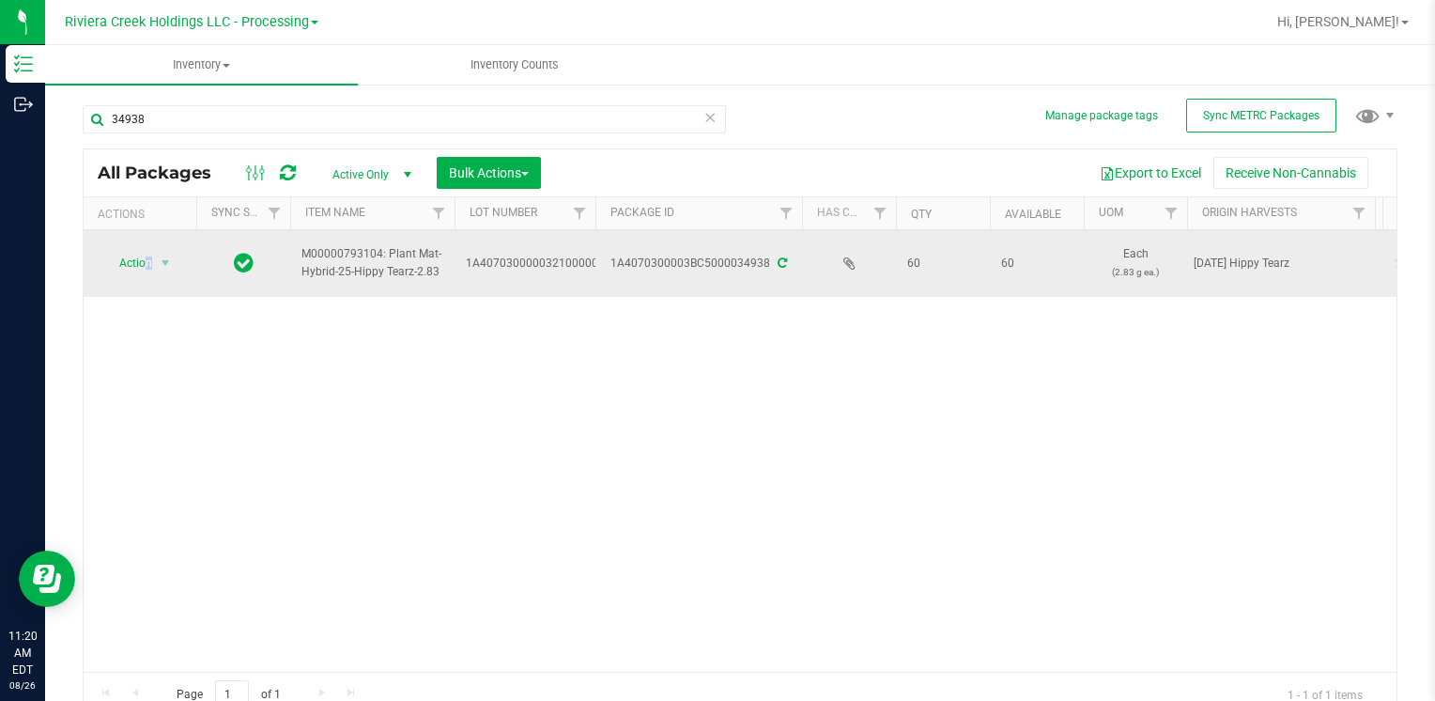
click at [146, 267] on span "Action" at bounding box center [139, 263] width 75 height 26
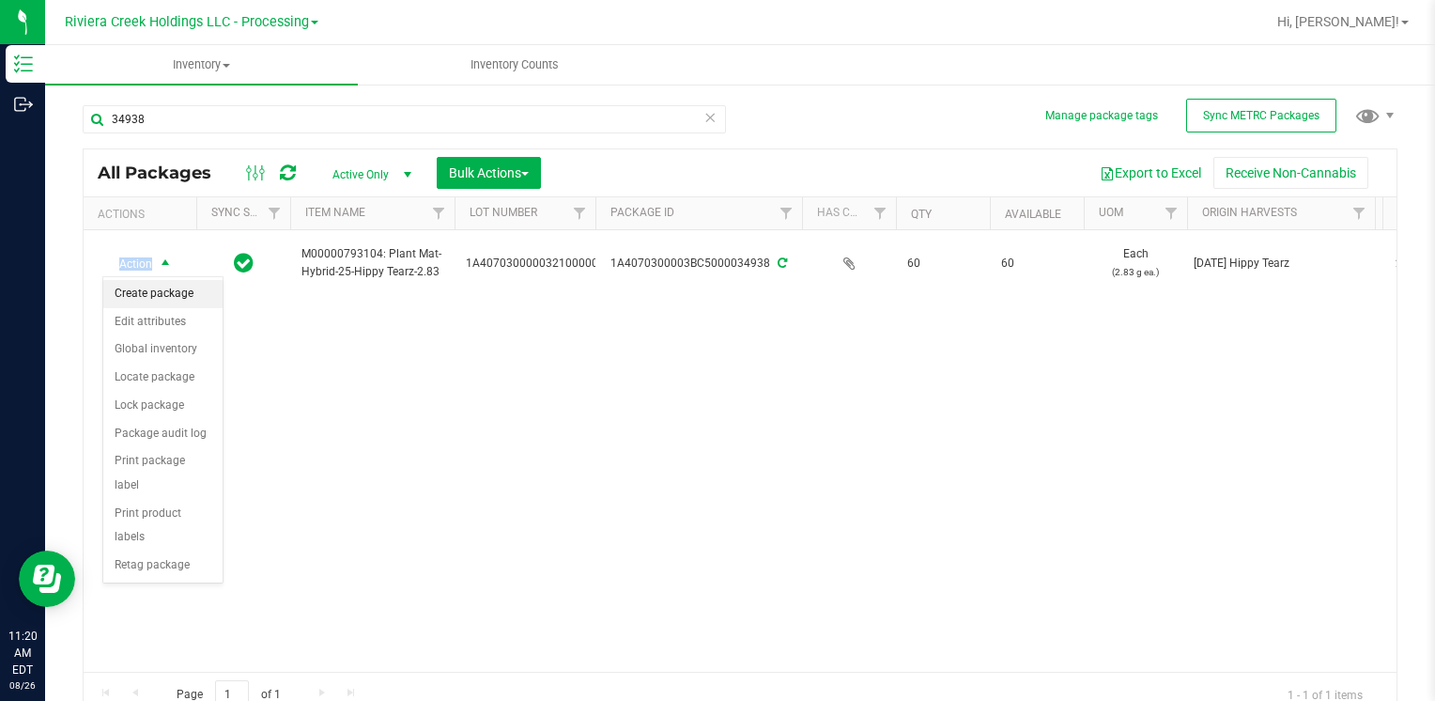
drag, startPoint x: 148, startPoint y: 273, endPoint x: 182, endPoint y: 295, distance: 40.1
click at [182, 295] on li "Create package" at bounding box center [162, 294] width 119 height 28
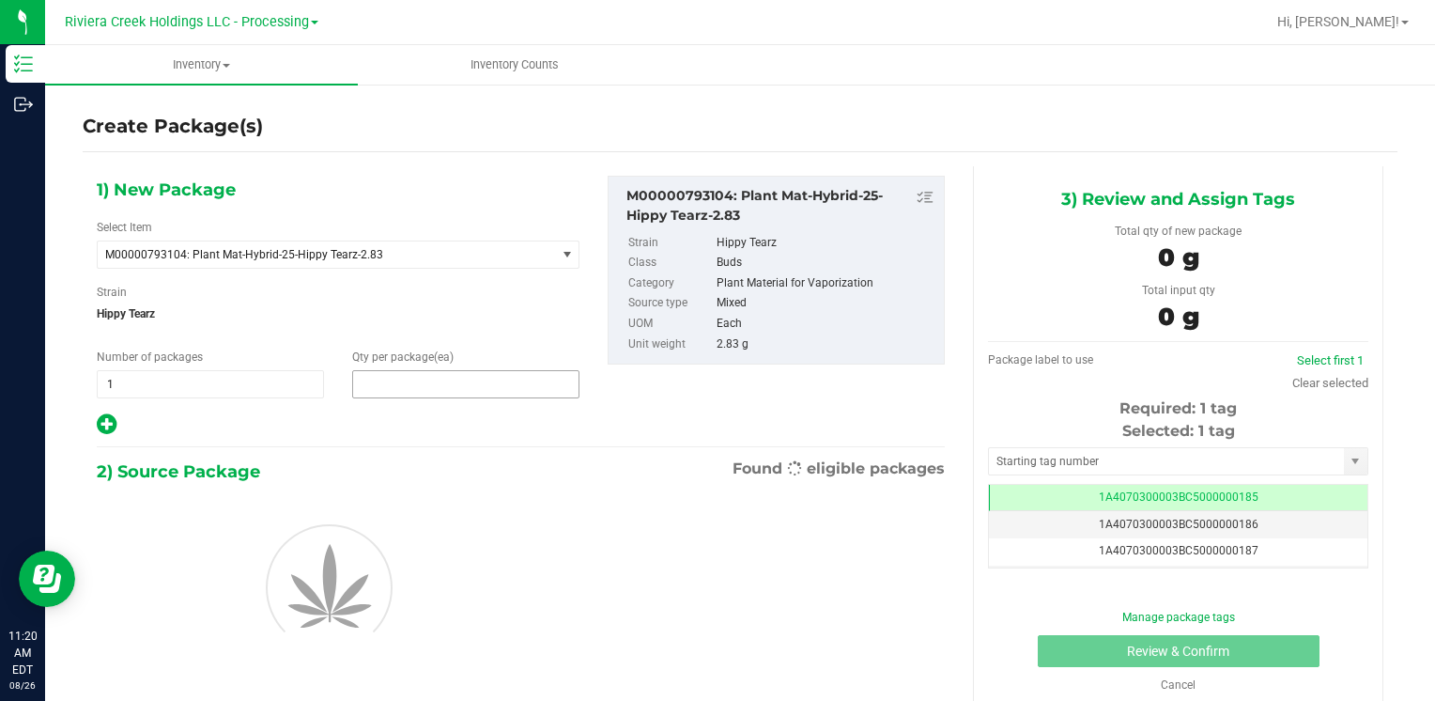
click at [466, 375] on span at bounding box center [465, 384] width 227 height 28
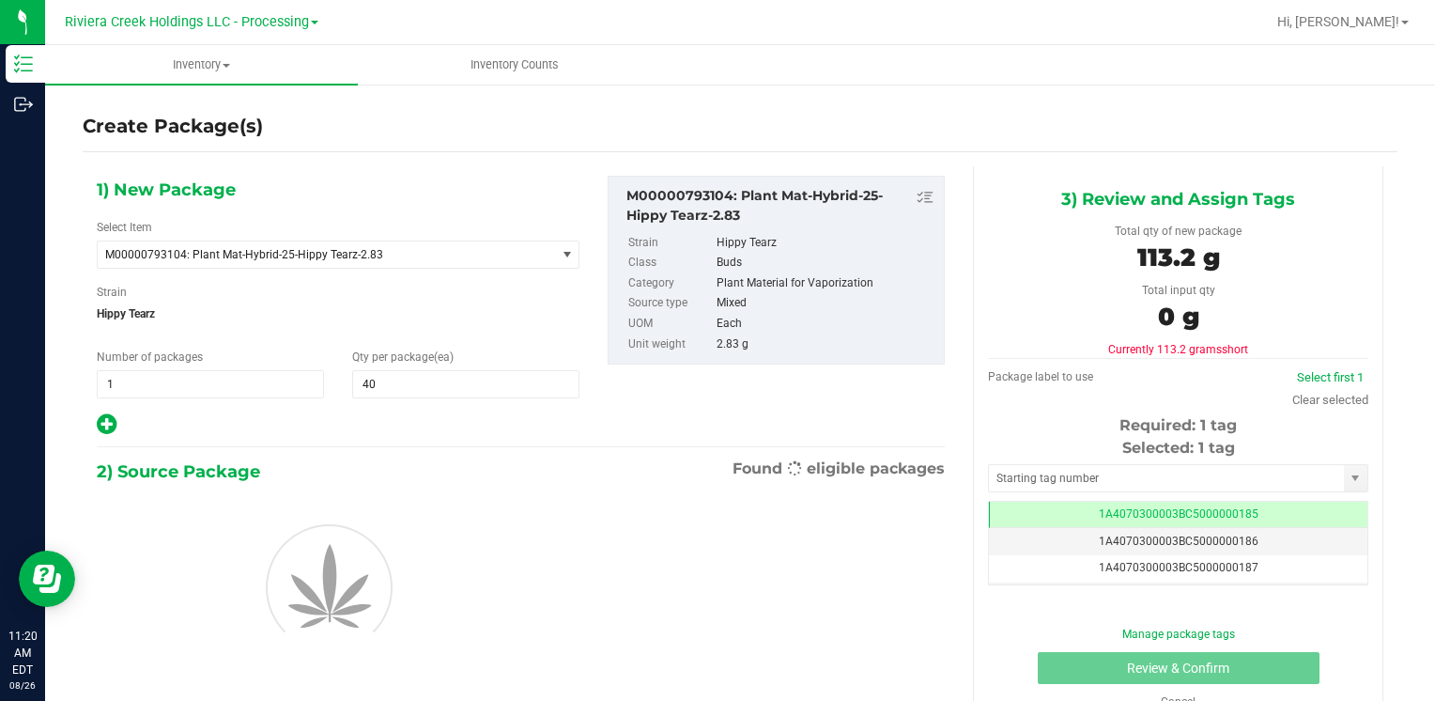
click at [357, 667] on div at bounding box center [338, 585] width 511 height 169
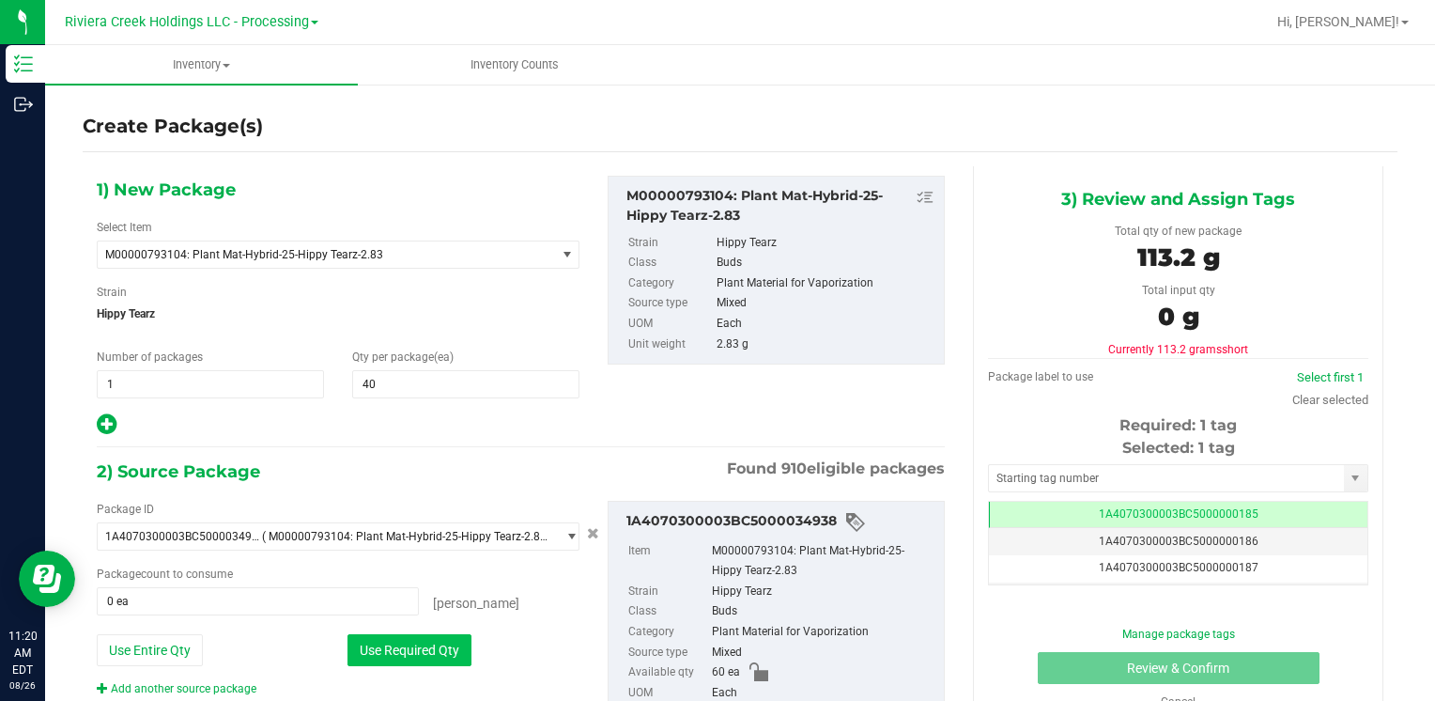
click at [381, 651] on button "Use Required Qty" at bounding box center [409, 650] width 124 height 32
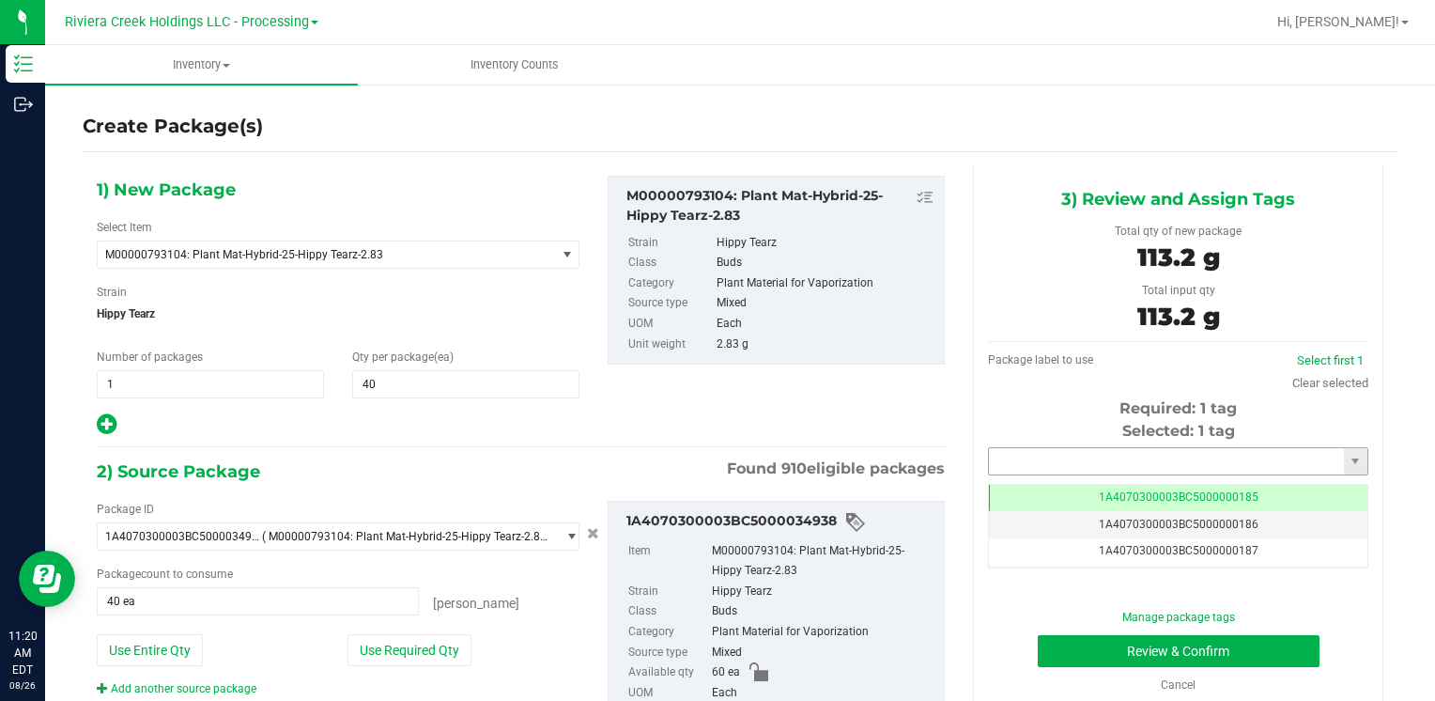
click at [1041, 462] on input "text" at bounding box center [1166, 461] width 355 height 26
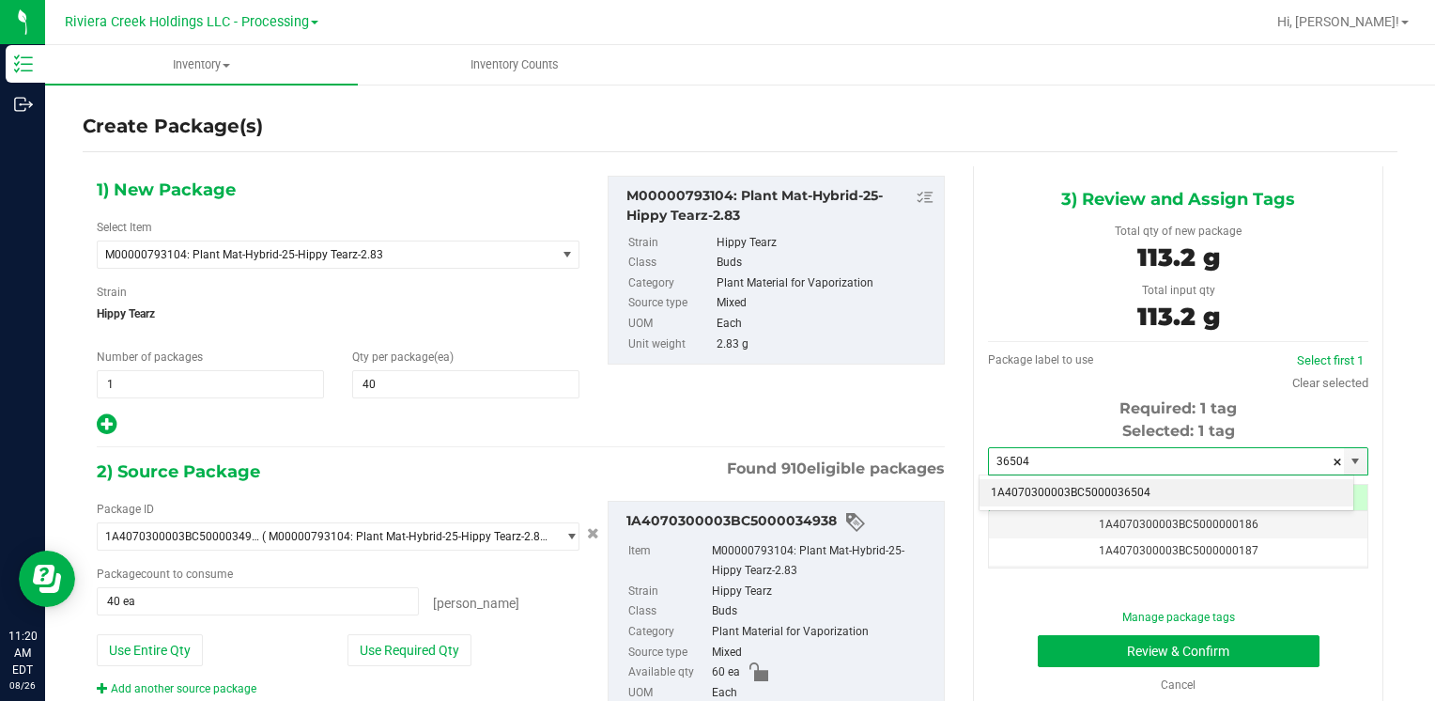
click at [1048, 480] on li "1A4070300003BC5000036504" at bounding box center [1167, 493] width 374 height 28
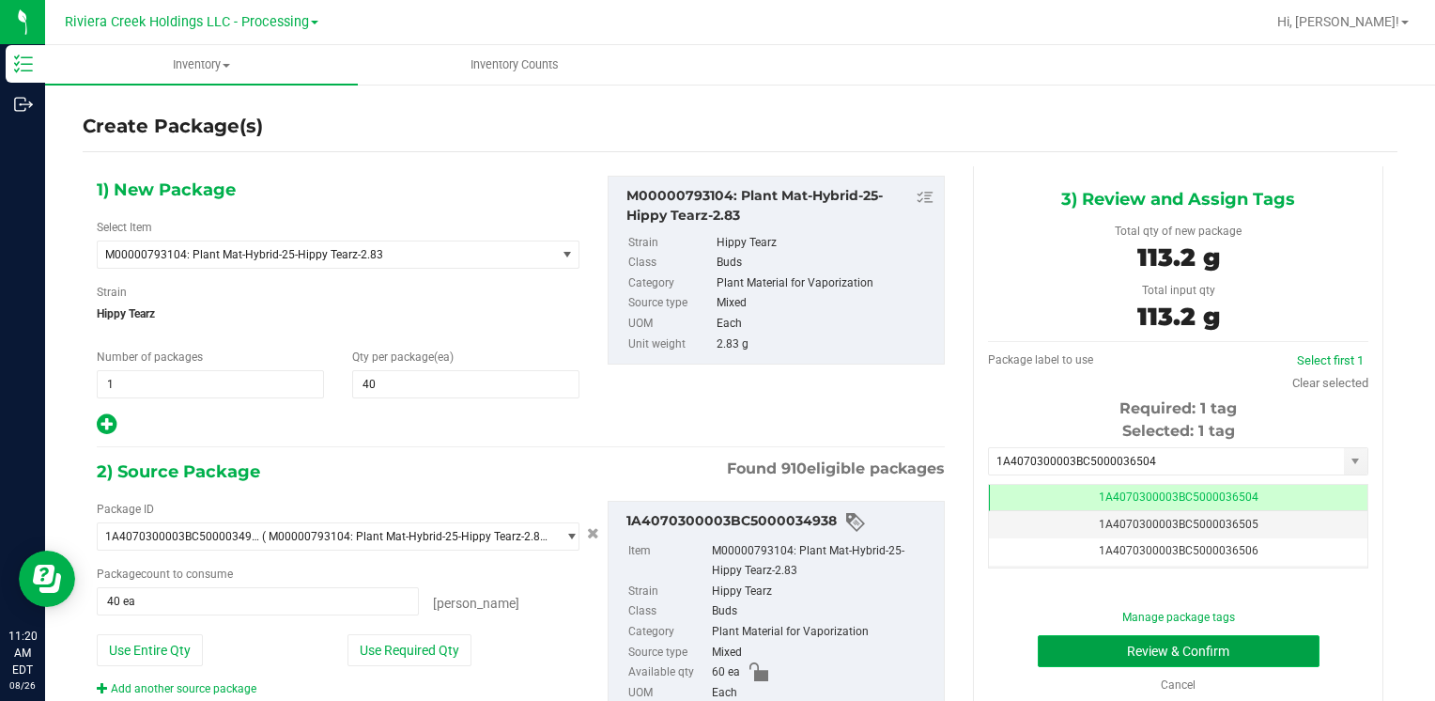
click at [1048, 652] on button "Review & Confirm" at bounding box center [1179, 651] width 282 height 32
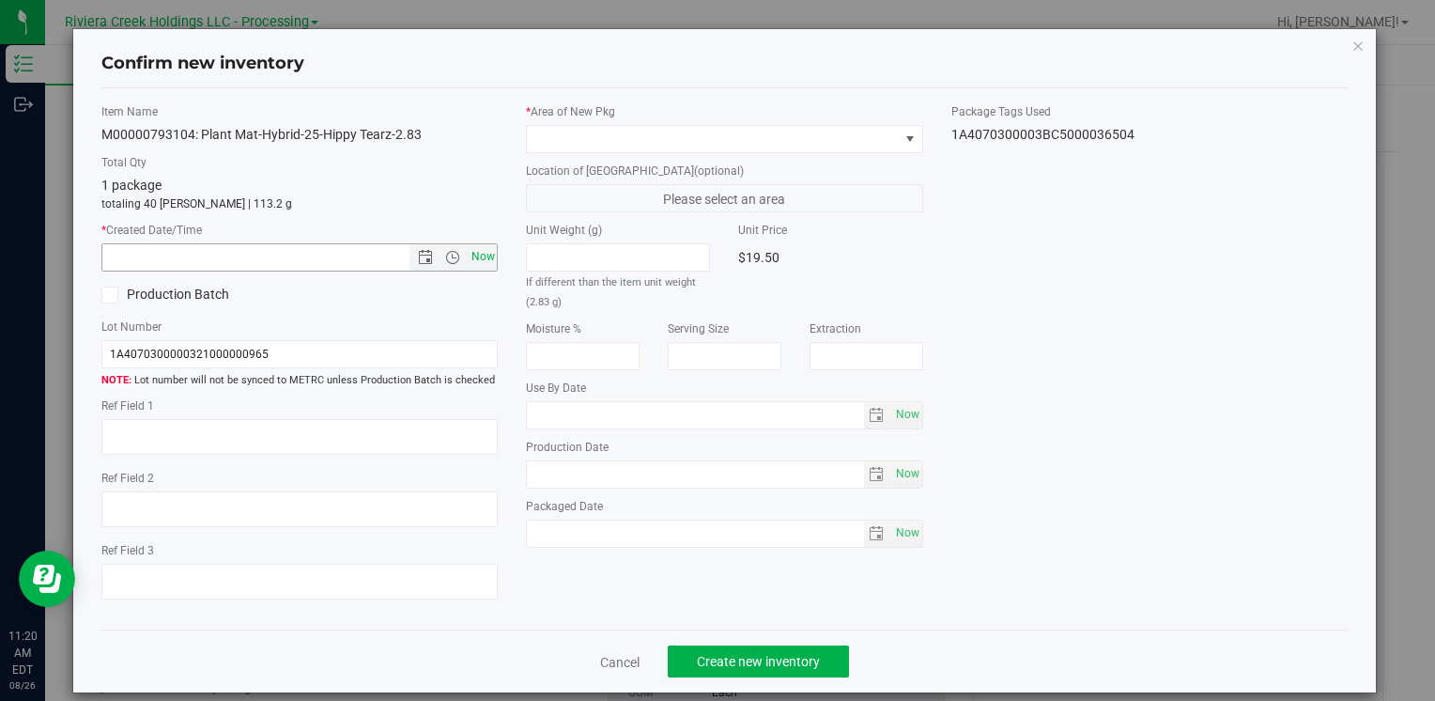
click at [481, 248] on span "Now" at bounding box center [483, 256] width 32 height 27
click at [565, 128] on span at bounding box center [712, 139] width 371 height 26
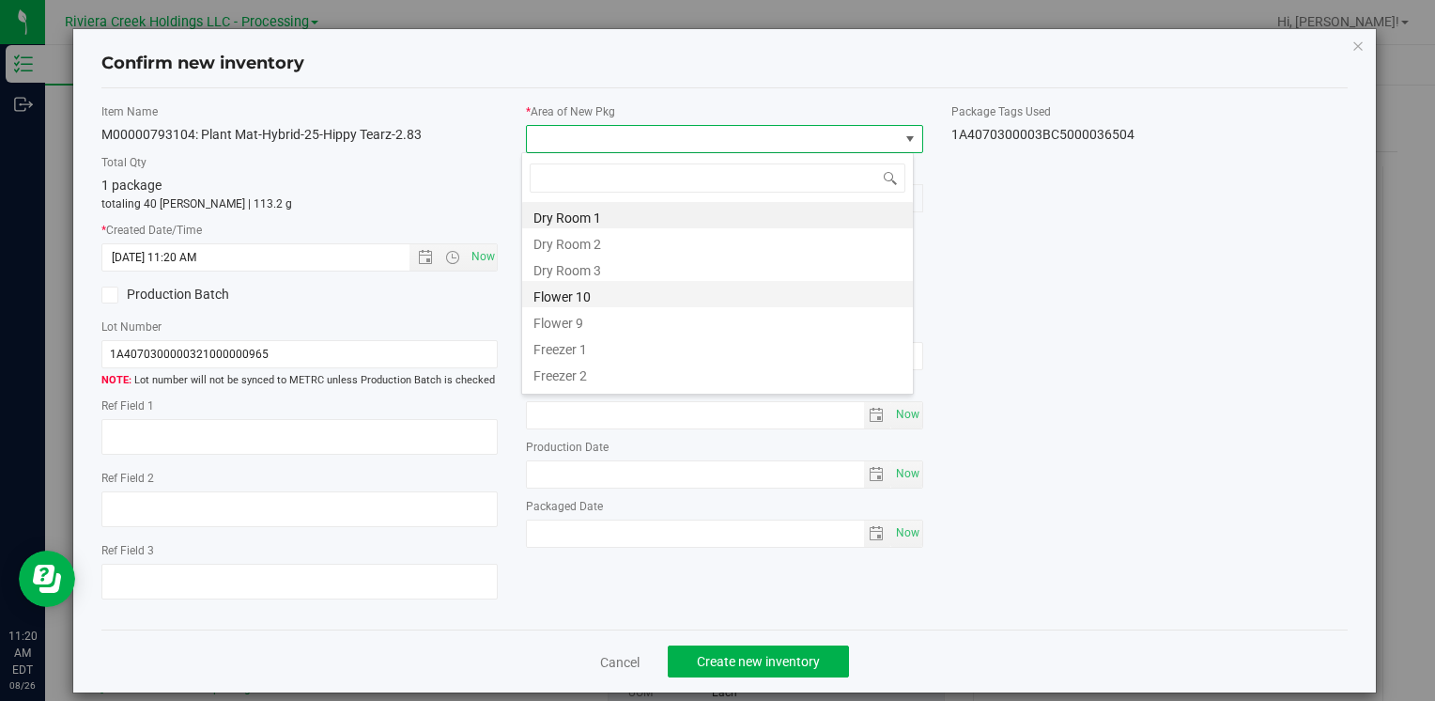
click at [611, 296] on li "Flower 10" at bounding box center [717, 294] width 391 height 26
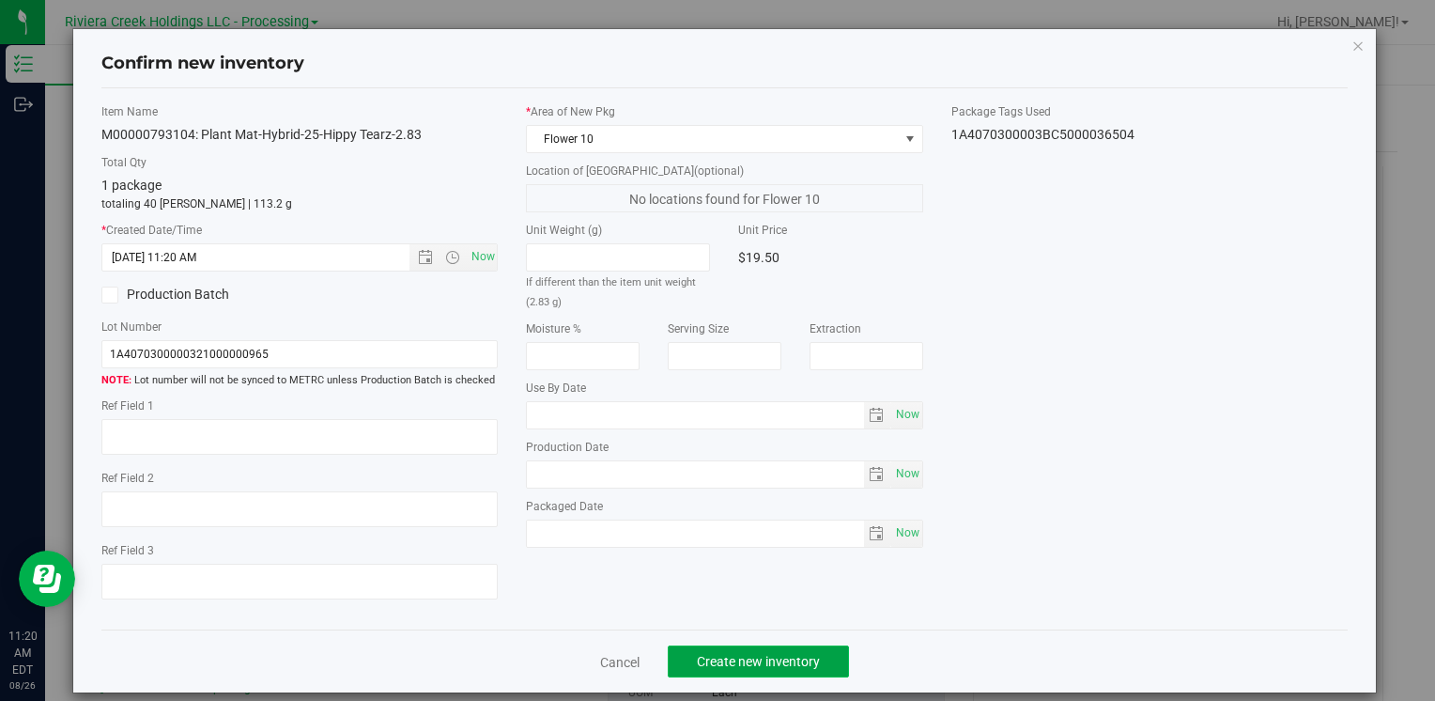
click at [702, 667] on span "Create new inventory" at bounding box center [758, 661] width 123 height 15
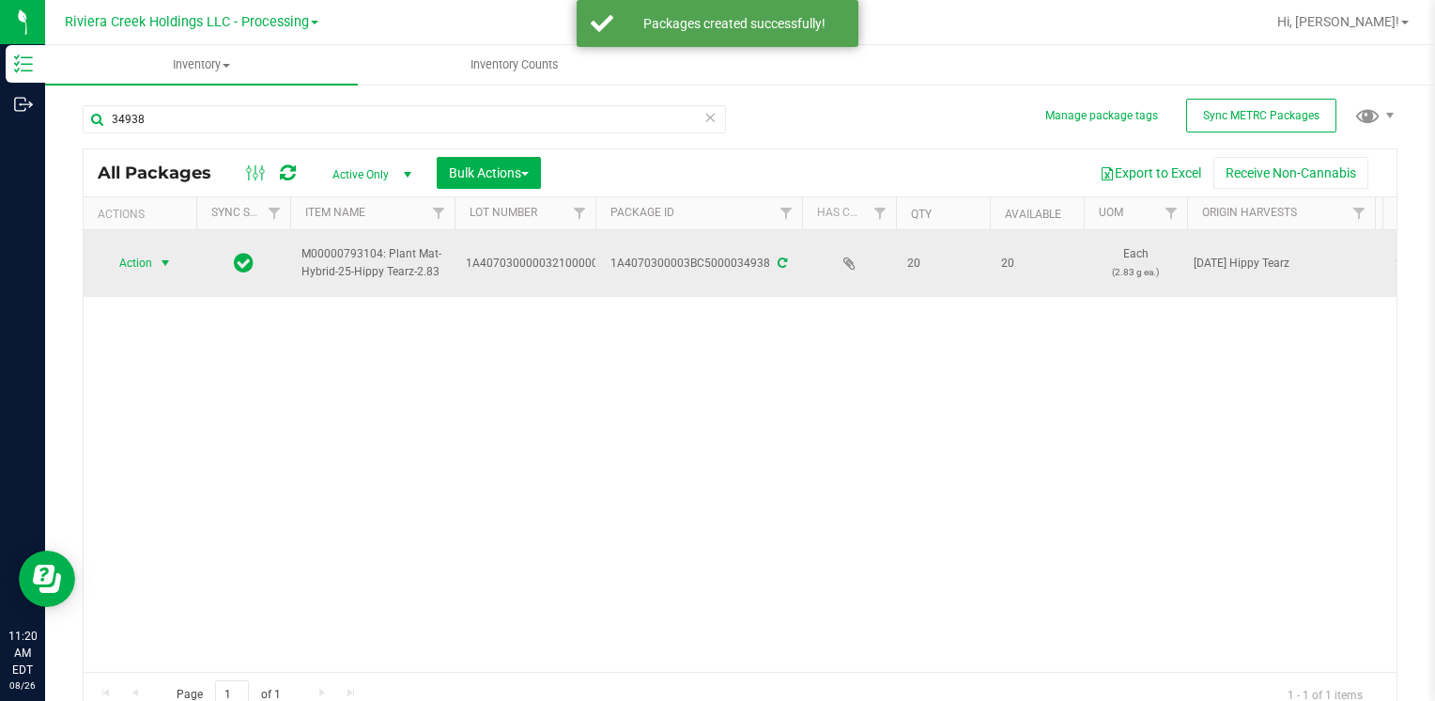
click at [114, 265] on span "Action" at bounding box center [127, 263] width 51 height 26
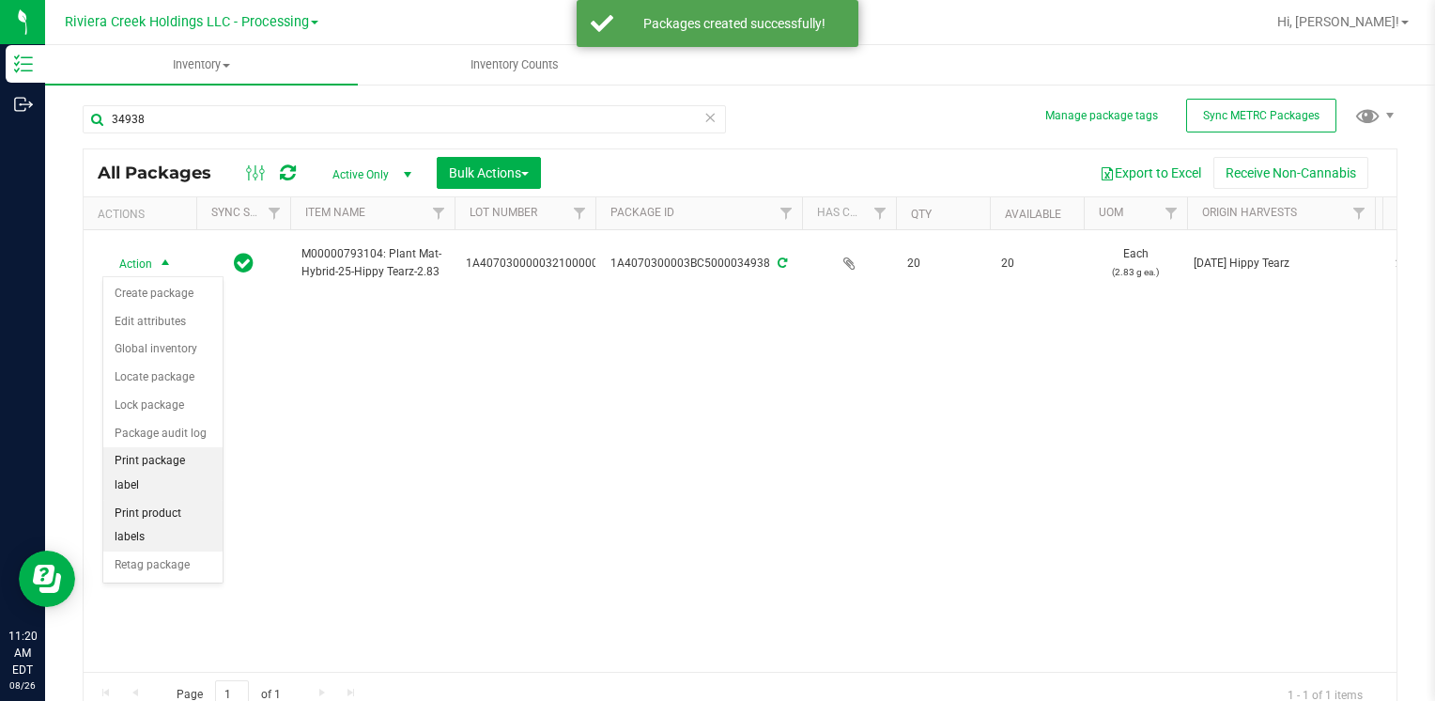
click at [188, 452] on li "Print package label" at bounding box center [162, 473] width 119 height 52
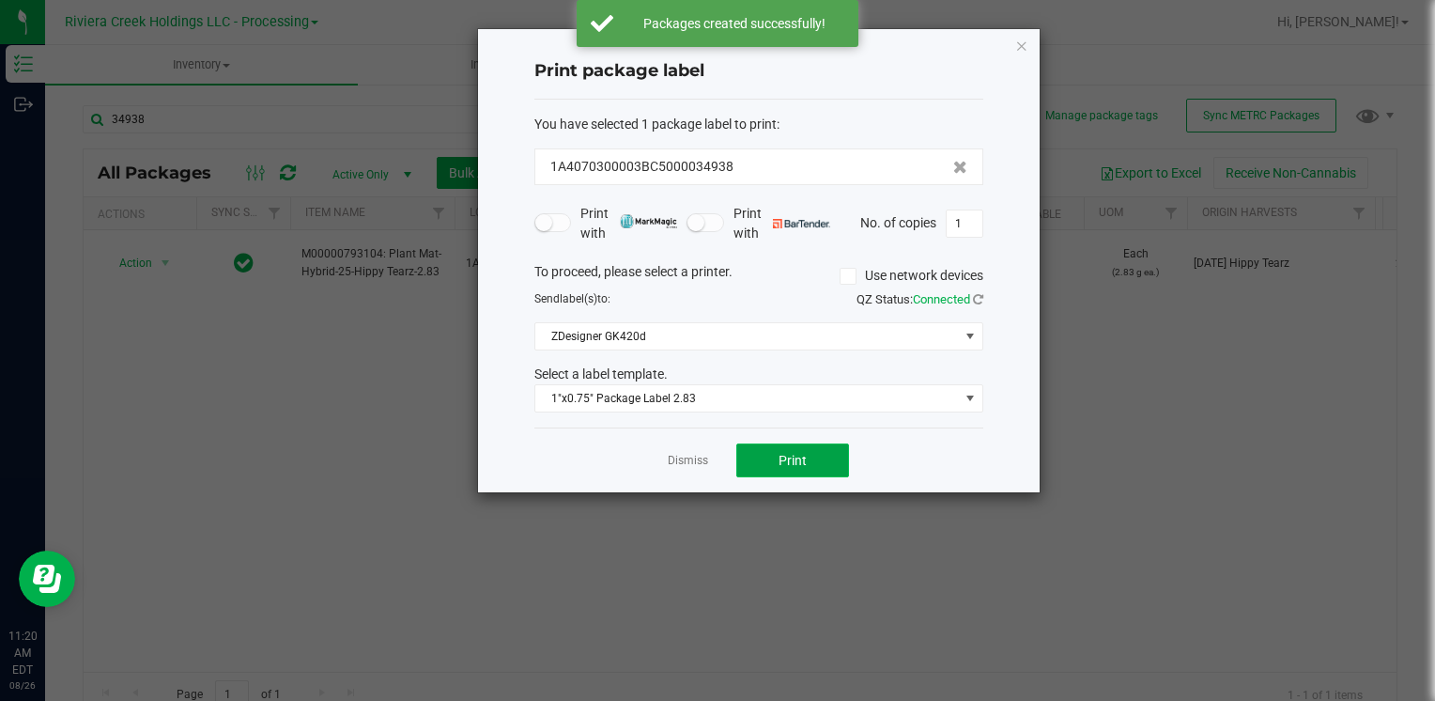
click at [785, 464] on span "Print" at bounding box center [793, 460] width 28 height 15
